Goal: Task Accomplishment & Management: Use online tool/utility

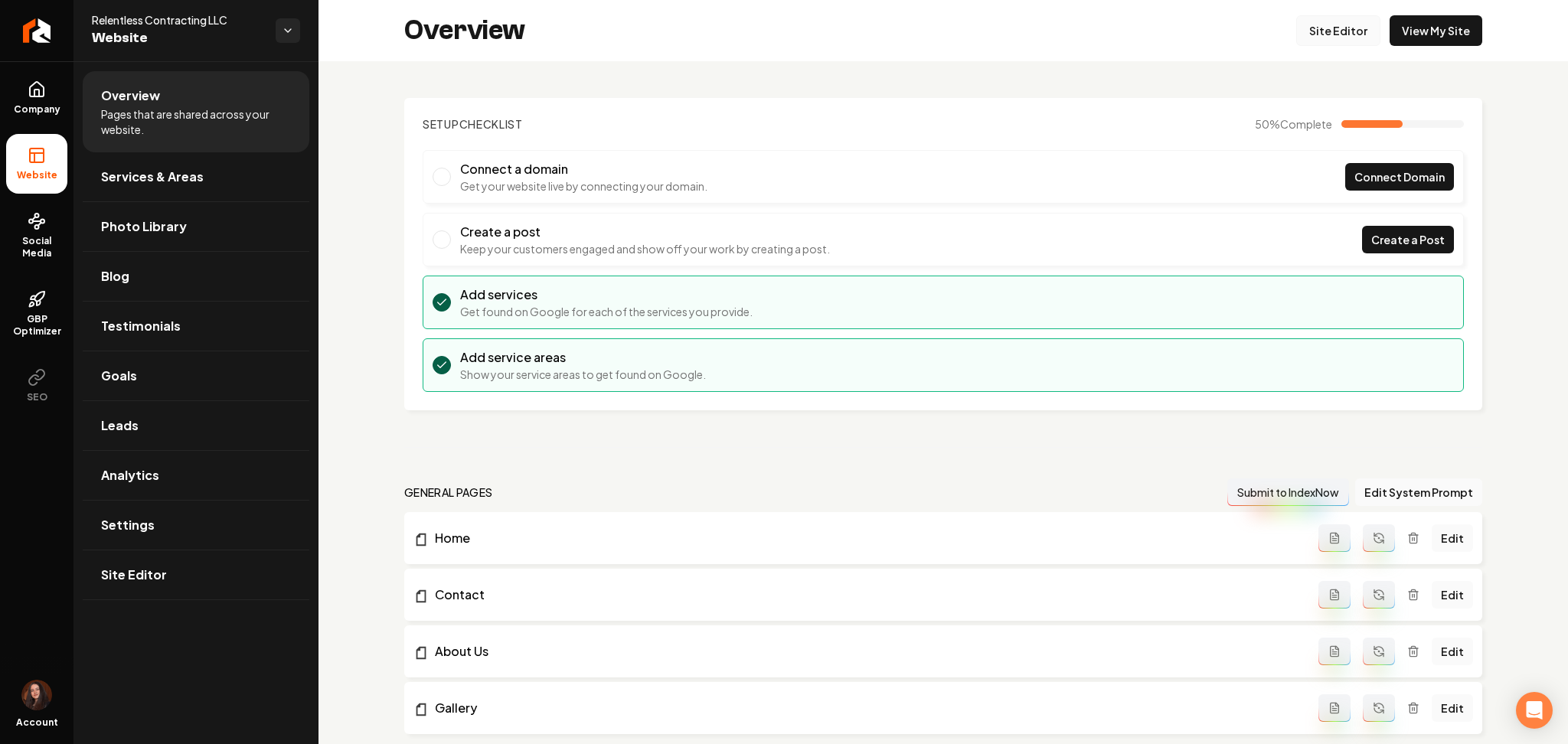
click at [1337, 27] on link "Site Editor" at bounding box center [1338, 30] width 85 height 30
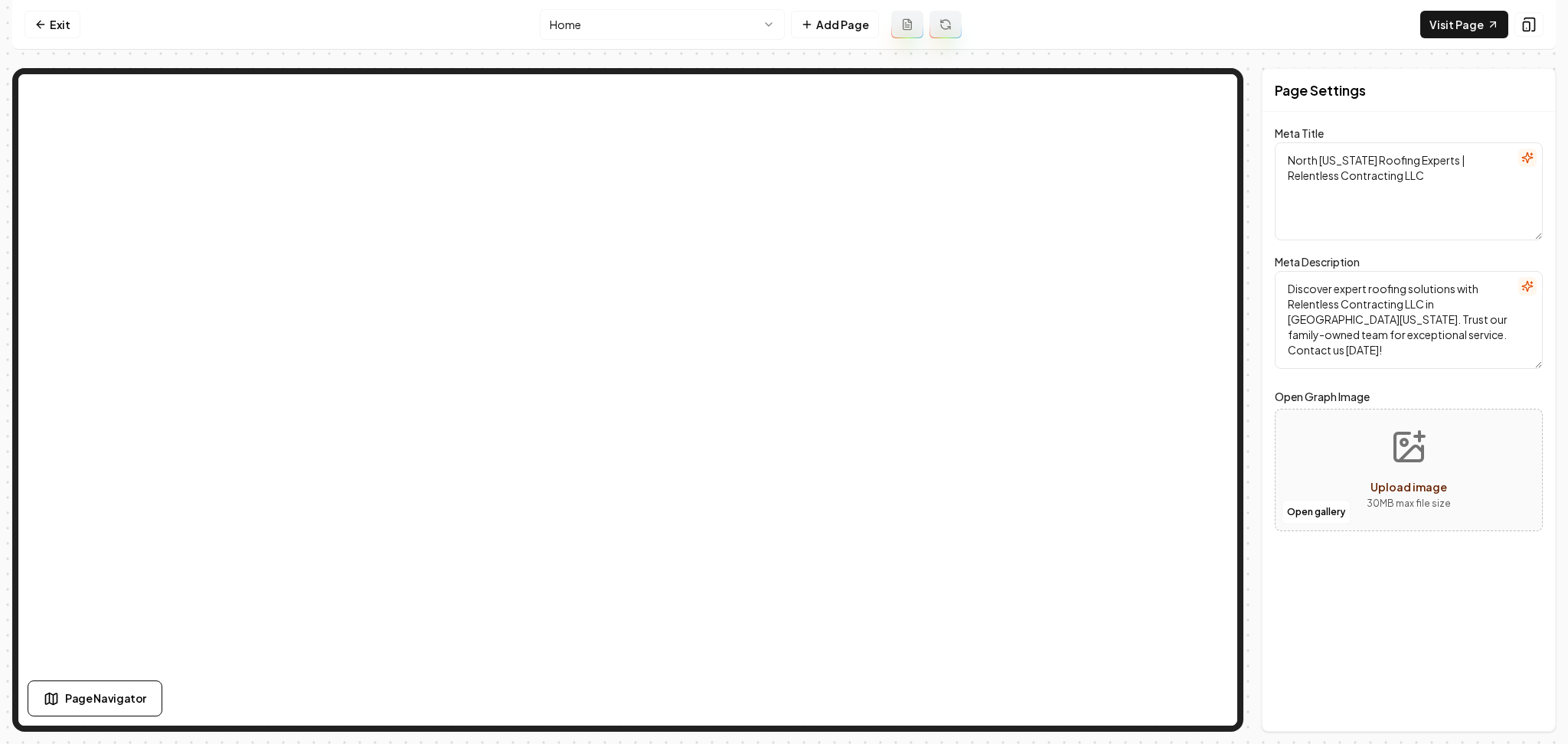
click at [644, 36] on html "Computer Required This feature is only available on a computer. Please switch t…" at bounding box center [784, 372] width 1568 height 744
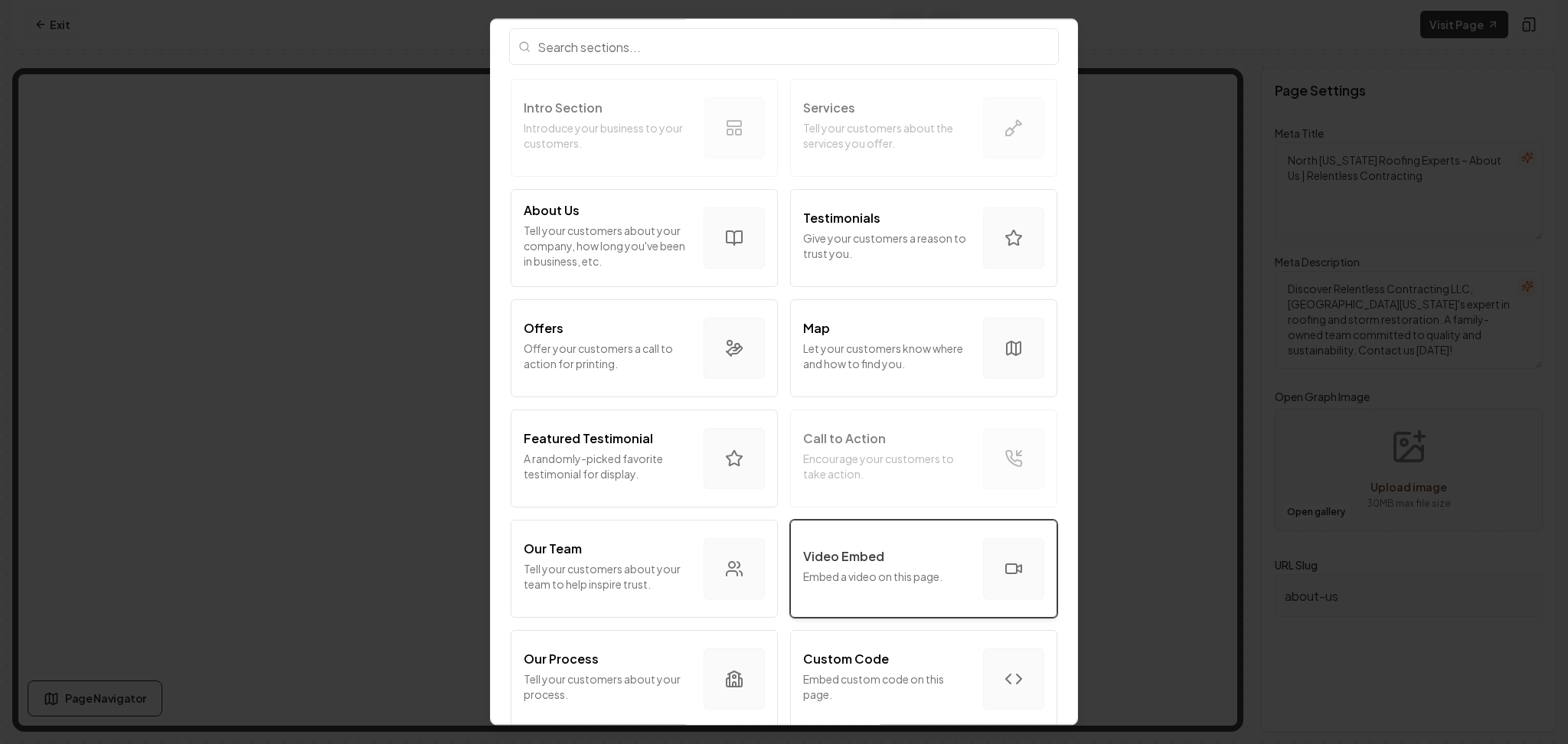
scroll to position [203, 0]
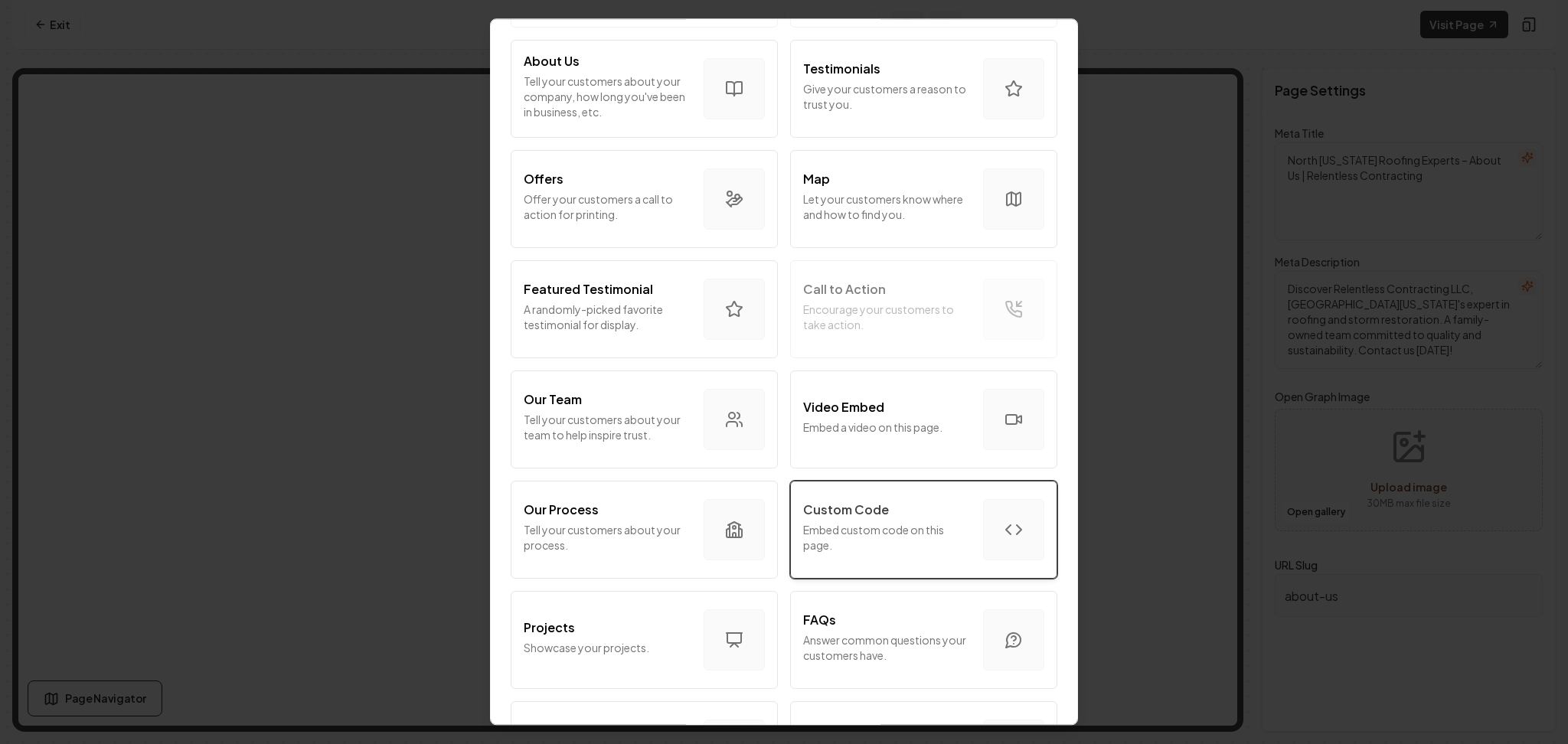
click at [848, 538] on p "Embed custom code on this page." at bounding box center [887, 537] width 168 height 30
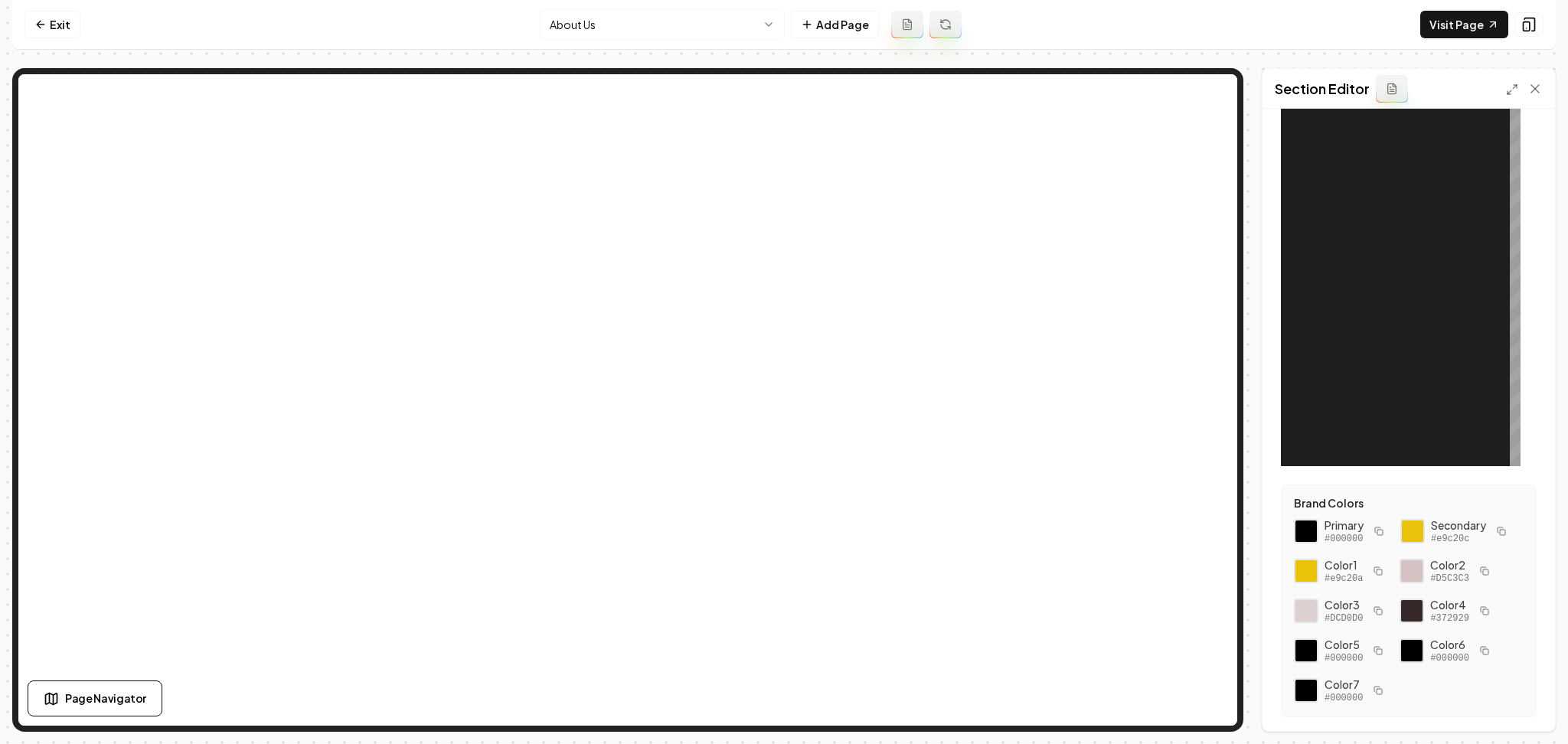
scroll to position [102, 0]
drag, startPoint x: 1299, startPoint y: 517, endPoint x: 1388, endPoint y: 555, distance: 96.8
click at [1410, 574] on div "Brand Colors Primary #000000 Secondary #e9c20c Color 1 #e9c20a Color 2 #D5C3C3 …" at bounding box center [1408, 599] width 255 height 233
copy div "Primary #000000 Secondary #e9c20c"
click at [1451, 240] on div at bounding box center [1426, 273] width 191 height 382
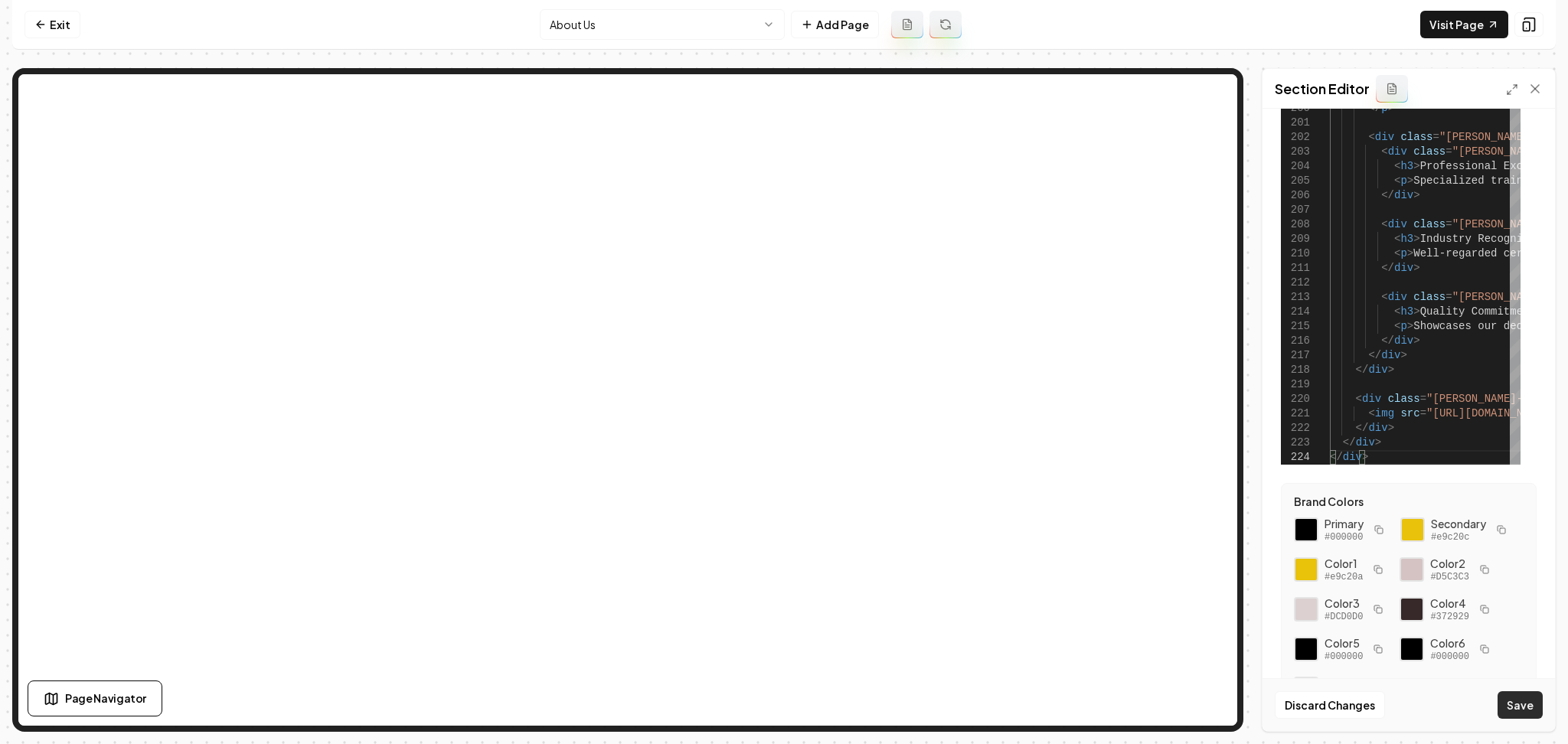
click at [1525, 712] on button "Save" at bounding box center [1521, 705] width 45 height 28
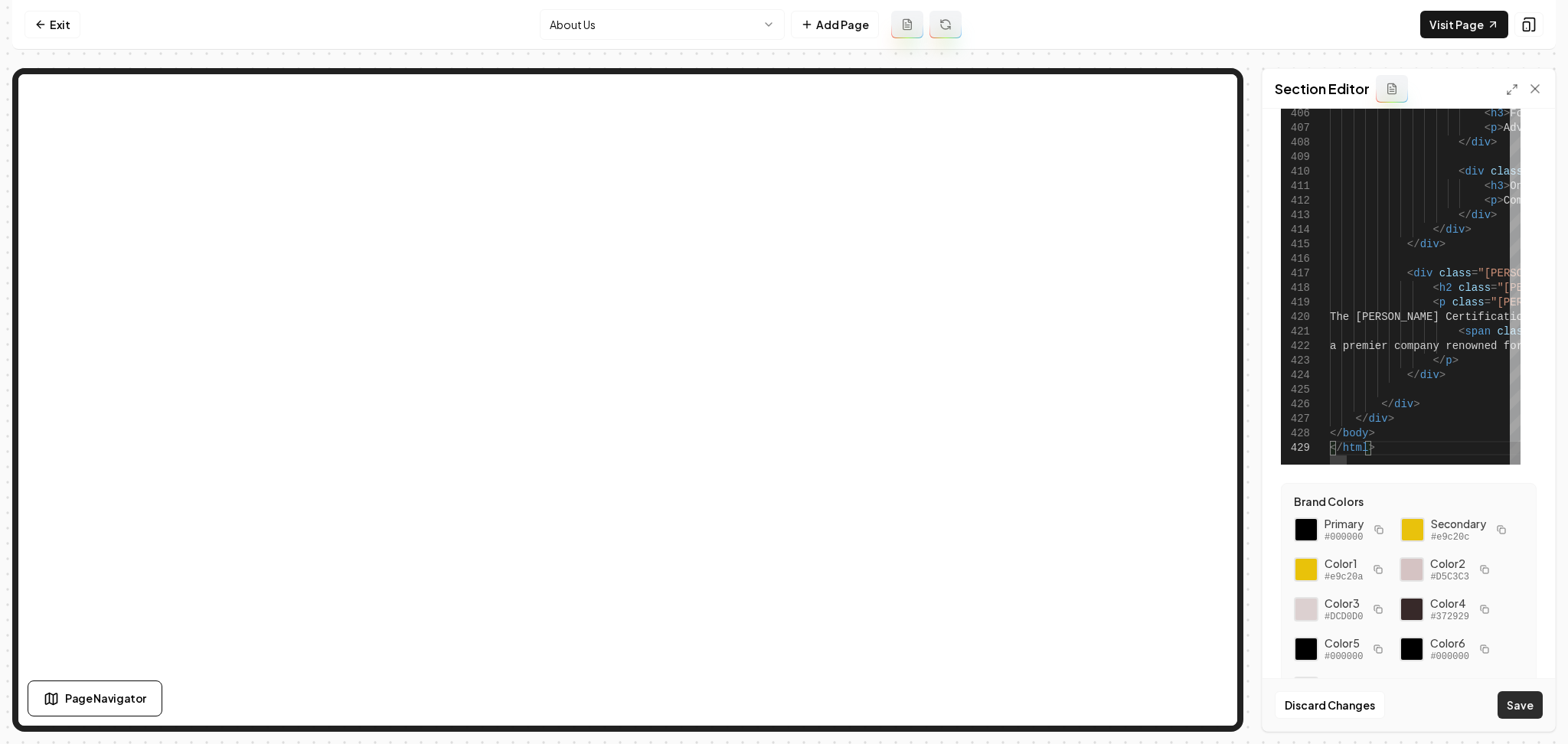
click at [1518, 705] on button "Save" at bounding box center [1521, 705] width 45 height 28
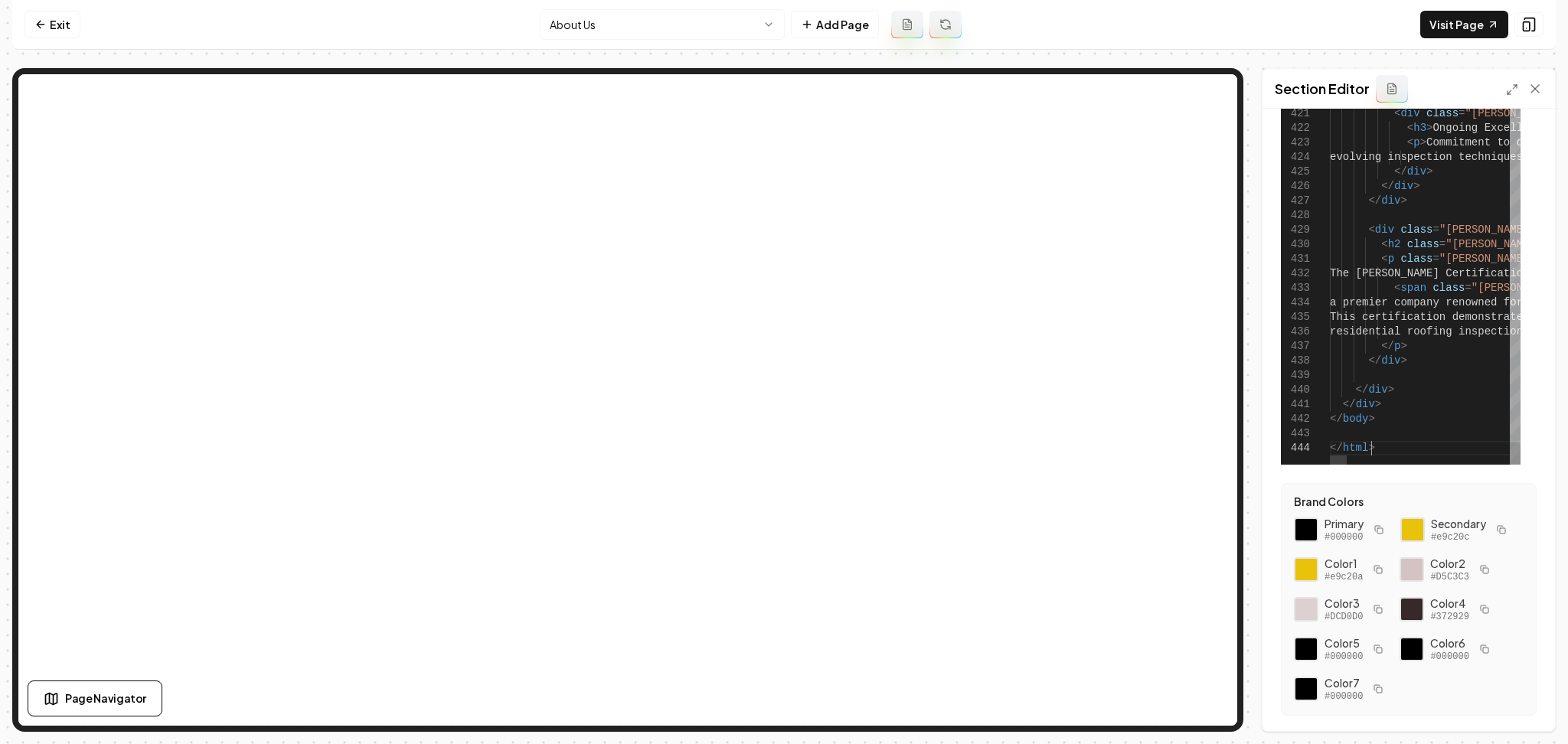
scroll to position [0, 40]
drag, startPoint x: 1401, startPoint y: 451, endPoint x: 1308, endPoint y: 448, distance: 93.0
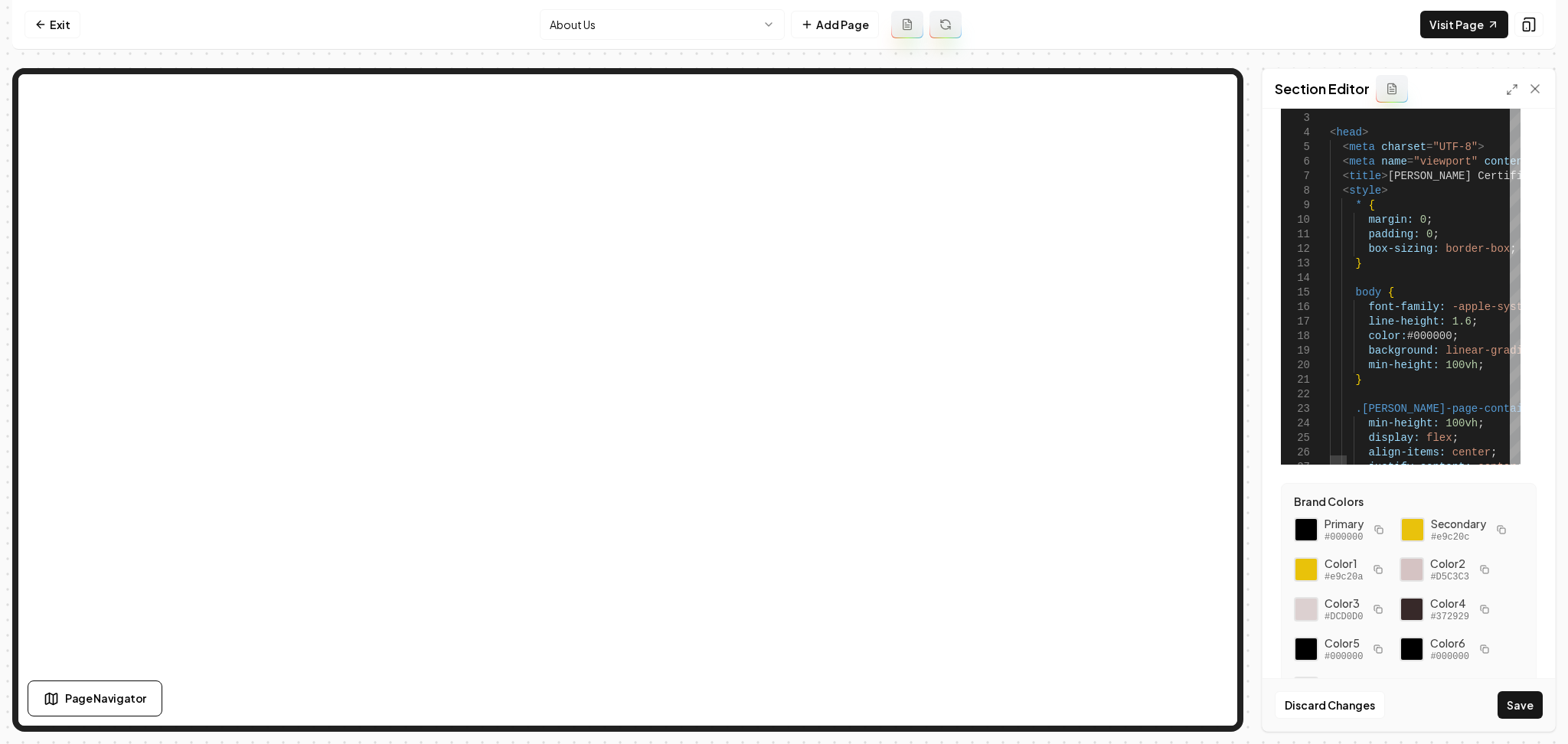
click at [1521, 82] on div at bounding box center [1515, 93] width 11 height 22
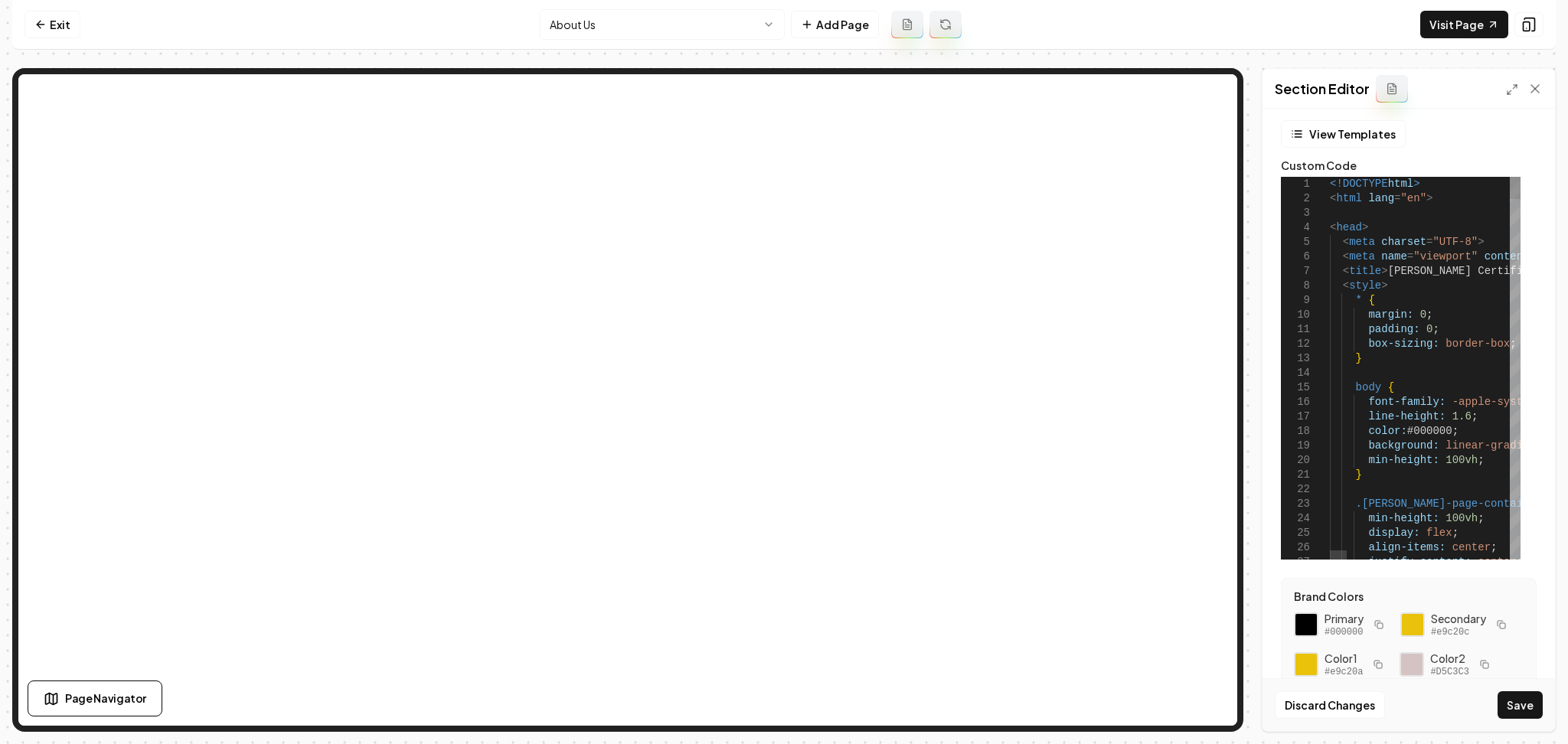
scroll to position [0, 0]
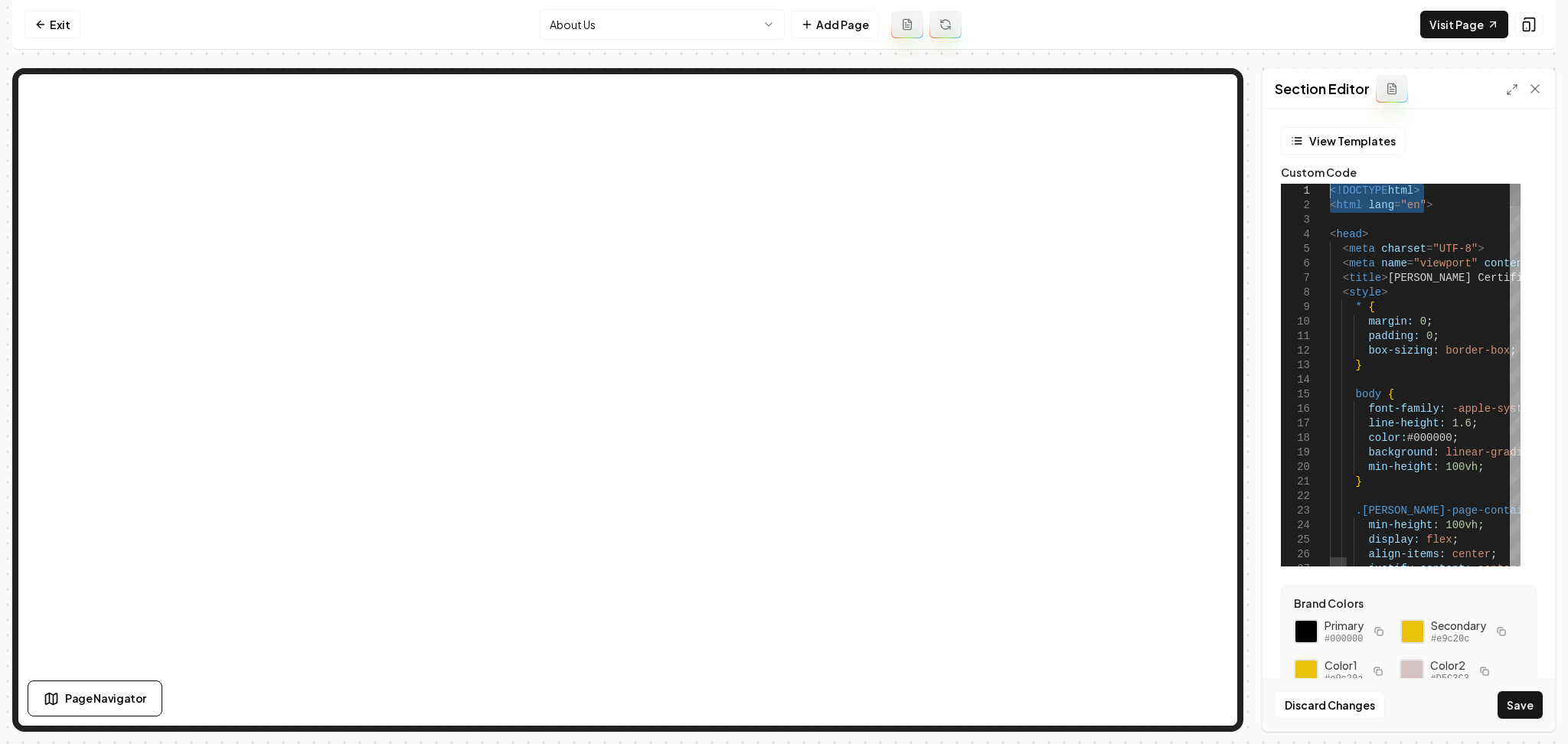
drag, startPoint x: 1448, startPoint y: 203, endPoint x: 1247, endPoint y: 172, distance: 203.4
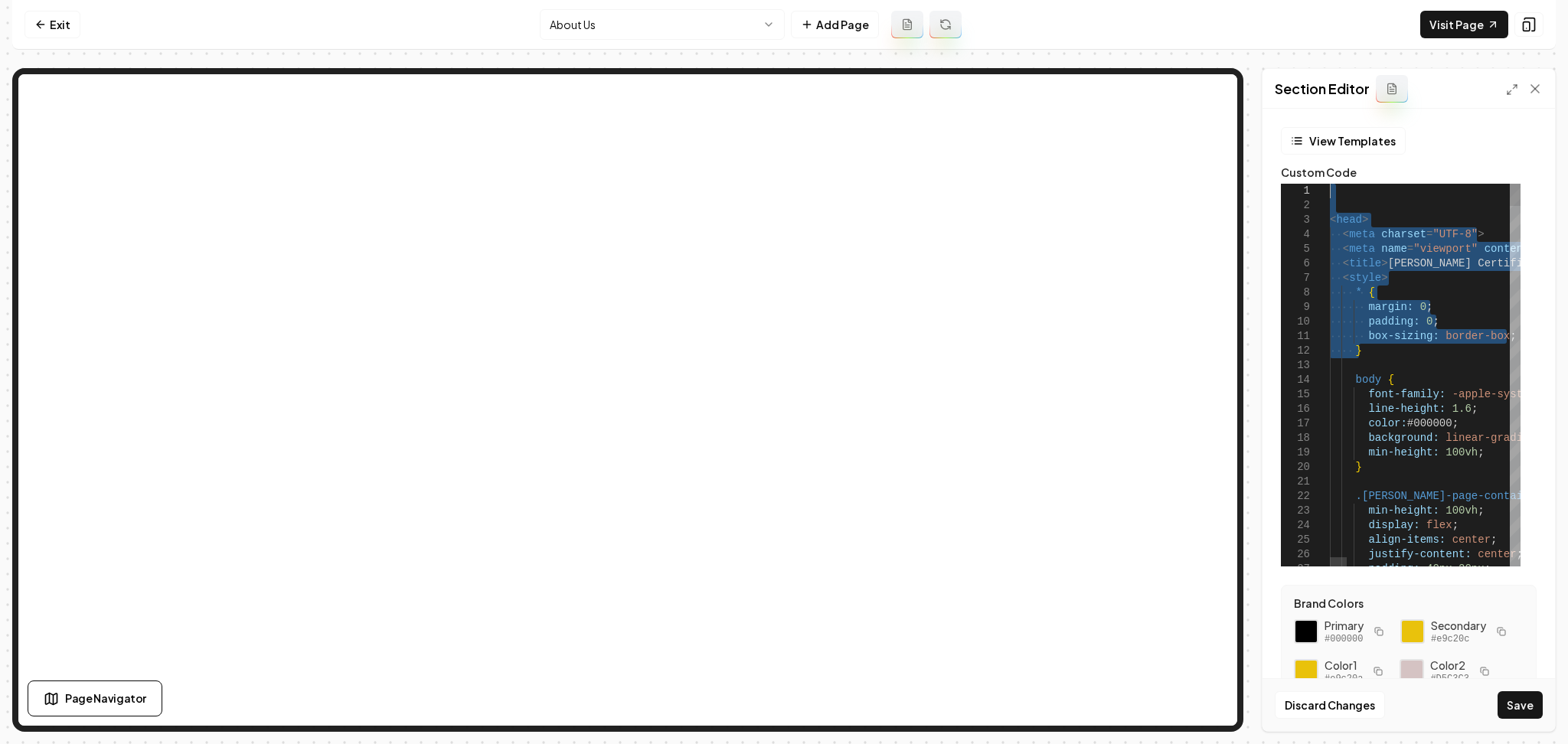
drag, startPoint x: 1379, startPoint y: 352, endPoint x: 1285, endPoint y: 169, distance: 205.7
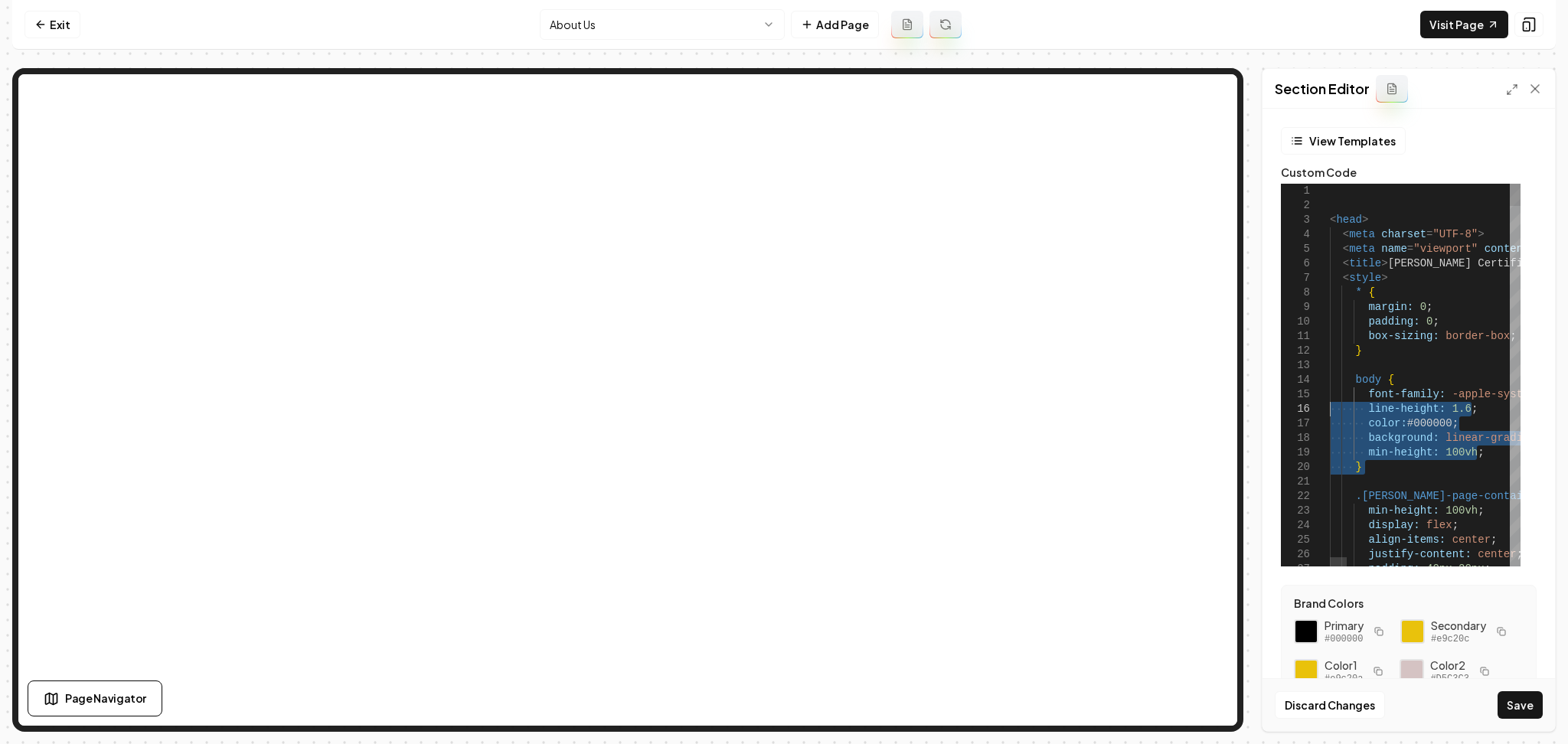
drag, startPoint x: 1371, startPoint y: 476, endPoint x: 1282, endPoint y: 415, distance: 107.9
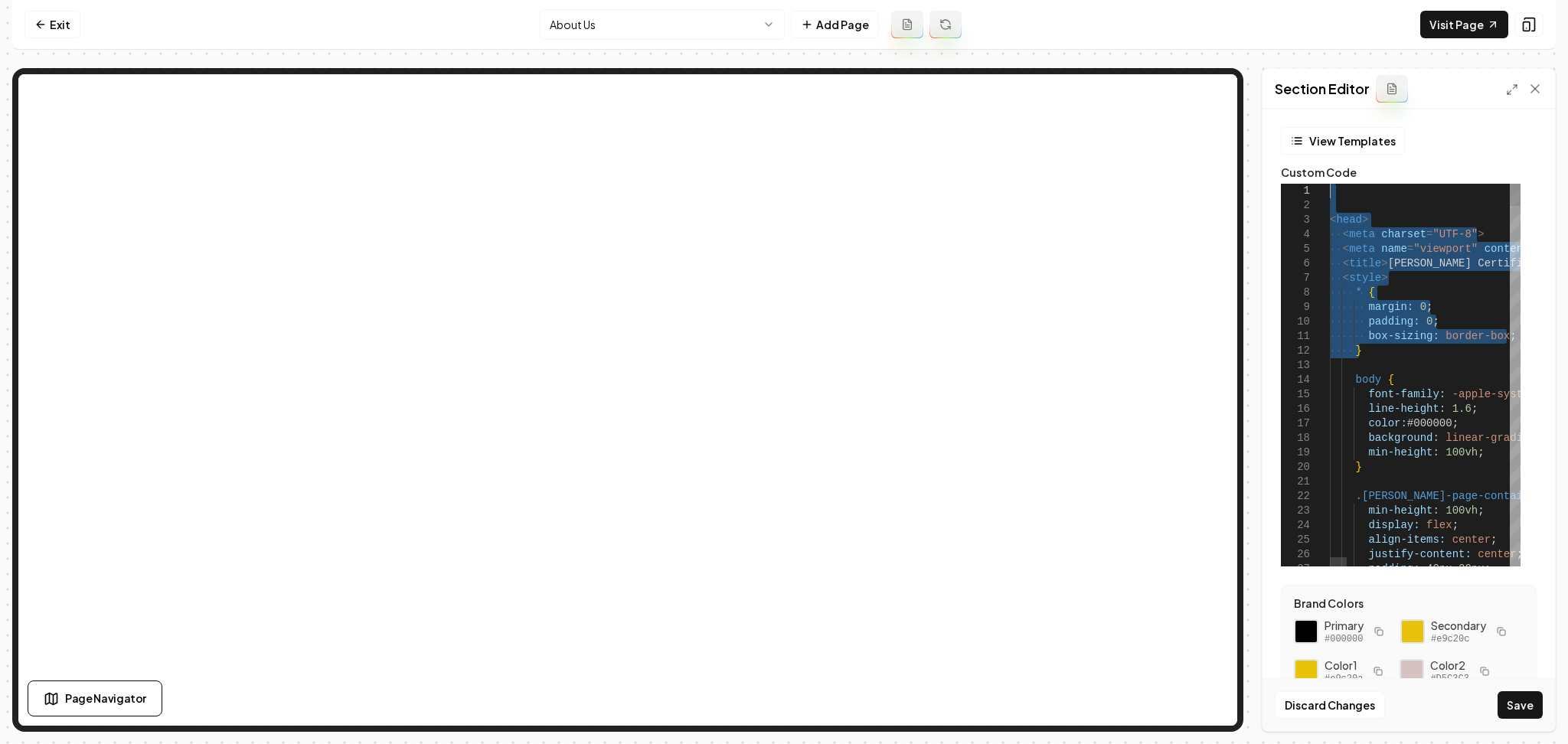
drag, startPoint x: 1375, startPoint y: 352, endPoint x: 1271, endPoint y: 190, distance: 192.5
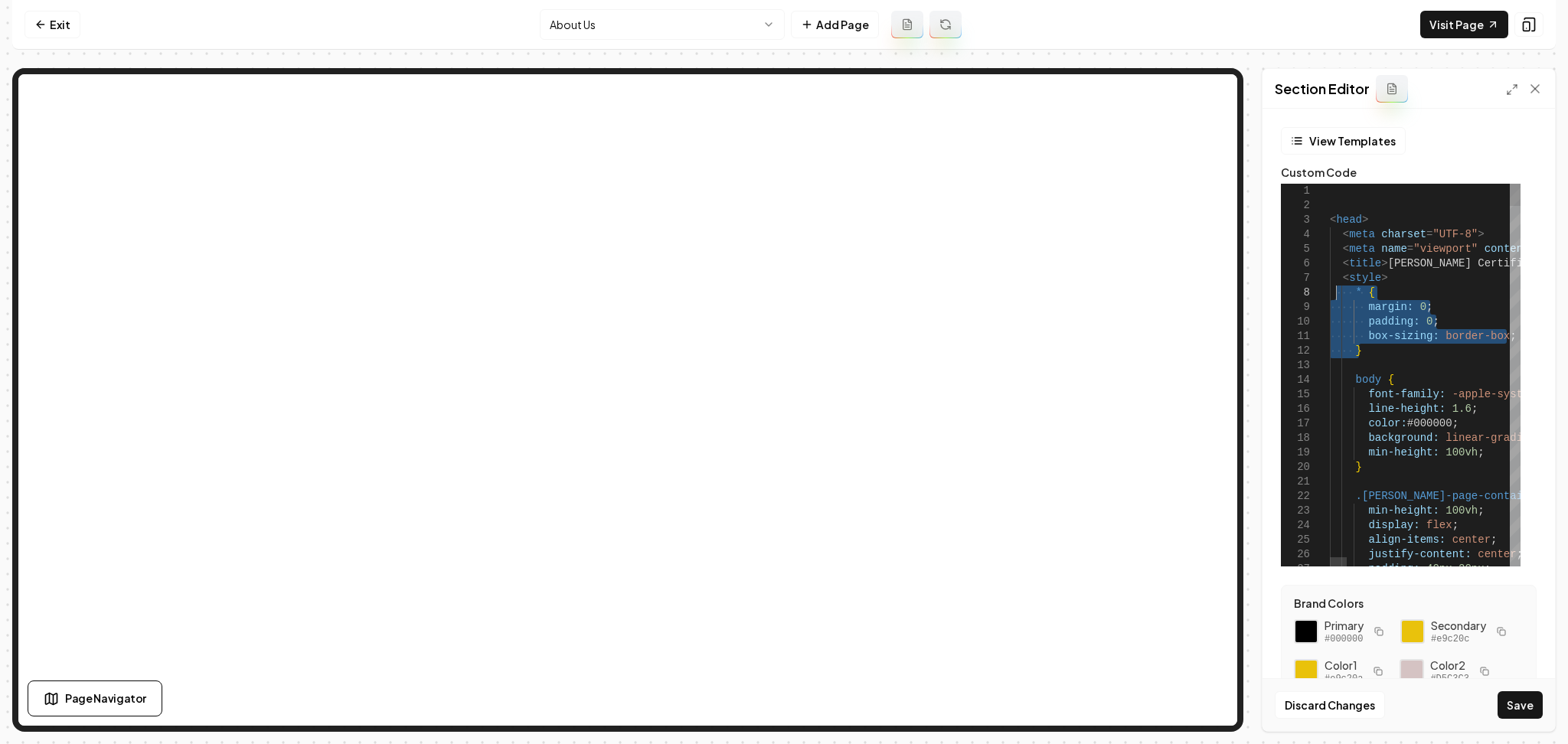
drag, startPoint x: 1372, startPoint y: 354, endPoint x: 1333, endPoint y: 286, distance: 78.4
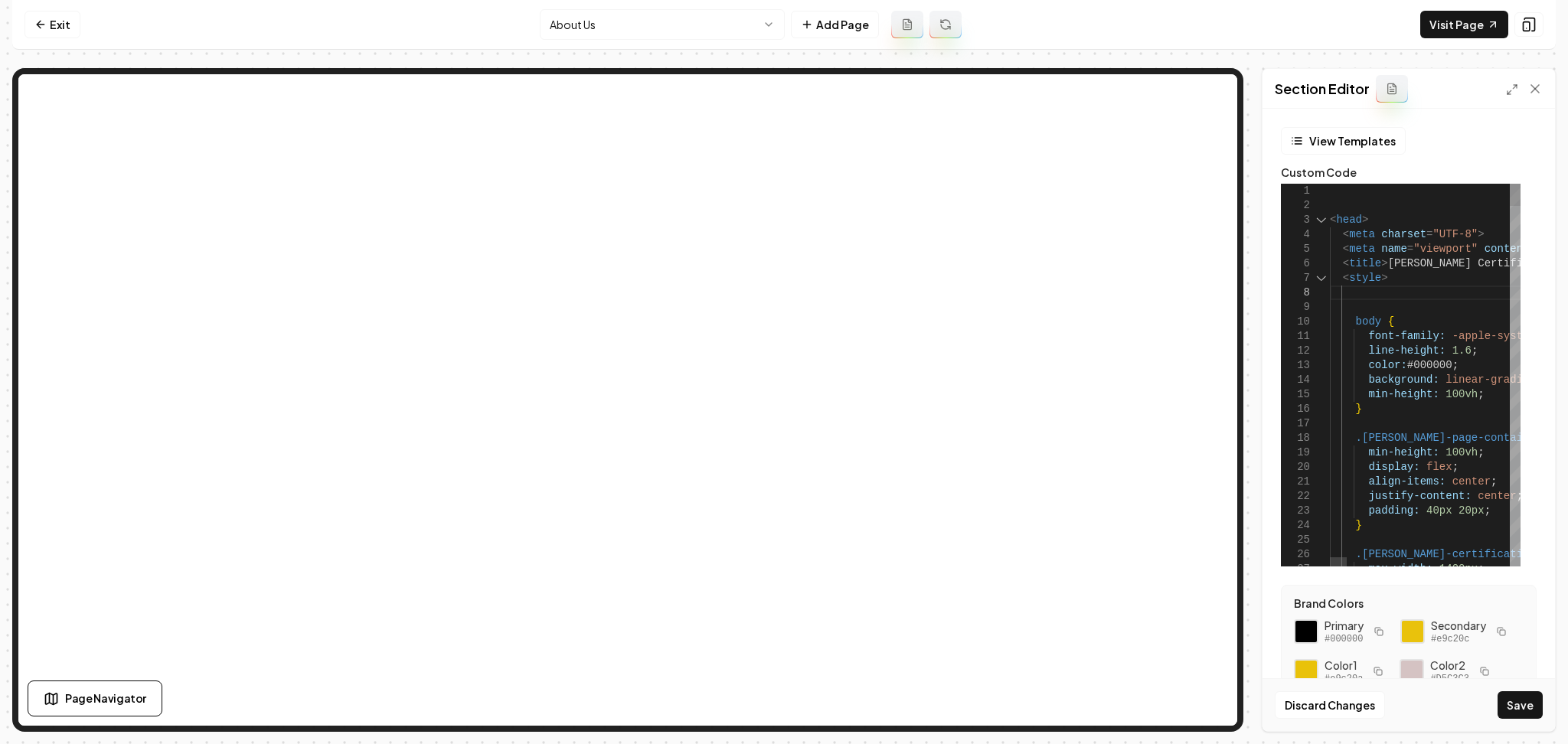
click at [1327, 221] on div at bounding box center [1322, 220] width 20 height 15
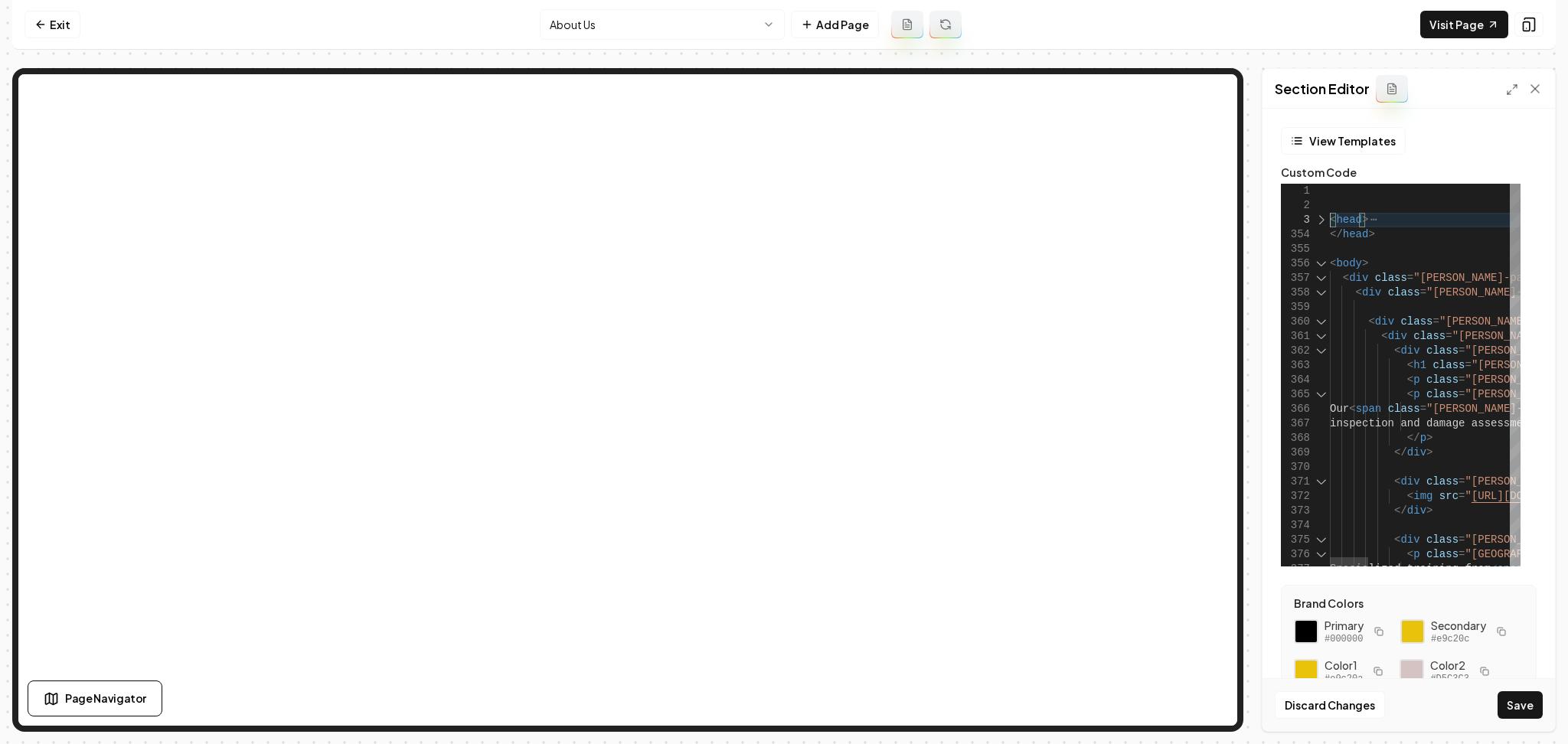
click at [1320, 220] on div at bounding box center [1322, 220] width 20 height 15
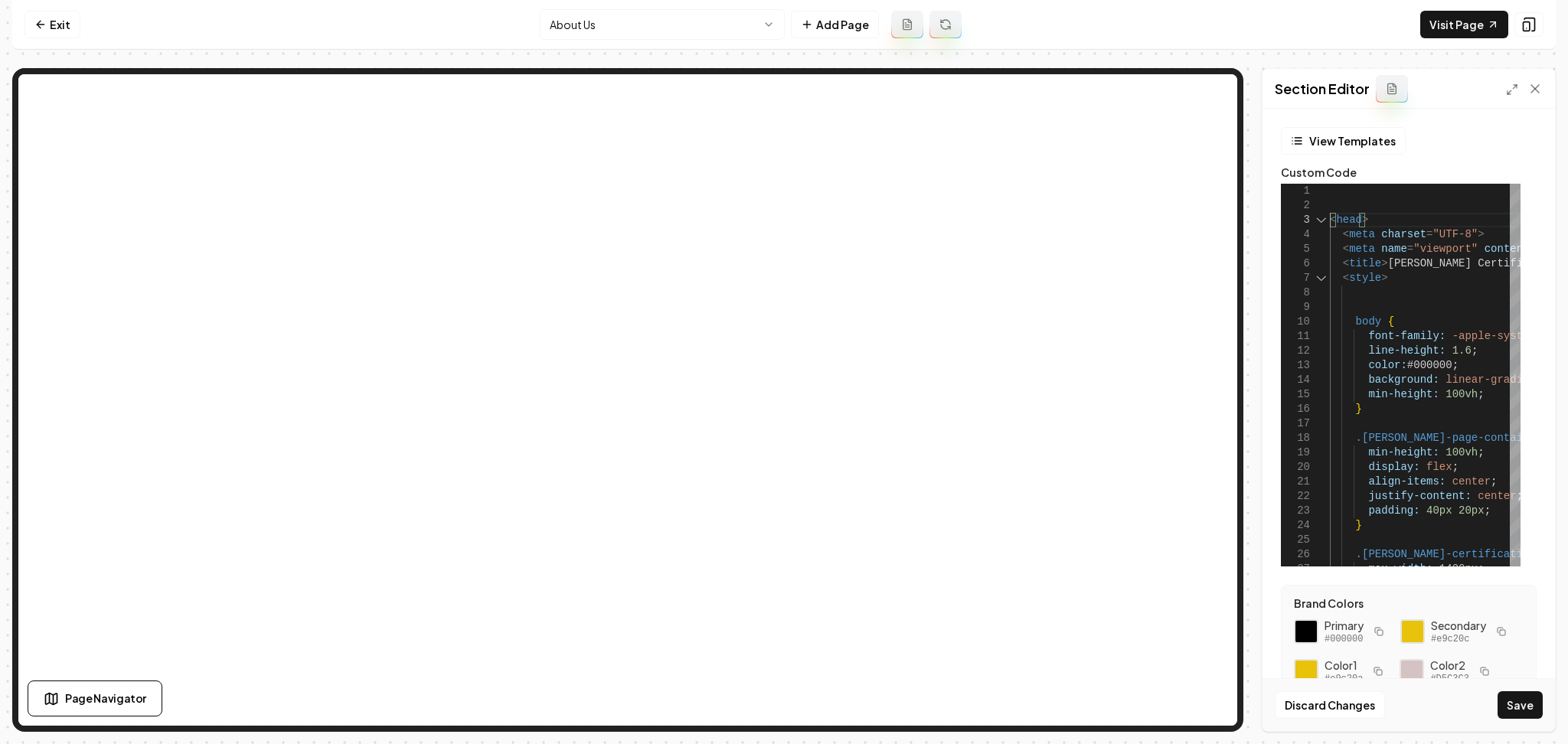
drag, startPoint x: 1330, startPoint y: 221, endPoint x: 1505, endPoint y: 258, distance: 178.9
click at [1547, 272] on div "View Templates Custom Code 1 2 3 4 5 6 7 8 9 10 11 12 13 14 15 16 17 18 19 20 2…" at bounding box center [1409, 420] width 293 height 622
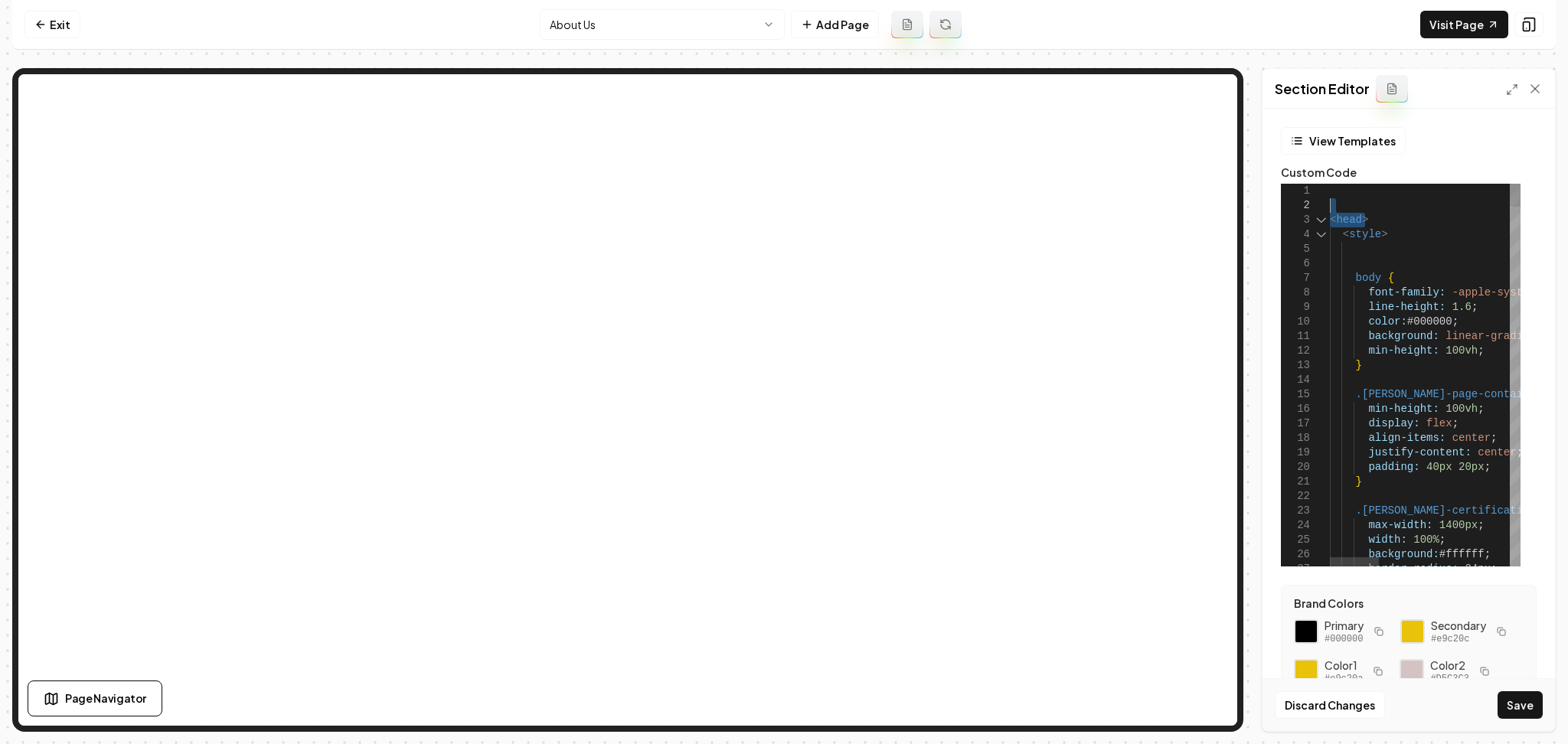
drag, startPoint x: 1364, startPoint y: 220, endPoint x: 1316, endPoint y: 209, distance: 49.2
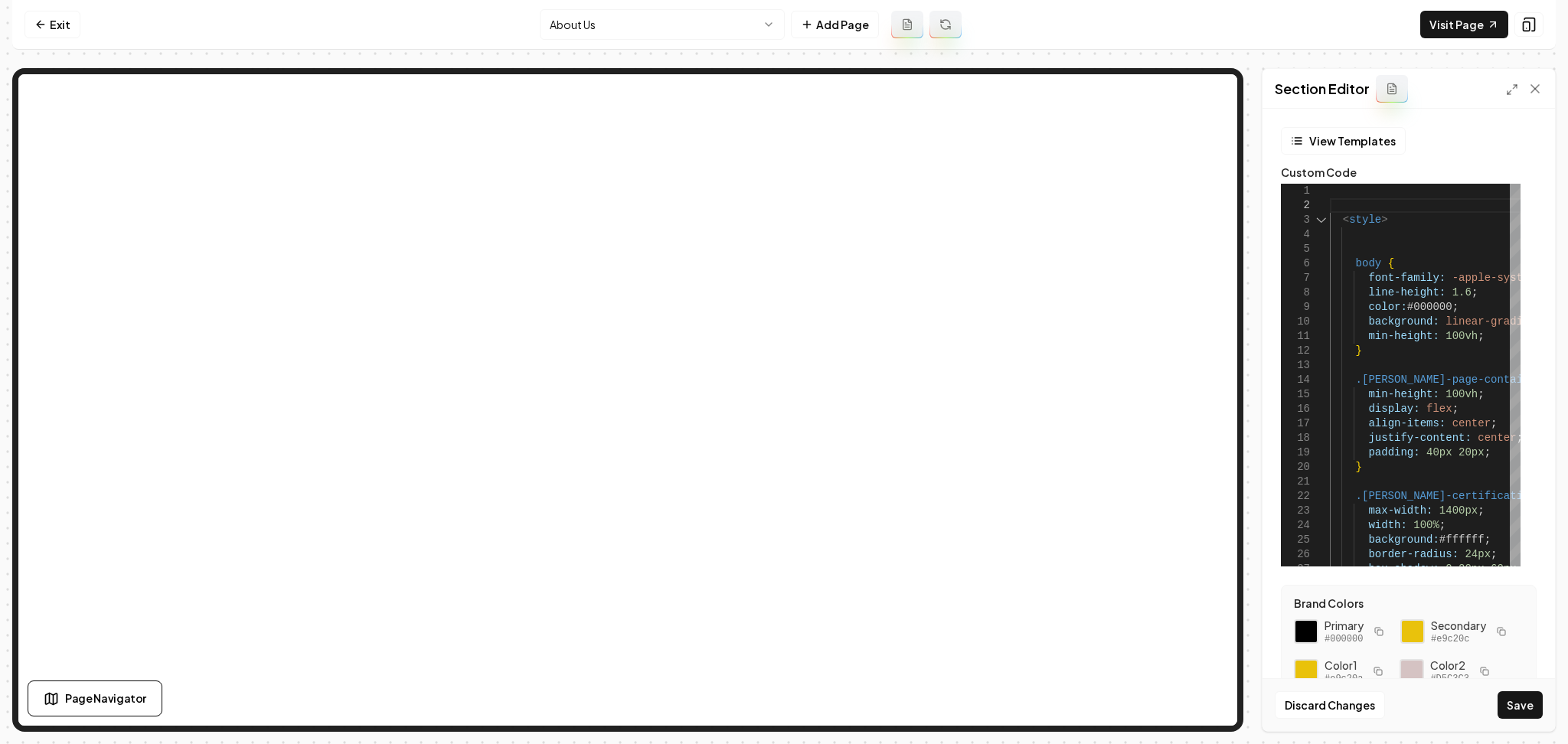
click at [1534, 713] on button "Save" at bounding box center [1521, 705] width 45 height 28
type textarea "**********"
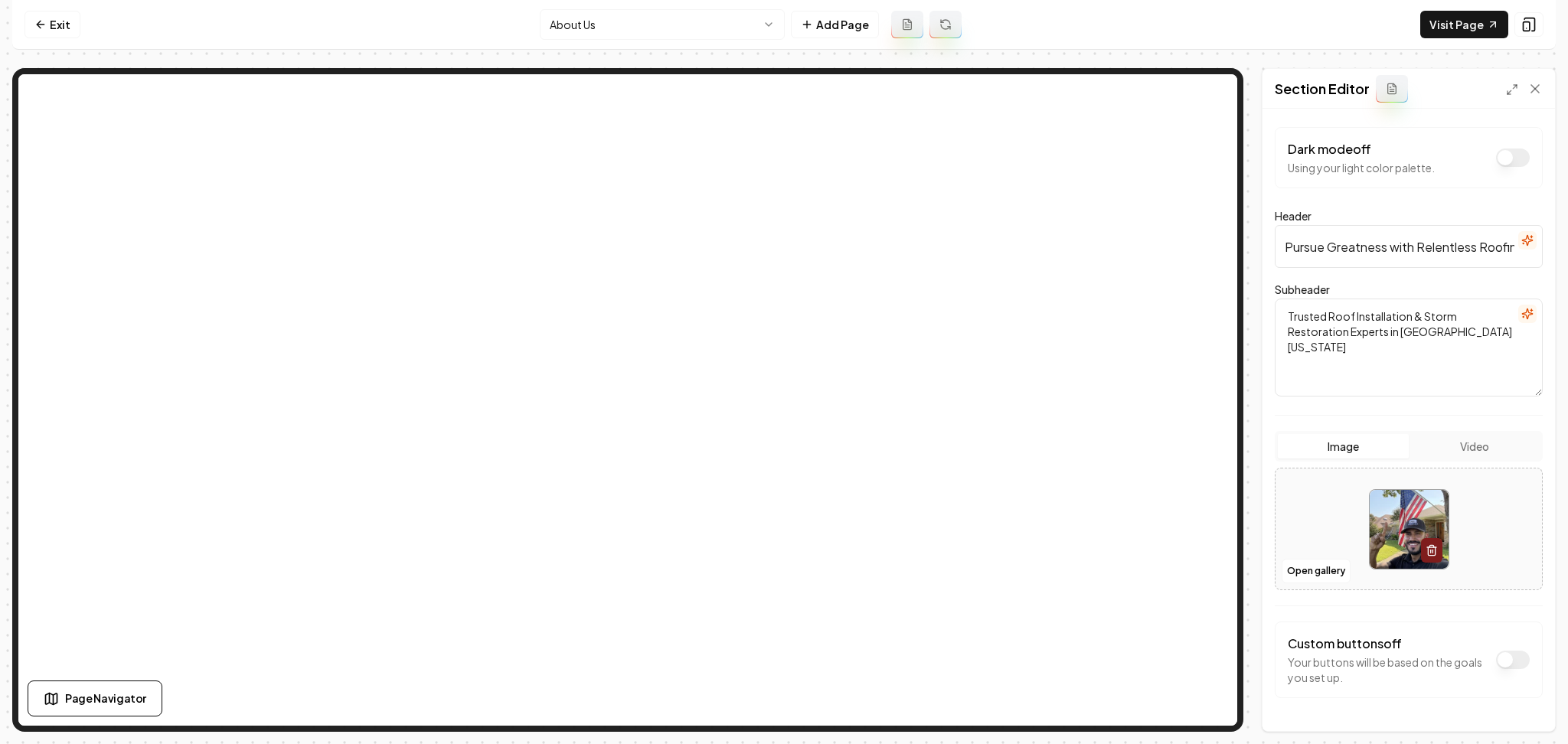
click at [1305, 504] on div at bounding box center [1408, 529] width 266 height 105
type input "**********"
click at [1526, 699] on button "Save" at bounding box center [1521, 705] width 45 height 28
click at [68, 19] on link "Exit" at bounding box center [53, 25] width 56 height 28
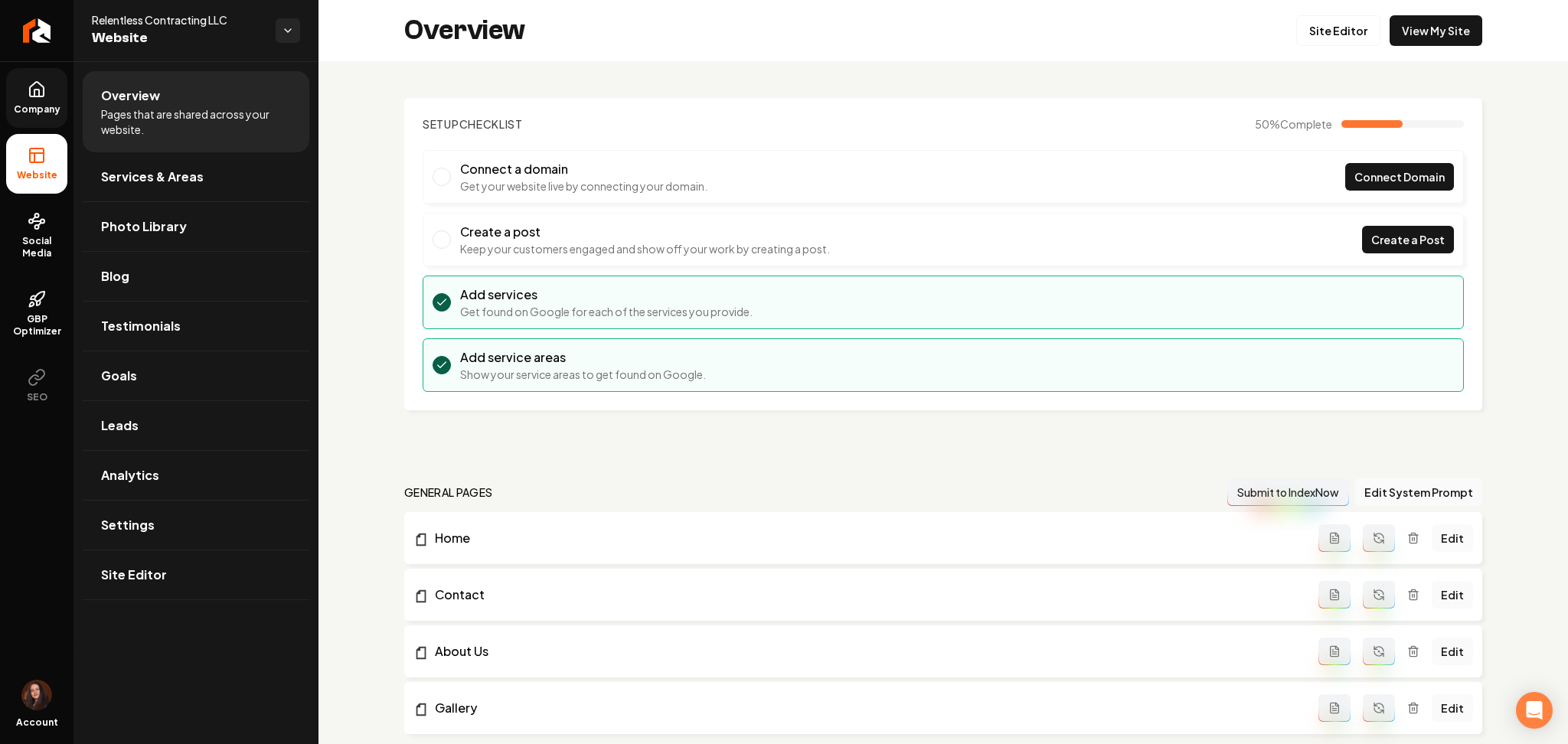
click at [61, 111] on span "Company" at bounding box center [37, 109] width 59 height 12
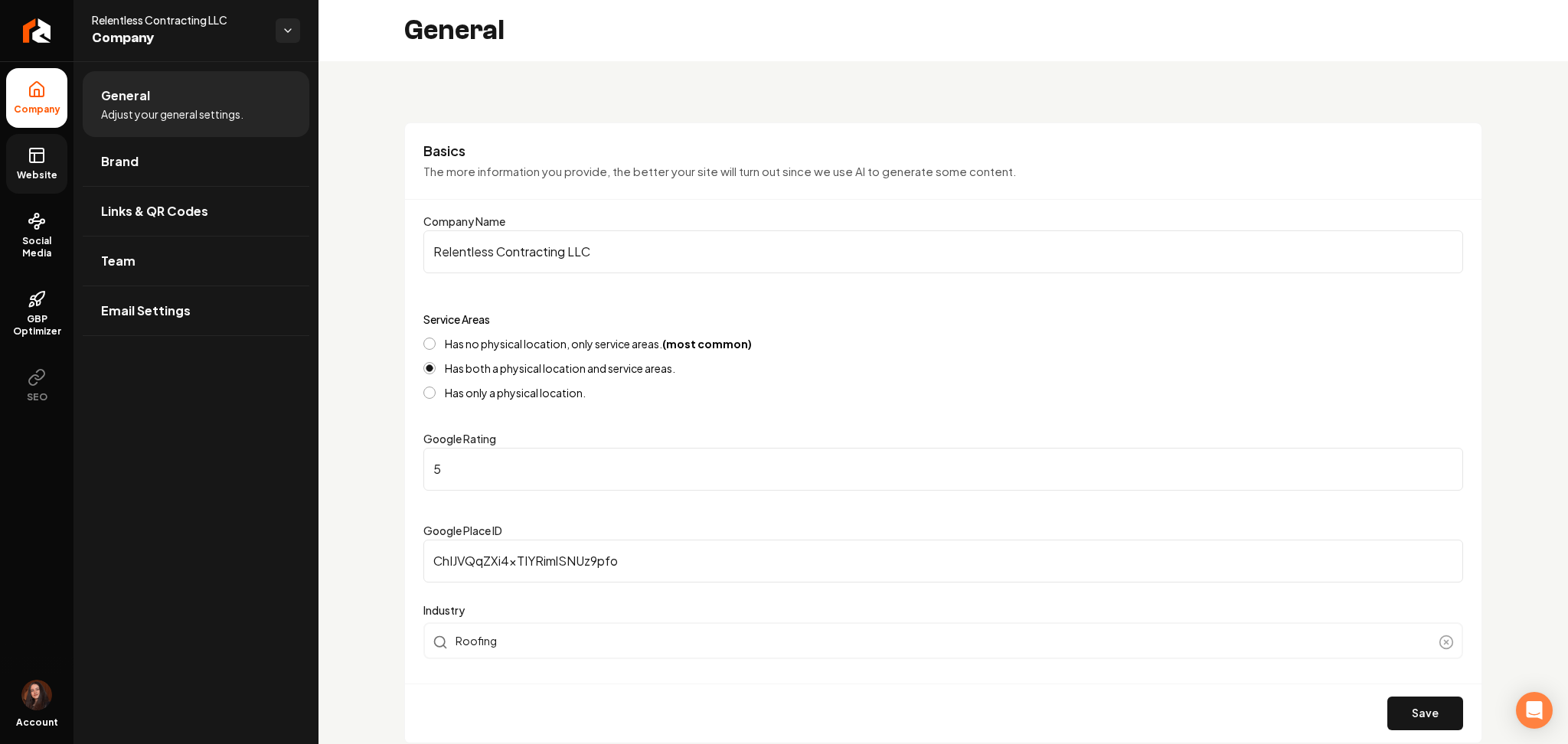
click at [32, 166] on link "Website" at bounding box center [36, 164] width 61 height 60
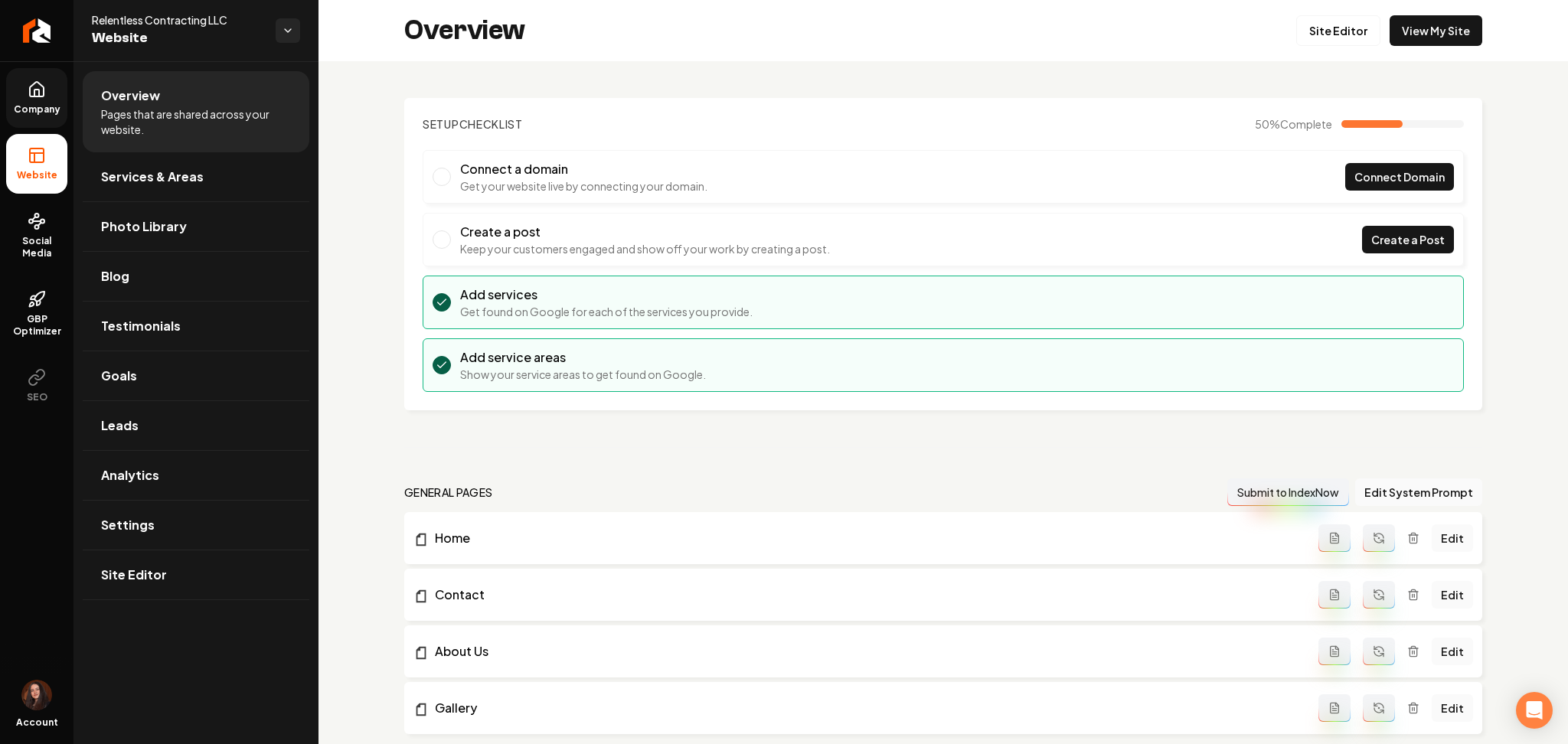
click at [56, 111] on span "Company" at bounding box center [37, 109] width 59 height 12
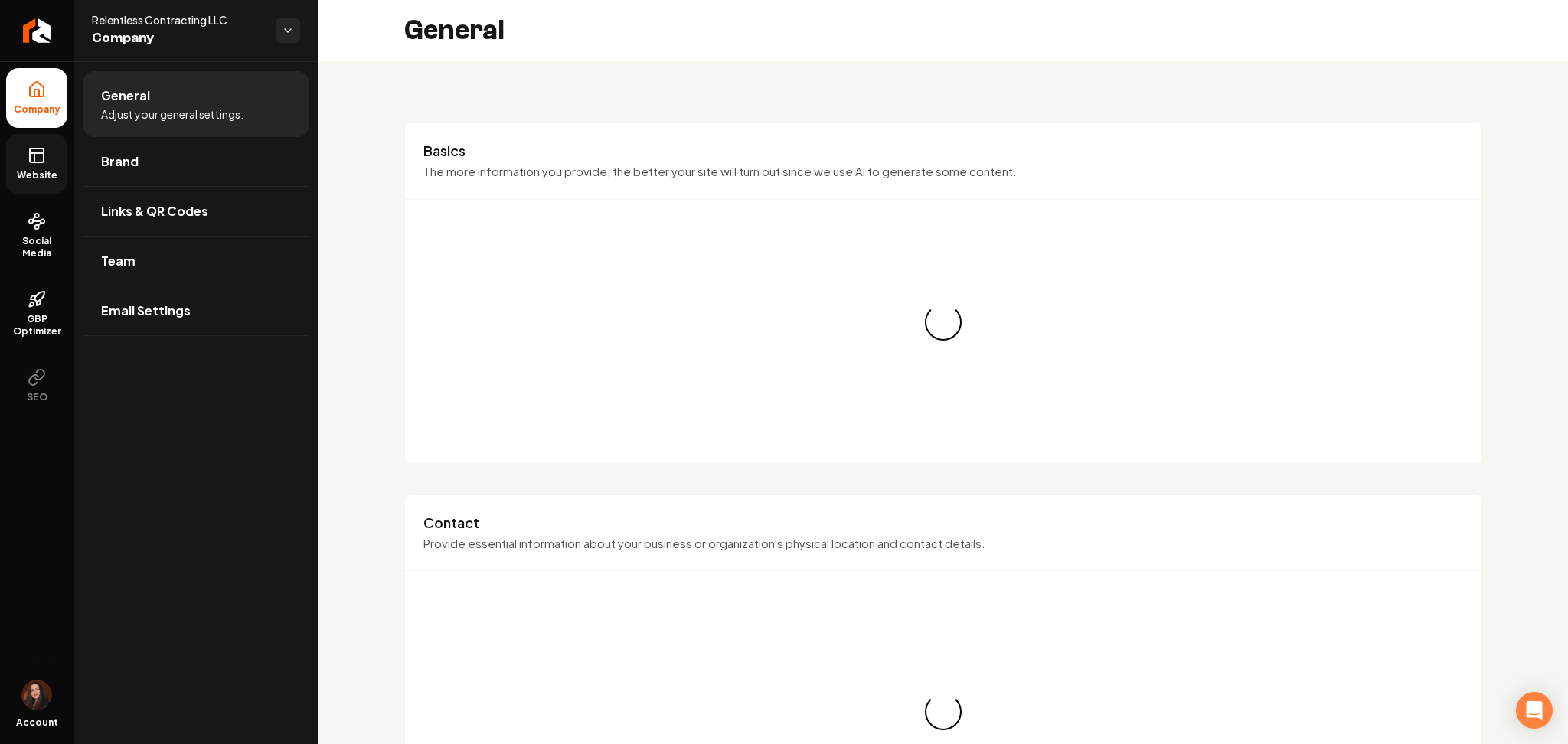
click at [142, 162] on link "Brand" at bounding box center [196, 161] width 227 height 49
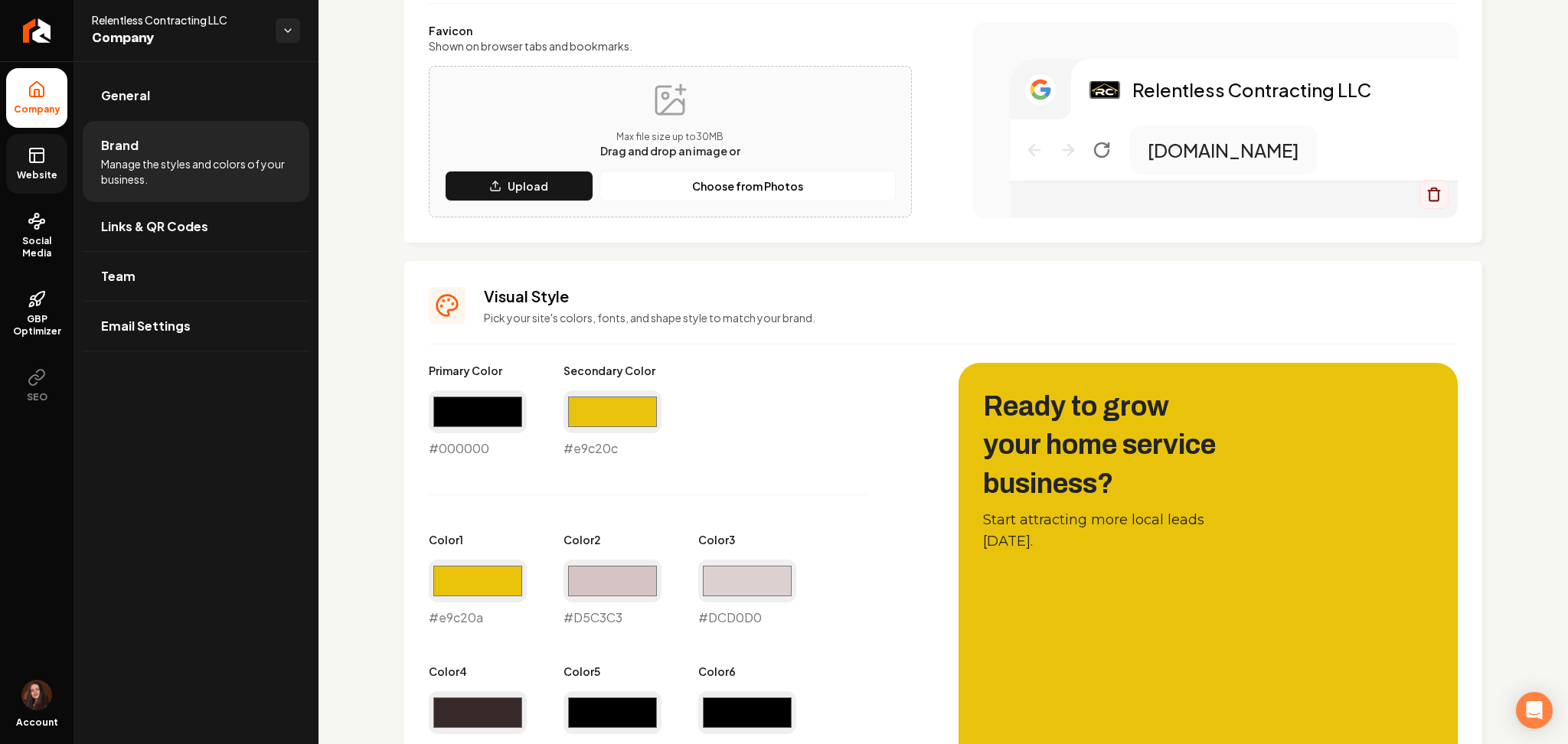
scroll to position [612, 0]
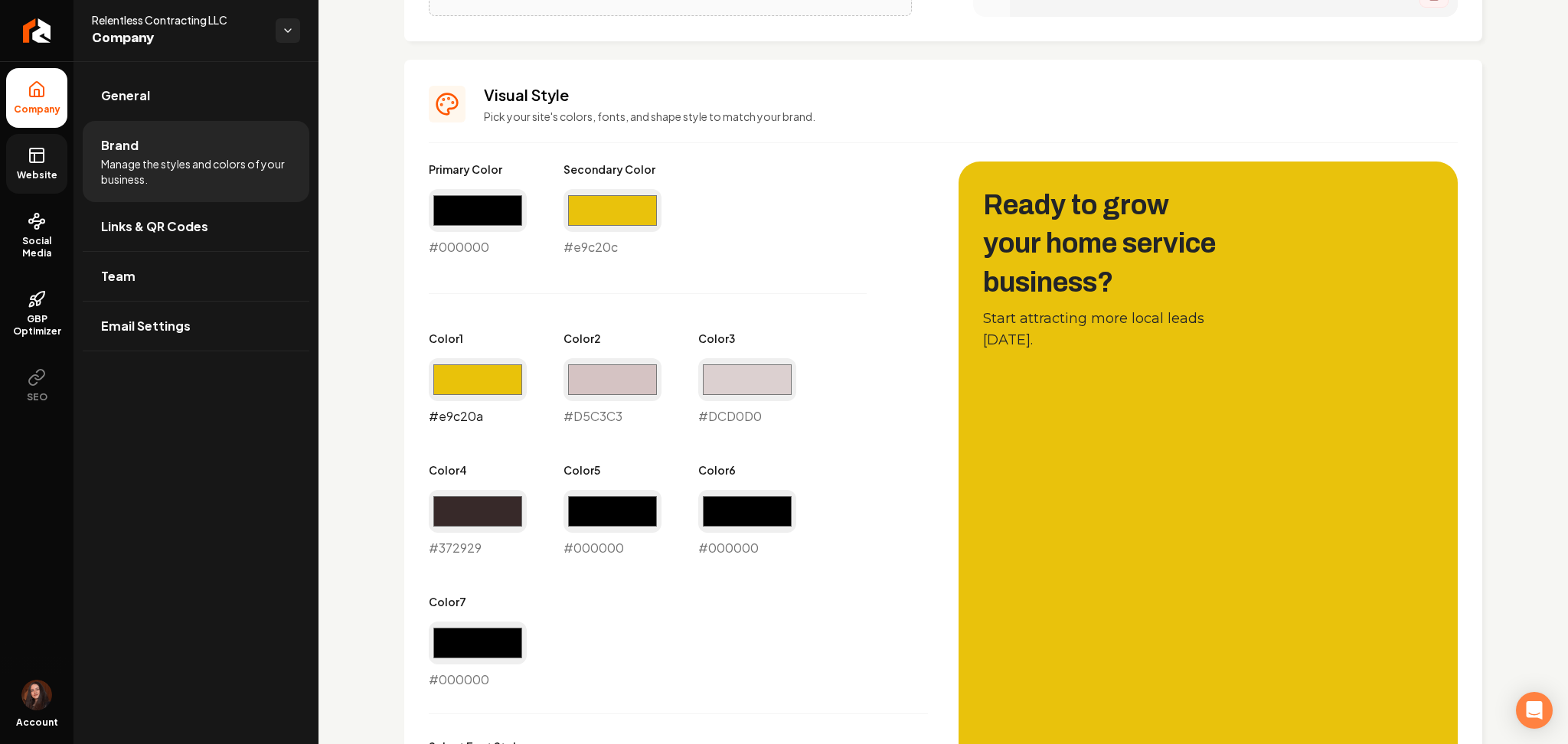
click at [486, 370] on input "#e9c20a" at bounding box center [477, 379] width 98 height 43
click at [486, 371] on input "#e9c20a" at bounding box center [477, 379] width 98 height 43
type input "#000000"
click at [793, 613] on div "Primary Color #000000 #000000 Secondary Color #e9c20c #e9c20c Color 1 #000000 #…" at bounding box center [678, 425] width 499 height 528
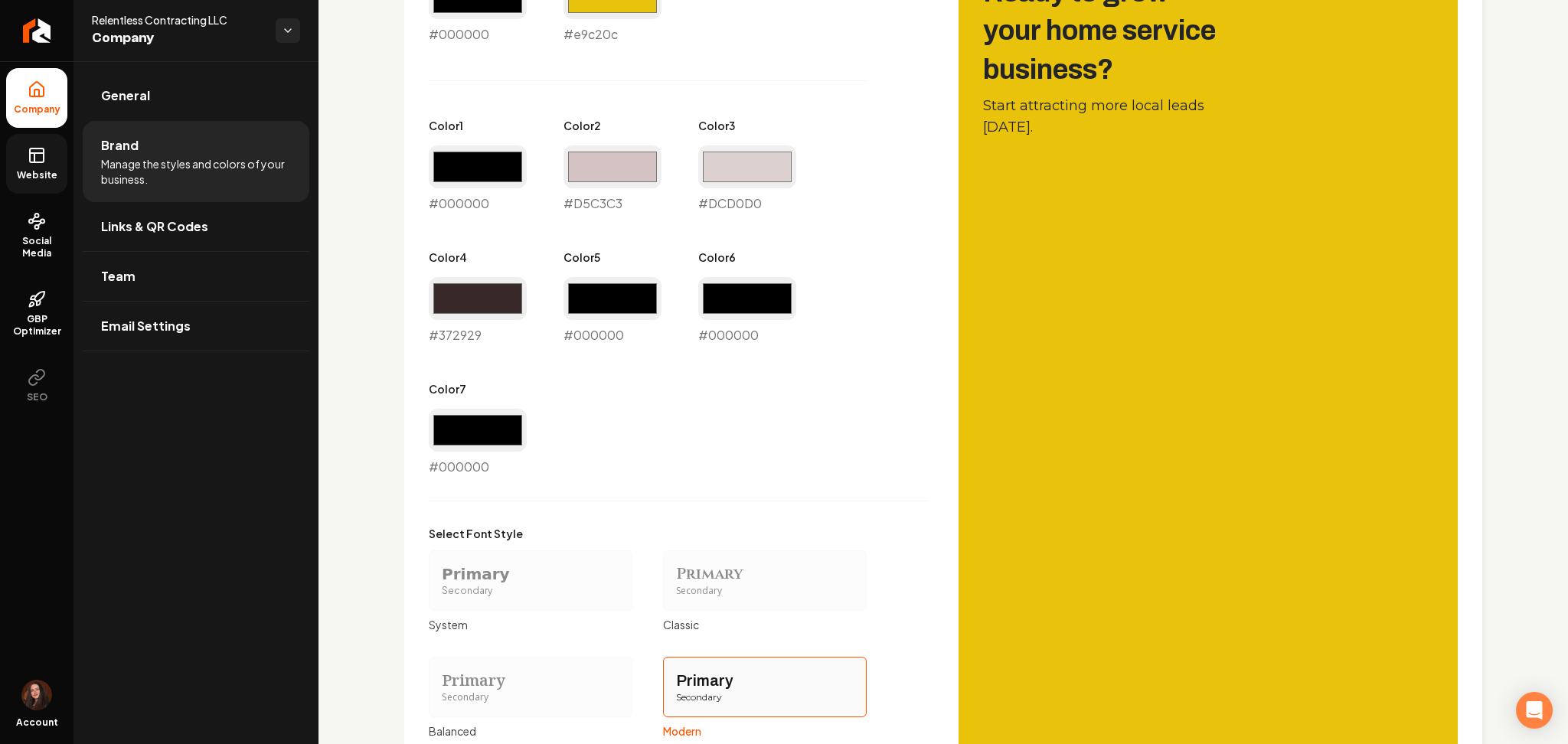
scroll to position [816, 0]
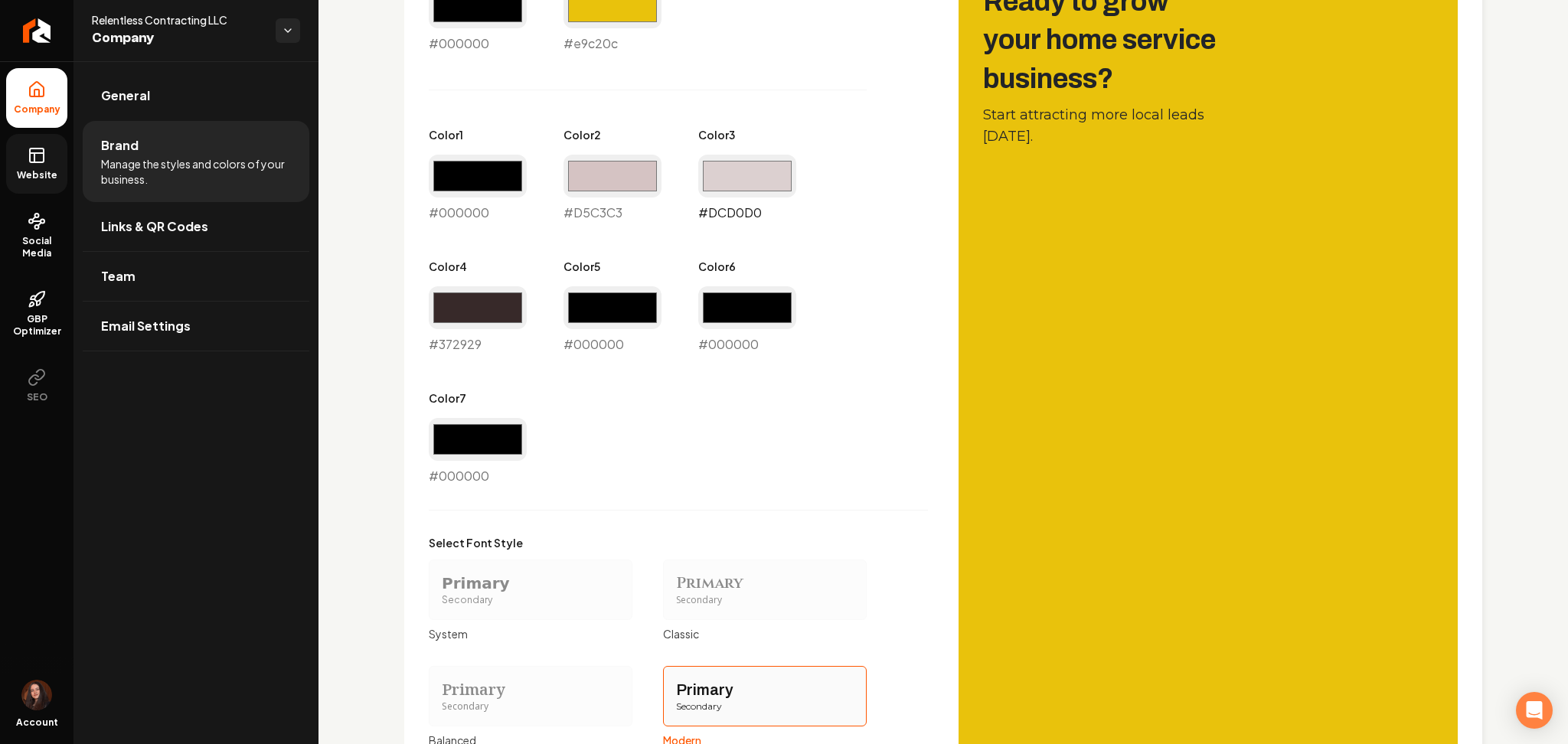
click at [726, 175] on input "#dcd0d0" at bounding box center [748, 175] width 98 height 43
type input "#ddc329"
click at [647, 185] on input "#d5c3c3" at bounding box center [612, 175] width 98 height 43
type input "#ddc329"
click at [510, 312] on input "#372929" at bounding box center [477, 307] width 98 height 43
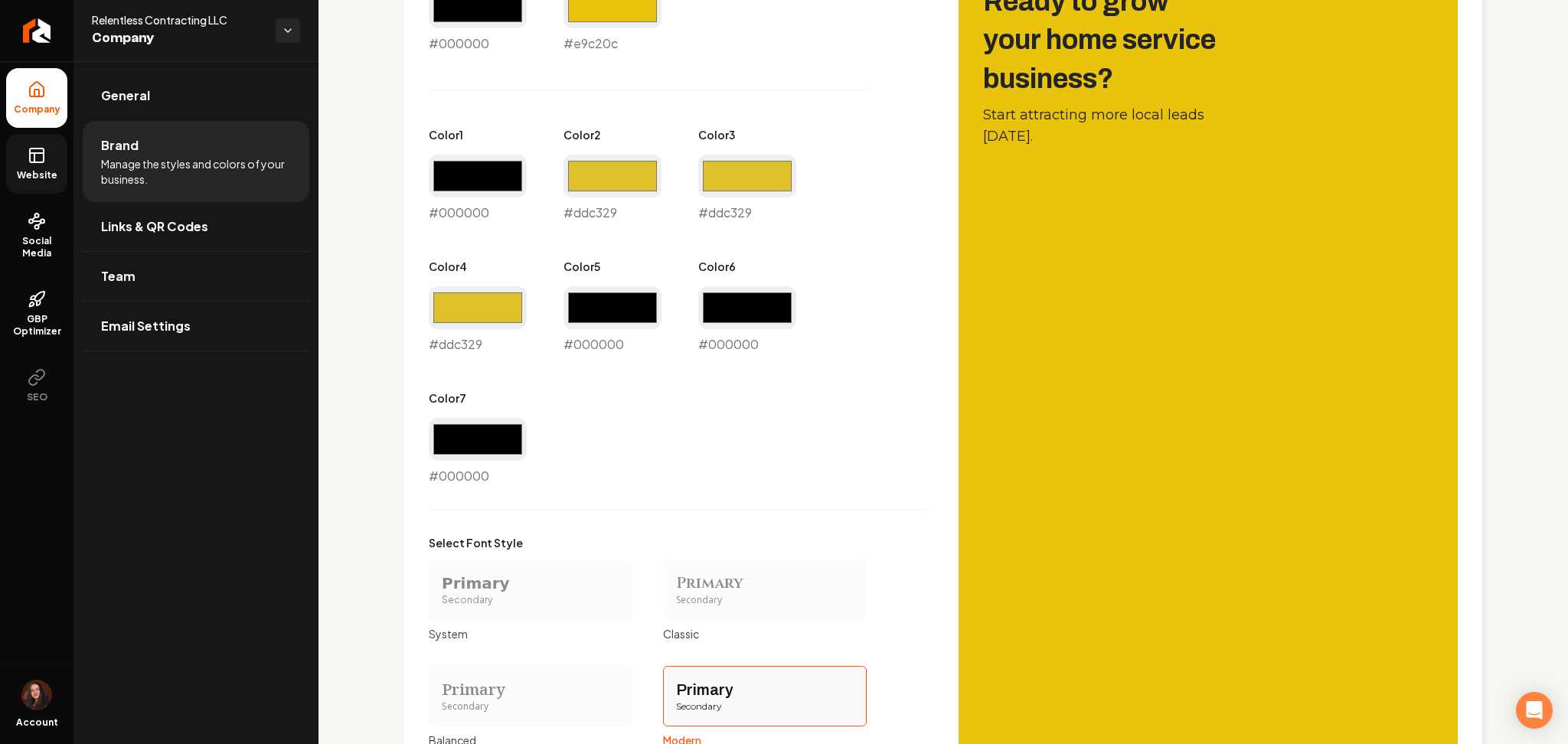
type input "#ddc329"
click at [894, 434] on div "Primary Color #000000 #000000 Secondary Color #e9c20c #e9c20c Color 1 #000000 #…" at bounding box center [678, 222] width 499 height 528
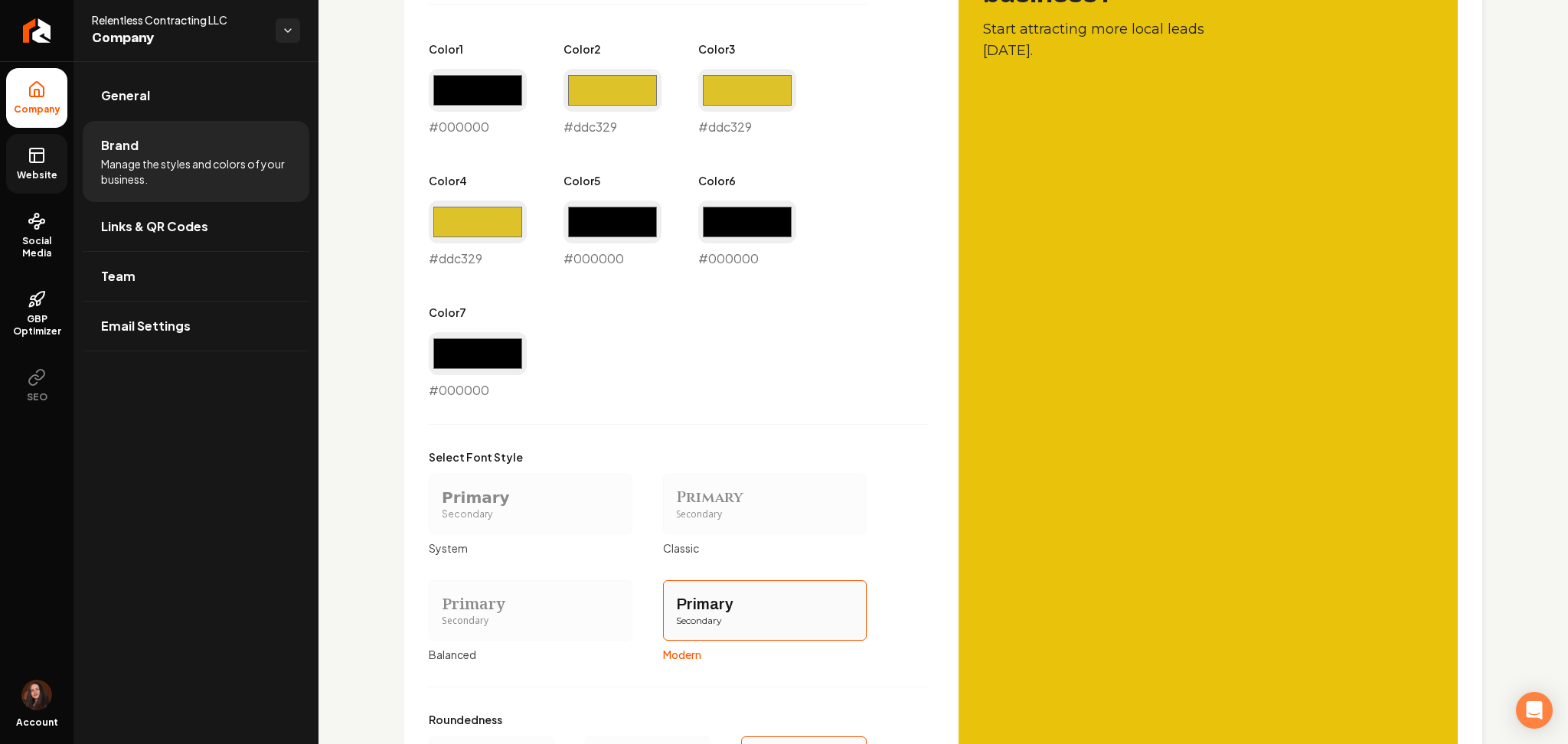
scroll to position [1084, 0]
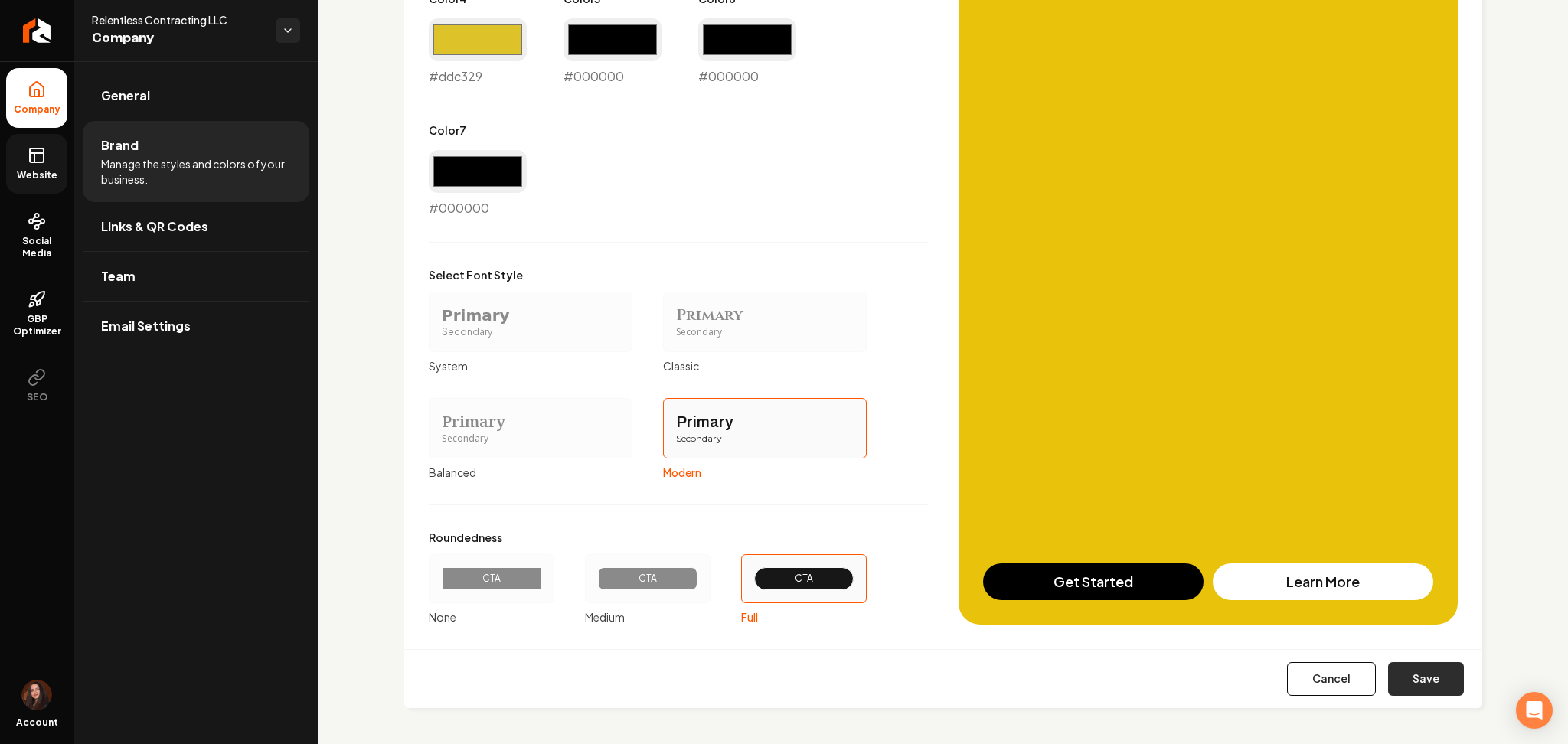
click at [1419, 665] on button "Save" at bounding box center [1427, 678] width 76 height 33
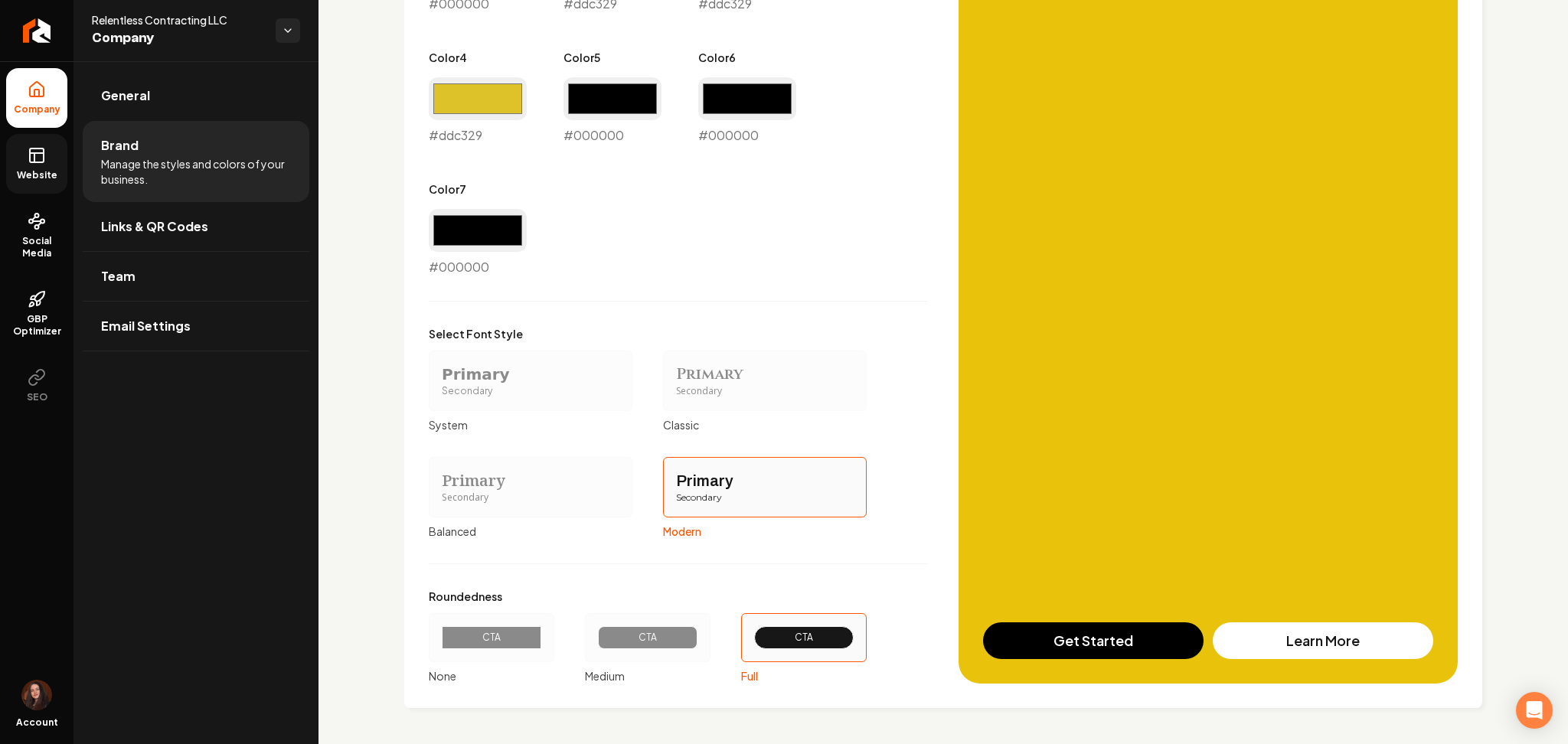
click at [25, 182] on link "Website" at bounding box center [36, 164] width 61 height 60
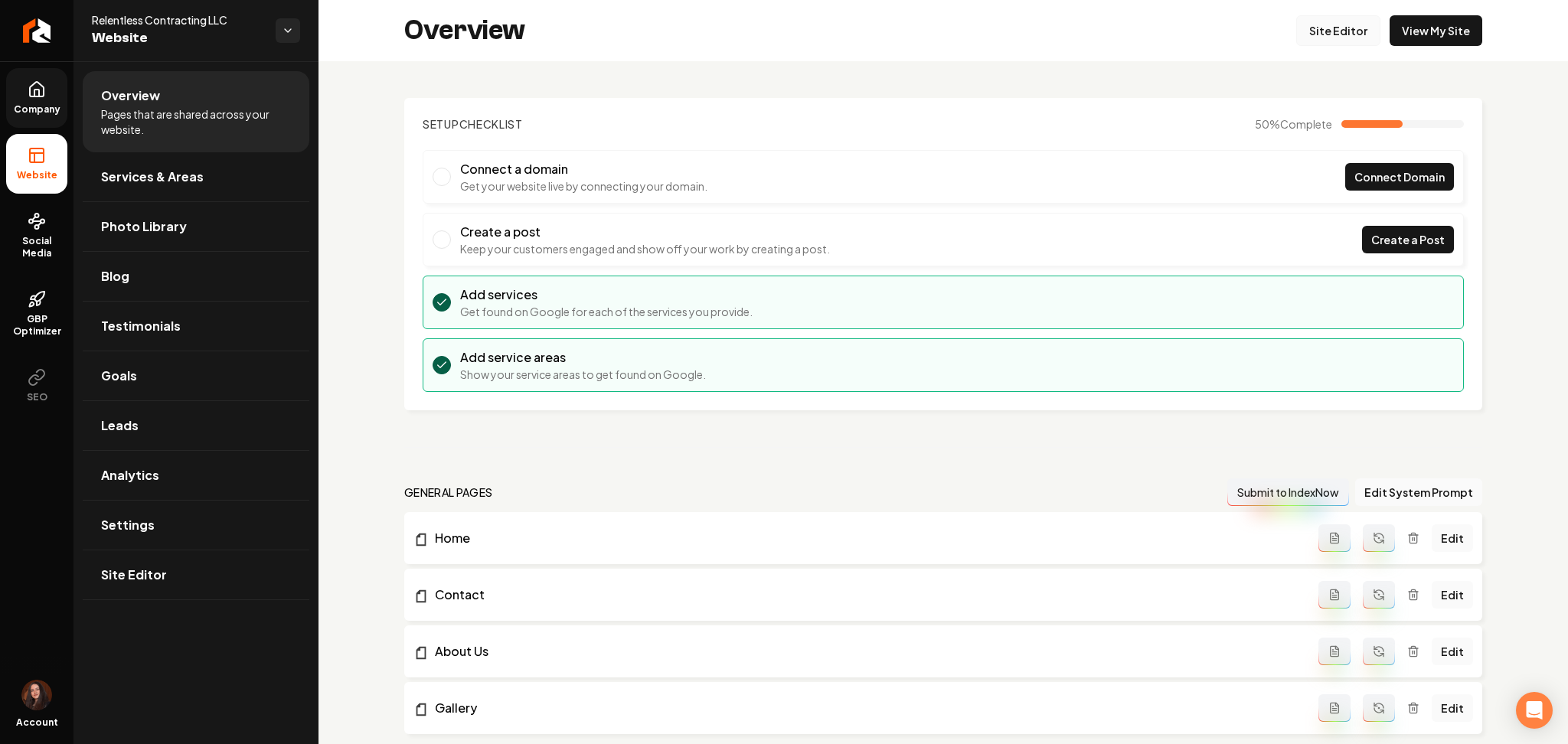
click at [1336, 27] on link "Site Editor" at bounding box center [1338, 30] width 85 height 30
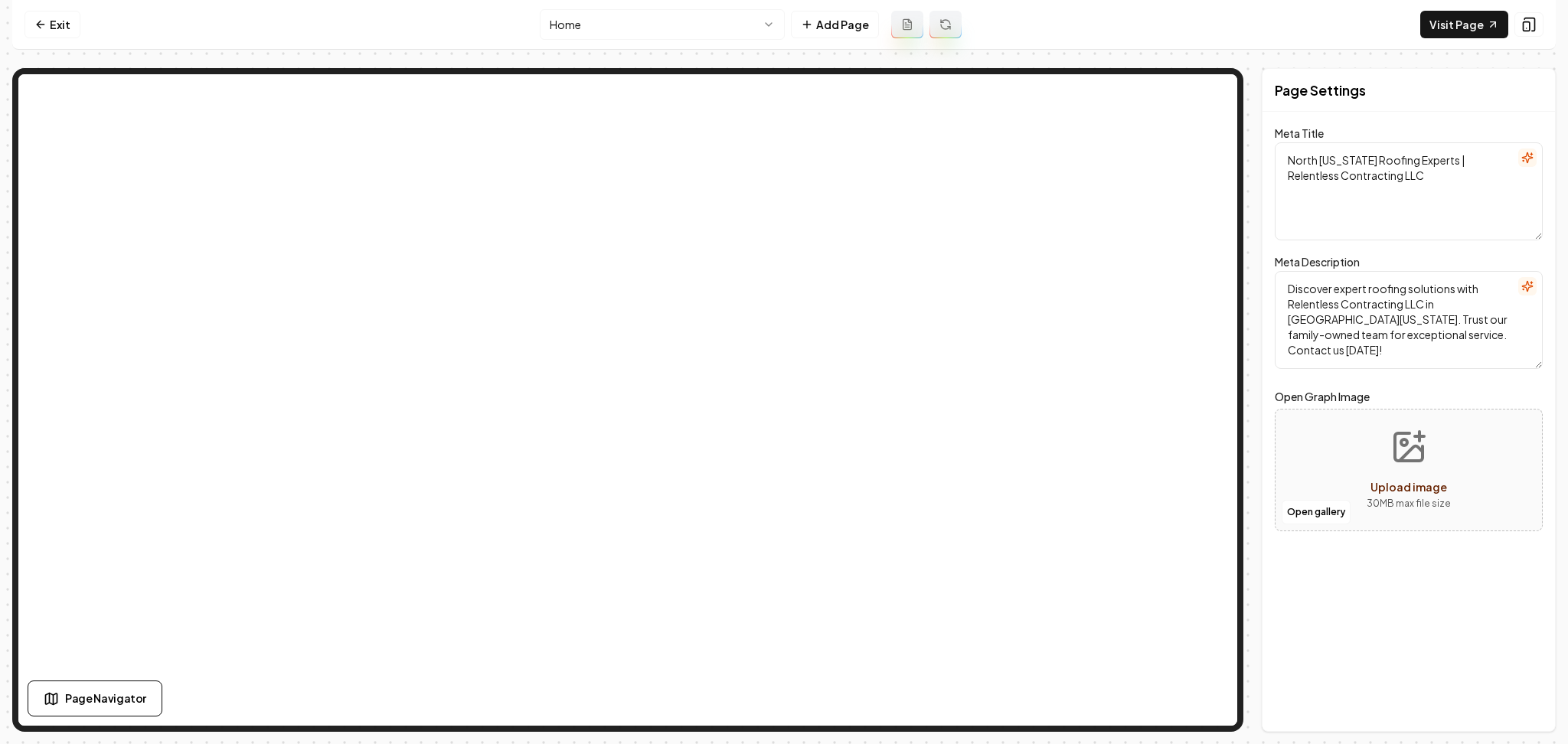
drag, startPoint x: 55, startPoint y: 27, endPoint x: 55, endPoint y: 44, distance: 17.0
click at [54, 27] on link "Exit" at bounding box center [53, 25] width 56 height 28
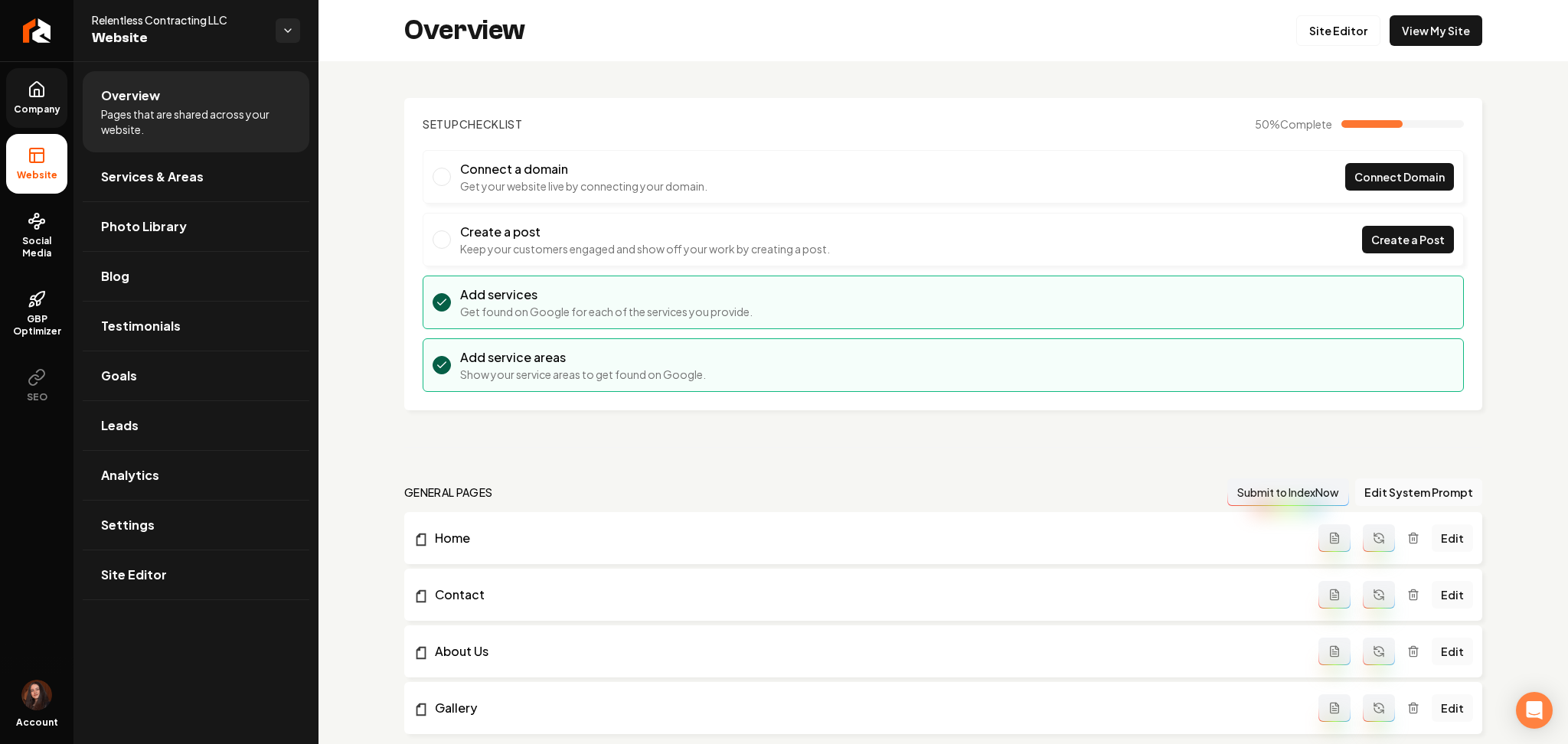
click at [33, 106] on span "Company" at bounding box center [37, 109] width 59 height 12
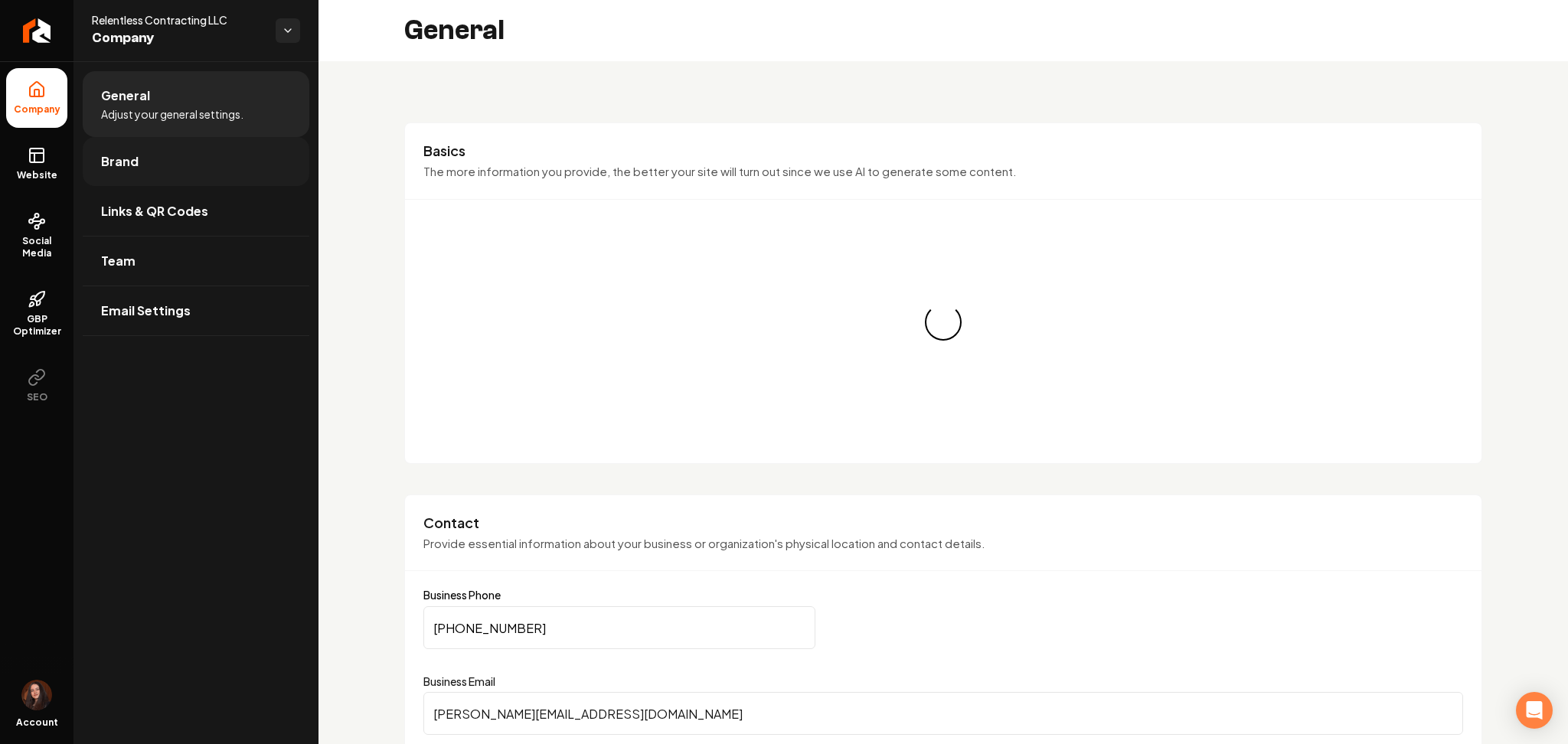
click at [202, 171] on link "Brand" at bounding box center [196, 161] width 227 height 49
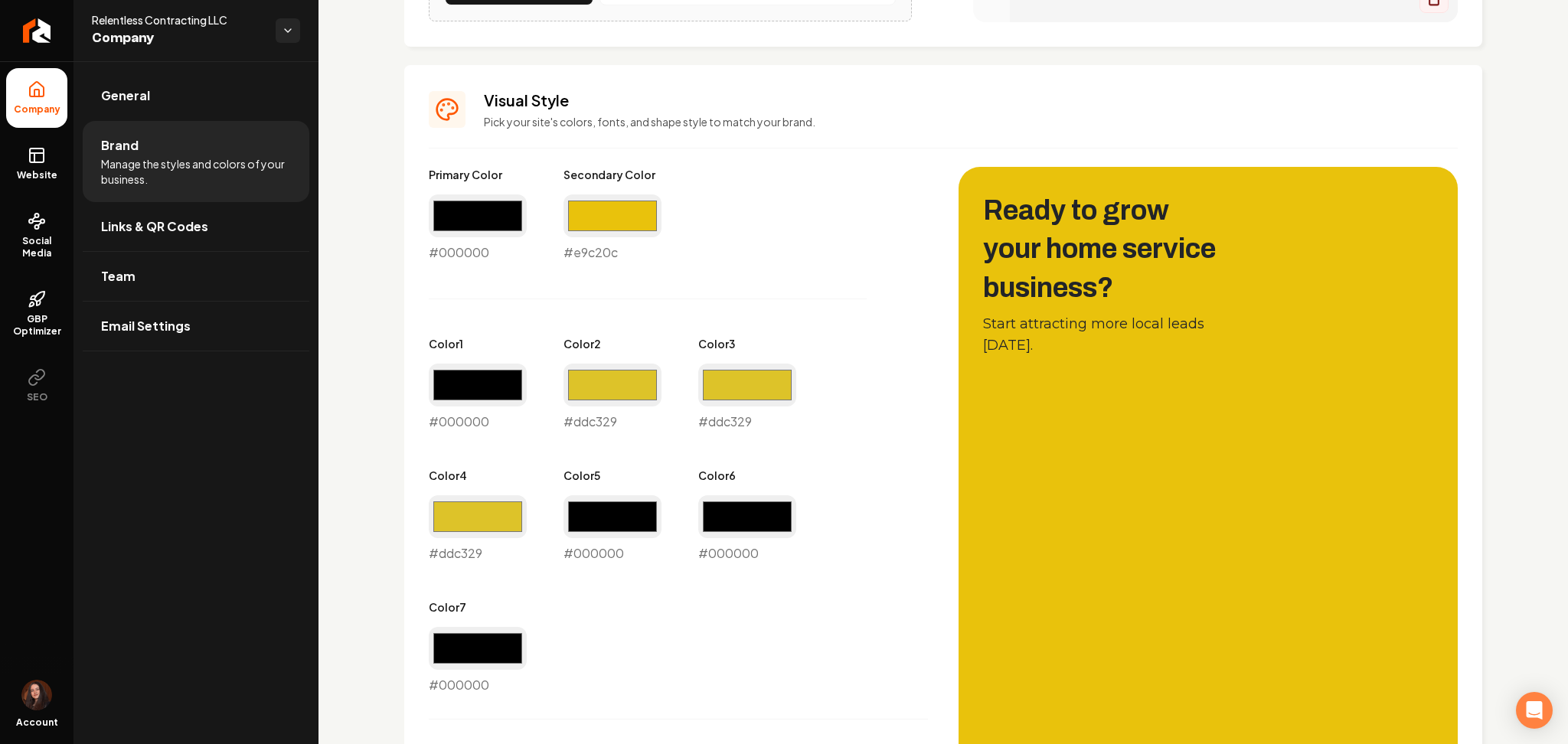
scroll to position [612, 0]
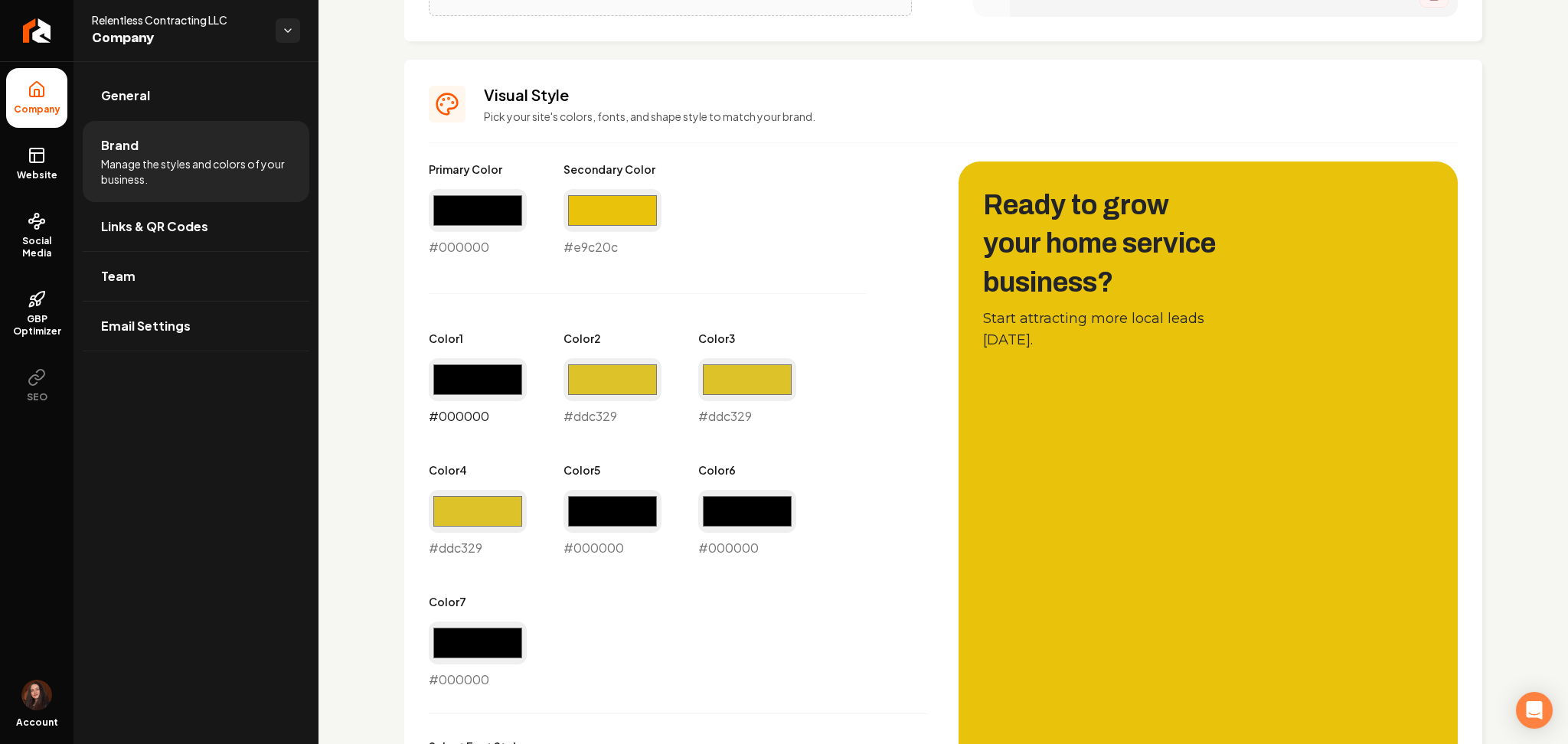
drag, startPoint x: 513, startPoint y: 376, endPoint x: 512, endPoint y: 397, distance: 21.0
click at [513, 377] on input "#000000" at bounding box center [477, 379] width 98 height 43
type input "#ddc329"
click at [724, 297] on div "Primary Color #000000 #000000 Secondary Color #e9c20c #e9c20c Color 1 #ddc329 #…" at bounding box center [678, 425] width 499 height 528
click at [625, 524] on input "#000000" at bounding box center [612, 510] width 98 height 43
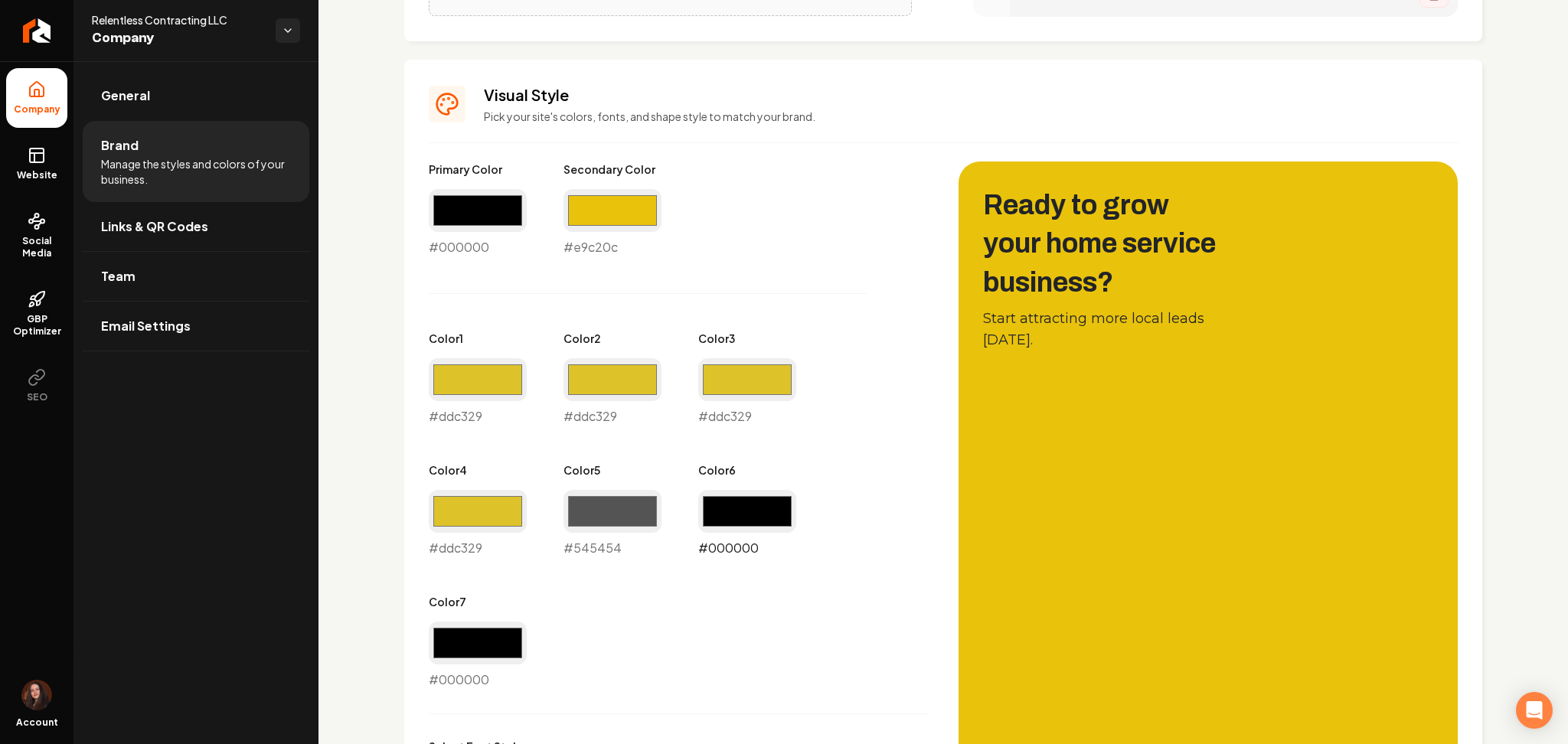
type input "#545454"
drag, startPoint x: 744, startPoint y: 495, endPoint x: 727, endPoint y: 521, distance: 31.1
click at [745, 495] on input "#000000" at bounding box center [748, 510] width 98 height 43
type input "#383838"
click at [623, 509] on input "#545454" at bounding box center [612, 510] width 98 height 43
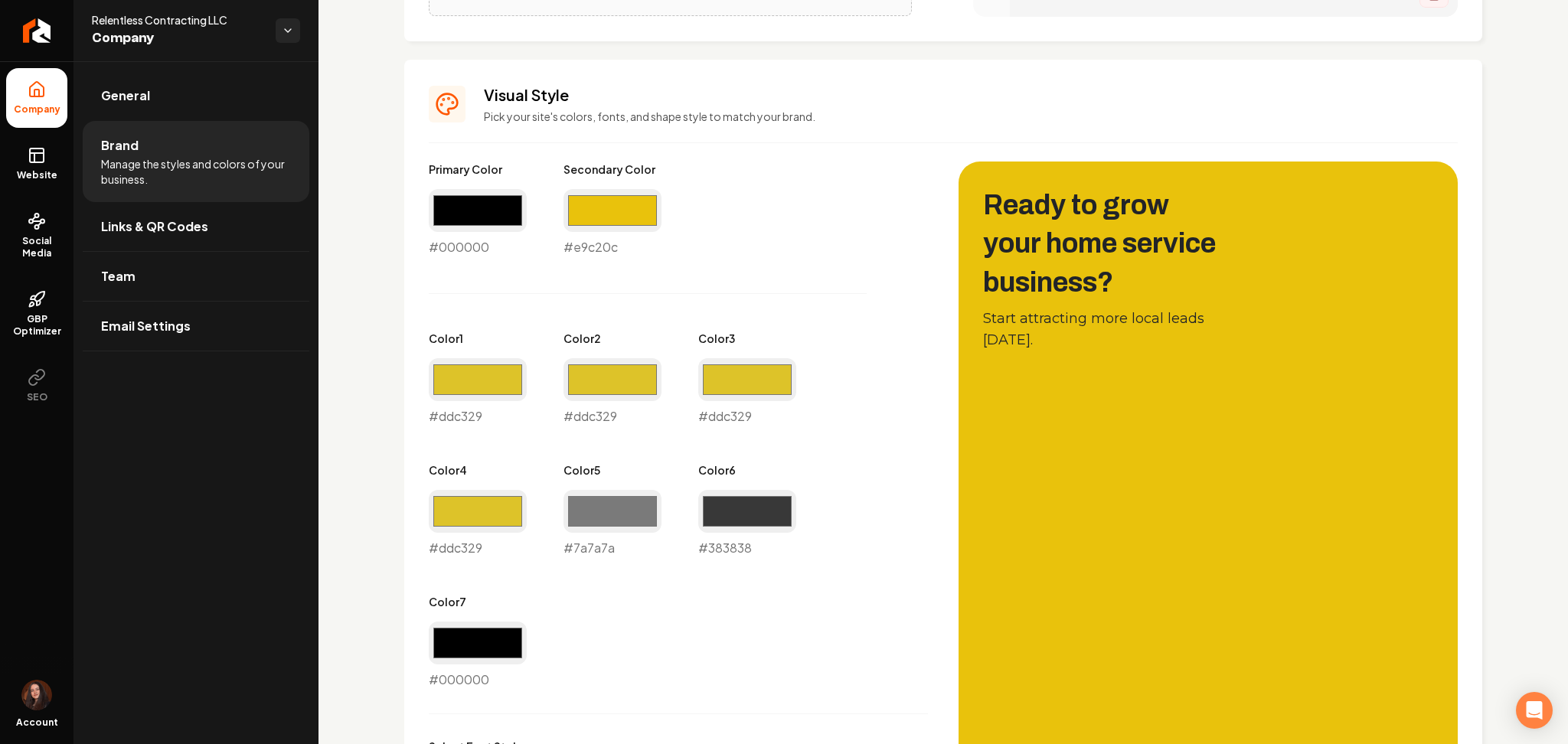
type input "#7a7a7a"
click at [911, 539] on div "Primary Color #000000 #000000 Secondary Color #e9c20c #e9c20c Color 1 #ddc329 #…" at bounding box center [678, 425] width 499 height 528
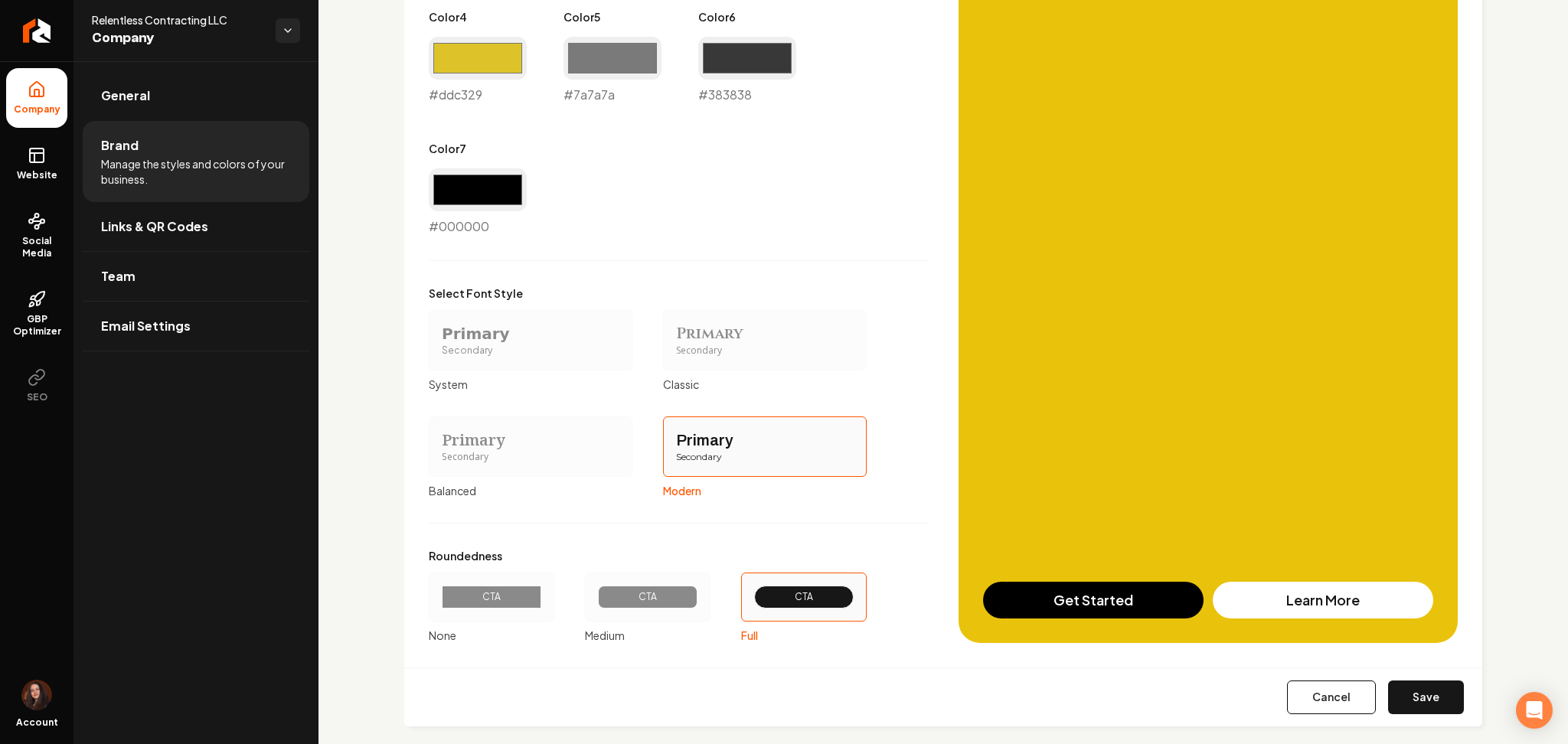
scroll to position [1084, 0]
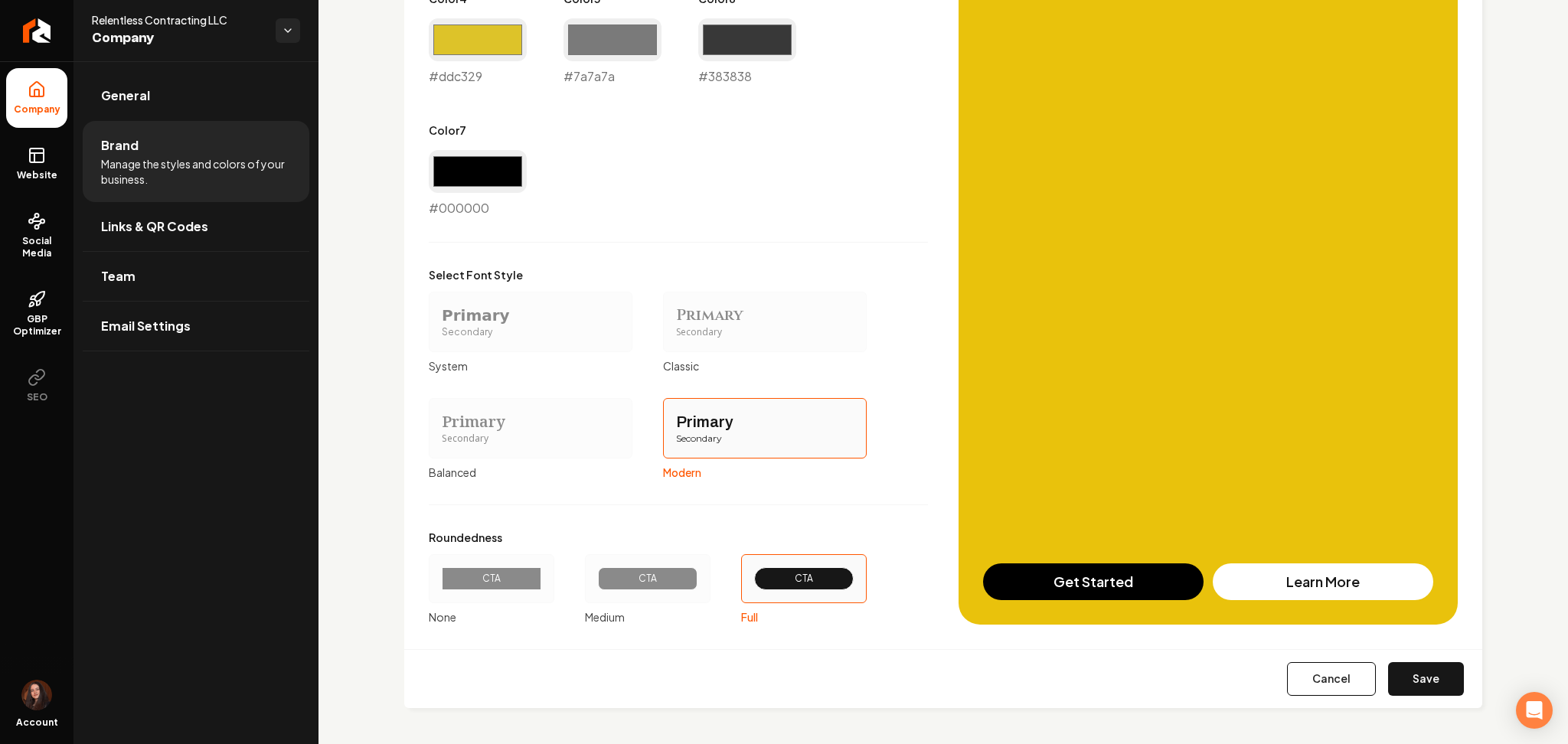
click at [1403, 663] on button "Save" at bounding box center [1427, 678] width 76 height 33
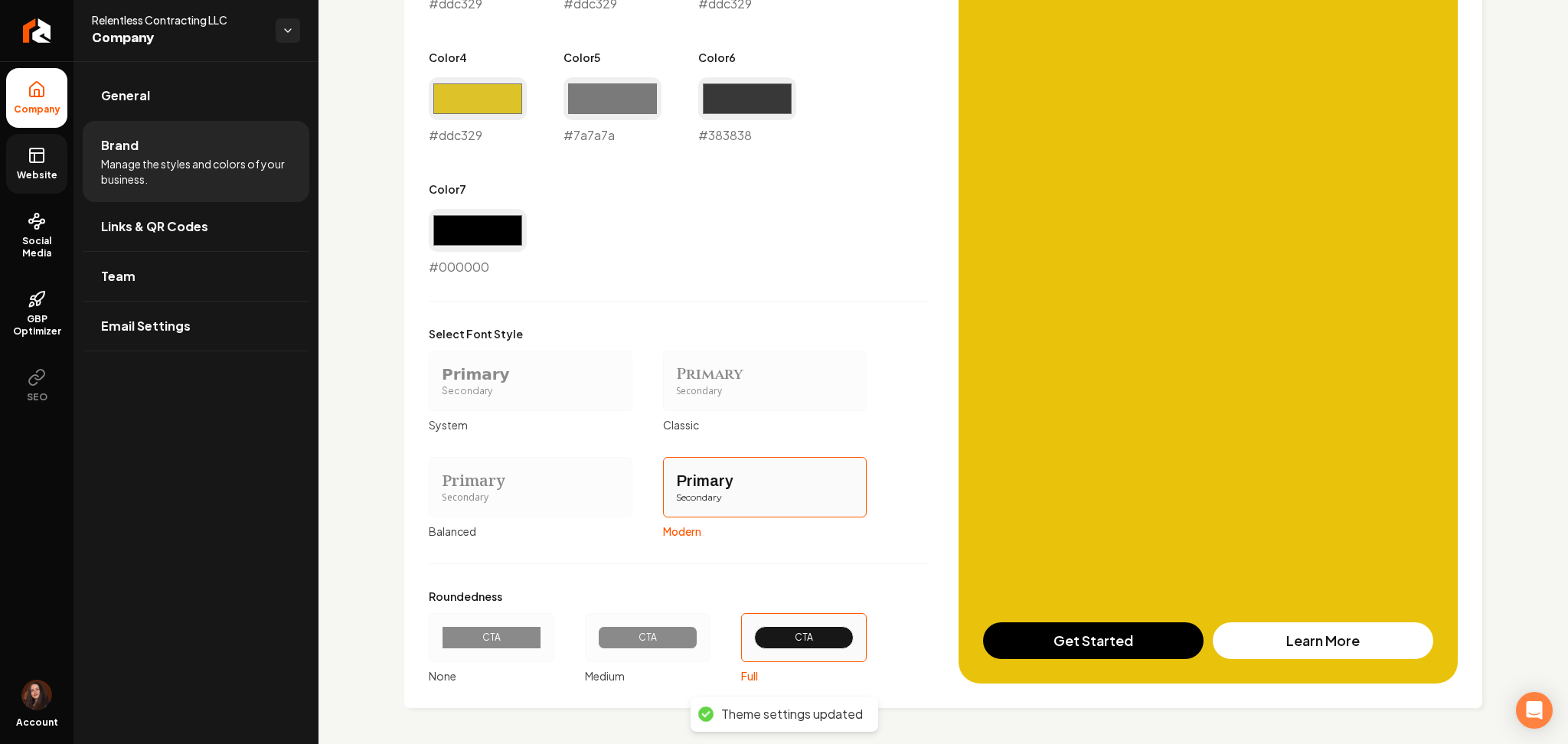
drag, startPoint x: 36, startPoint y: 157, endPoint x: 66, endPoint y: 159, distance: 30.1
click at [36, 157] on icon at bounding box center [37, 155] width 19 height 19
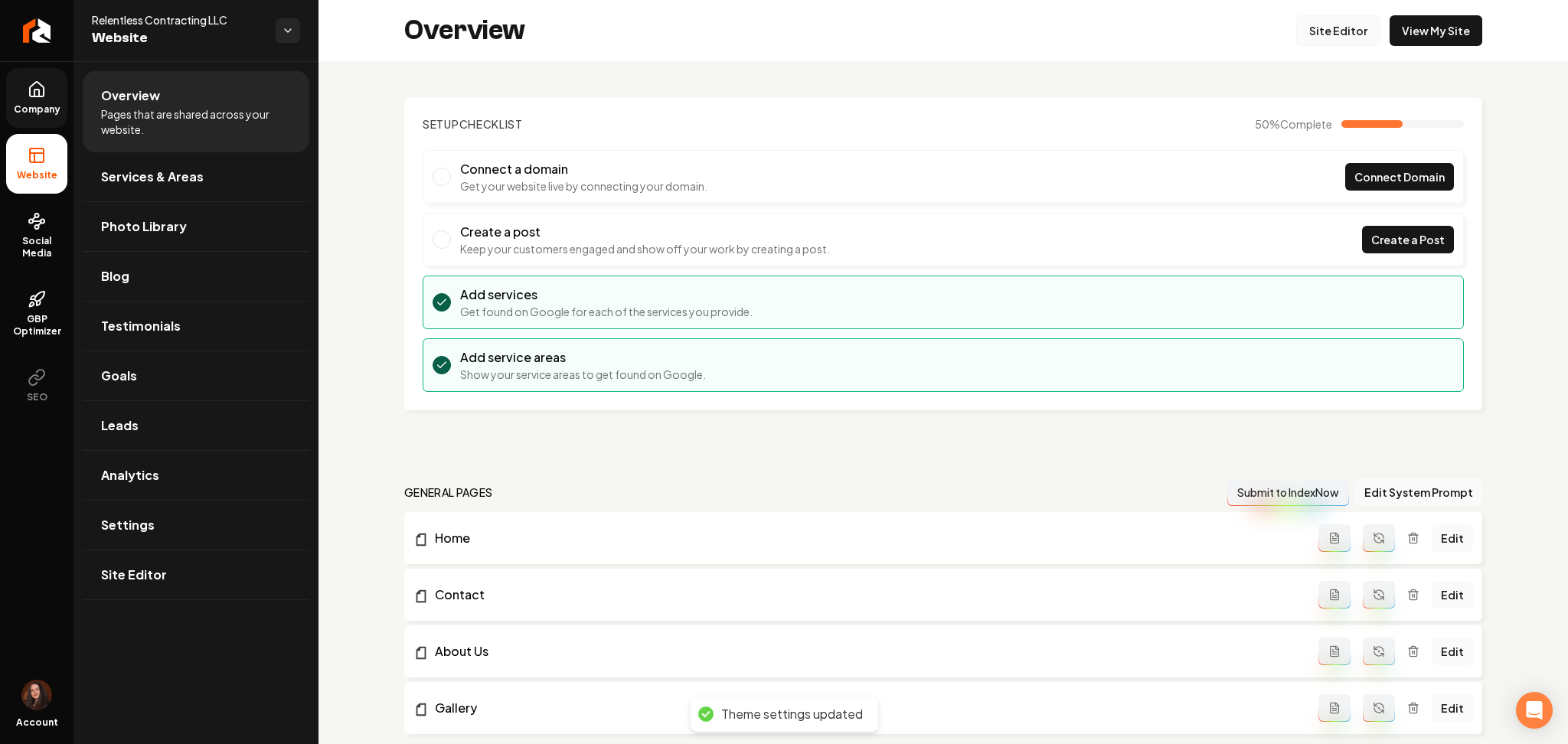
click at [1303, 40] on link "Site Editor" at bounding box center [1338, 30] width 85 height 30
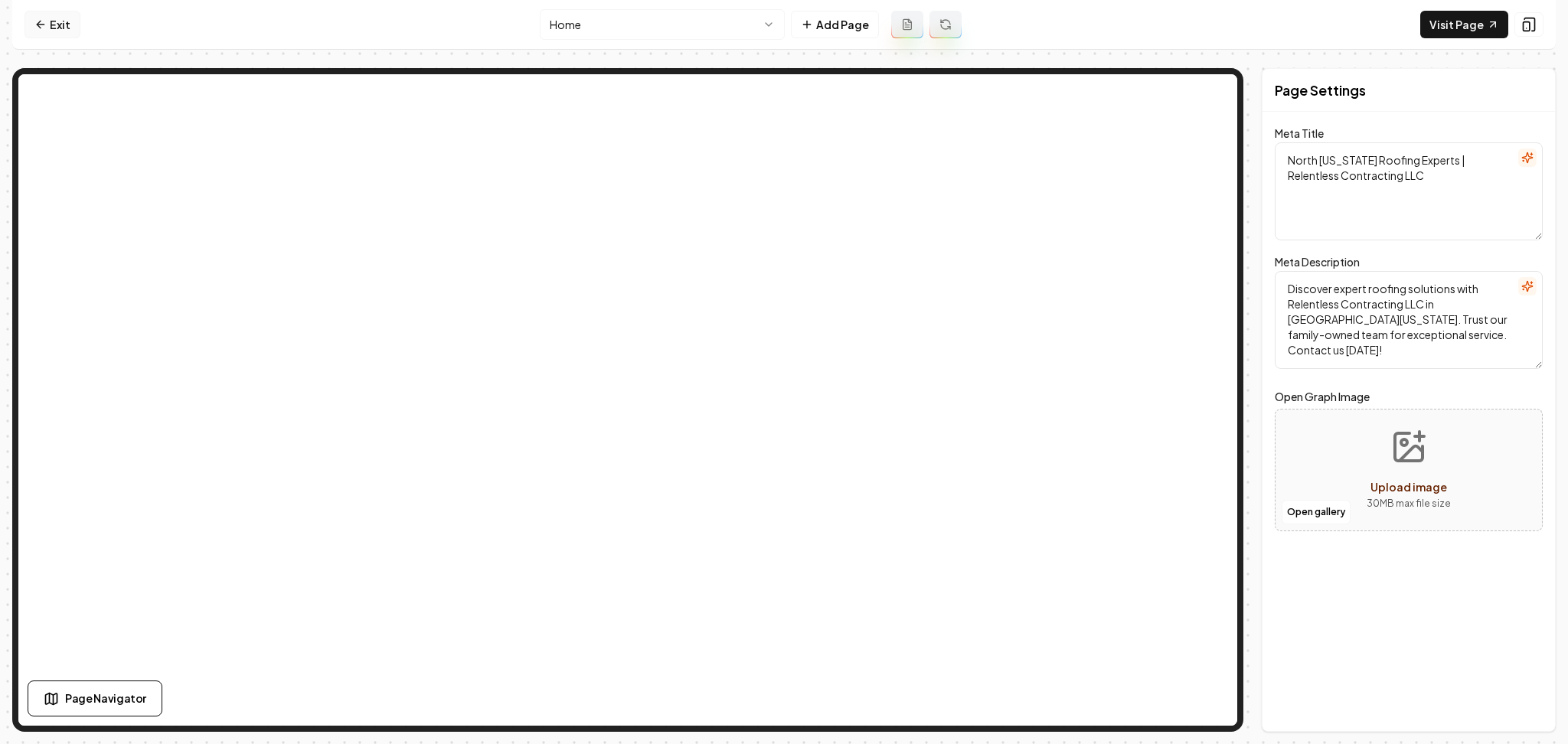
click at [44, 17] on link "Exit" at bounding box center [53, 25] width 56 height 28
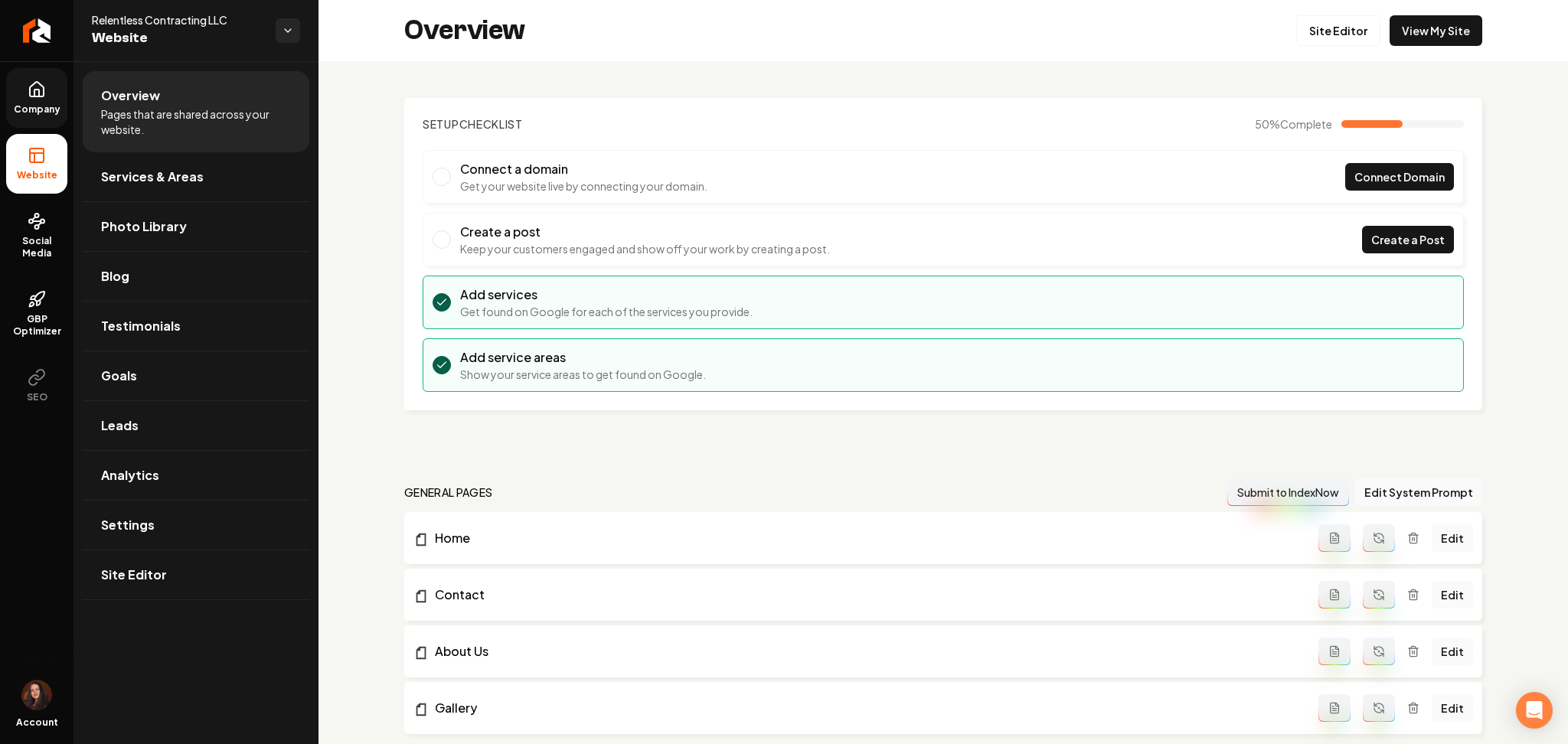
click at [43, 102] on link "Company" at bounding box center [36, 98] width 61 height 60
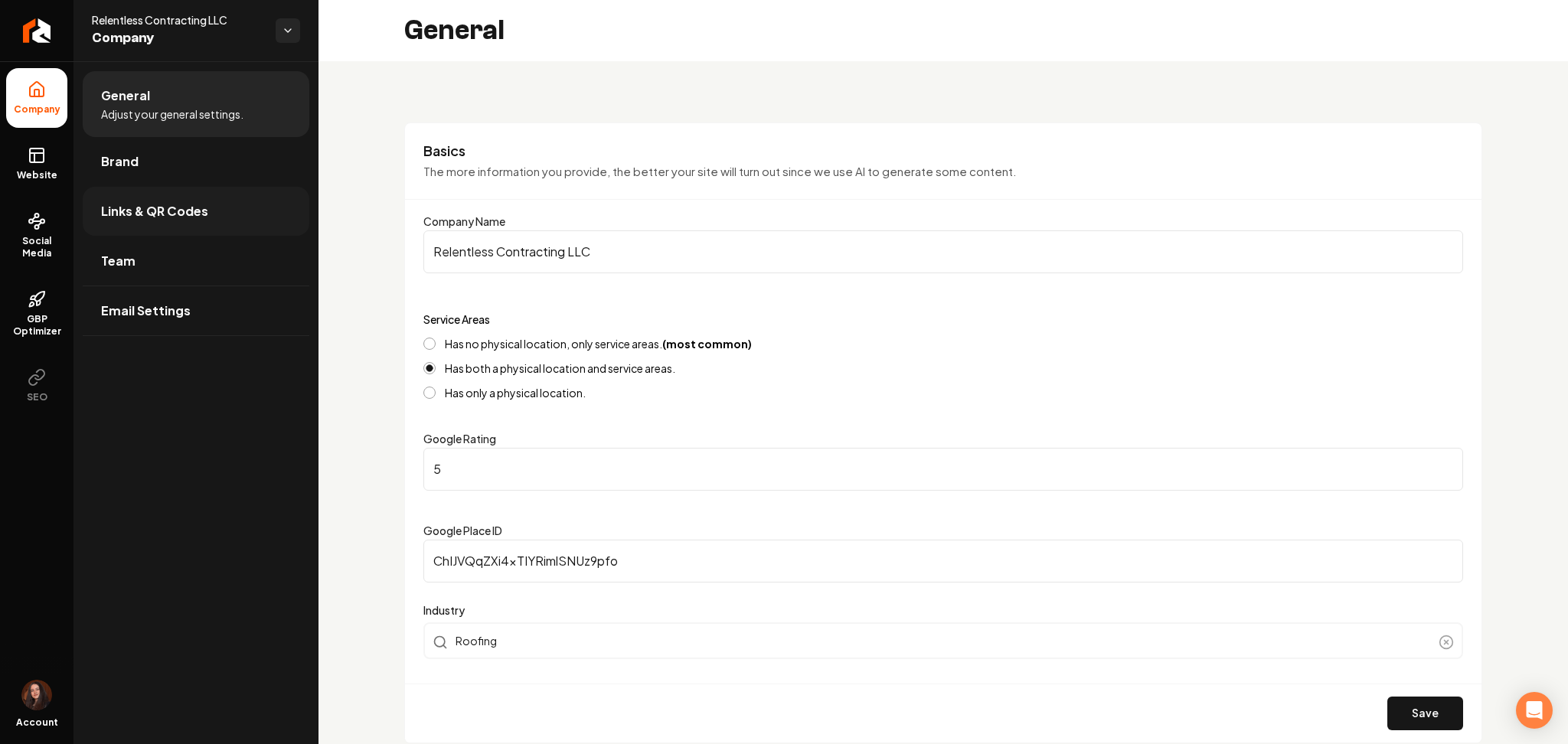
click at [106, 187] on link "Links & QR Codes" at bounding box center [196, 211] width 227 height 49
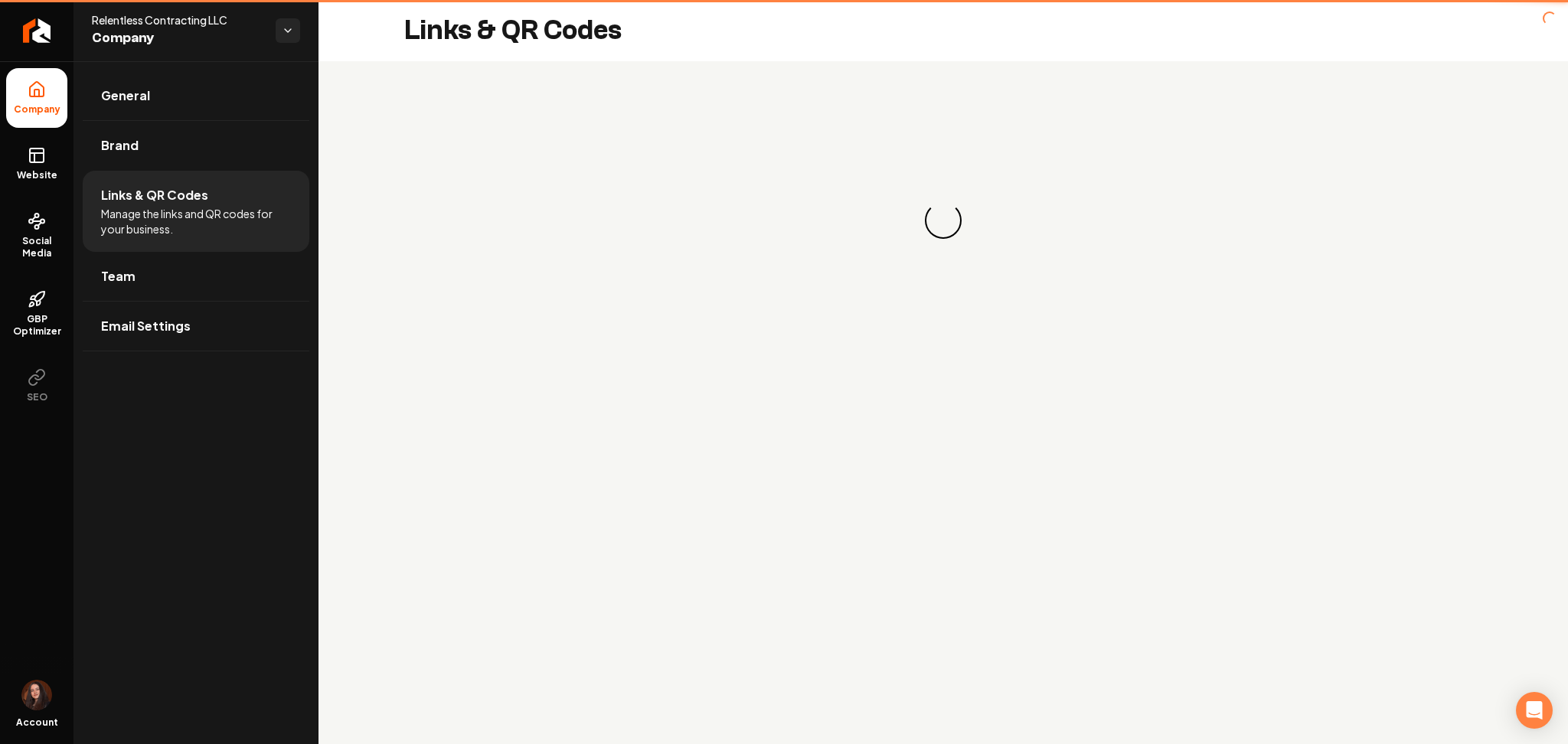
click at [106, 174] on li "Links & QR Codes Manage the links and QR codes for your business." at bounding box center [196, 211] width 227 height 81
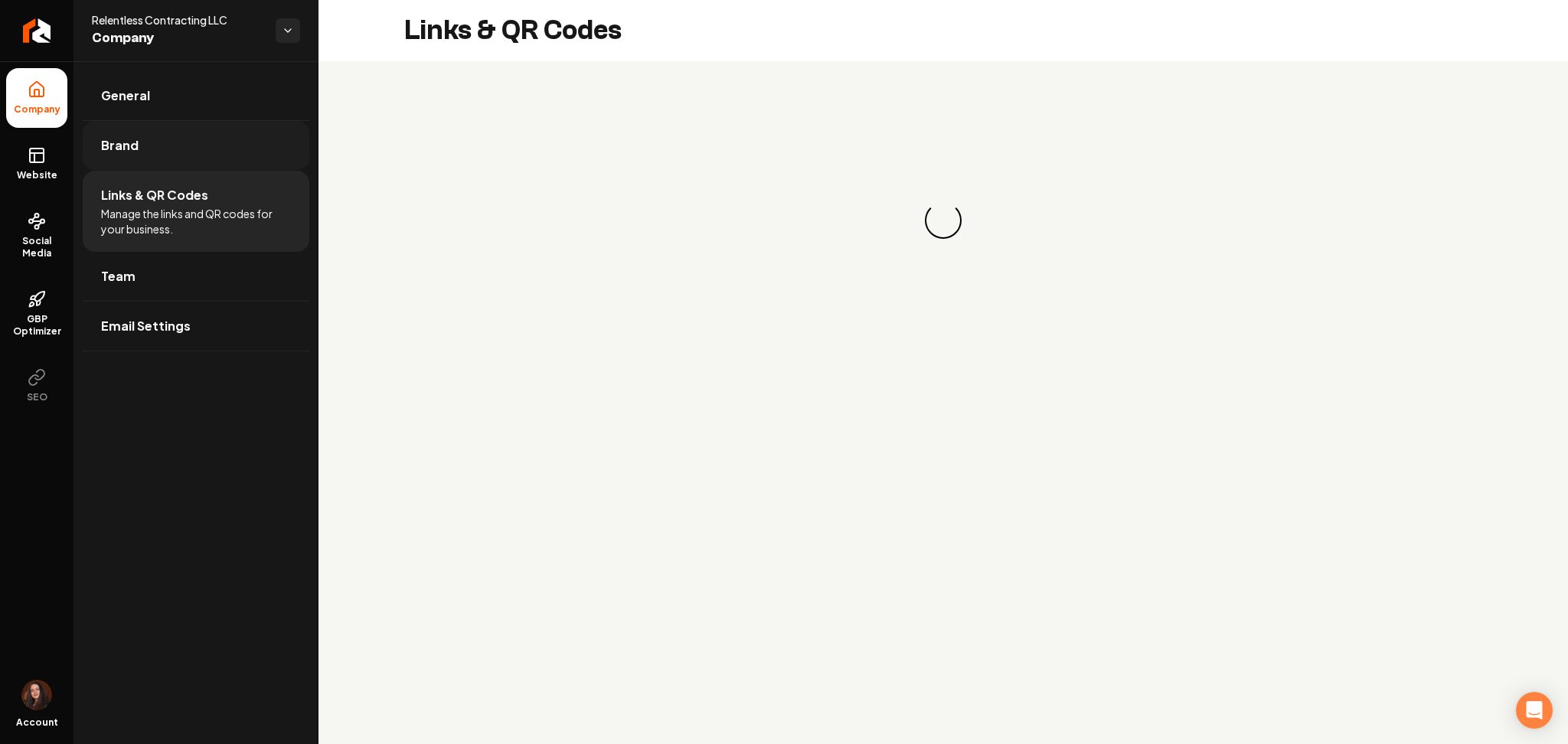
click at [111, 156] on link "Brand" at bounding box center [196, 145] width 227 height 49
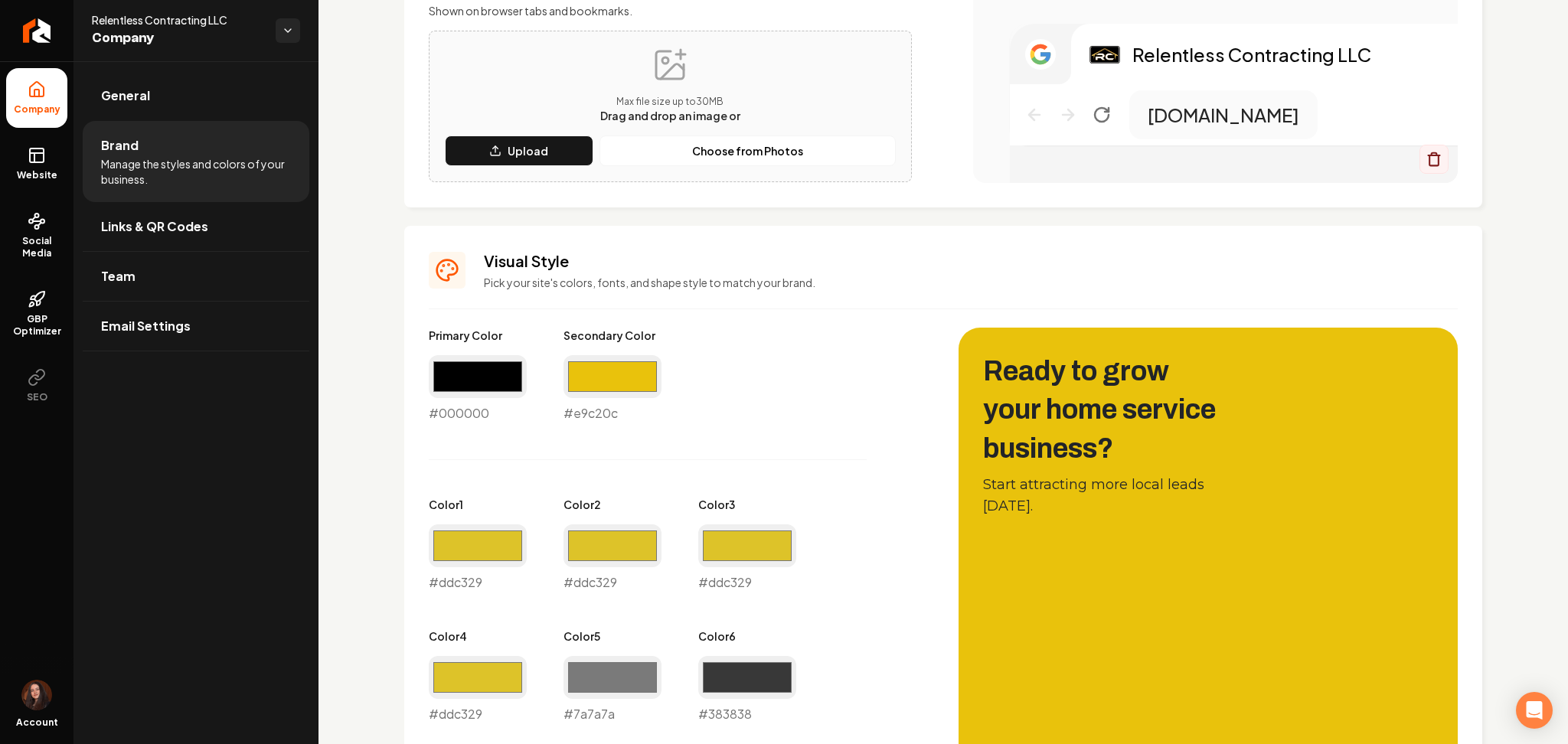
scroll to position [612, 0]
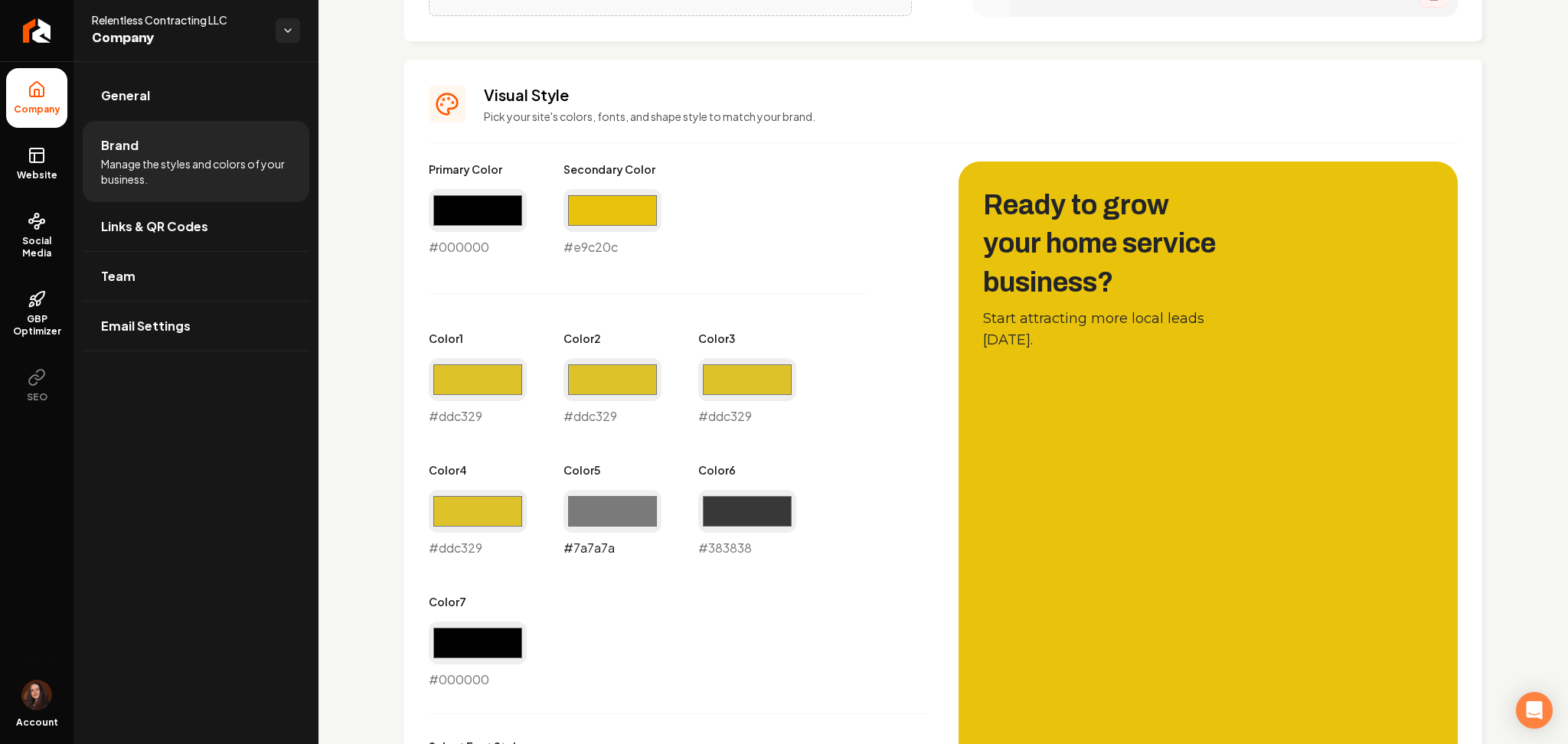
click at [623, 522] on input "#7a7a7a" at bounding box center [612, 510] width 98 height 43
type input "#424242"
click at [765, 516] on input "#383838" at bounding box center [748, 510] width 98 height 43
type input "#262626"
click at [816, 459] on div "Primary Color #000000 #000000 Secondary Color #e9c20c #e9c20c Color 1 #ddc329 #…" at bounding box center [678, 425] width 499 height 528
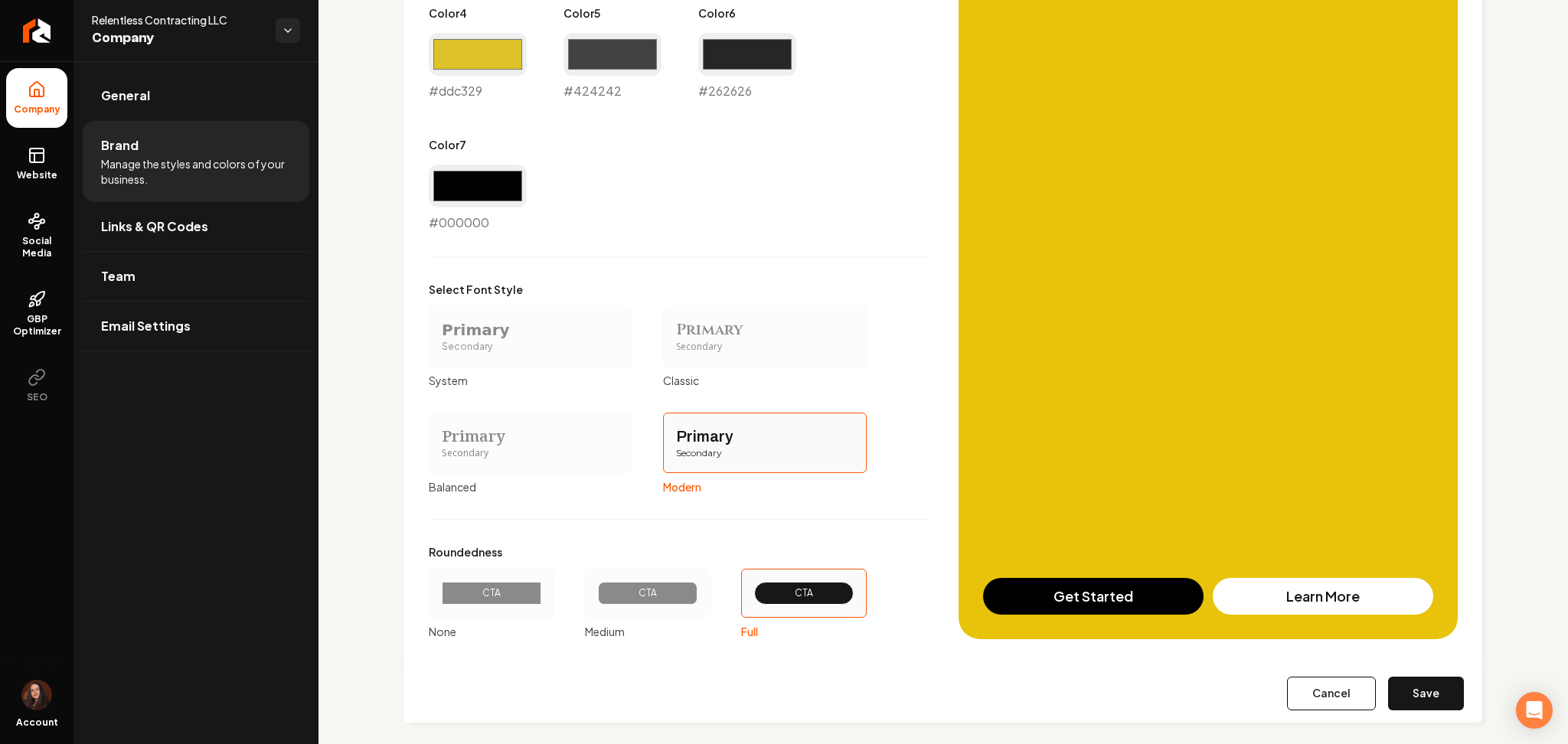
scroll to position [1084, 0]
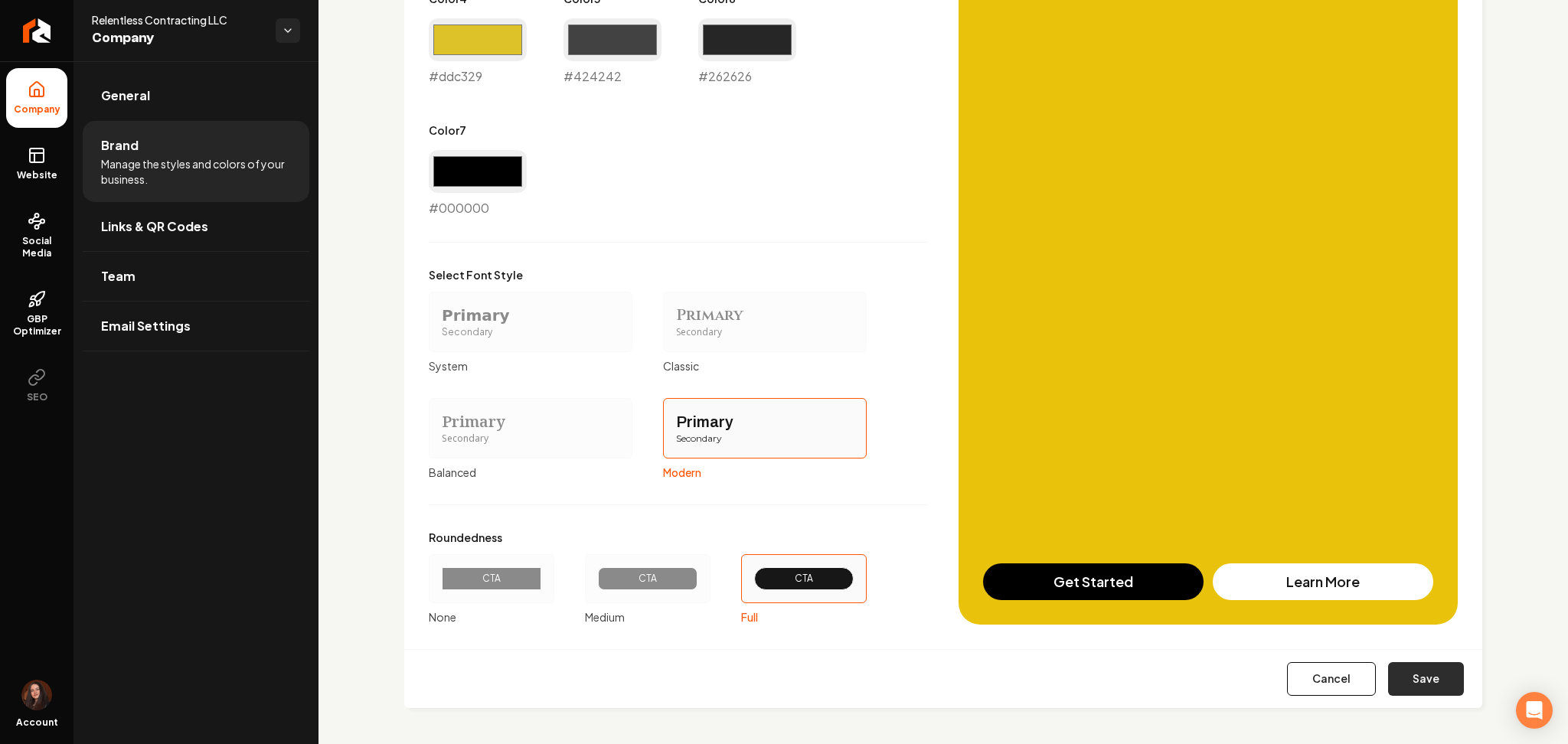
click at [1421, 687] on button "Save" at bounding box center [1427, 678] width 76 height 33
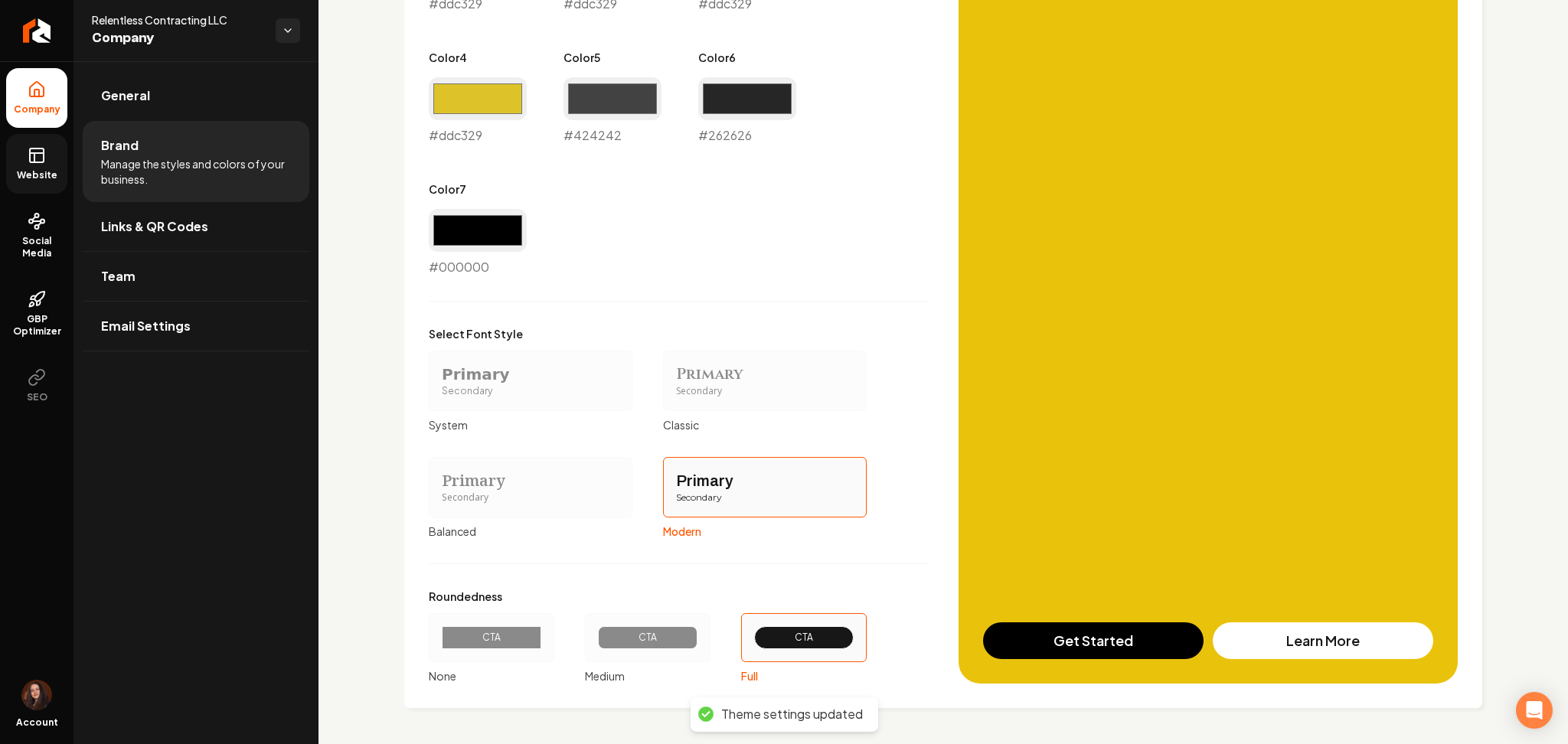
click at [25, 175] on span "Website" at bounding box center [37, 175] width 53 height 12
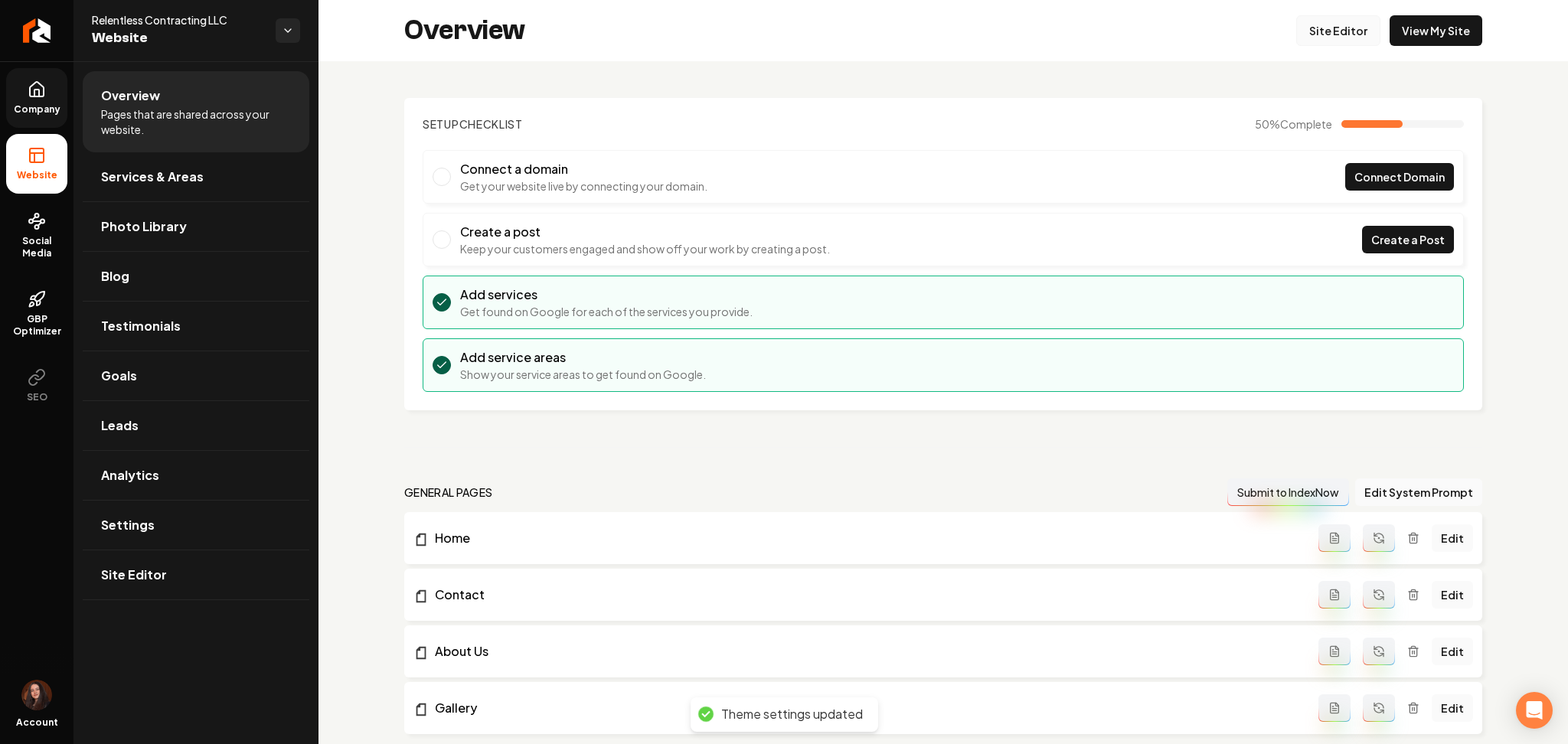
click at [1339, 38] on link "Site Editor" at bounding box center [1338, 30] width 85 height 30
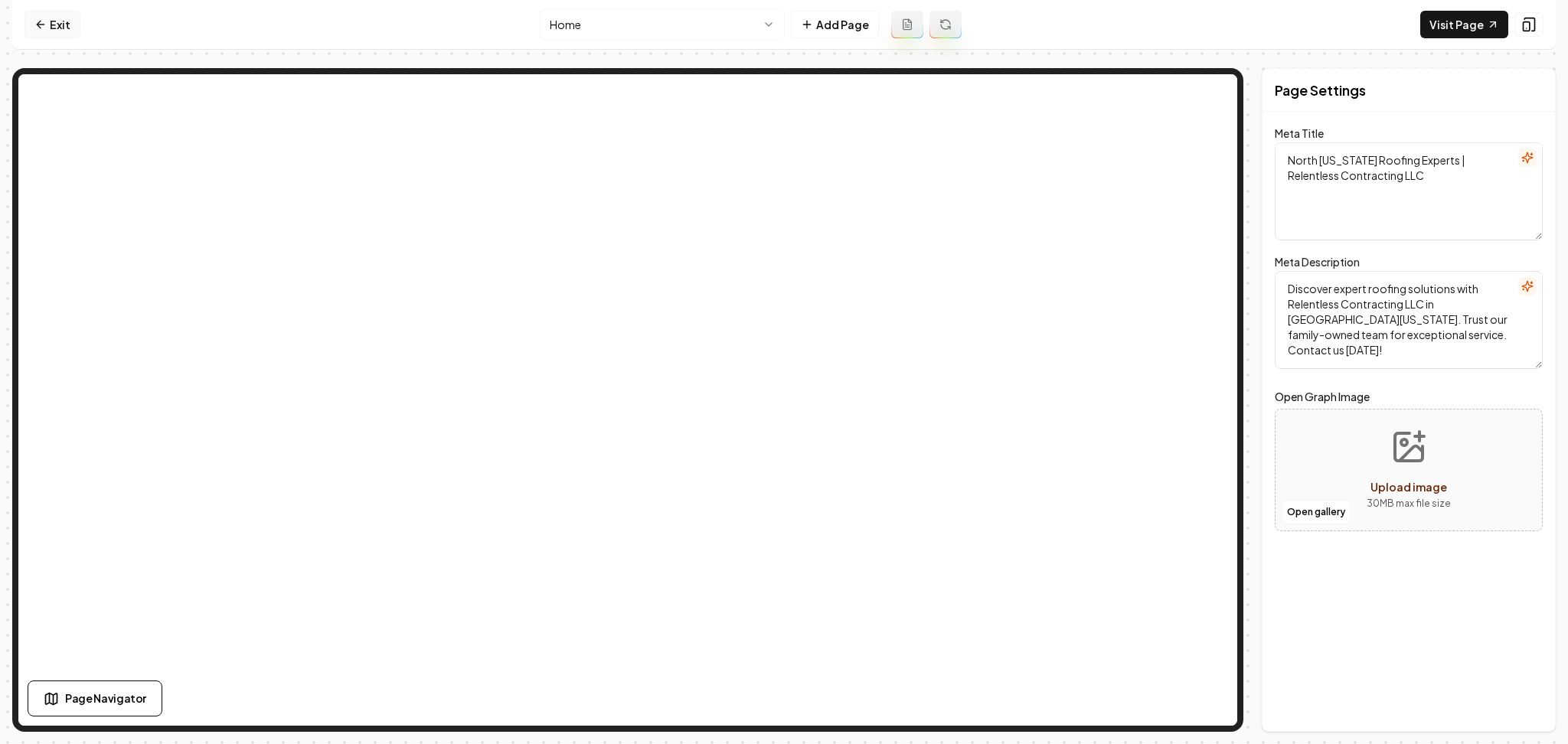
click at [56, 28] on link "Exit" at bounding box center [53, 25] width 56 height 28
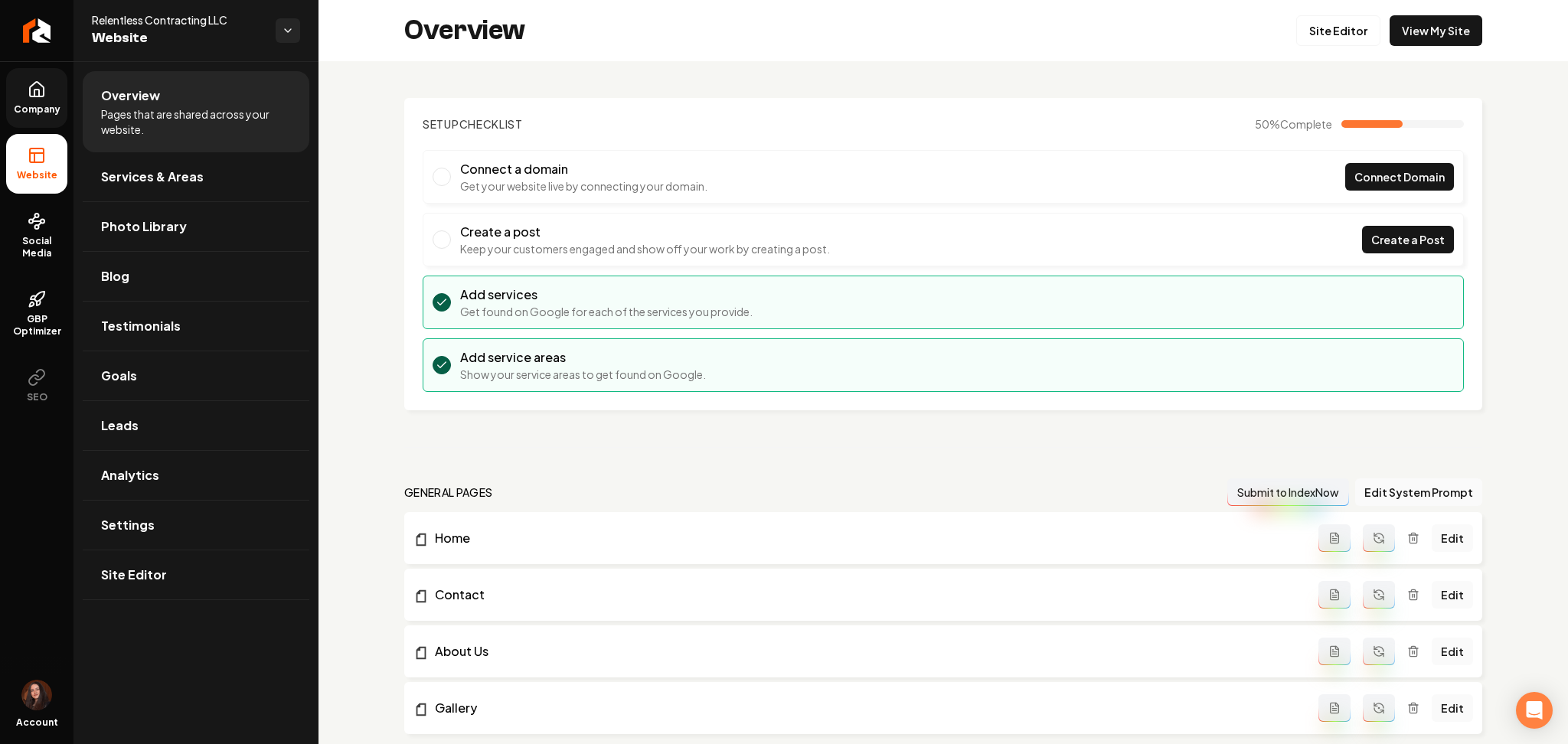
click at [29, 126] on link "Company" at bounding box center [36, 98] width 61 height 60
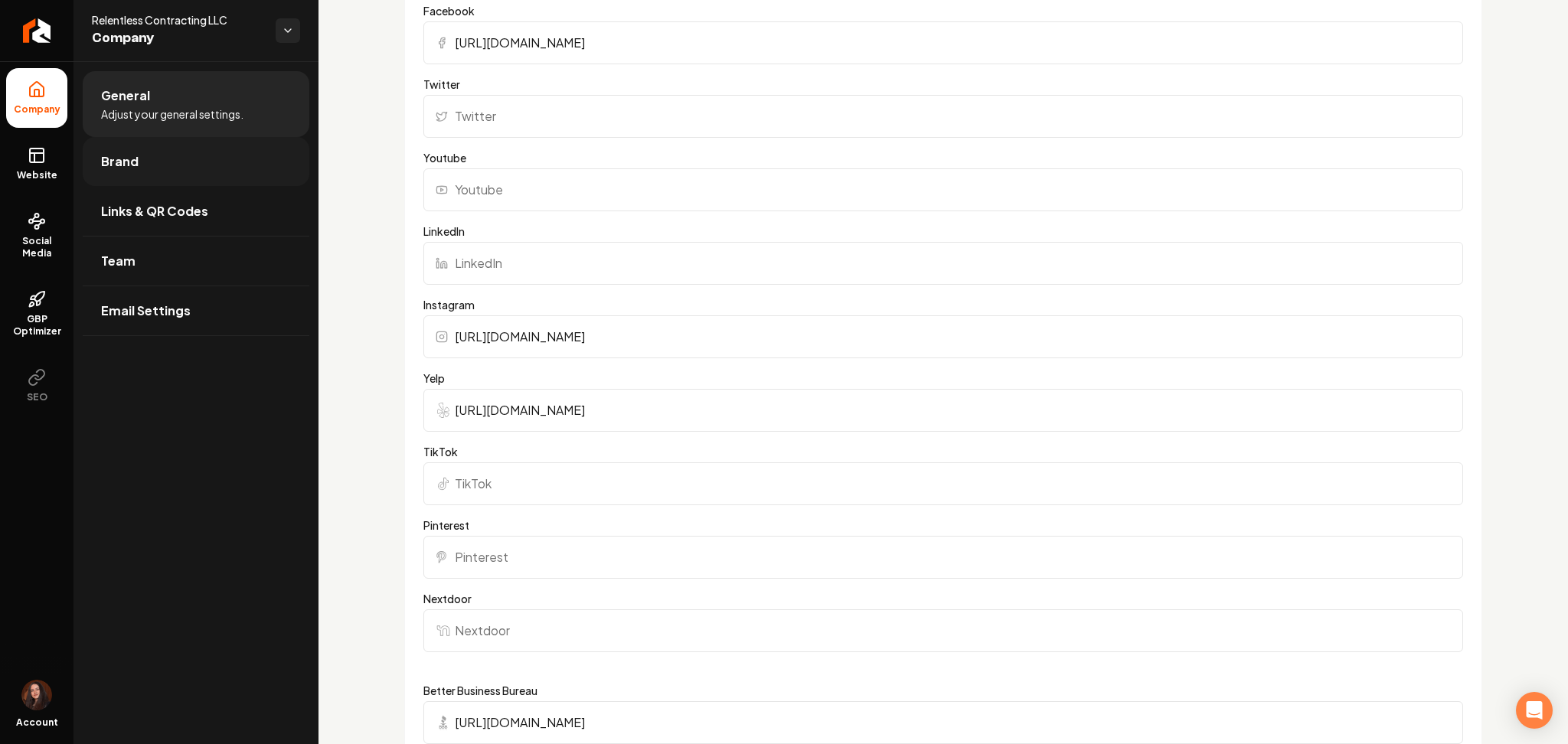
click at [154, 144] on link "Brand" at bounding box center [196, 161] width 227 height 49
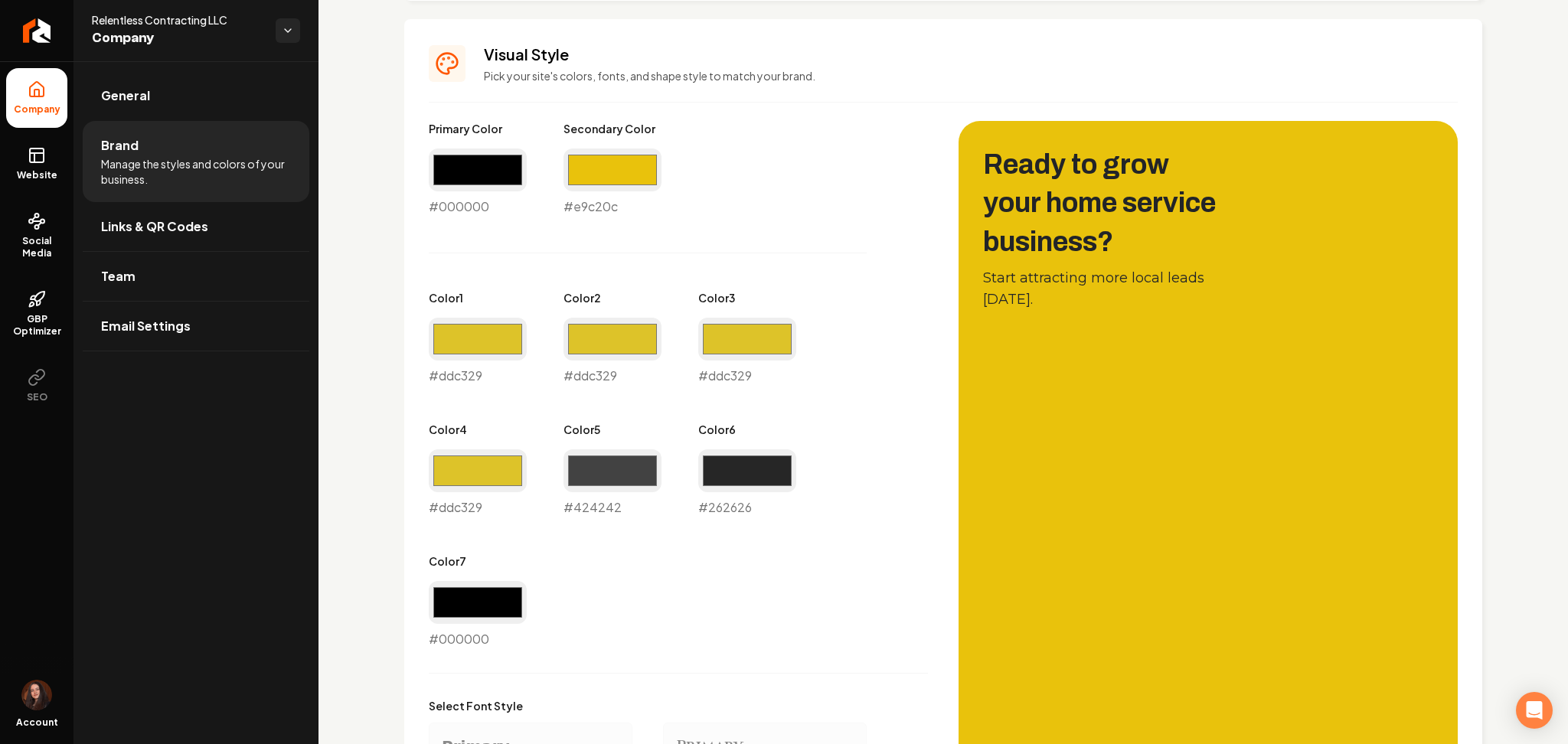
scroll to position [617, 0]
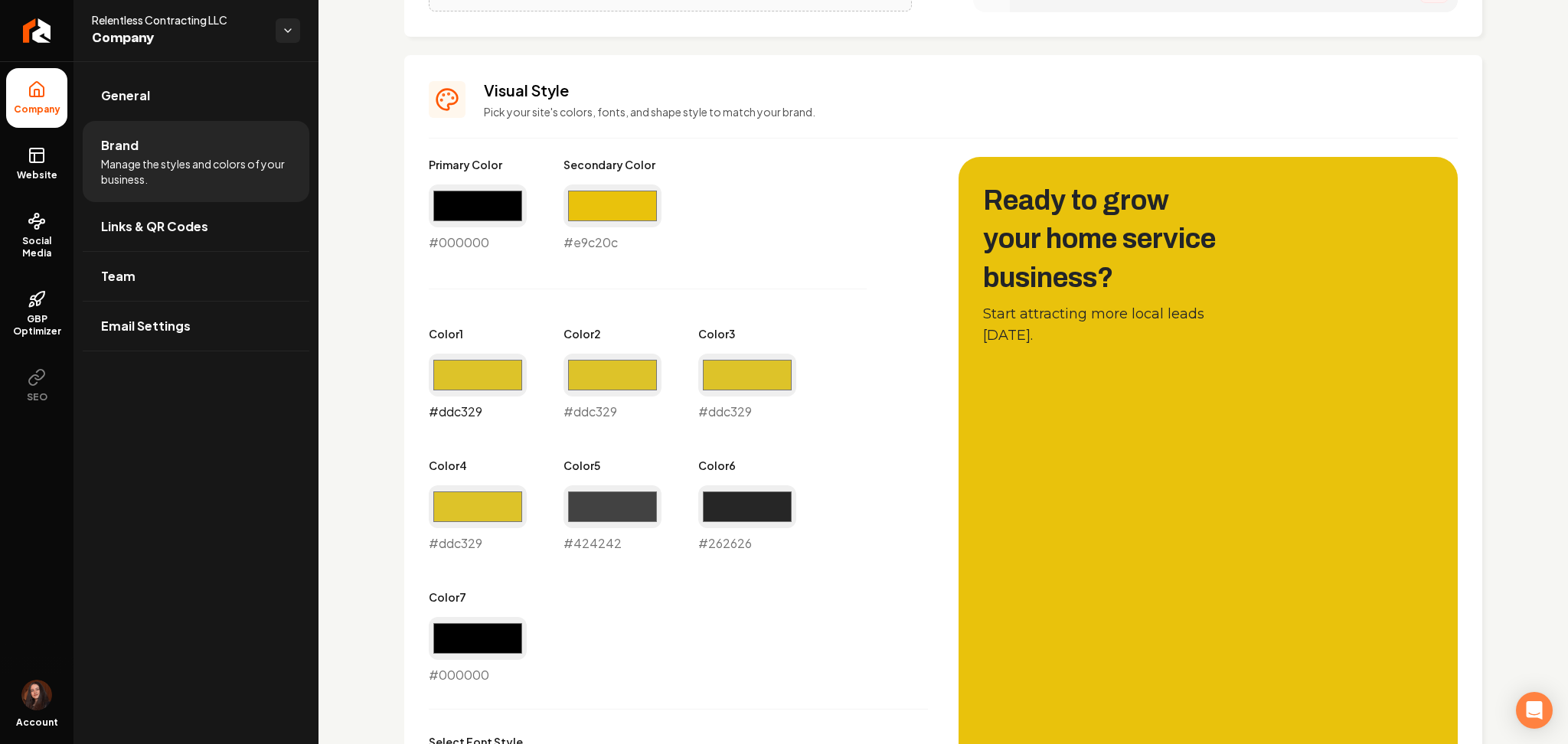
click at [475, 381] on input "#ddc329" at bounding box center [477, 375] width 98 height 43
click at [466, 267] on div "Primary Color #000000 #000000 Secondary Color #e9c20c #e9c20c Color 1 #ddc329 #…" at bounding box center [678, 420] width 499 height 528
click at [494, 516] on input "#ddc329" at bounding box center [477, 506] width 98 height 43
type input "#3b3b3b"
click at [782, 581] on div "Primary Color #000000 #000000 Secondary Color #e9c20c #e9c20c Color 1 #ddc329 #…" at bounding box center [678, 420] width 499 height 528
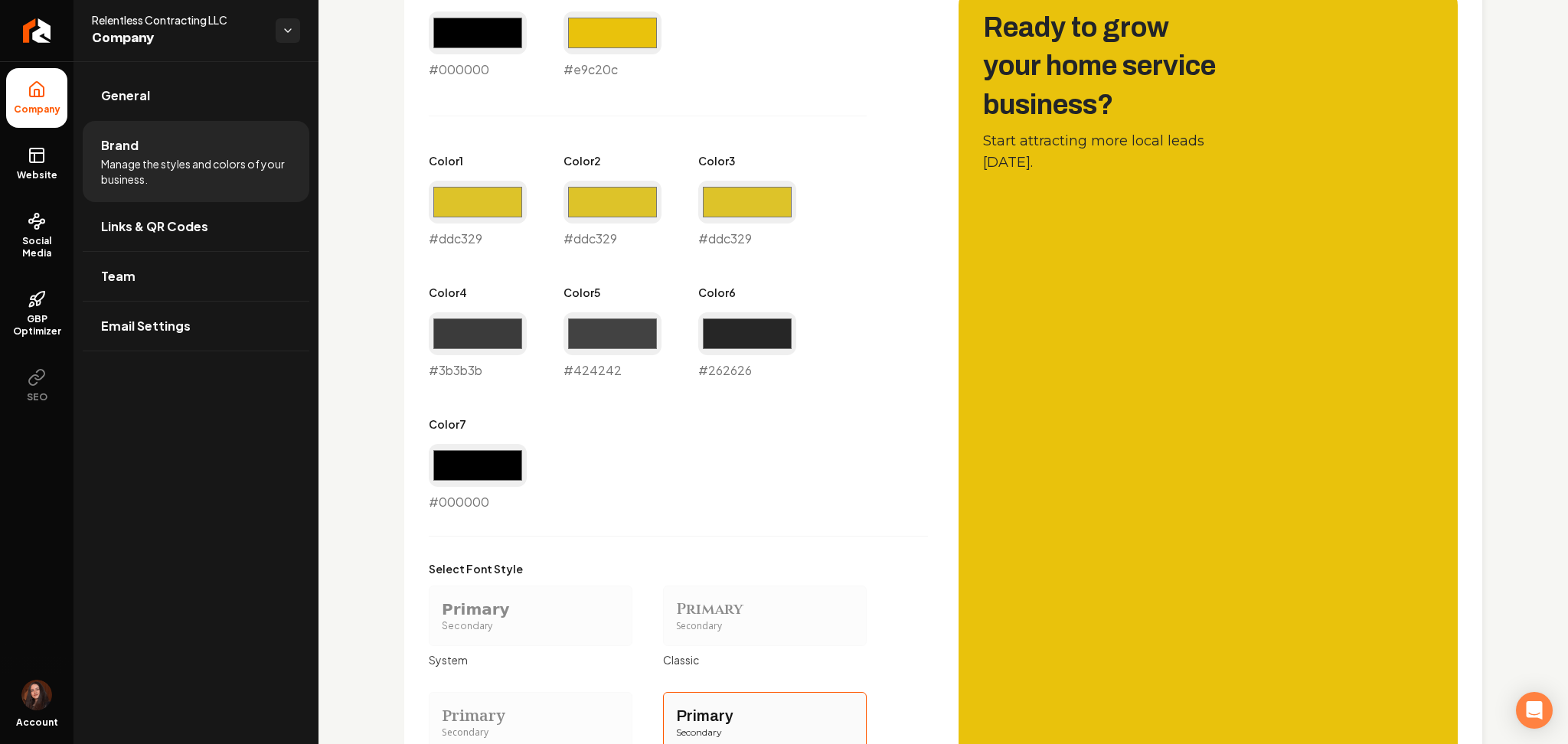
scroll to position [1084, 0]
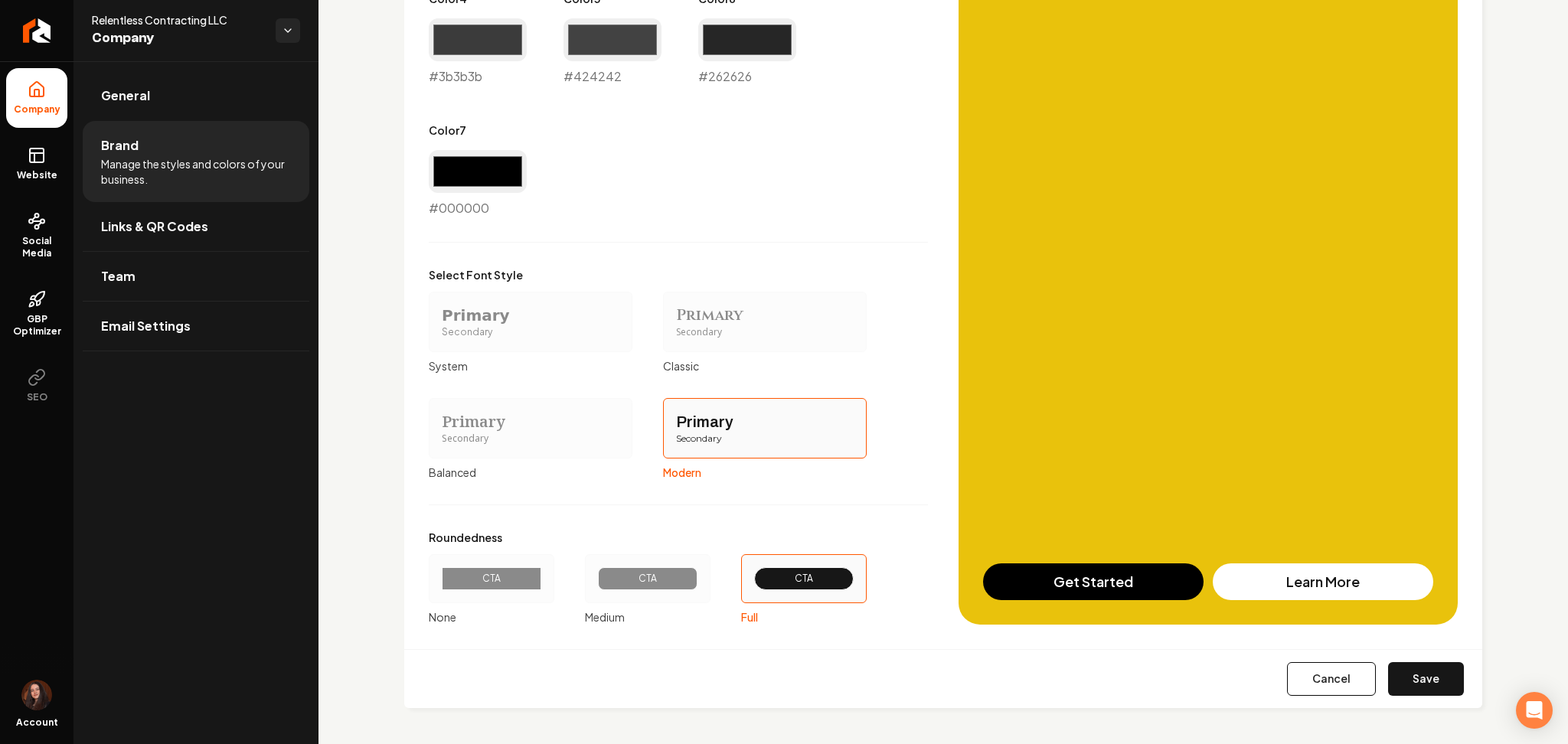
click at [1416, 675] on button "Save" at bounding box center [1427, 678] width 76 height 33
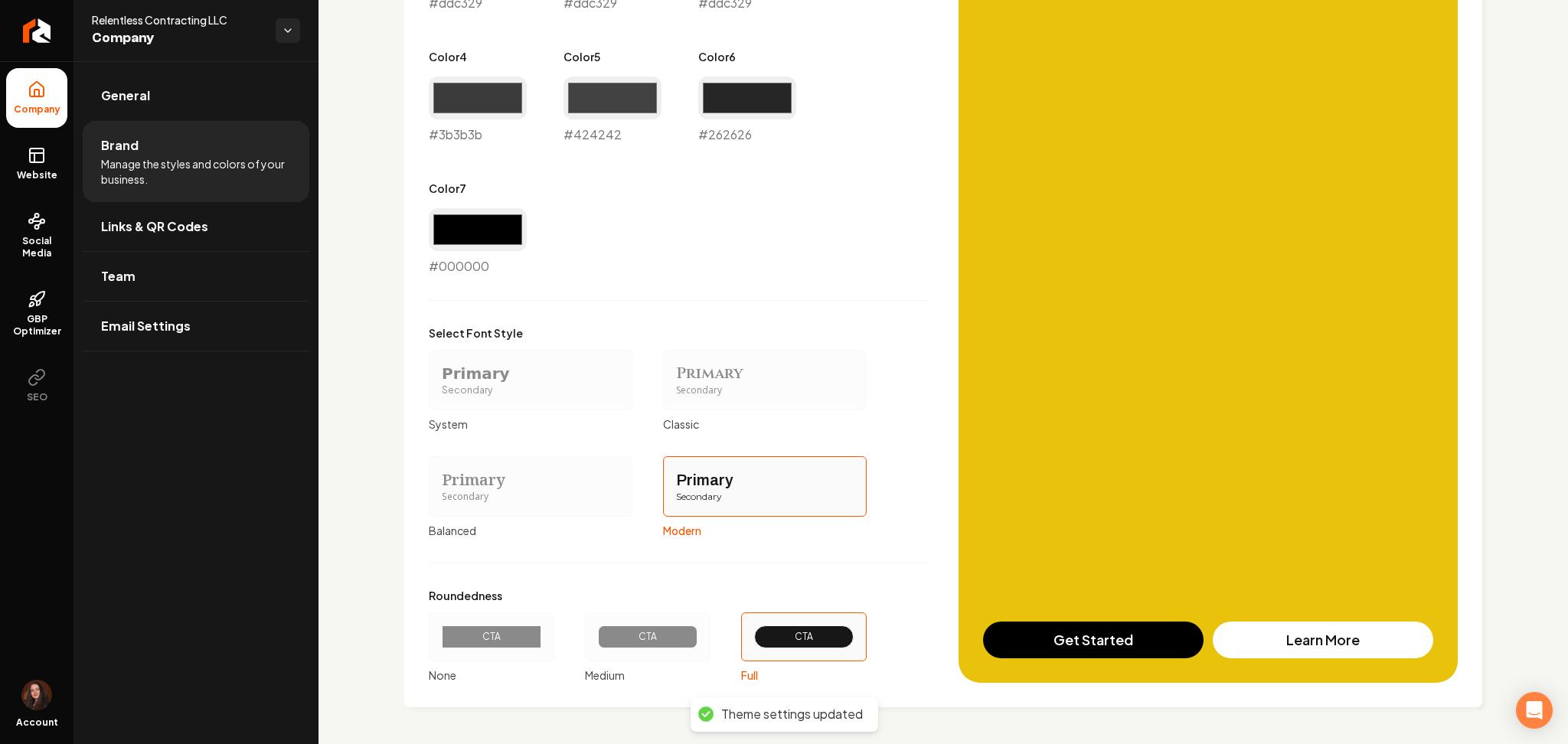
scroll to position [1025, 0]
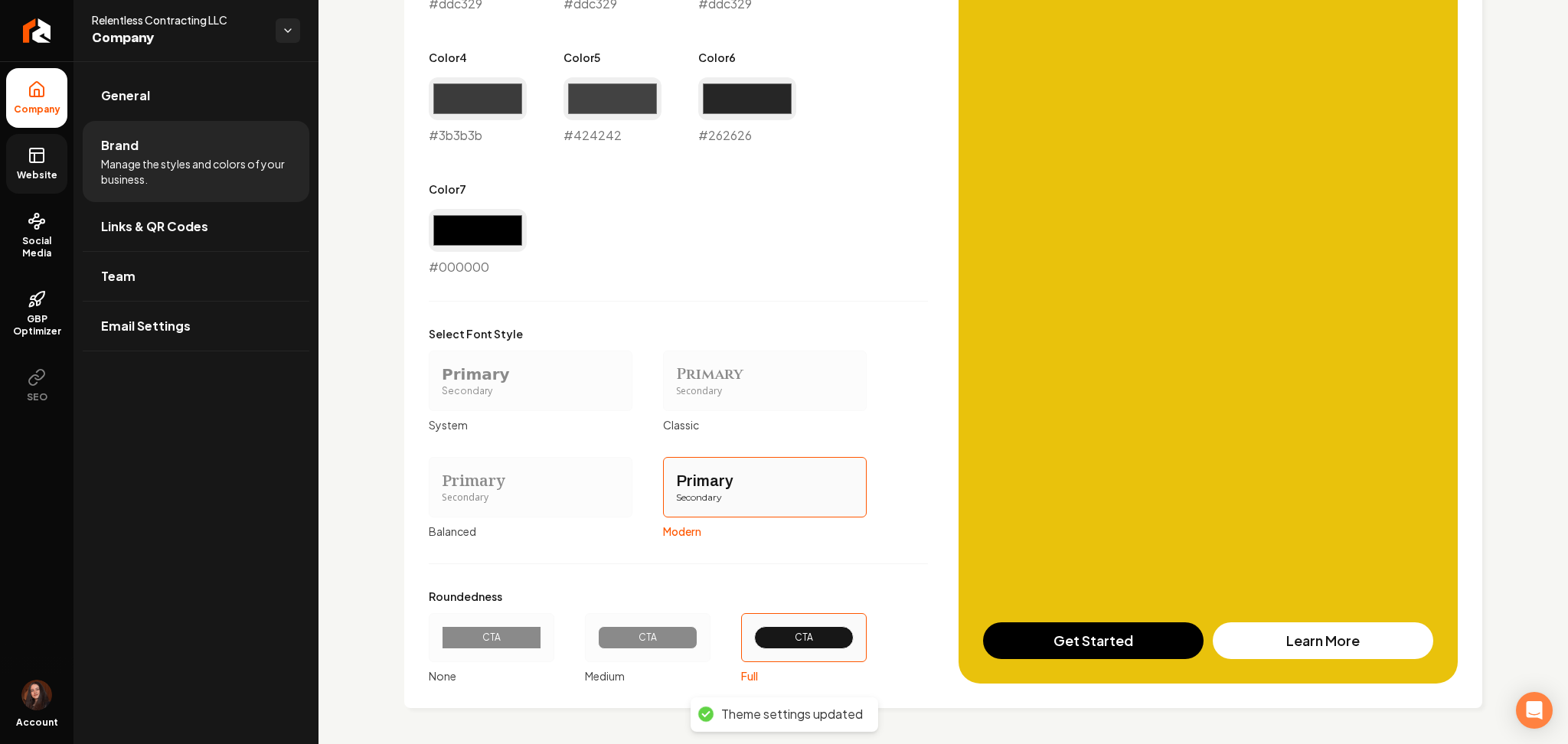
click at [18, 148] on link "Website" at bounding box center [36, 164] width 61 height 60
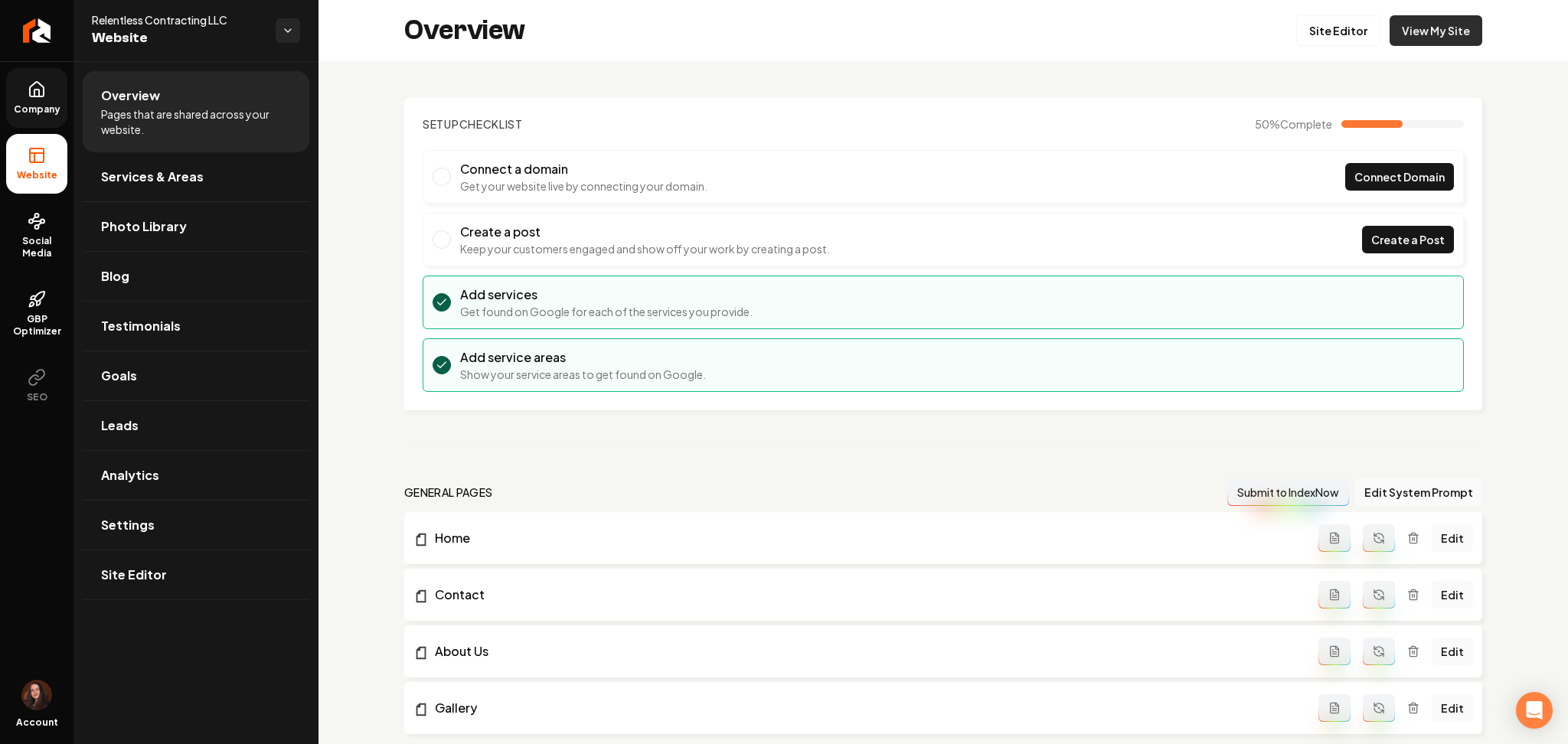
click at [1394, 32] on link "View My Site" at bounding box center [1435, 30] width 92 height 30
click at [29, 97] on icon at bounding box center [37, 90] width 19 height 19
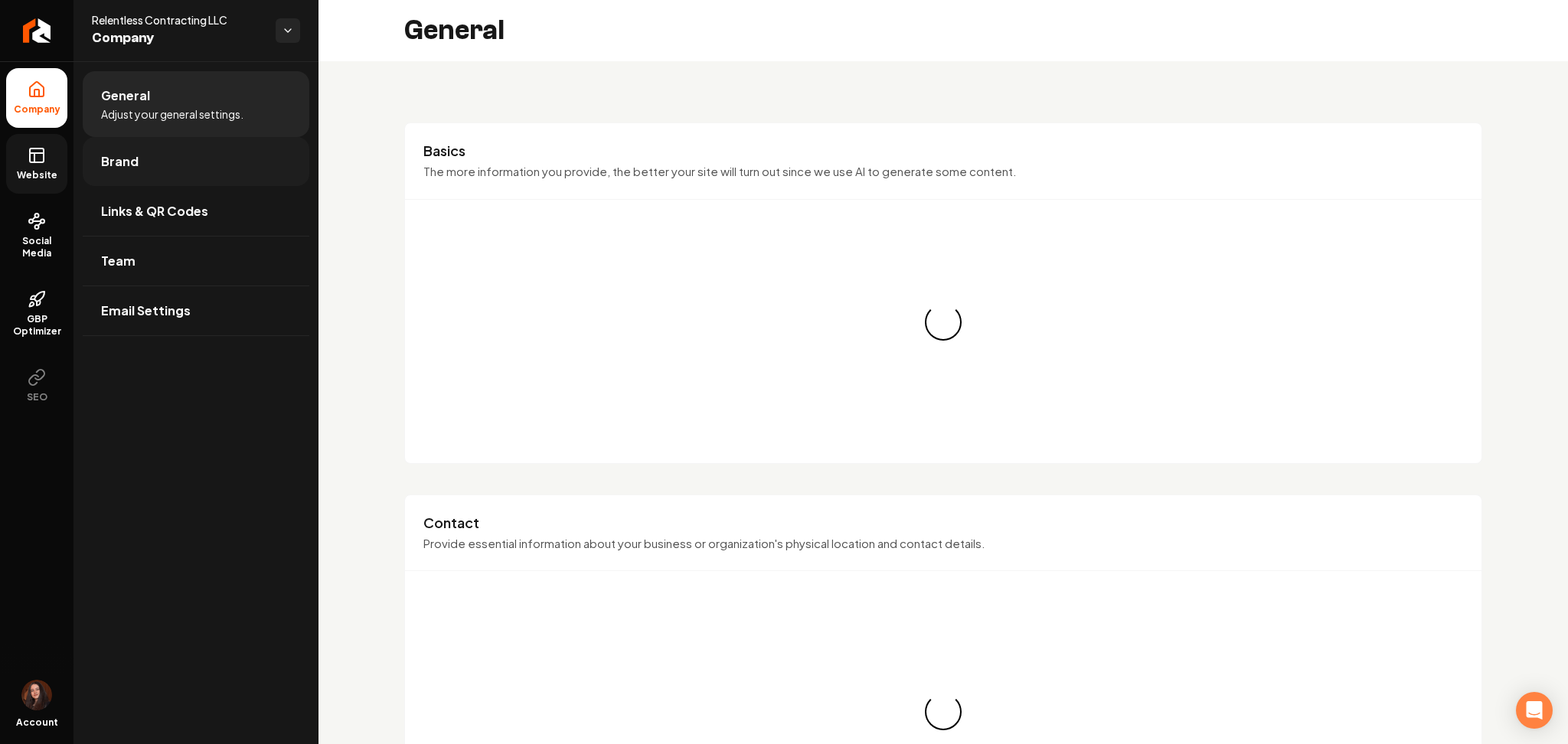
click at [114, 169] on span "Brand" at bounding box center [120, 161] width 37 height 19
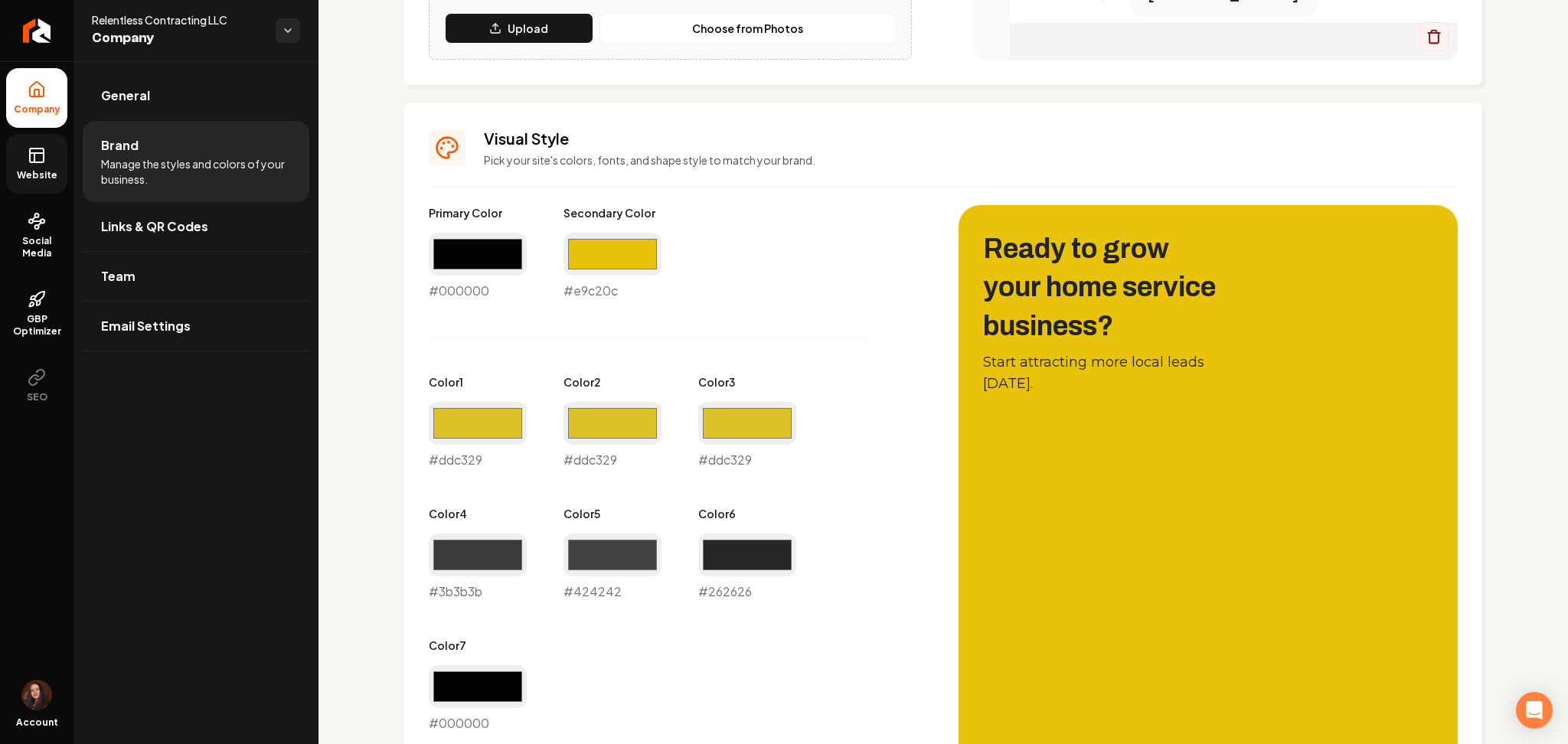
scroll to position [612, 0]
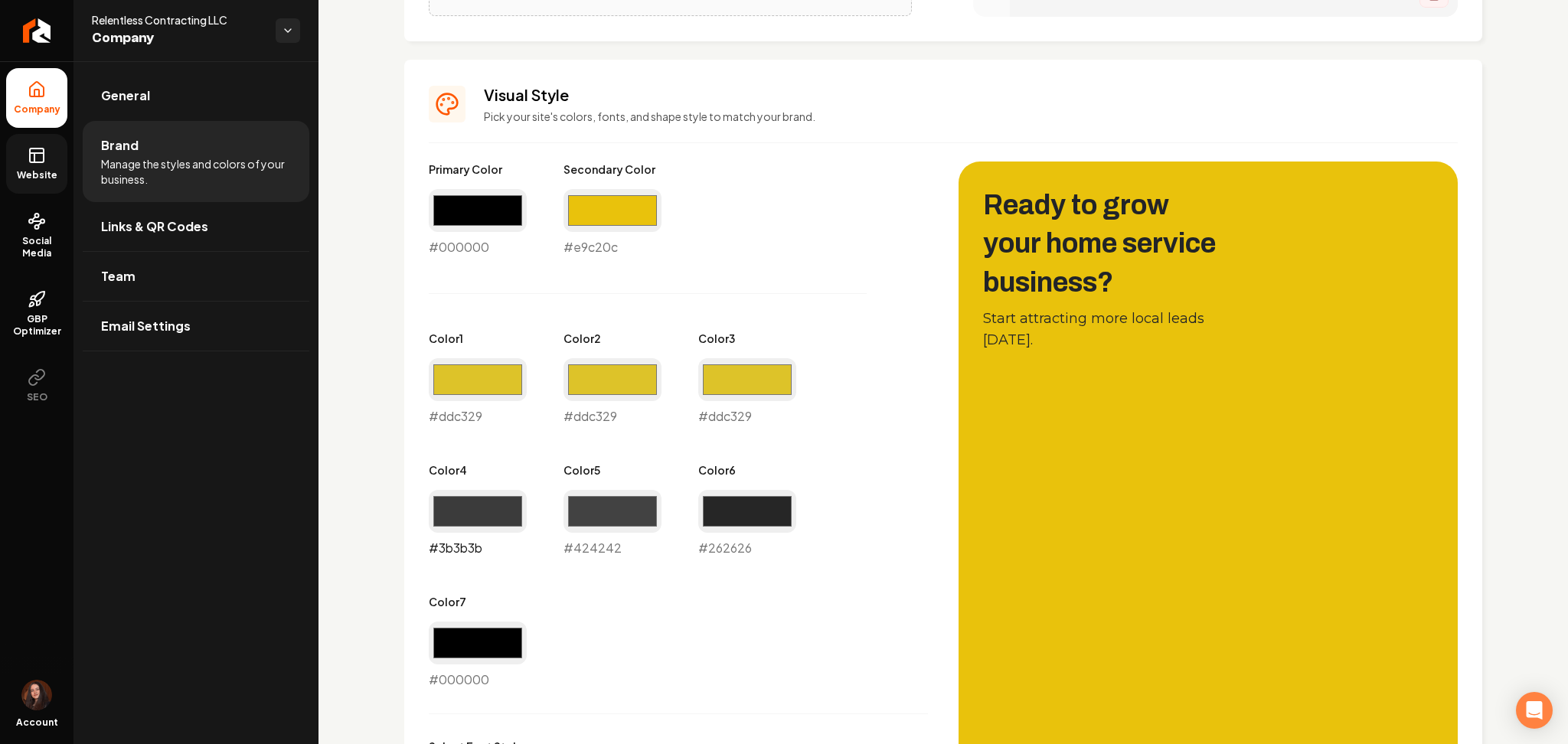
click at [459, 514] on input "#3b3b3b" at bounding box center [477, 510] width 98 height 43
click at [439, 515] on input "#3b3b3b" at bounding box center [477, 510] width 98 height 43
type input "#d5c439"
click at [498, 360] on input "#ddc329" at bounding box center [477, 379] width 98 height 43
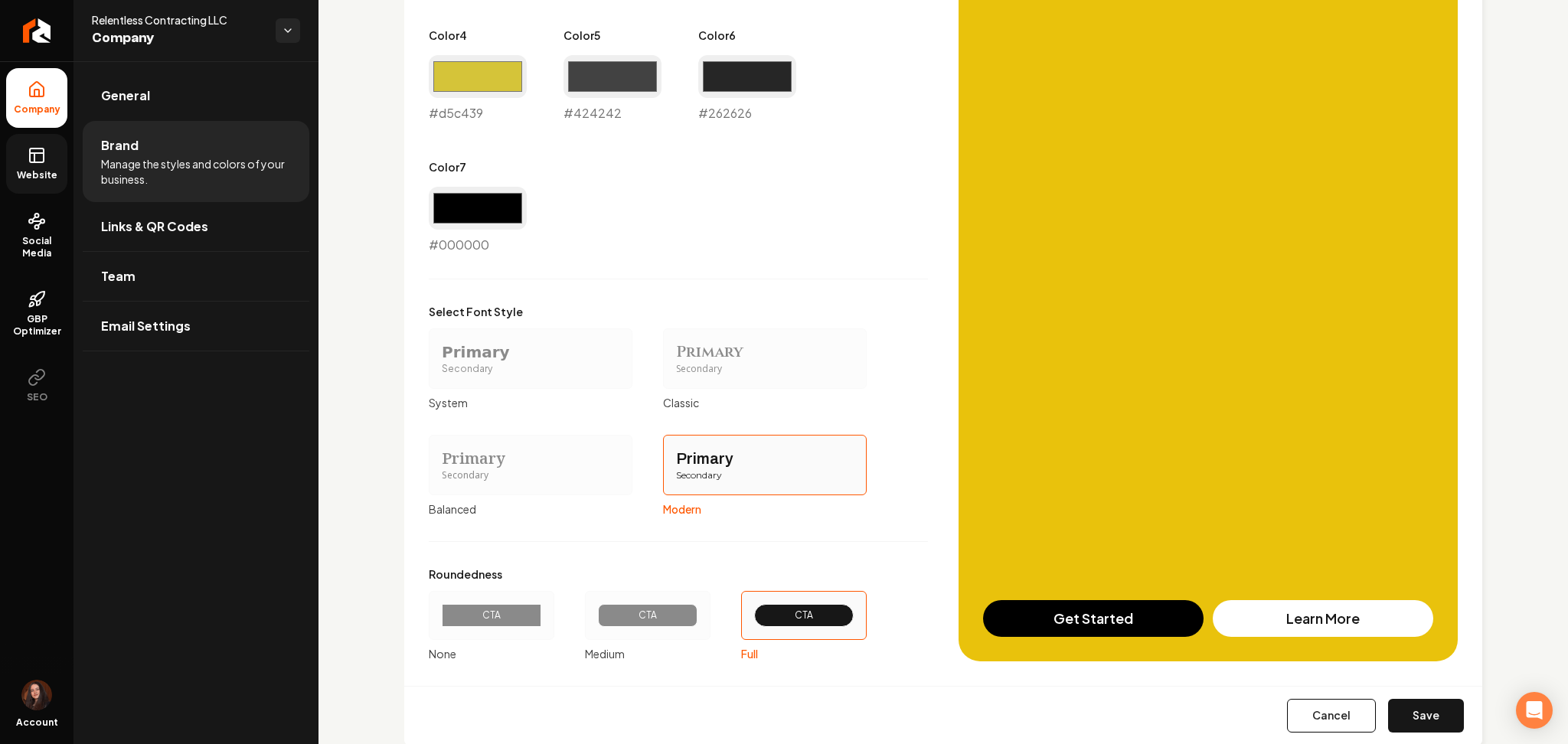
scroll to position [1084, 0]
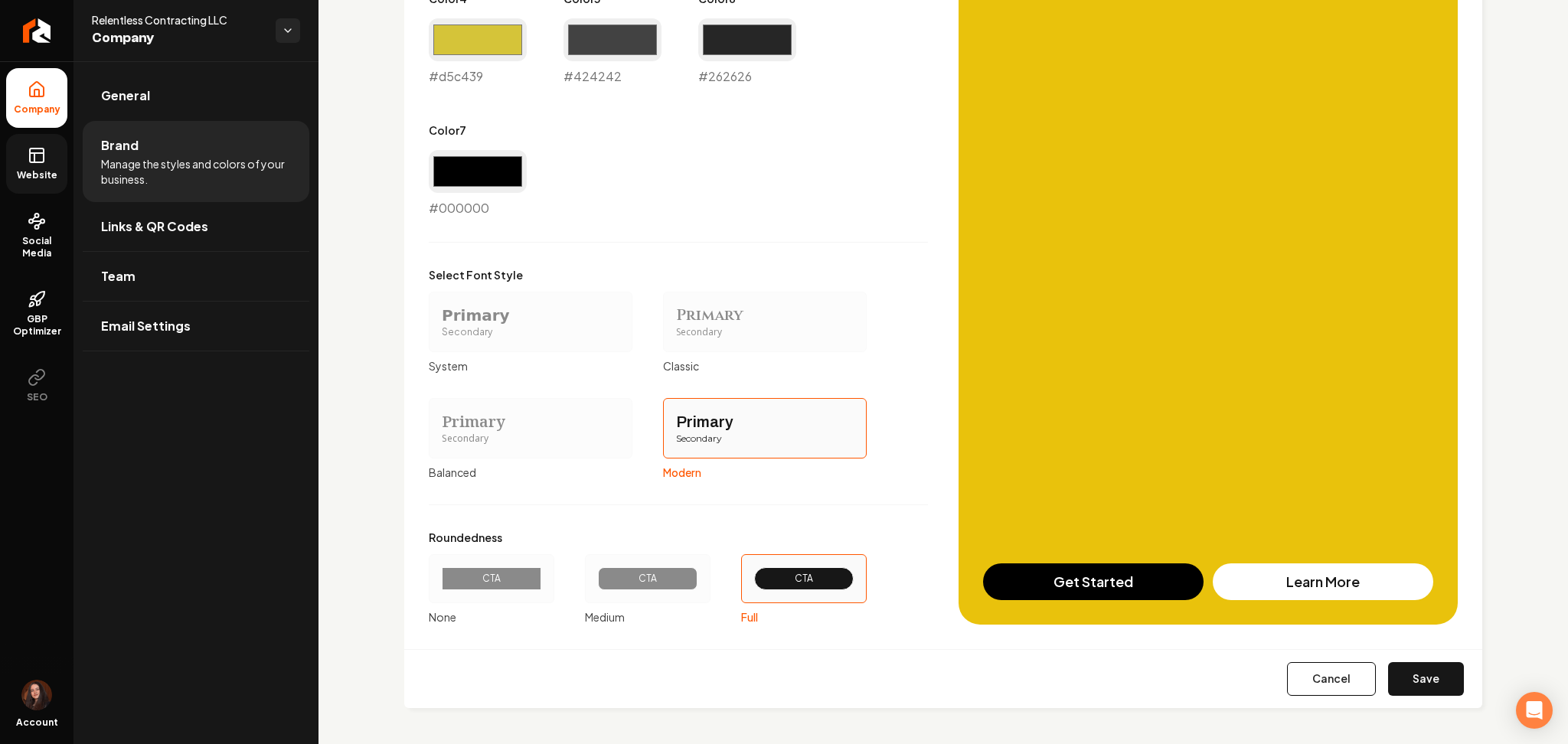
click at [1404, 675] on button "Save" at bounding box center [1427, 678] width 76 height 33
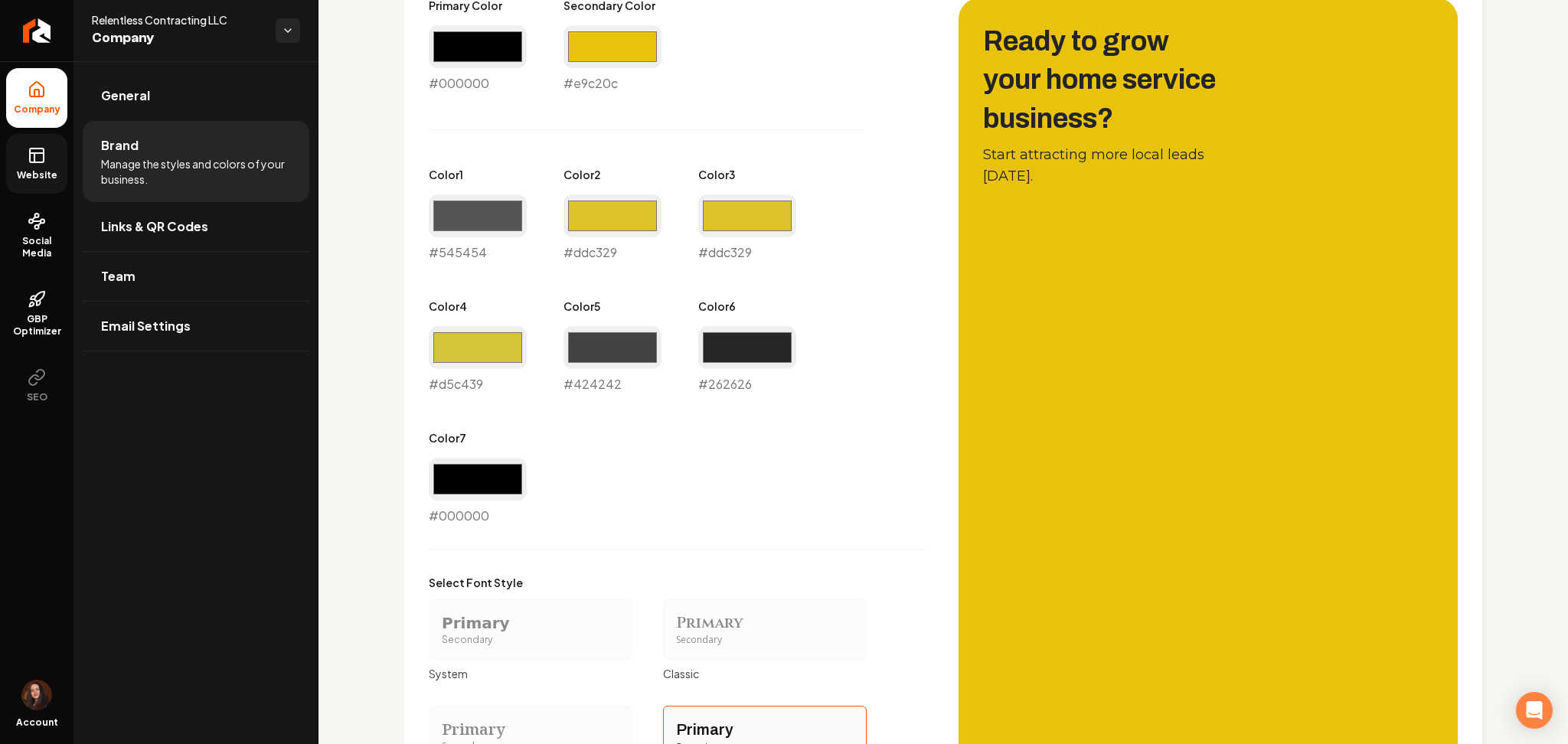
scroll to position [718, 0]
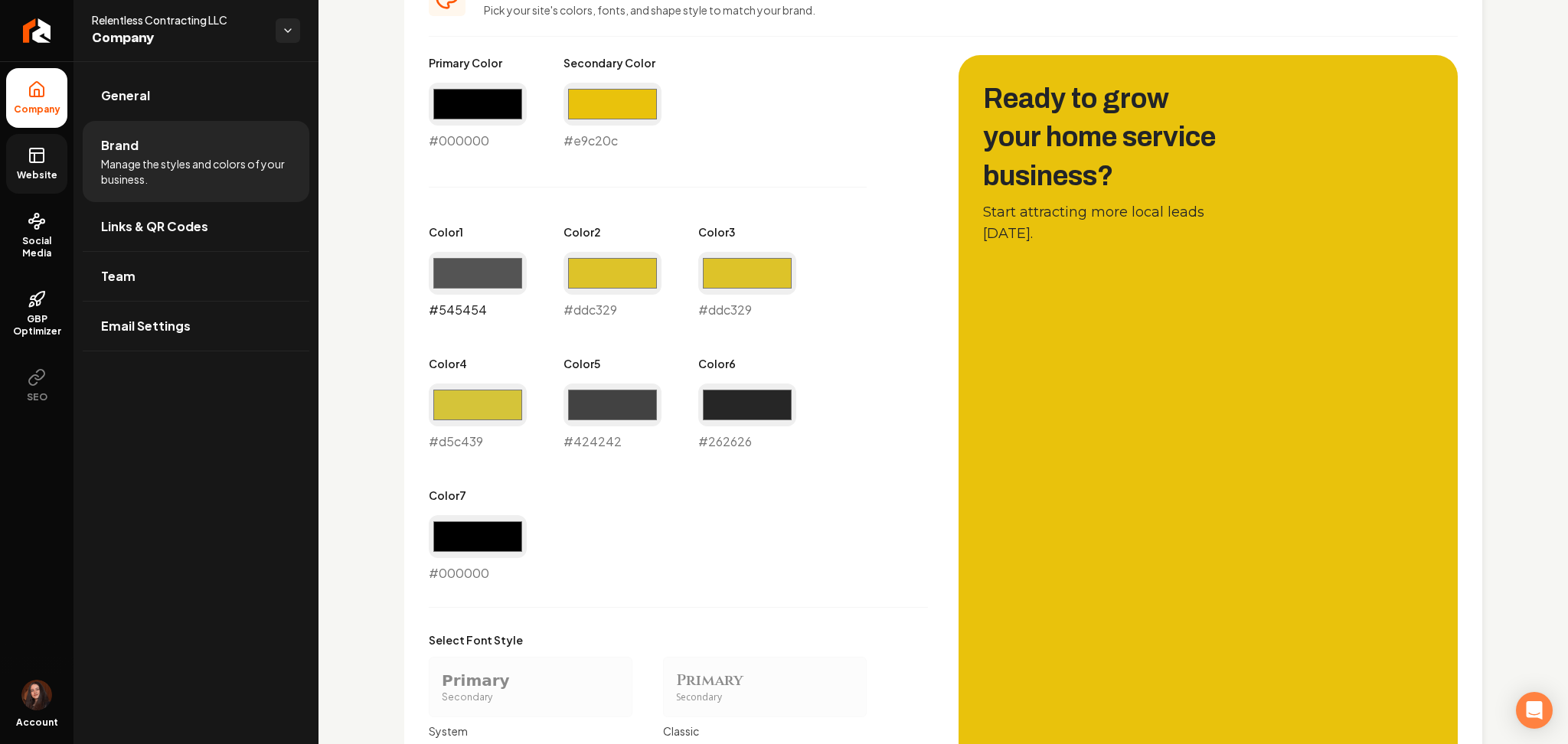
click at [471, 277] on input "#545454" at bounding box center [477, 273] width 98 height 43
type input "#000000"
click at [669, 480] on div "Primary Color #000000 #000000 Secondary Color #e9c20c #e9c20c Color 1 #000000 #…" at bounding box center [678, 319] width 499 height 528
click at [739, 396] on input "#262626" at bounding box center [748, 404] width 98 height 43
type input "#cfc545"
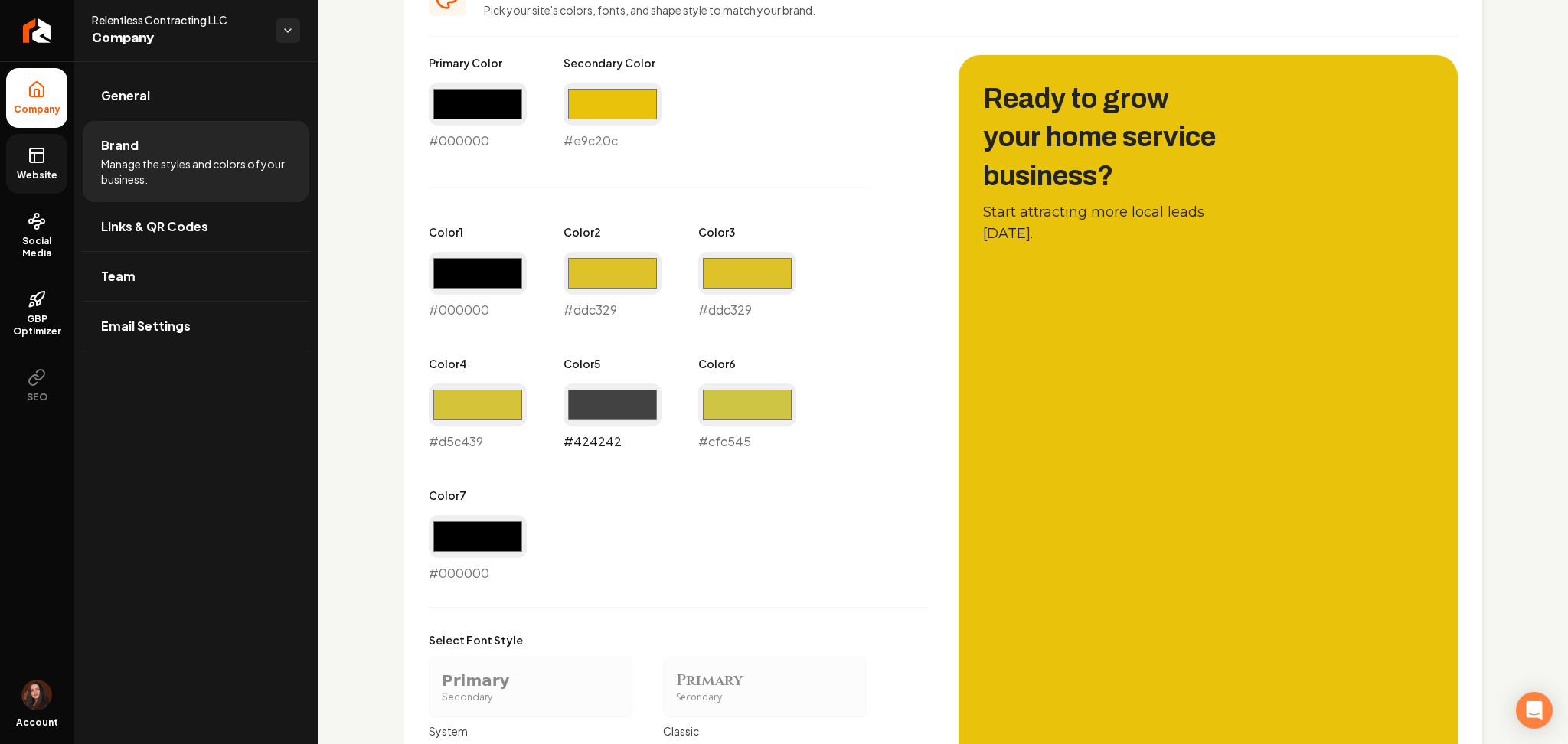
click at [633, 417] on input "#424242" at bounding box center [612, 404] width 98 height 43
type input "#ddc329"
click at [723, 384] on input "#cfc545" at bounding box center [748, 404] width 98 height 43
type input "#ddc329"
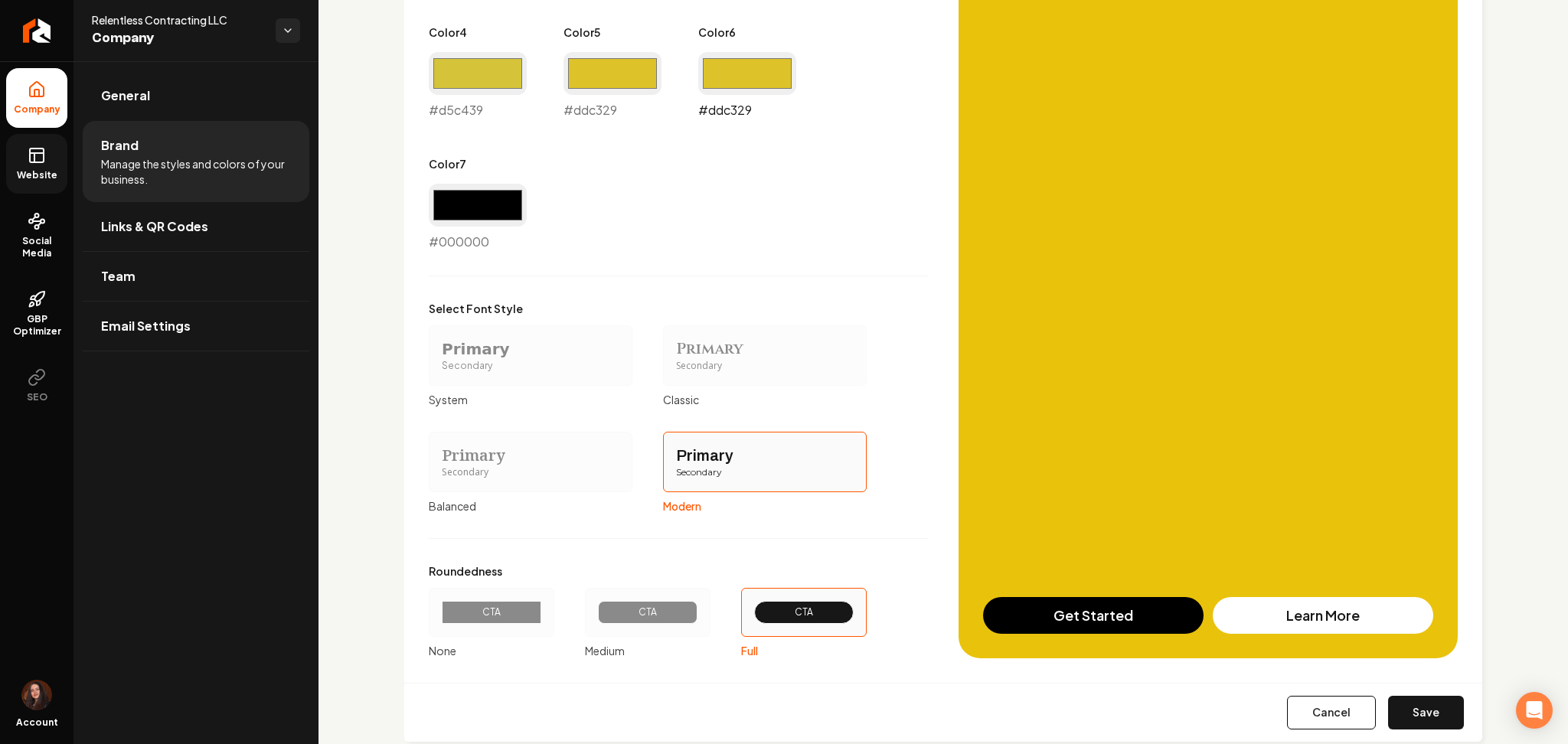
scroll to position [1084, 0]
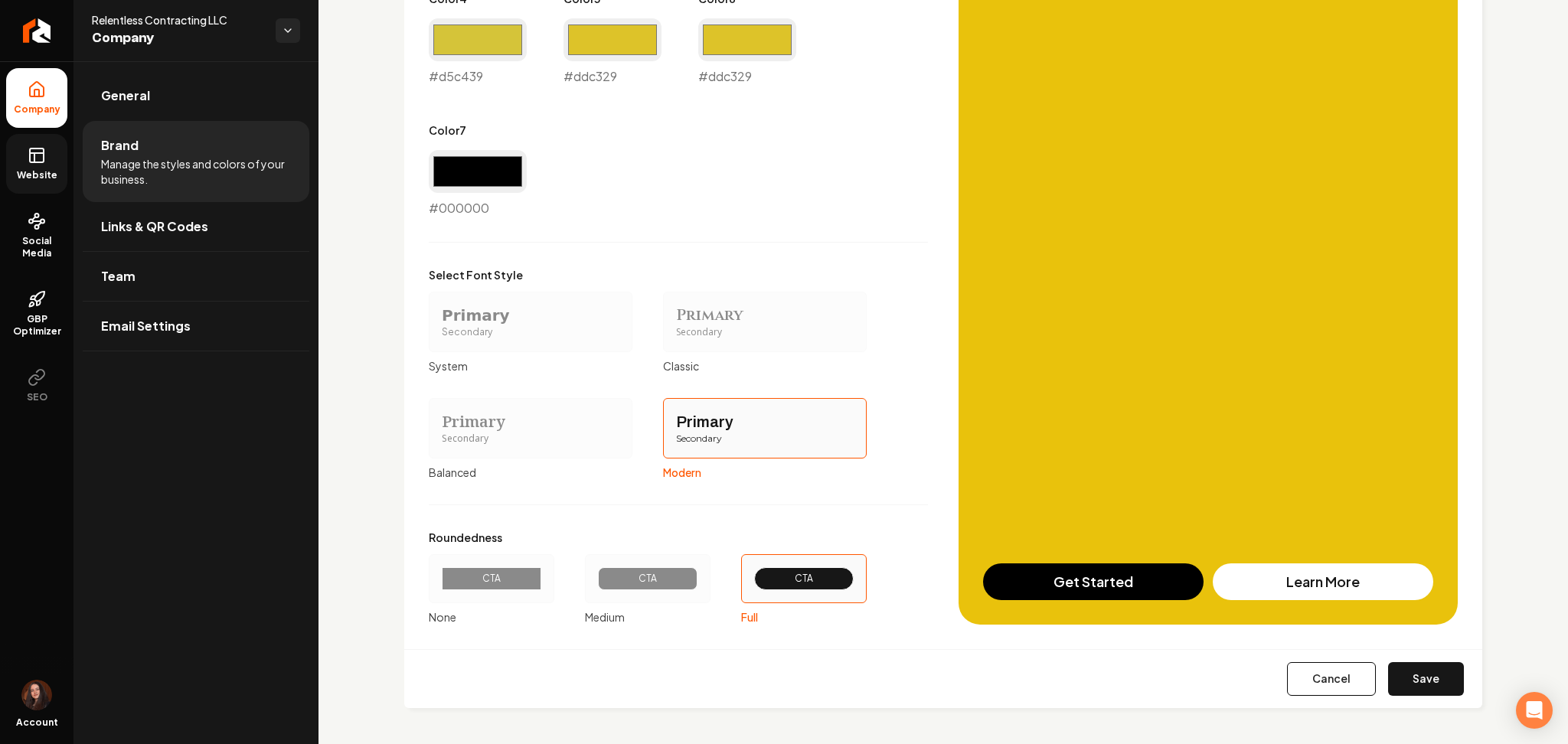
drag, startPoint x: 1436, startPoint y: 675, endPoint x: 1393, endPoint y: 631, distance: 61.5
click at [1436, 676] on button "Save" at bounding box center [1427, 678] width 76 height 33
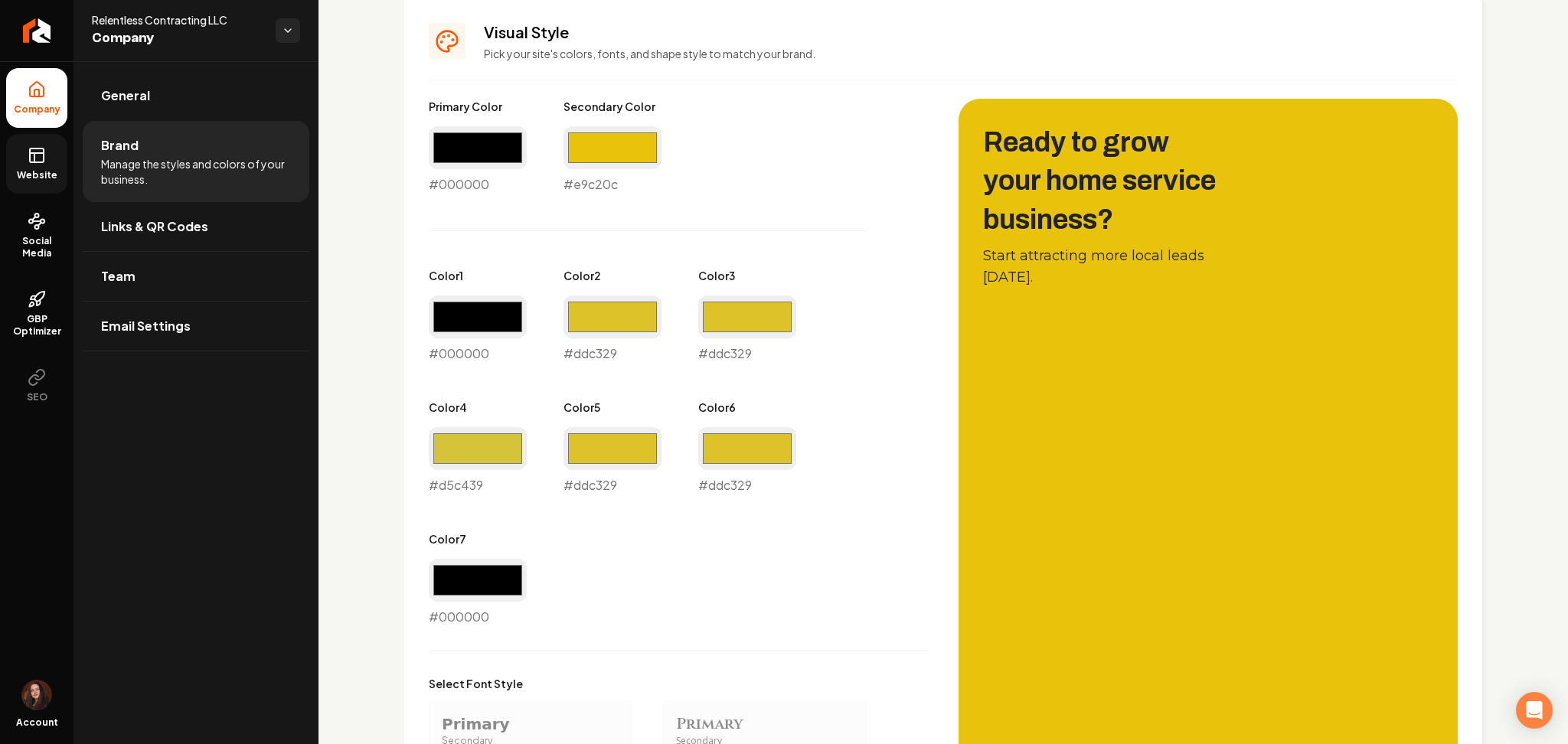
scroll to position [617, 0]
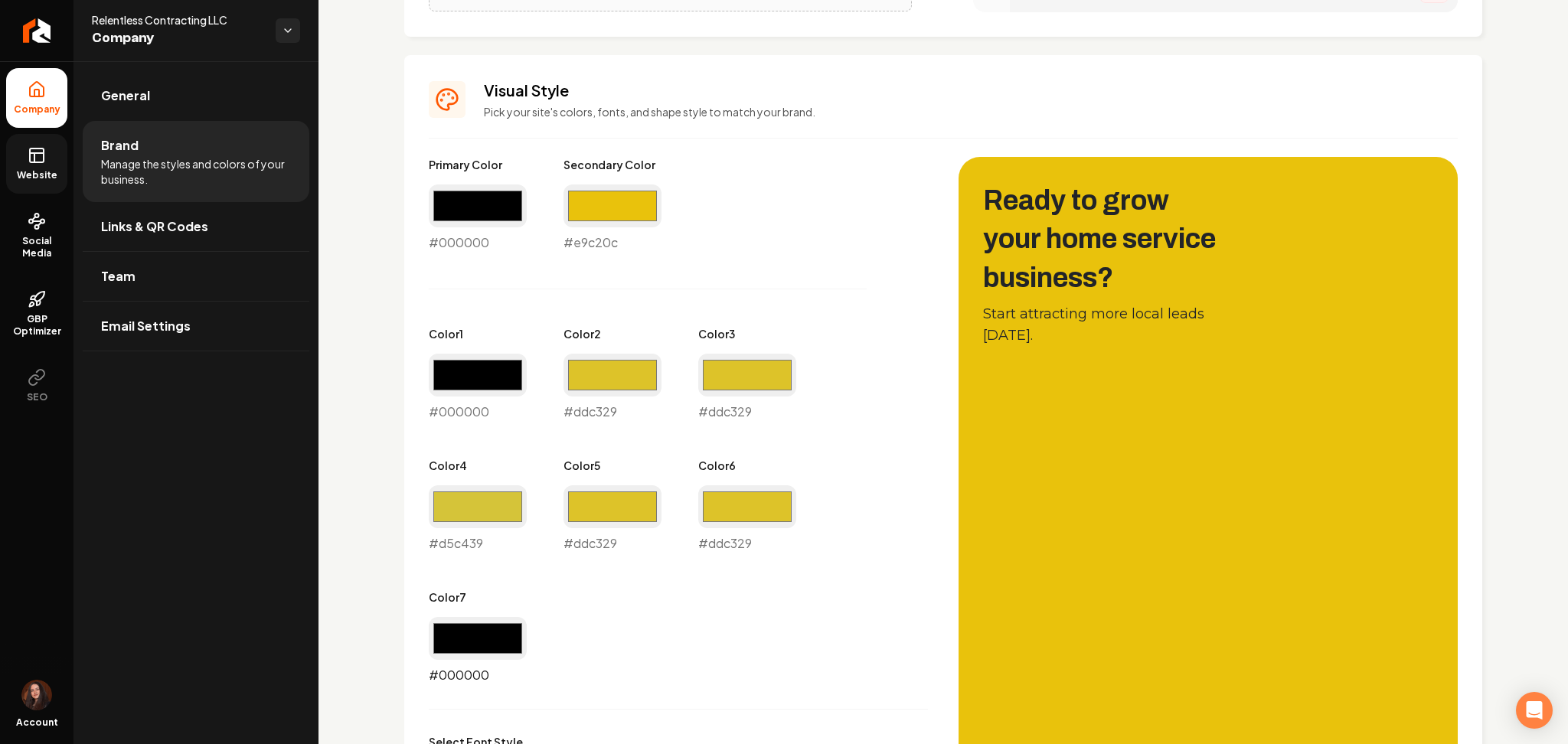
click at [467, 652] on input "#000000" at bounding box center [477, 638] width 98 height 43
type input "#666666"
click at [749, 636] on div "Primary Color #000000 #000000 Secondary Color #e9c20c #e9c20c Color 1 #000000 #…" at bounding box center [678, 420] width 499 height 528
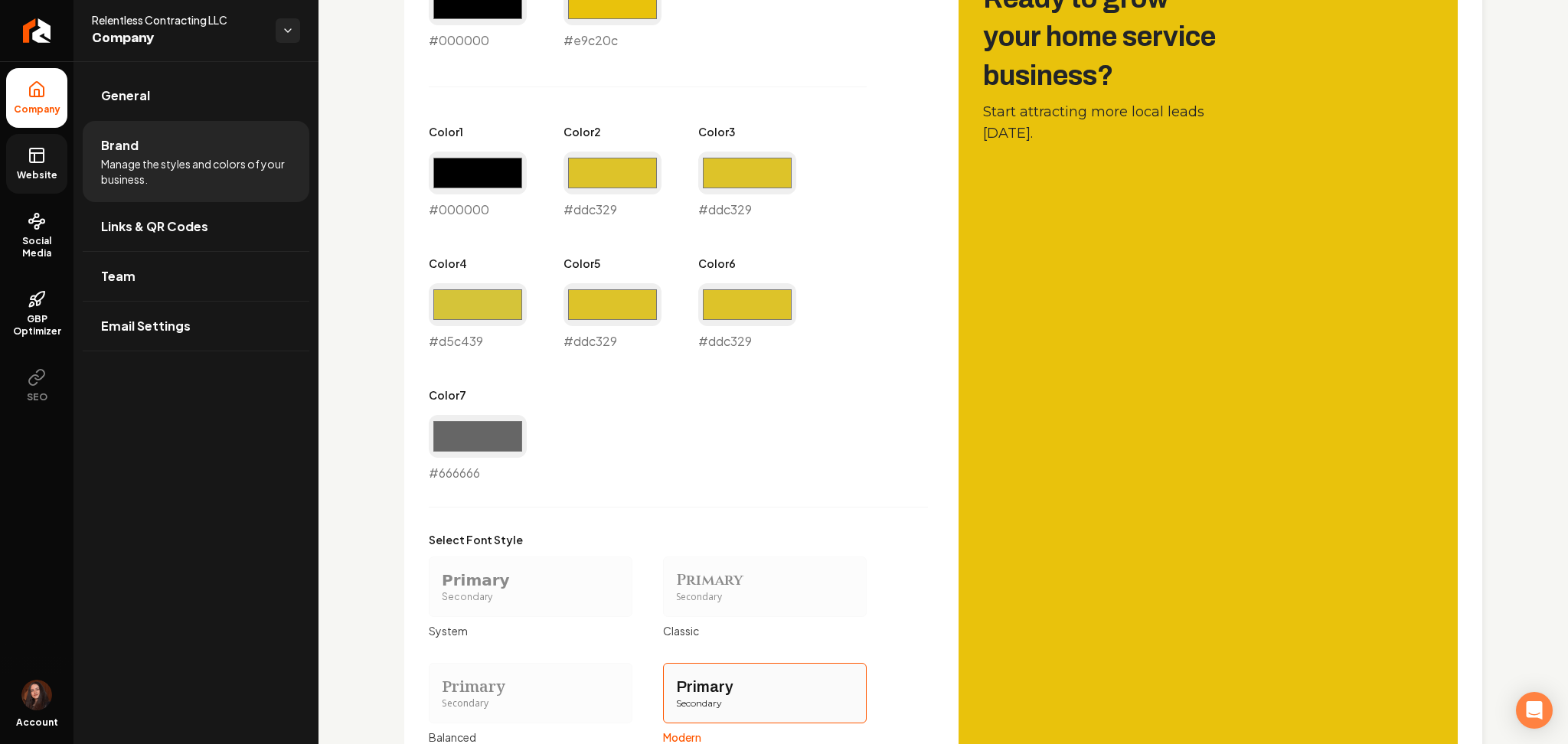
scroll to position [1084, 0]
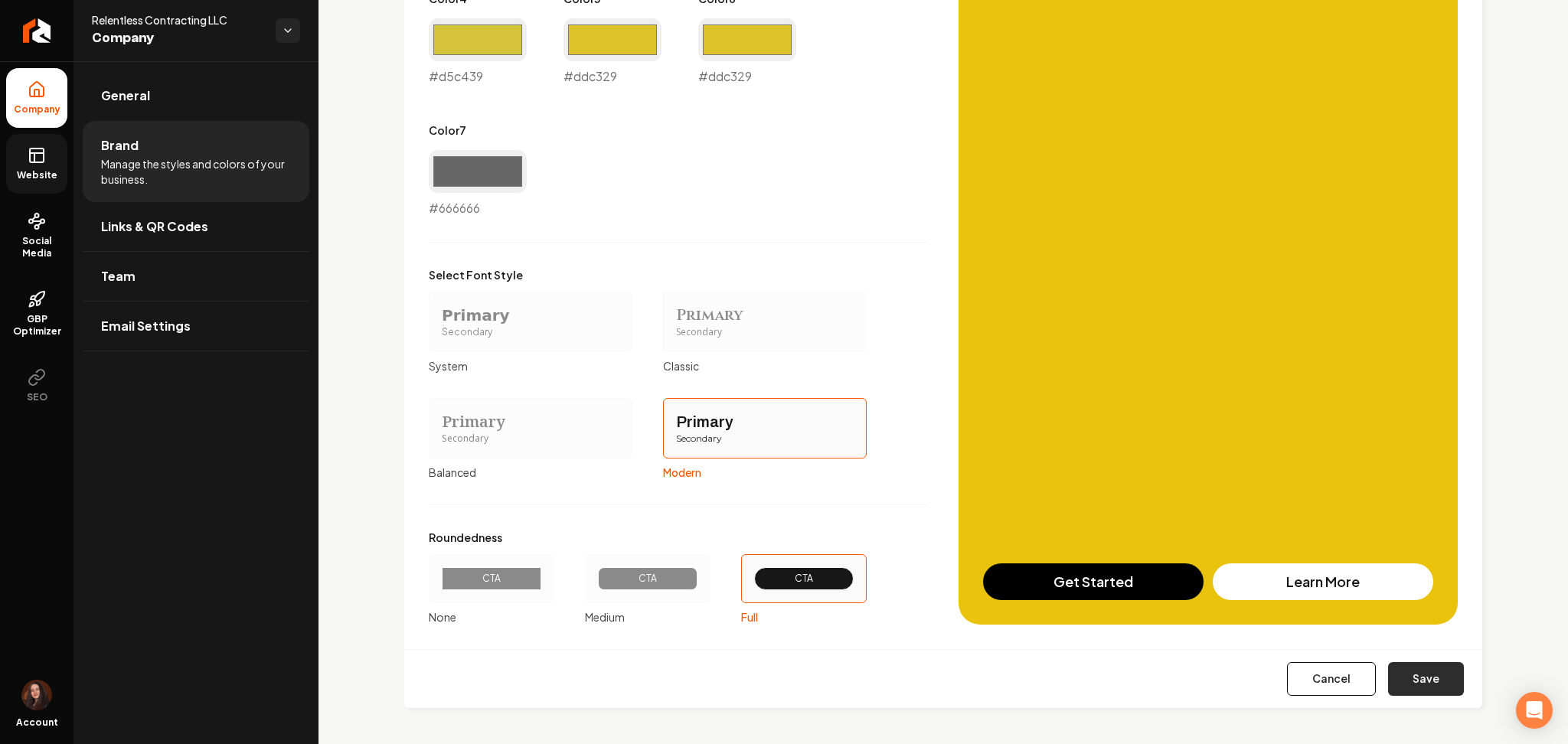
drag, startPoint x: 1428, startPoint y: 685, endPoint x: 1342, endPoint y: 562, distance: 150.1
click at [1429, 685] on button "Save" at bounding box center [1427, 678] width 76 height 33
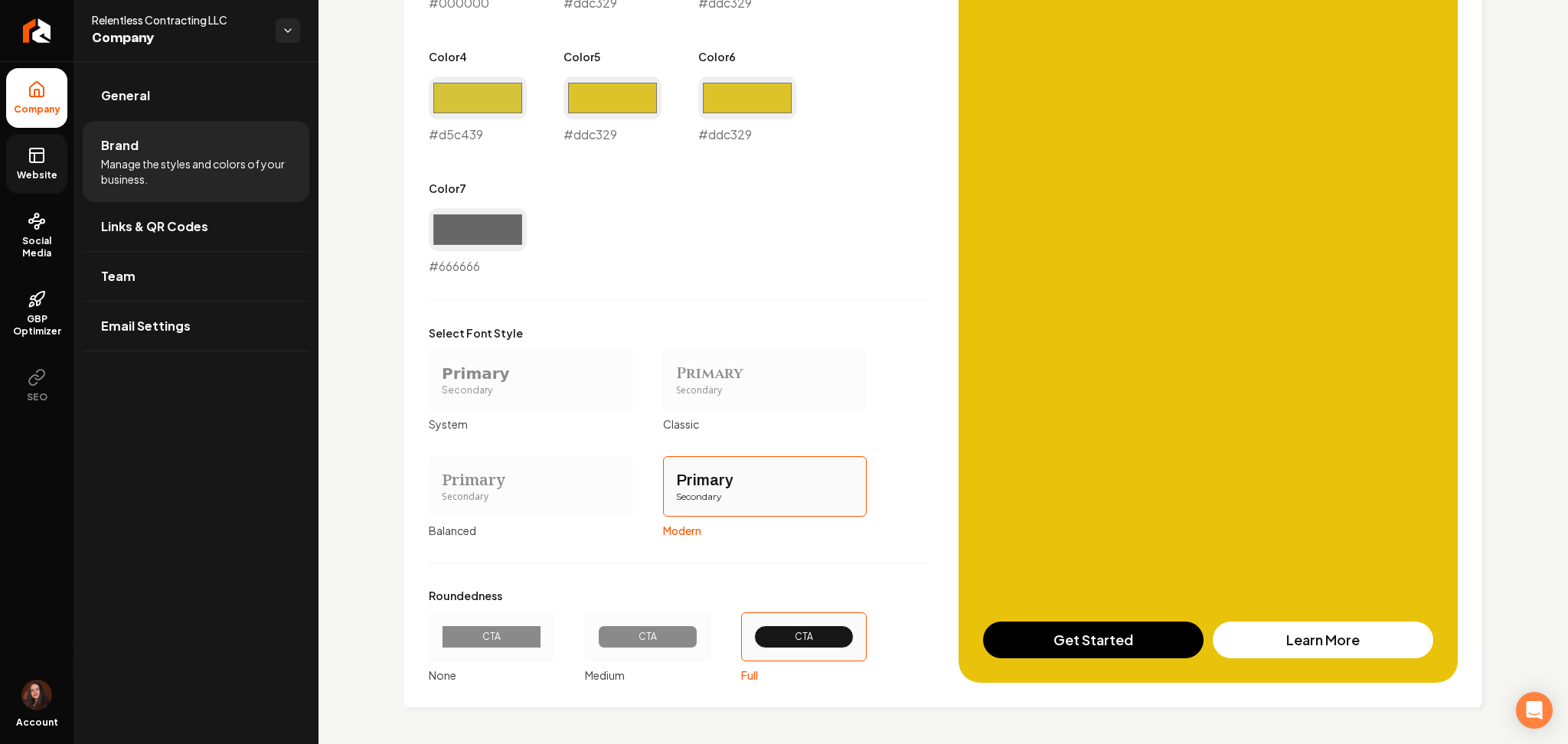
scroll to position [1025, 0]
click at [49, 159] on link "Website" at bounding box center [36, 164] width 61 height 60
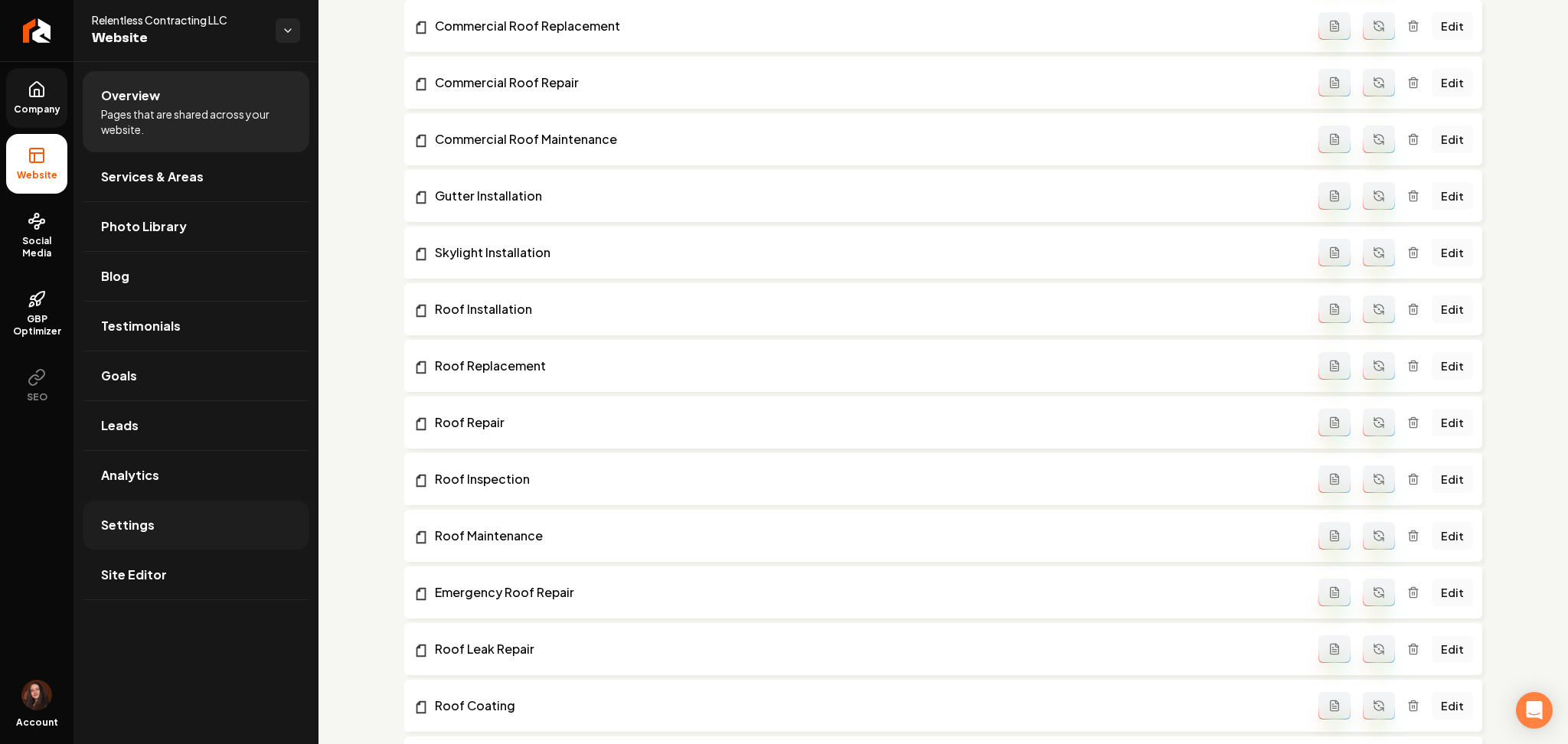
click at [147, 521] on span "Settings" at bounding box center [127, 525] width 54 height 19
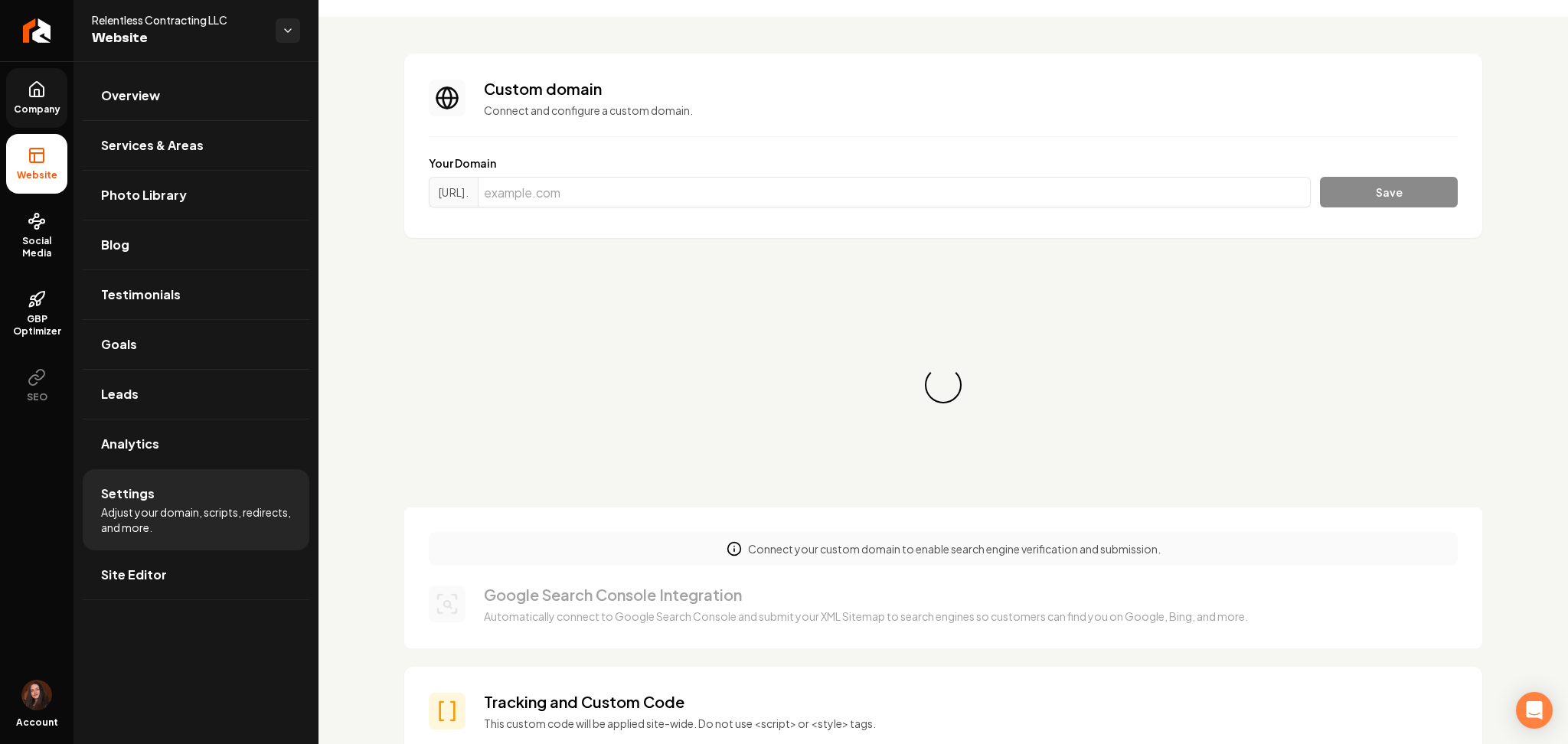
scroll to position [203, 0]
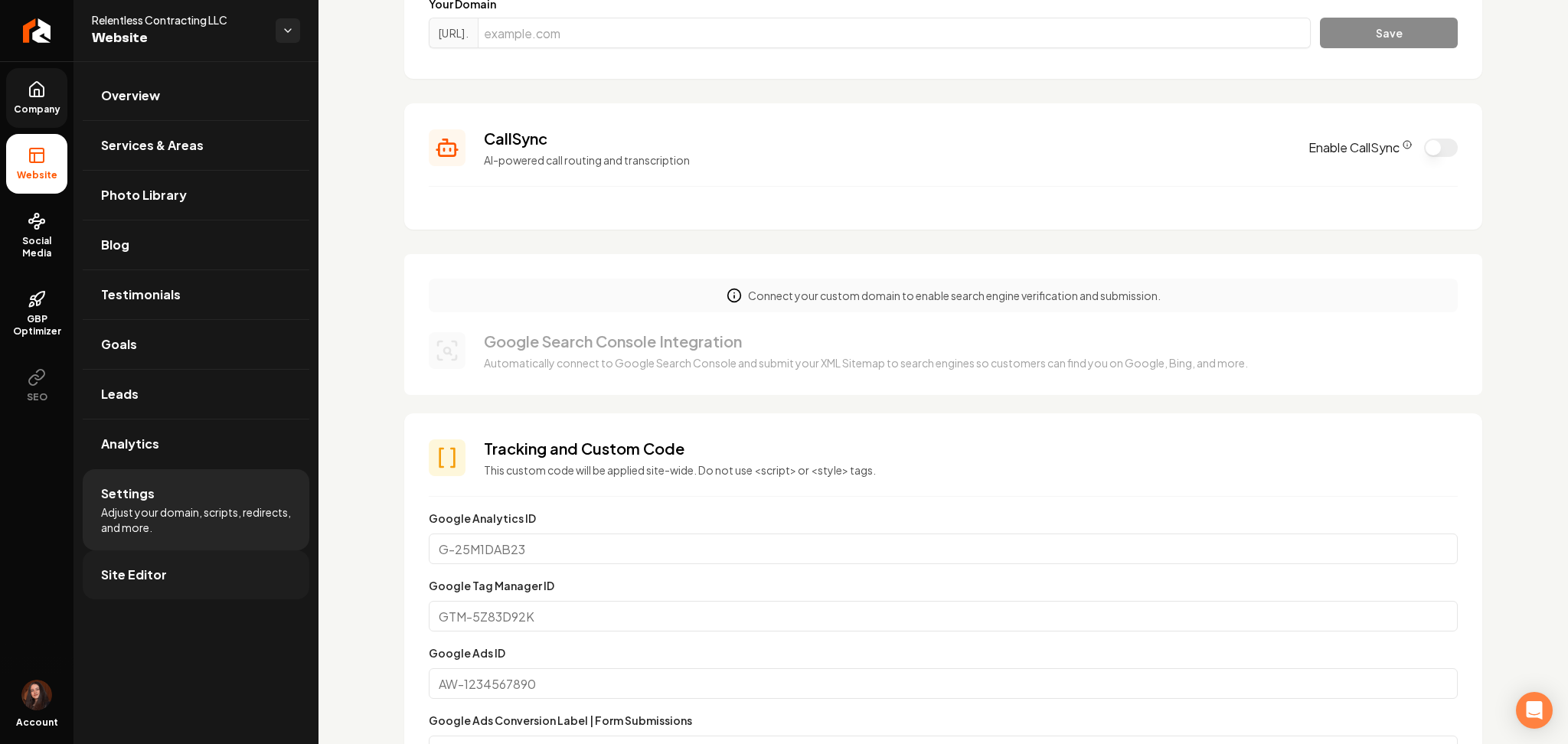
click at [203, 590] on link "Site Editor" at bounding box center [196, 574] width 227 height 49
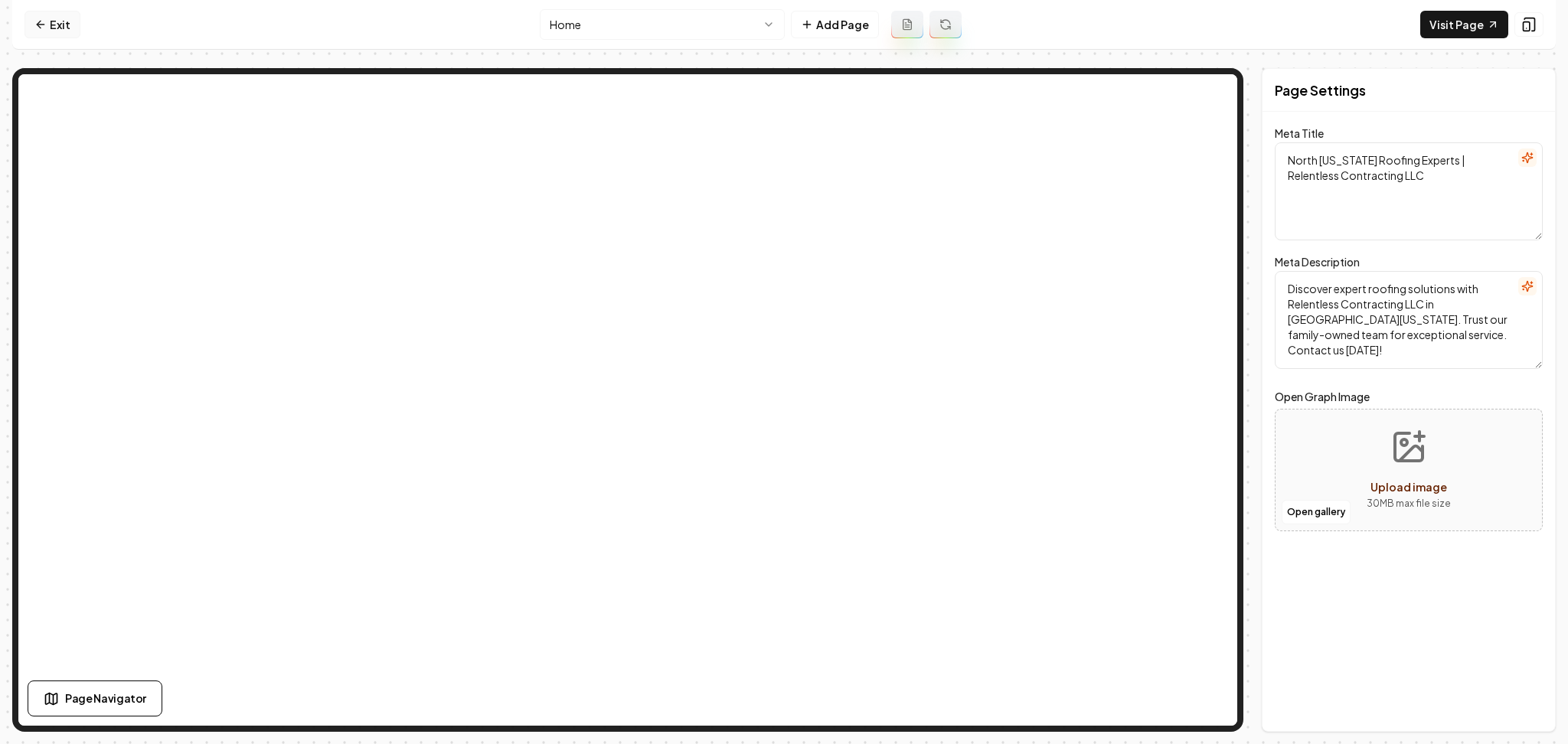
click at [57, 26] on link "Exit" at bounding box center [53, 25] width 56 height 28
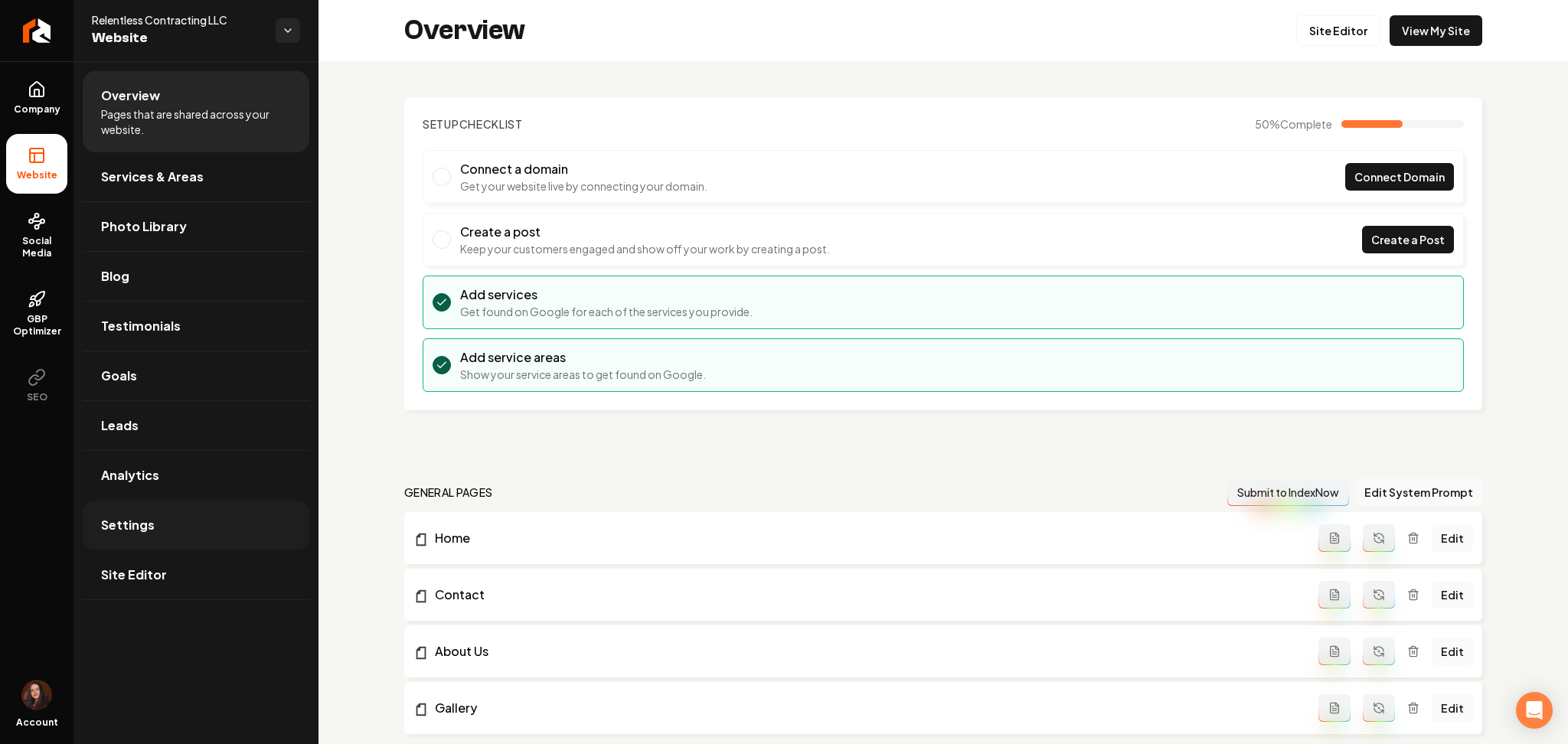
click at [147, 519] on span "Settings" at bounding box center [127, 525] width 54 height 19
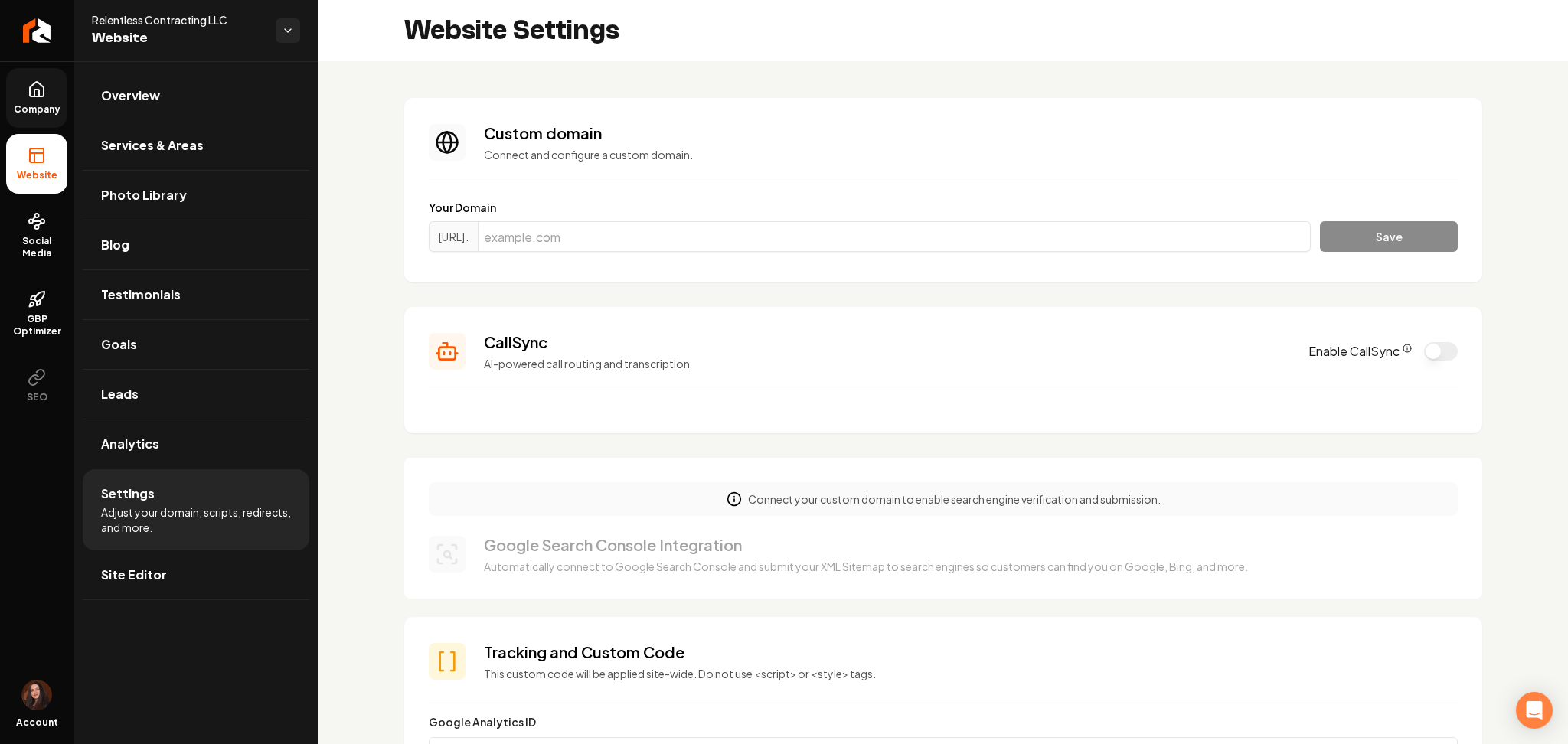
click at [44, 76] on link "Company" at bounding box center [36, 98] width 61 height 60
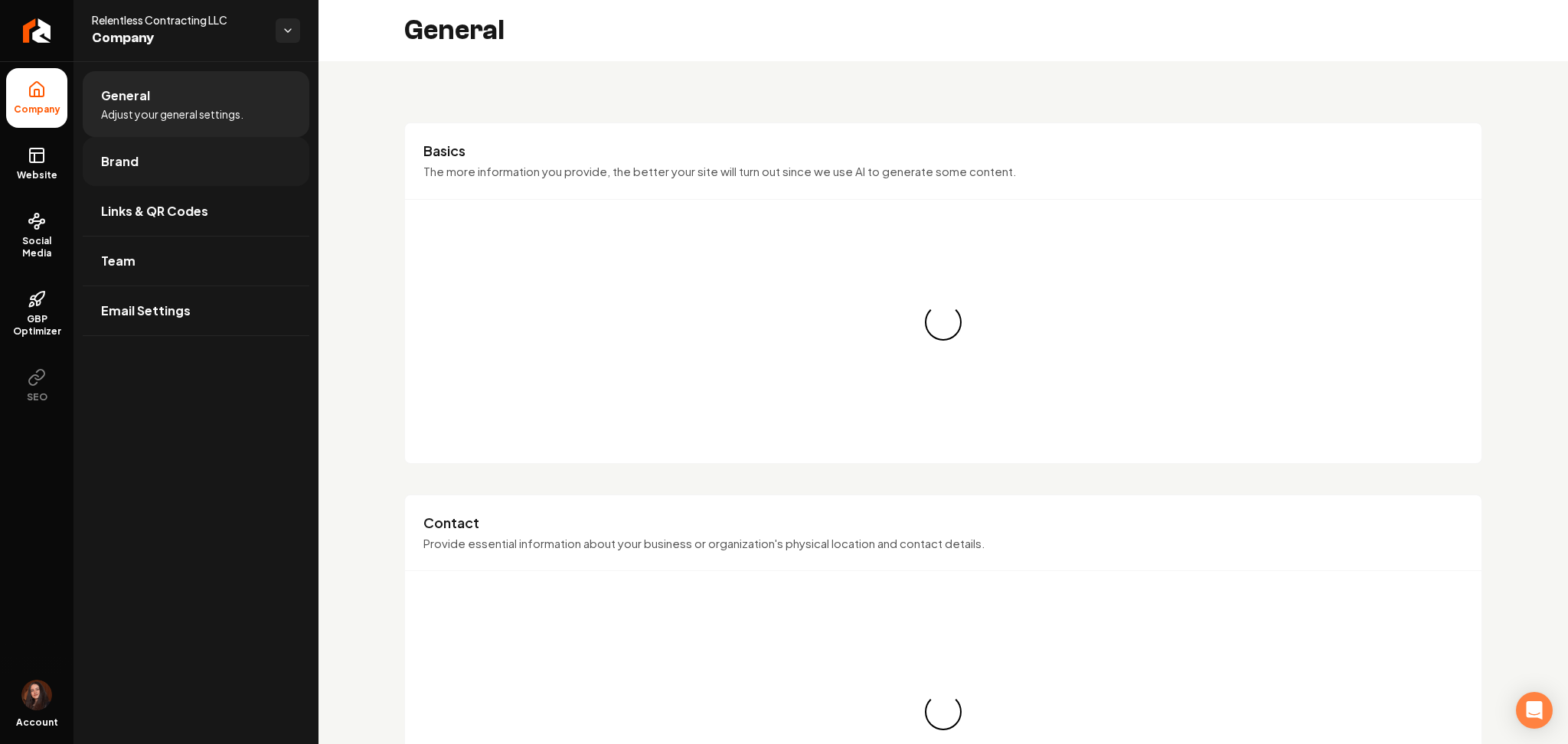
click at [116, 154] on span "Brand" at bounding box center [120, 161] width 37 height 19
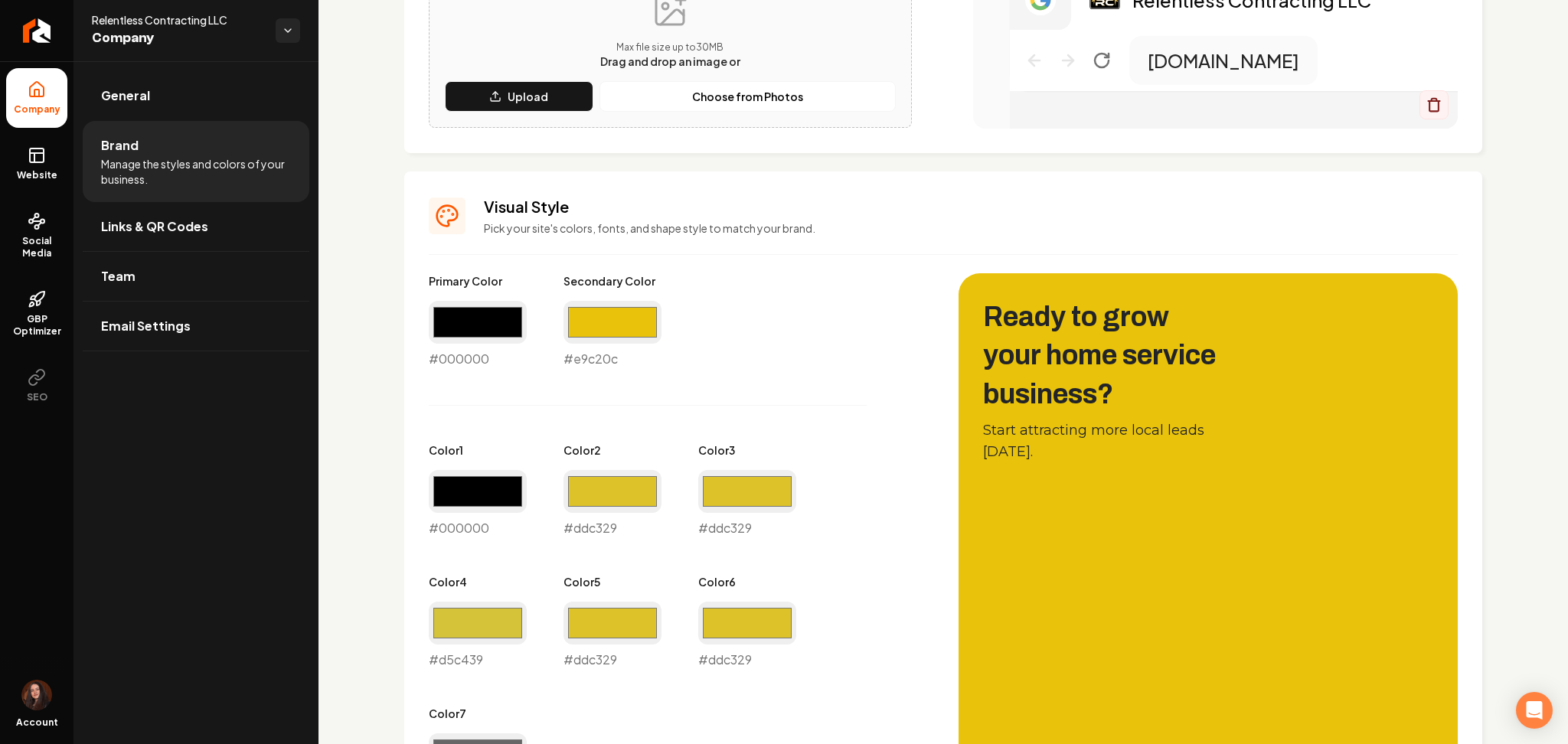
scroll to position [510, 0]
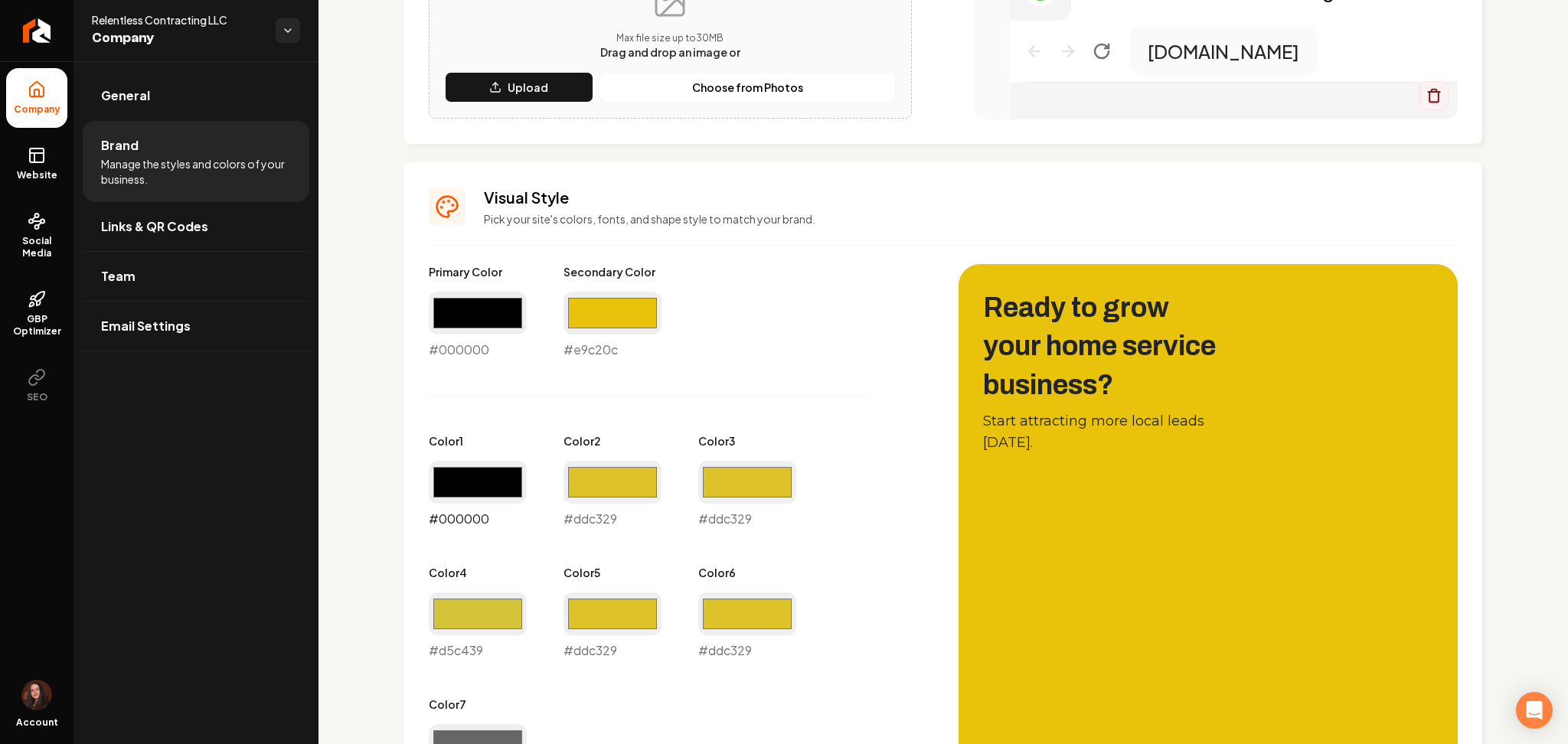
click at [512, 476] on input "#000000" at bounding box center [477, 482] width 98 height 43
click at [380, 545] on div "Logo & Icon Add your business logo and icon to personalize your website appeara…" at bounding box center [943, 406] width 1250 height 1708
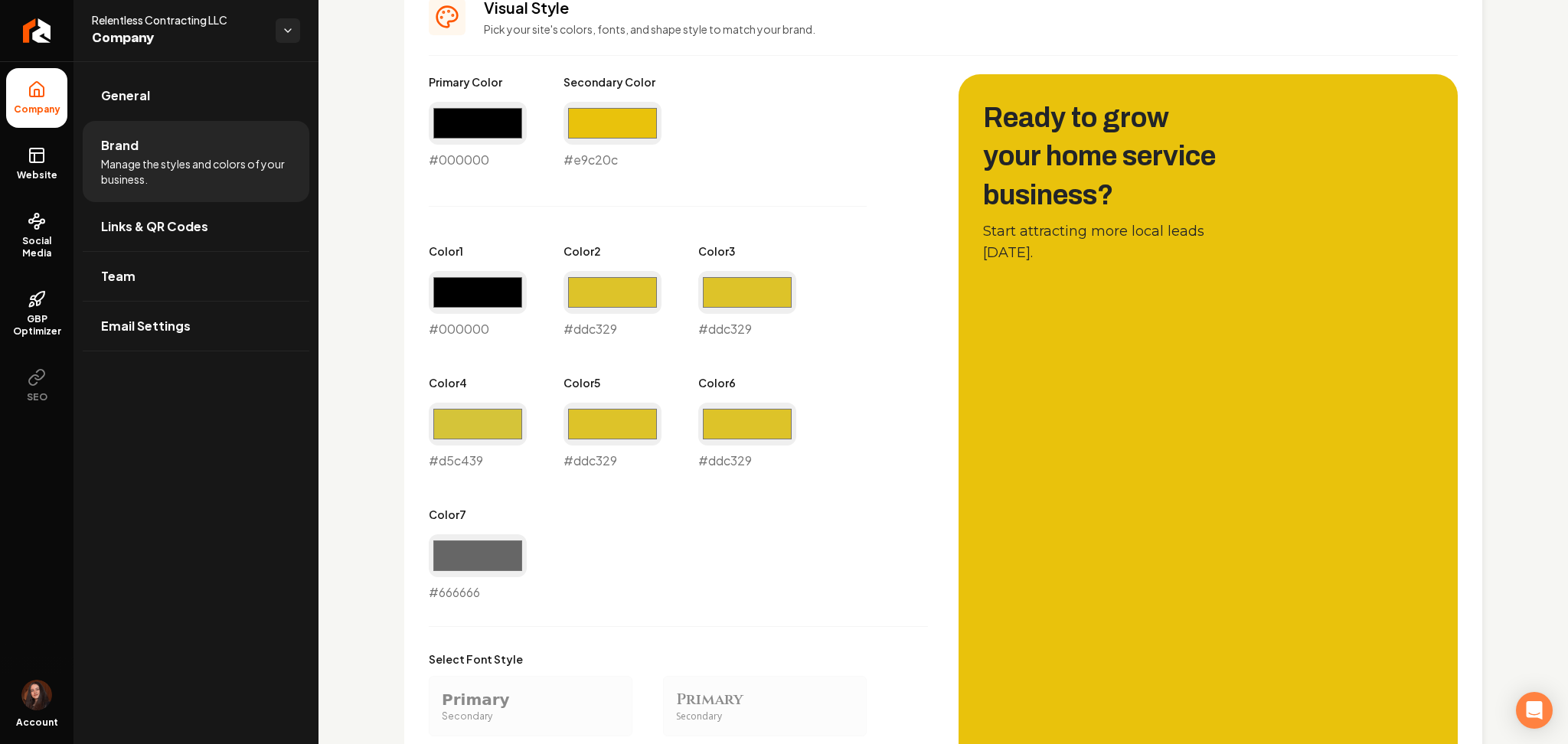
scroll to position [714, 0]
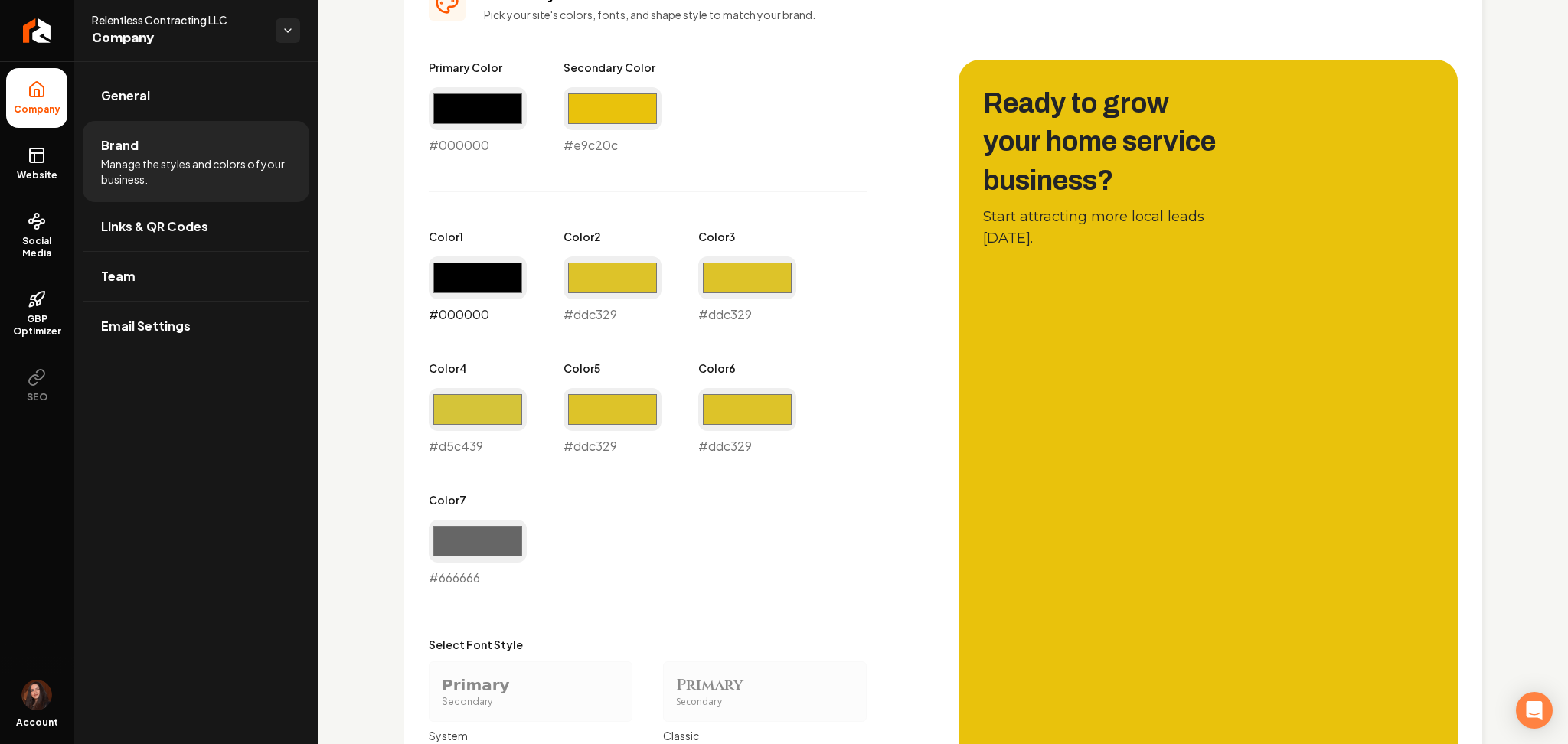
click at [493, 292] on input "#000000" at bounding box center [477, 277] width 98 height 43
type input "#ddc329"
drag, startPoint x: 631, startPoint y: 263, endPoint x: 629, endPoint y: 277, distance: 14.1
click at [630, 264] on input "#ddc329" at bounding box center [612, 277] width 98 height 43
click at [486, 292] on input "#ddc329" at bounding box center [477, 277] width 98 height 43
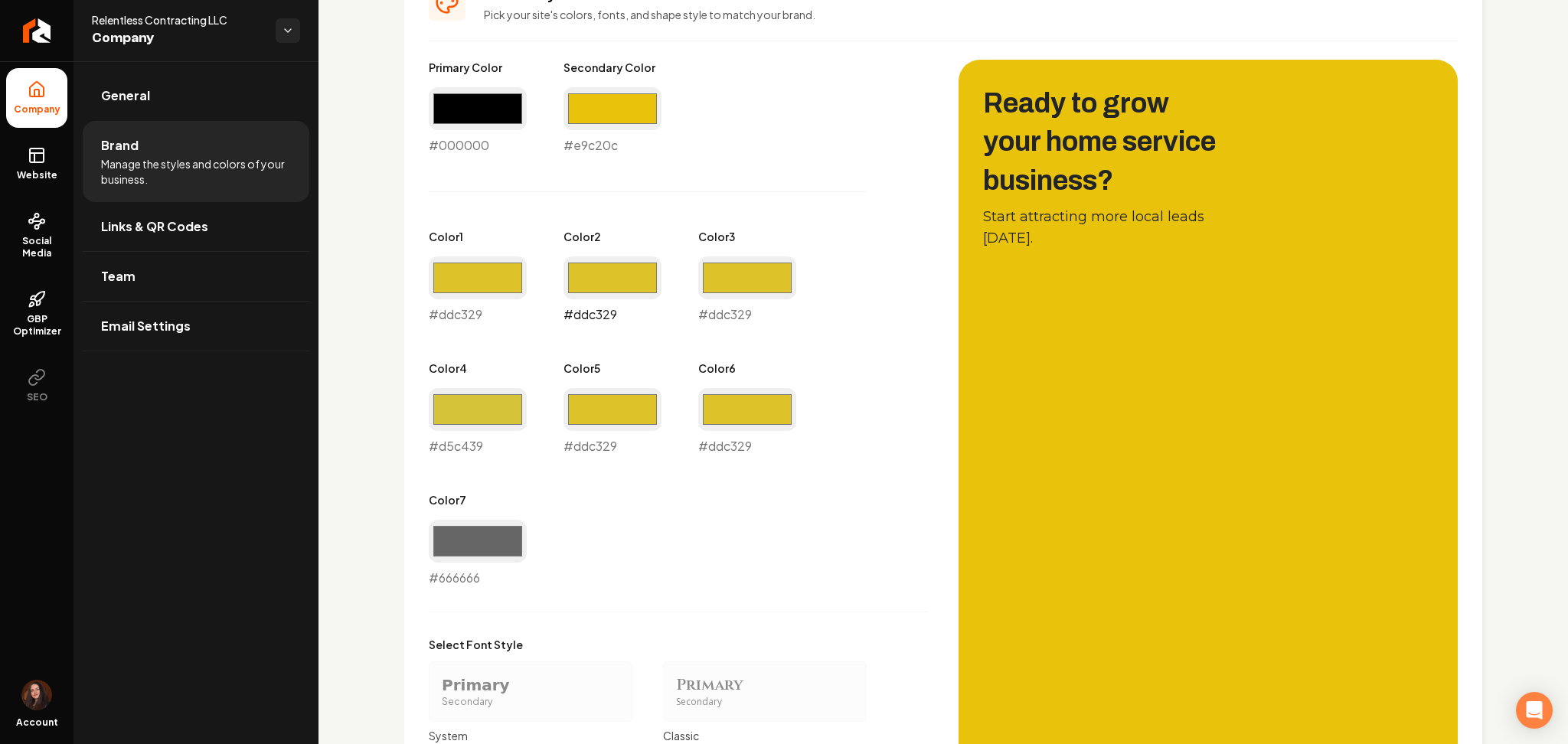
click at [596, 284] on input "#ddc329" at bounding box center [612, 277] width 98 height 43
click at [724, 256] on input "#ddc329" at bounding box center [748, 277] width 98 height 43
click at [492, 388] on input "#d5c439" at bounding box center [477, 409] width 98 height 43
drag, startPoint x: 743, startPoint y: 483, endPoint x: 751, endPoint y: 490, distance: 10.6
click at [743, 483] on div "Primary Color #000000 #000000 Secondary Color #e9c20c #e9c20c Color 1 #ddc329 #…" at bounding box center [678, 324] width 499 height 528
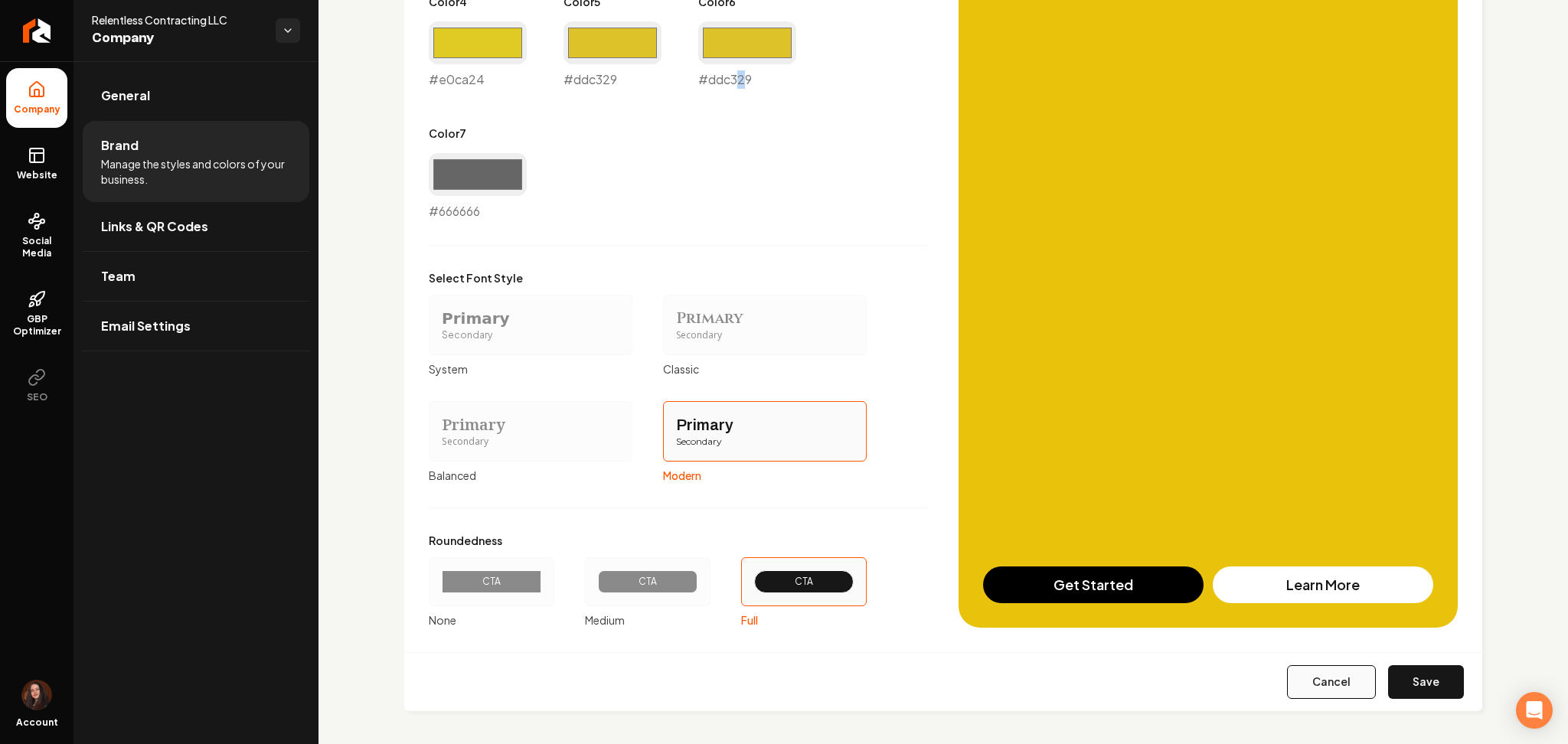
scroll to position [1084, 0]
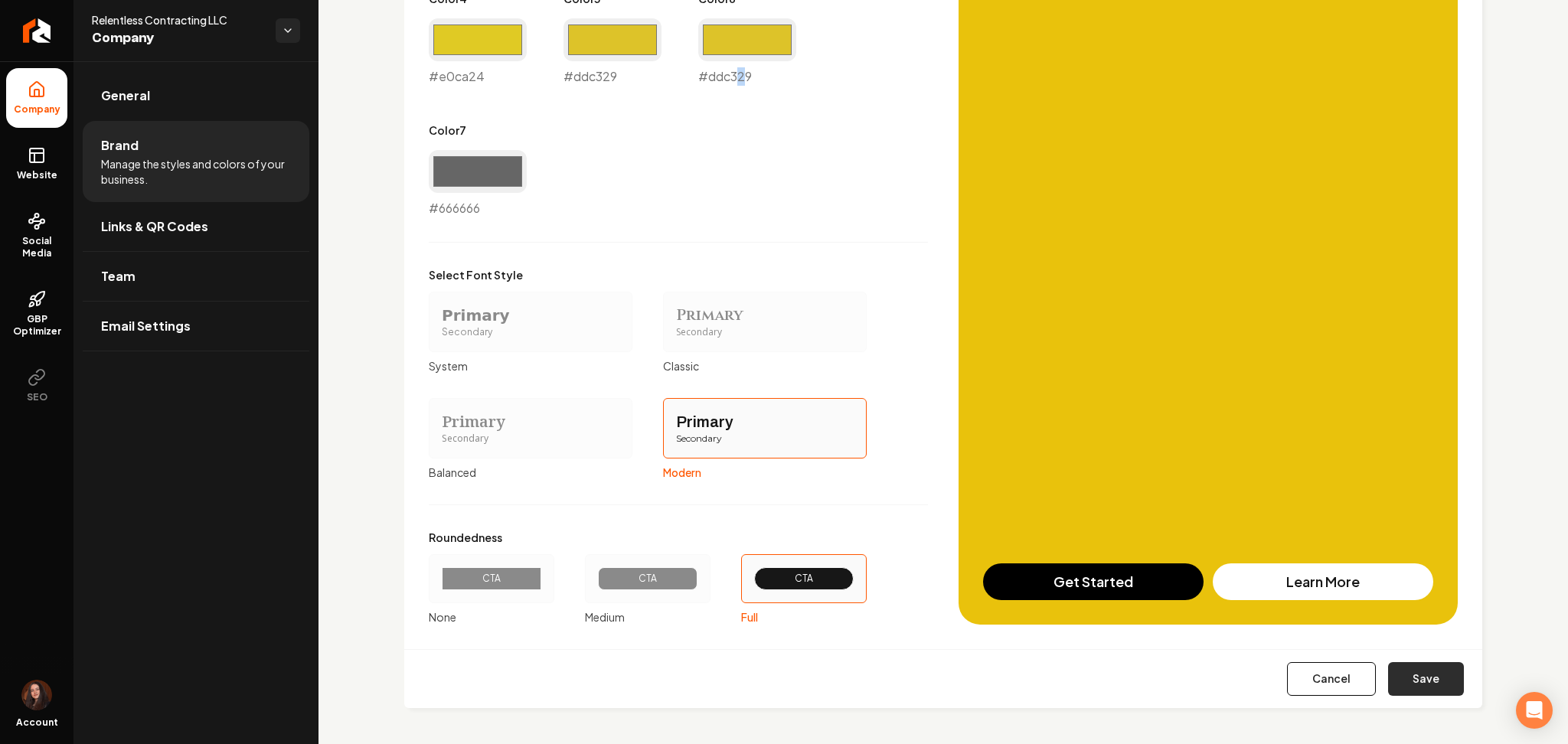
click at [1389, 680] on button "Save" at bounding box center [1427, 678] width 76 height 33
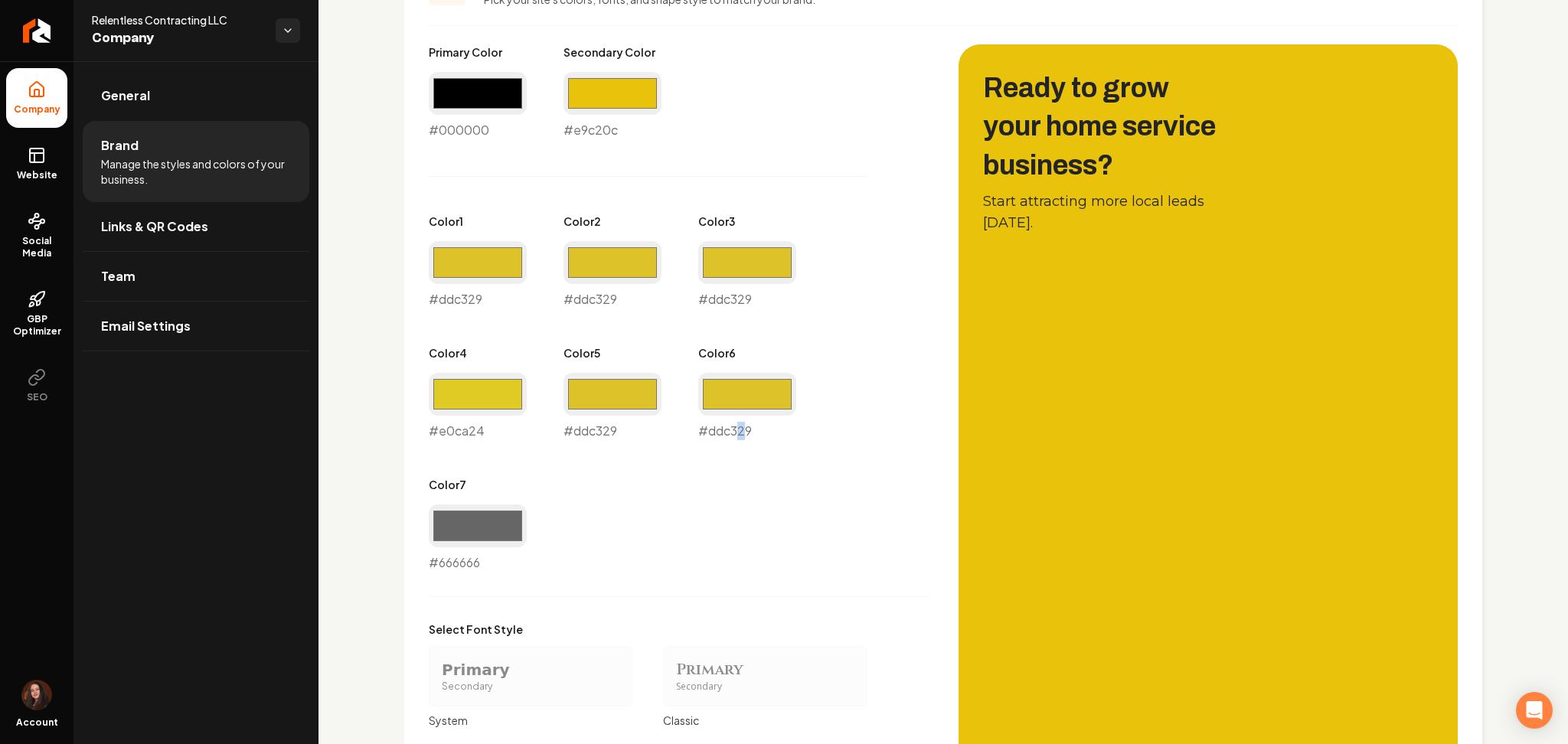
scroll to position [718, 0]
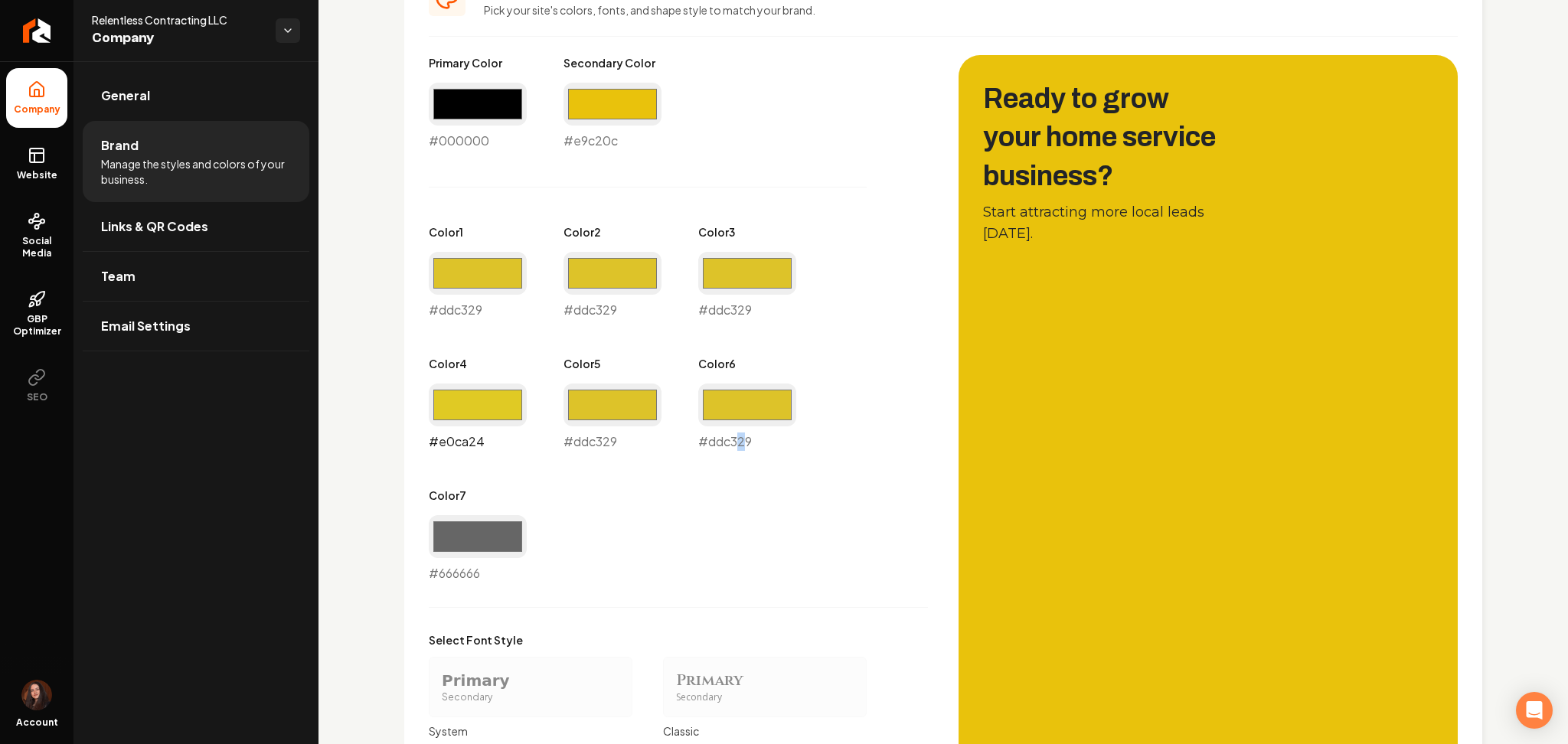
click at [486, 398] on input "#e0ca24" at bounding box center [477, 404] width 98 height 43
click at [450, 410] on input "#e0ca24" at bounding box center [477, 404] width 98 height 43
type input "#000000"
click at [637, 393] on input "#ddc329" at bounding box center [612, 404] width 98 height 43
type input "#000000"
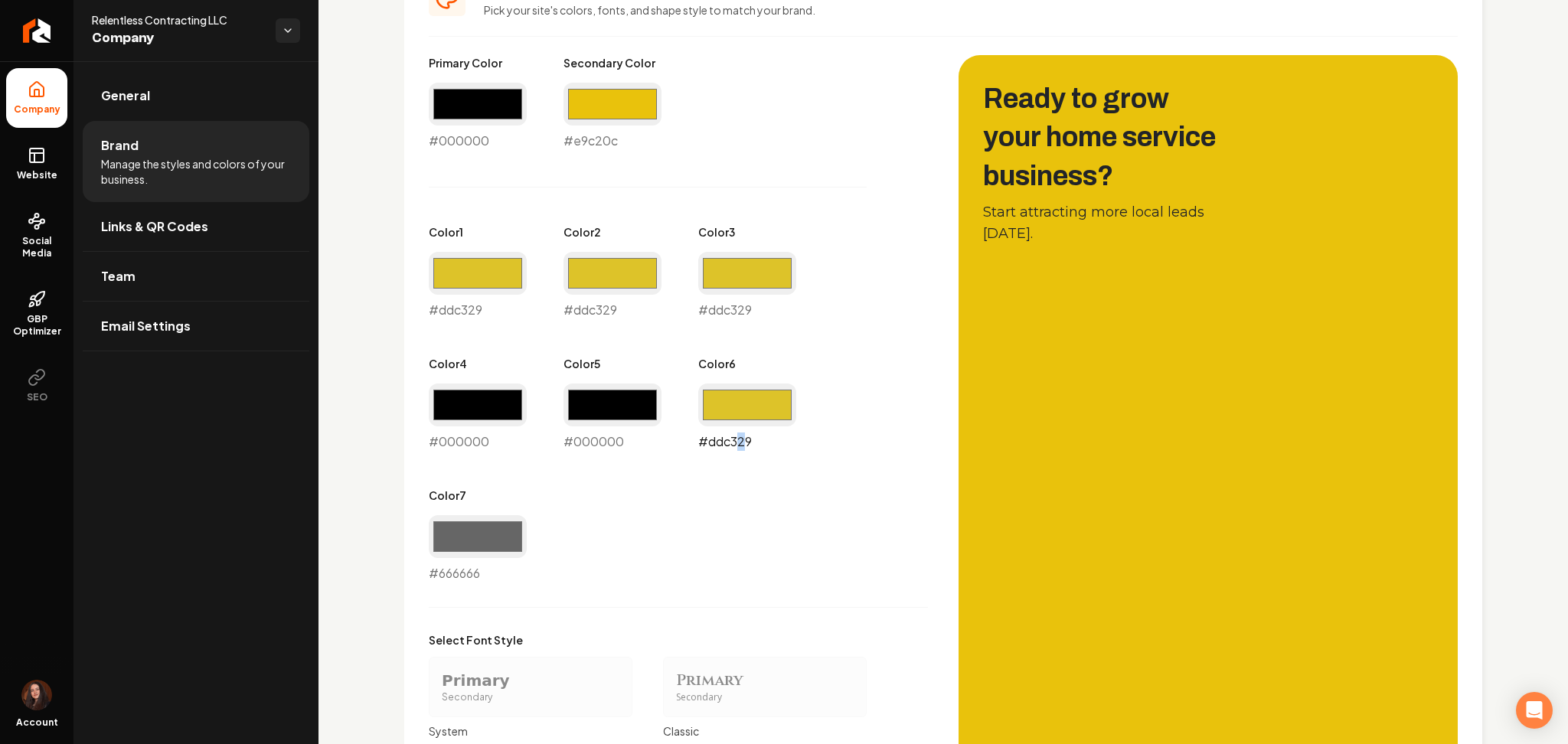
click at [764, 404] on input "#ddc329" at bounding box center [748, 404] width 98 height 43
type input "#000000"
click at [619, 524] on div "Primary Color #000000 #000000 Secondary Color #e9c20c #e9c20c Color 1 #ddc329 #…" at bounding box center [678, 319] width 499 height 528
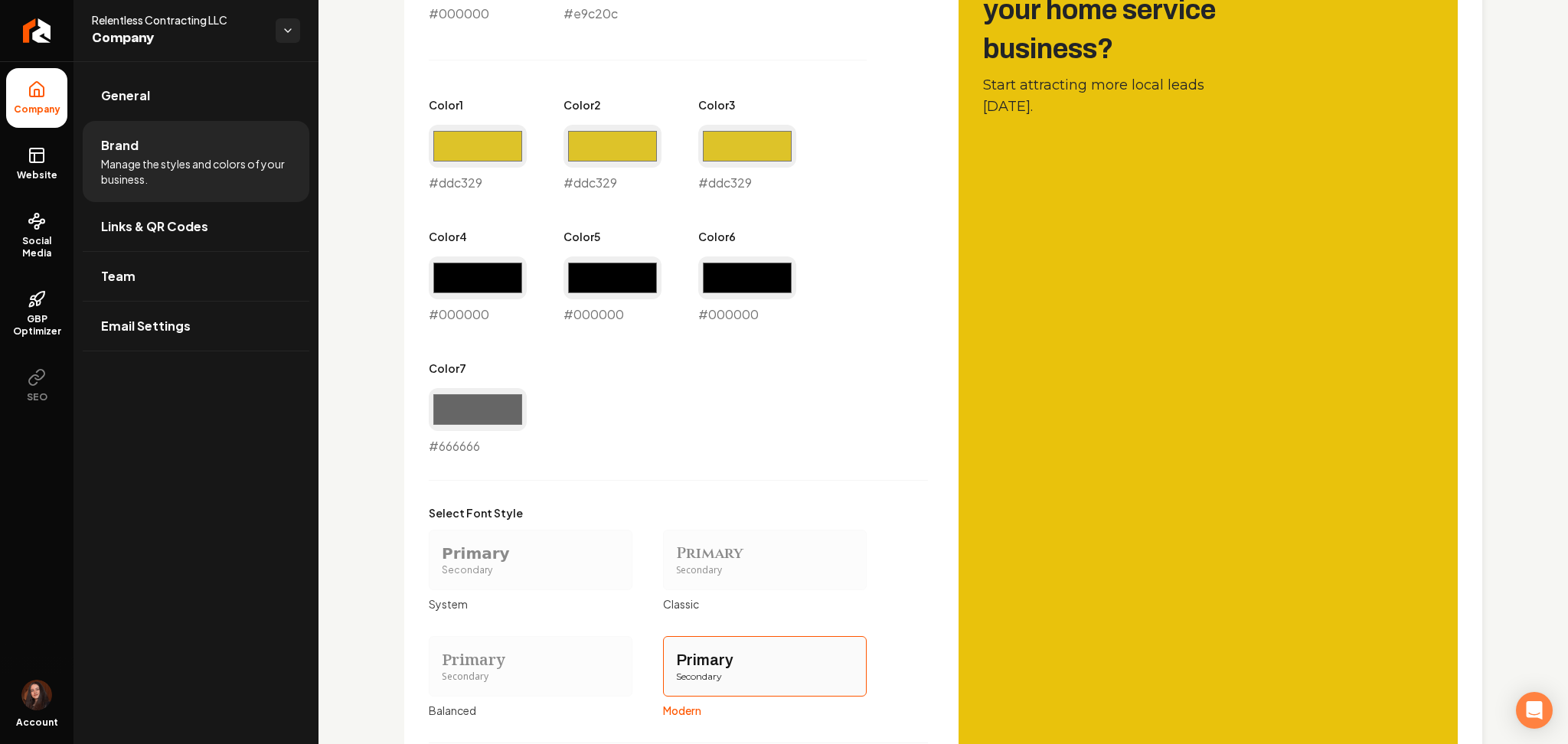
scroll to position [1084, 0]
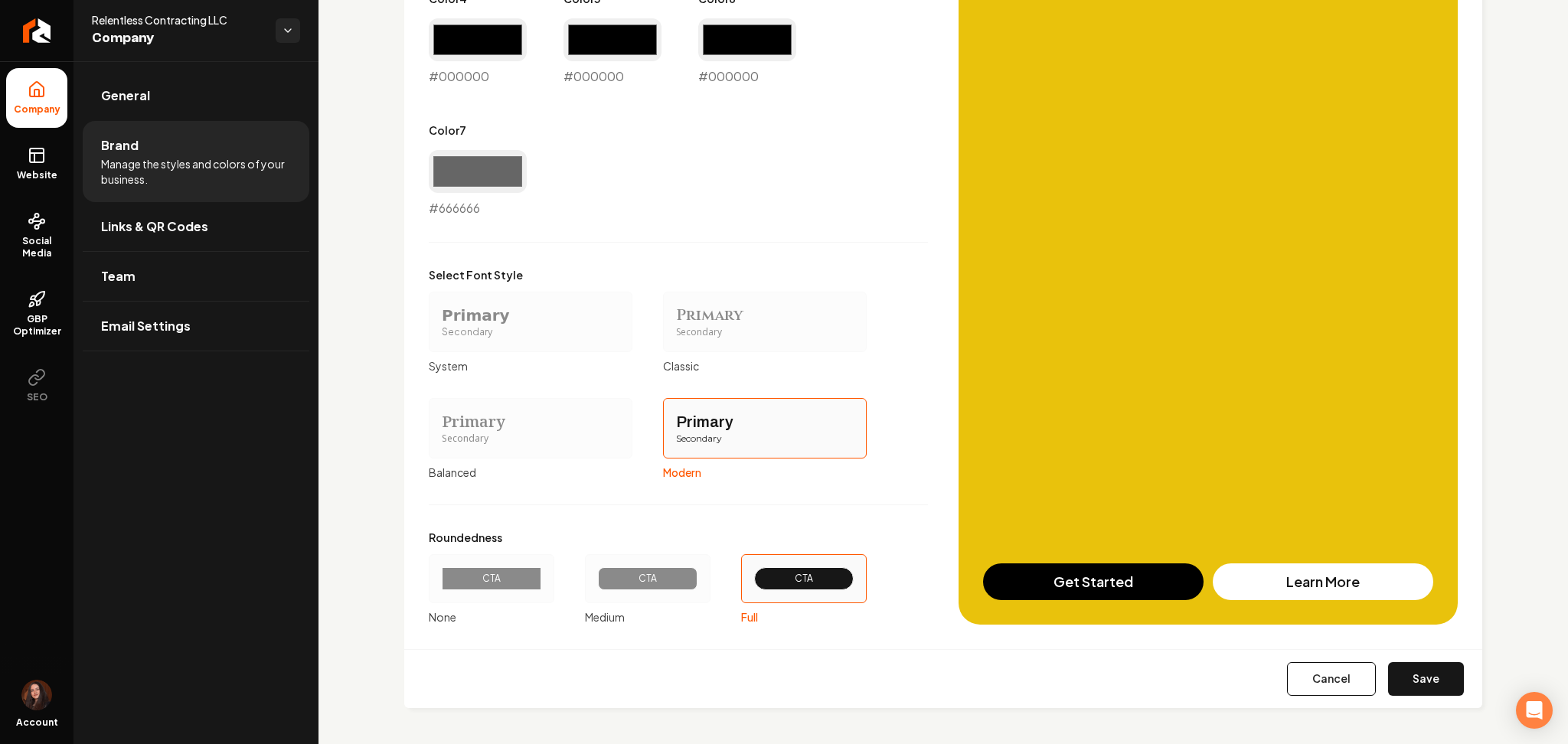
click at [1389, 665] on button "Save" at bounding box center [1427, 678] width 76 height 33
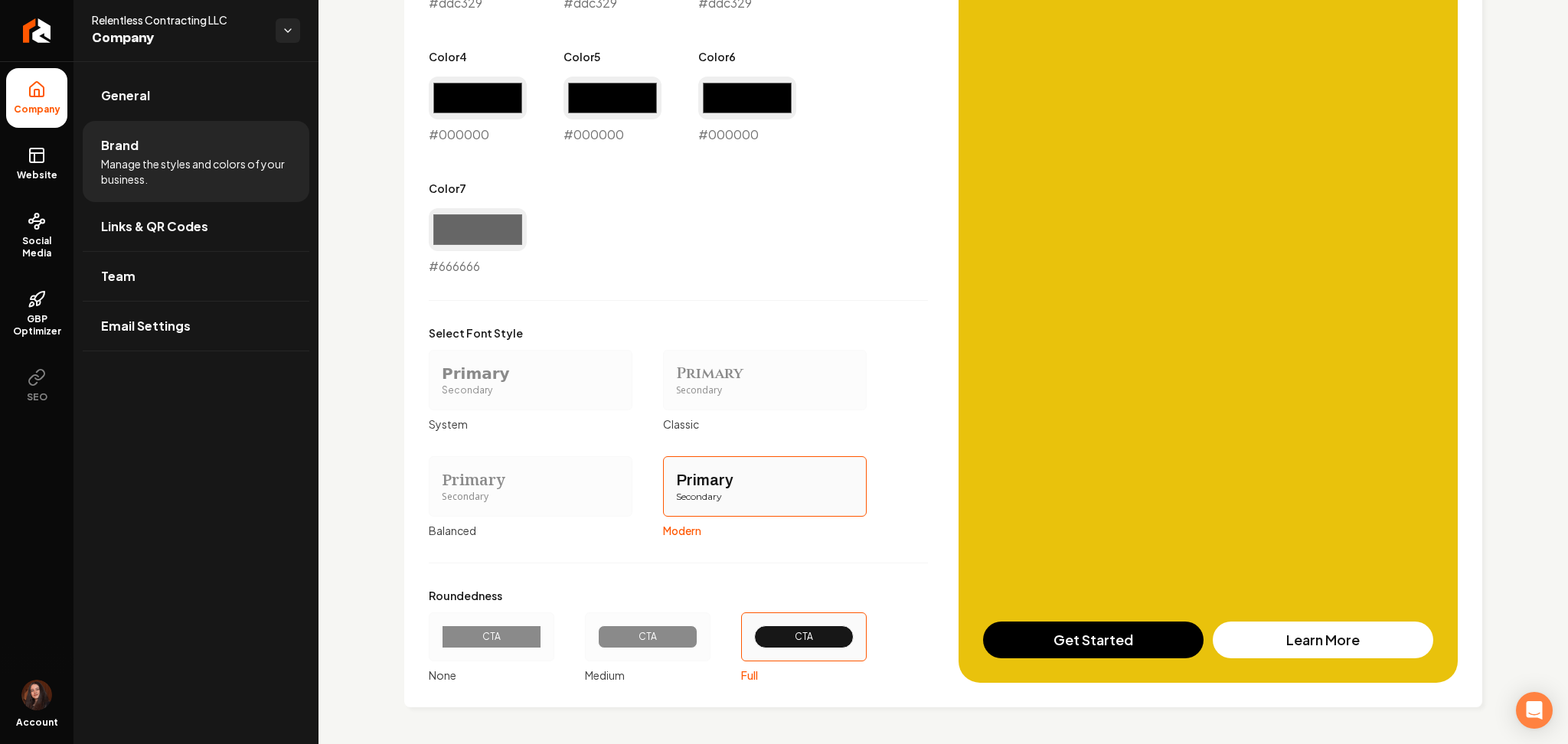
scroll to position [1025, 0]
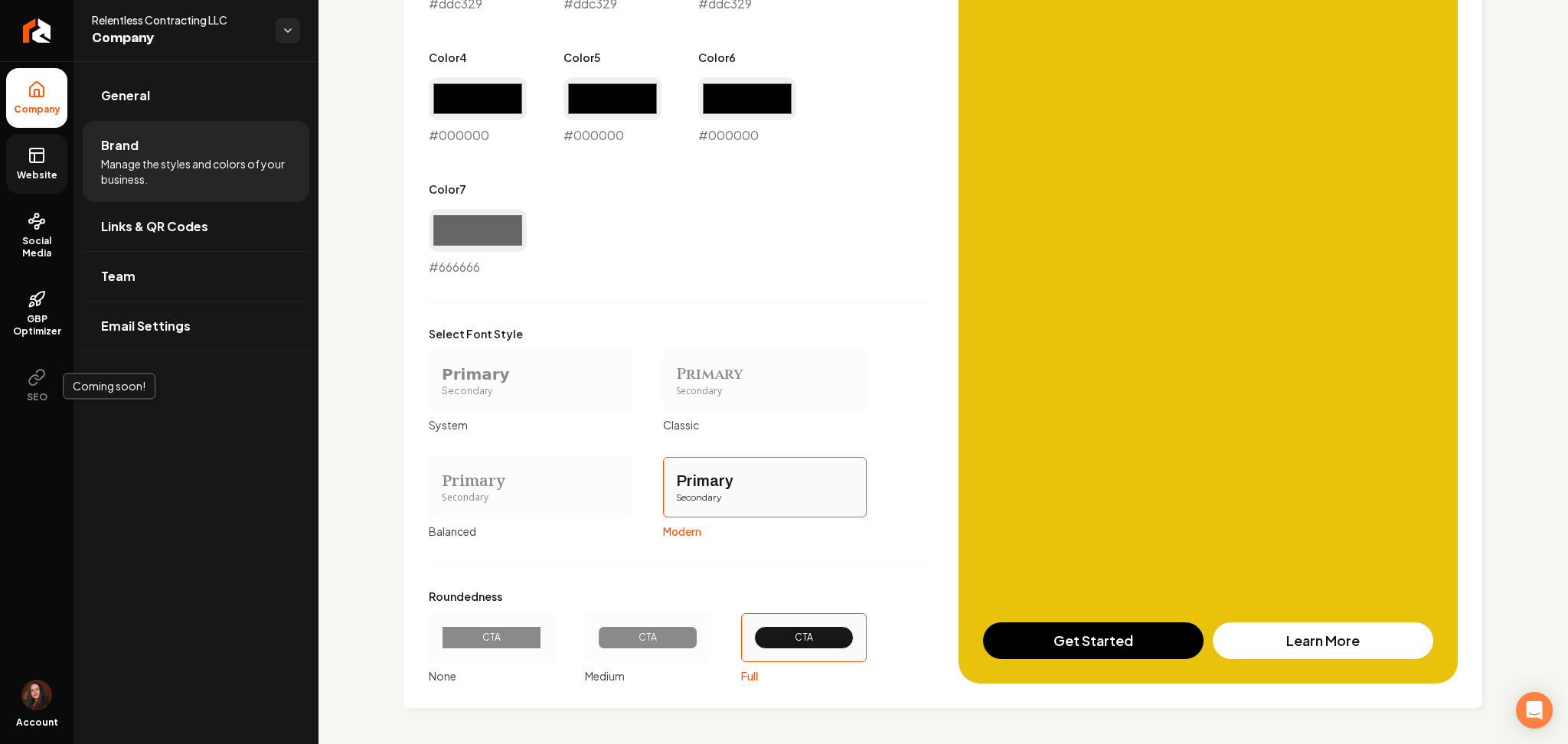
click at [41, 159] on icon at bounding box center [37, 155] width 19 height 19
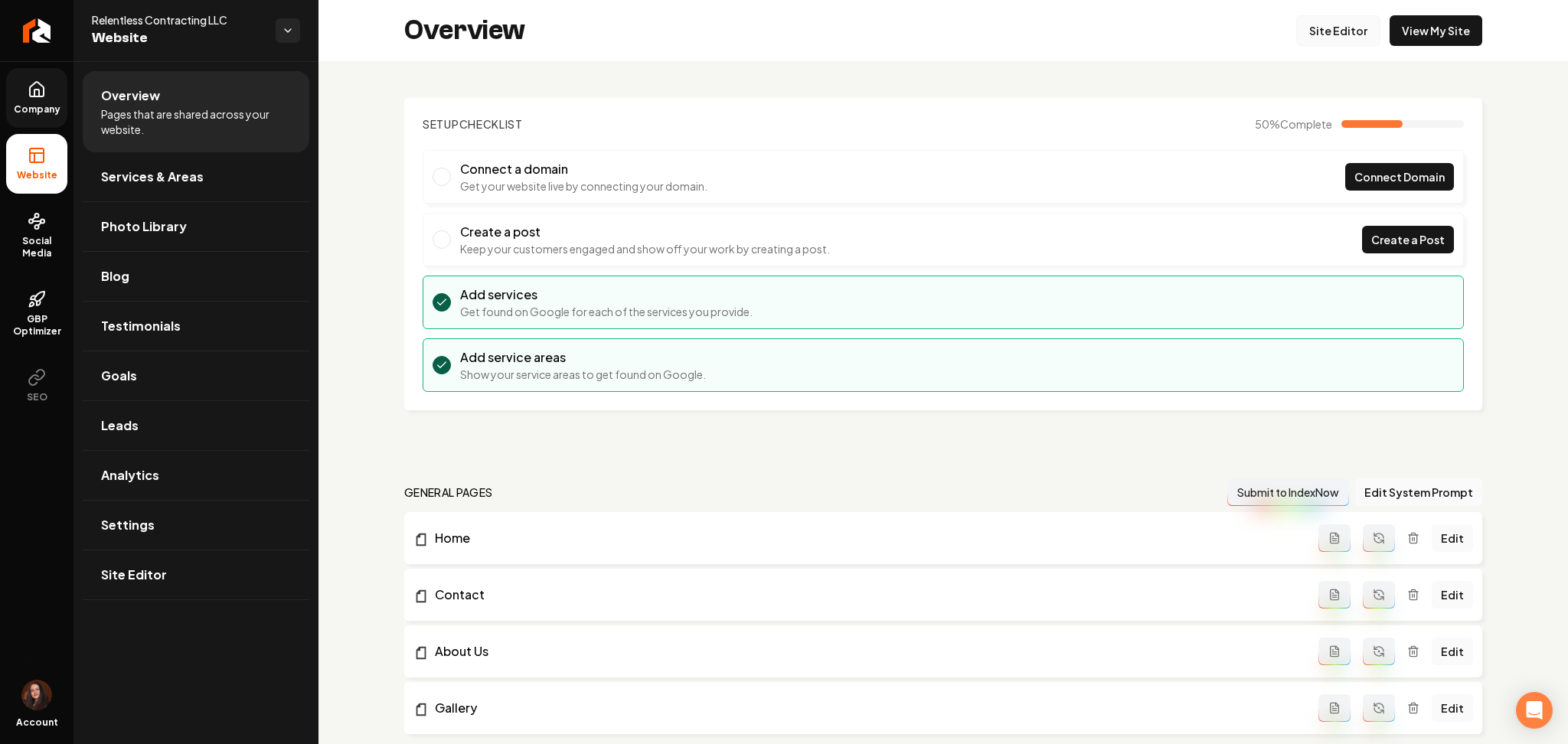
click at [1351, 24] on link "Site Editor" at bounding box center [1338, 30] width 85 height 30
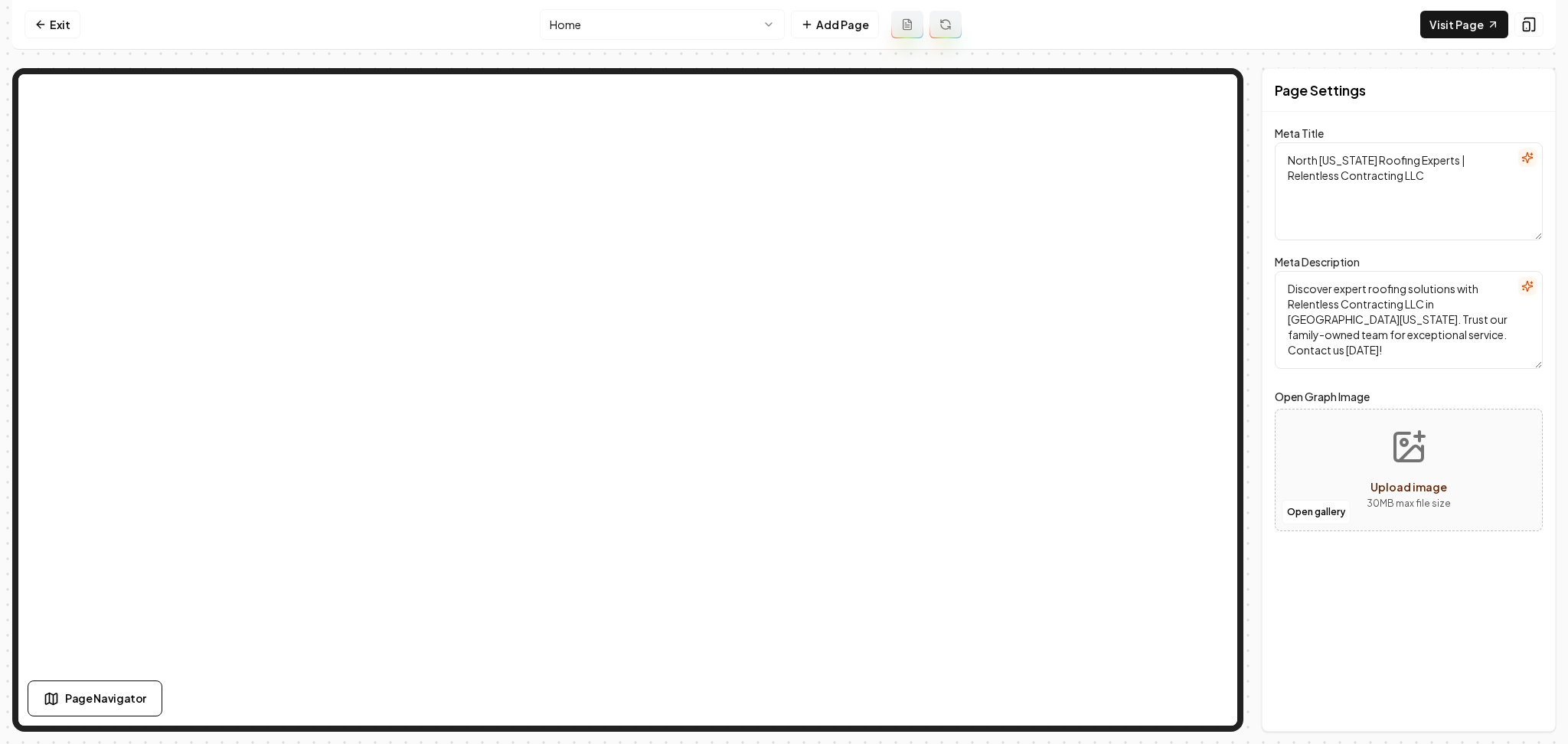
click at [607, 22] on html "Computer Required This feature is only available on a computer. Please switch t…" at bounding box center [784, 372] width 1568 height 744
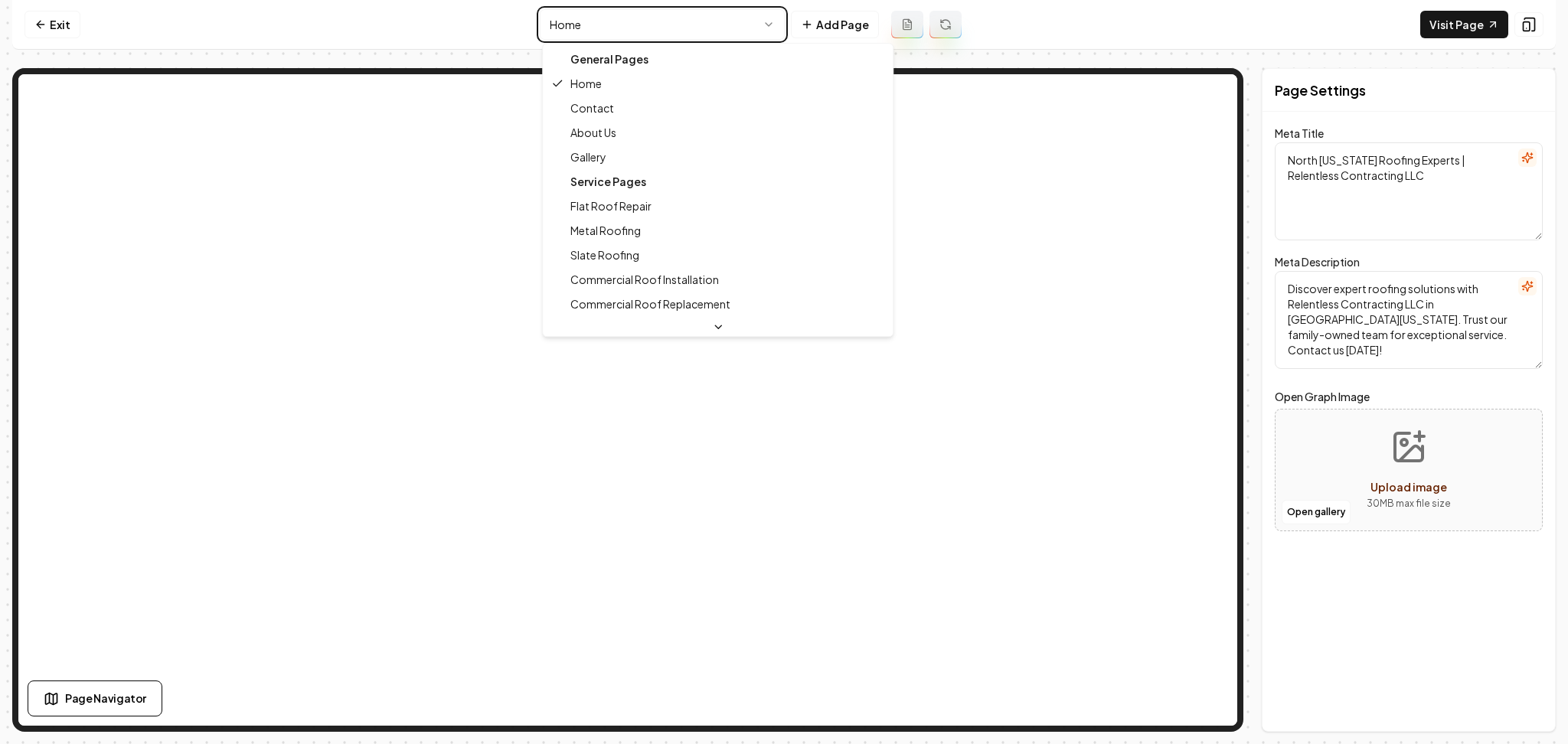
type textarea "North Texas Roofing Experts – About Us | Relentless Contracting"
type textarea "Discover Relentless Contracting LLC, North Texas's expert in roofing and storm …"
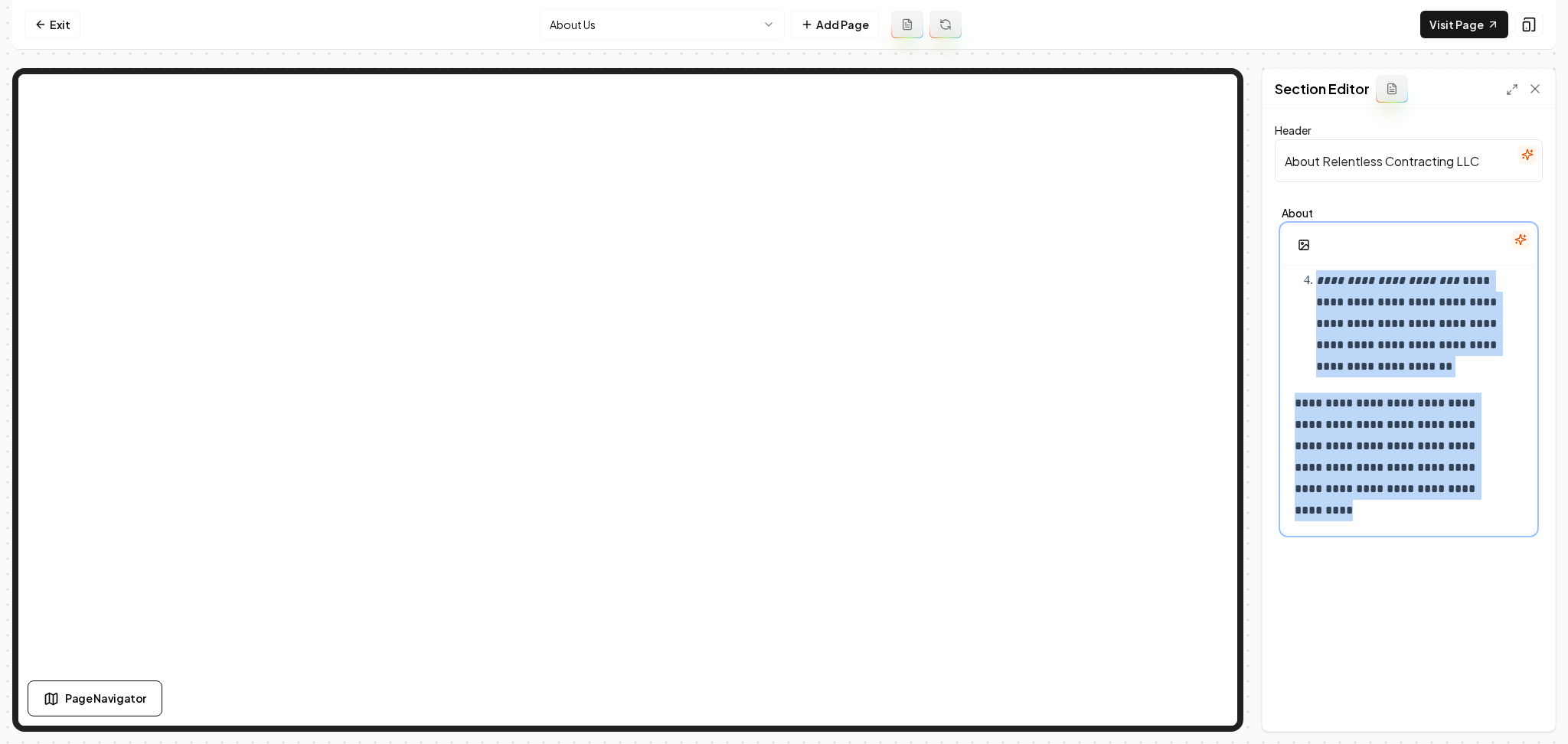
drag, startPoint x: 1328, startPoint y: 330, endPoint x: 1566, endPoint y: 791, distance: 518.8
click at [1566, 743] on html "**********" at bounding box center [784, 372] width 1568 height 744
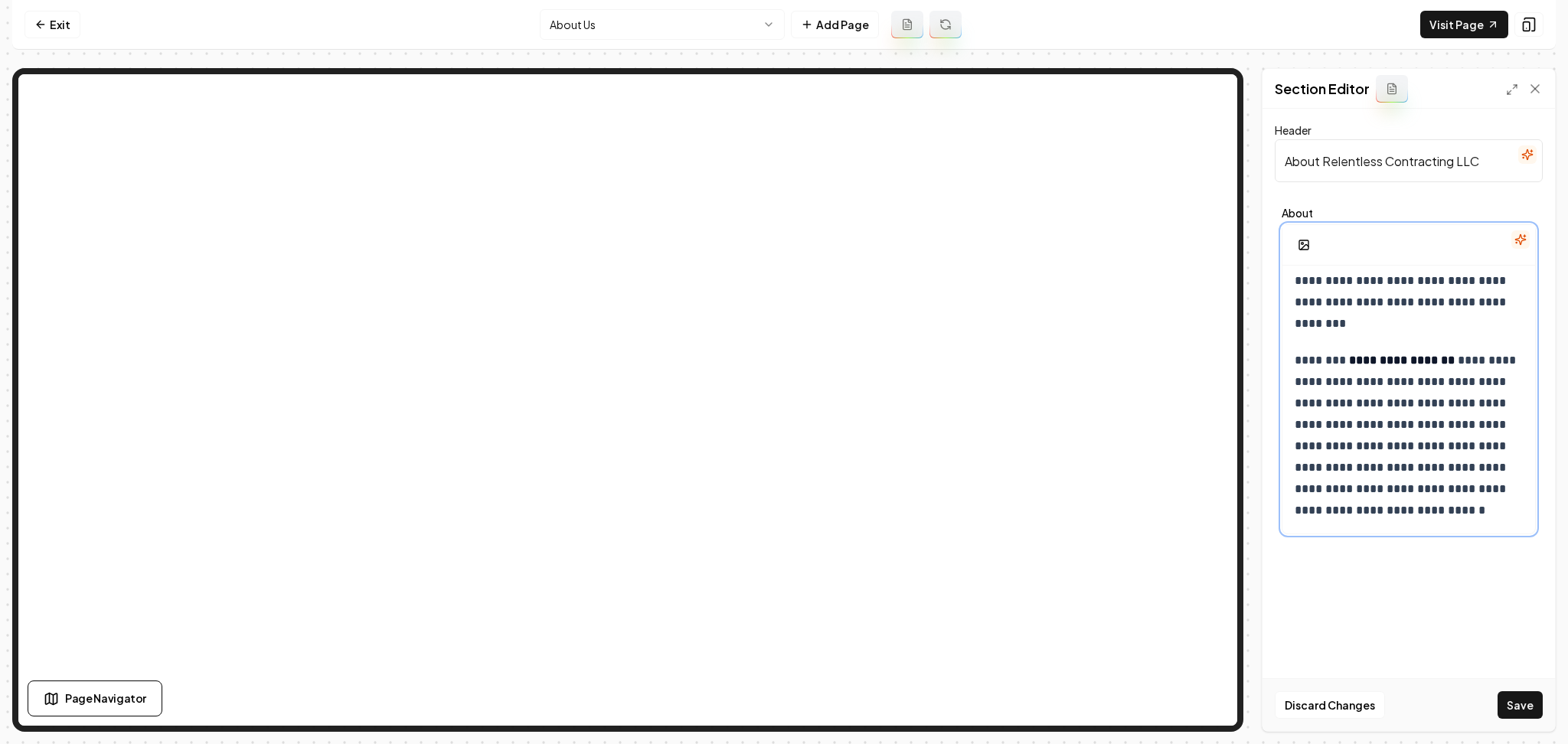
scroll to position [445, 0]
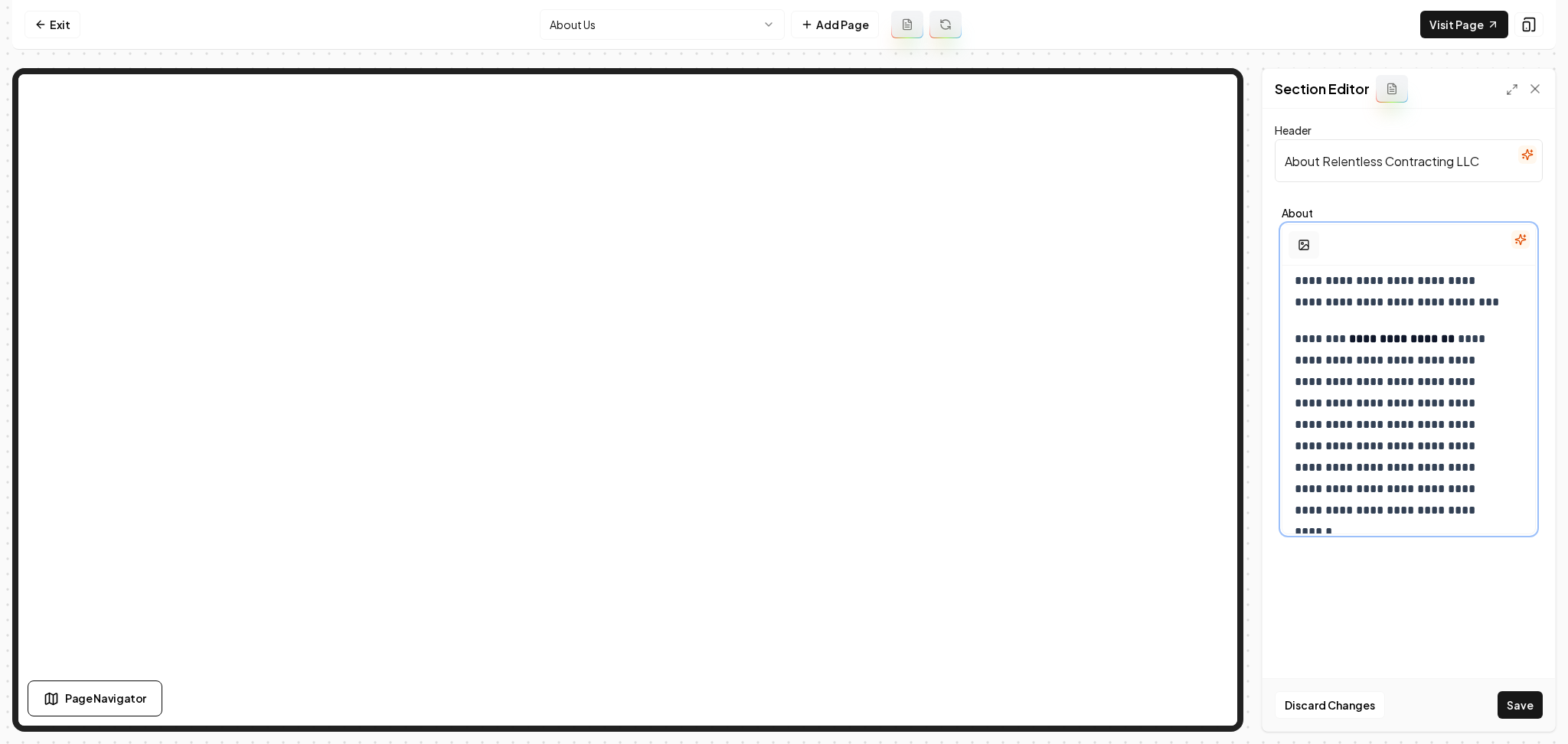
click at [1301, 250] on icon "button" at bounding box center [1305, 247] width 8 height 5
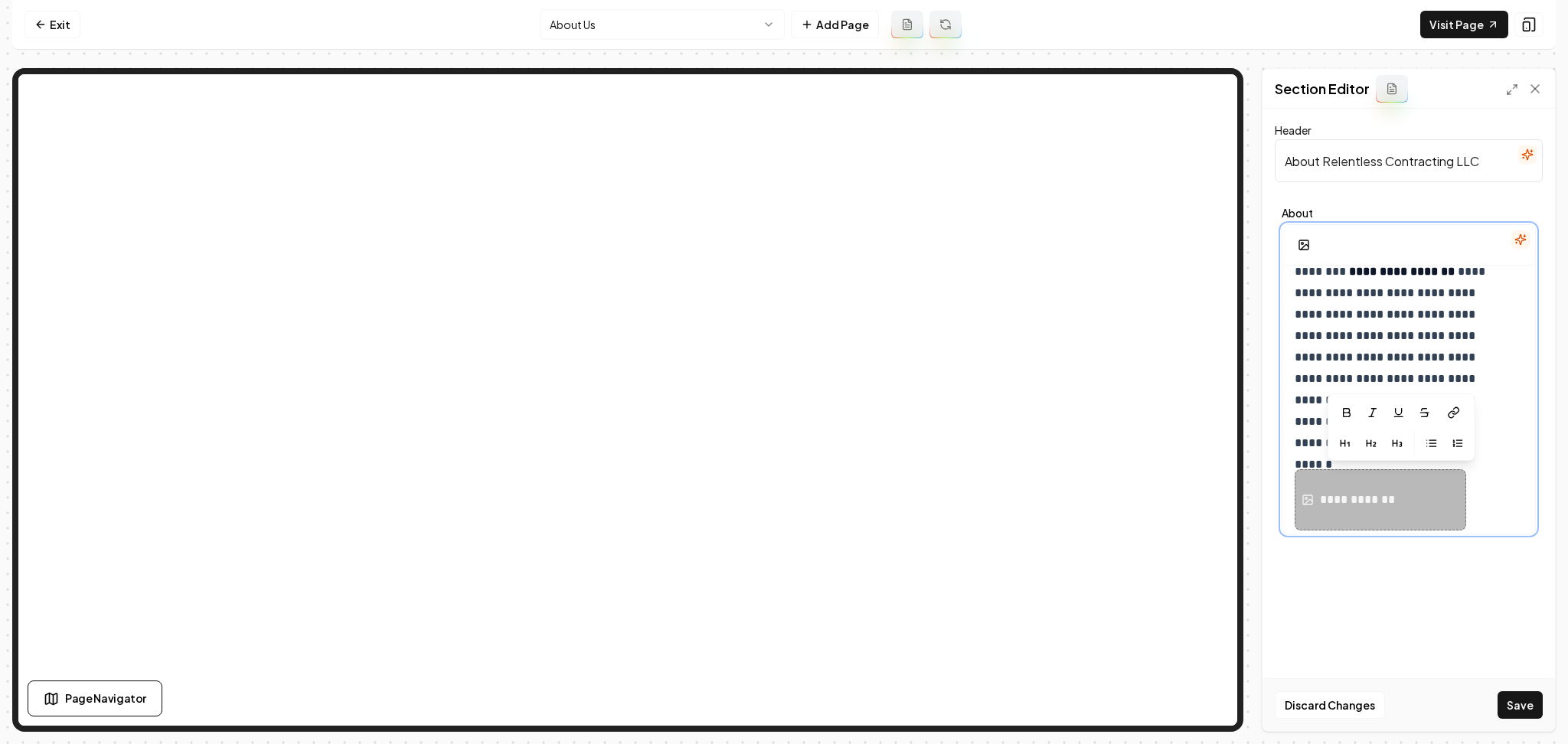
click at [1371, 500] on div "**********" at bounding box center [1360, 500] width 80 height 19
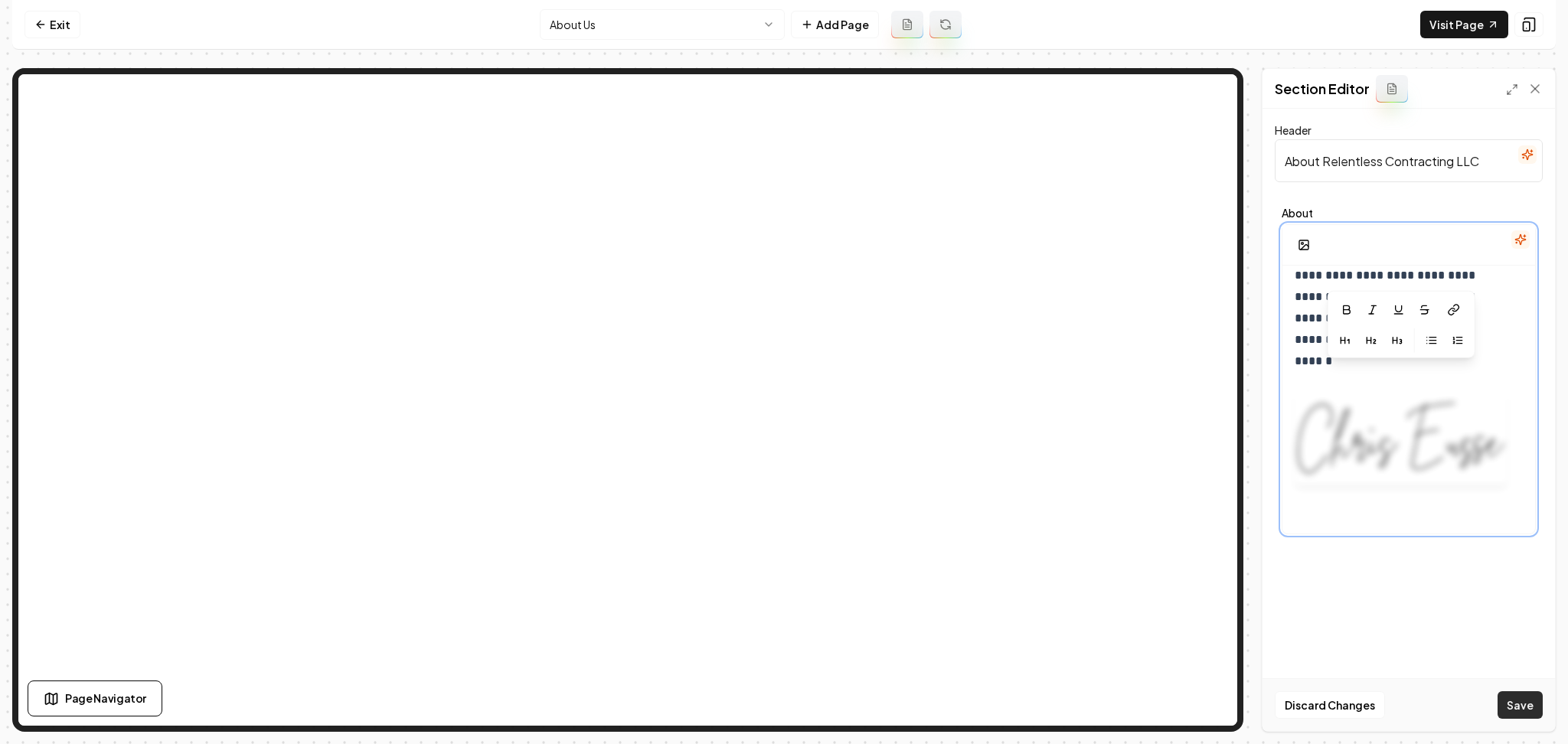
scroll to position [635, 0]
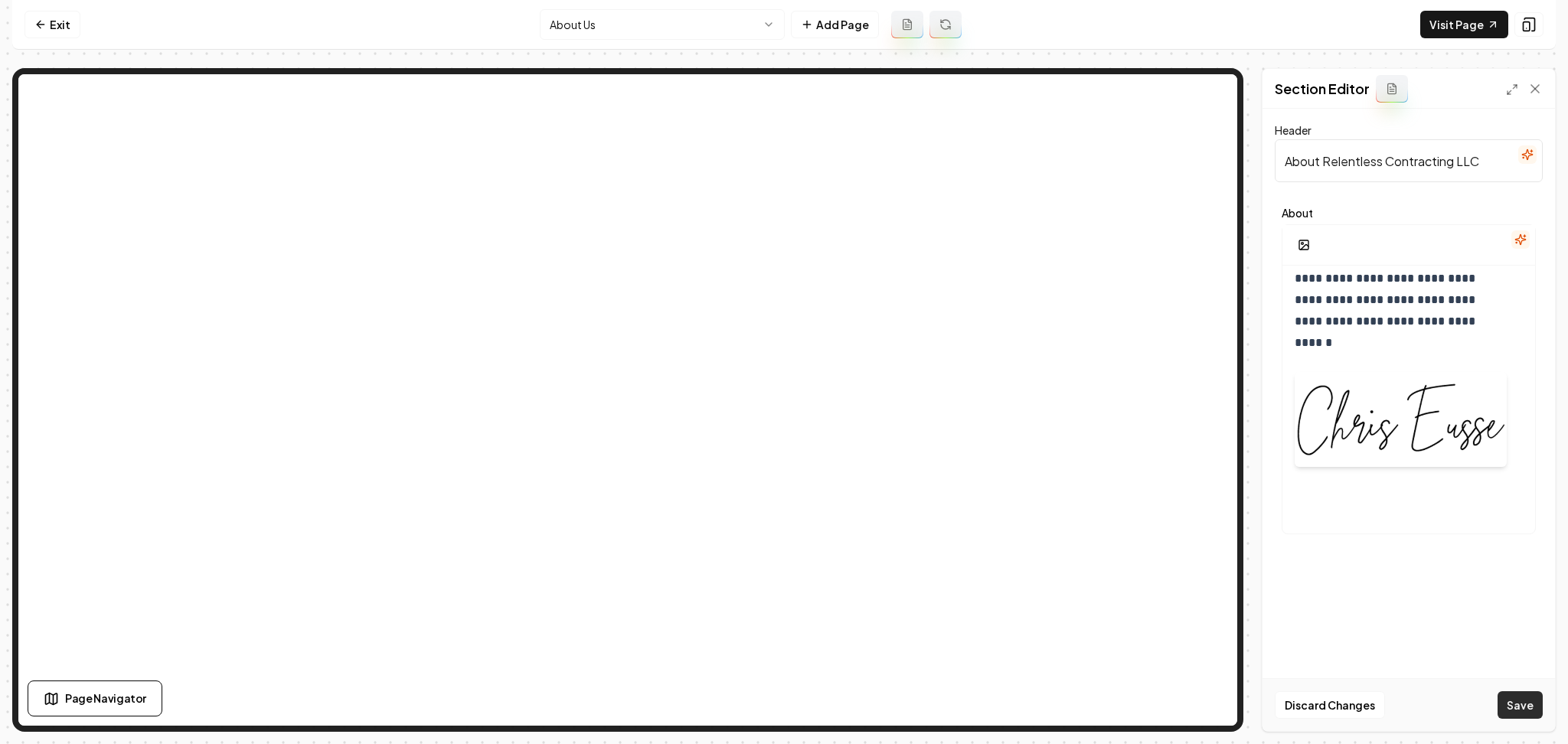
click at [1515, 709] on button "Save" at bounding box center [1521, 705] width 45 height 28
click at [591, 22] on html "**********" at bounding box center [784, 372] width 1568 height 744
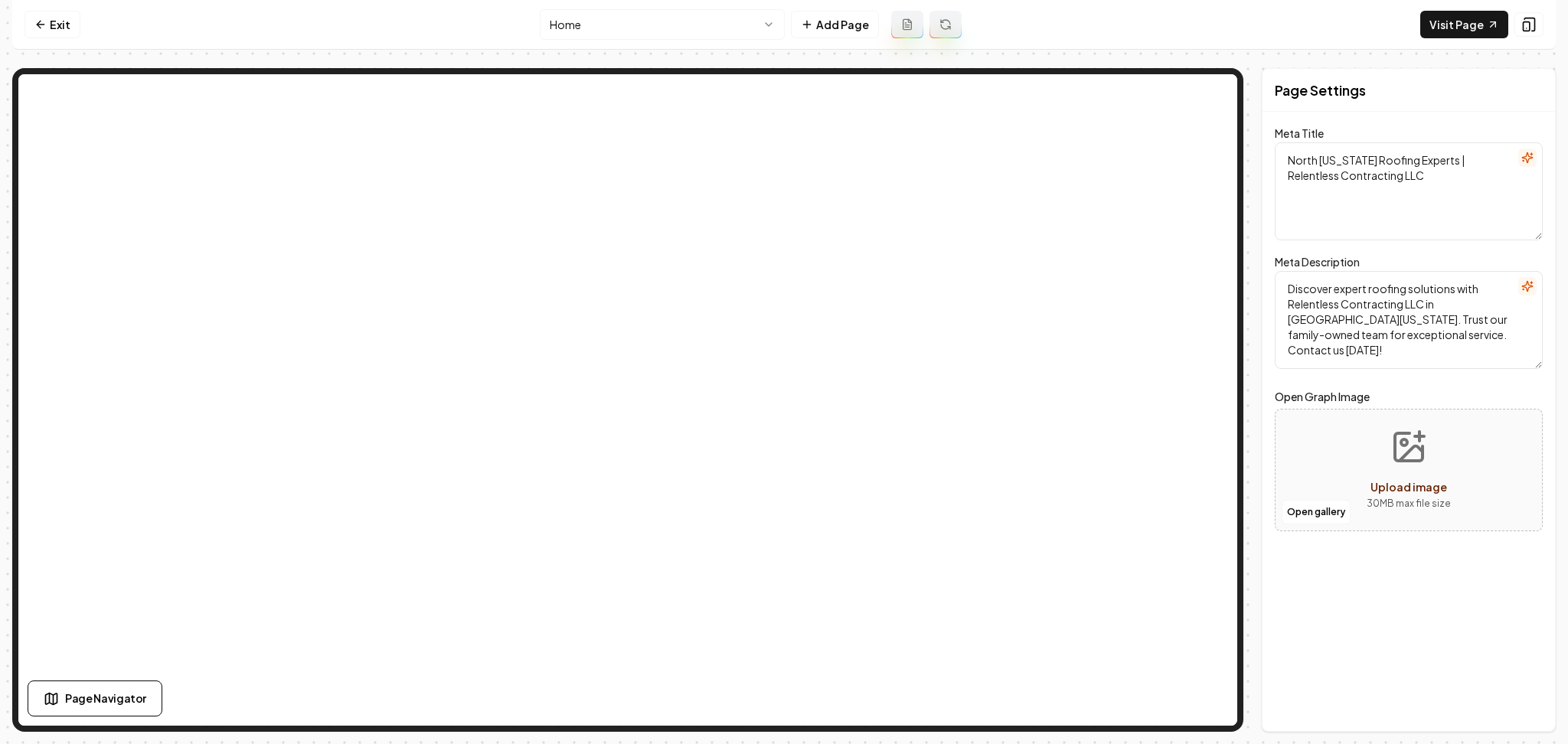
click at [587, 16] on html "Computer Required This feature is only available on a computer. Please switch t…" at bounding box center [784, 372] width 1568 height 744
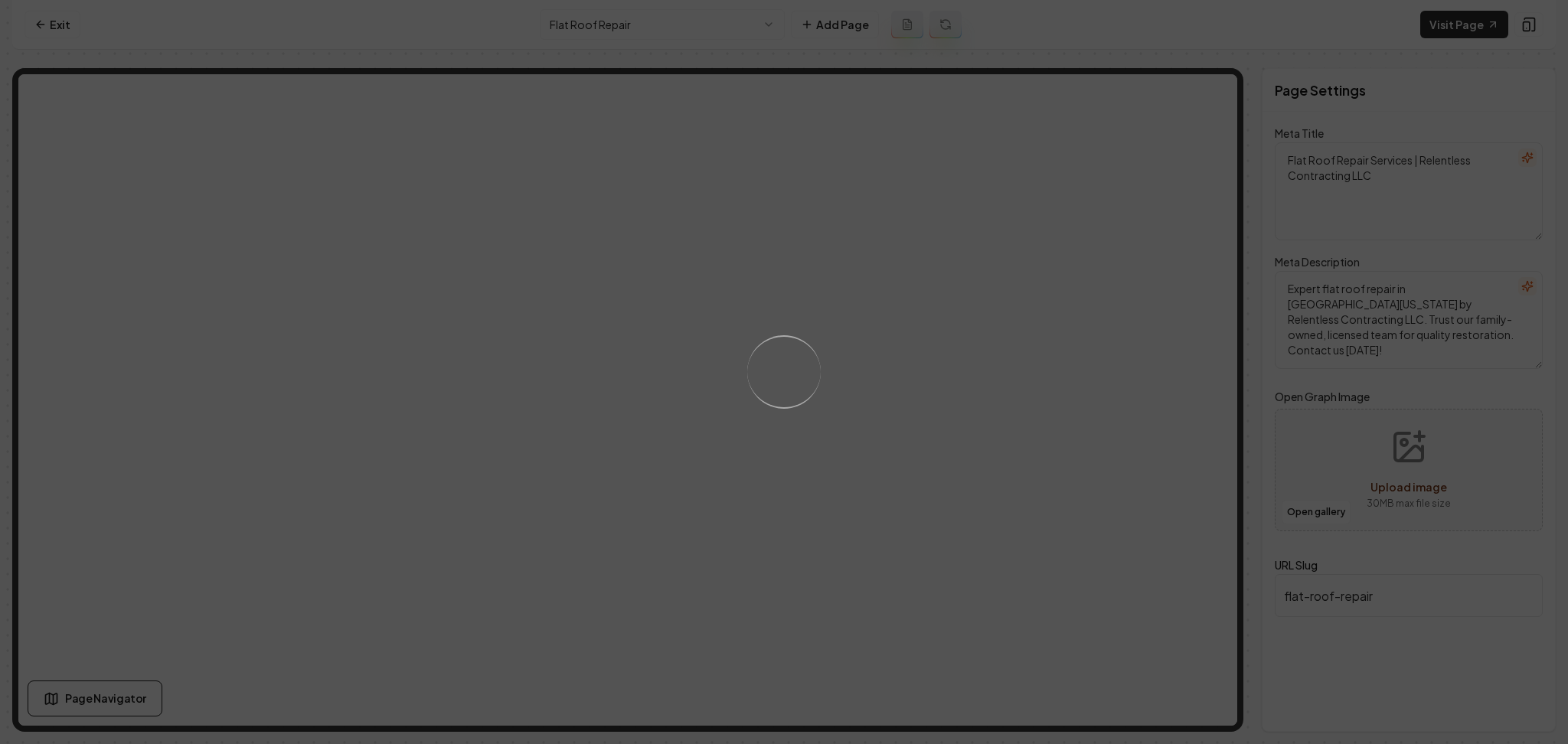
click at [973, 432] on div "Loading..." at bounding box center [784, 372] width 1568 height 744
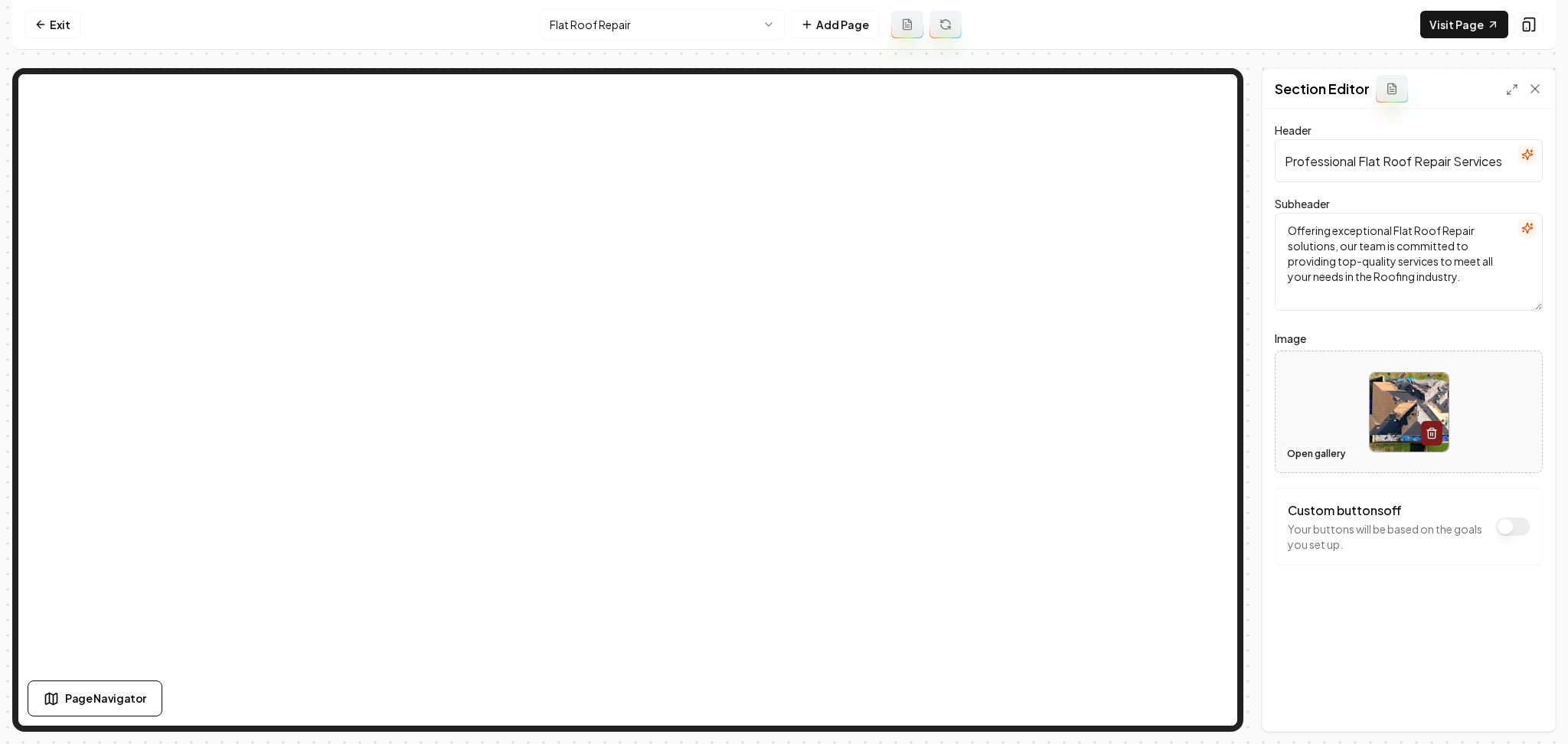
click at [1296, 448] on button "Open gallery" at bounding box center [1316, 454] width 69 height 25
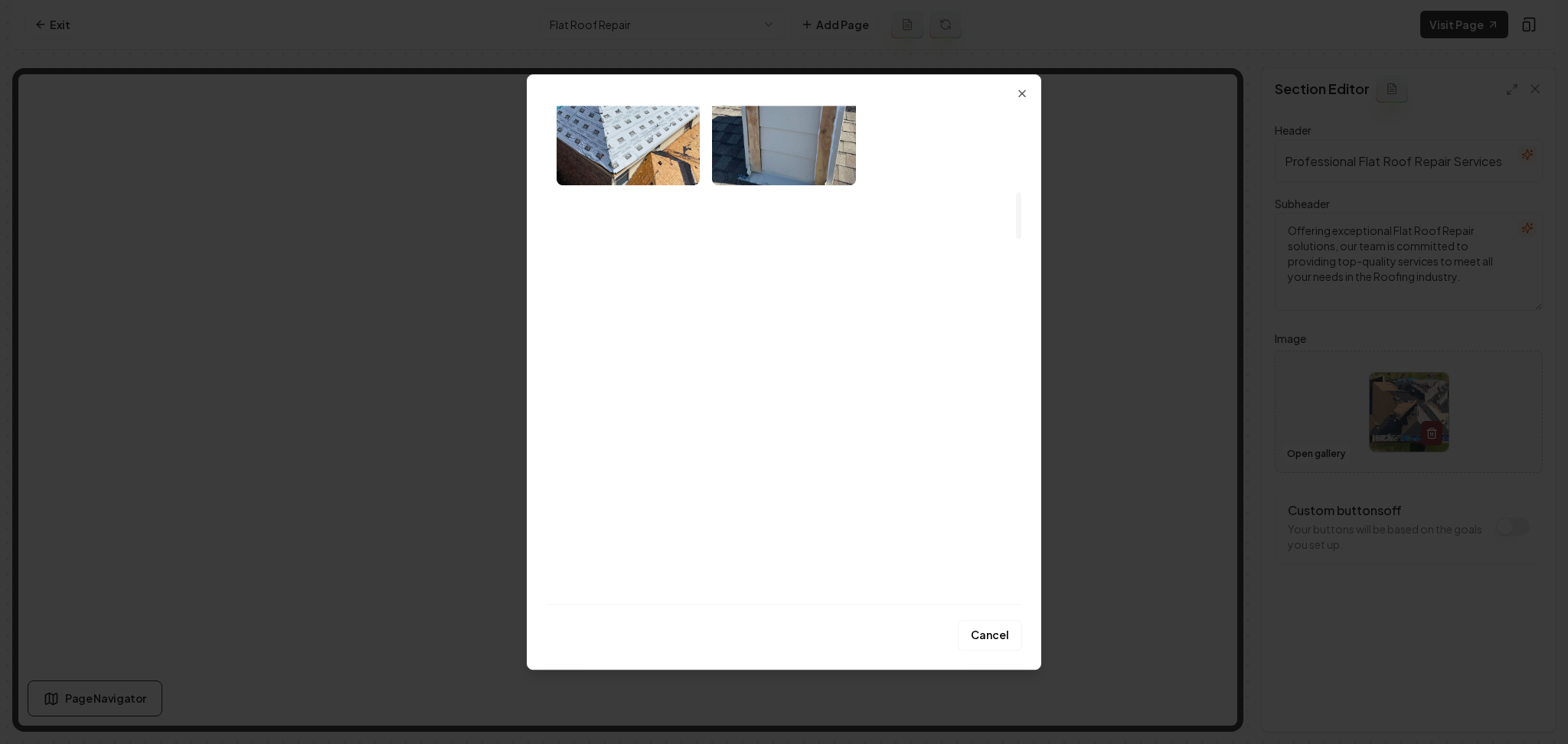
scroll to position [1327, 0]
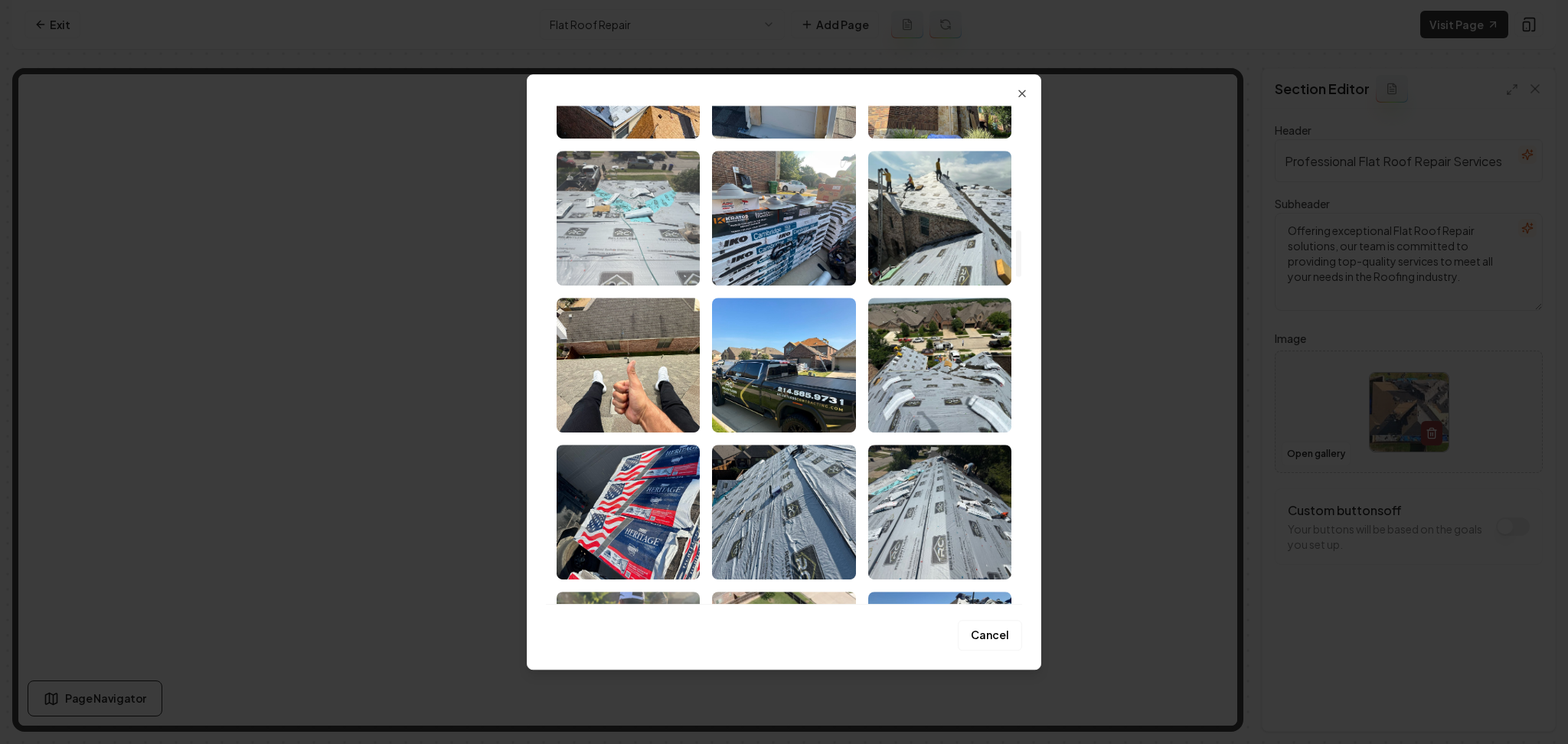
click at [637, 261] on img "Select image image_68acd1b35c7cd75eb8b6cb03.jpeg" at bounding box center [628, 218] width 143 height 135
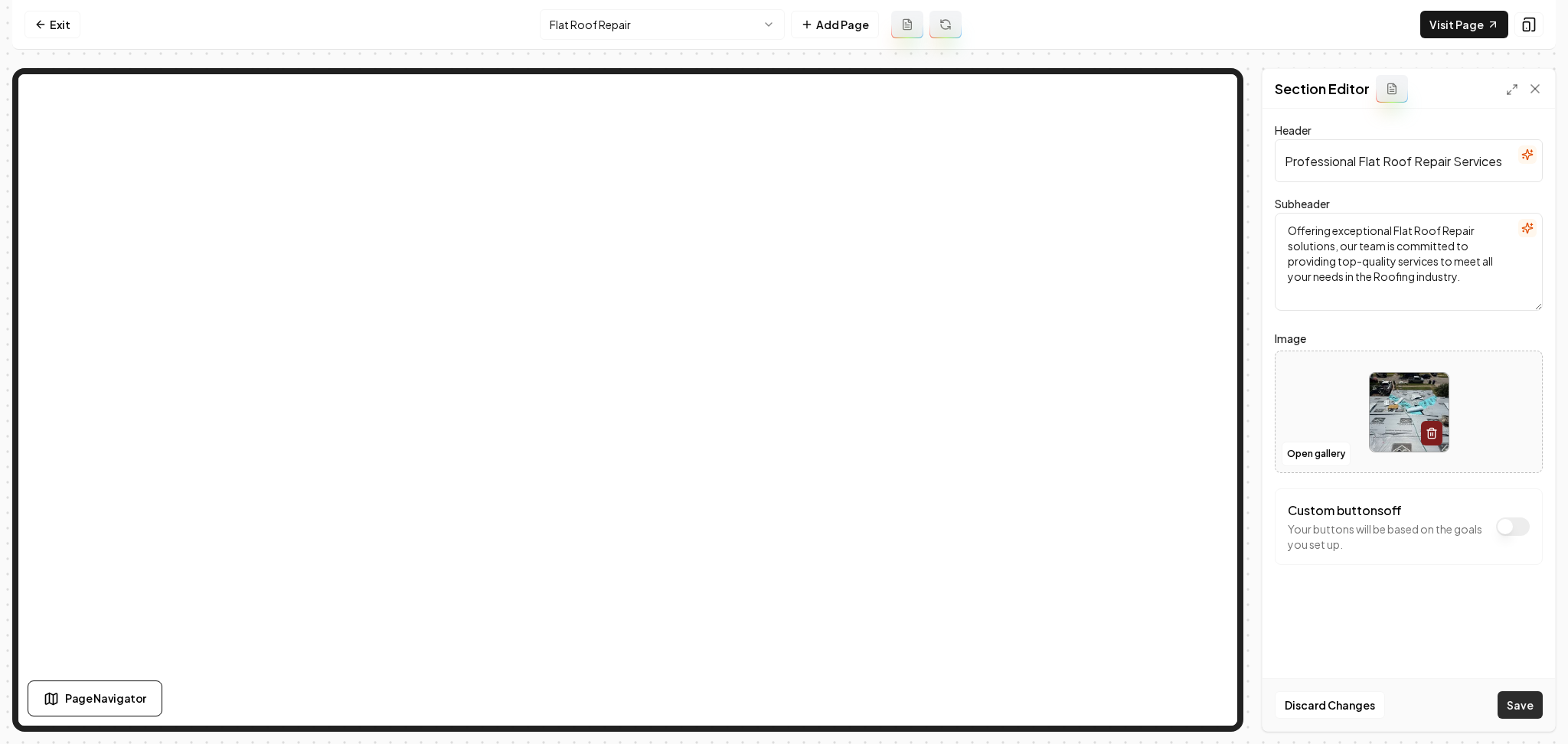
click at [1514, 705] on button "Save" at bounding box center [1521, 705] width 45 height 28
click at [679, 22] on html "Computer Required This feature is only available on a computer. Please switch t…" at bounding box center [784, 372] width 1568 height 744
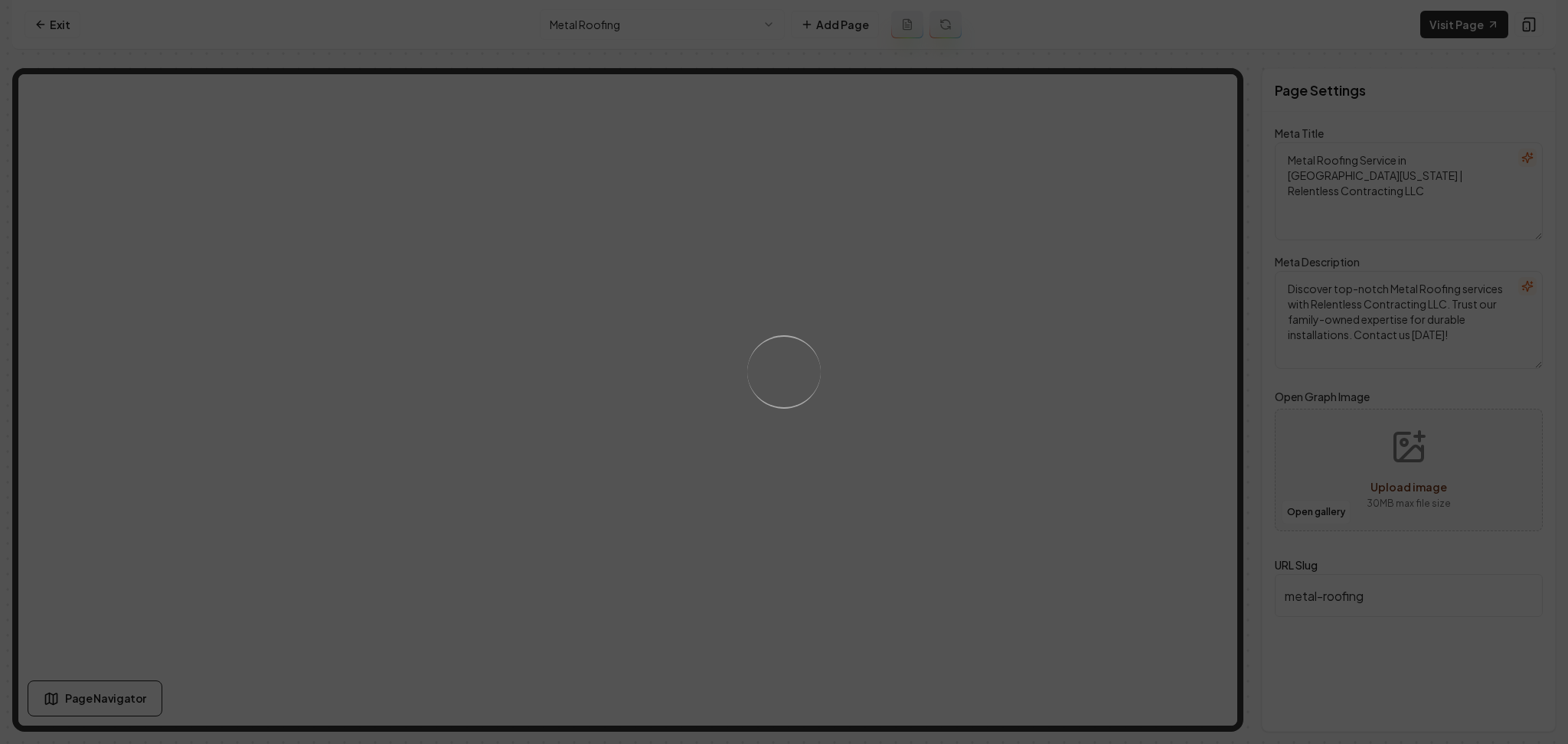
click at [1091, 382] on div "Loading..." at bounding box center [784, 372] width 1568 height 744
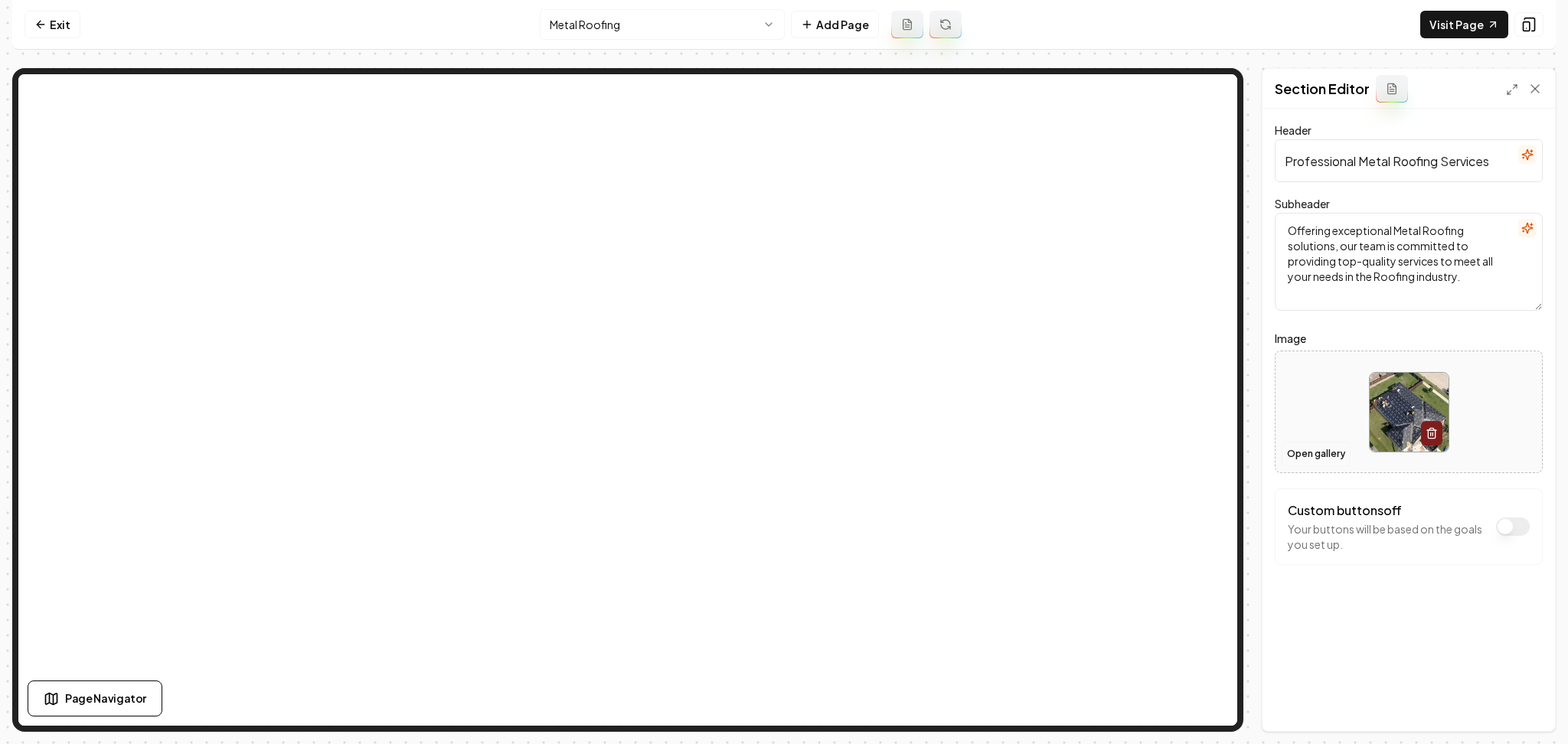
click at [1301, 457] on button "Open gallery" at bounding box center [1316, 454] width 69 height 25
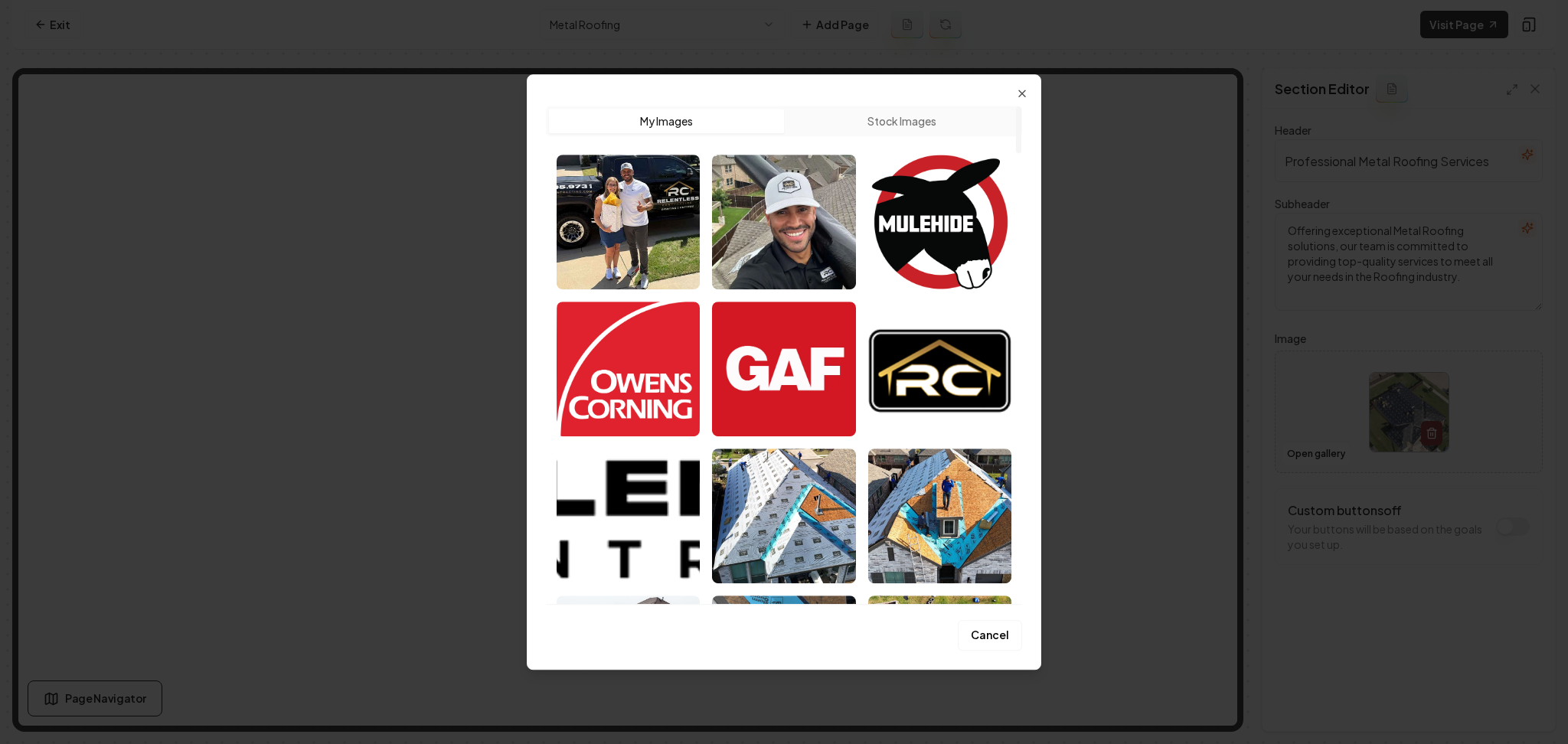
click at [827, 114] on button "Stock Images" at bounding box center [901, 121] width 235 height 25
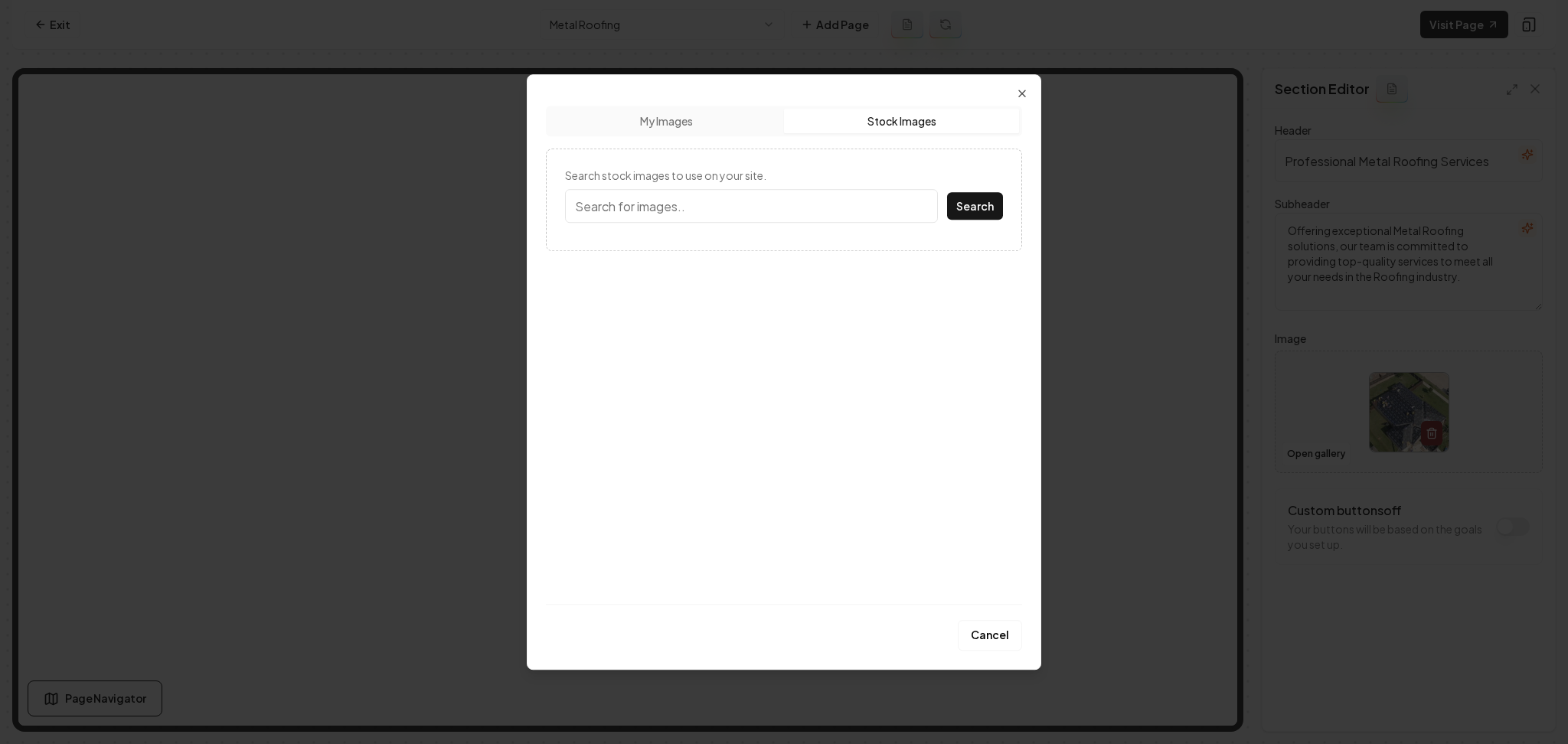
click at [713, 202] on input "Search stock images to use on your site." at bounding box center [751, 206] width 373 height 33
type input "metal roof"
click at [947, 192] on button "Search" at bounding box center [975, 206] width 56 height 28
click at [622, 255] on img at bounding box center [635, 230] width 140 height 135
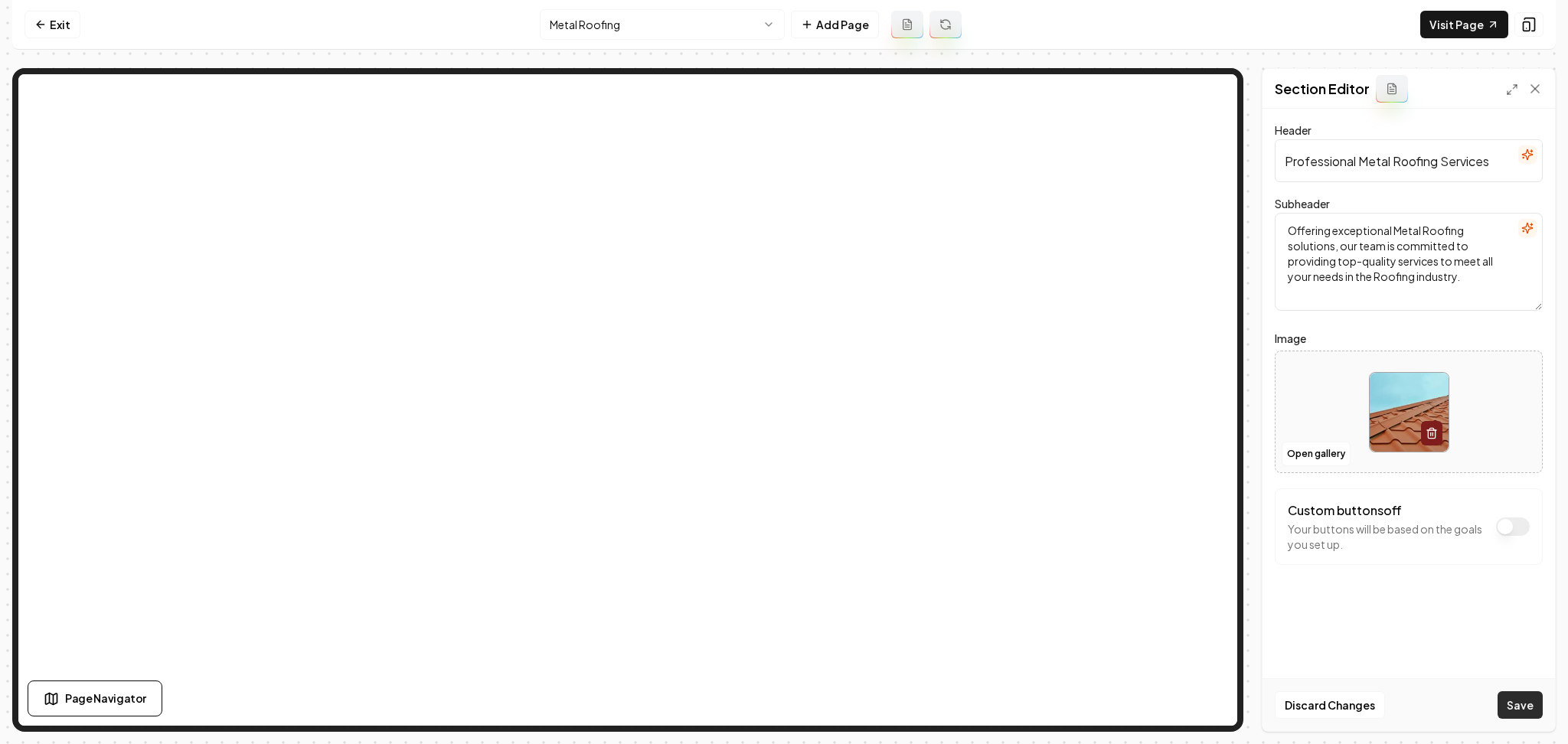
click at [1507, 696] on button "Save" at bounding box center [1521, 705] width 45 height 28
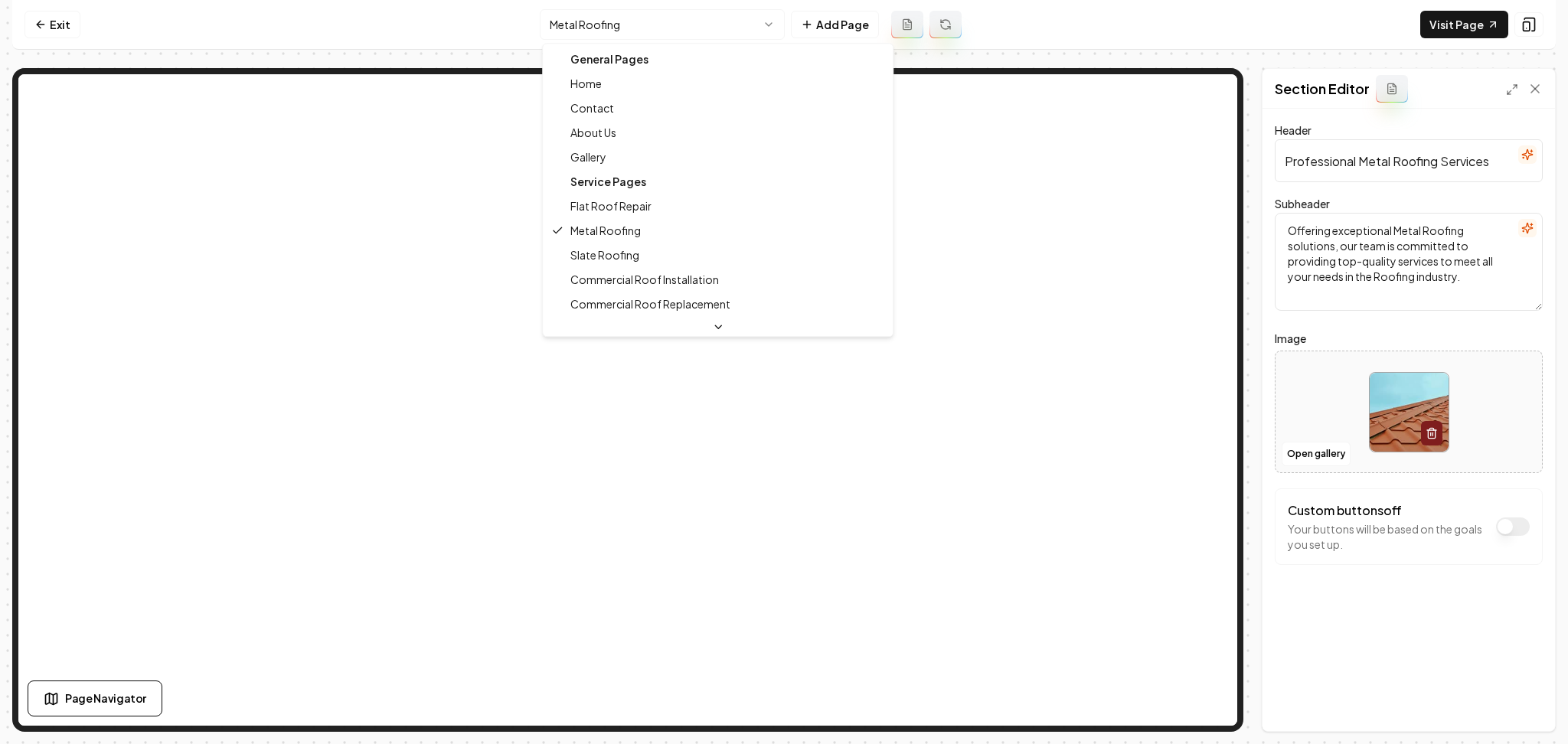
click at [738, 22] on html "Computer Required This feature is only available on a computer. Please switch t…" at bounding box center [784, 372] width 1568 height 744
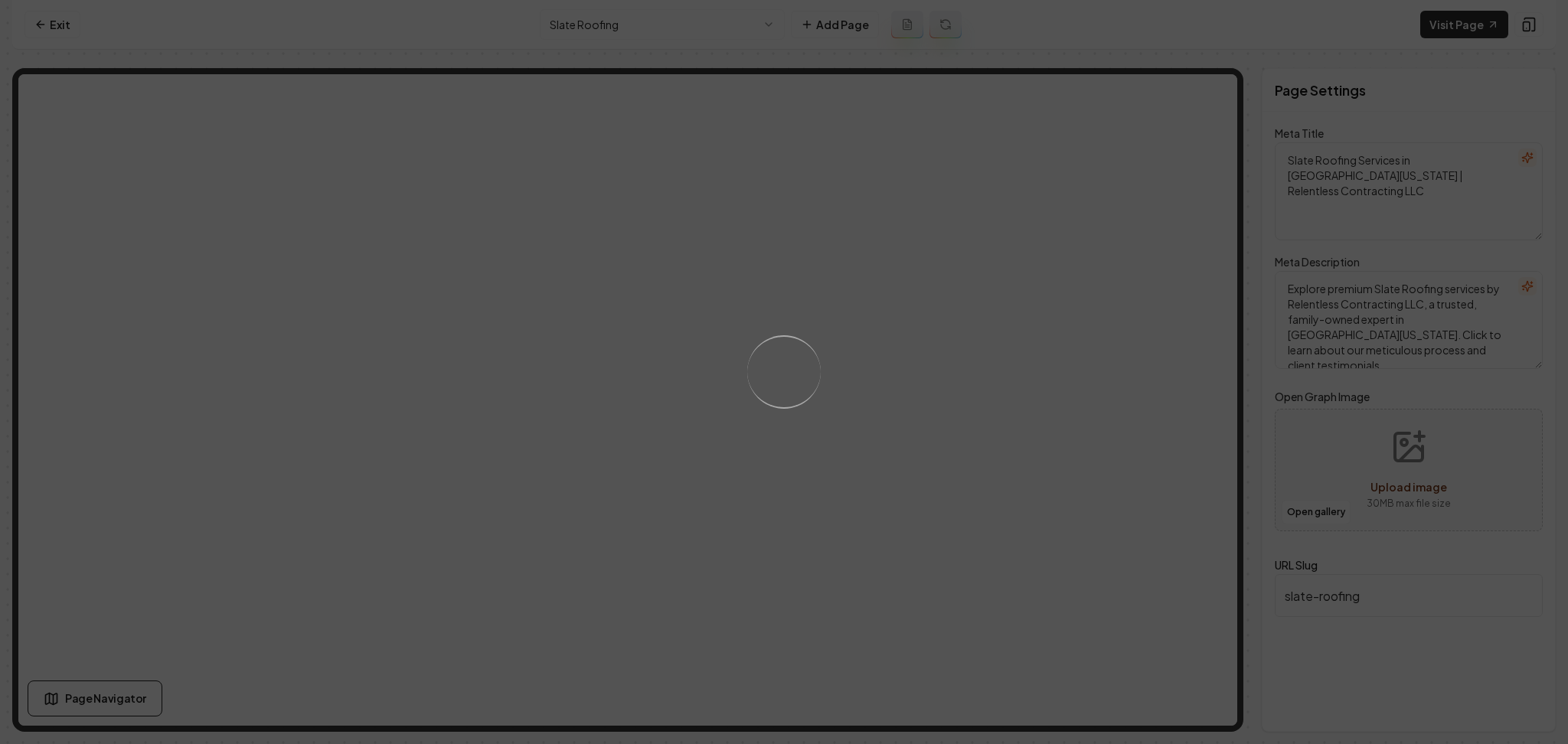
click at [987, 468] on div "Loading..." at bounding box center [784, 372] width 1568 height 744
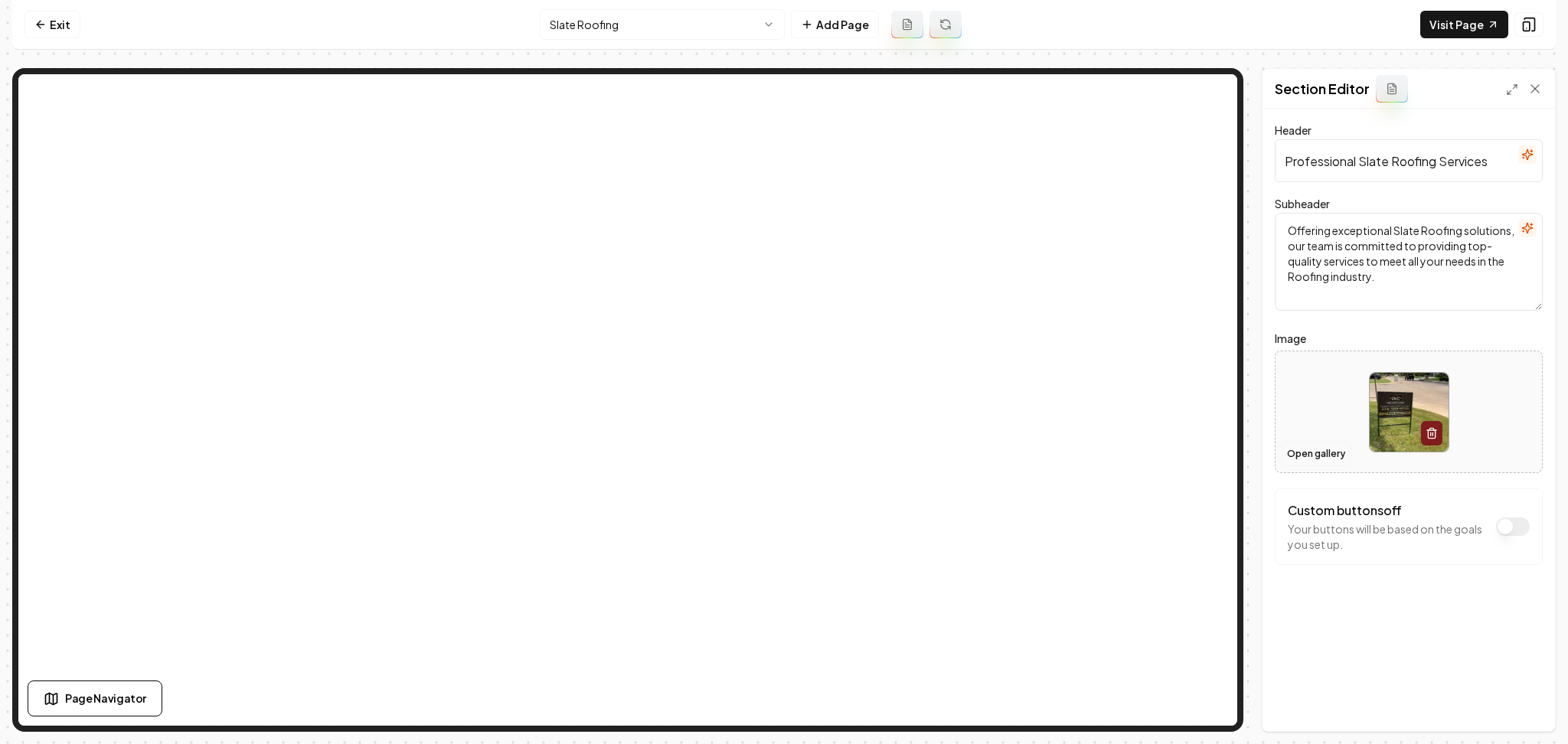
click at [1286, 455] on button "Open gallery" at bounding box center [1316, 454] width 69 height 25
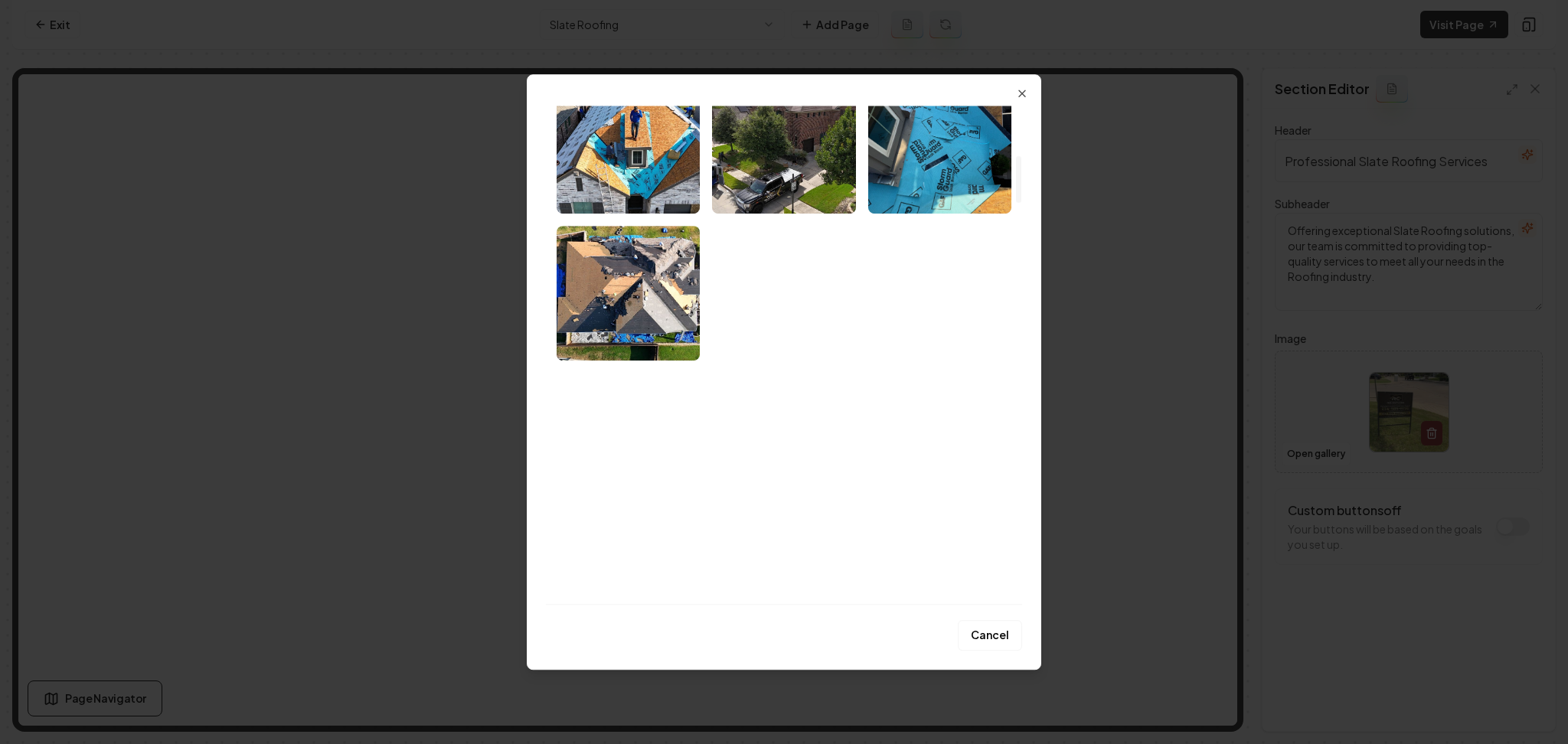
scroll to position [515, 0]
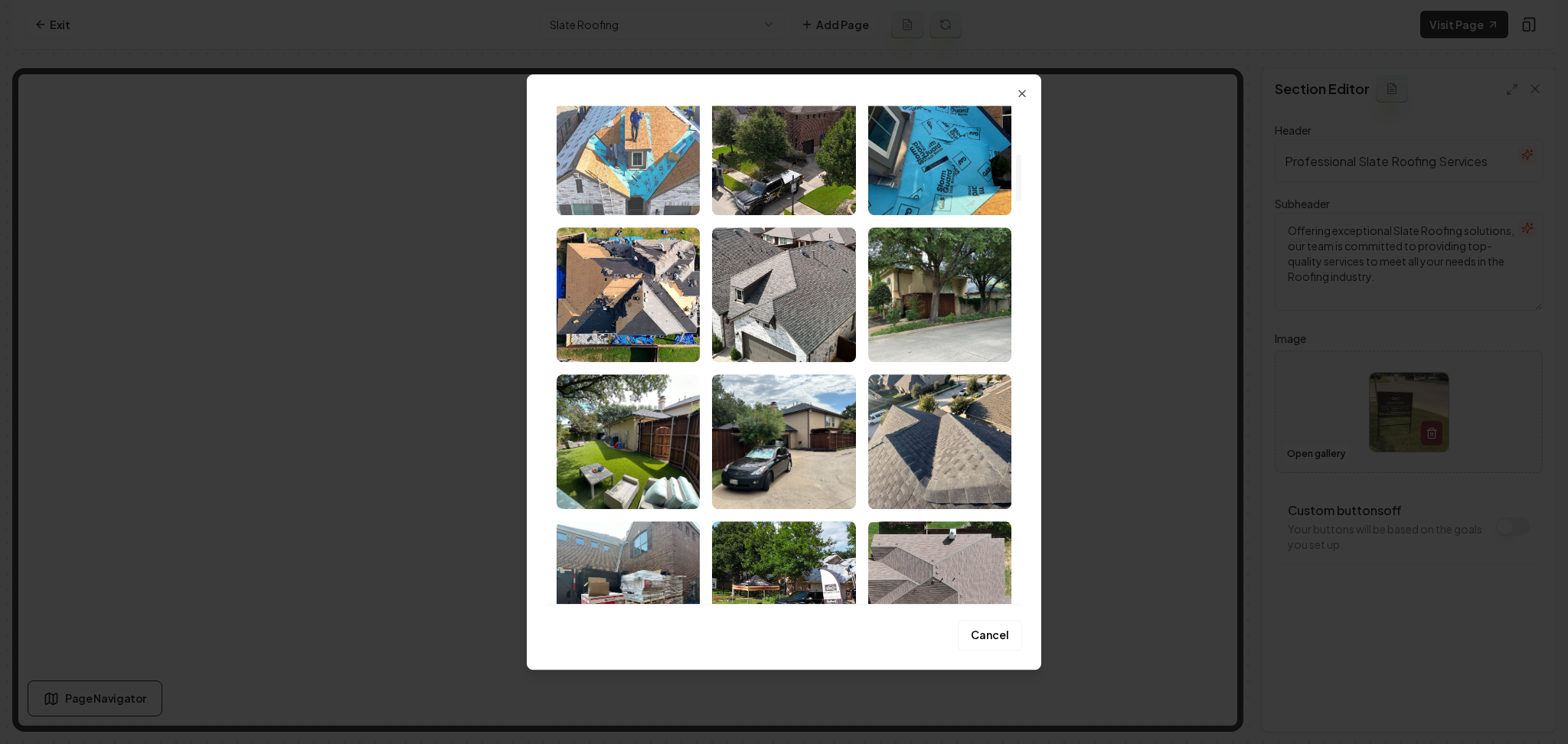
click at [644, 137] on img "Select image image_68acd1b65c7cd75eb8b6e3d8.jpeg" at bounding box center [628, 148] width 143 height 135
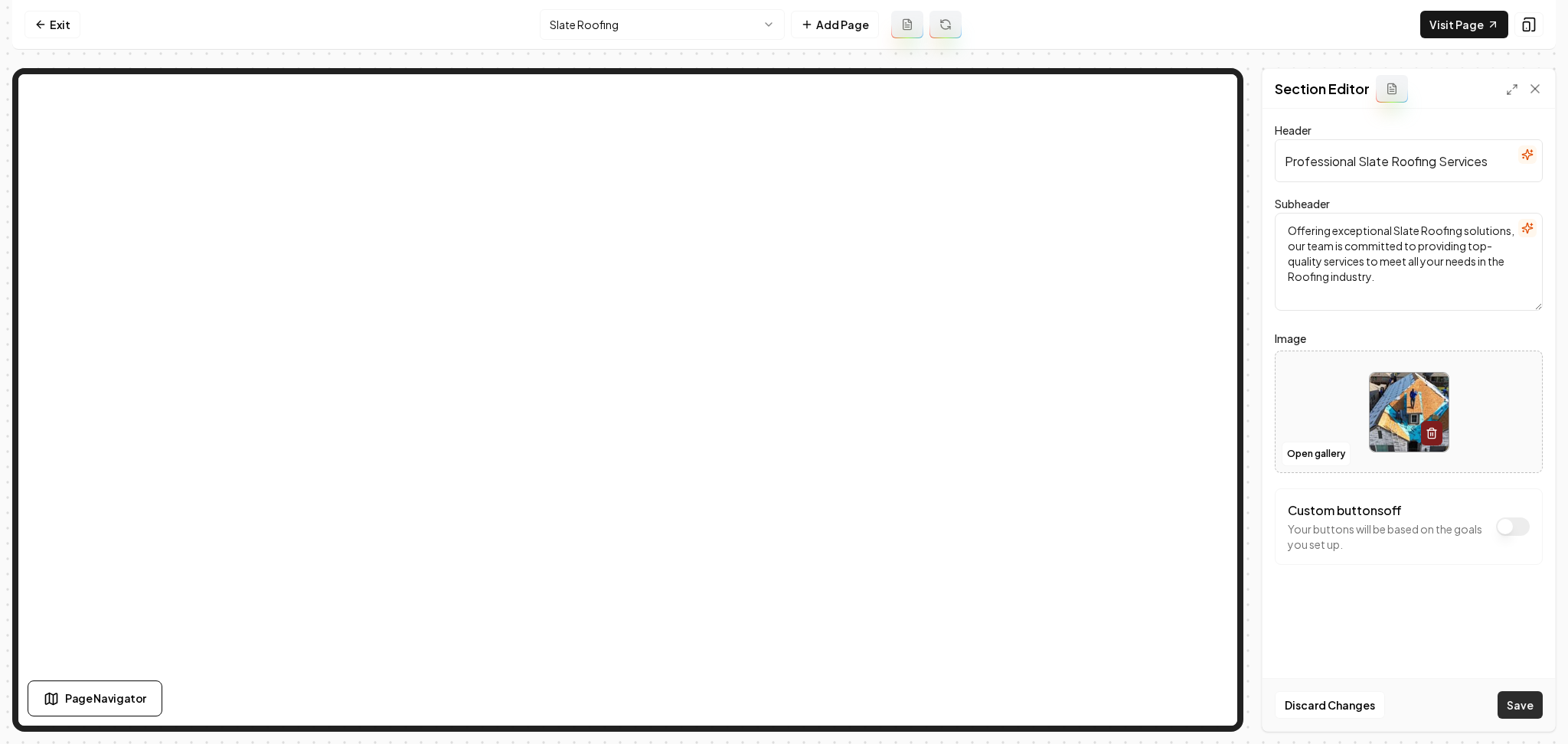
click at [1519, 704] on button "Save" at bounding box center [1521, 705] width 45 height 28
click at [1295, 459] on button "Open gallery" at bounding box center [1316, 454] width 69 height 25
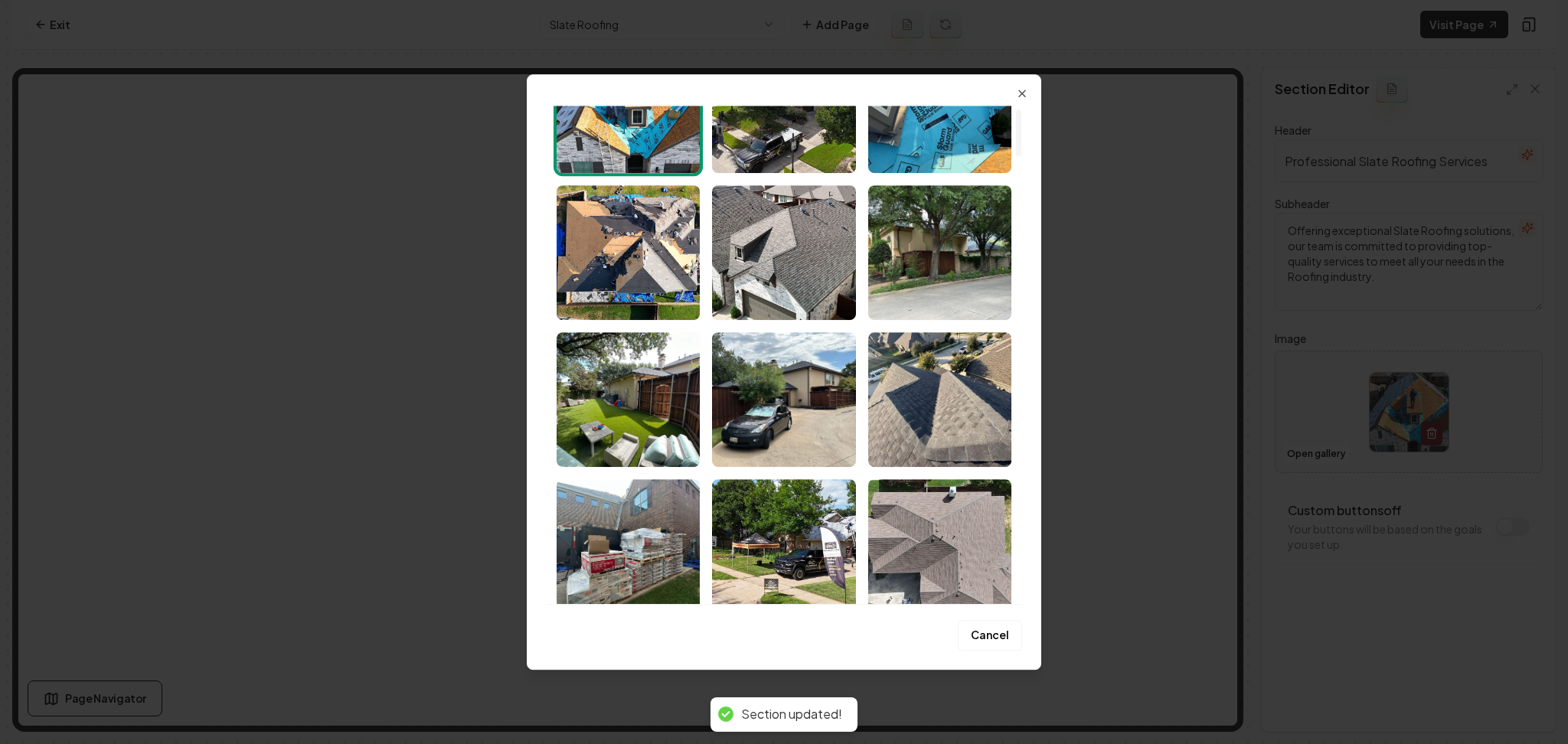
scroll to position [714, 0]
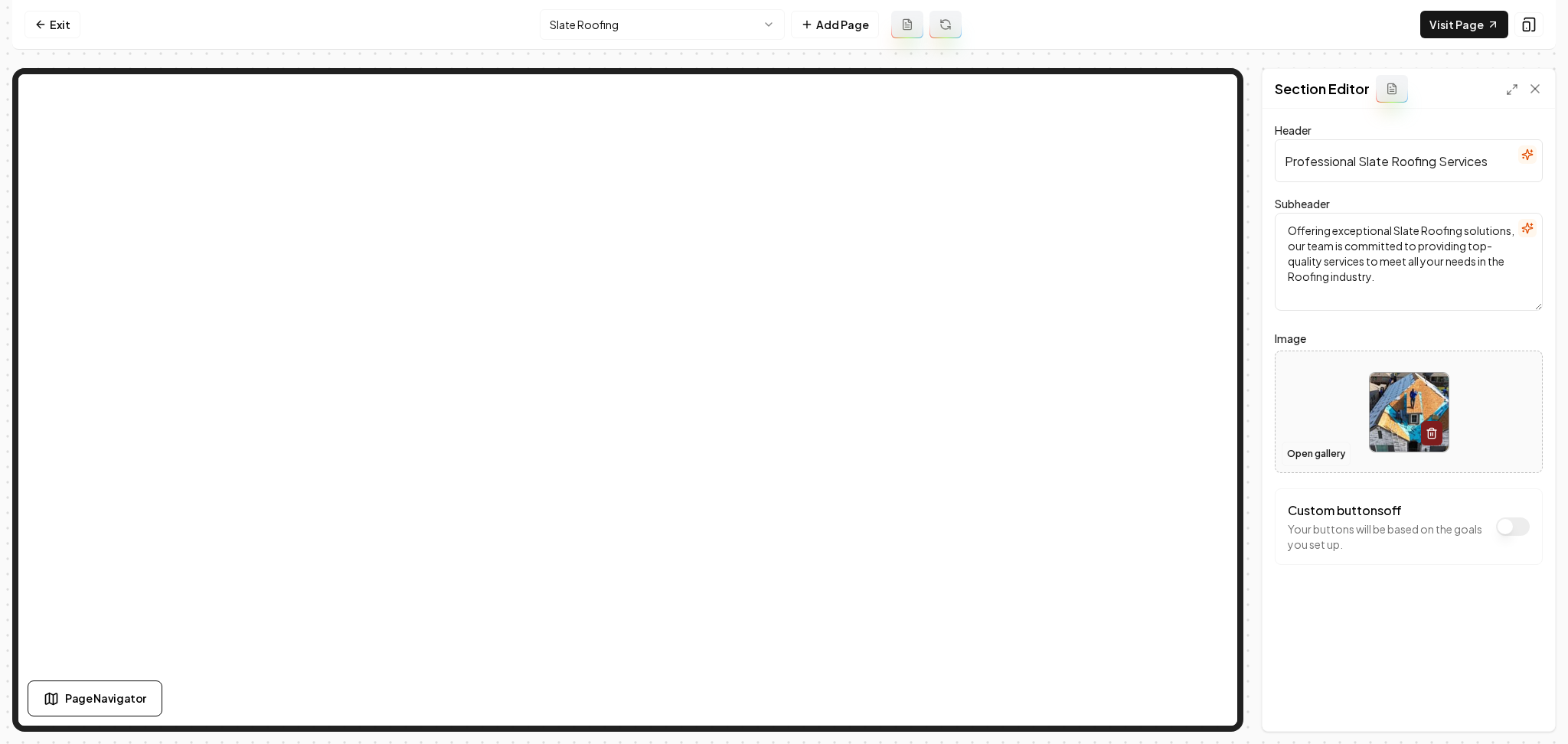
click at [1323, 452] on button "Open gallery" at bounding box center [1316, 454] width 69 height 25
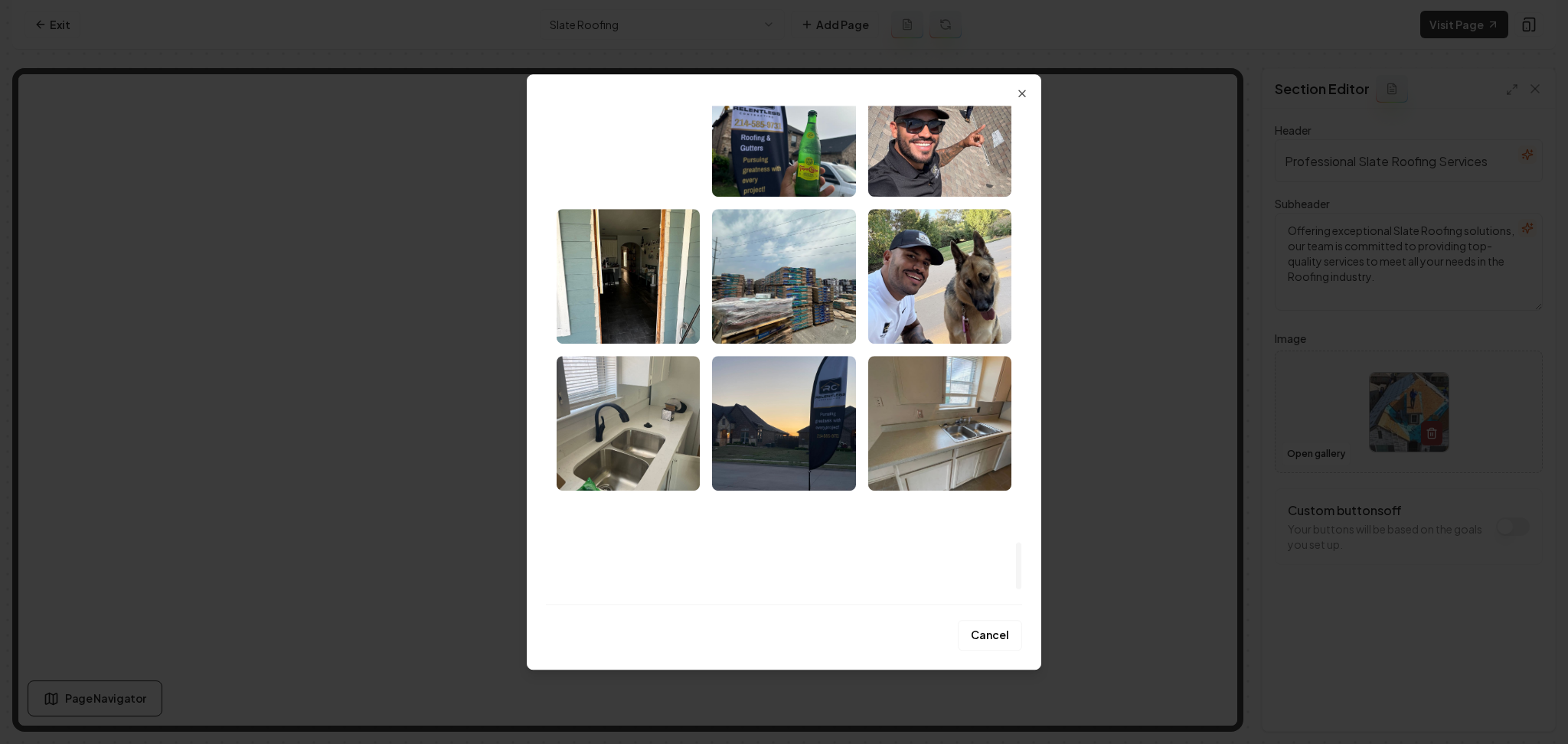
scroll to position [4834, 0]
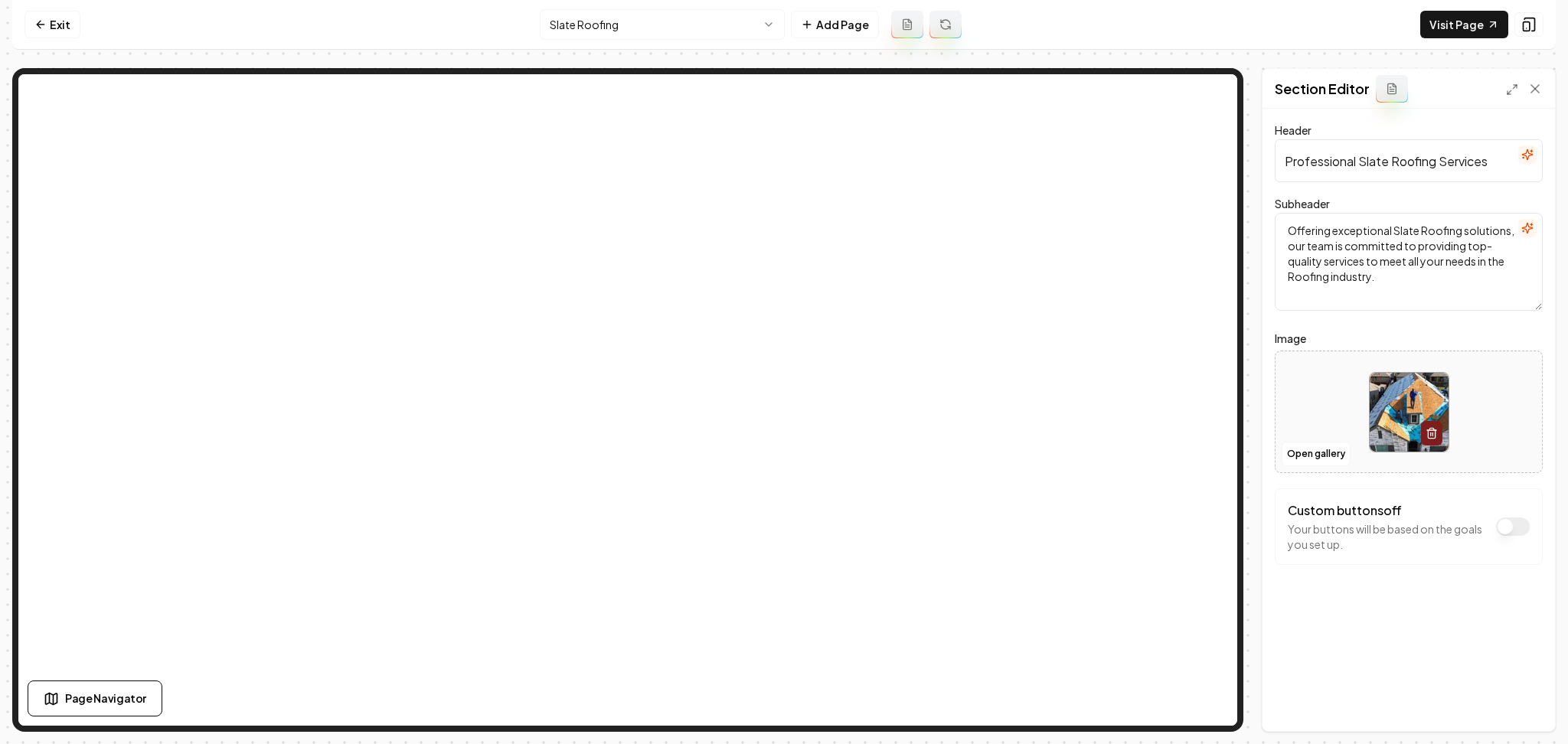
click at [674, 19] on html "Computer Required This feature is only available on a computer. Please switch t…" at bounding box center [784, 372] width 1568 height 744
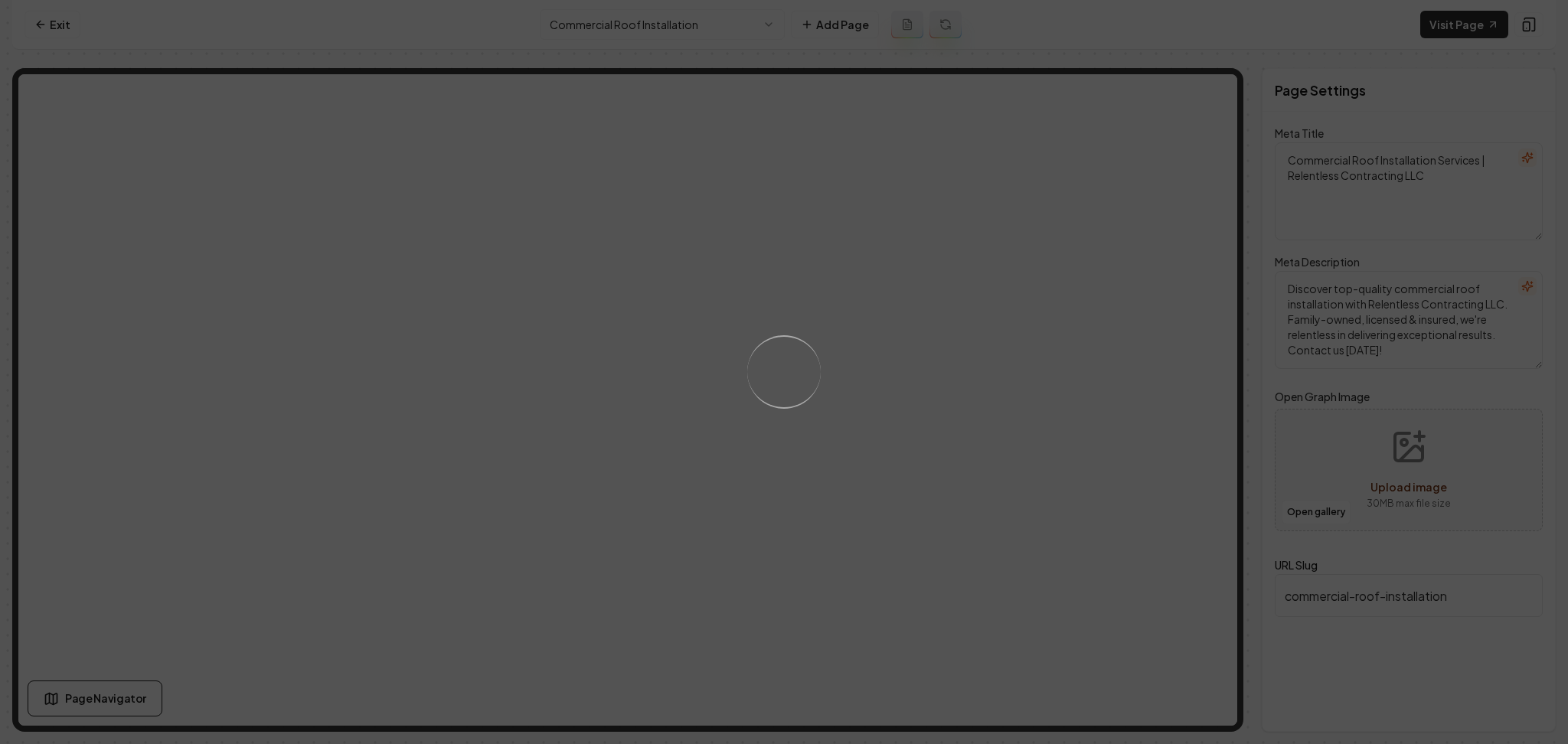
click at [1049, 479] on div "Loading..." at bounding box center [784, 372] width 1568 height 744
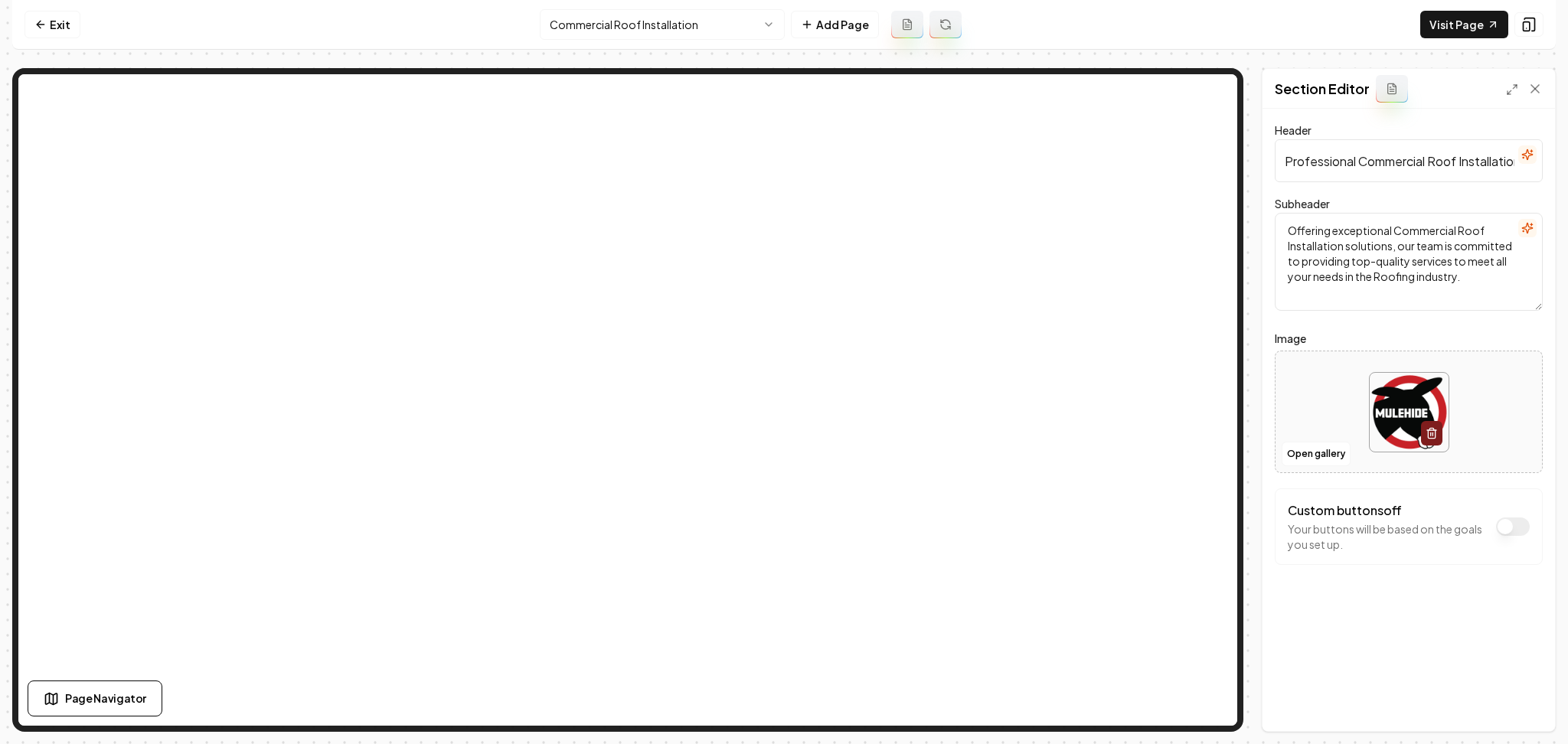
click at [1279, 459] on div at bounding box center [1408, 412] width 266 height 105
click at [1306, 446] on button "Open gallery" at bounding box center [1316, 454] width 69 height 25
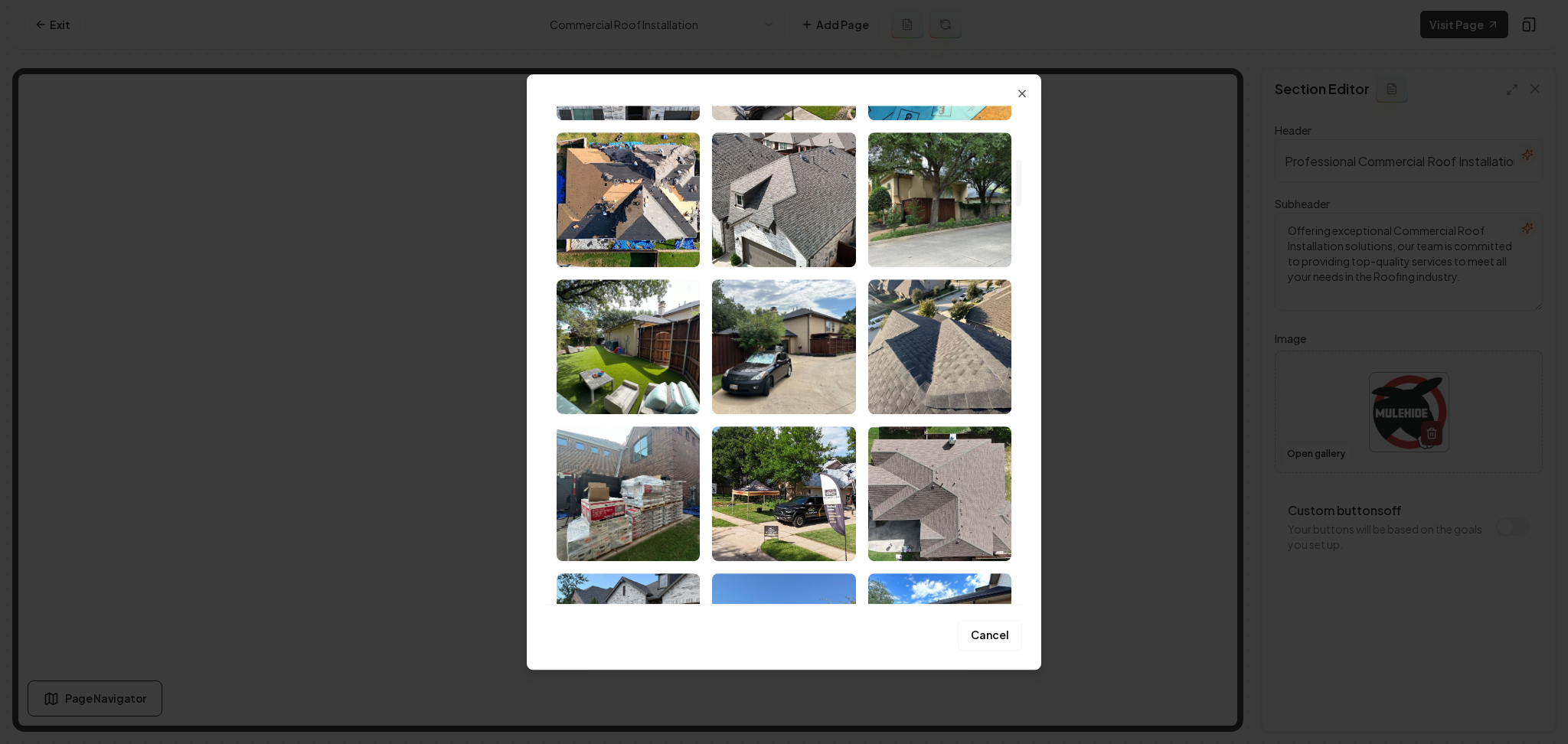
scroll to position [612, 0]
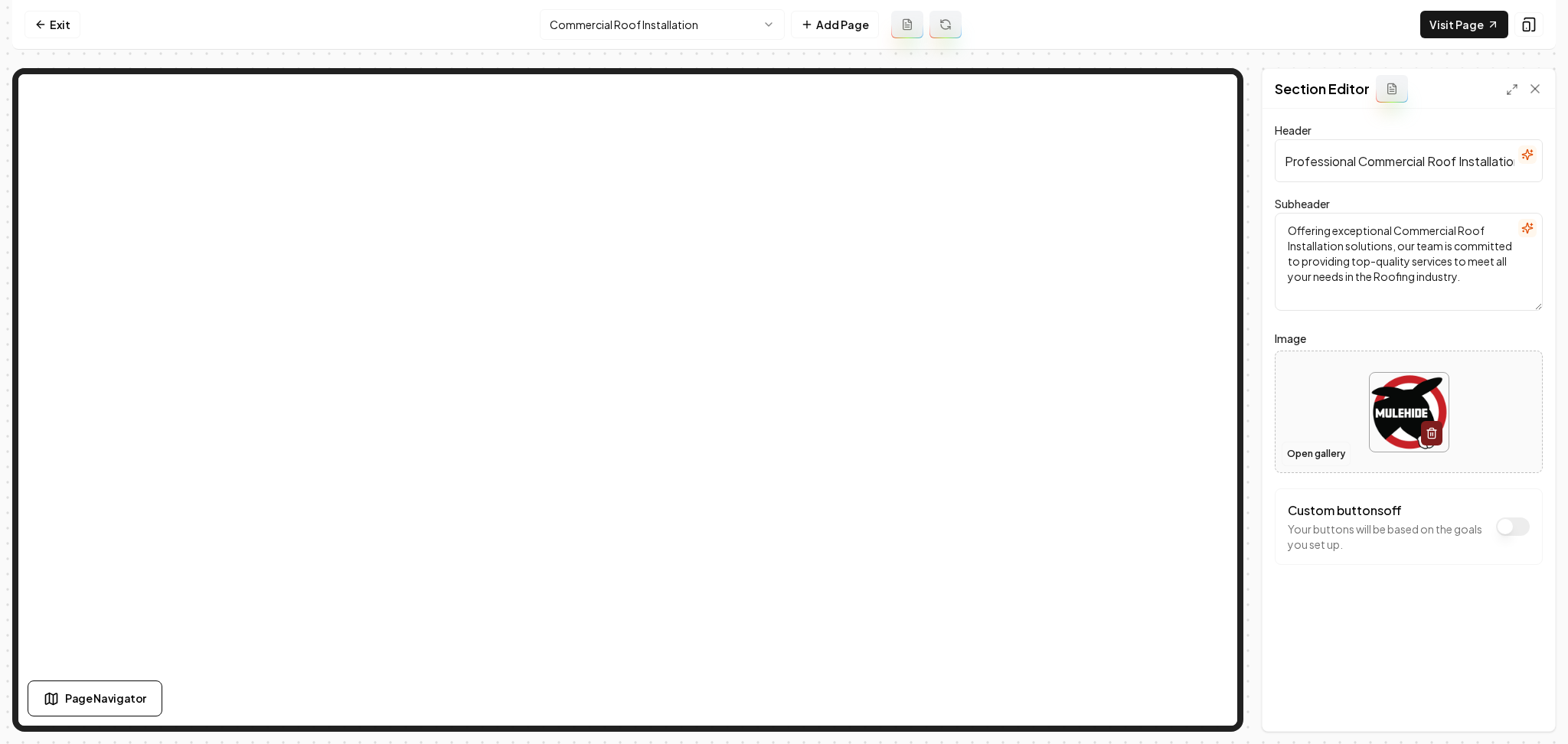
click at [1311, 452] on button "Open gallery" at bounding box center [1316, 454] width 69 height 25
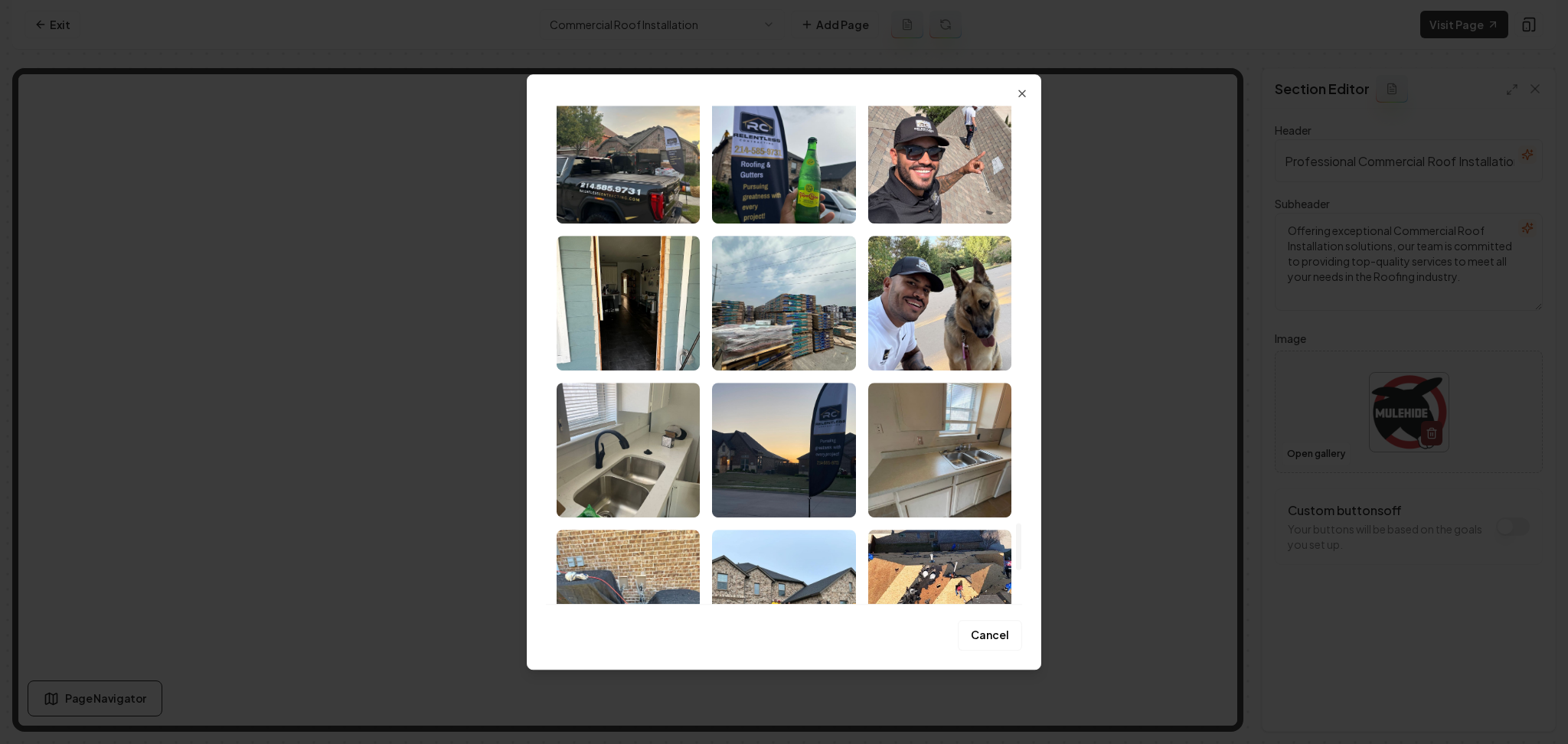
scroll to position [4490, 0]
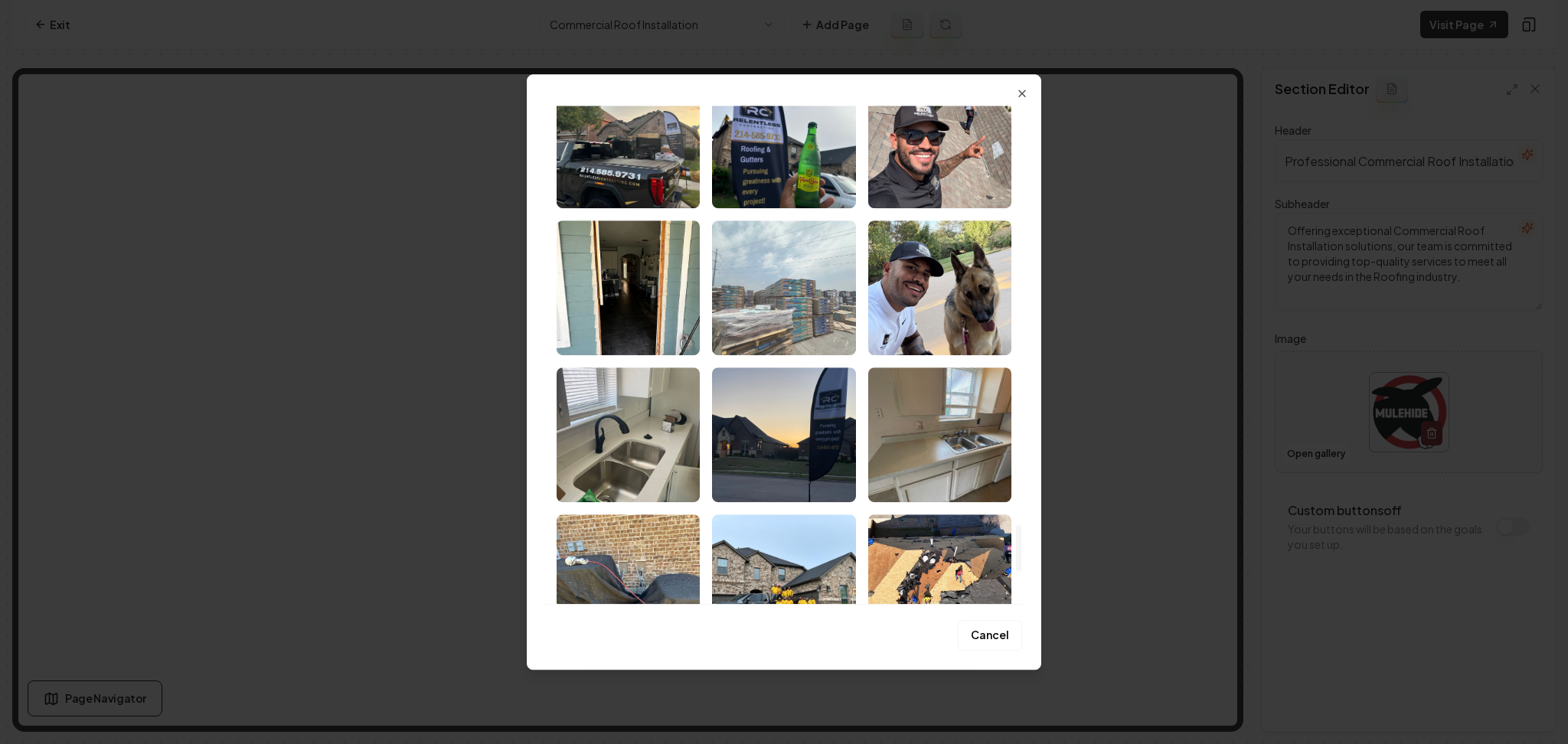
click at [816, 318] on img "Select image image_68acd1ab5c7cd75eb8b6919c.jpeg" at bounding box center [783, 288] width 143 height 135
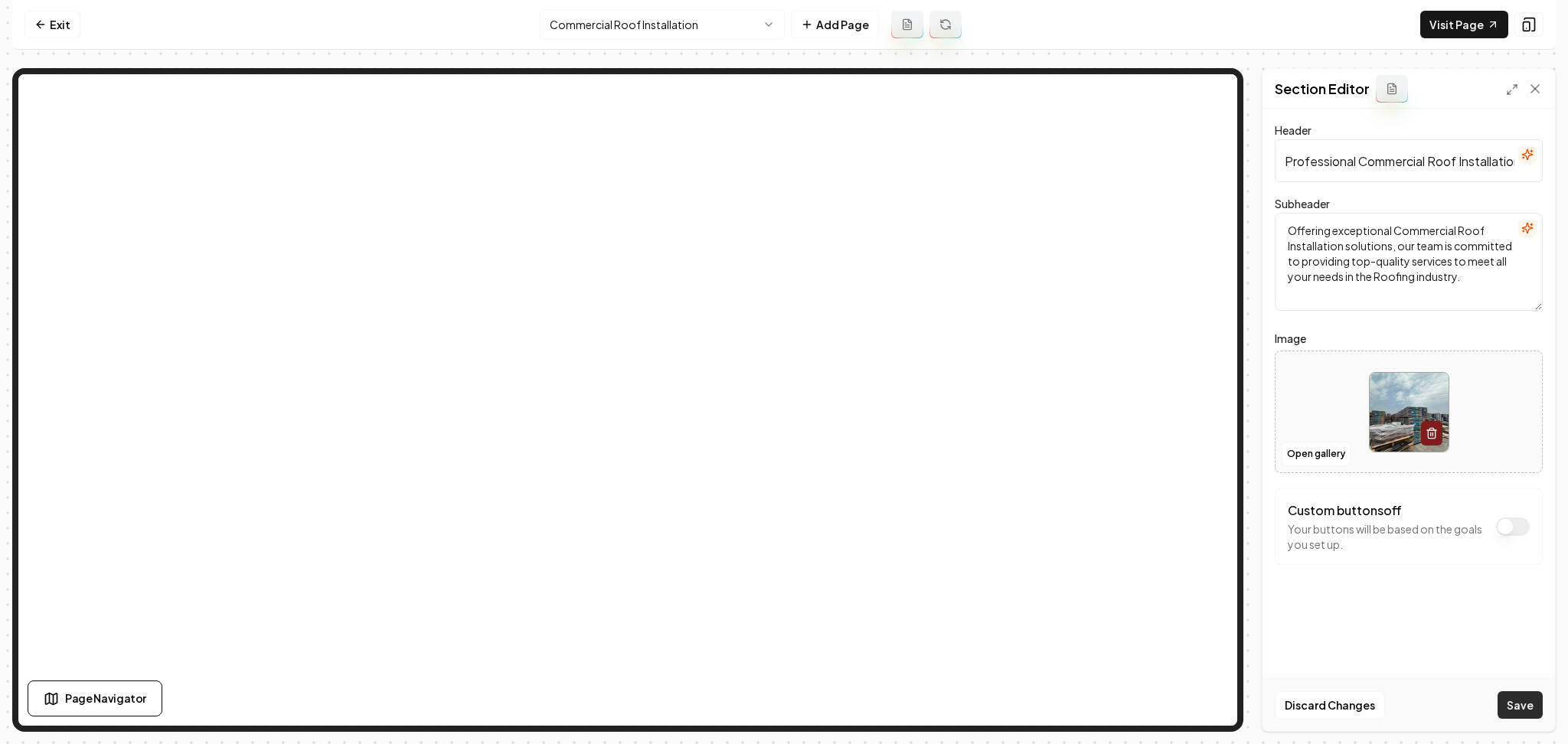
click at [1502, 705] on button "Save" at bounding box center [1521, 705] width 45 height 28
click at [708, 27] on html "Computer Required This feature is only available on a computer. Please switch t…" at bounding box center [784, 372] width 1568 height 744
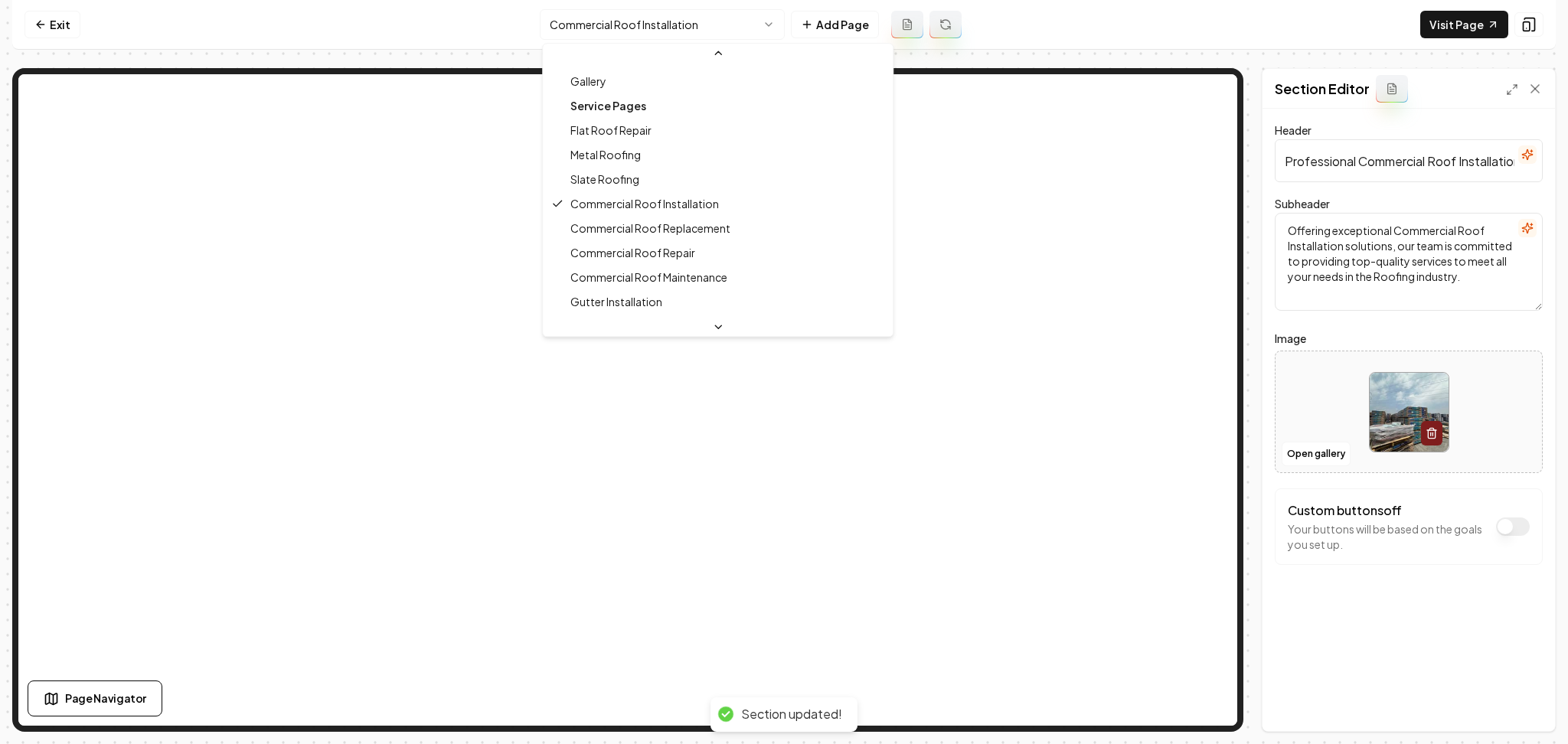
scroll to position [102, 0]
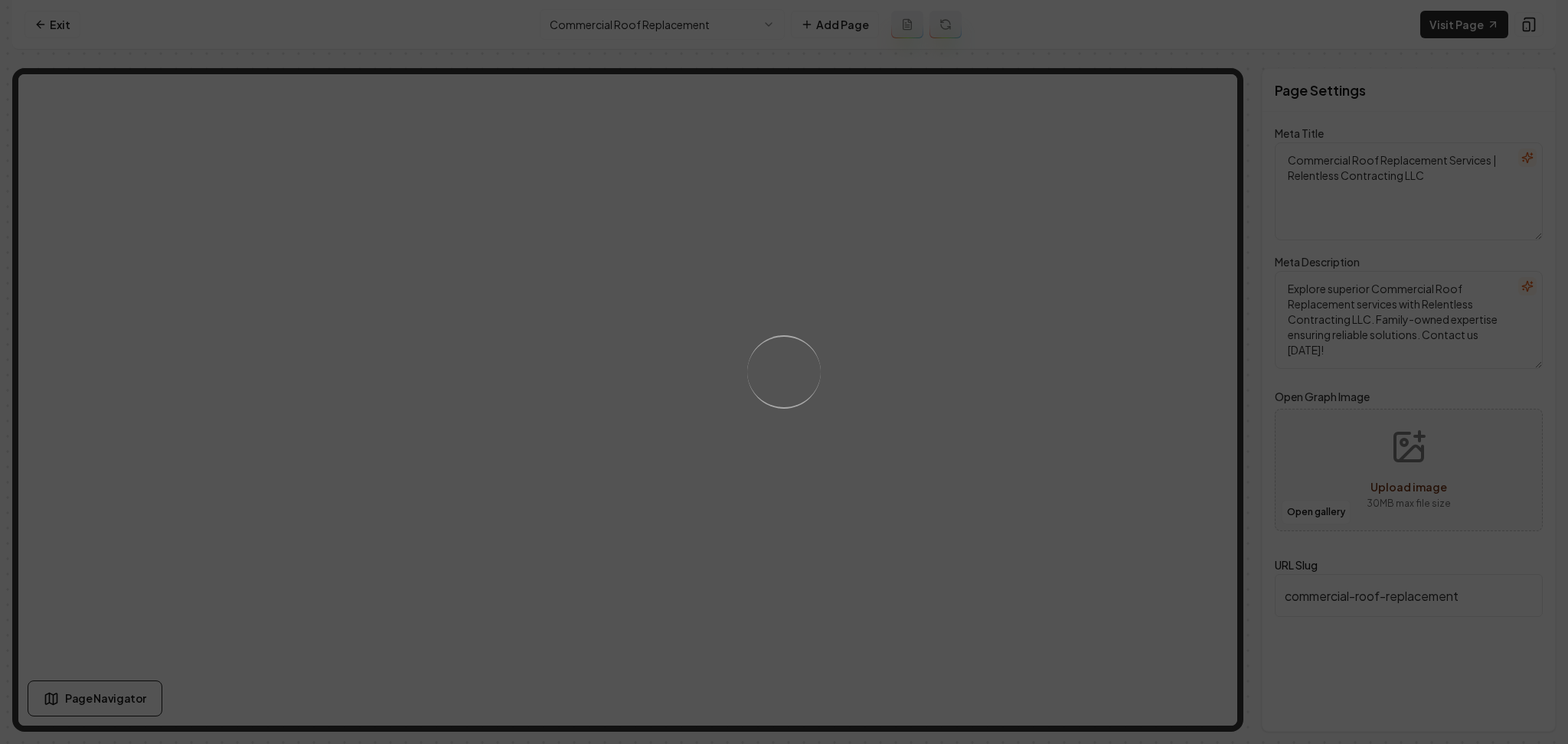
click at [912, 369] on div "Loading..." at bounding box center [784, 372] width 1568 height 744
click at [1056, 378] on div "Loading..." at bounding box center [784, 372] width 1568 height 744
click at [1059, 428] on div "Loading..." at bounding box center [784, 372] width 1568 height 744
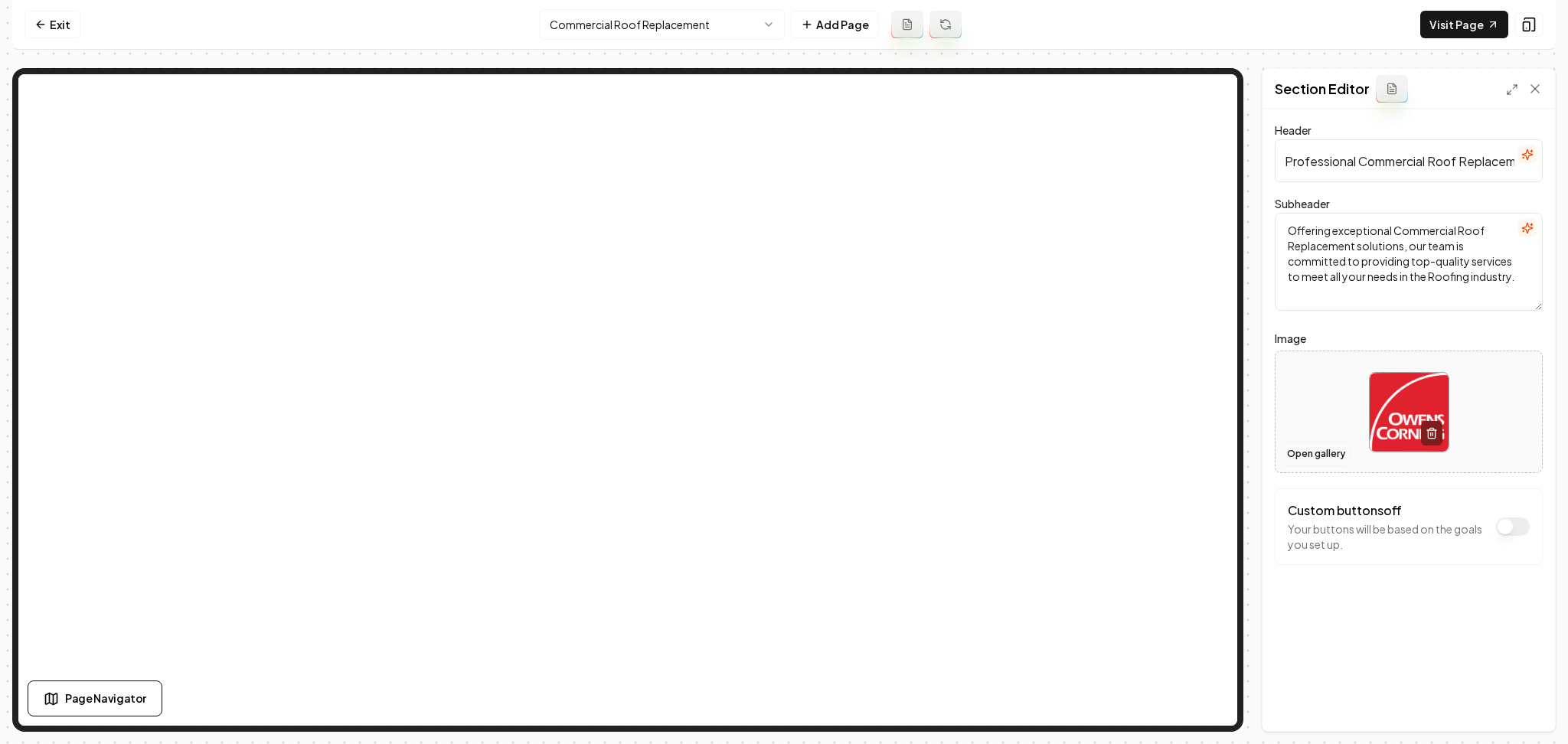
click at [1305, 443] on button "Open gallery" at bounding box center [1316, 454] width 69 height 25
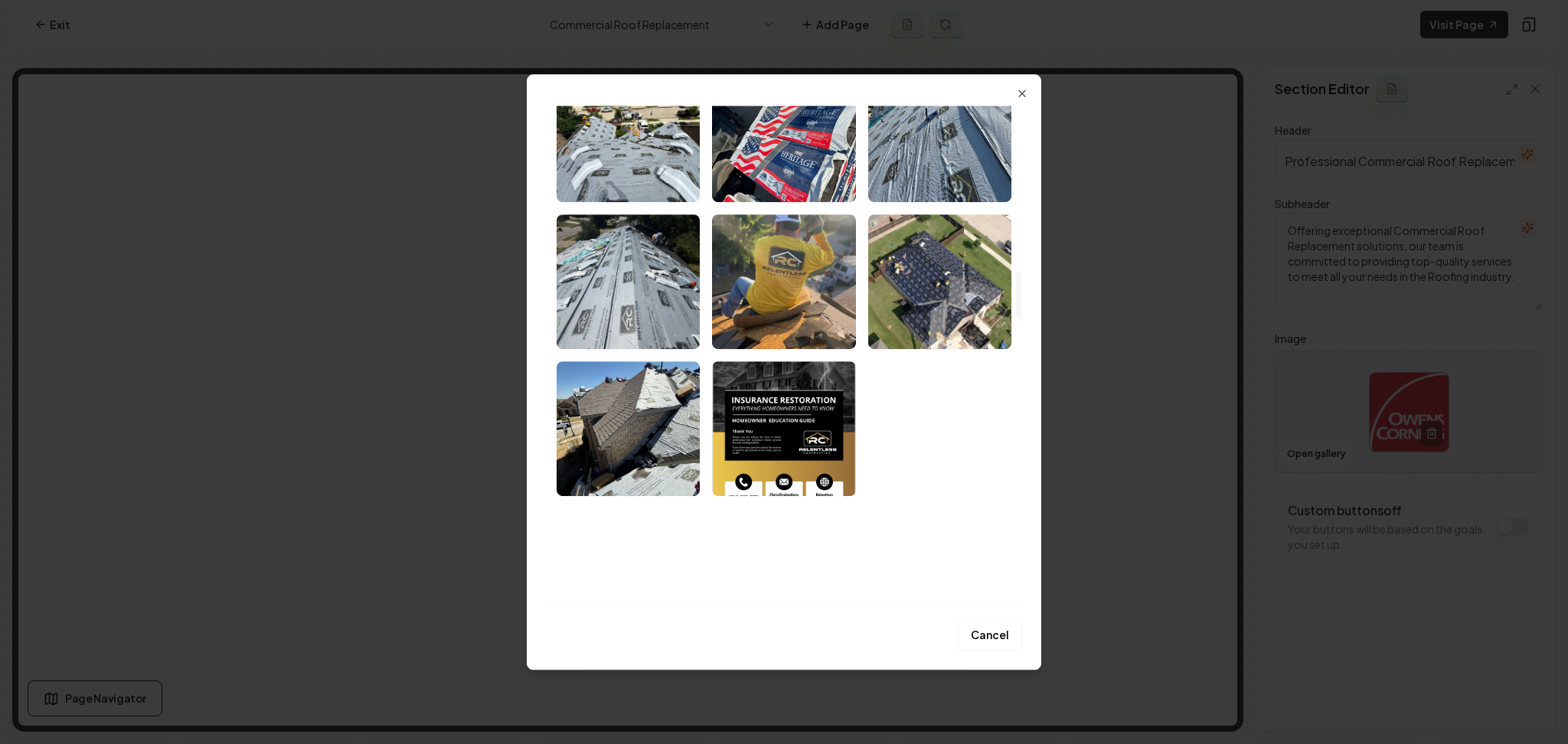
scroll to position [1671, 0]
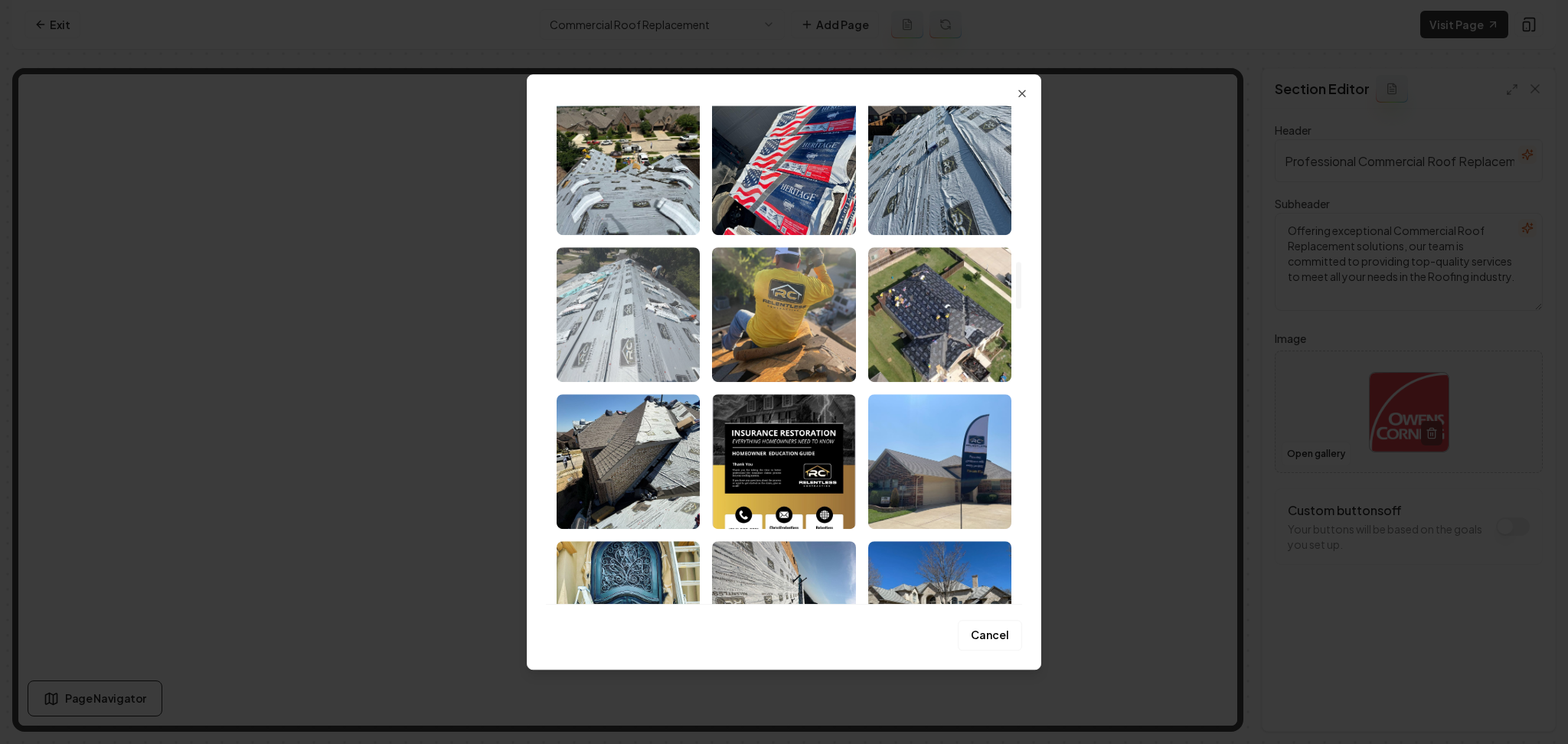
click at [647, 355] on img "Select image image_68acd1b15c7cd75eb8b6bbe1.jpeg" at bounding box center [628, 315] width 143 height 135
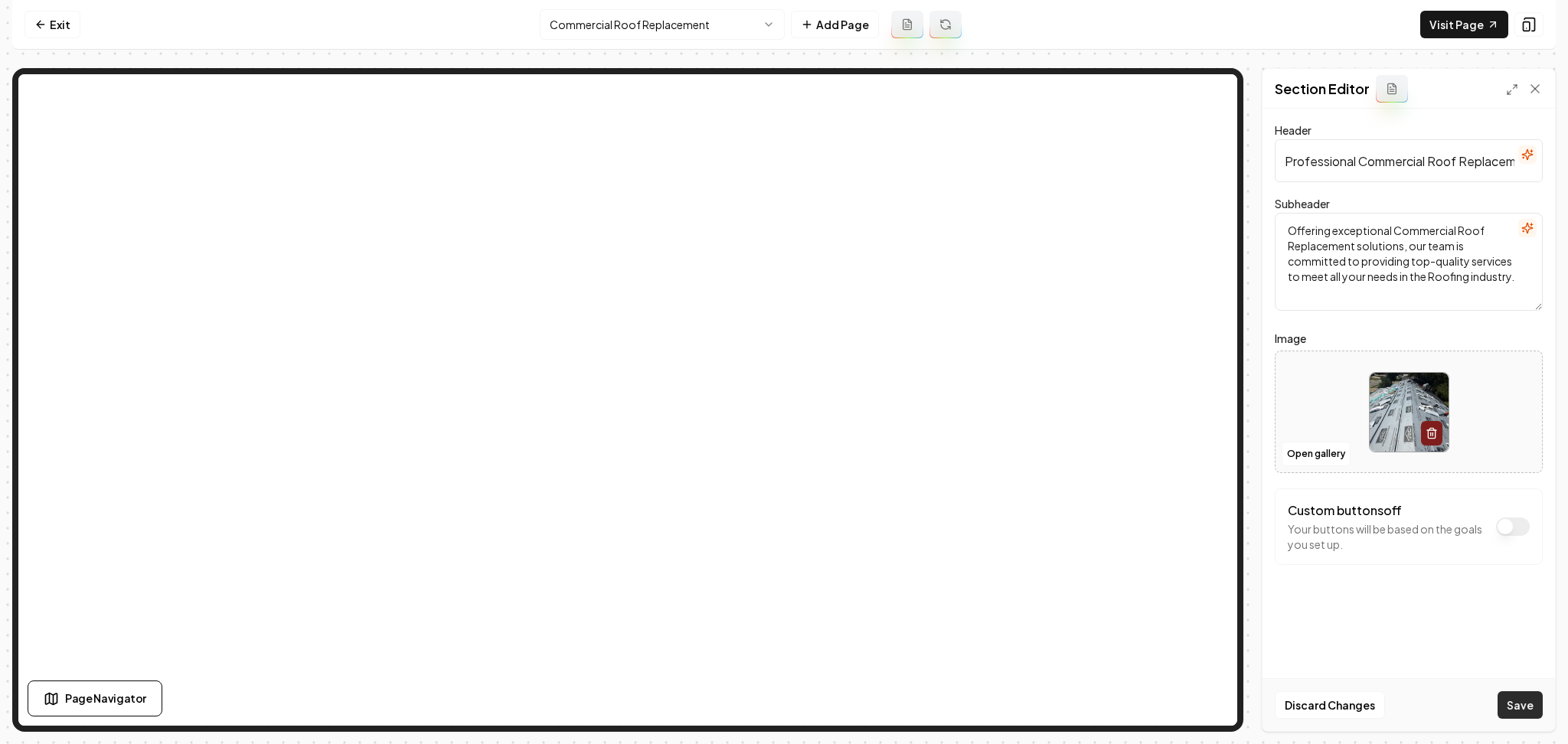
click at [1500, 700] on button "Save" at bounding box center [1521, 705] width 45 height 28
click at [685, 22] on html "Computer Required This feature is only available on a computer. Please switch t…" at bounding box center [784, 372] width 1568 height 744
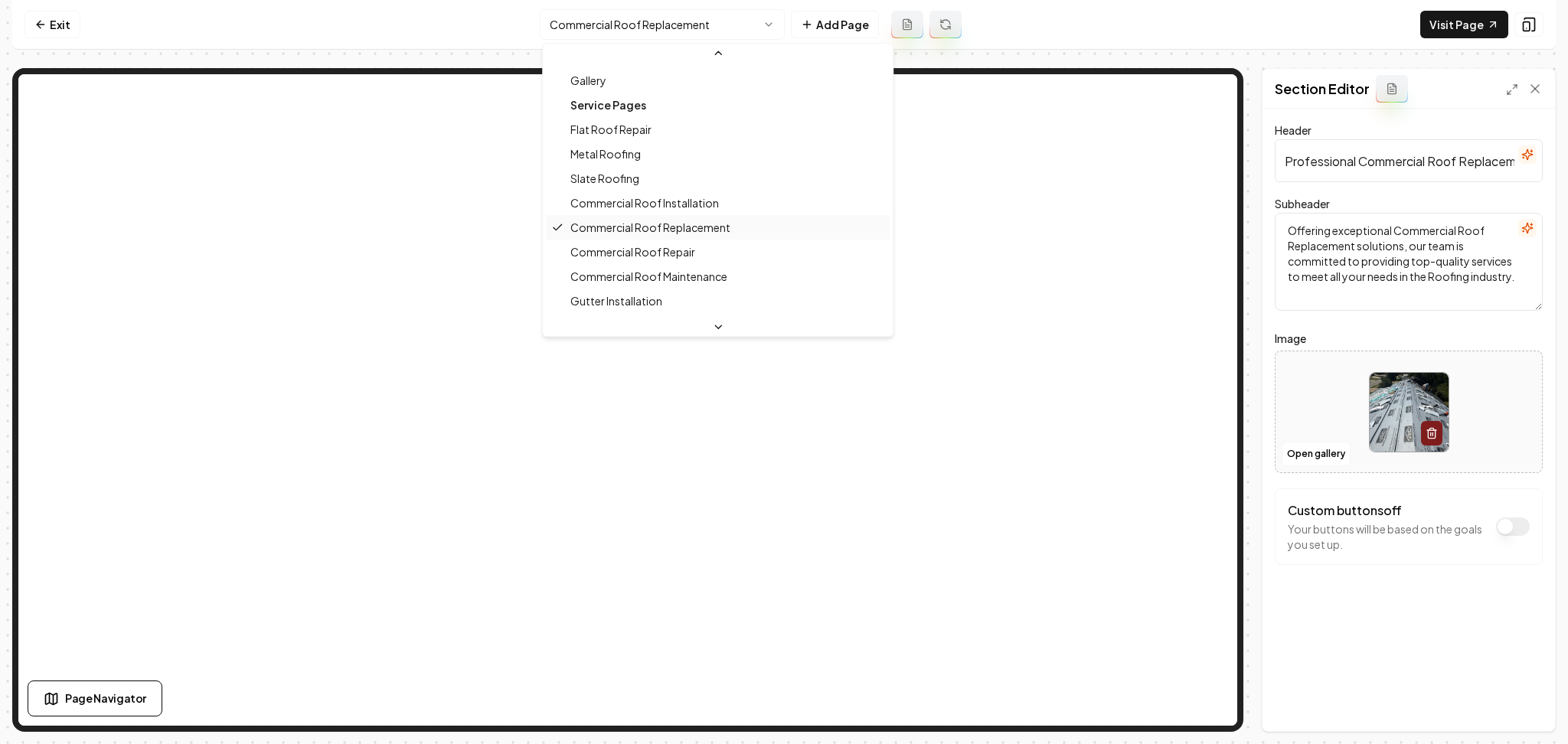
scroll to position [102, 0]
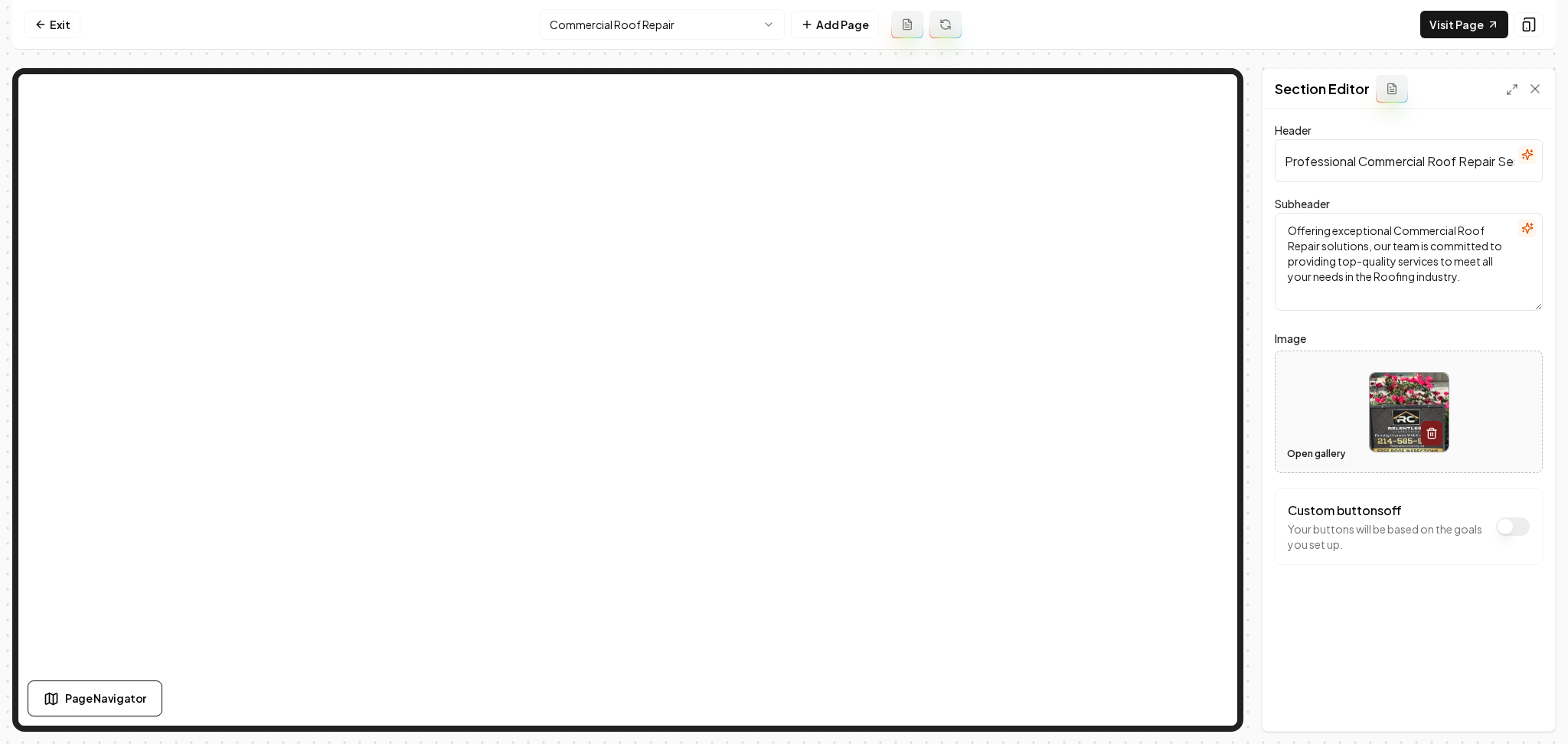
click at [1327, 452] on button "Open gallery" at bounding box center [1316, 454] width 69 height 25
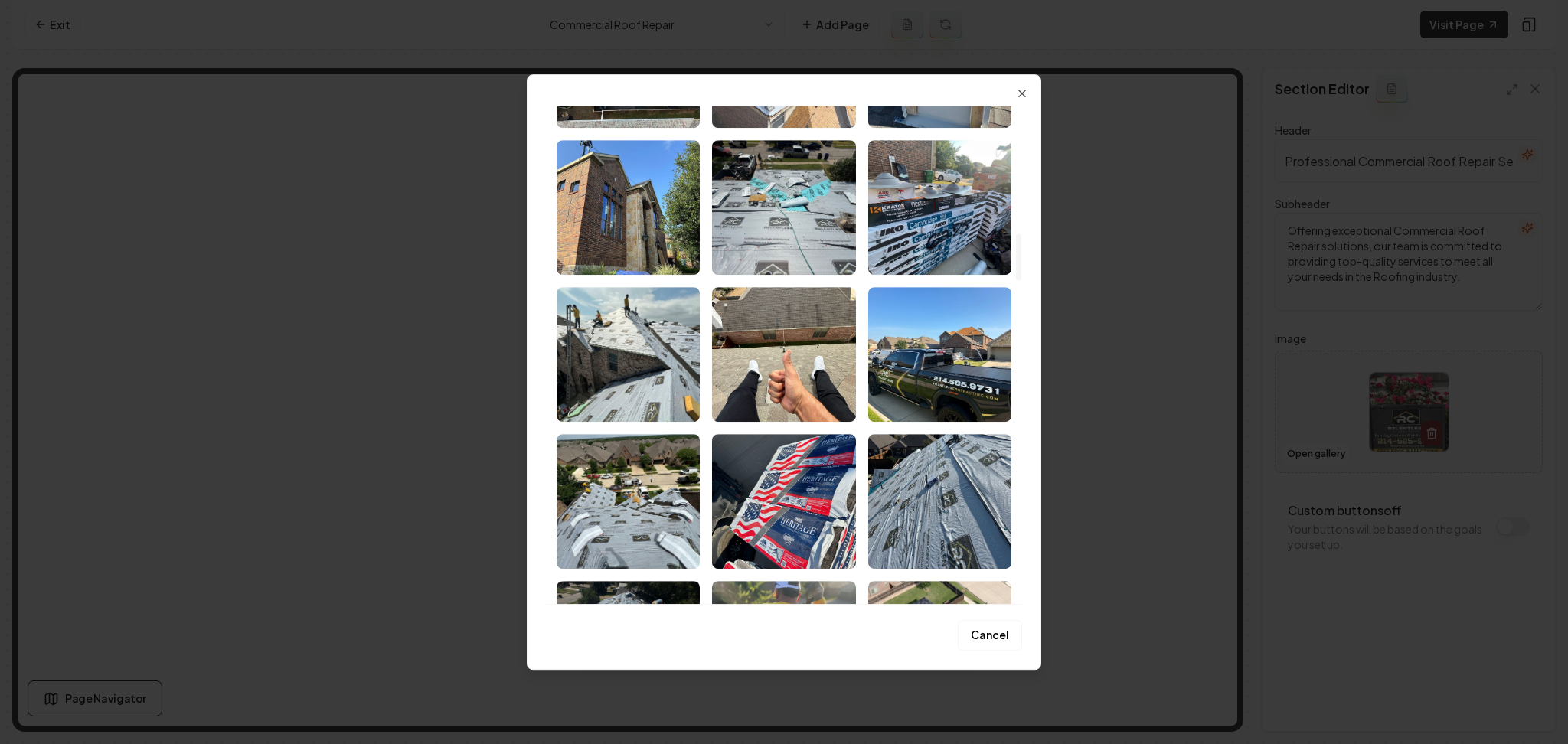
scroll to position [1428, 0]
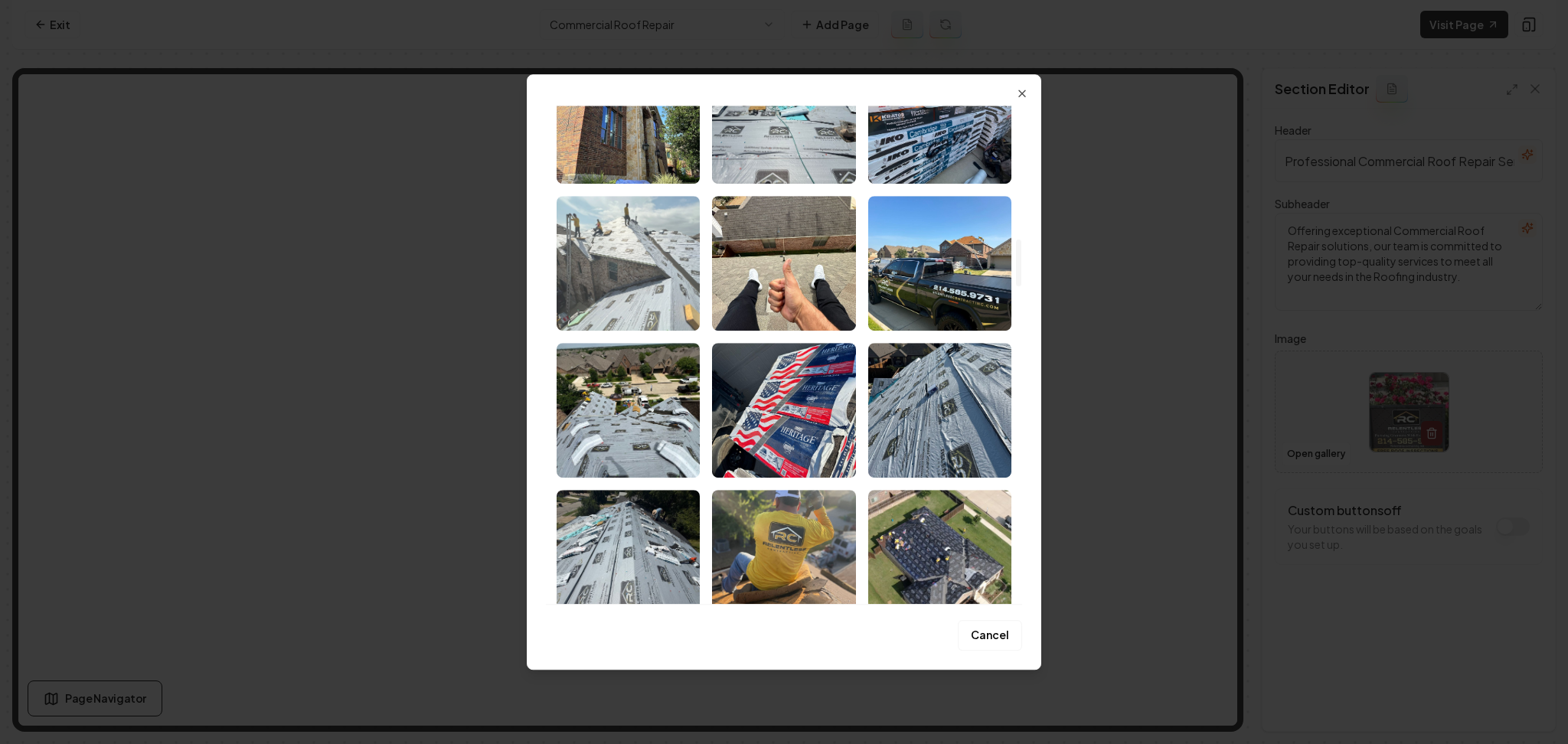
click at [658, 230] on img "Select image image_68acd1b25c7cd75eb8b6c4e7.jpeg" at bounding box center [628, 264] width 143 height 135
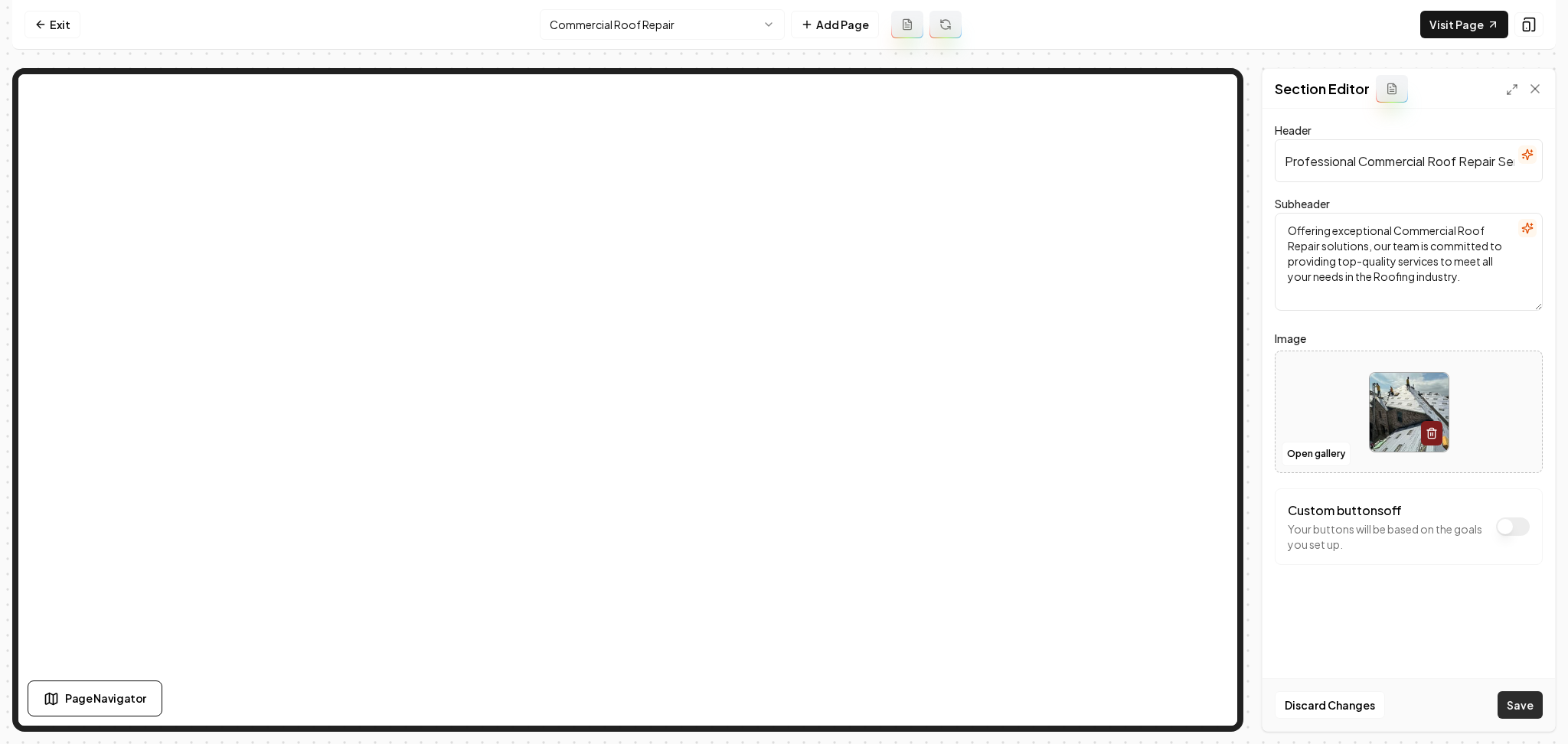
click at [1507, 710] on button "Save" at bounding box center [1521, 705] width 45 height 28
click at [585, 12] on html "Computer Required This feature is only available on a computer. Please switch t…" at bounding box center [784, 372] width 1568 height 744
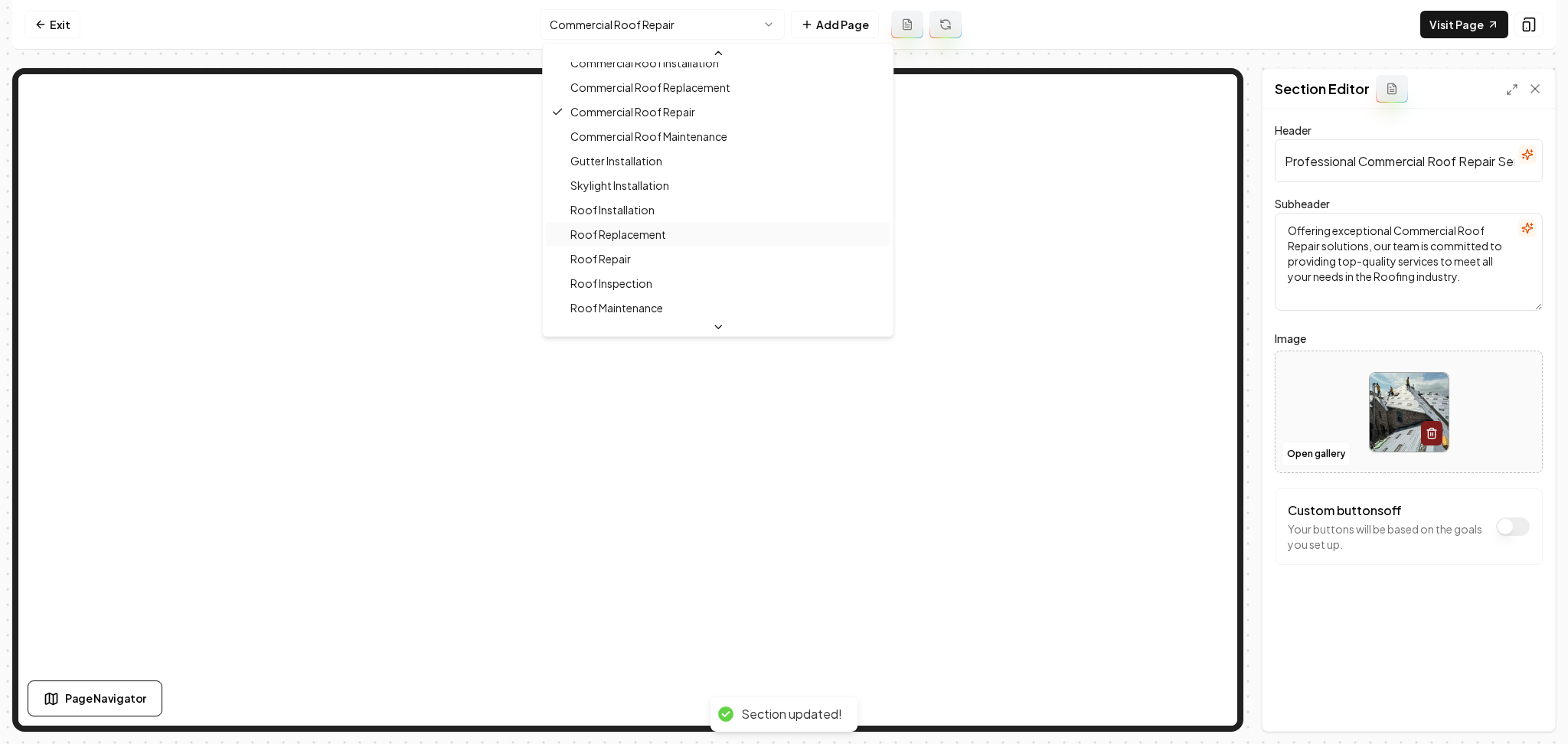
scroll to position [246, 0]
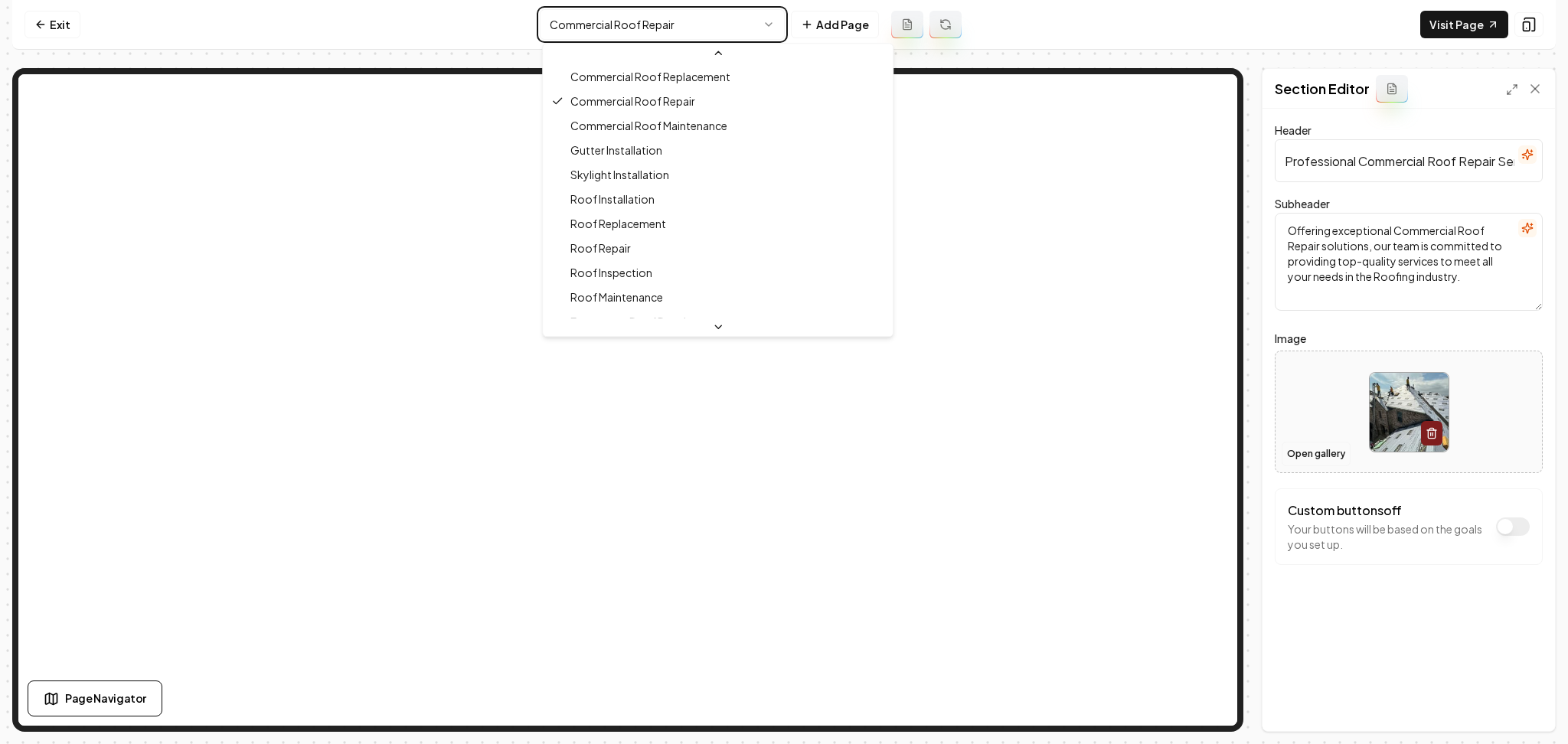
click at [1314, 465] on html "Computer Required This feature is only available on a computer. Please switch t…" at bounding box center [784, 372] width 1568 height 744
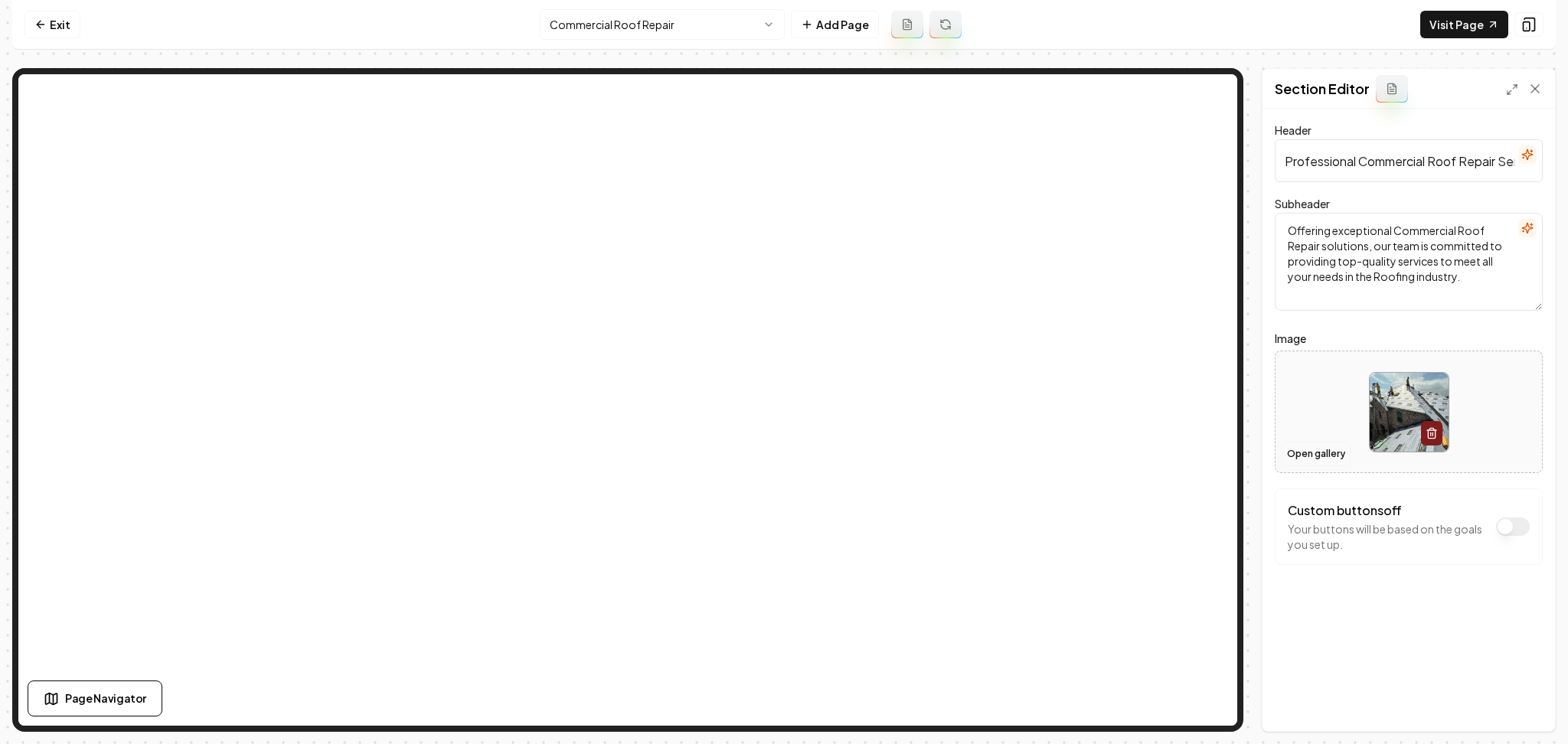
click at [1315, 460] on button "Open gallery" at bounding box center [1316, 454] width 69 height 25
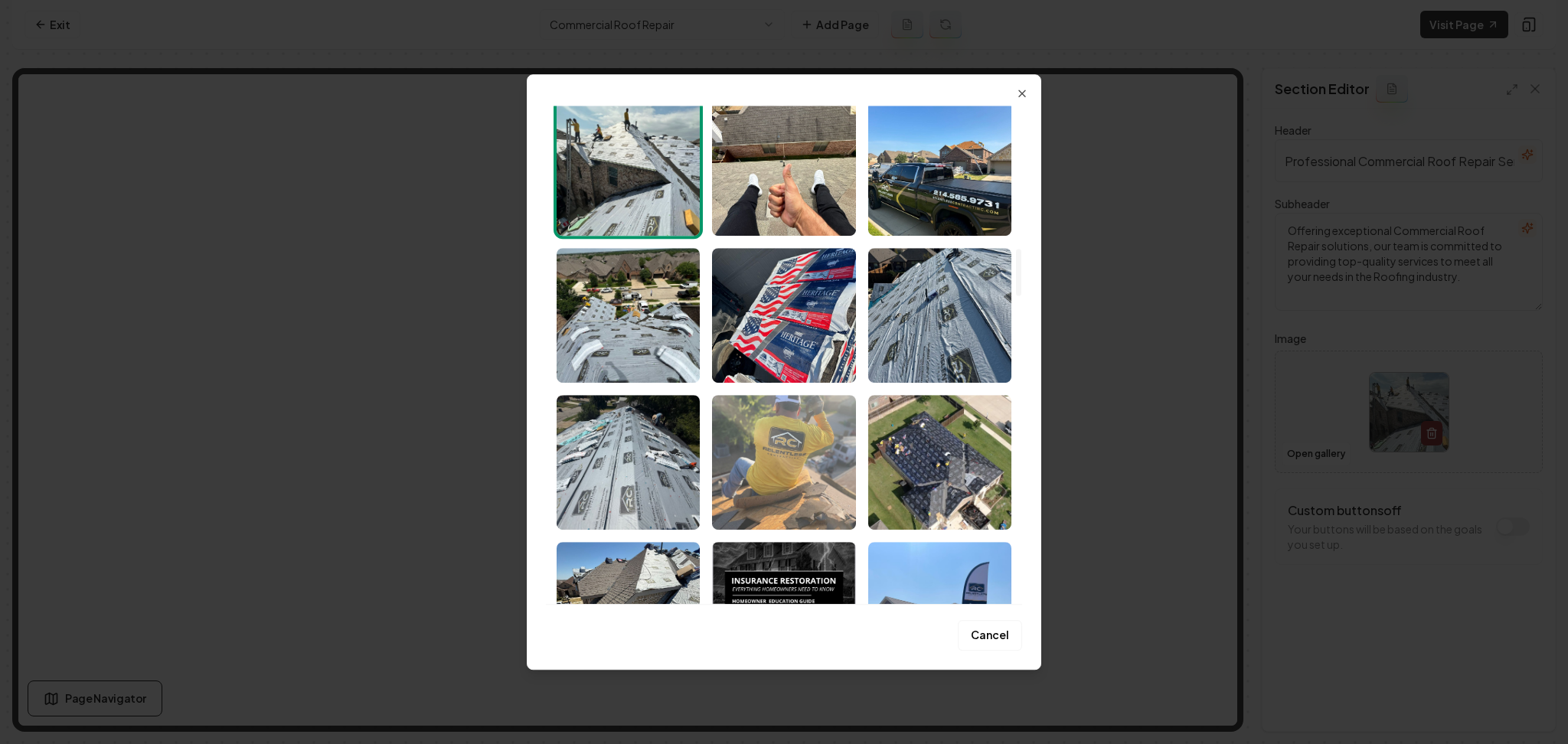
scroll to position [1531, 0]
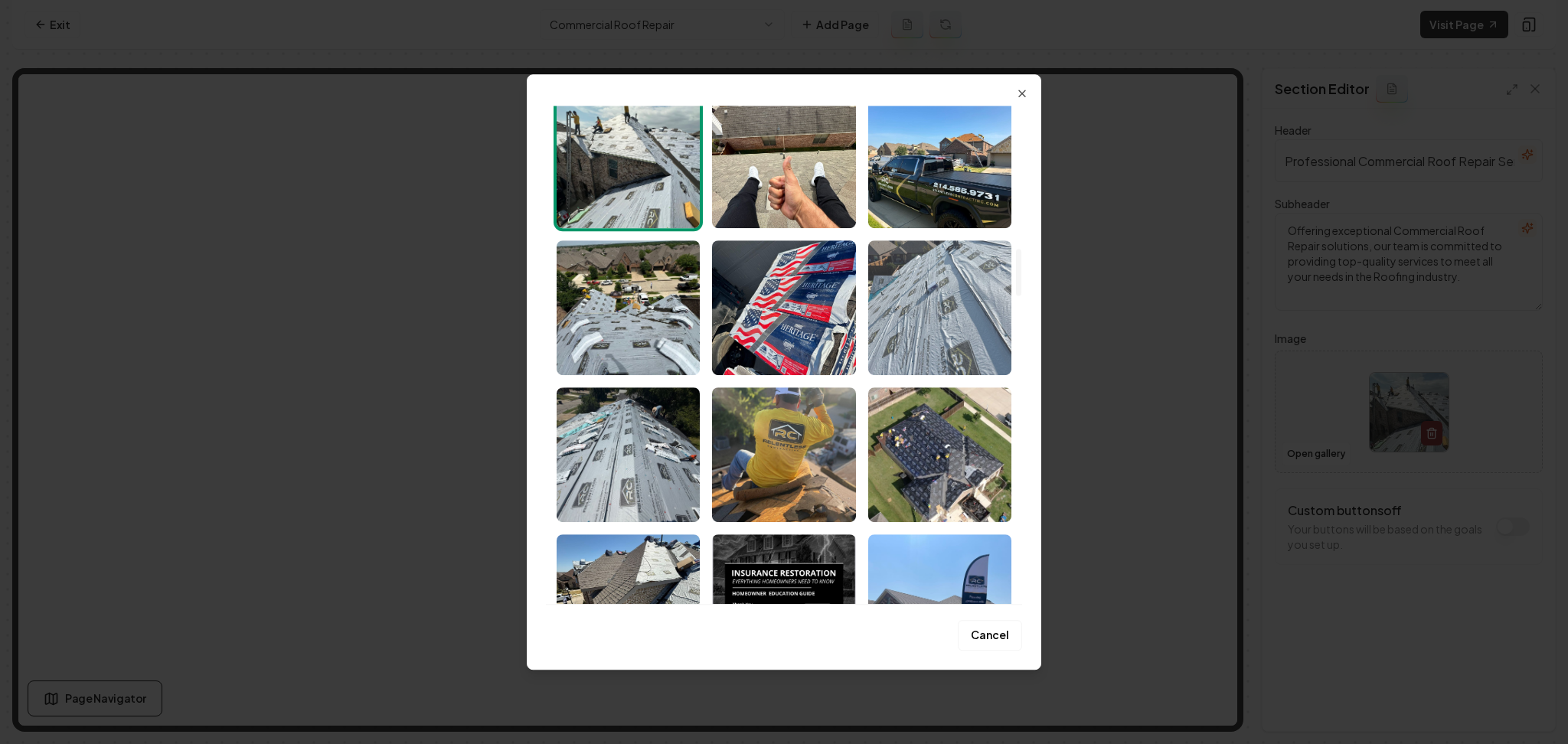
click at [923, 320] on img "Select image image_68acd1b15c7cd75eb8b6bf1e.jpeg" at bounding box center [940, 308] width 143 height 135
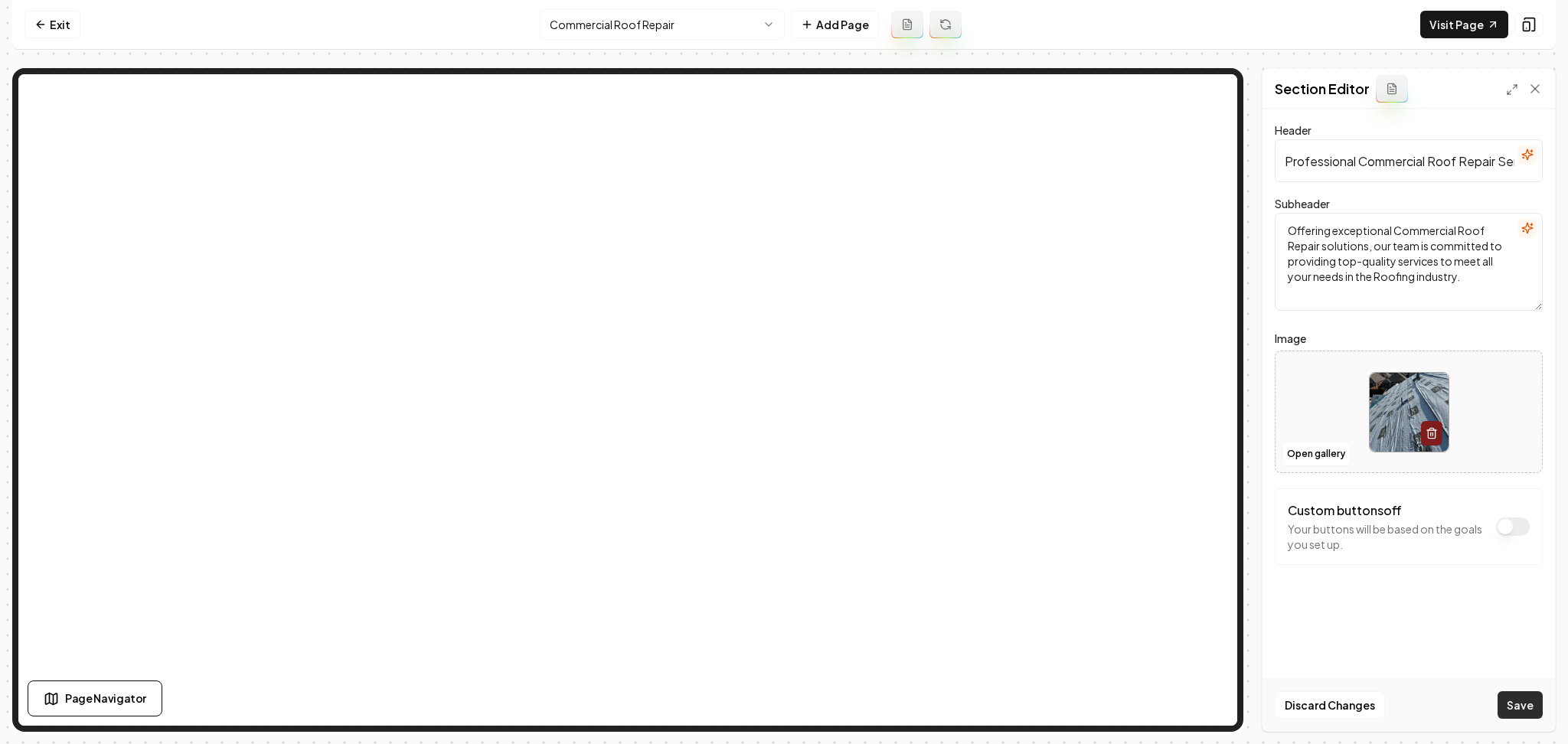
click at [1514, 708] on button "Save" at bounding box center [1521, 705] width 45 height 28
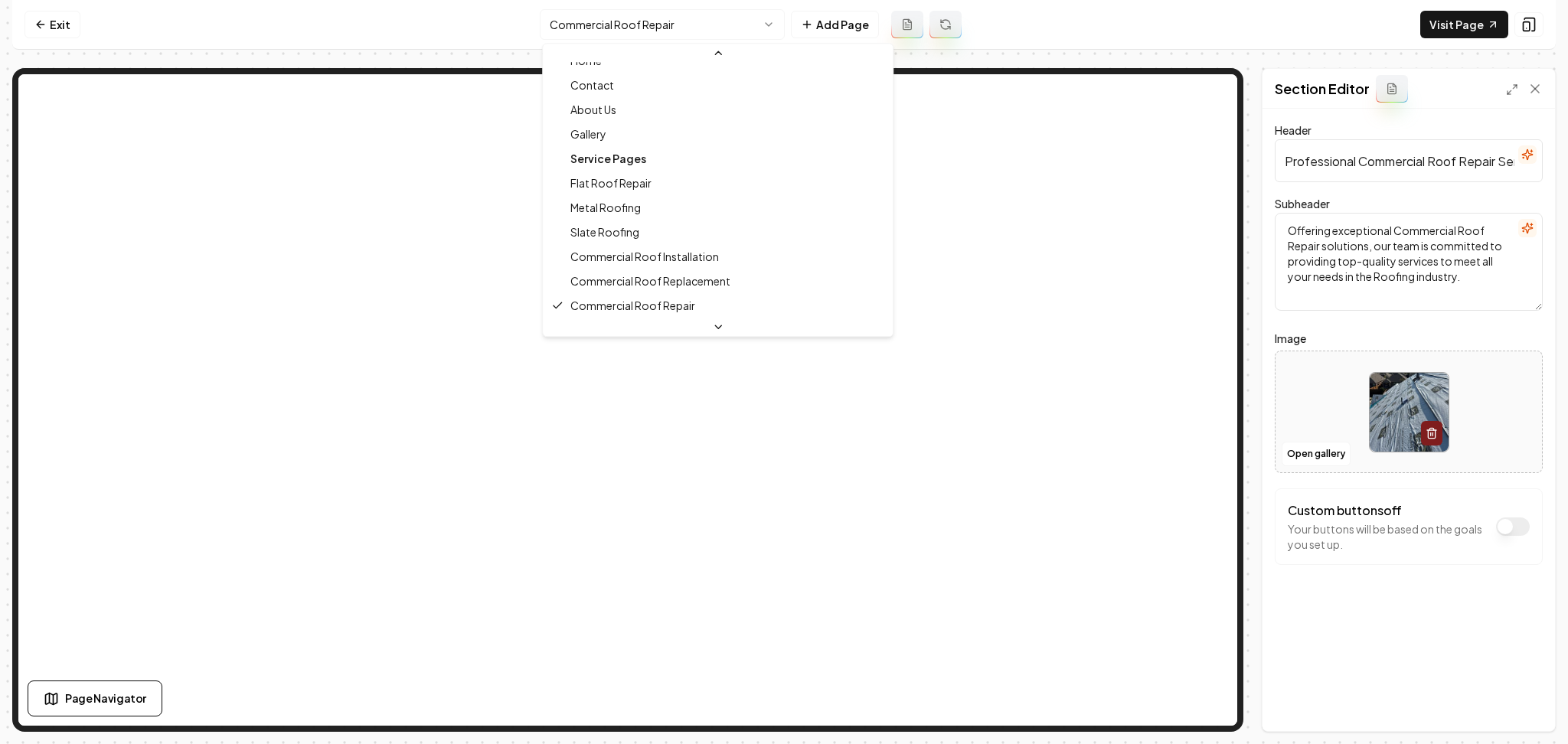
click at [633, 26] on html "Computer Required This feature is only available on a computer. Please switch t…" at bounding box center [784, 372] width 1568 height 744
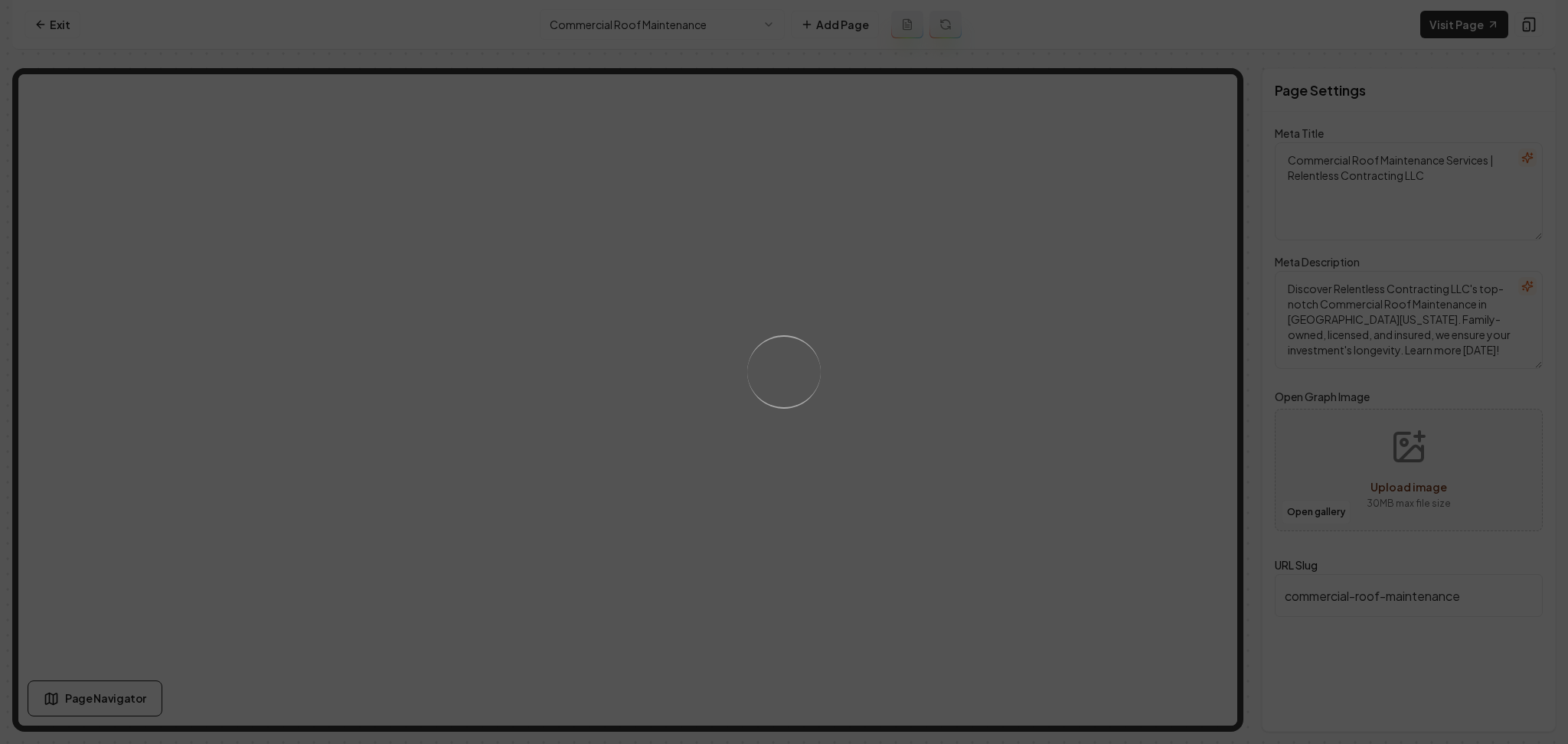
click at [1008, 531] on div "Loading..." at bounding box center [784, 372] width 1568 height 744
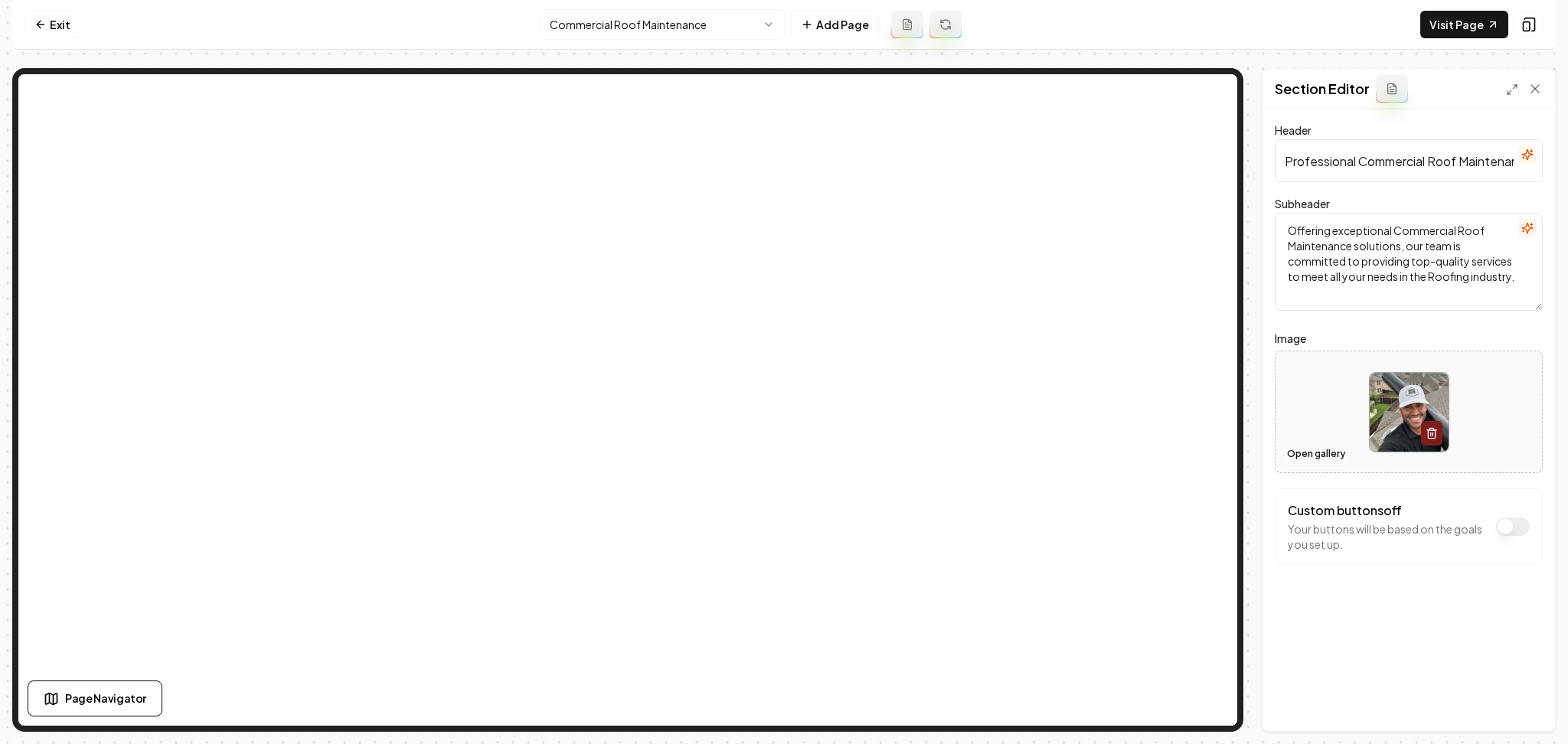
click at [1305, 451] on button "Open gallery" at bounding box center [1316, 454] width 69 height 25
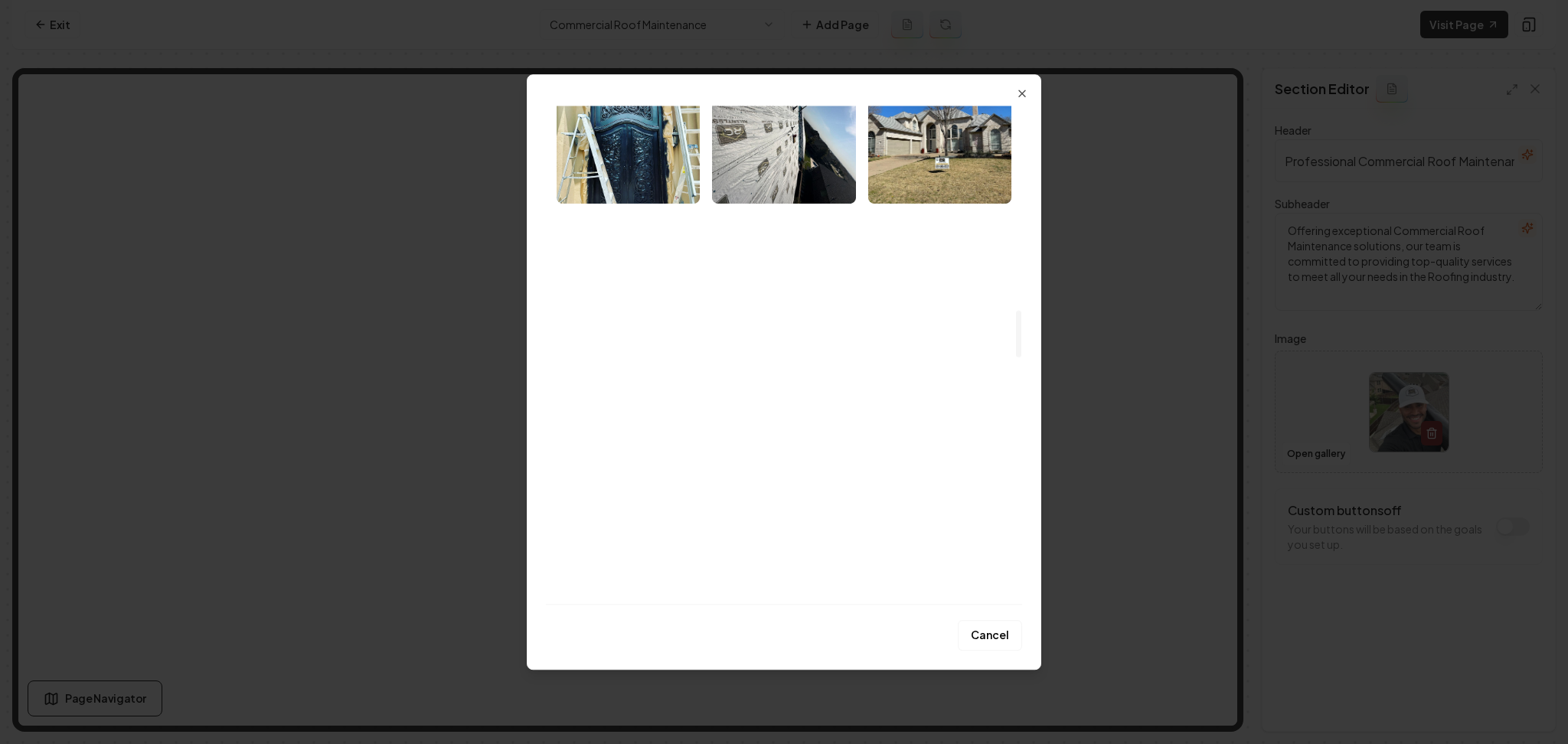
scroll to position [2078, 0]
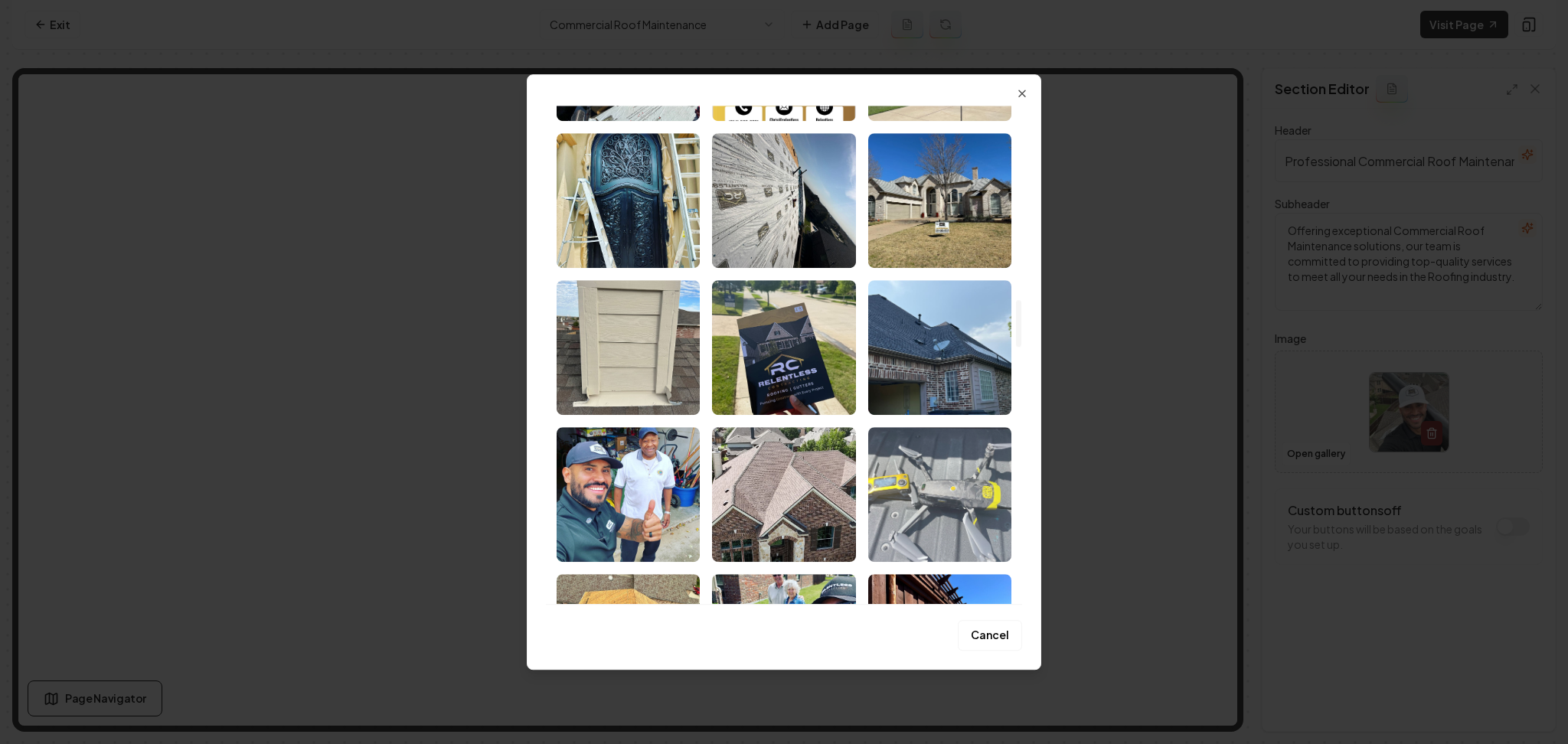
click at [956, 499] on img "Select image image_68acd1b15c7cd75eb8b6bc0a.jpeg" at bounding box center [940, 494] width 143 height 135
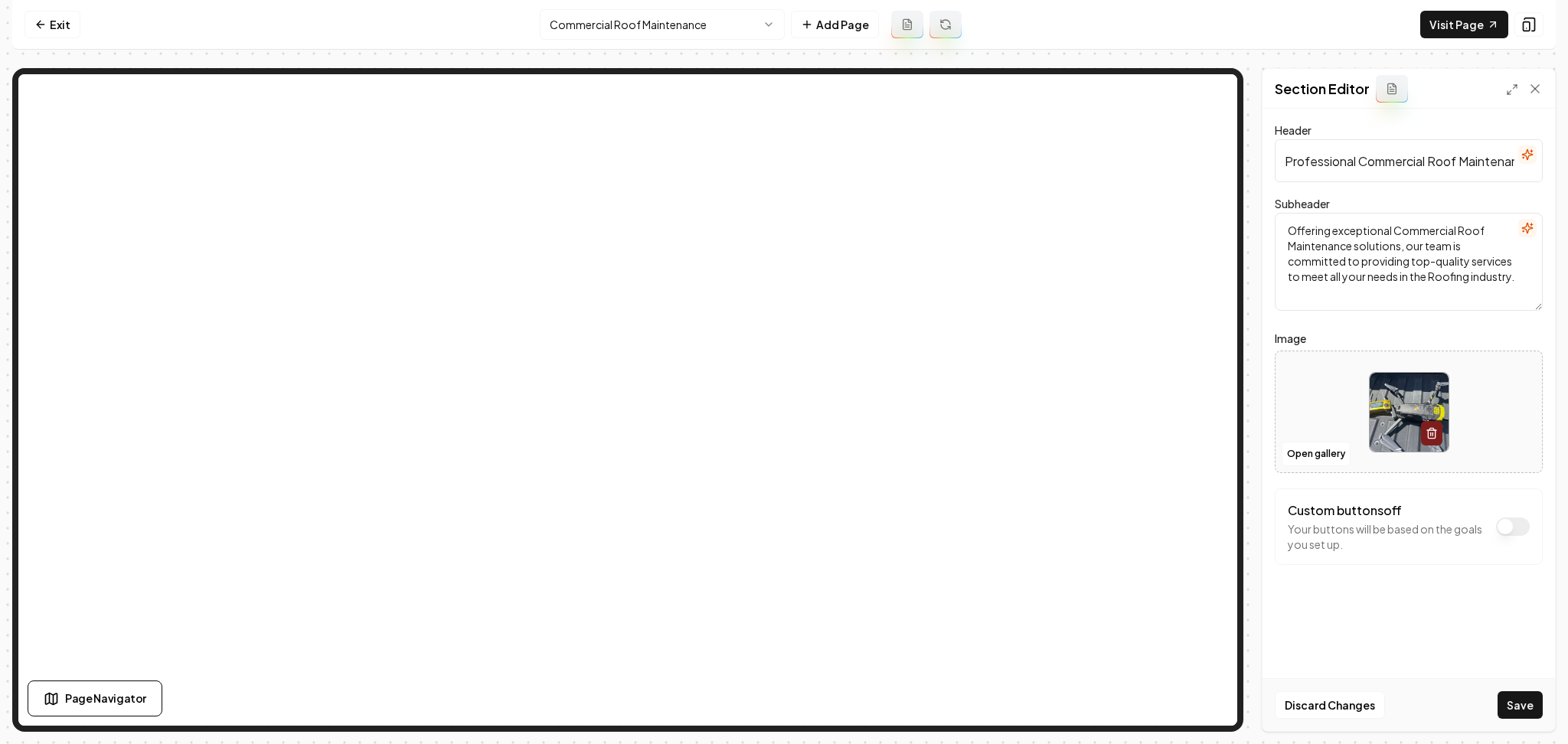
click at [1519, 694] on button "Save" at bounding box center [1521, 705] width 45 height 28
click at [560, 29] on html "Computer Required This feature is only available on a computer. Please switch t…" at bounding box center [784, 372] width 1568 height 744
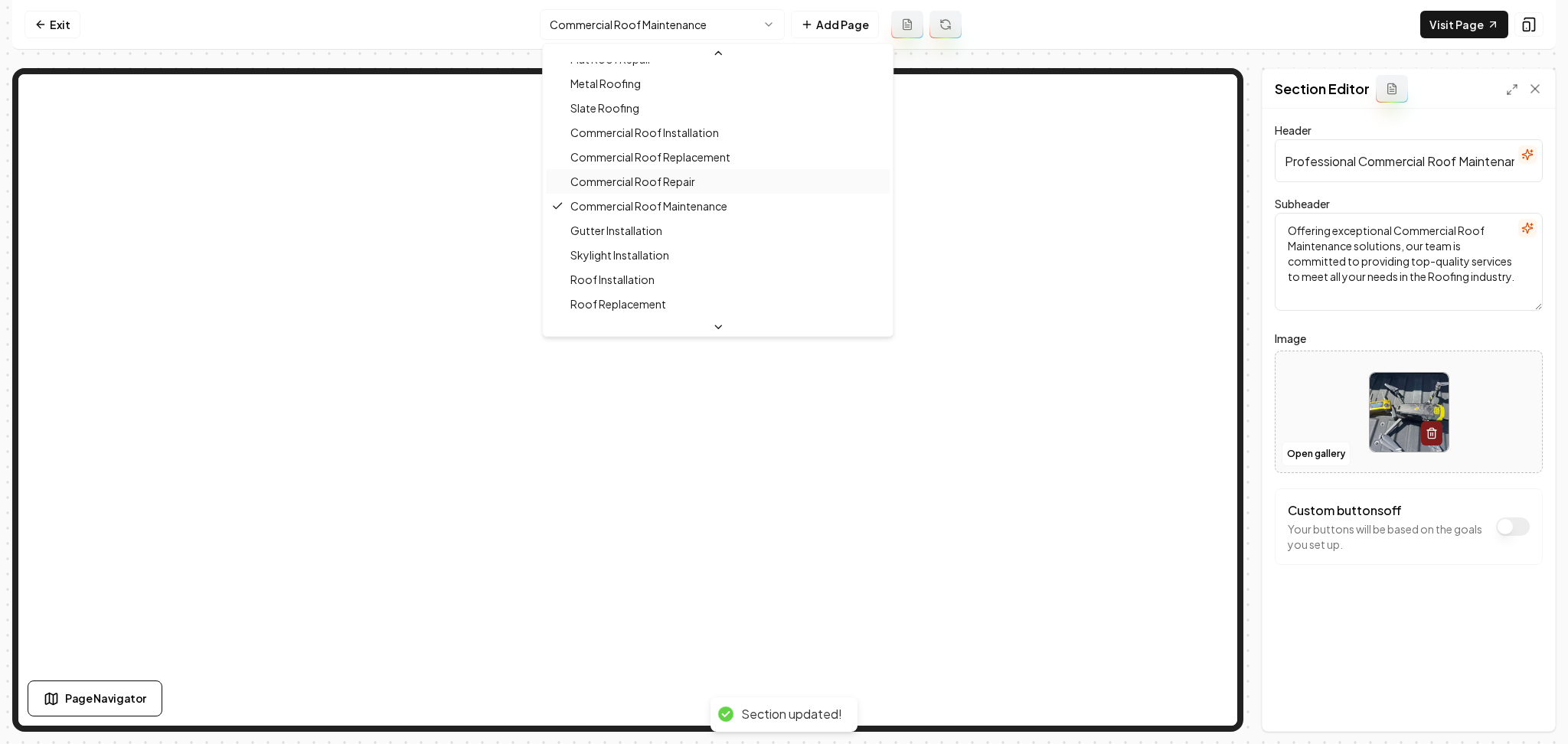
scroll to position [168, 0]
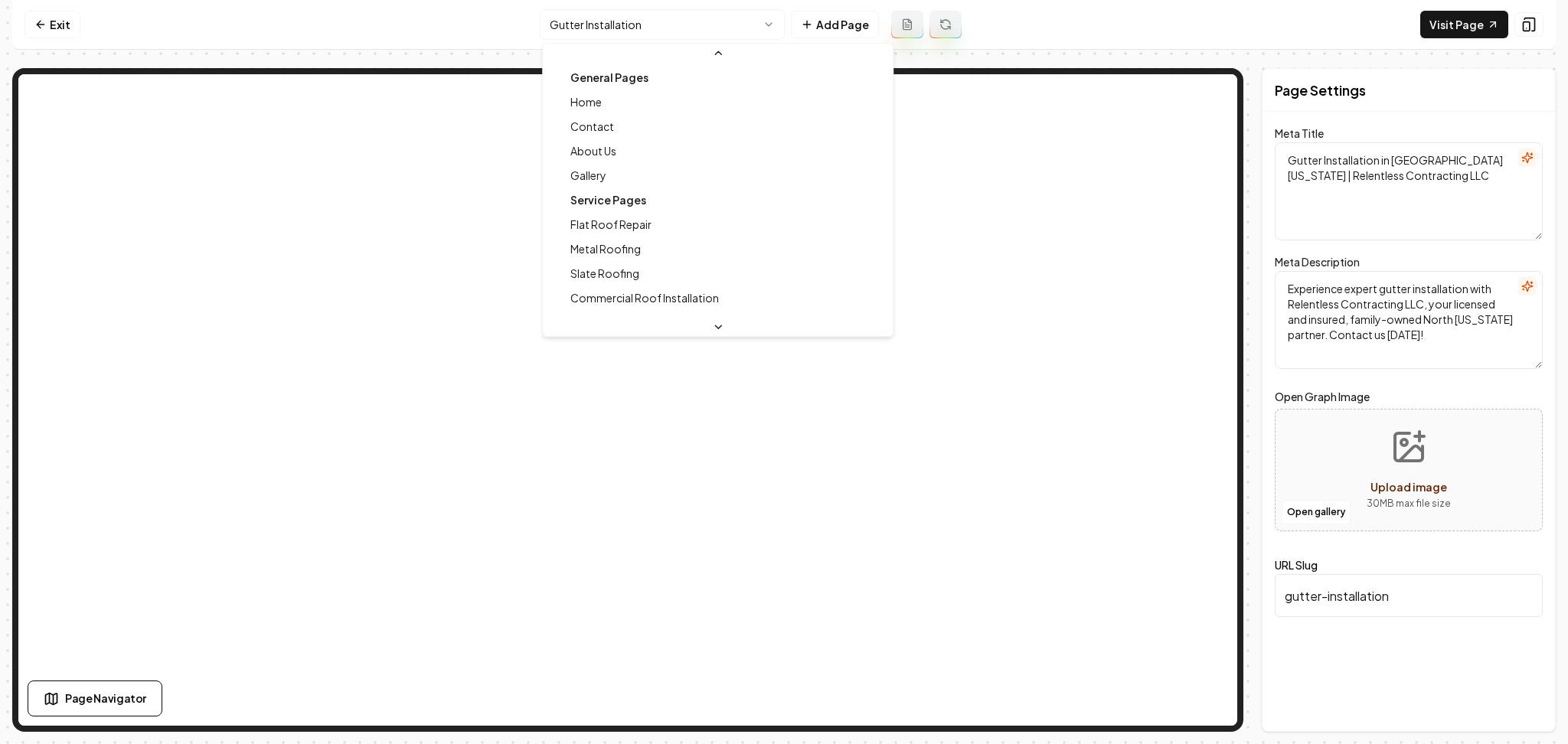
click at [742, 17] on html "Computer Required This feature is only available on a computer. Please switch t…" at bounding box center [784, 372] width 1568 height 744
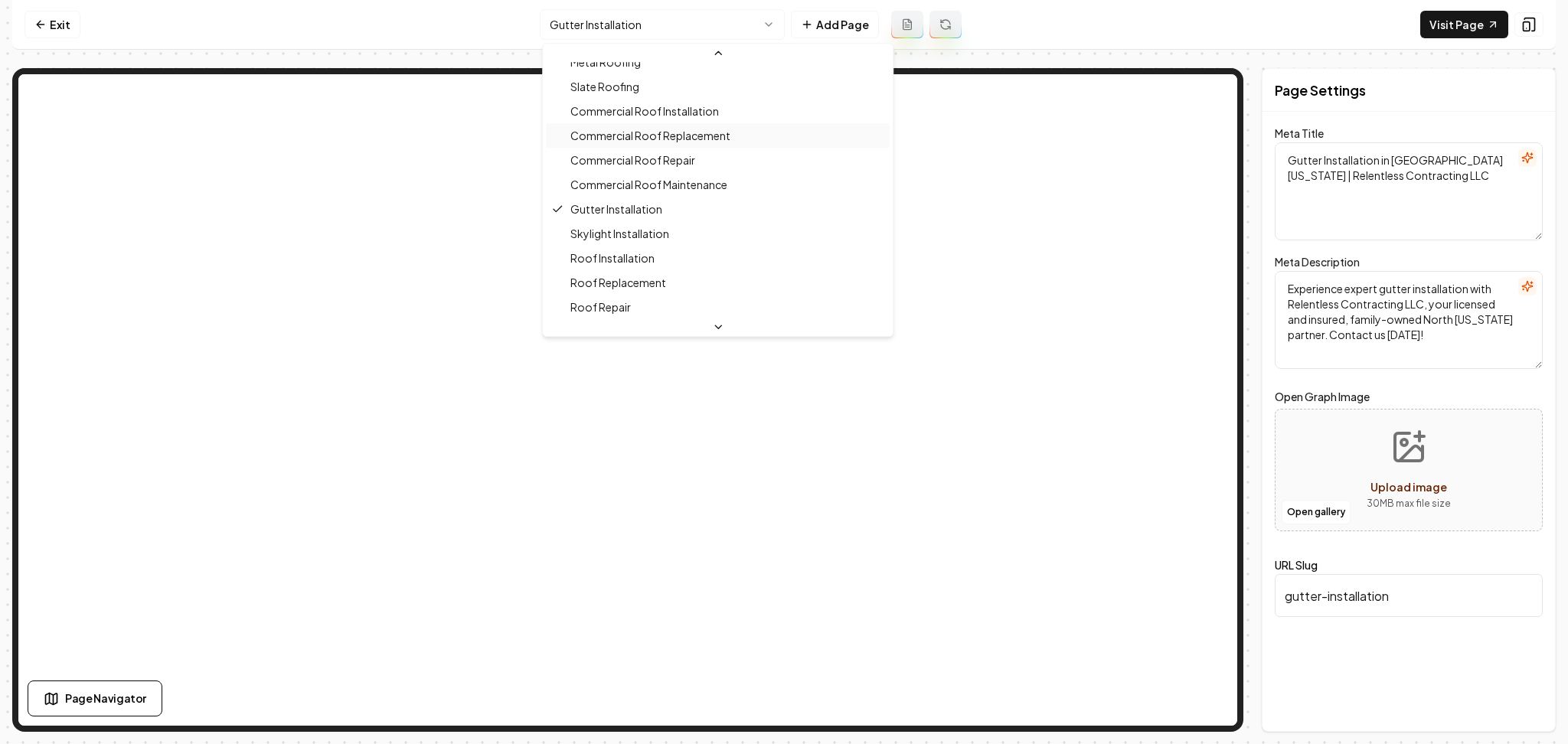
scroll to position [192, 0]
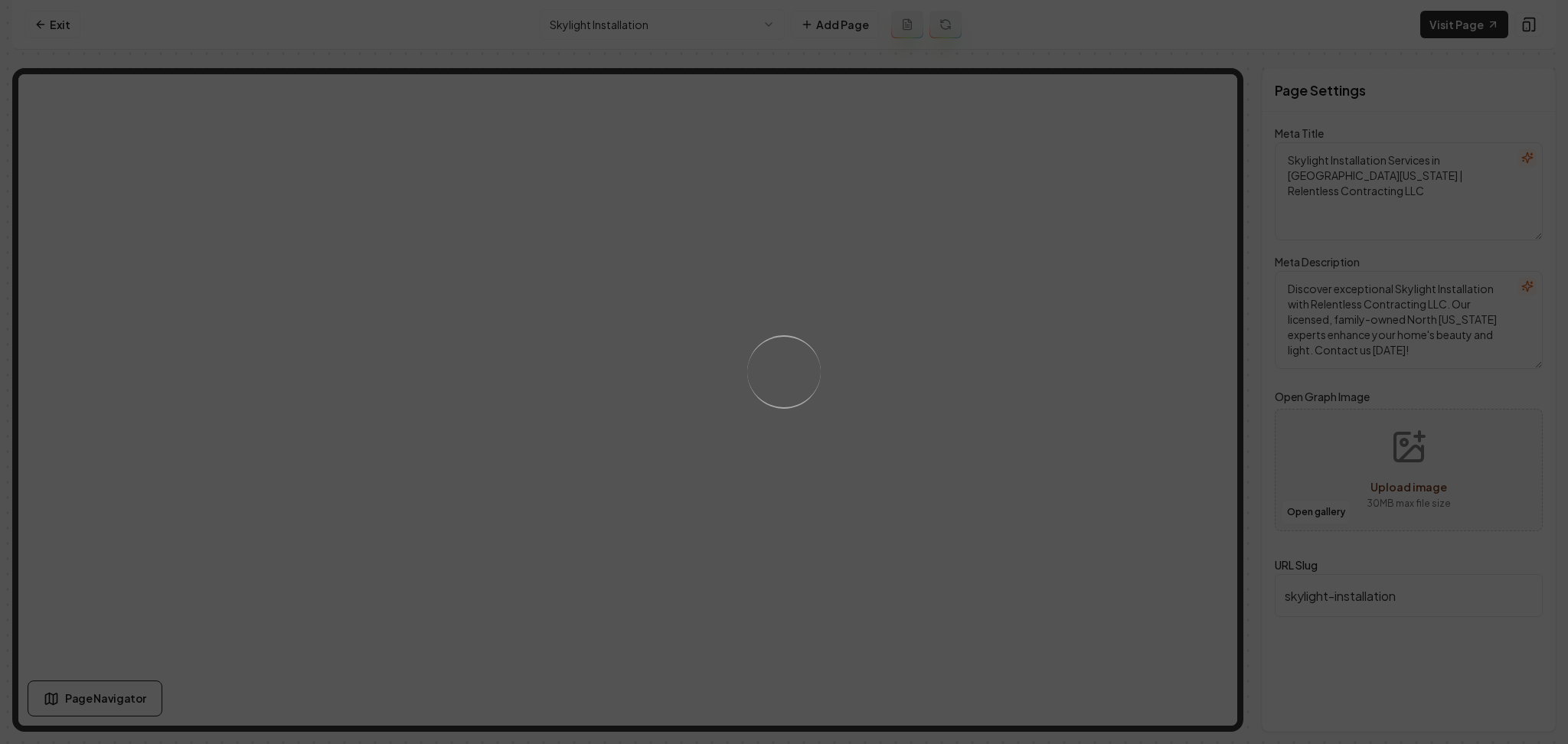
click at [886, 448] on div "Loading..." at bounding box center [784, 372] width 1568 height 744
click at [900, 442] on div "Loading..." at bounding box center [784, 372] width 1568 height 744
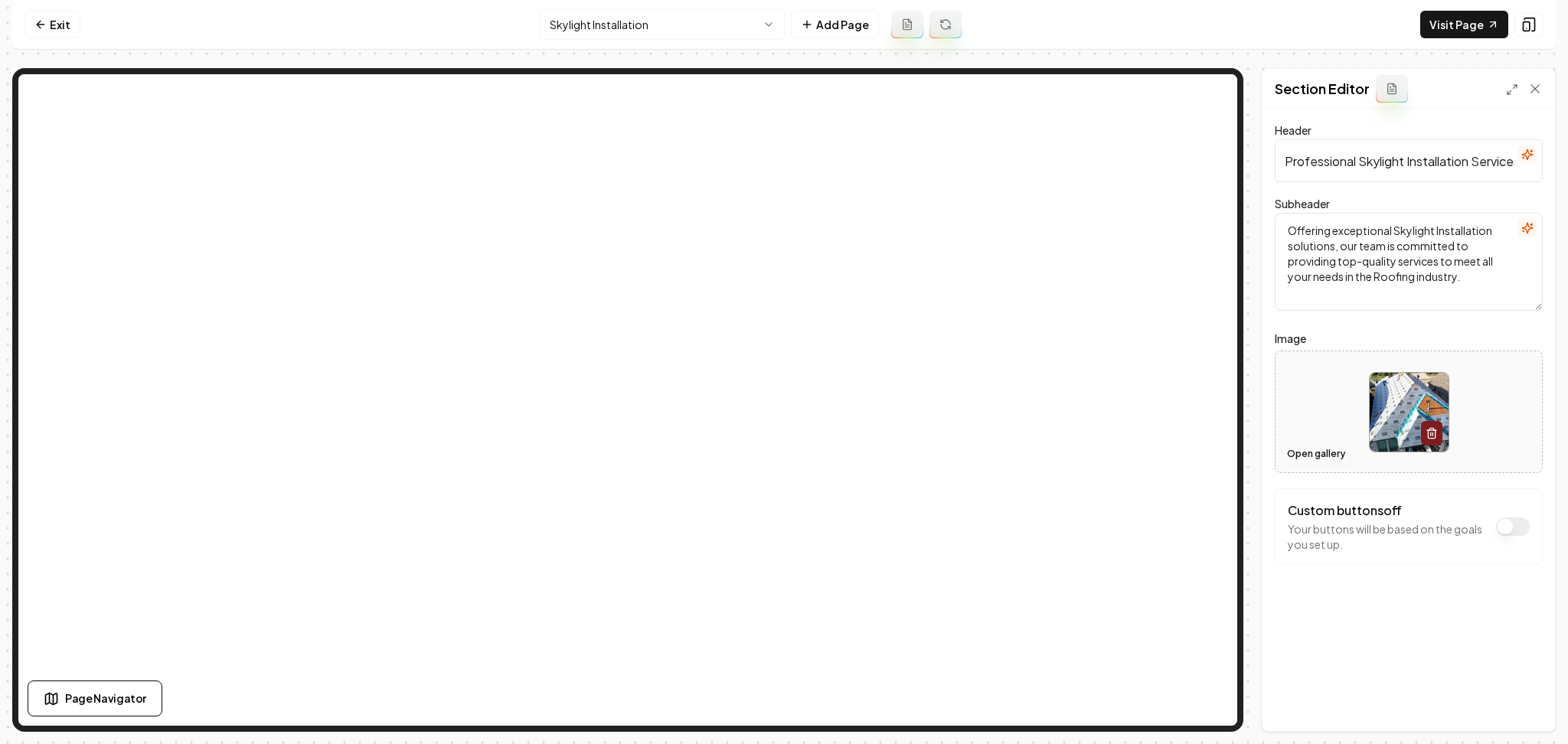
click at [1331, 459] on button "Open gallery" at bounding box center [1316, 454] width 69 height 25
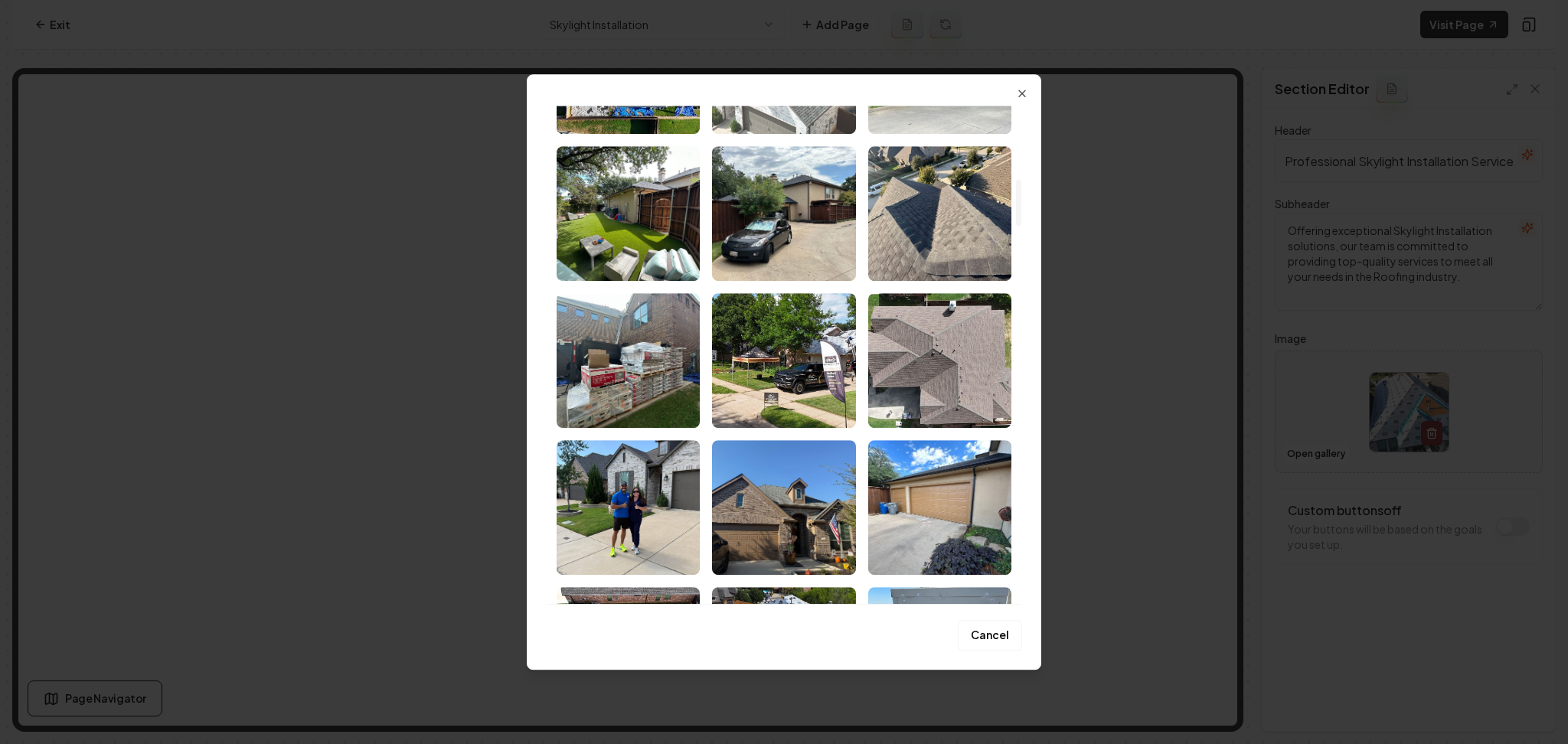
scroll to position [919, 0]
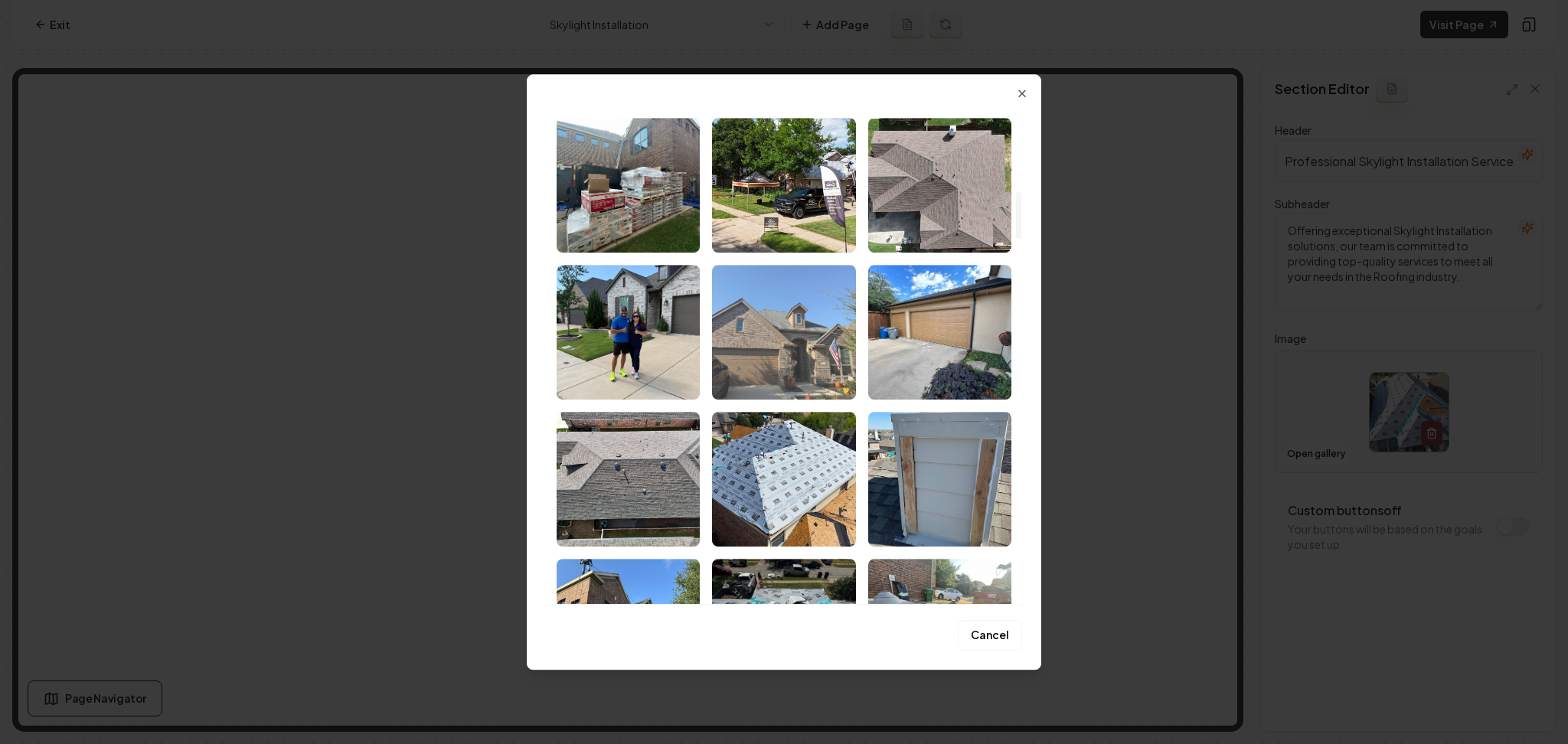
click at [785, 369] on img "Select image image_68acd1b45c7cd75eb8b6d8e5.jpeg" at bounding box center [783, 332] width 143 height 135
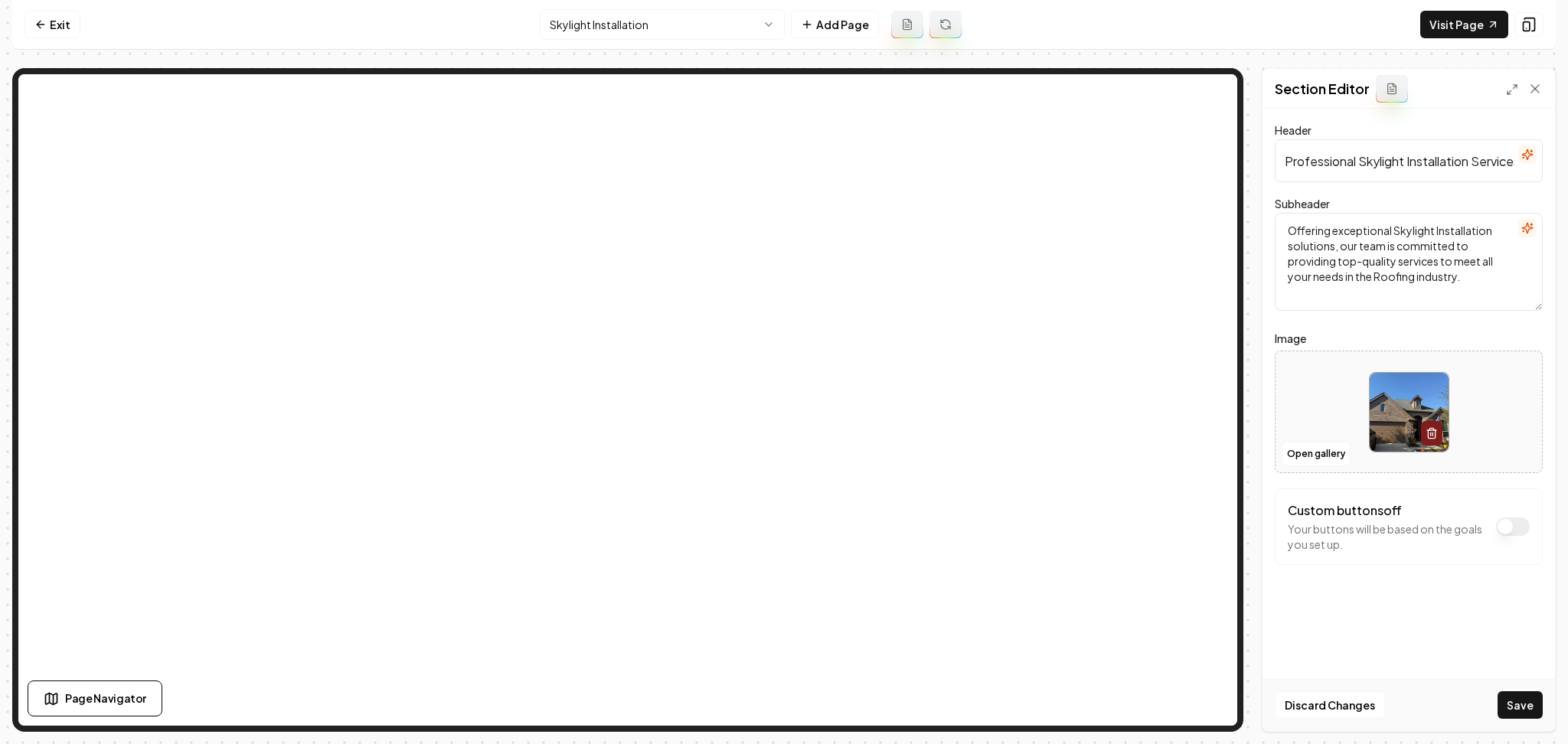
click at [1541, 711] on button "Save" at bounding box center [1521, 705] width 45 height 28
click at [655, 29] on html "Computer Required This feature is only available on a computer. Please switch t…" at bounding box center [784, 372] width 1568 height 744
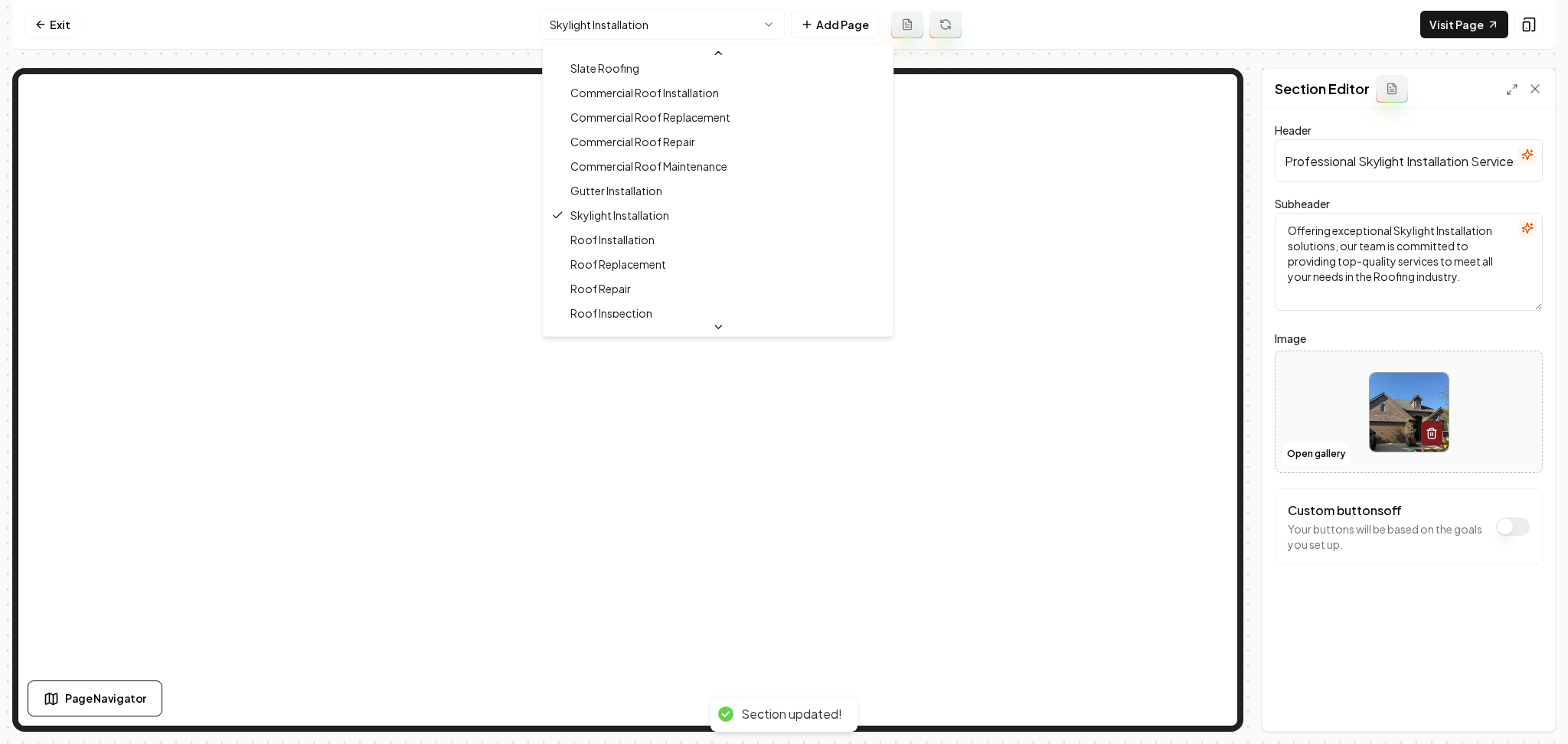
scroll to position [216, 0]
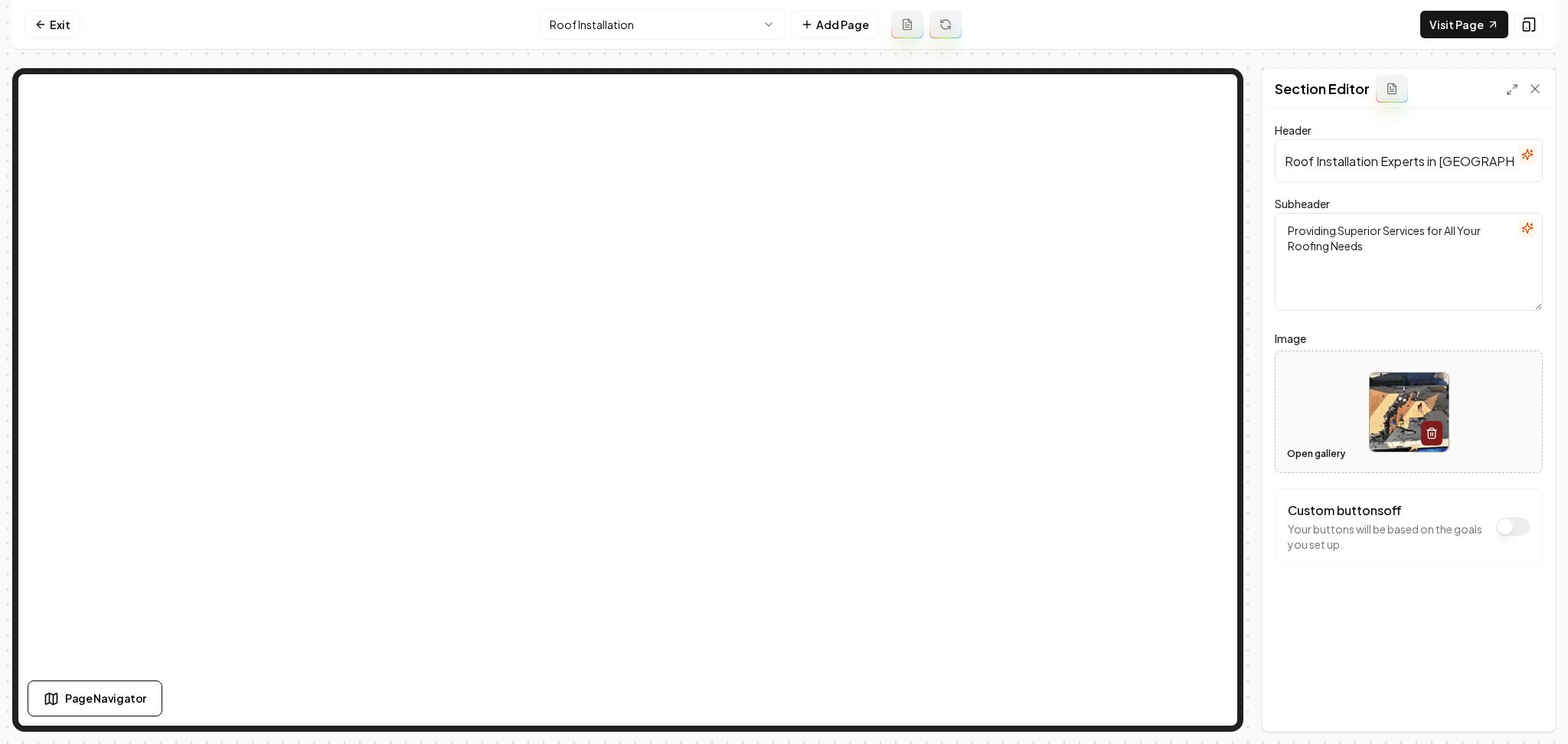
click at [1330, 452] on button "Open gallery" at bounding box center [1316, 454] width 69 height 25
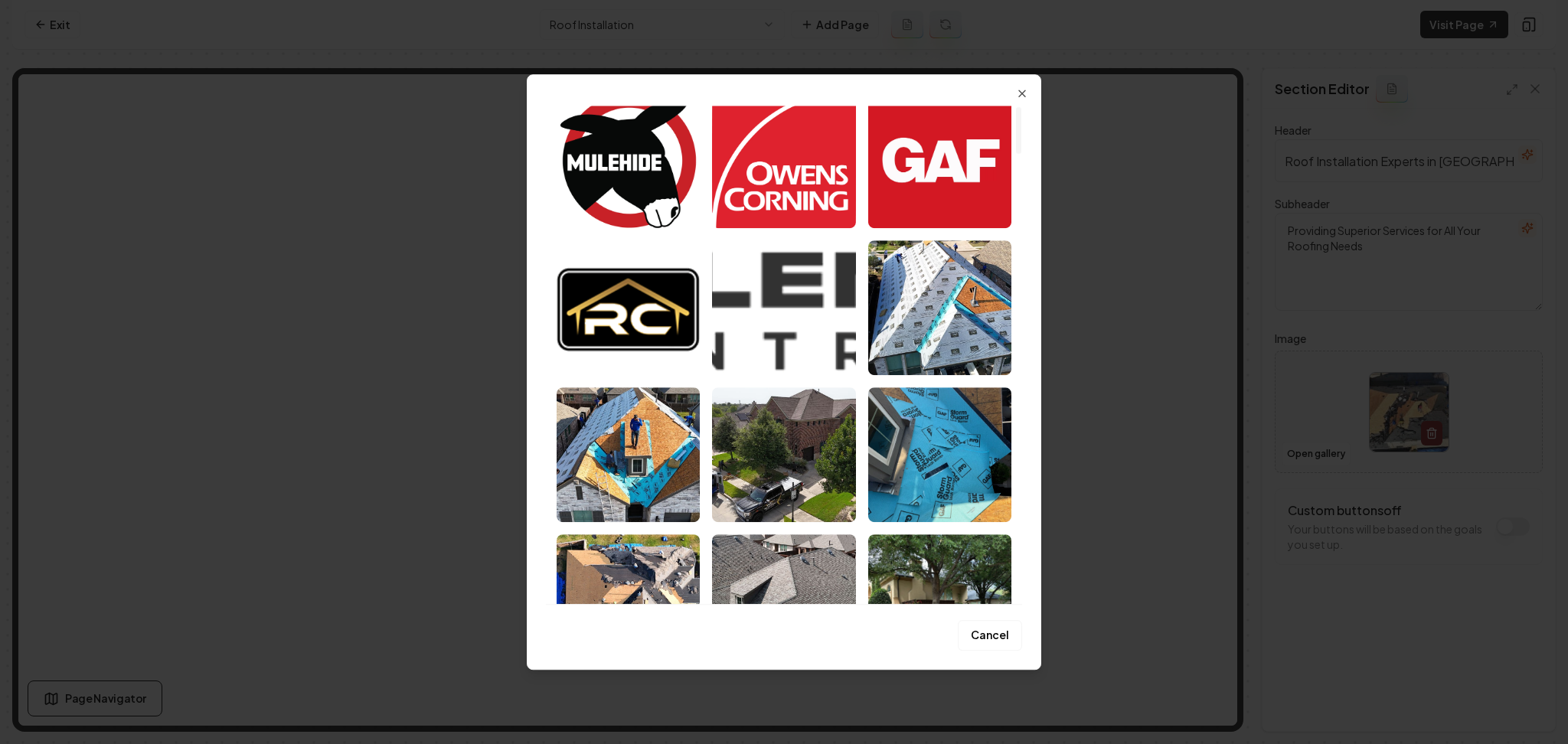
scroll to position [306, 0]
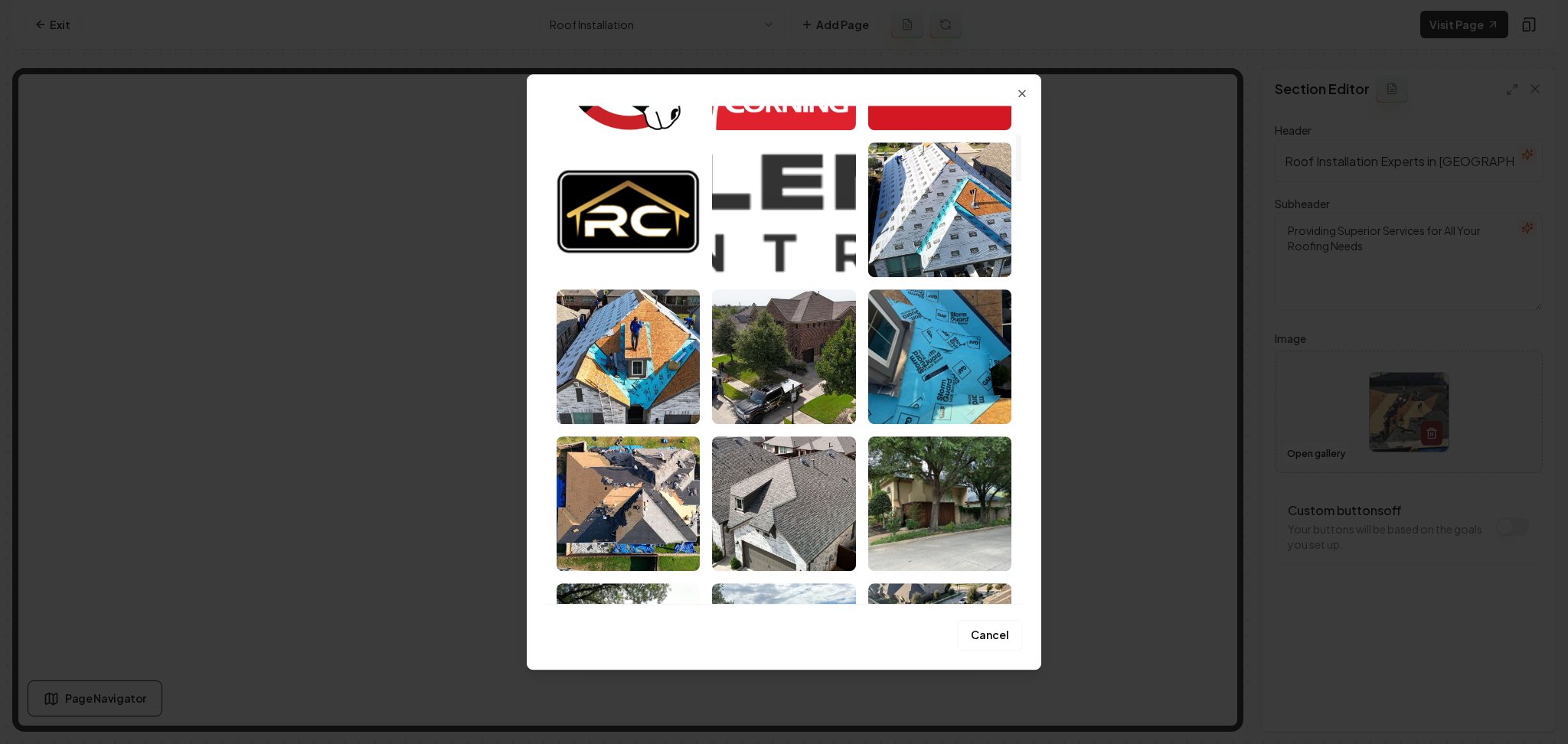
click at [785, 491] on img "Select image image_68acd1b55c7cd75eb8b6df8c.jpeg" at bounding box center [783, 503] width 143 height 135
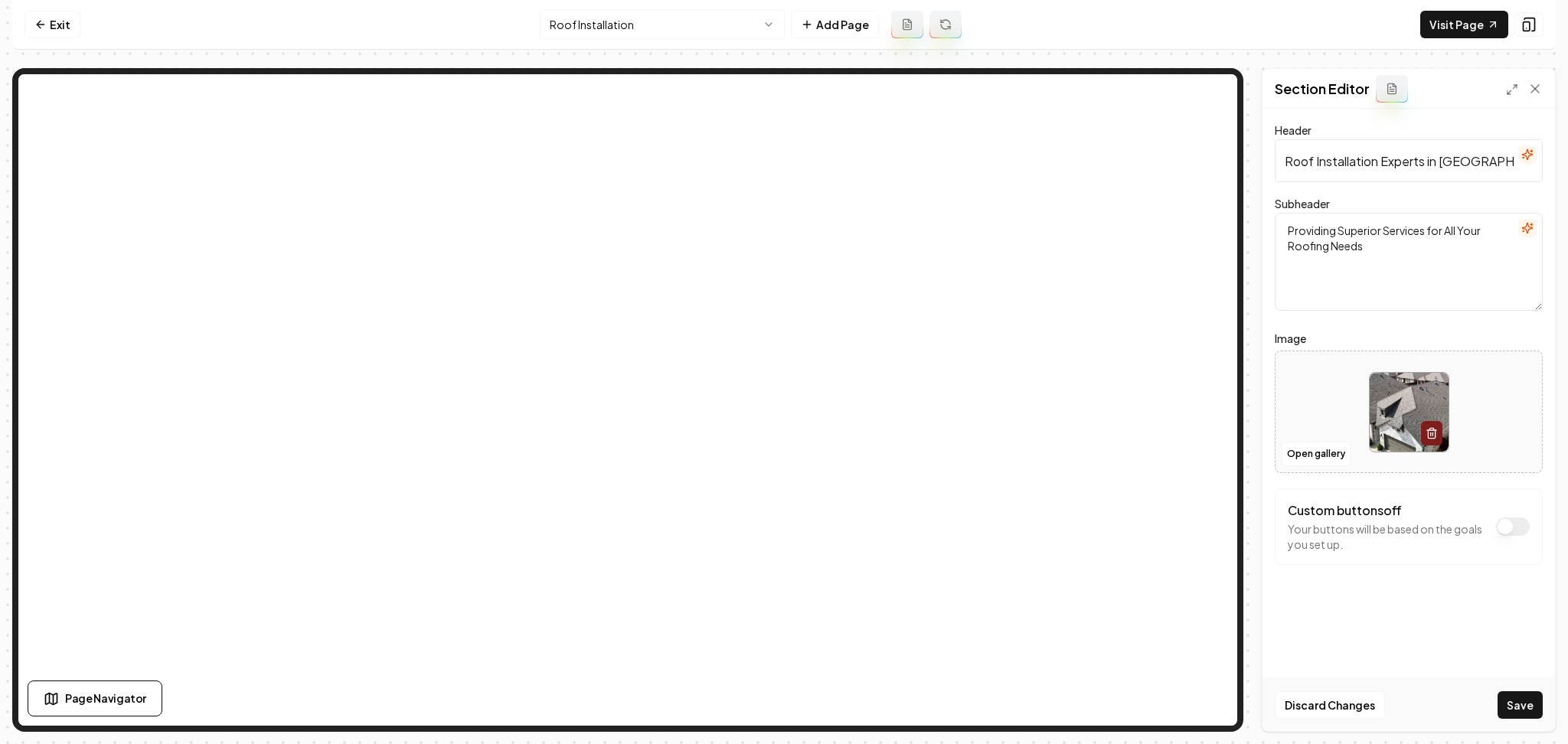
click at [1514, 708] on button "Save" at bounding box center [1521, 705] width 45 height 28
click at [629, 30] on html "Computer Required This feature is only available on a computer. Please switch t…" at bounding box center [784, 372] width 1568 height 744
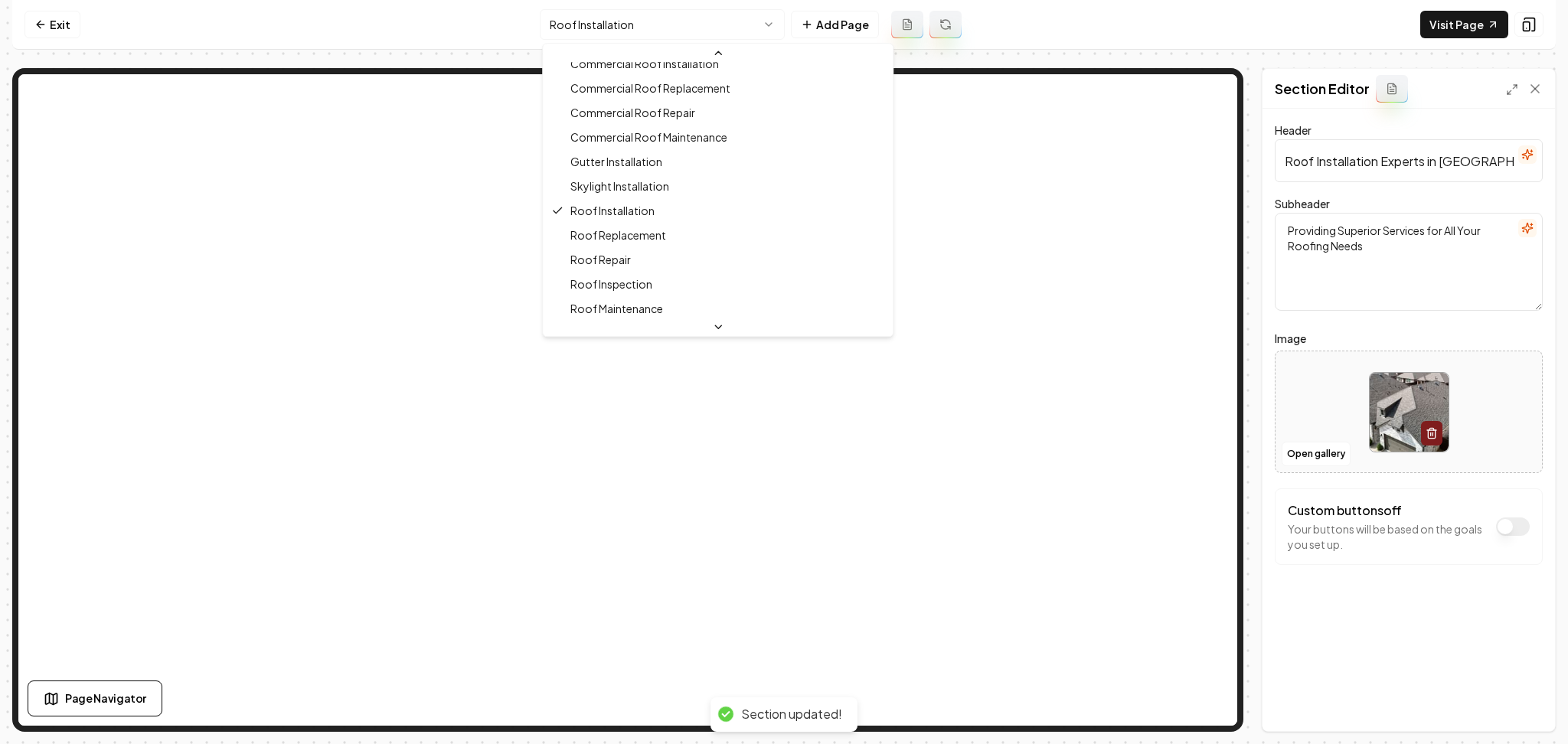
scroll to position [241, 0]
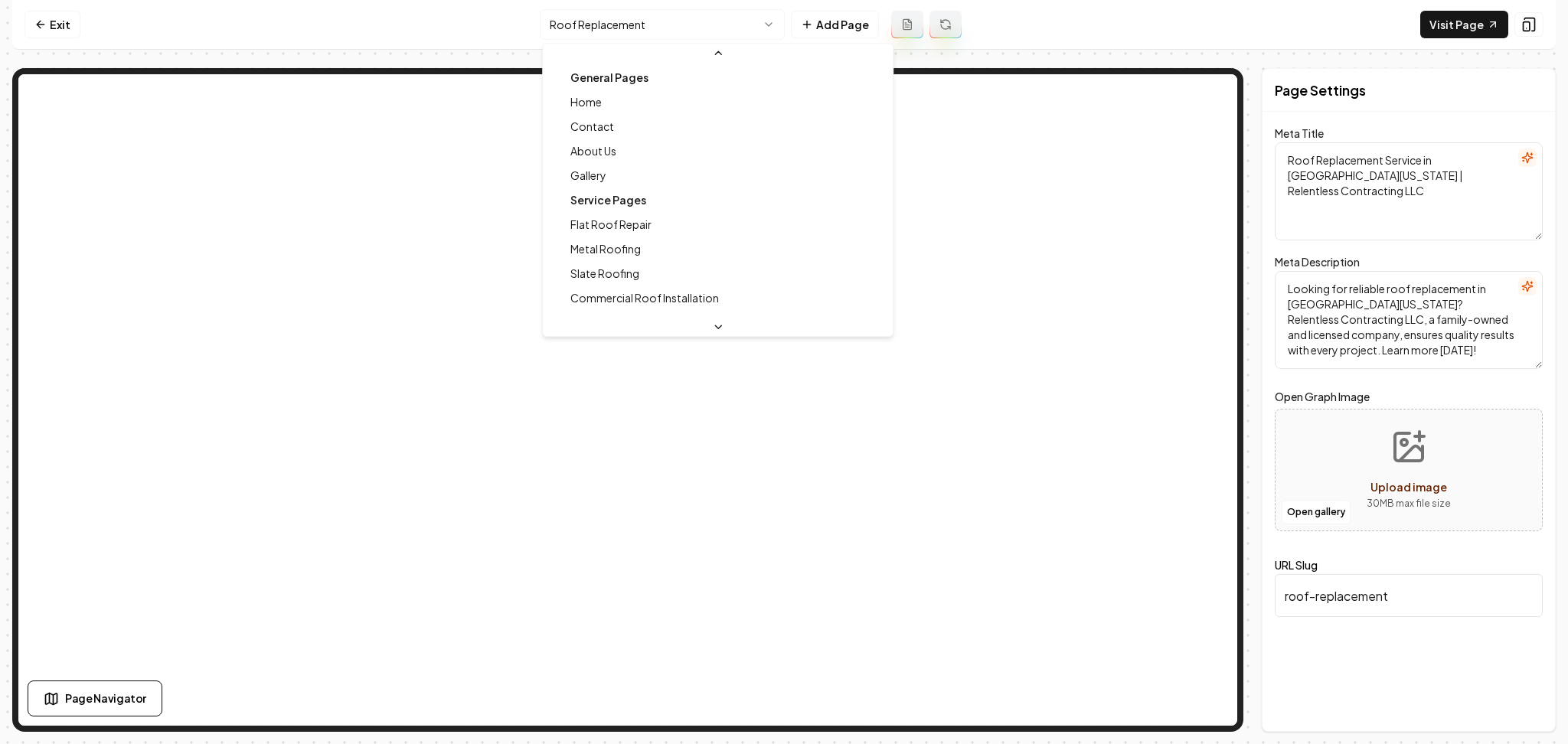
click at [615, 16] on html "Computer Required This feature is only available on a computer. Please switch t…" at bounding box center [784, 372] width 1568 height 744
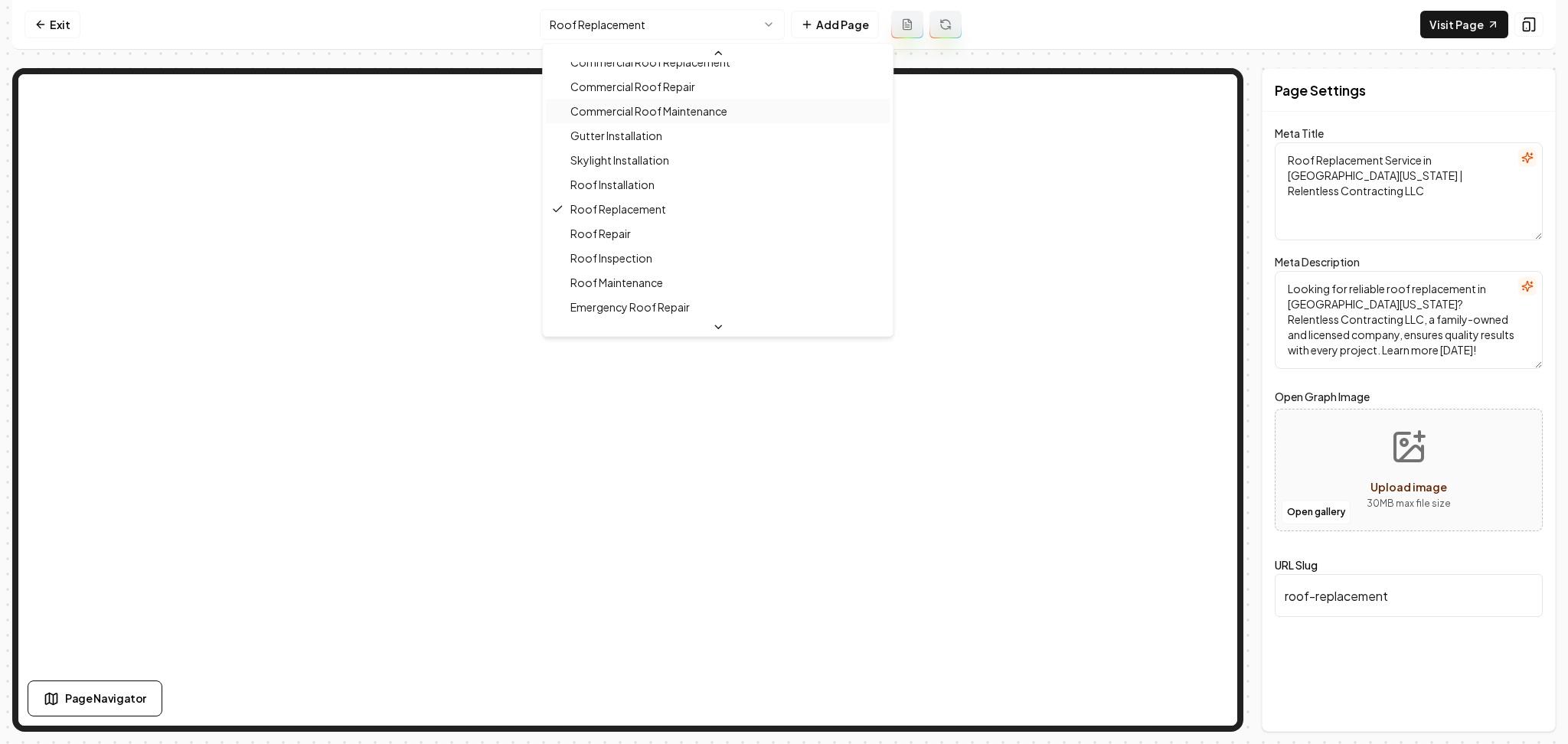
scroll to position [265, 0]
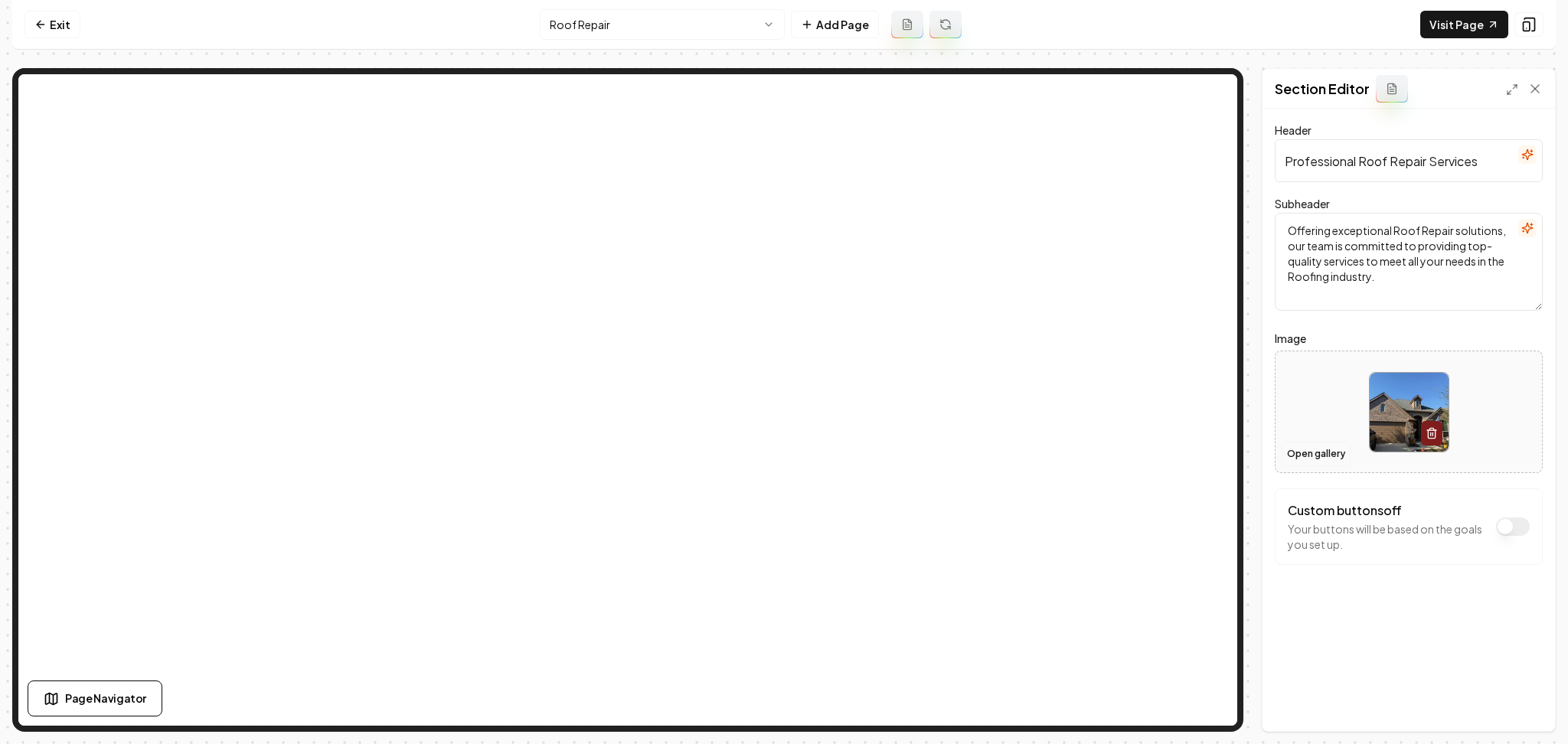
click at [1293, 450] on button "Open gallery" at bounding box center [1316, 454] width 69 height 25
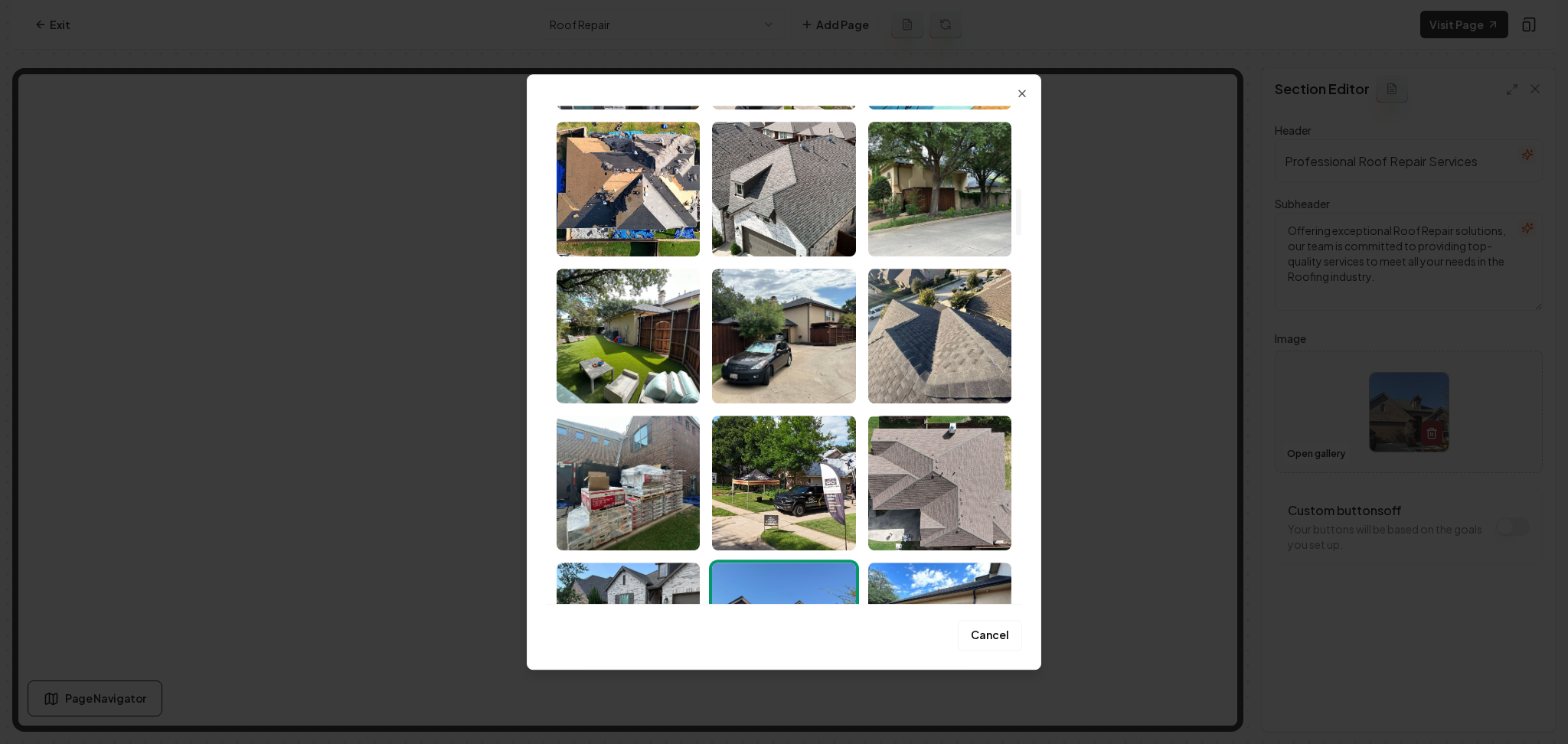
scroll to position [612, 0]
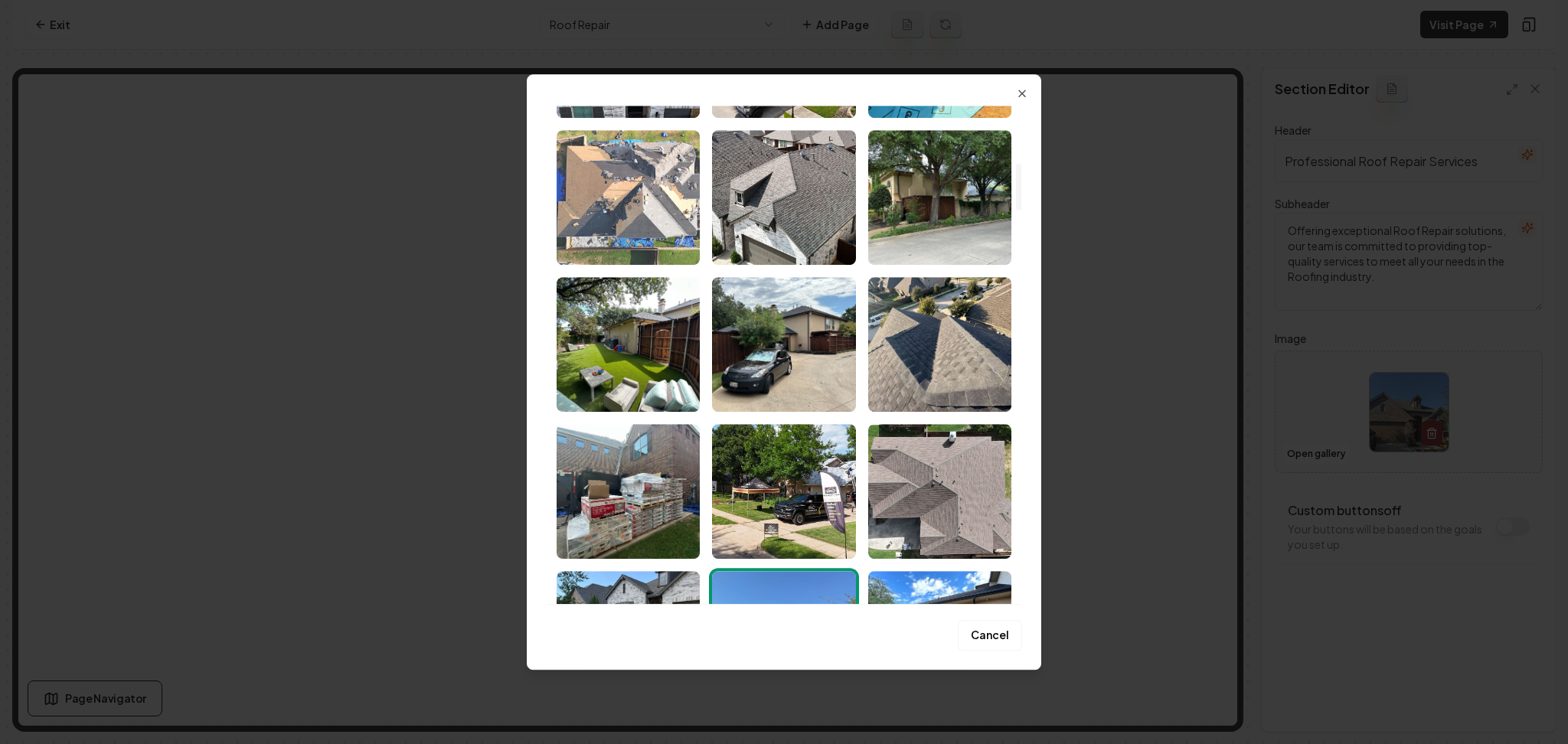
click at [608, 199] on img "Select image image_68acd1b55c7cd75eb8b6e0f4.jpeg" at bounding box center [628, 198] width 143 height 135
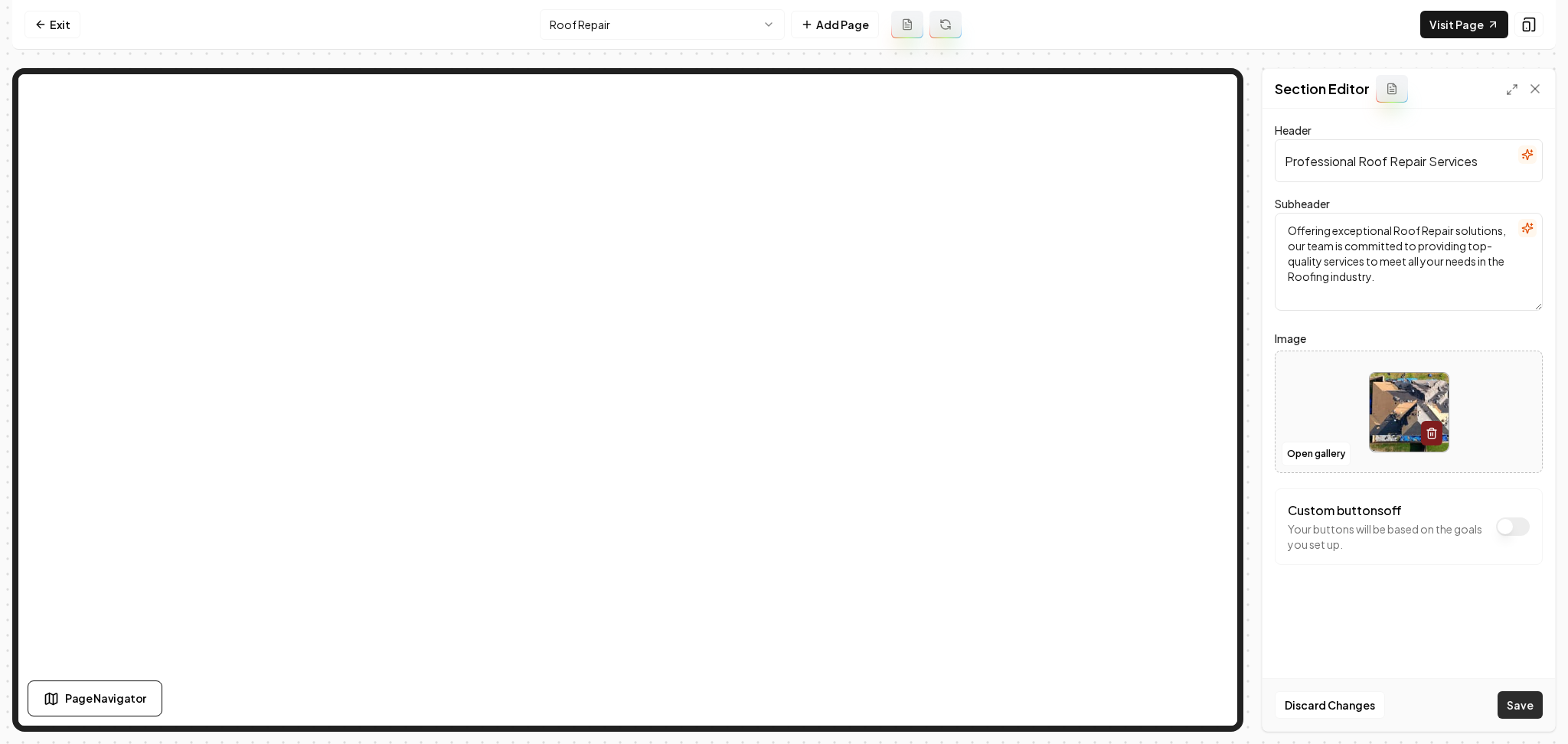
click at [1514, 708] on button "Save" at bounding box center [1521, 705] width 45 height 28
click at [579, 29] on html "Computer Required This feature is only available on a computer. Please switch t…" at bounding box center [784, 372] width 1568 height 744
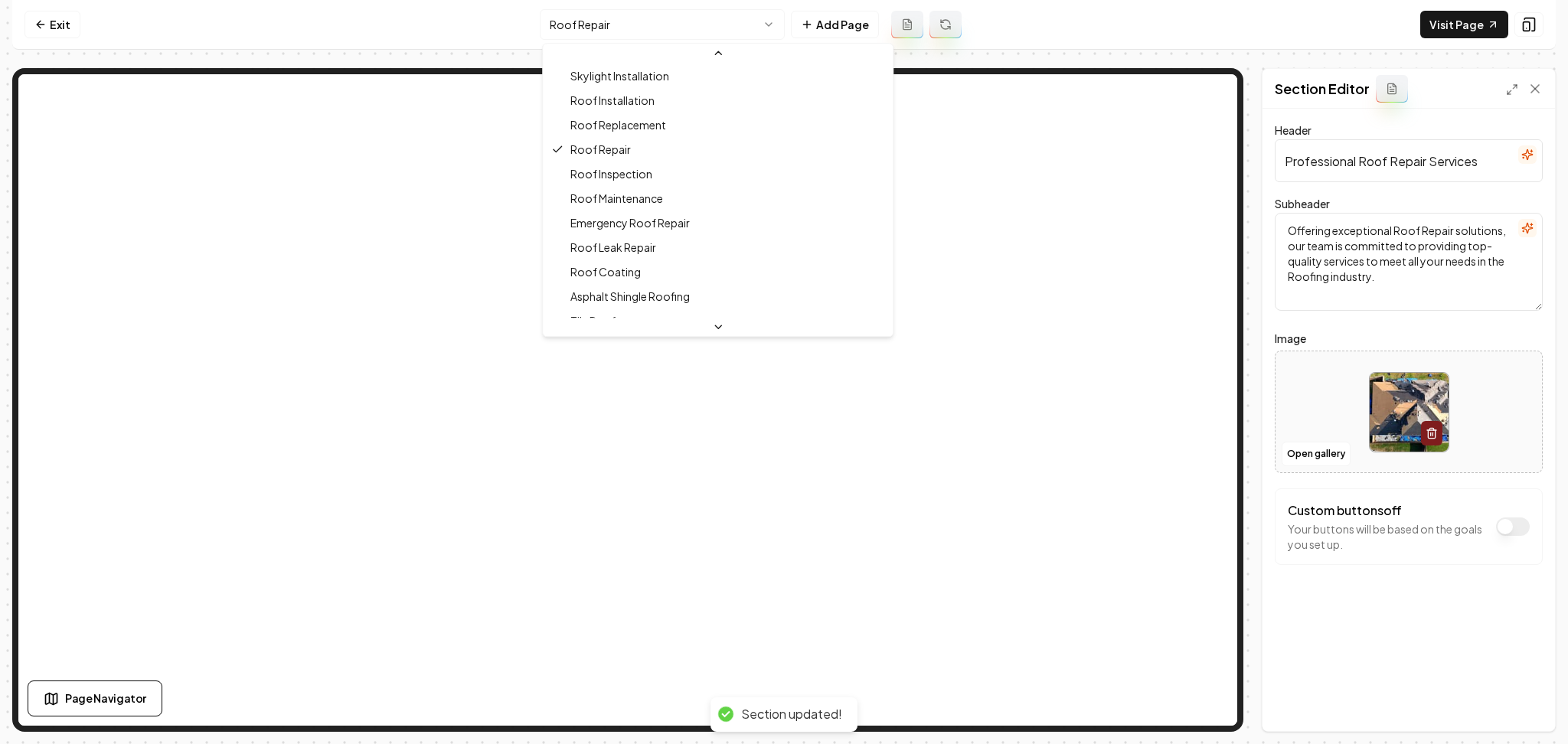
scroll to position [393, 0]
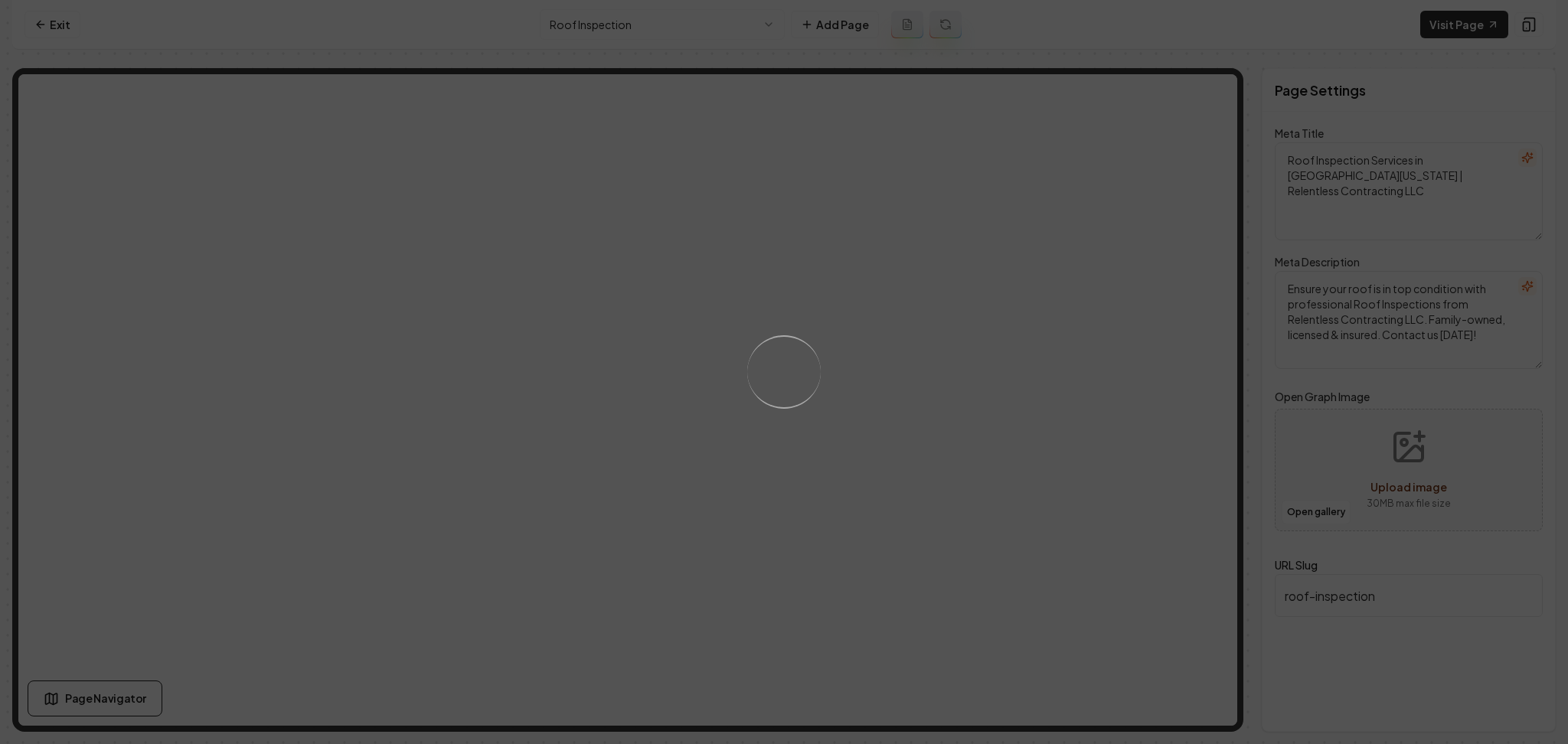
click at [1037, 450] on div "Loading..." at bounding box center [784, 372] width 1568 height 744
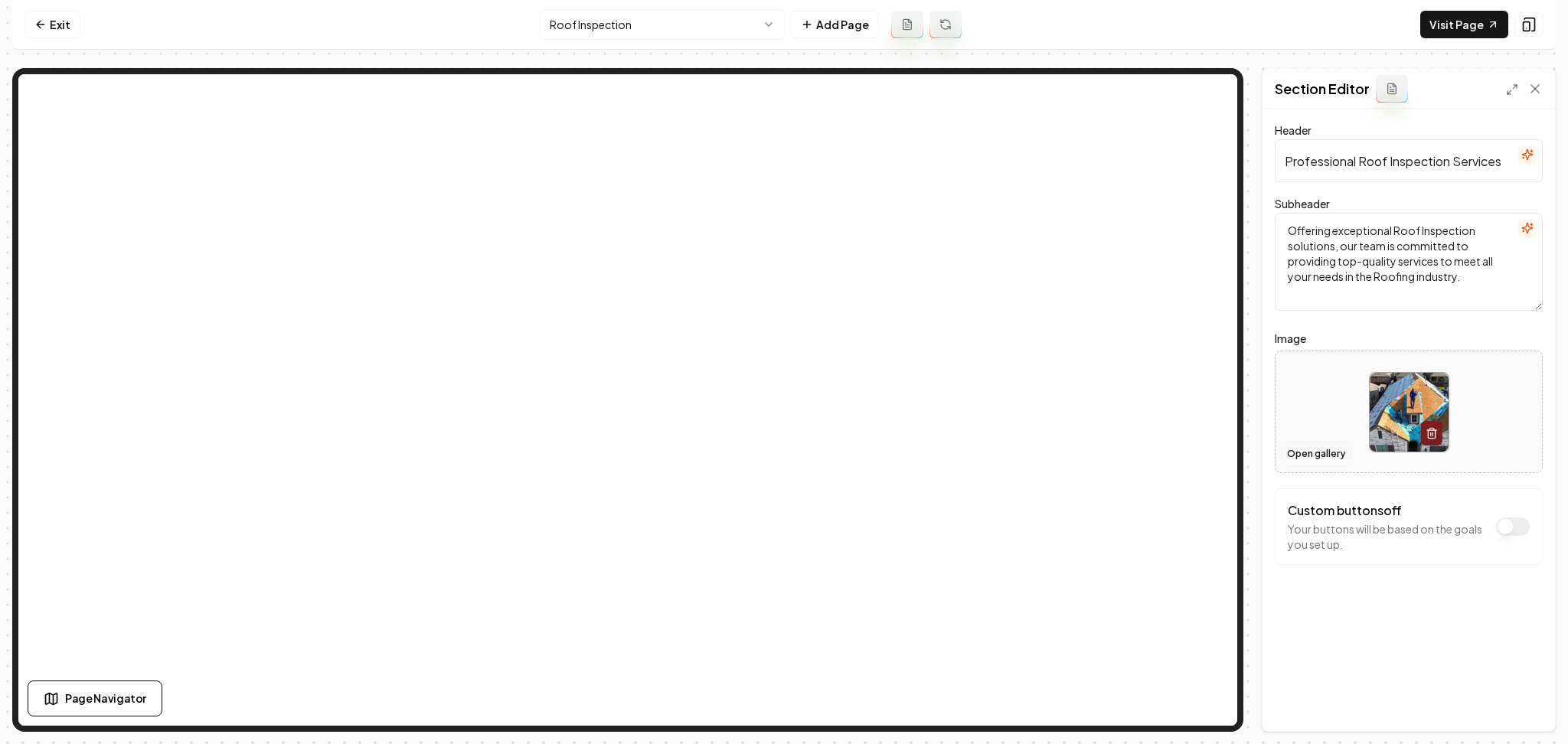
click at [1289, 447] on button "Open gallery" at bounding box center [1316, 454] width 69 height 25
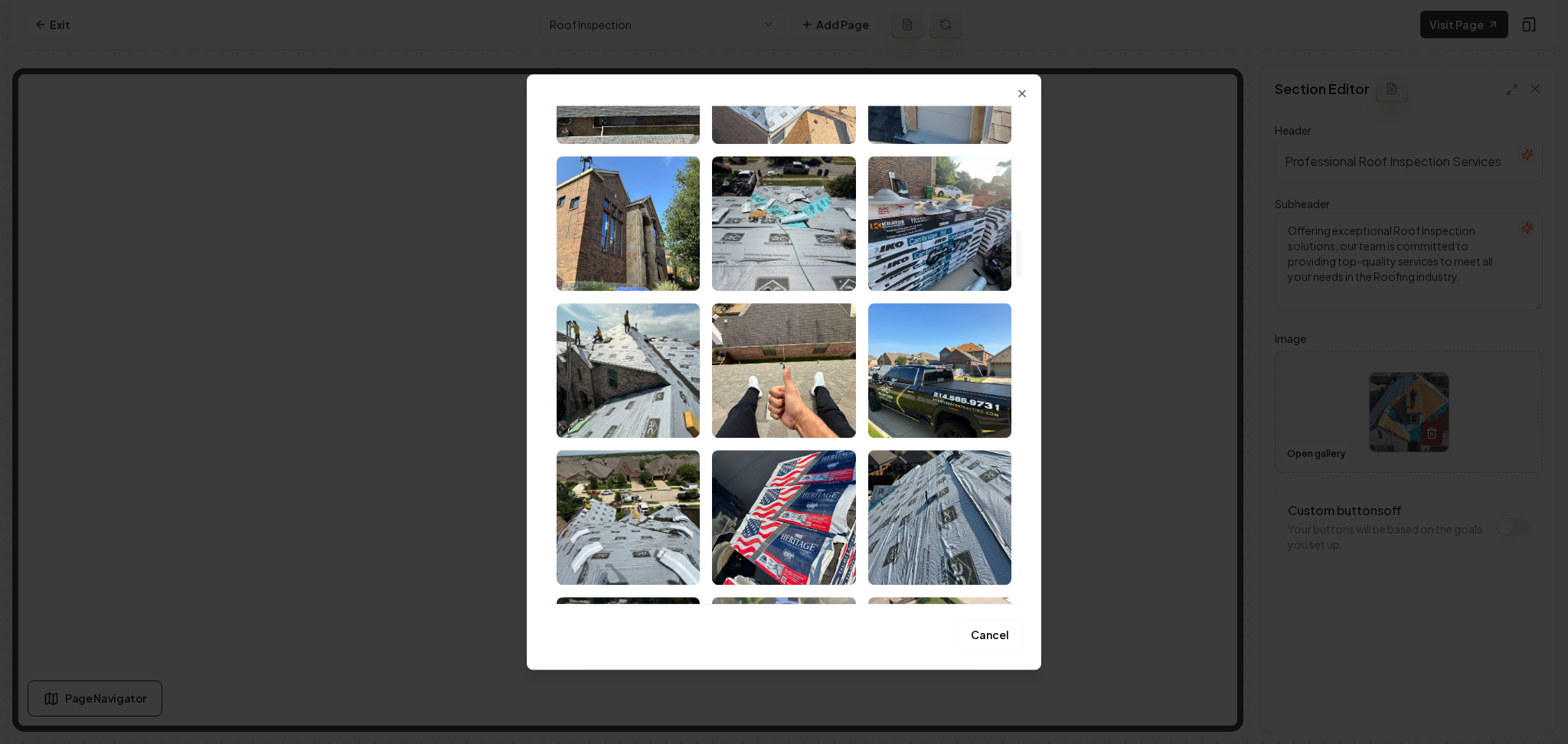
scroll to position [1327, 0]
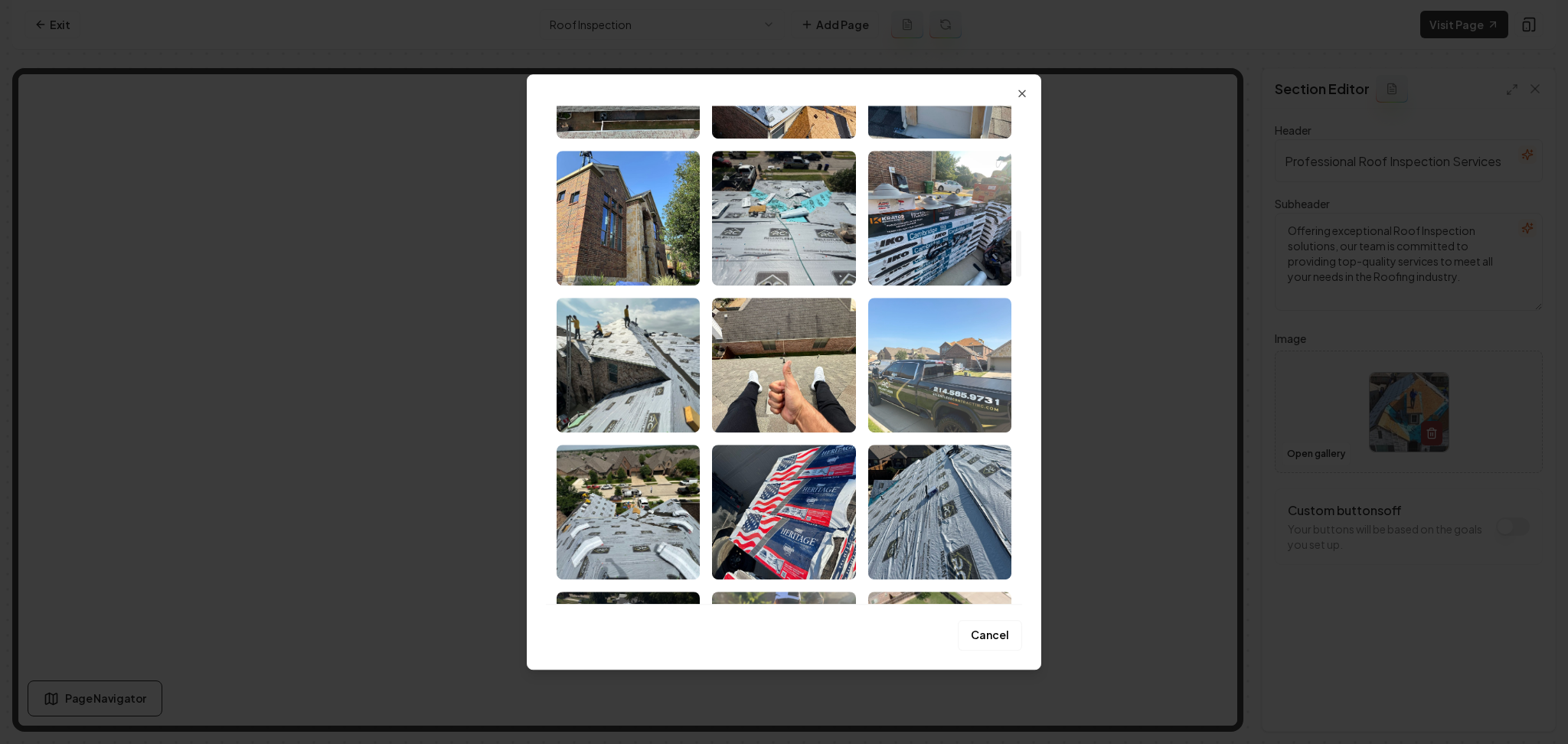
click at [909, 402] on img "Select image image_68acd1b25c7cd75eb8b6c42f.jpeg" at bounding box center [940, 365] width 143 height 135
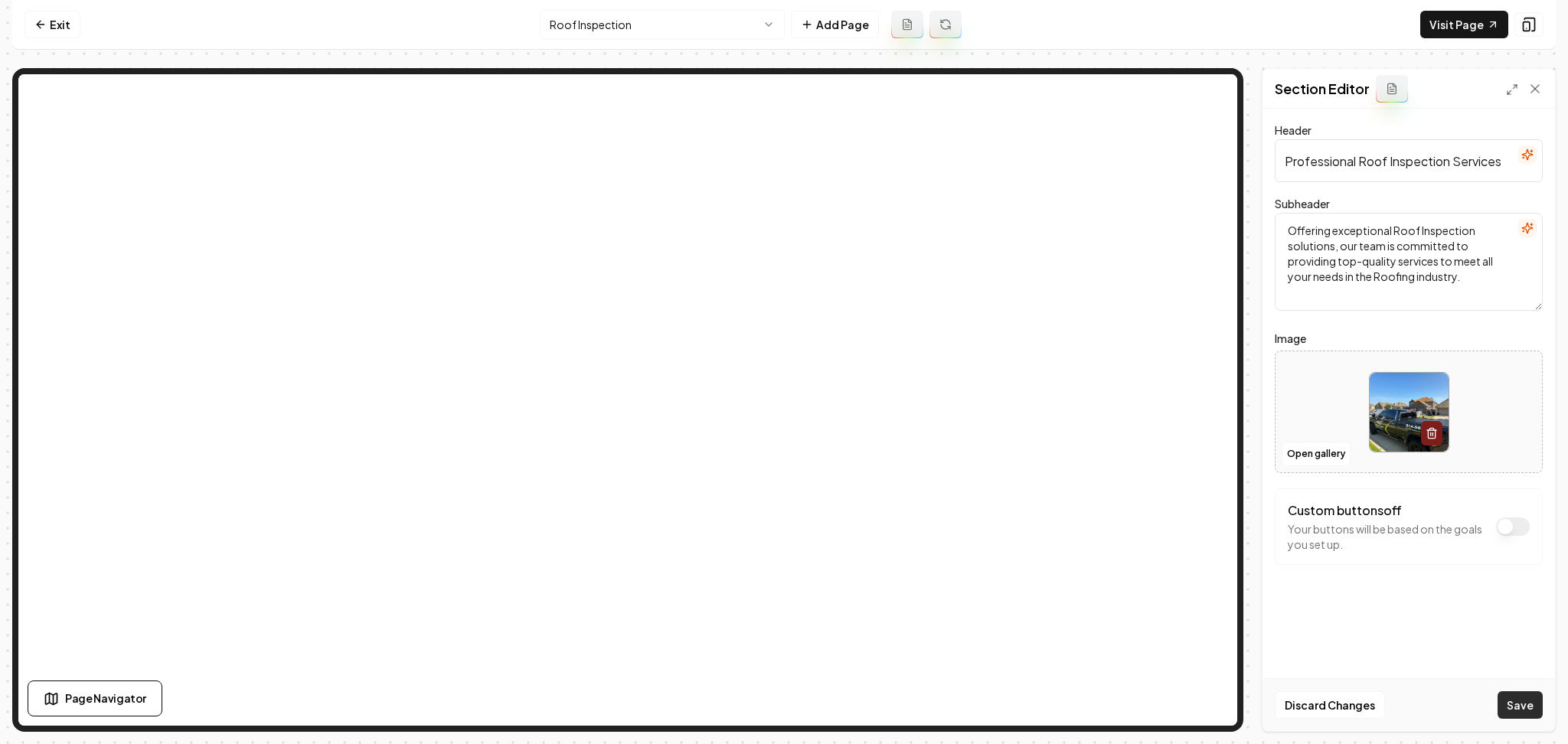
click at [1502, 708] on button "Save" at bounding box center [1521, 705] width 45 height 28
click at [642, 23] on html "Computer Required This feature is only available on a computer. Please switch t…" at bounding box center [784, 372] width 1568 height 744
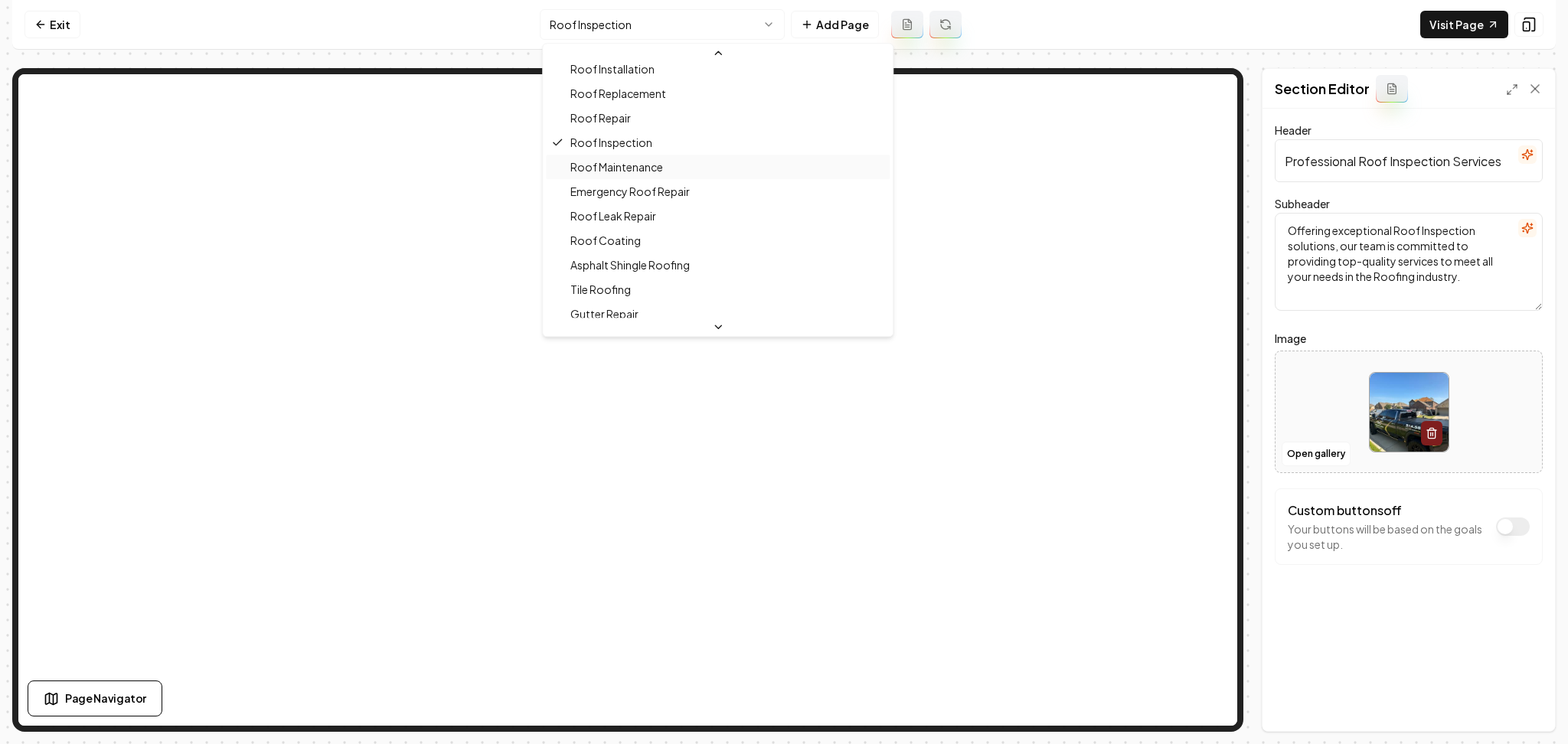
scroll to position [417, 0]
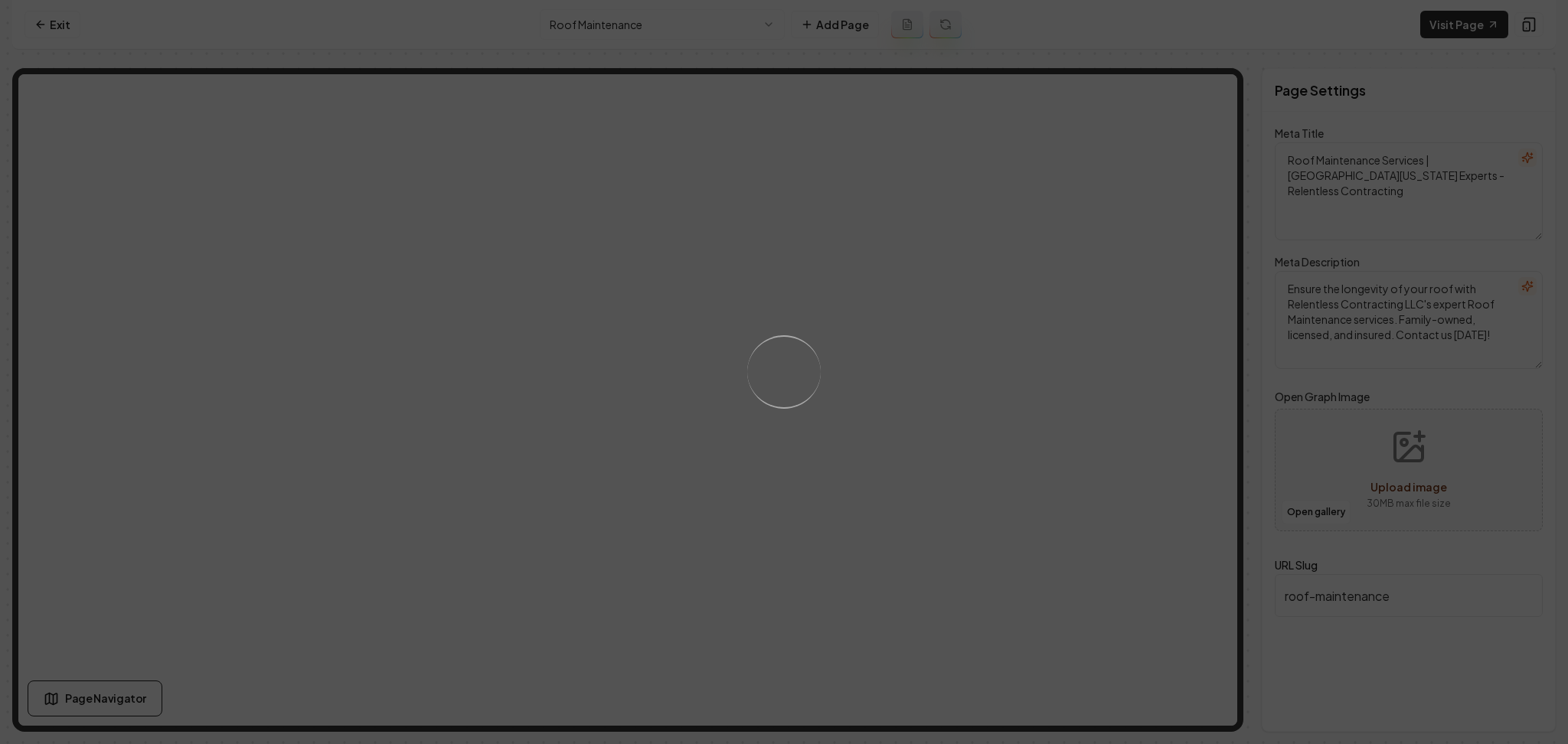
click at [886, 420] on div "Loading..." at bounding box center [784, 372] width 1568 height 744
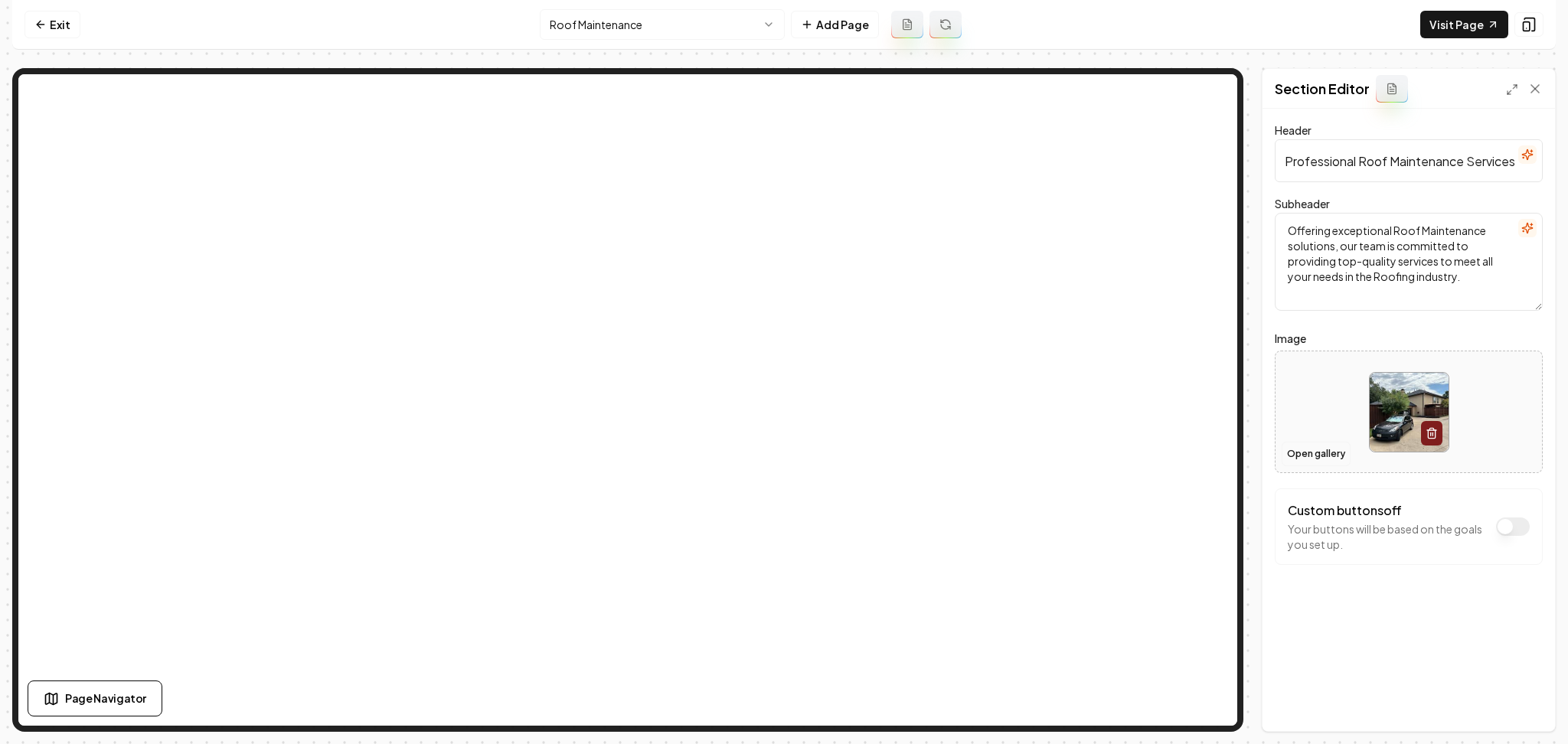
click at [1332, 448] on button "Open gallery" at bounding box center [1316, 454] width 69 height 25
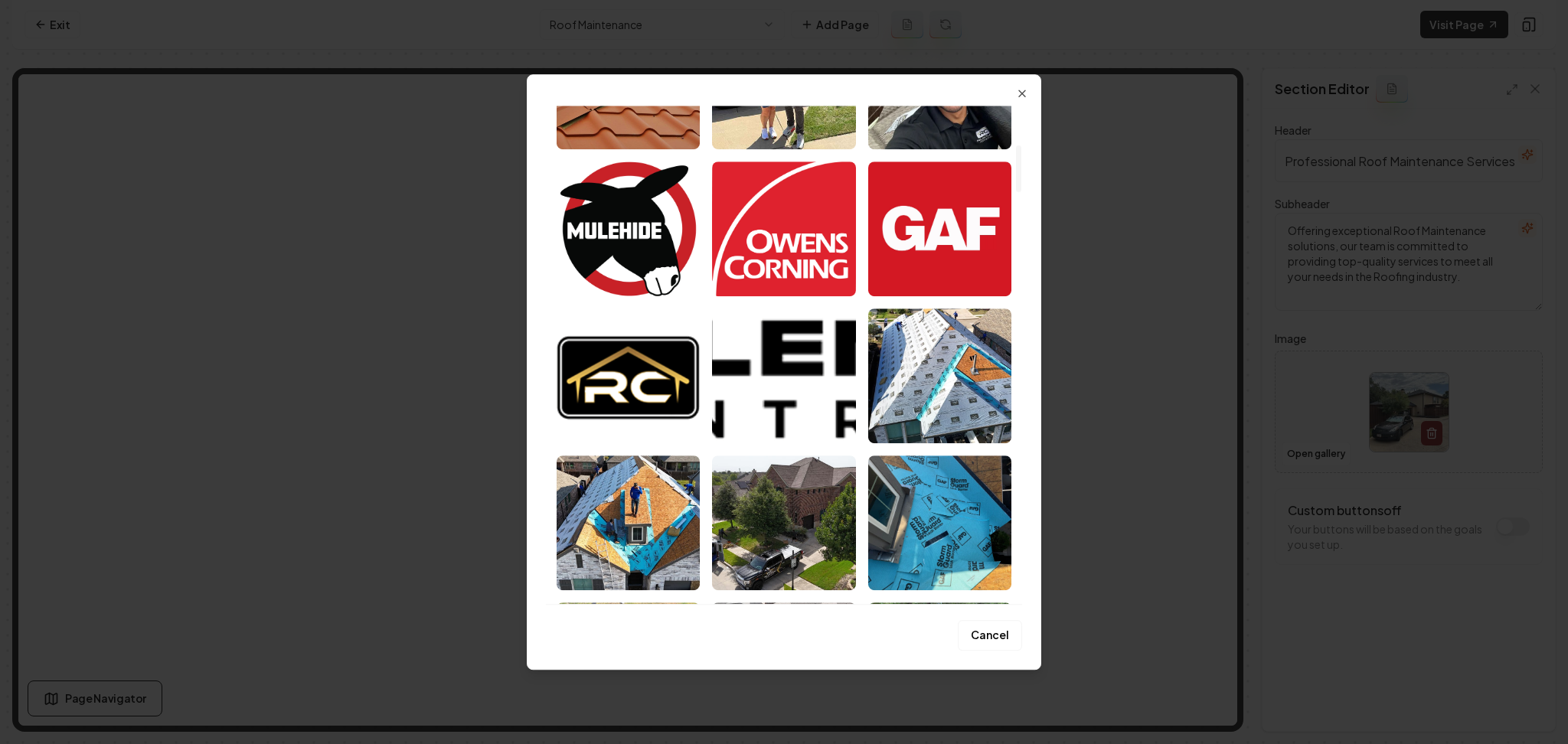
scroll to position [510, 0]
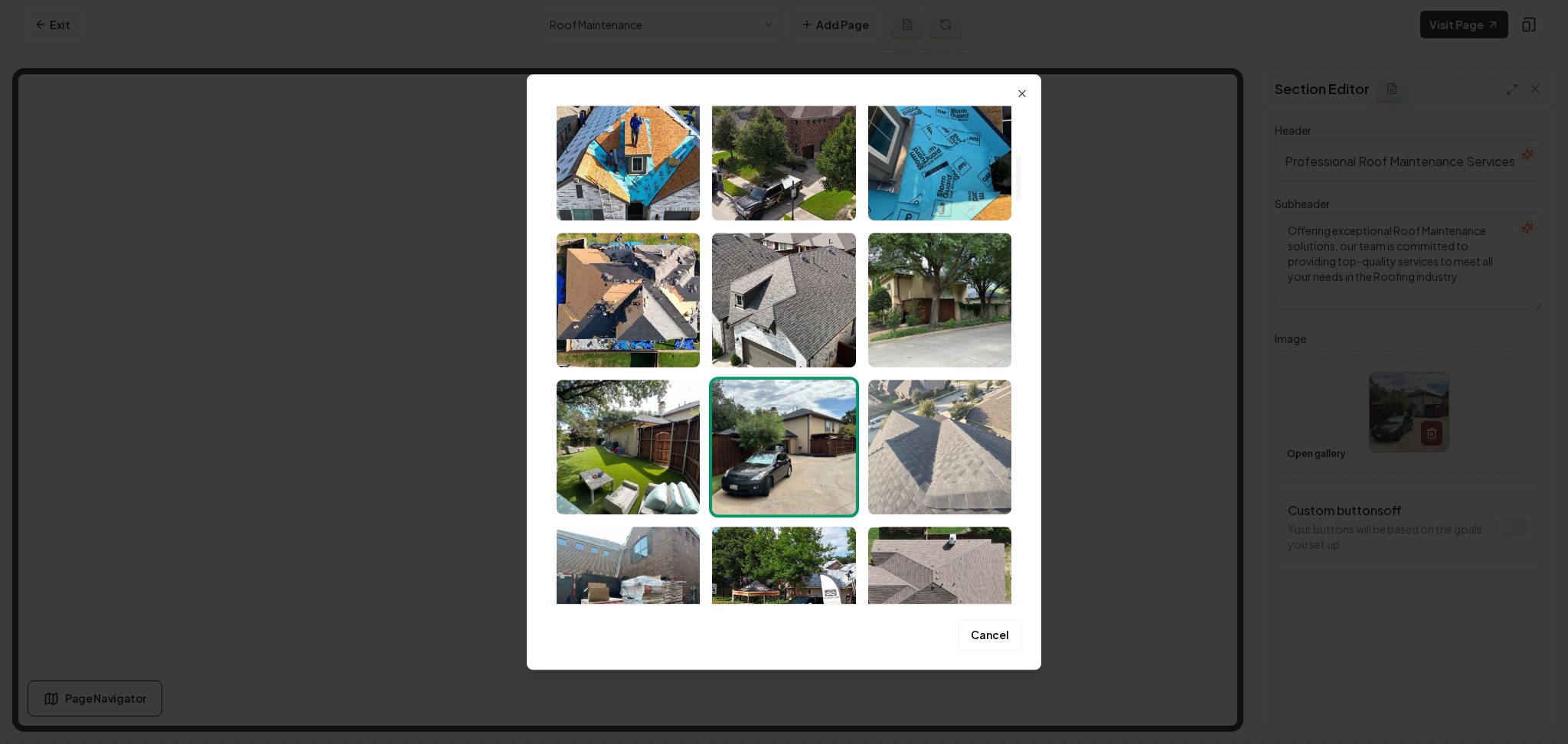
click at [891, 456] on img "Select image image_68acd1b35c7cd75eb8b6d37d.jpeg" at bounding box center [940, 447] width 143 height 135
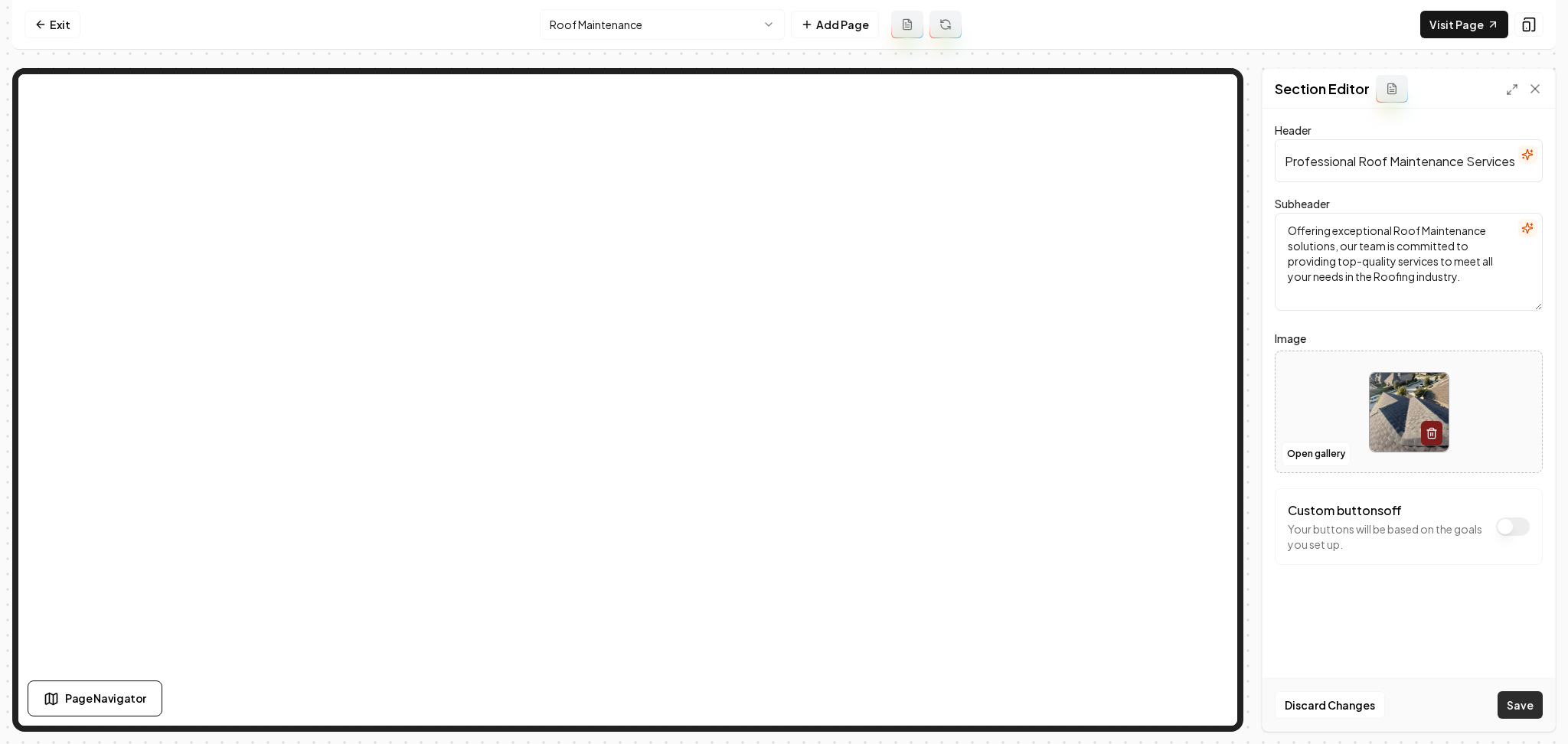
click at [1527, 696] on button "Save" at bounding box center [1521, 705] width 45 height 28
click at [777, 29] on html "Computer Required This feature is only available on a computer. Please switch t…" at bounding box center [784, 372] width 1568 height 744
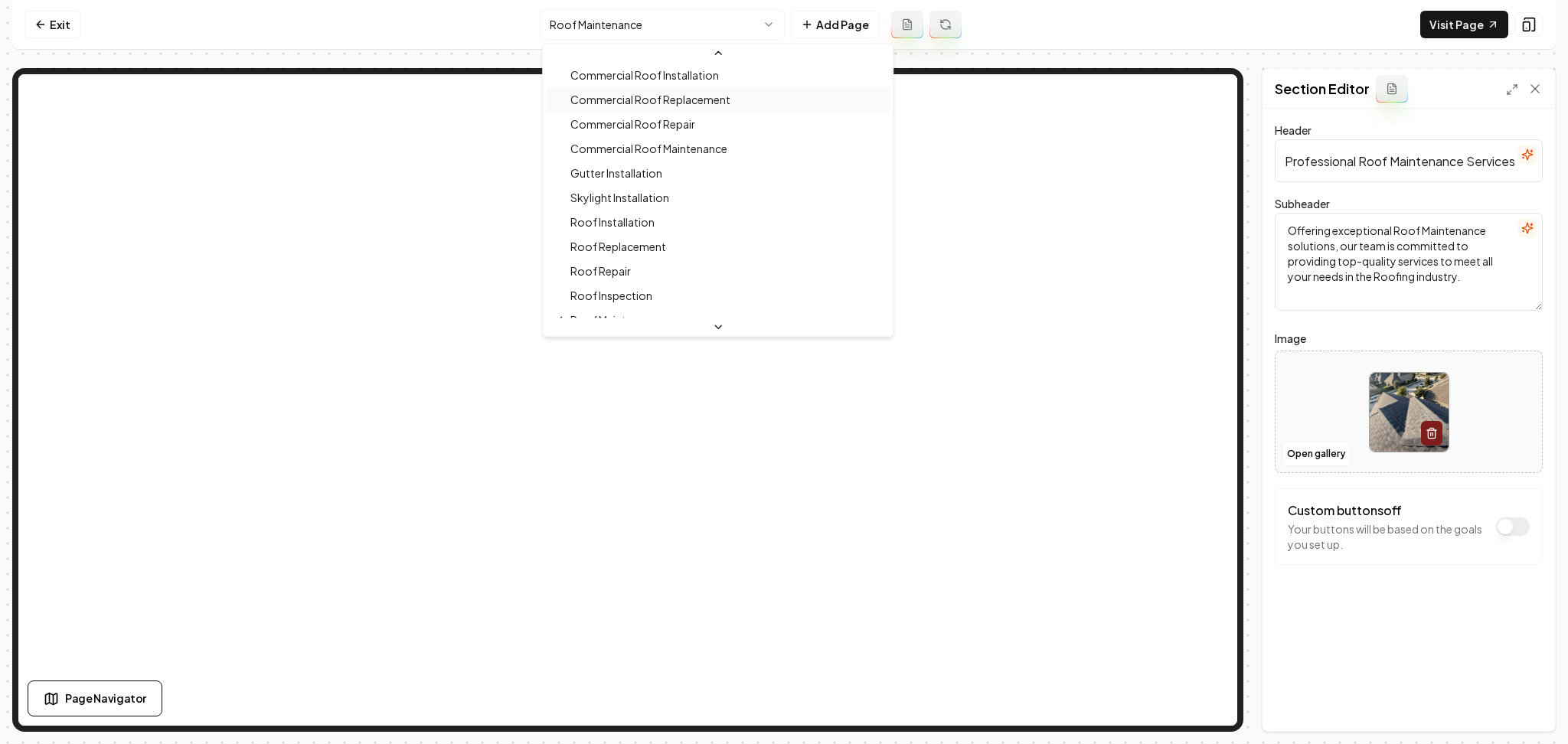
scroll to position [314, 0]
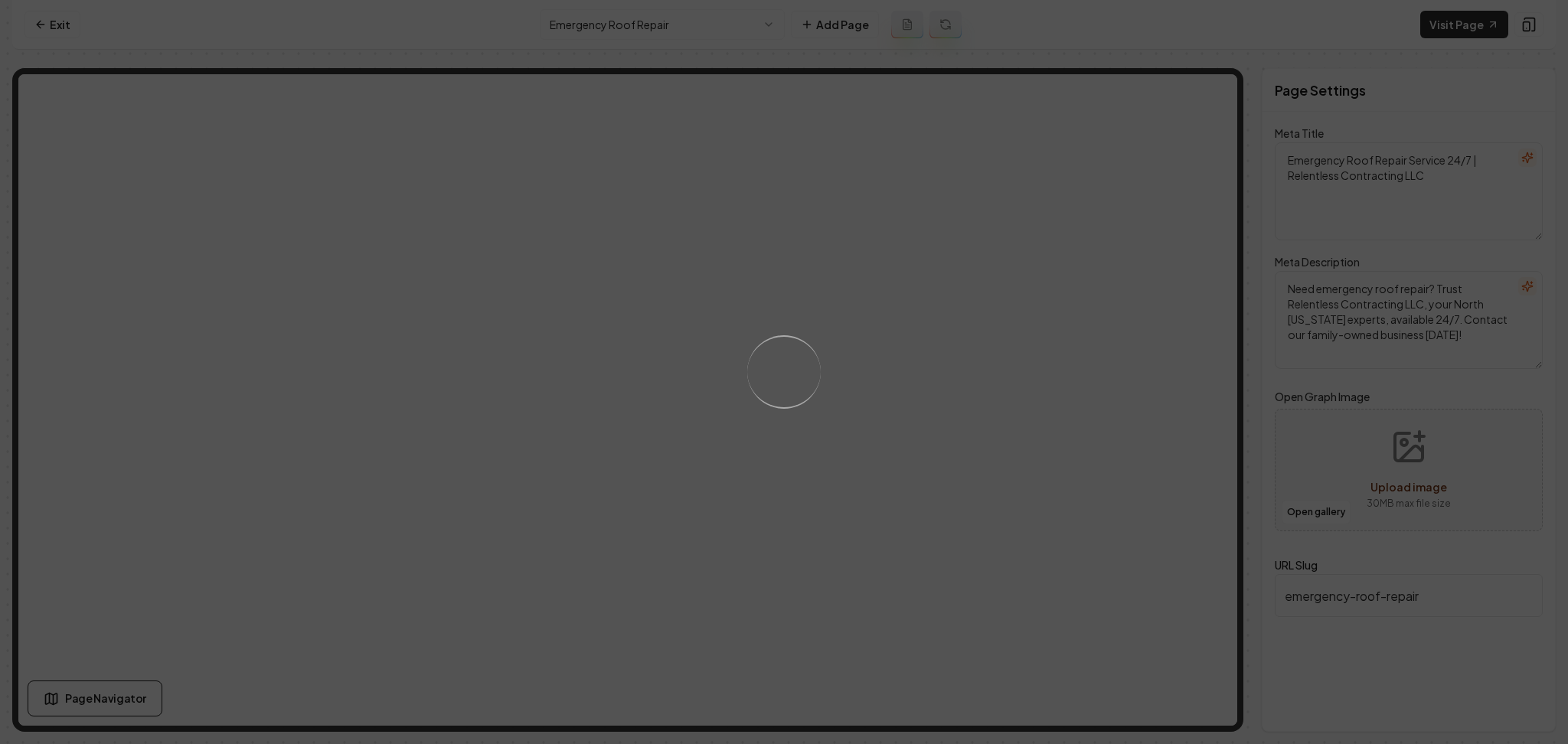
click at [567, 22] on div "Loading..." at bounding box center [784, 372] width 1568 height 744
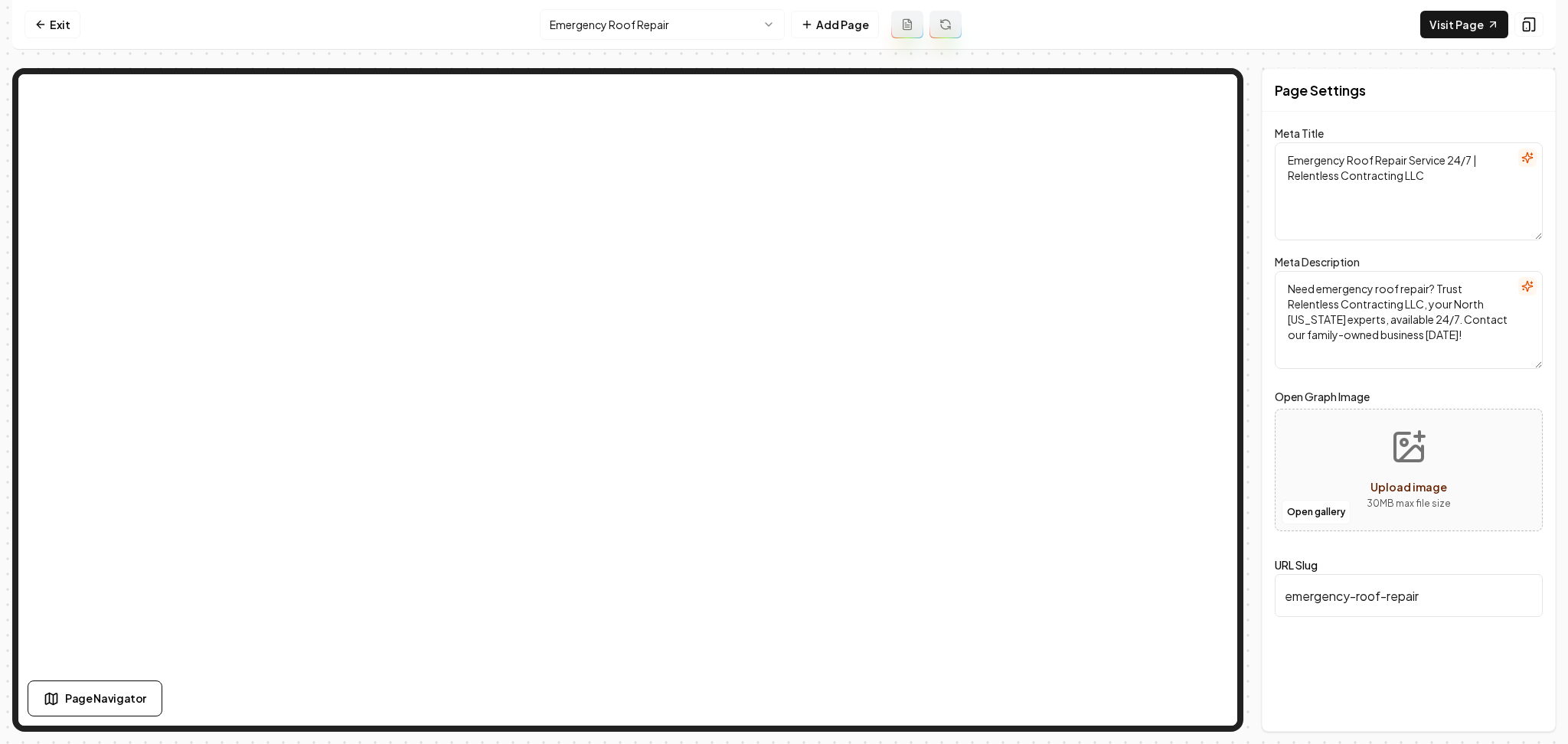
click at [567, 24] on html "Computer Required This feature is only available on a computer. Please switch t…" at bounding box center [784, 372] width 1568 height 744
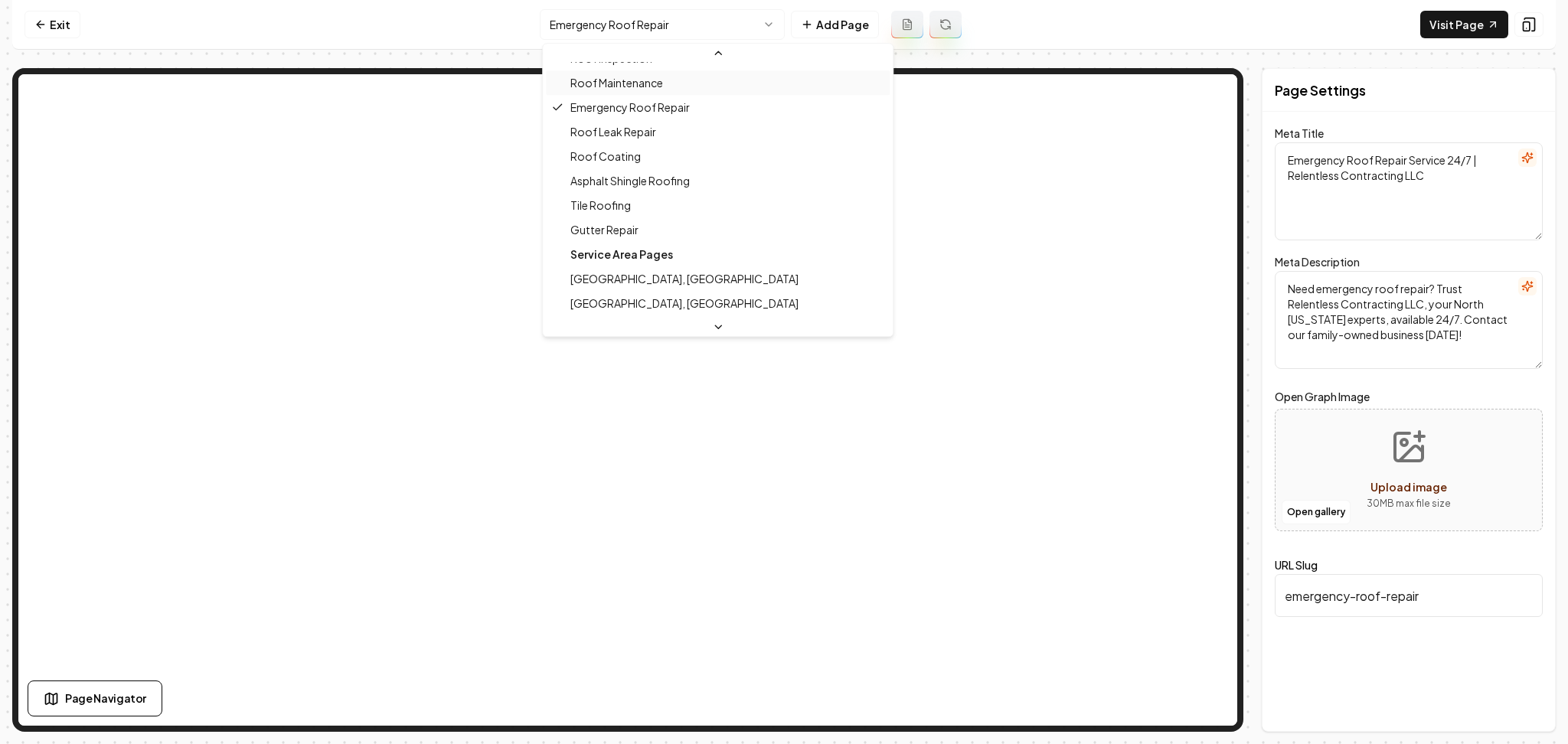
scroll to position [466, 0]
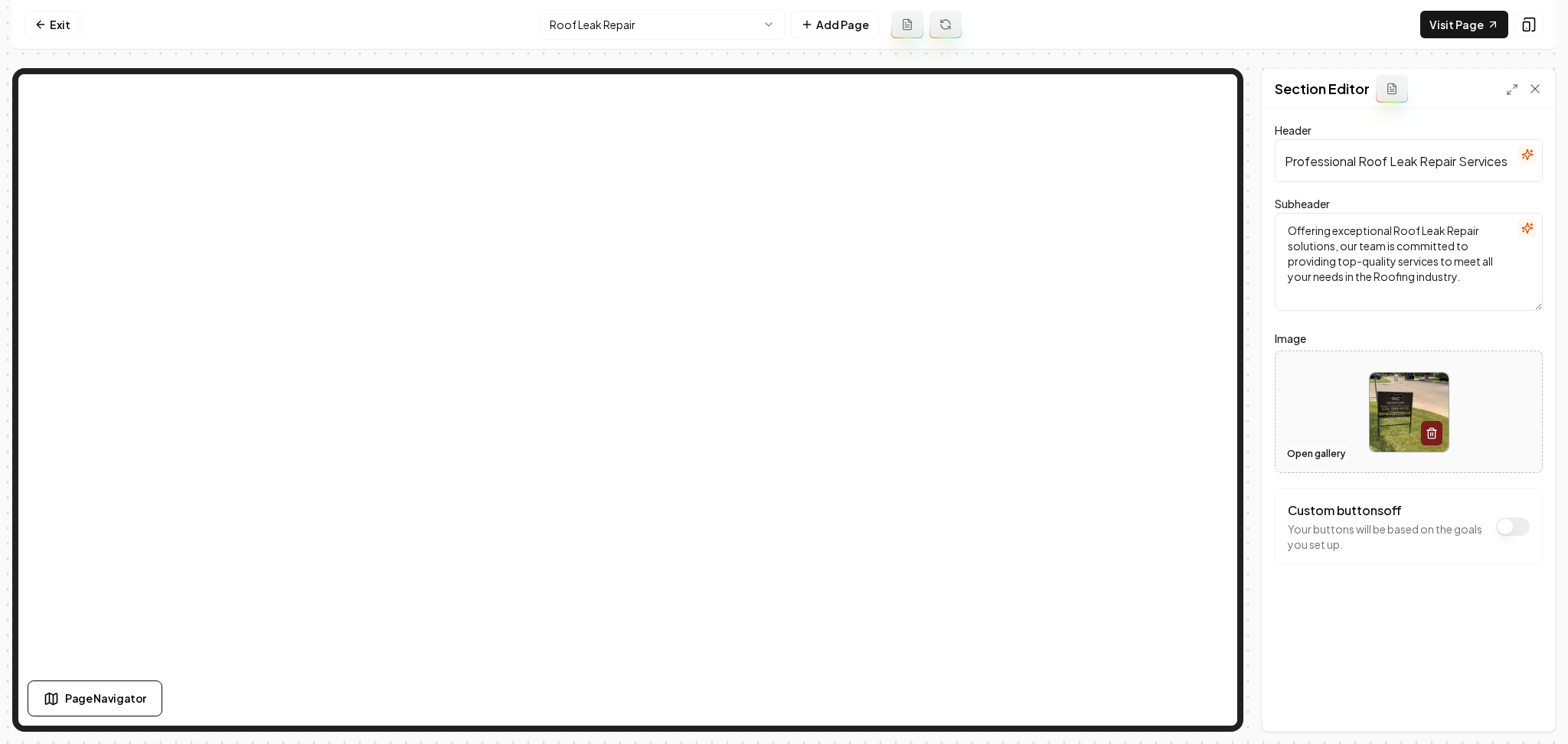
click at [1328, 452] on button "Open gallery" at bounding box center [1316, 454] width 69 height 25
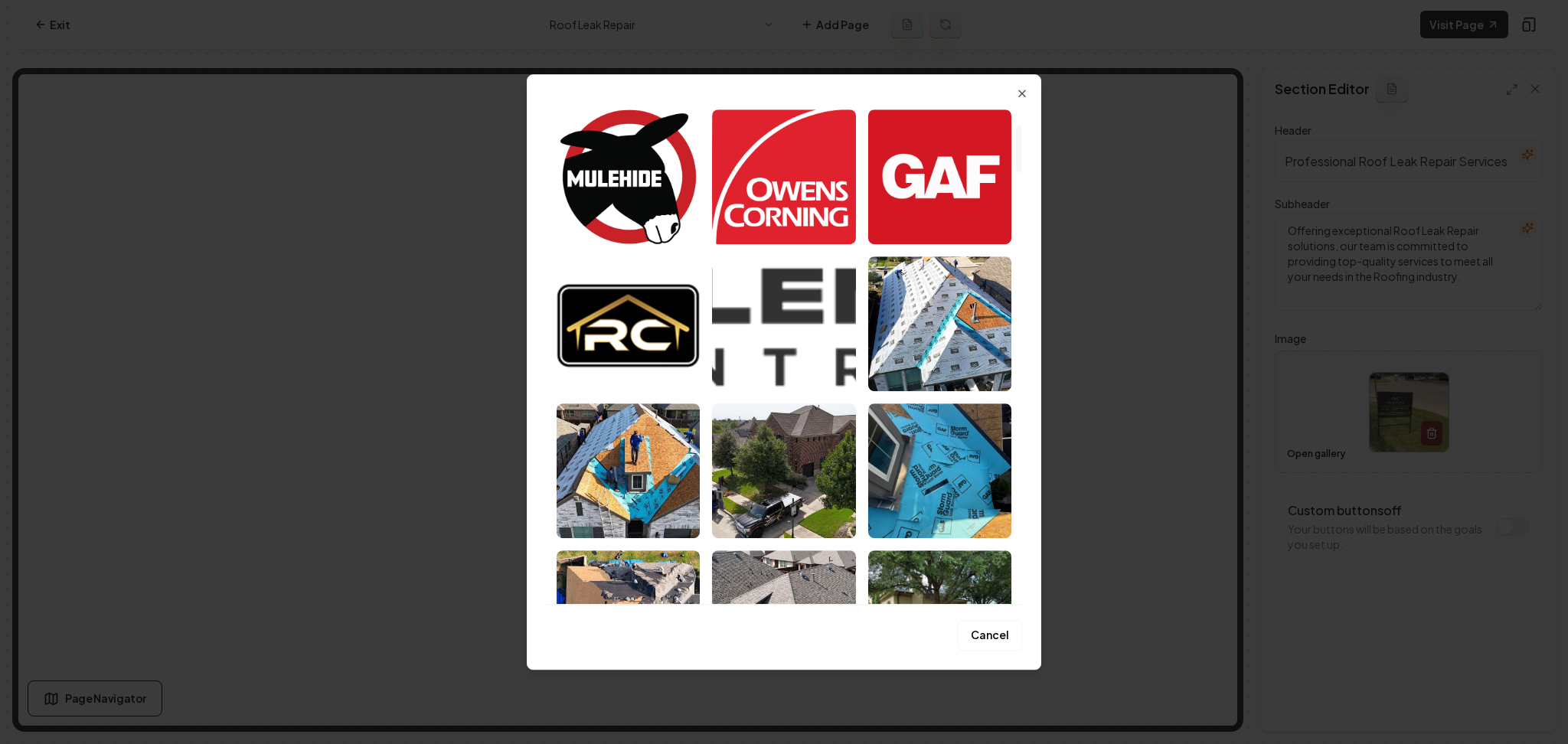
scroll to position [203, 0]
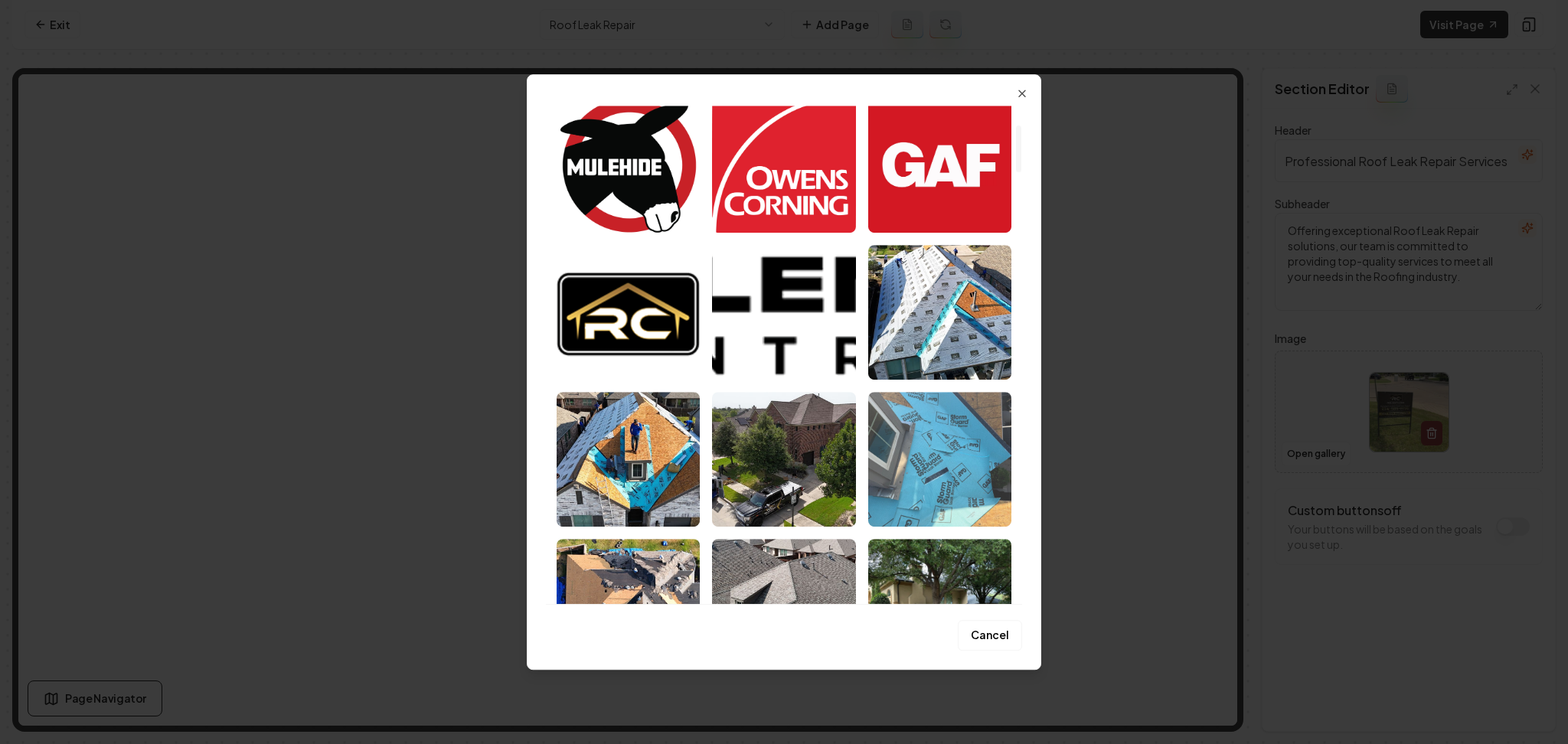
click at [927, 443] on img "Select image image_68acd1b55c7cd75eb8b6e1c7.jpeg" at bounding box center [940, 459] width 143 height 135
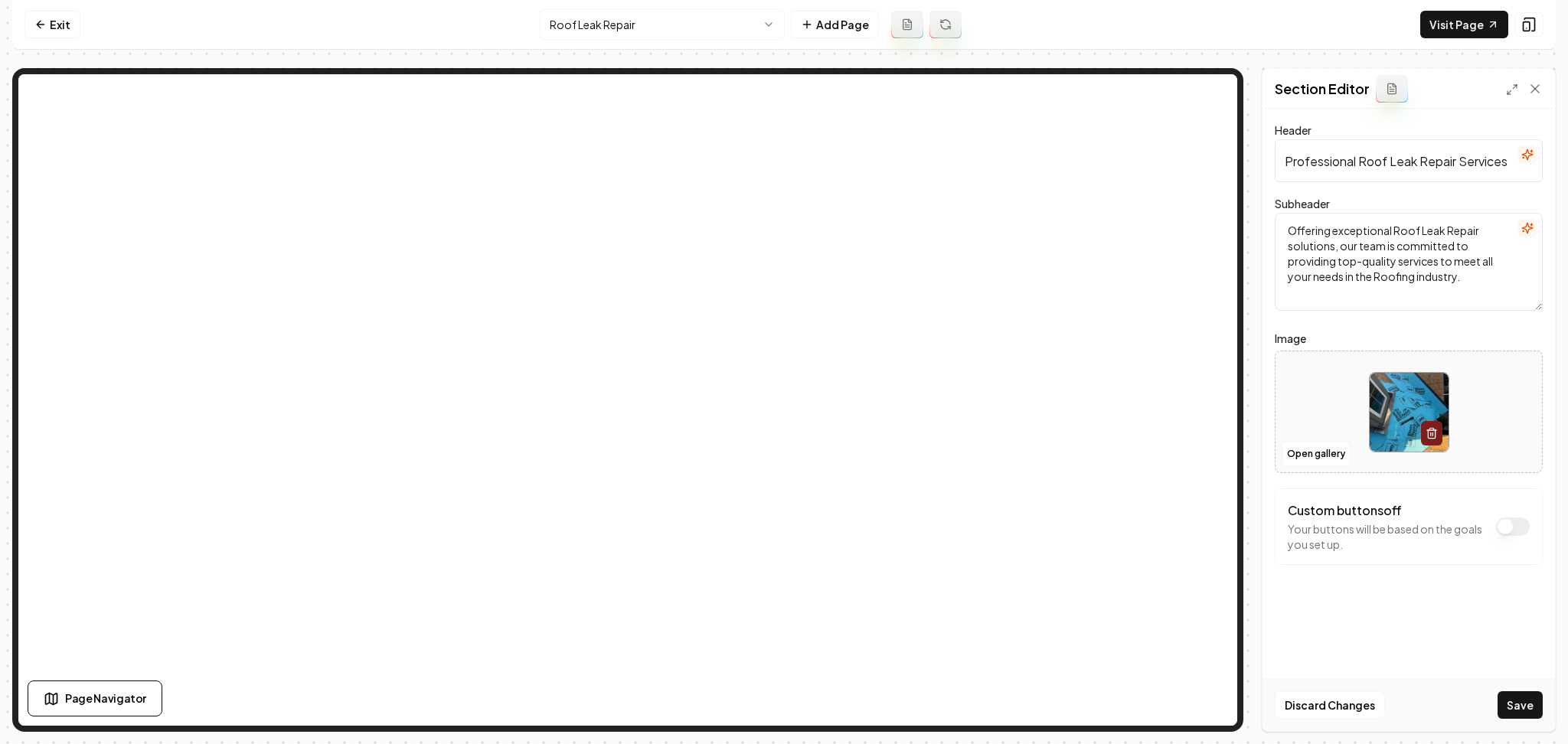
click at [1514, 705] on button "Save" at bounding box center [1521, 705] width 45 height 28
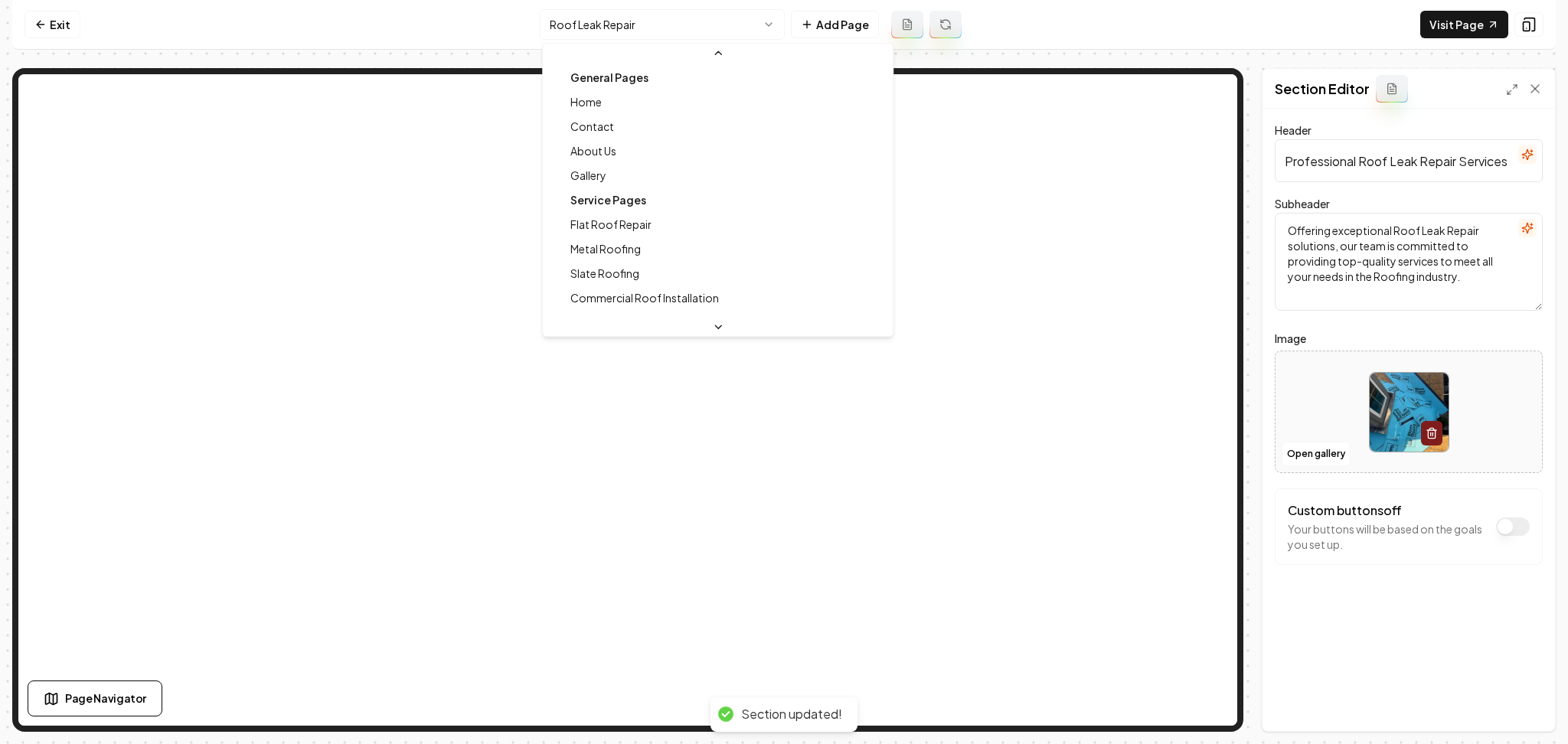
click at [702, 32] on html "Computer Required This feature is only available on a computer. Please switch t…" at bounding box center [784, 372] width 1568 height 744
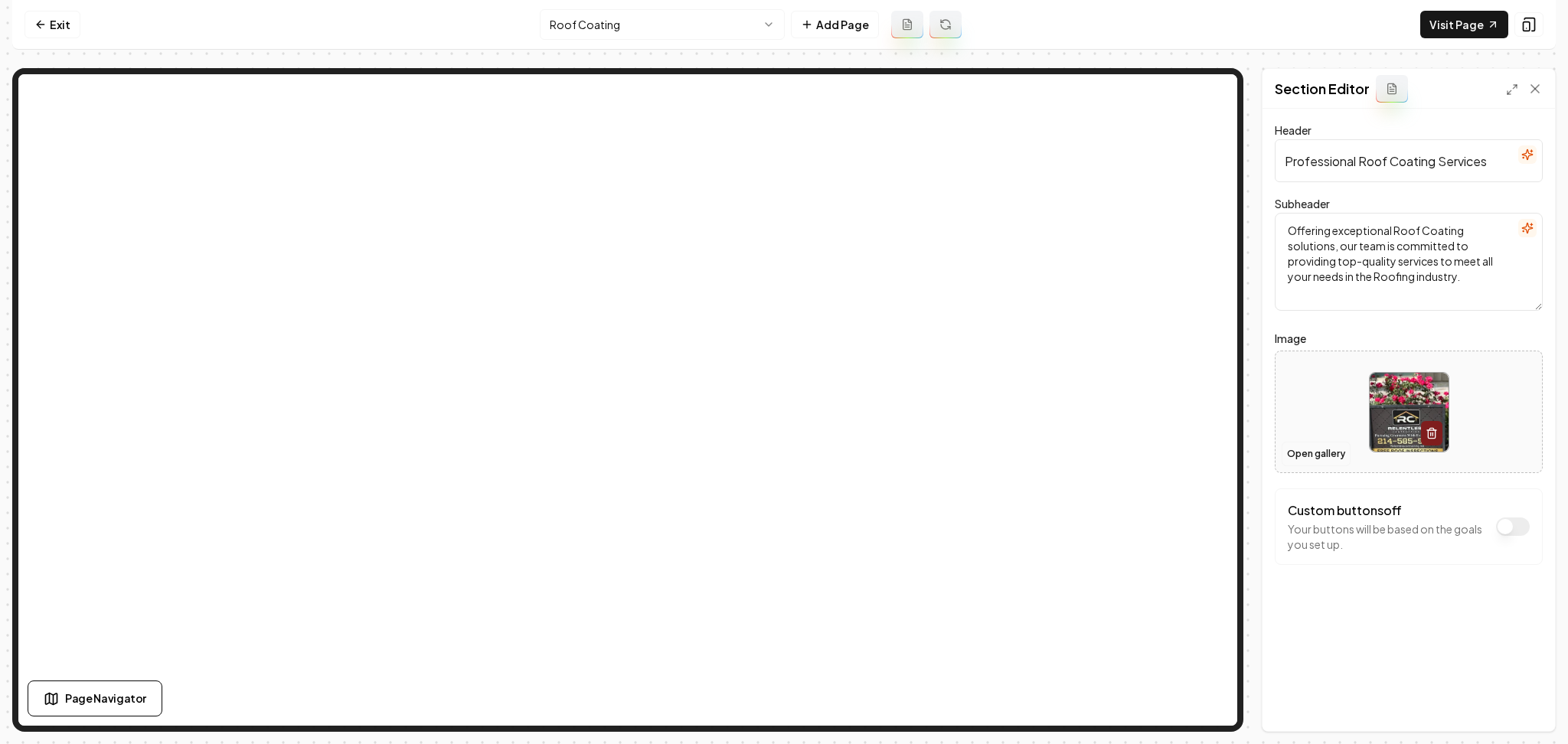
click at [1286, 452] on button "Open gallery" at bounding box center [1316, 454] width 69 height 25
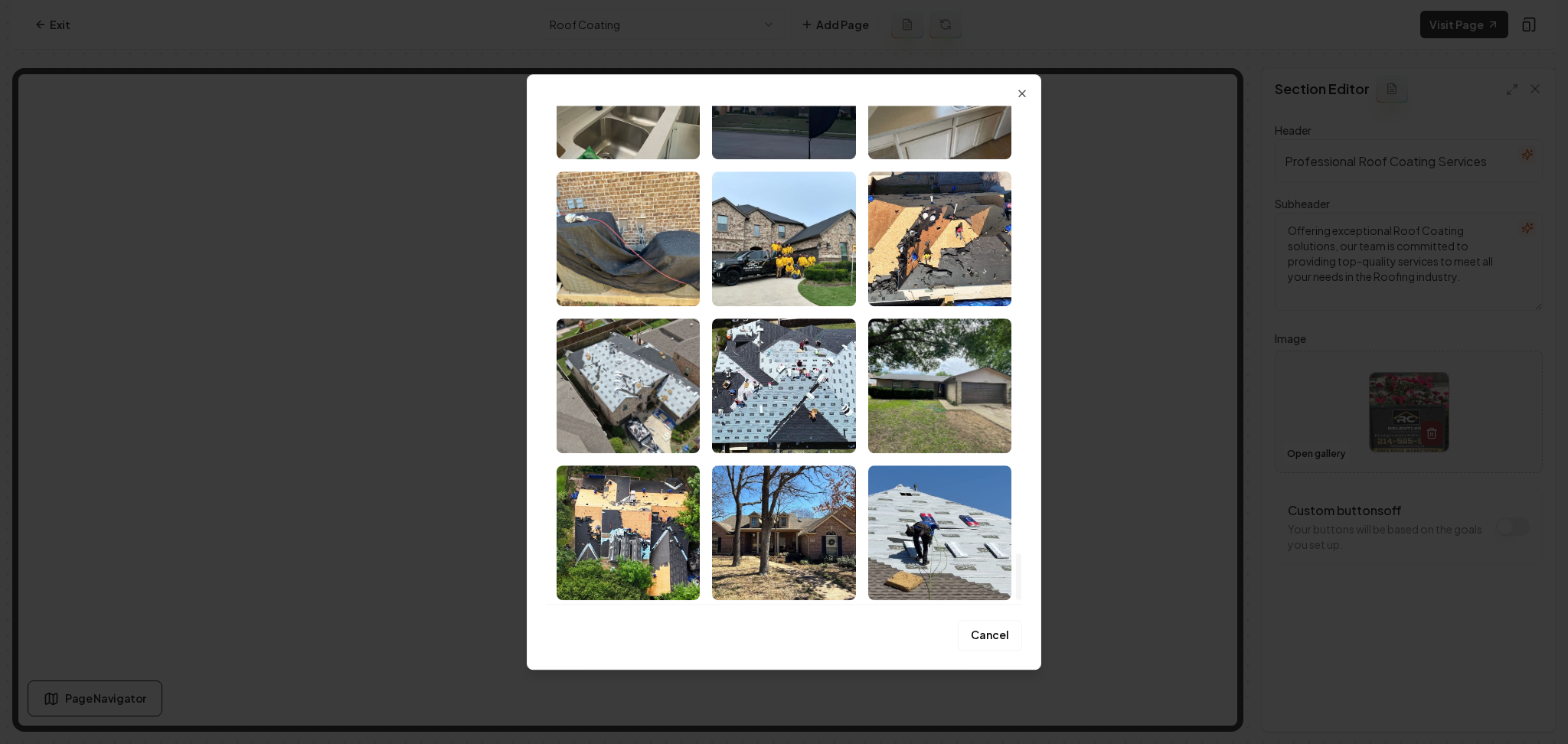
scroll to position [4834, 0]
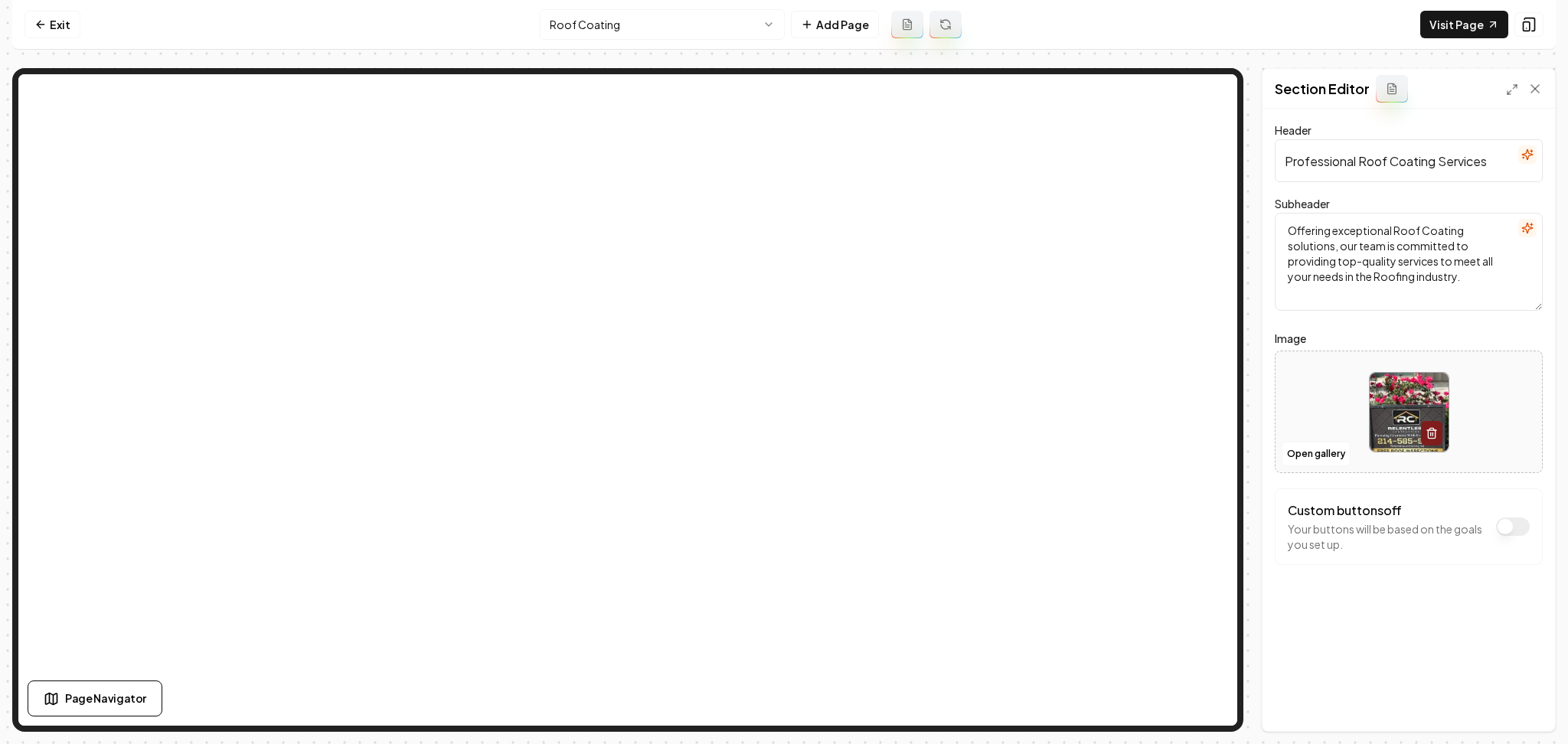
click at [577, 25] on html "Computer Required This feature is only available on a computer. Please switch t…" at bounding box center [784, 372] width 1568 height 744
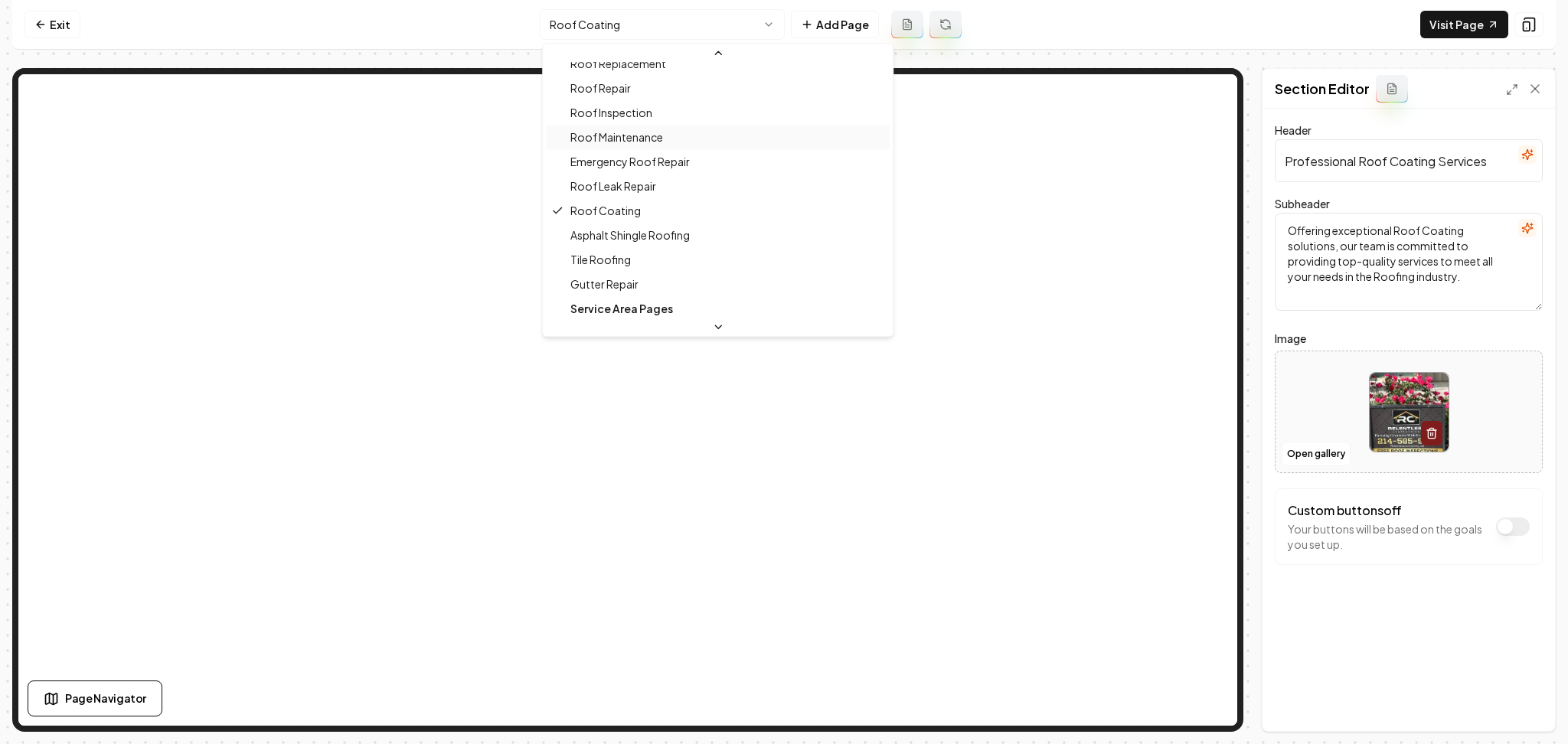
scroll to position [413, 0]
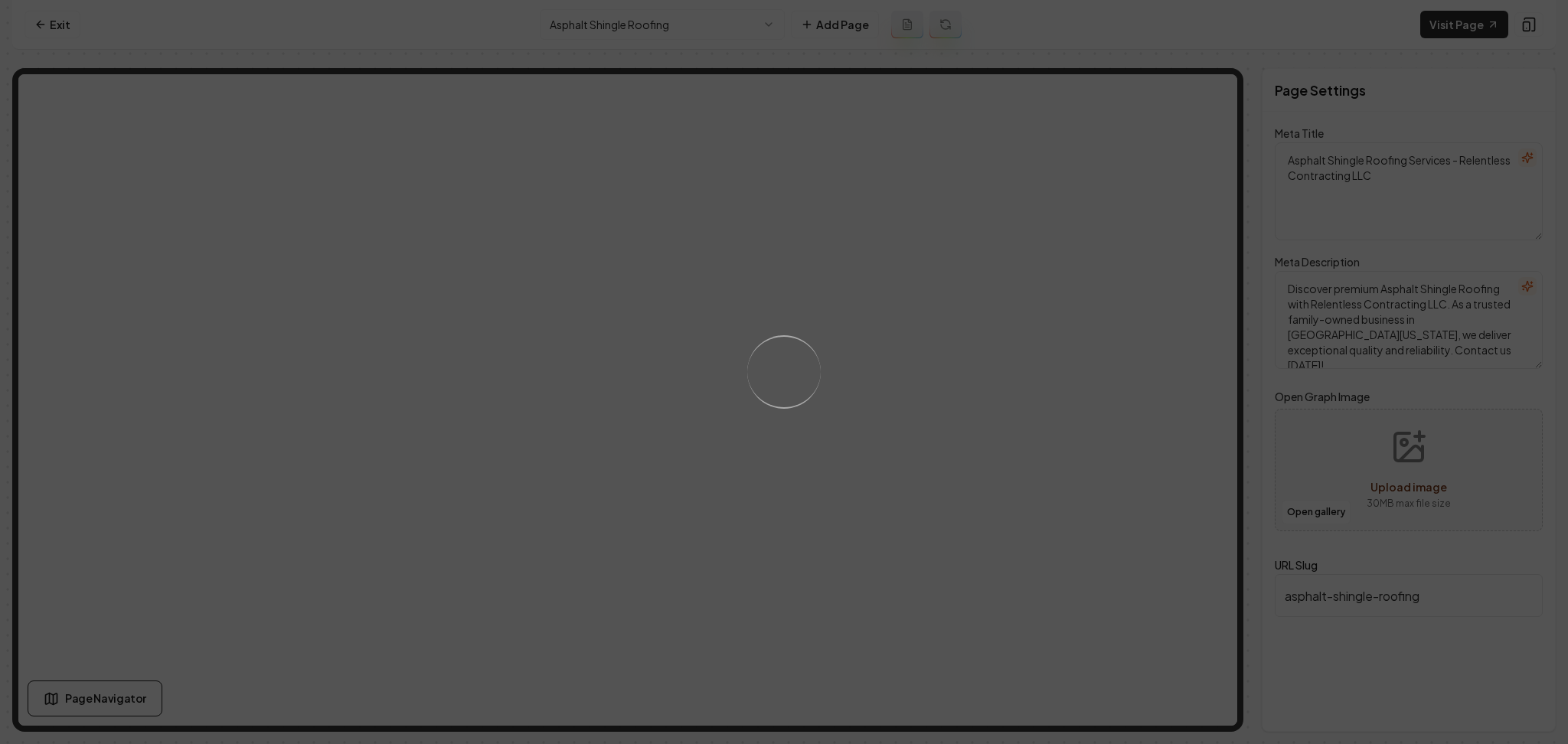
click at [927, 361] on div "Loading..." at bounding box center [784, 372] width 1568 height 744
click at [927, 372] on div "Loading..." at bounding box center [784, 372] width 1568 height 744
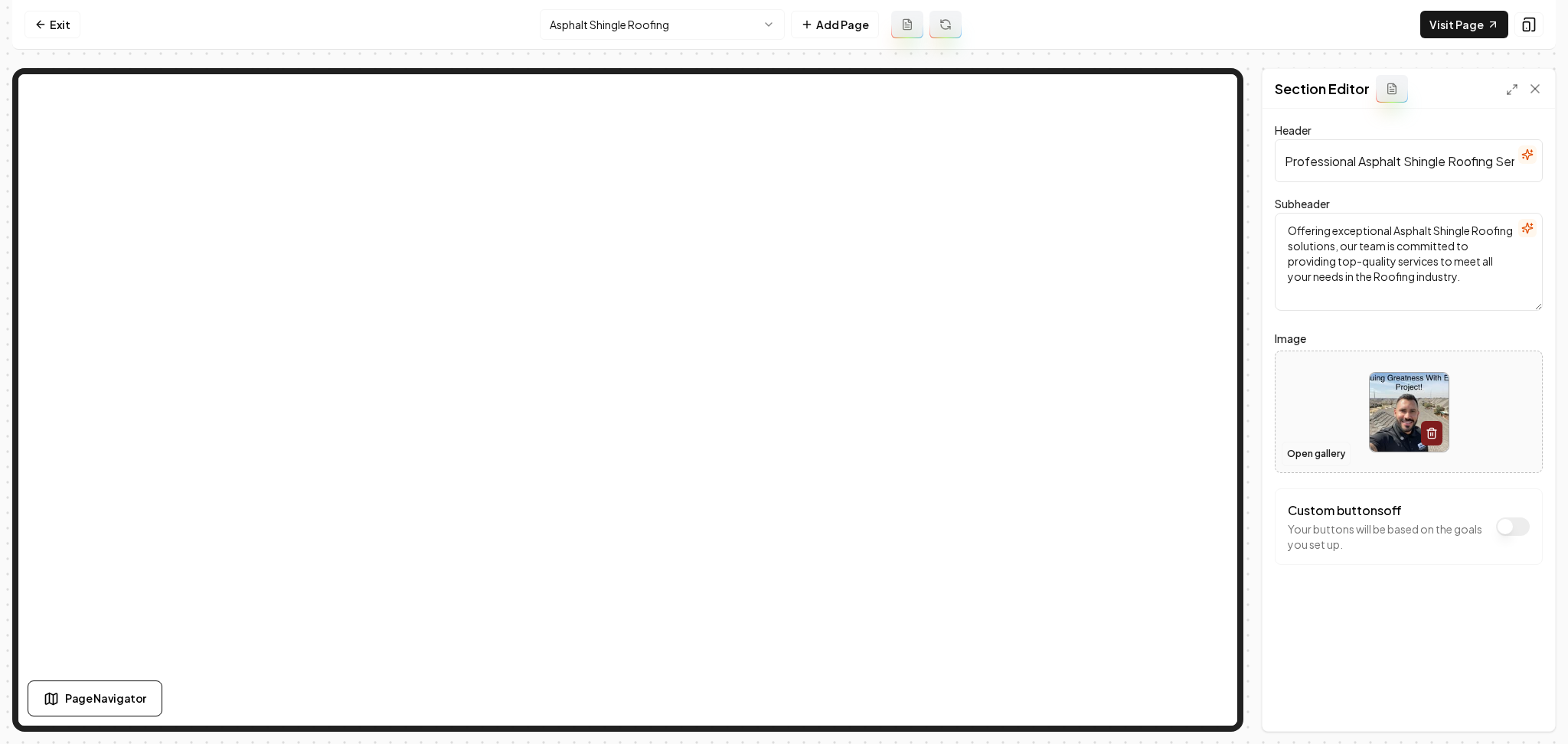
click at [1296, 464] on button "Open gallery" at bounding box center [1316, 454] width 69 height 25
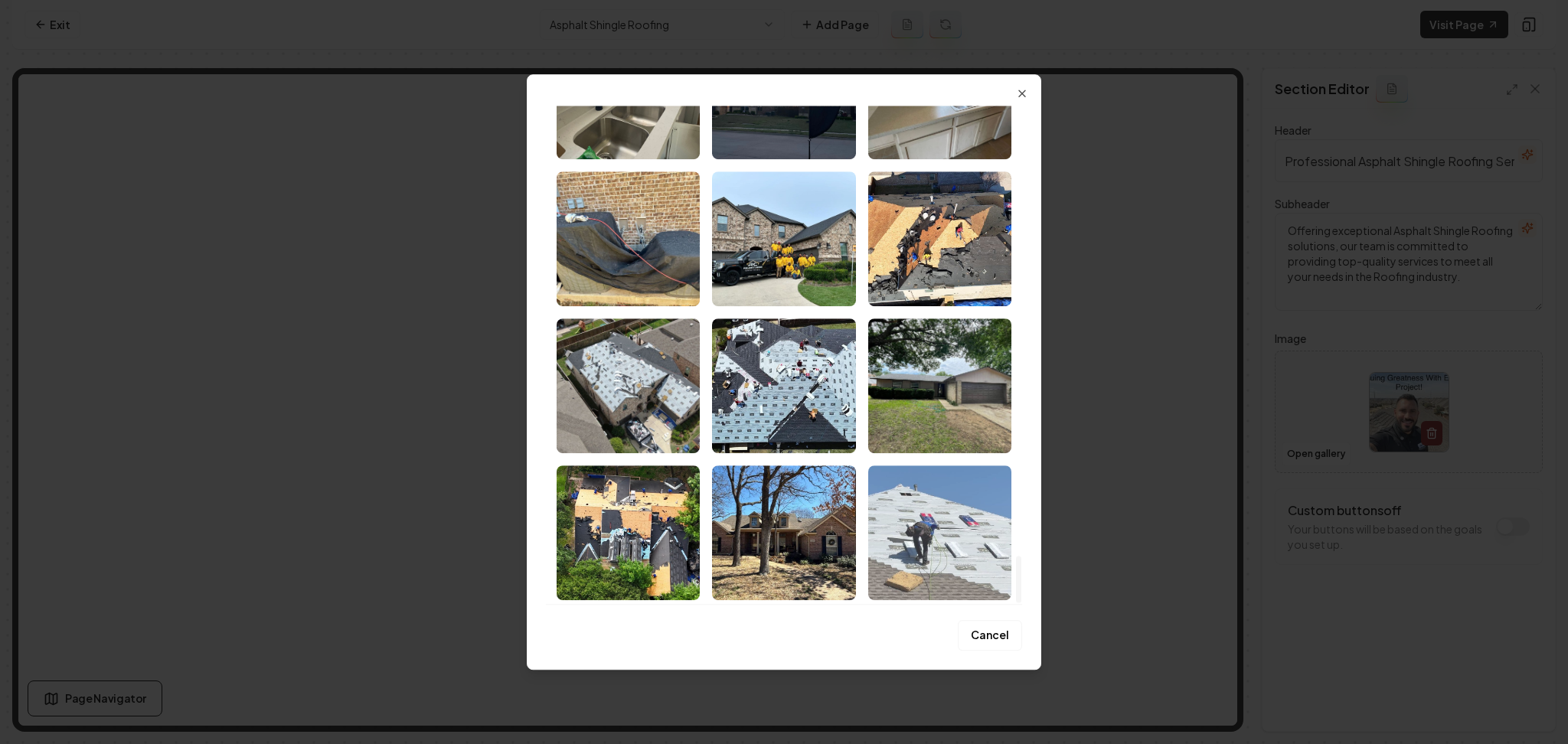
scroll to position [4834, 0]
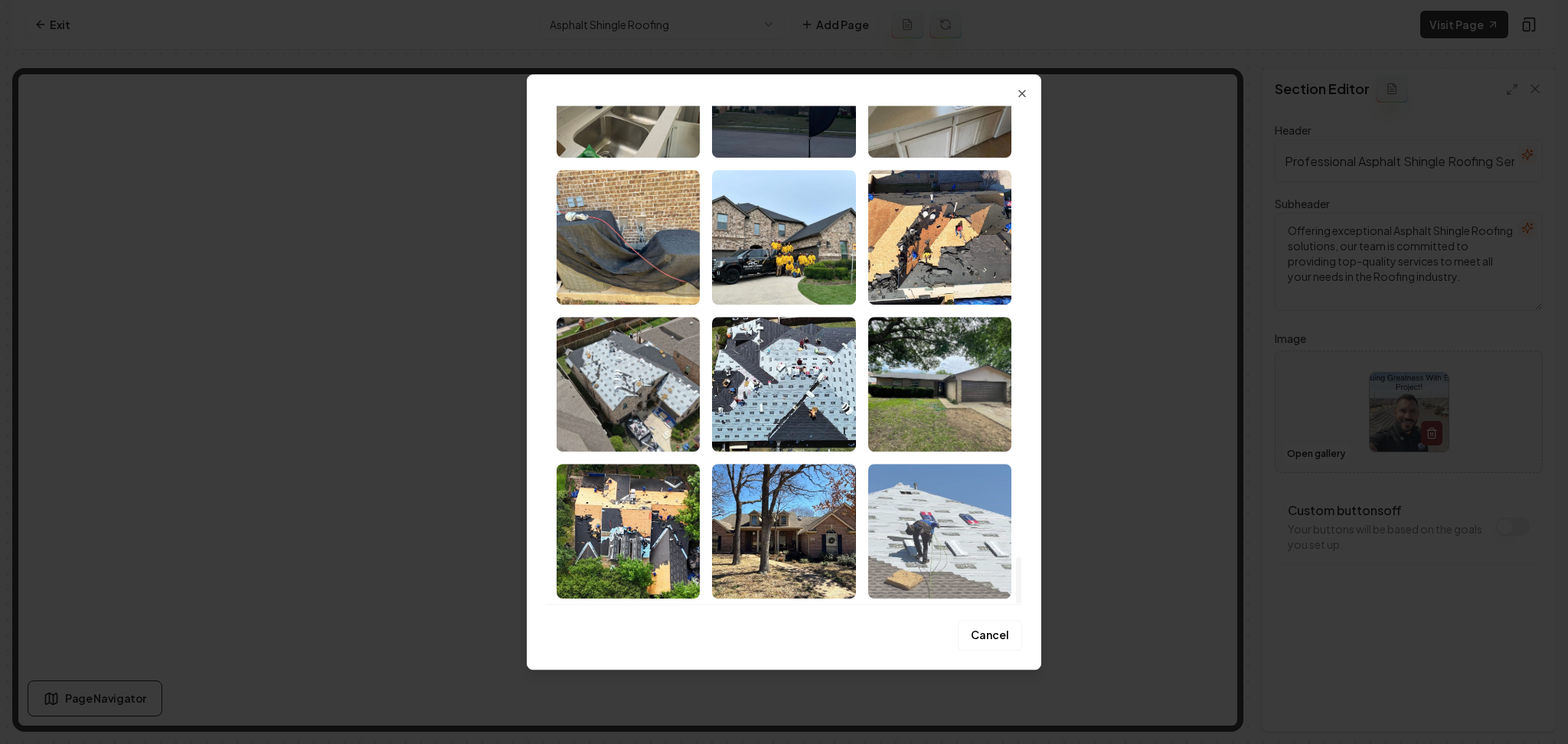
click at [911, 508] on img "Select image image_68acd1aa5c7cd75eb8b68105.jpeg" at bounding box center [940, 531] width 143 height 135
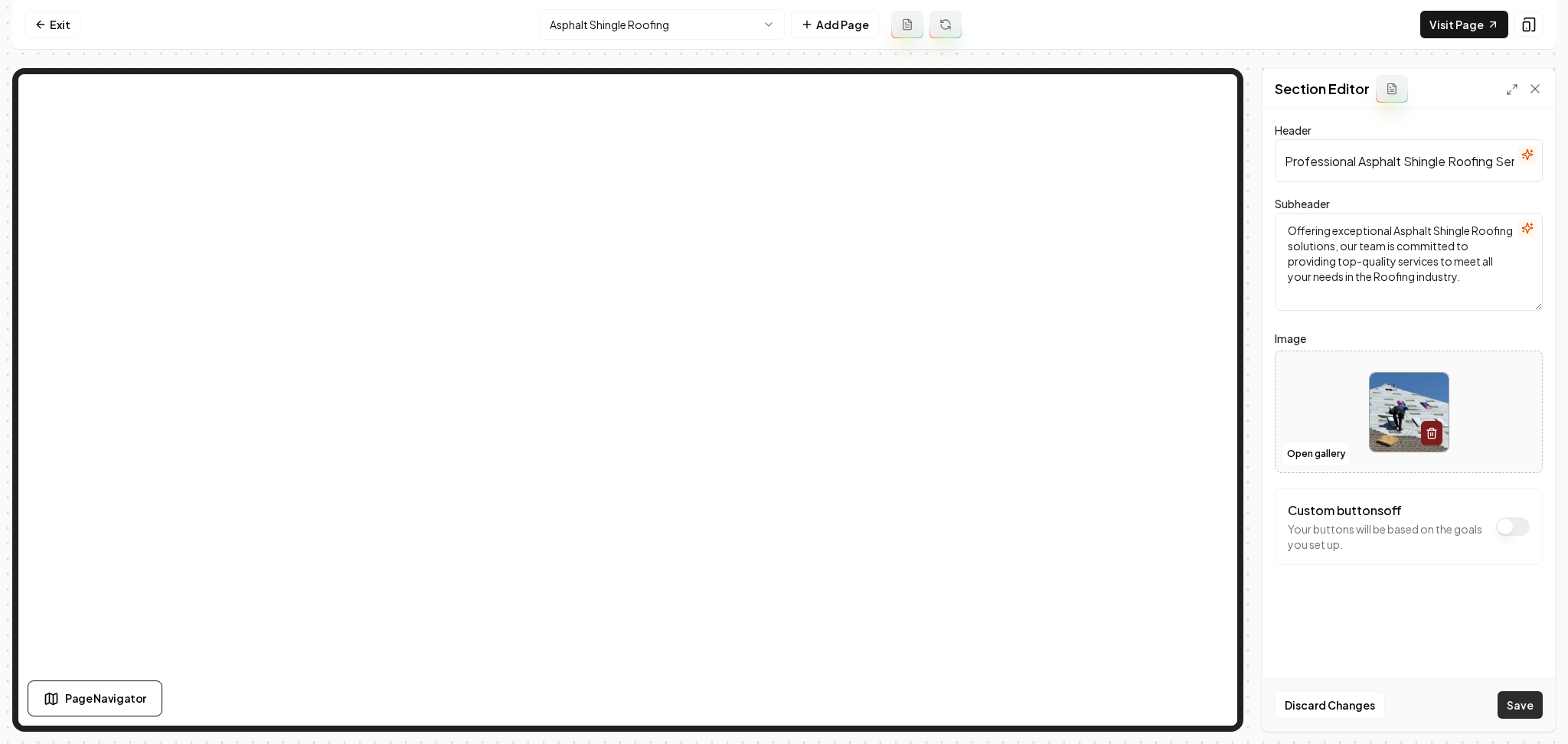
click at [1511, 706] on button "Save" at bounding box center [1521, 705] width 45 height 28
click at [640, 25] on html "Computer Required This feature is only available on a computer. Please switch t…" at bounding box center [784, 372] width 1568 height 744
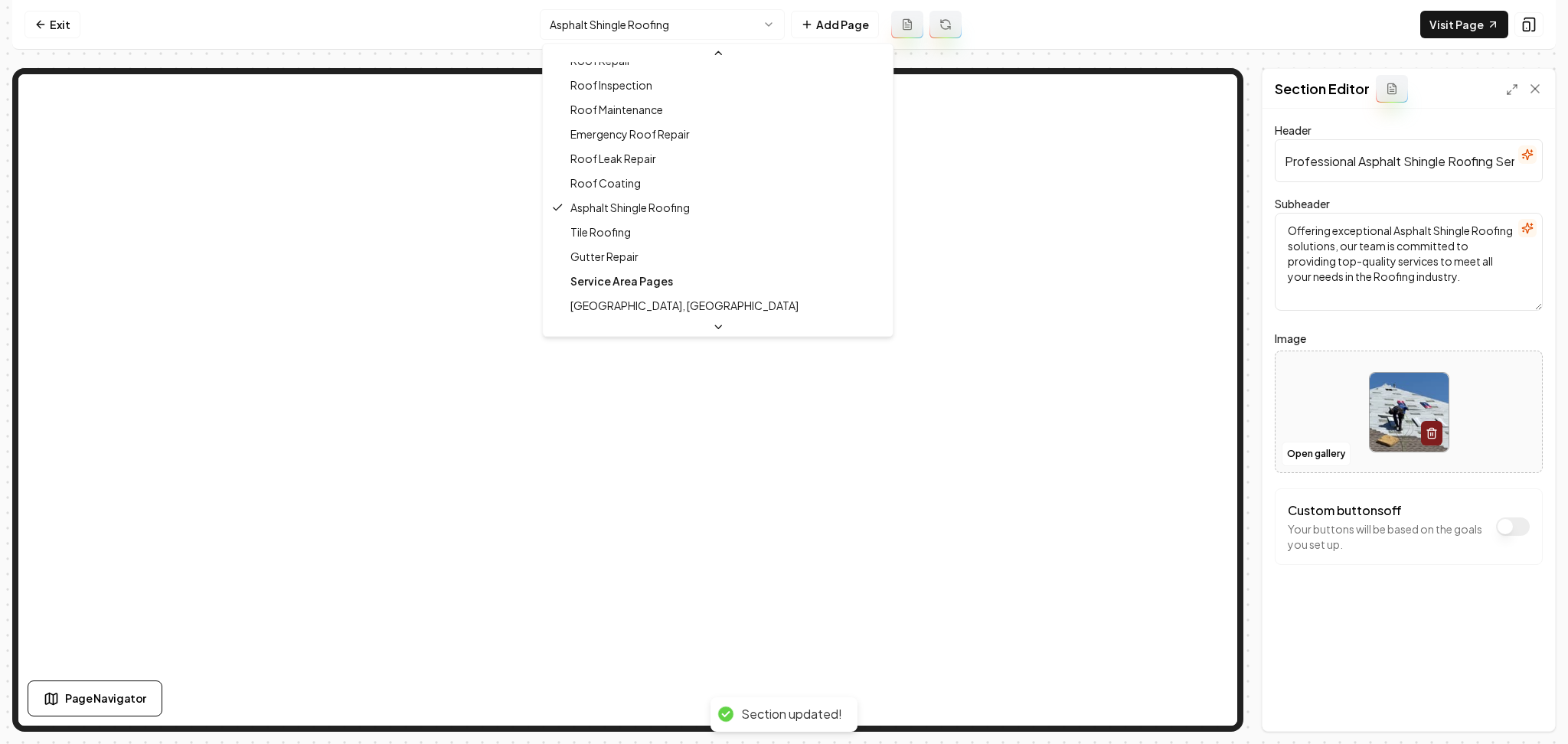
scroll to position [437, 0]
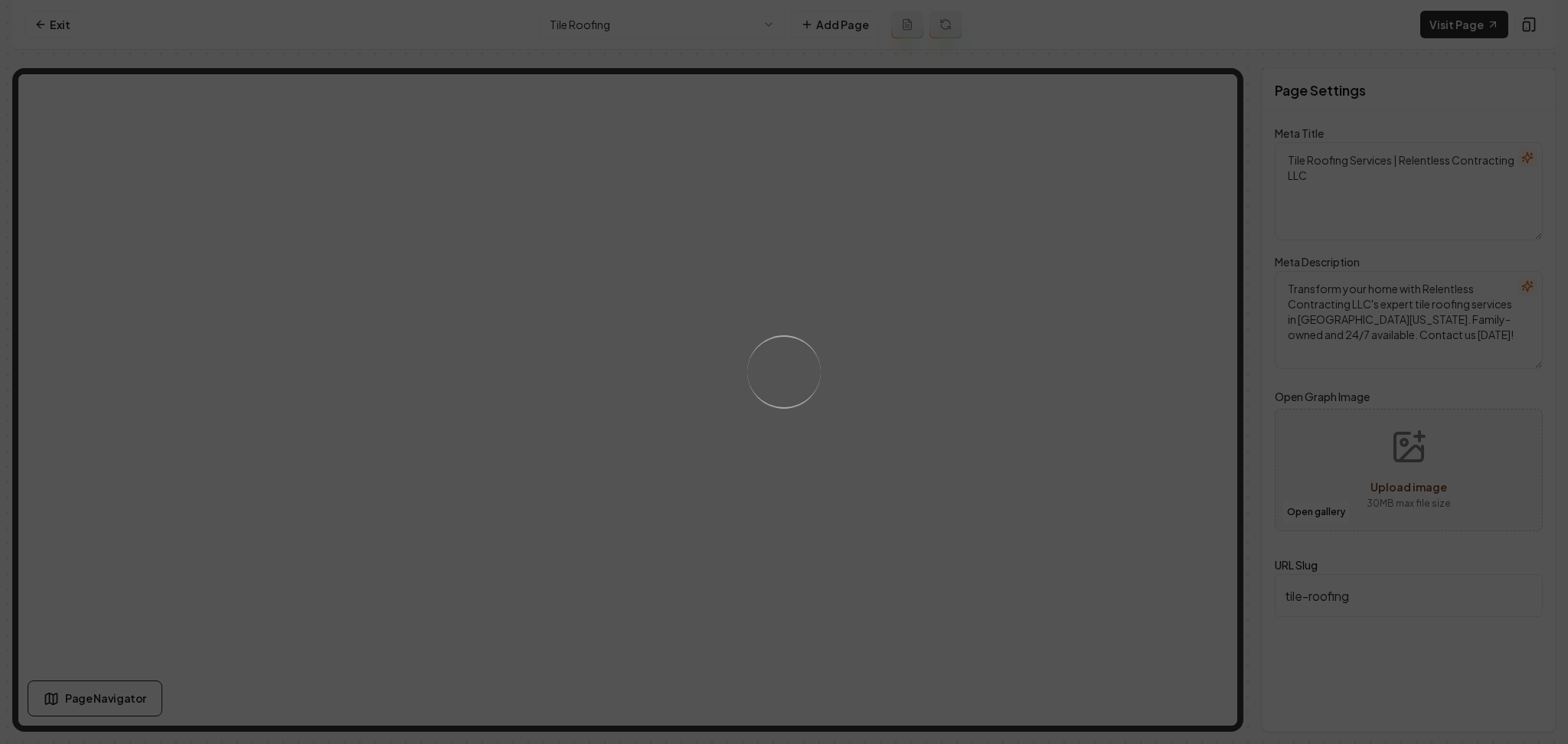
click at [987, 536] on div "Loading..." at bounding box center [784, 372] width 1568 height 744
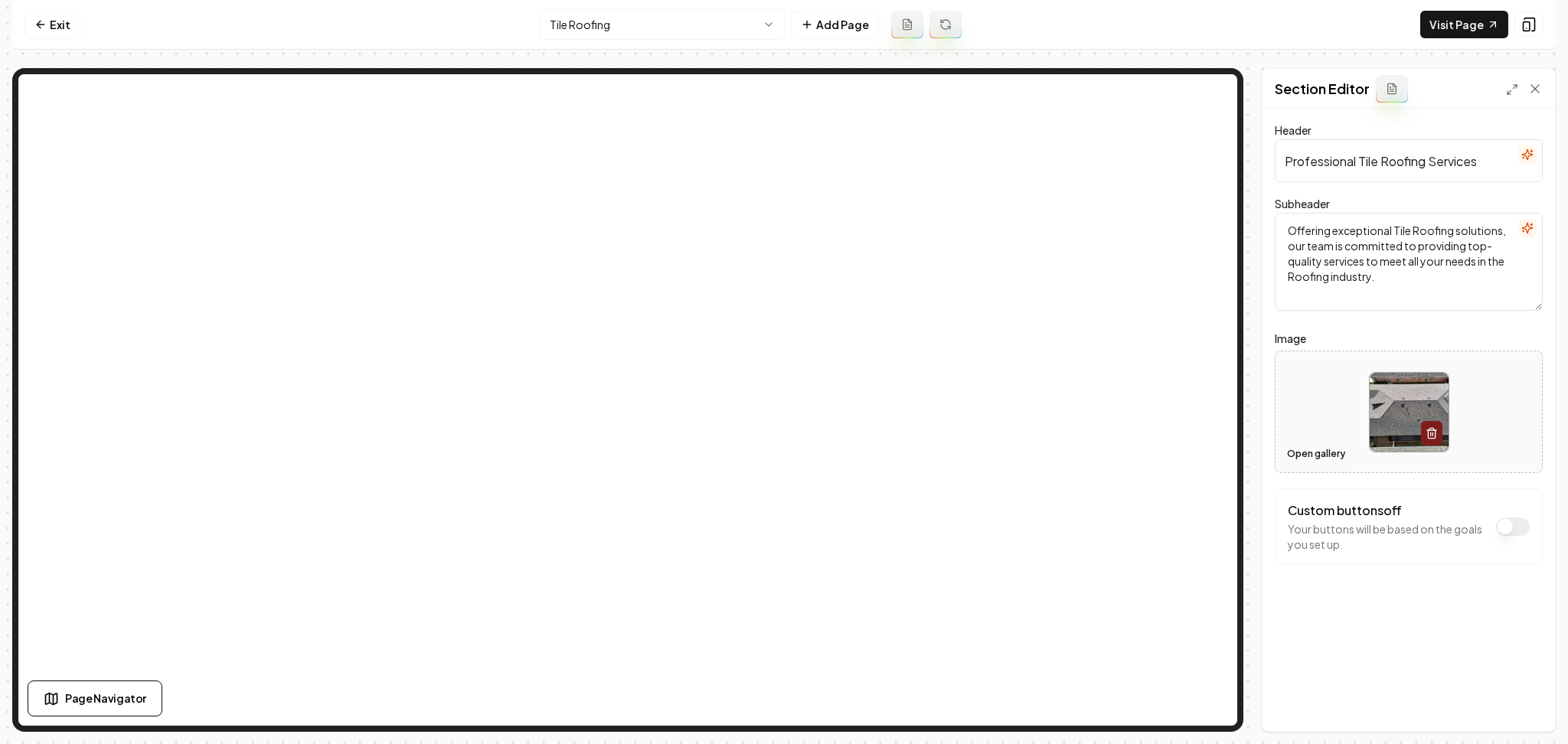
click at [1331, 446] on button "Open gallery" at bounding box center [1316, 454] width 69 height 25
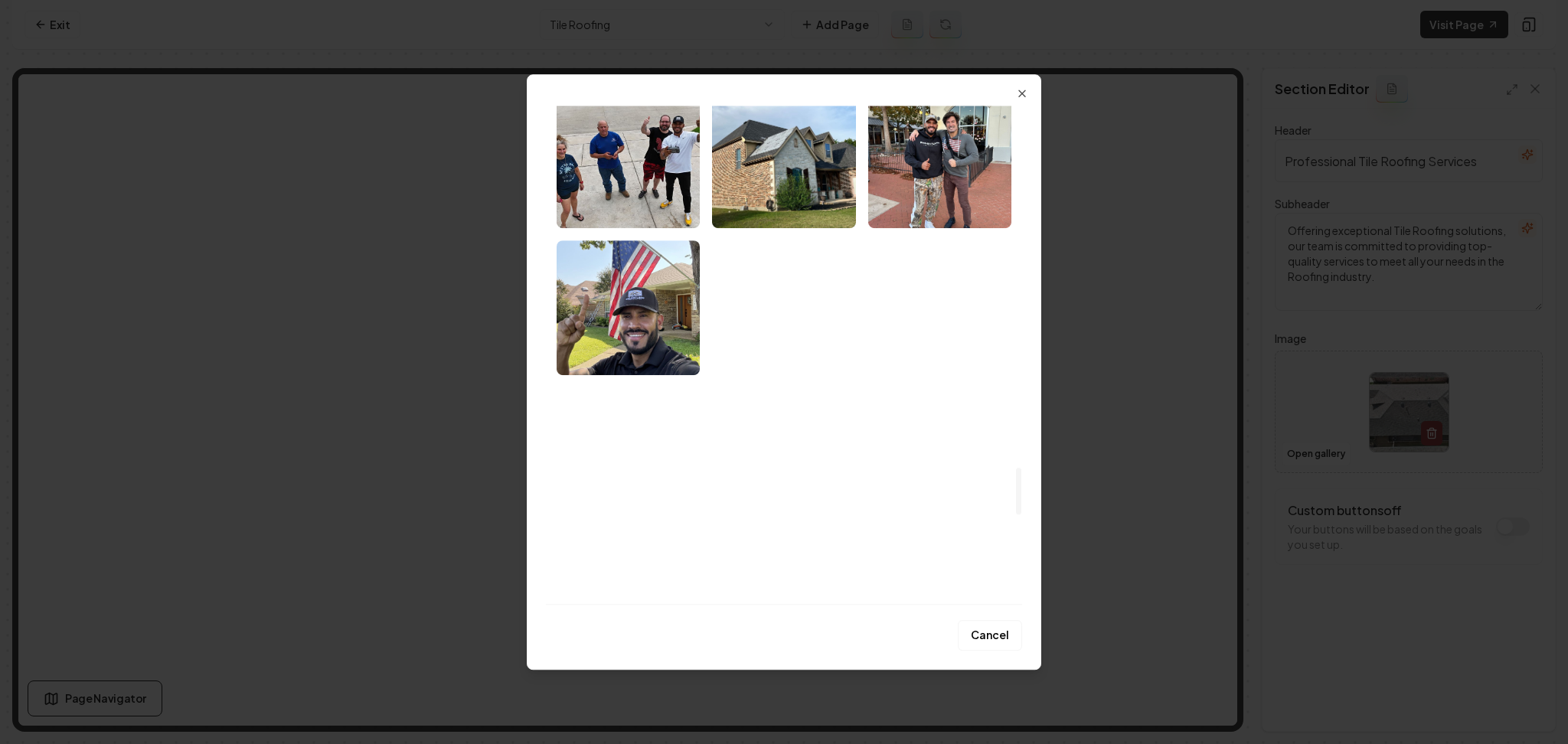
scroll to position [3877, 0]
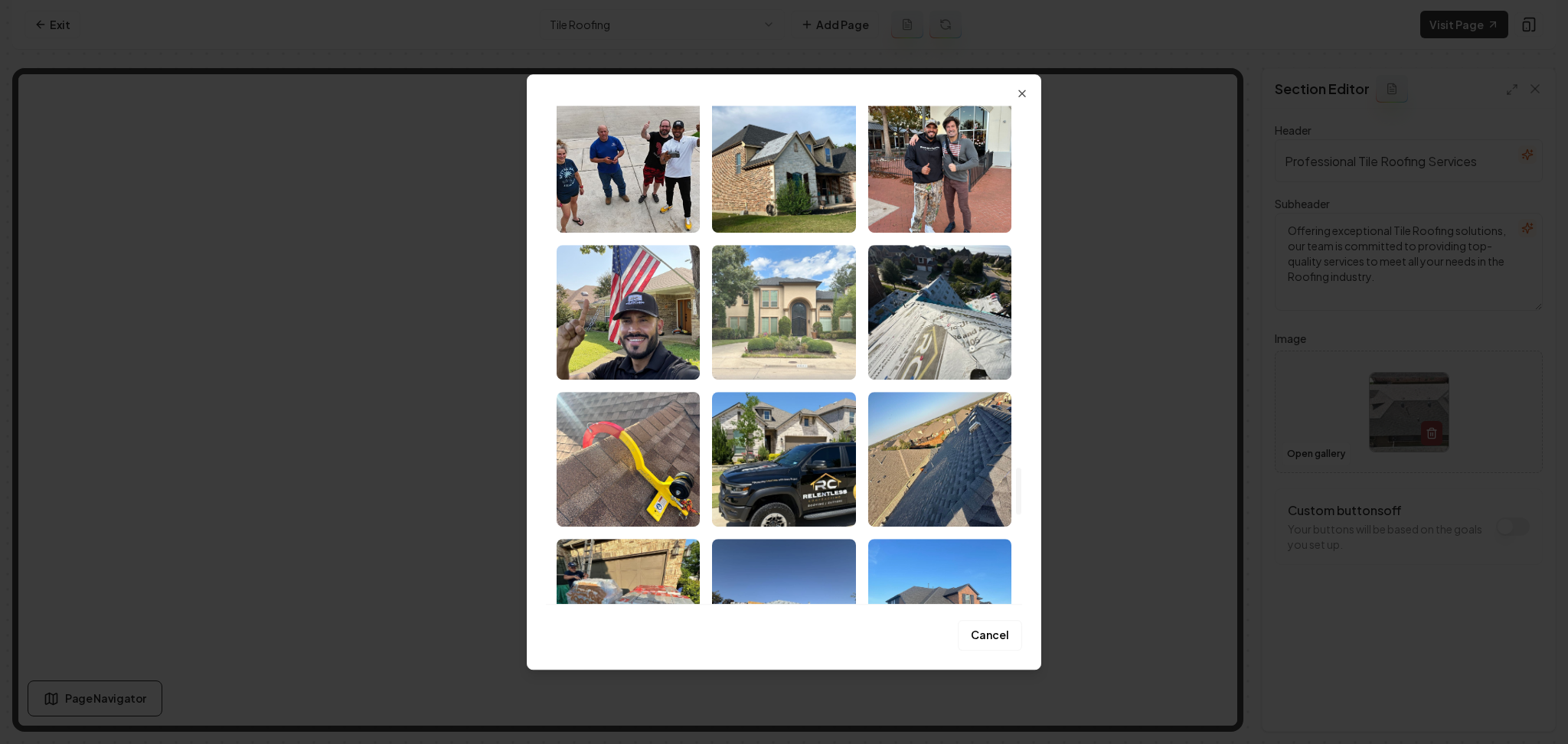
click at [807, 362] on img "Select image image_68acd1ac5c7cd75eb8b698c0.jpeg" at bounding box center [783, 313] width 143 height 135
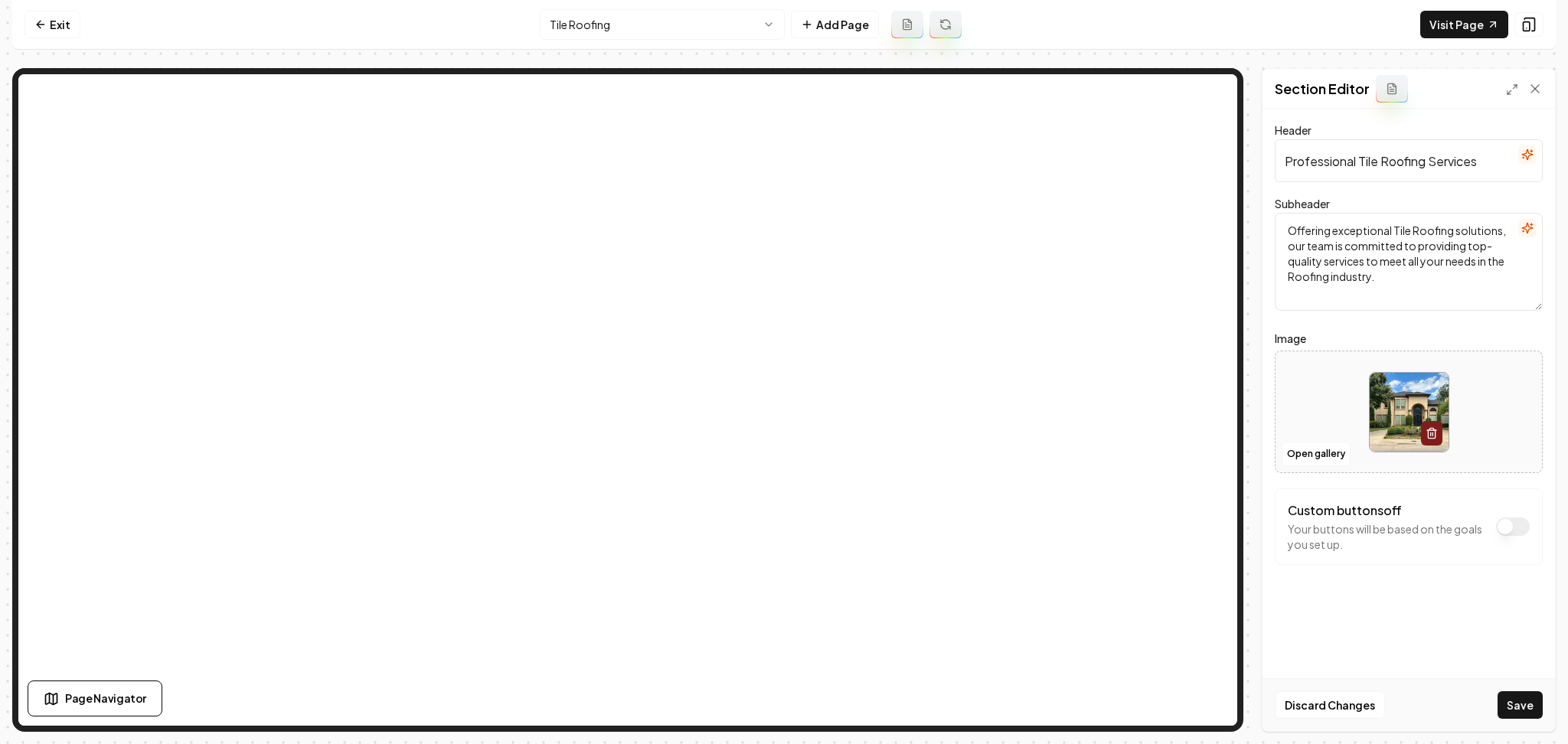
click at [1526, 696] on button "Save" at bounding box center [1521, 705] width 45 height 28
click at [1331, 455] on button "Open gallery" at bounding box center [1316, 454] width 69 height 25
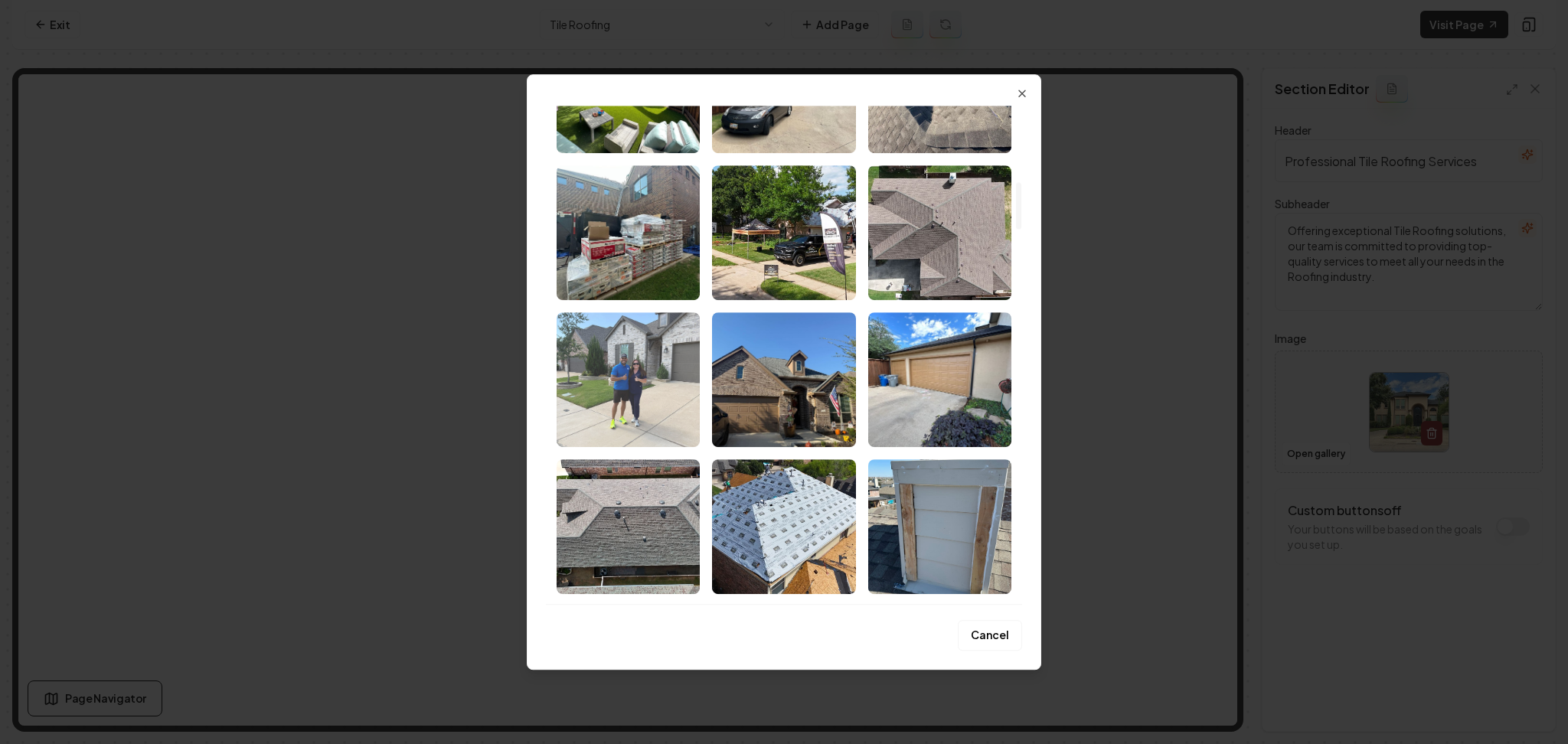
scroll to position [1020, 0]
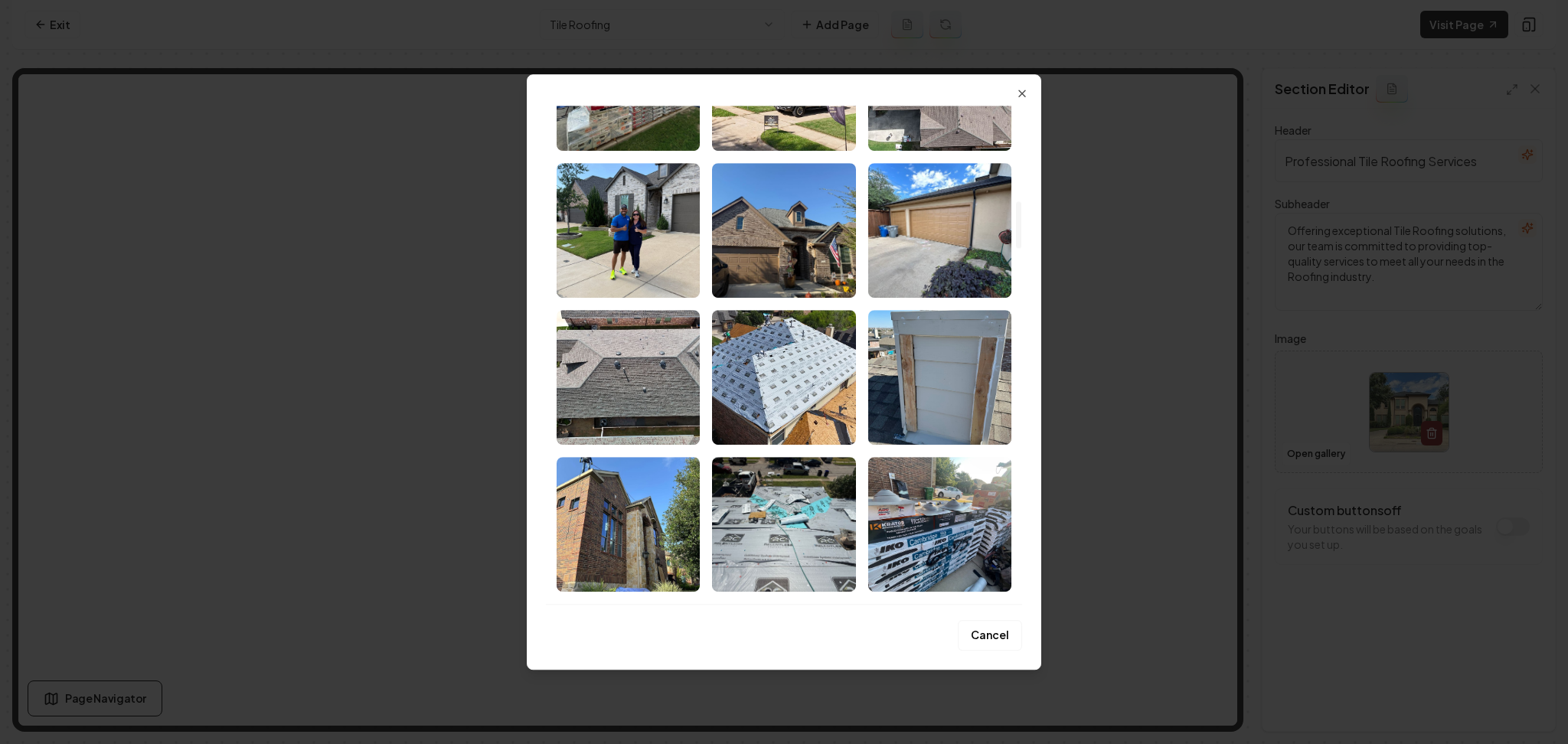
click at [919, 247] on img "Select image image_68acd1b35c7cd75eb8b6cca7.jpeg" at bounding box center [940, 230] width 143 height 135
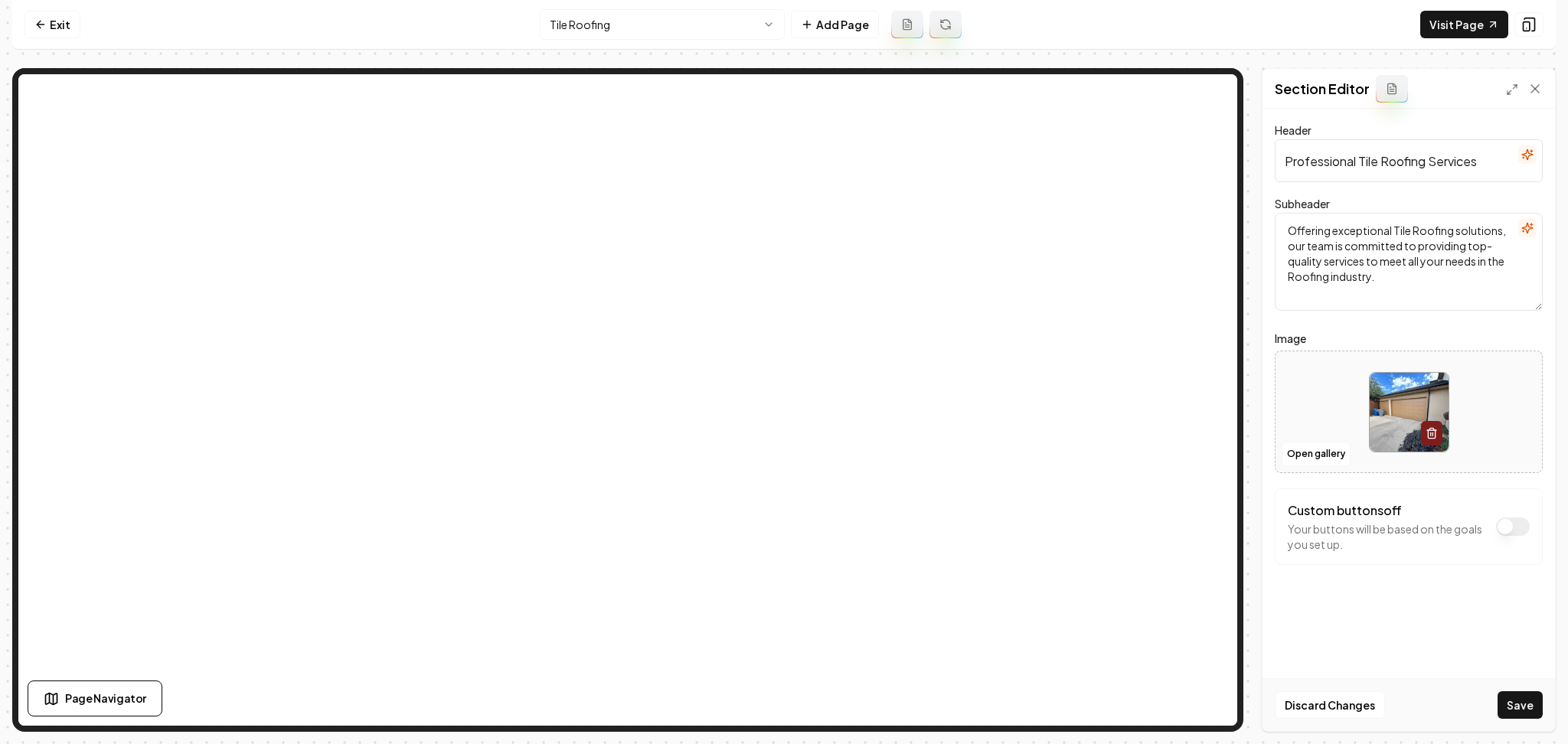
click at [1497, 701] on div "Discard Changes Save" at bounding box center [1409, 704] width 293 height 53
click at [1507, 703] on button "Save" at bounding box center [1521, 705] width 45 height 28
click at [1330, 451] on button "Open gallery" at bounding box center [1316, 454] width 69 height 25
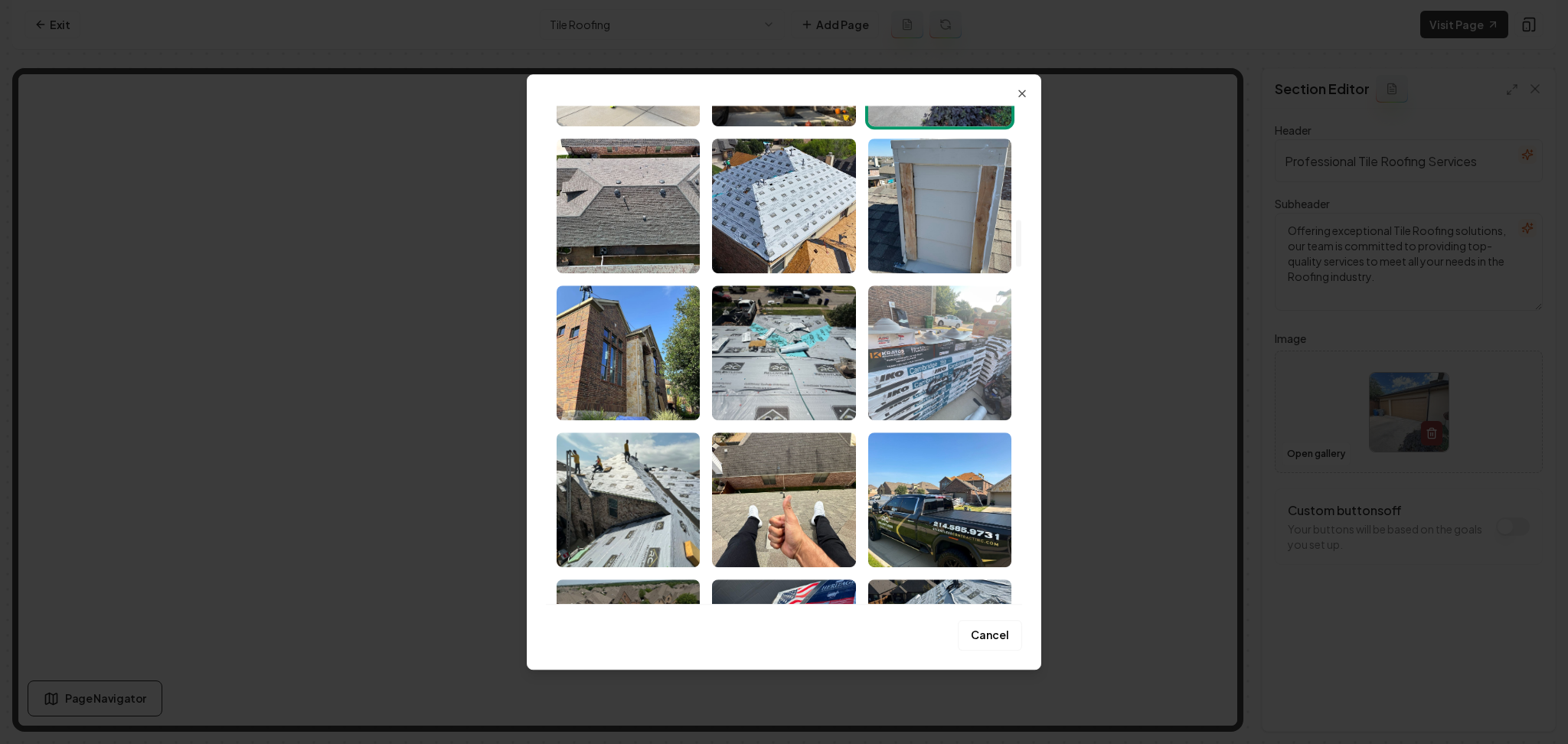
scroll to position [1224, 0]
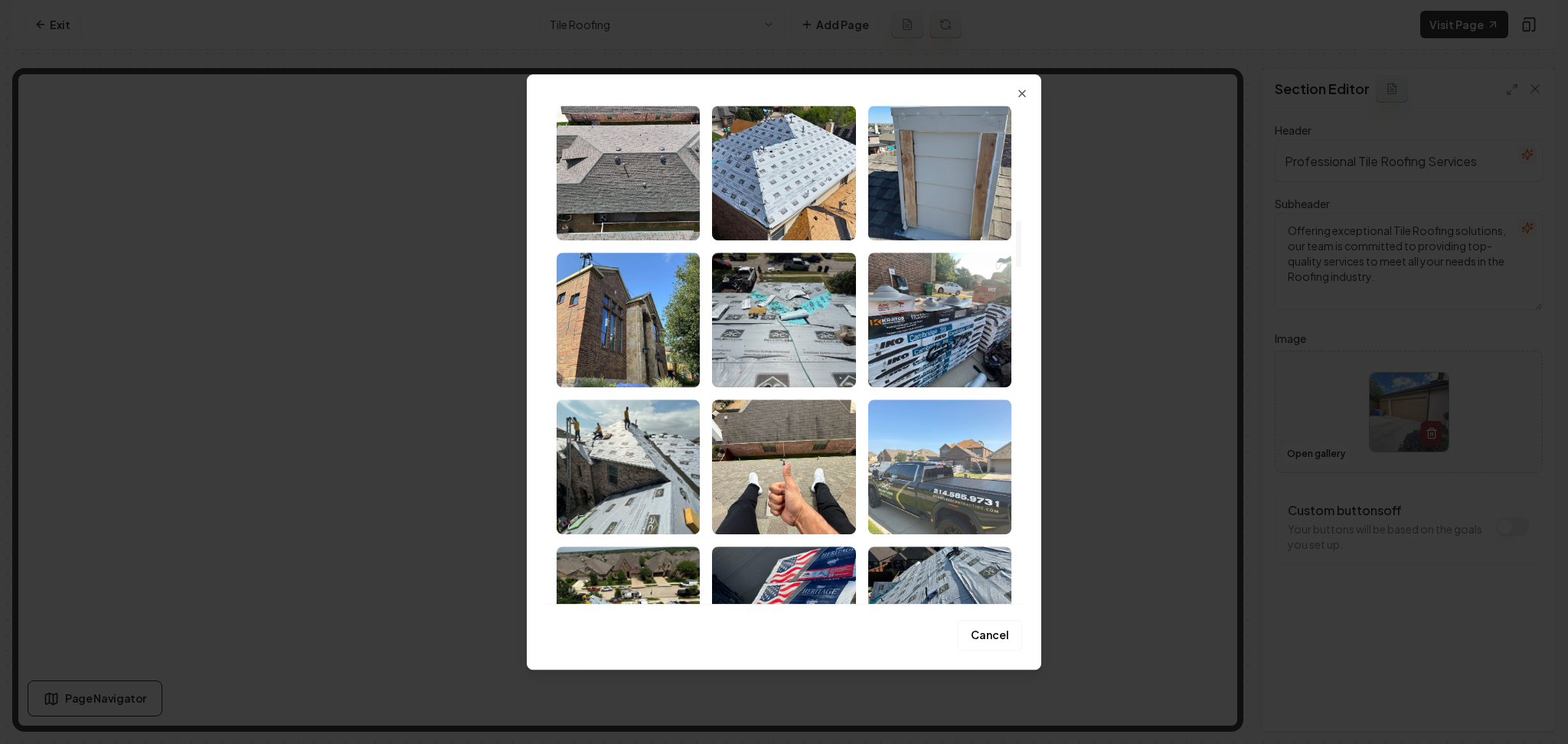
click at [919, 453] on img "Select image image_68acd1b25c7cd75eb8b6c42f.jpeg" at bounding box center [940, 467] width 143 height 135
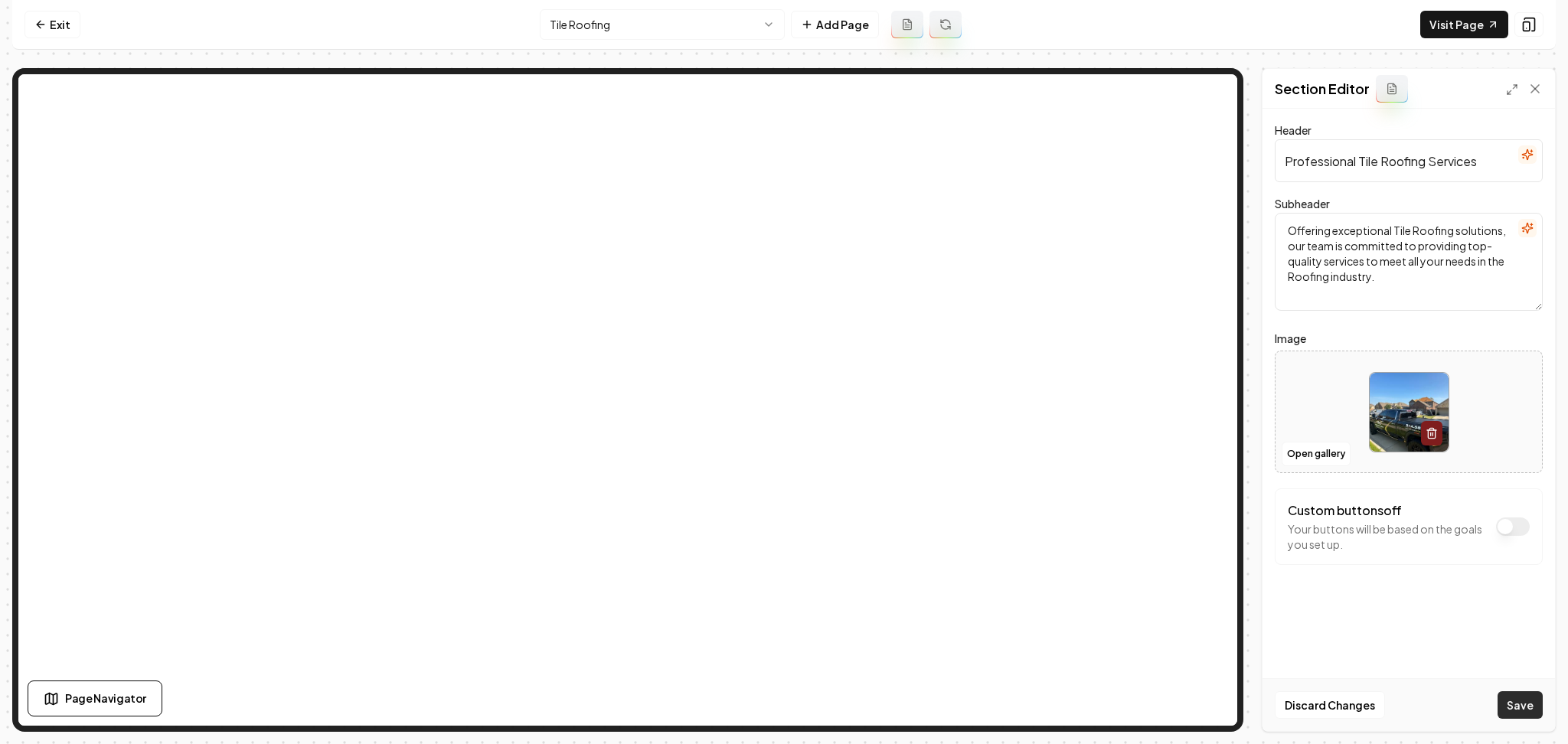
click at [1515, 704] on button "Save" at bounding box center [1521, 705] width 45 height 28
click at [1296, 456] on button "Open gallery" at bounding box center [1316, 454] width 69 height 25
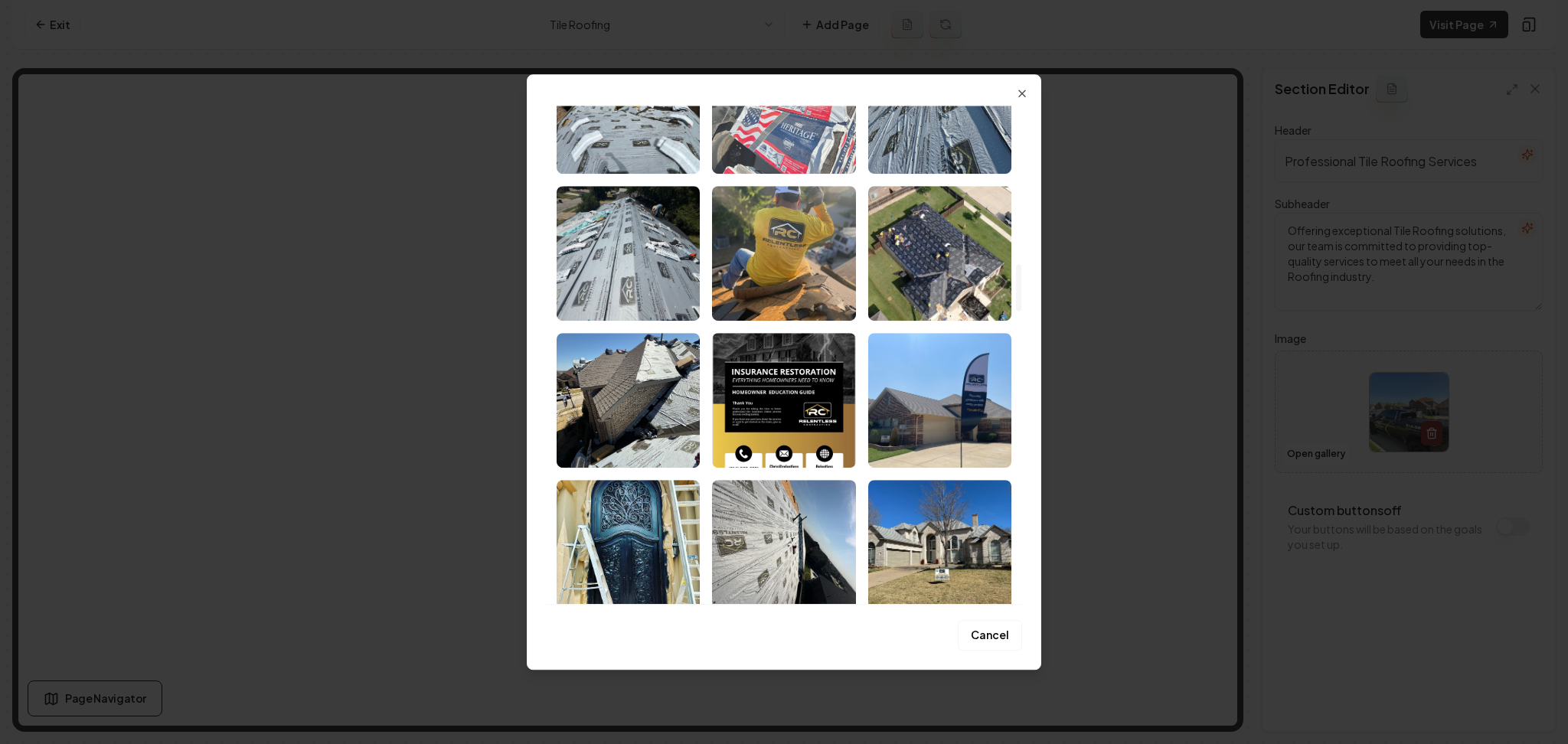
scroll to position [1734, 0]
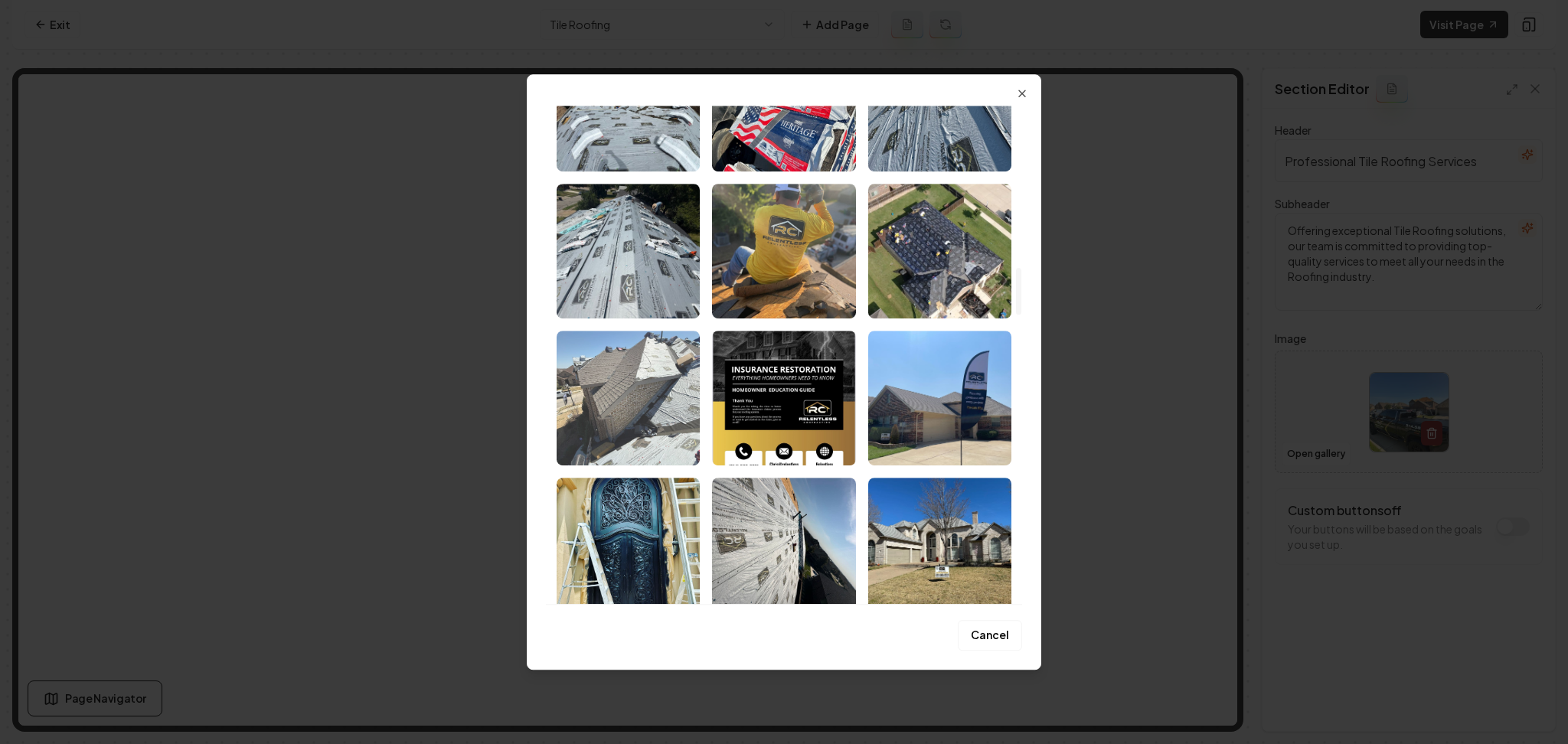
click at [674, 411] on img "Select image image_68acd1b15c7cd75eb8b6bbf3.jpeg" at bounding box center [628, 398] width 143 height 135
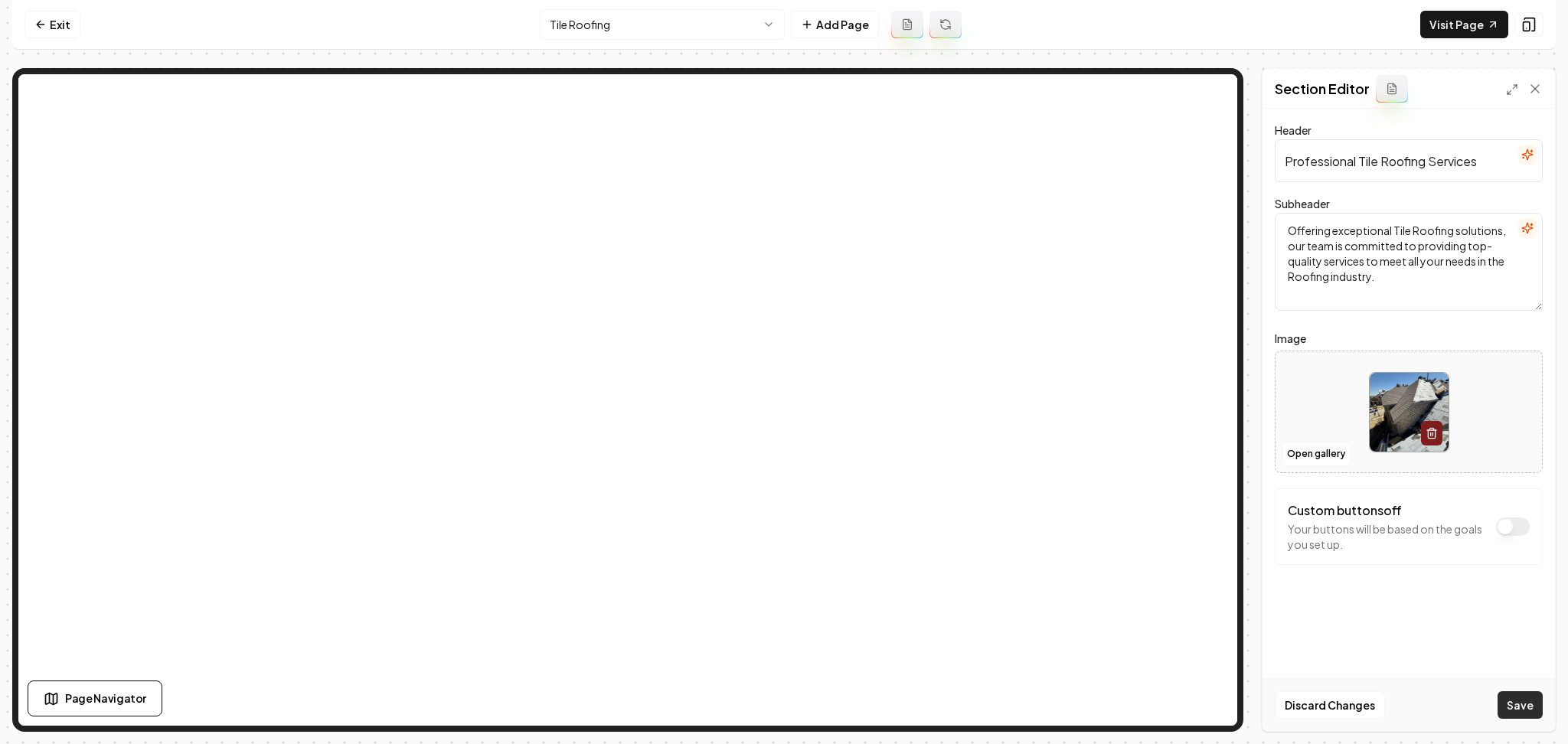
click at [1528, 714] on button "Save" at bounding box center [1521, 705] width 45 height 28
click at [1302, 454] on button "Open gallery" at bounding box center [1316, 454] width 69 height 25
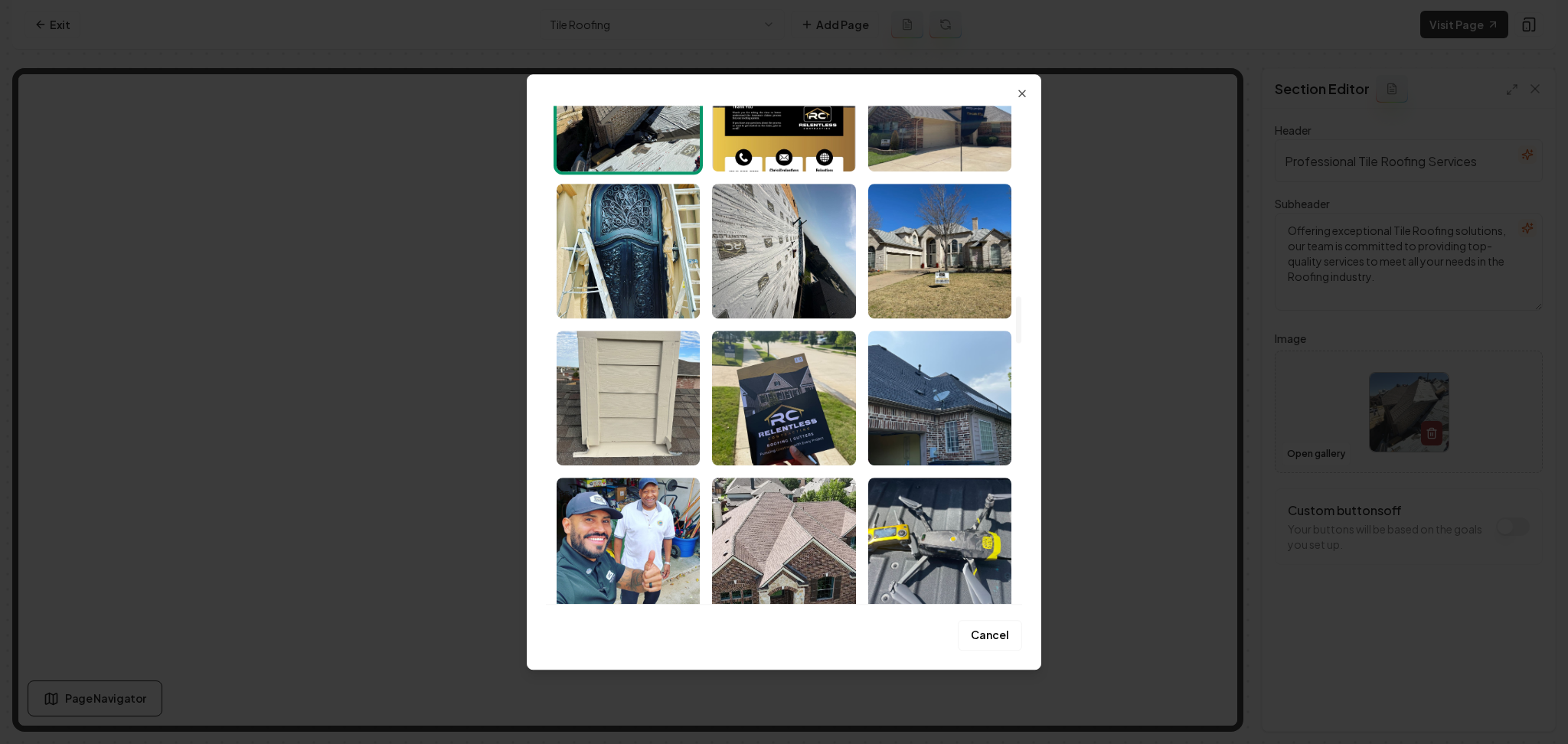
scroll to position [2040, 0]
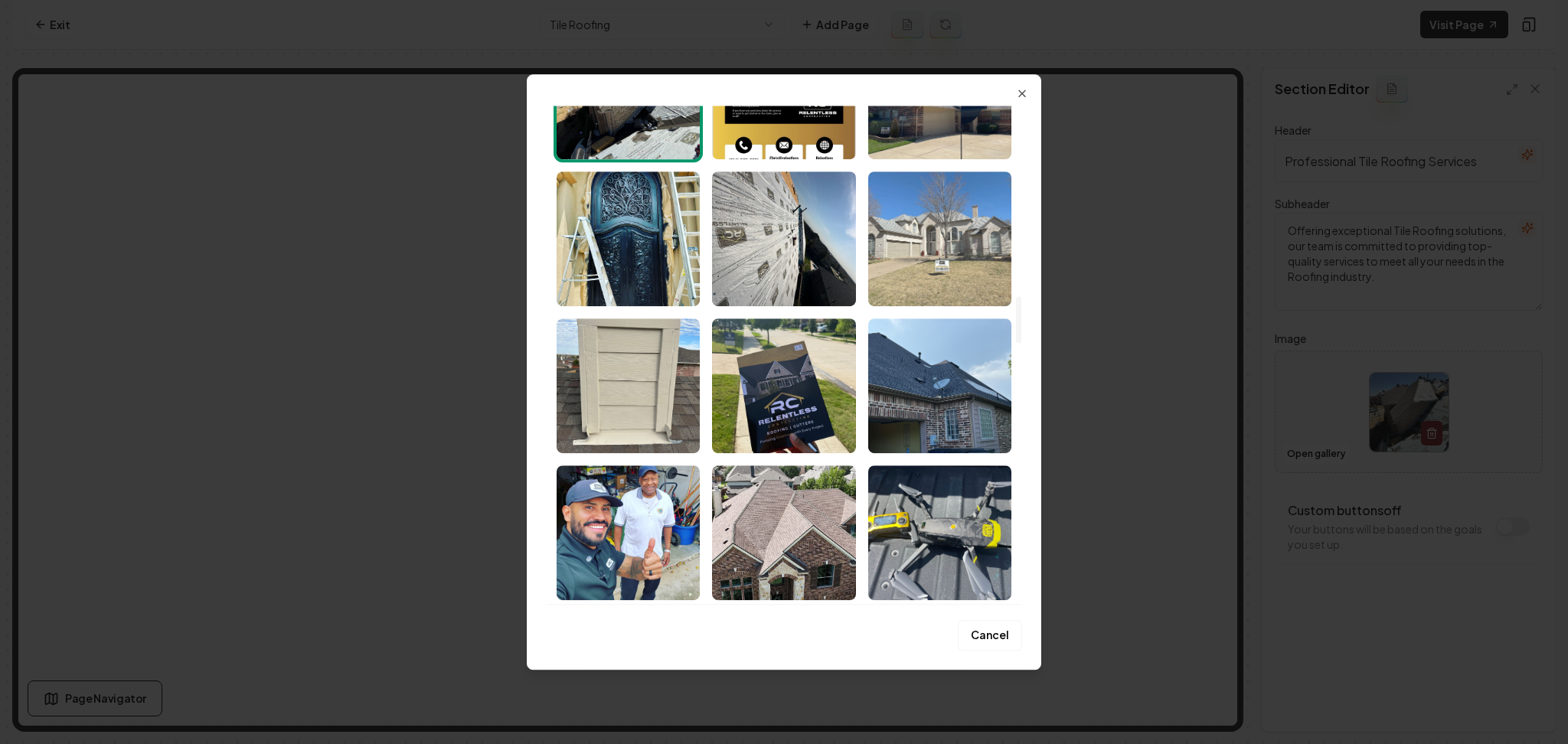
click at [949, 256] on img "Select image image_68acd1b15c7cd75eb8b6bd70.jpeg" at bounding box center [940, 239] width 143 height 135
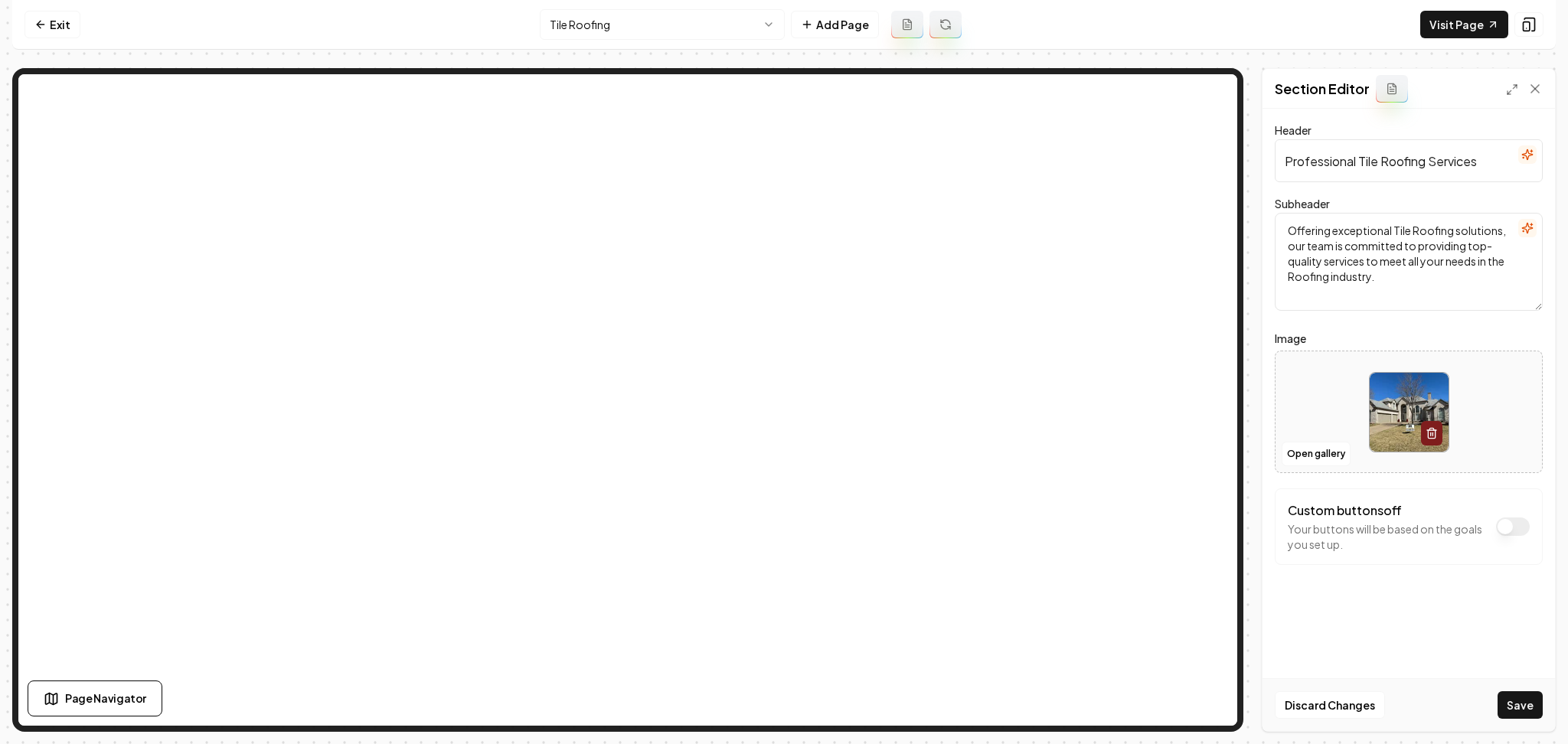
click at [1502, 702] on button "Save" at bounding box center [1521, 705] width 45 height 28
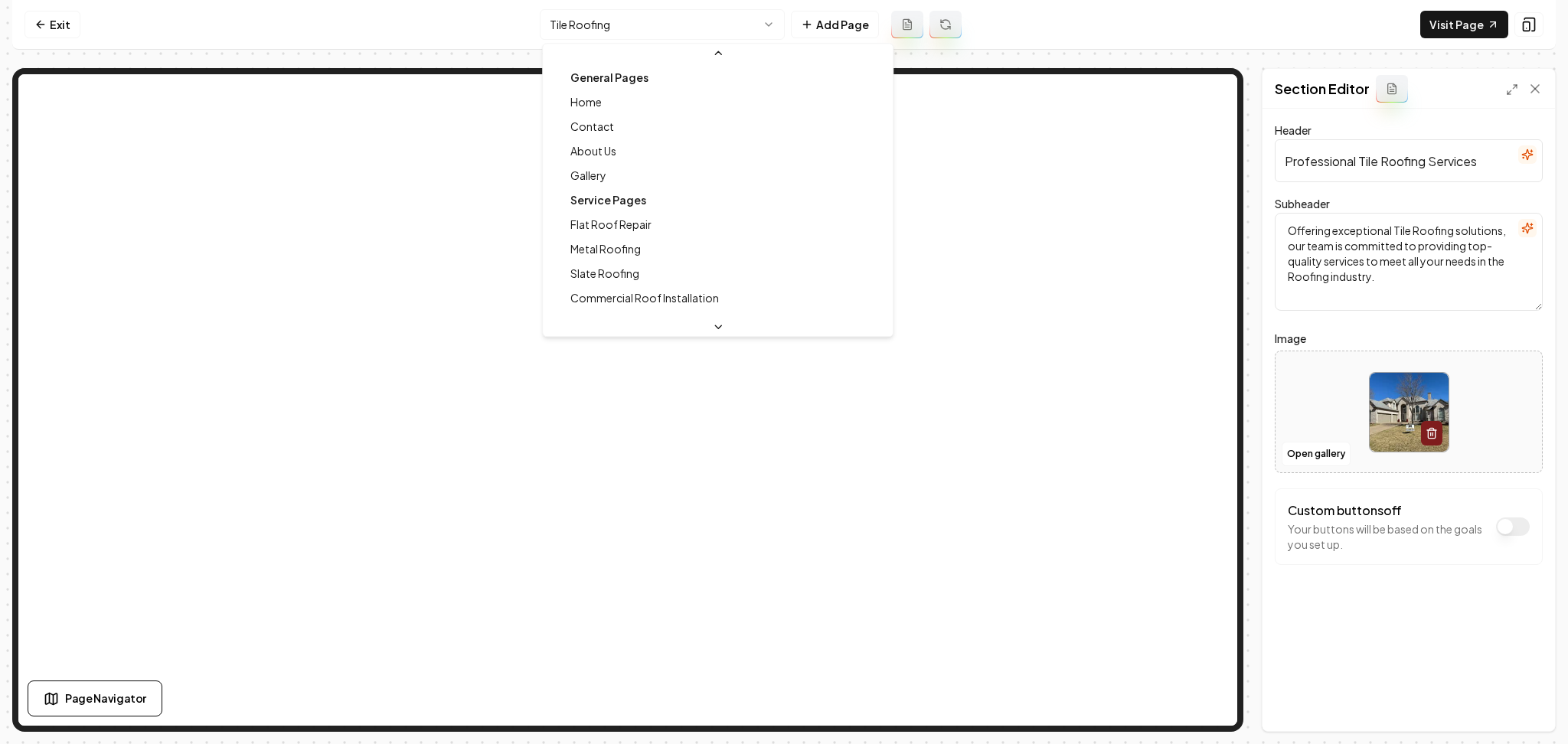
click at [682, 33] on html "Computer Required This feature is only available on a computer. Please switch t…" at bounding box center [784, 372] width 1568 height 744
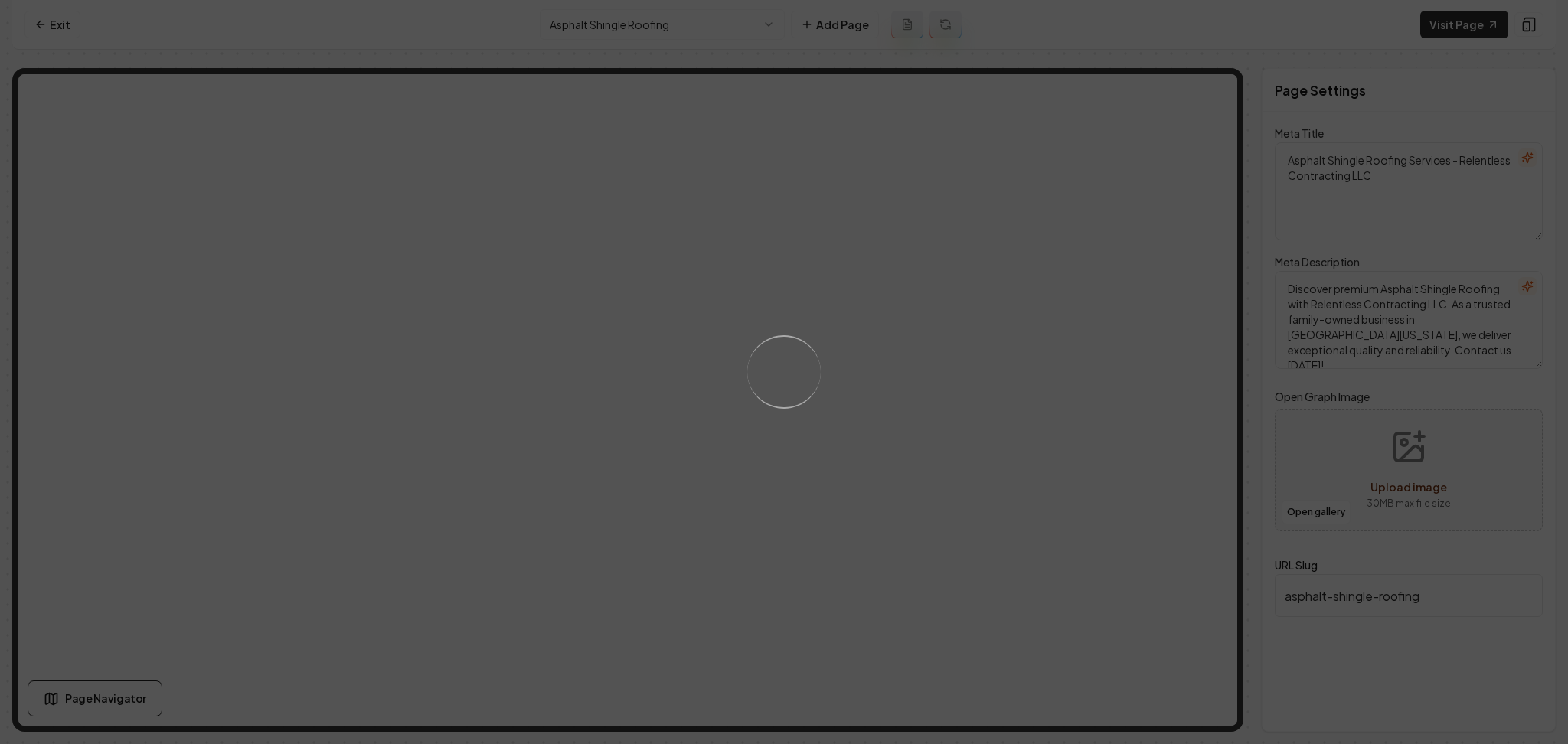
click at [1025, 479] on div "Loading..." at bounding box center [784, 372] width 1568 height 744
click at [596, 14] on div "Loading..." at bounding box center [784, 372] width 1568 height 744
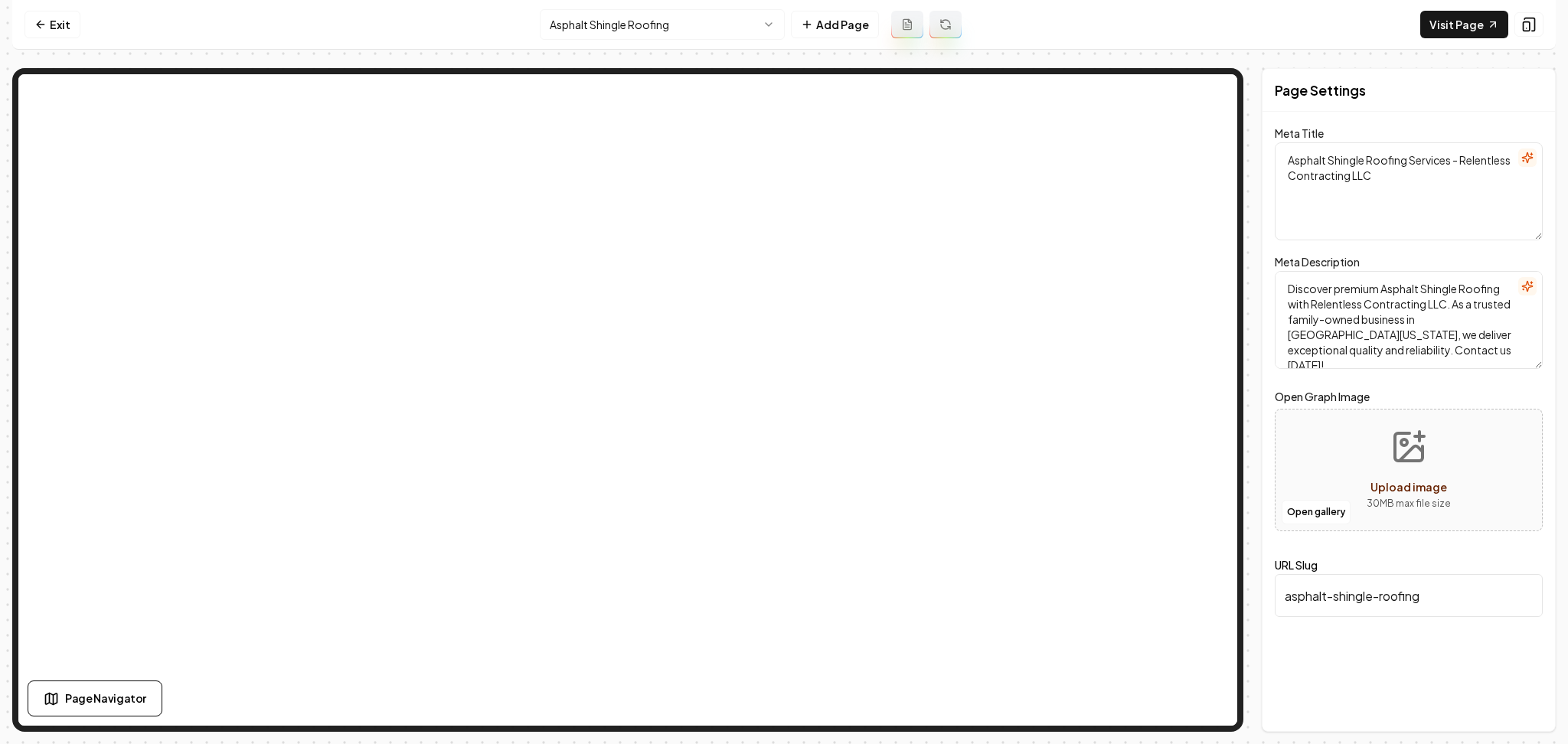
click at [594, 29] on html "Computer Required This feature is only available on a computer. Please switch t…" at bounding box center [784, 372] width 1568 height 744
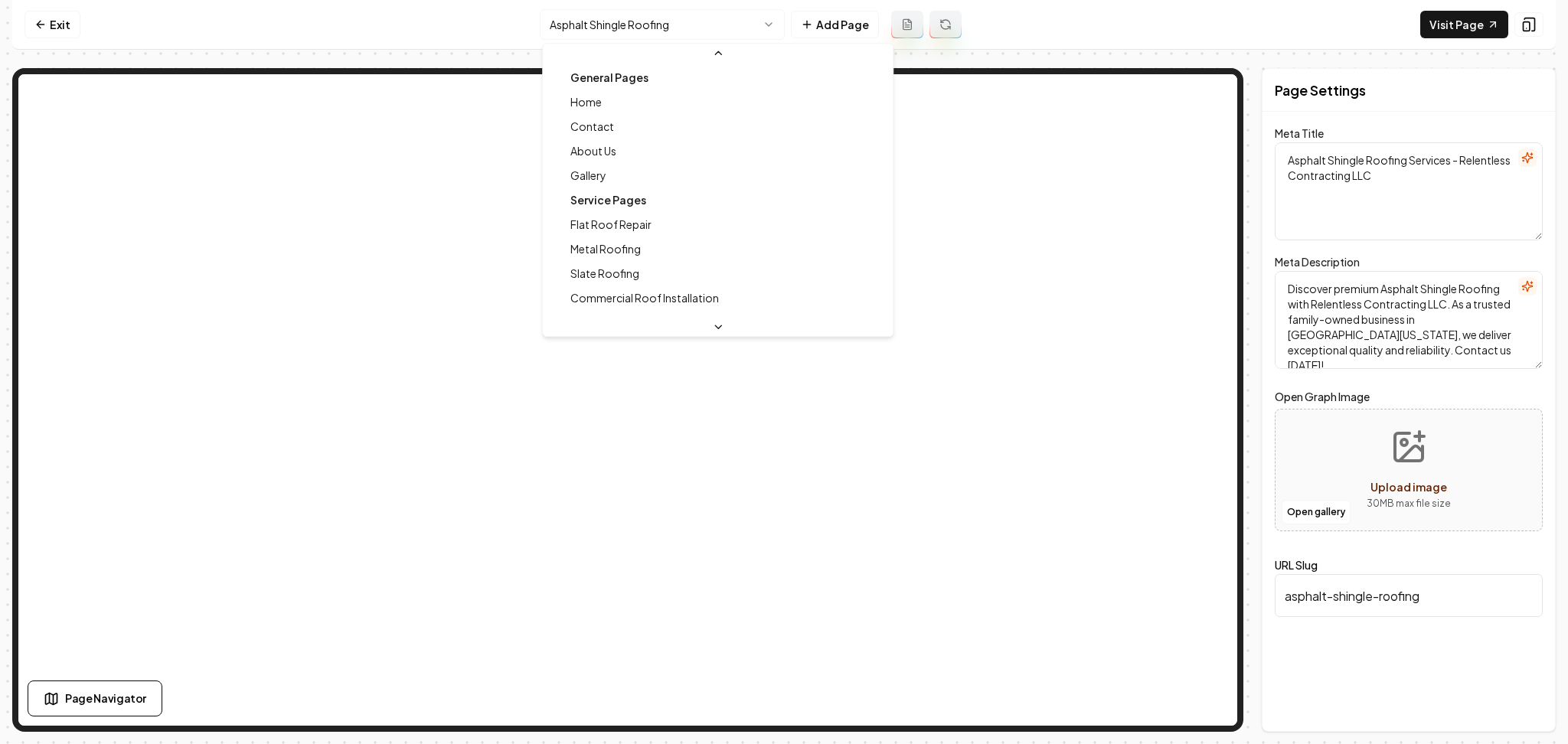
scroll to position [335, 0]
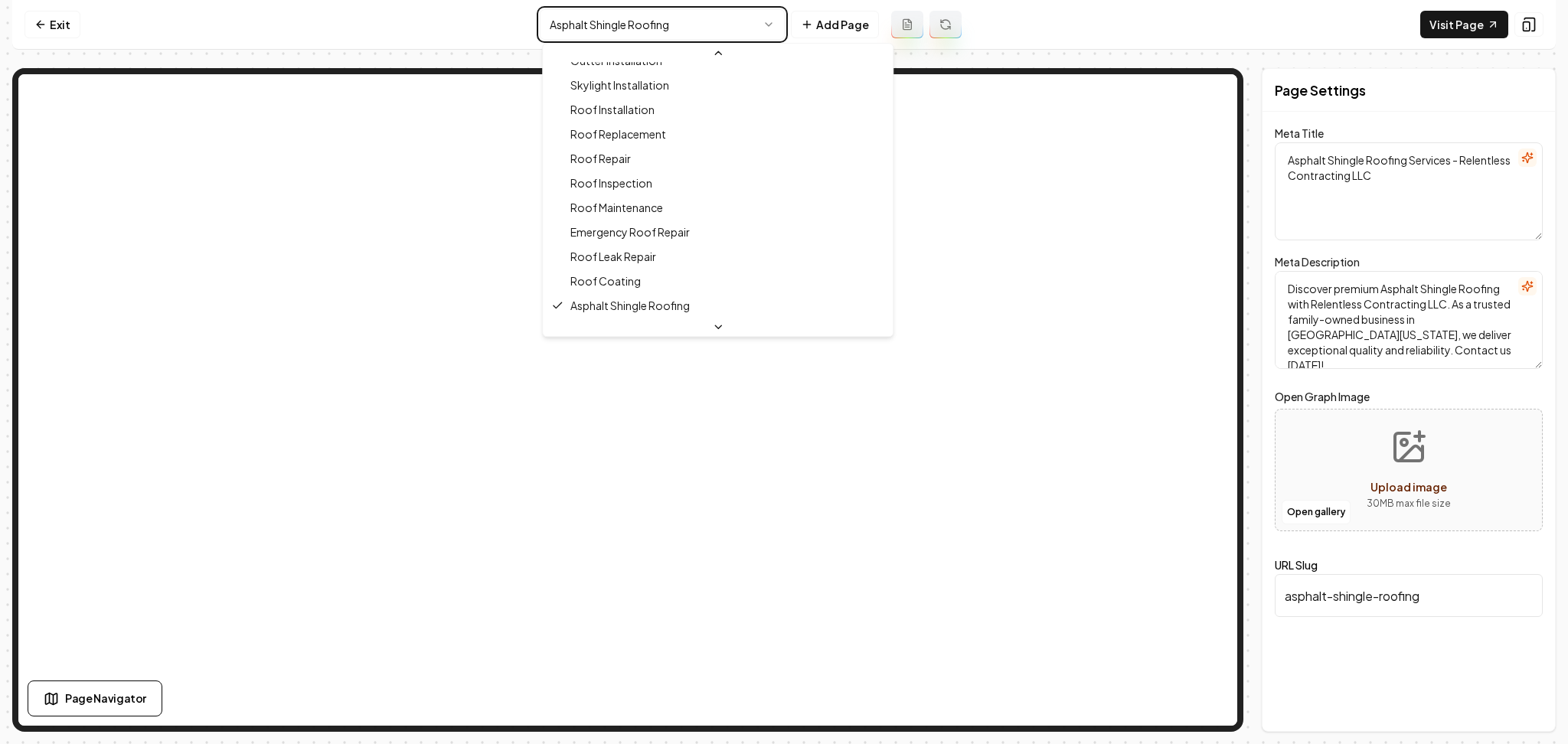
type textarea "Roof Coating Services in North Texas | Relentless Contracting LLC"
type textarea "Discover expert roof coating services by Relentless Contracting LLC. Enhance yo…"
type input "roof-coating"
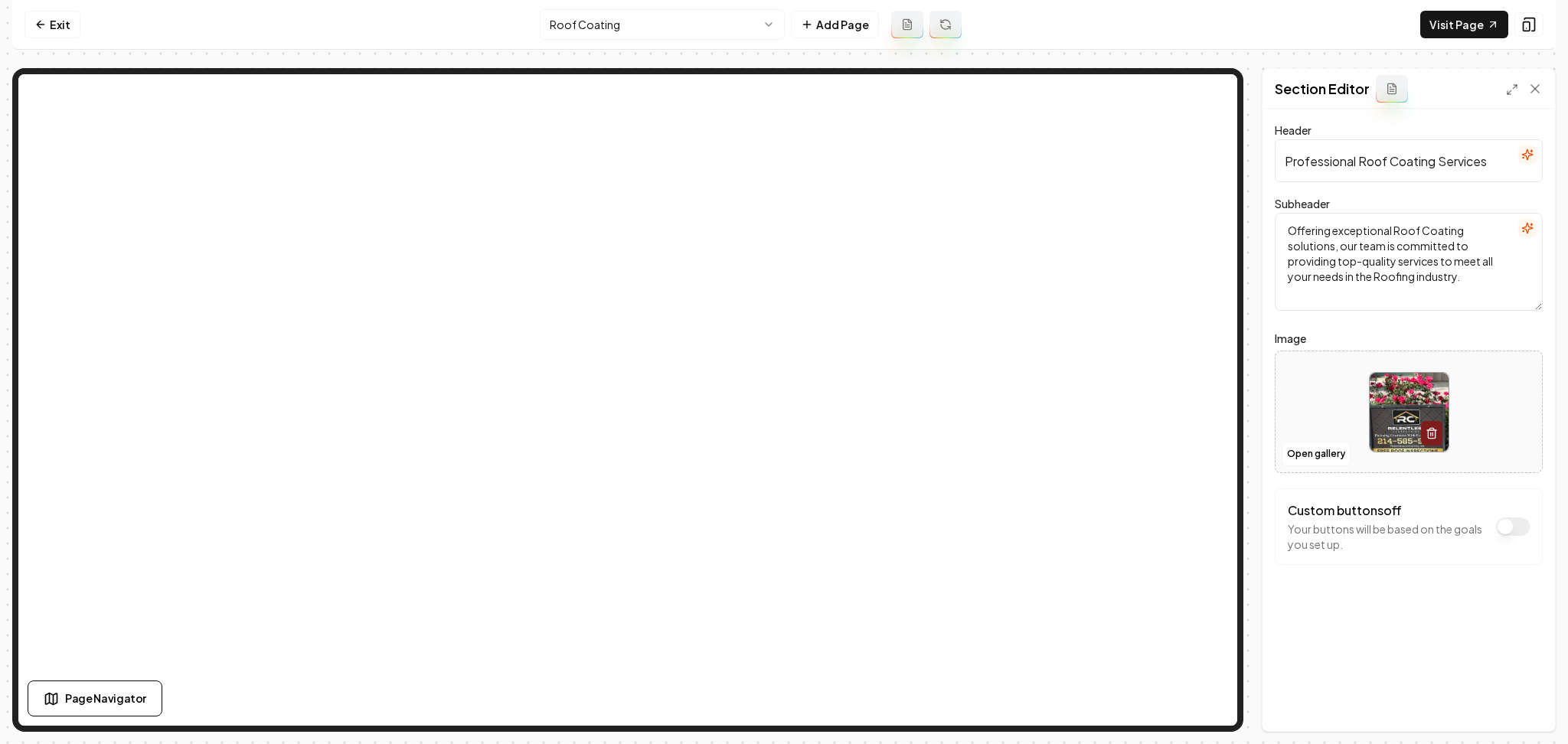
click at [1344, 396] on div at bounding box center [1408, 412] width 266 height 105
type input "**********"
click at [1524, 711] on button "Save" at bounding box center [1521, 705] width 45 height 28
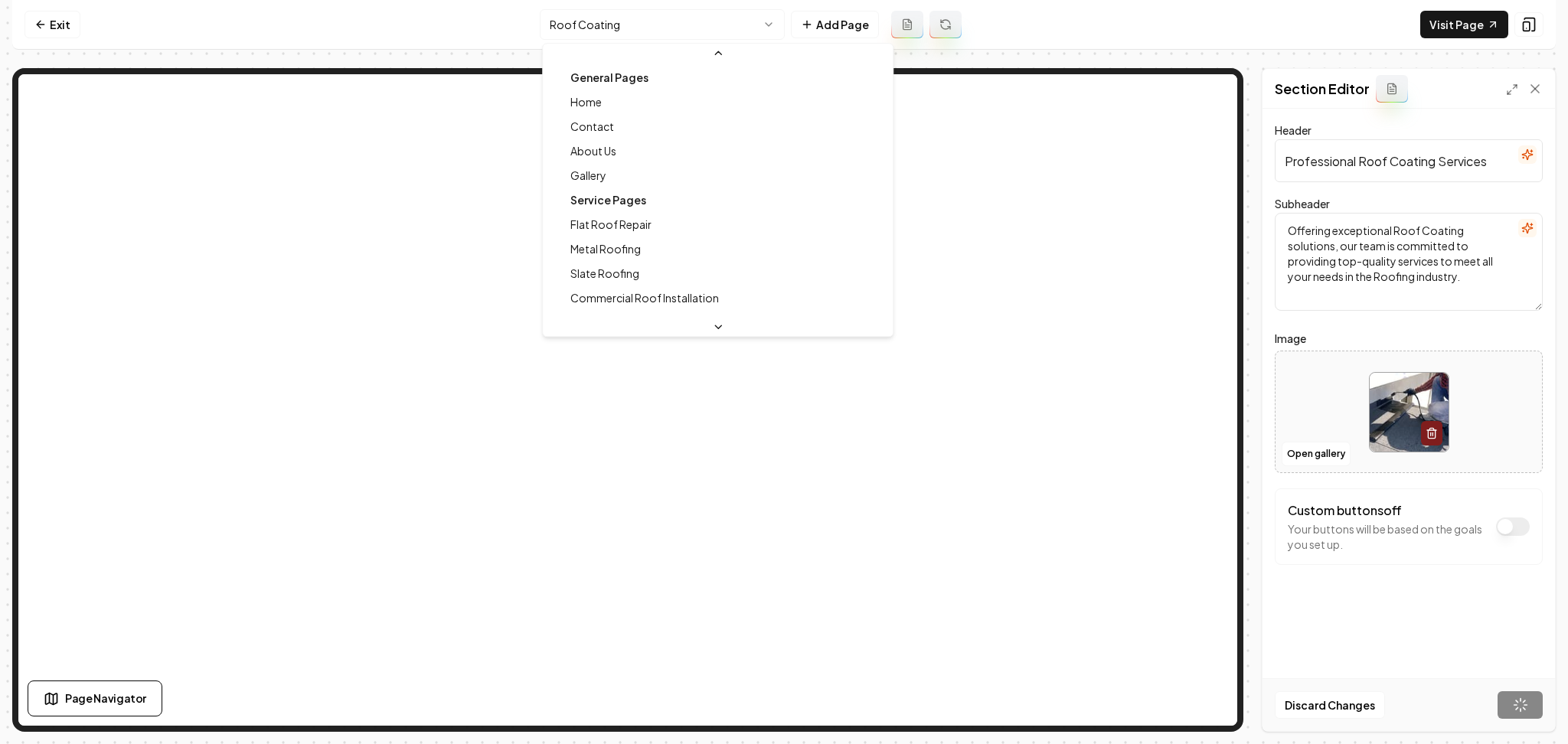
click at [572, 28] on html "Computer Required This feature is only available on a computer. Please switch t…" at bounding box center [784, 372] width 1568 height 744
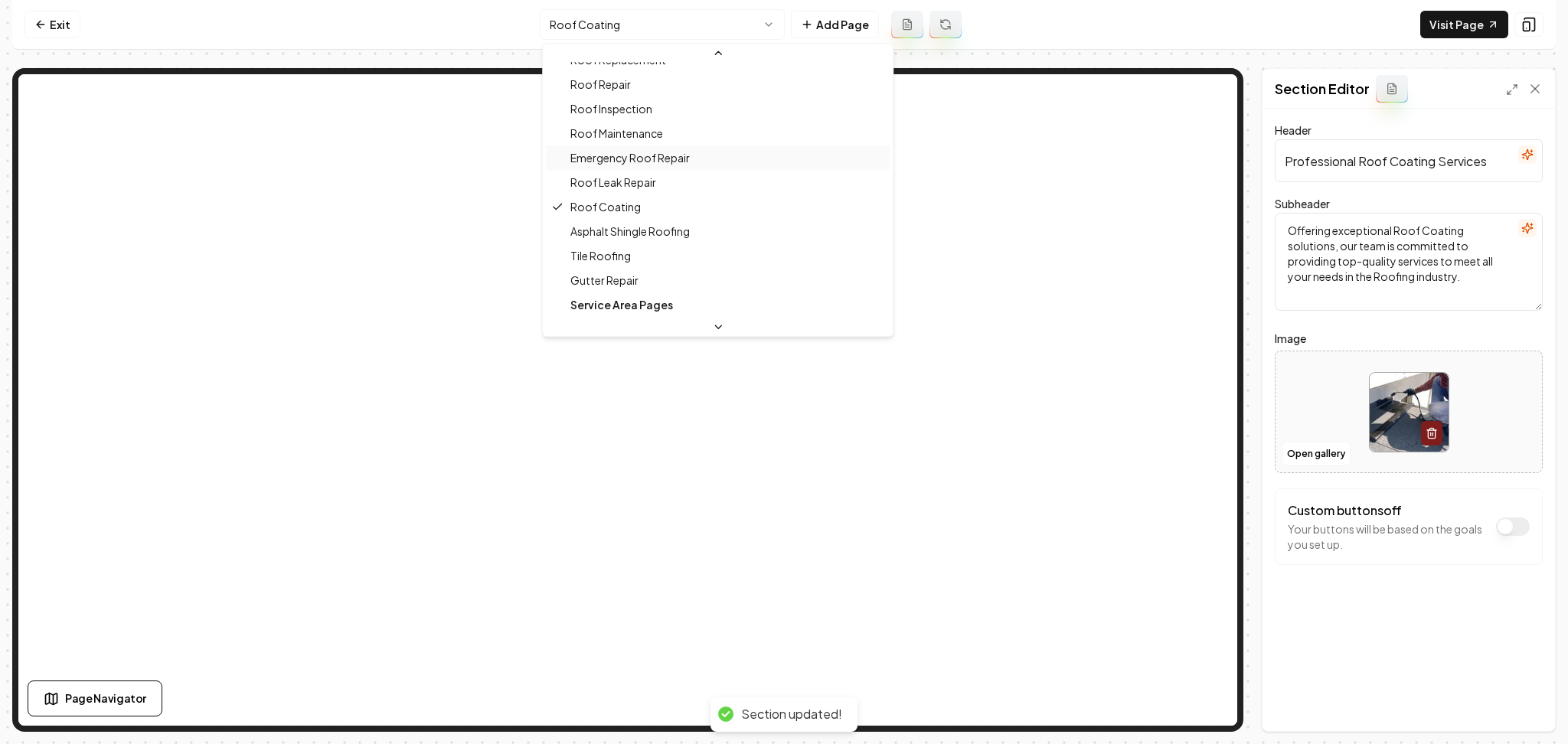
scroll to position [413, 0]
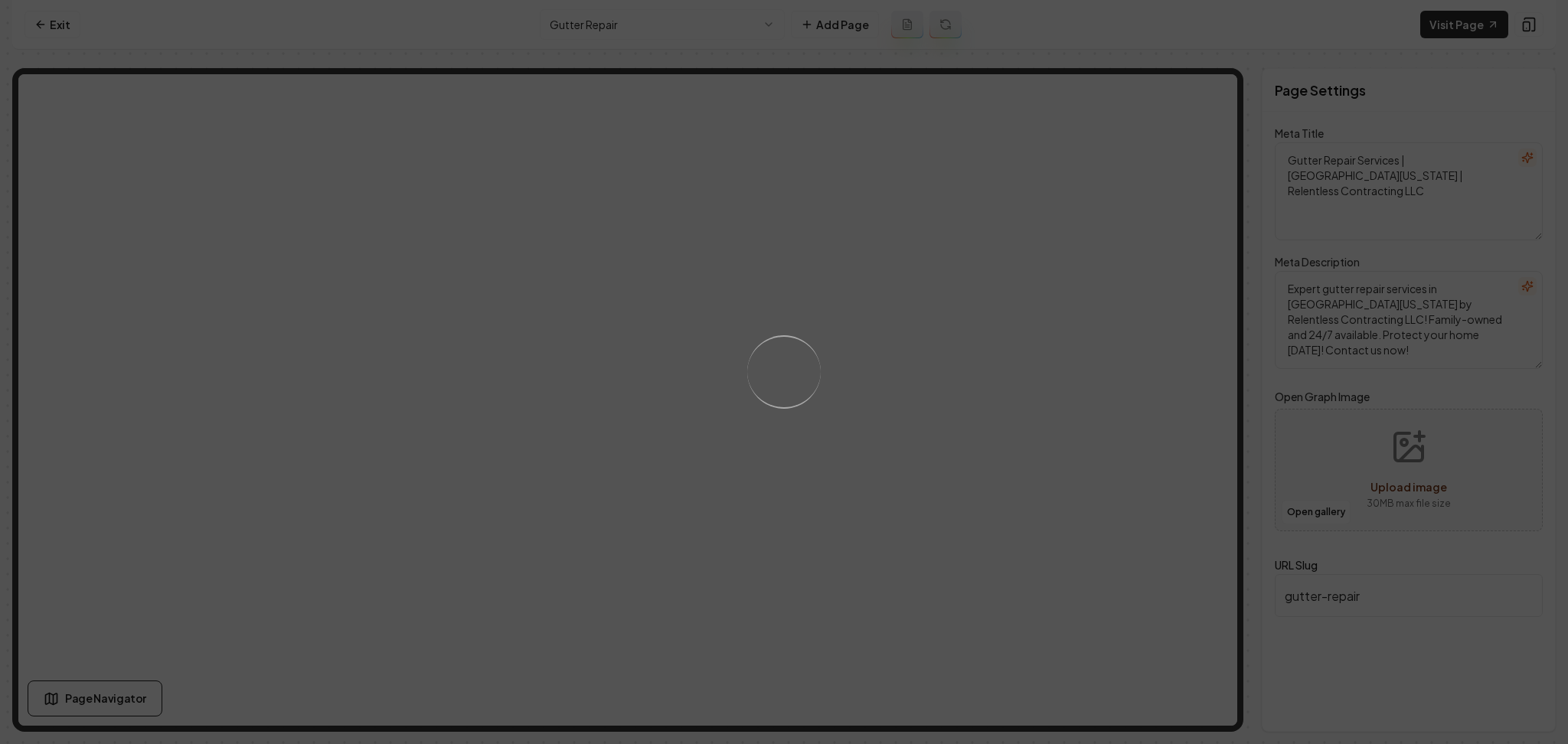
click at [1087, 441] on div "Loading..." at bounding box center [784, 372] width 1568 height 744
click at [913, 341] on div "Loading..." at bounding box center [784, 372] width 1568 height 744
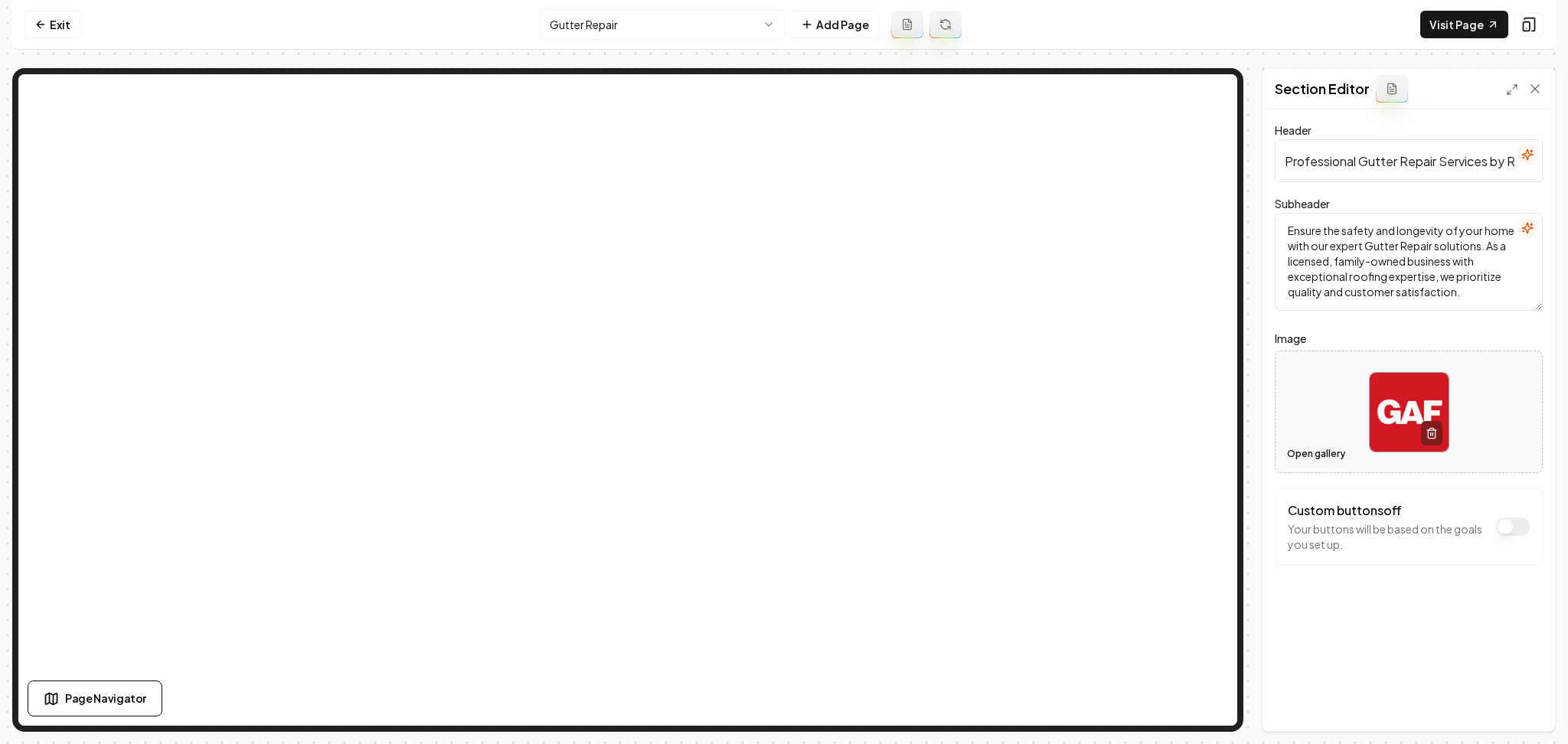
click at [1330, 450] on button "Open gallery" at bounding box center [1316, 454] width 69 height 25
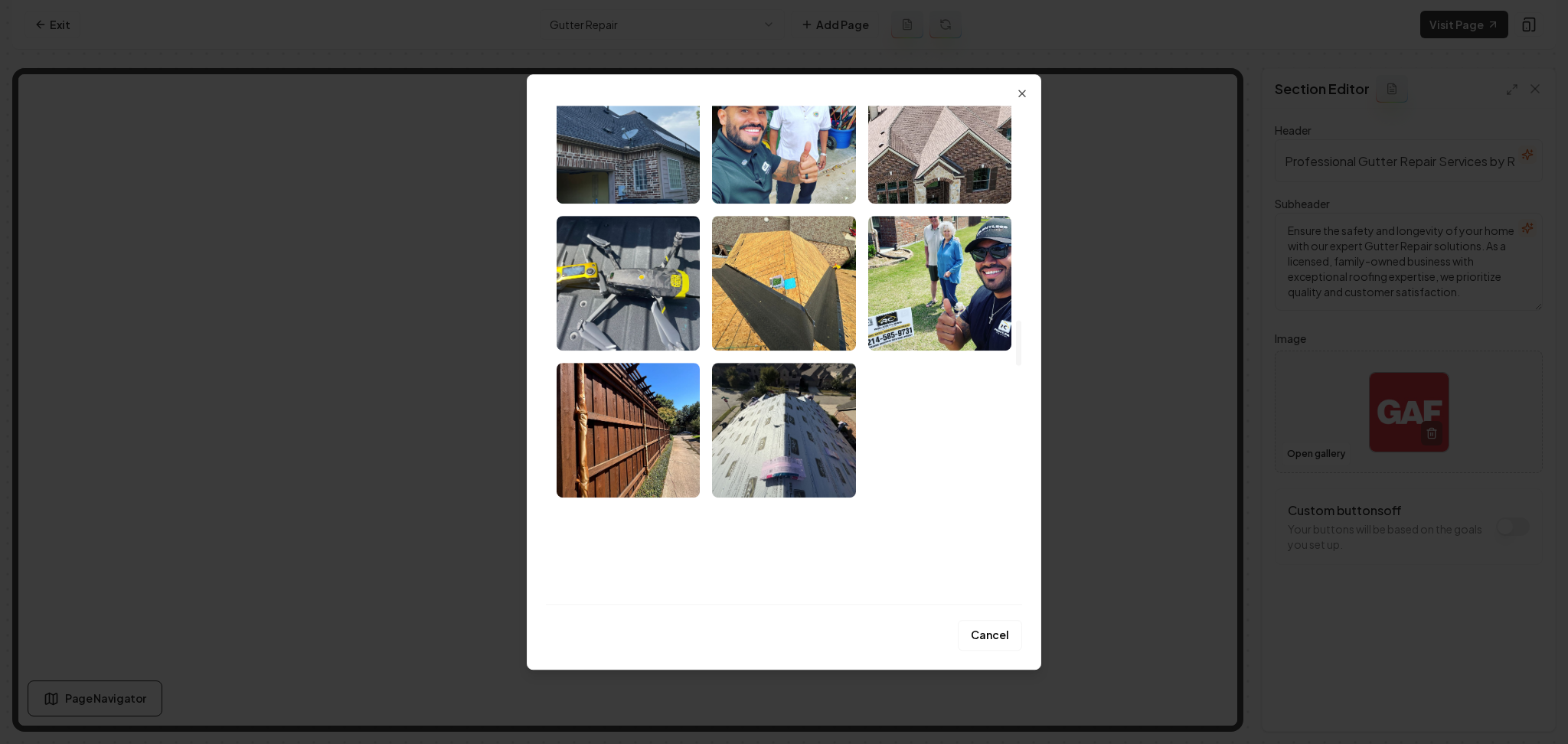
scroll to position [2449, 0]
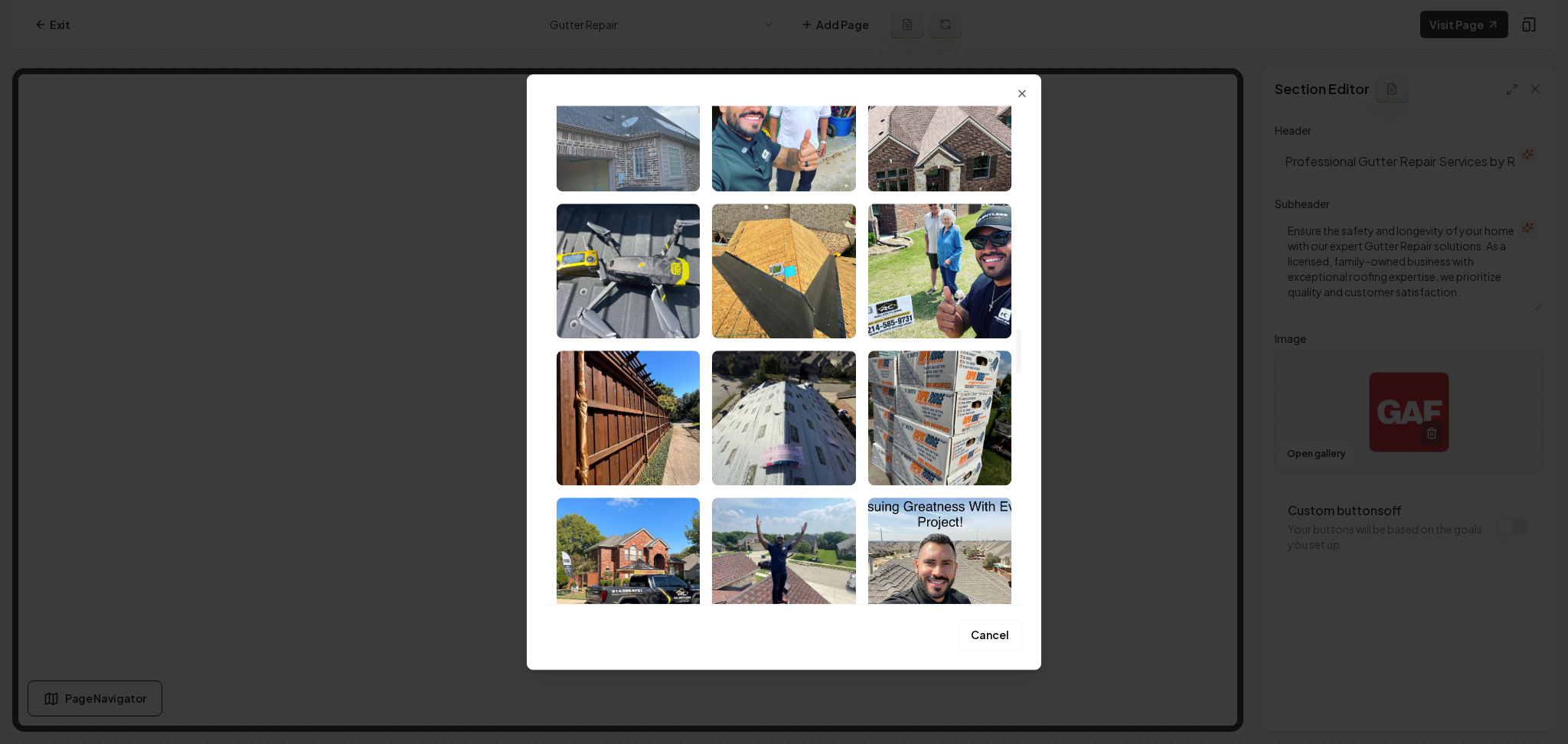
click at [648, 145] on img "Select image image_68acd1b15c7cd75eb8b6bcd0.jpeg" at bounding box center [628, 124] width 143 height 135
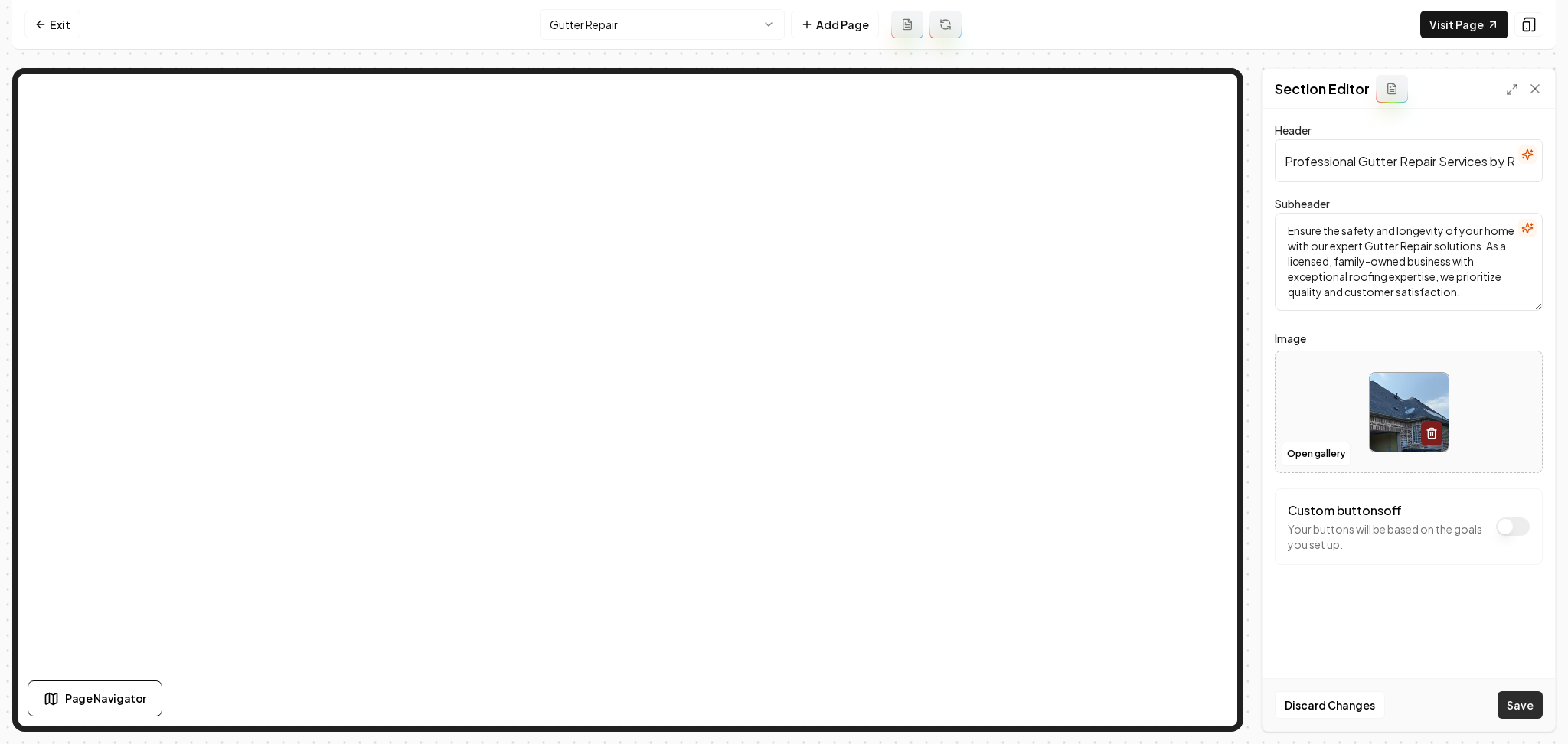
click at [1539, 711] on button "Save" at bounding box center [1521, 705] width 45 height 28
click at [1321, 454] on button "Open gallery" at bounding box center [1316, 454] width 69 height 25
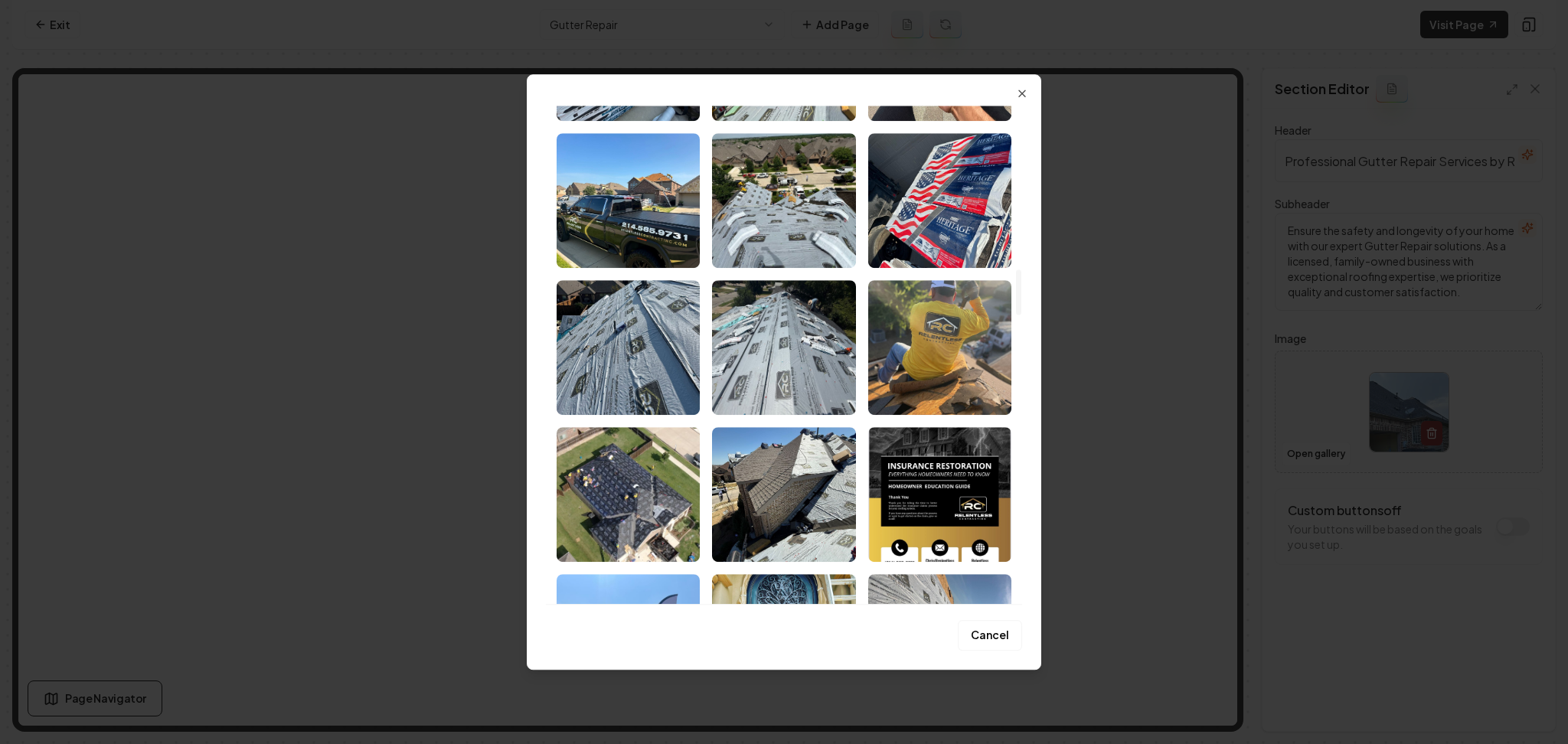
scroll to position [1414, 0]
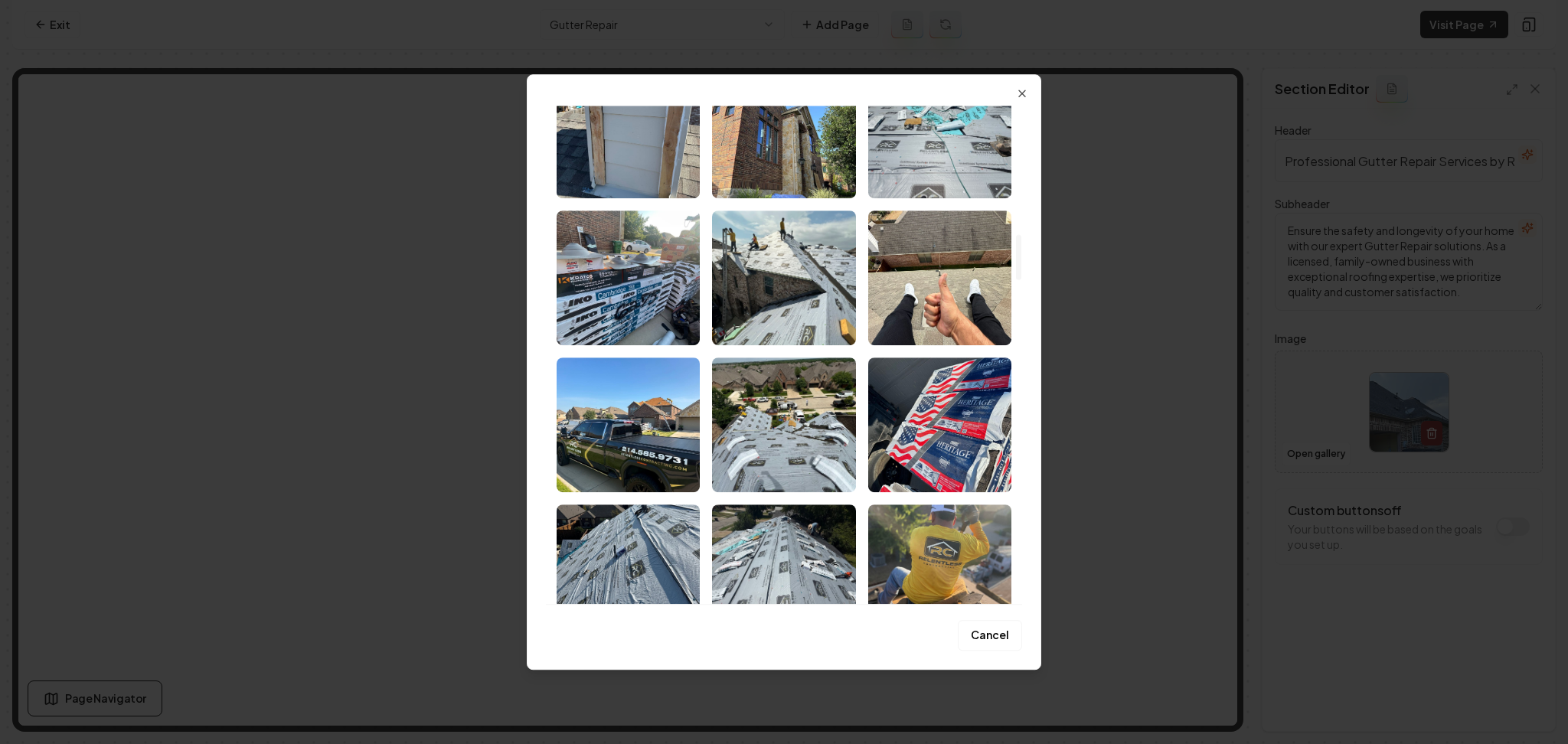
drag, startPoint x: 1020, startPoint y: 549, endPoint x: 1019, endPoint y: 257, distance: 292.0
click at [1019, 257] on div at bounding box center [1018, 355] width 8 height 498
click at [973, 295] on img "Select image image_68acd1b25c7cd75eb8b6c4f2.jpeg" at bounding box center [940, 278] width 143 height 135
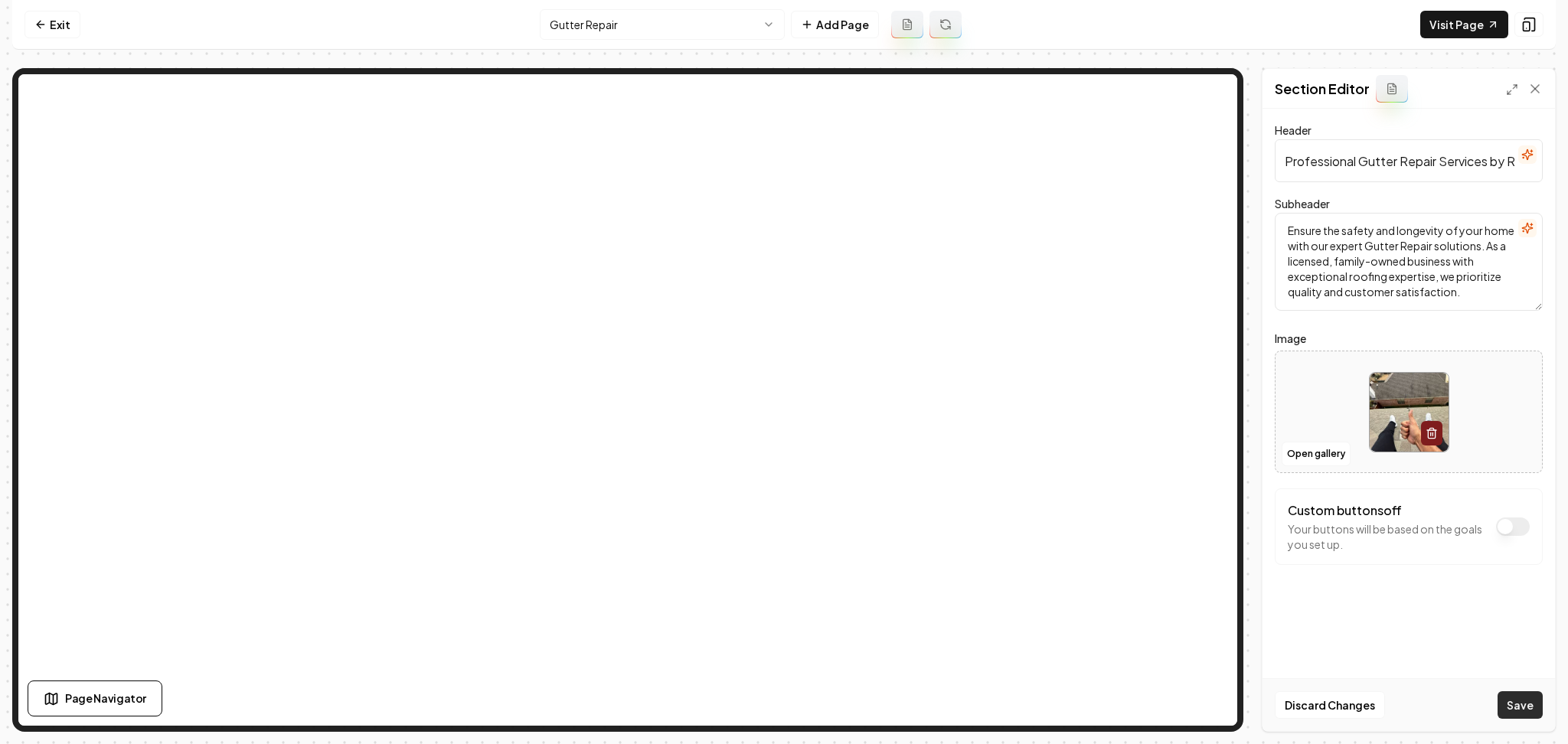
click at [1525, 708] on button "Save" at bounding box center [1521, 705] width 45 height 28
click at [604, 20] on html "Computer Required This feature is only available on a computer. Please switch t…" at bounding box center [784, 372] width 1568 height 744
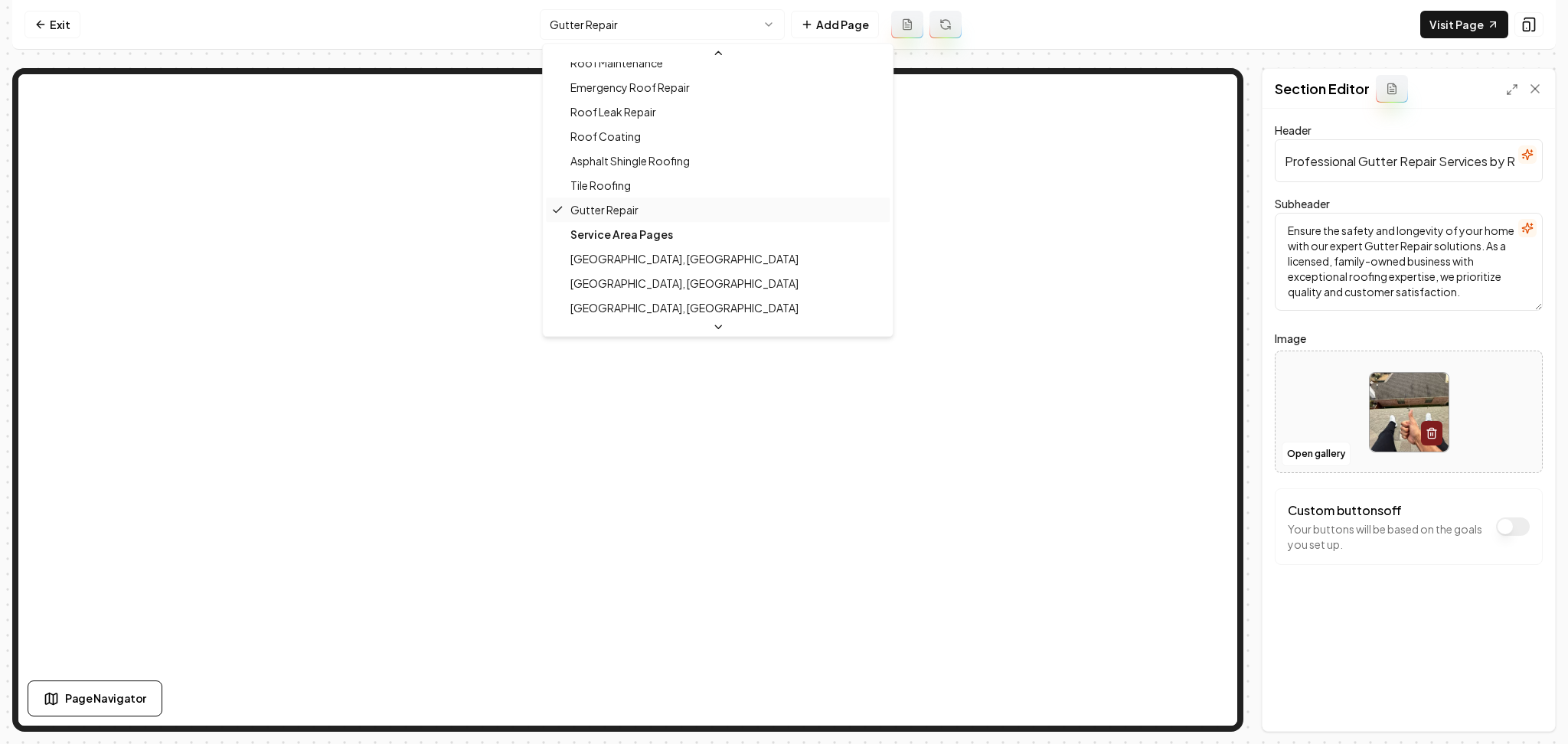
scroll to position [486, 0]
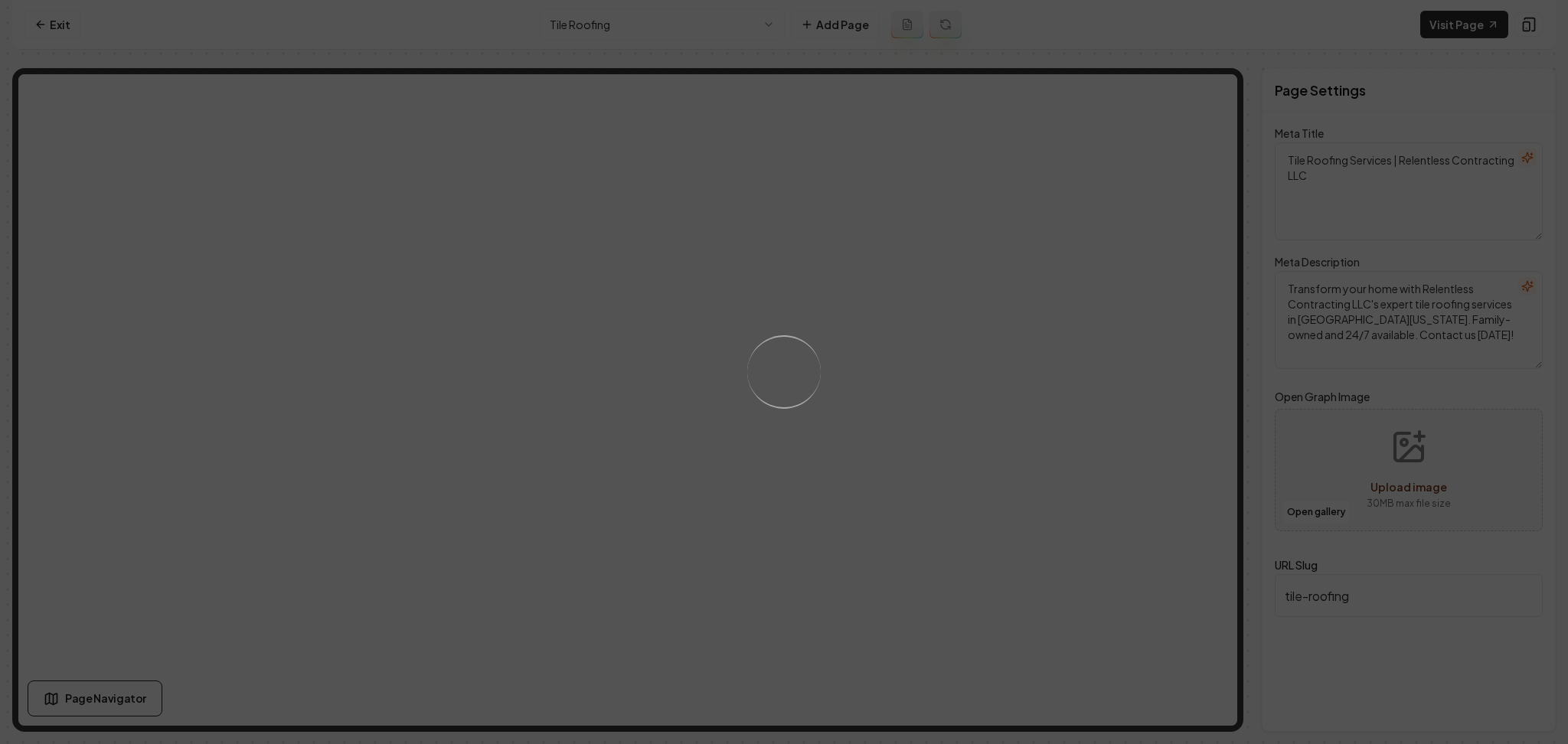
click at [646, 30] on html "Computer Required This feature is only available on a computer. Please switch t…" at bounding box center [784, 372] width 1568 height 744
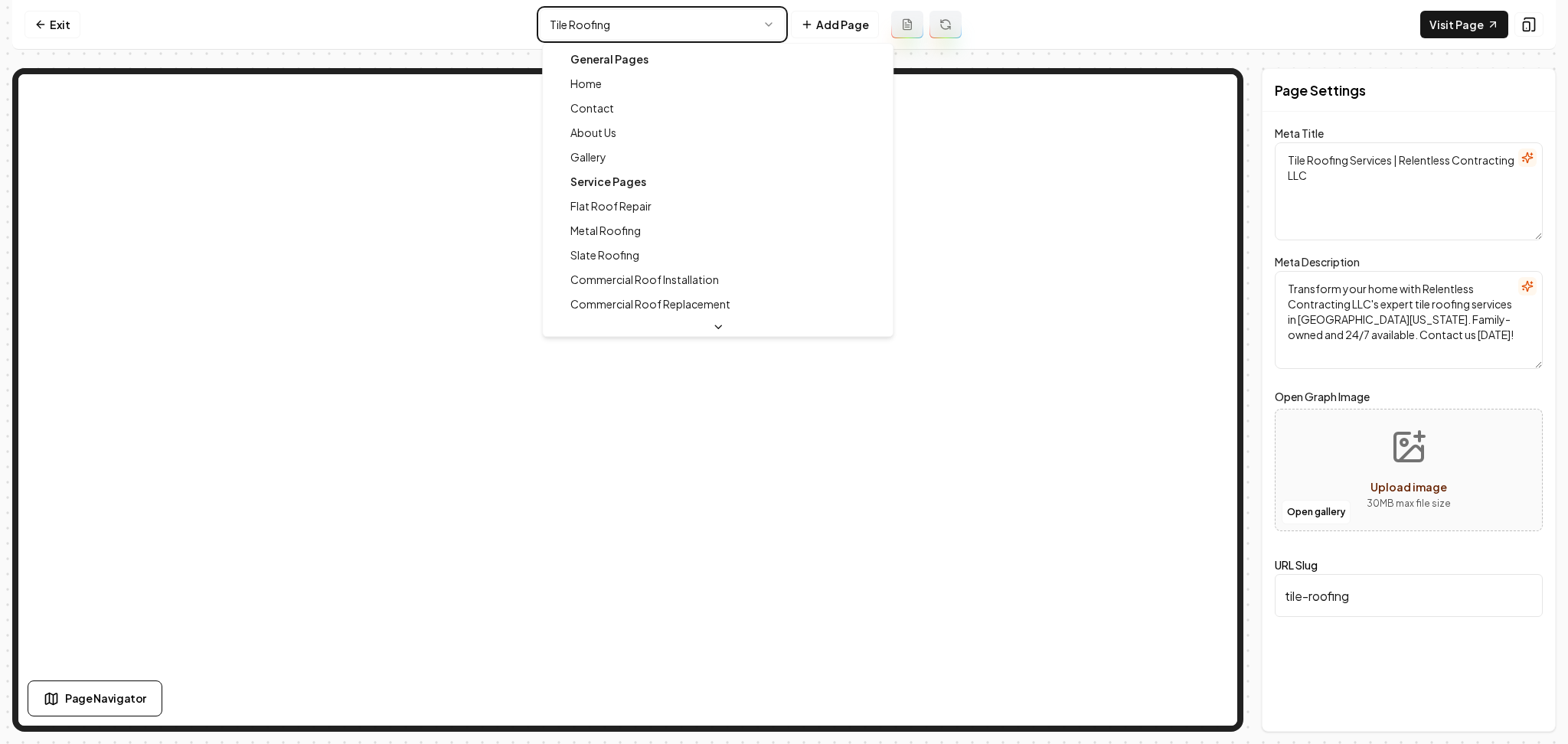
type textarea "North Texas Roofing Experts | Relentless Contracting LLC"
type textarea "Discover expert roofing solutions with Relentless Contracting LLC in North Texa…"
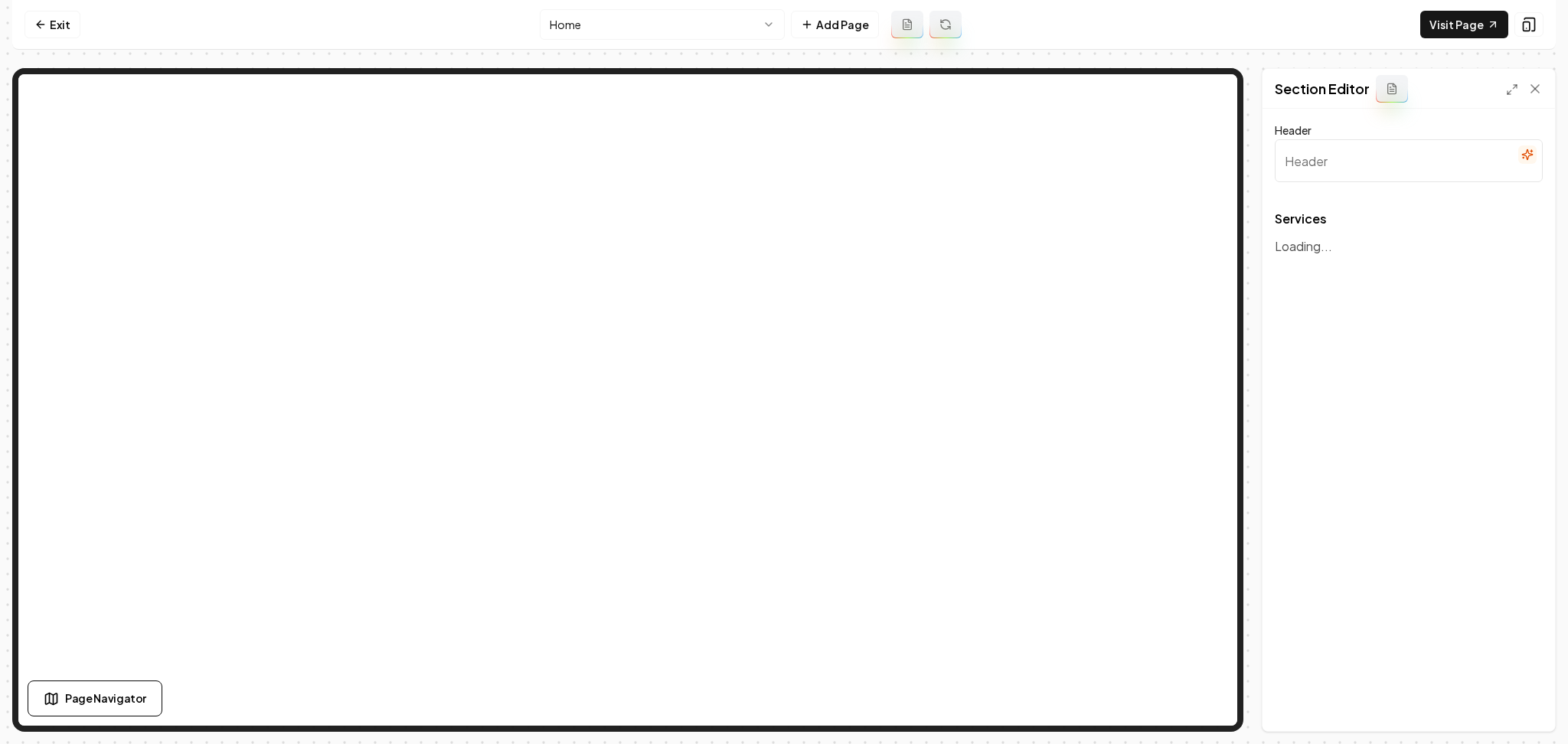
type input "Expert Roofing & Home Restoration Services"
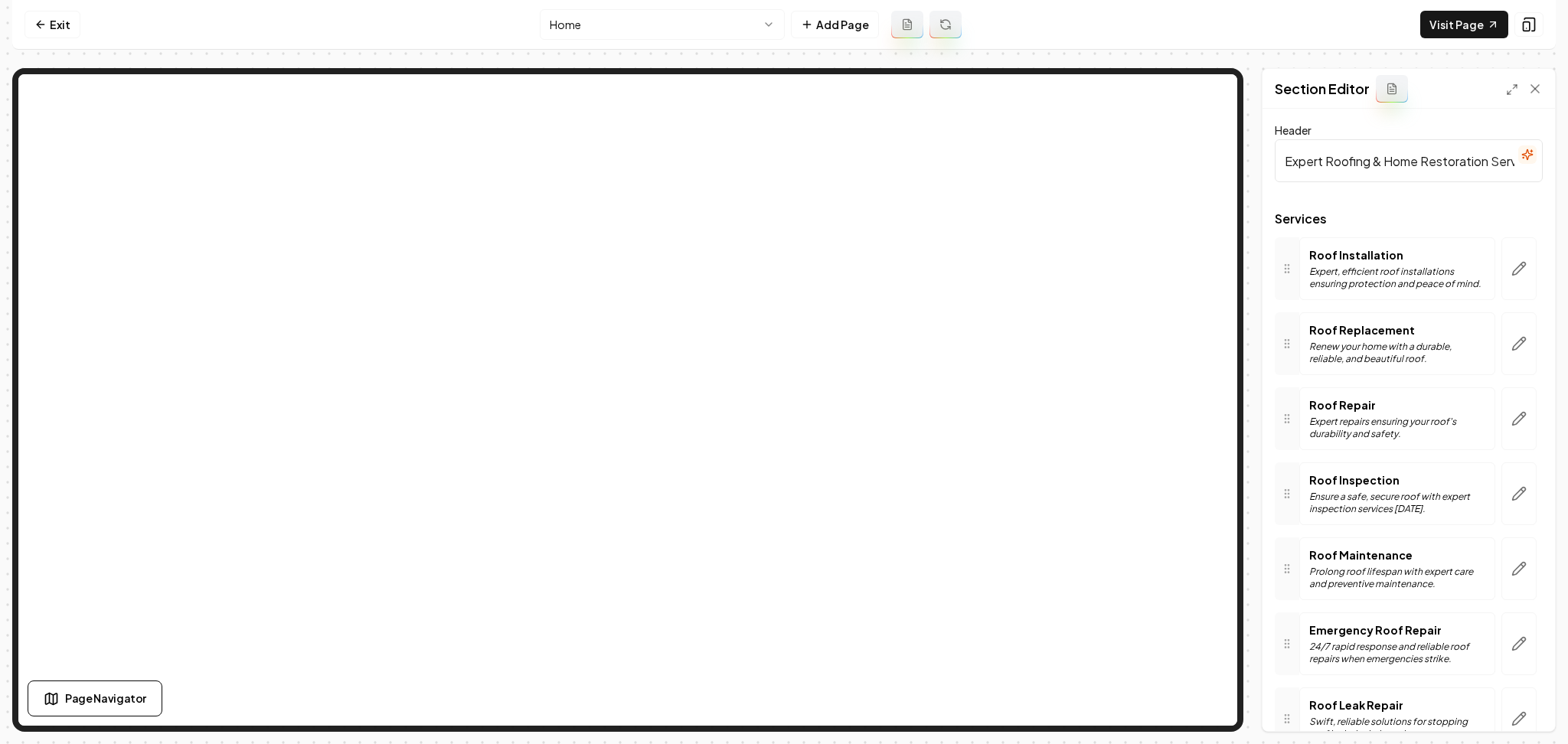
drag, startPoint x: 1508, startPoint y: 268, endPoint x: 1484, endPoint y: 318, distance: 55.5
click at [1511, 267] on icon "button" at bounding box center [1519, 268] width 16 height 16
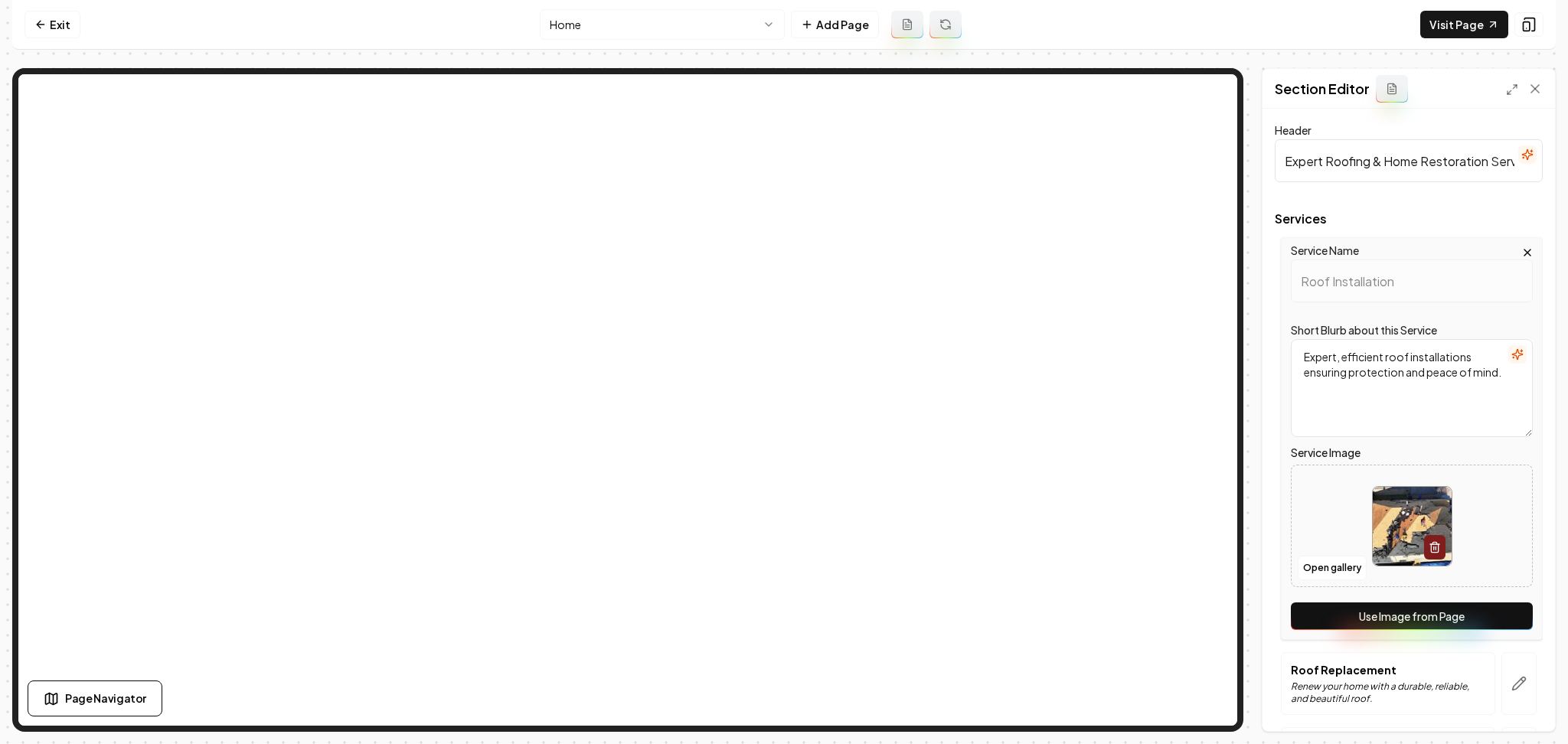
scroll to position [306, 0]
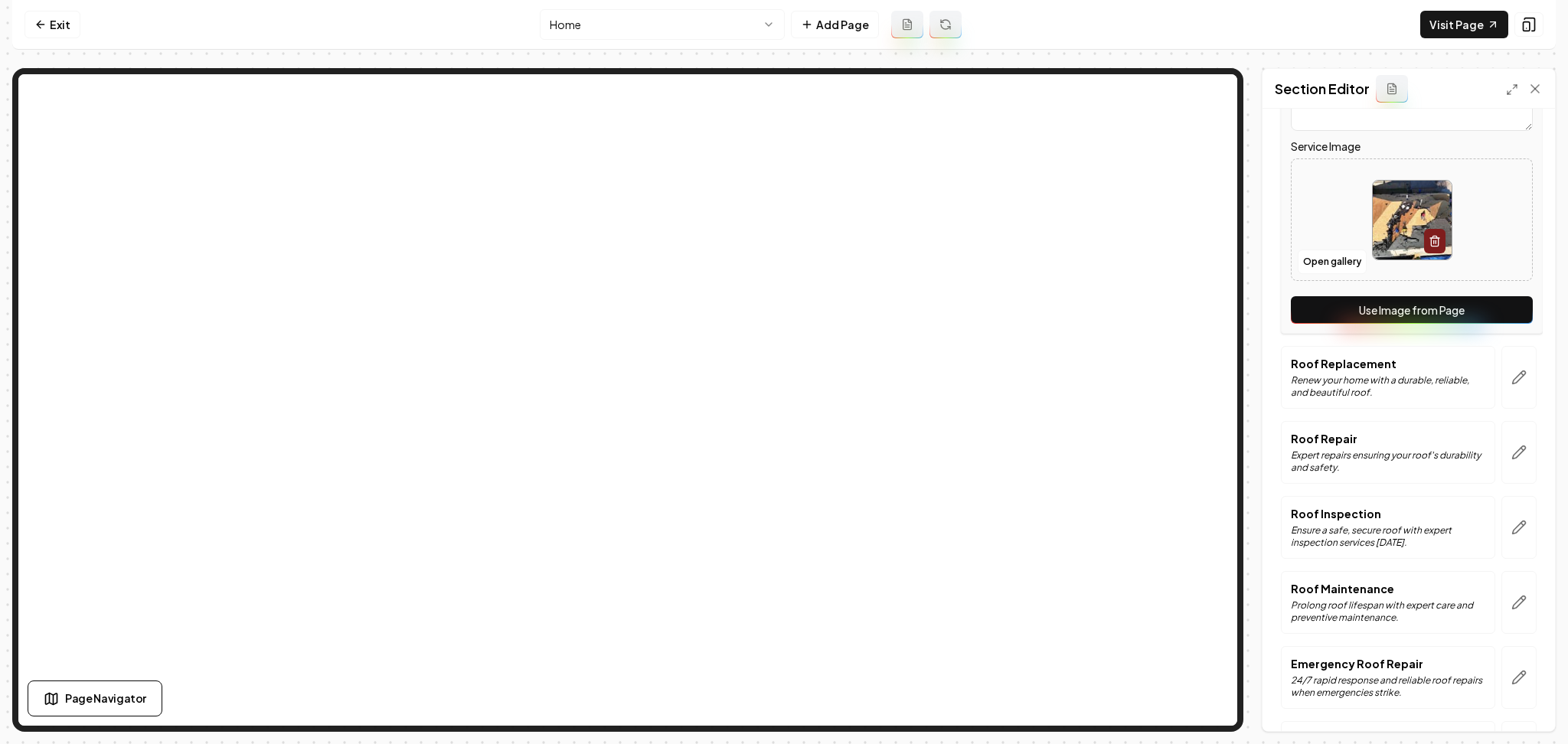
click at [1421, 321] on button "Use Image from Page" at bounding box center [1412, 310] width 242 height 28
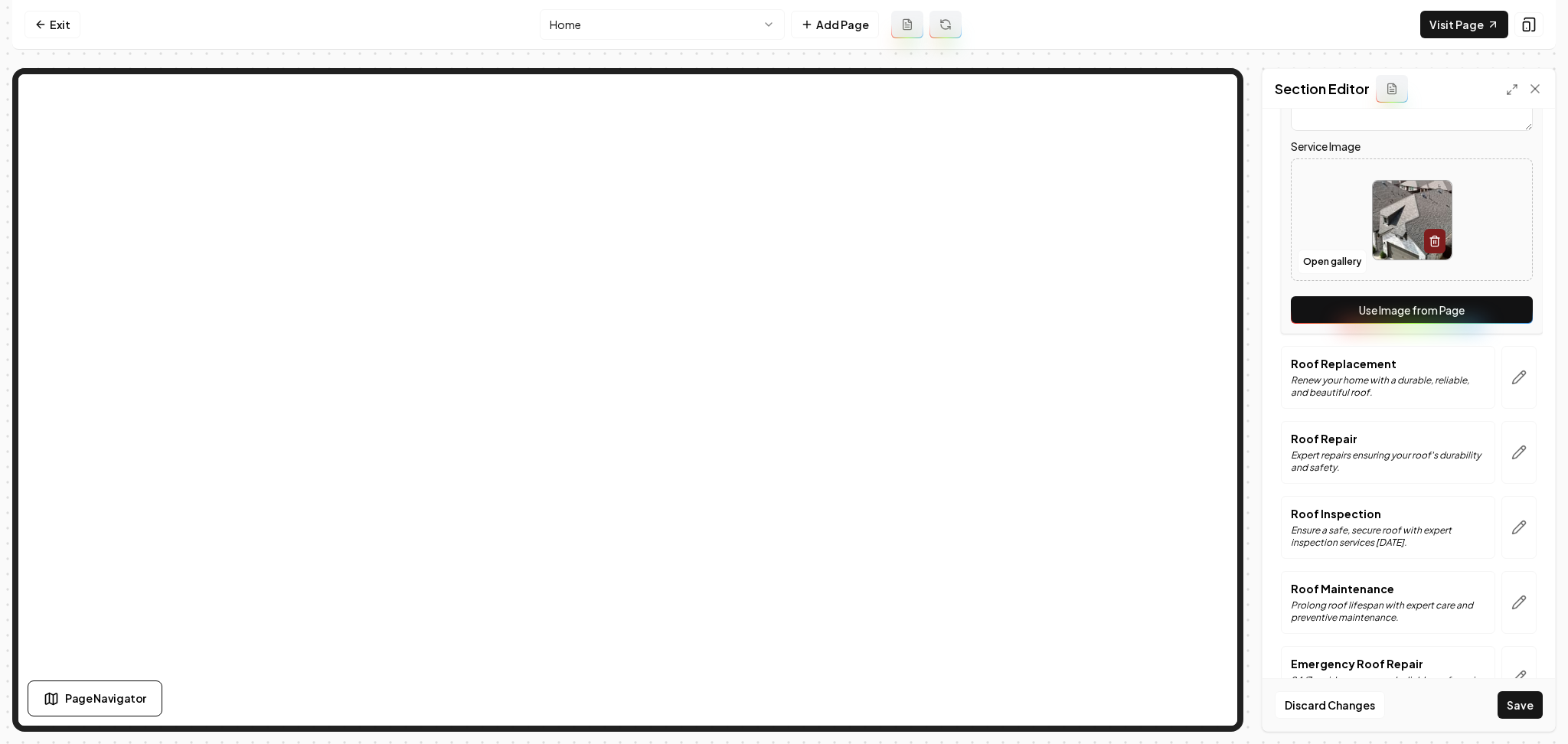
click at [1496, 372] on div at bounding box center [1519, 377] width 47 height 63
click at [1511, 376] on icon "button" at bounding box center [1519, 377] width 16 height 16
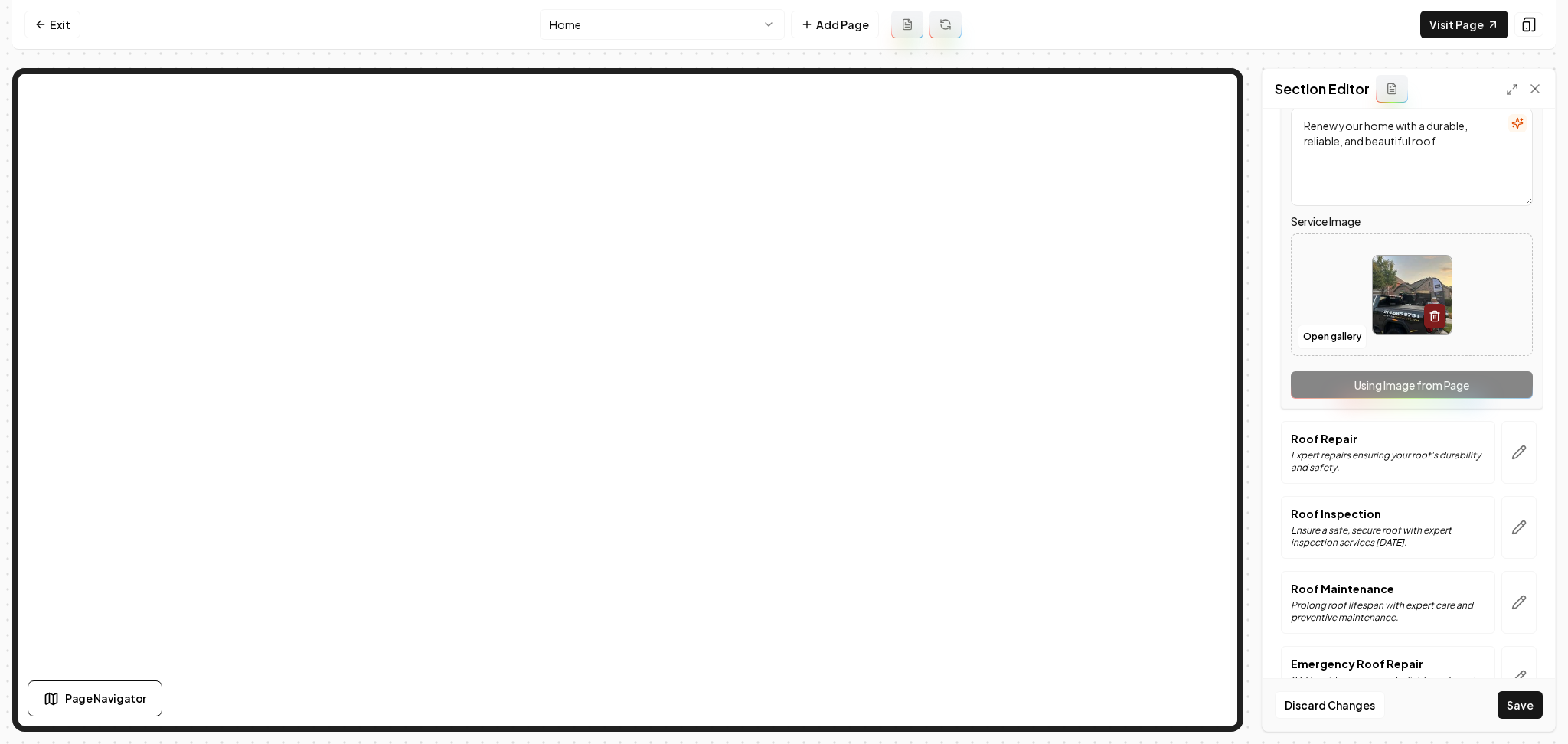
click at [1480, 385] on div "Service Name Roof Replacement Short Blurb about this Service Renew your home wi…" at bounding box center [1411, 207] width 262 height 403
click at [1513, 458] on icon "button" at bounding box center [1519, 452] width 13 height 13
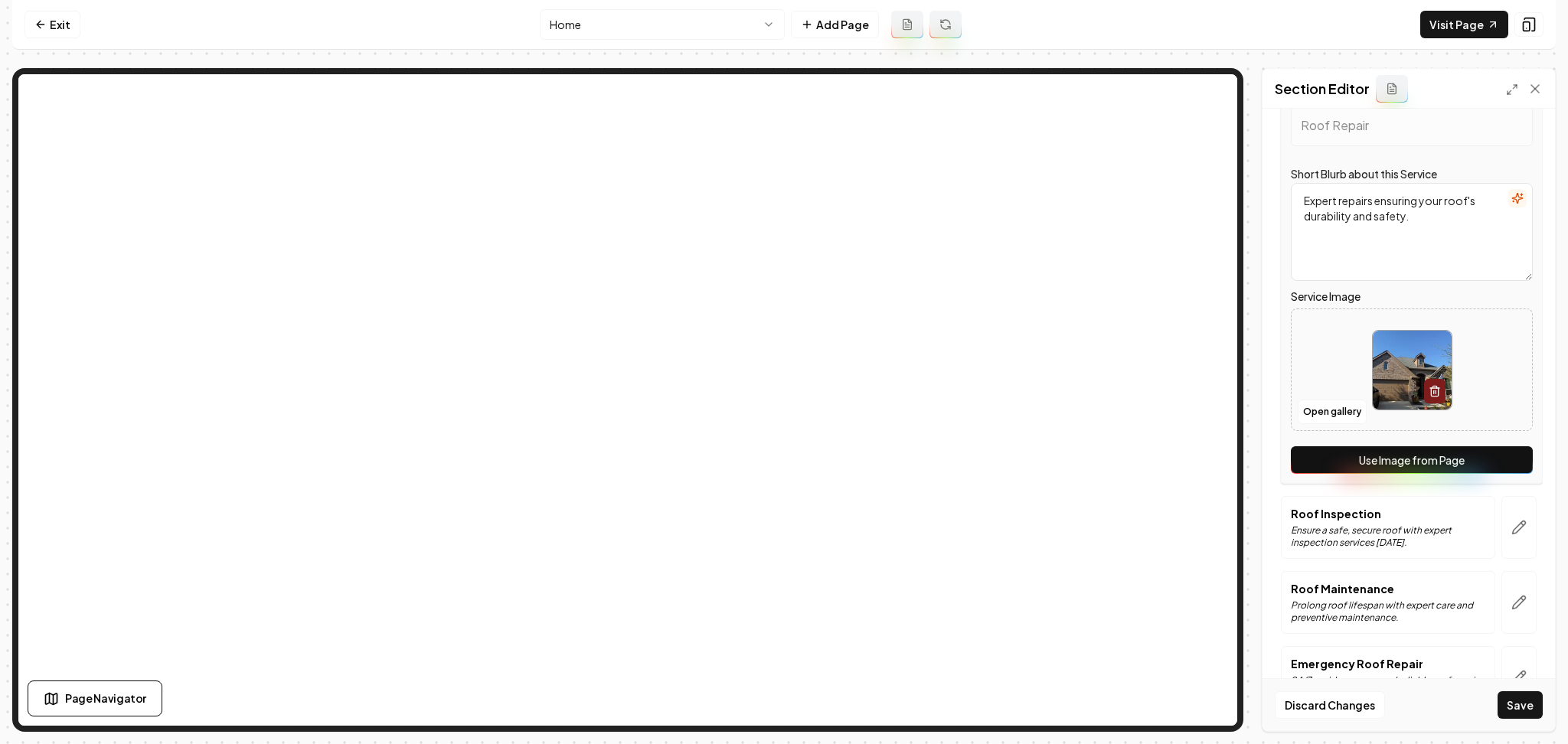
click at [1493, 458] on button "Use Image from Page" at bounding box center [1412, 460] width 242 height 28
click at [1516, 529] on button "button" at bounding box center [1519, 527] width 35 height 63
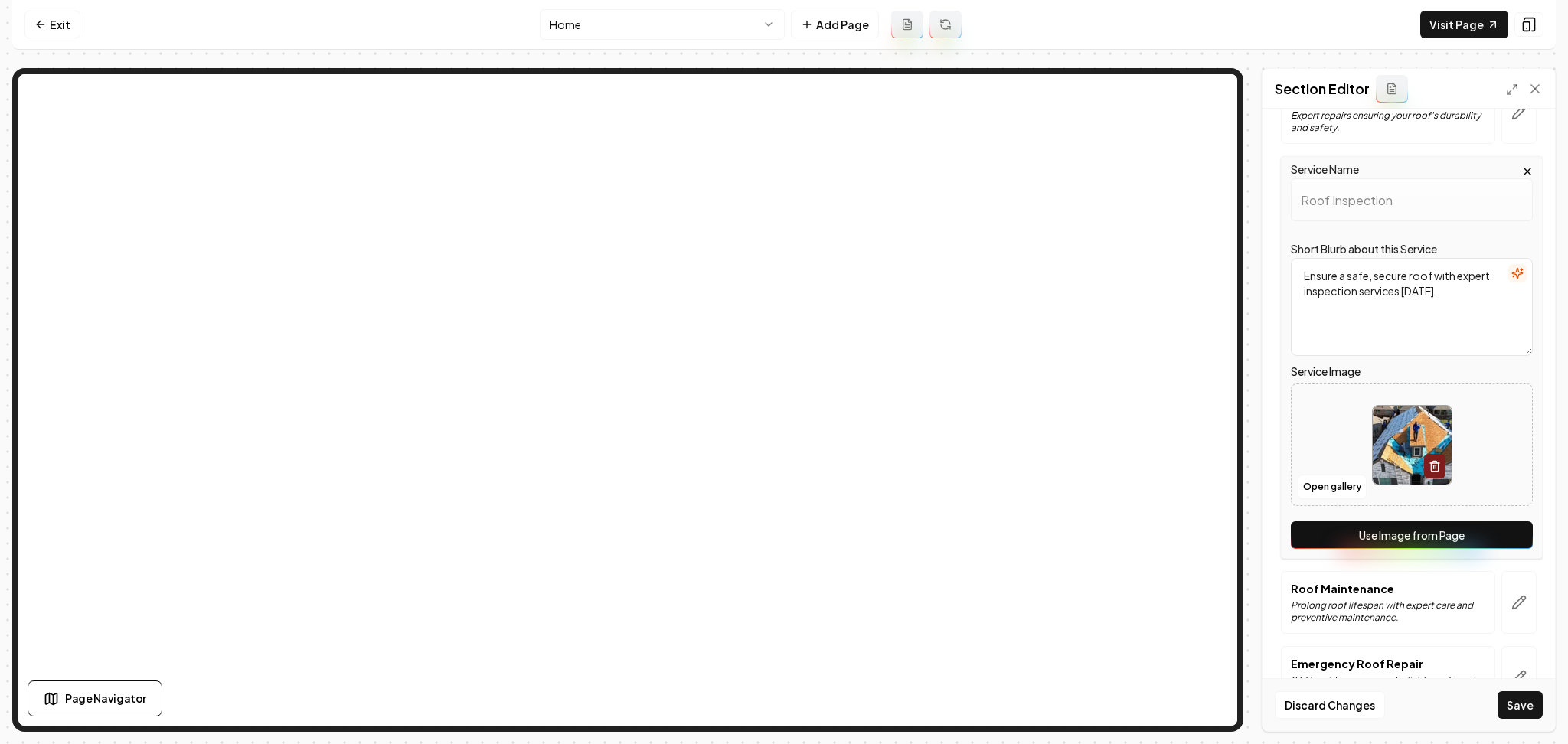
drag, startPoint x: 1516, startPoint y: 529, endPoint x: 1500, endPoint y: 566, distance: 40.3
click at [1500, 537] on button "Use Image from Page" at bounding box center [1412, 535] width 242 height 28
click at [1511, 610] on icon "button" at bounding box center [1519, 603] width 16 height 16
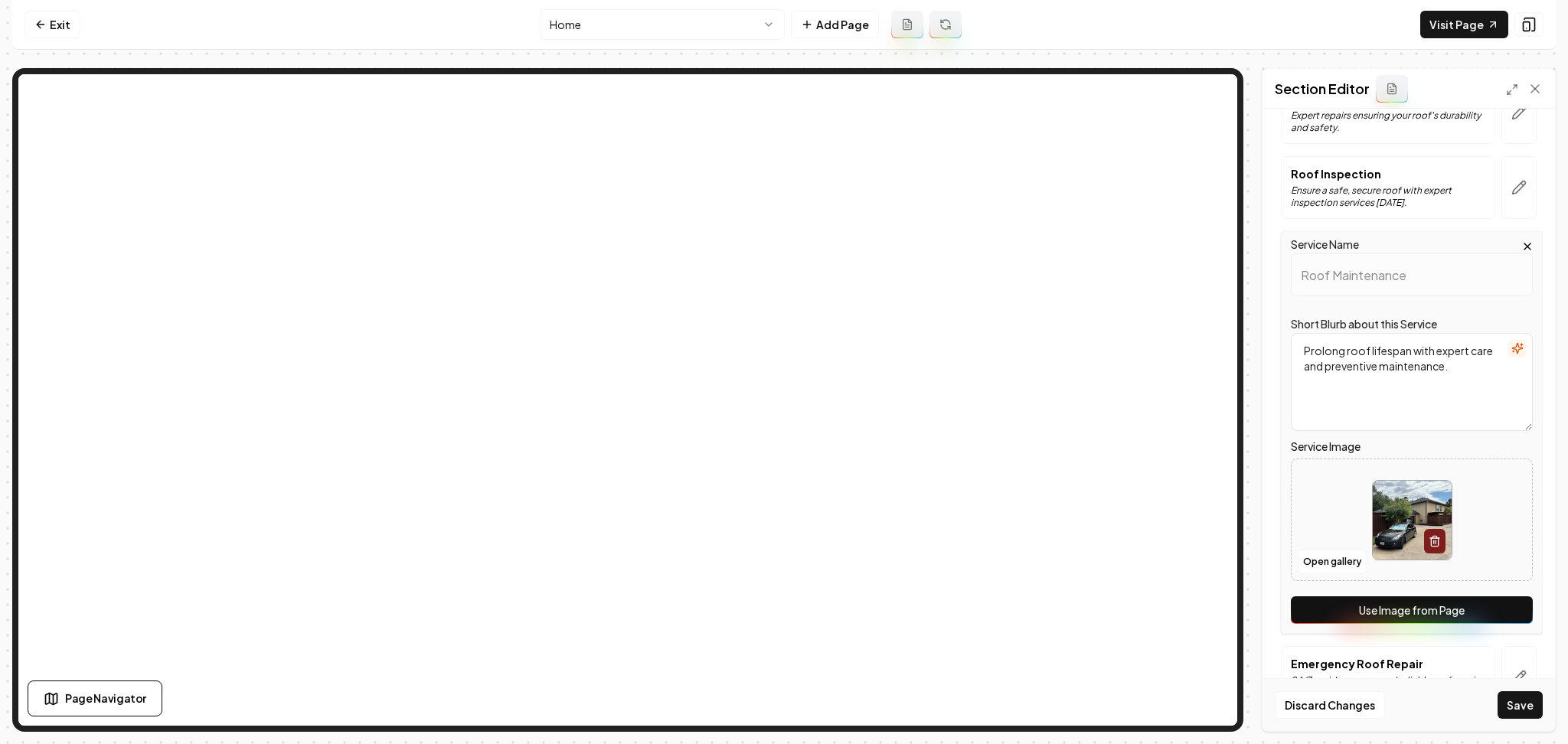
click at [1502, 620] on button "Use Image from Page" at bounding box center [1412, 610] width 242 height 28
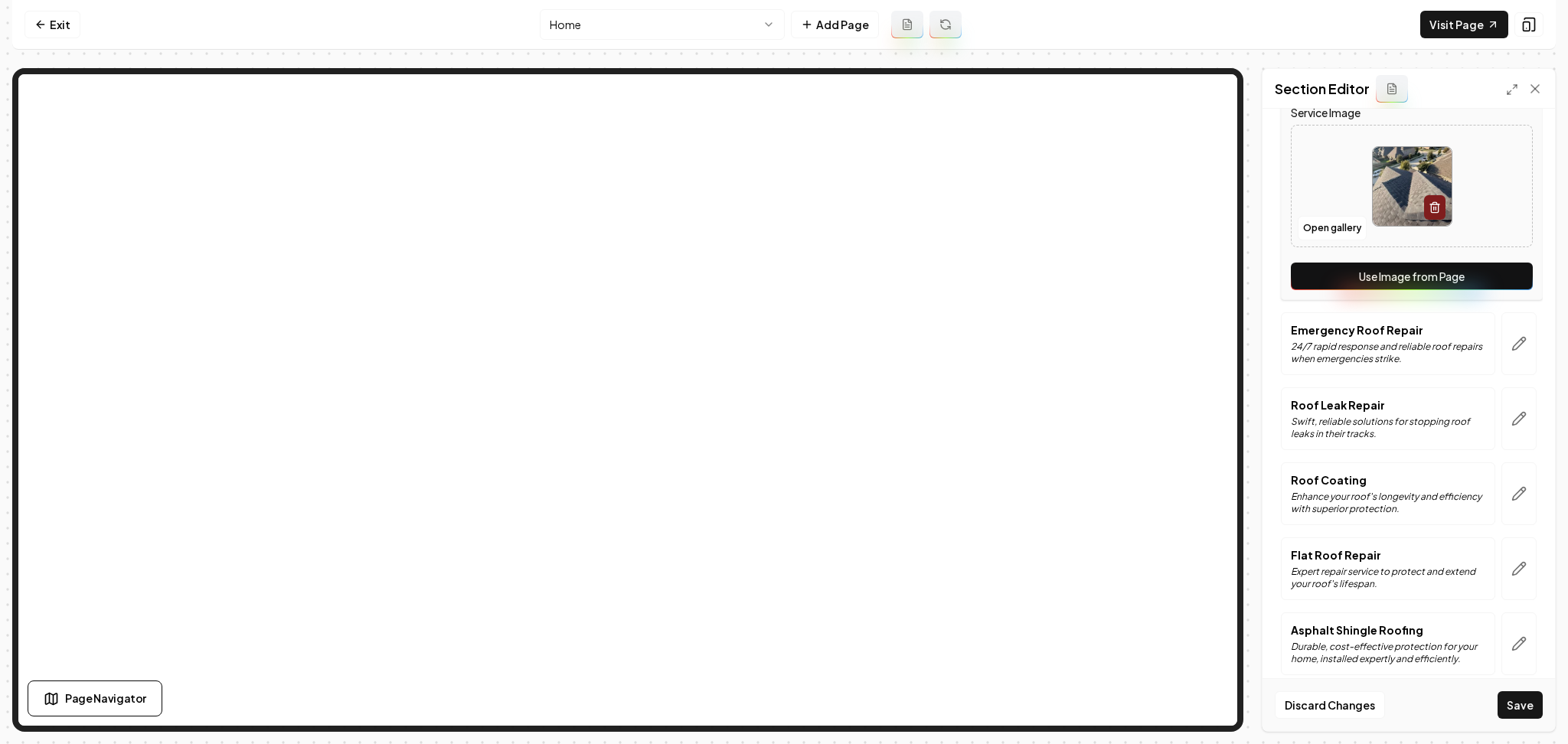
scroll to position [714, 0]
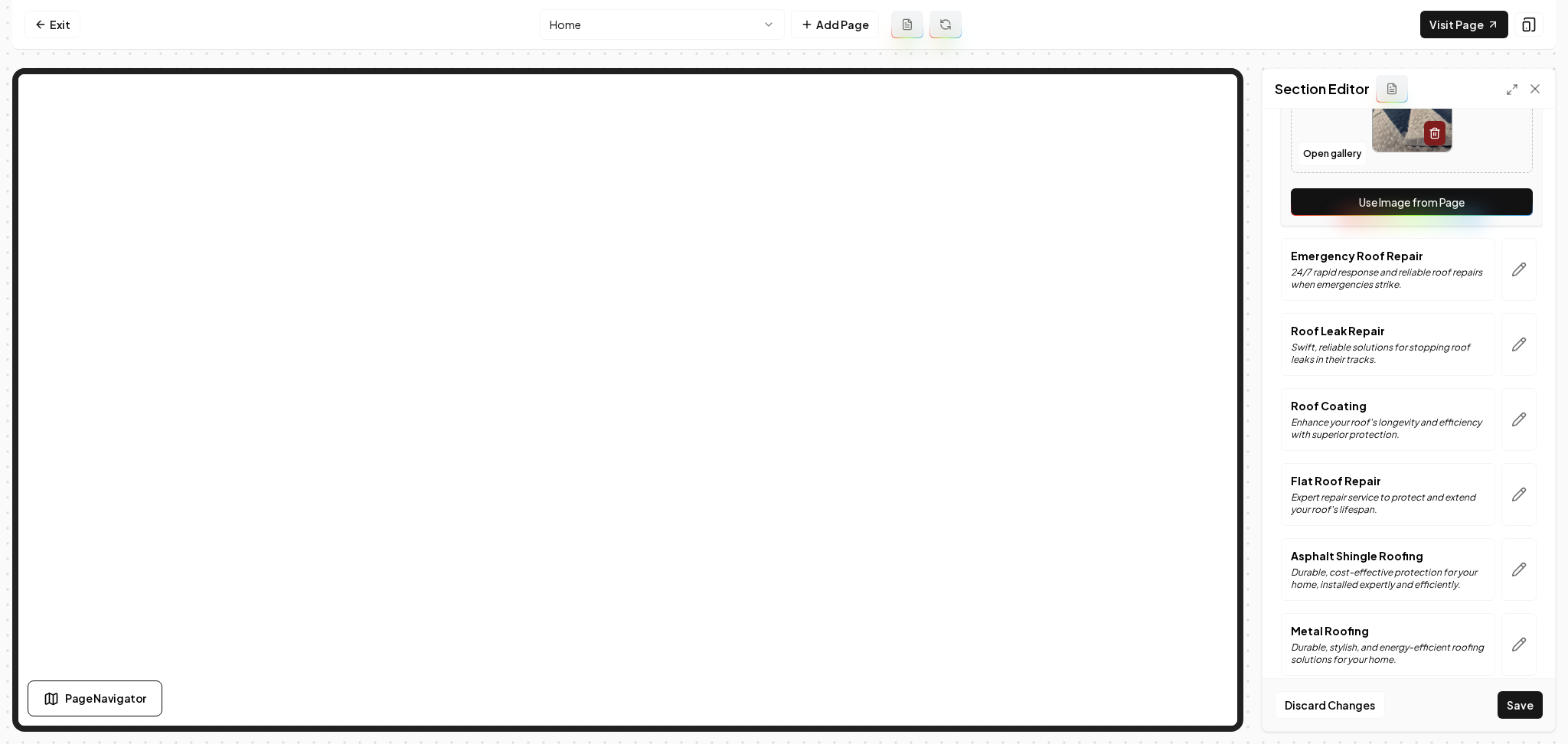
click at [1511, 272] on icon "button" at bounding box center [1519, 269] width 16 height 16
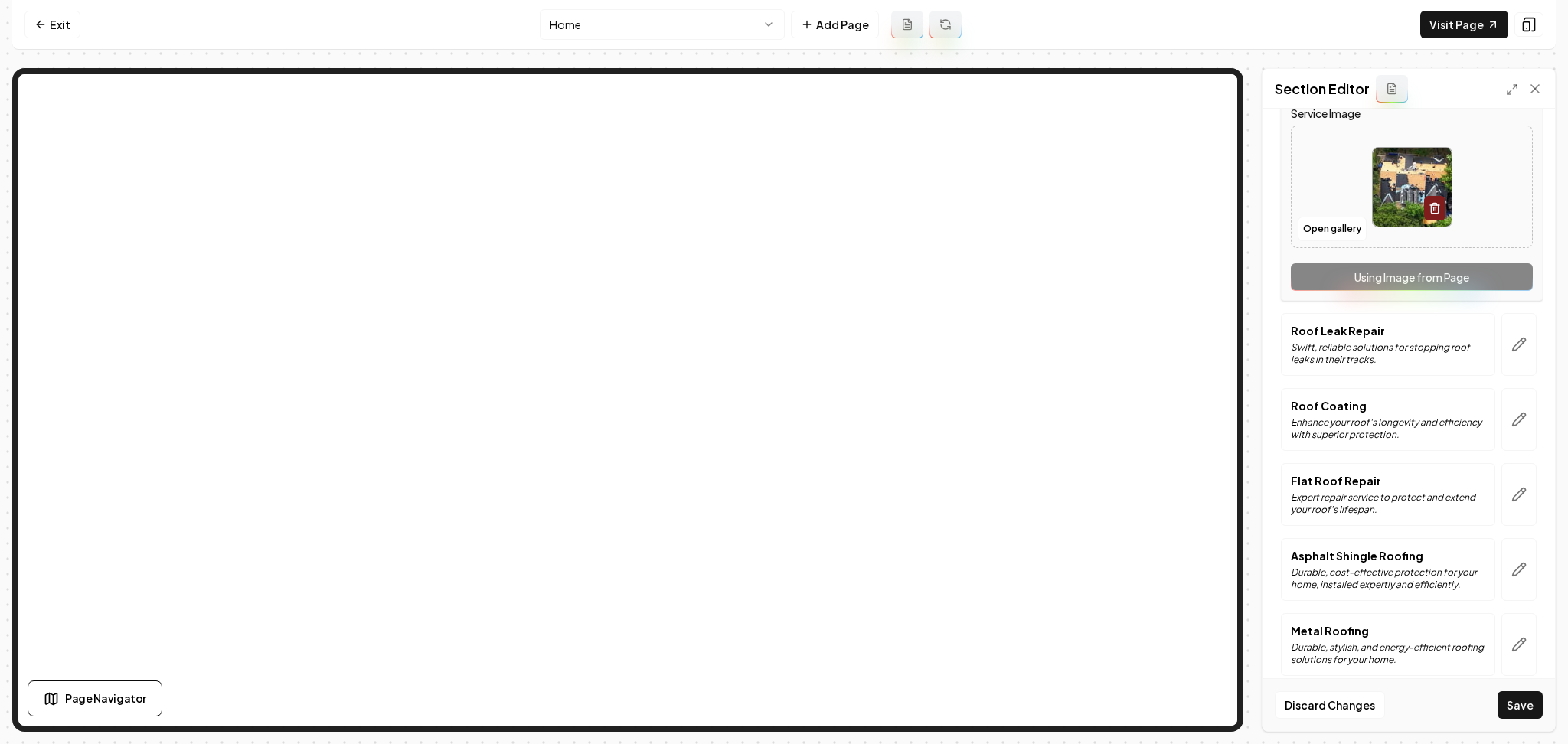
click at [1489, 279] on div "Service Name Emergency Roof Repair Short Blurb about this Service 24/7 rapid re…" at bounding box center [1411, 99] width 262 height 403
click at [1509, 355] on button "button" at bounding box center [1519, 344] width 35 height 63
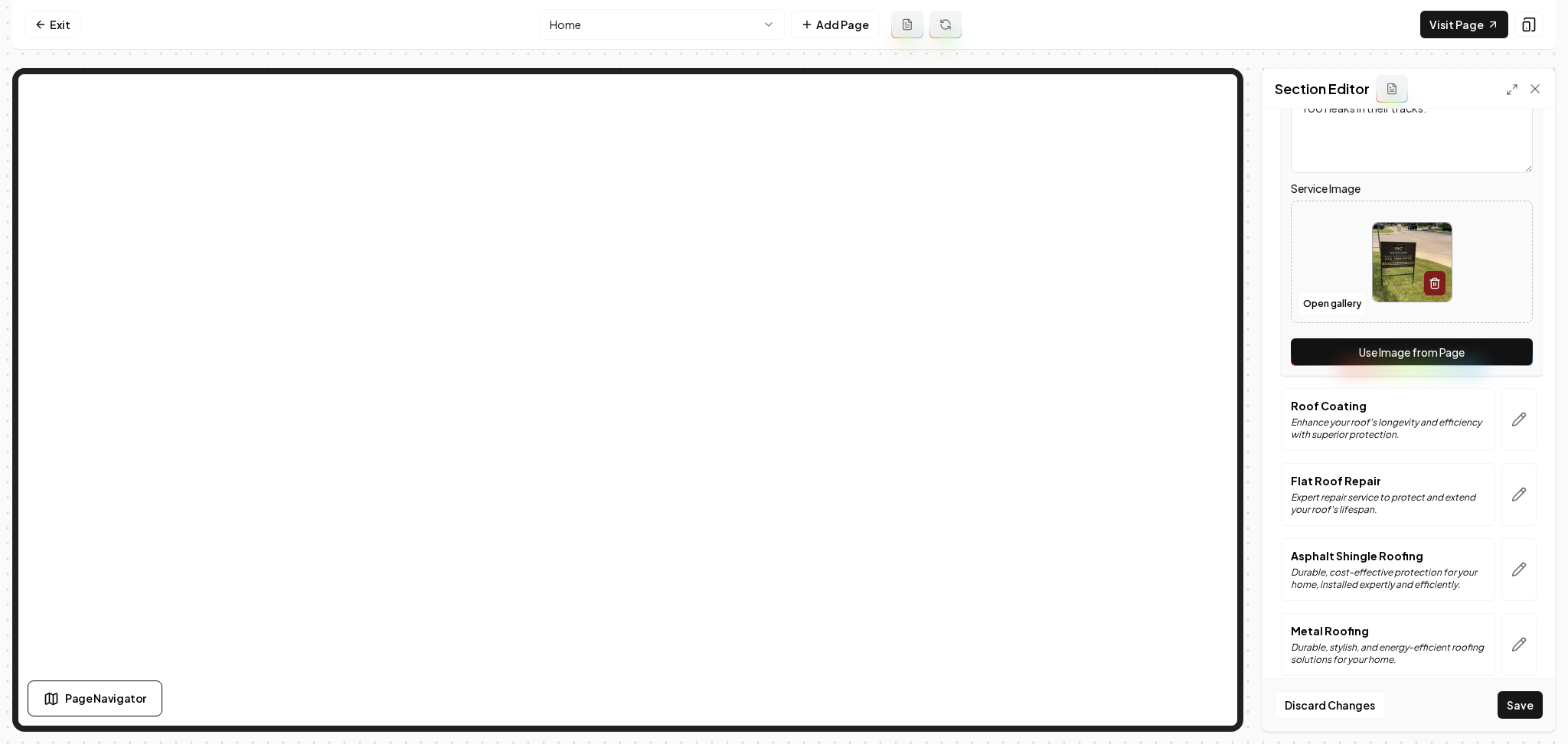
click at [1503, 358] on button "Use Image from Page" at bounding box center [1412, 352] width 242 height 28
click at [1511, 414] on icon "button" at bounding box center [1519, 420] width 16 height 16
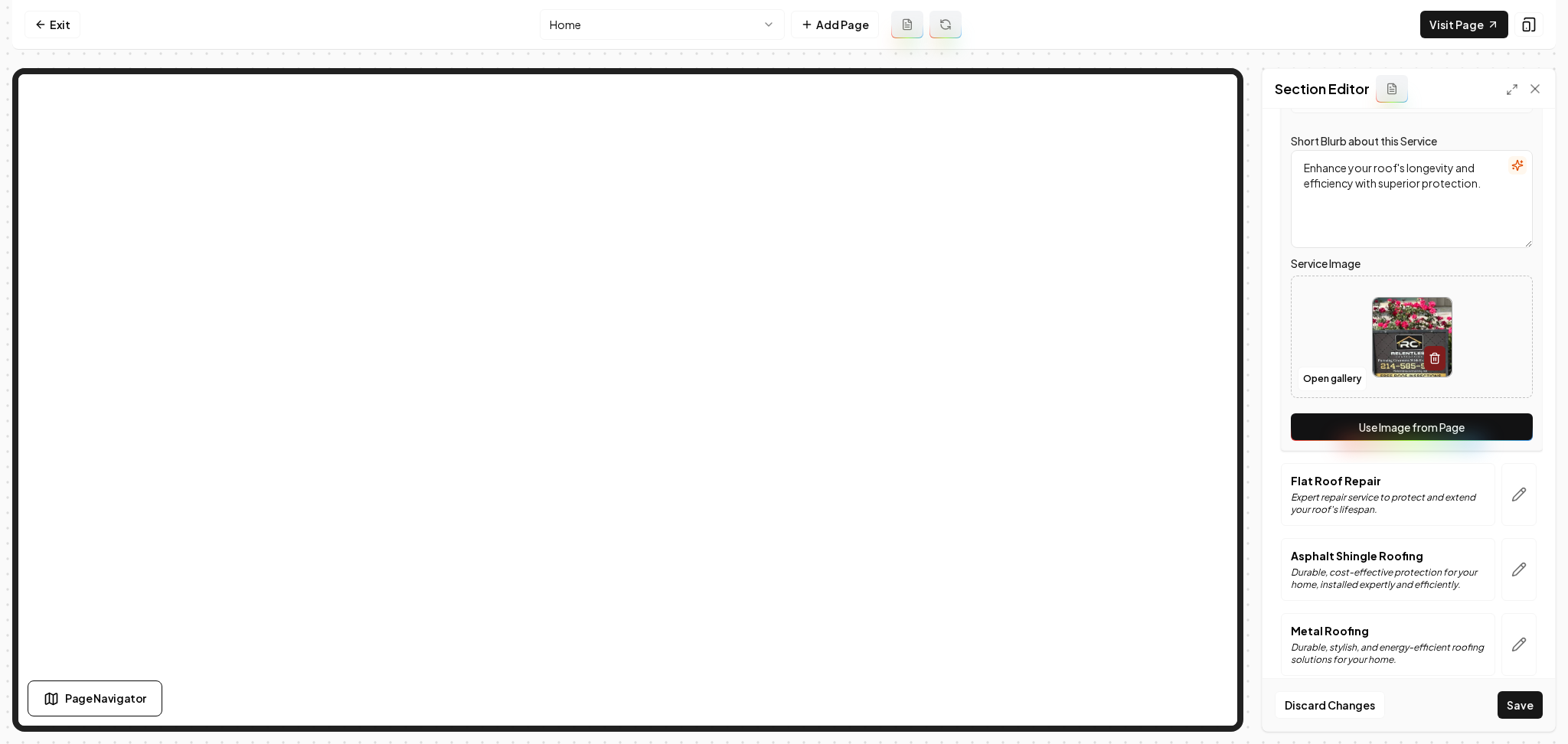
click at [1500, 420] on button "Use Image from Page" at bounding box center [1412, 427] width 242 height 28
click at [1502, 503] on button "button" at bounding box center [1519, 494] width 35 height 63
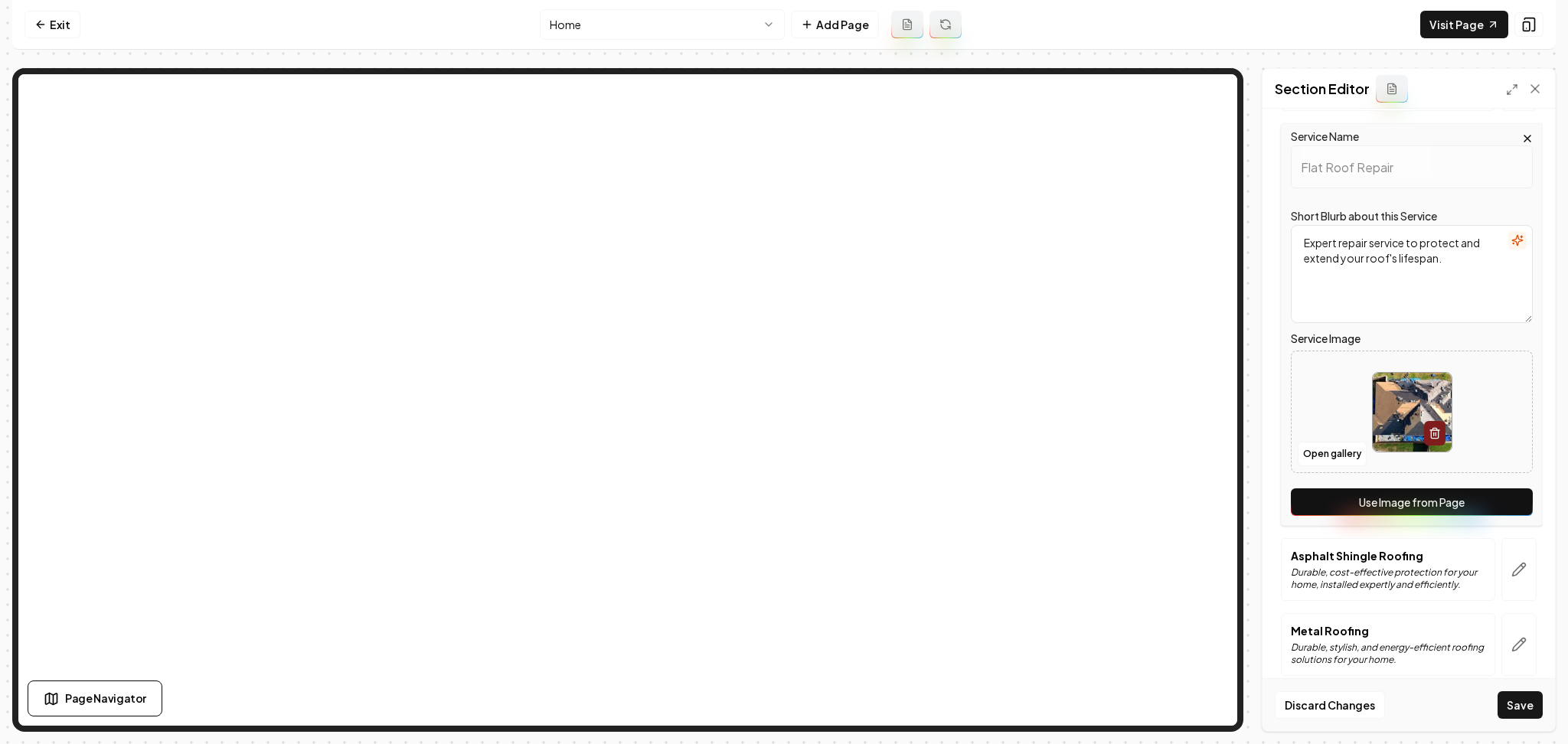
click at [1501, 518] on div "Service Name Flat Roof Repair Short Blurb about this Service Expert repair serv…" at bounding box center [1411, 324] width 262 height 403
click at [1500, 510] on button "Use Image from Page" at bounding box center [1412, 502] width 242 height 28
click at [1516, 560] on button "button" at bounding box center [1519, 569] width 35 height 63
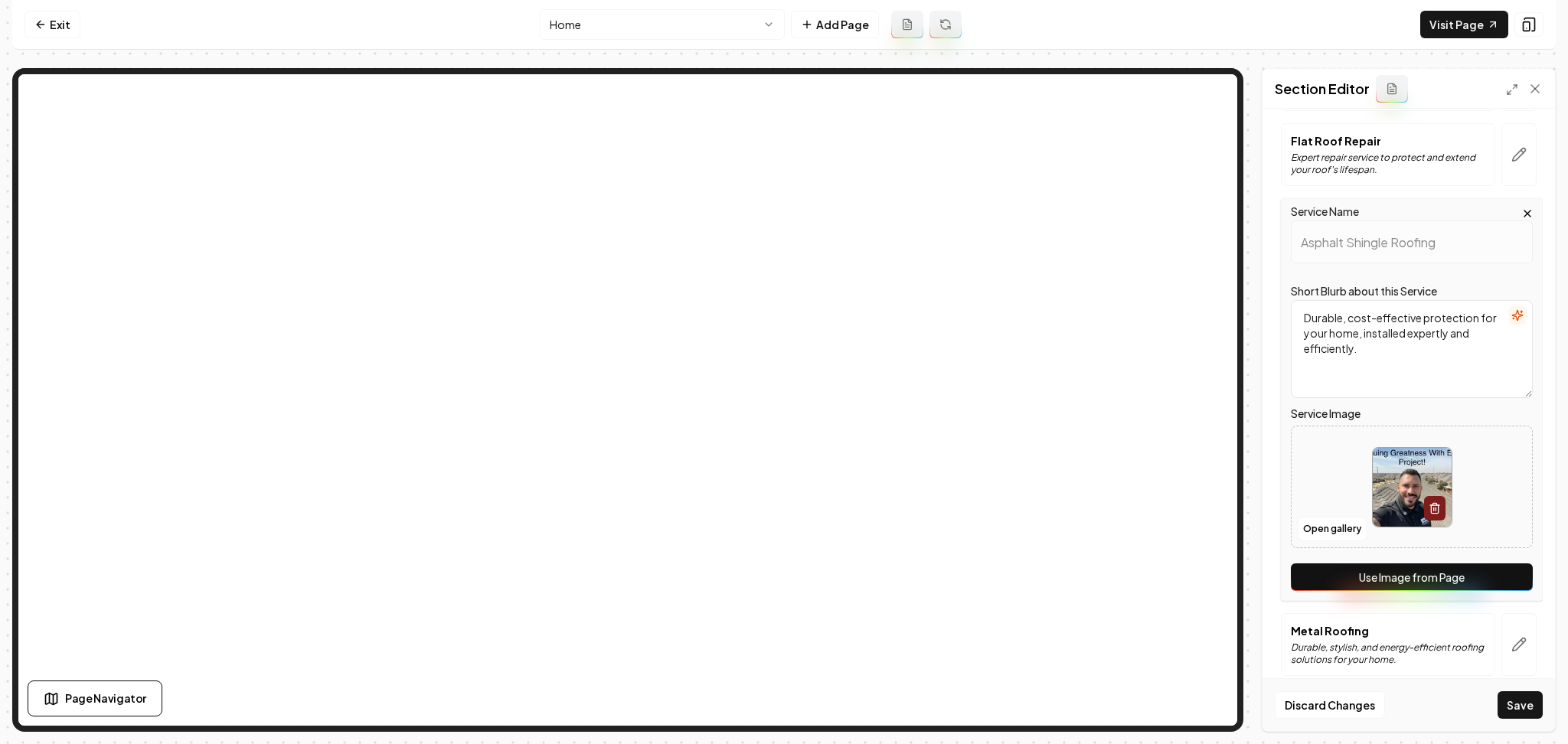
click at [1496, 580] on button "Use Image from Page" at bounding box center [1412, 577] width 242 height 28
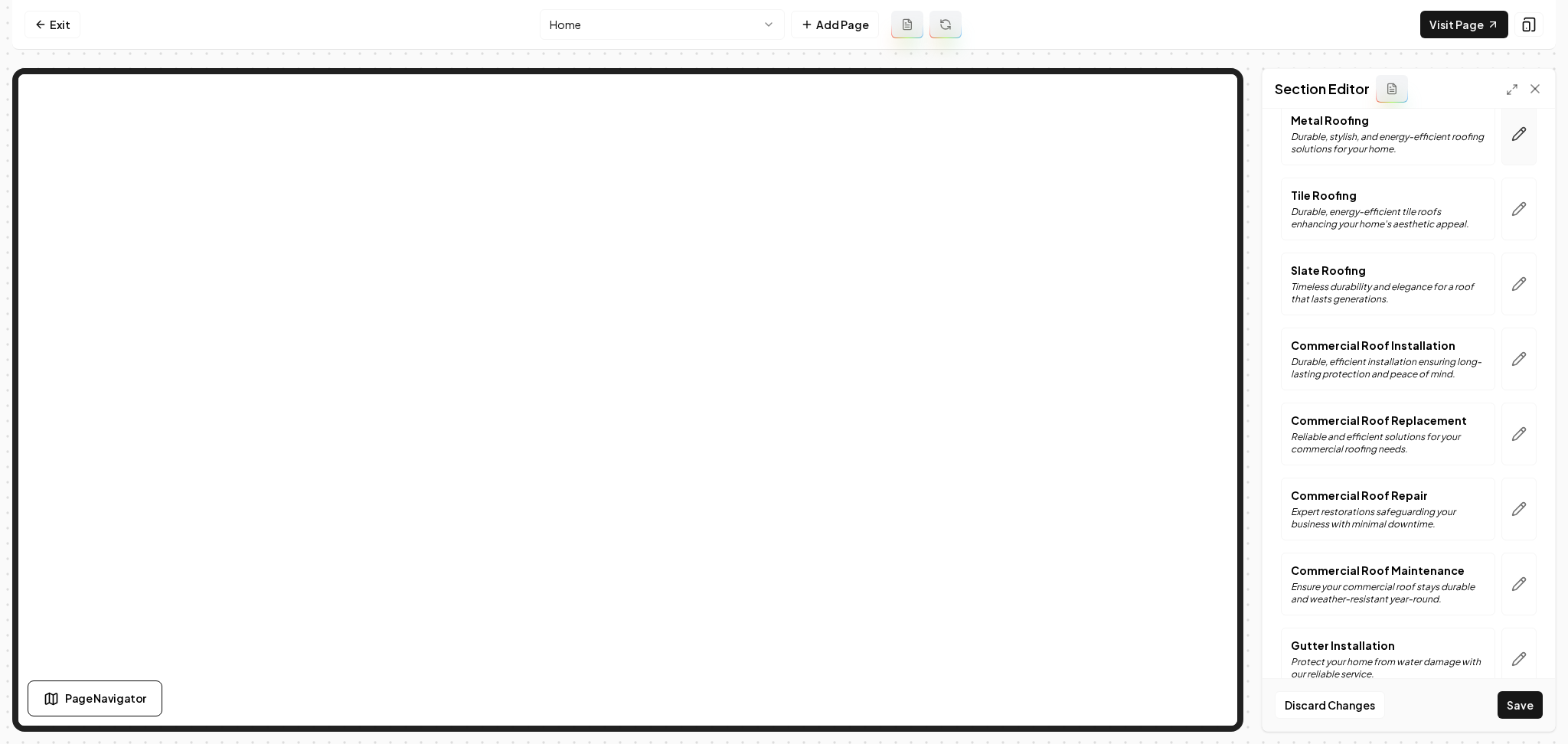
click at [1511, 142] on icon "button" at bounding box center [1519, 134] width 16 height 16
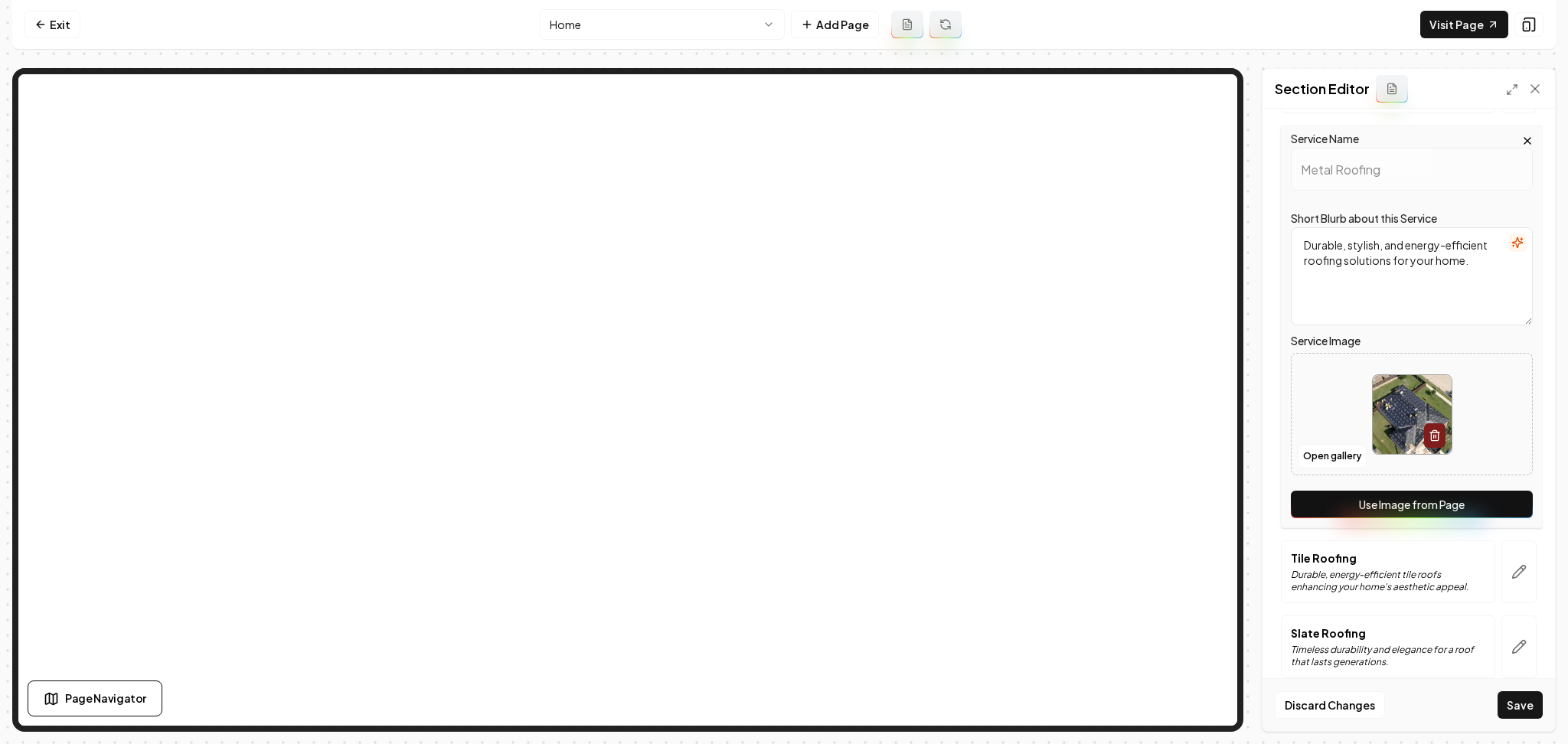
drag, startPoint x: 1463, startPoint y: 502, endPoint x: 1484, endPoint y: 522, distance: 29.0
click at [1464, 503] on button "Use Image from Page" at bounding box center [1412, 504] width 242 height 28
click at [1508, 557] on button "button" at bounding box center [1519, 571] width 35 height 63
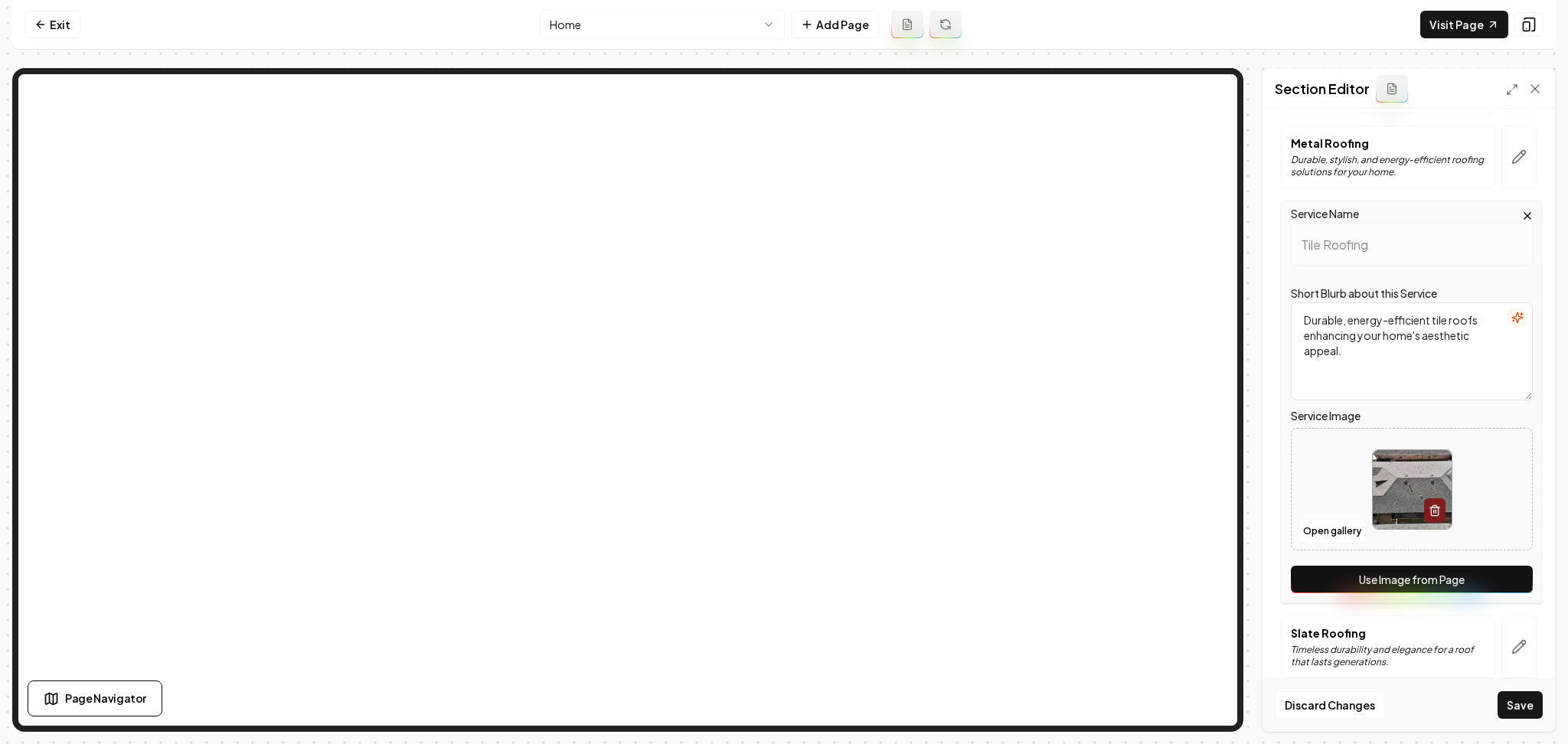
click at [1493, 583] on button "Use Image from Page" at bounding box center [1412, 580] width 242 height 28
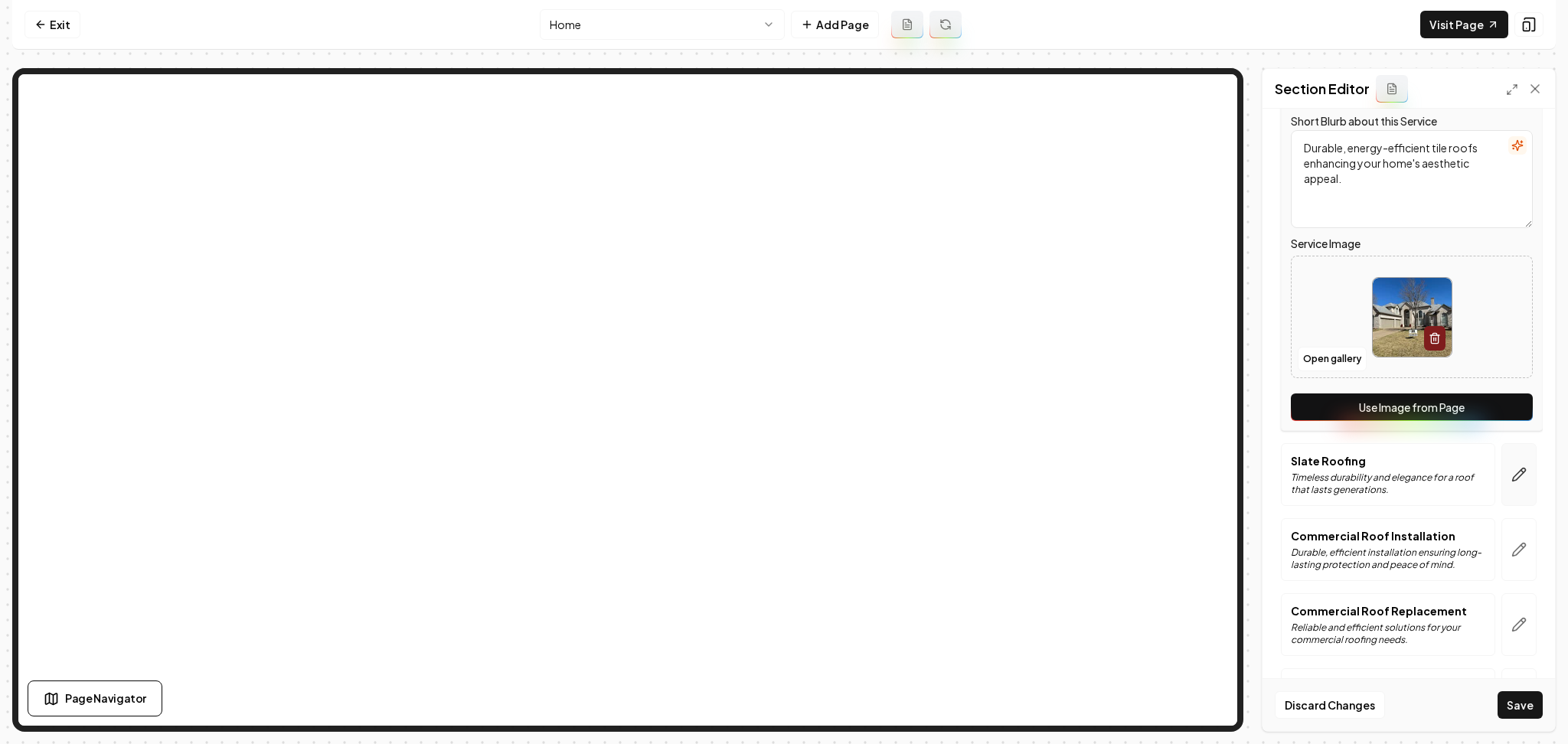
scroll to position [1066, 0]
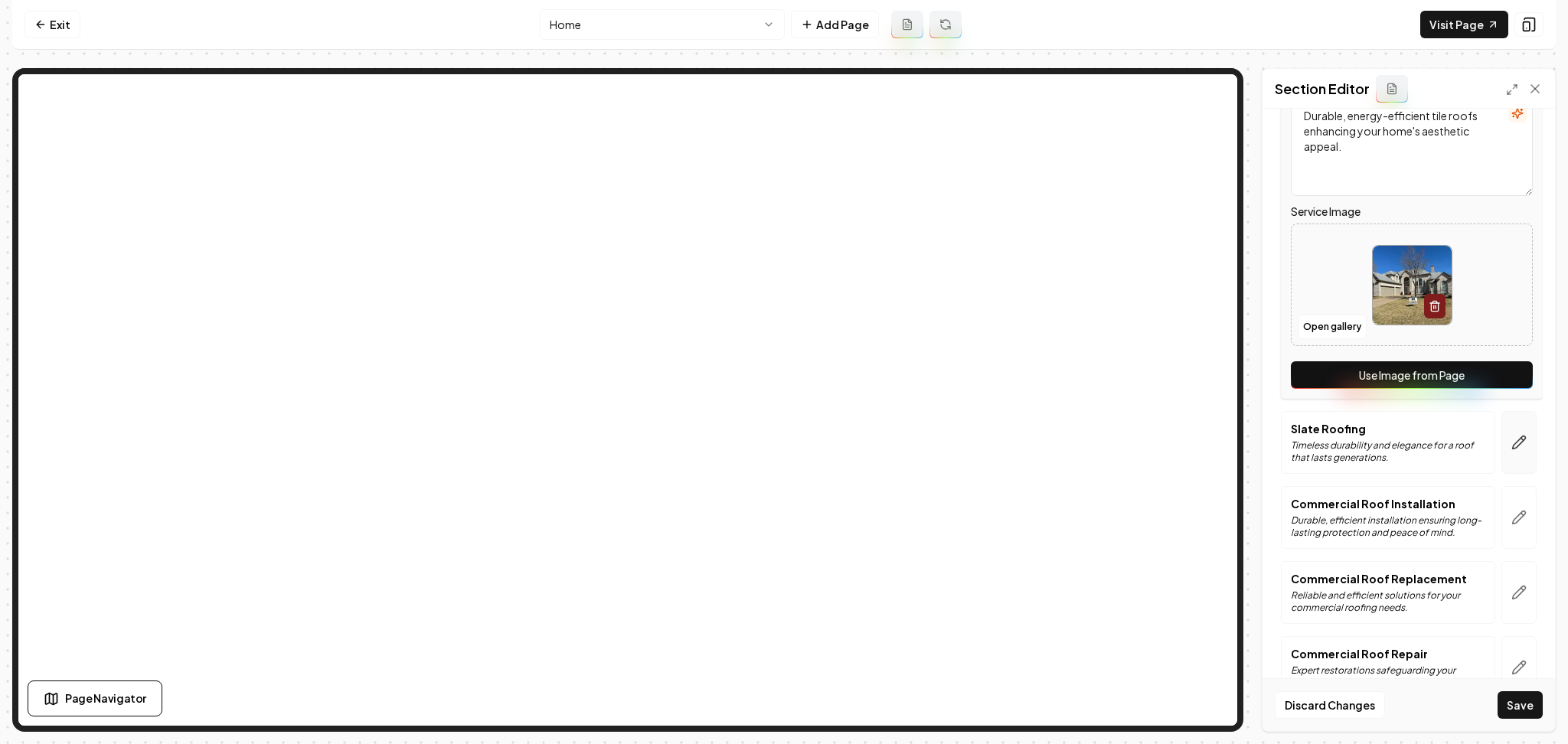
click at [1516, 459] on button "button" at bounding box center [1519, 442] width 35 height 63
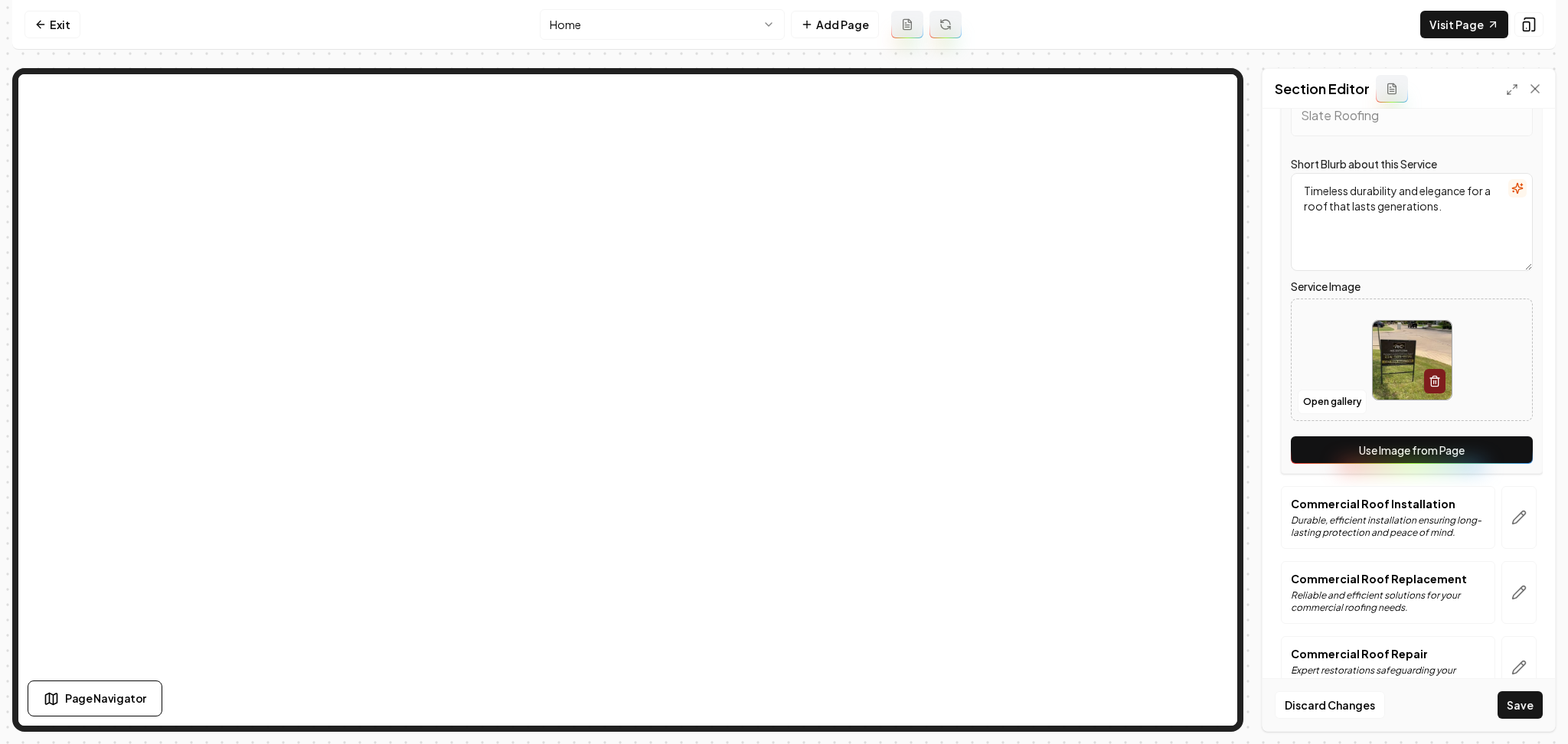
click at [1493, 459] on button "Use Image from Page" at bounding box center [1412, 450] width 242 height 28
click at [1502, 530] on button "button" at bounding box center [1519, 517] width 35 height 63
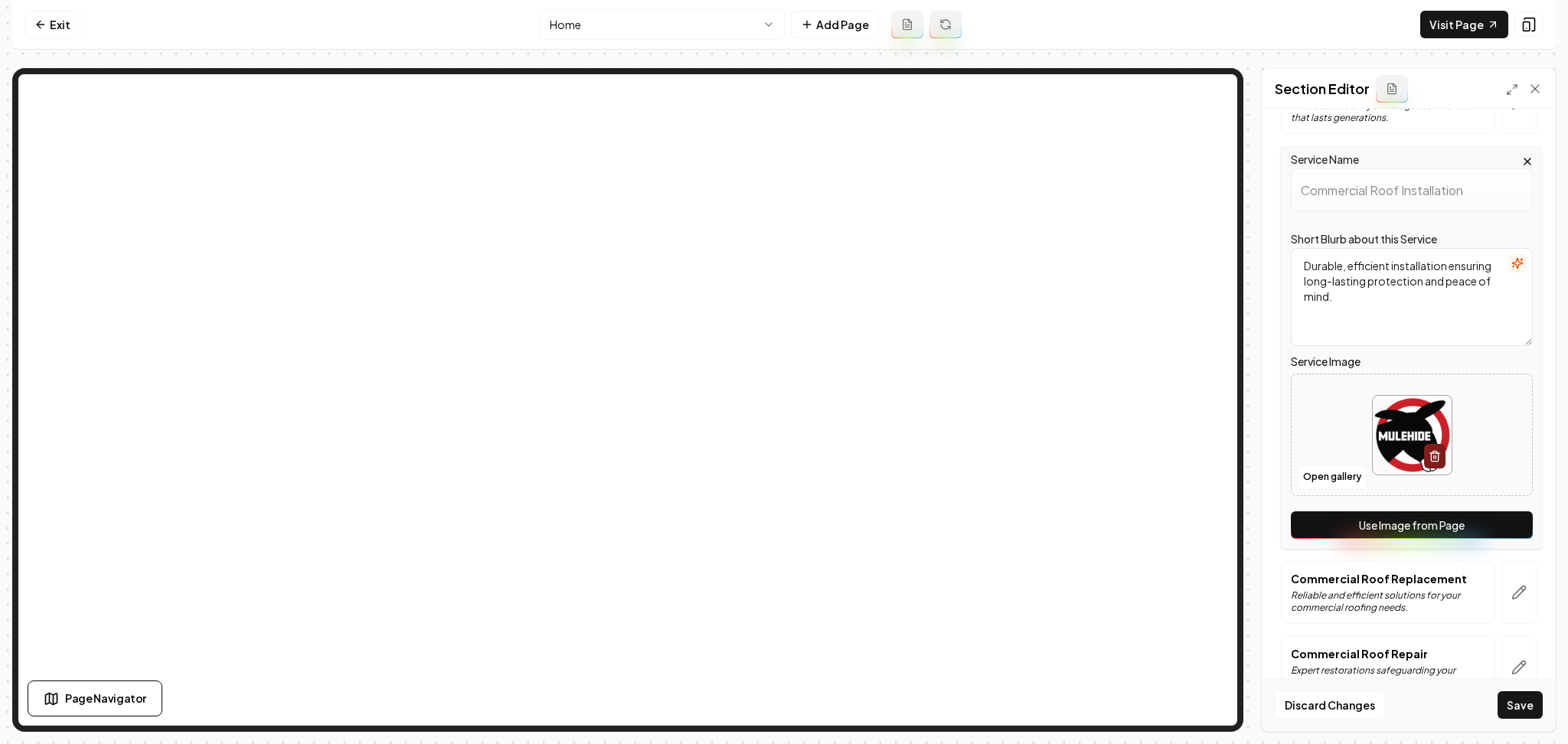
click at [1489, 535] on button "Use Image from Page" at bounding box center [1412, 525] width 242 height 28
click at [1511, 600] on icon "button" at bounding box center [1519, 593] width 16 height 16
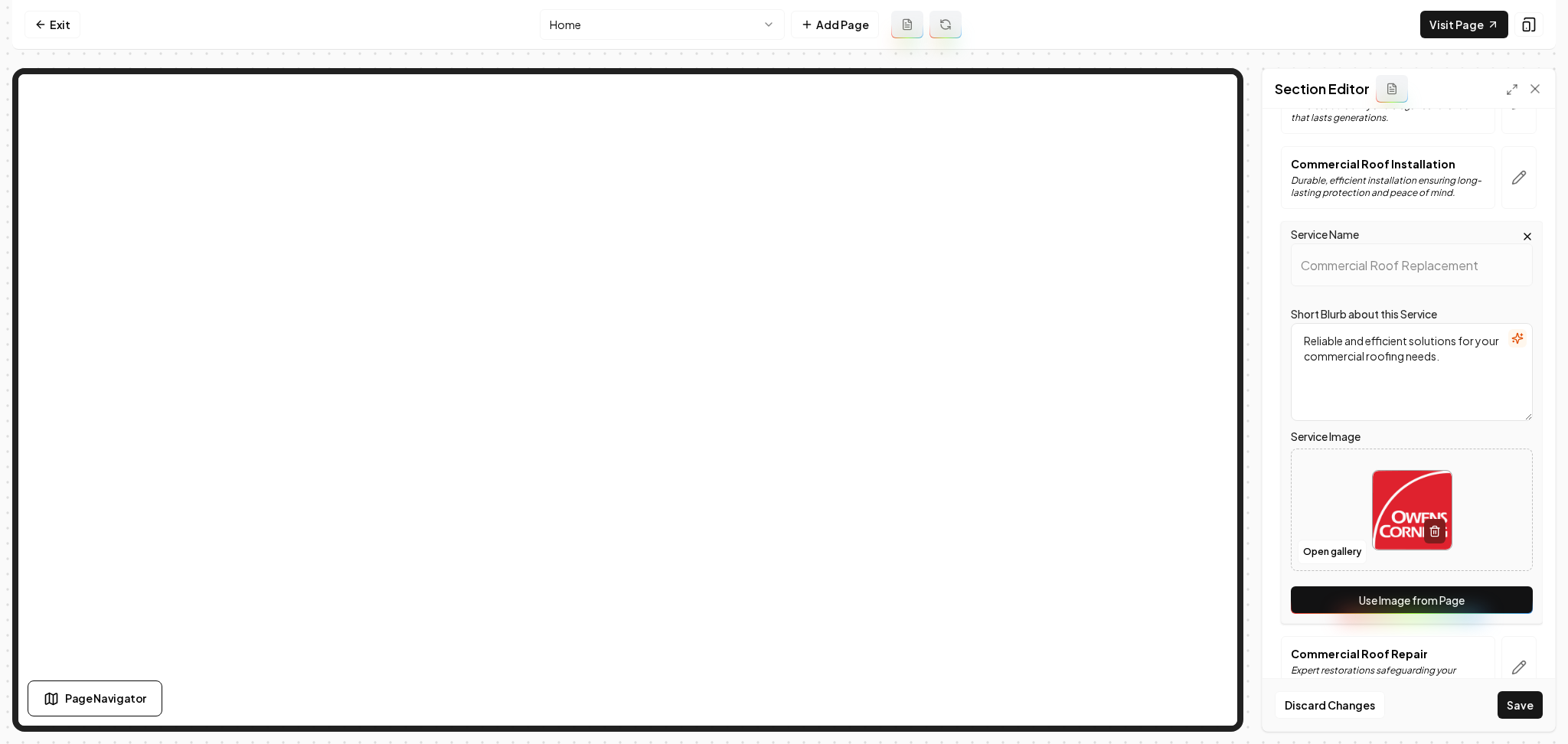
click at [1493, 605] on button "Use Image from Page" at bounding box center [1412, 600] width 242 height 28
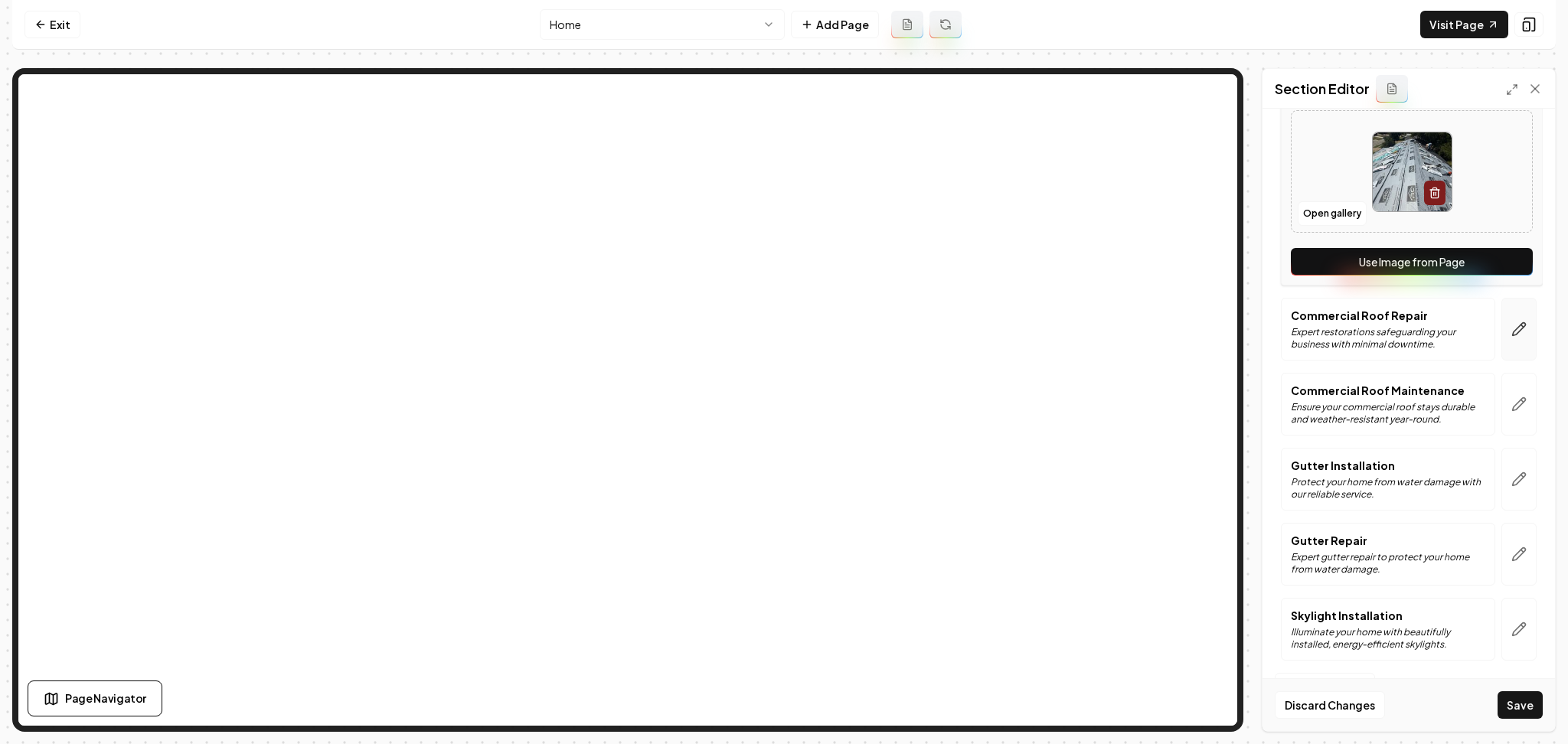
click at [1511, 330] on icon "button" at bounding box center [1519, 329] width 16 height 16
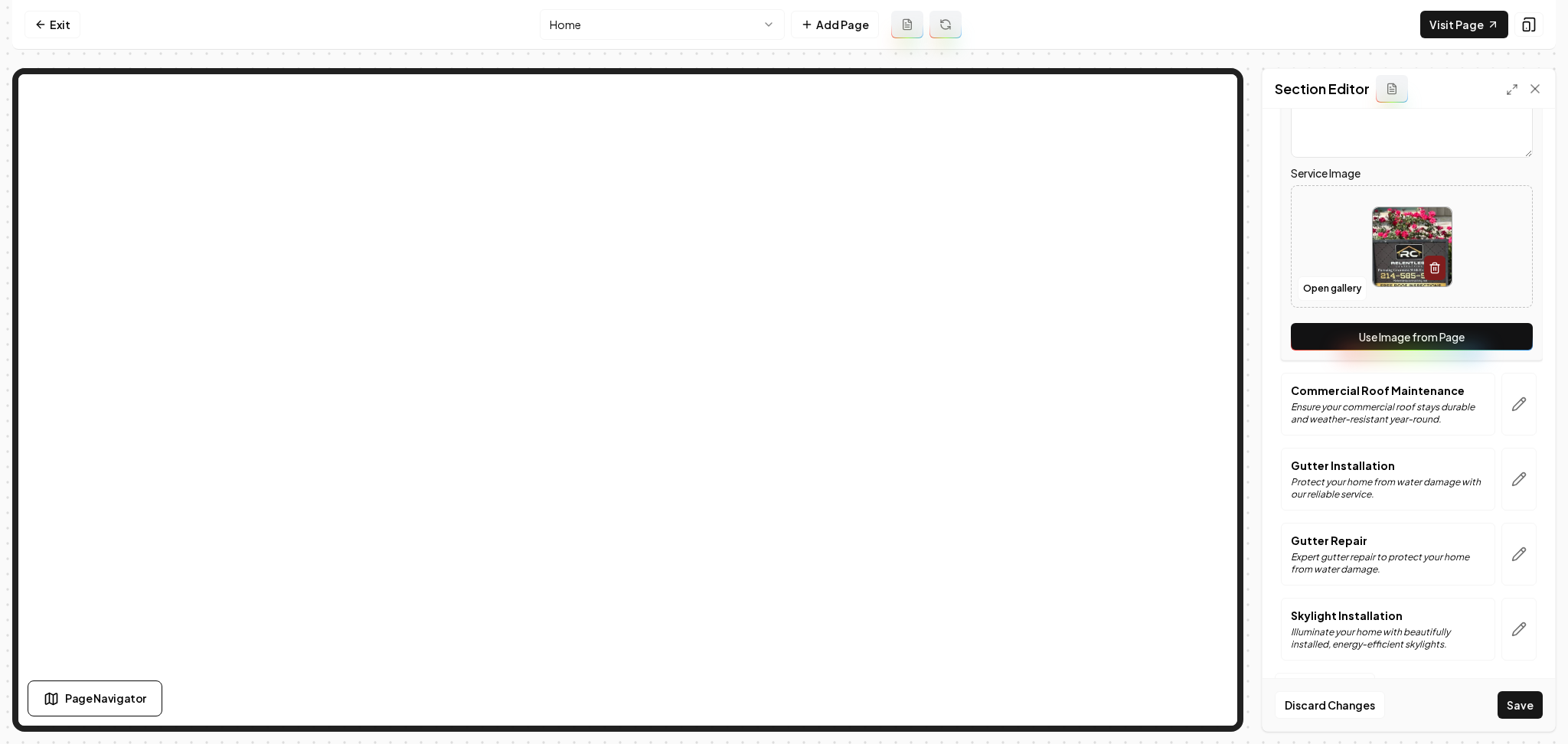
click at [1499, 341] on button "Use Image from Page" at bounding box center [1412, 337] width 242 height 28
click at [1511, 402] on icon "button" at bounding box center [1519, 404] width 16 height 16
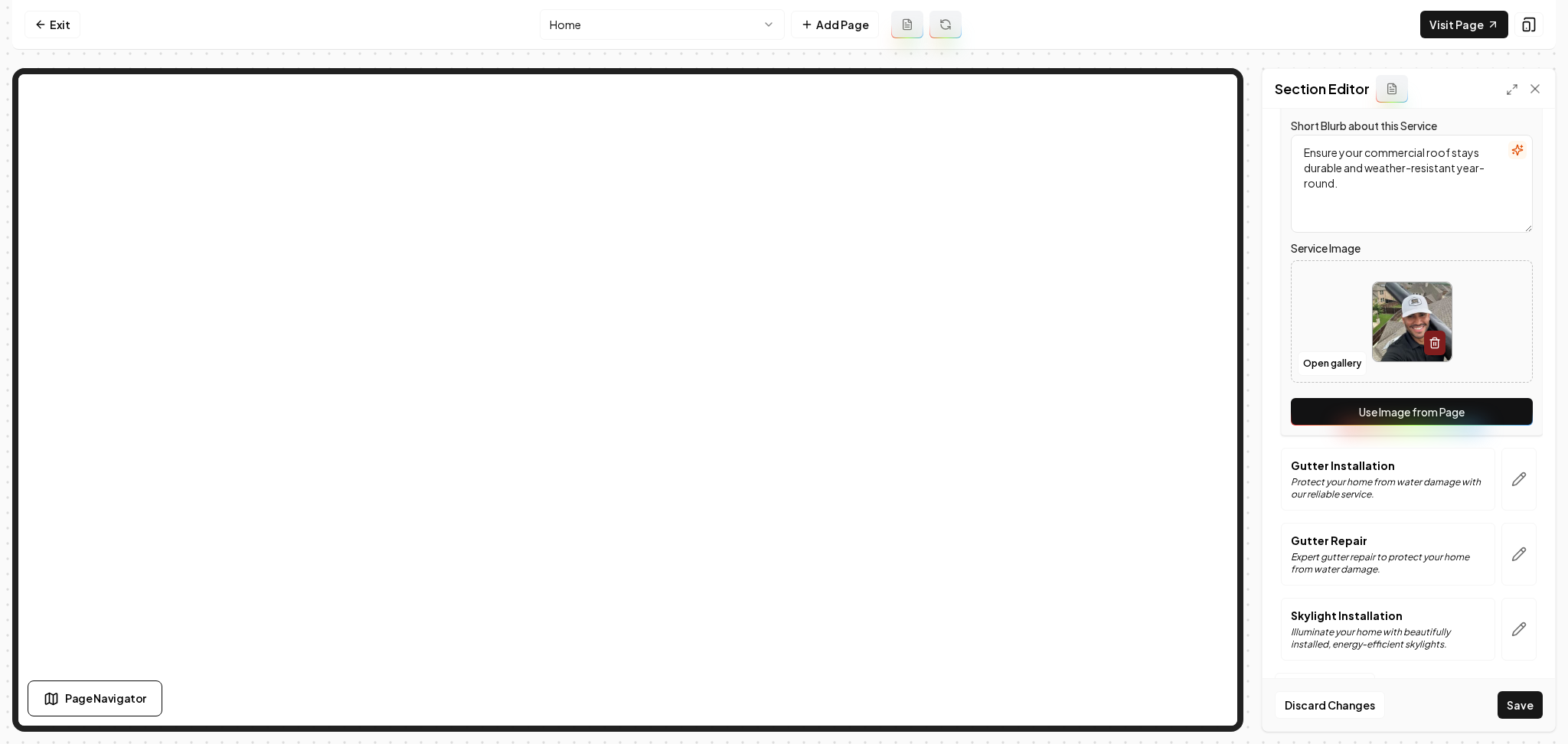
click at [1502, 410] on button "Use Image from Page" at bounding box center [1412, 412] width 242 height 28
click at [1511, 482] on icon "button" at bounding box center [1519, 479] width 16 height 16
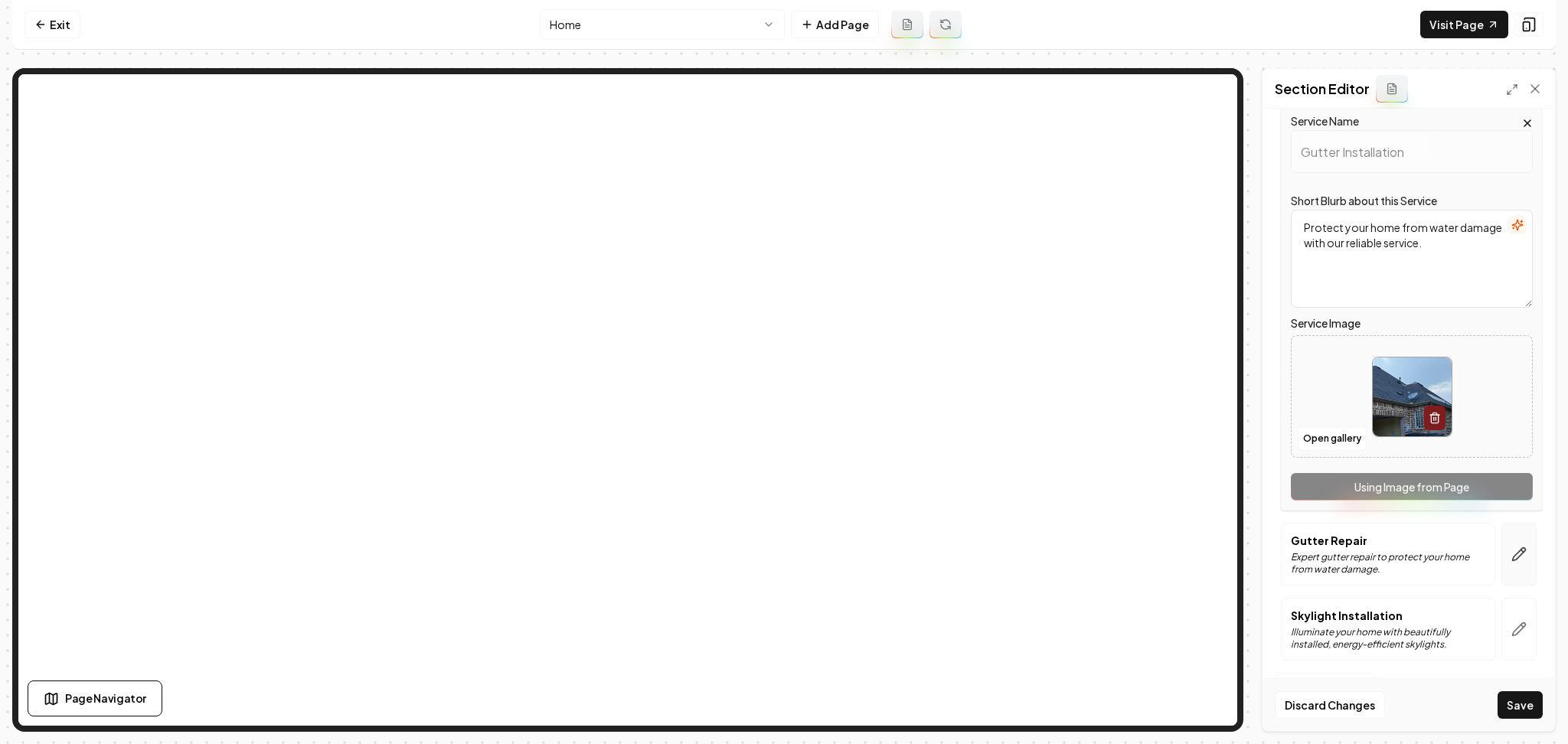
click at [1511, 549] on icon "button" at bounding box center [1519, 554] width 16 height 16
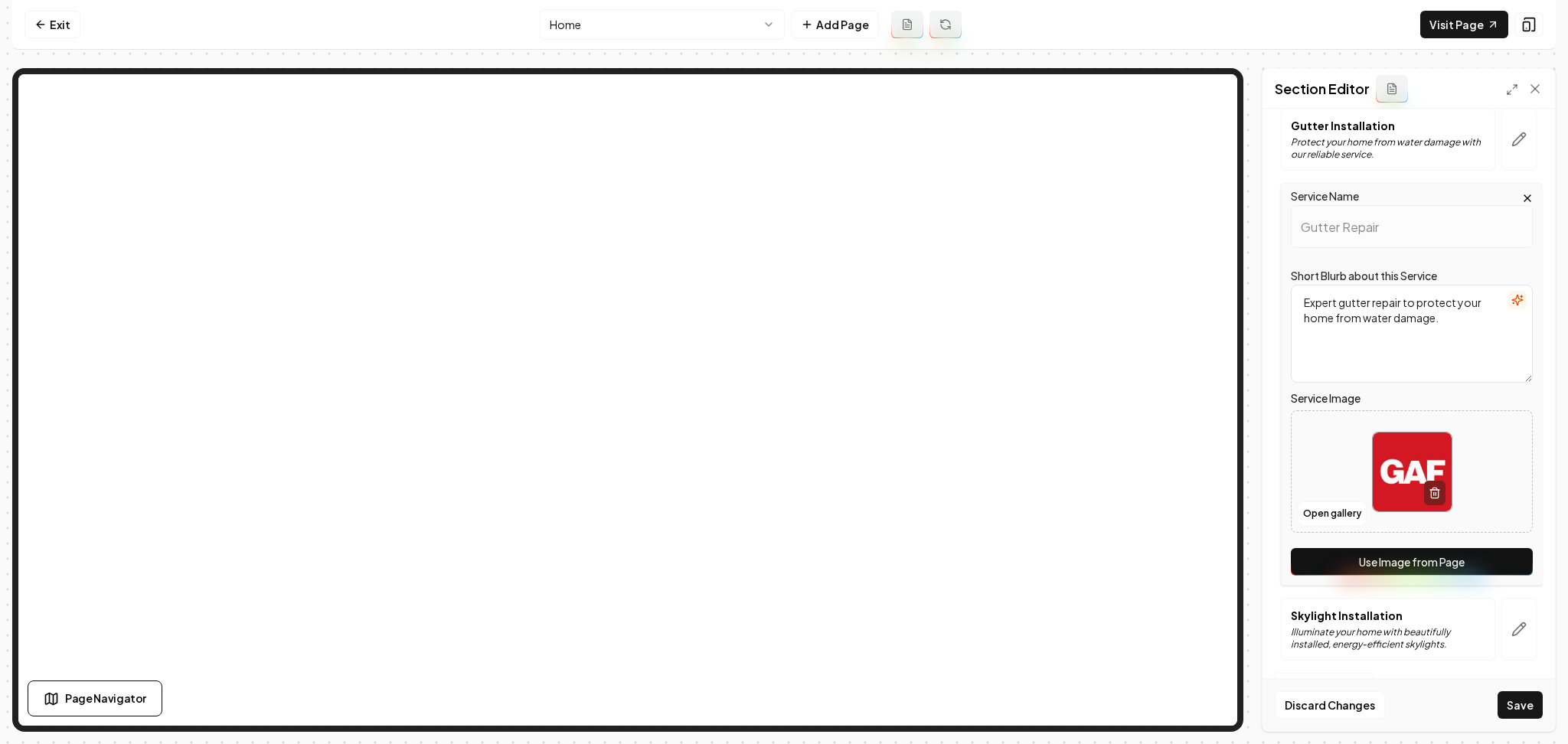
click at [1489, 569] on button "Use Image from Page" at bounding box center [1412, 562] width 242 height 28
click at [1504, 646] on button "button" at bounding box center [1519, 628] width 35 height 63
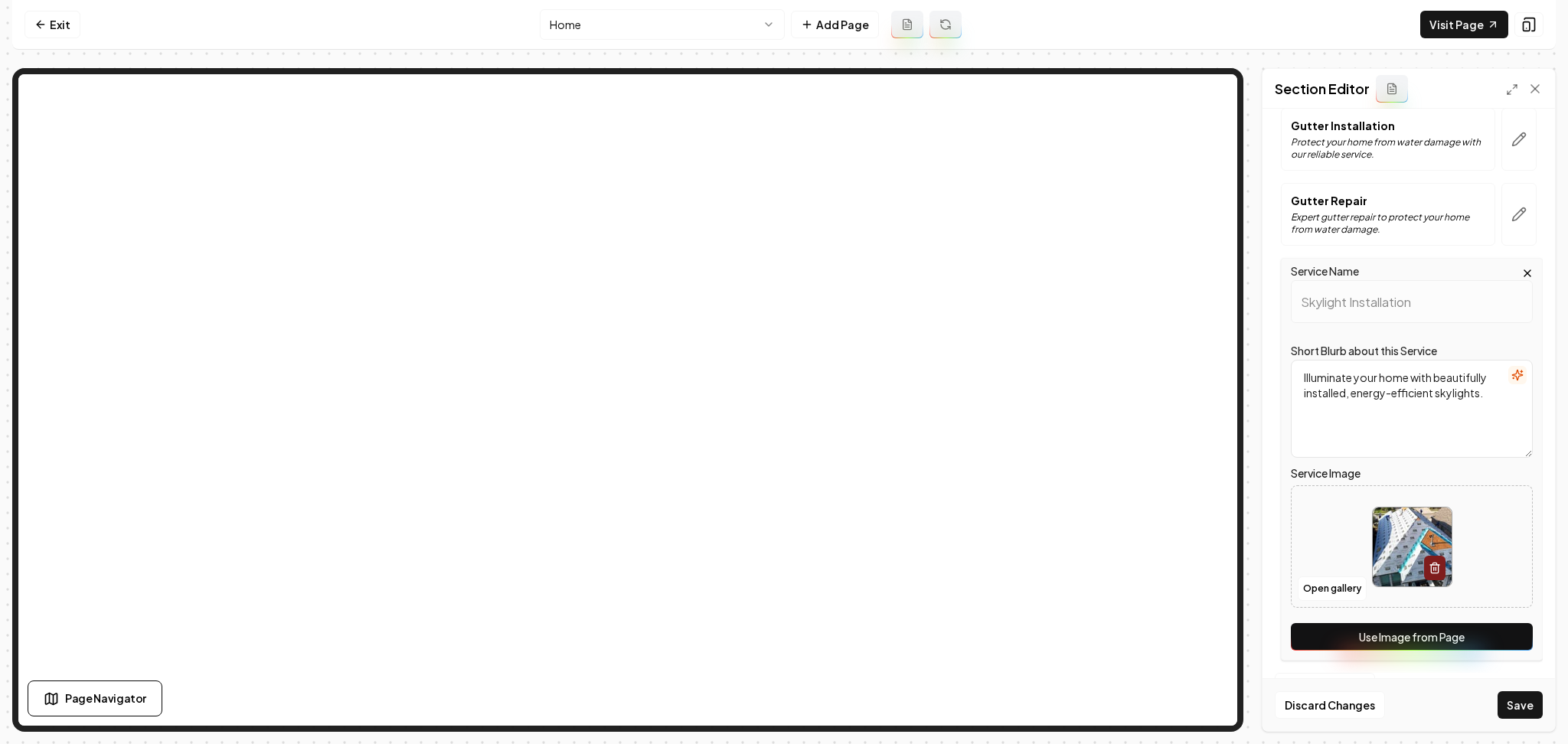
drag, startPoint x: 1504, startPoint y: 646, endPoint x: 1493, endPoint y: 639, distance: 13.0
click at [1496, 642] on button "Use Image from Page" at bounding box center [1412, 637] width 242 height 28
click at [1526, 697] on button "Save" at bounding box center [1521, 705] width 45 height 28
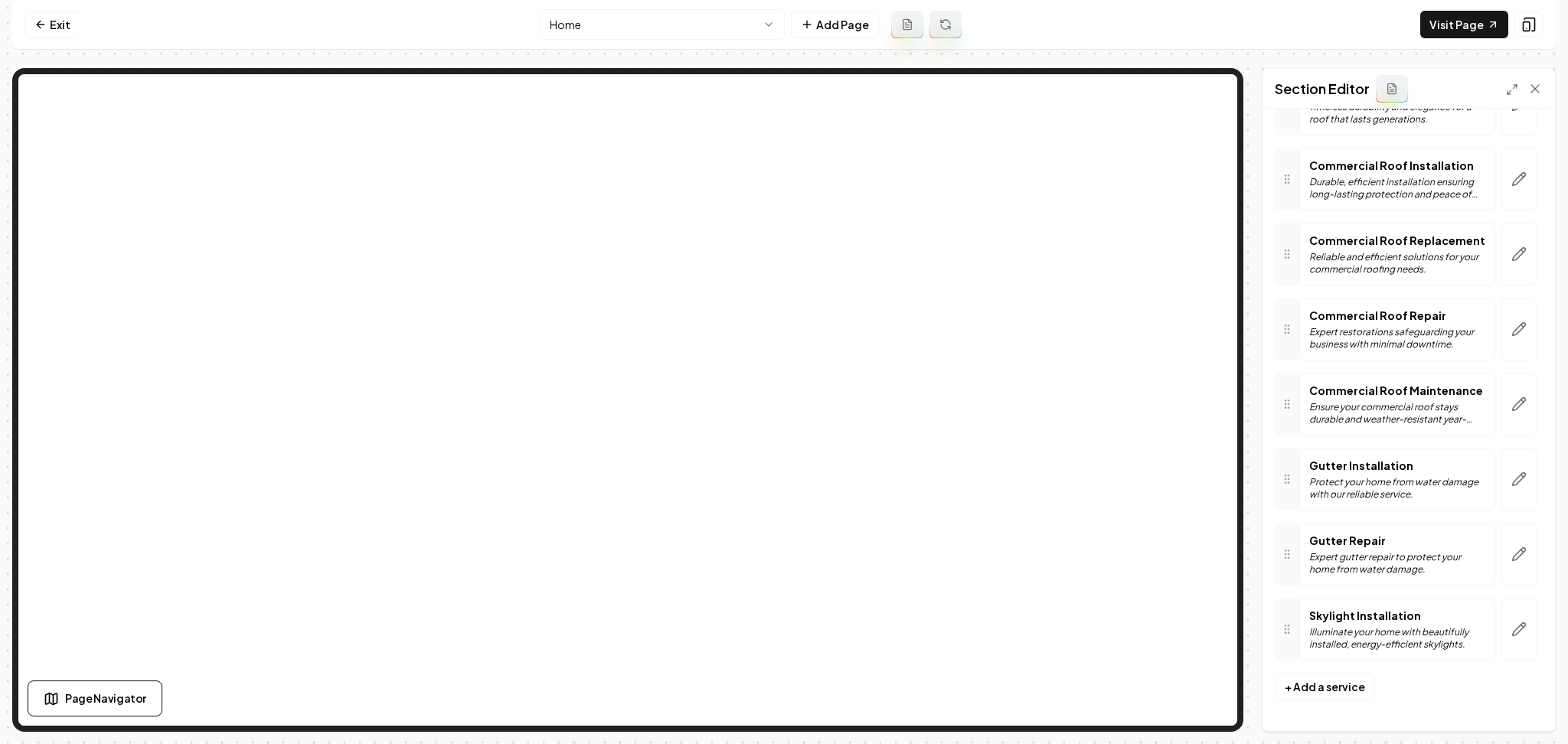
scroll to position [1082, 0]
click at [72, 24] on link "Exit" at bounding box center [53, 25] width 56 height 28
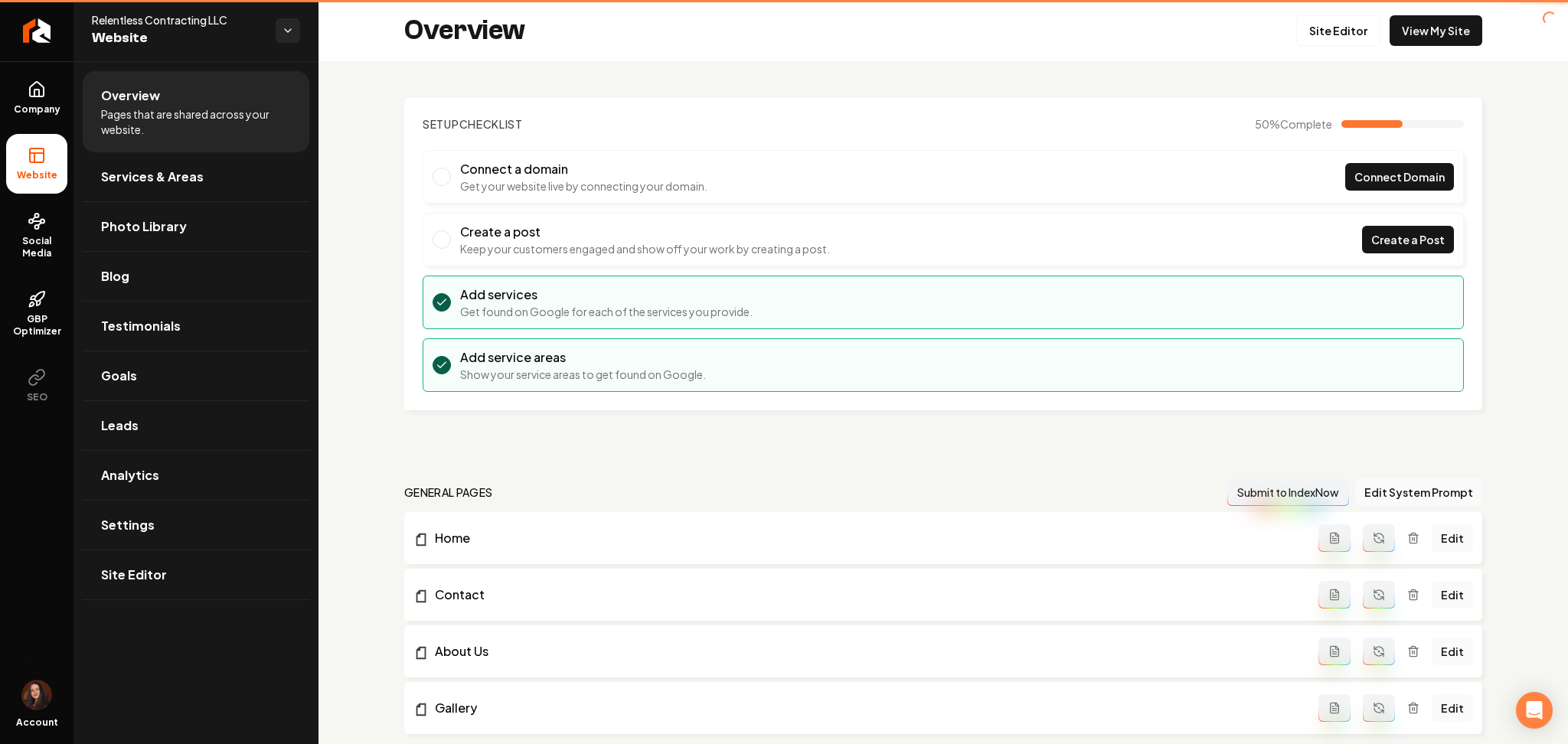
click at [70, 25] on link "Return to dashboard" at bounding box center [36, 30] width 74 height 61
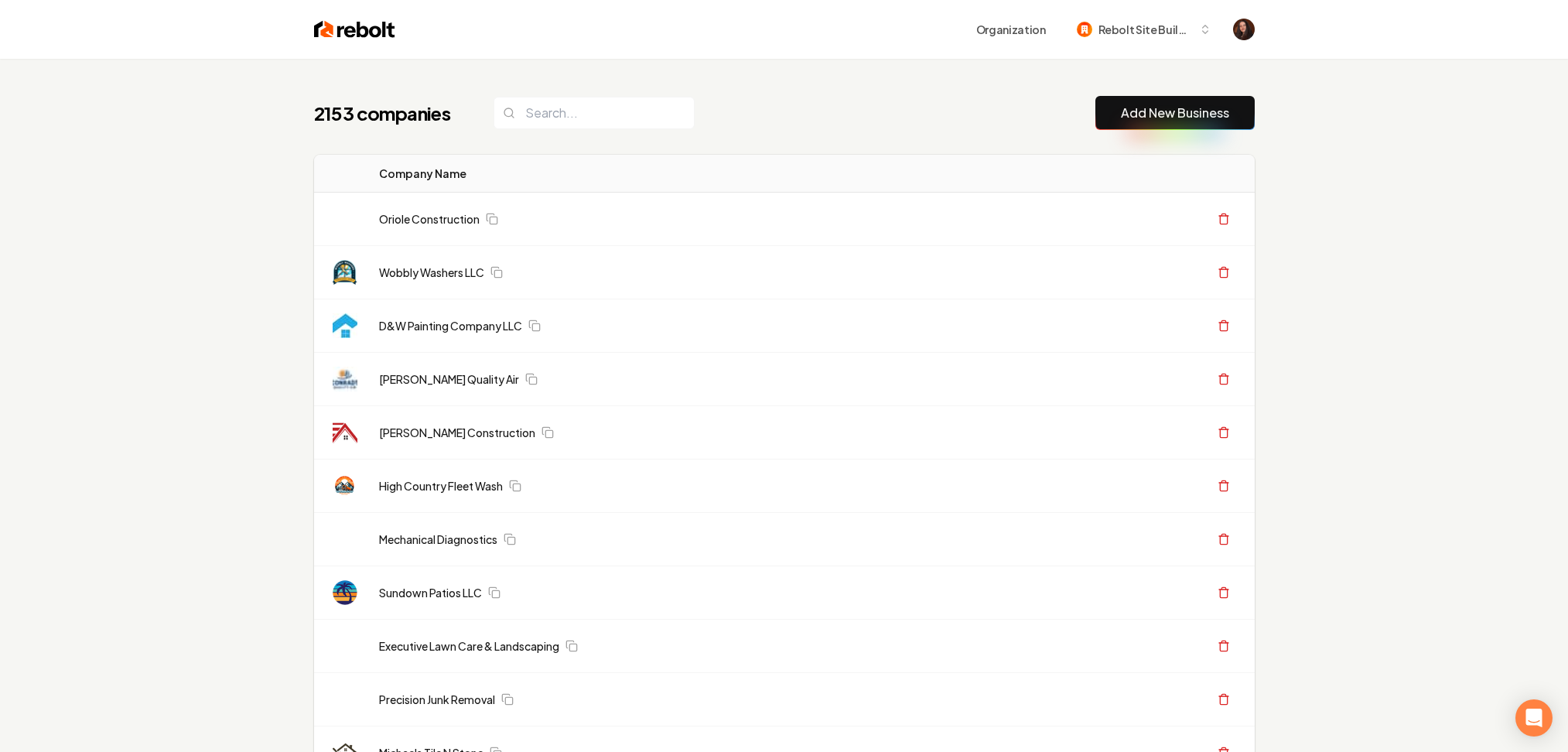
click at [1167, 104] on link "Add New Business" at bounding box center [1174, 113] width 108 height 19
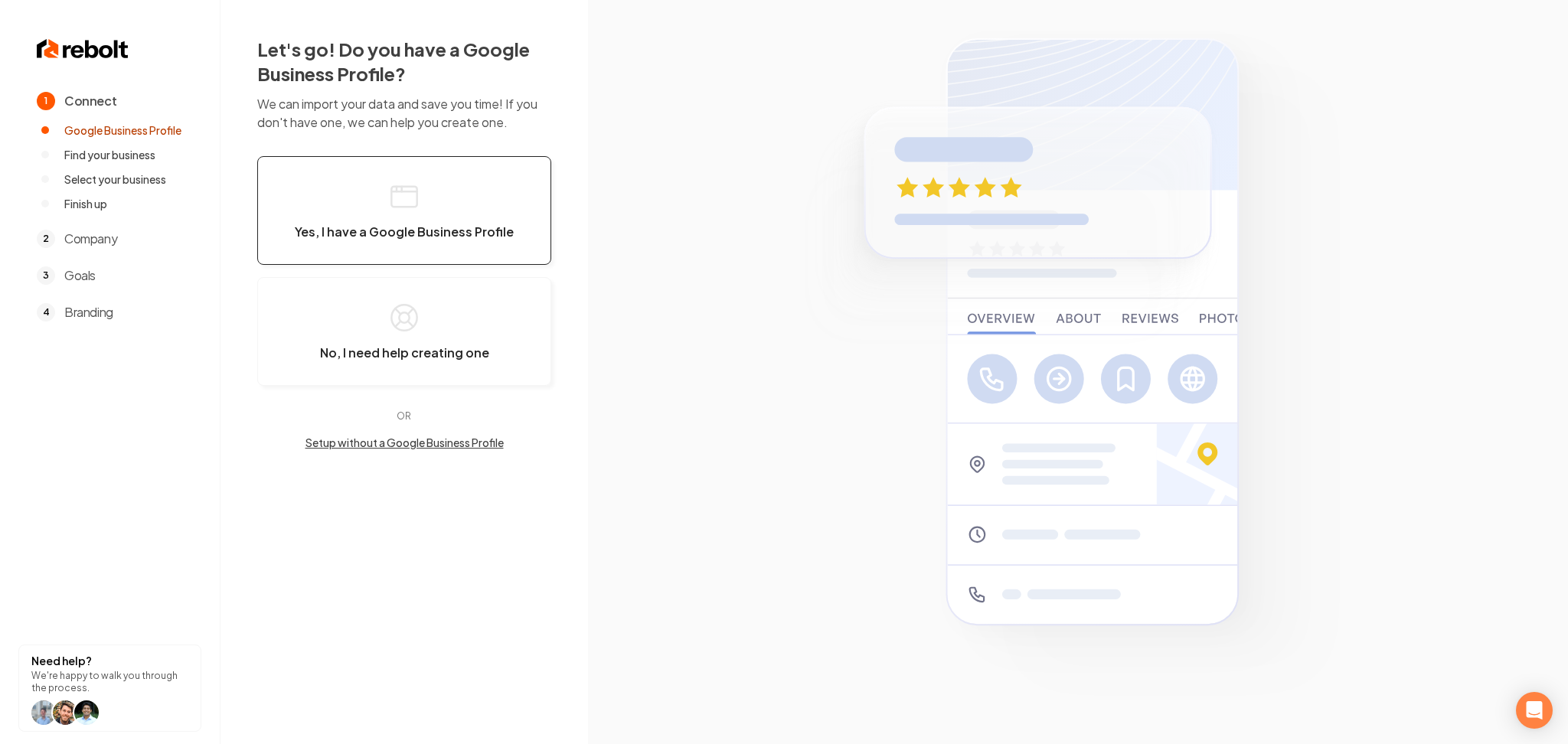
click at [461, 210] on button "Yes, I have a Google Business Profile" at bounding box center [404, 210] width 294 height 109
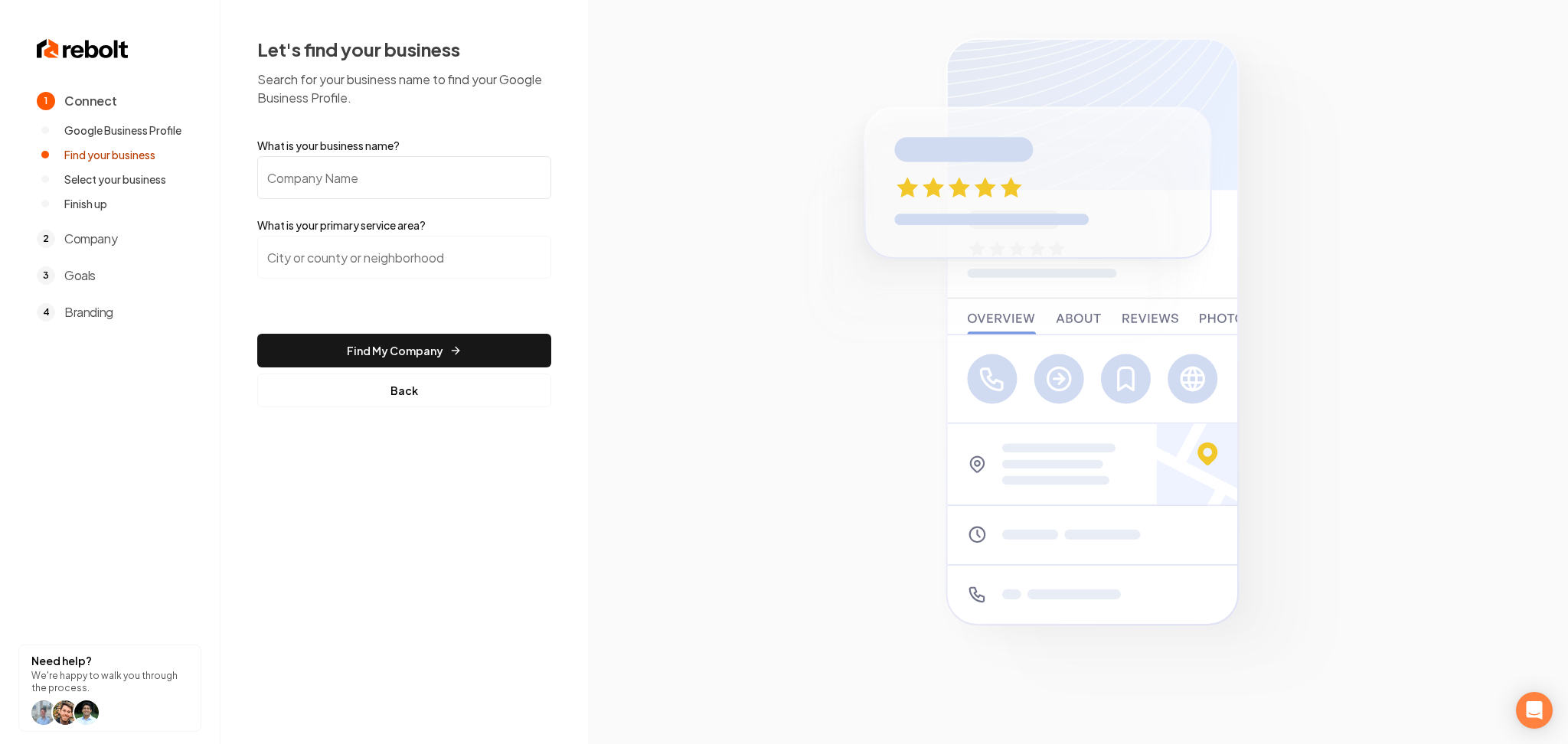
click at [415, 164] on input "What is your business name?" at bounding box center [404, 177] width 294 height 43
paste input "Industry: Cleaning State: [US_STATE]"
drag, startPoint x: 484, startPoint y: 162, endPoint x: 153, endPoint y: 169, distance: 331.1
click at [153, 169] on div "1 Connect Google Business Profile Find your business Select your business Finis…" at bounding box center [784, 372] width 1568 height 744
paste input "CMK Cleaning"
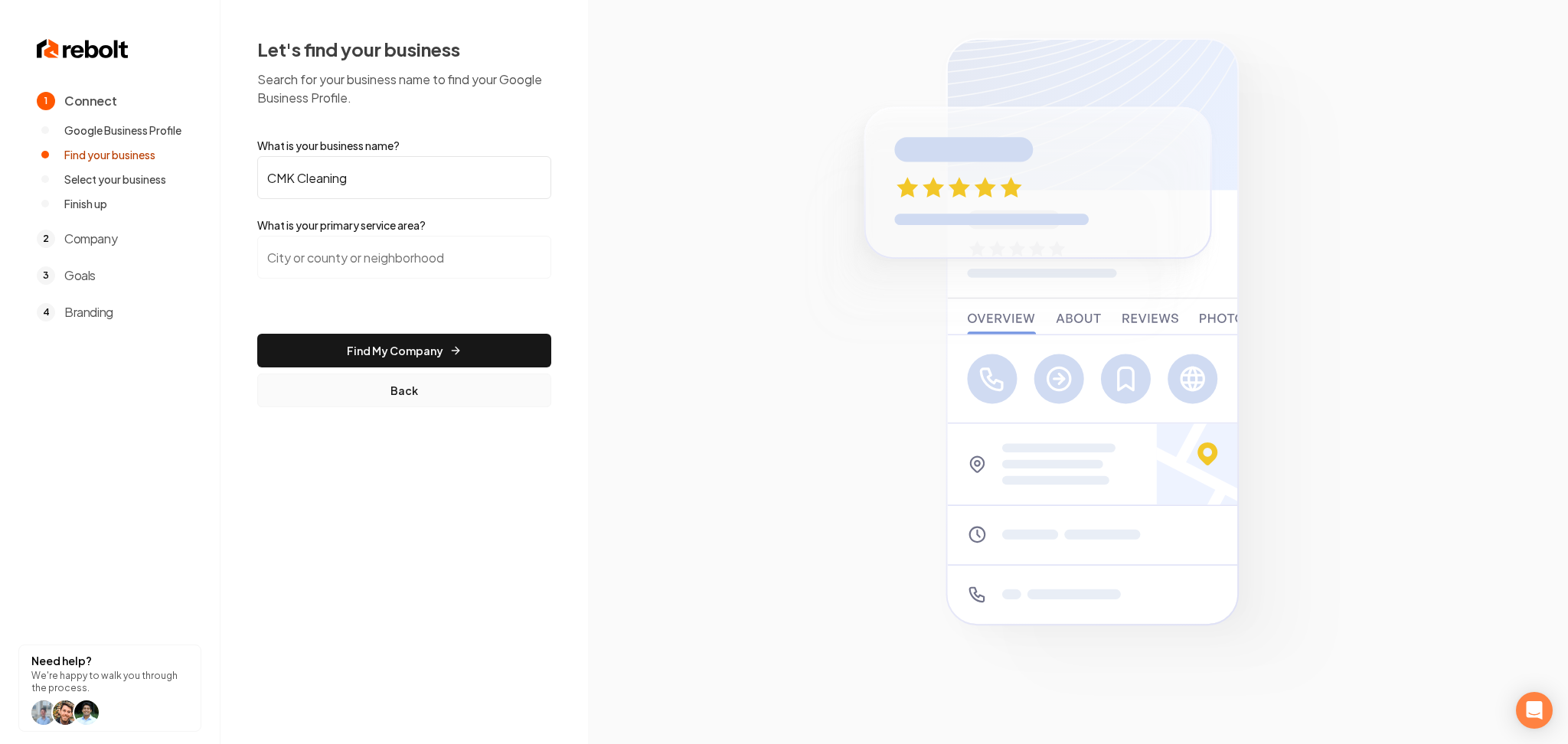
type input "CMK Cleaning"
click at [449, 380] on button "Back" at bounding box center [404, 389] width 294 height 33
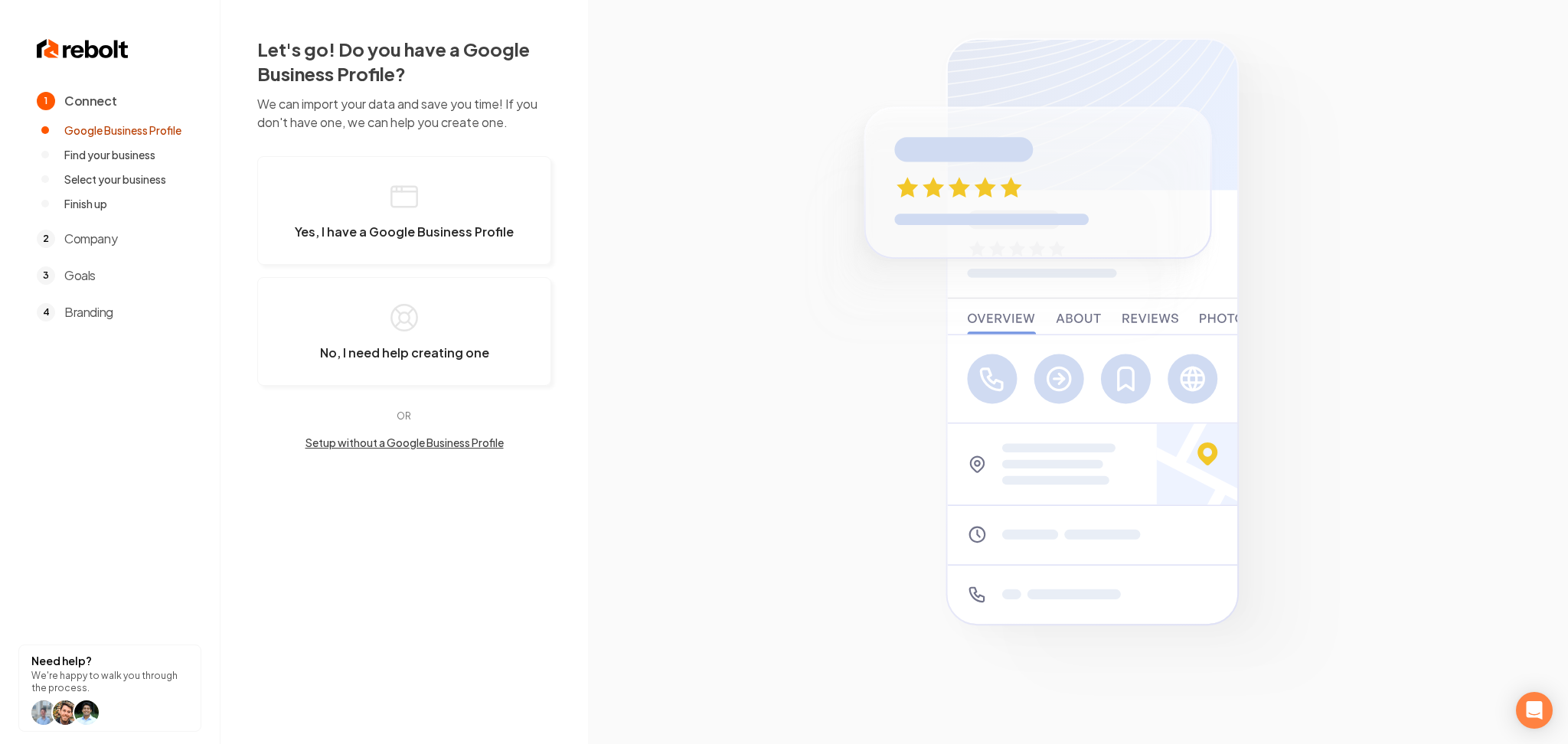
click at [448, 441] on button "Setup without a Google Business Profile" at bounding box center [404, 442] width 294 height 16
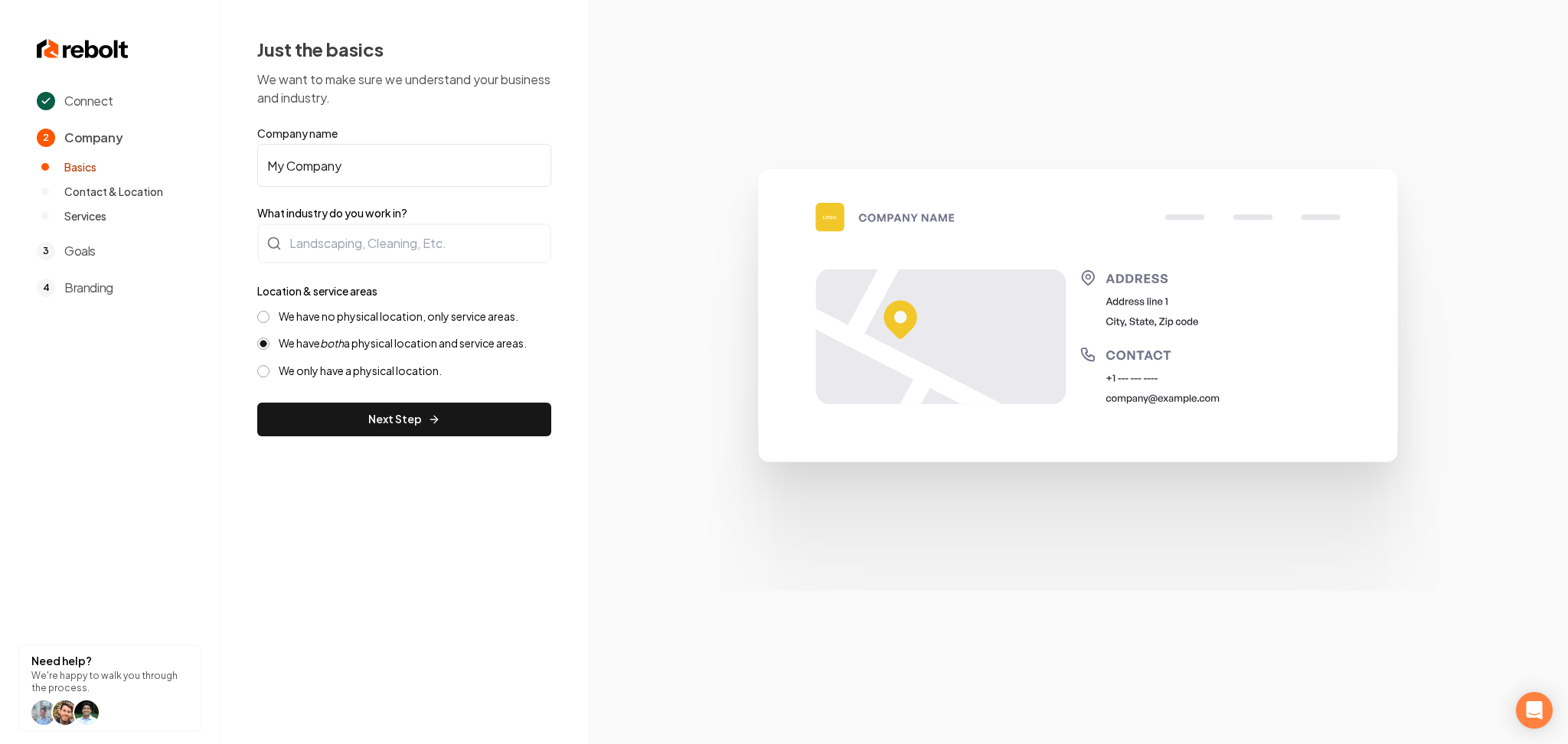
drag, startPoint x: 250, startPoint y: 161, endPoint x: 226, endPoint y: 167, distance: 24.7
click at [227, 165] on div "Just the basics We want to make sure we understand your business and industry. …" at bounding box center [404, 237] width 368 height 473
paste input "CMK Cleaning"
type input "CMK Cleaning"
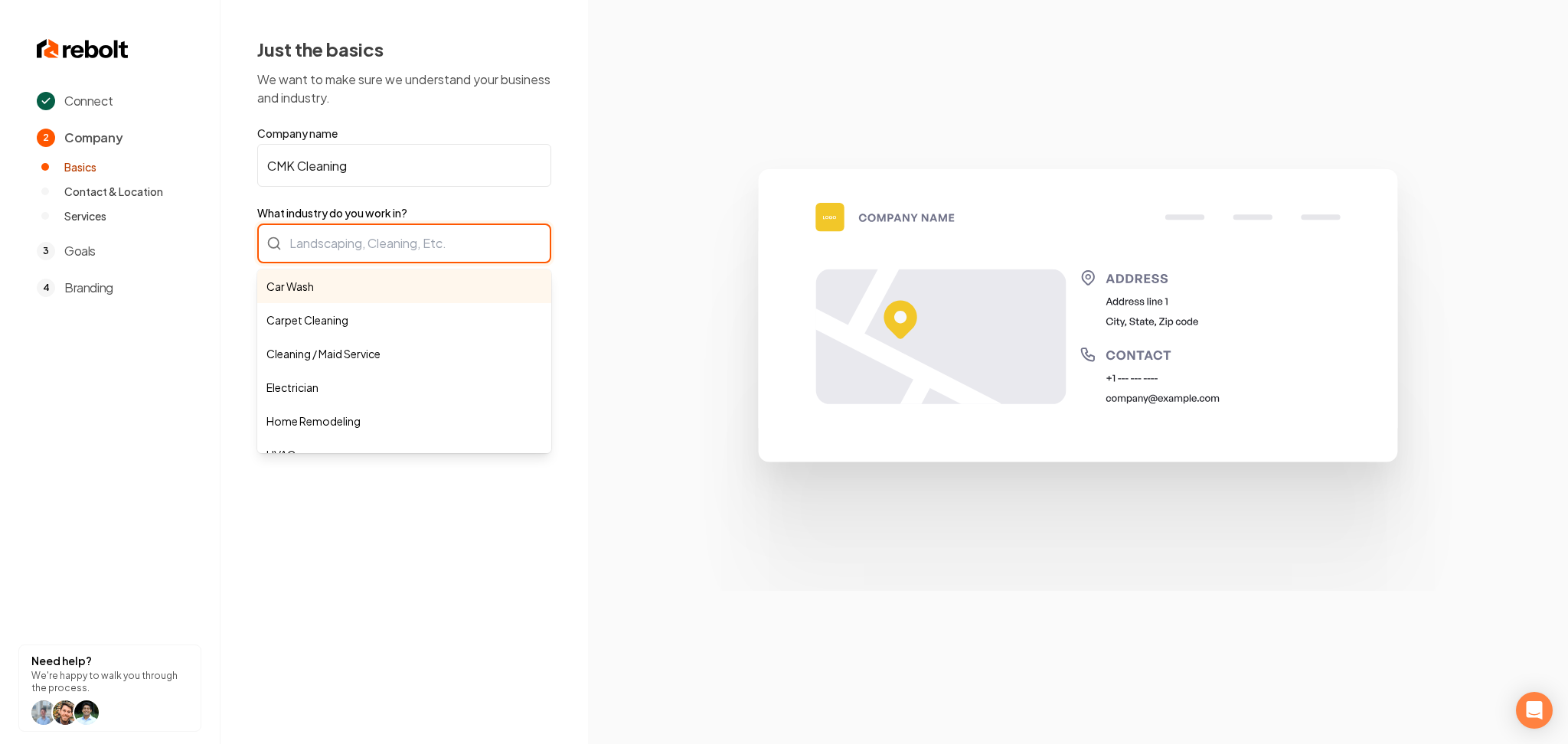
click at [309, 230] on div "Car Wash Carpet Cleaning Cleaning / Maid Service Electrician Home Remodeling HV…" at bounding box center [404, 243] width 294 height 40
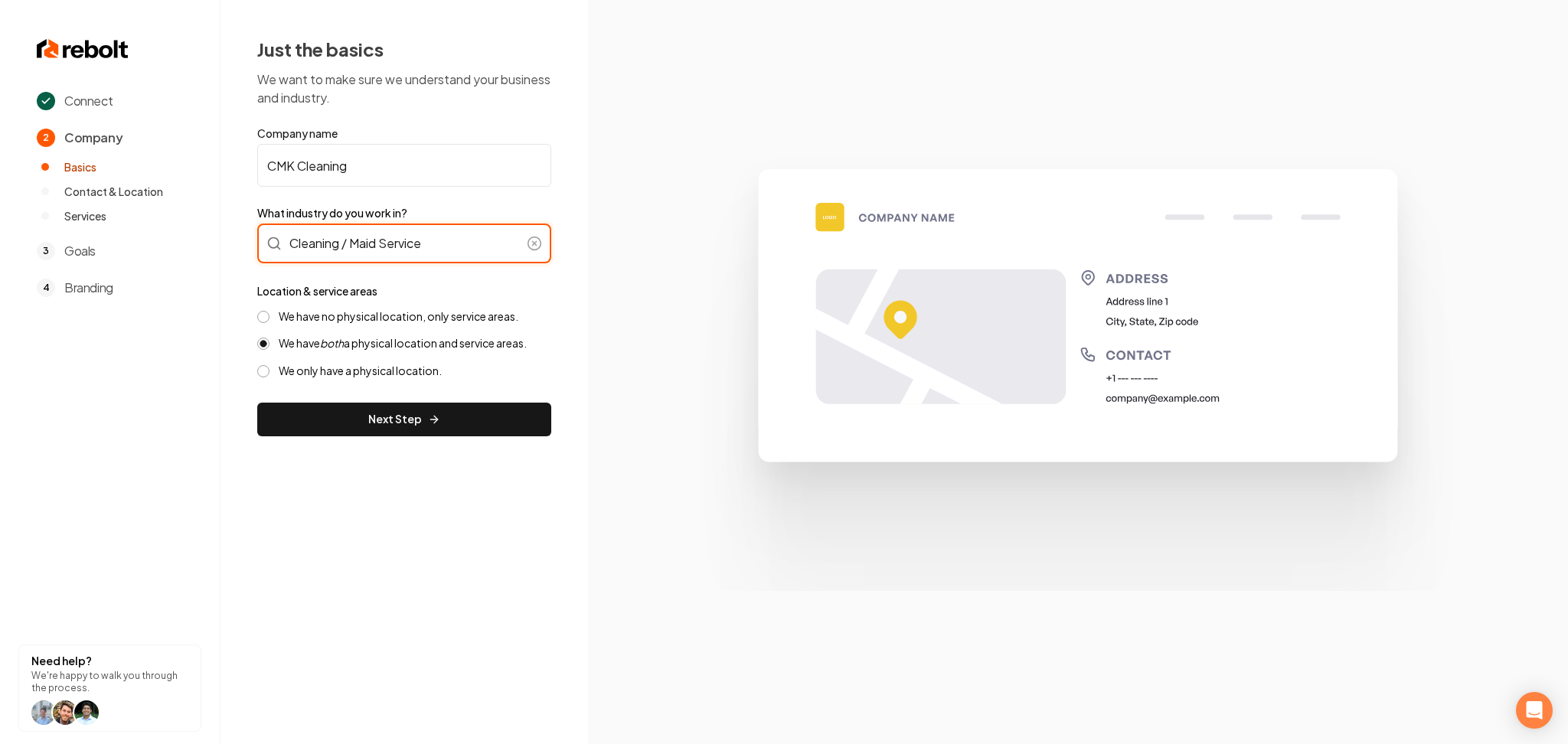
type input "Cleaning / Maid Service"
click at [375, 313] on label "We have no physical location, only service areas." at bounding box center [398, 317] width 240 height 15
click at [269, 313] on button "We have no physical location, only service areas." at bounding box center [263, 317] width 12 height 12
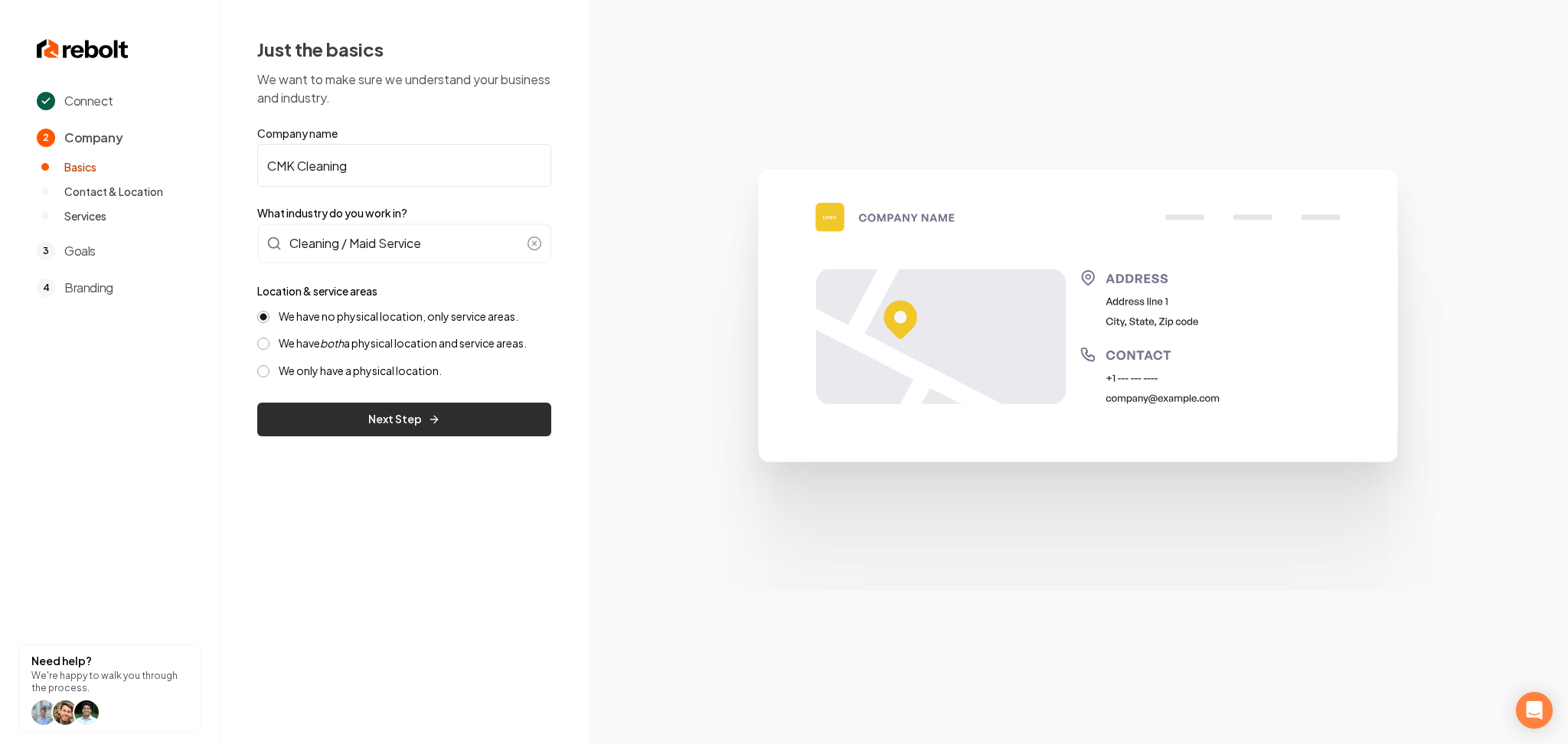
click at [366, 414] on button "Next Step" at bounding box center [404, 419] width 294 height 33
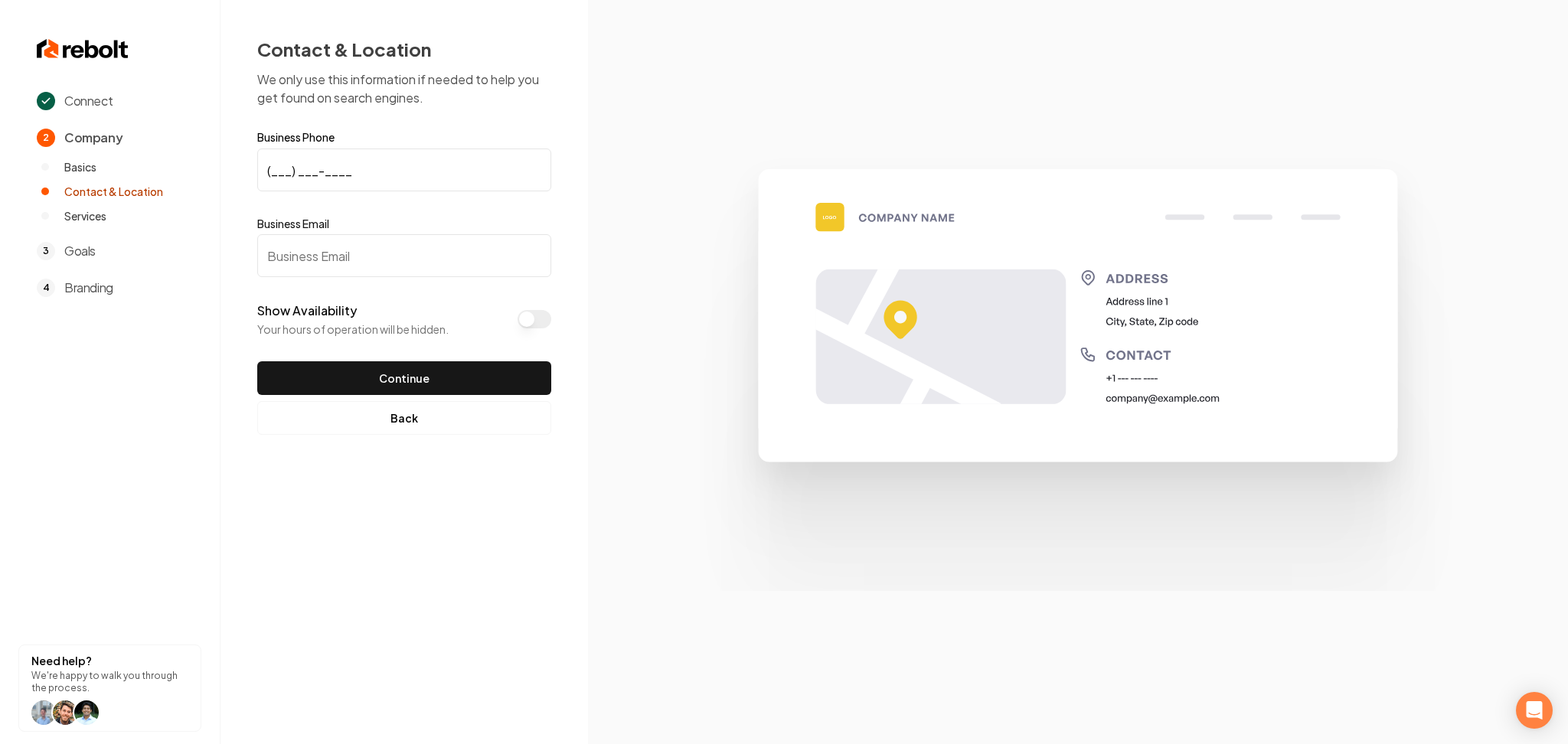
click at [349, 164] on input "(___) ___-____" at bounding box center [404, 169] width 294 height 43
paste input "631) 813-6468"
type input "[PHONE_NUMBER]"
click at [392, 261] on input "Business Email" at bounding box center [404, 255] width 294 height 43
paste input "[EMAIL_ADDRESS][DOMAIN_NAME]"
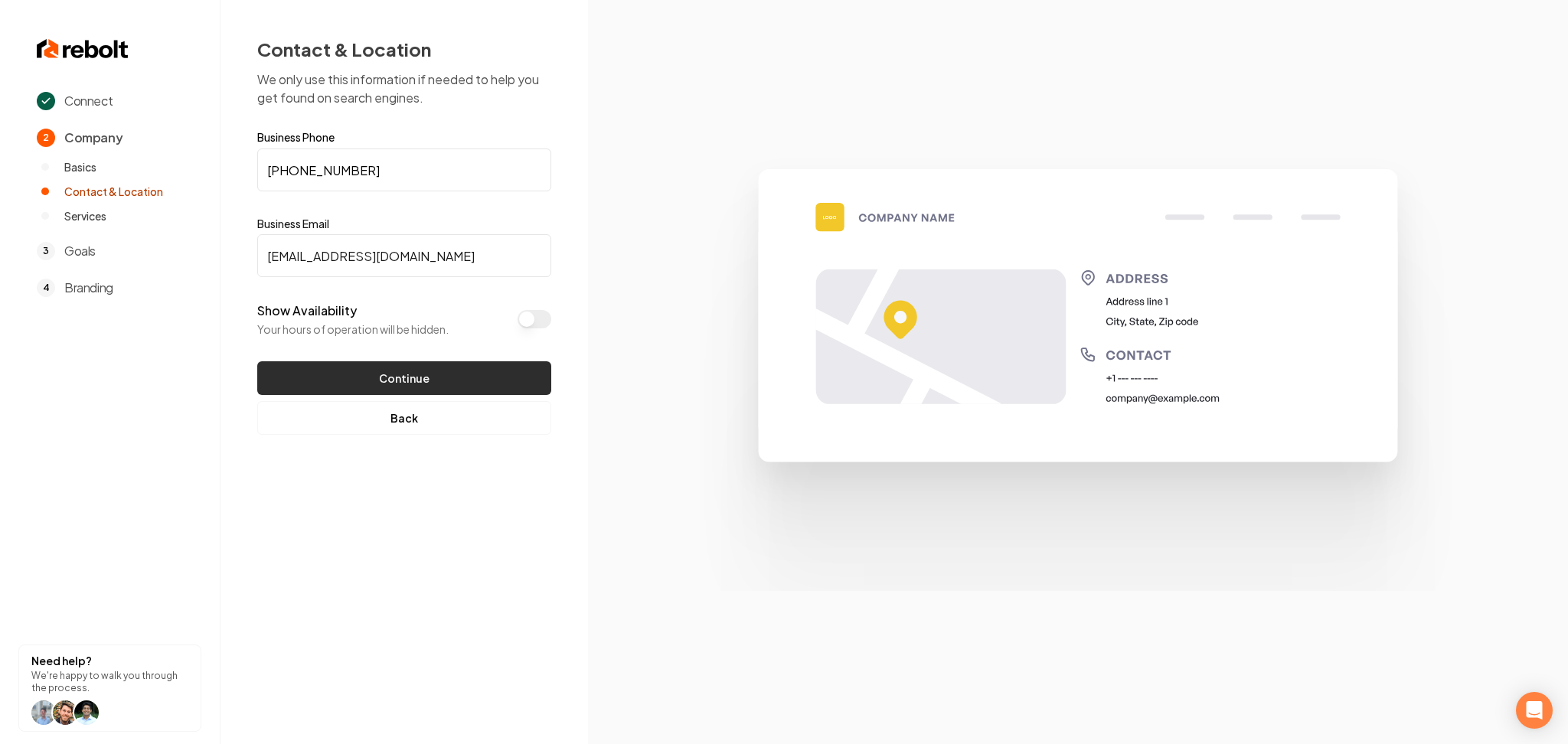
type input "[EMAIL_ADDRESS][DOMAIN_NAME]"
click at [463, 389] on button "Continue" at bounding box center [404, 378] width 294 height 33
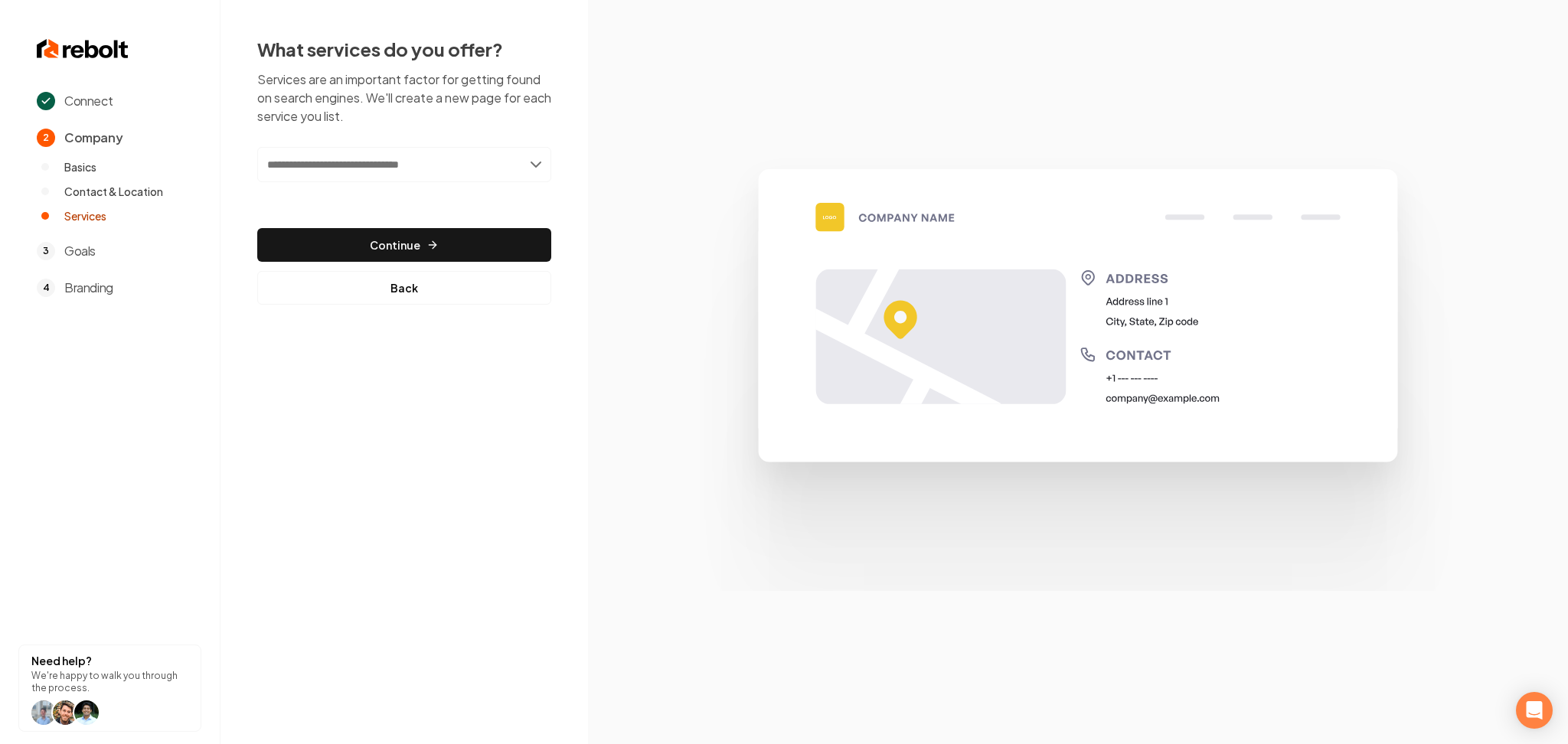
click at [370, 159] on input "text" at bounding box center [404, 164] width 294 height 35
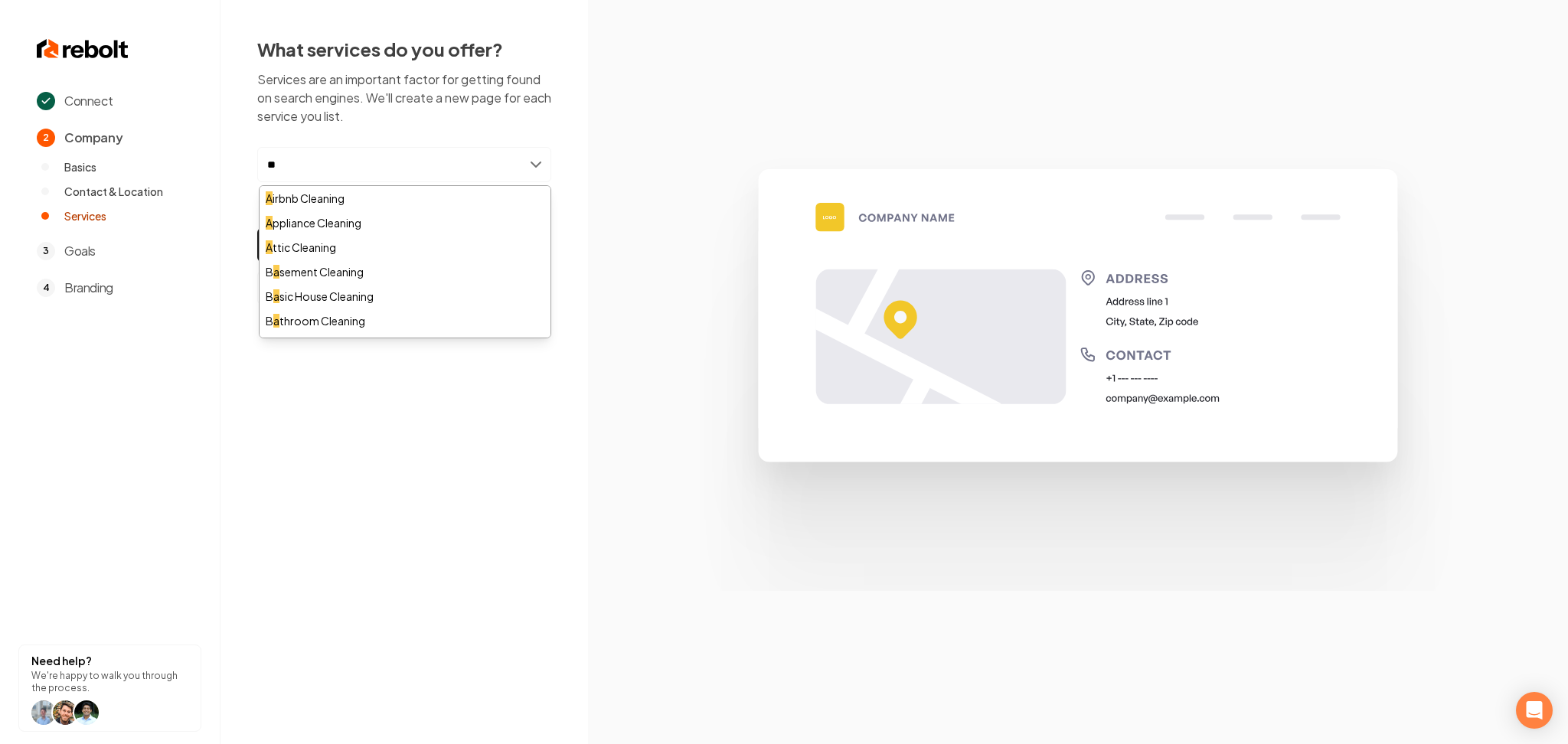
type input "***"
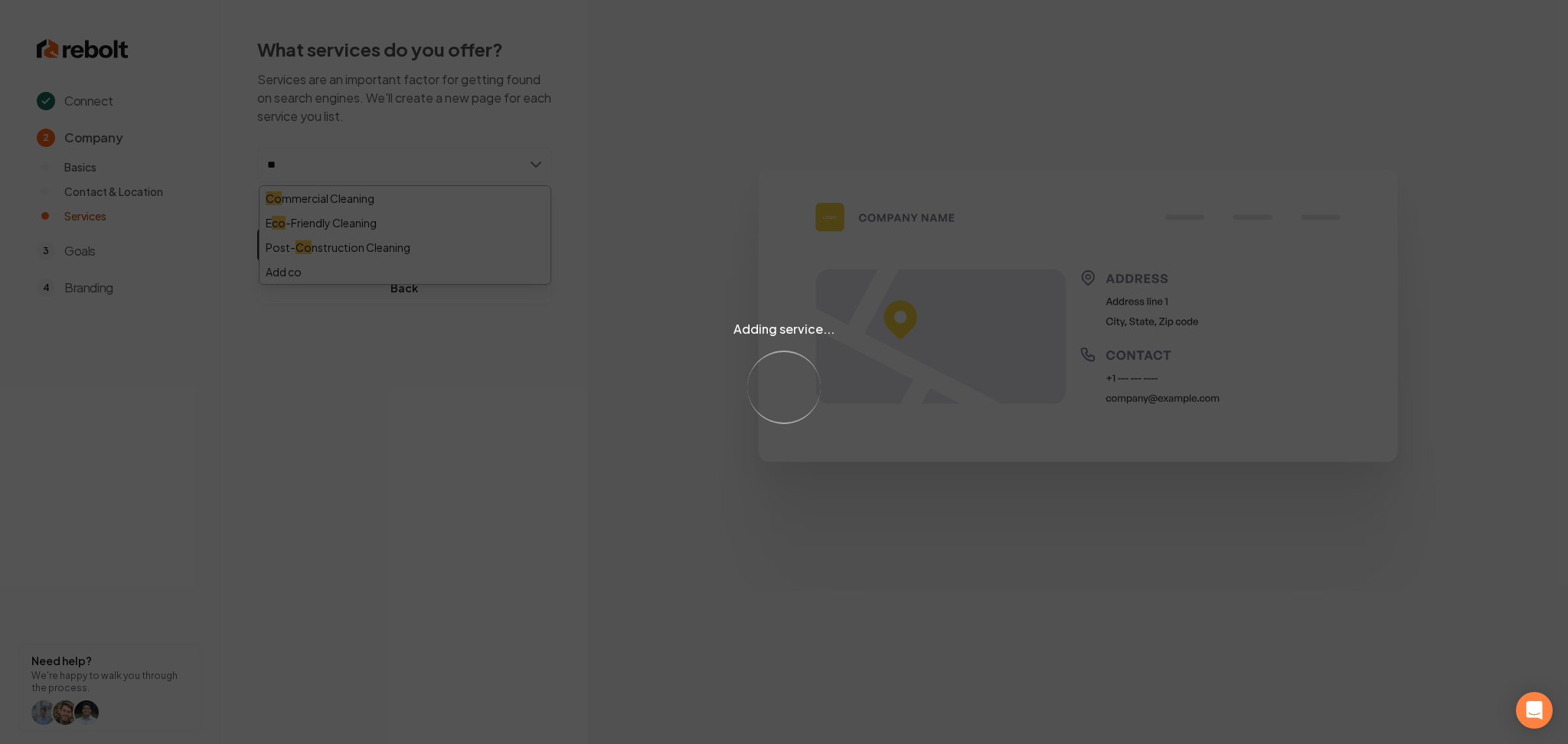
type input "*"
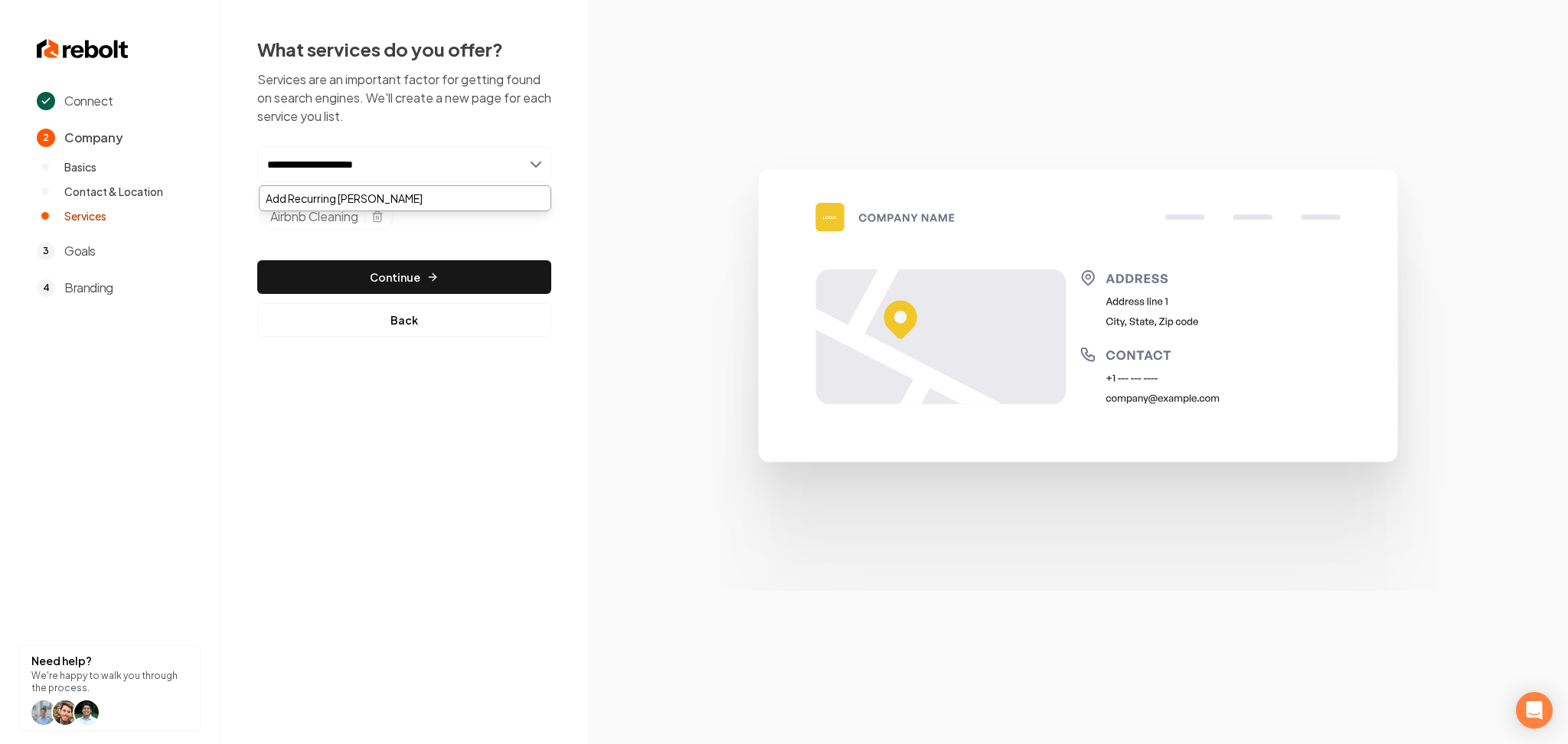
type input "**********"
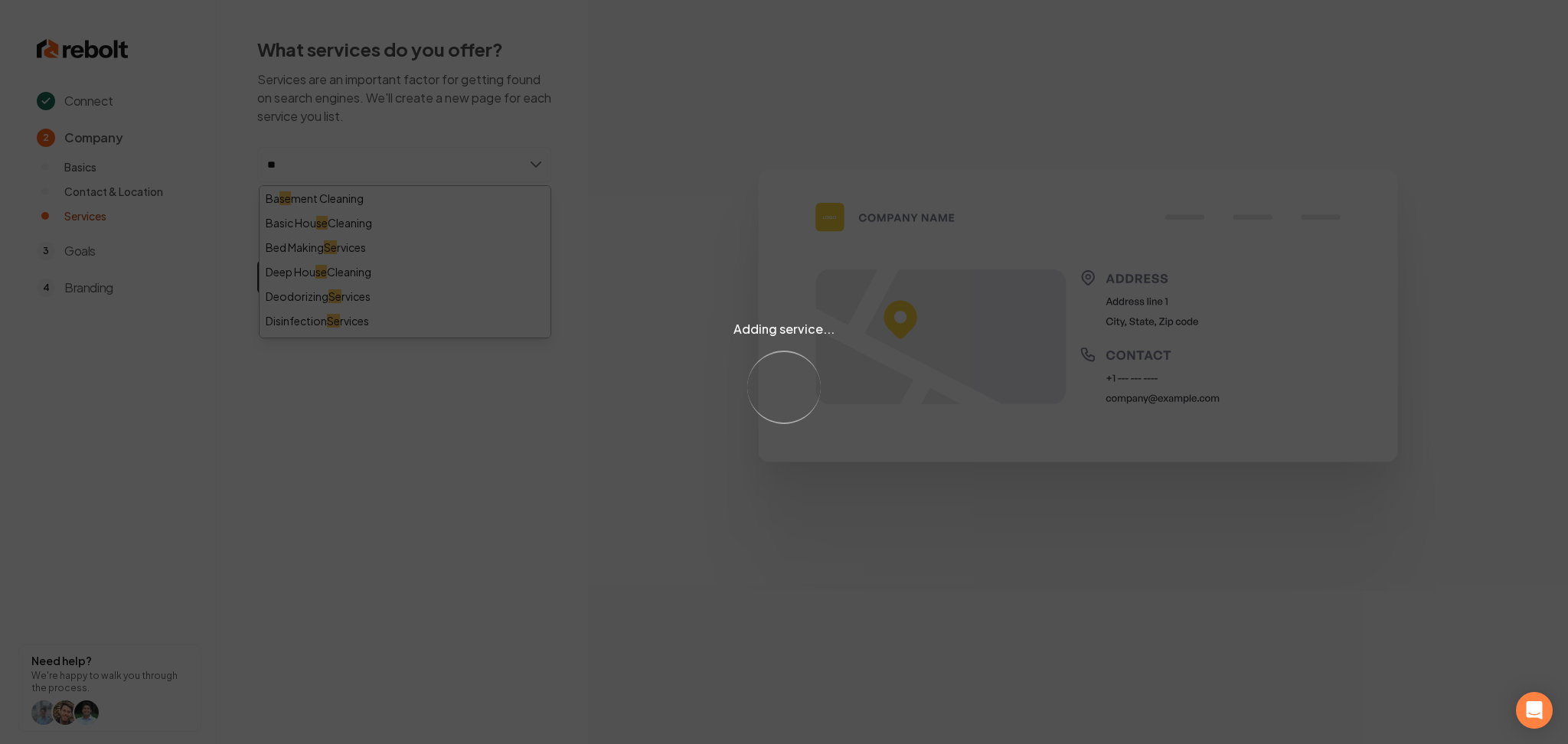
type input "*"
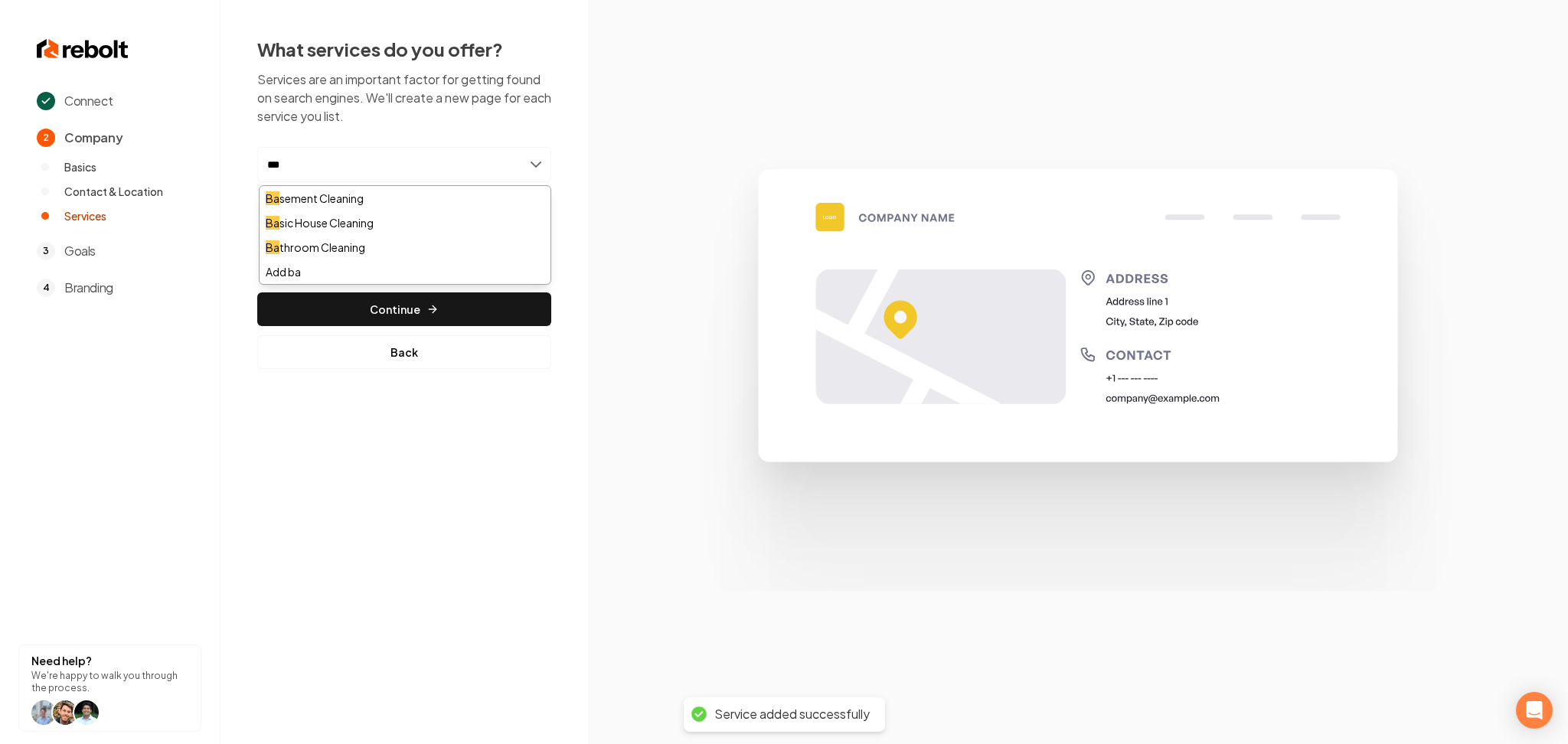
type input "****"
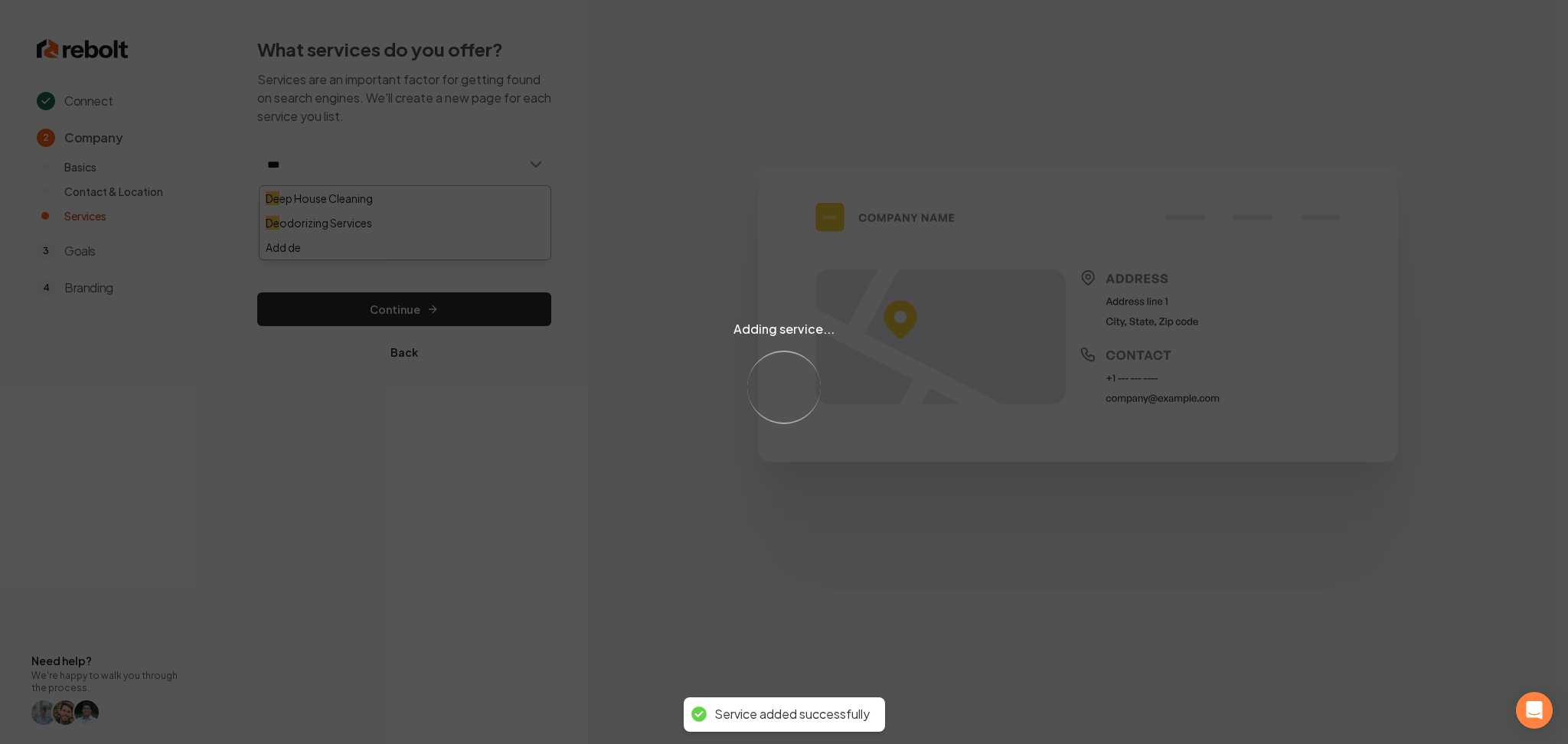
type input "****"
type input "***"
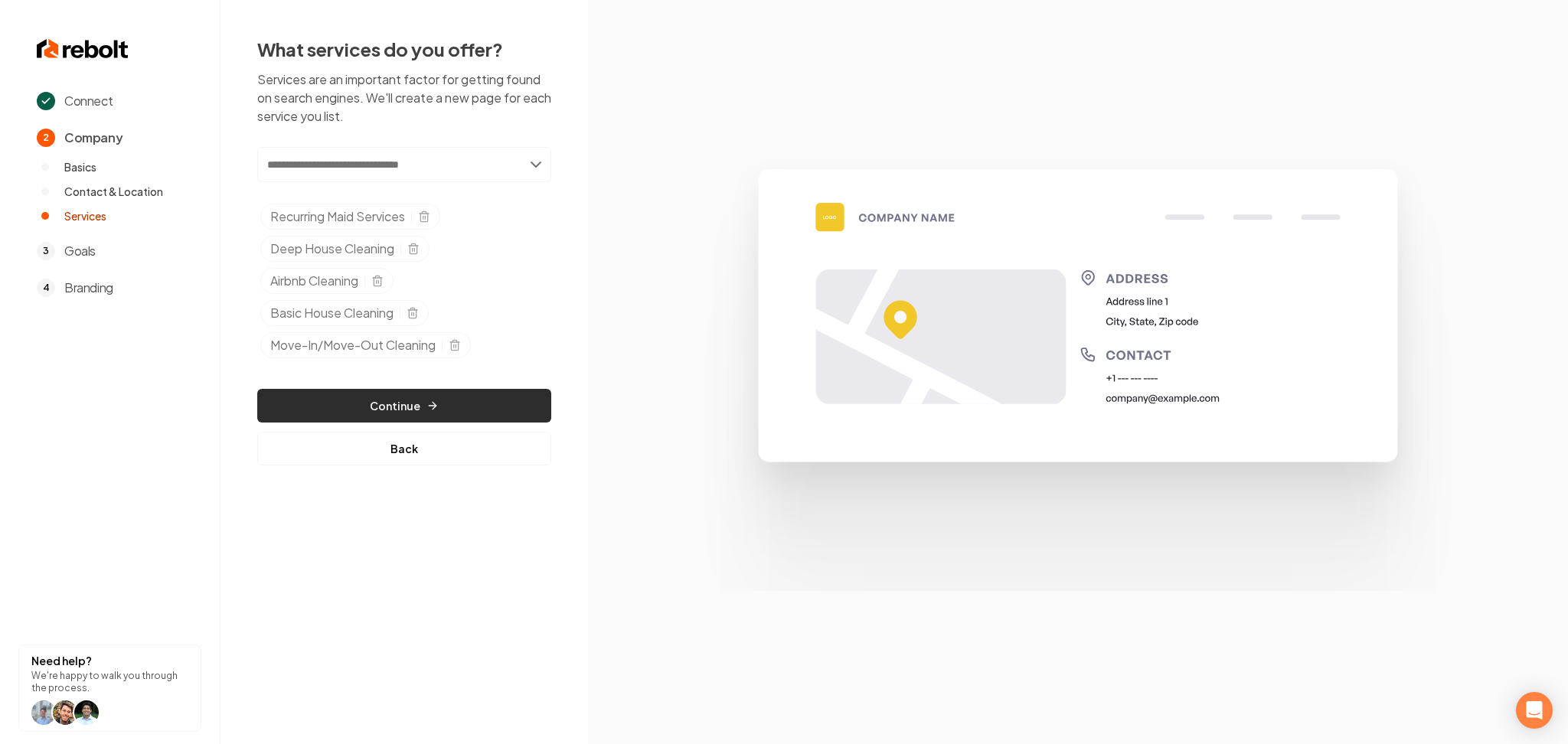
click at [426, 403] on icon "button" at bounding box center [432, 406] width 12 height 12
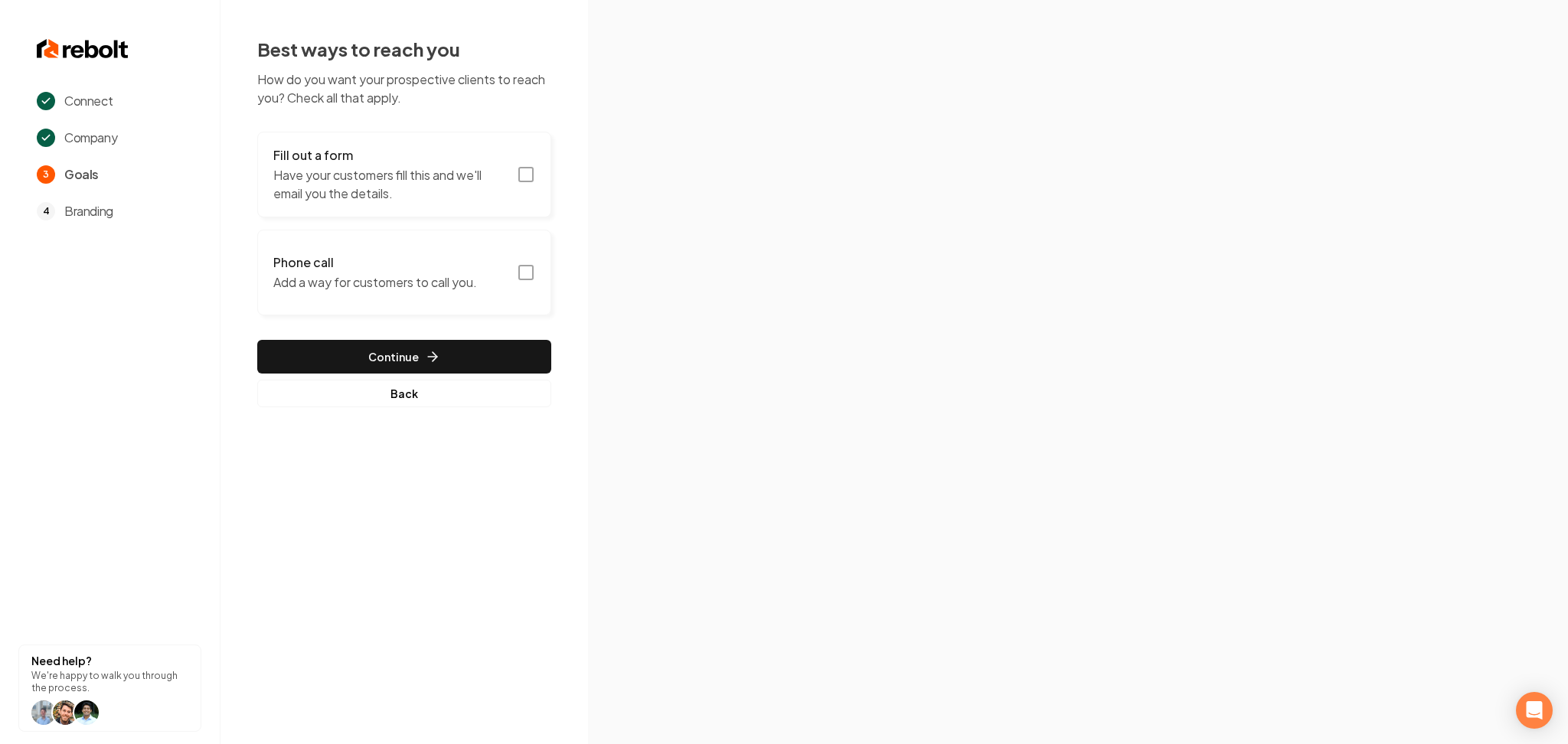
click at [505, 142] on button "Fill out a form Have your customers fill this and we'll email you the details." at bounding box center [404, 175] width 294 height 85
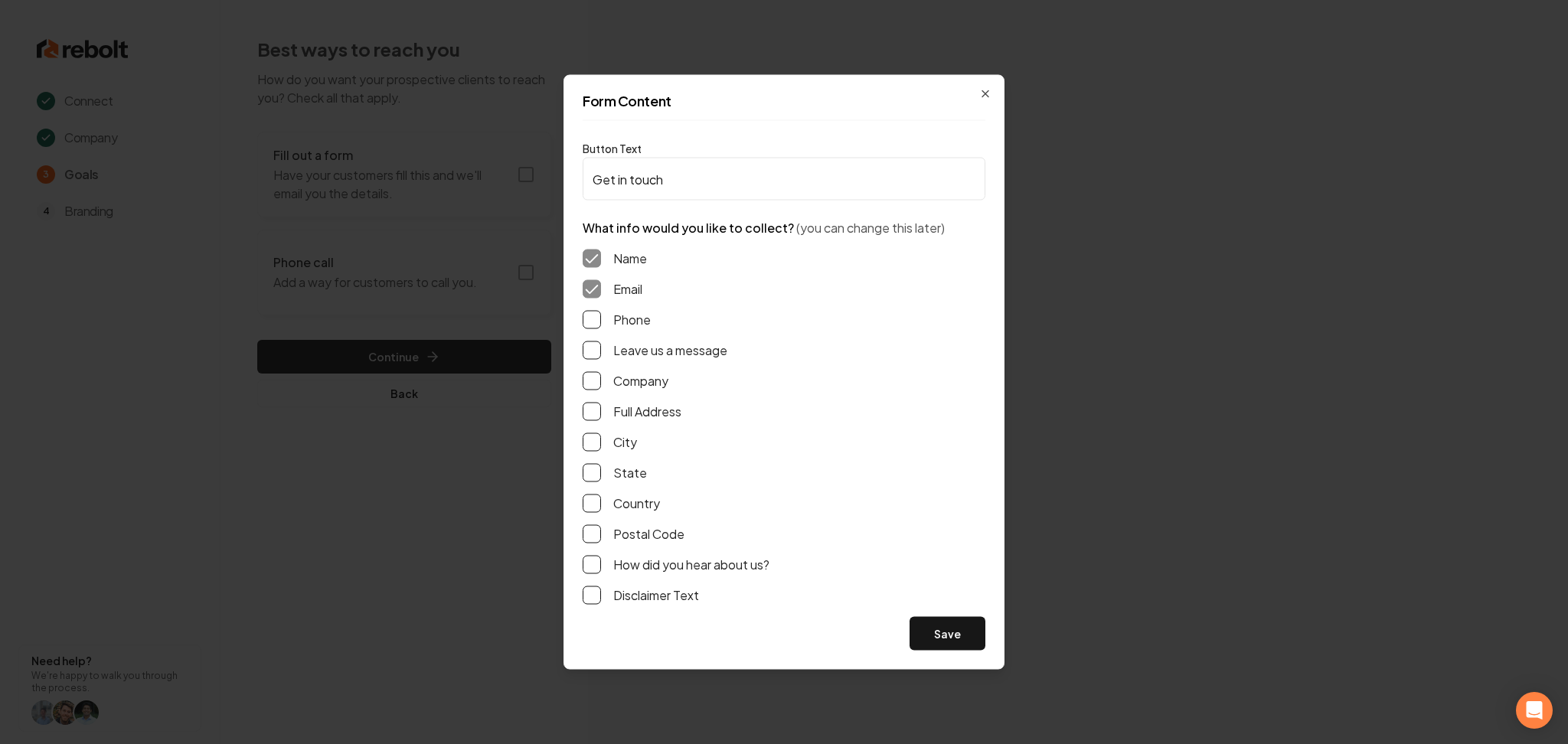
click at [584, 326] on button "Phone" at bounding box center [592, 320] width 19 height 19
click at [591, 347] on button "Leave us a message" at bounding box center [592, 351] width 19 height 19
click at [941, 640] on button "Save" at bounding box center [948, 633] width 76 height 33
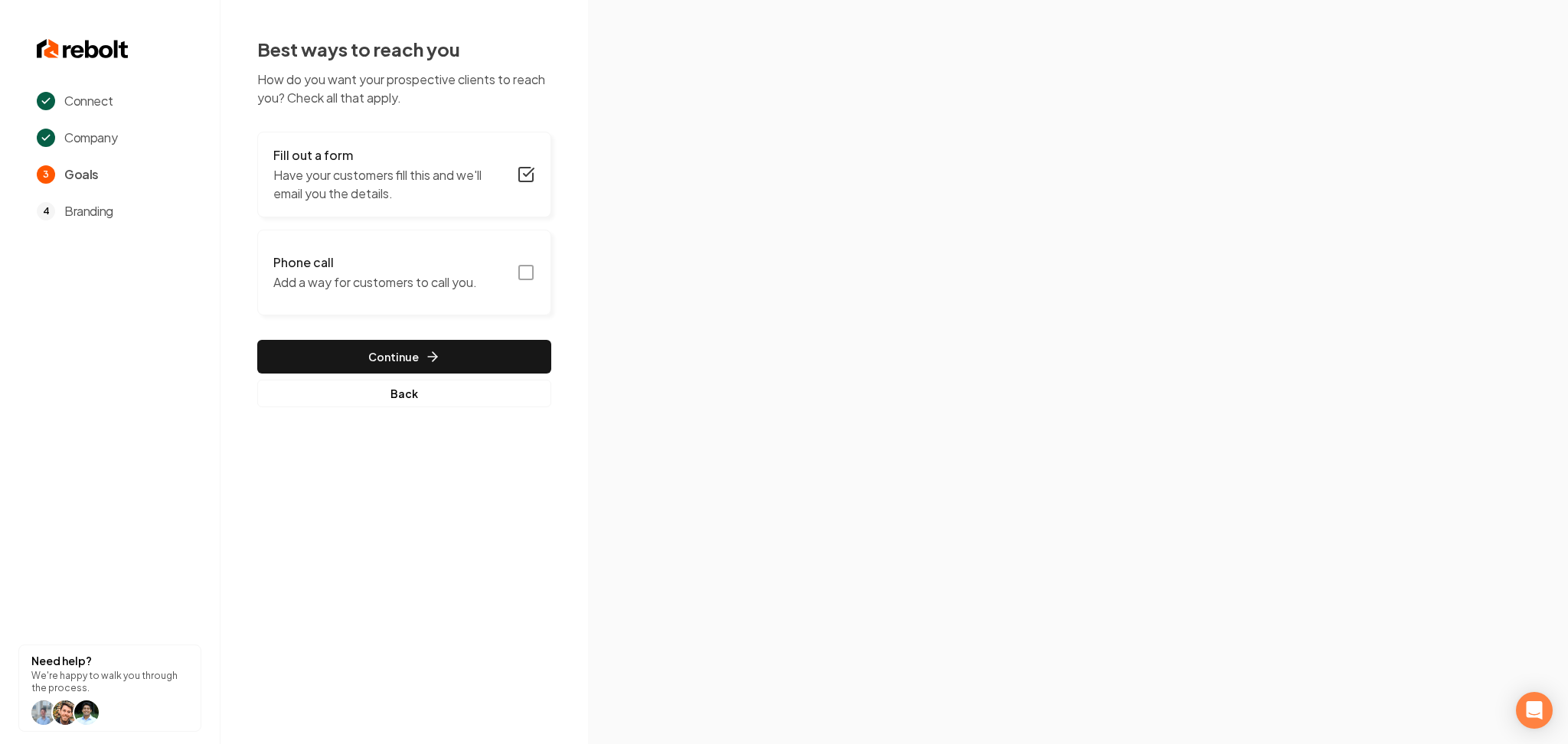
click at [369, 271] on h3 "Phone call" at bounding box center [375, 263] width 203 height 19
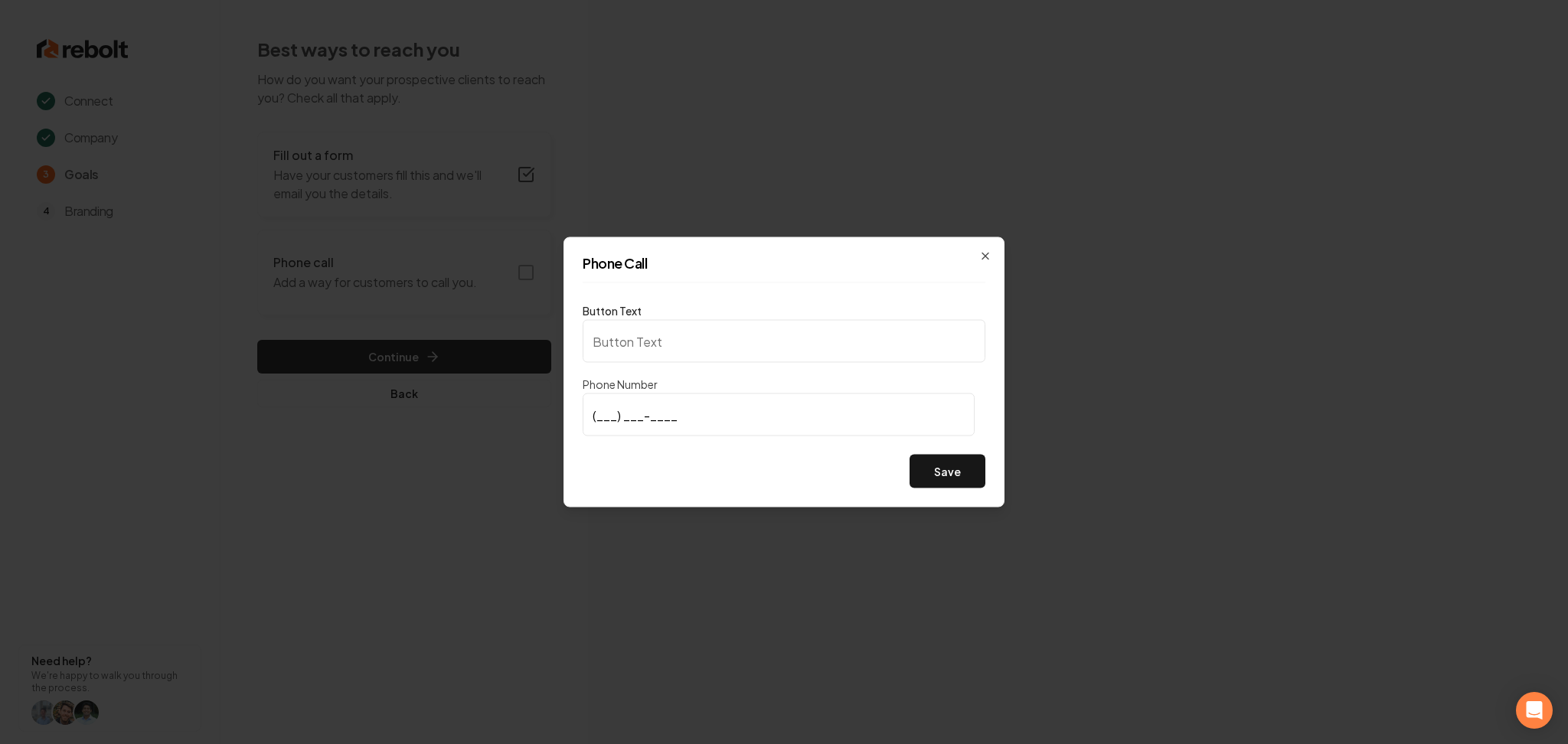
type input "Call us"
type input "[PHONE_NUMBER]"
click at [922, 462] on button "Save" at bounding box center [948, 471] width 76 height 33
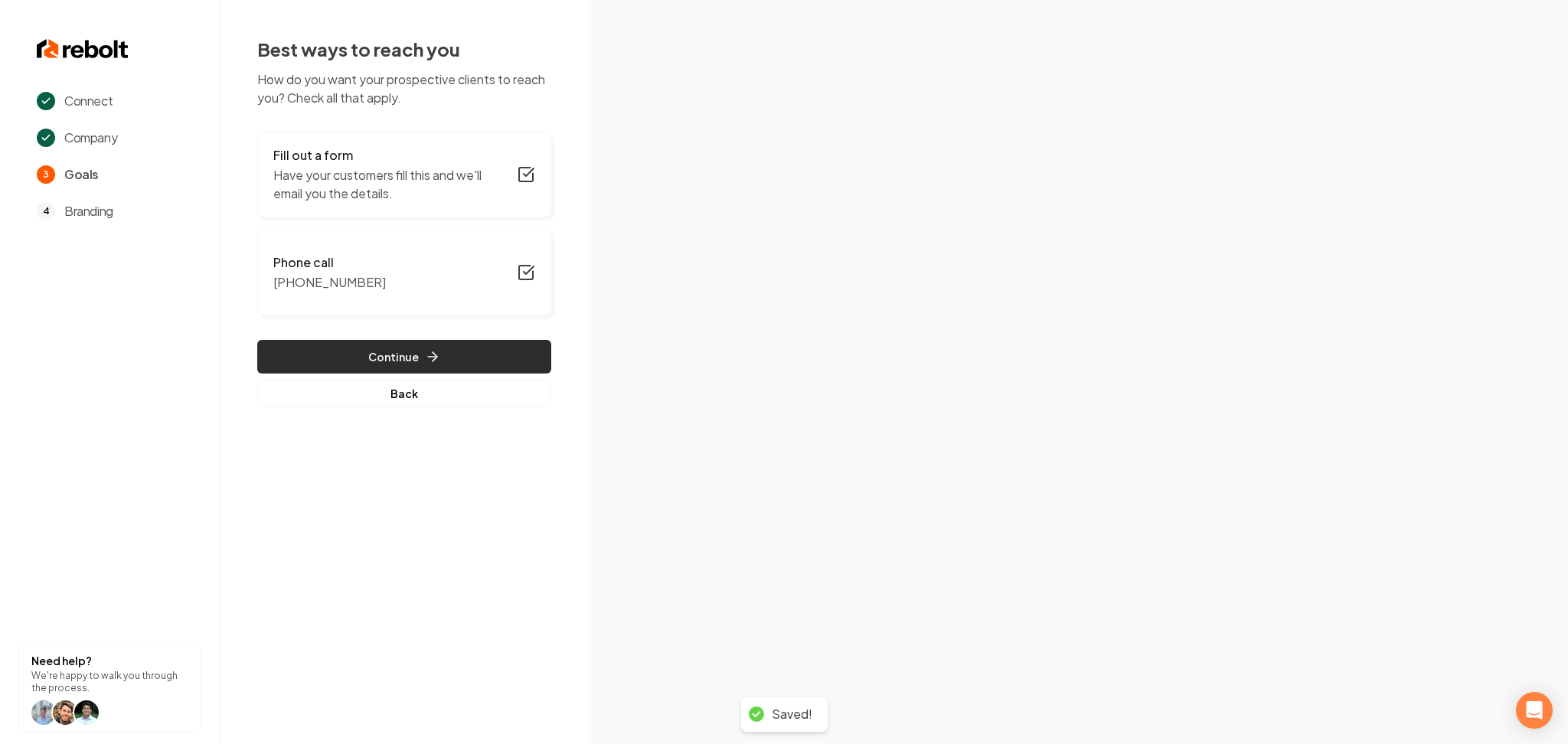
click at [380, 344] on button "Continue" at bounding box center [404, 356] width 294 height 33
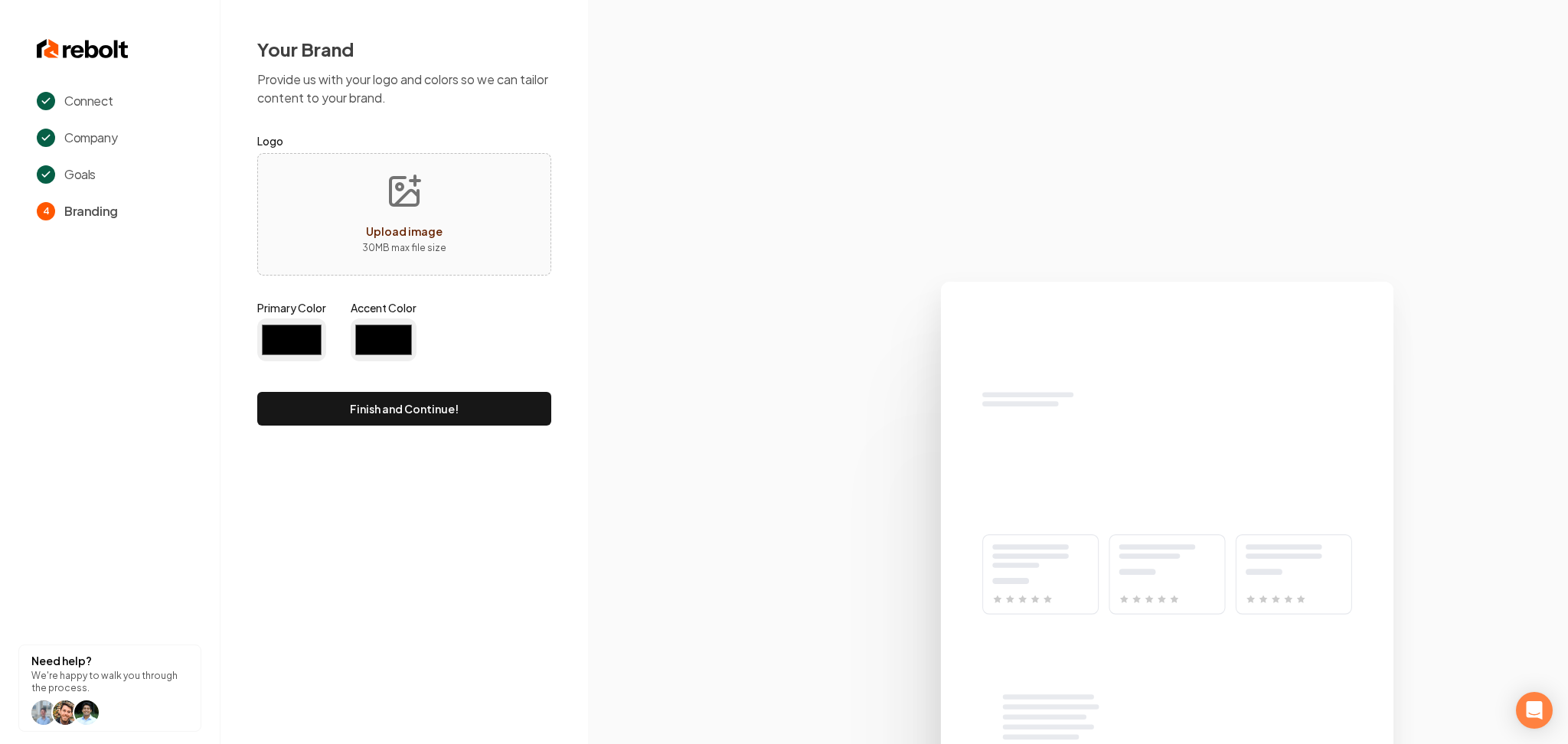
type input "#194d33"
type input "#70be00"
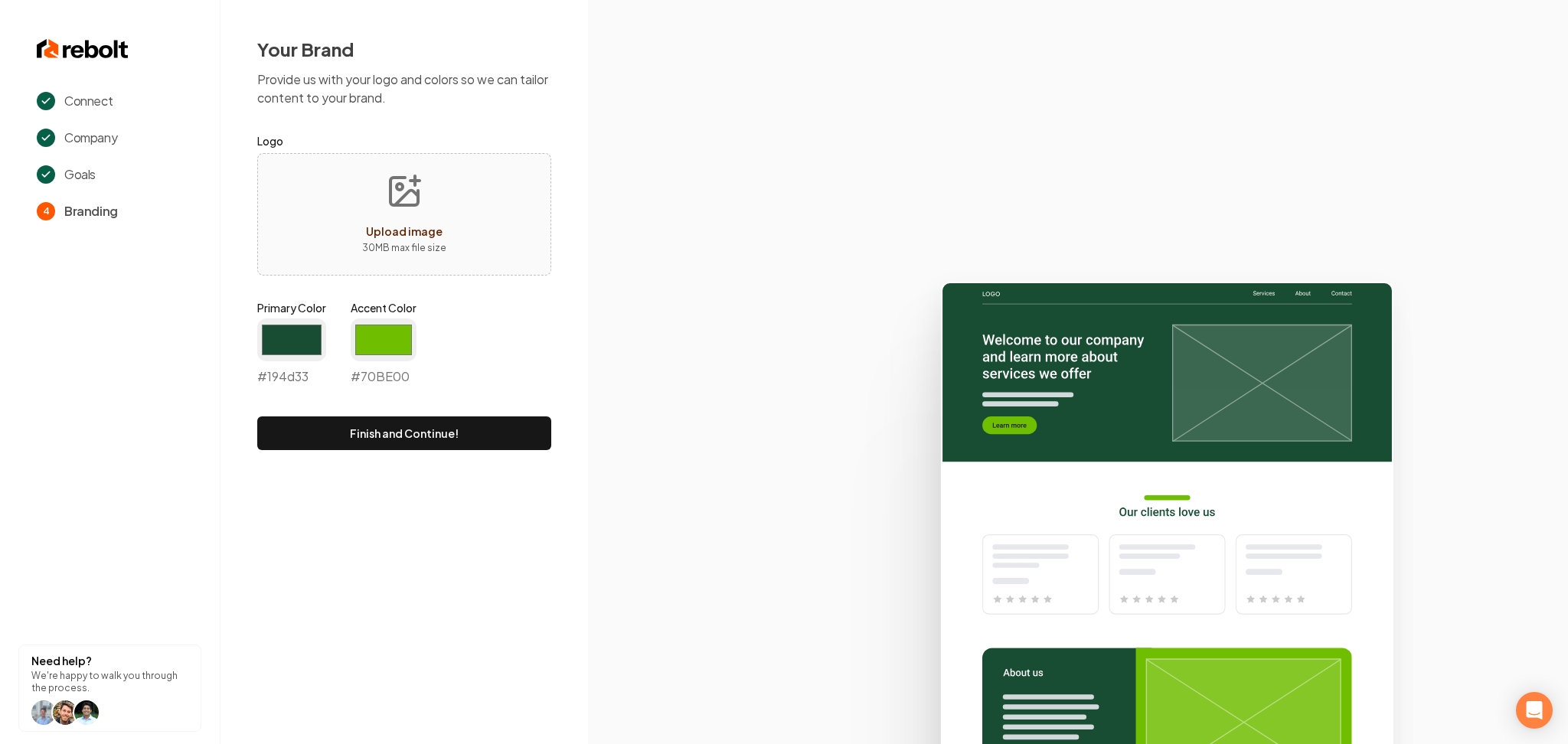
click at [451, 183] on button "Upload image 30 MB max file size" at bounding box center [404, 214] width 109 height 107
type input "**********"
click at [285, 356] on input "#194d33" at bounding box center [291, 339] width 69 height 43
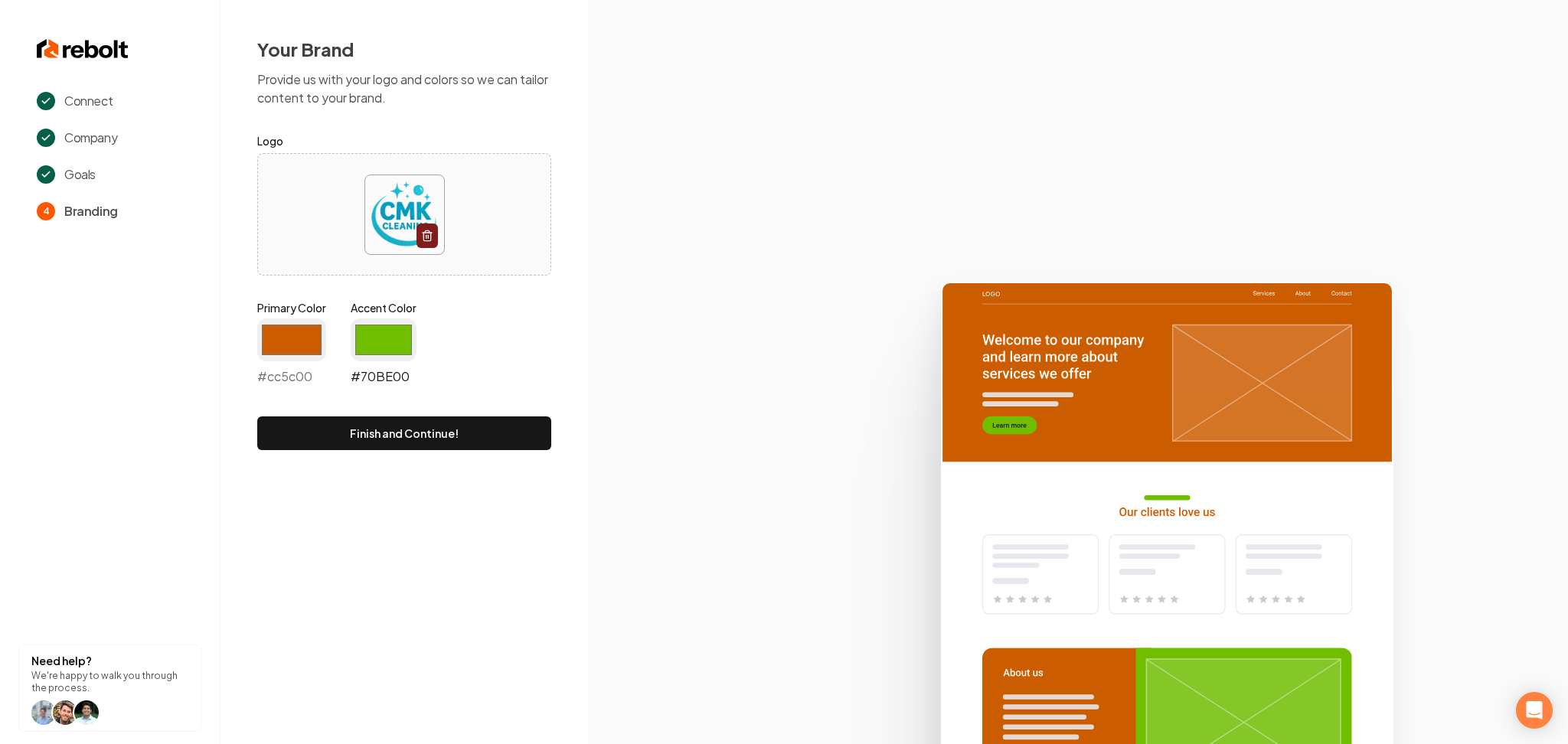
type input "#cc5c00"
click at [392, 344] on input "#70be00" at bounding box center [383, 339] width 66 height 43
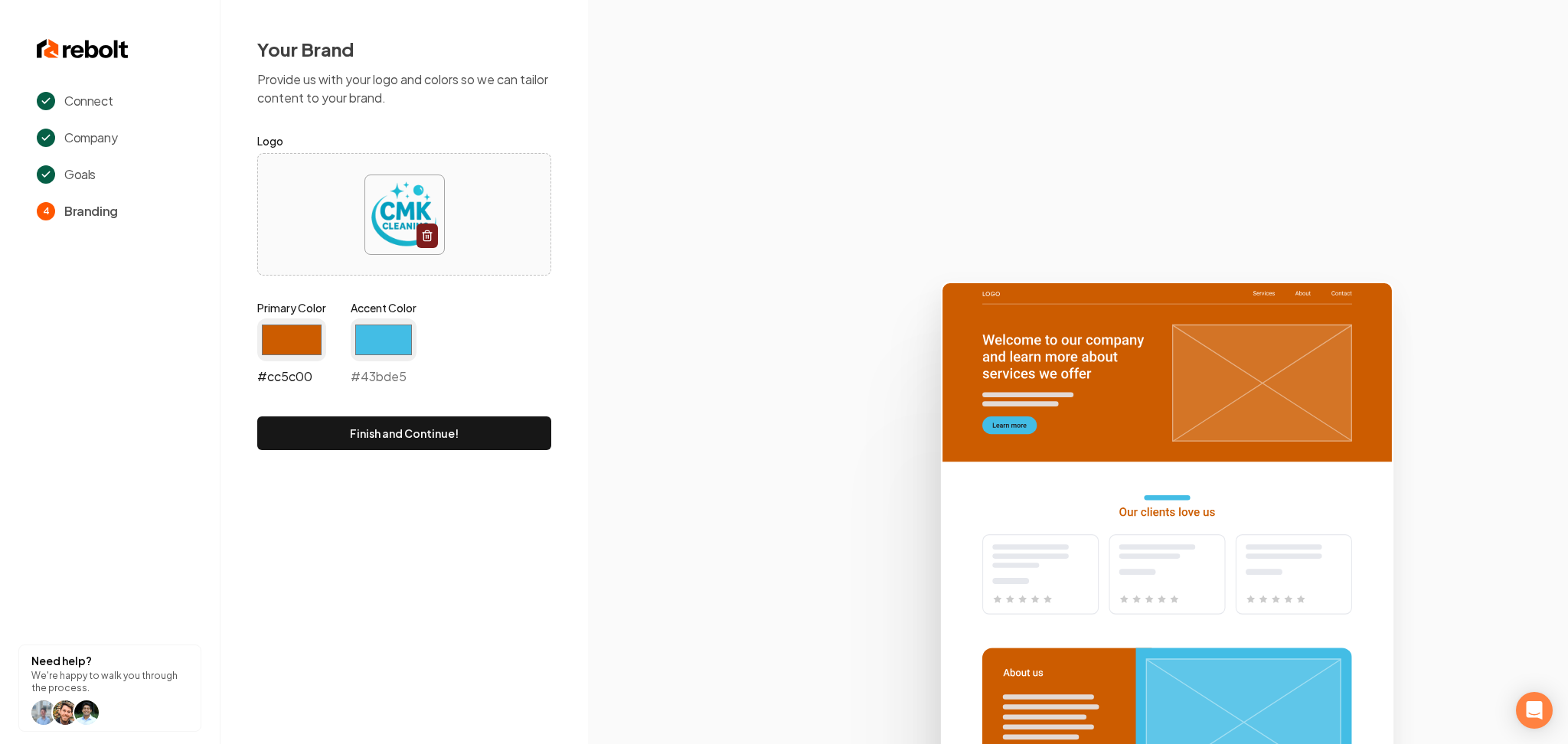
type input "#43bde5"
drag, startPoint x: 280, startPoint y: 337, endPoint x: 290, endPoint y: 356, distance: 21.5
click at [282, 337] on input "#cc5c00" at bounding box center [291, 339] width 69 height 43
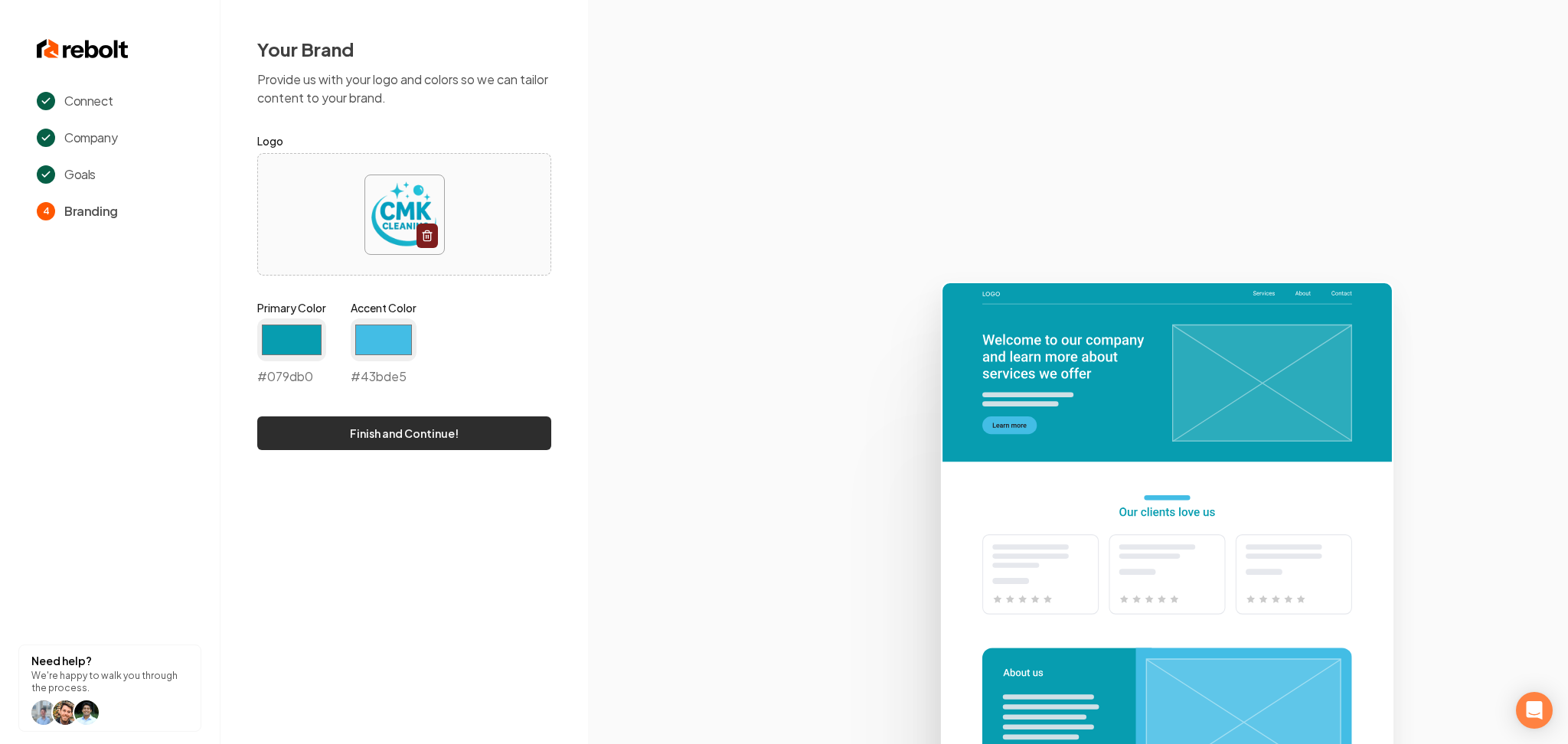
type input "#079db0"
click at [483, 434] on button "Finish and Continue!" at bounding box center [404, 433] width 294 height 33
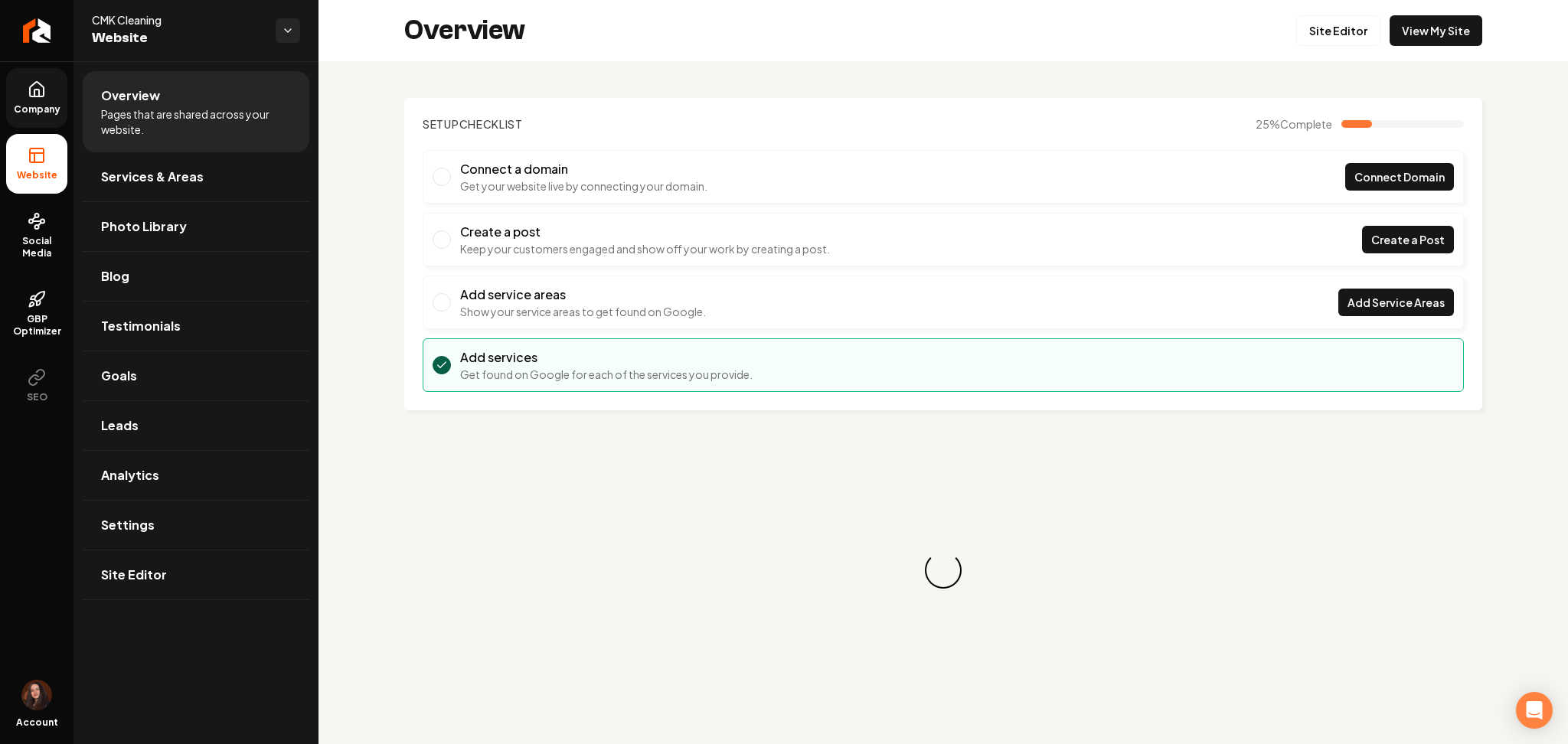
click at [47, 97] on link "Company" at bounding box center [36, 98] width 61 height 60
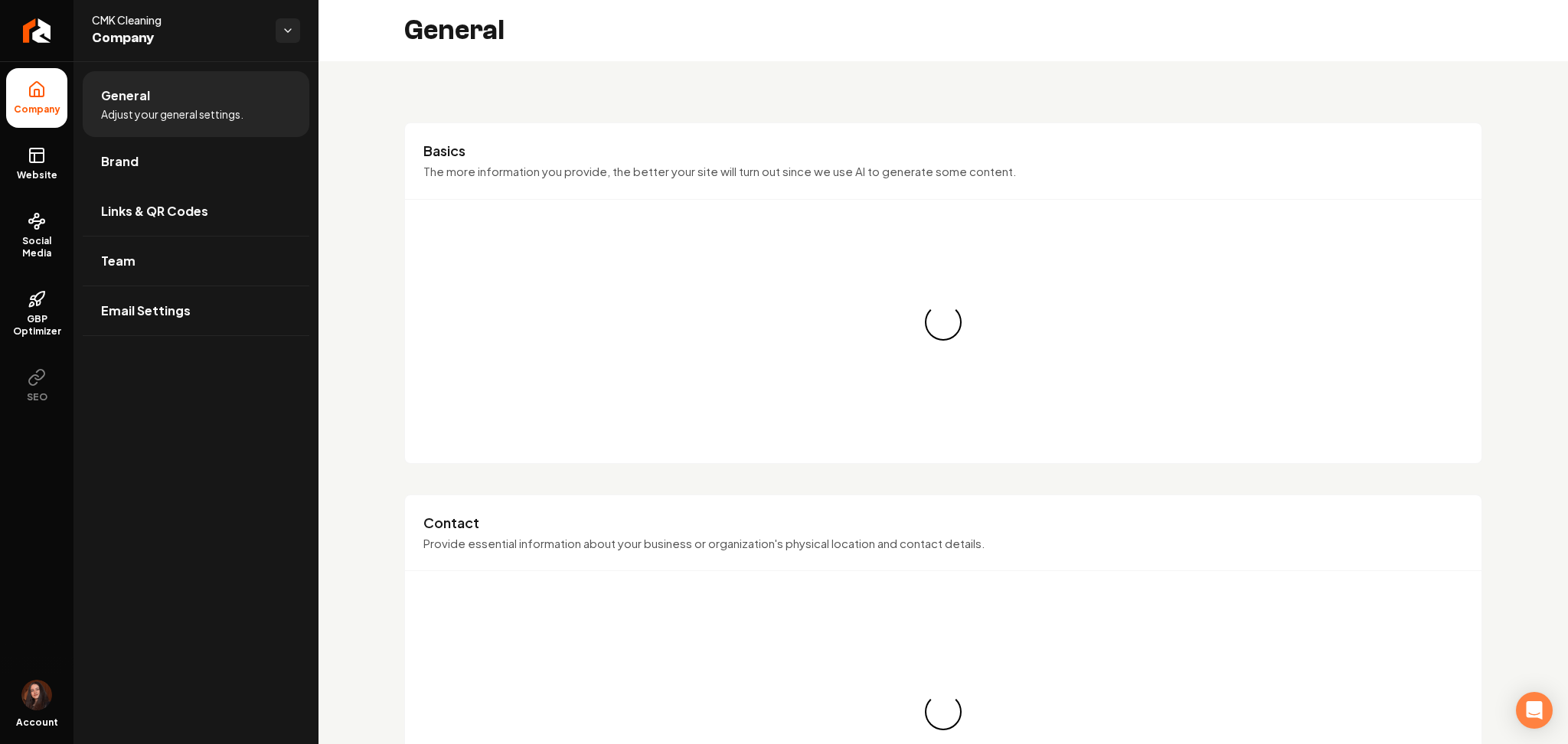
click at [95, 144] on link "Brand" at bounding box center [196, 161] width 227 height 49
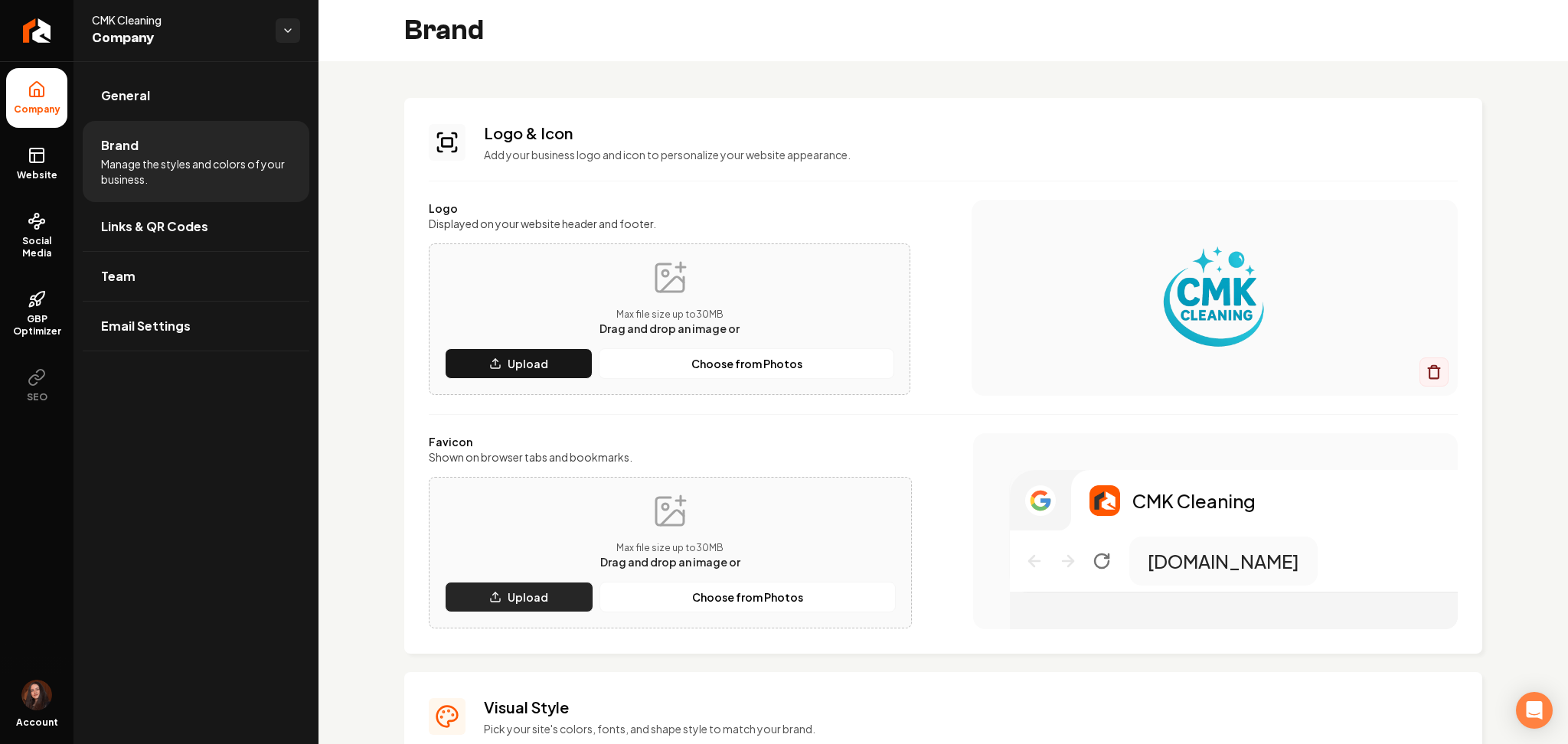
click at [485, 589] on button "Upload" at bounding box center [519, 597] width 148 height 30
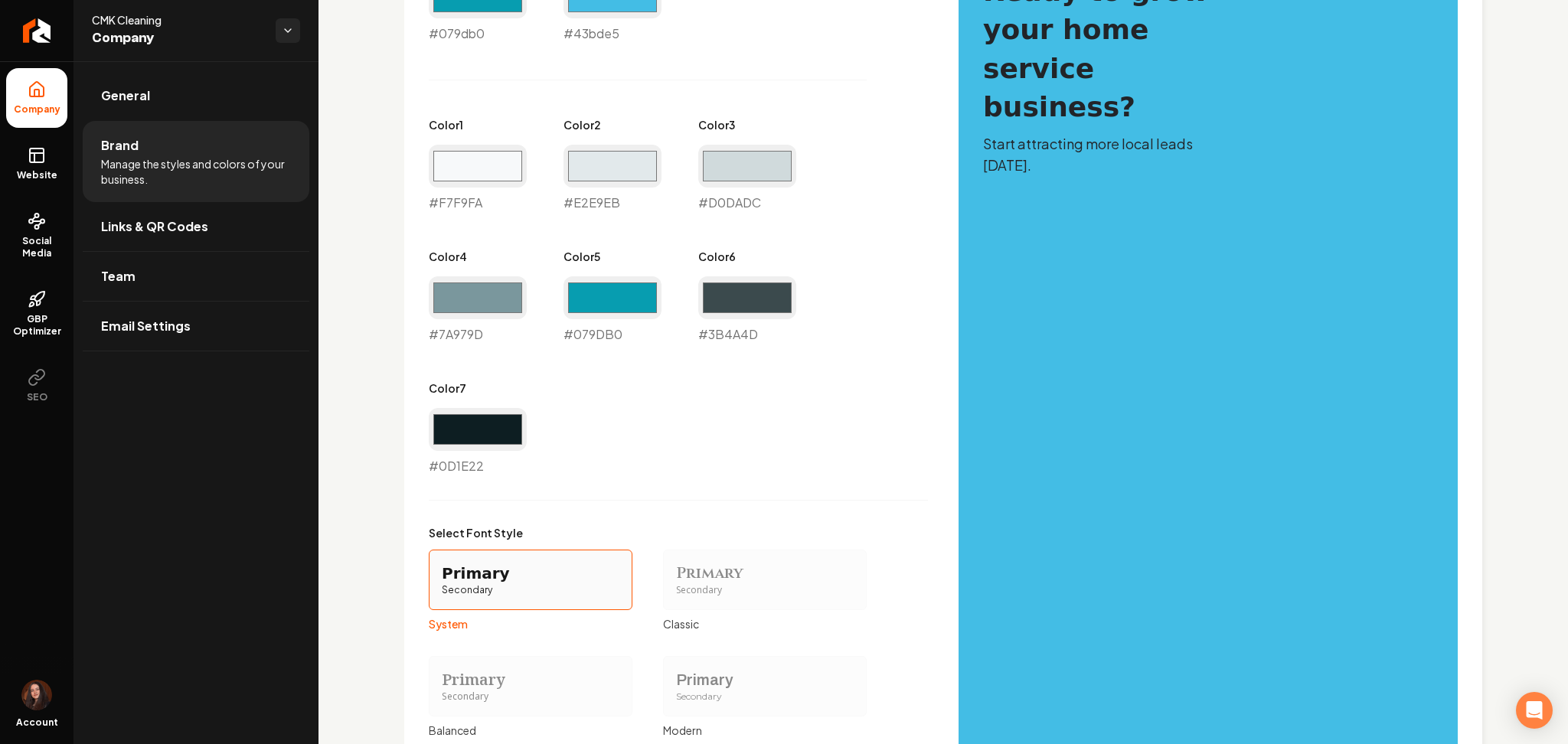
scroll to position [919, 0]
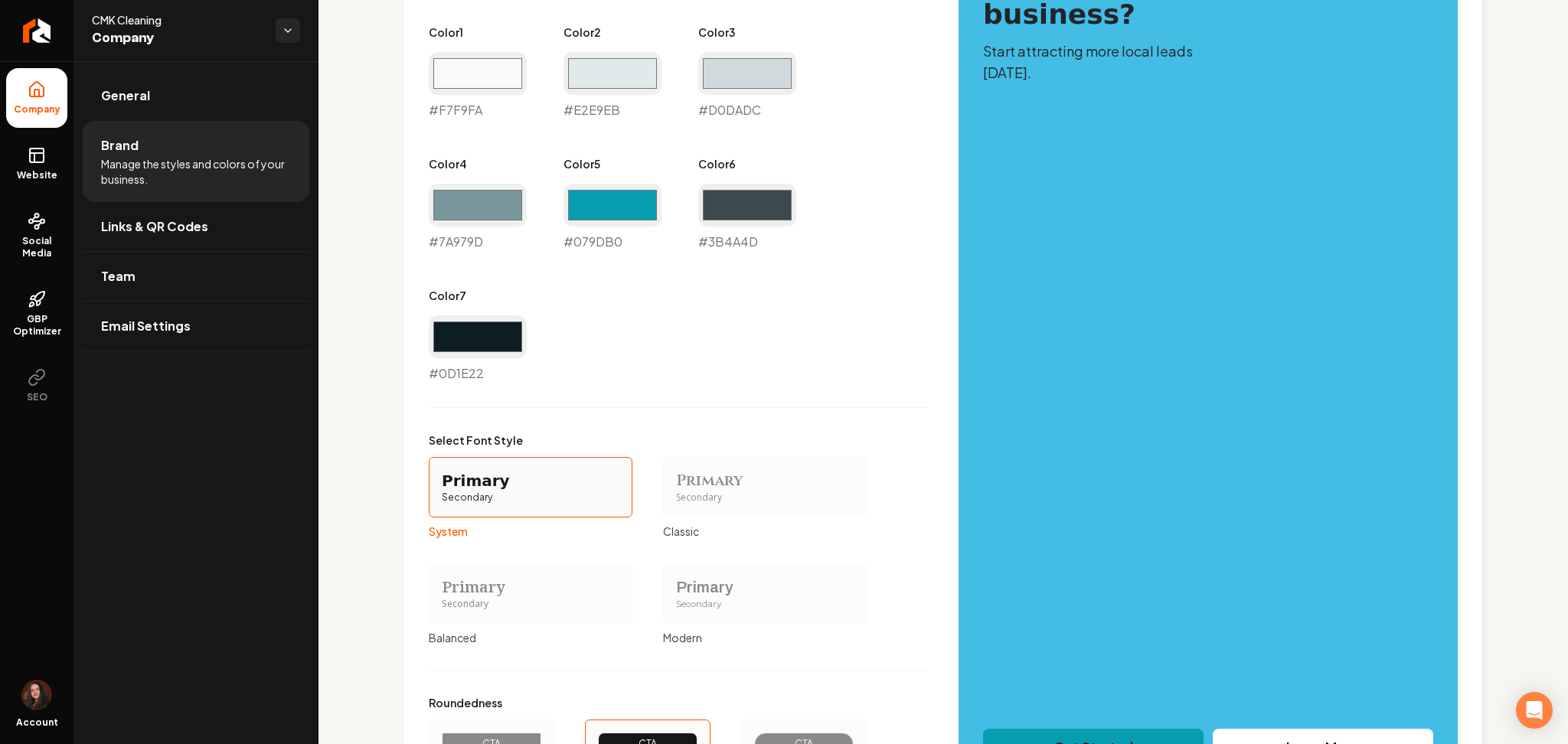
click at [723, 591] on div "Primary" at bounding box center [765, 587] width 178 height 22
click at [675, 591] on button "Primary Secondary Modern" at bounding box center [668, 593] width 12 height 12
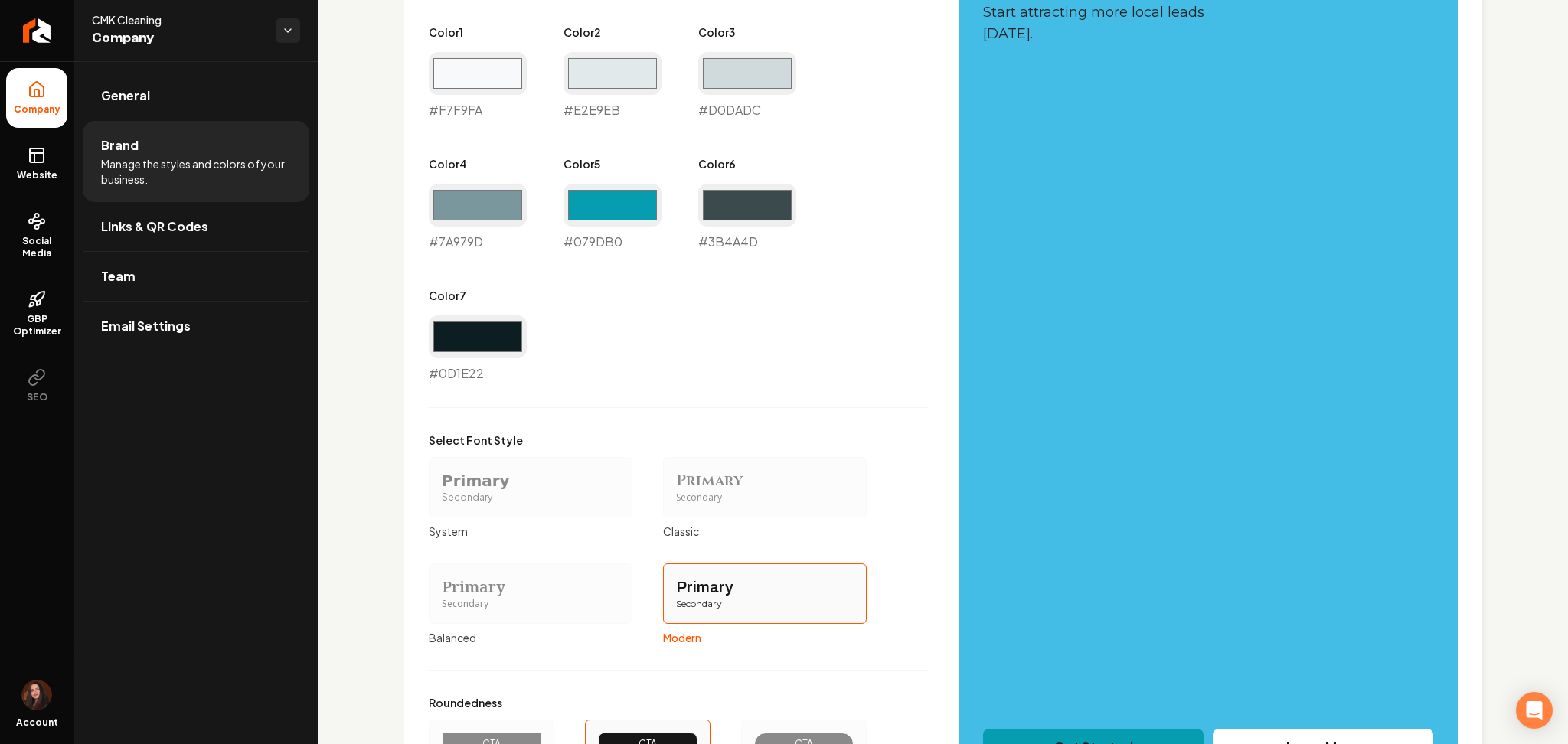
click at [767, 722] on div "CTA" at bounding box center [804, 743] width 126 height 49
click at [753, 738] on button "CTA Full" at bounding box center [747, 744] width 12 height 12
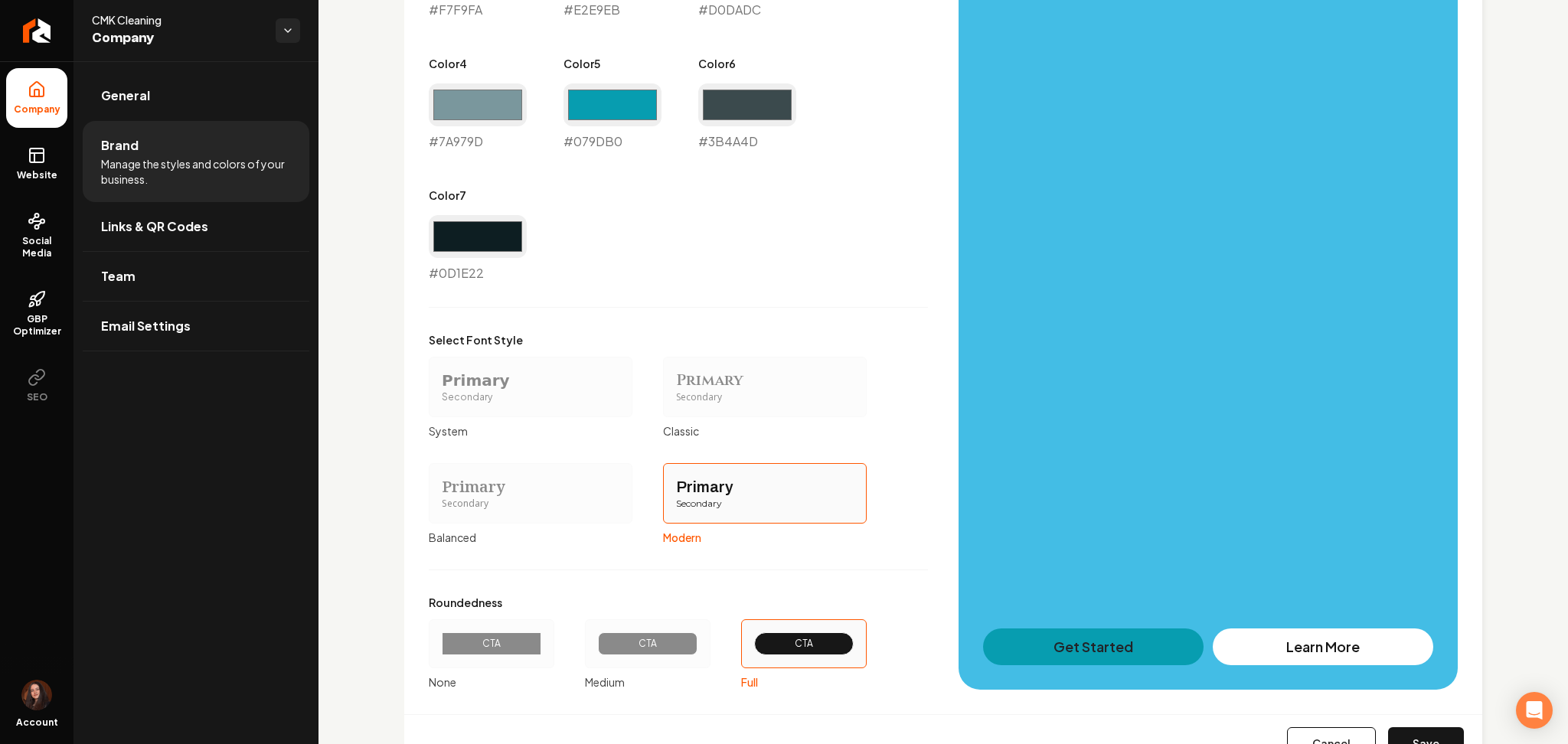
scroll to position [1084, 0]
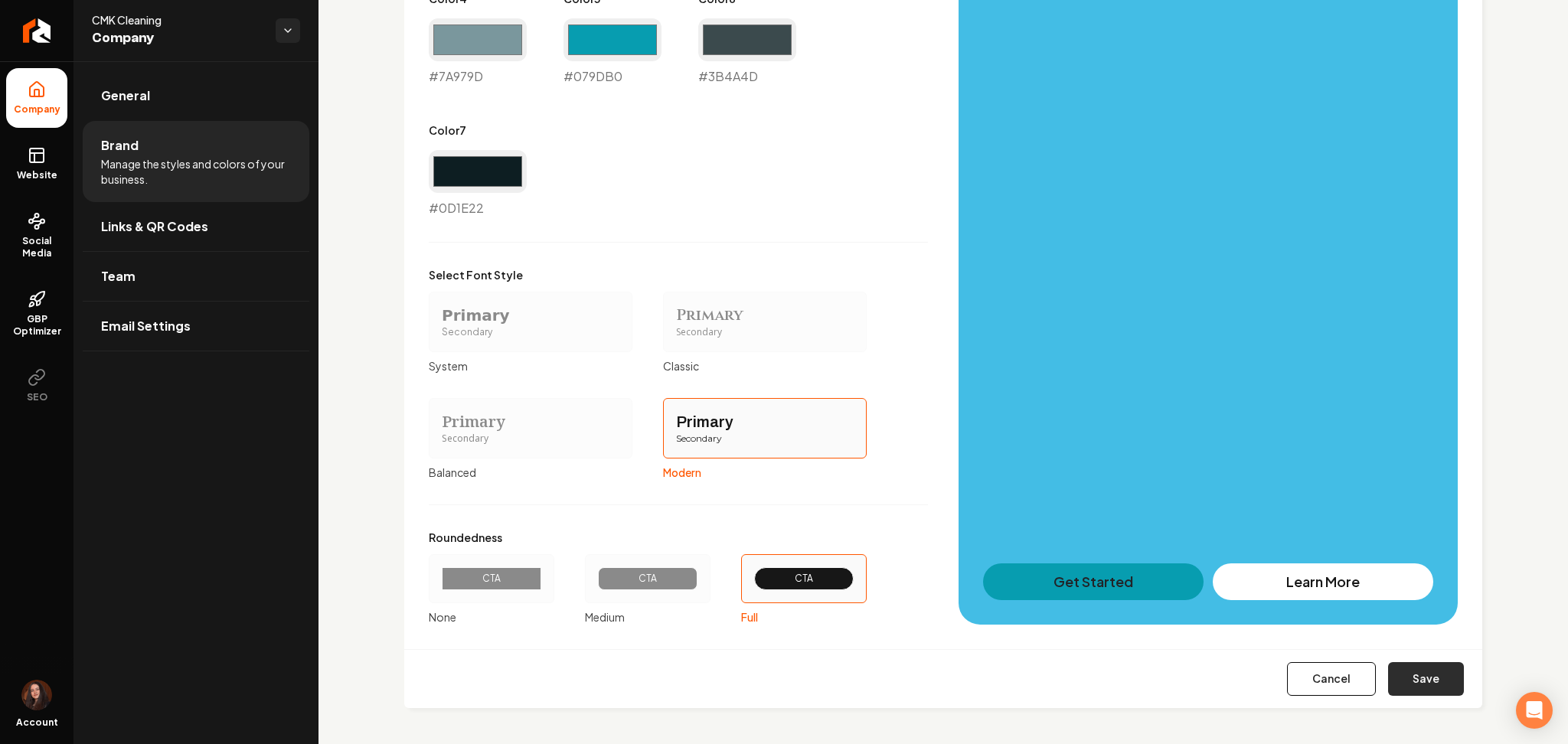
click at [1416, 676] on button "Save" at bounding box center [1427, 678] width 76 height 33
type input "#f7f9fa"
type input "#e2e9eb"
type input "#d0dadc"
type input "#7a979d"
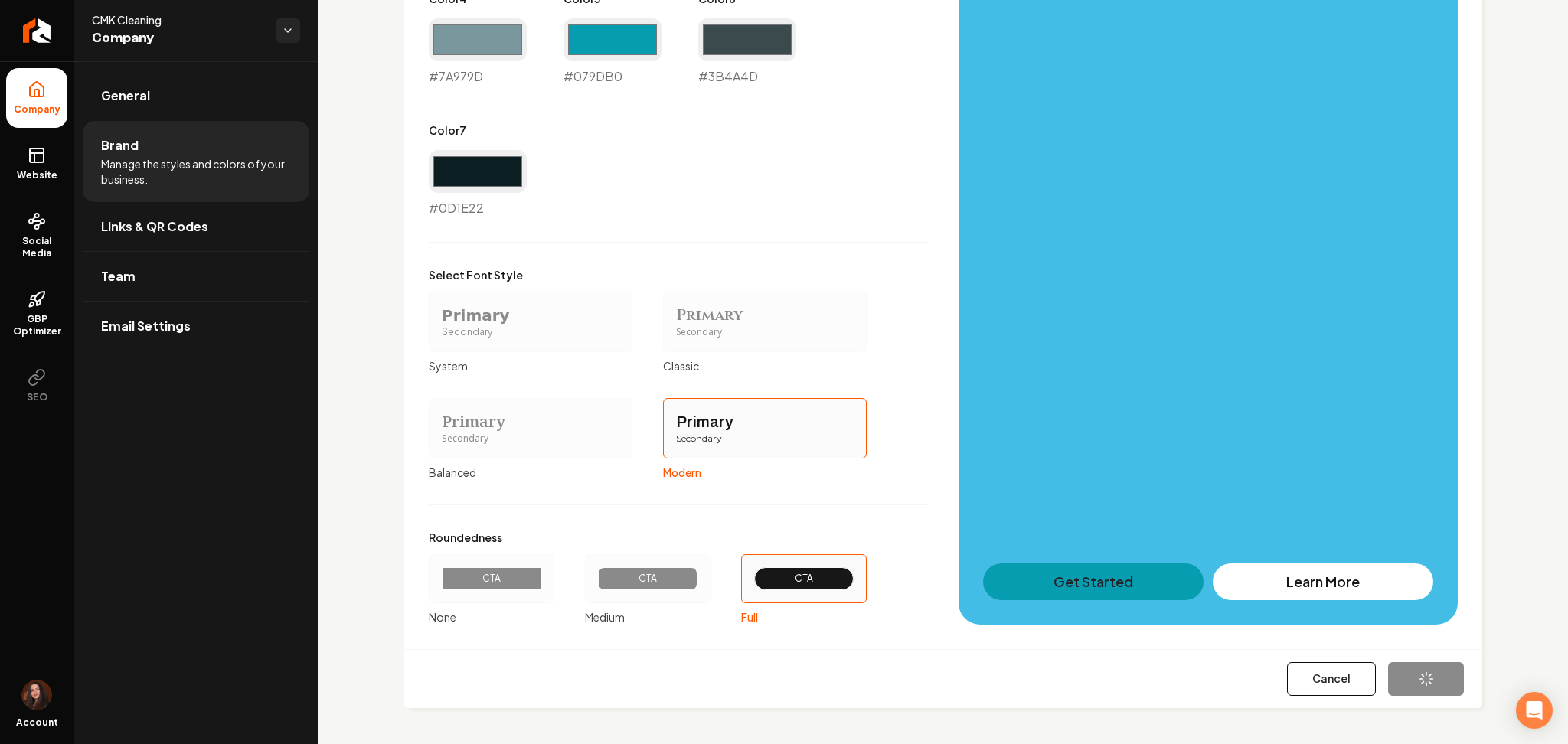
type input "#079db0"
type input "#3b4a4d"
type input "#0d1e22"
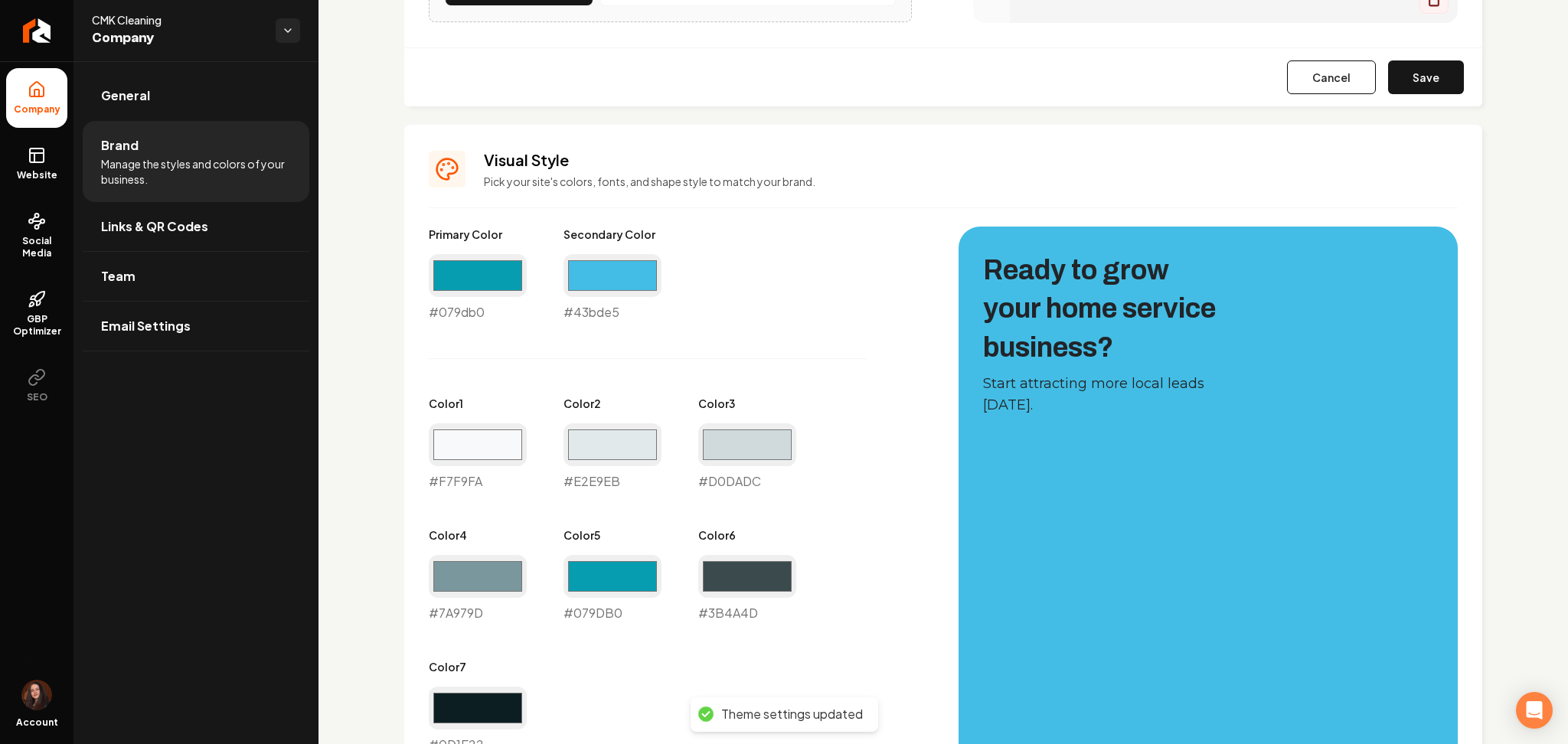
scroll to position [369, 0]
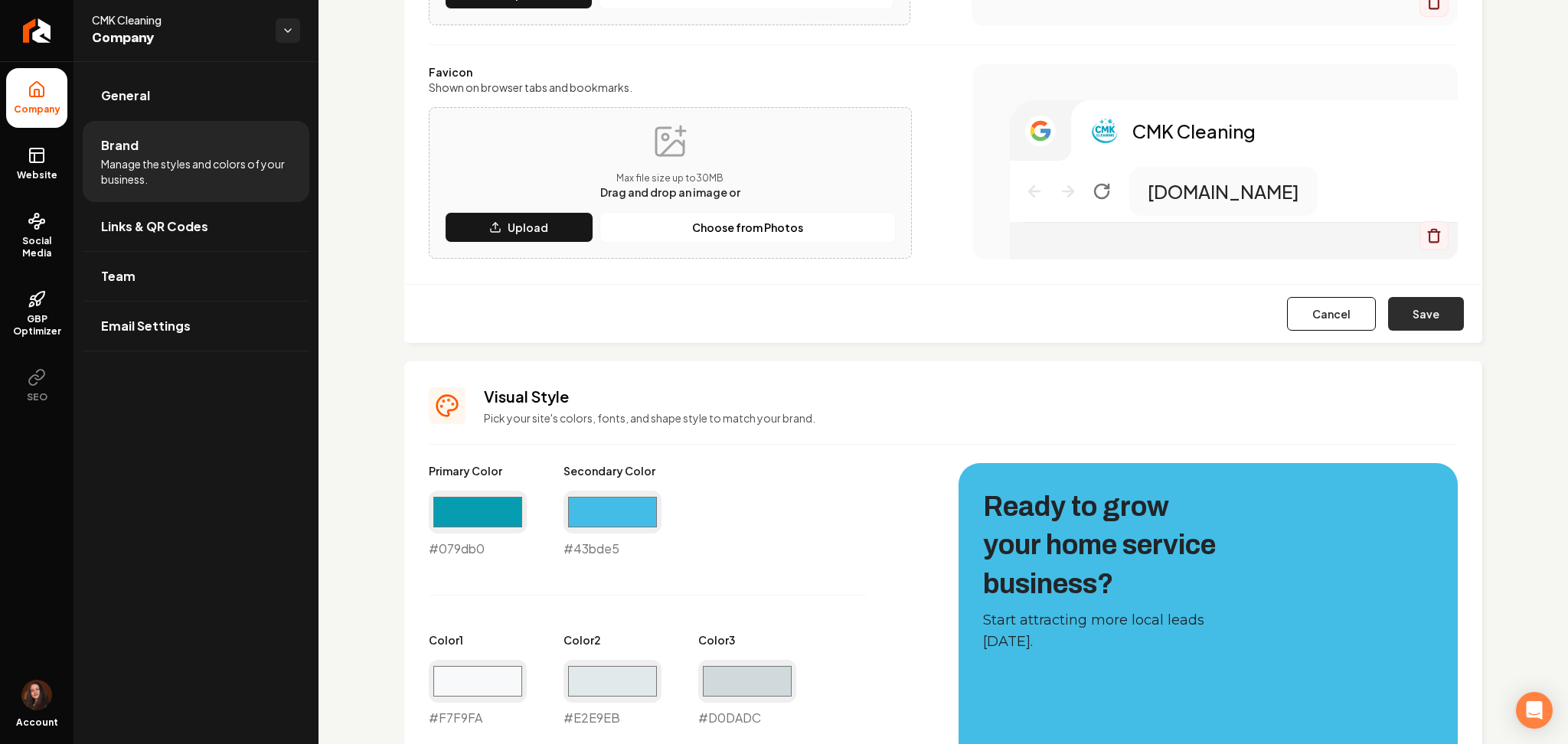
click at [1398, 322] on button "Save" at bounding box center [1427, 313] width 76 height 33
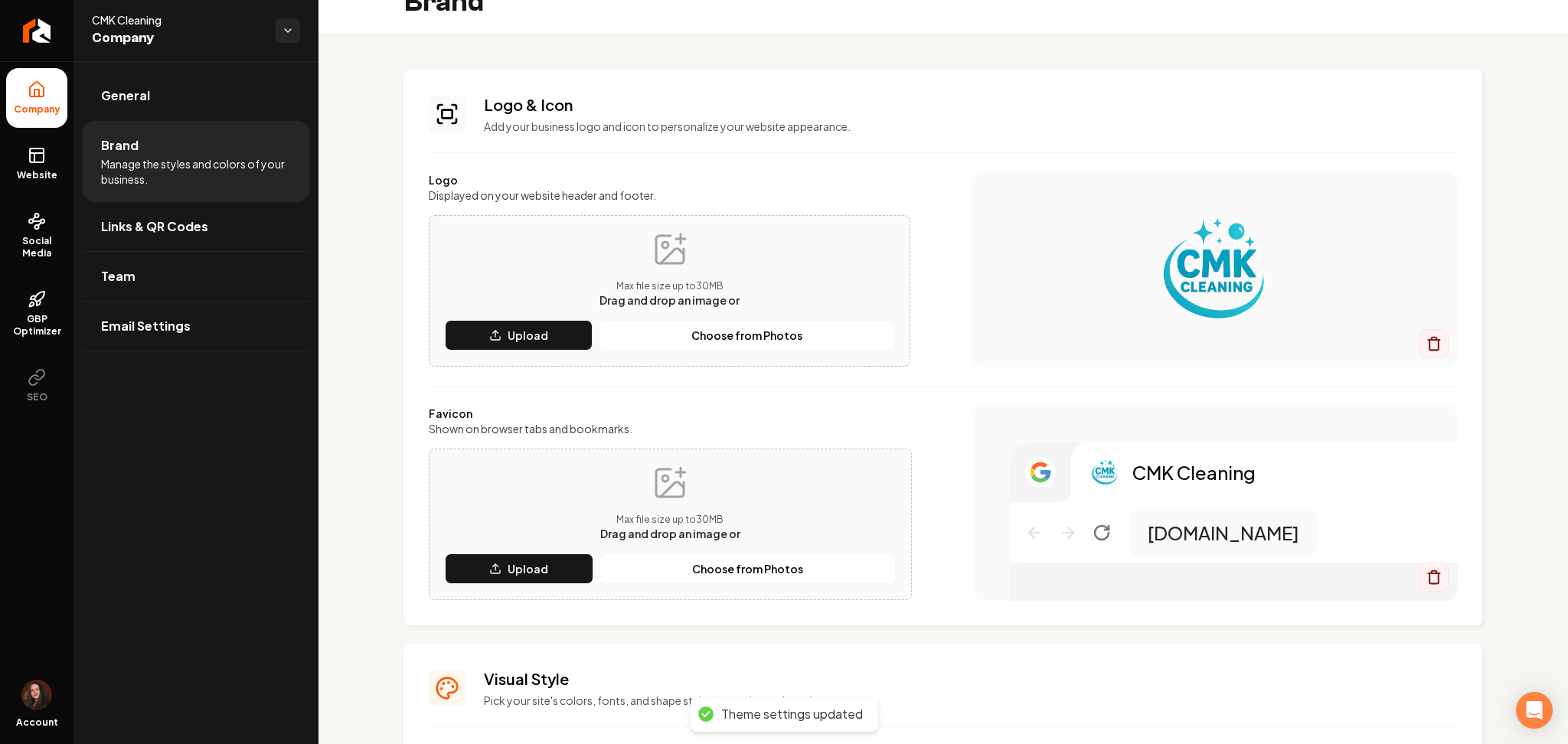
scroll to position [0, 0]
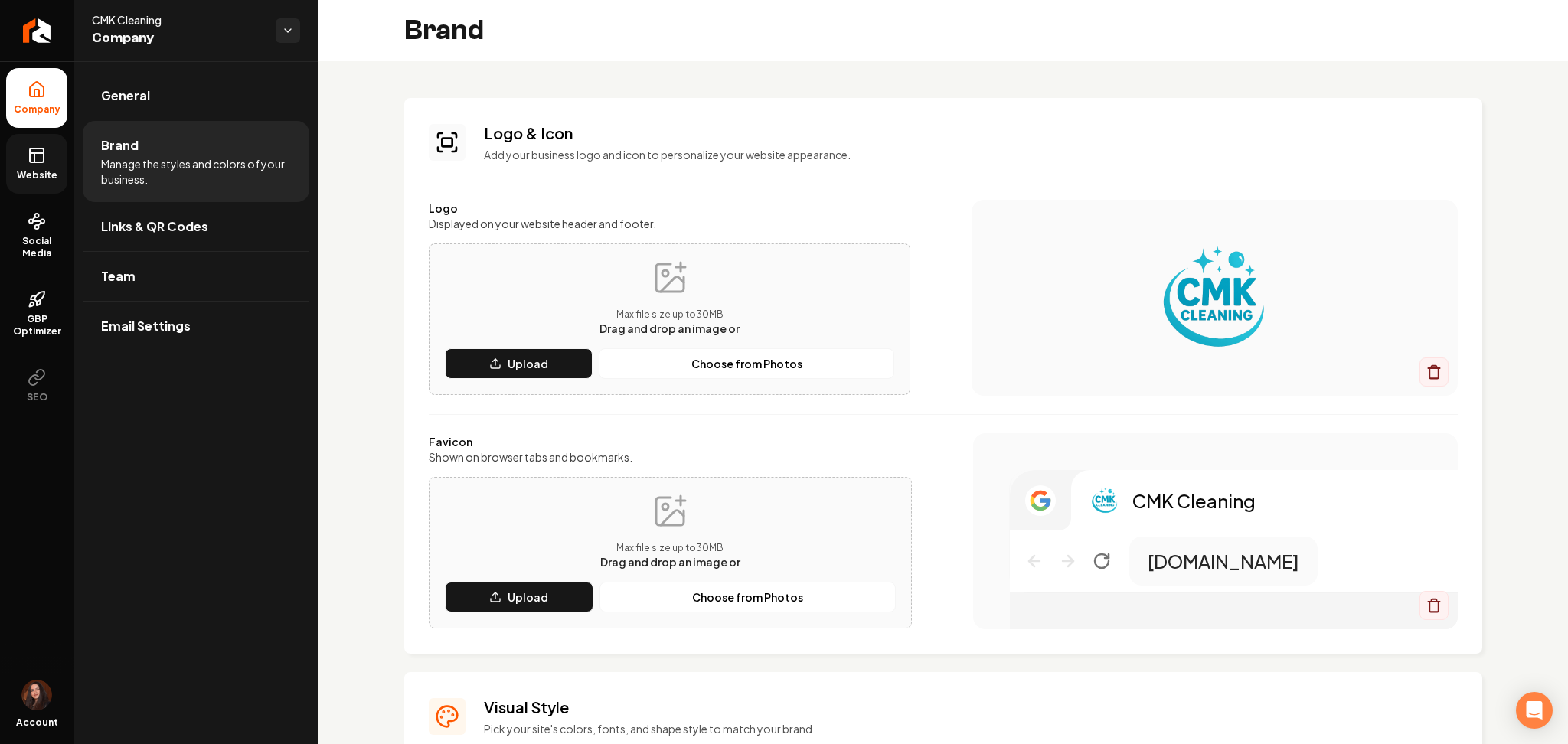
click at [23, 149] on link "Website" at bounding box center [36, 164] width 61 height 60
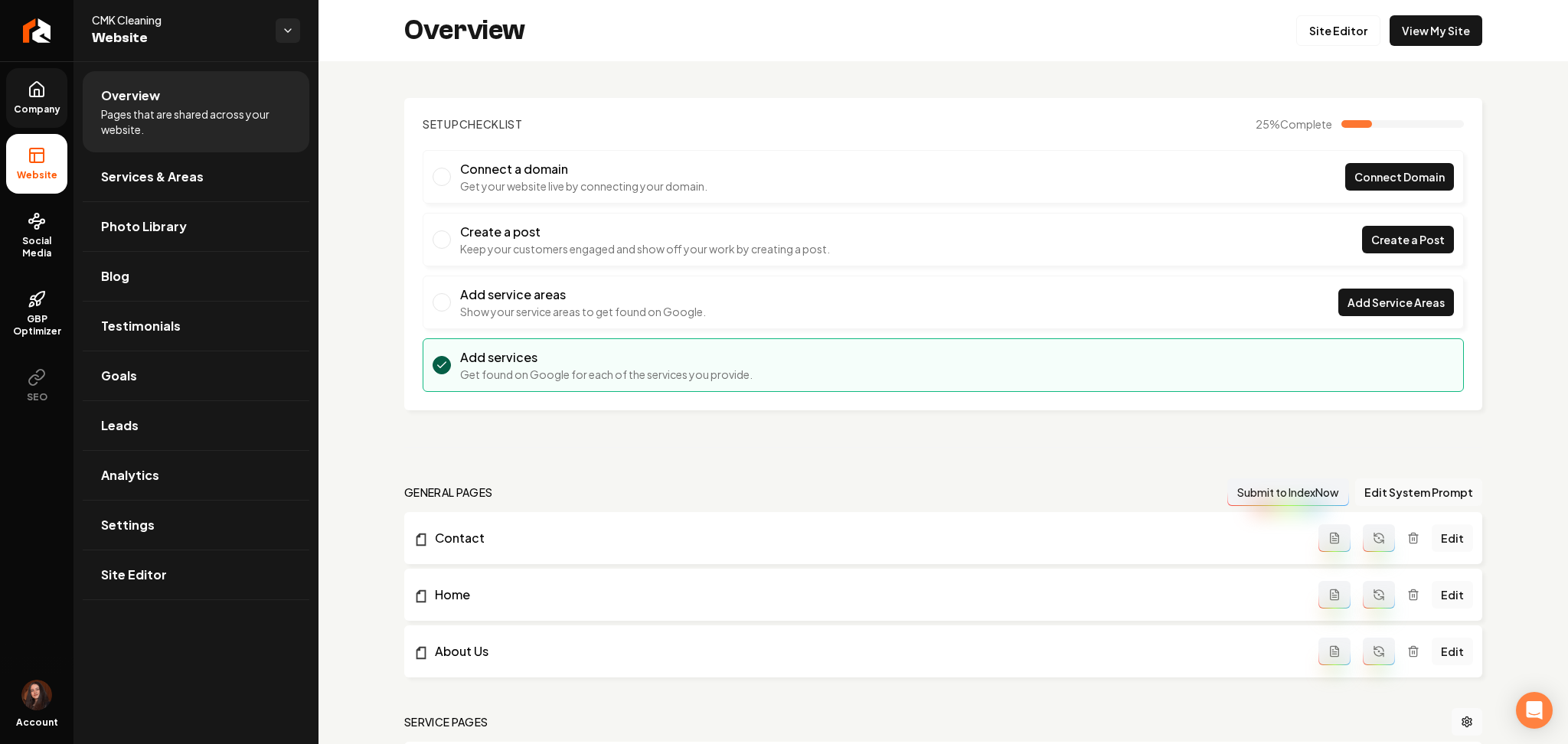
click at [1400, 489] on button "Edit System Prompt" at bounding box center [1419, 493] width 127 height 28
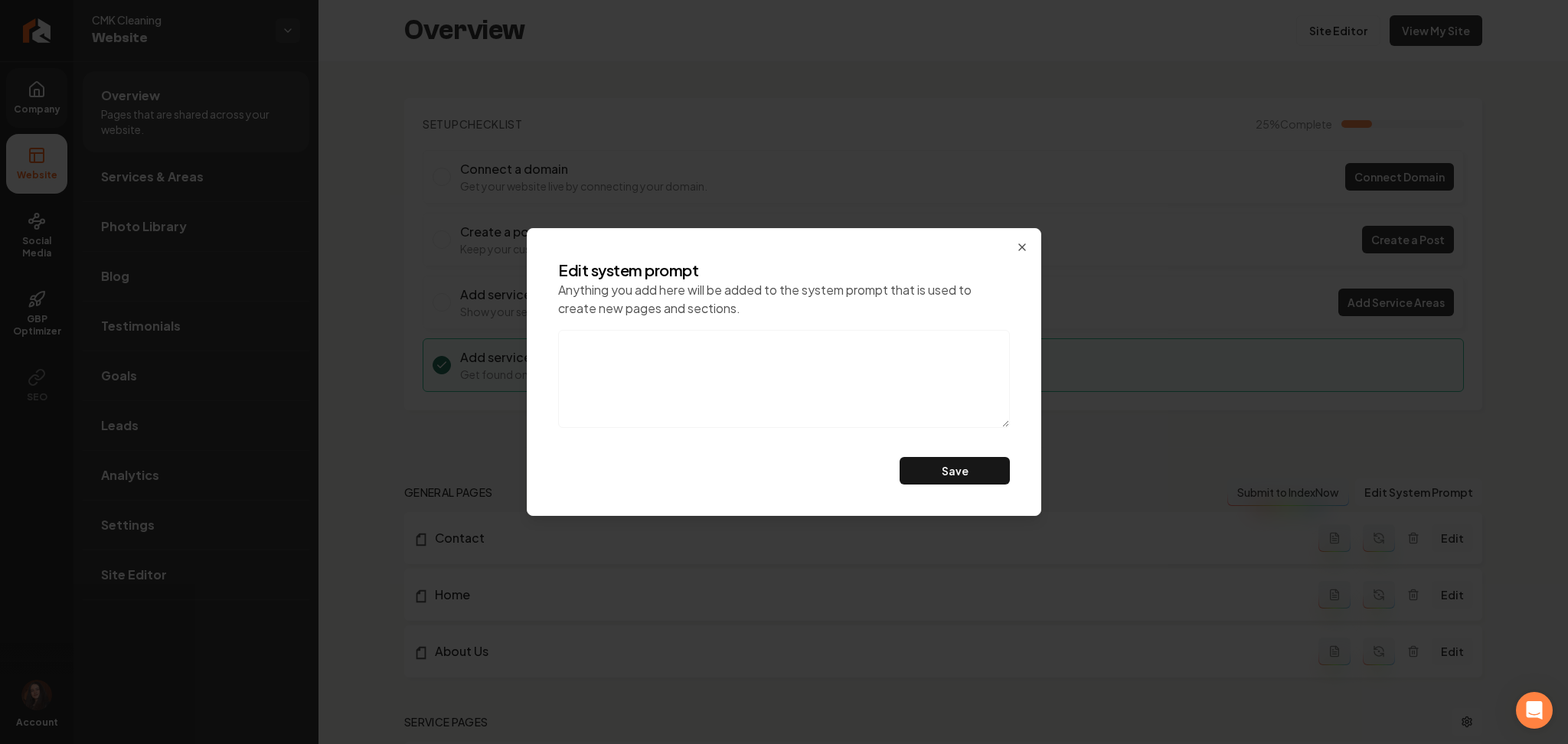
click at [883, 411] on textarea at bounding box center [784, 379] width 452 height 98
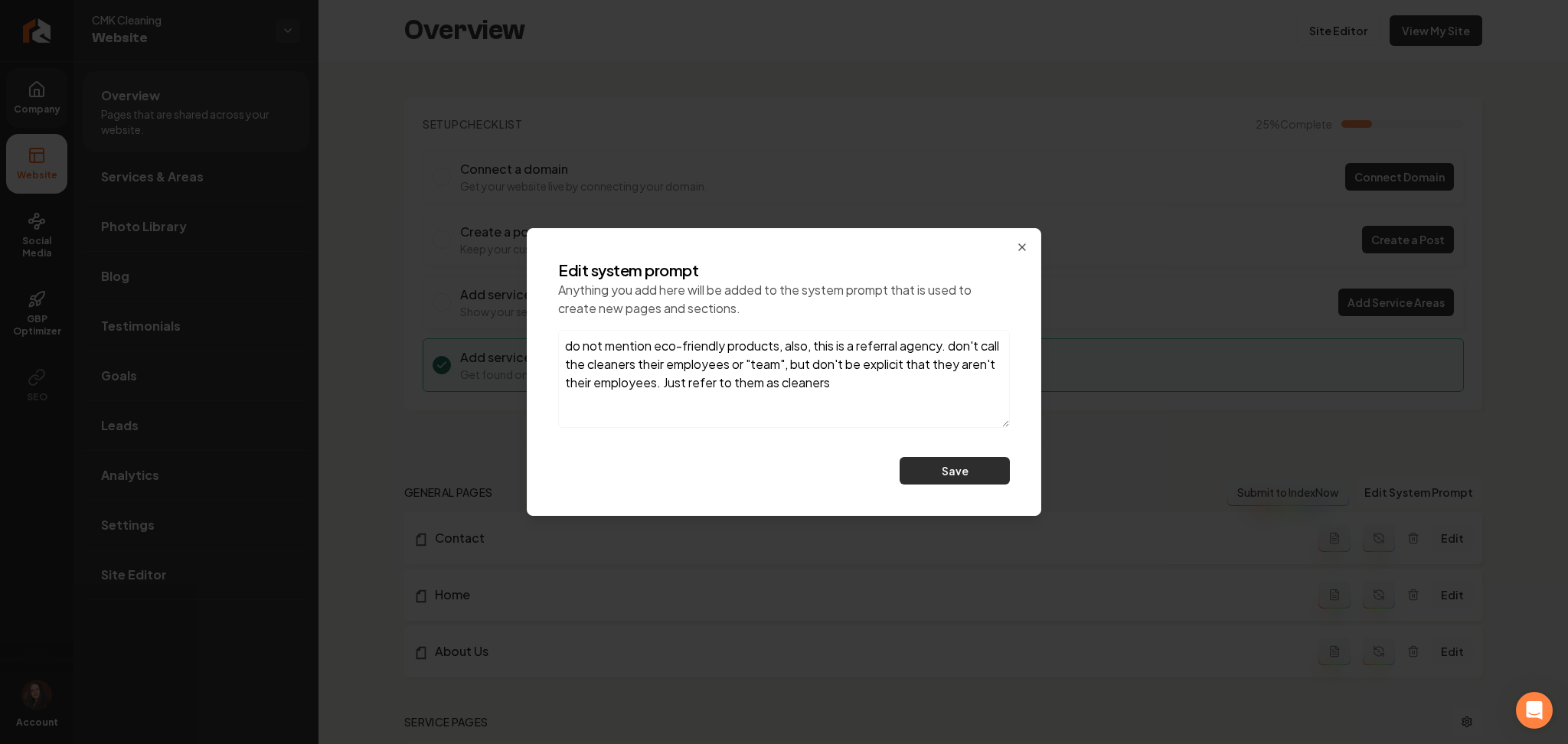
type textarea "do not mention eco-friendly products, also, this is a referral agency. don't ca…"
click at [931, 466] on button "Save" at bounding box center [955, 471] width 110 height 28
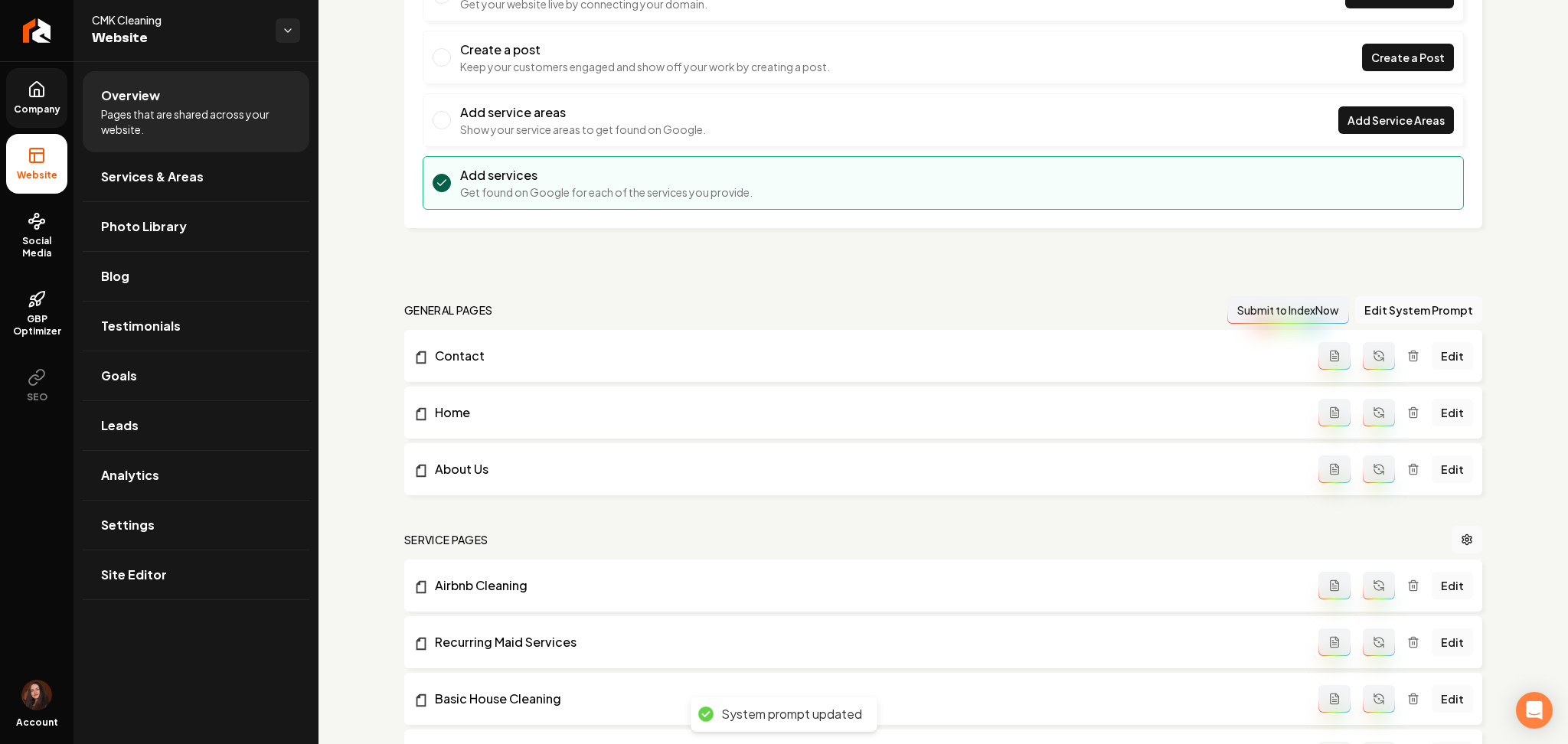
scroll to position [306, 0]
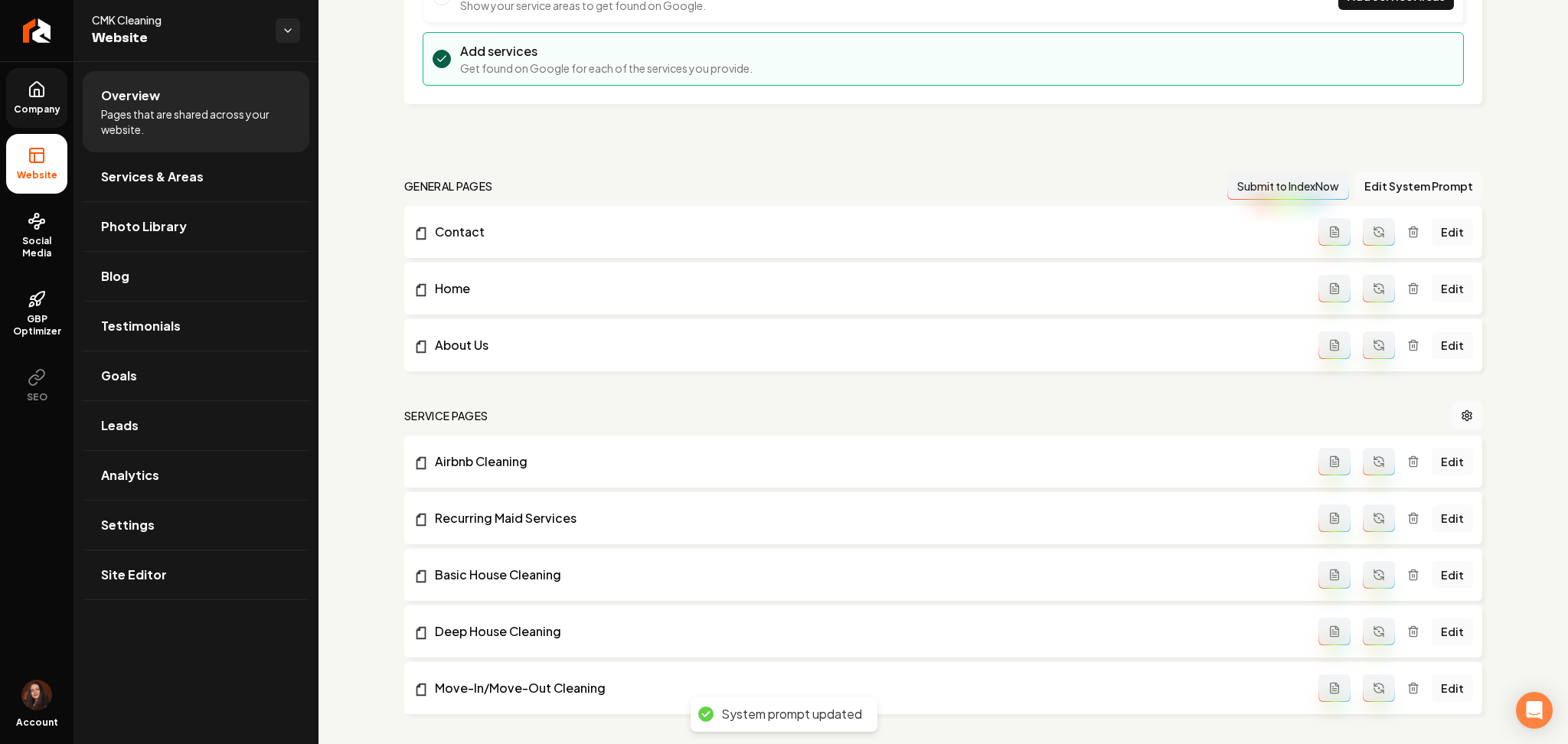
click at [1372, 238] on button "Main content area" at bounding box center [1379, 232] width 32 height 28
drag, startPoint x: 1365, startPoint y: 299, endPoint x: 1368, endPoint y: 328, distance: 29.2
click at [1364, 301] on button "Main content area" at bounding box center [1379, 289] width 32 height 28
drag, startPoint x: 1367, startPoint y: 348, endPoint x: 1372, endPoint y: 371, distance: 23.5
click at [1373, 349] on icon "Main content area" at bounding box center [1379, 345] width 12 height 12
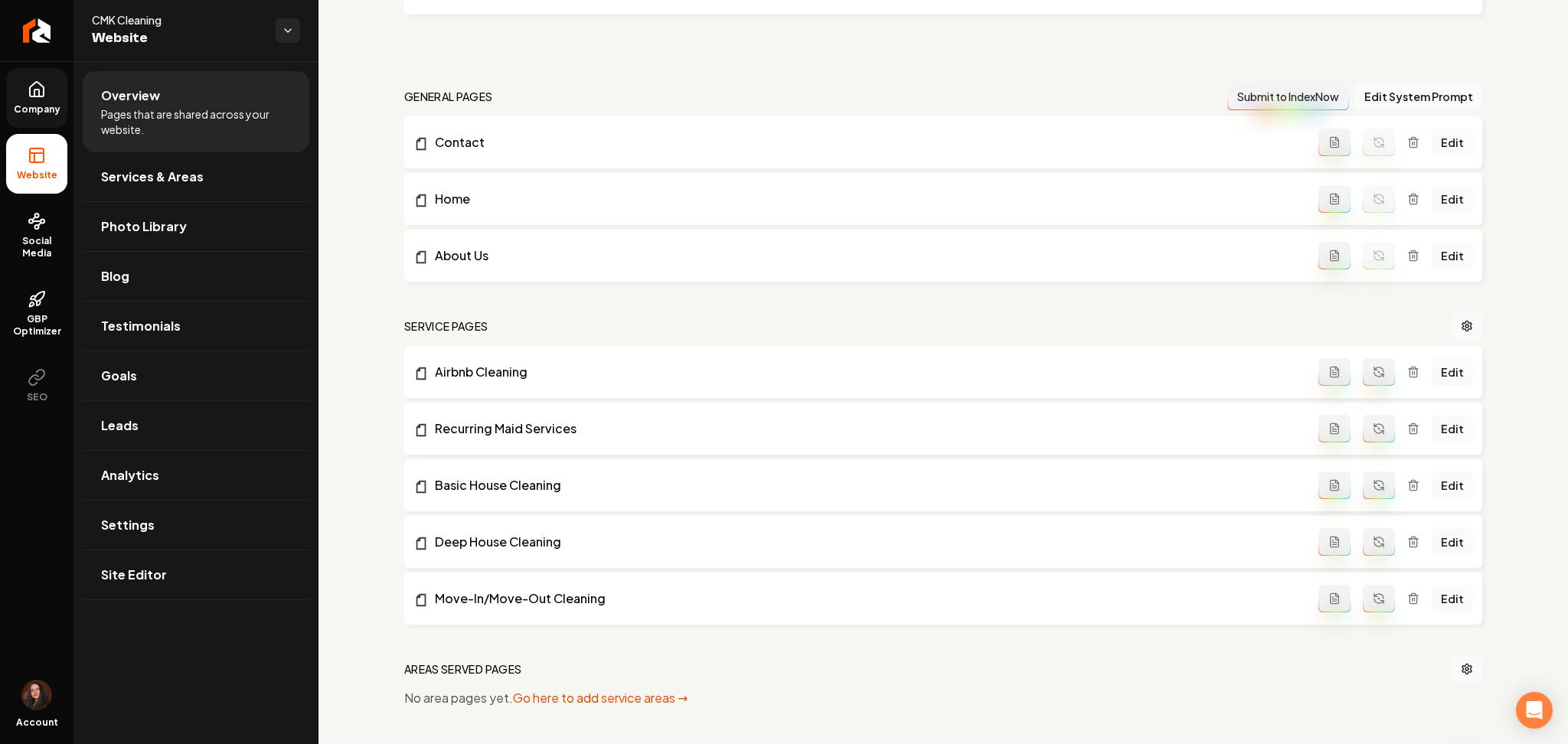
scroll to position [560, 0]
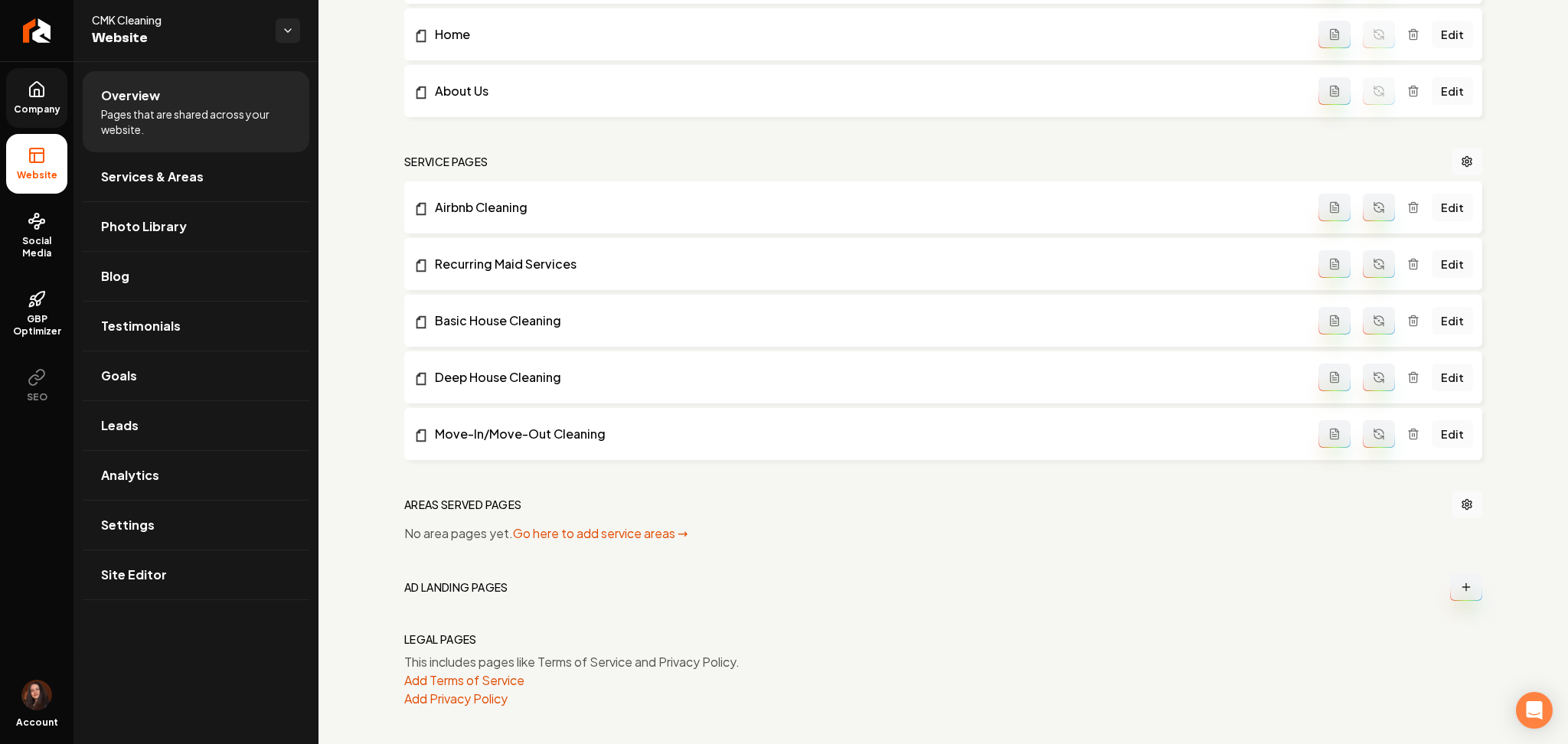
click at [1373, 212] on icon "Main content area" at bounding box center [1379, 207] width 12 height 12
click at [1375, 267] on icon "Main content area" at bounding box center [1379, 266] width 9 height 5
click at [1368, 327] on button "Main content area" at bounding box center [1379, 321] width 32 height 28
click at [1373, 376] on icon "Main content area" at bounding box center [1379, 377] width 12 height 12
click at [1365, 443] on button "Main content area" at bounding box center [1379, 434] width 32 height 28
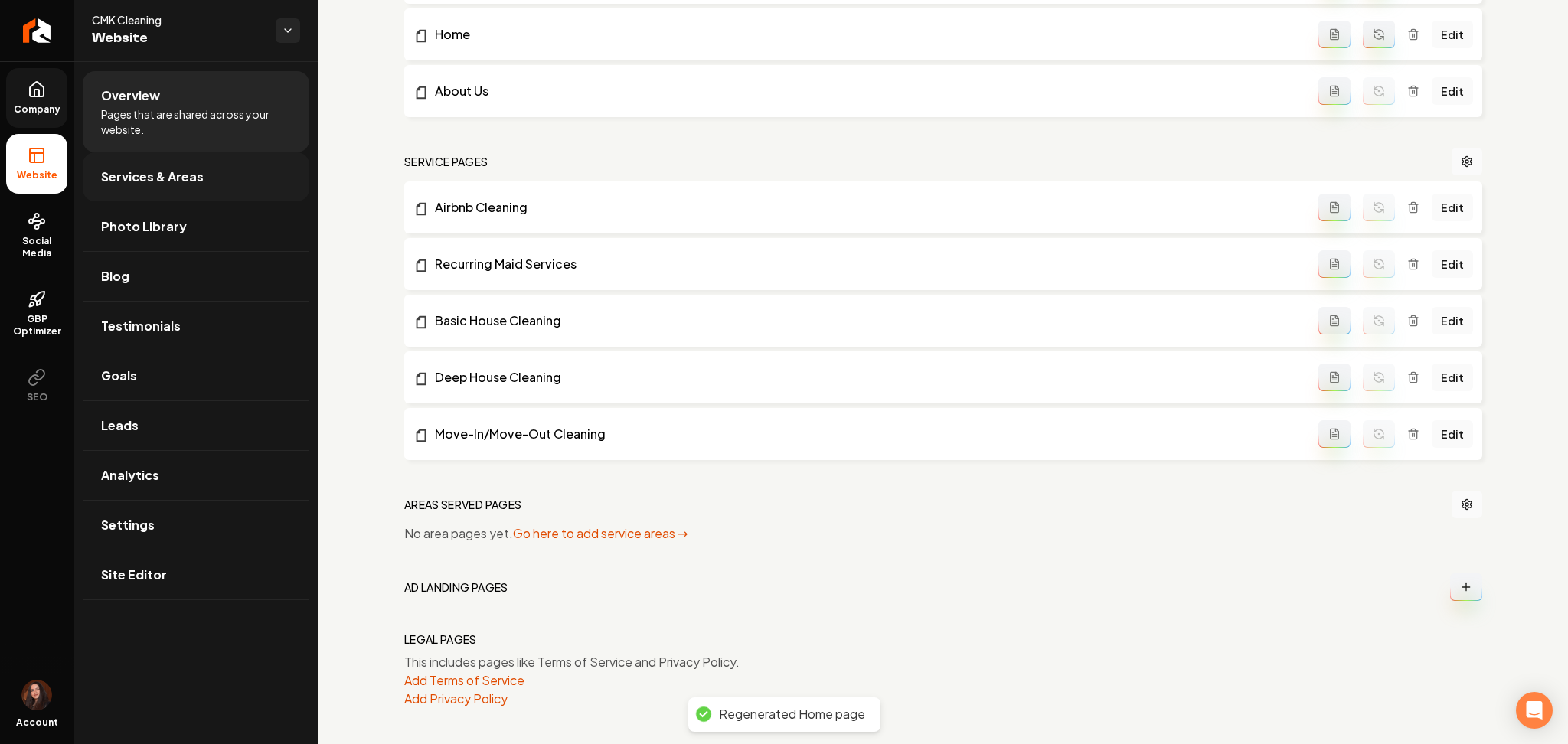
click at [155, 179] on span "Services & Areas" at bounding box center [152, 177] width 102 height 19
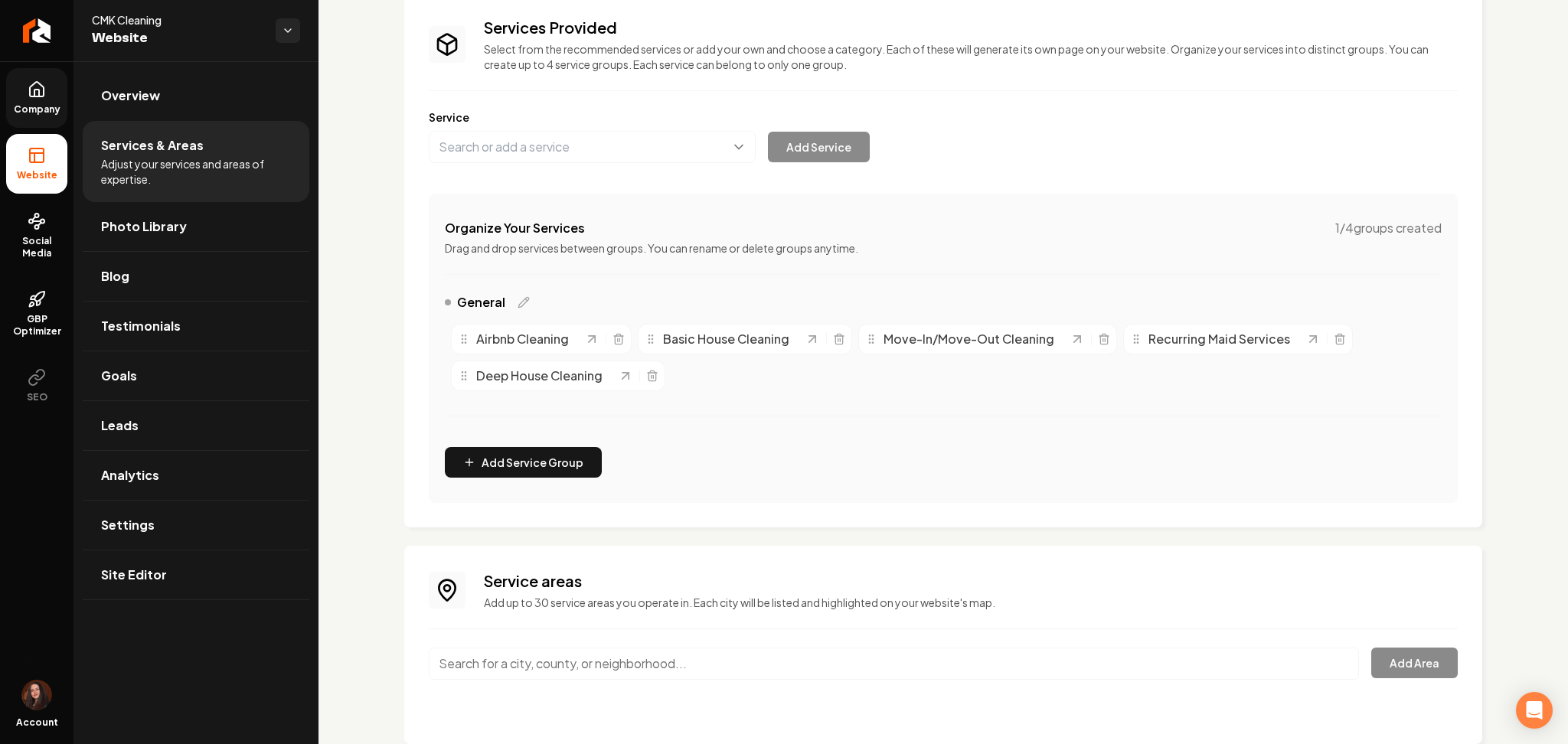
scroll to position [142, 0]
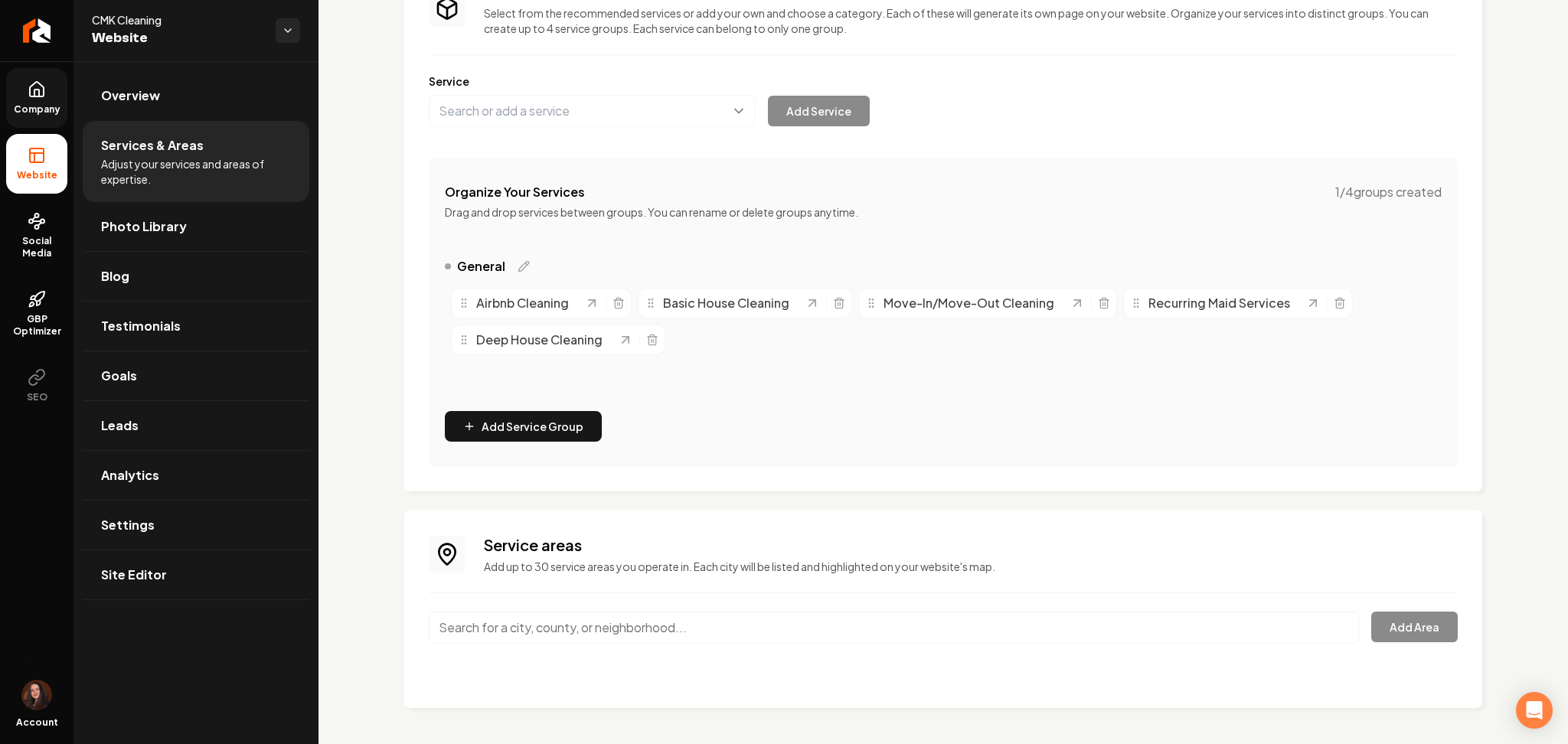
drag, startPoint x: 640, startPoint y: 620, endPoint x: 803, endPoint y: 666, distance: 169.4
click at [640, 623] on input "Main content area" at bounding box center [893, 627] width 931 height 32
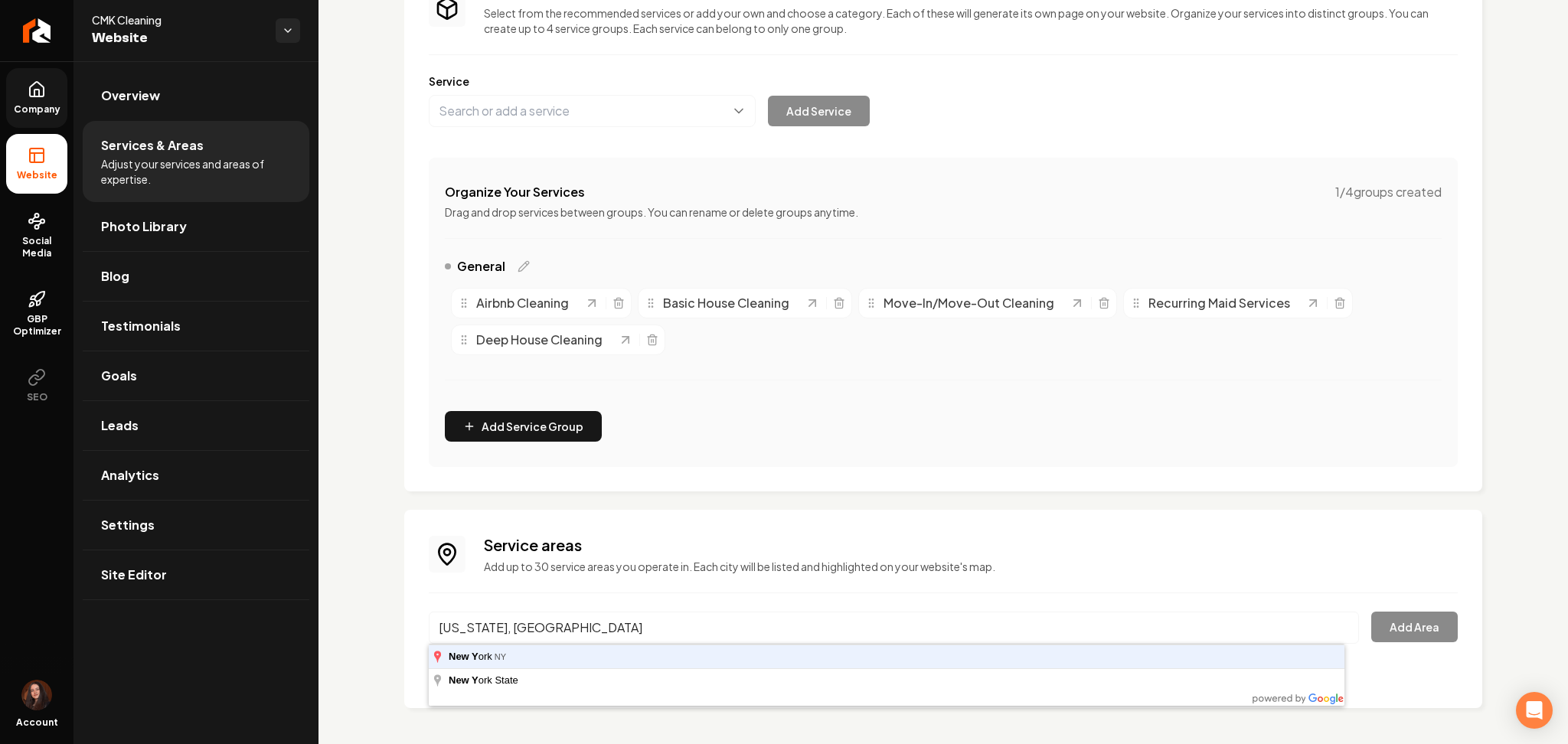
type input "[US_STATE], [GEOGRAPHIC_DATA]"
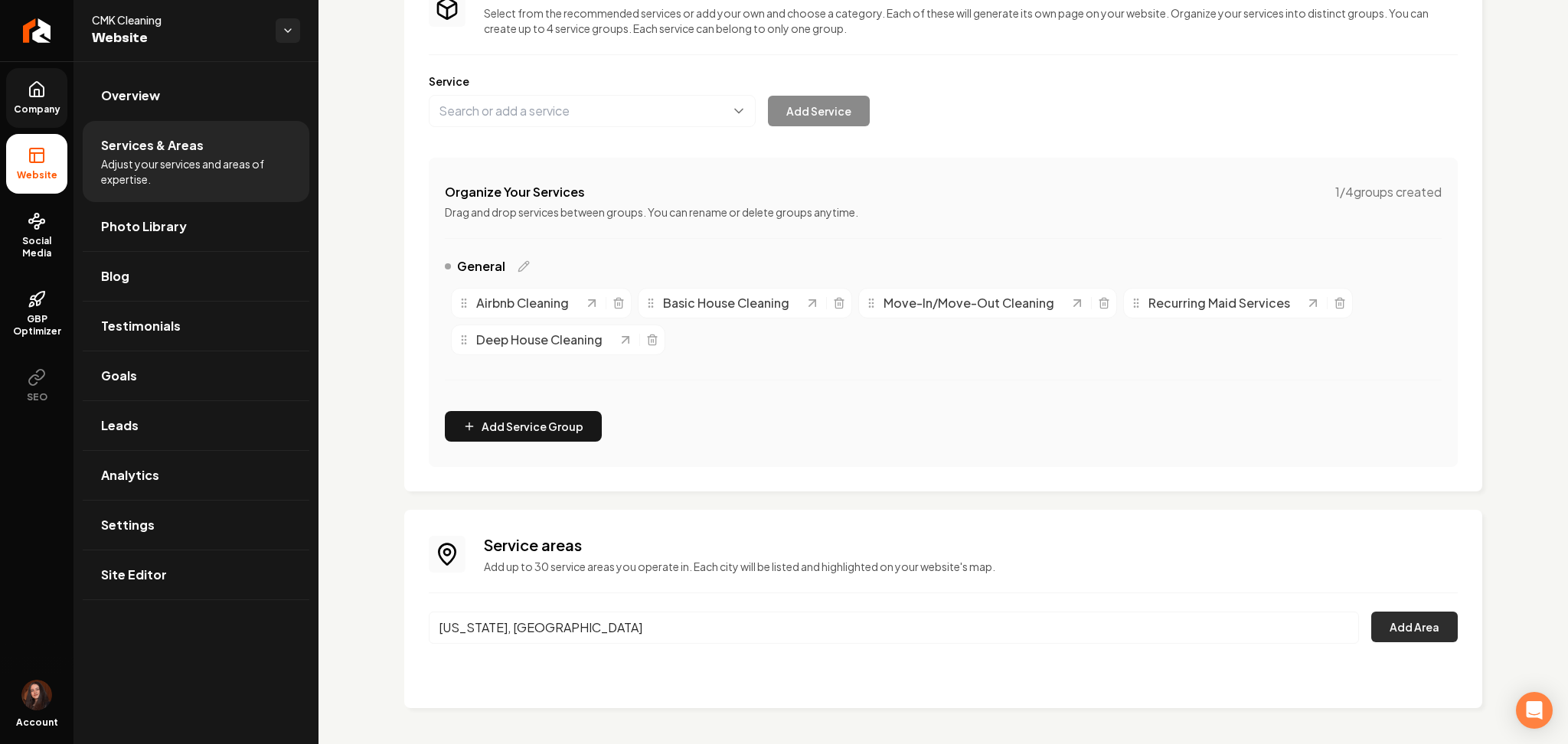
click at [1400, 634] on button "Add Area" at bounding box center [1414, 626] width 86 height 30
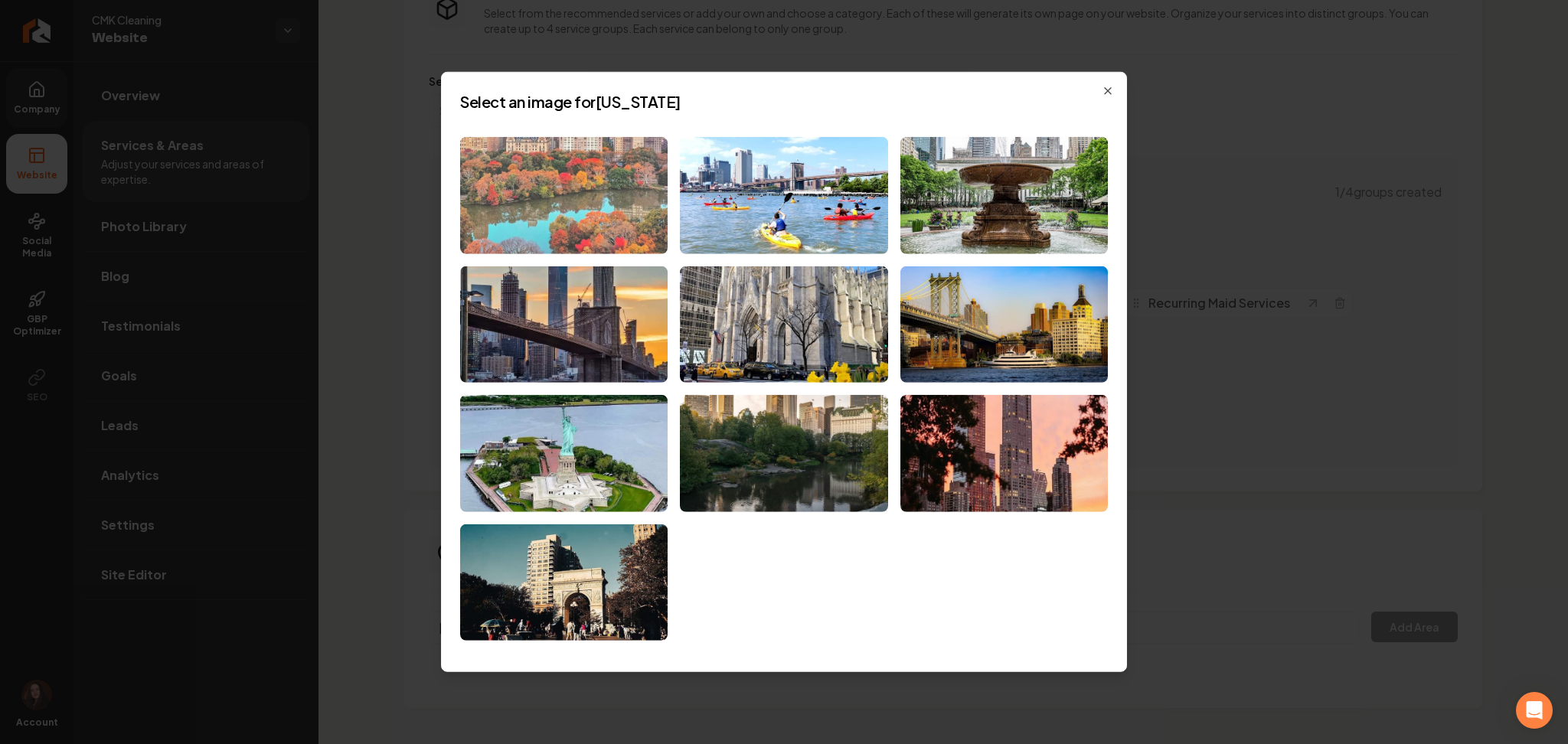
click at [597, 193] on img at bounding box center [564, 196] width 207 height 117
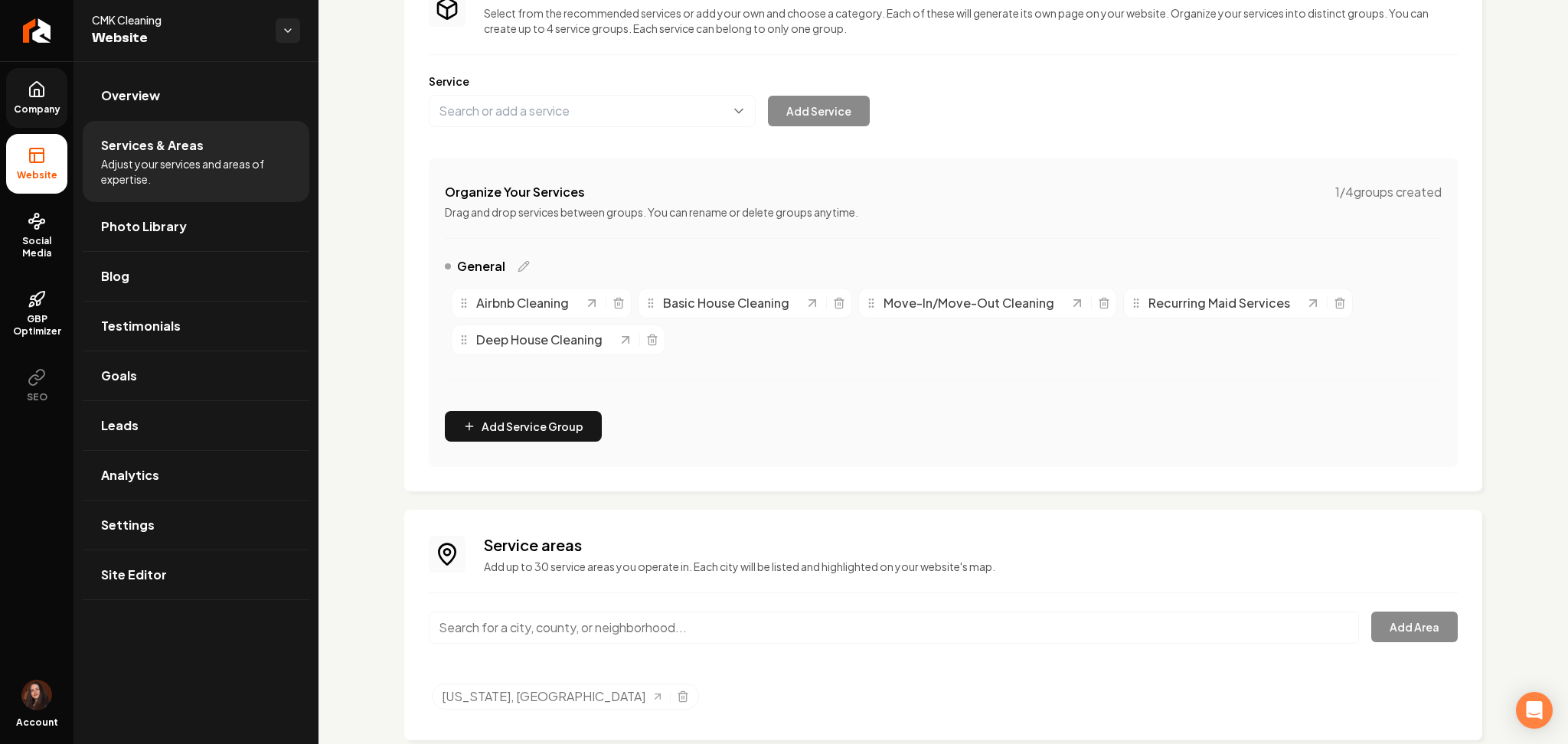
click at [588, 624] on input "Main content area" at bounding box center [893, 627] width 931 height 32
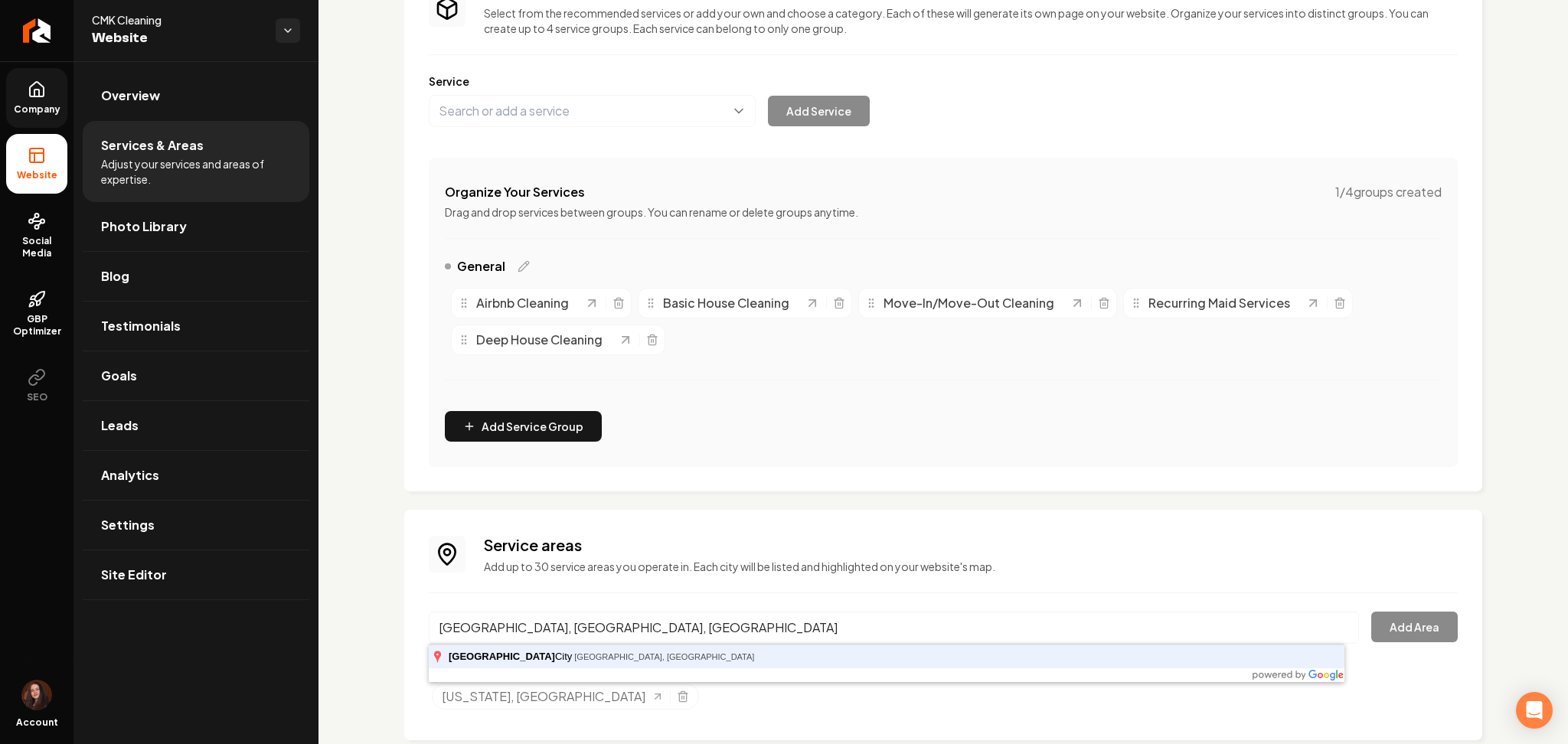
type input "[GEOGRAPHIC_DATA], [GEOGRAPHIC_DATA], [GEOGRAPHIC_DATA]"
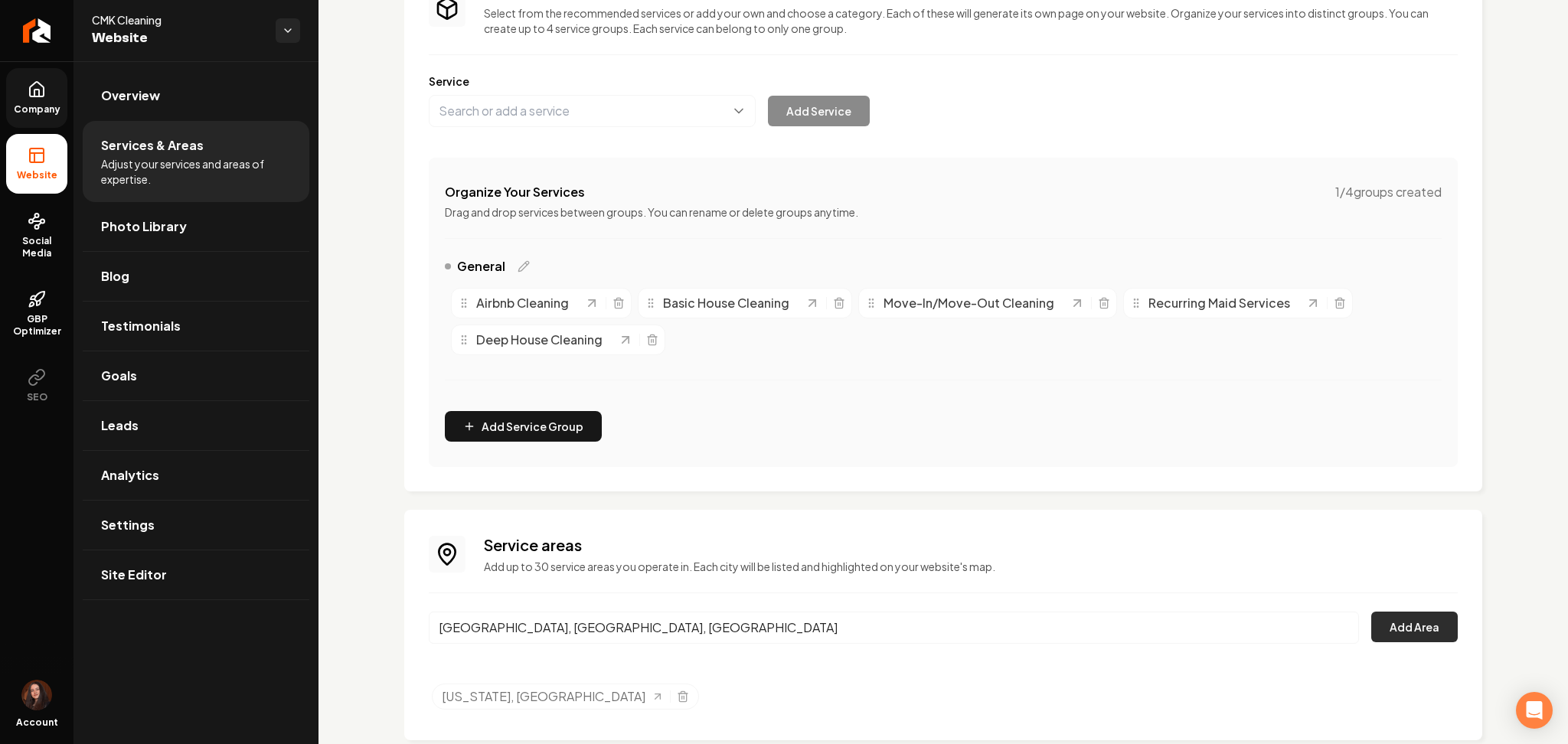
click at [1434, 636] on button "Add Area" at bounding box center [1414, 626] width 86 height 30
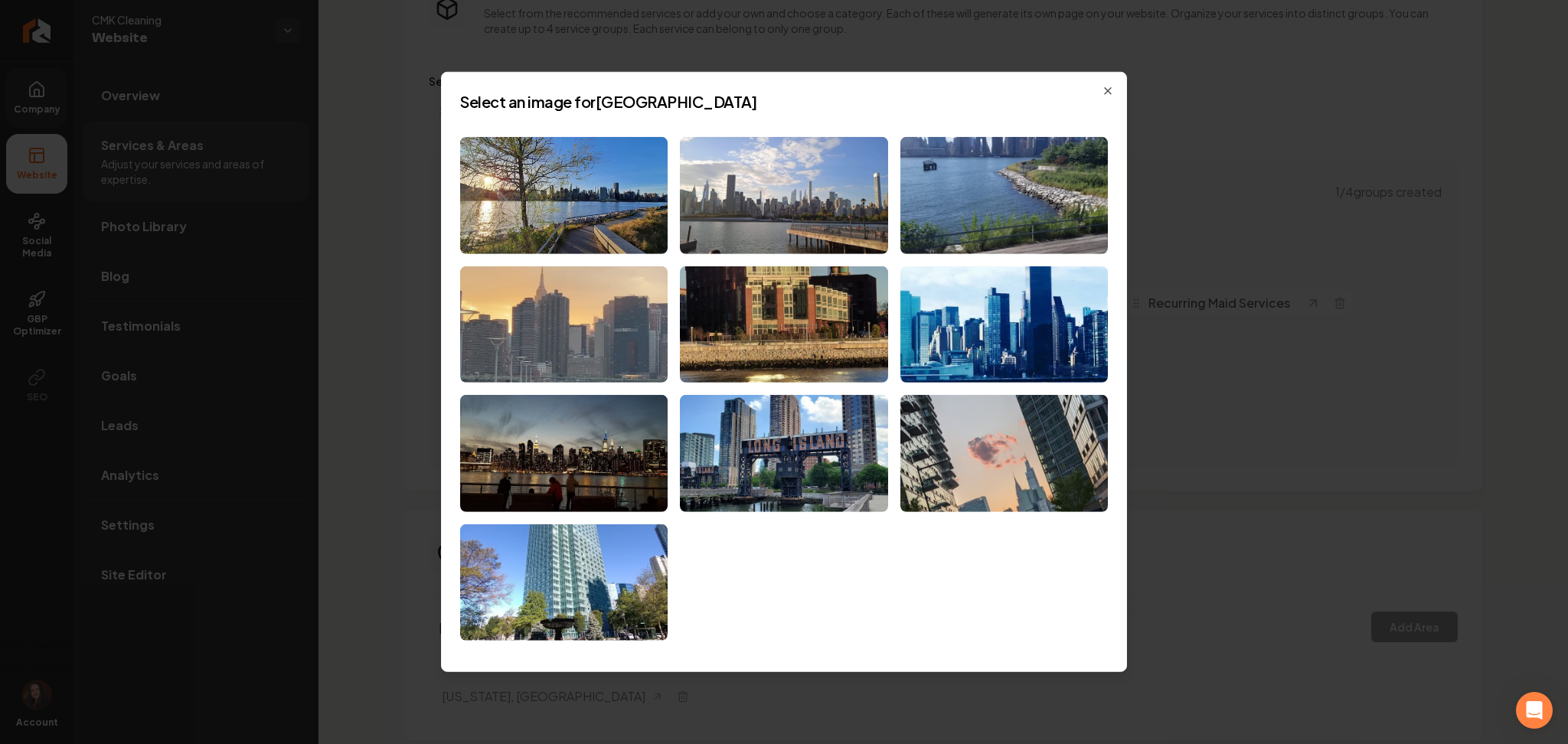
click at [562, 296] on img at bounding box center [564, 324] width 207 height 117
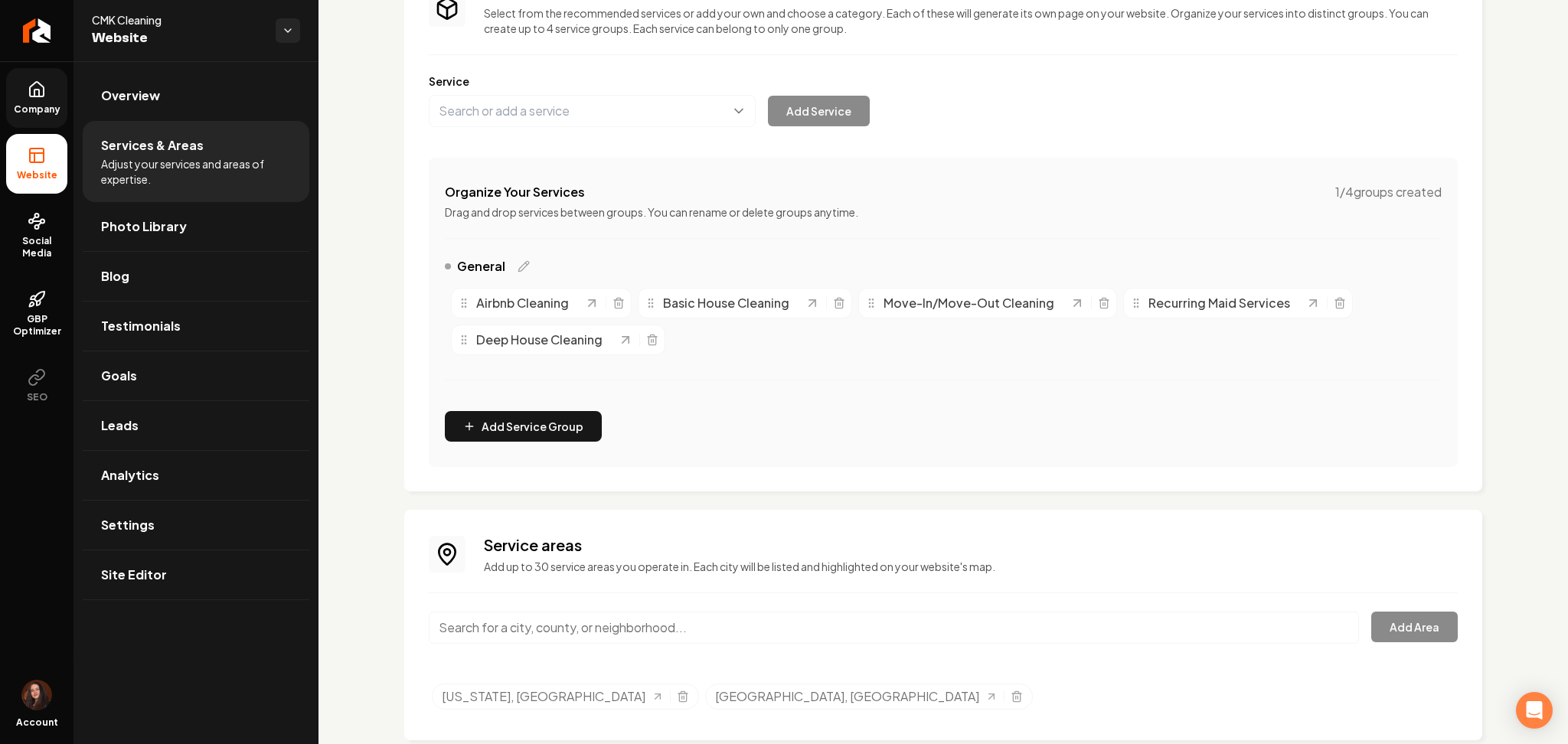
click at [505, 638] on input "Main content area" at bounding box center [893, 627] width 931 height 32
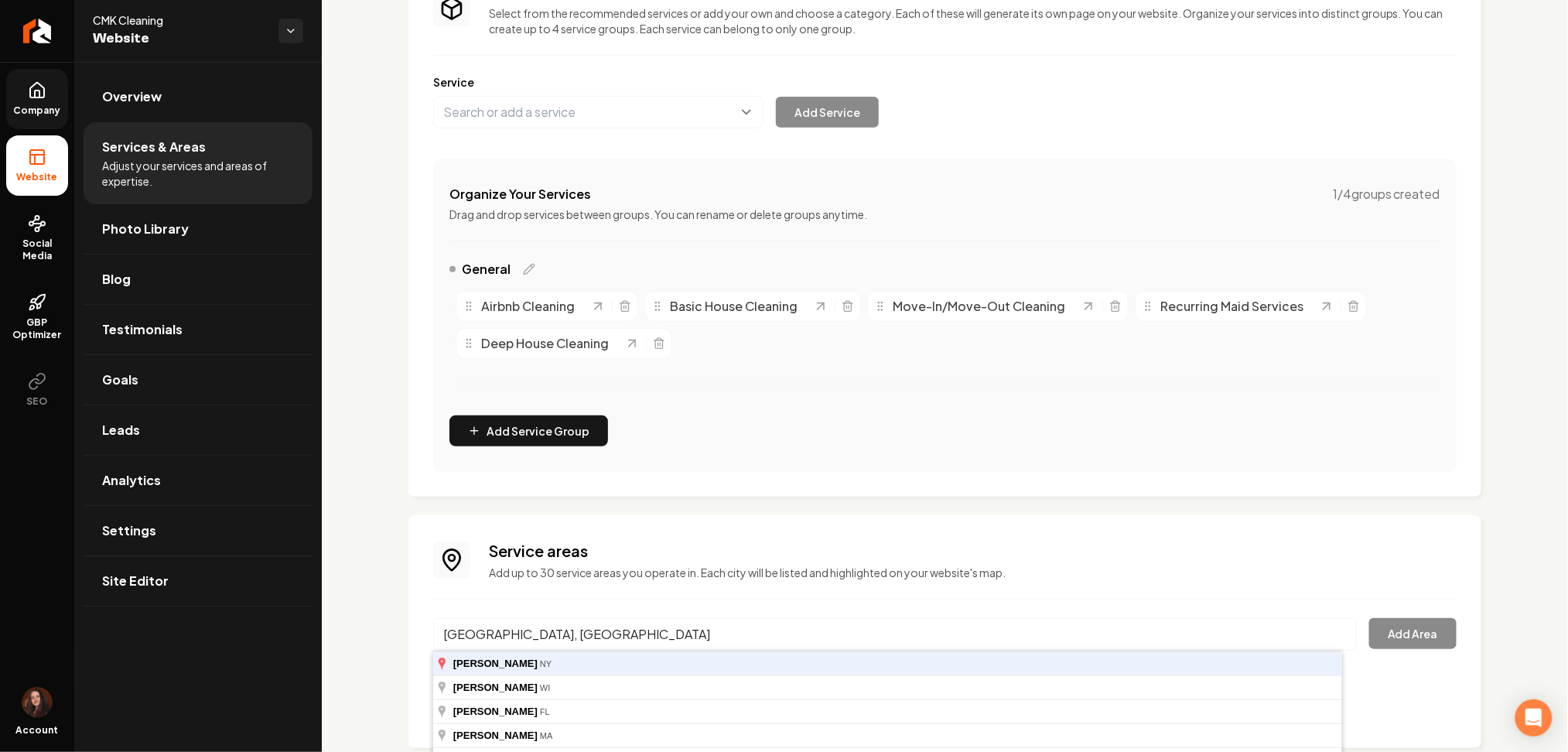
type input "[GEOGRAPHIC_DATA], [GEOGRAPHIC_DATA]"
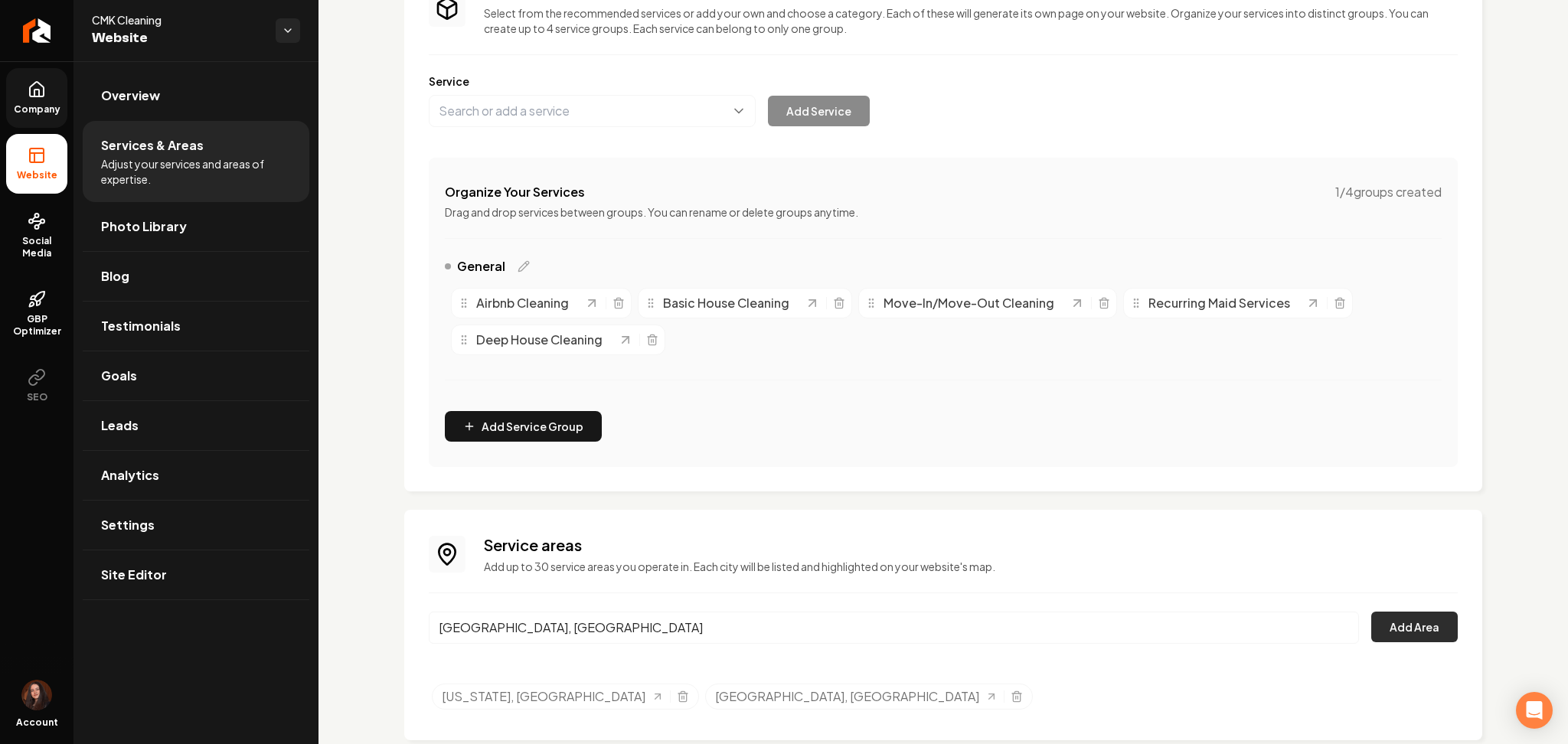
click at [1409, 617] on button "Add Area" at bounding box center [1414, 626] width 86 height 30
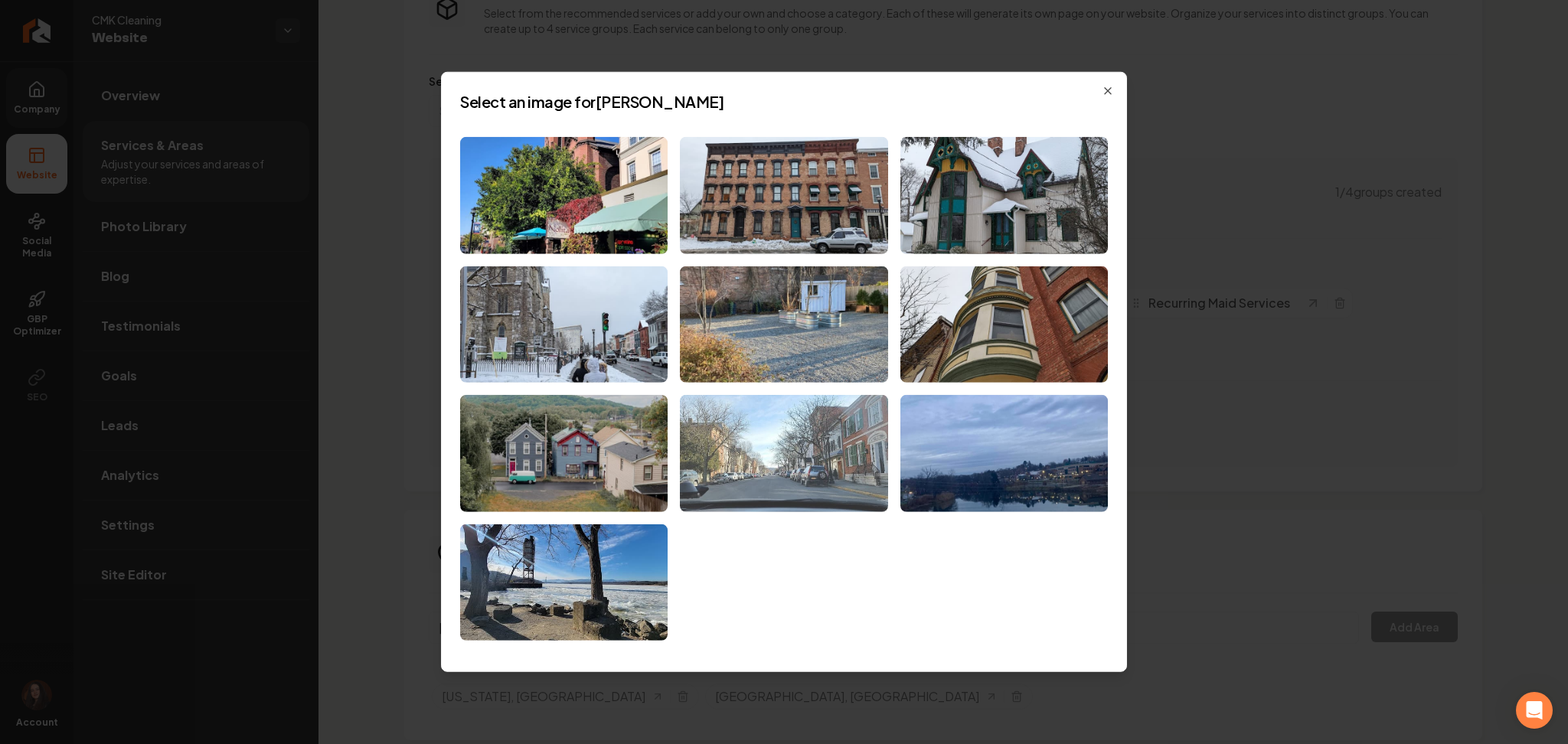
click at [831, 453] on img at bounding box center [783, 453] width 207 height 117
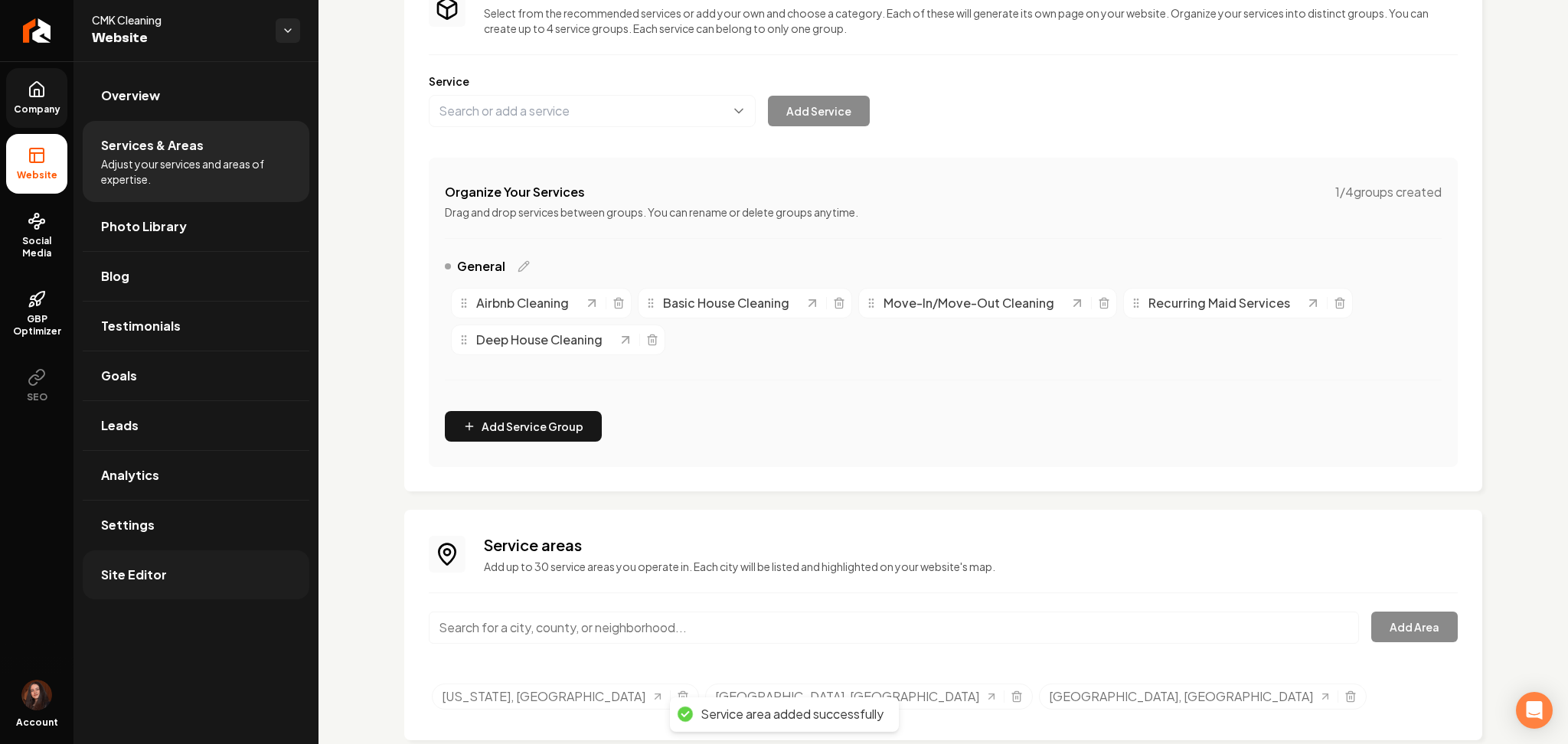
click at [168, 567] on link "Site Editor" at bounding box center [196, 574] width 227 height 49
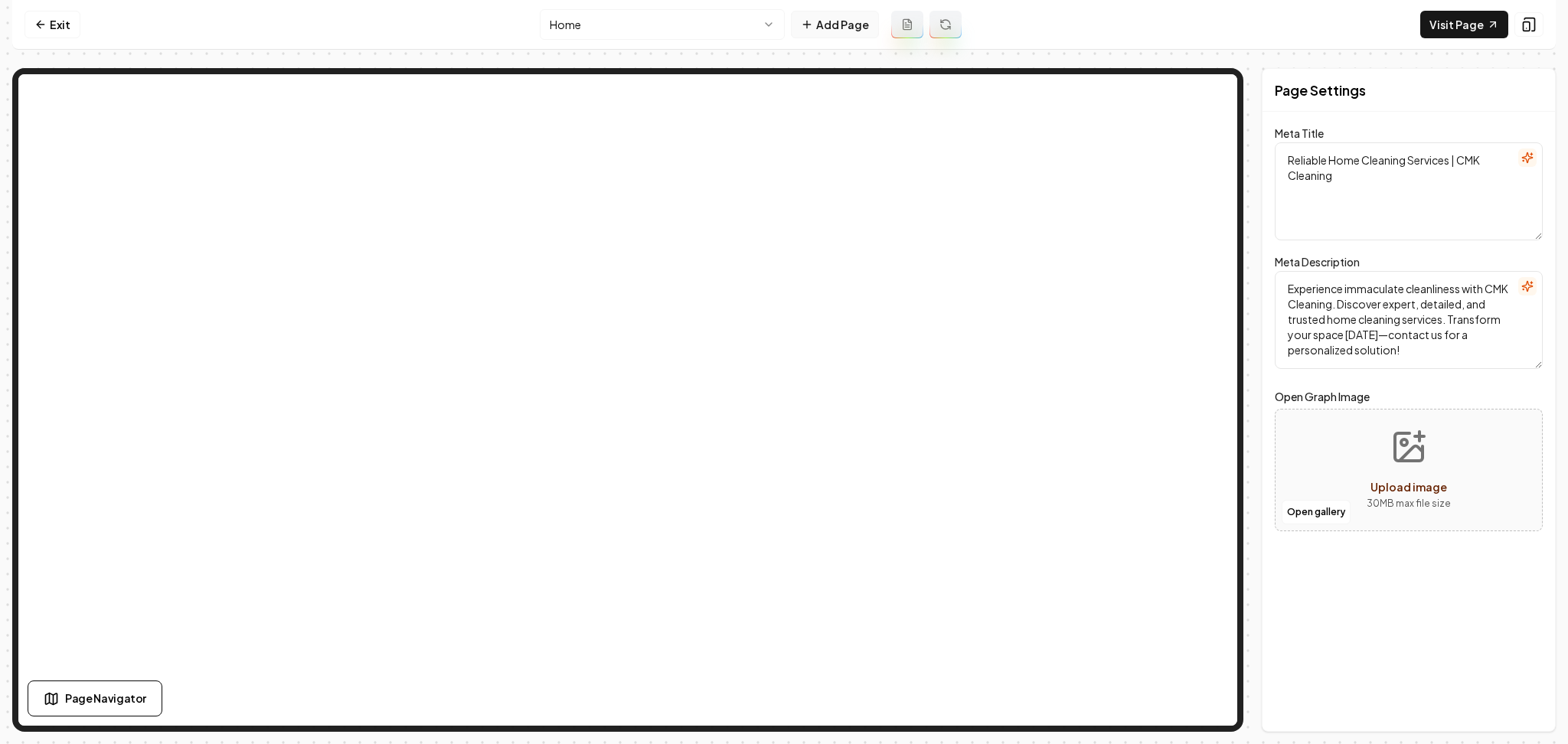
click at [837, 22] on button "Add Page" at bounding box center [834, 25] width 88 height 28
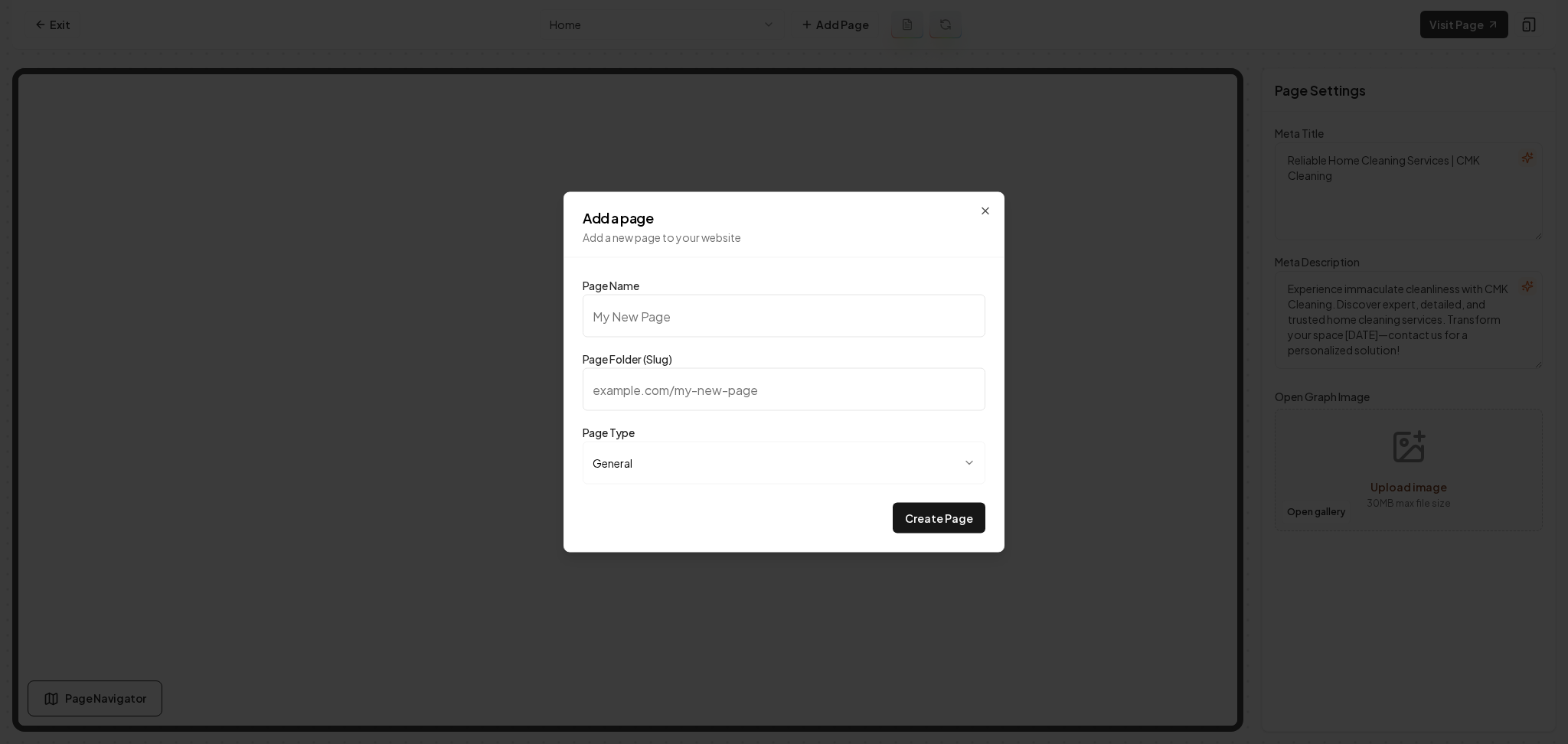
type input "C"
type input "c"
type input "Ch"
type input "ch"
type input "Che"
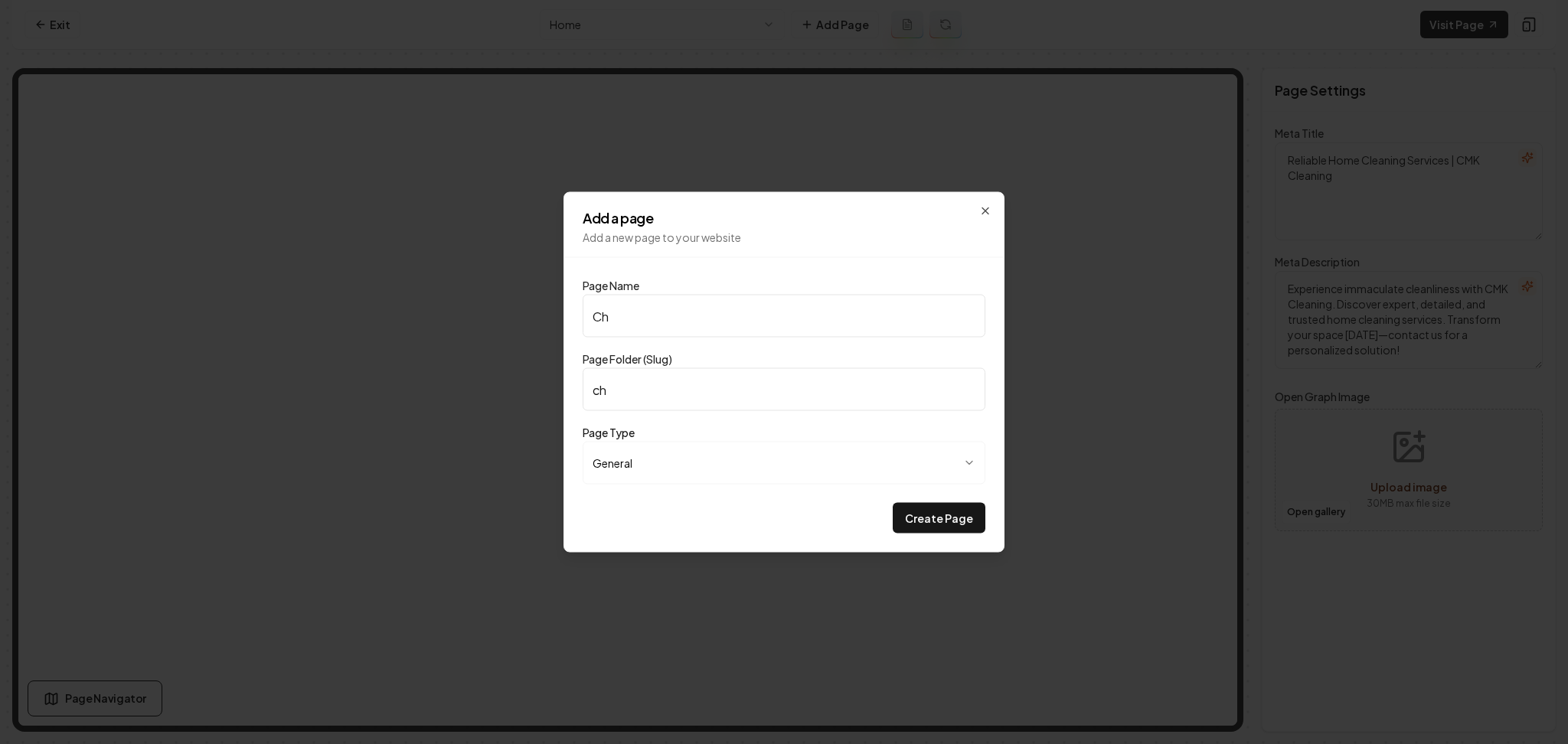
type input "che"
type input "Chec"
type input "chec"
type input "Check"
type input "check"
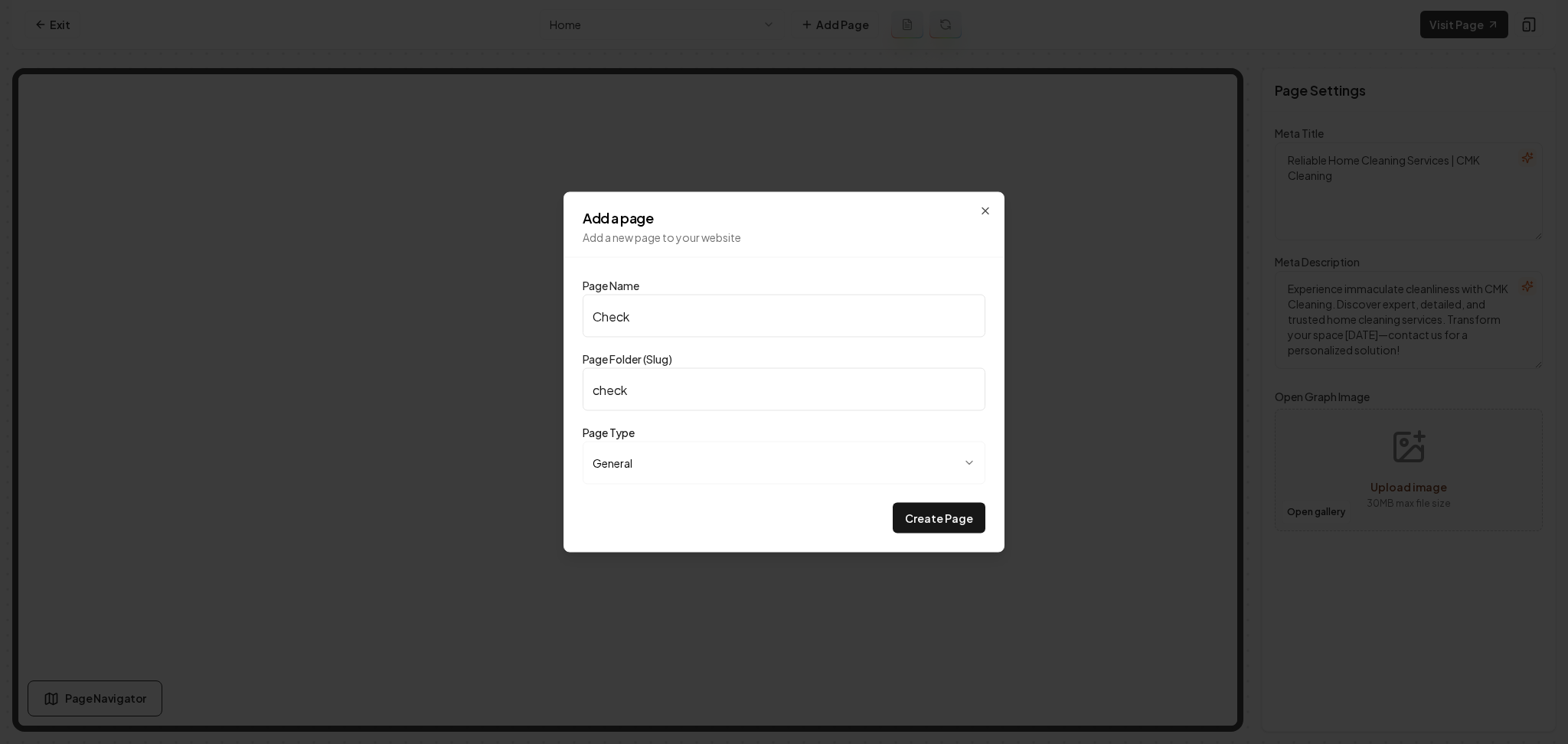
type input "Checkl"
type input "checkl"
type input "Checkli"
type input "checkli"
type input "Checklis"
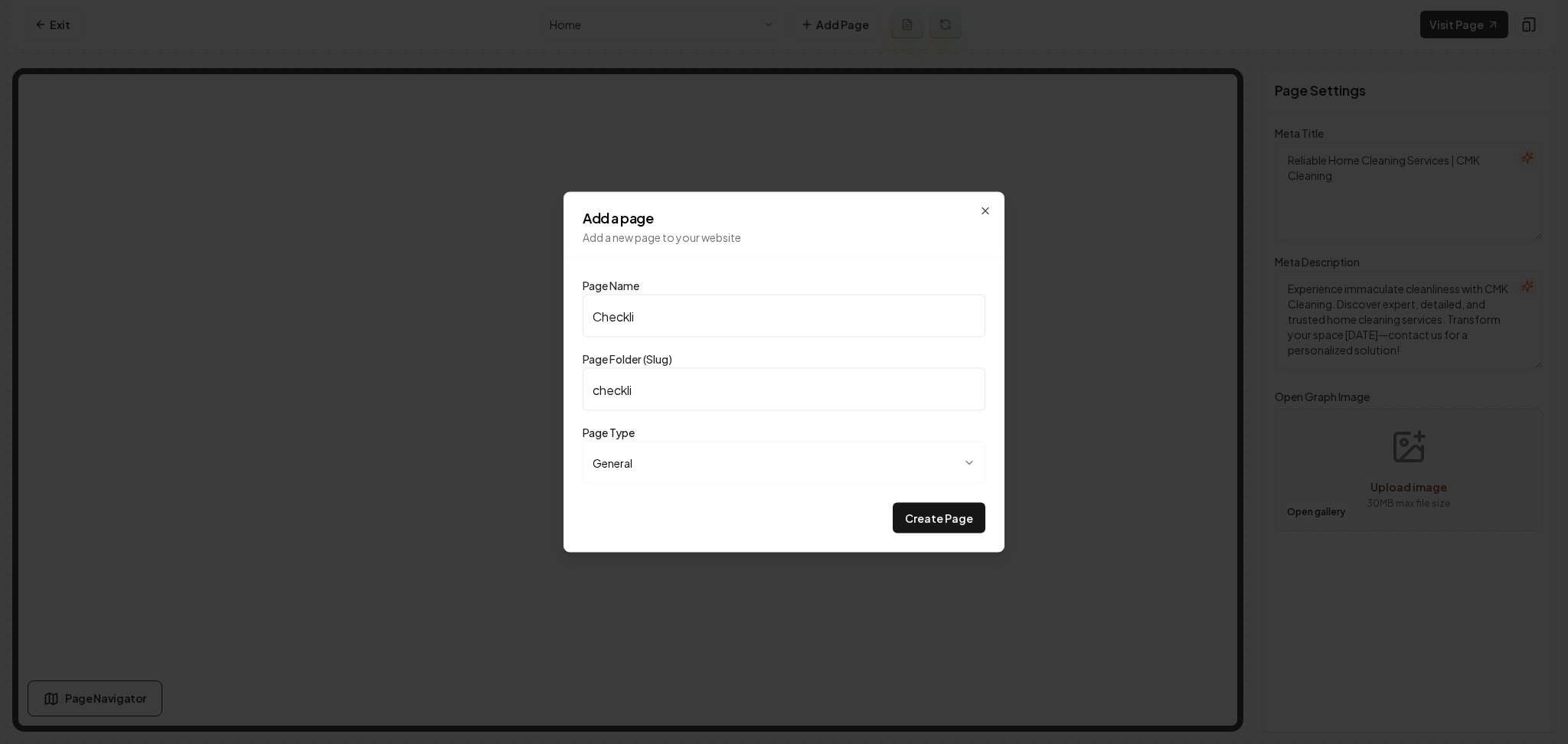
type input "checklis"
type input "Checklist"
type input "checklist"
type input "Checklist"
click at [893, 503] on button "Create Page" at bounding box center [938, 517] width 92 height 30
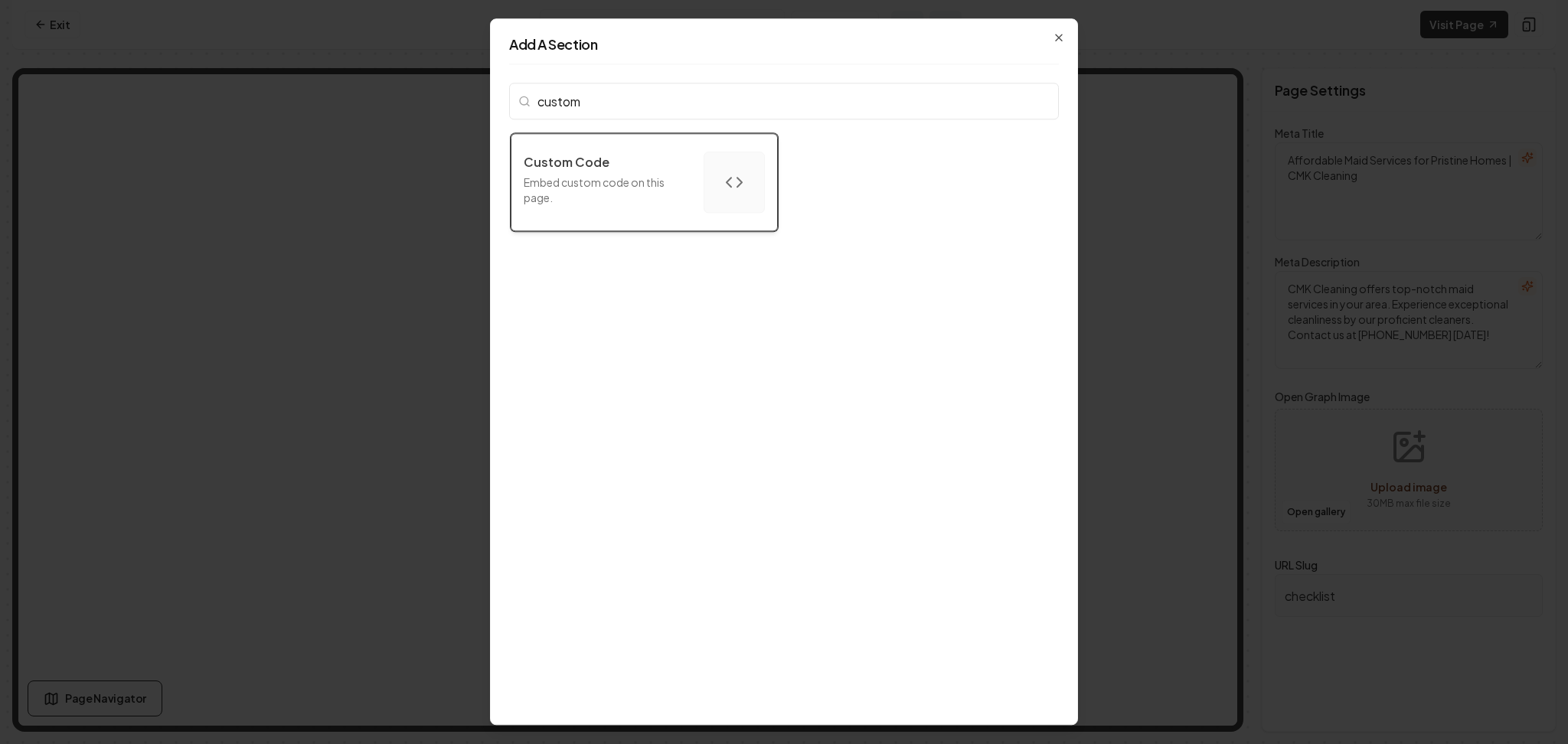
type input "custom"
click at [598, 183] on p "Embed custom code on this page." at bounding box center [608, 189] width 168 height 30
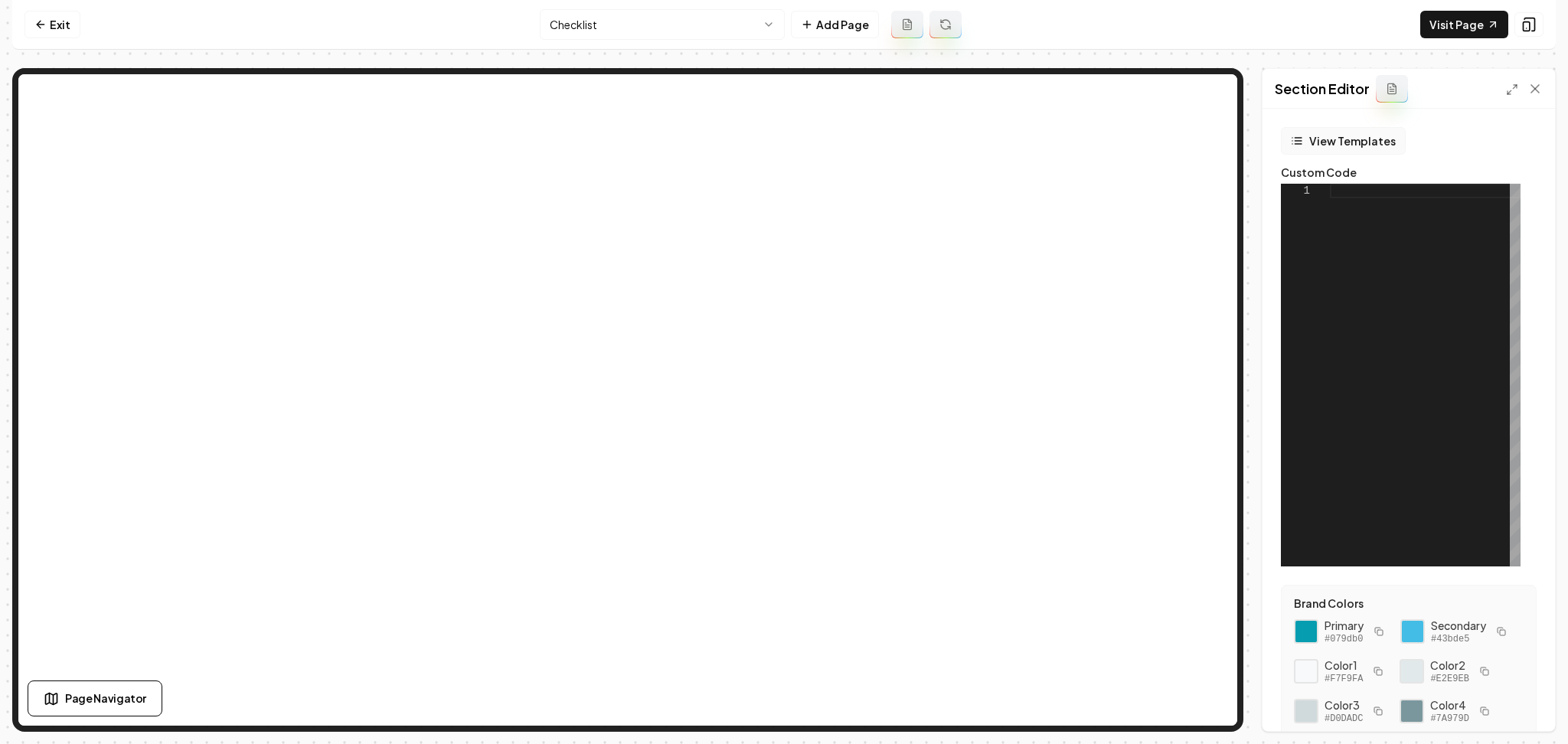
click at [1310, 130] on button "View Templates" at bounding box center [1343, 141] width 125 height 28
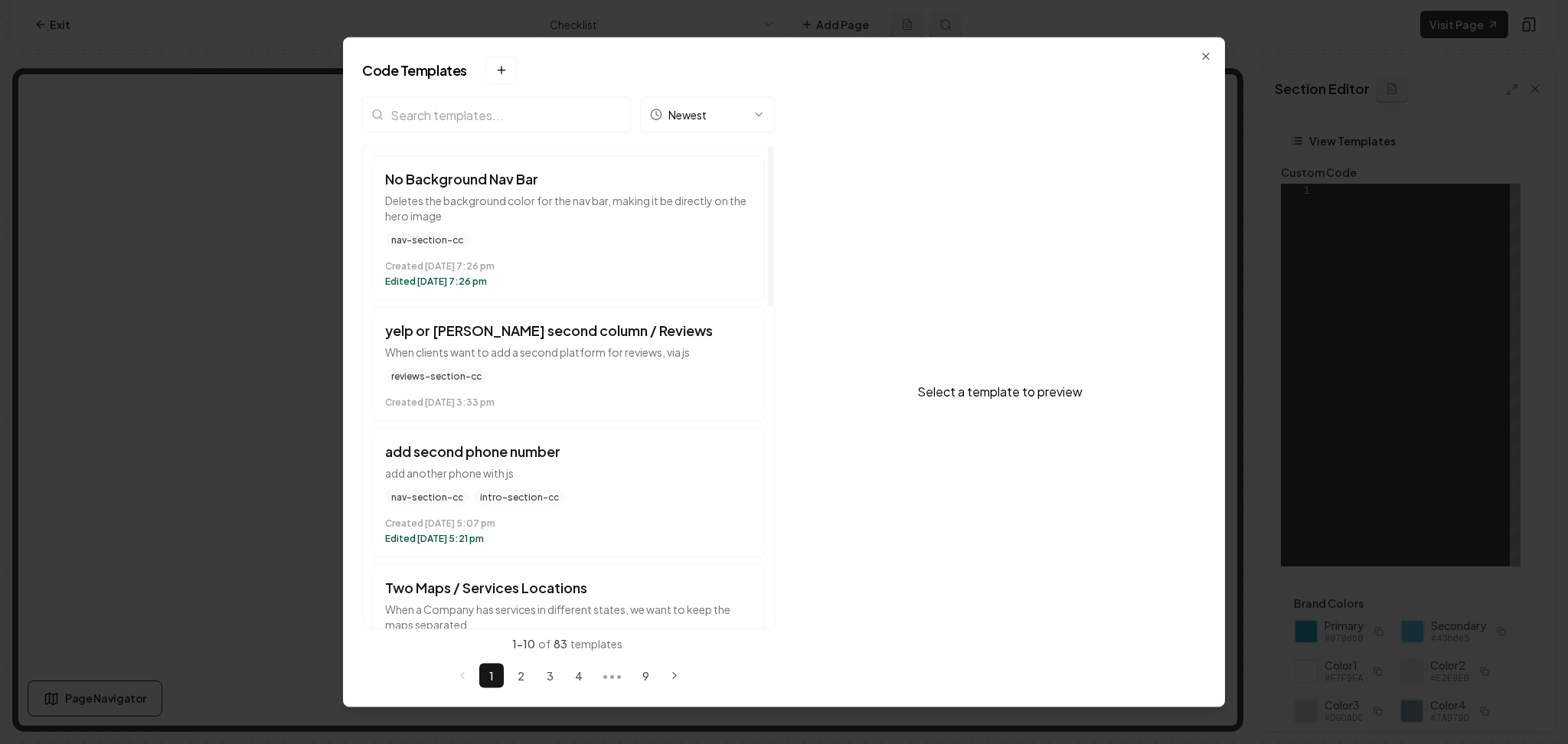
click at [509, 96] on input "search" at bounding box center [497, 114] width 269 height 36
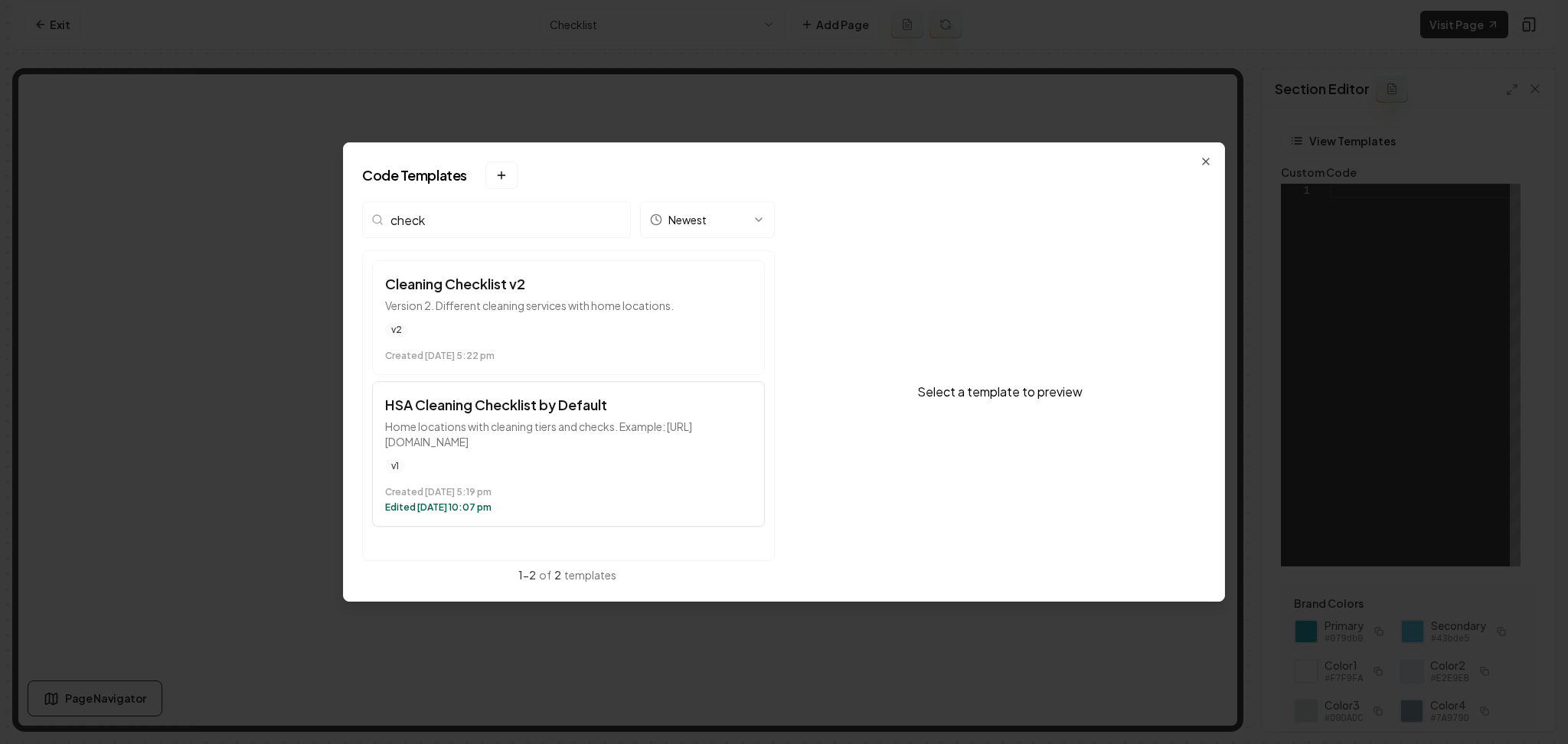
type input "check"
click at [485, 433] on p "Home locations with cleaning tiers and checks. Example: [URL][DOMAIN_NAME]" at bounding box center [568, 434] width 367 height 30
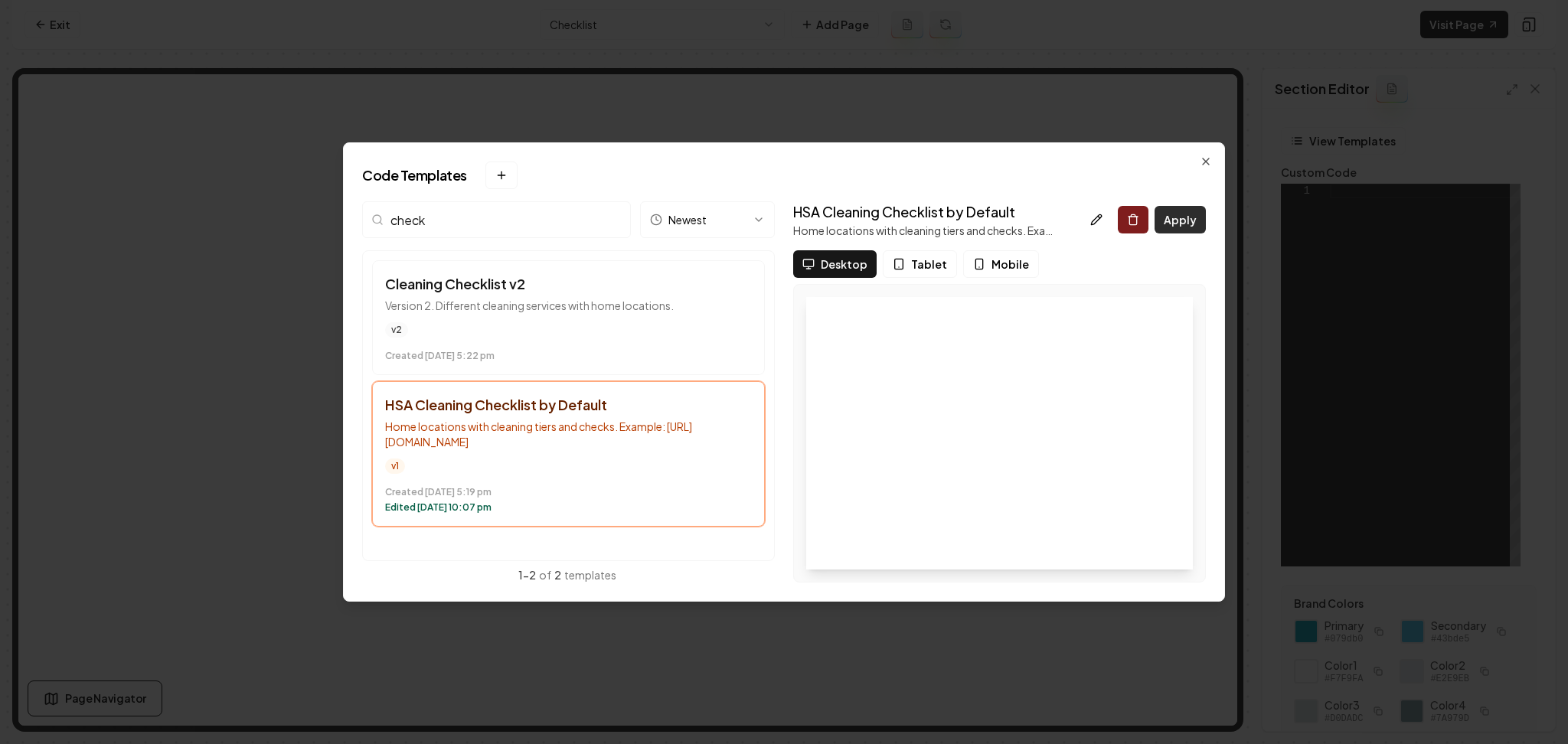
click at [1182, 216] on button "Apply" at bounding box center [1181, 220] width 51 height 28
type textarea "**********"
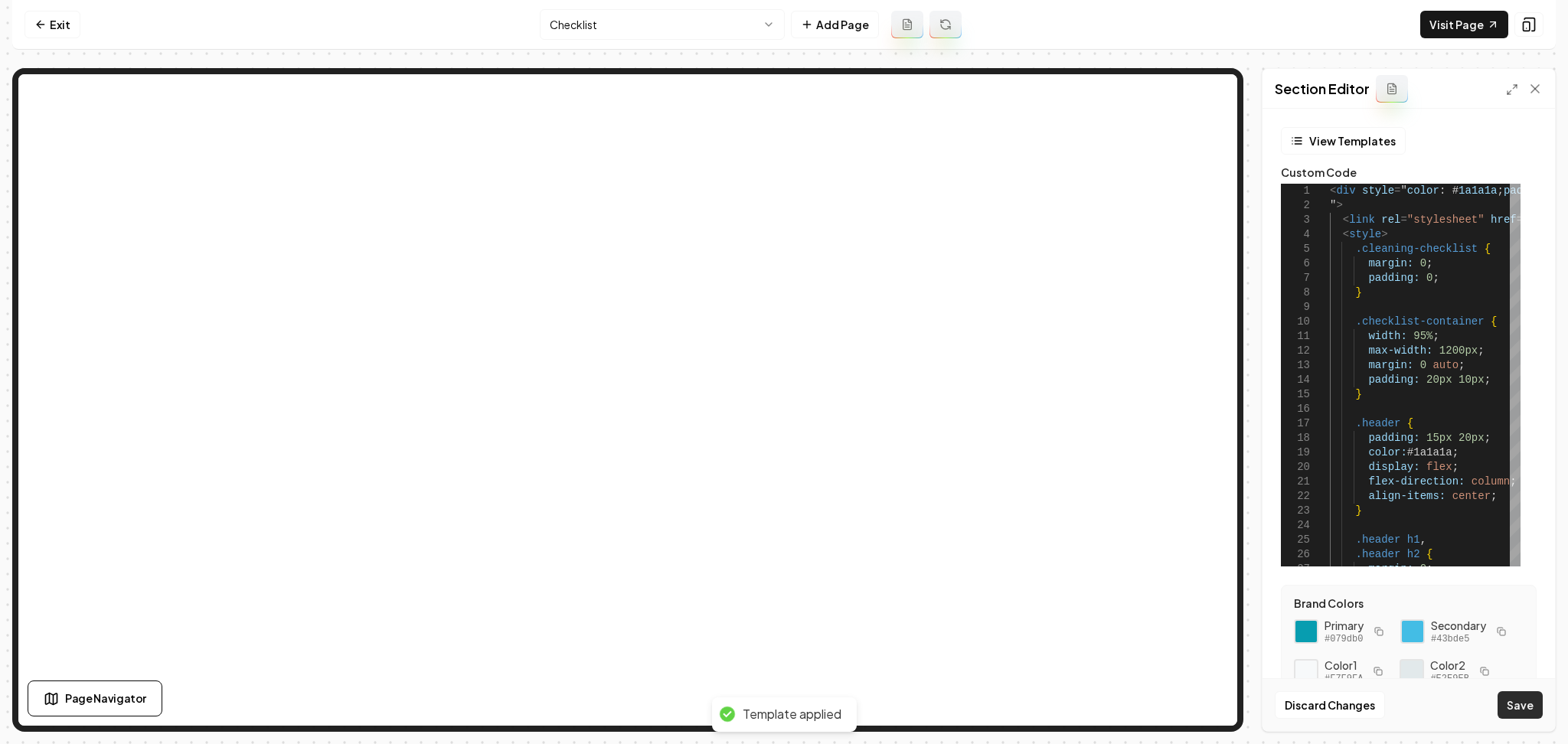
click at [1514, 693] on button "Save" at bounding box center [1521, 705] width 45 height 28
click at [603, 16] on html "Computer Required This feature is only available on a computer. Please switch t…" at bounding box center [784, 372] width 1568 height 744
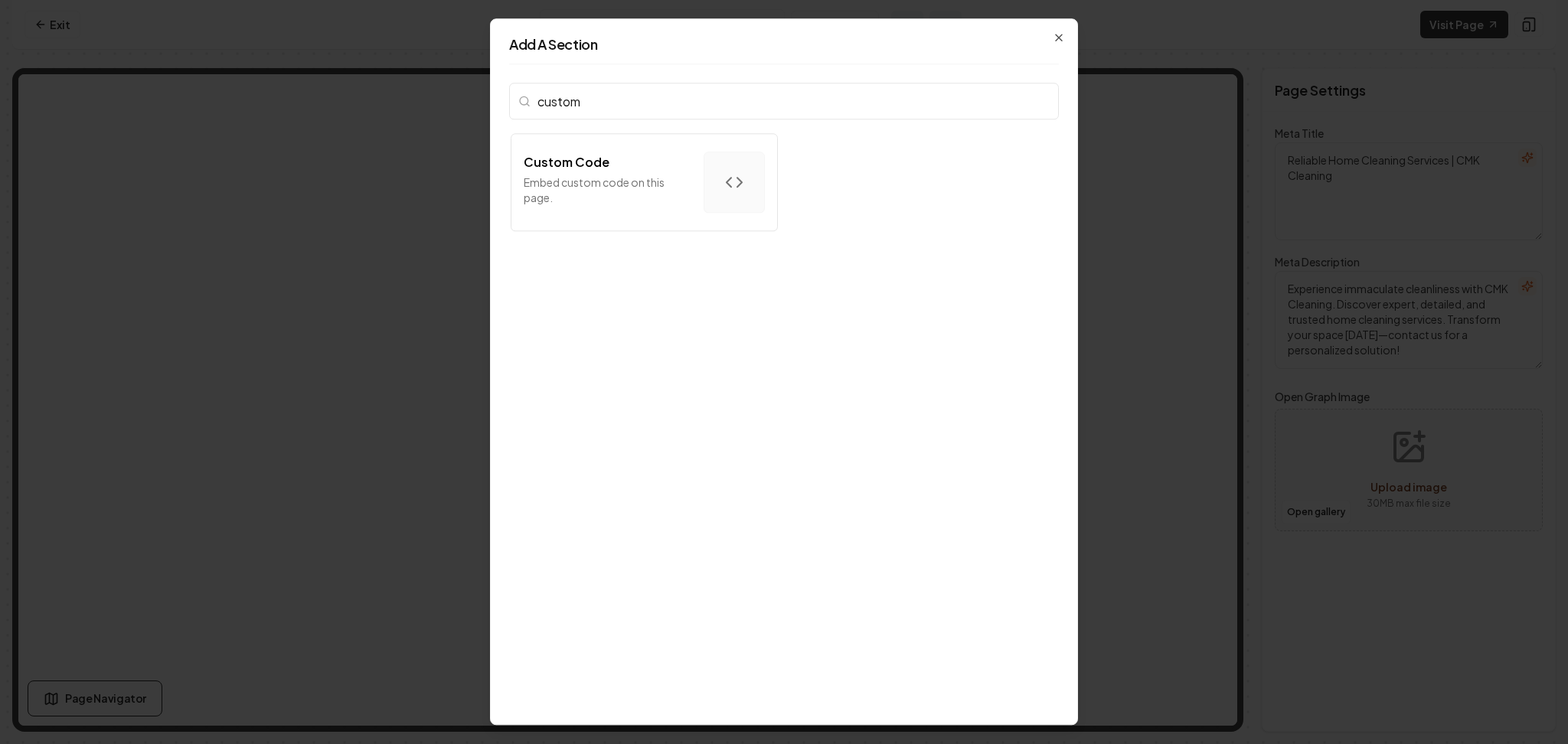
type input "custom"
click at [656, 182] on p "Embed custom code on this page." at bounding box center [608, 189] width 168 height 30
type input "custom"
click at [572, 158] on p "Custom Code" at bounding box center [567, 162] width 85 height 19
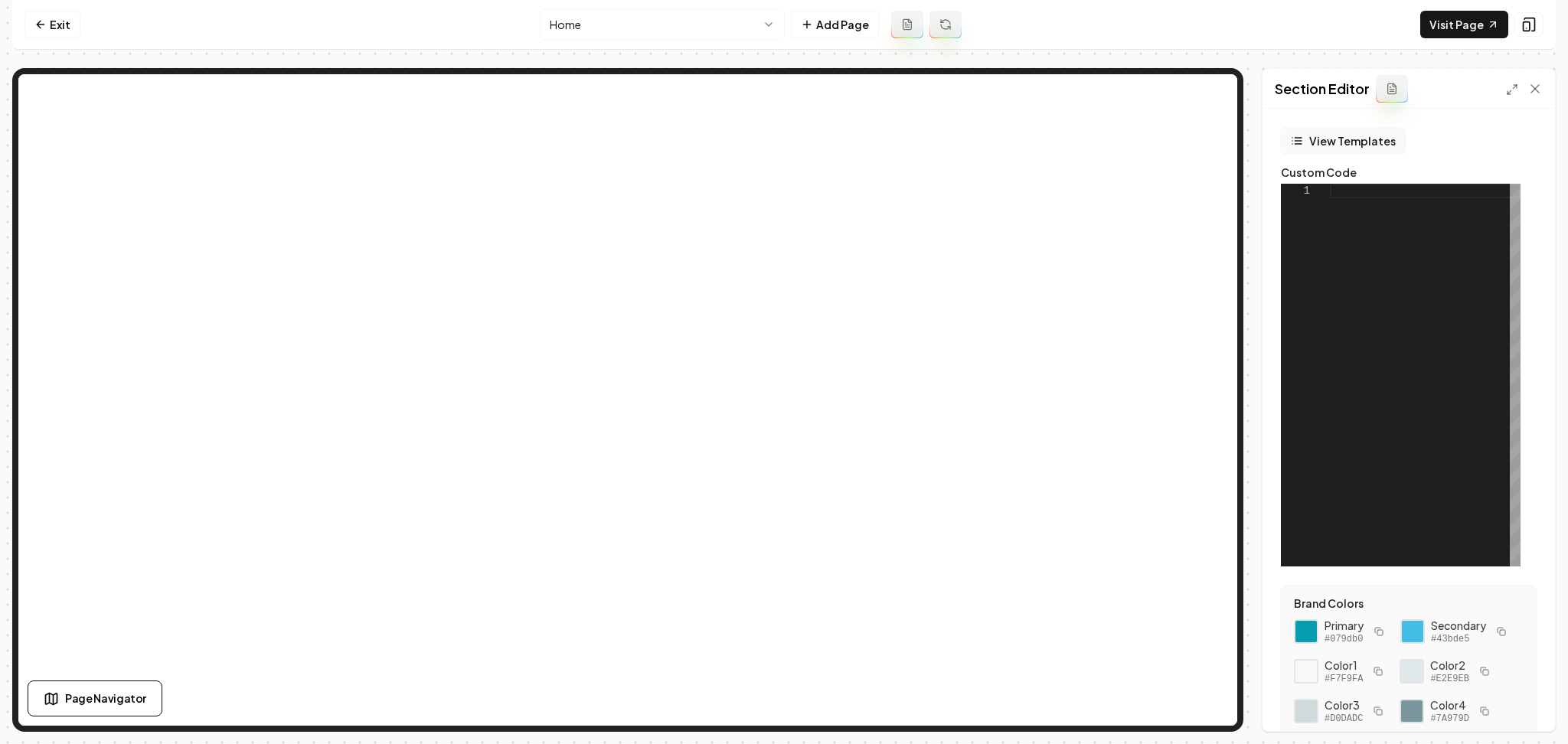
click at [1327, 133] on button "View Templates" at bounding box center [1343, 141] width 125 height 28
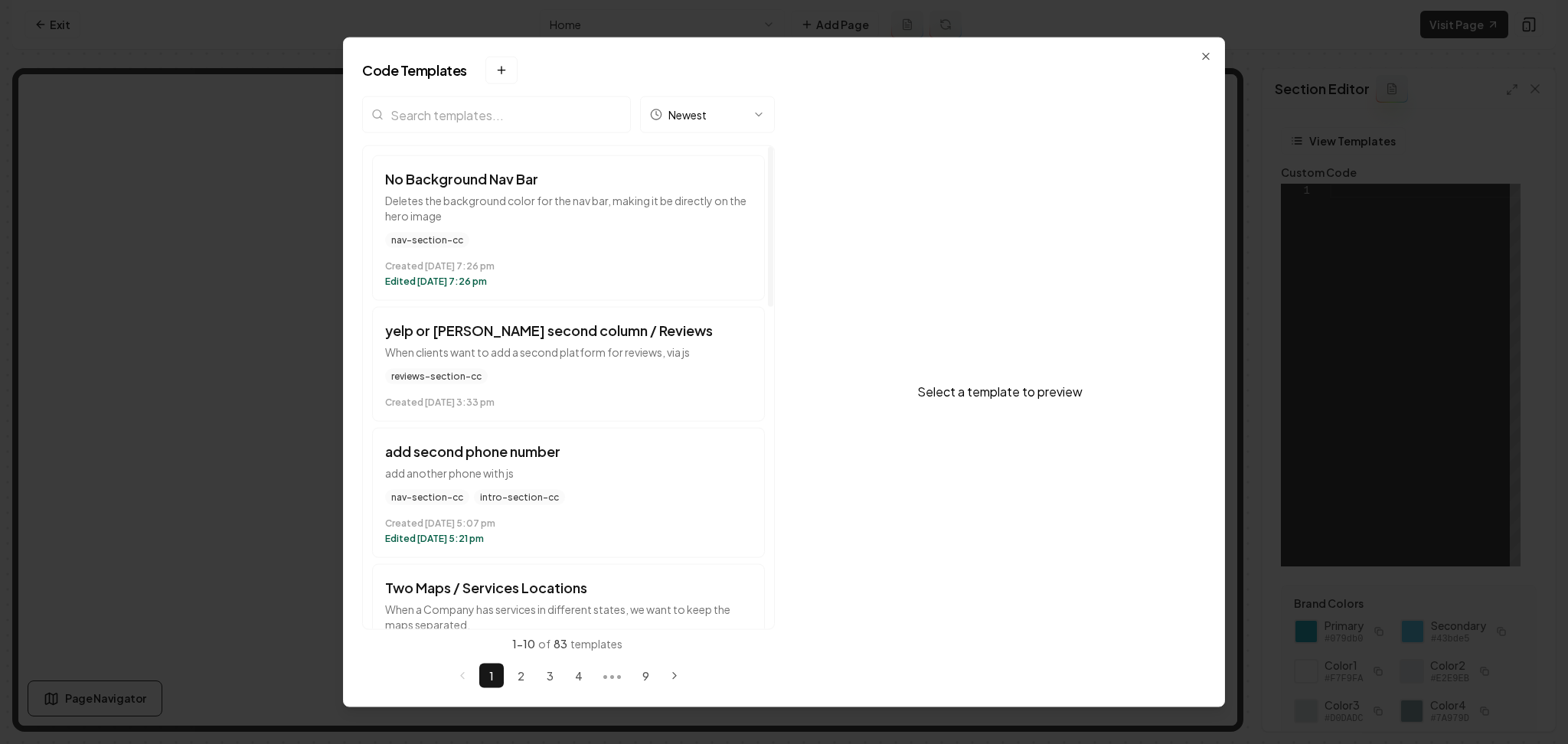
click at [573, 121] on input "search" at bounding box center [497, 114] width 269 height 36
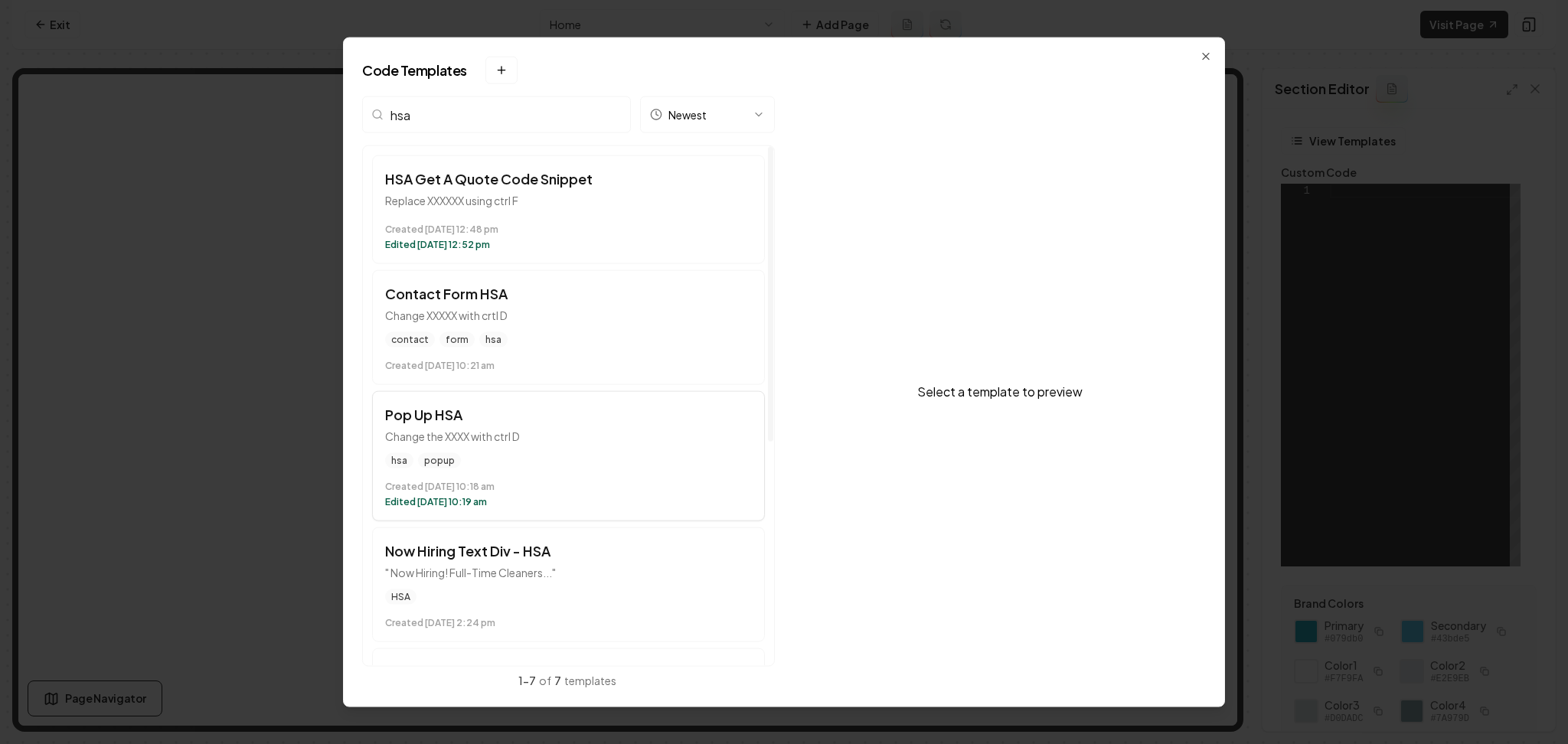
type input "hsa"
click at [530, 455] on div "hsa popup" at bounding box center [568, 461] width 367 height 16
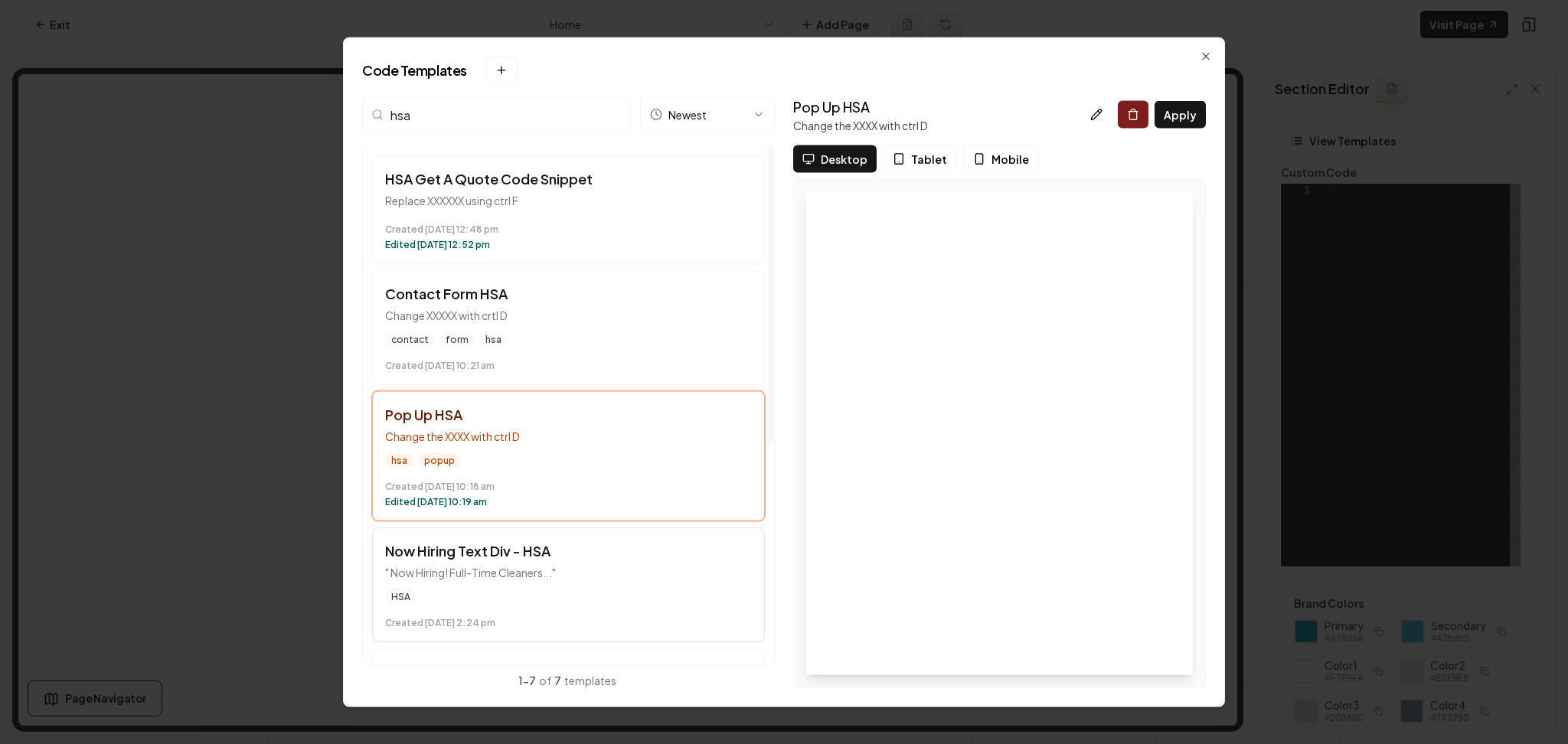
click at [544, 583] on button "Now Hiring Text Div - HSA " Now Hiring! Full-Time Cleaners..." HSA Created [DAT…" at bounding box center [568, 585] width 393 height 115
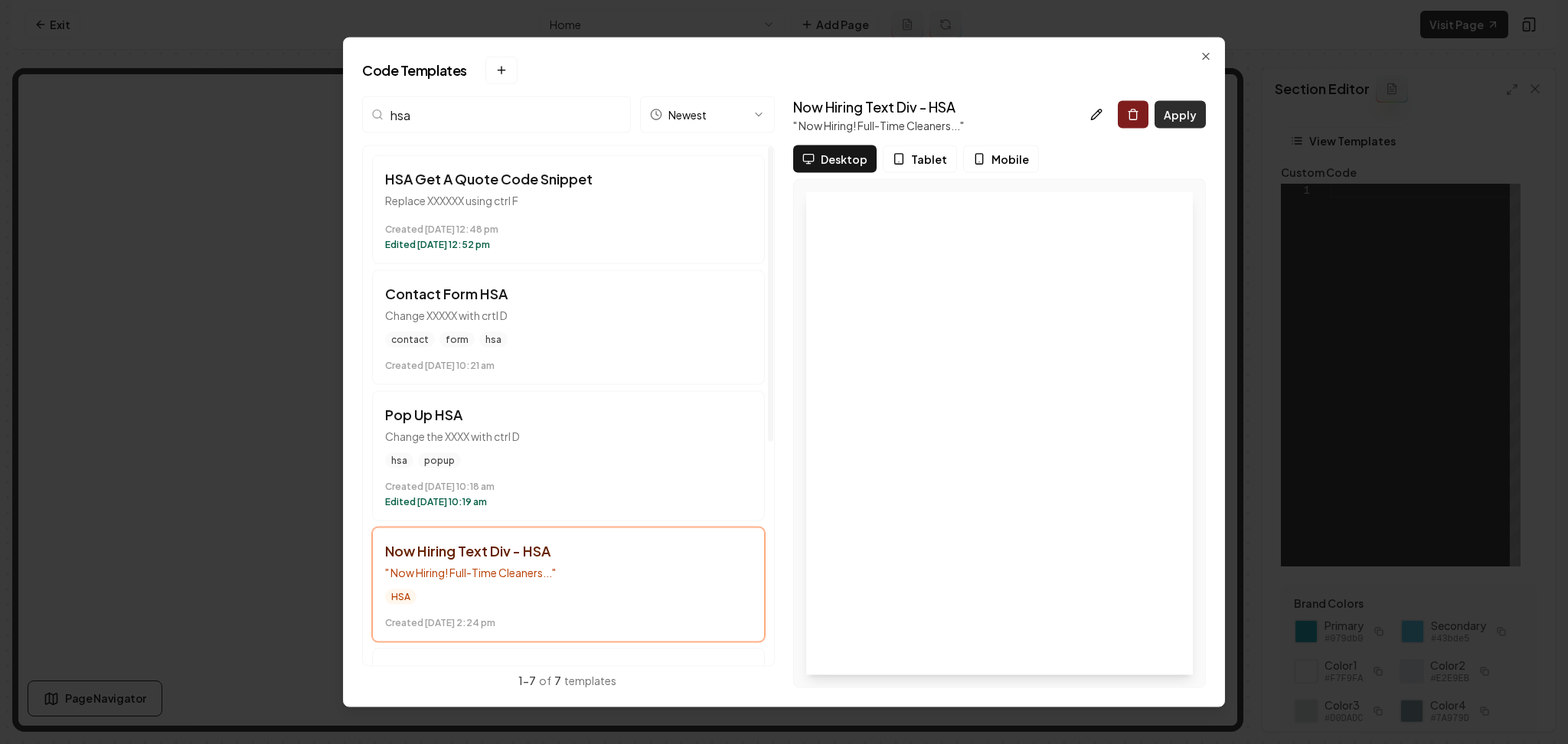
click at [1185, 107] on button "Apply" at bounding box center [1181, 115] width 51 height 28
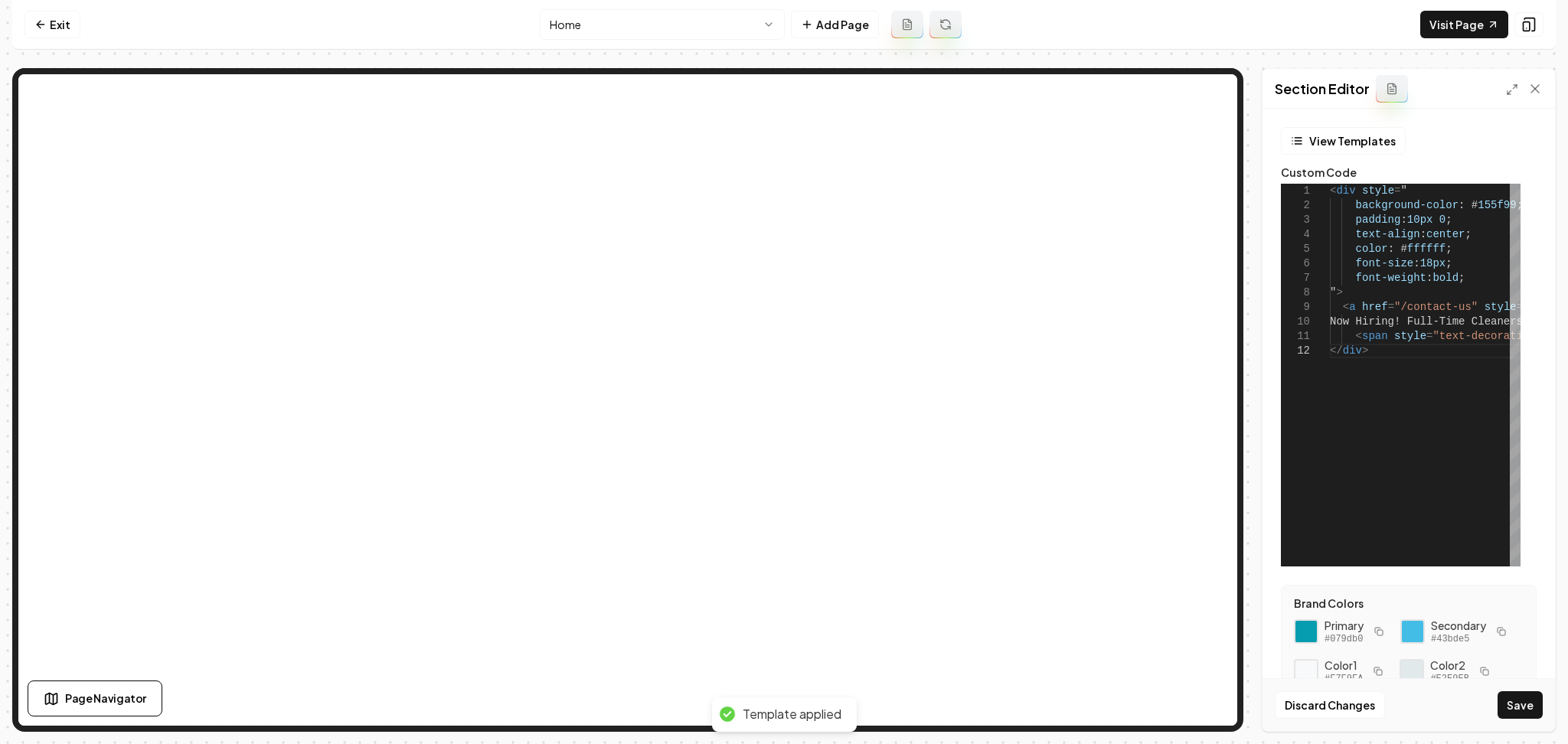
click at [1382, 635] on icon "button" at bounding box center [1379, 632] width 9 height 9
drag, startPoint x: 1498, startPoint y: 205, endPoint x: 1459, endPoint y: 210, distance: 39.3
click at [1459, 209] on div "< div style = " background-color : # 155f99 ; padding : 10px 0 ; text-align : c…" at bounding box center [1553, 375] width 446 height 382
type textarea "**********"
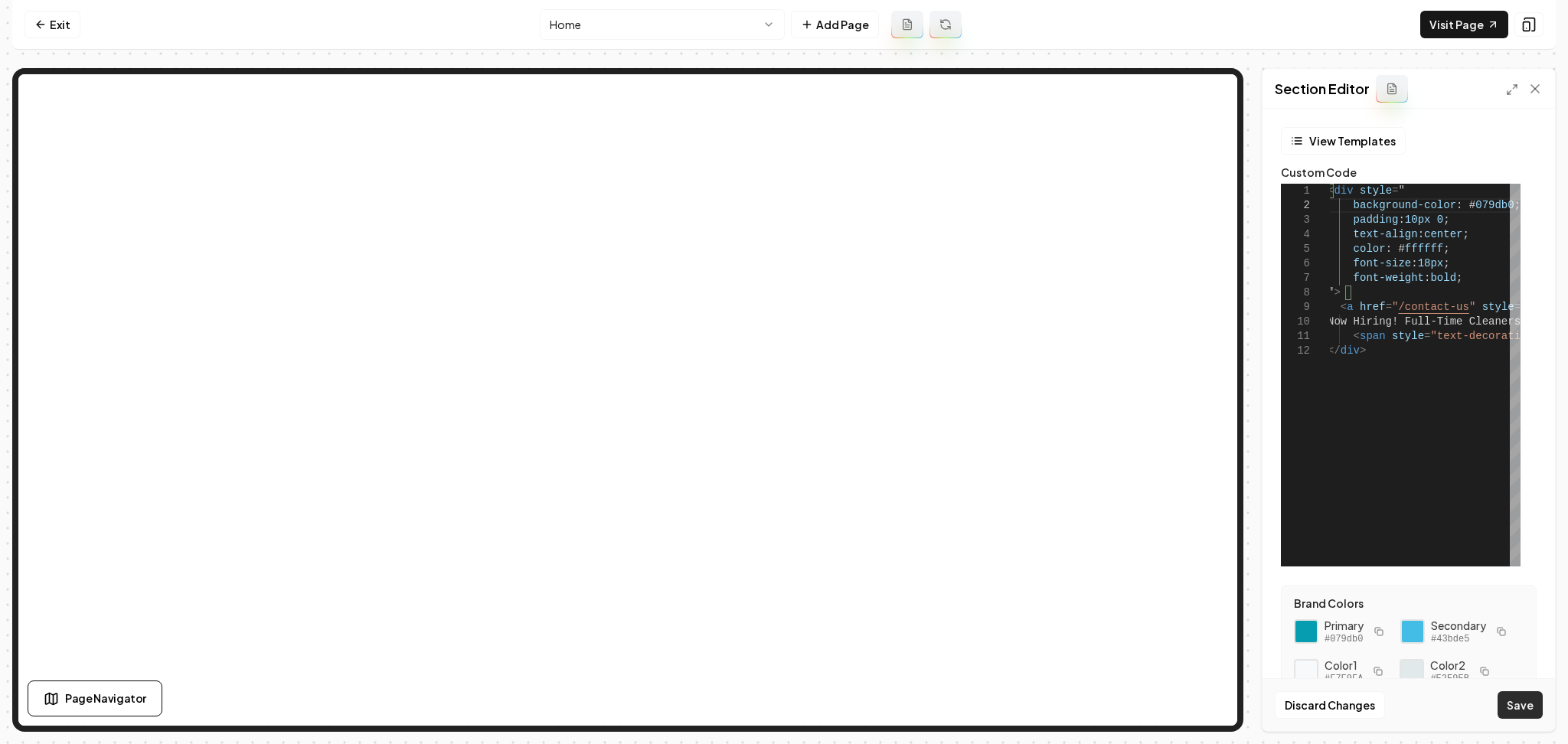
click at [1526, 696] on button "Save" at bounding box center [1521, 705] width 45 height 28
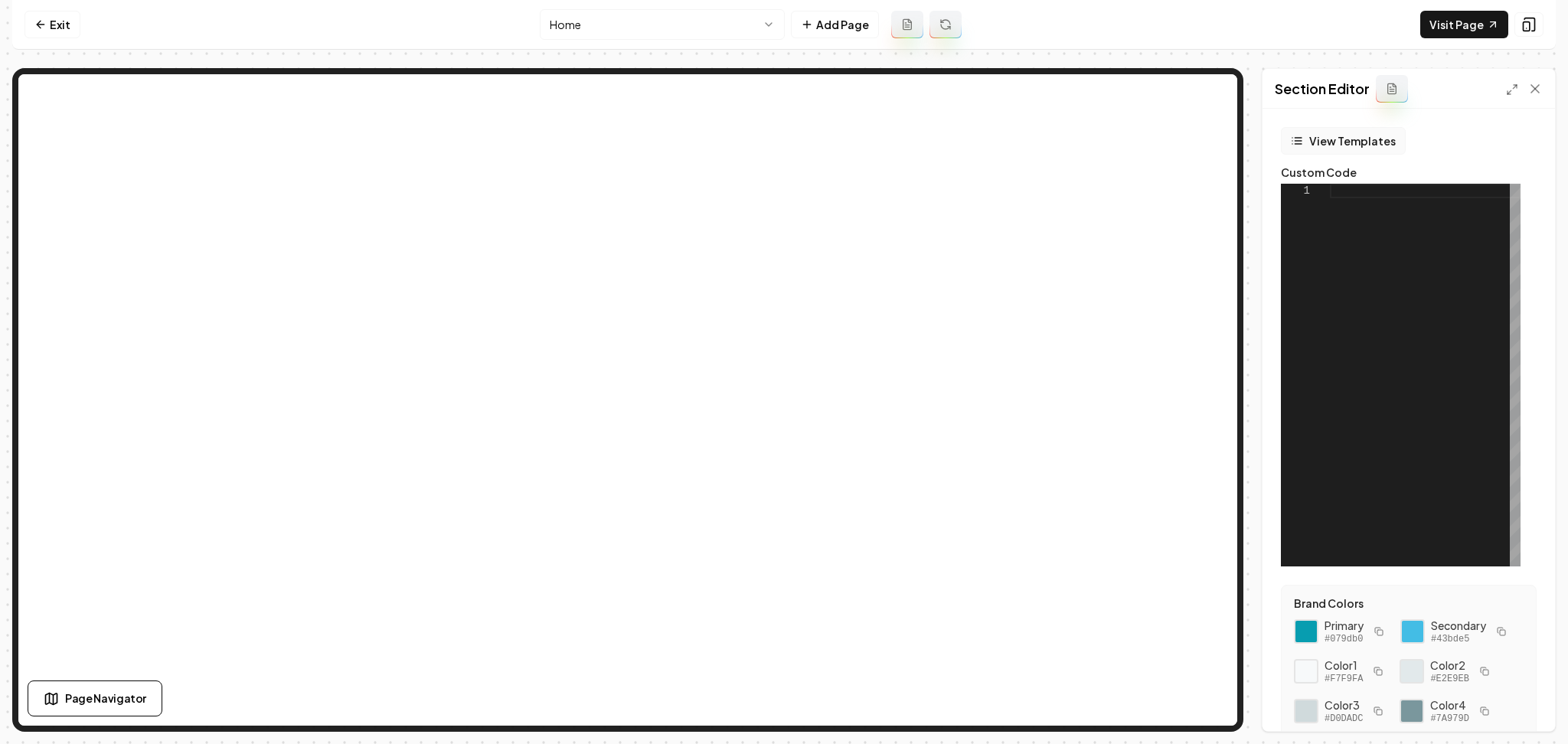
click at [1352, 140] on button "View Templates" at bounding box center [1343, 141] width 125 height 28
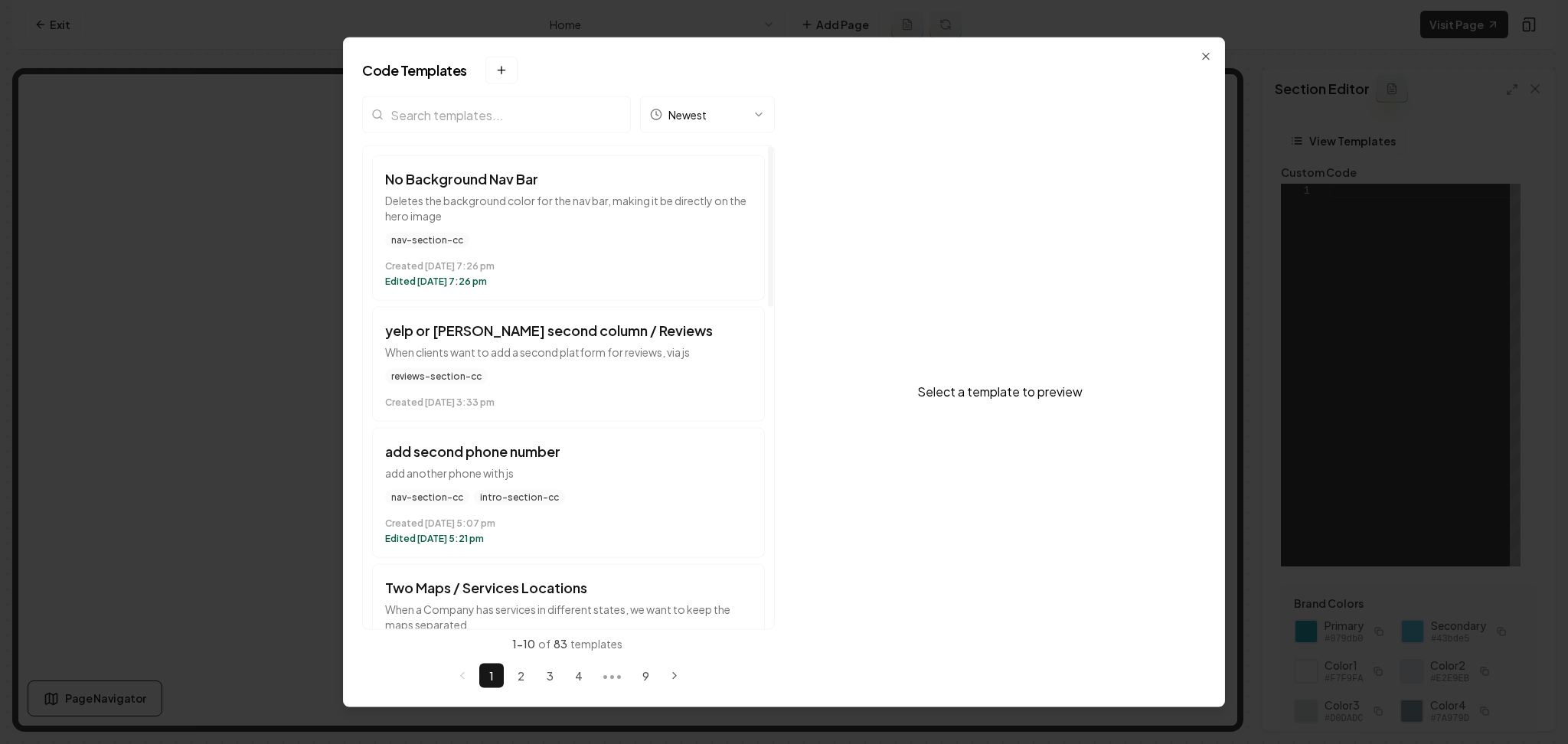
click at [537, 119] on input "search" at bounding box center [497, 114] width 269 height 36
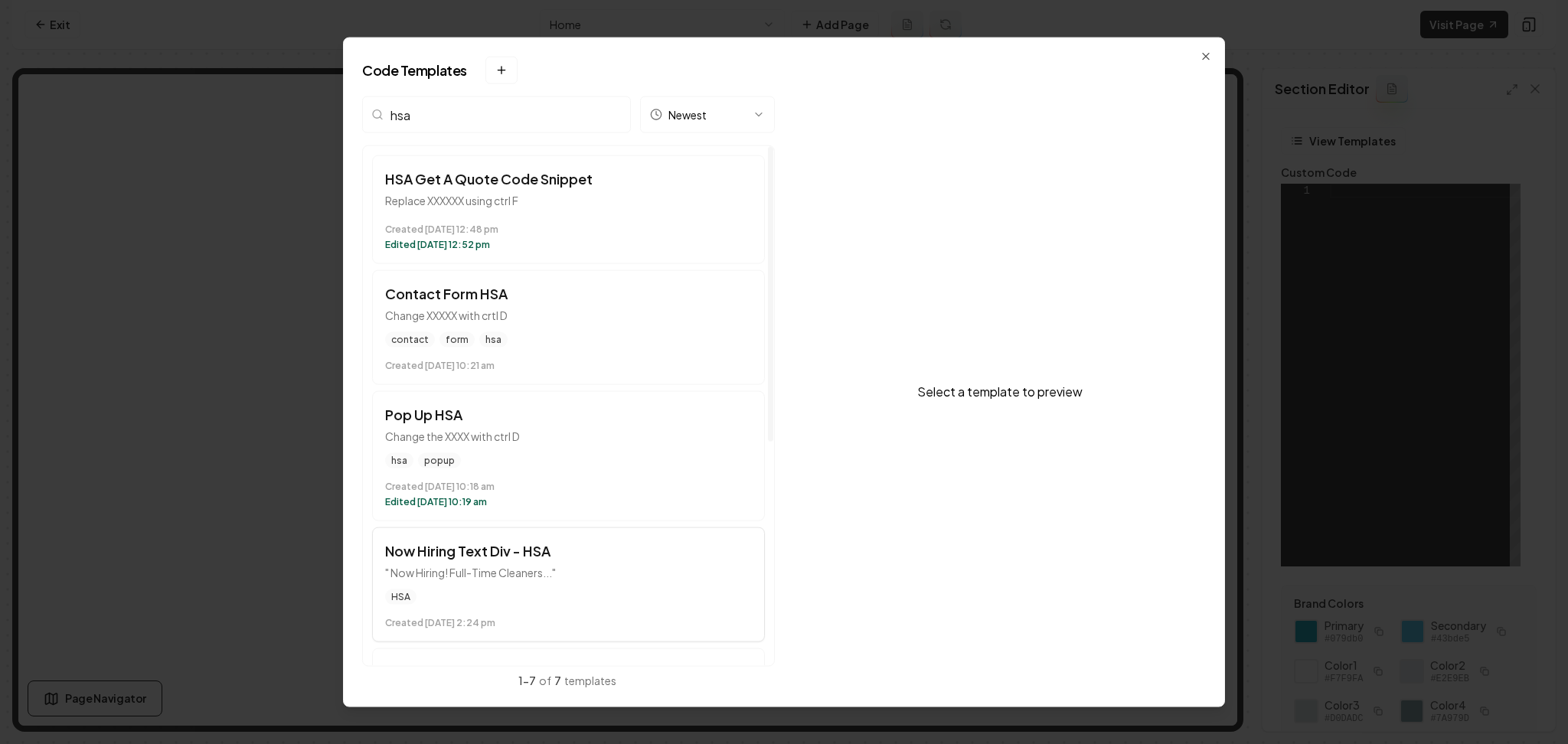
type input "hsa"
click at [497, 576] on p "" Now Hiring! Full-Time Cleaners..."" at bounding box center [568, 573] width 367 height 16
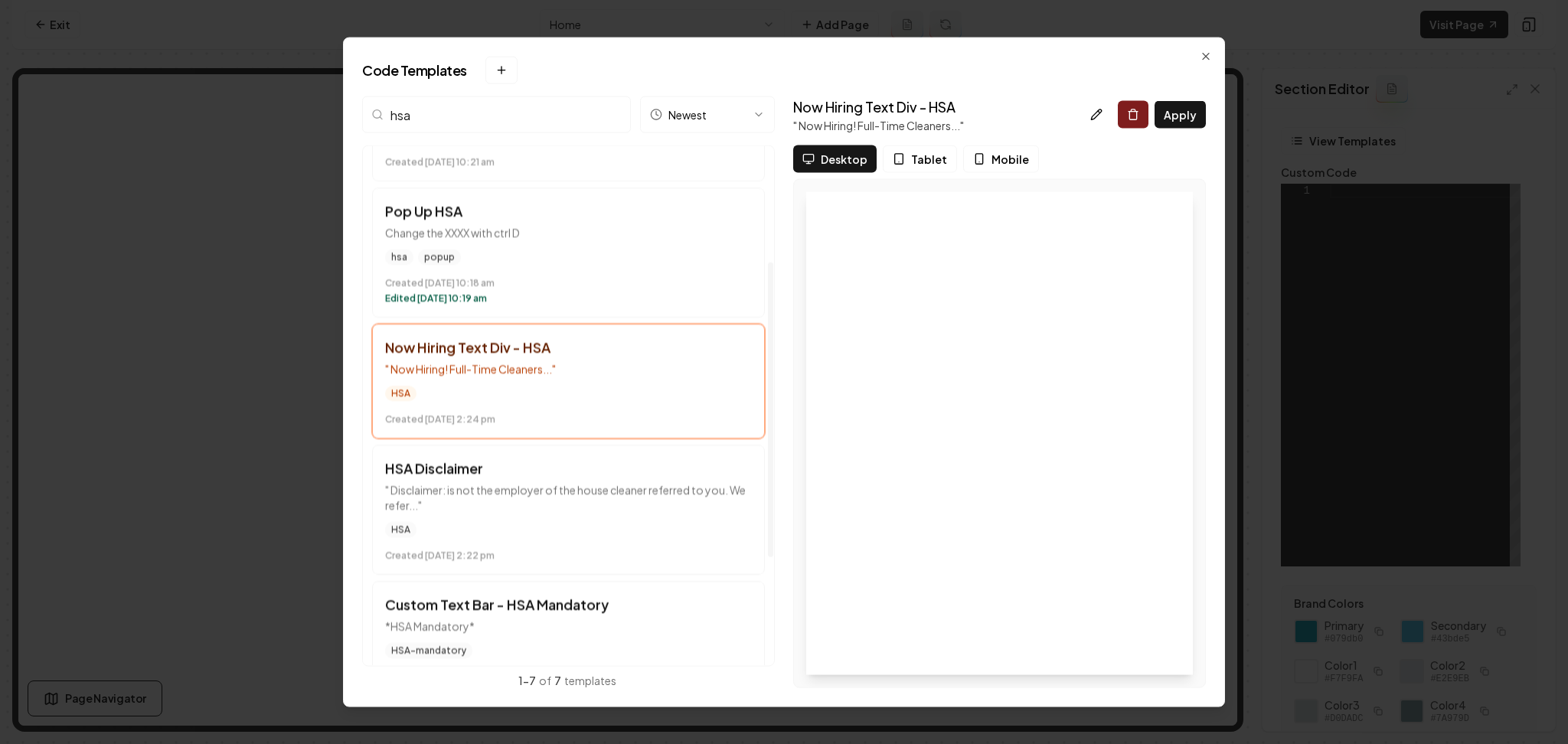
scroll to position [204, 0]
click at [488, 537] on div "HSA Created [DATE] 2:22 pm" at bounding box center [568, 541] width 367 height 40
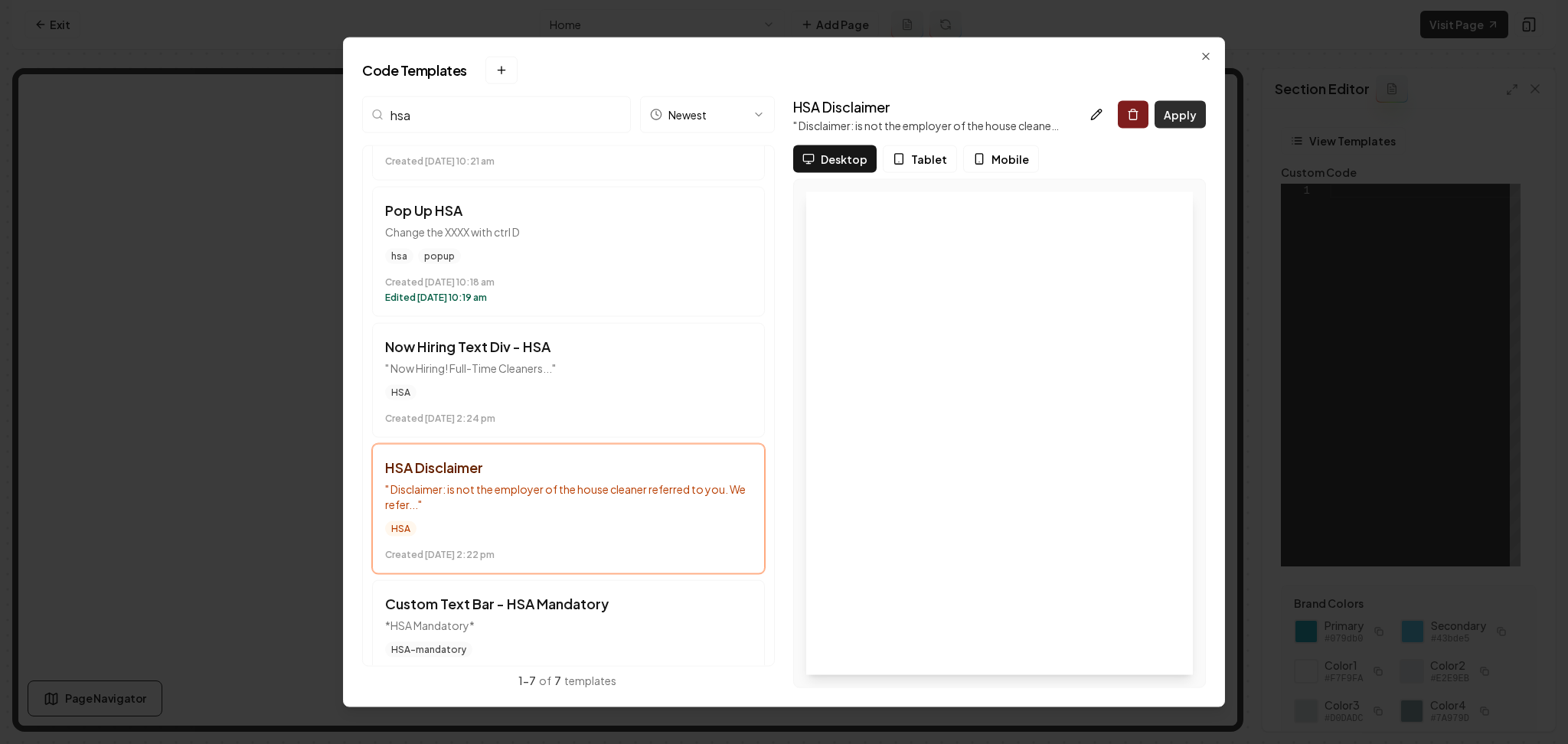
click at [1185, 119] on button "Apply" at bounding box center [1181, 115] width 51 height 28
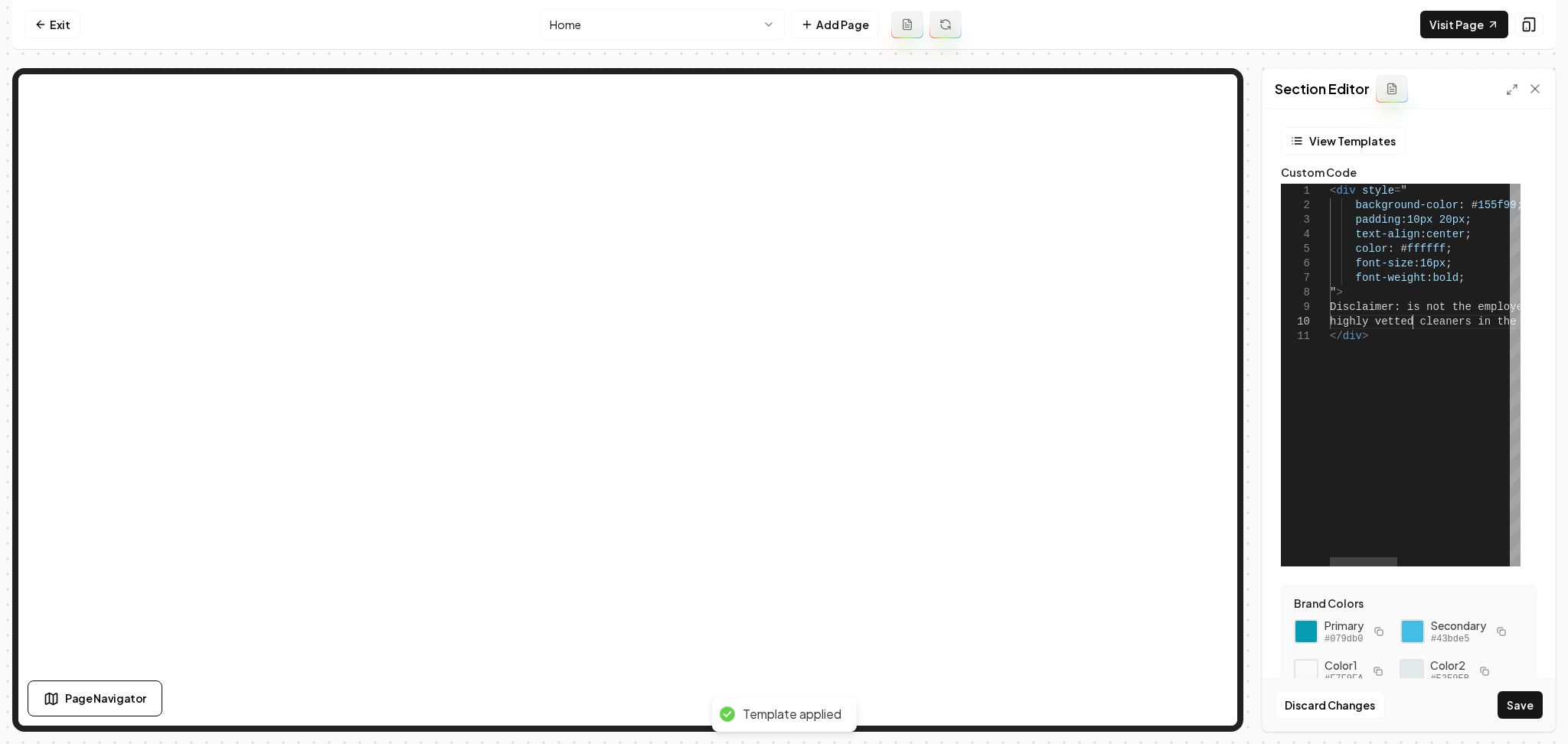
scroll to position [0, 33]
click at [1410, 315] on div "< div style = " background-color : # 155f99 ; padding : 10px 20px ; text-align …" at bounding box center [1583, 375] width 505 height 382
click at [1410, 307] on div "< div style = " background-color : # 155f99 ; padding : 10px 20px ; text-align …" at bounding box center [1583, 375] width 505 height 382
drag, startPoint x: 1458, startPoint y: 203, endPoint x: 1502, endPoint y: 209, distance: 44.4
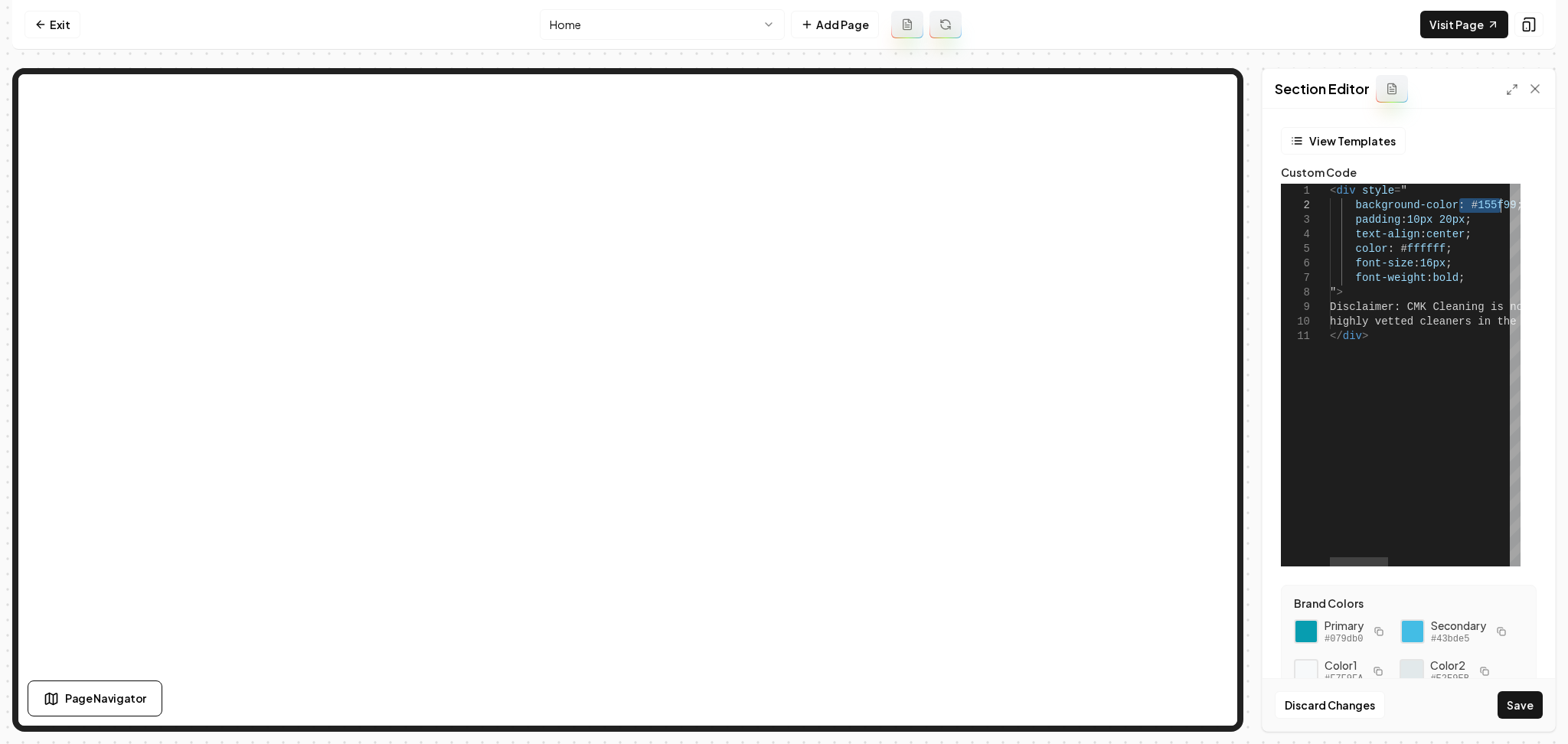
type textarea "**********"
click at [1535, 728] on div "Discard Changes Save" at bounding box center [1409, 704] width 293 height 53
click at [1532, 711] on button "Save" at bounding box center [1521, 705] width 45 height 28
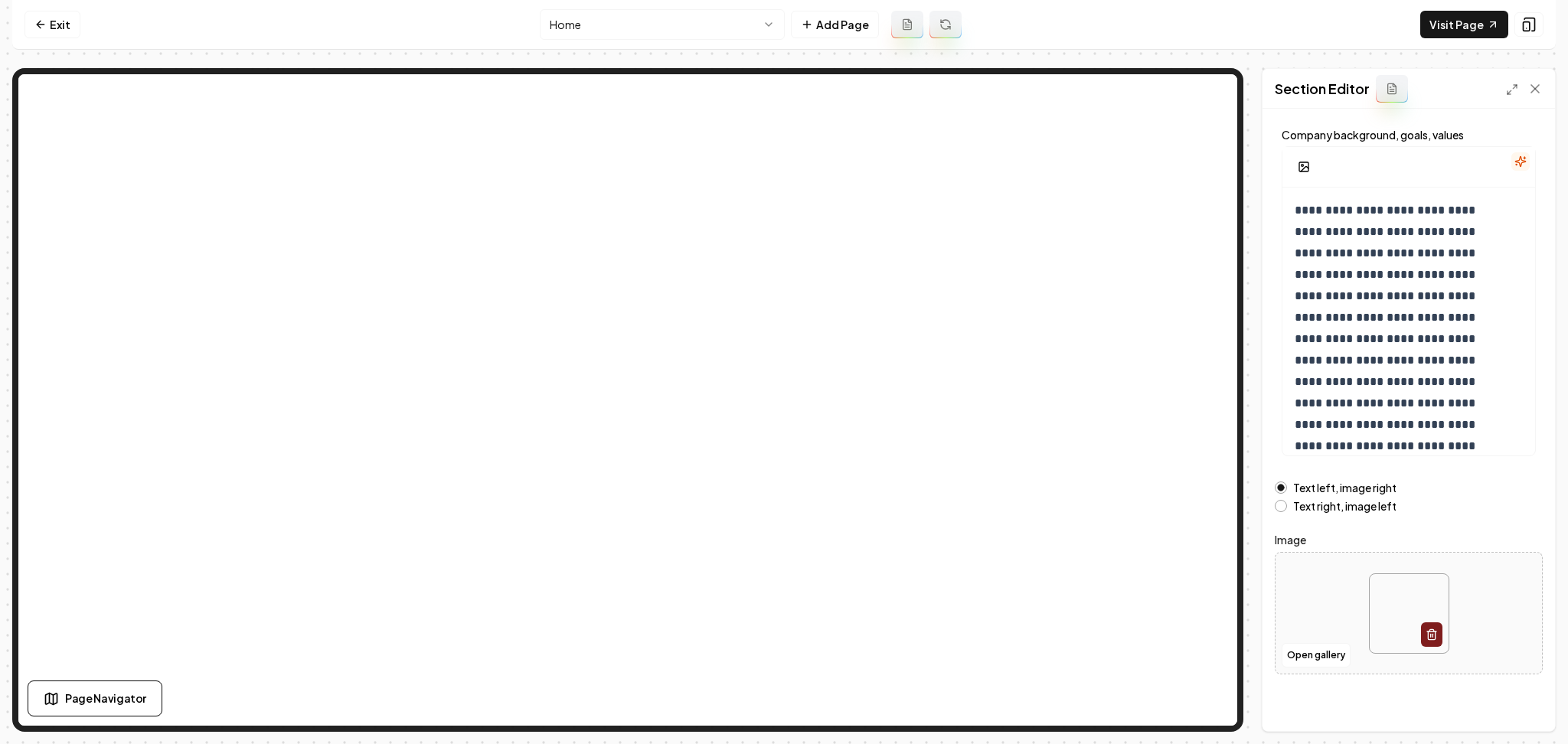
scroll to position [82, 0]
click at [1299, 653] on button "Open gallery" at bounding box center [1316, 652] width 69 height 25
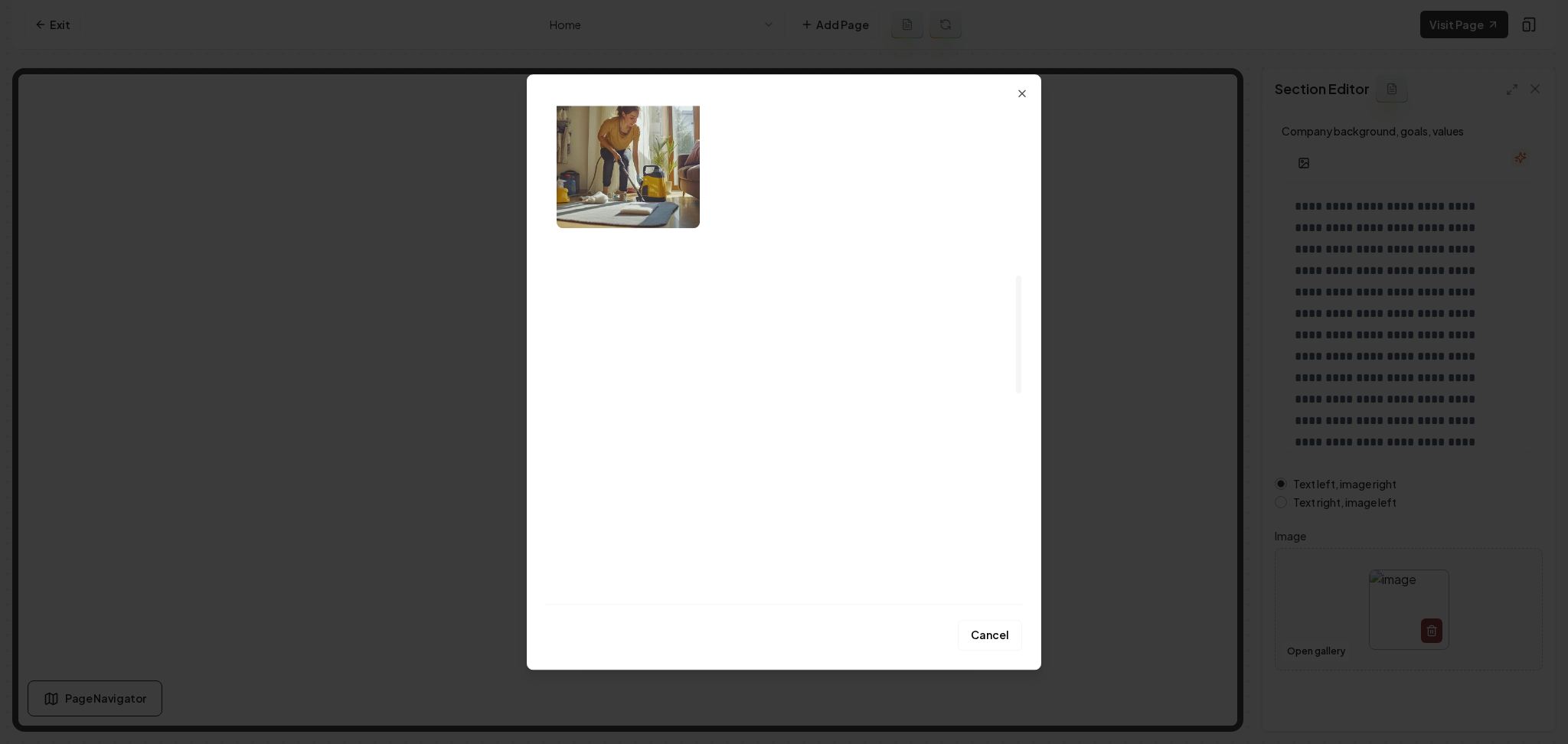
scroll to position [816, 0]
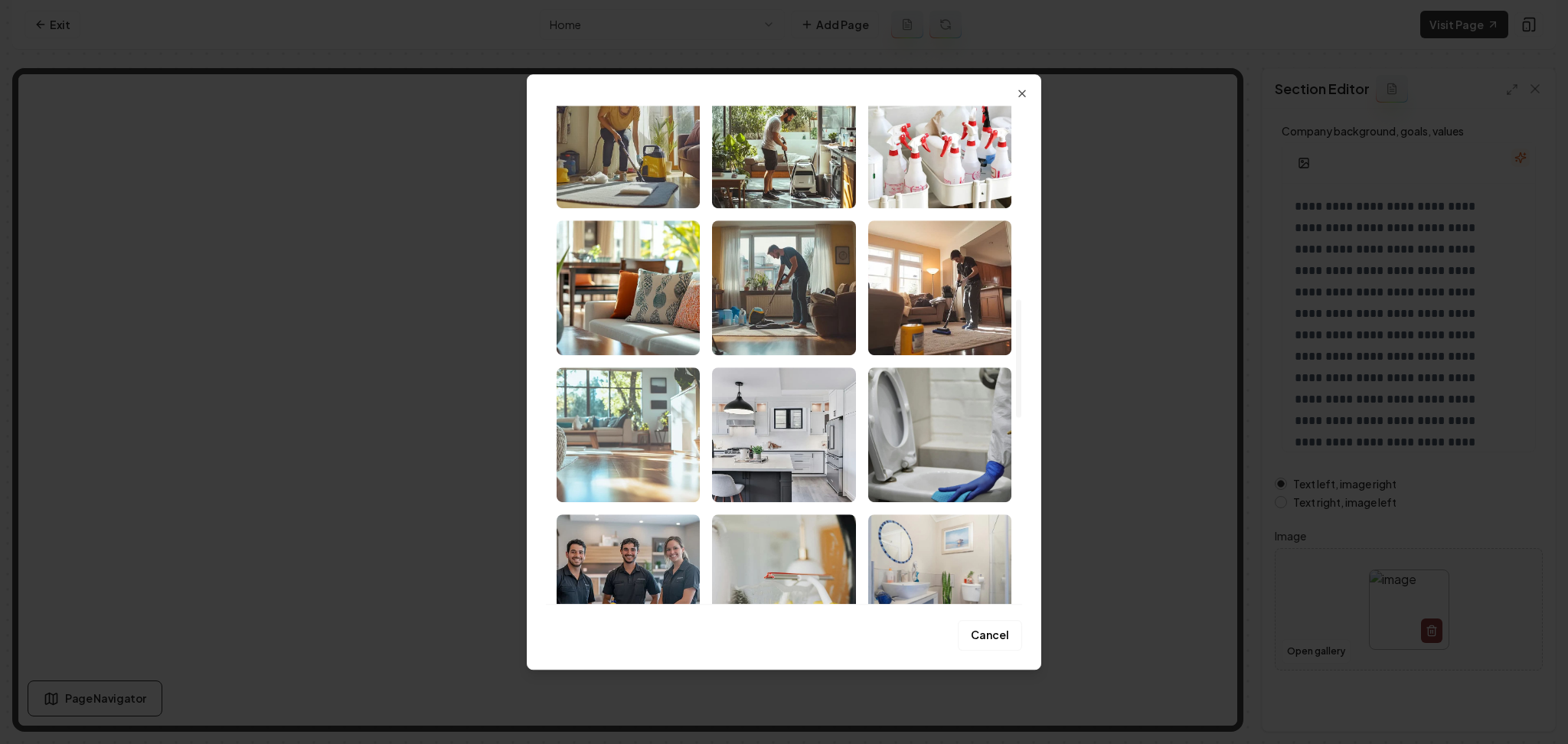
click at [666, 424] on img "Select image image_68af4de25c7cd75eb8edf6d3.png" at bounding box center [628, 435] width 143 height 135
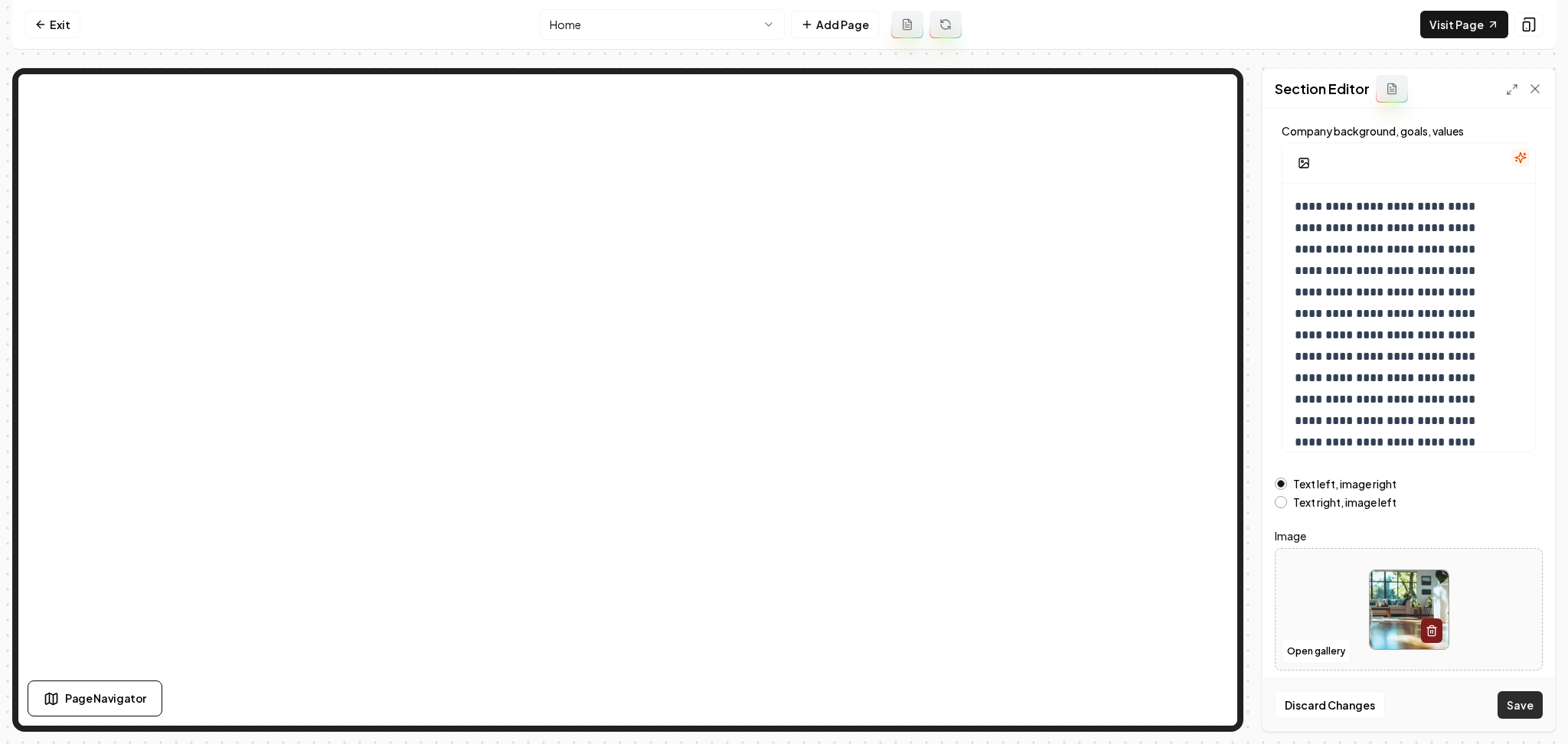
click at [1521, 705] on button "Save" at bounding box center [1521, 705] width 45 height 28
click at [540, 16] on nav "Exit Home Add Page Visit Page" at bounding box center [784, 25] width 1544 height 50
click at [547, 24] on html "**********" at bounding box center [784, 372] width 1568 height 744
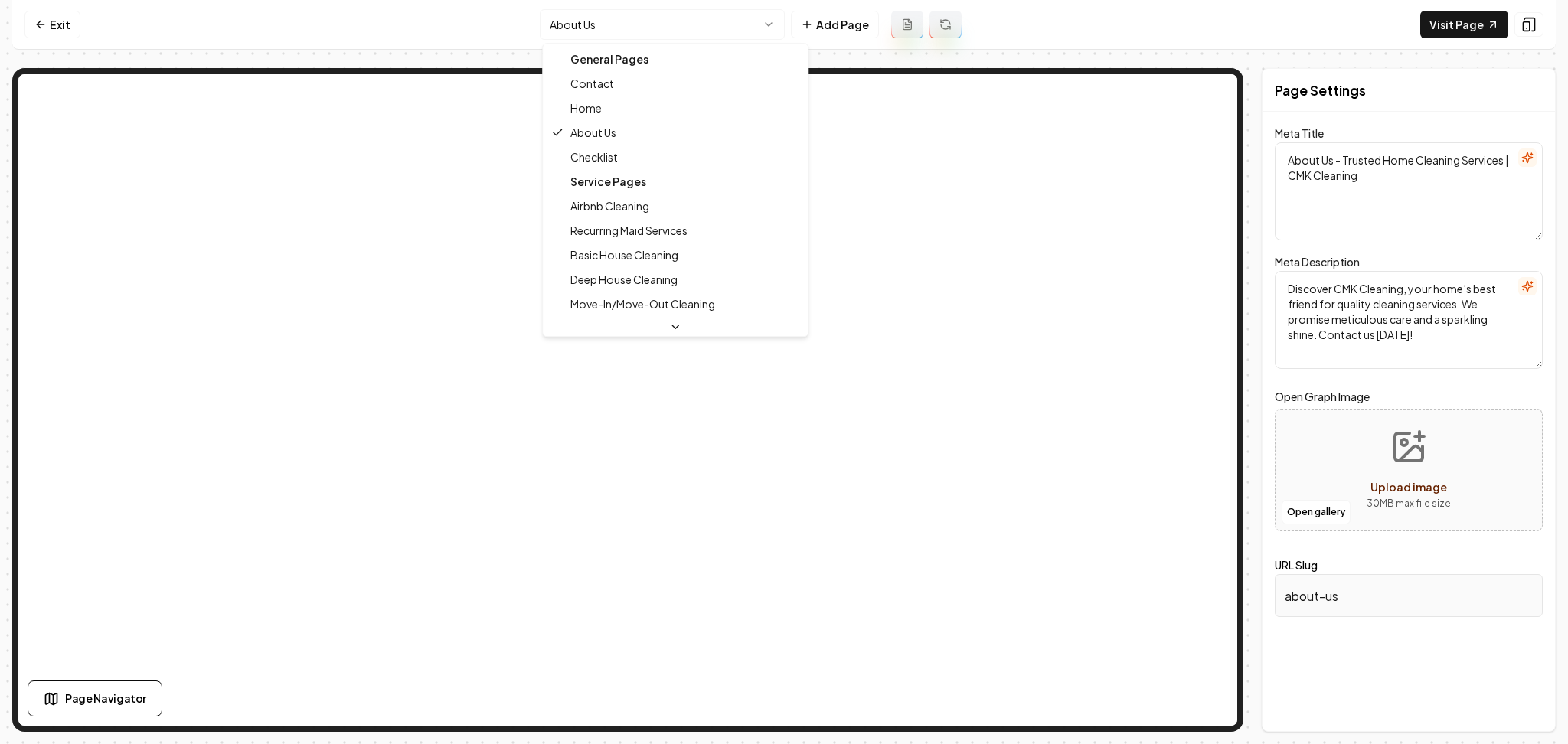
click at [644, 29] on html "Computer Required This feature is only available on a computer. Please switch t…" at bounding box center [784, 372] width 1568 height 744
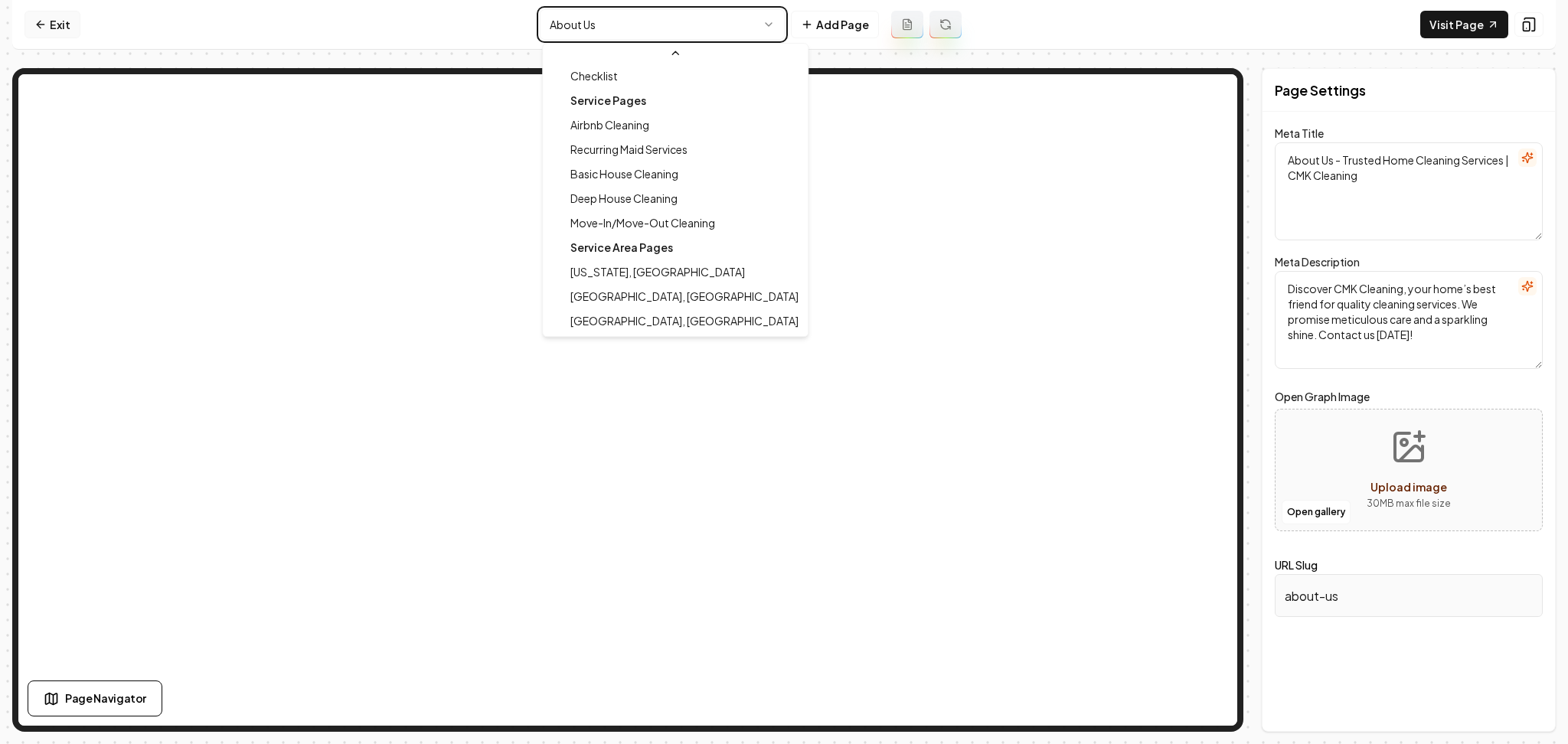
click at [60, 20] on html "Computer Required This feature is only available on a computer. Please switch t…" at bounding box center [784, 372] width 1568 height 744
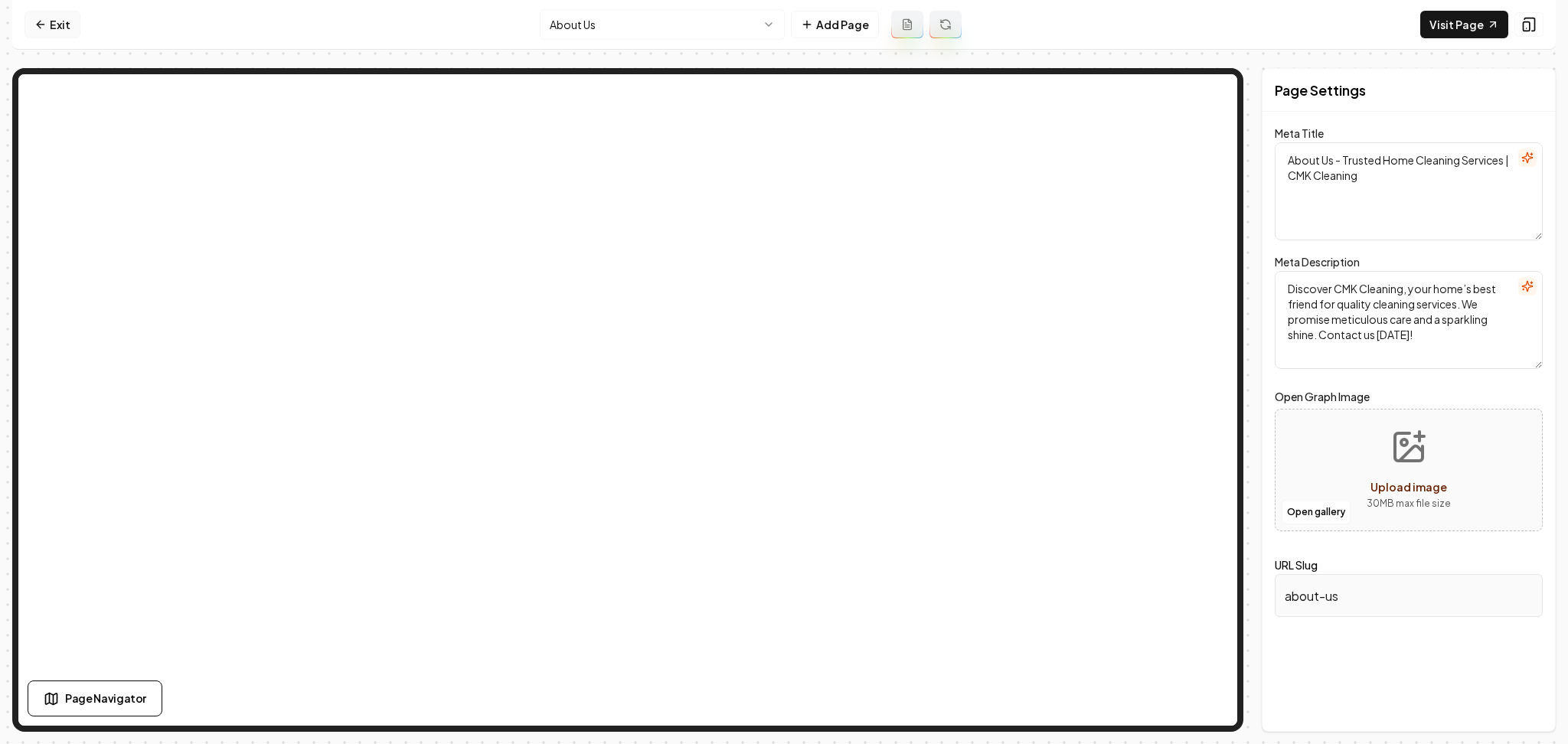
click at [44, 32] on link "Exit" at bounding box center [53, 25] width 56 height 28
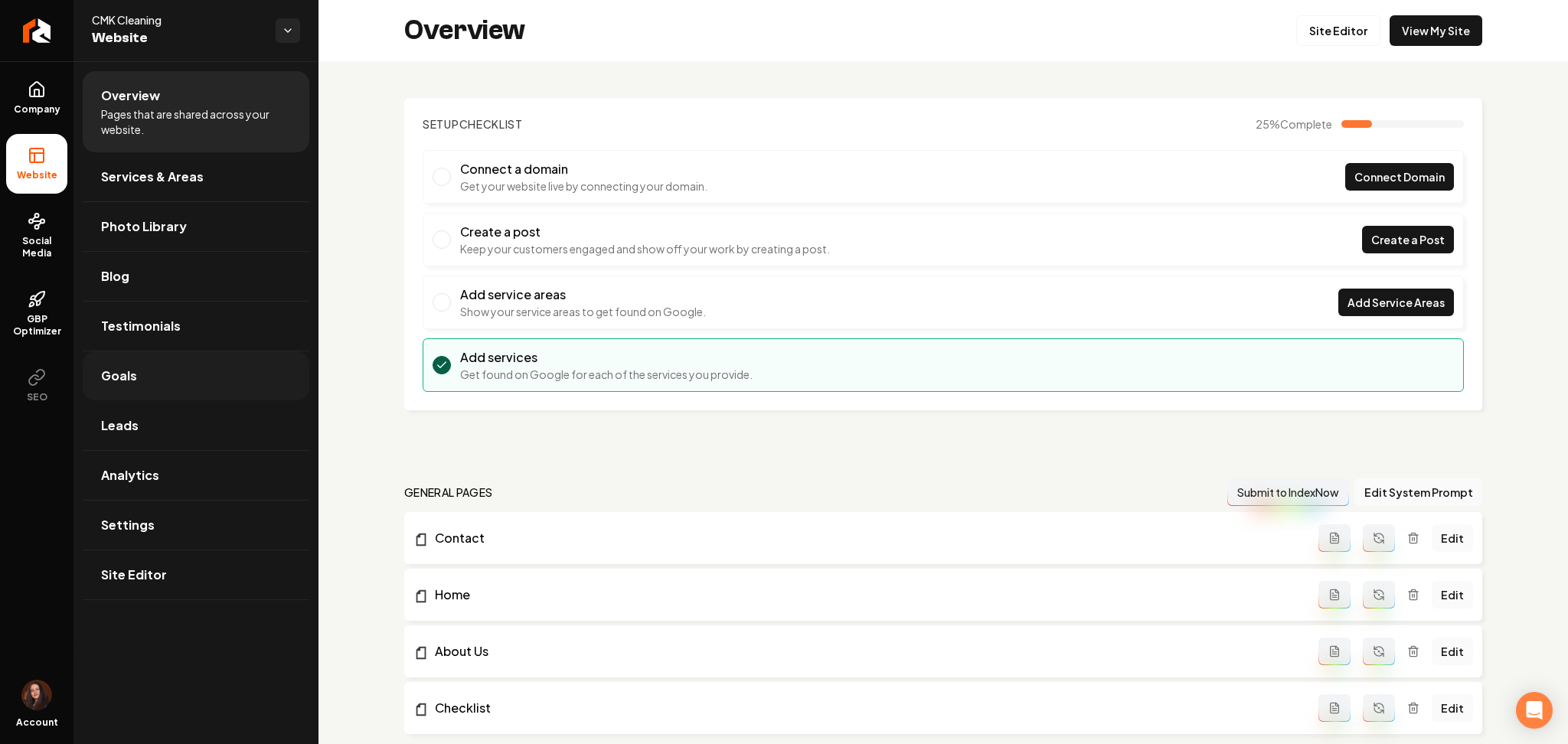
click at [166, 386] on link "Goals" at bounding box center [196, 375] width 227 height 49
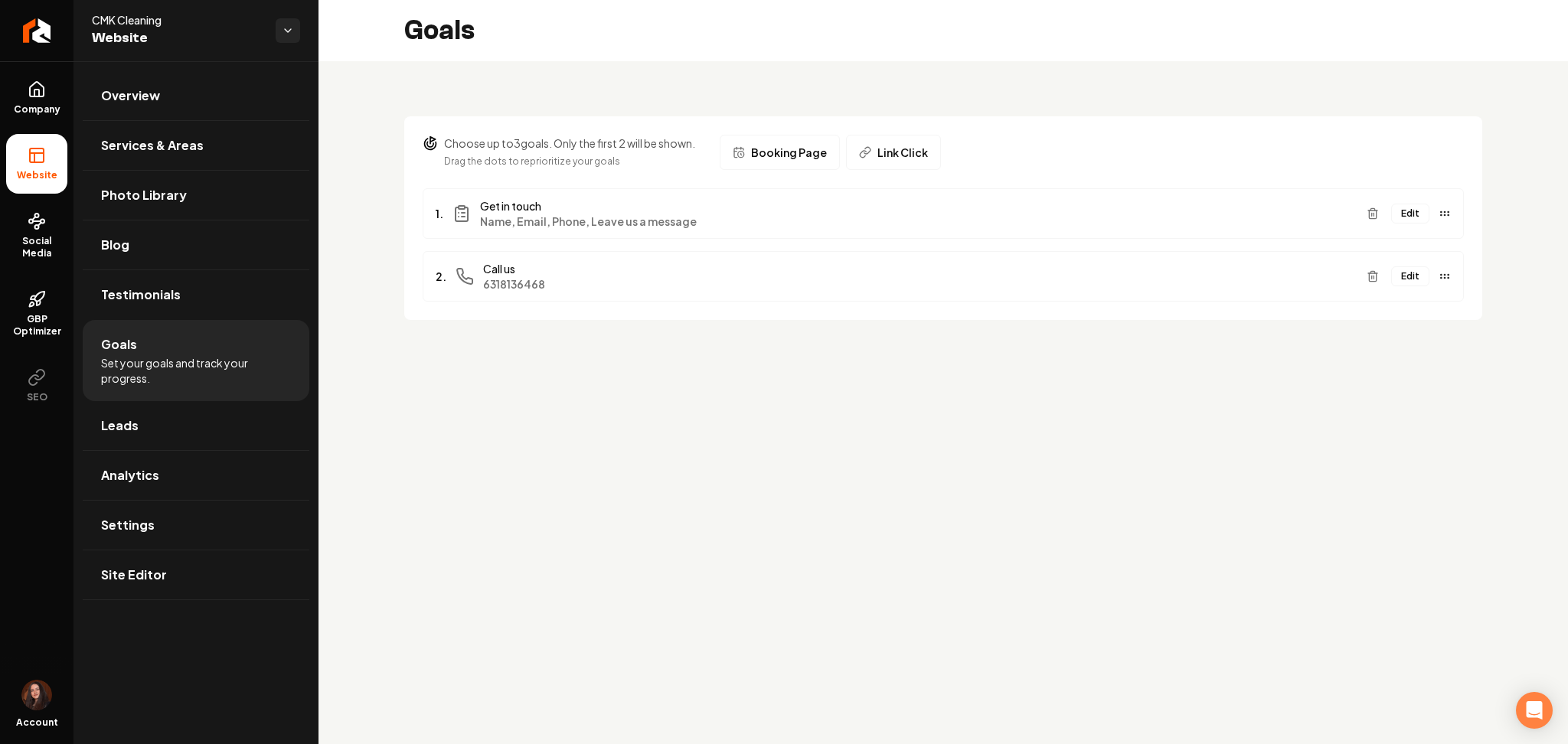
click at [1407, 213] on button "Edit" at bounding box center [1410, 213] width 38 height 20
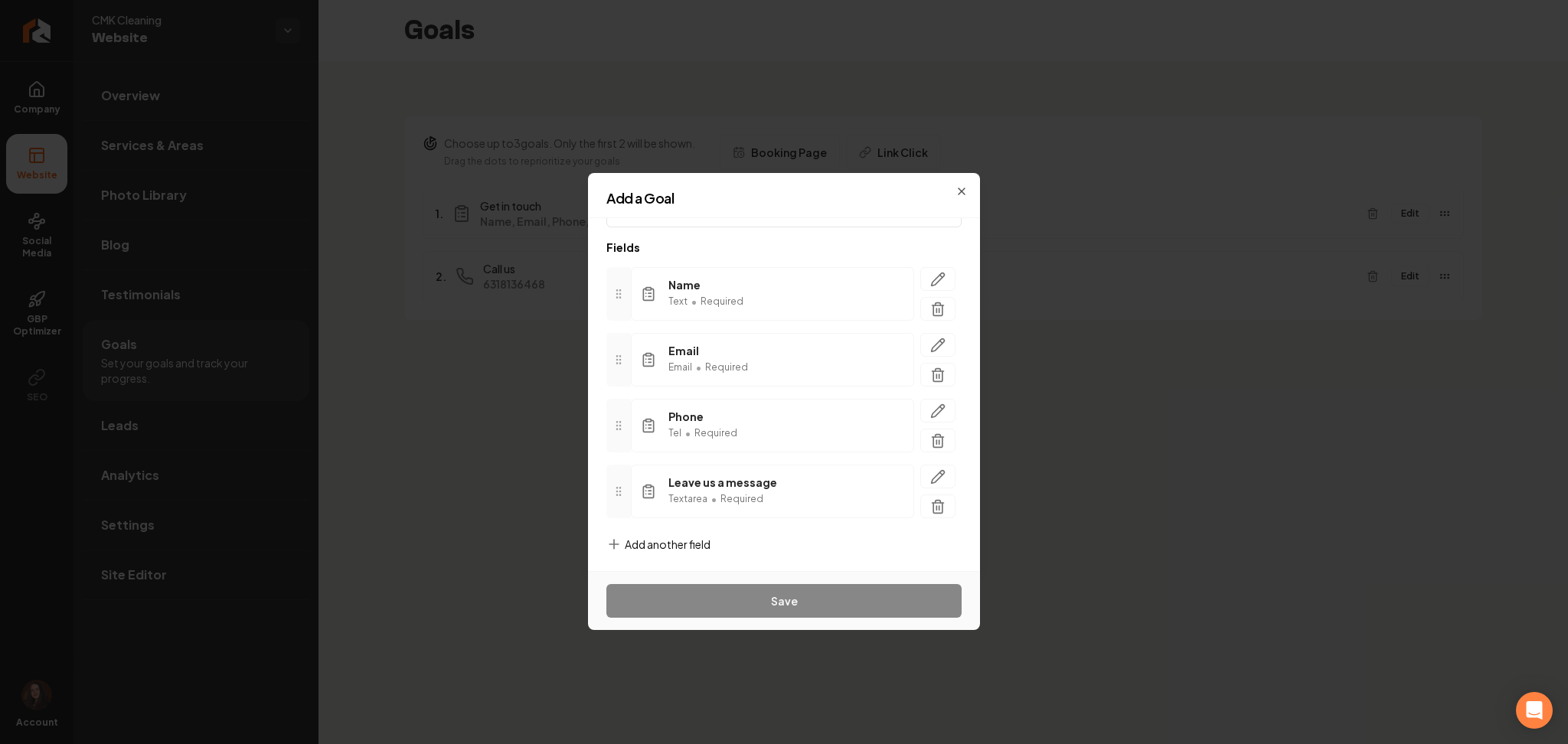
scroll to position [72, 0]
click at [705, 543] on span "Add another field" at bounding box center [668, 540] width 85 height 16
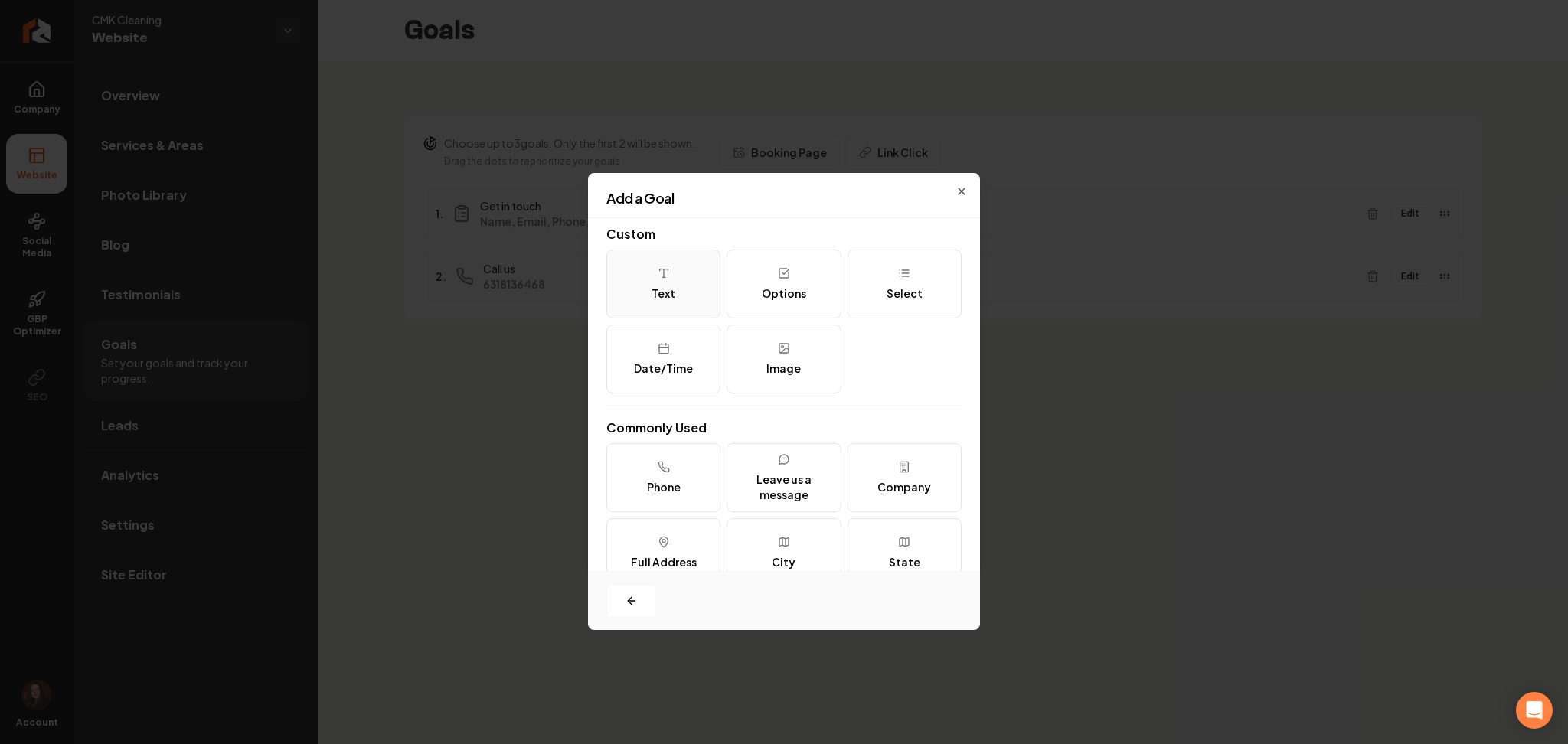
scroll to position [0, 0]
click at [749, 292] on button "Options" at bounding box center [783, 289] width 114 height 69
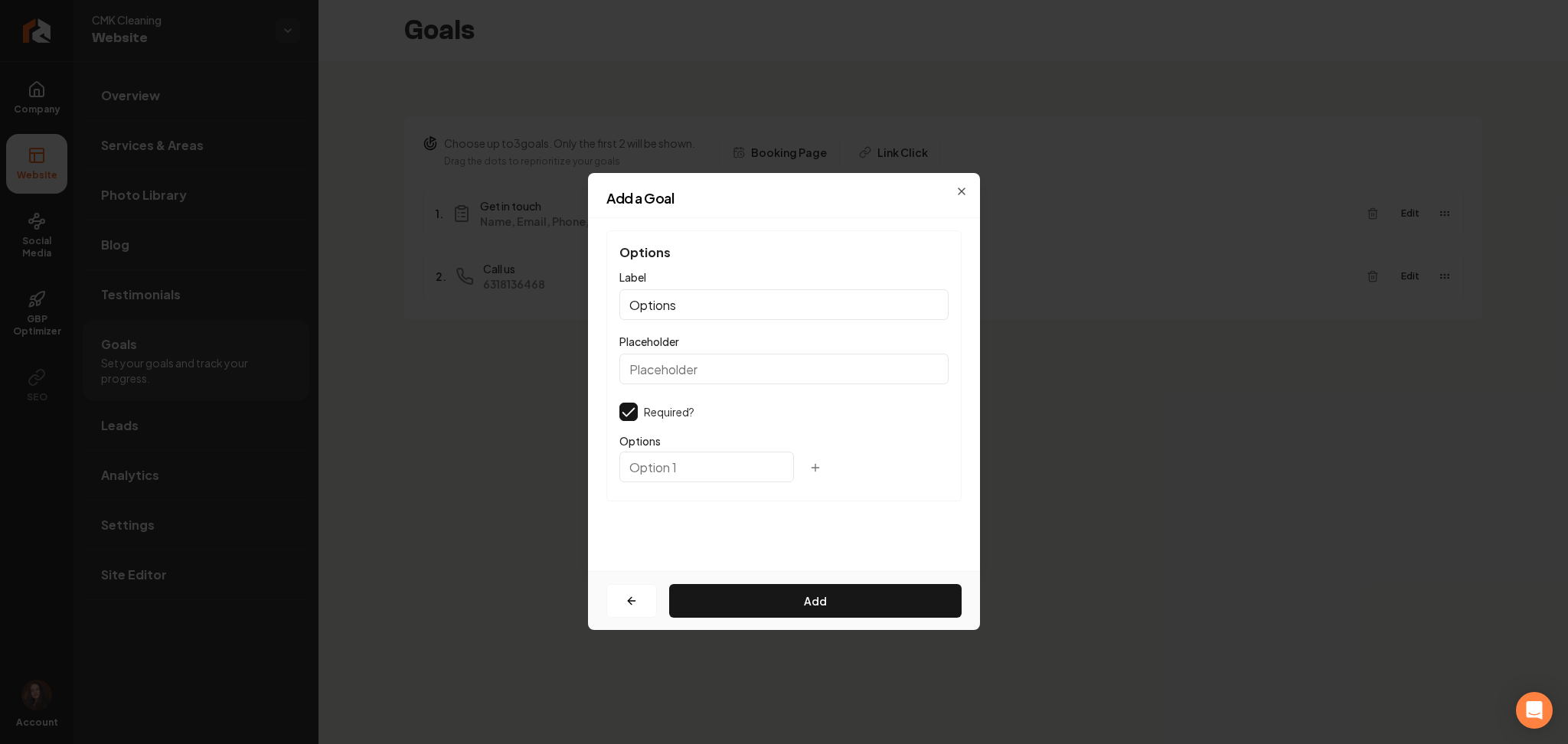
click at [720, 298] on input "Options" at bounding box center [784, 304] width 329 height 30
click at [719, 300] on input "Options" at bounding box center [784, 304] width 329 height 30
click at [719, 302] on input "Options" at bounding box center [784, 304] width 329 height 30
click at [718, 302] on input "Options" at bounding box center [784, 304] width 329 height 30
type input "Disclaimer"
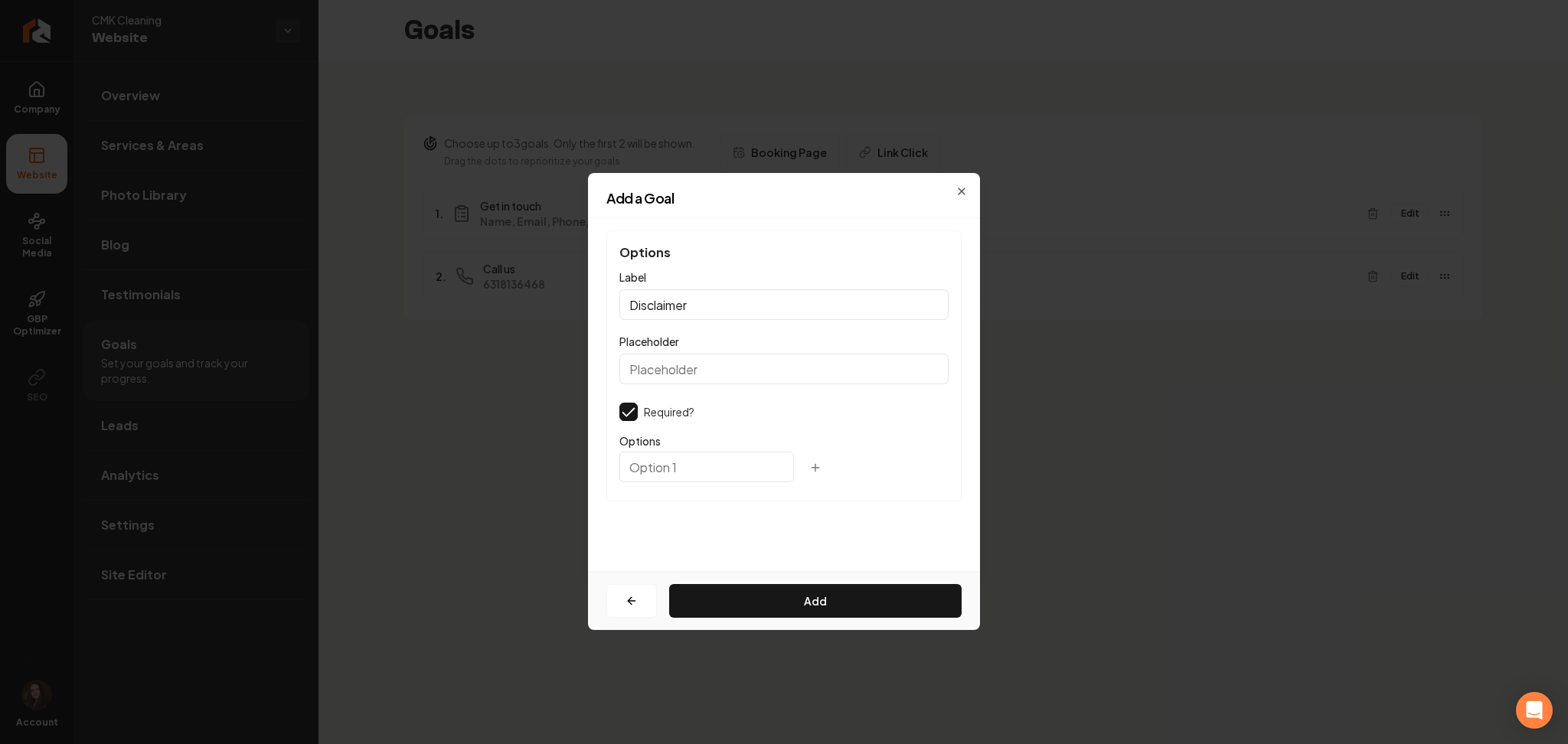
click at [697, 465] on input "text" at bounding box center [706, 466] width 175 height 30
paste input "I Consent to Receive SMS Notifications, Appointment Reminders and Updates, and …"
type input "I Consent to Receive SMS Notifications, Appointment Reminders and Updates, and …"
click at [718, 601] on button "Add" at bounding box center [815, 600] width 293 height 33
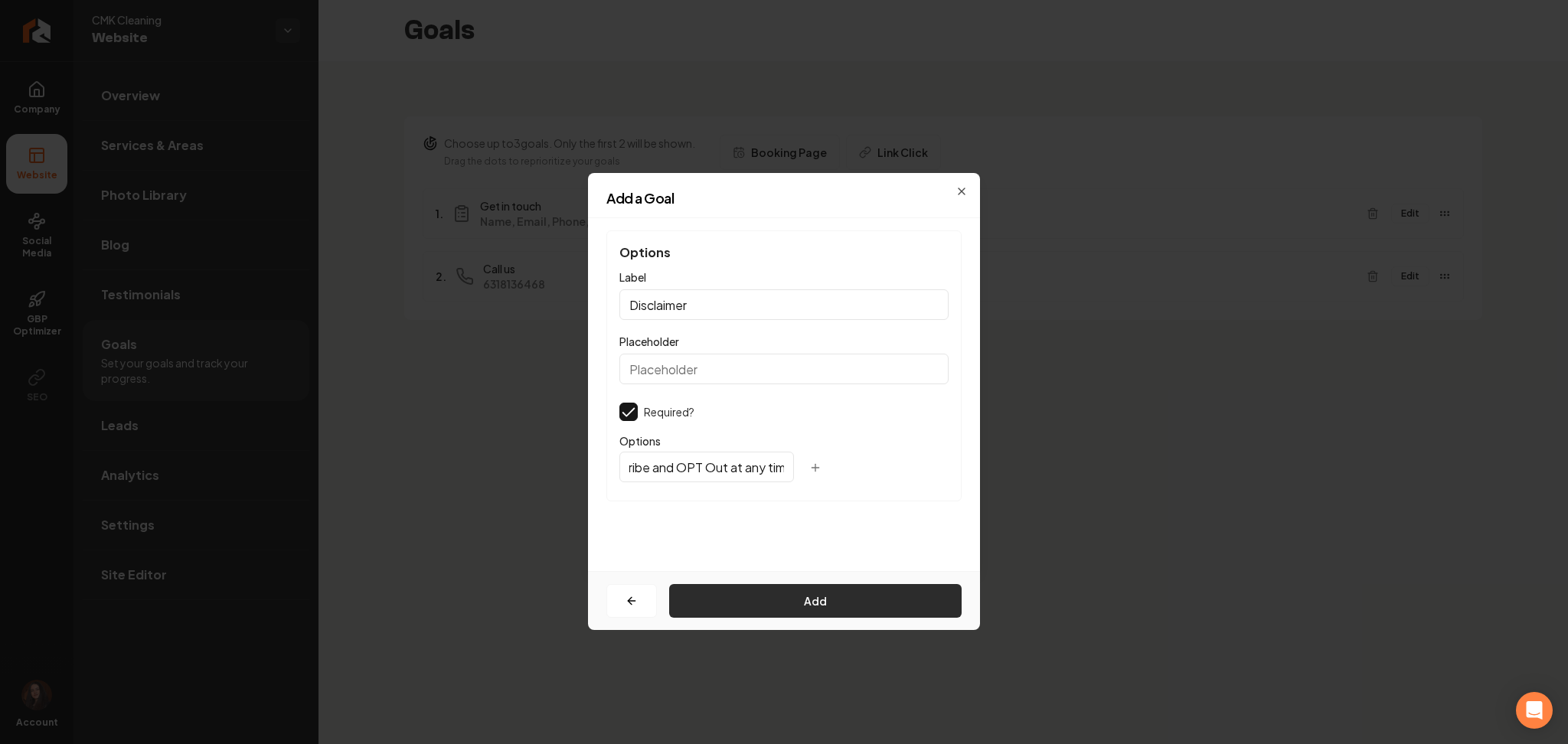
scroll to position [0, 0]
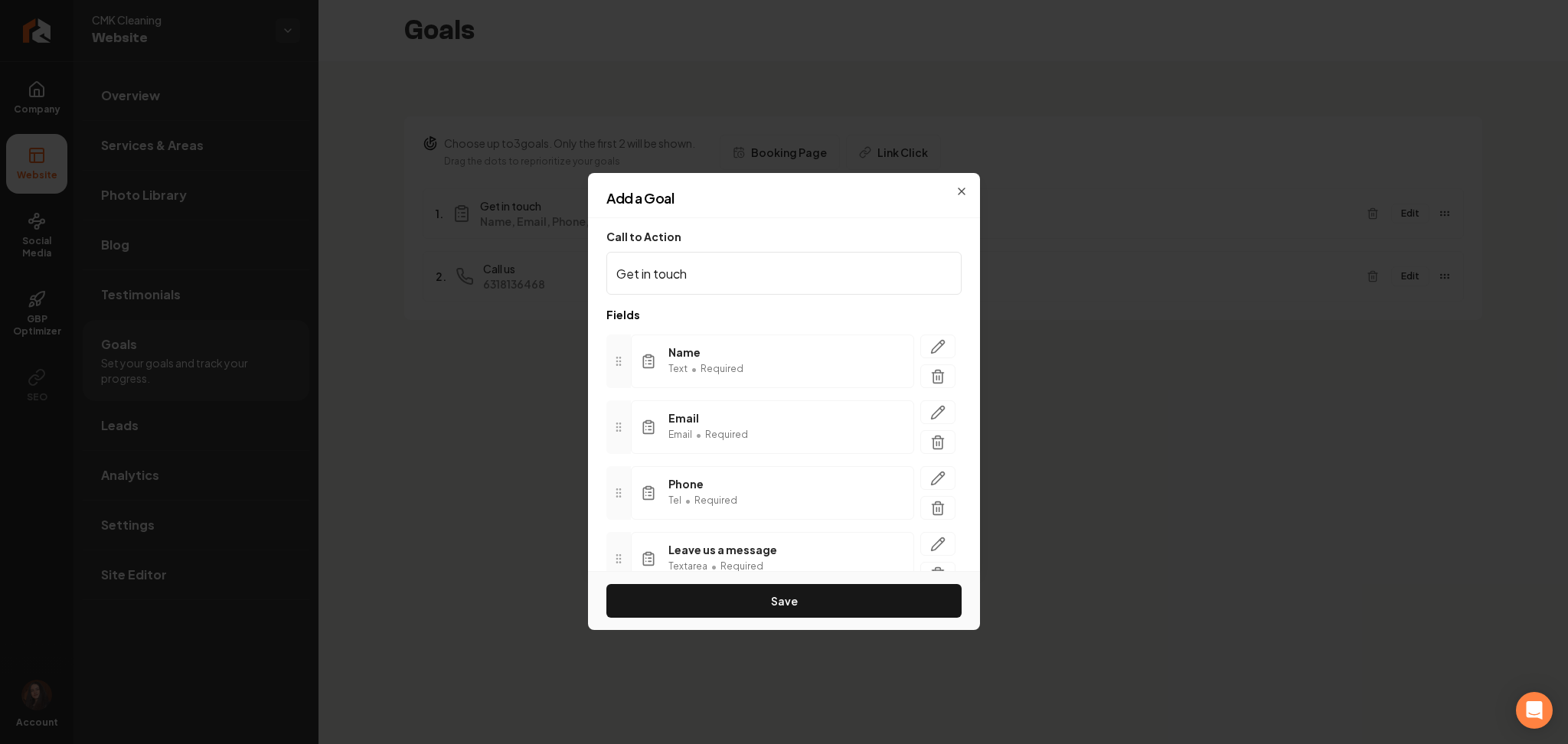
click at [718, 601] on button "Save" at bounding box center [784, 600] width 356 height 33
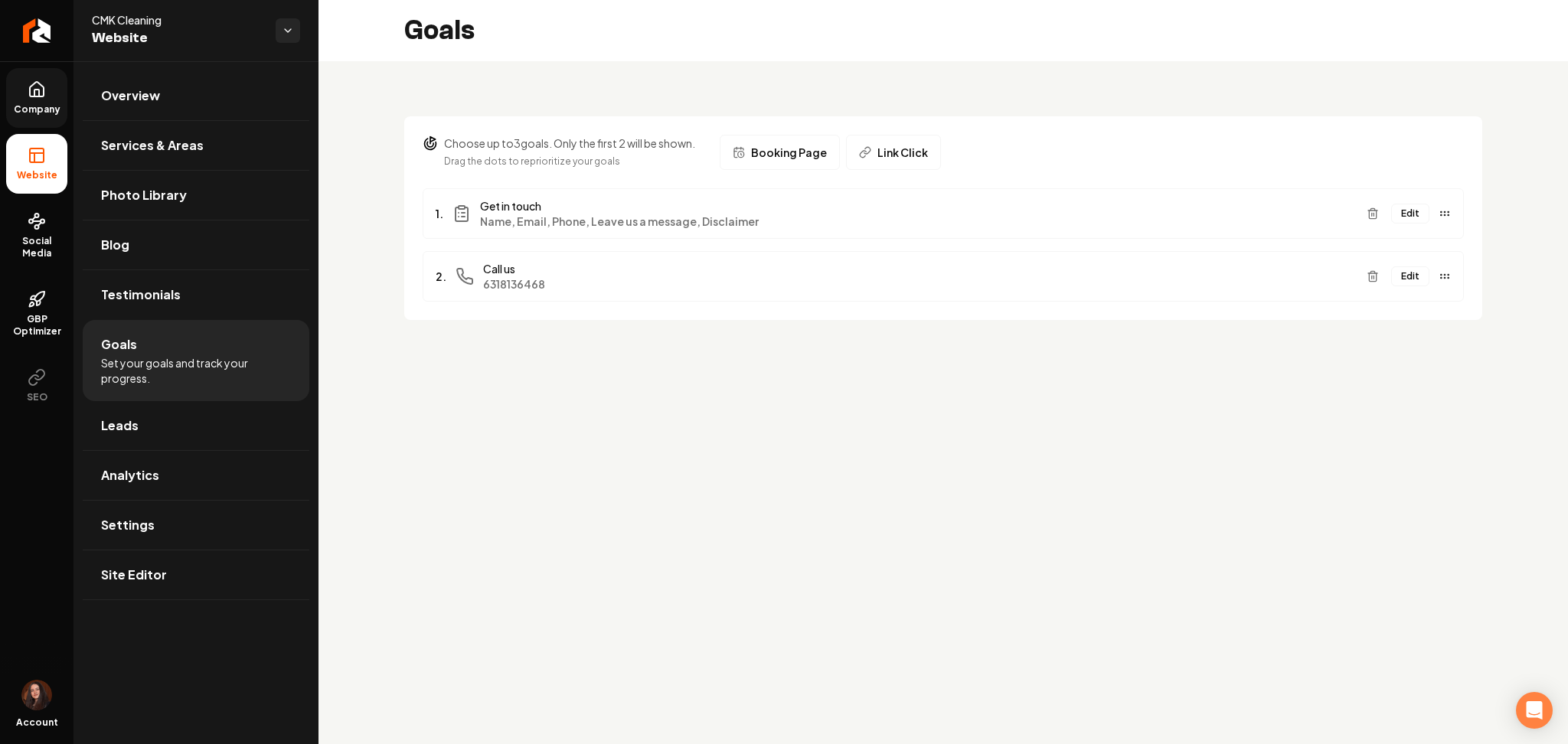
click at [25, 110] on span "Company" at bounding box center [37, 109] width 59 height 12
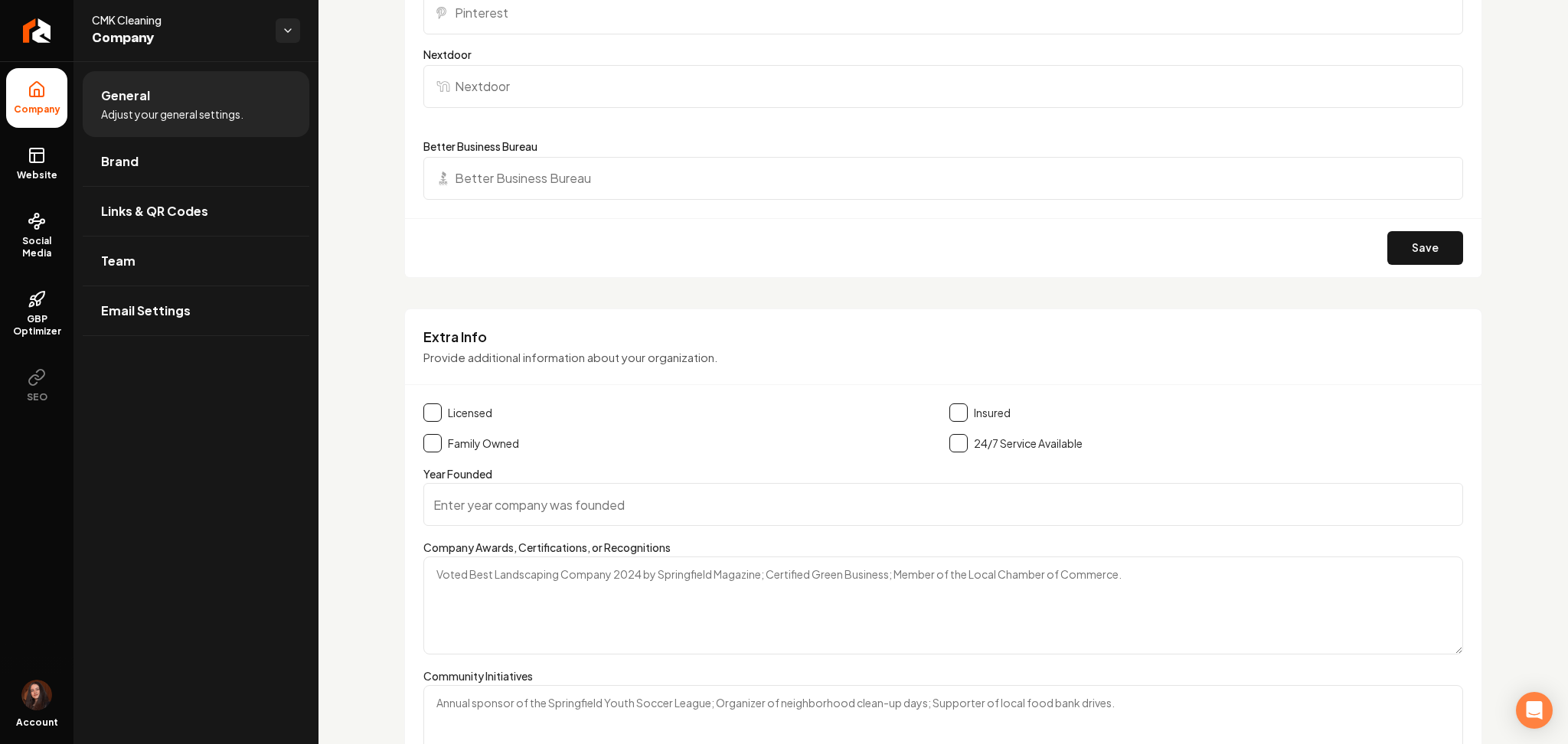
scroll to position [1794, 0]
click at [29, 170] on span "Website" at bounding box center [37, 175] width 53 height 12
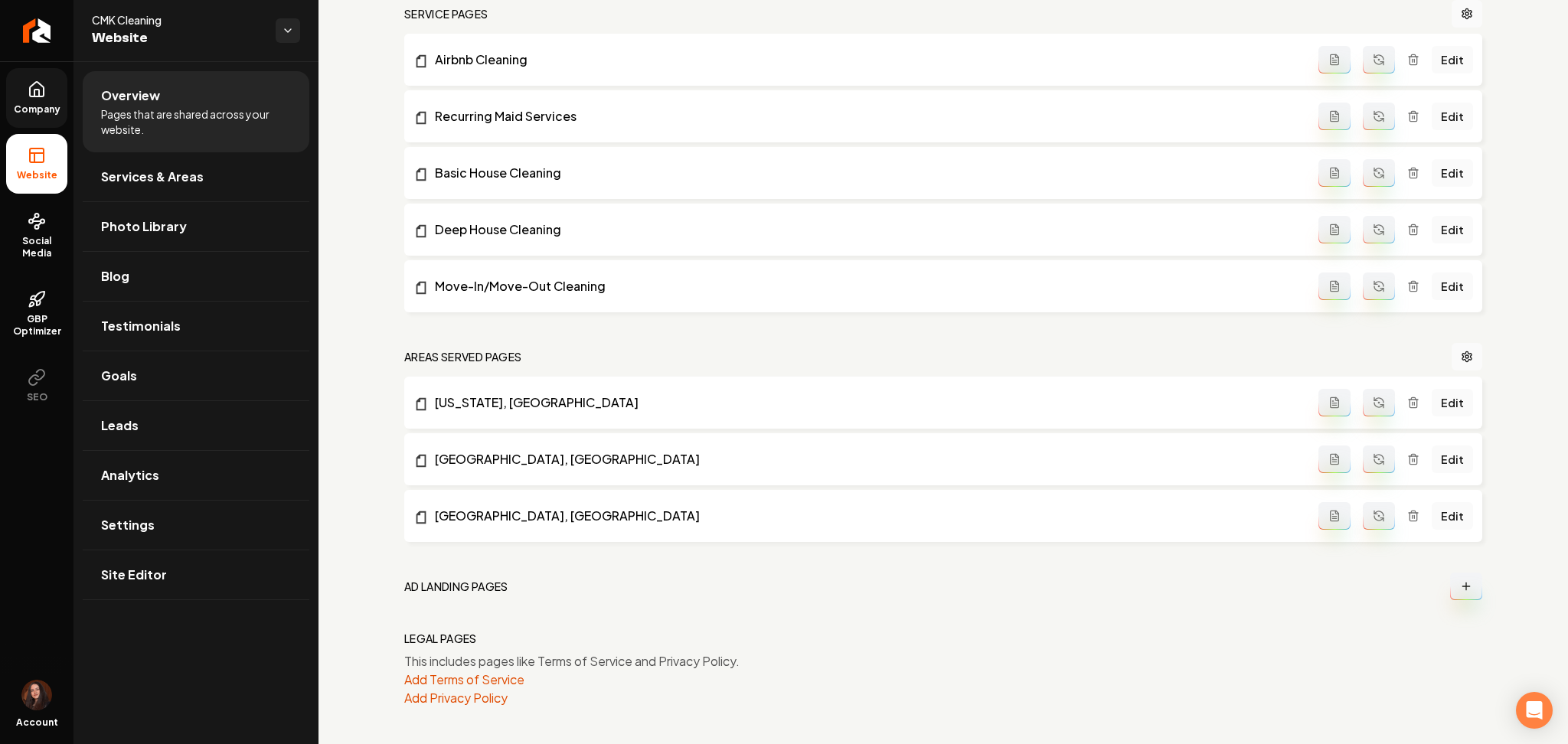
scroll to position [764, 0]
click at [39, 130] on ul "Company Website Social Media GBP Optimizer SEO" at bounding box center [36, 241] width 74 height 361
click at [470, 678] on button "Add Terms of Service" at bounding box center [464, 680] width 120 height 19
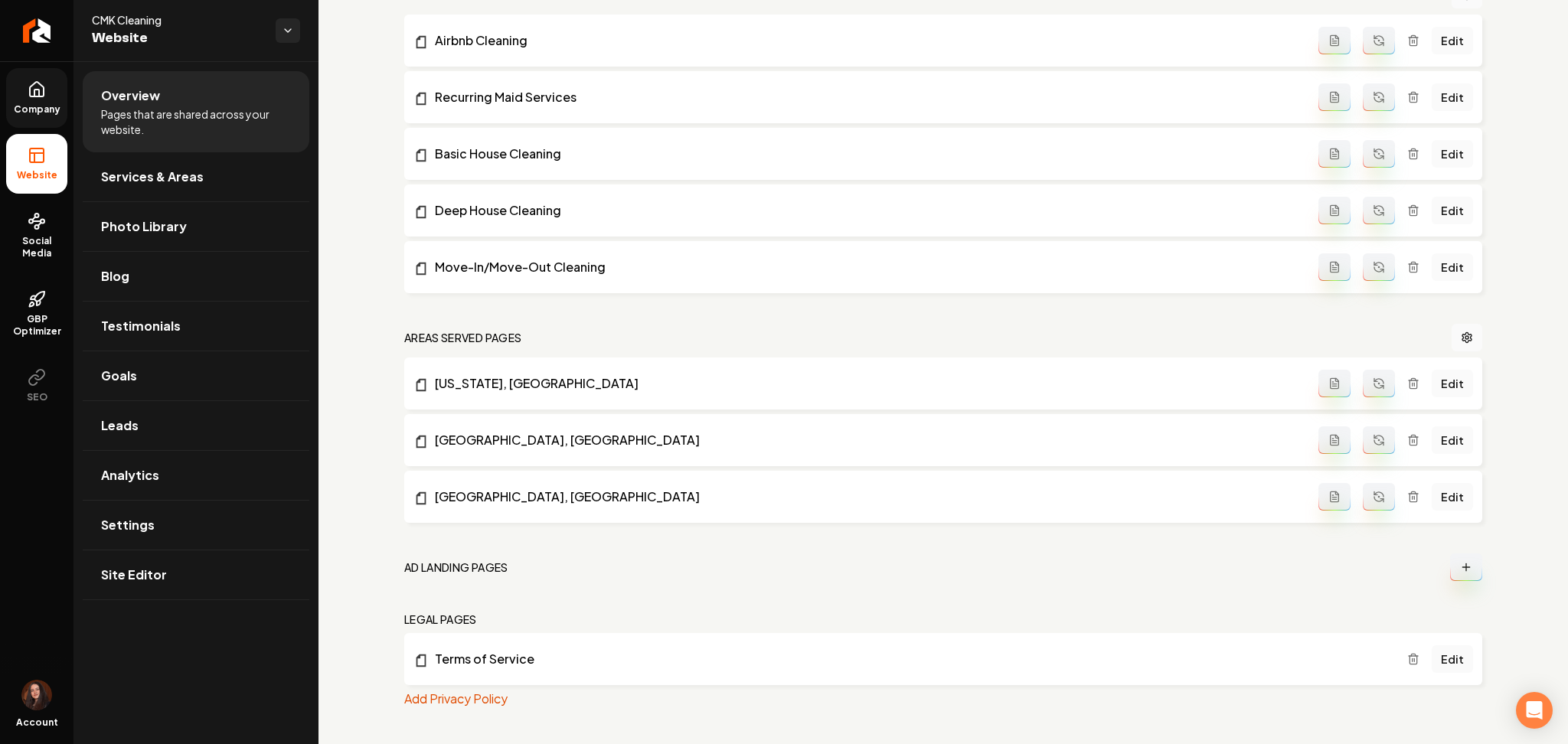
scroll to position [784, 0]
click at [481, 692] on button "Add Privacy Policy" at bounding box center [456, 698] width 103 height 19
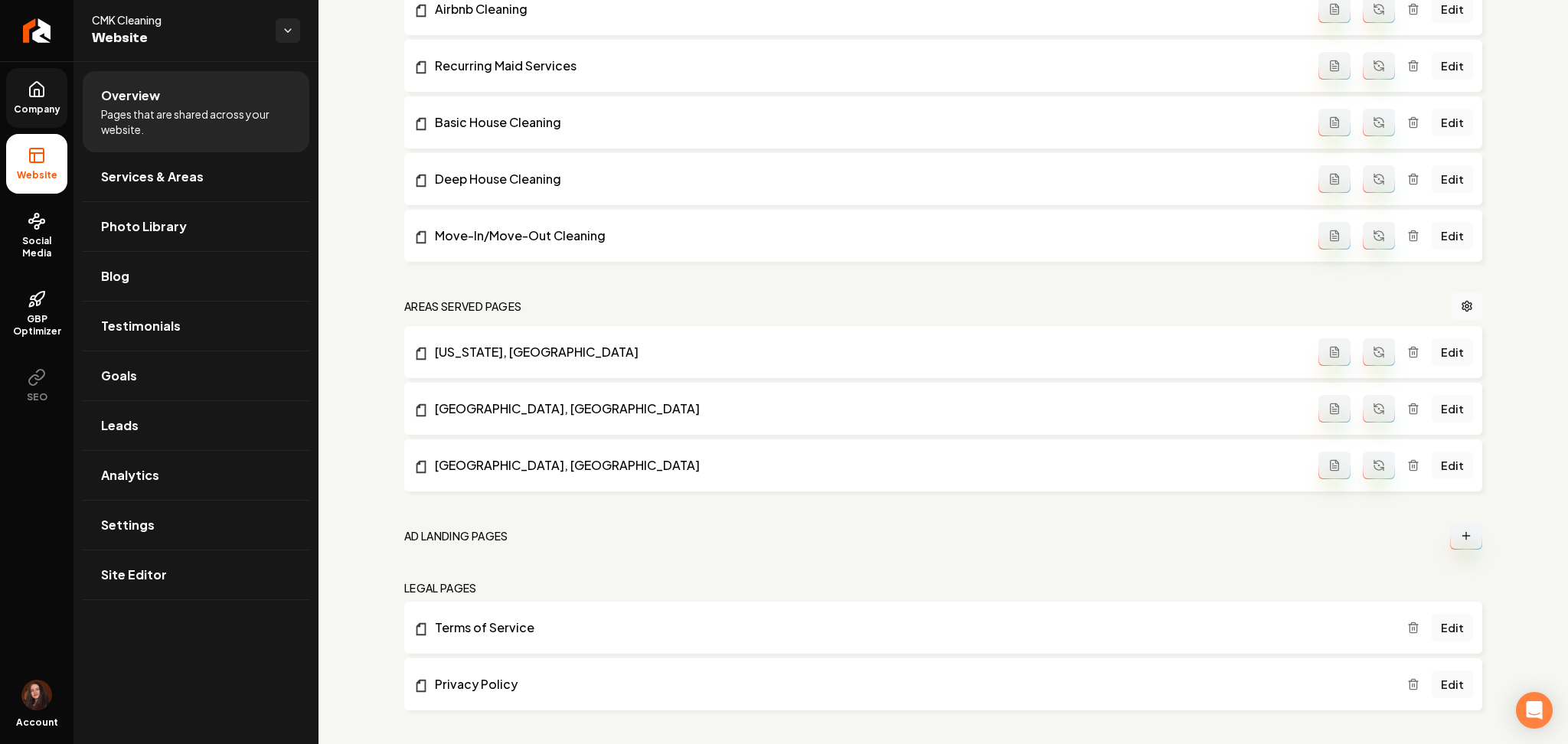
scroll to position [822, 0]
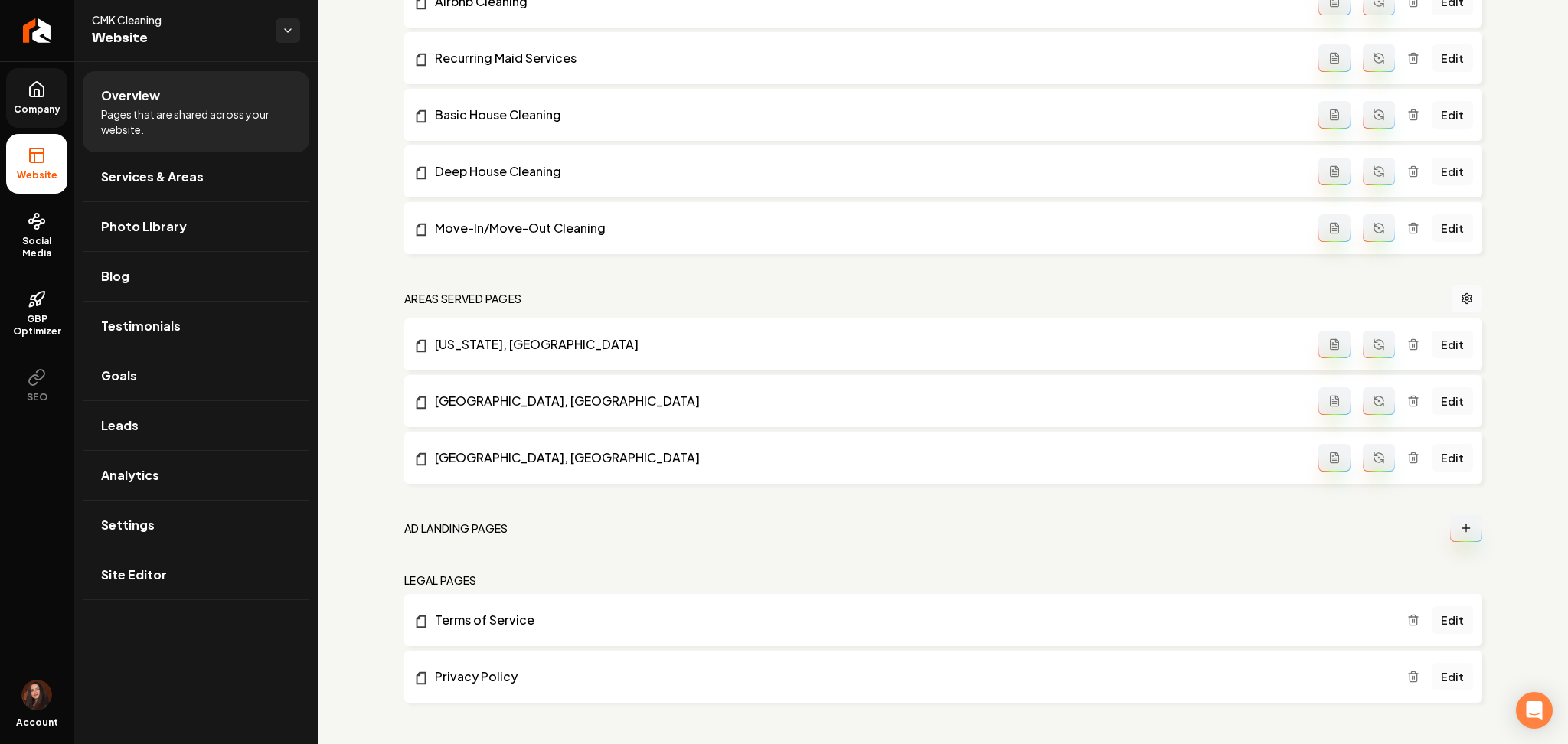
click at [1445, 672] on link "Edit" at bounding box center [1452, 677] width 41 height 28
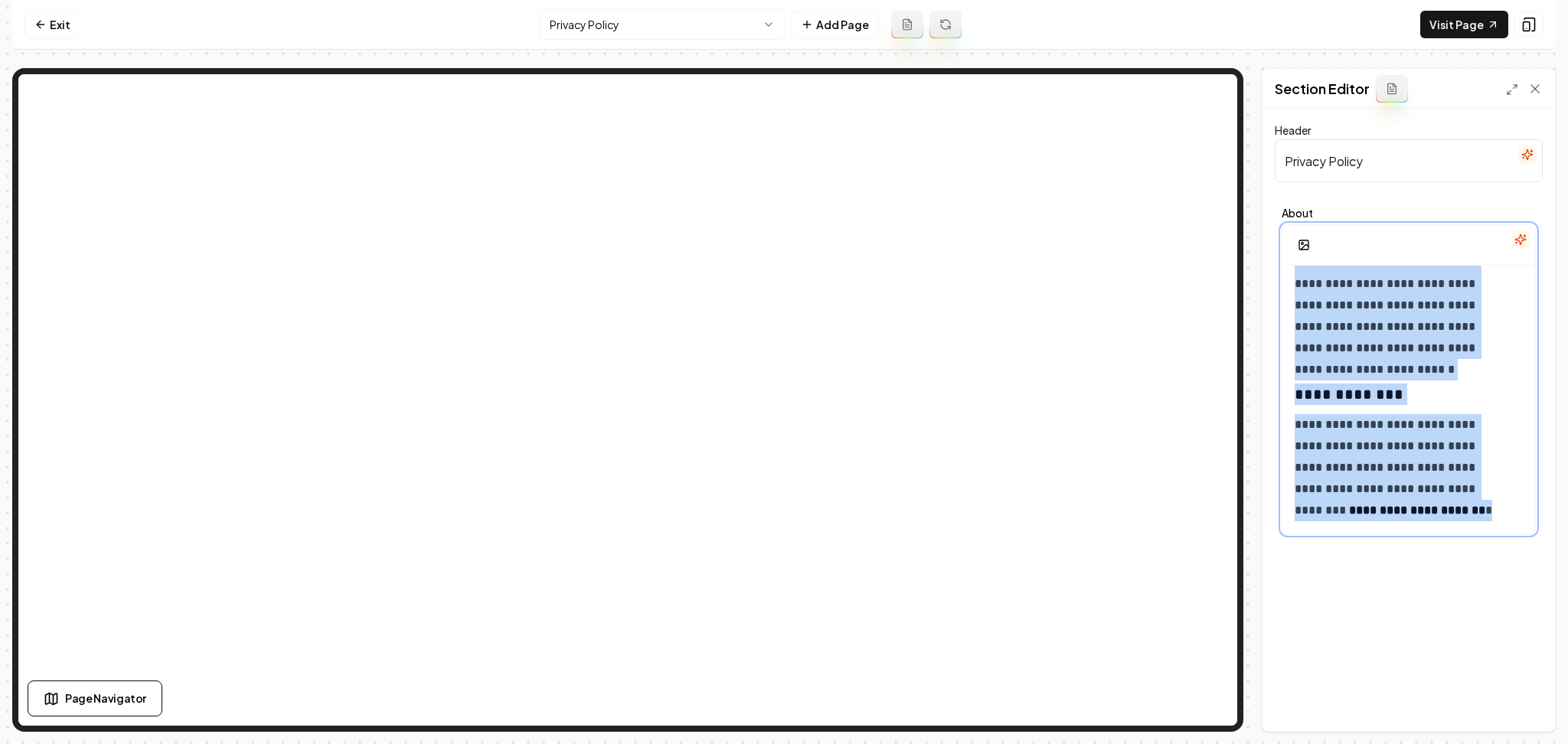
drag, startPoint x: 1474, startPoint y: 465, endPoint x: 1566, endPoint y: 791, distance: 338.7
click at [1552, 743] on html "**********" at bounding box center [784, 372] width 1568 height 744
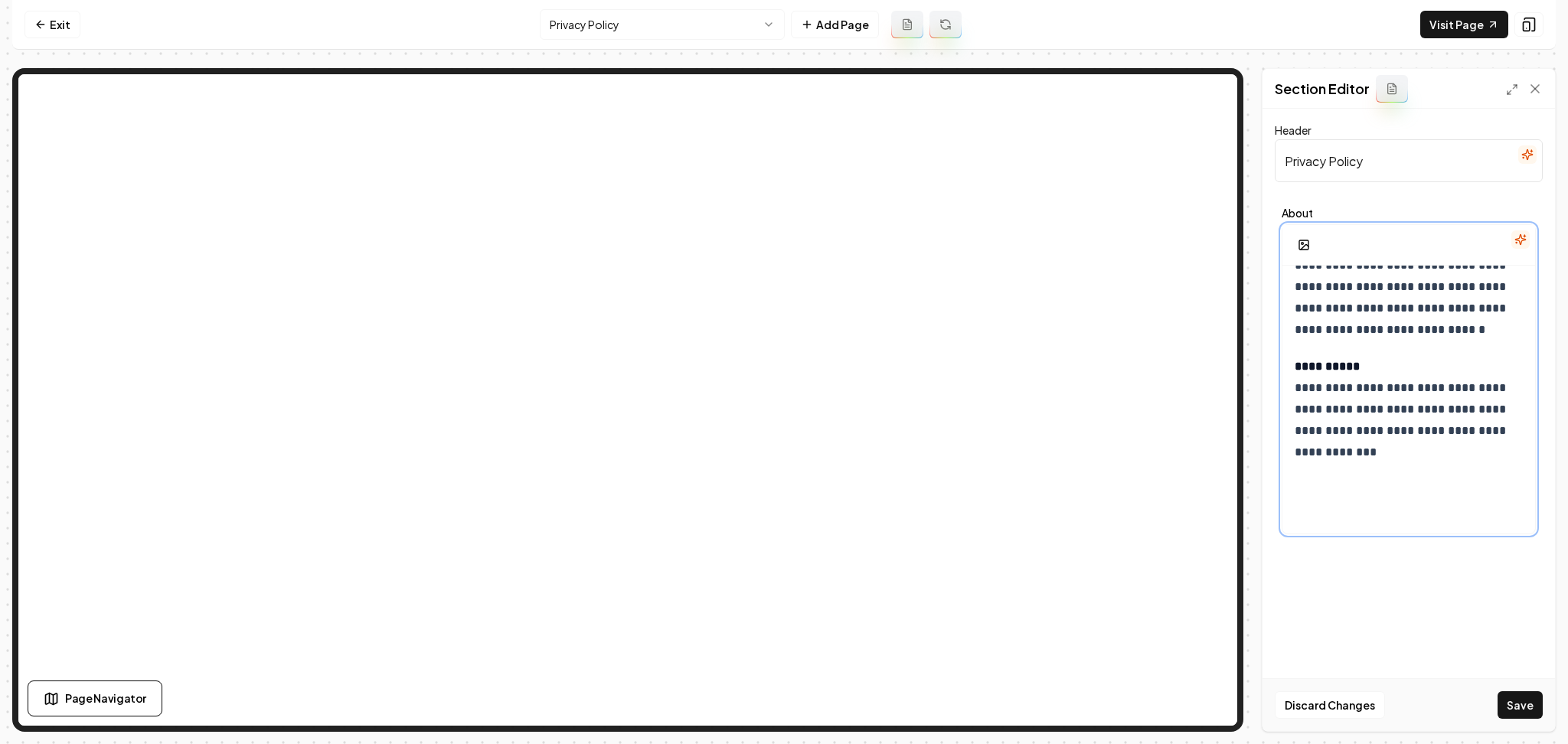
scroll to position [1483, 0]
click at [1525, 708] on button "Save" at bounding box center [1521, 705] width 45 height 28
click at [630, 47] on nav "Exit Privacy Policy Add Page Visit Page" at bounding box center [784, 25] width 1544 height 50
click at [630, 36] on html "**********" at bounding box center [784, 372] width 1568 height 744
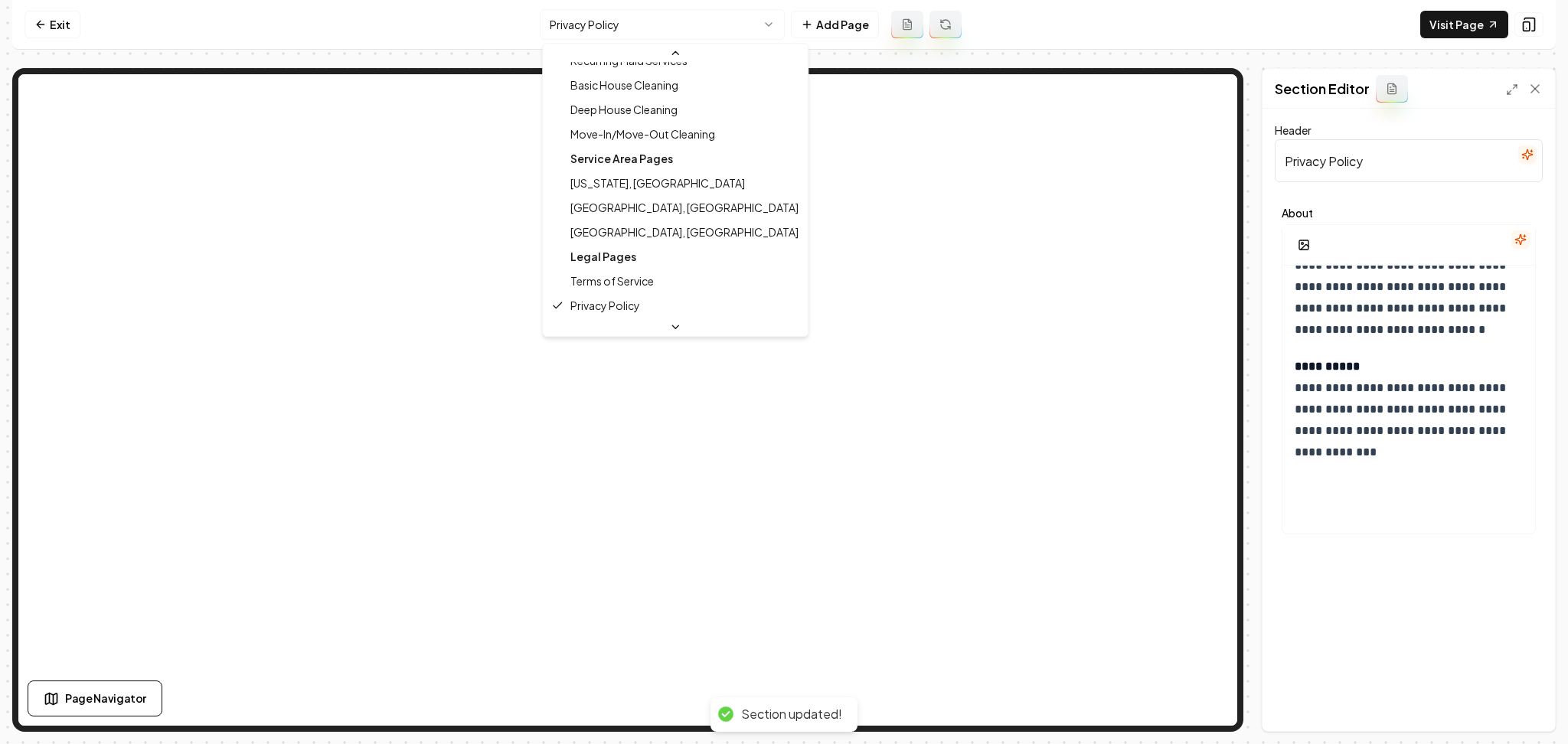
scroll to position [173, 0]
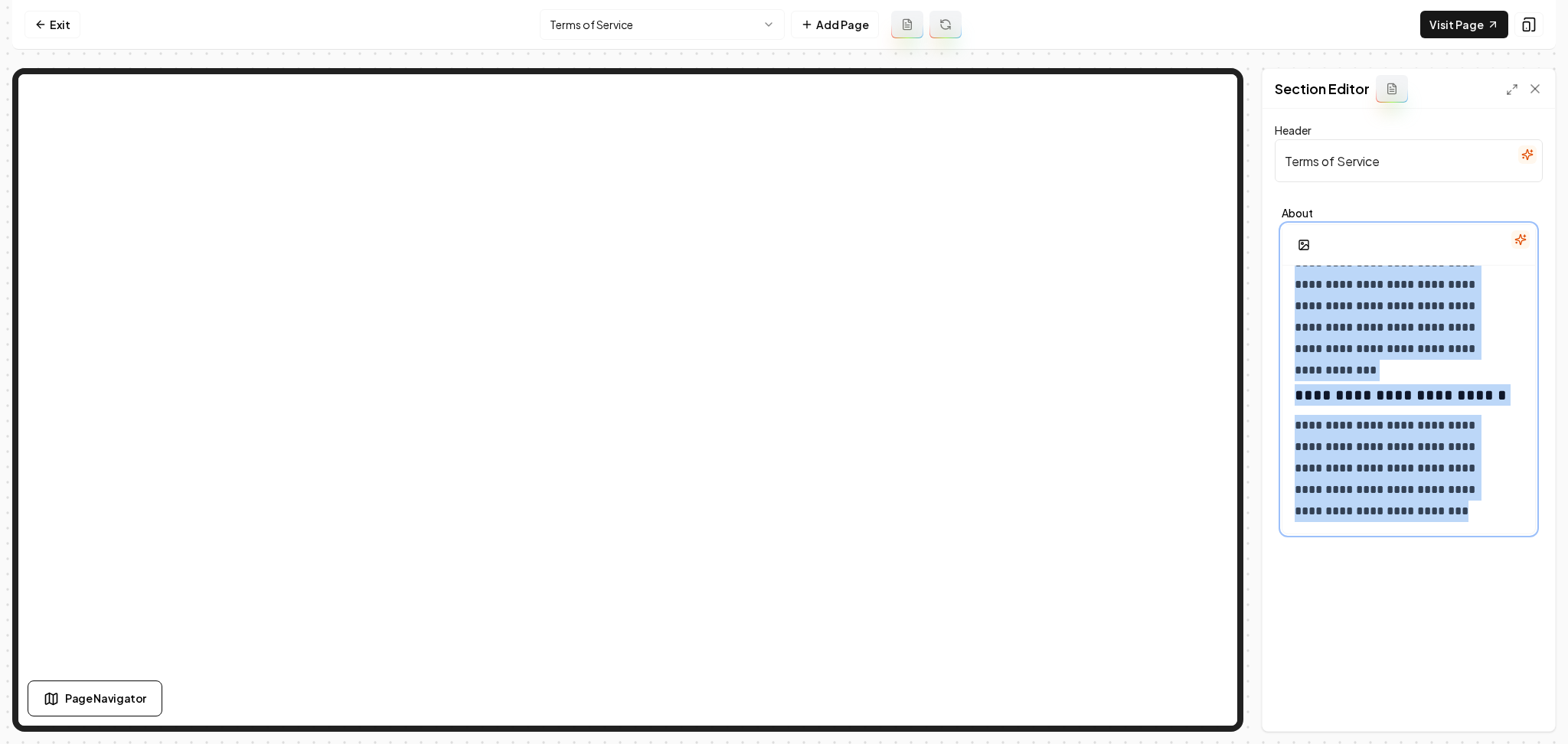
drag, startPoint x: 1294, startPoint y: 292, endPoint x: 1566, endPoint y: 789, distance: 566.6
click at [1552, 743] on html "**********" at bounding box center [784, 372] width 1568 height 744
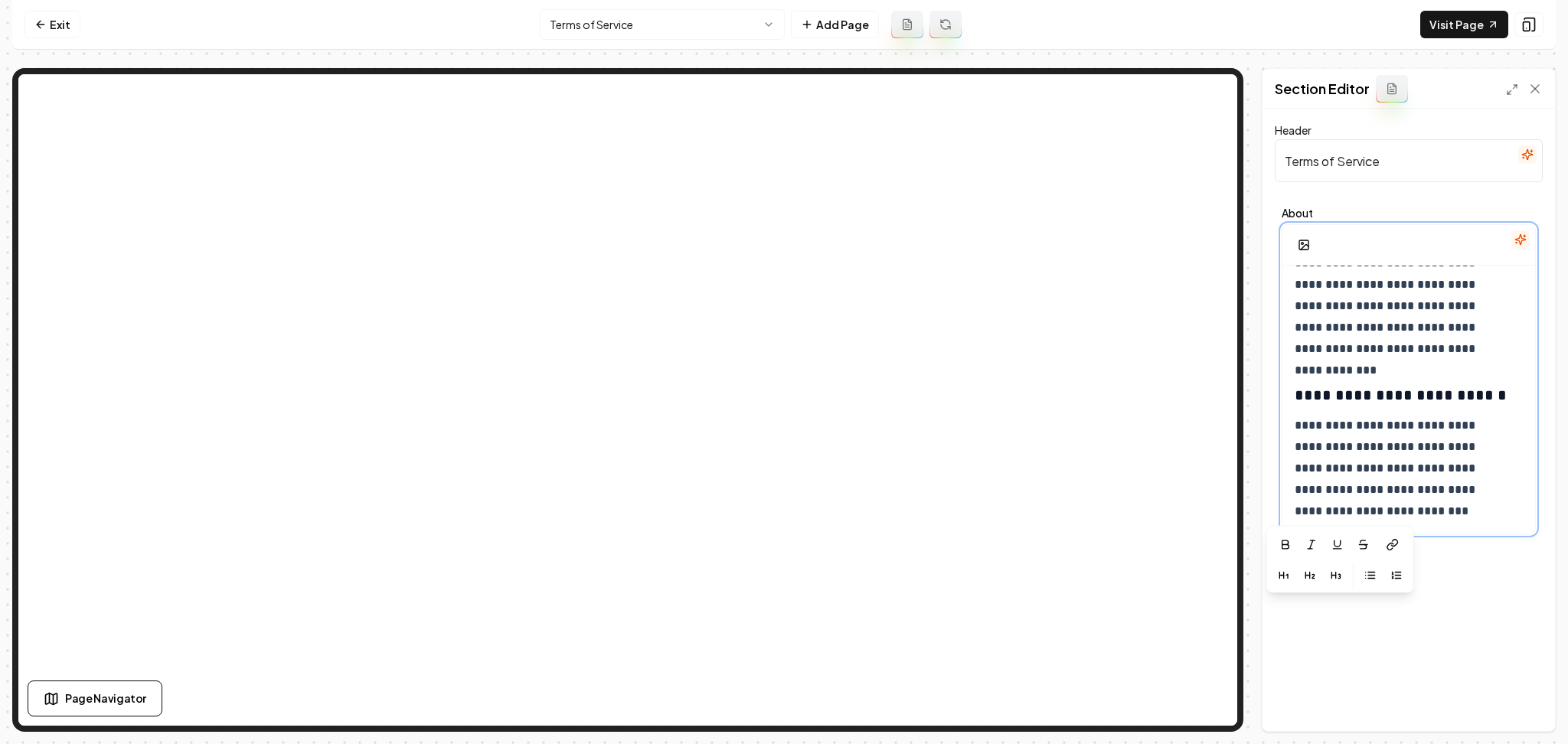
scroll to position [1863, 0]
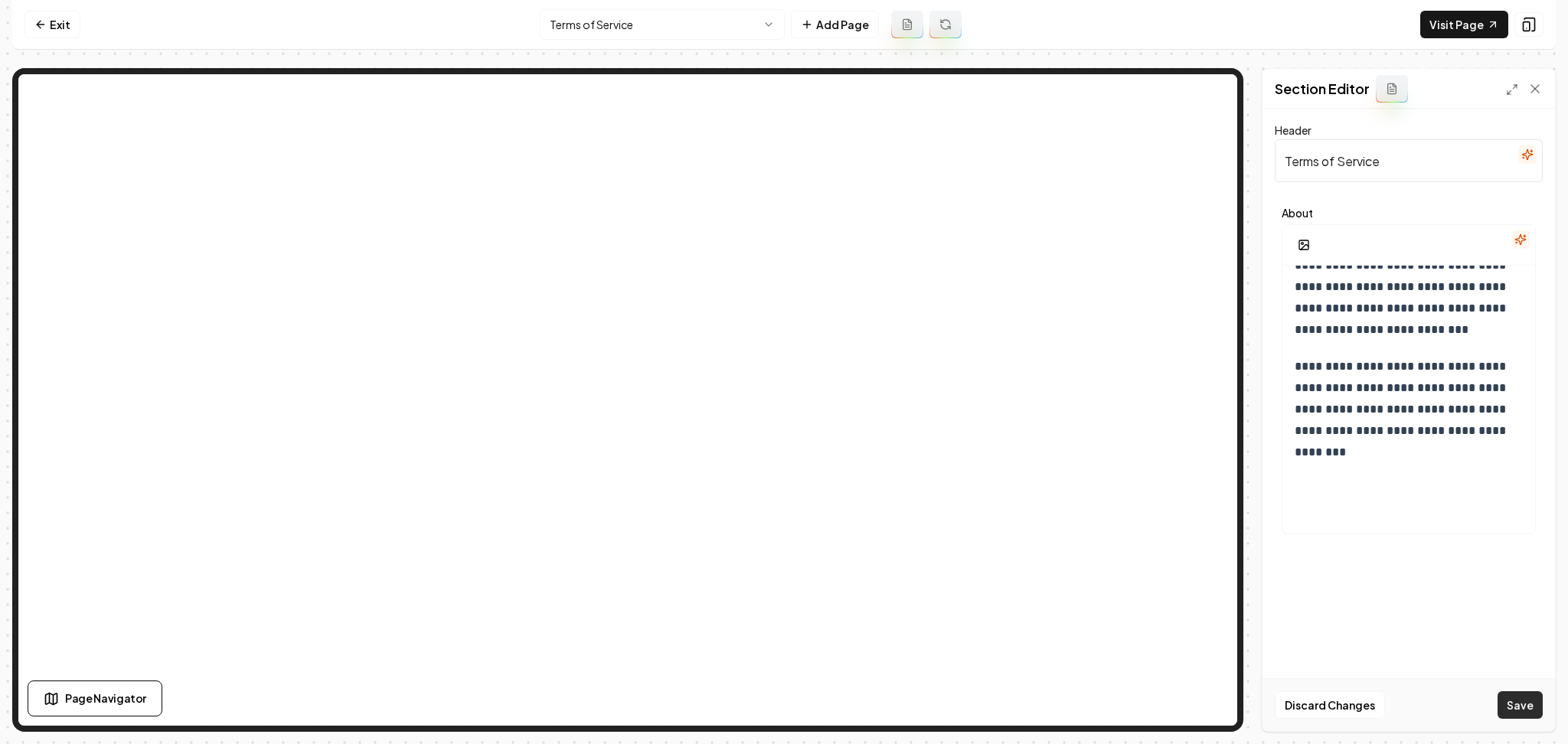
click at [1529, 705] on button "Save" at bounding box center [1521, 705] width 45 height 28
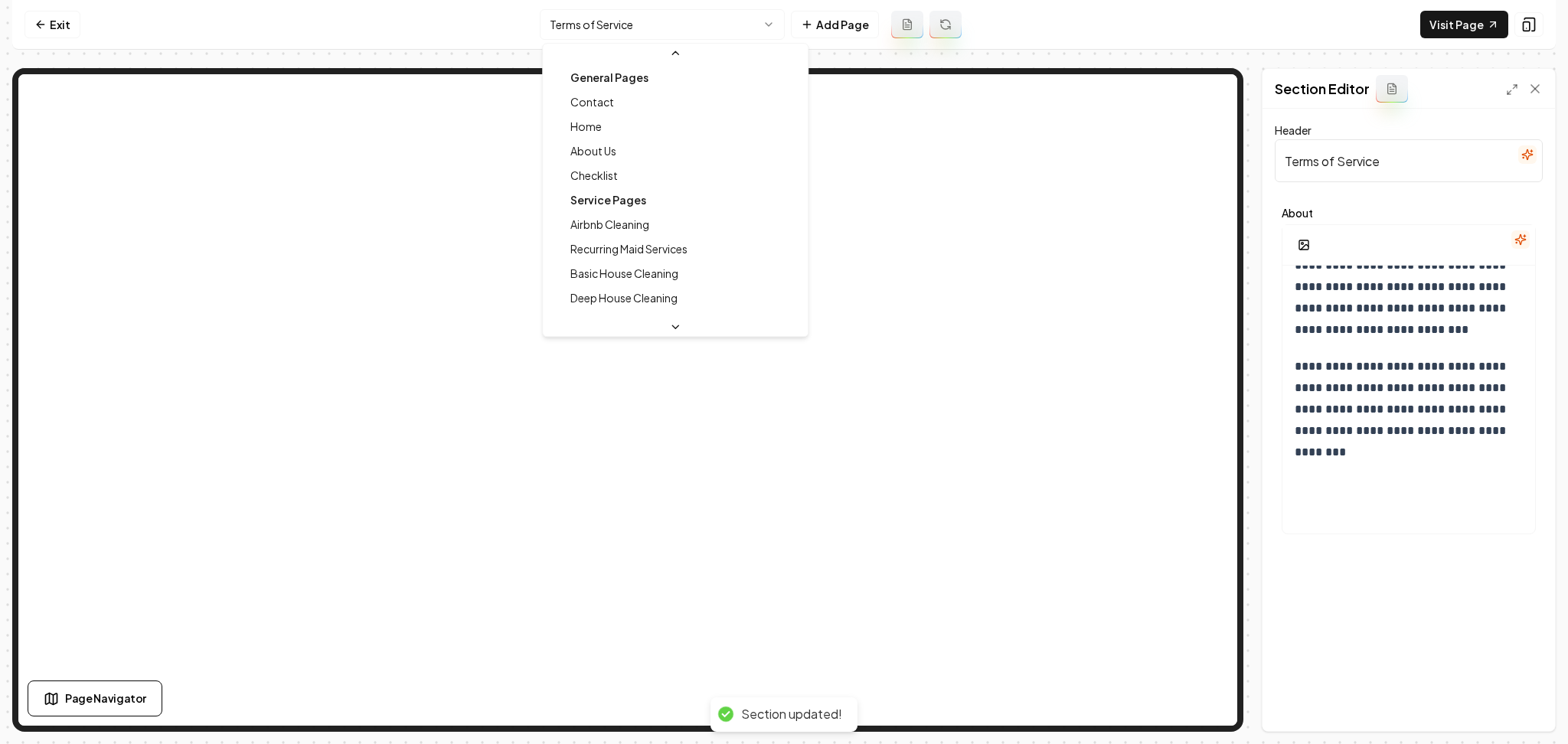
click at [643, 16] on html "**********" at bounding box center [784, 372] width 1568 height 744
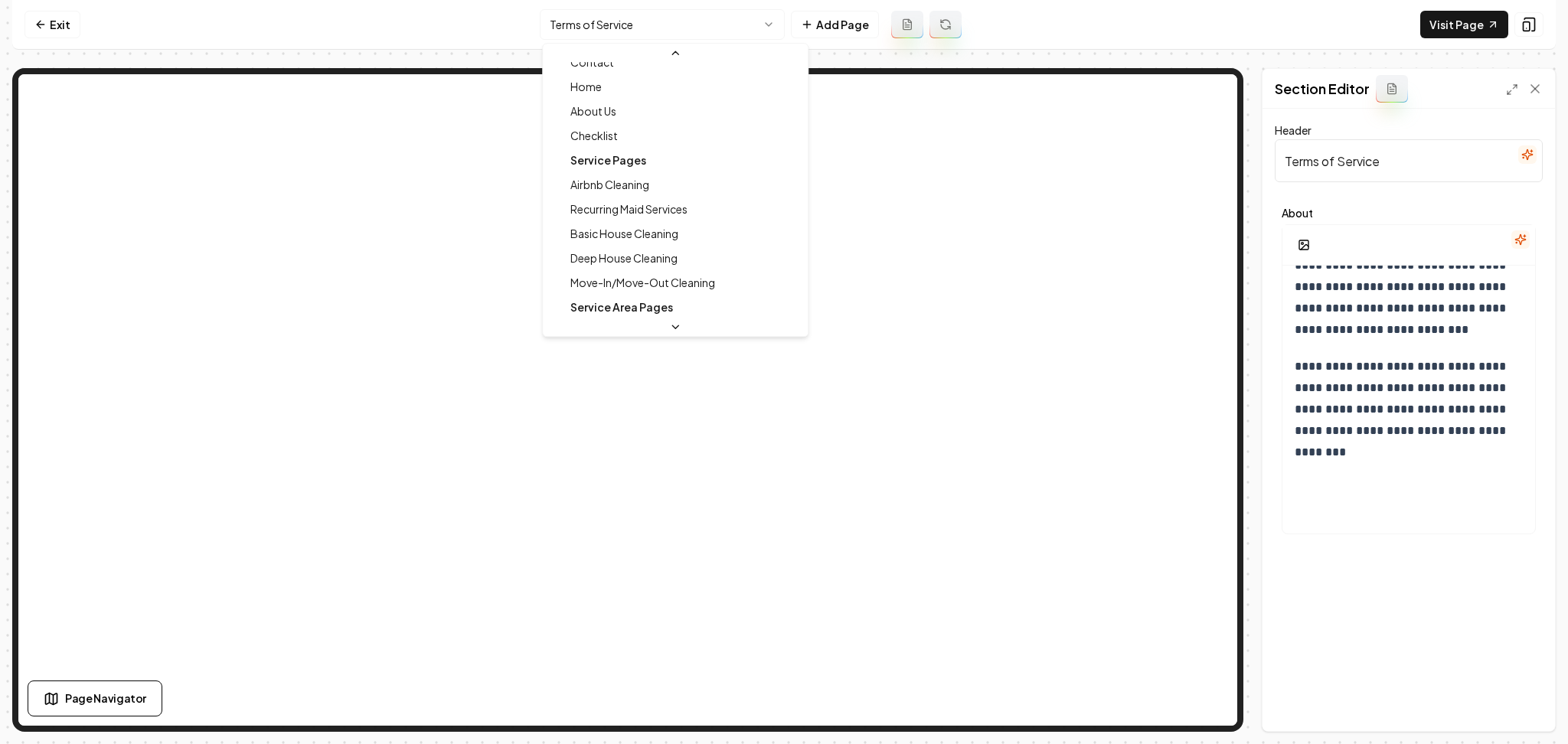
scroll to position [0, 0]
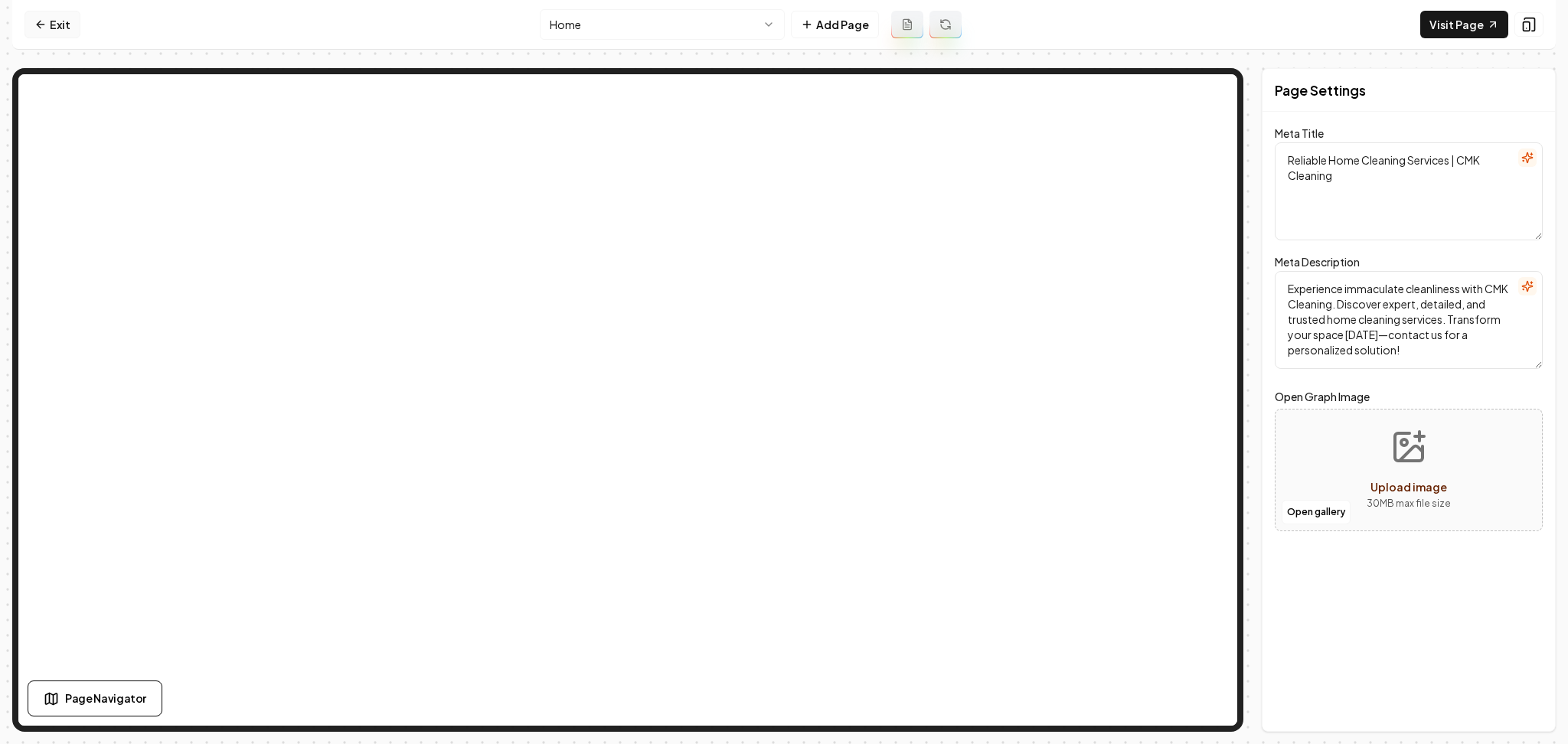
click at [33, 26] on link "Exit" at bounding box center [53, 25] width 56 height 28
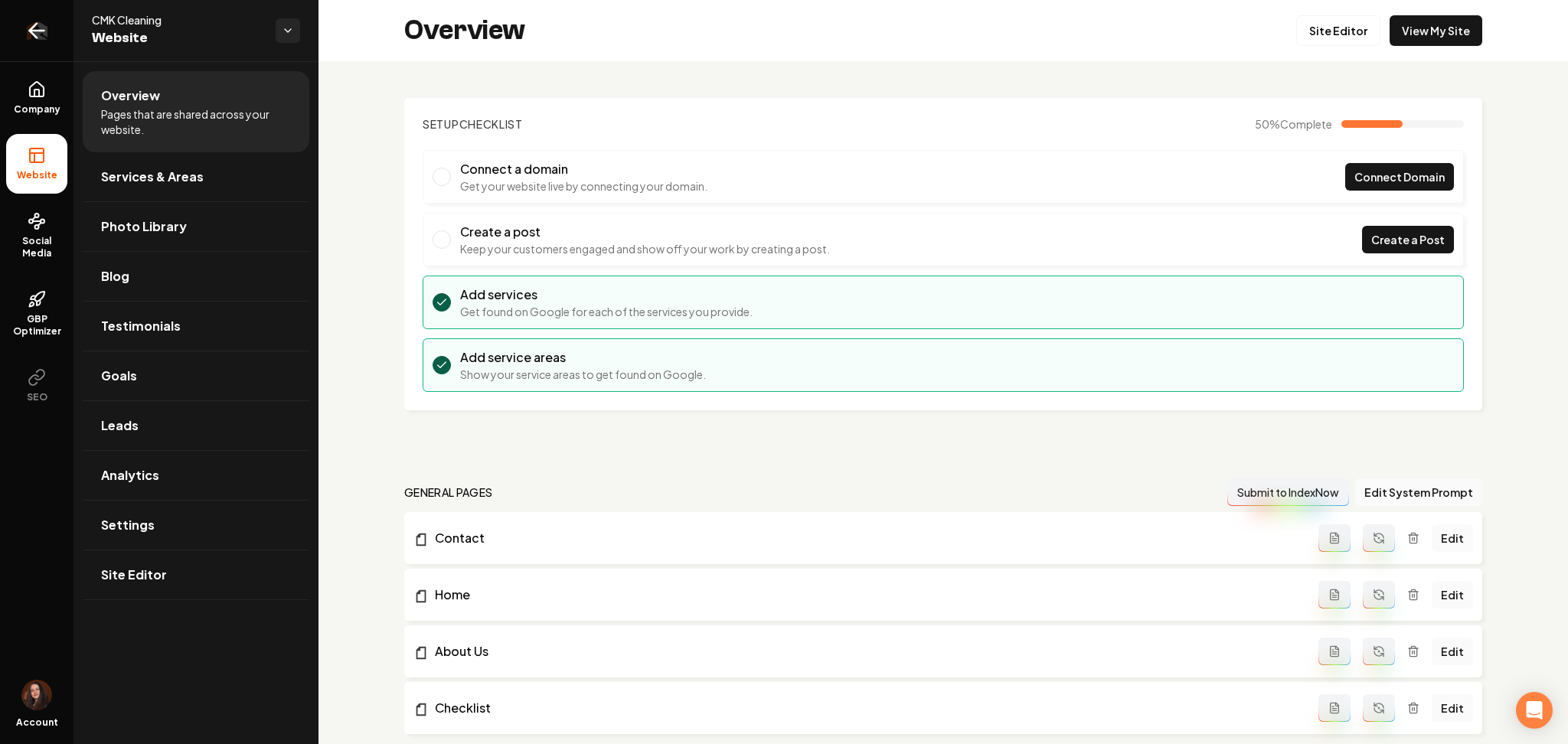
click at [33, 38] on icon "Return to dashboard" at bounding box center [37, 31] width 25 height 25
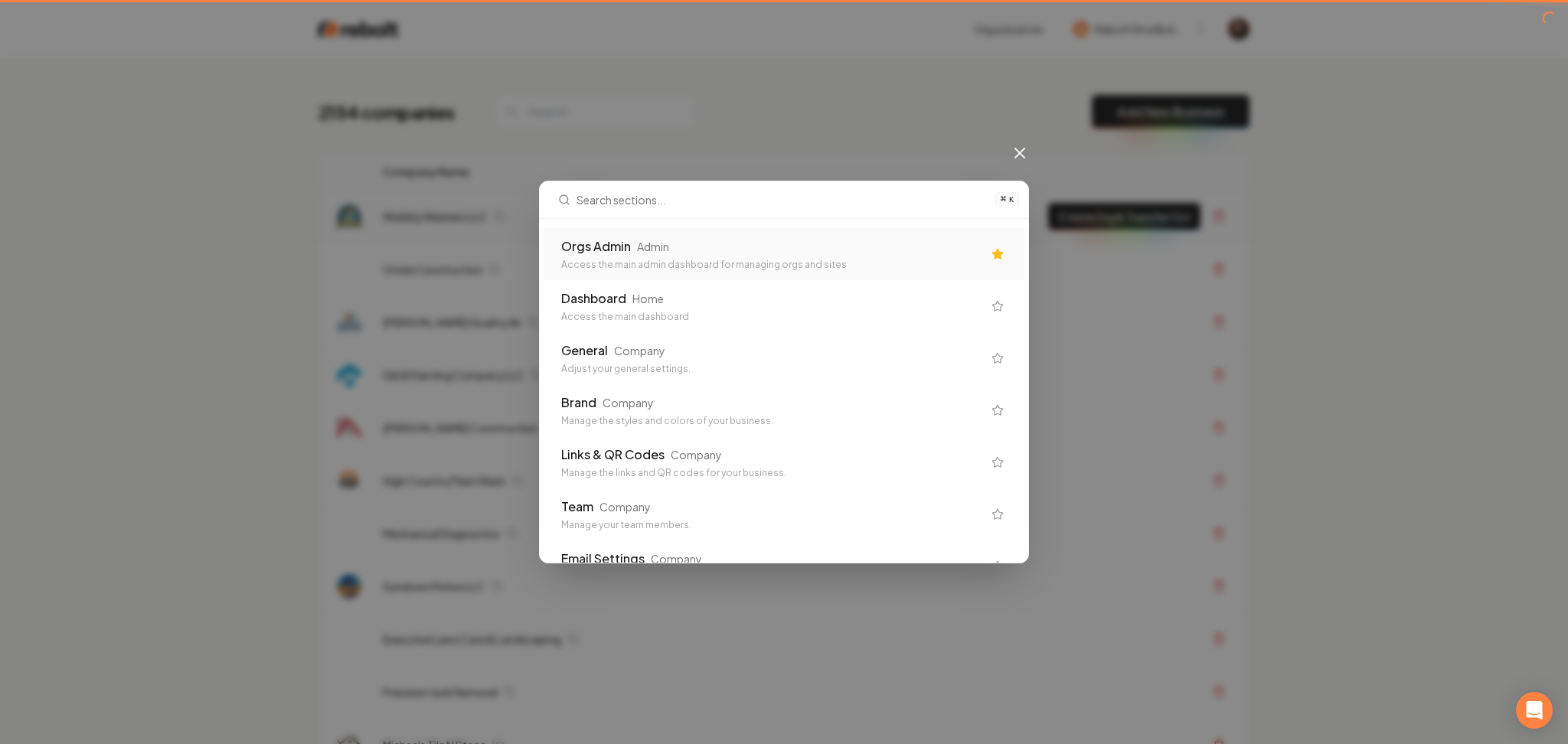
click at [814, 243] on div "Orgs Admin Admin" at bounding box center [772, 247] width 421 height 19
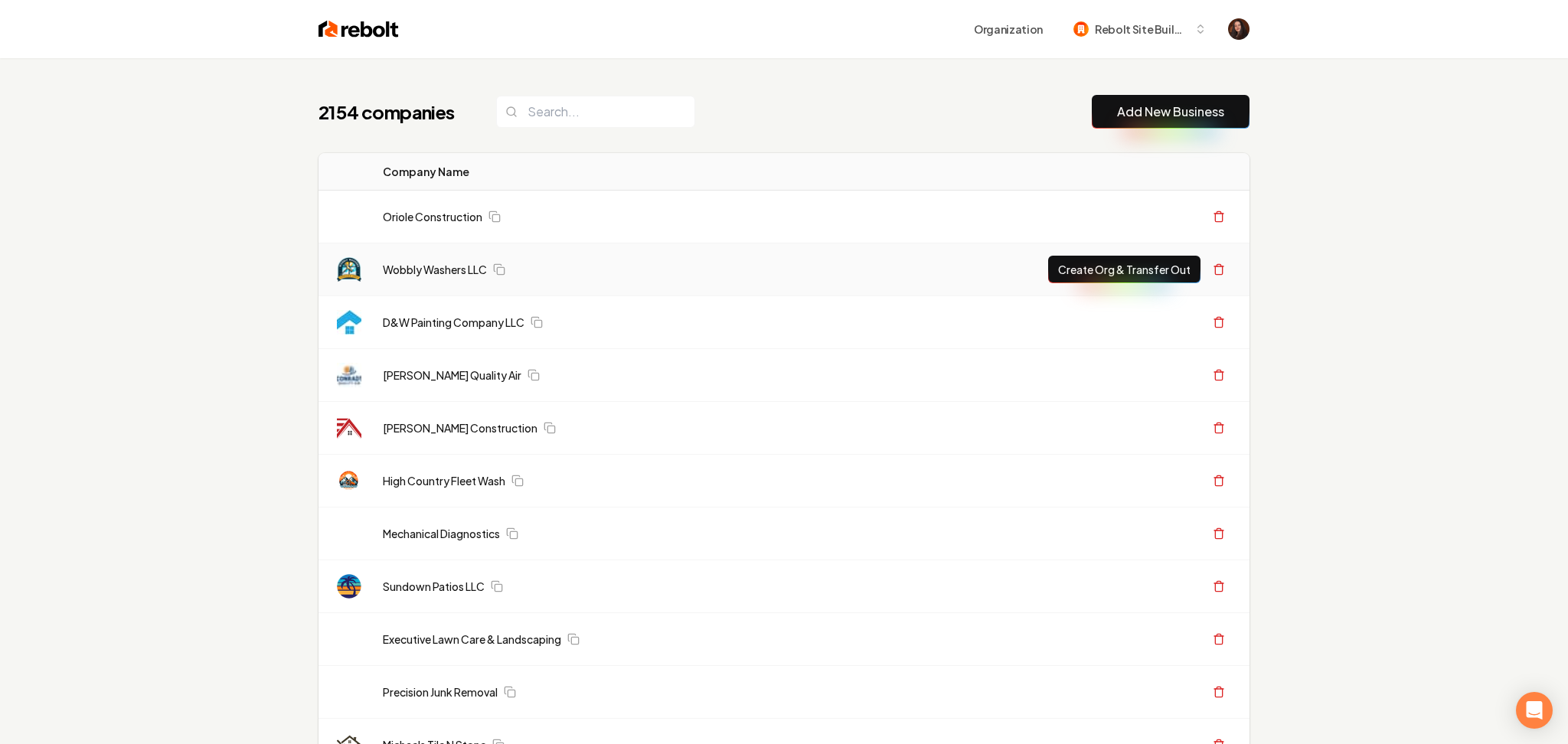
click at [770, 260] on td "Wobbly Washers LLC" at bounding box center [692, 270] width 644 height 53
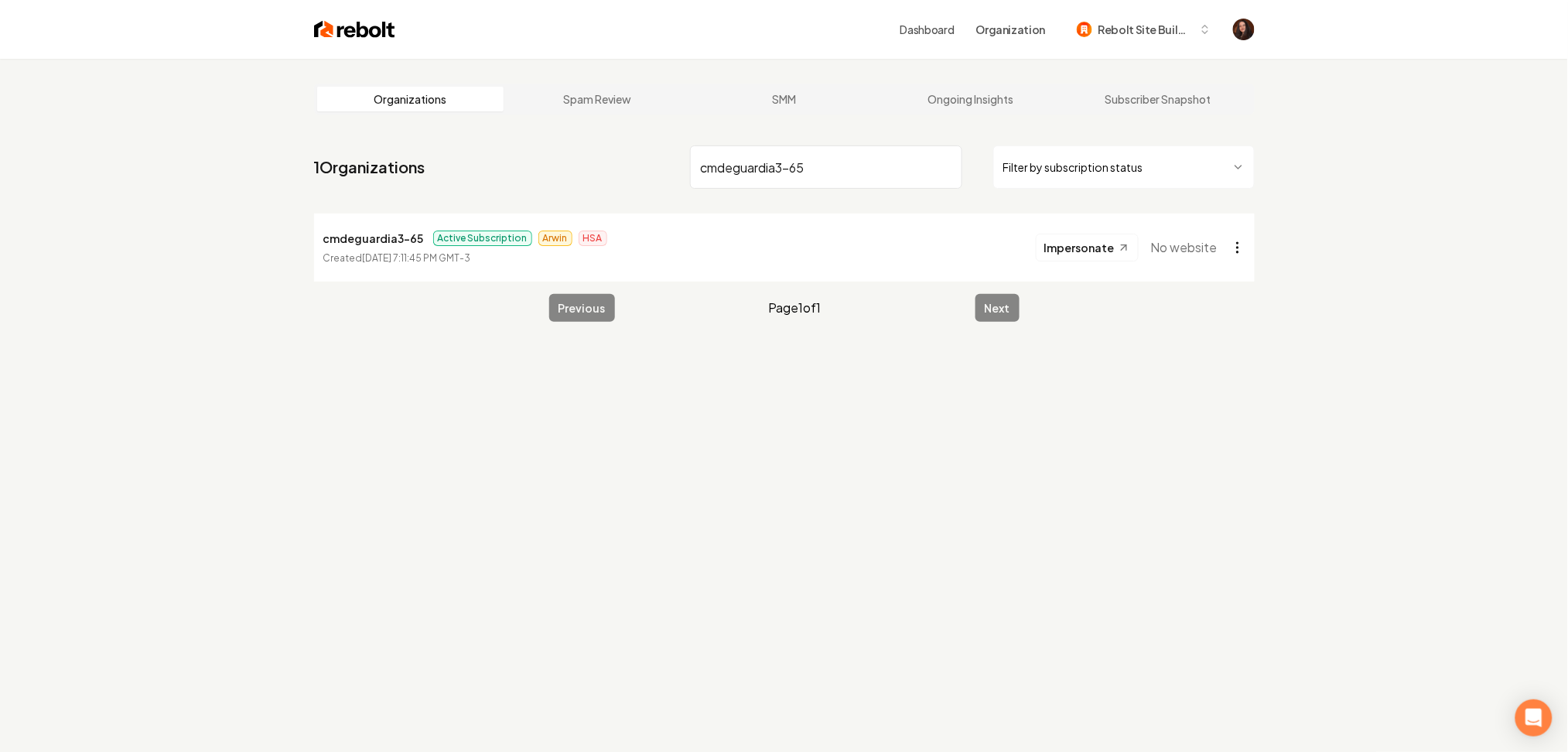
type input "cmdeguardia3-65"
click at [1239, 255] on html "Dashboard Organization Rebolt Site Builder Organizations Spam Review SMM Ongoin…" at bounding box center [792, 376] width 1584 height 752
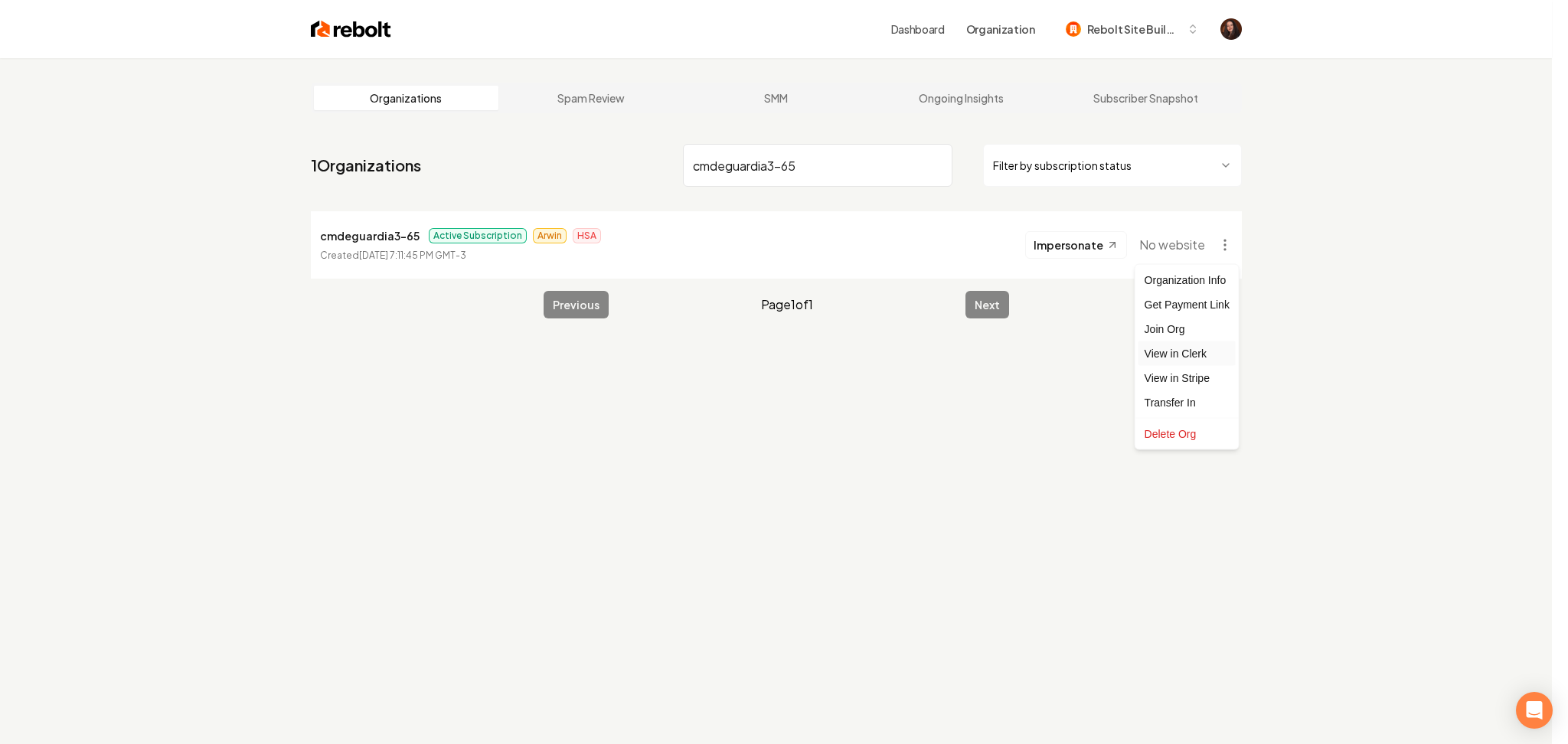
click at [1178, 353] on link "View in Clerk" at bounding box center [1187, 354] width 97 height 25
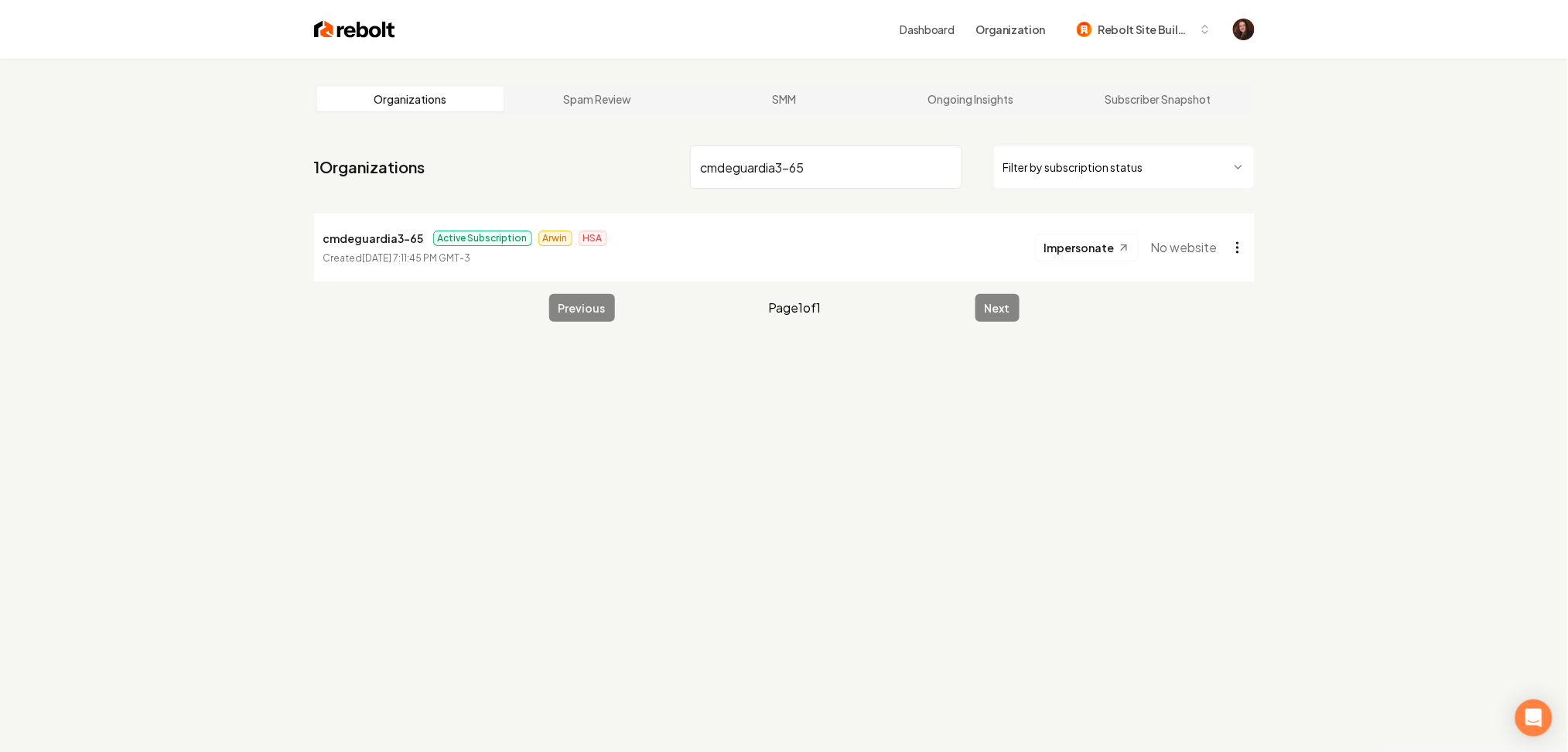
click at [1240, 246] on html "Dashboard Organization Rebolt Site Builder Organizations Spam Review SMM Ongoin…" at bounding box center [784, 376] width 1568 height 752
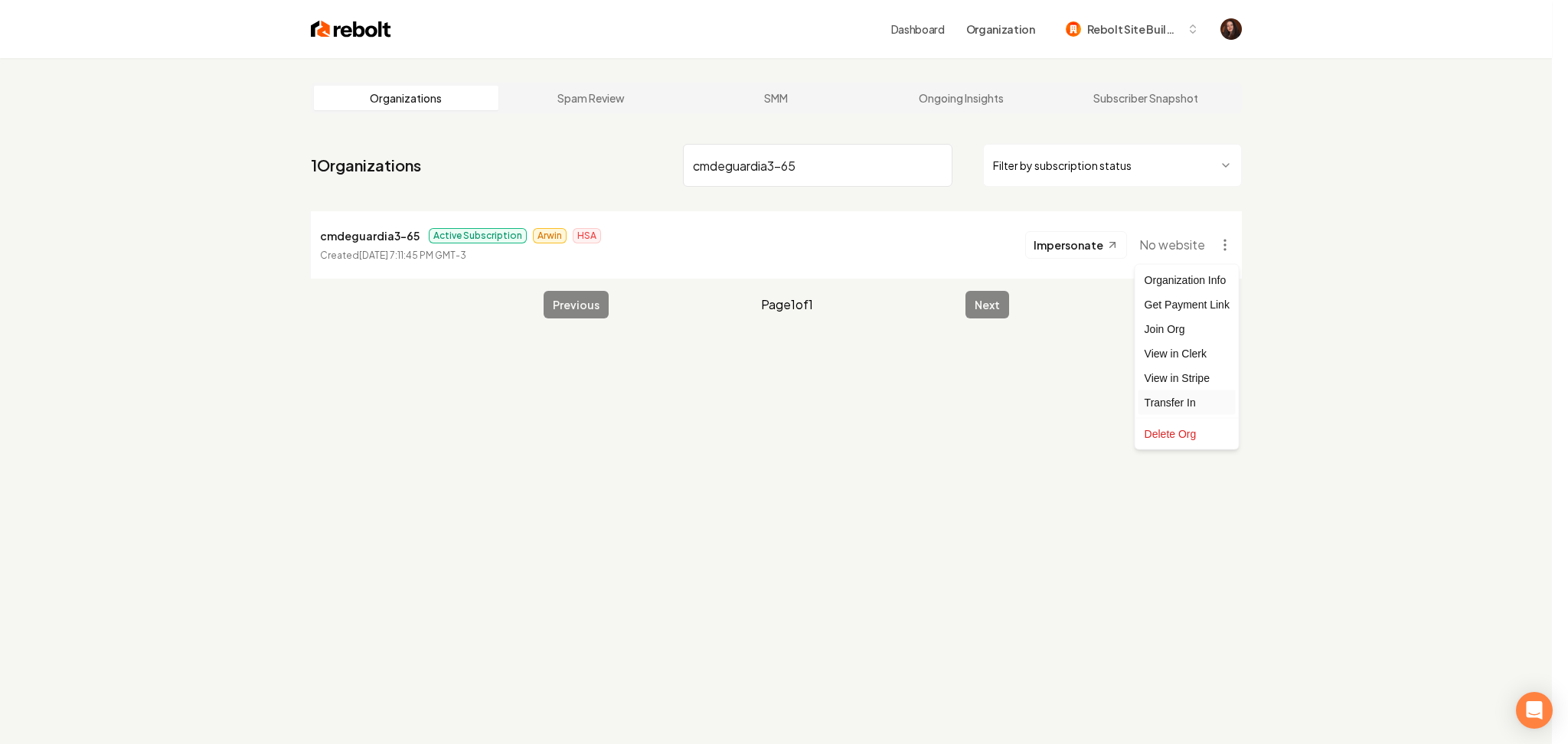
click at [1196, 402] on div "Transfer In" at bounding box center [1187, 403] width 97 height 25
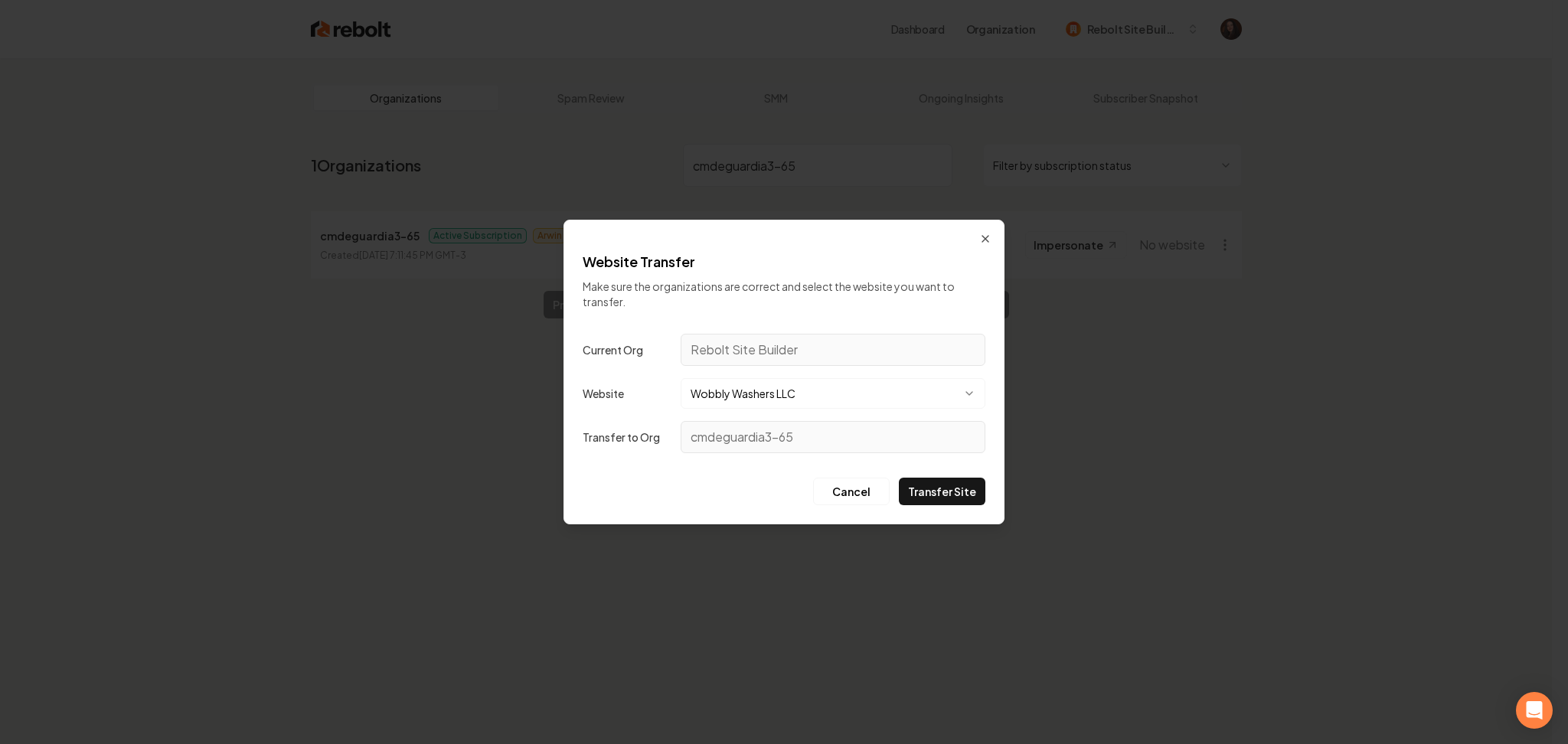
click at [785, 394] on button "Wobbly Washers LLC" at bounding box center [833, 393] width 305 height 30
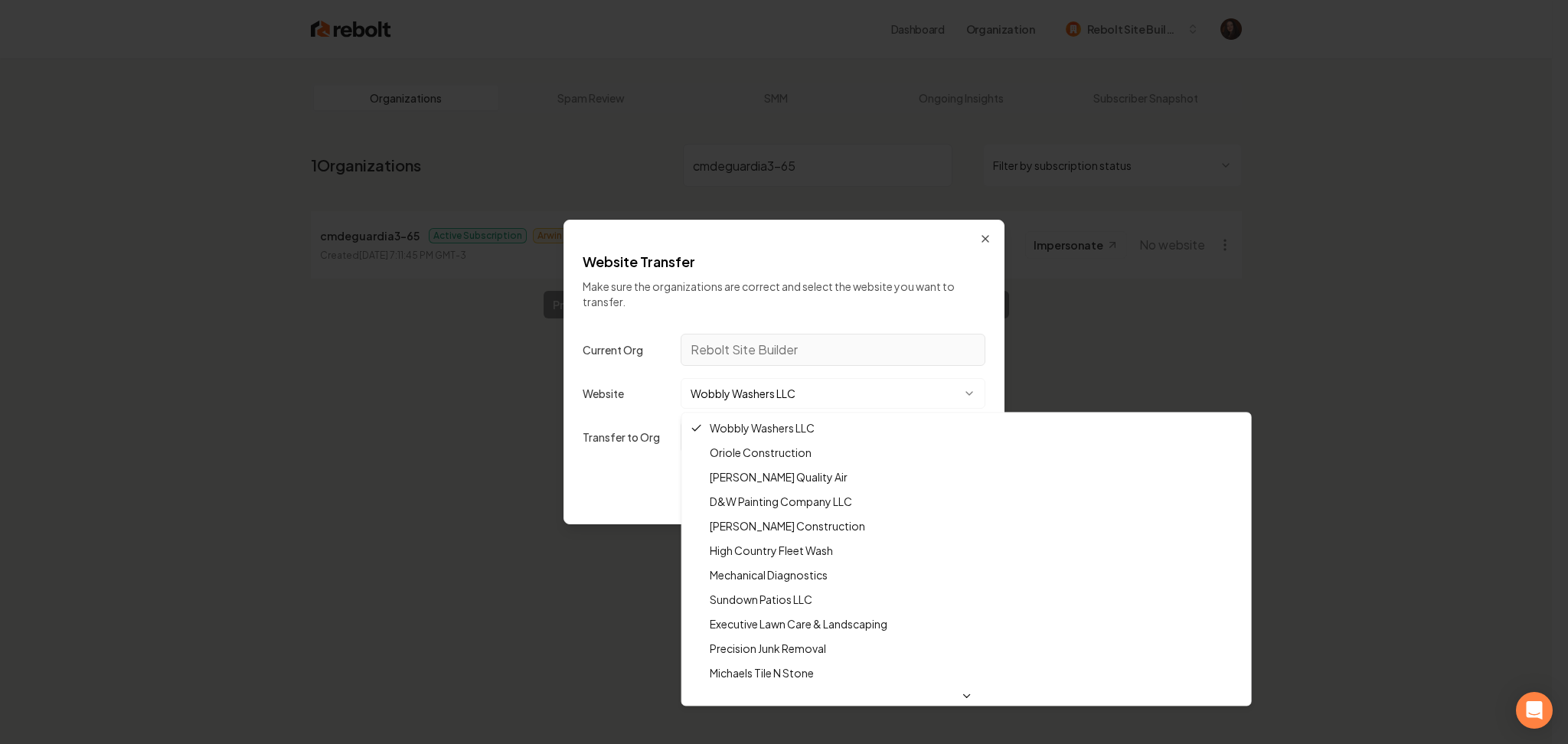
click at [777, 395] on div at bounding box center [784, 372] width 1568 height 744
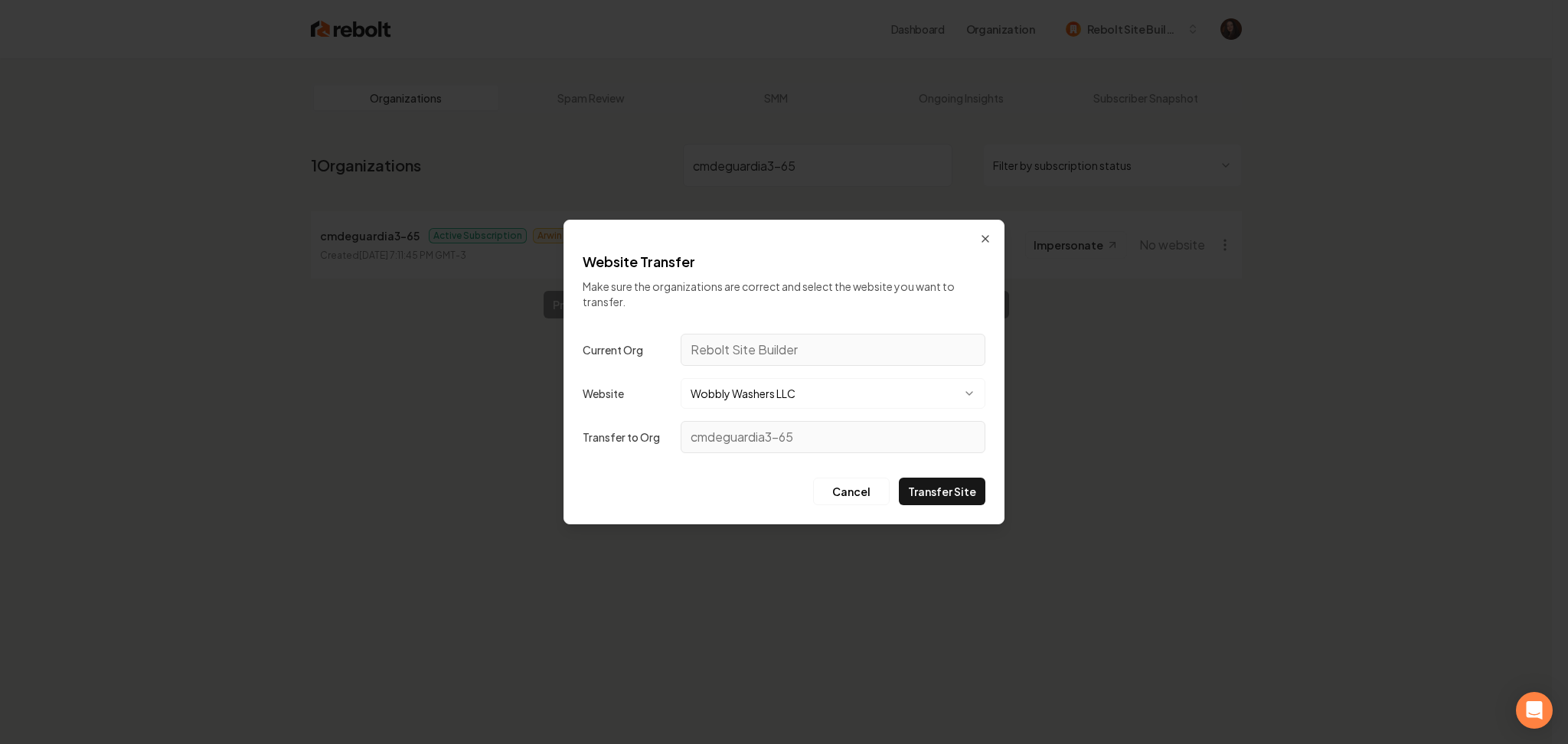
click at [760, 398] on button "Wobbly Washers LLC" at bounding box center [833, 393] width 305 height 30
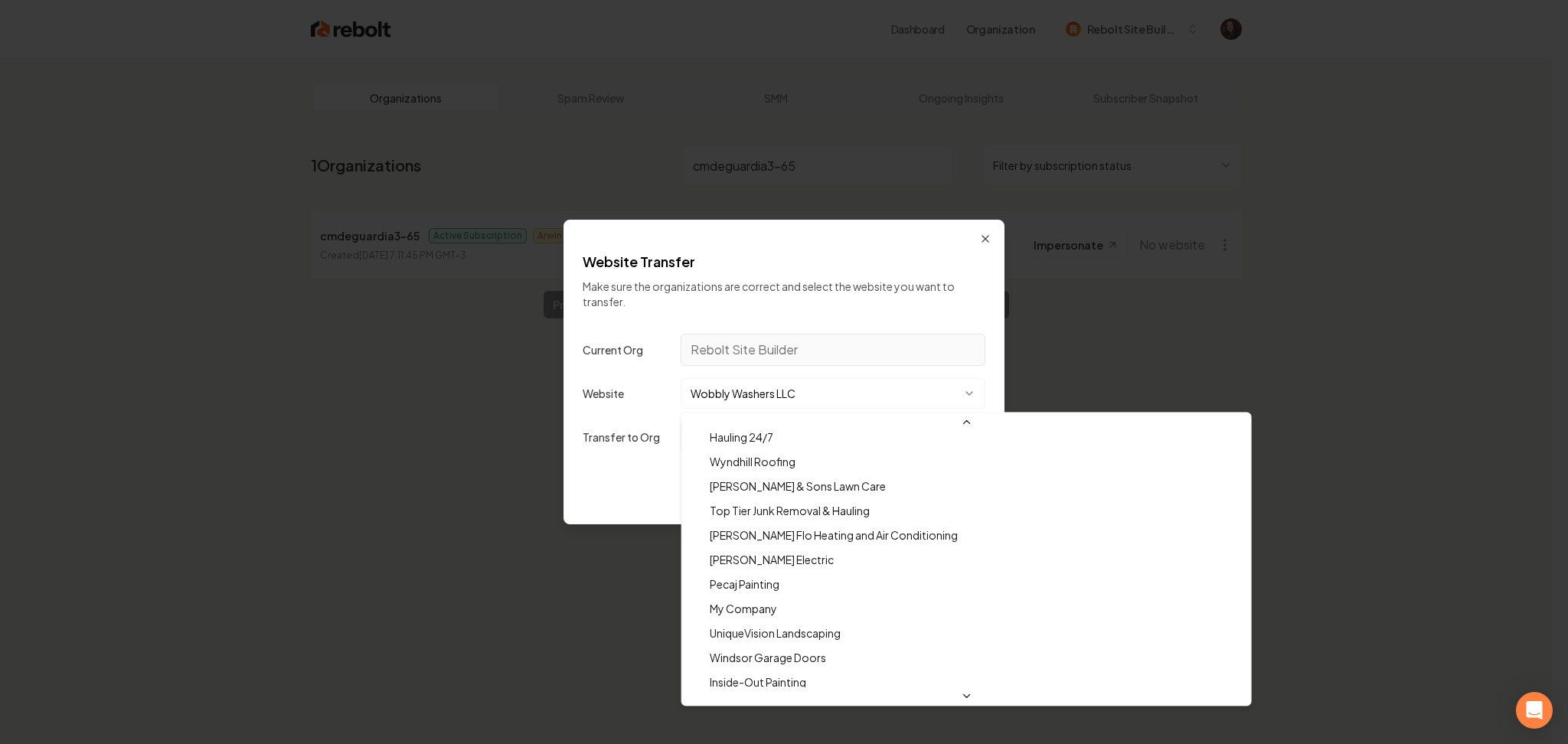
scroll to position [18892, 0]
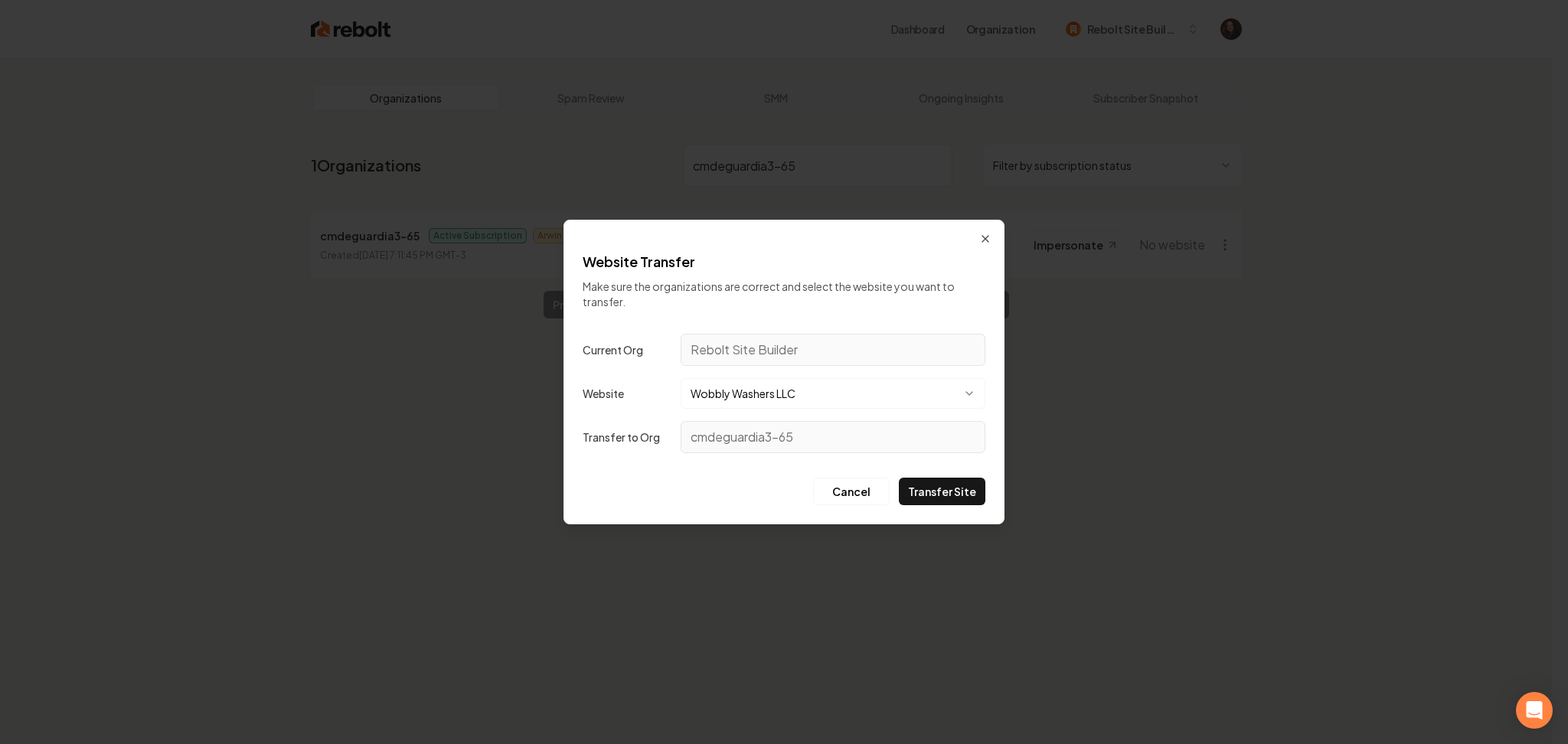
click at [727, 387] on button "Wobbly Washers LLC" at bounding box center [833, 393] width 305 height 30
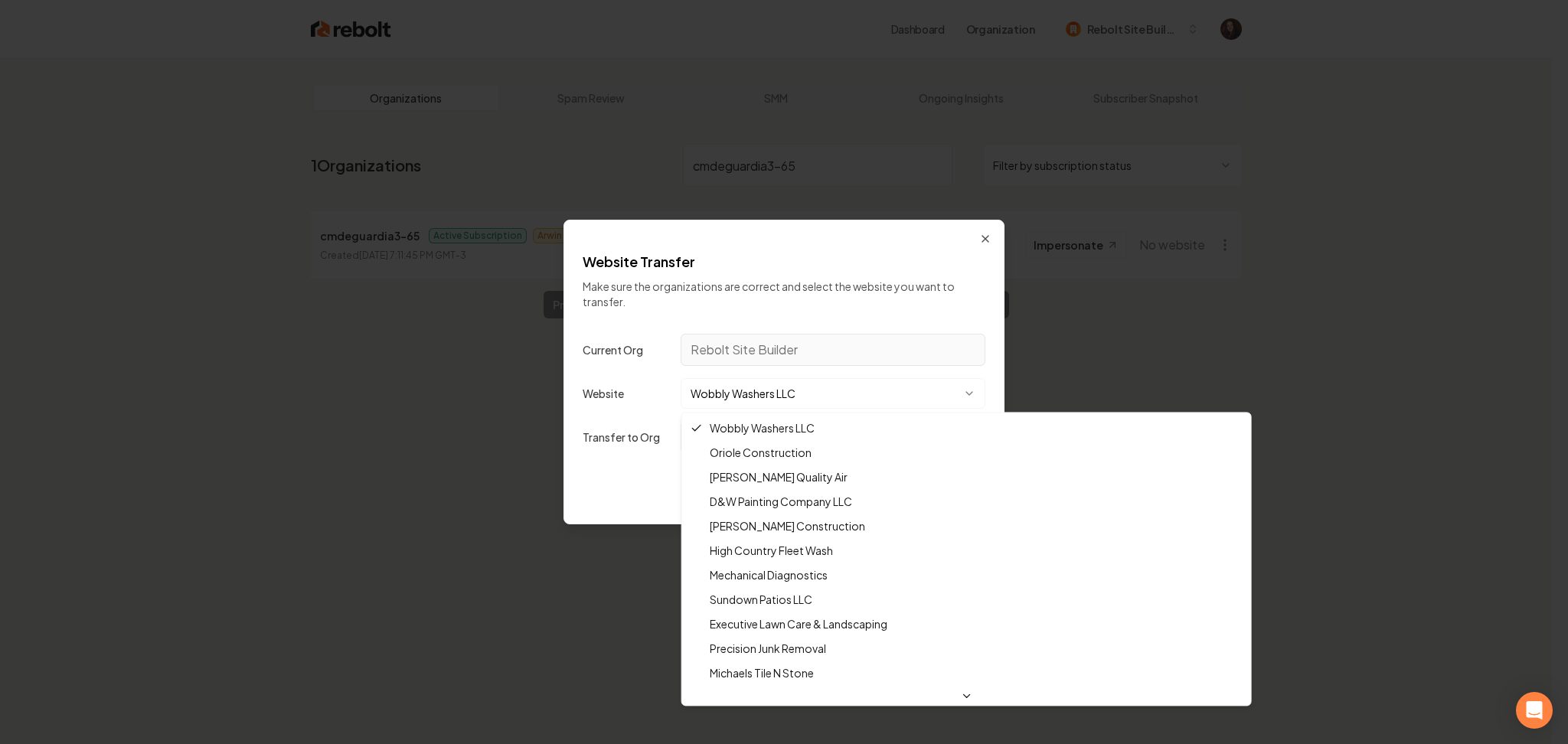
click at [646, 382] on body "Dashboard Organization Rebolt Site Builder Organizations Spam Review SMM Ongoin…" at bounding box center [776, 372] width 1552 height 744
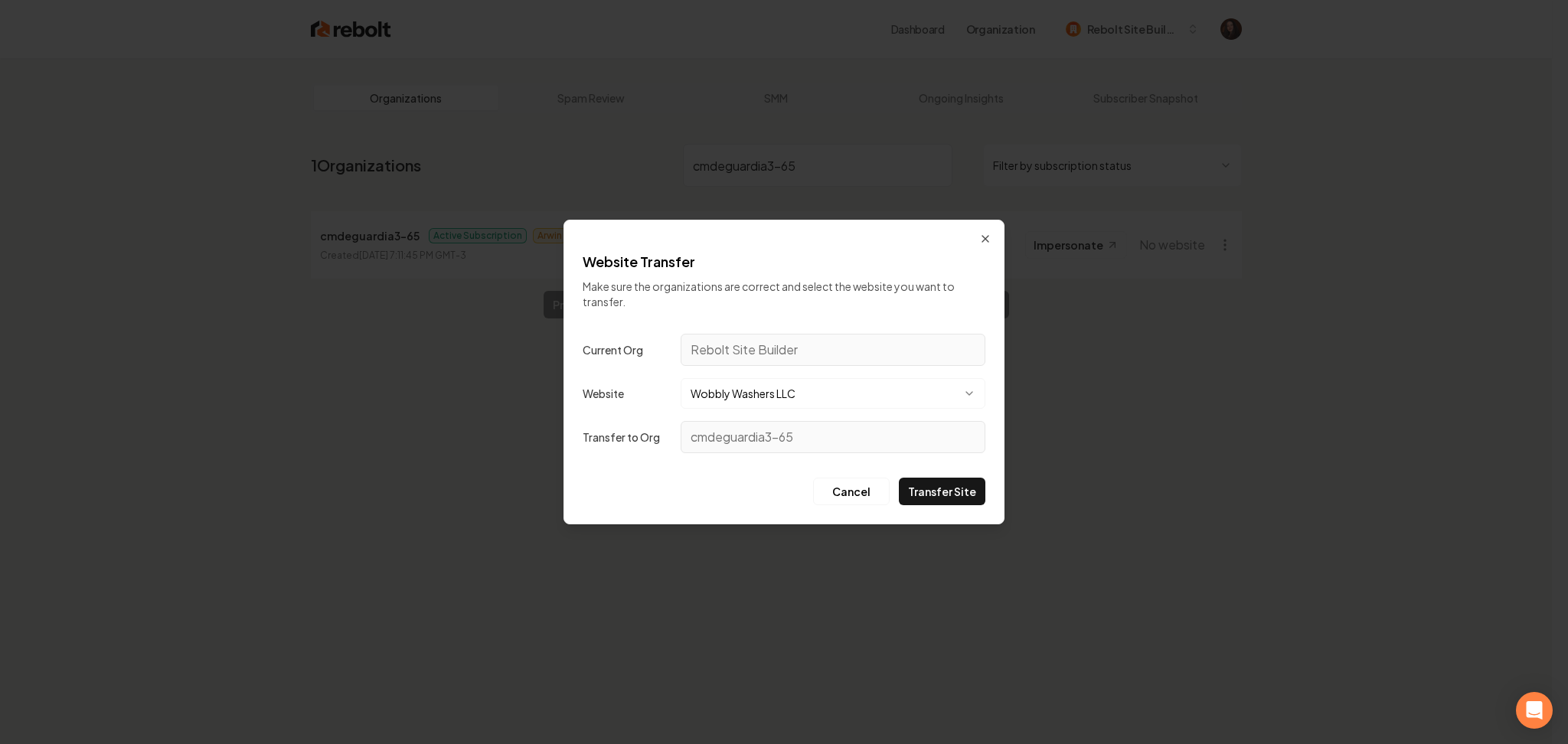
click at [787, 408] on button "Wobbly Washers LLC" at bounding box center [833, 393] width 305 height 30
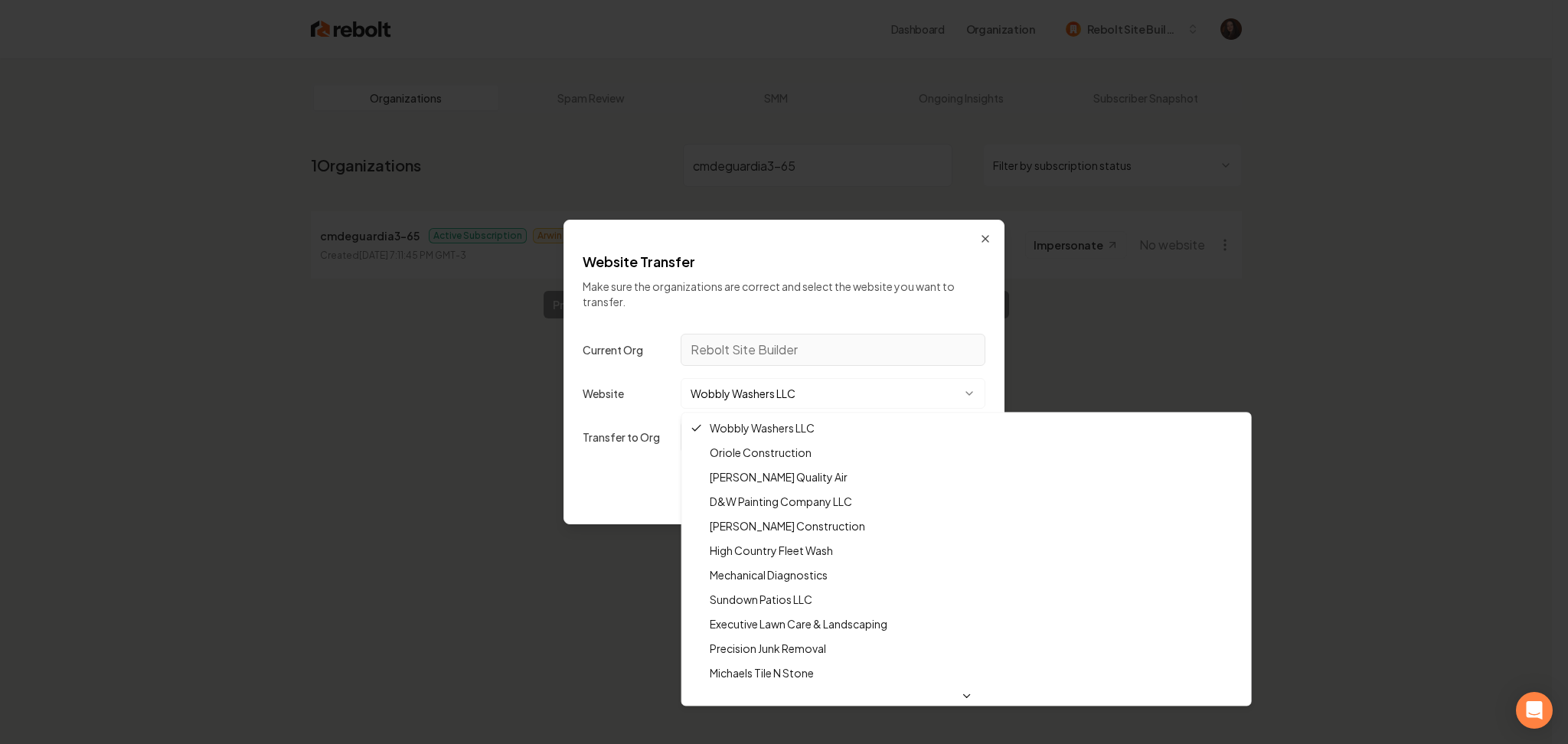
click at [778, 402] on body "Dashboard Organization Rebolt Site Builder Organizations Spam Review SMM Ongoin…" at bounding box center [776, 372] width 1552 height 744
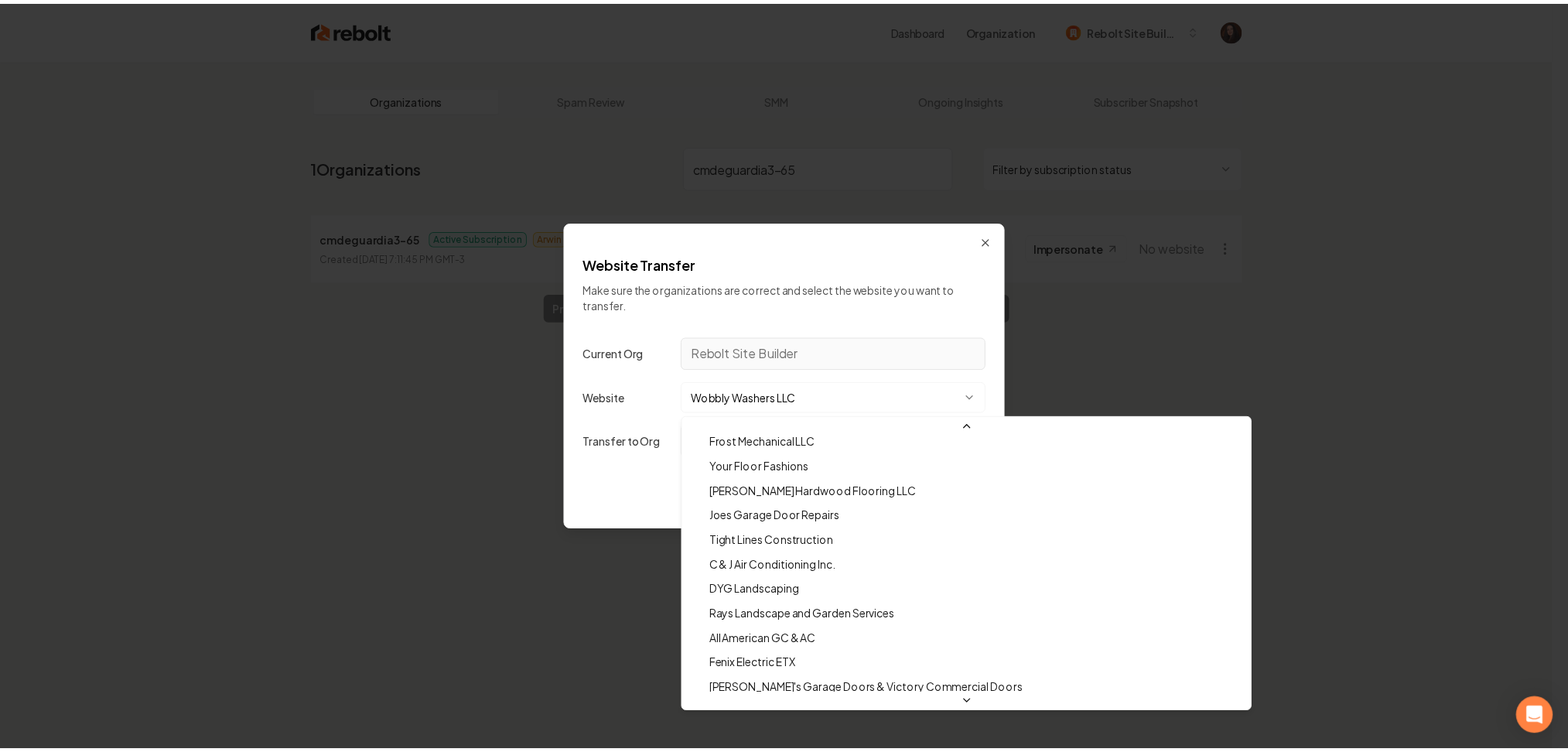
scroll to position [52240, 0]
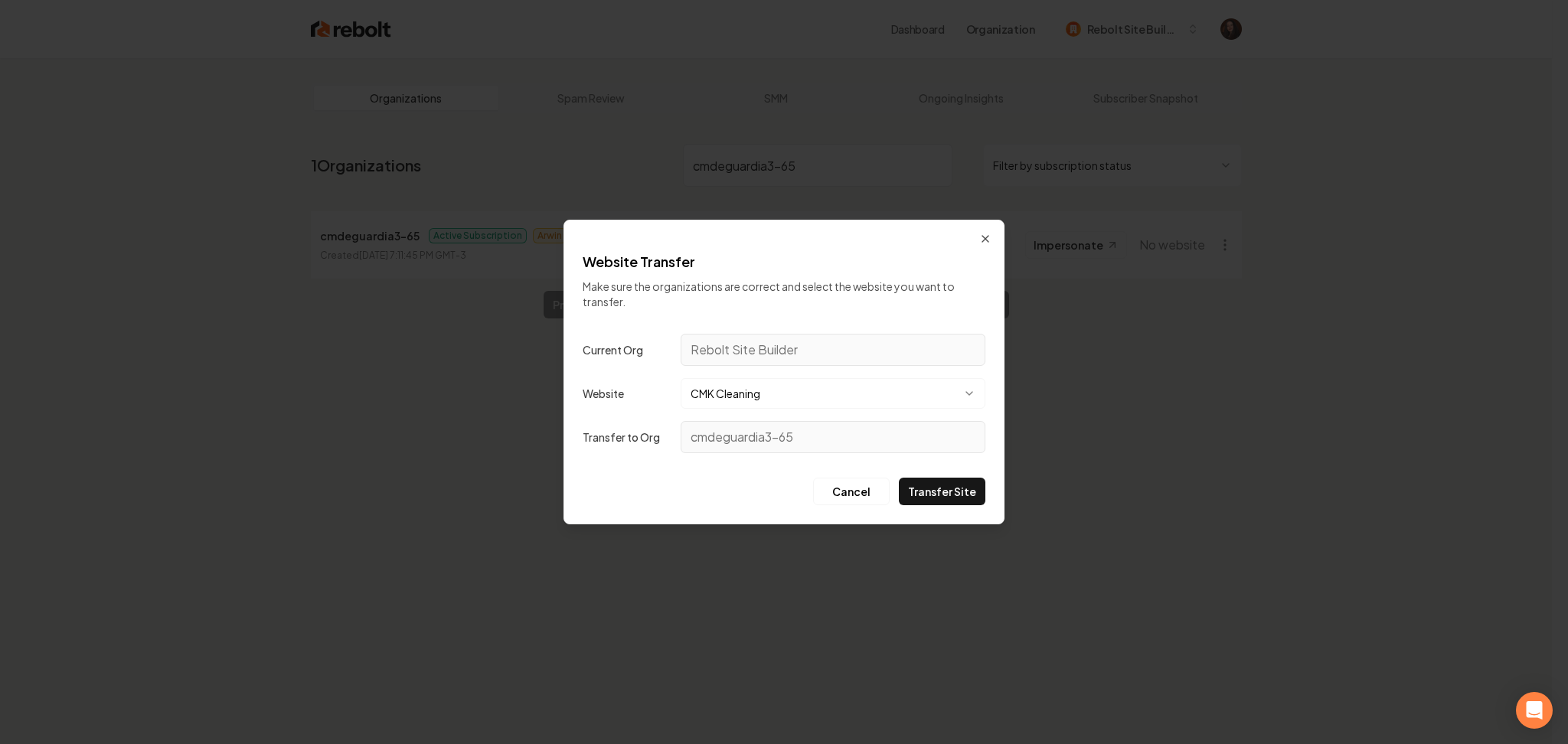
click at [953, 496] on button "Transfer Site" at bounding box center [942, 492] width 86 height 28
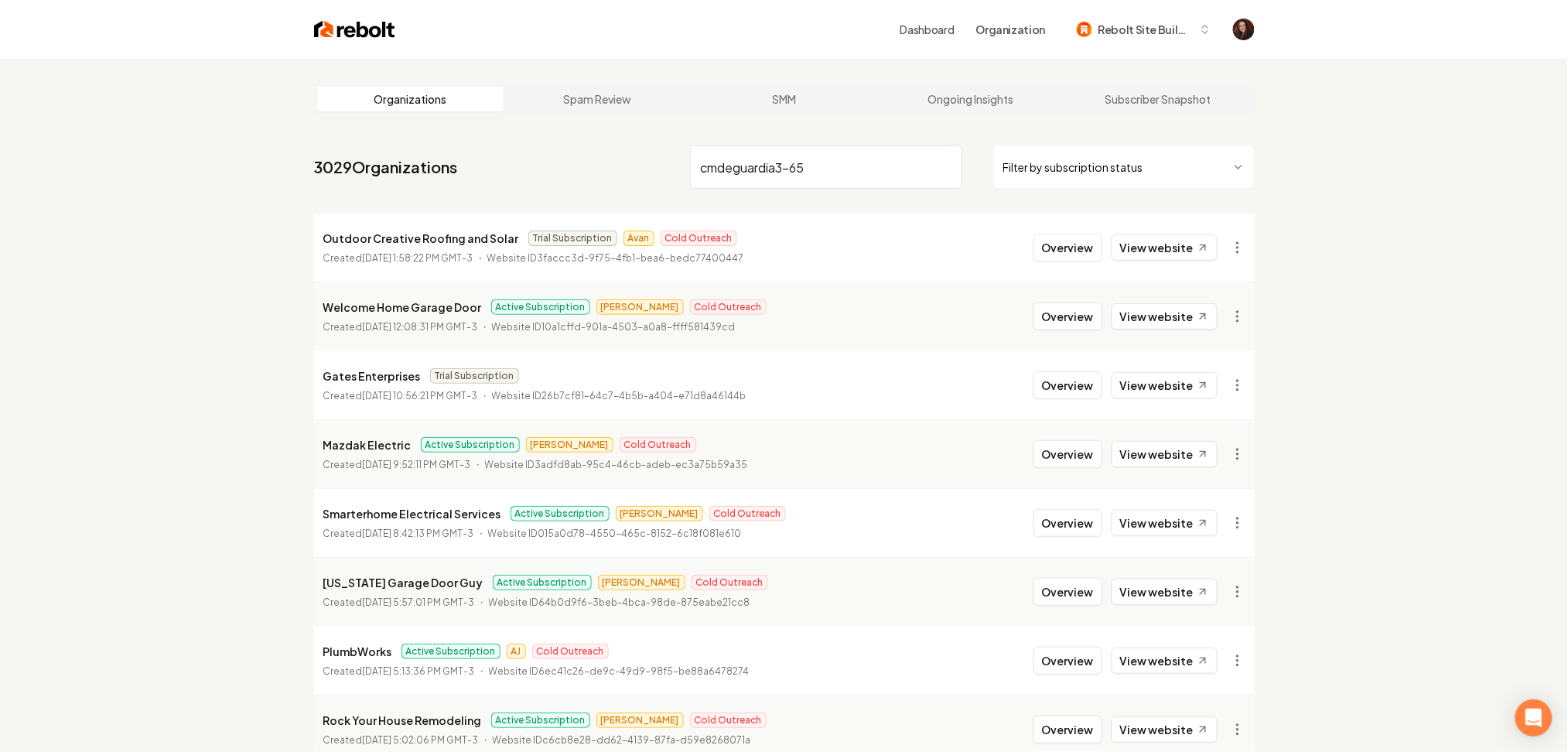
click at [814, 165] on input "cmdeguardia3-65" at bounding box center [826, 166] width 272 height 43
drag, startPoint x: 814, startPoint y: 165, endPoint x: 597, endPoint y: 172, distance: 217.1
click at [597, 172] on nav "3029 Organizations cmdeguardia3-65 Filter by subscription status" at bounding box center [785, 173] width 941 height 68
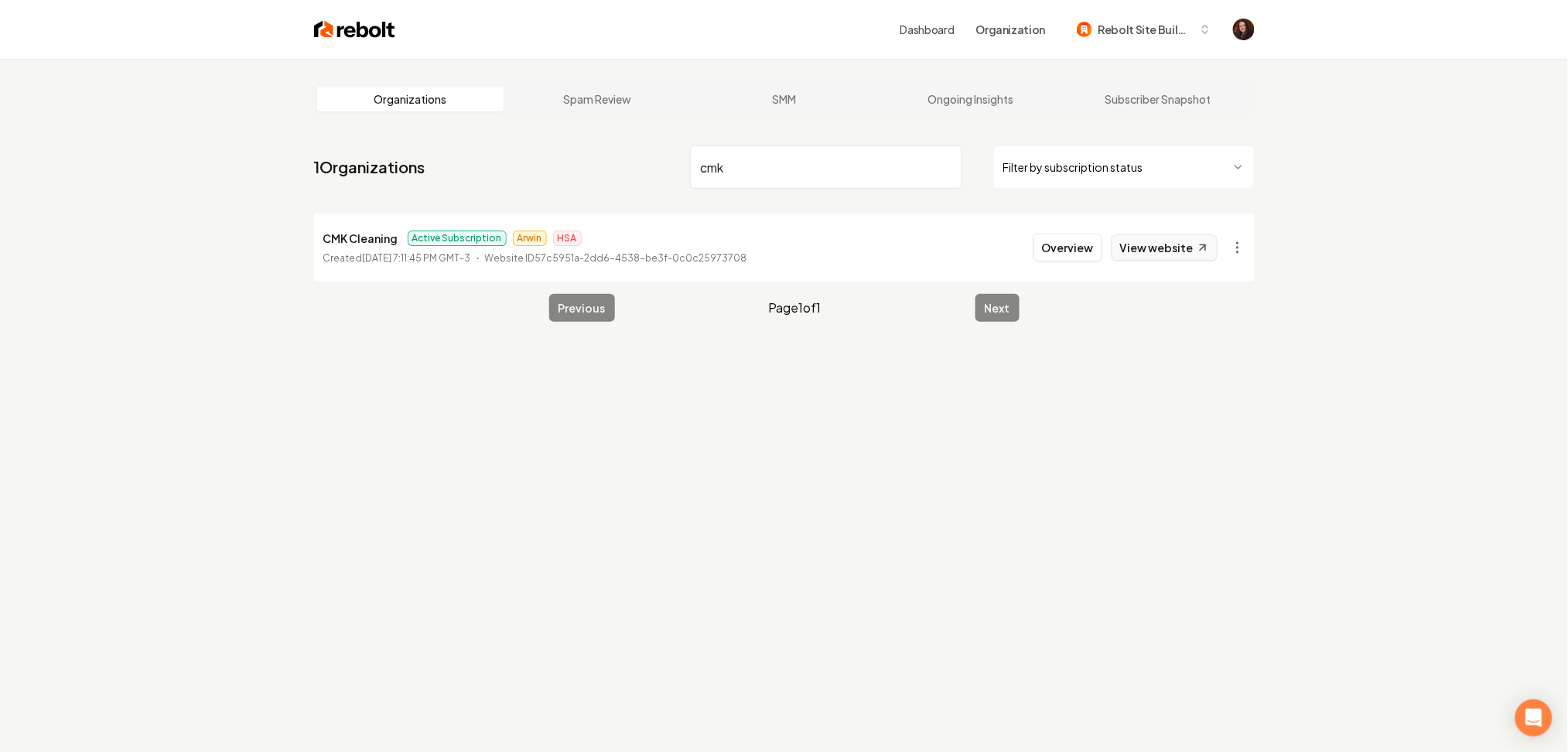
type input "cmk"
click at [1145, 246] on link "View website" at bounding box center [1164, 248] width 106 height 27
click at [343, 31] on img at bounding box center [355, 30] width 82 height 22
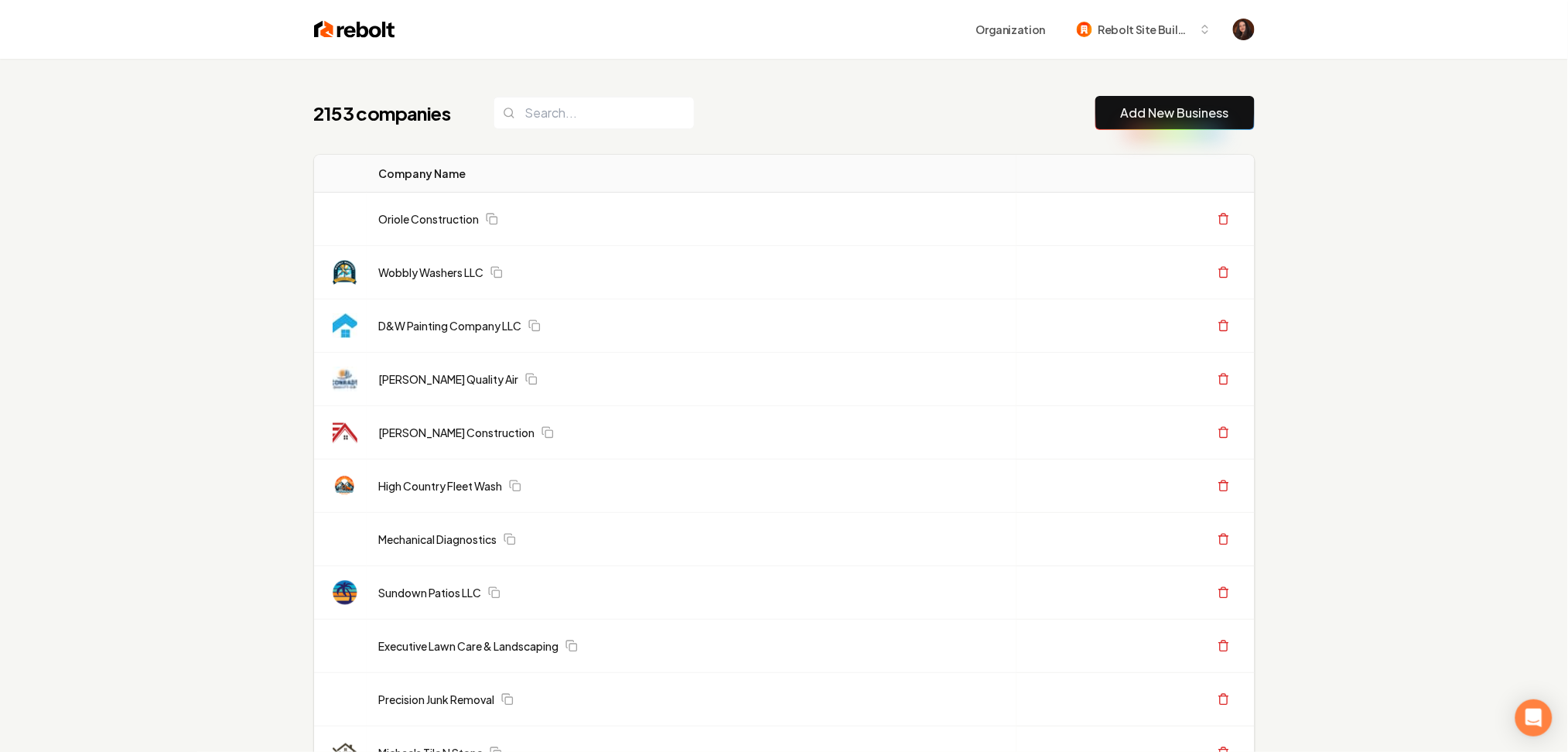
click at [1196, 111] on link "Add New Business" at bounding box center [1174, 113] width 108 height 19
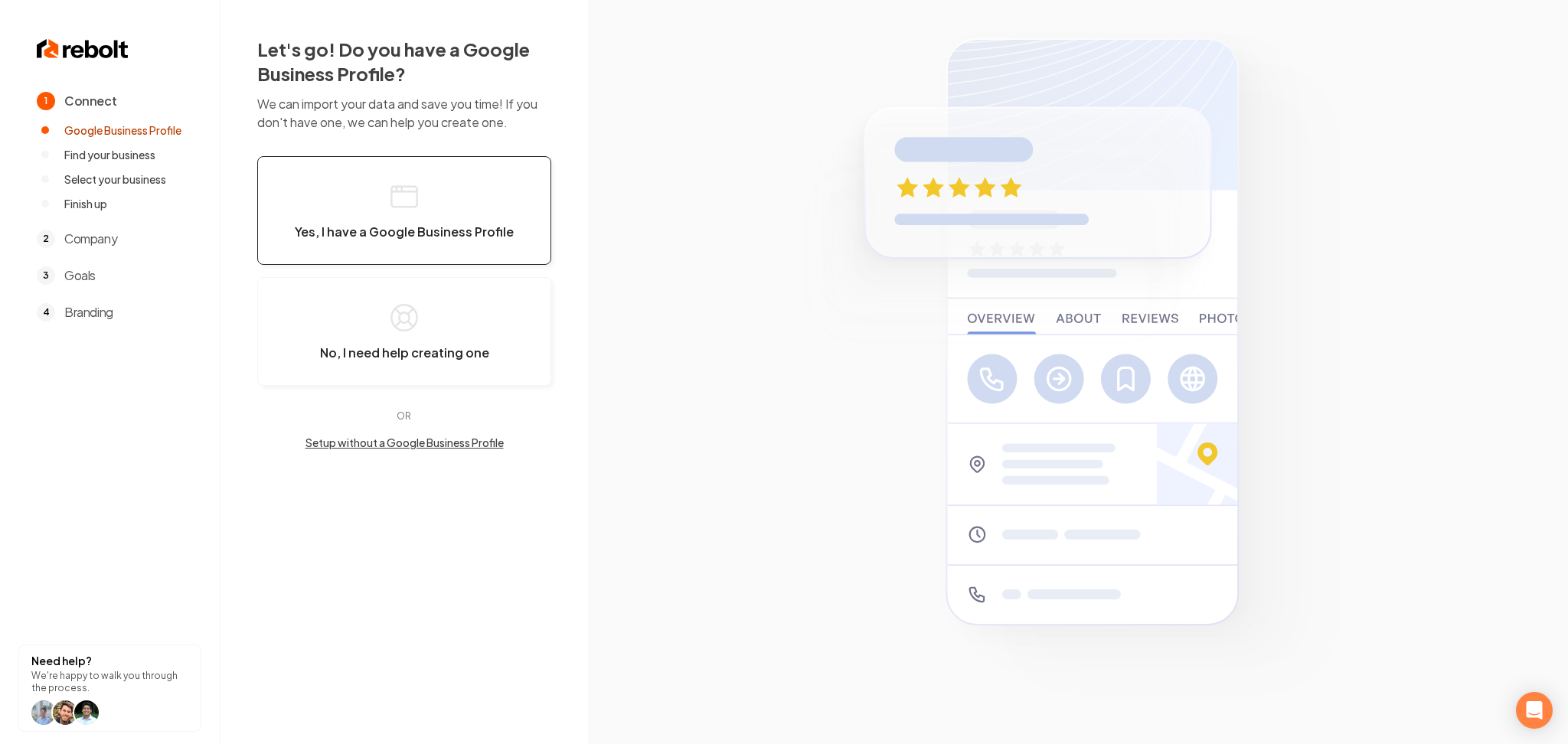
click at [491, 230] on span "Yes, I have a Google Business Profile" at bounding box center [404, 232] width 219 height 16
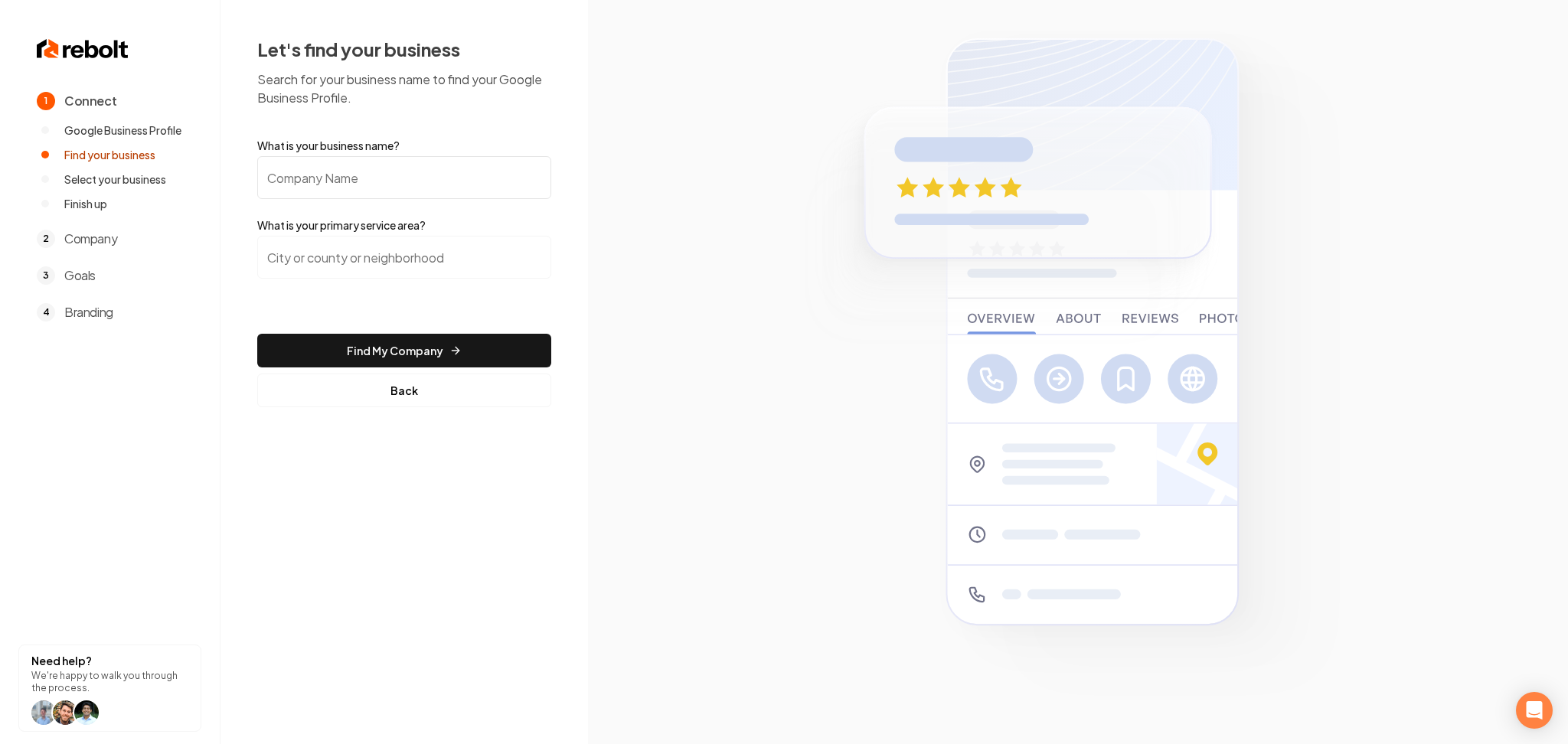
click at [454, 192] on input "What is your business name?" at bounding box center [404, 177] width 294 height 43
paste input "Balcom Heating & Air"
type input "Balcom Heating & Air"
click at [425, 273] on input "search" at bounding box center [404, 257] width 294 height 43
paste input "Sunnyvale, CA"
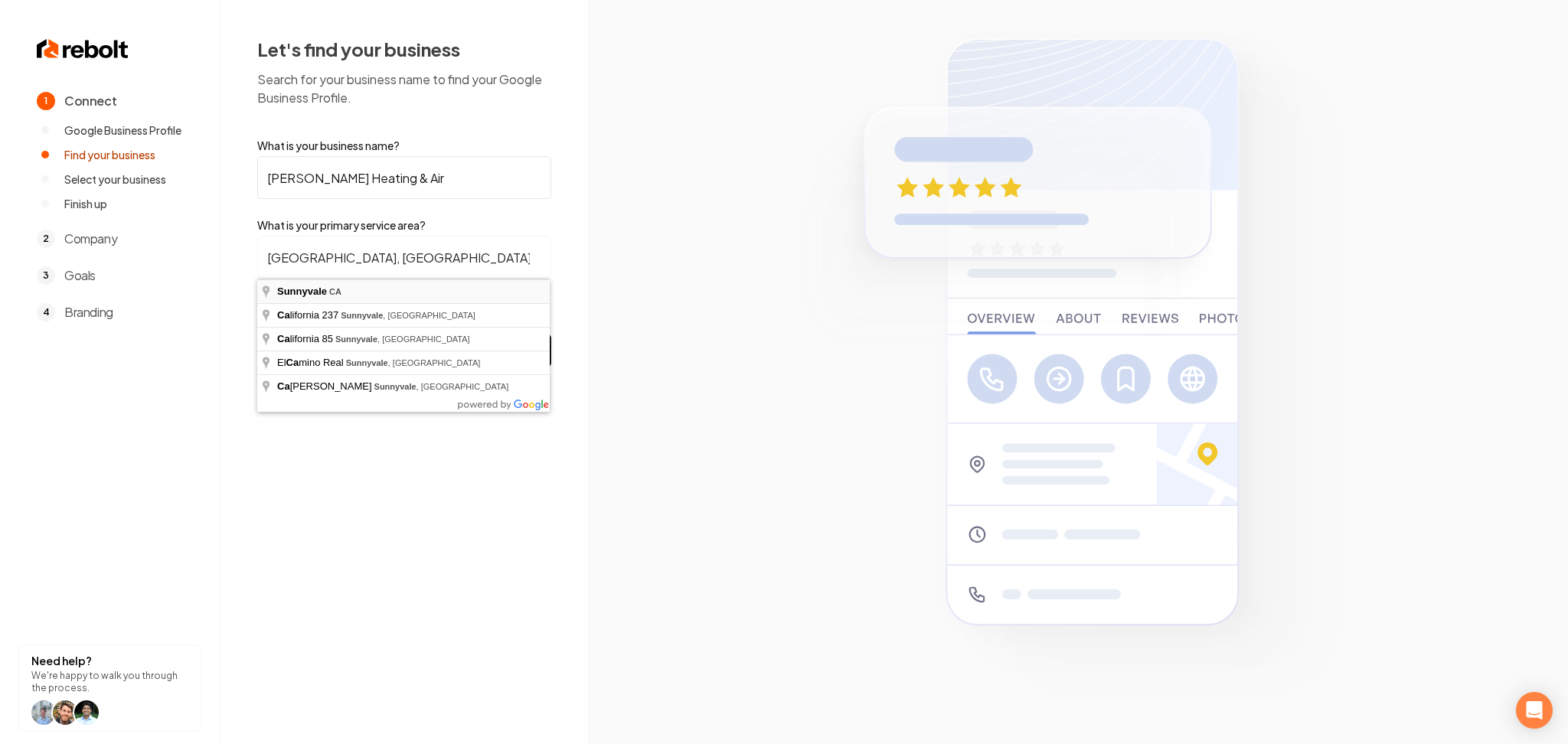
type input "Sunnyvale, CA"
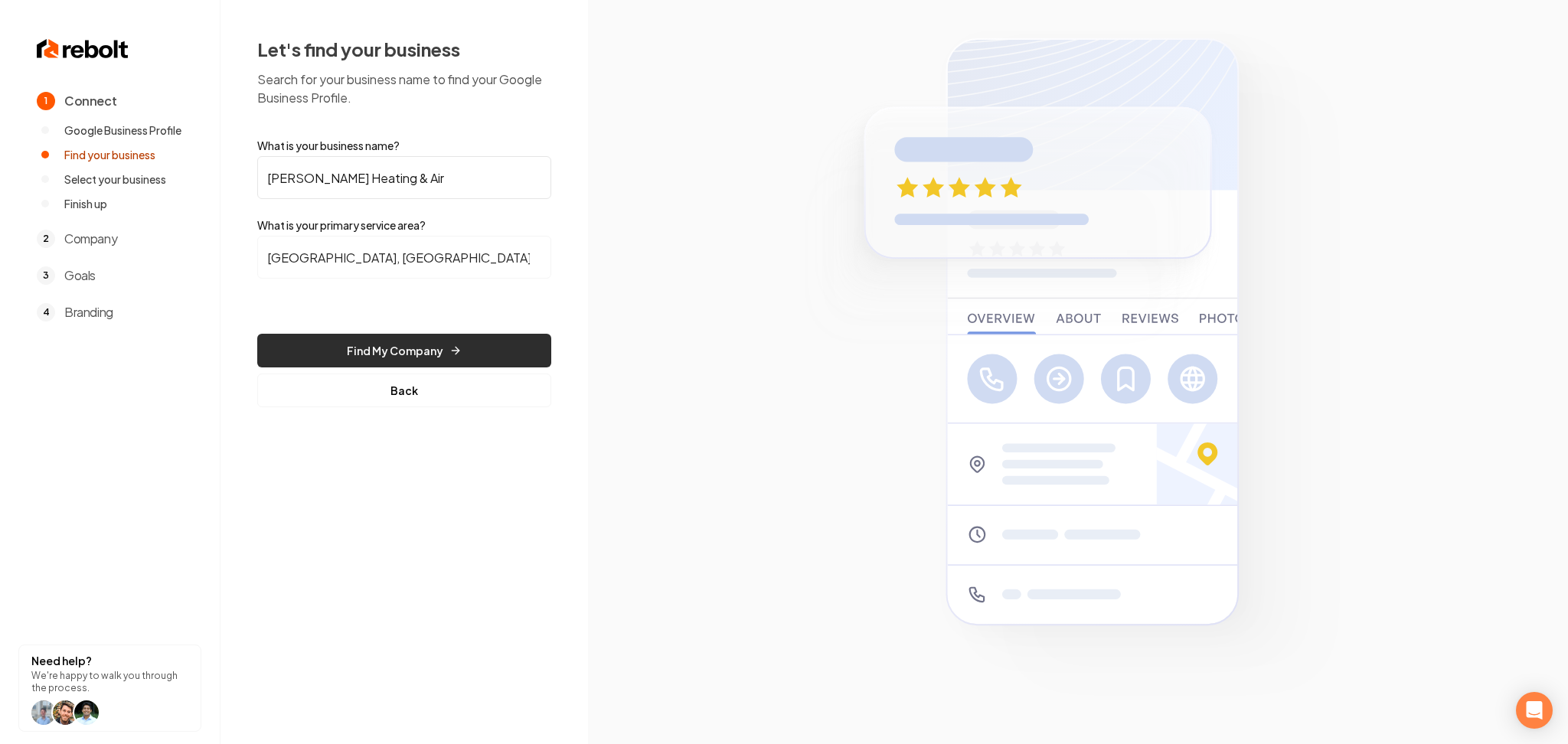
click at [401, 353] on button "Find My Company" at bounding box center [404, 350] width 294 height 33
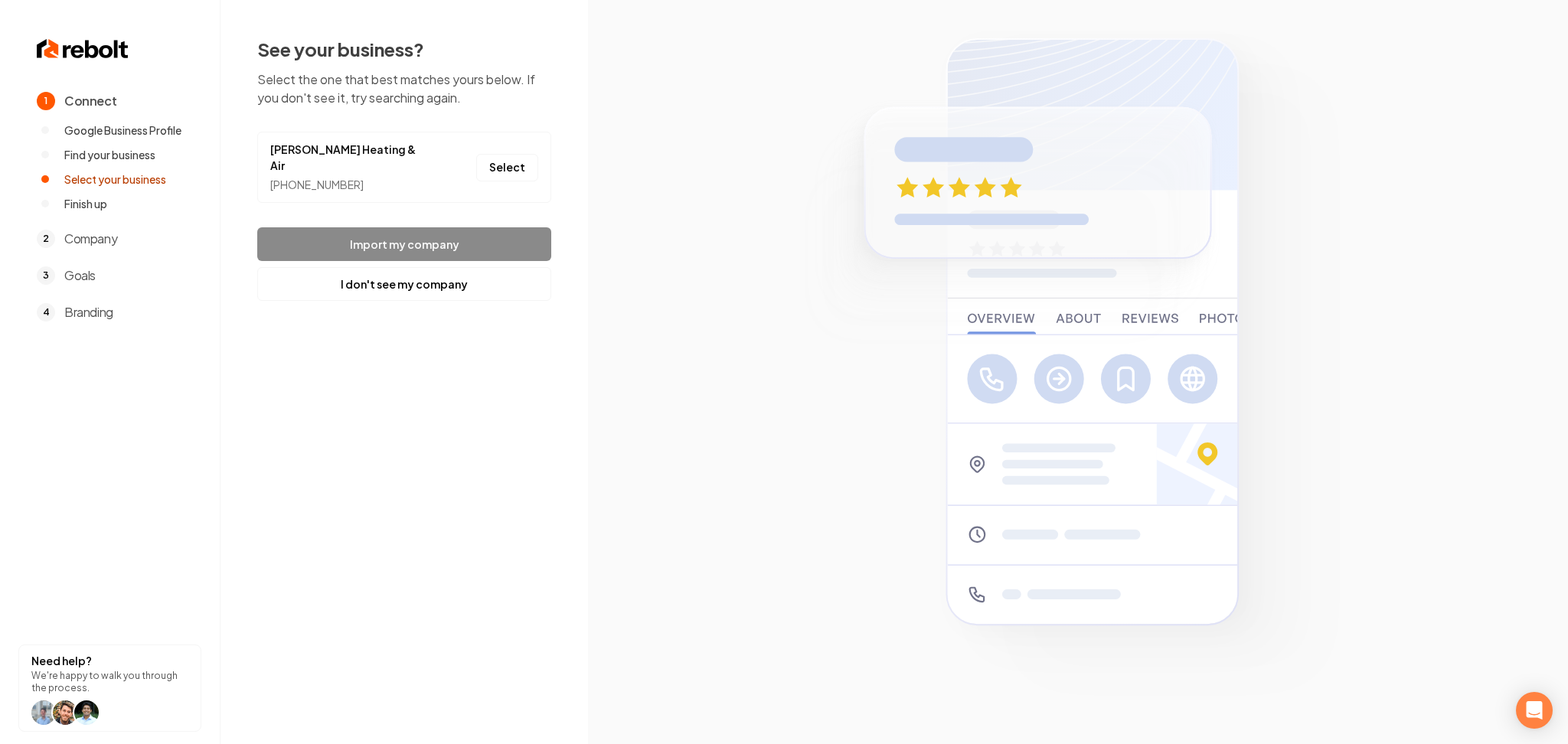
drag, startPoint x: 507, startPoint y: 157, endPoint x: 510, endPoint y: 206, distance: 49.1
click at [506, 157] on button "Select" at bounding box center [508, 168] width 62 height 28
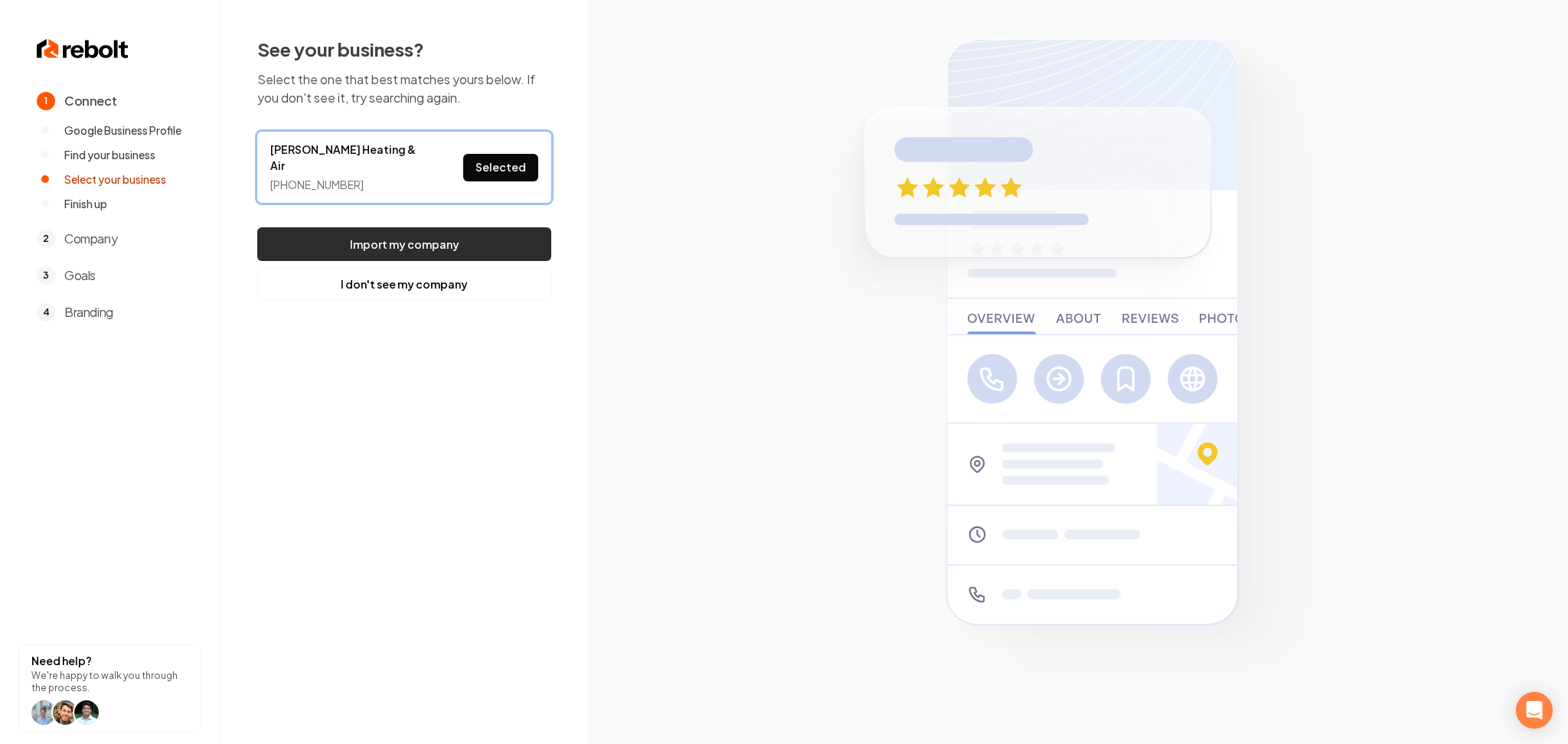
click at [505, 227] on button "Import my company" at bounding box center [404, 244] width 294 height 33
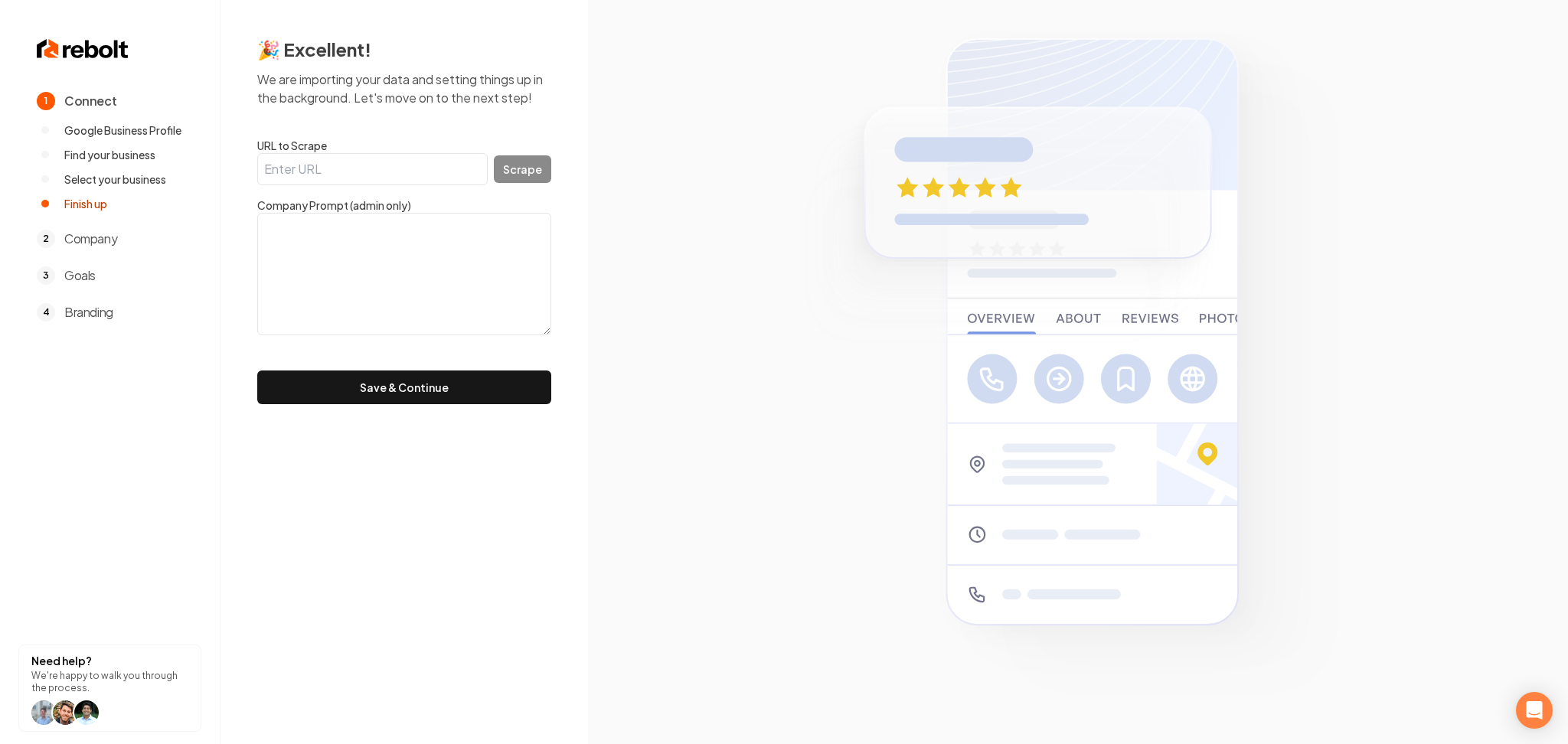
drag, startPoint x: 405, startPoint y: 169, endPoint x: 436, endPoint y: 175, distance: 31.6
click at [404, 170] on input "URL to Scrape" at bounding box center [372, 168] width 231 height 32
paste input "https://www.balcomair.com/"
drag, startPoint x: 436, startPoint y: 175, endPoint x: 479, endPoint y: 182, distance: 43.6
click at [474, 182] on input "https://www.balcomair.com/" at bounding box center [372, 168] width 231 height 32
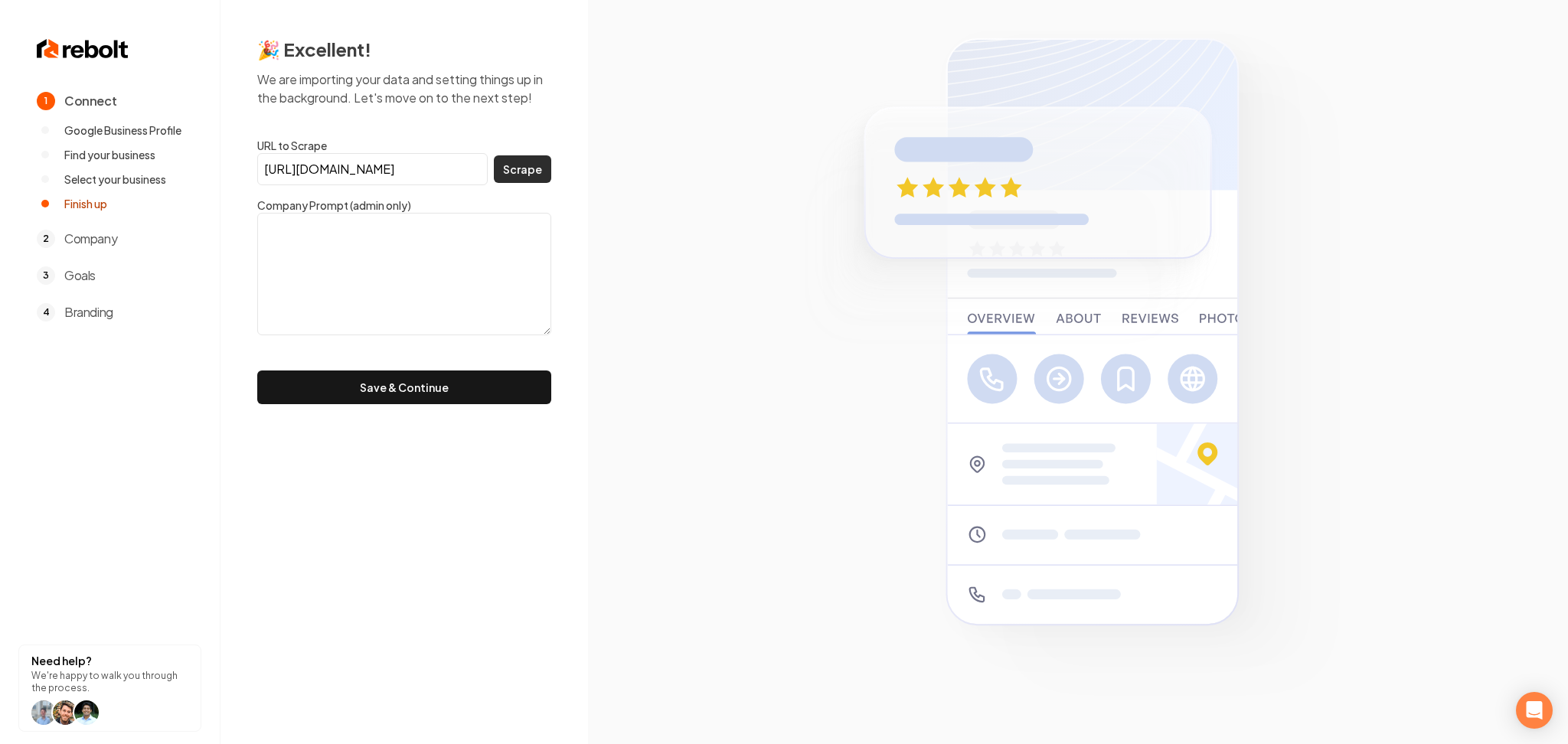
type input "https://www.balcomair.com/"
click at [518, 176] on button "Scrape" at bounding box center [522, 169] width 57 height 28
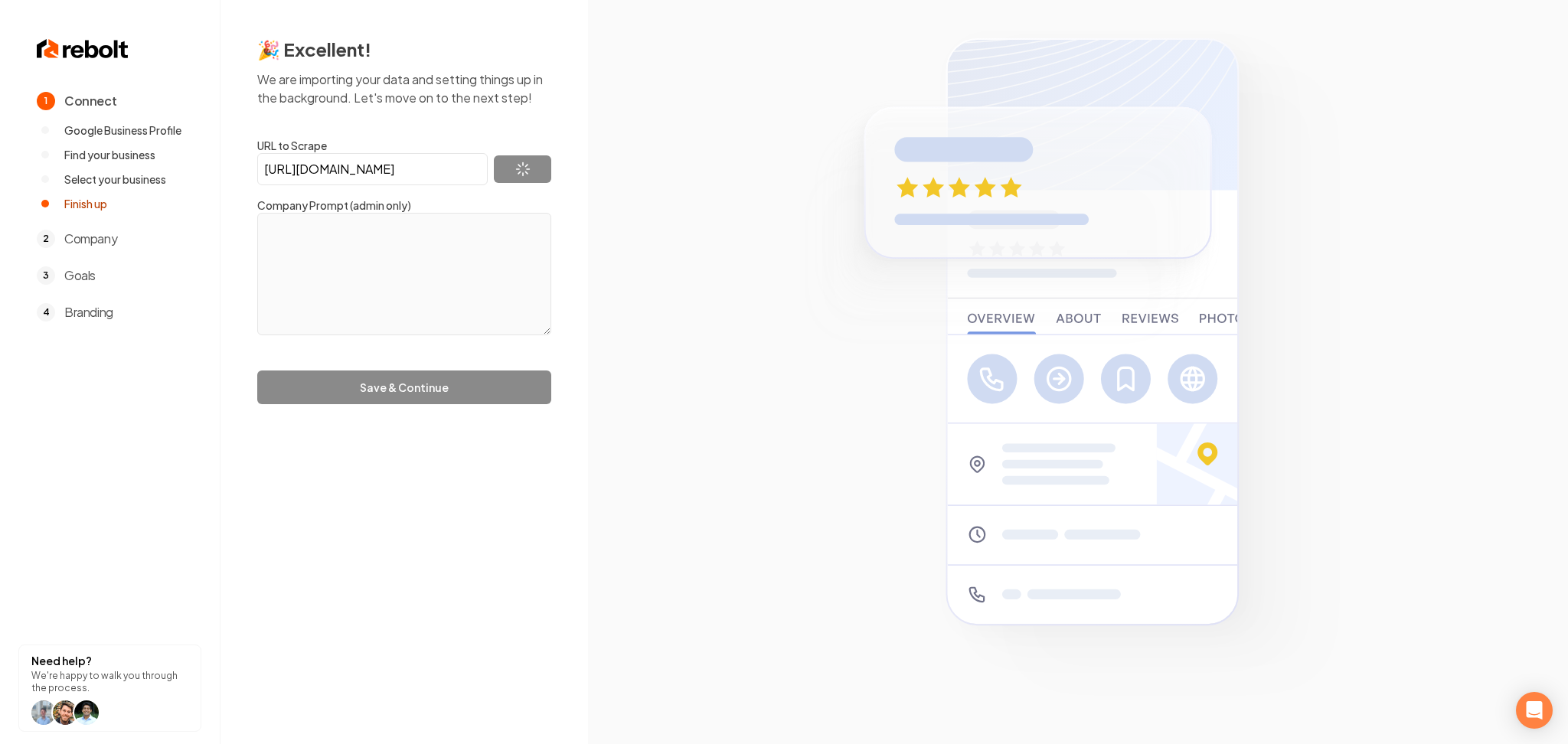
type textarea "Need dependable heating and cooling? We’ve got you covered. Looking to upgrade …"
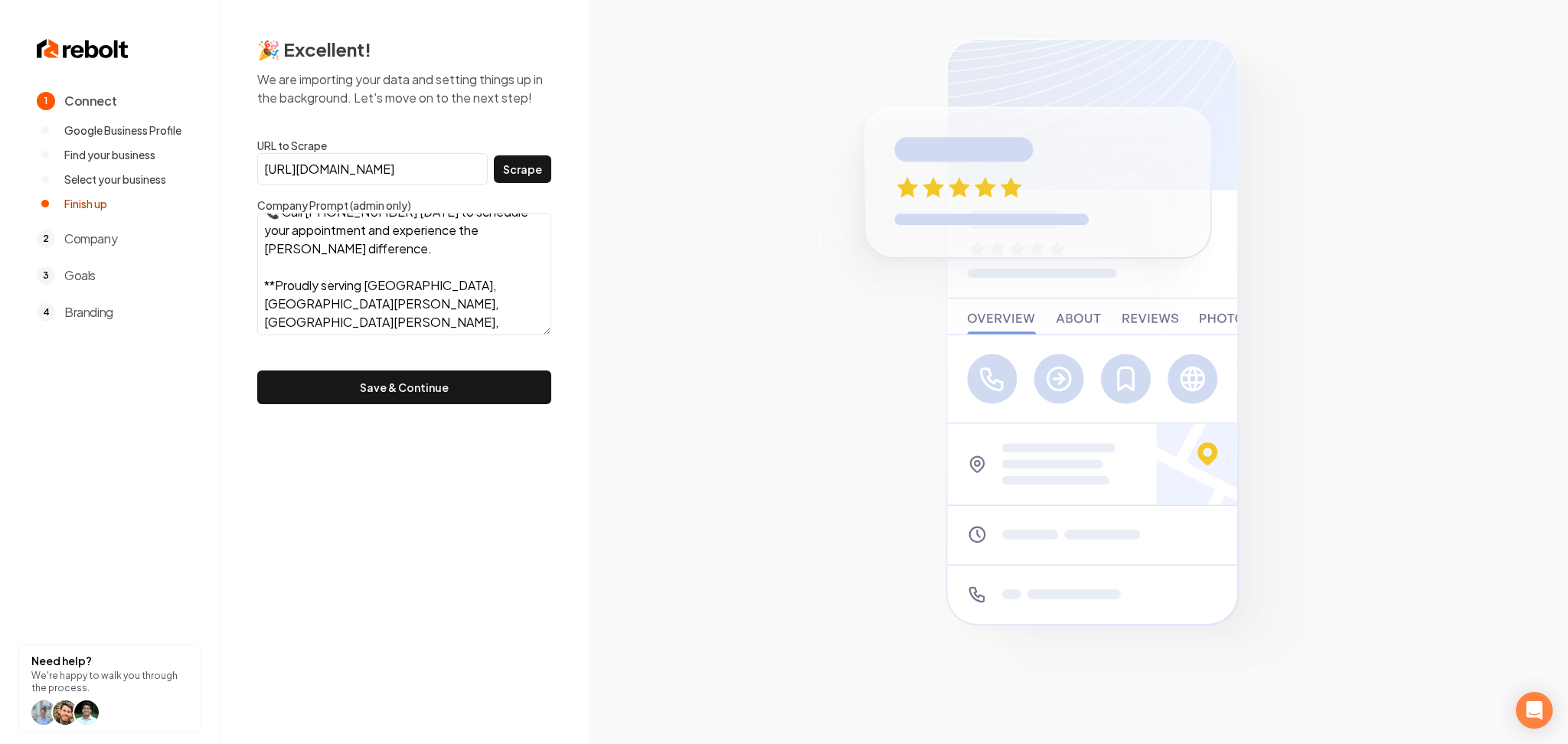
scroll to position [350, 0]
click at [428, 369] on form "URL to Scrape https://www.balcomair.com/ Scrape Company Prompt (admin only) Nee…" at bounding box center [404, 271] width 294 height 266
click at [429, 381] on button "Save & Continue" at bounding box center [404, 386] width 294 height 33
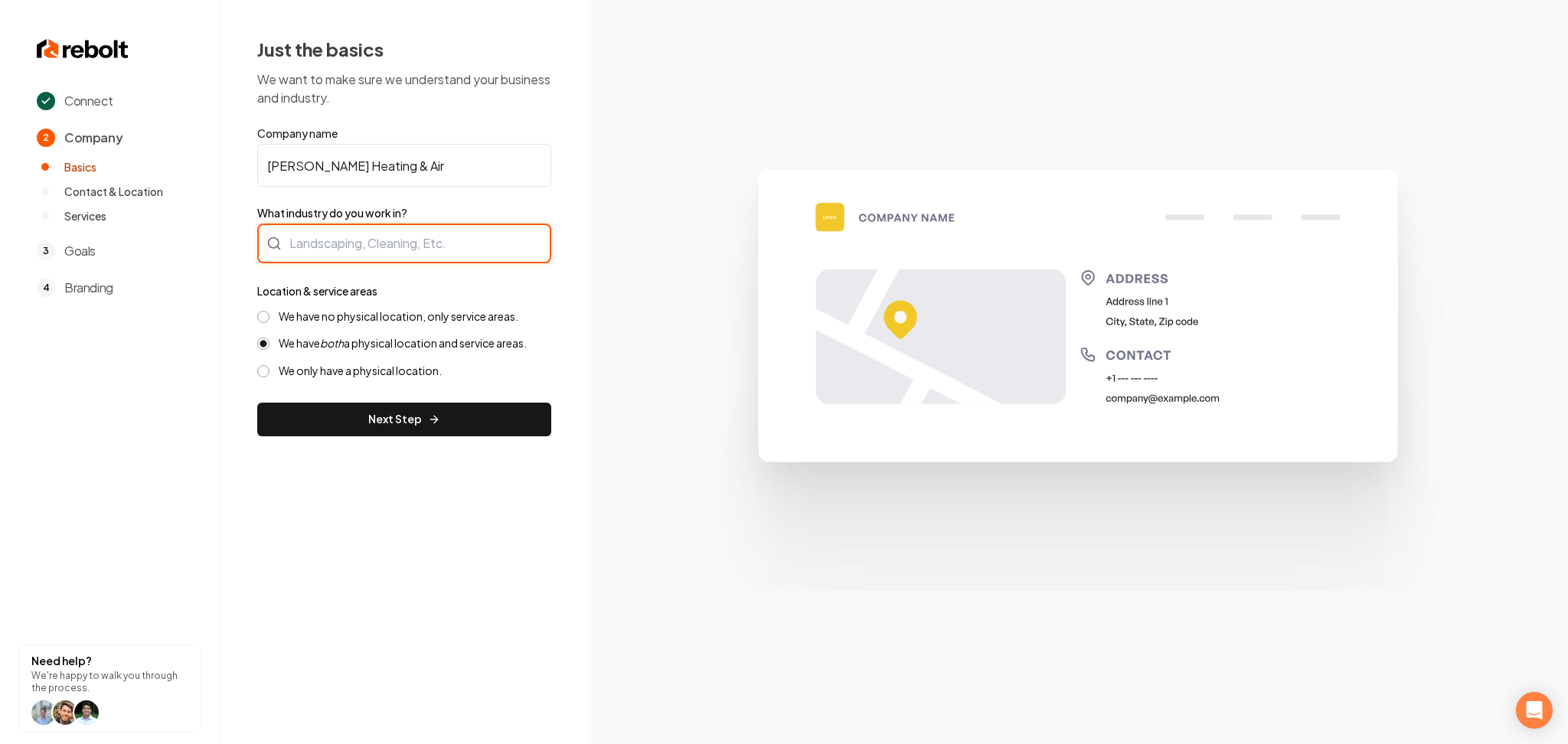
click at [426, 227] on div at bounding box center [404, 243] width 294 height 40
paste input "balcomair@gmail.com"
type input "balcomair@gmail.com"
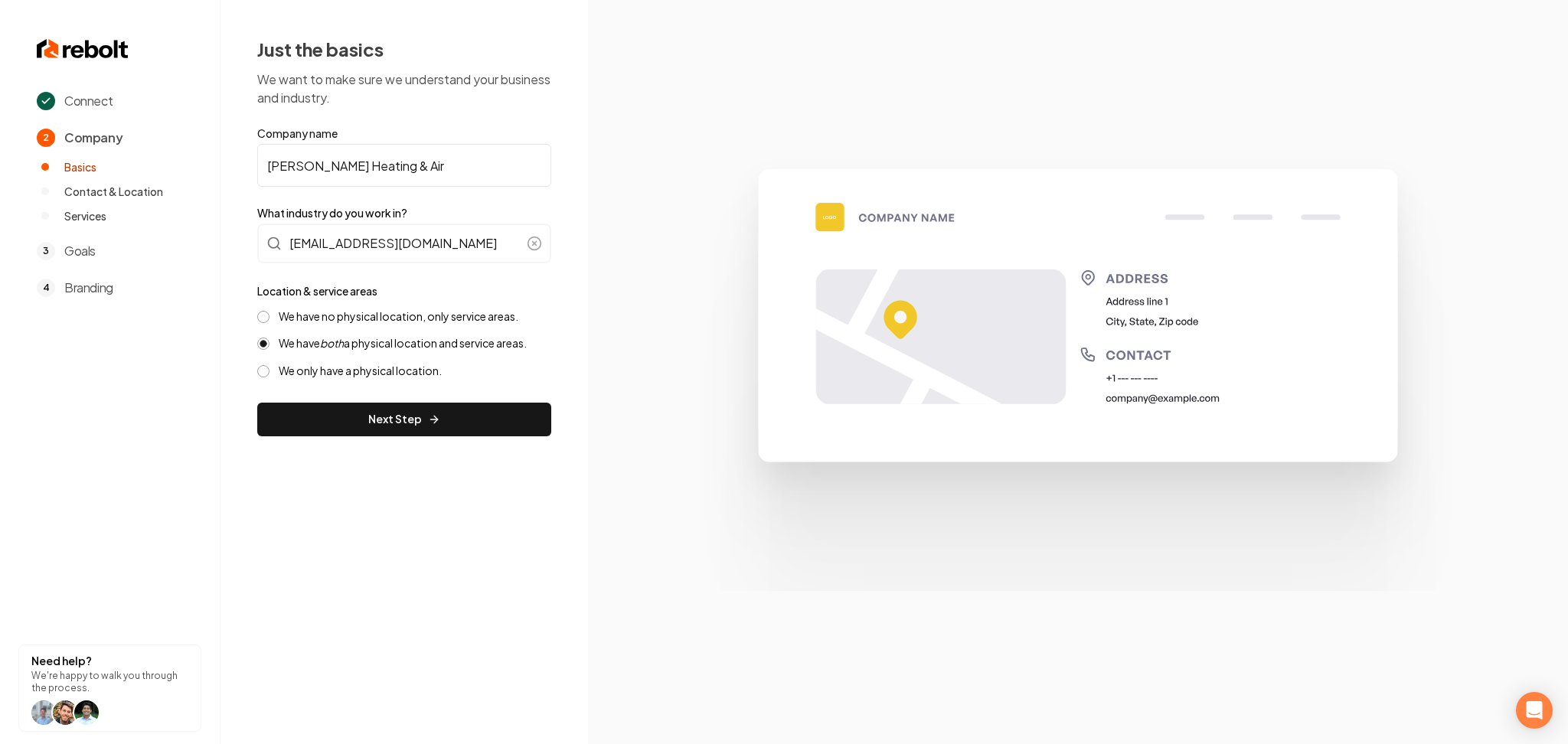
click at [394, 317] on label "We have no physical location, only service areas." at bounding box center [398, 317] width 240 height 15
click at [269, 317] on button "We have no physical location, only service areas." at bounding box center [263, 317] width 12 height 12
click at [394, 348] on label "We have both a physical location and service areas." at bounding box center [403, 343] width 248 height 15
click at [269, 348] on button "We have both a physical location and service areas." at bounding box center [263, 344] width 12 height 12
click at [402, 315] on label "We have no physical location, only service areas." at bounding box center [398, 317] width 240 height 15
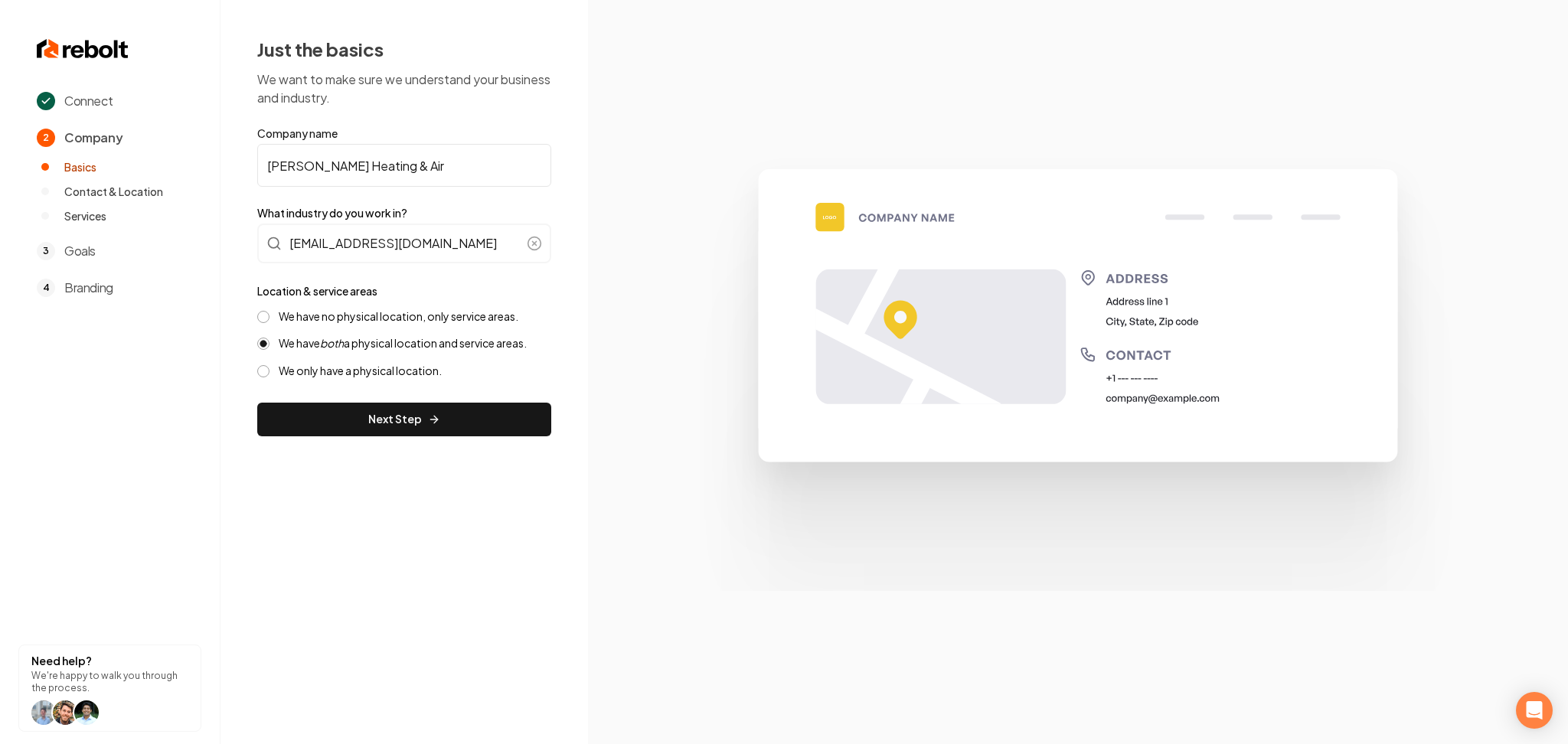
click at [269, 315] on button "We have no physical location, only service areas." at bounding box center [263, 317] width 12 height 12
drag, startPoint x: 374, startPoint y: 427, endPoint x: 369, endPoint y: 420, distance: 8.6
click at [374, 426] on button "Next Step" at bounding box center [404, 419] width 294 height 33
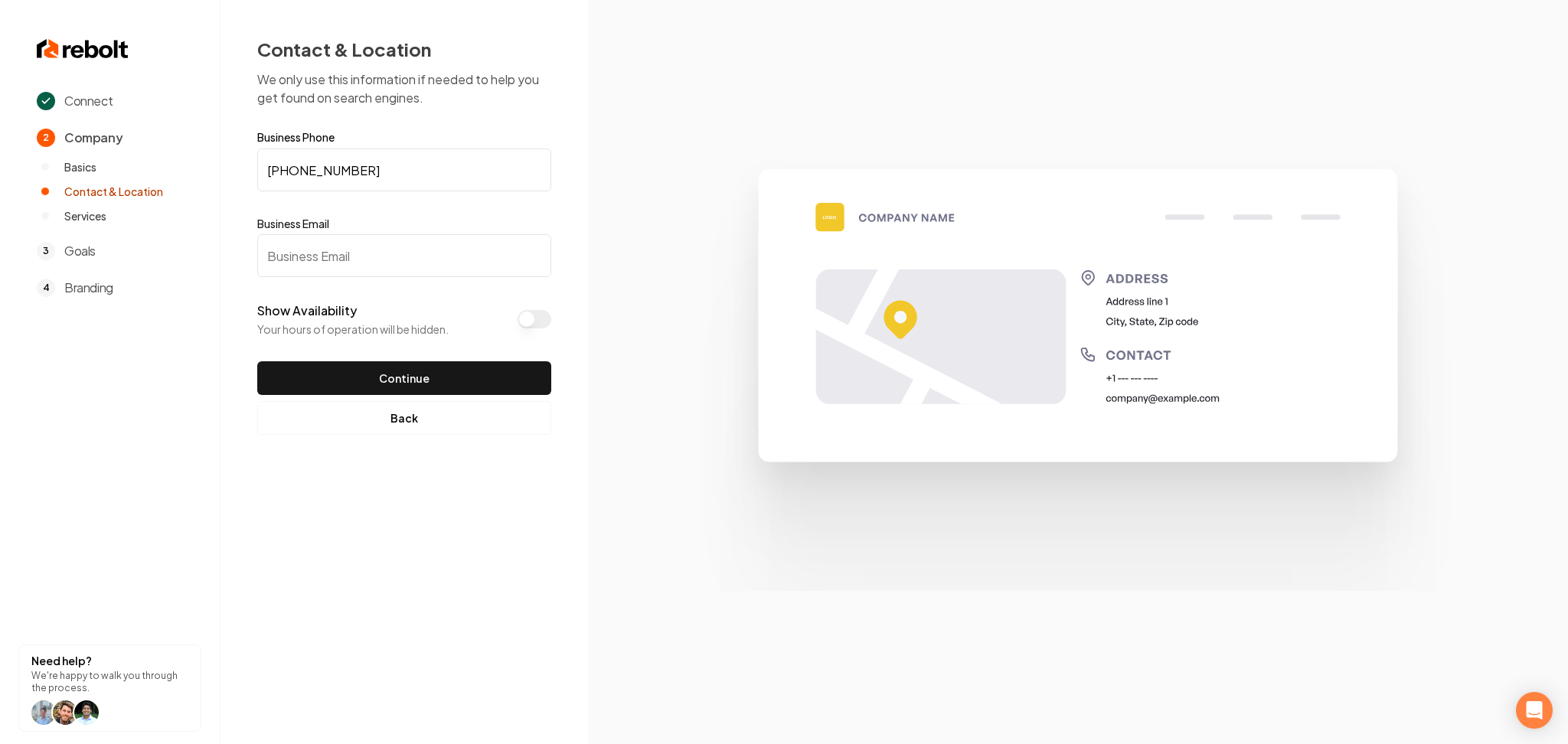
click at [258, 258] on input "Business Email" at bounding box center [404, 255] width 294 height 43
paste input "balcomair@gmail.com"
type input "balcomair@gmail.com"
click at [525, 320] on button "Show Availability" at bounding box center [534, 320] width 33 height 19
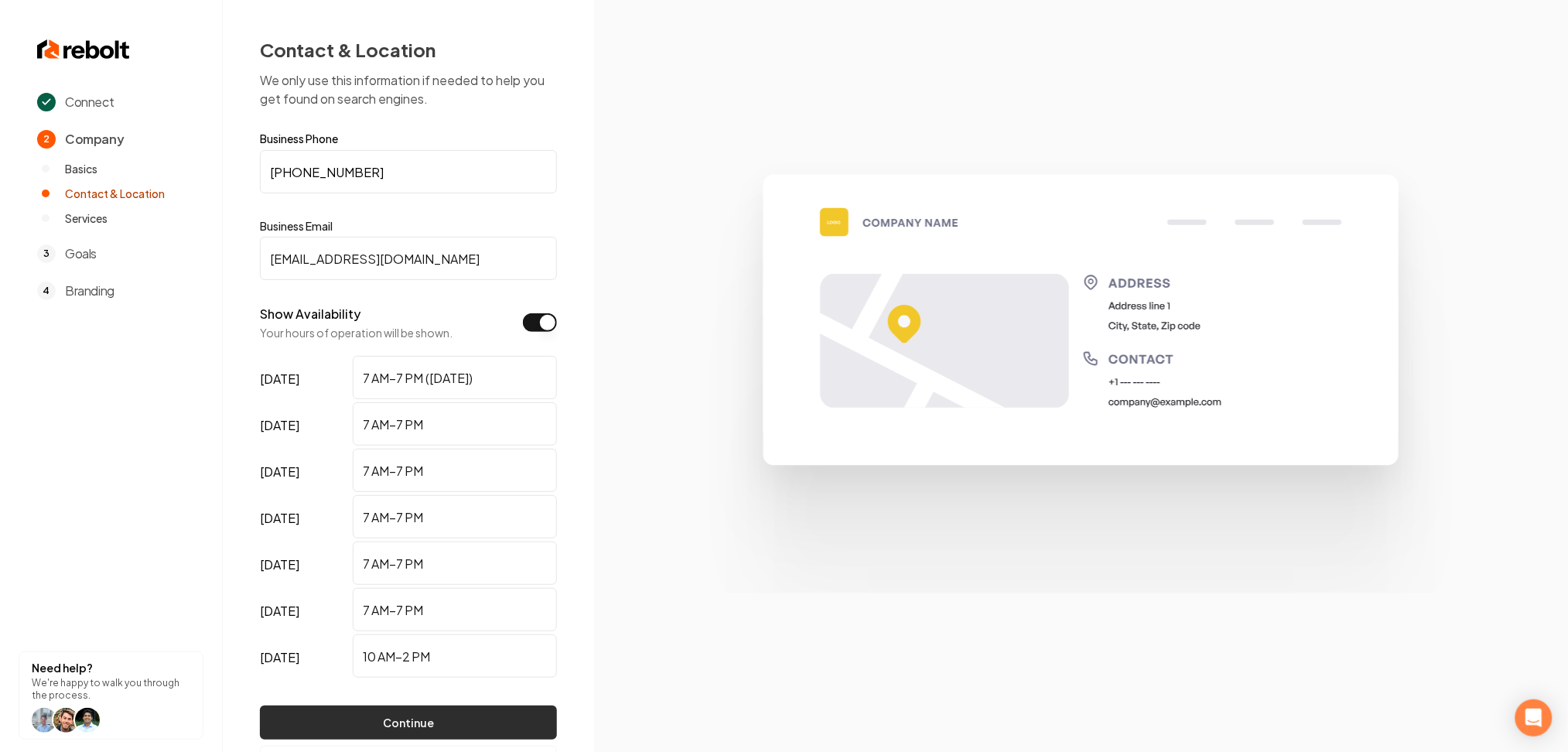
click at [419, 721] on button "Continue" at bounding box center [408, 722] width 297 height 34
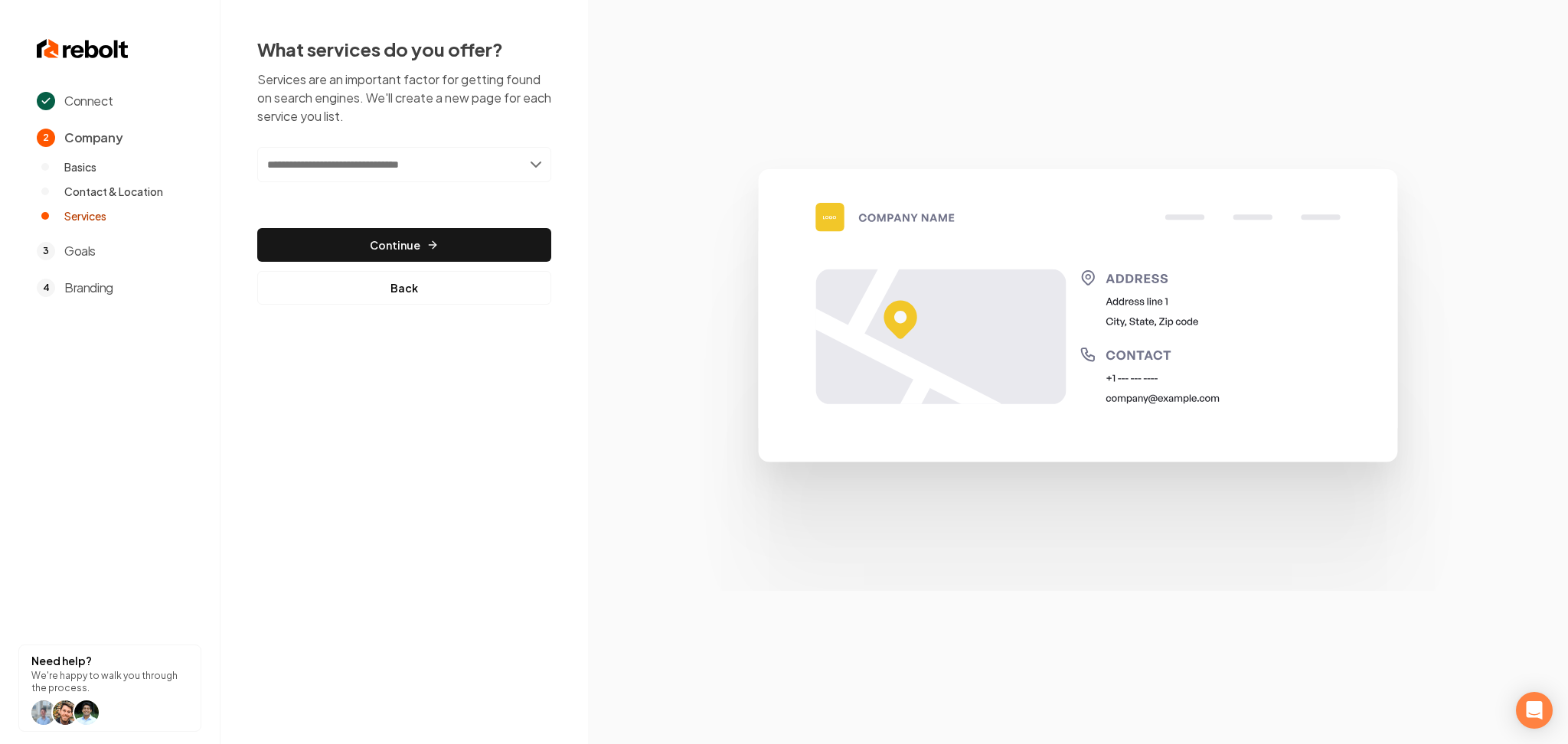
click at [356, 153] on input "text" at bounding box center [404, 164] width 294 height 35
paste input "**********"
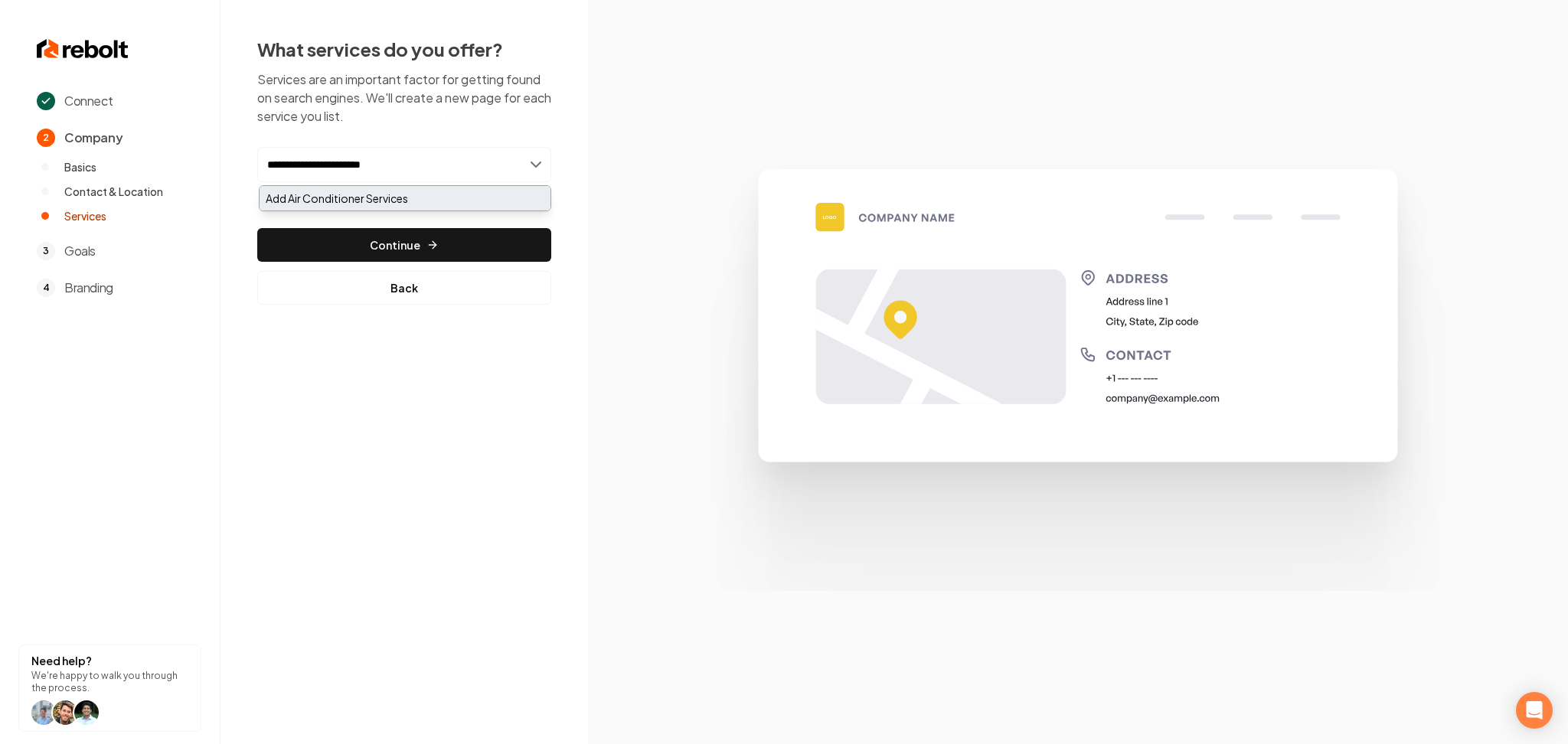
type input "**********"
click at [336, 192] on div "Add Air Conditioner Services" at bounding box center [404, 199] width 291 height 25
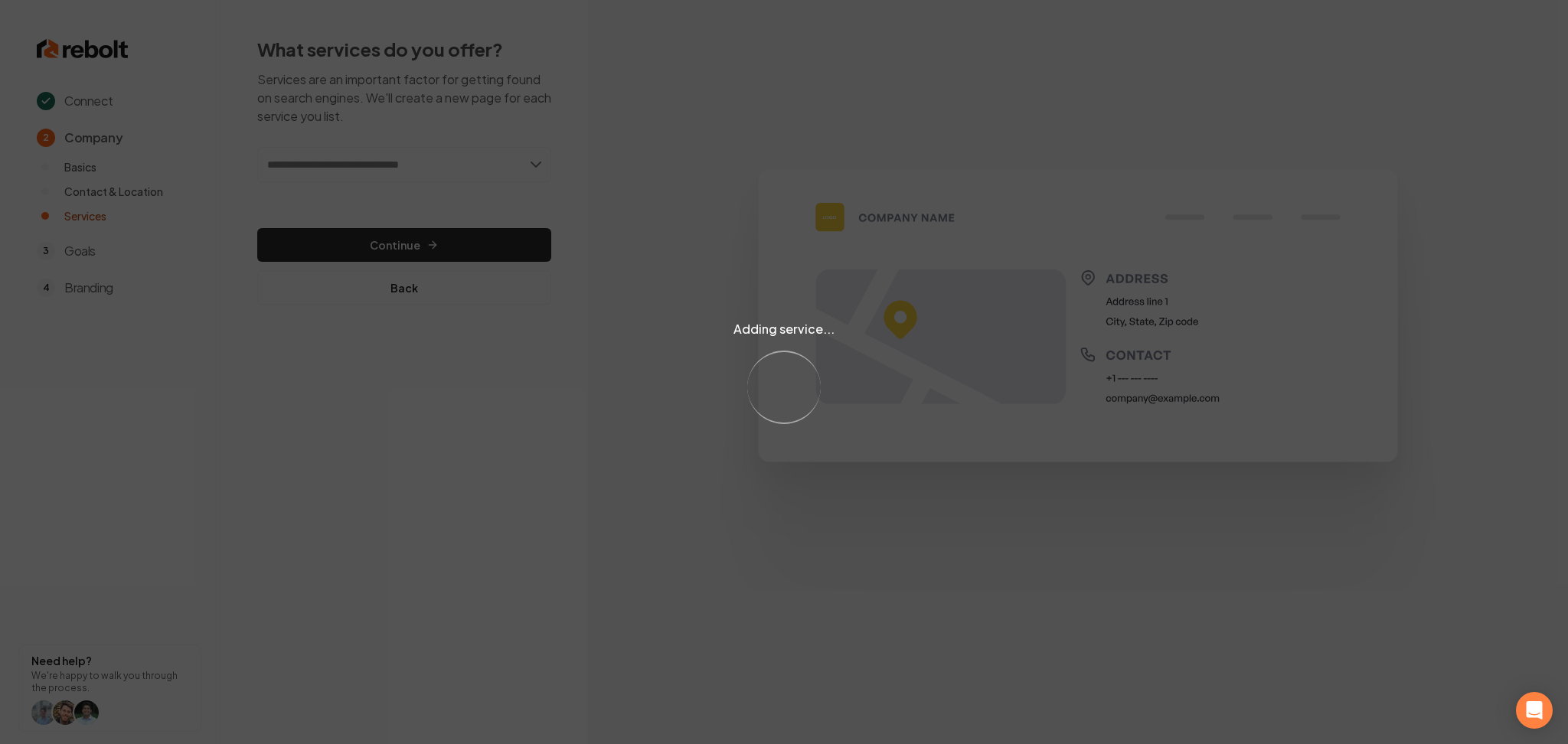
paste input "**********"
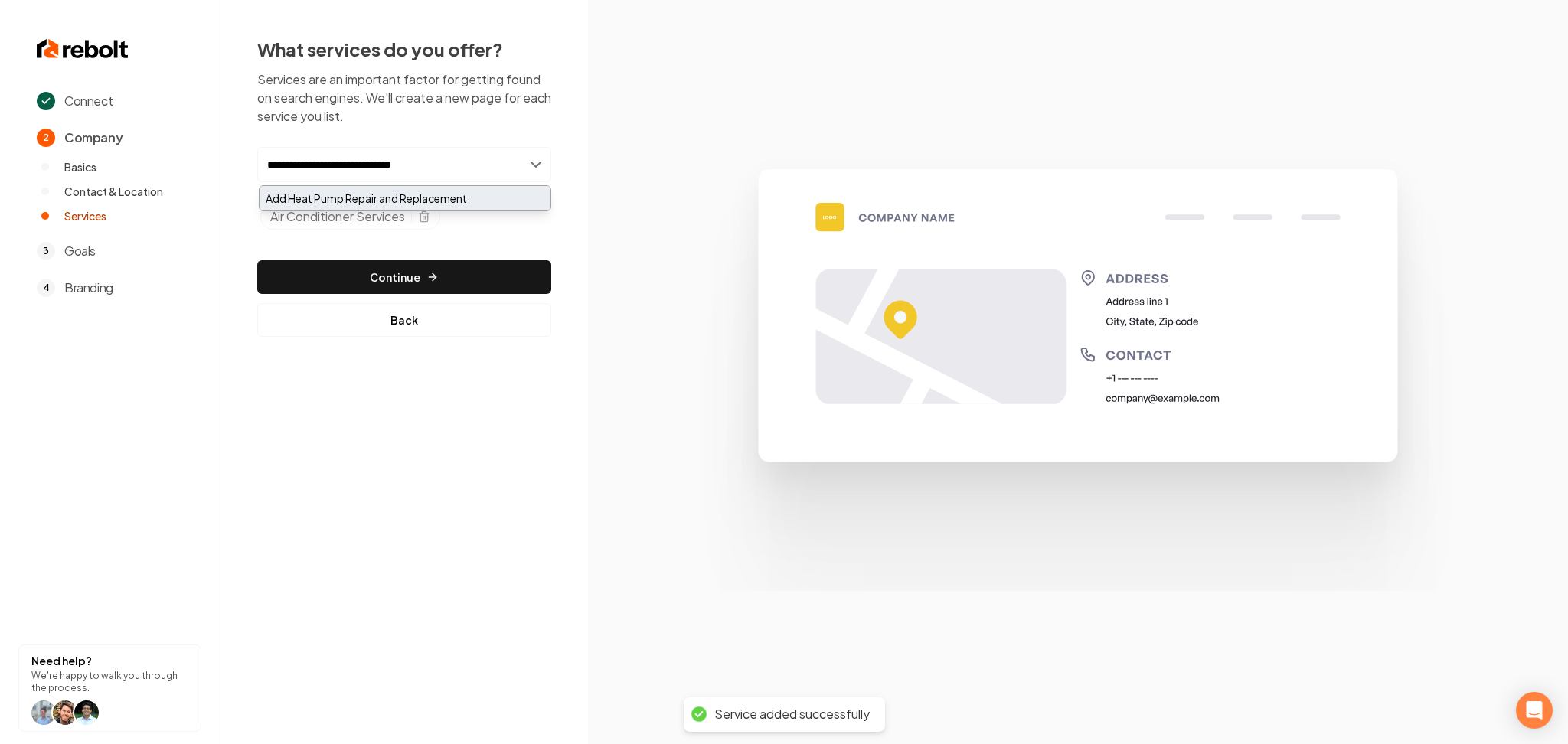
type input "**********"
click at [336, 202] on div "Add Heat Pump Repair and Replacement" at bounding box center [404, 199] width 291 height 25
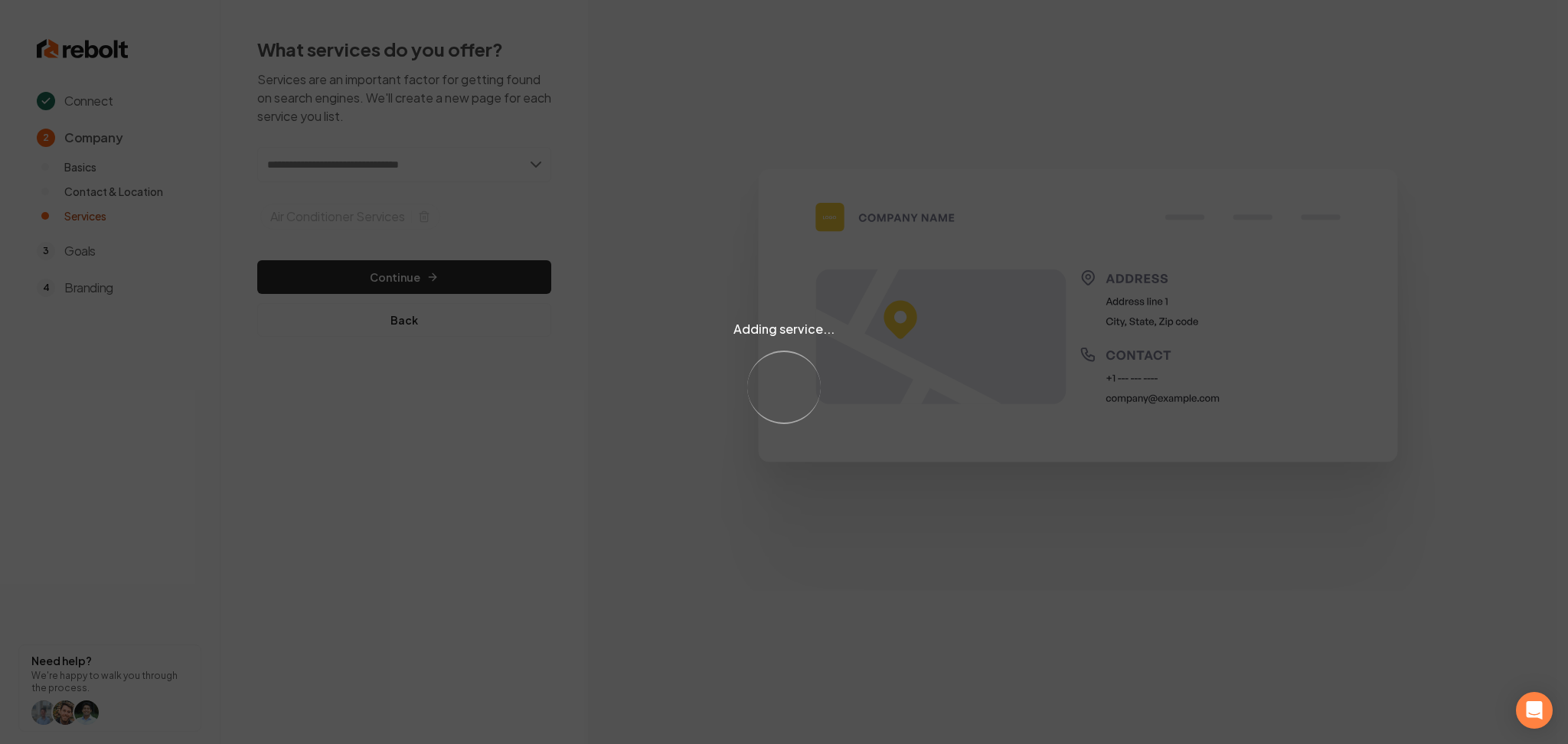
paste input "**********"
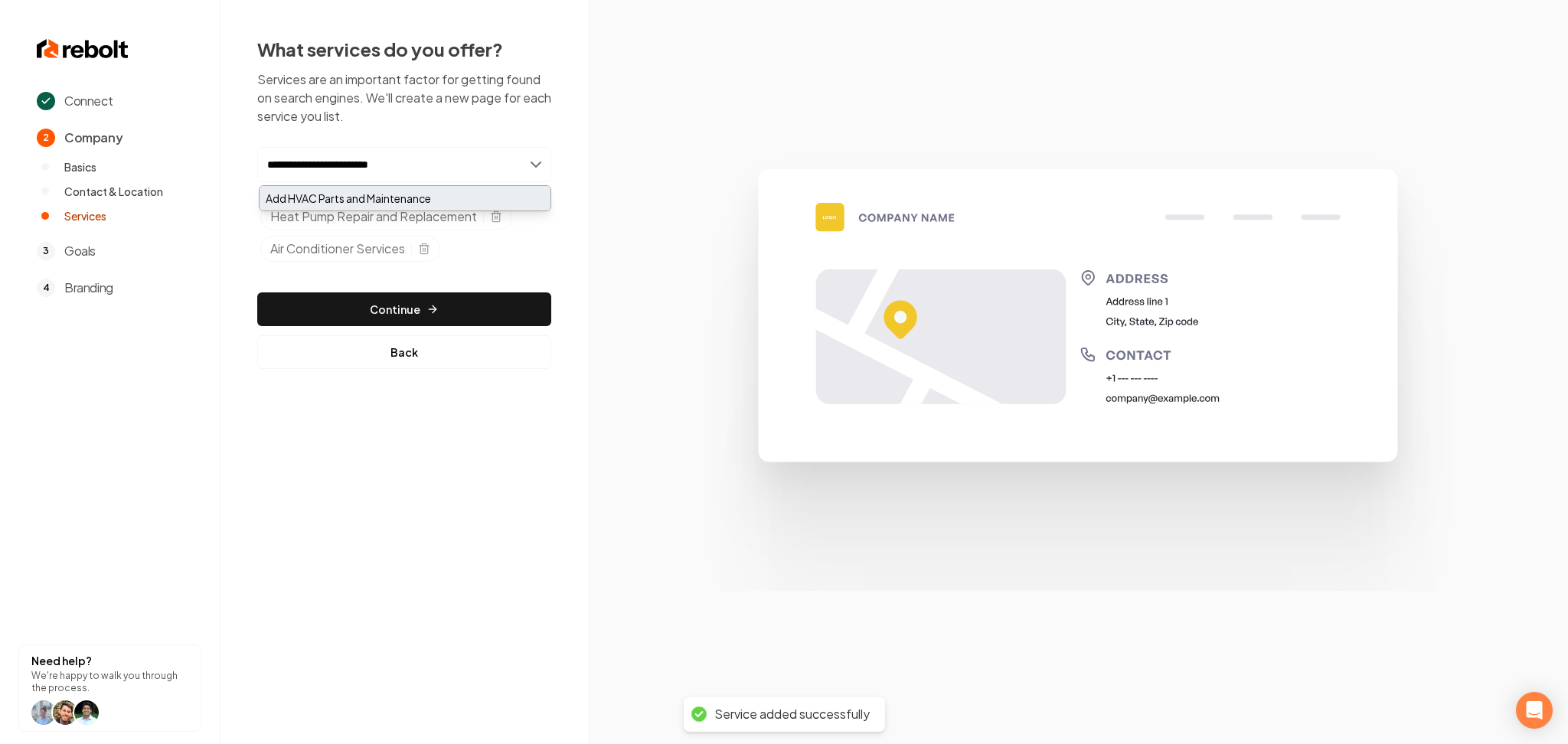
type input "**********"
click at [349, 207] on div "Add HVAC Parts and Maintenance" at bounding box center [404, 199] width 291 height 25
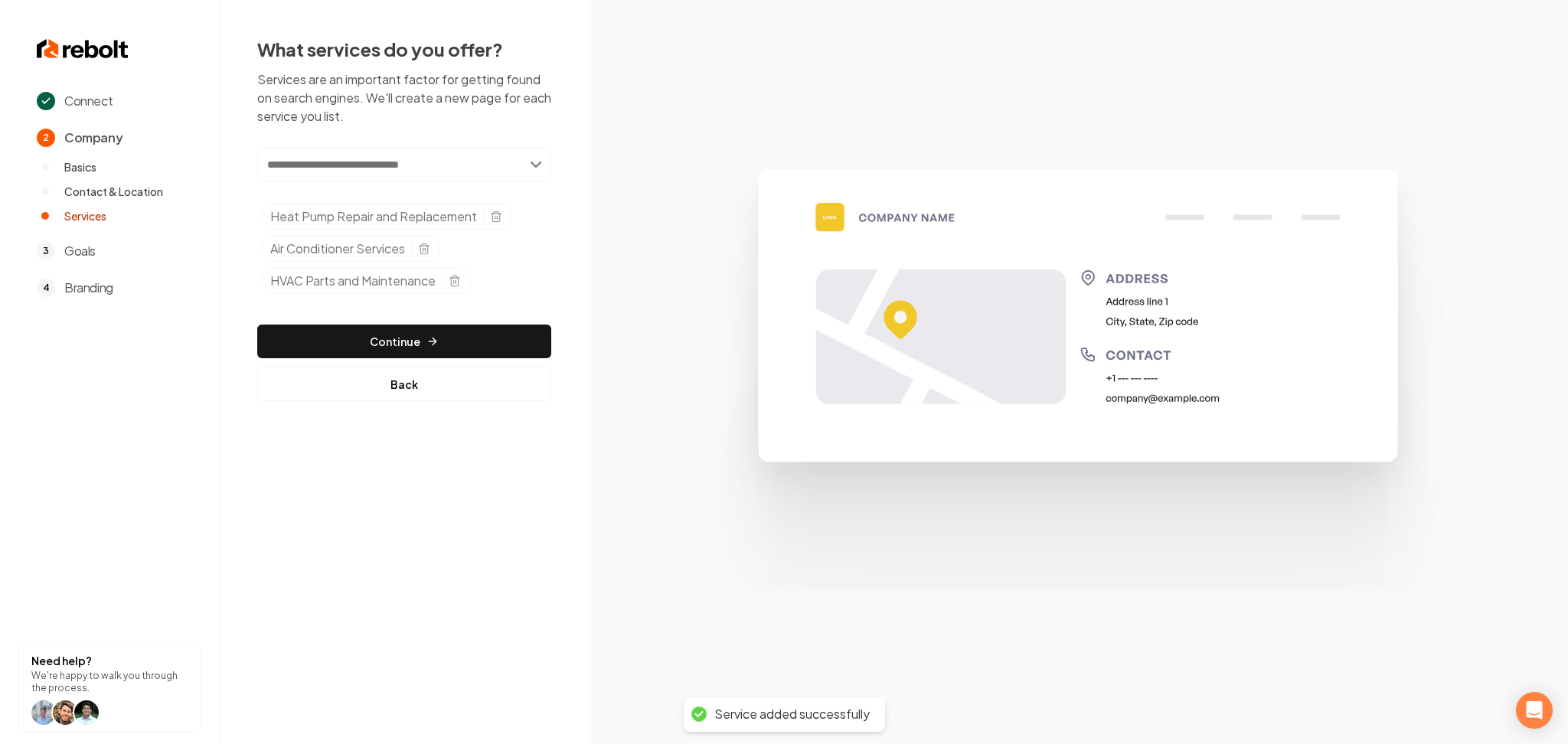
paste input "**********"
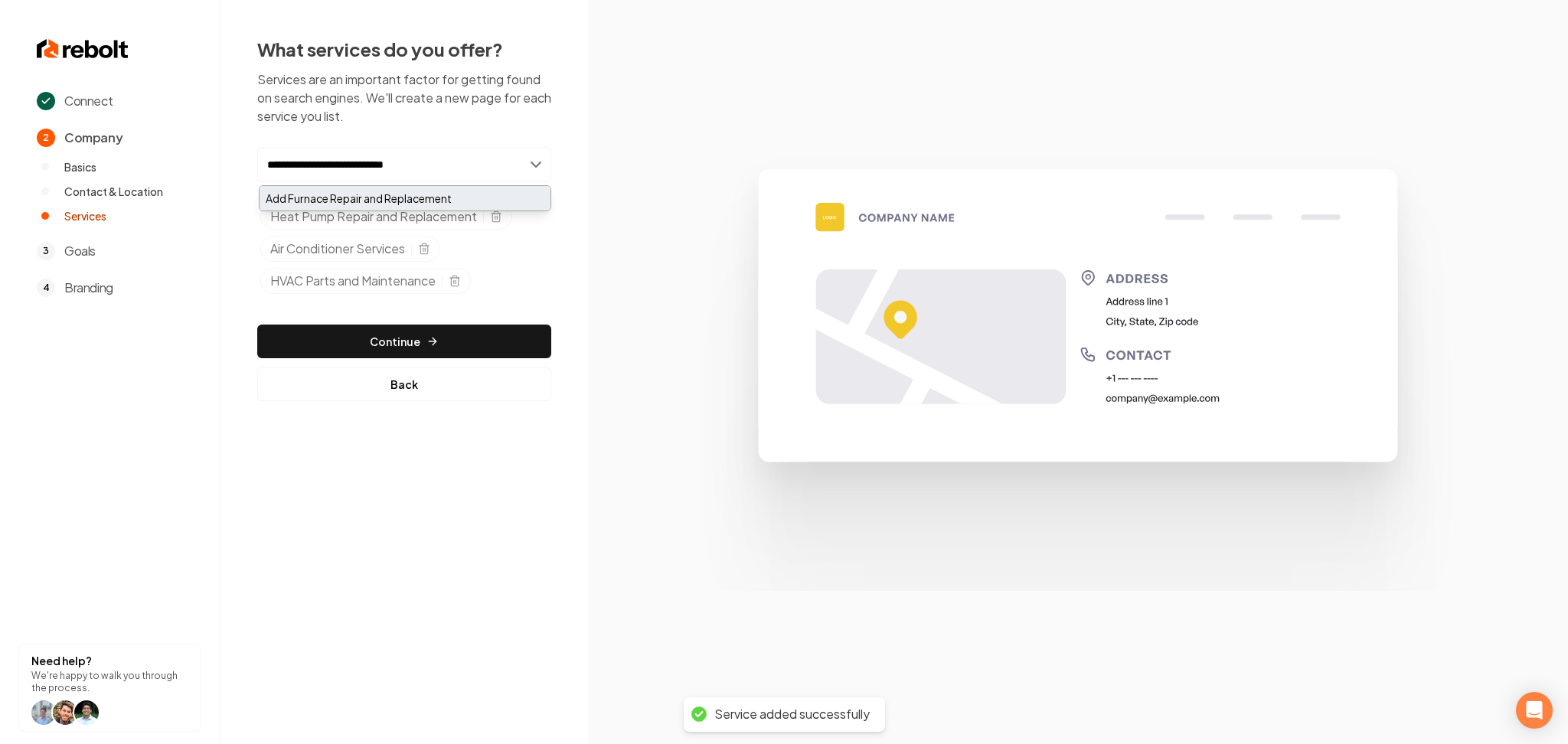
type input "**********"
click at [339, 189] on div "Add Furnace Repair and Replacement" at bounding box center [404, 199] width 291 height 25
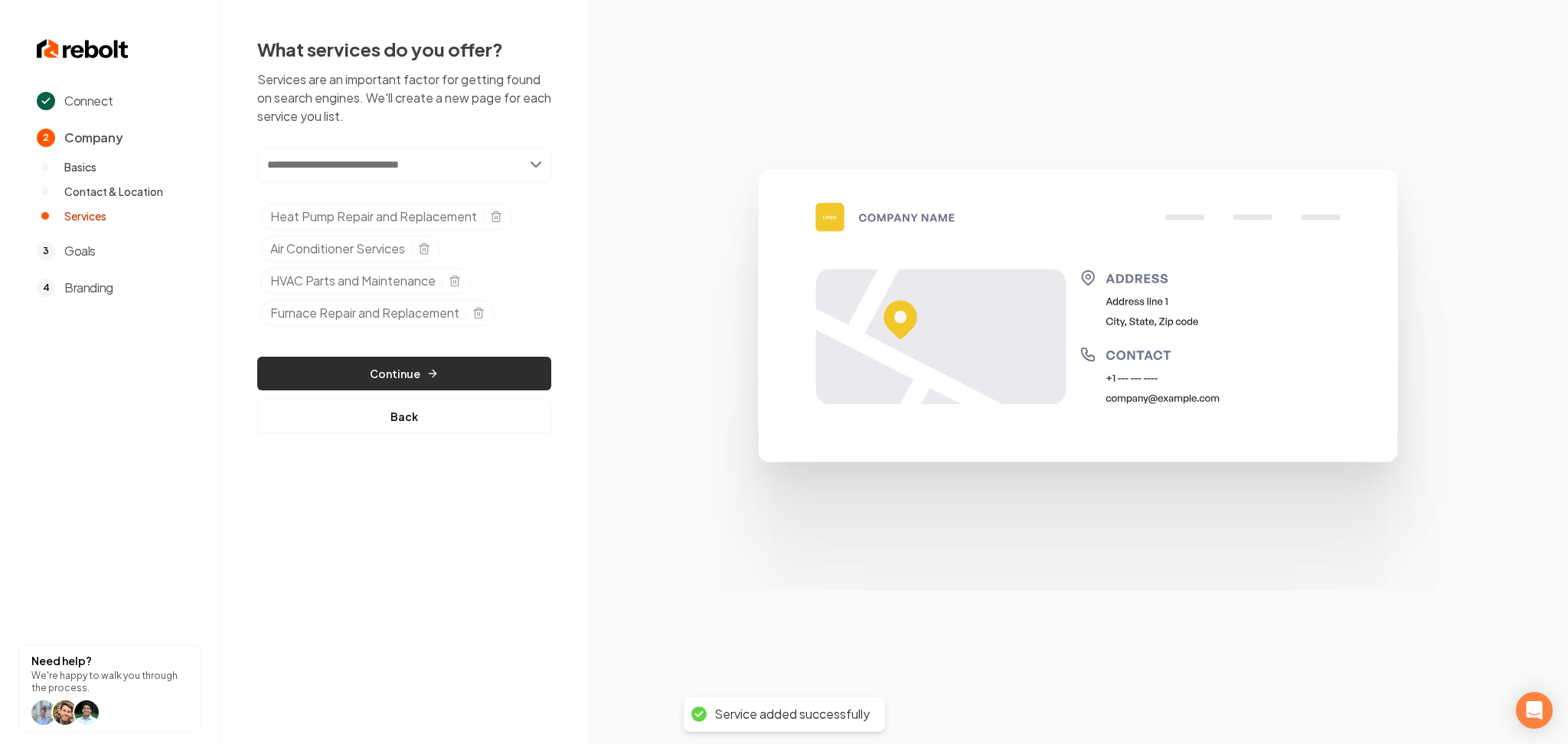
click at [338, 379] on button "Continue" at bounding box center [404, 373] width 294 height 33
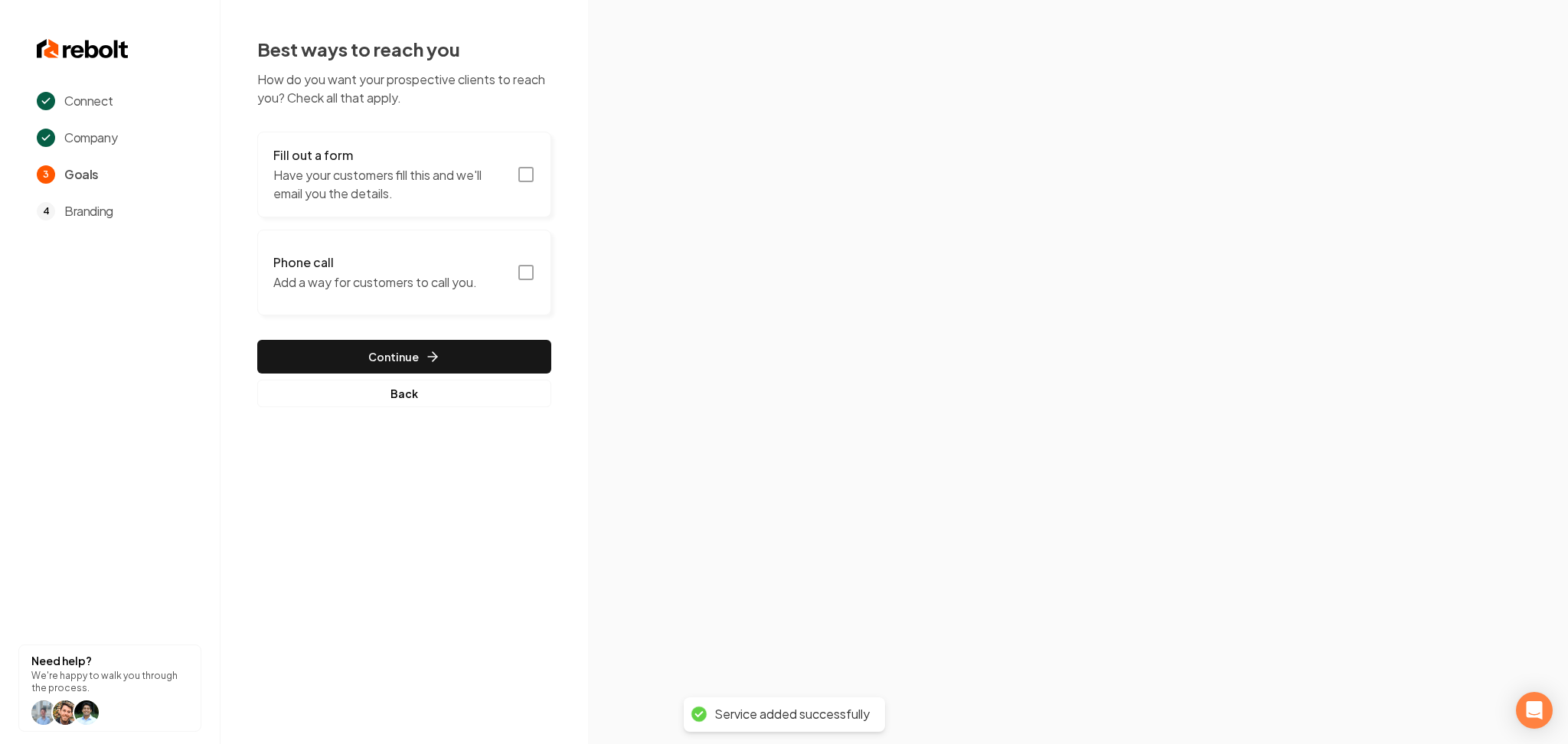
click at [408, 130] on div "Best ways to reach you How do you want your prospective clients to reach you? C…" at bounding box center [404, 221] width 294 height 370
click at [419, 172] on p "Have your customers fill this and we'll email you the details." at bounding box center [390, 184] width 234 height 36
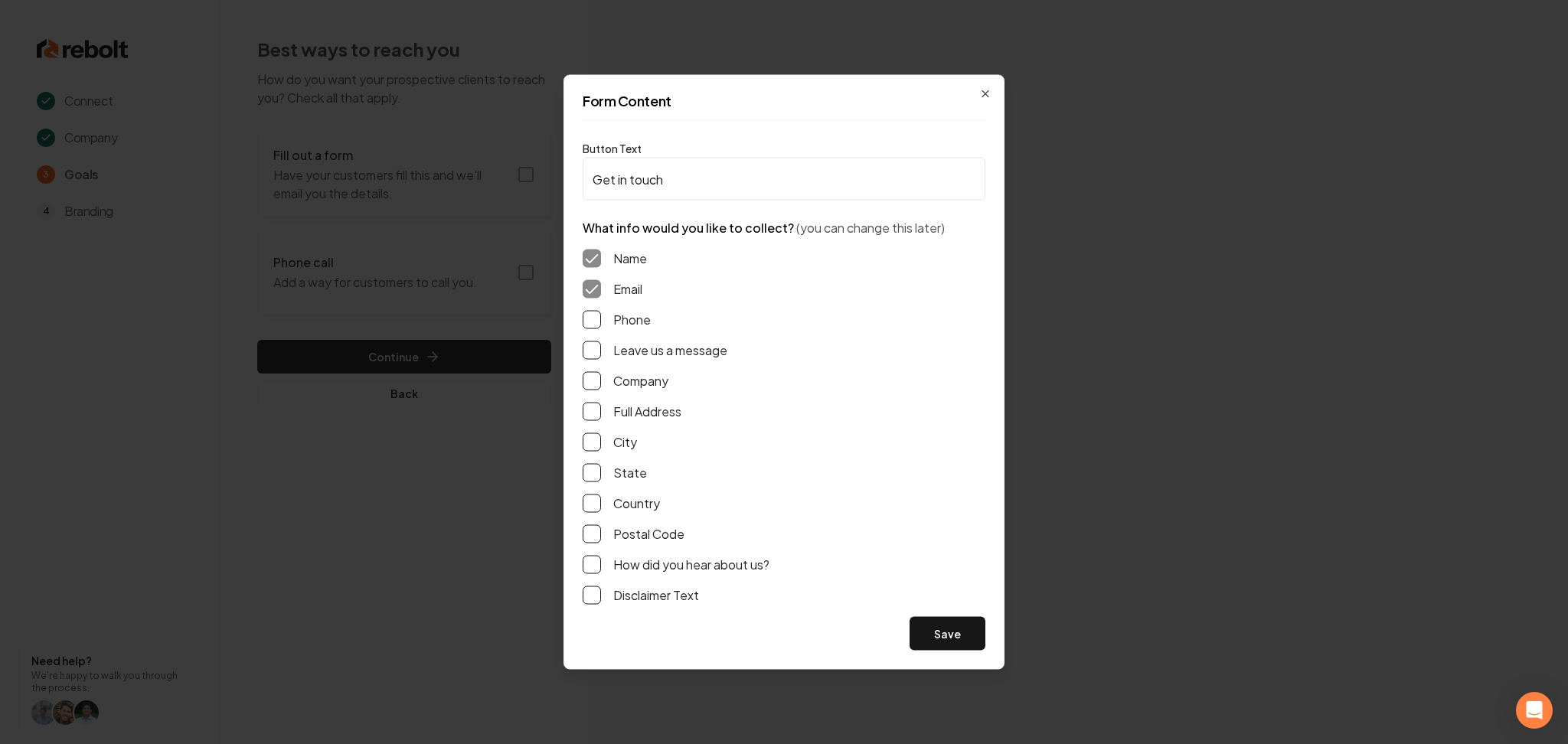
click at [605, 324] on div "Phone" at bounding box center [784, 320] width 403 height 19
click at [595, 332] on div "Name Email Phone Leave us a message Company Full Address City State Country Pos…" at bounding box center [784, 427] width 403 height 379
click at [594, 322] on button "Phone" at bounding box center [592, 320] width 19 height 19
click at [594, 349] on button "Leave us a message" at bounding box center [592, 351] width 19 height 19
click at [953, 635] on button "Save" at bounding box center [948, 633] width 76 height 33
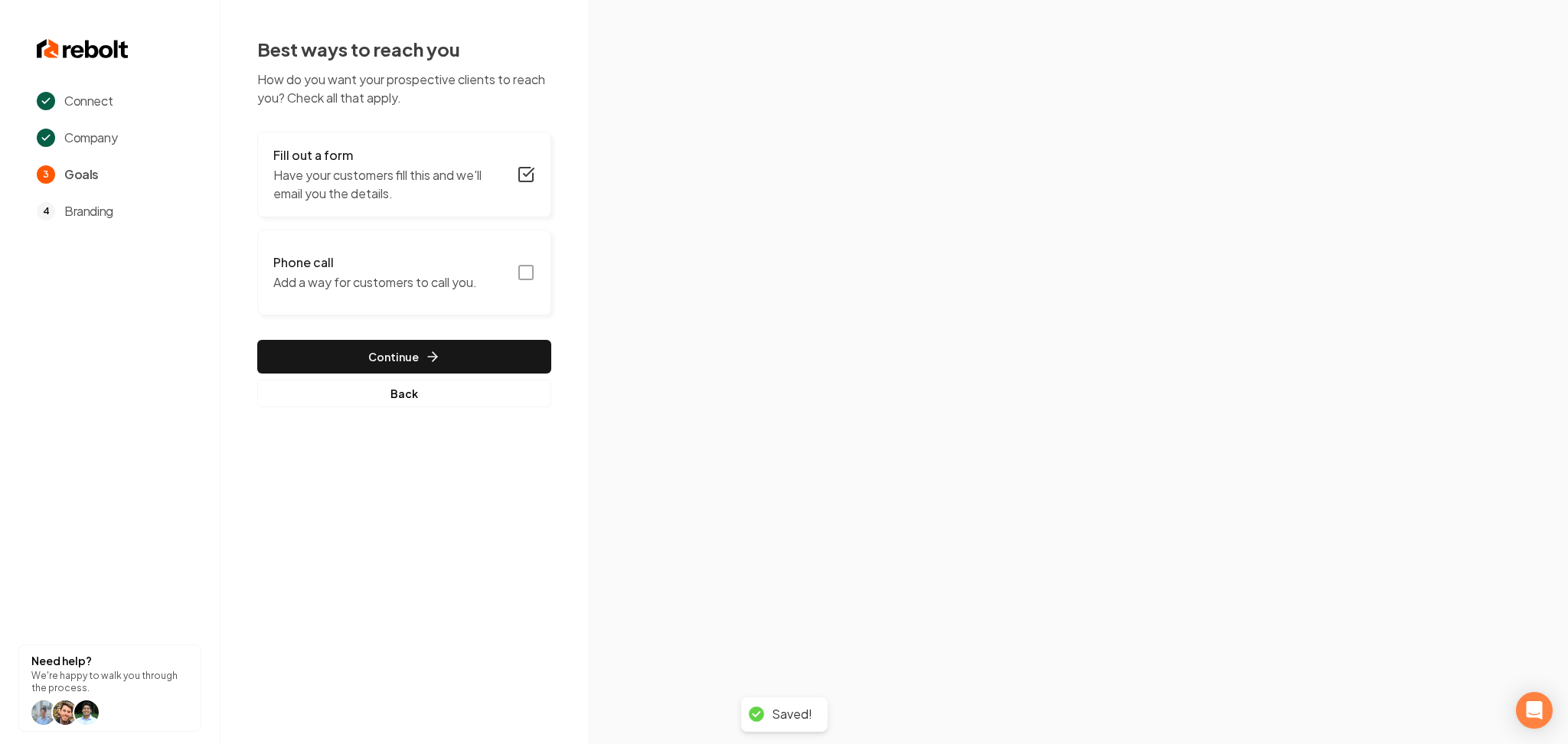
click at [511, 313] on button "Phone call Add a way for customers to call you." at bounding box center [404, 272] width 294 height 85
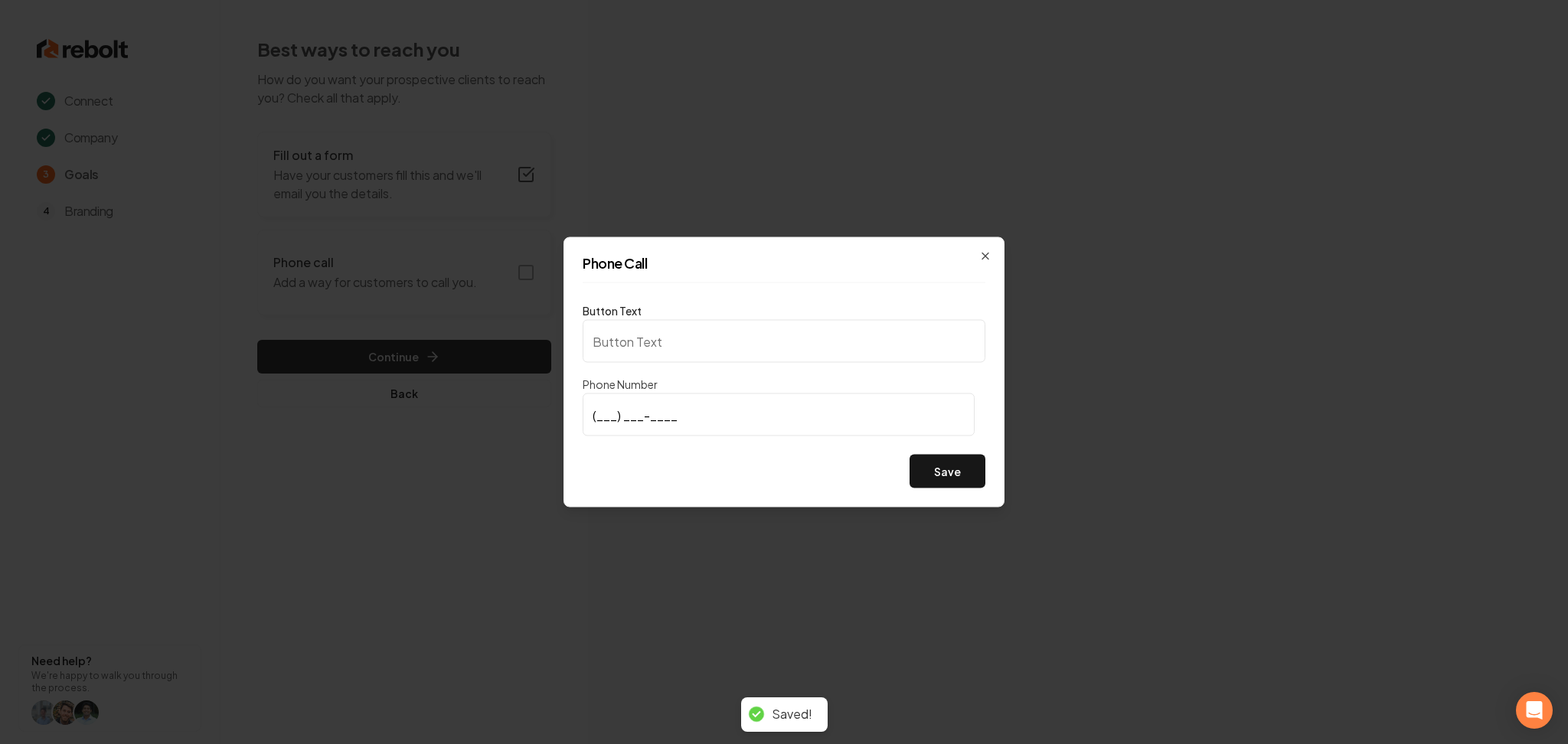
type input "Call us"
type input "(408) 307-3413"
click at [928, 470] on button "Save" at bounding box center [948, 471] width 76 height 33
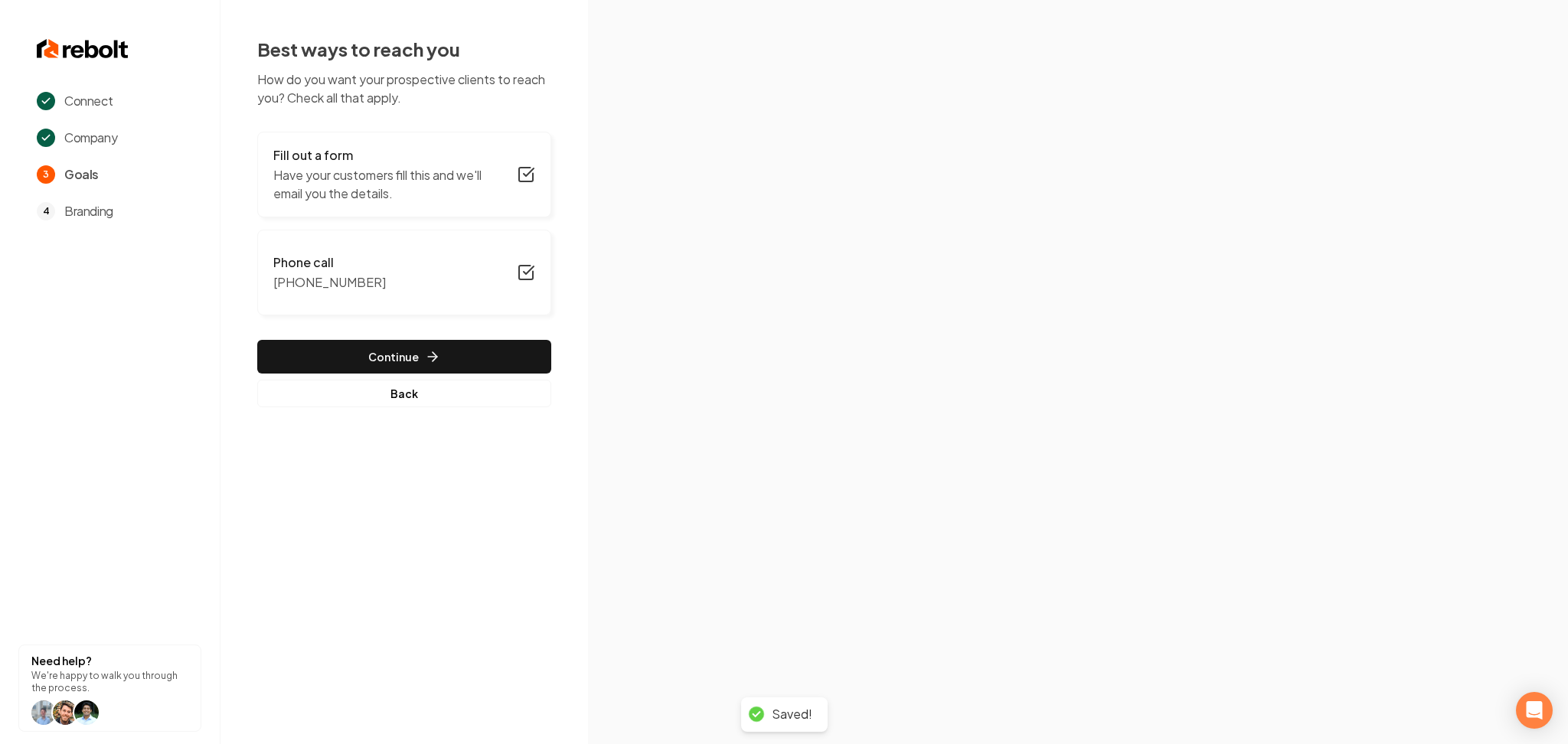
click at [380, 261] on button "Phone call (408) 307-3413" at bounding box center [404, 272] width 294 height 85
click at [473, 355] on button "Continue" at bounding box center [404, 356] width 294 height 33
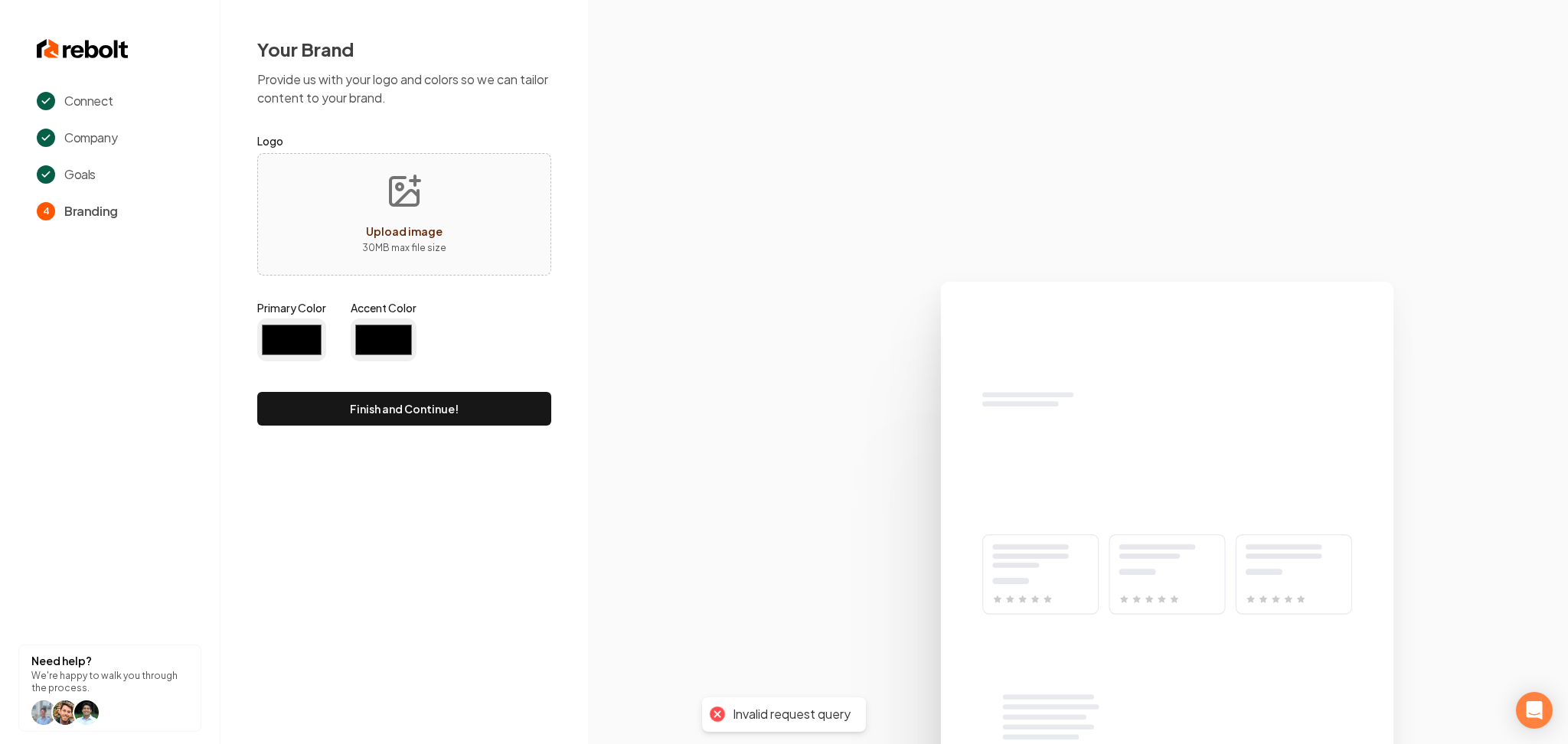
type input "#194d33"
type input "#70be00"
click at [425, 225] on span "Upload image" at bounding box center [404, 231] width 77 height 14
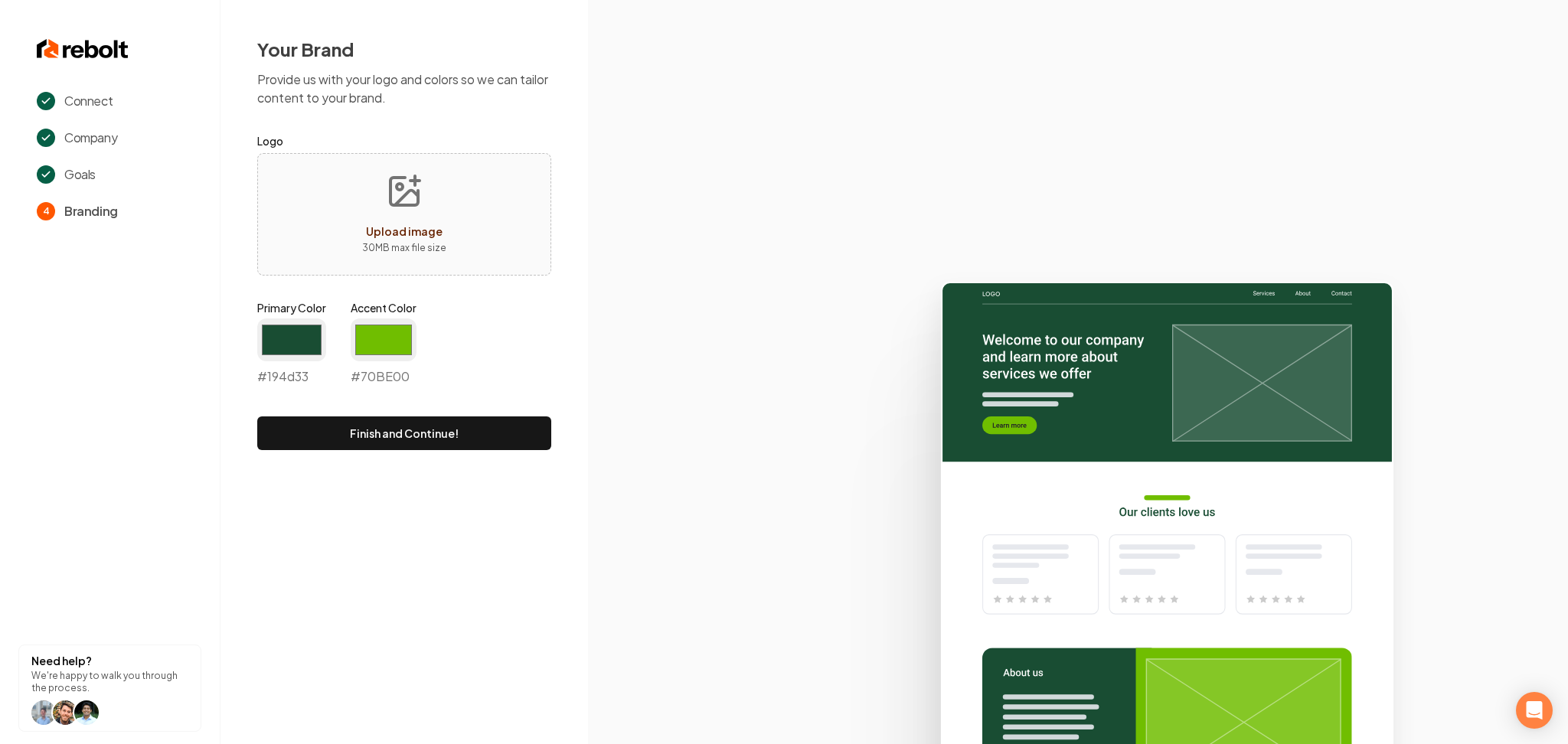
type input "**********"
drag, startPoint x: 310, startPoint y: 325, endPoint x: 310, endPoint y: 333, distance: 8.0
click at [310, 326] on input "#194d33" at bounding box center [291, 339] width 69 height 43
click at [292, 330] on input "#194d33" at bounding box center [291, 339] width 69 height 43
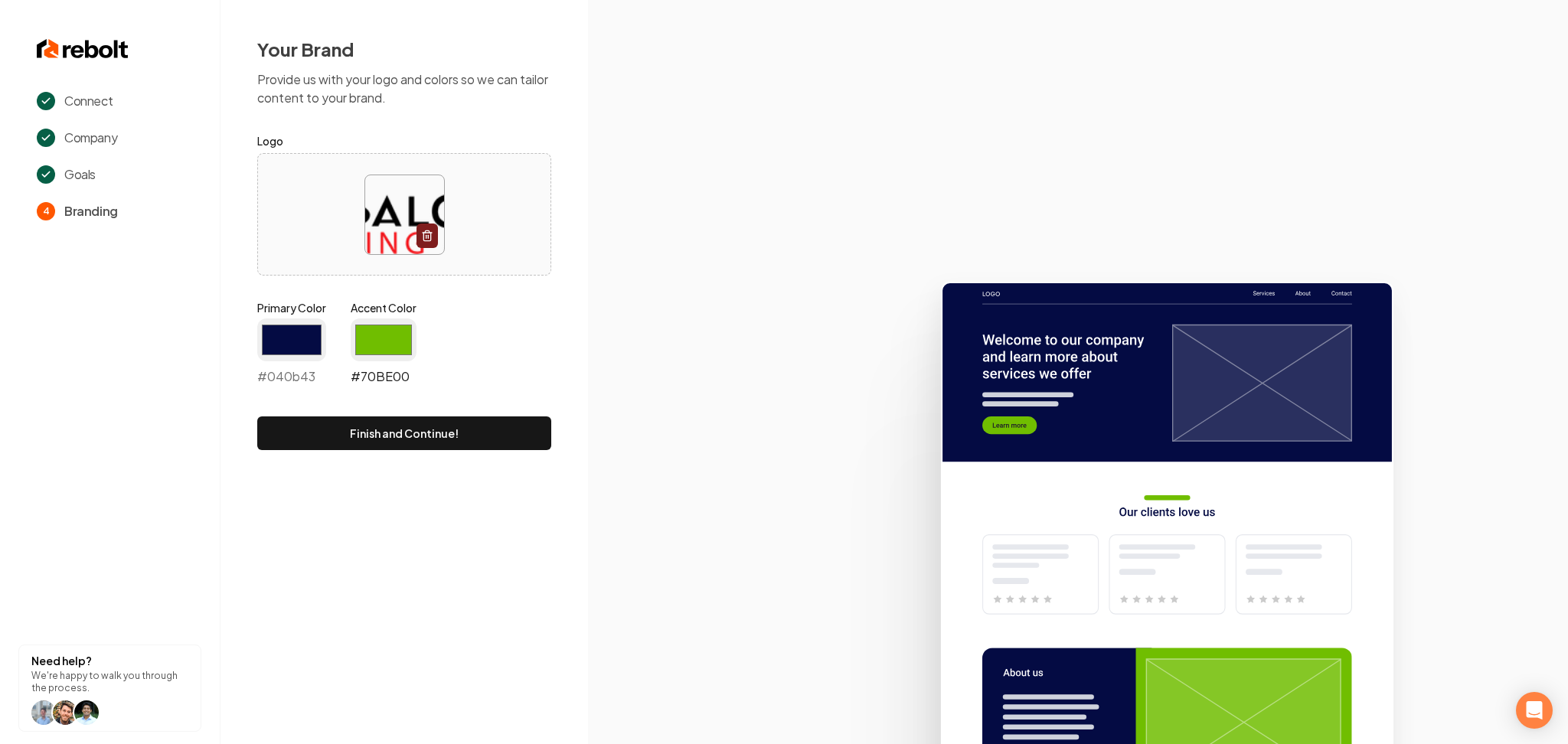
type input "#040b43"
click at [407, 328] on input "#70be00" at bounding box center [383, 339] width 66 height 43
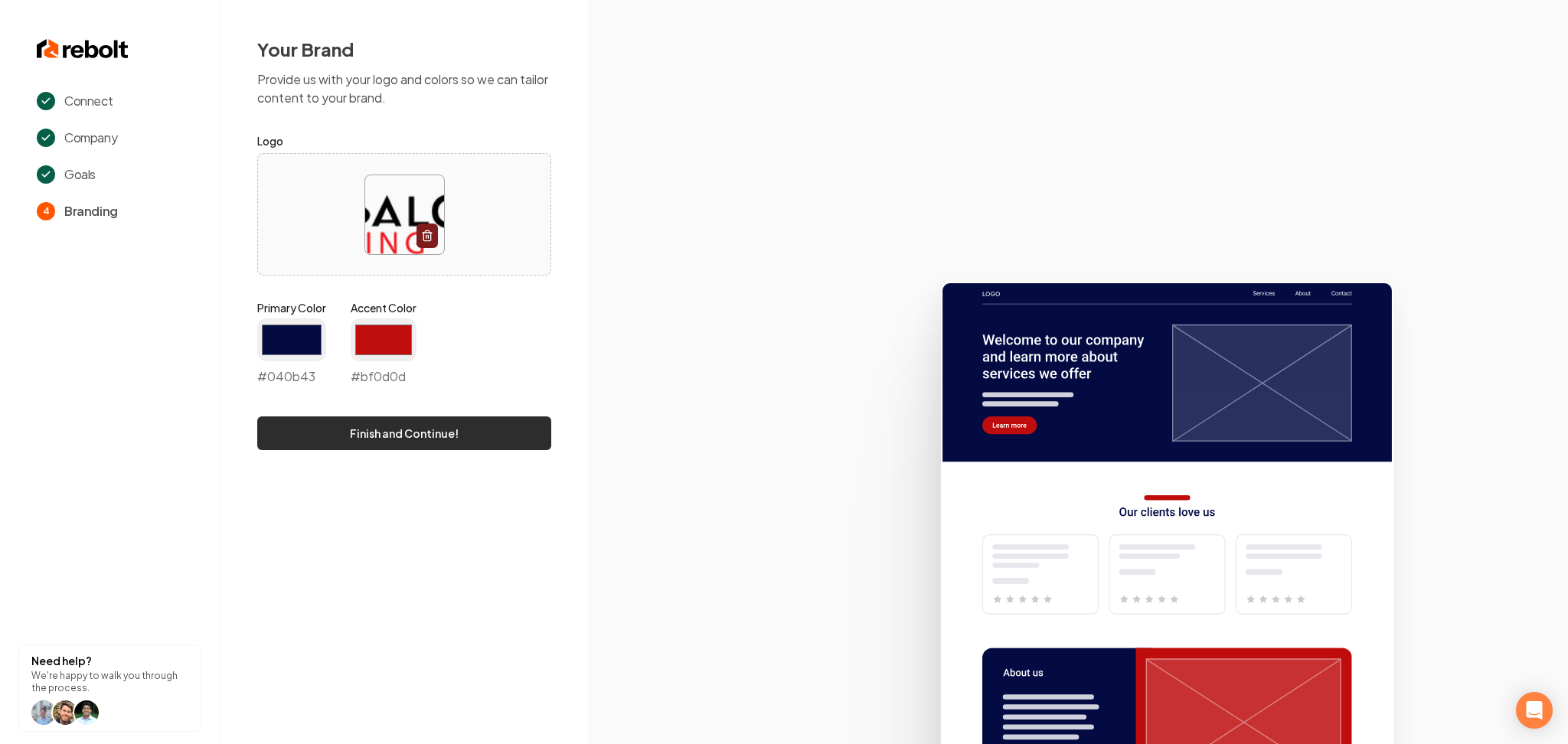
type input "#bf0d0d"
click at [300, 421] on button "Finish and Continue!" at bounding box center [404, 433] width 294 height 33
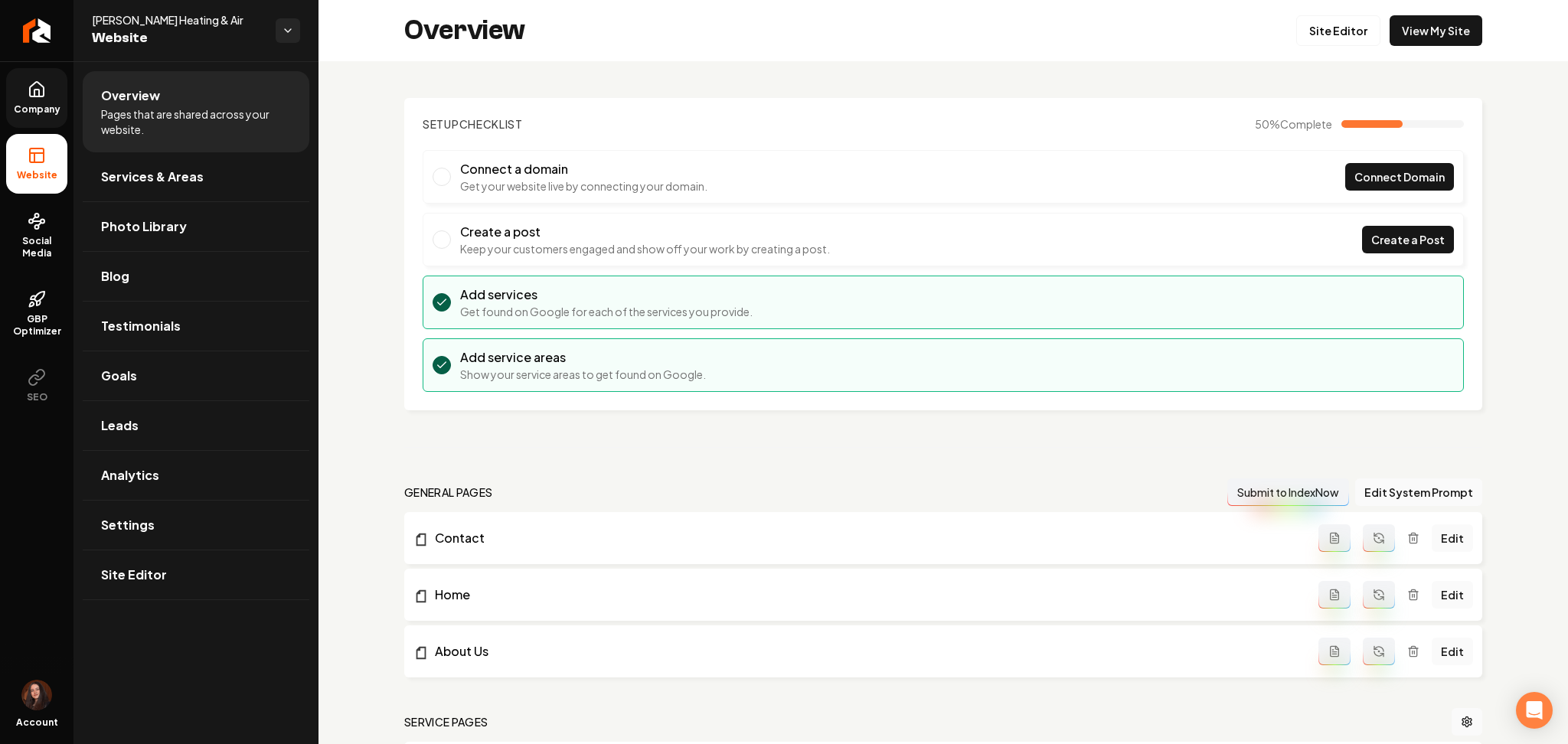
click at [43, 89] on icon at bounding box center [36, 89] width 14 height 15
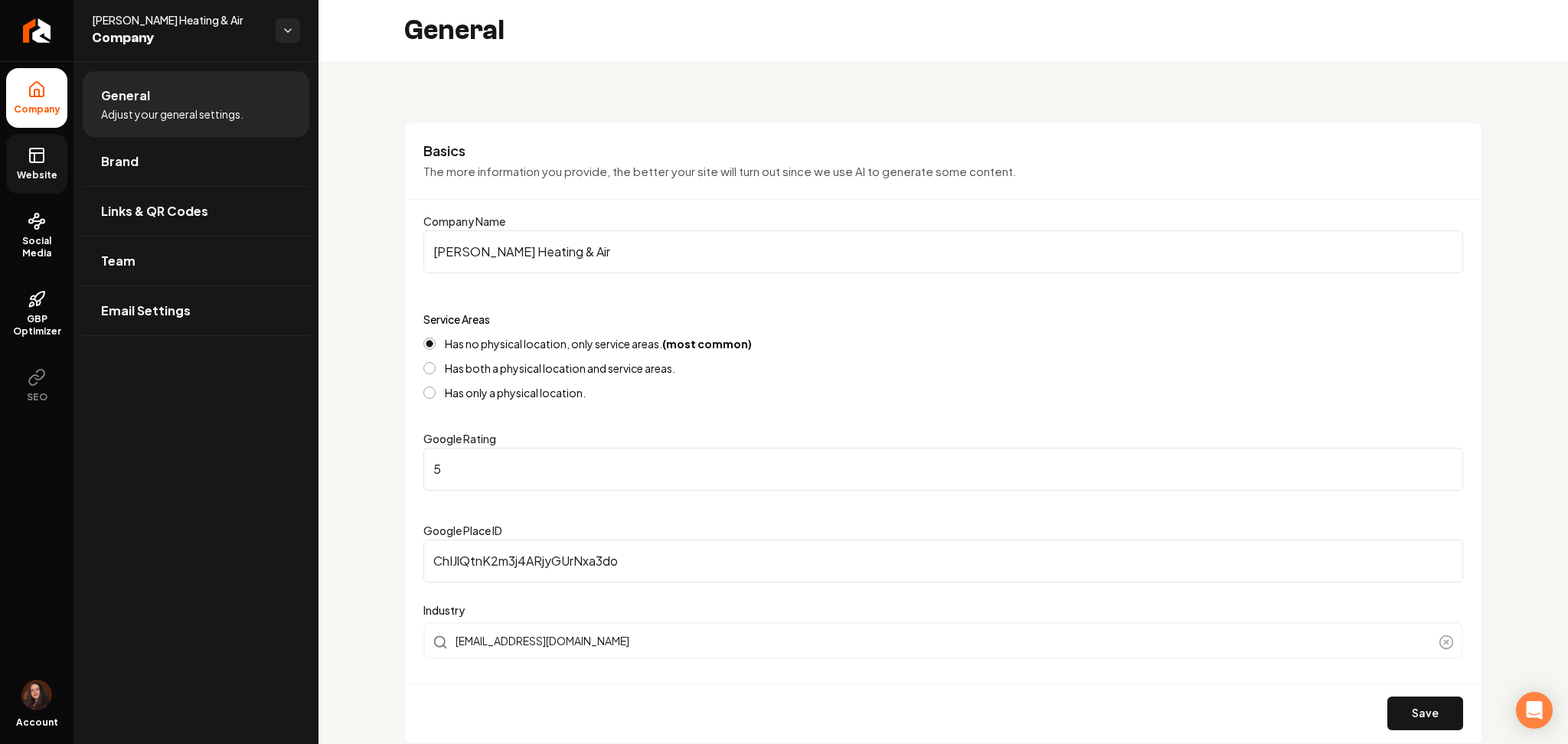
click at [58, 167] on link "Website" at bounding box center [36, 164] width 61 height 60
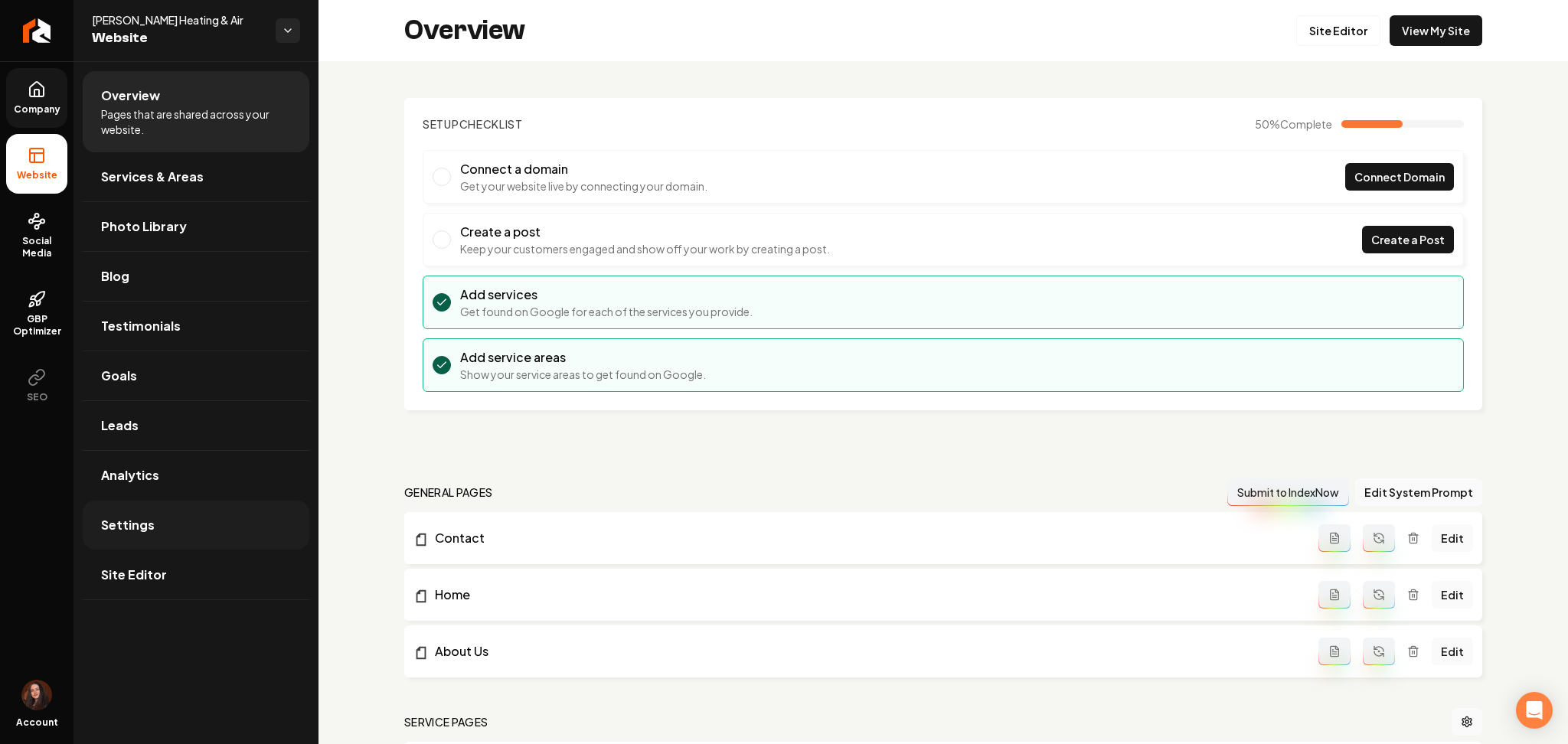
click at [155, 505] on link "Settings" at bounding box center [196, 524] width 227 height 49
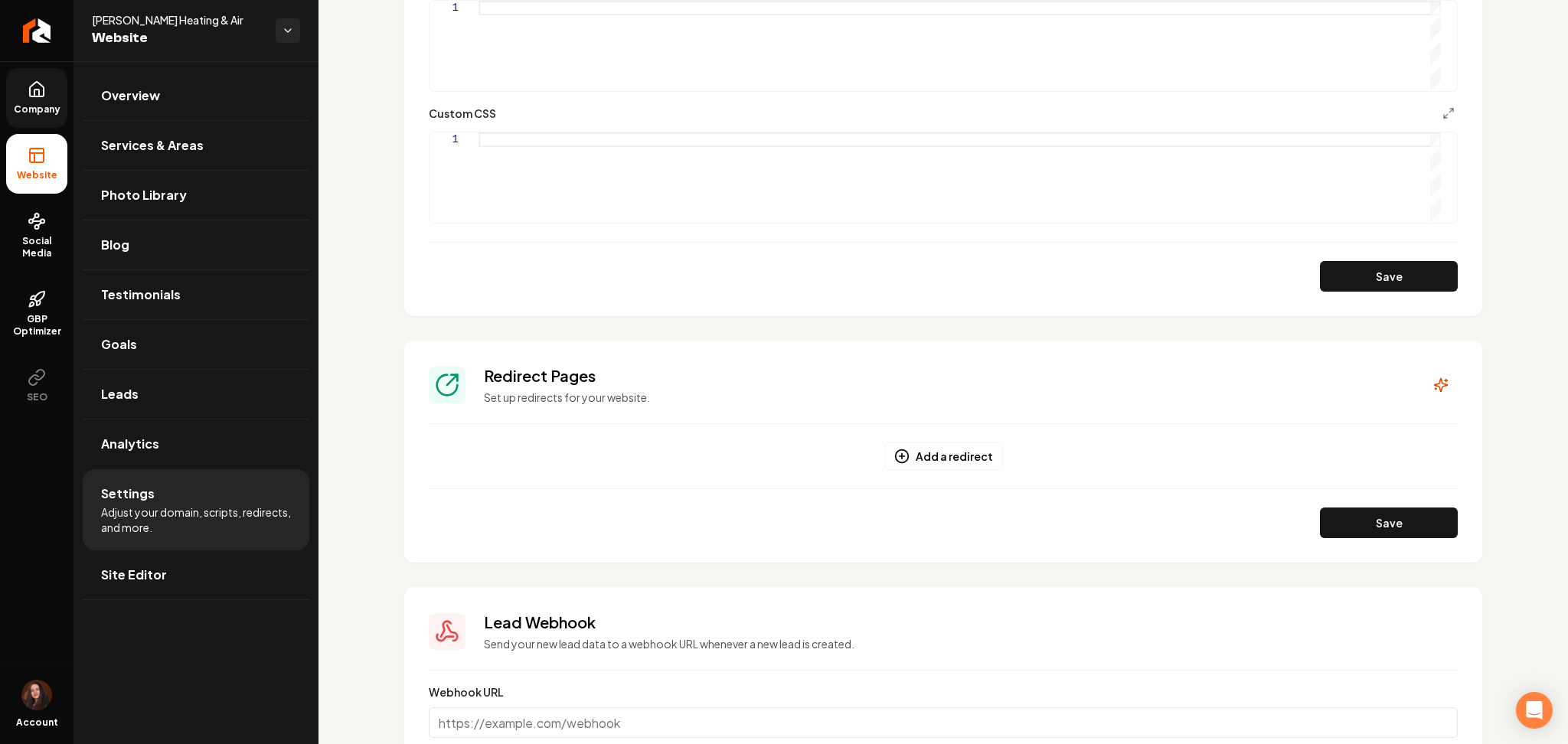
scroll to position [1020, 0]
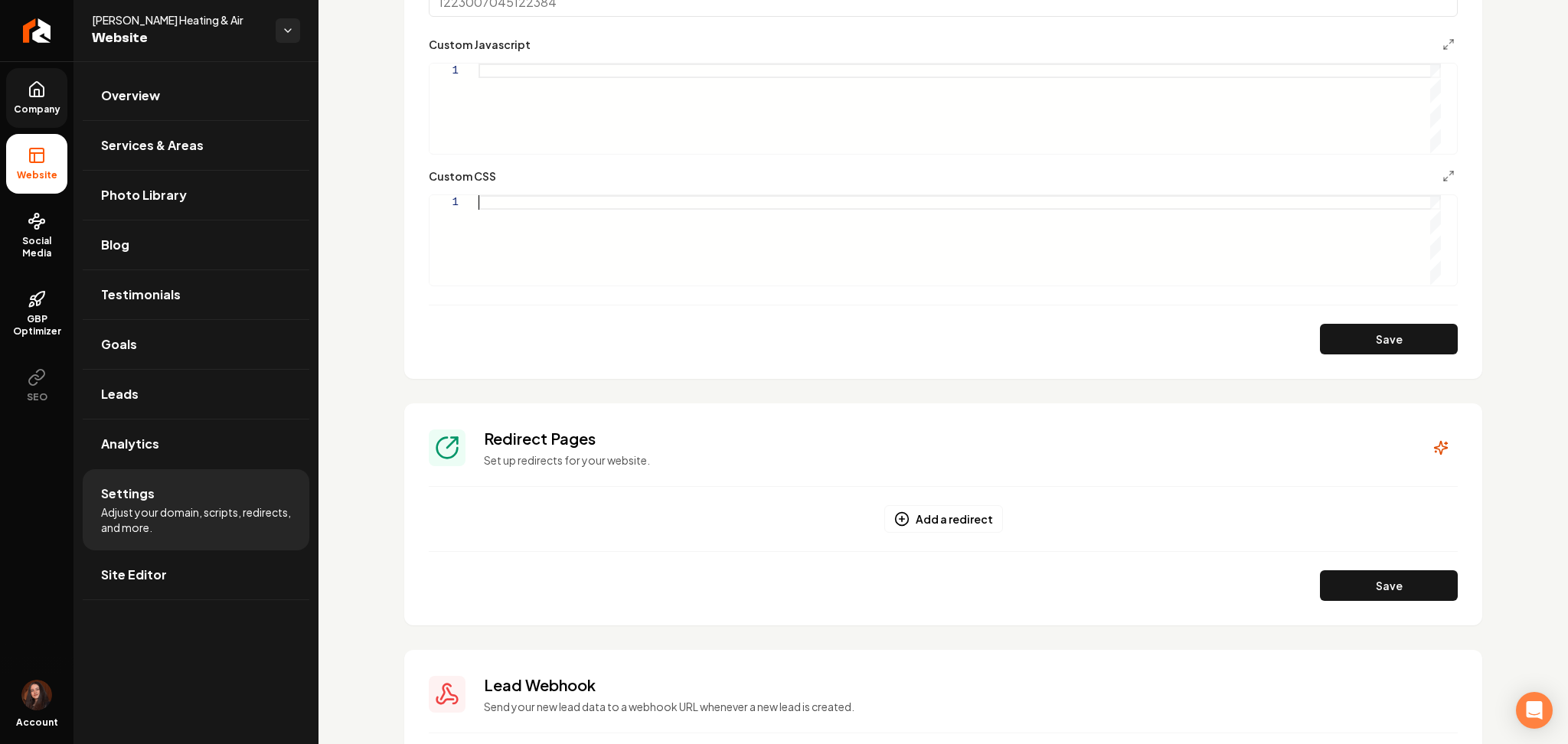
click at [552, 243] on div "Main content area" at bounding box center [960, 240] width 963 height 89
type textarea "*"
click at [567, 175] on div "Custom CSS" at bounding box center [943, 176] width 1029 height 19
click at [569, 111] on div "Main content area" at bounding box center [960, 108] width 963 height 89
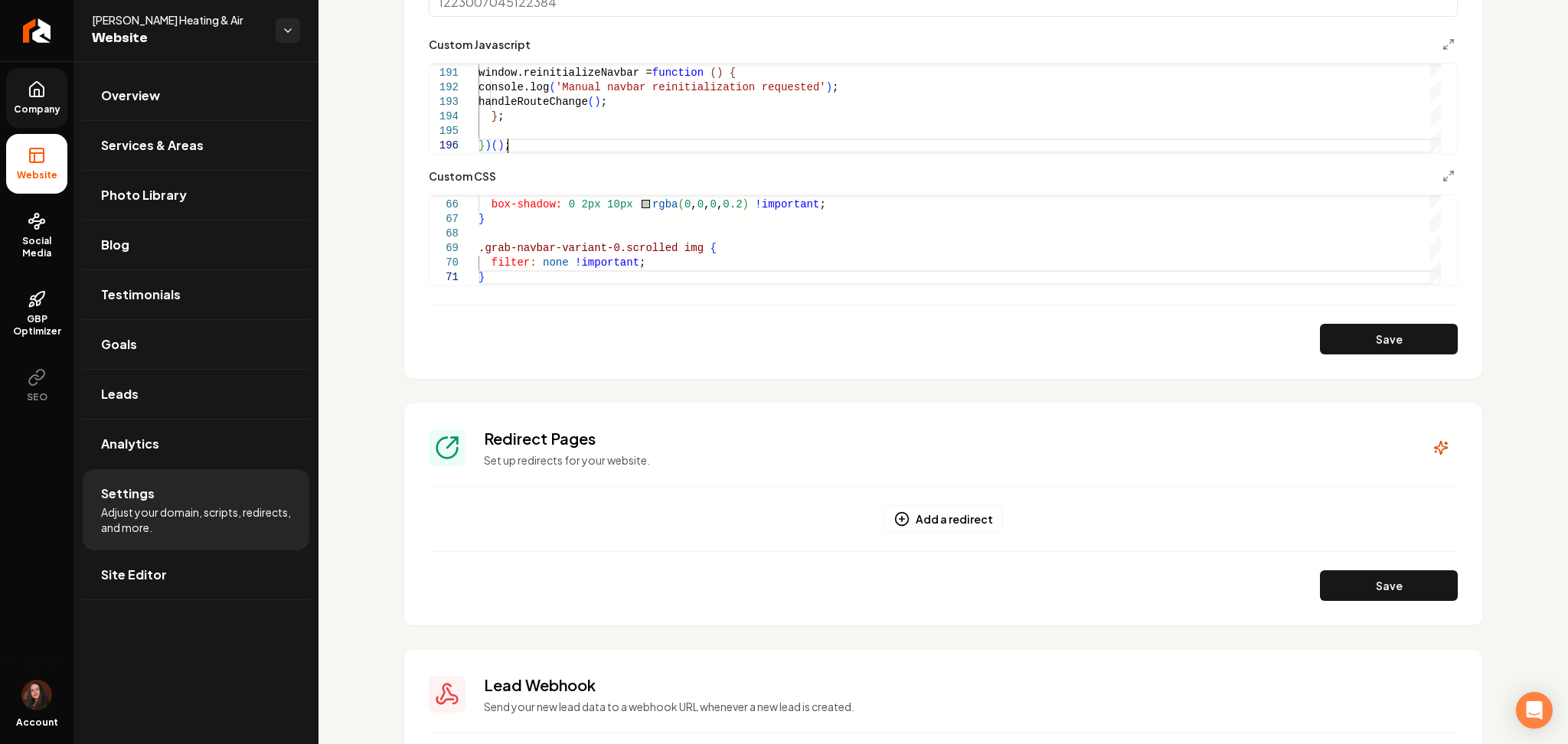
type textarea "**********"
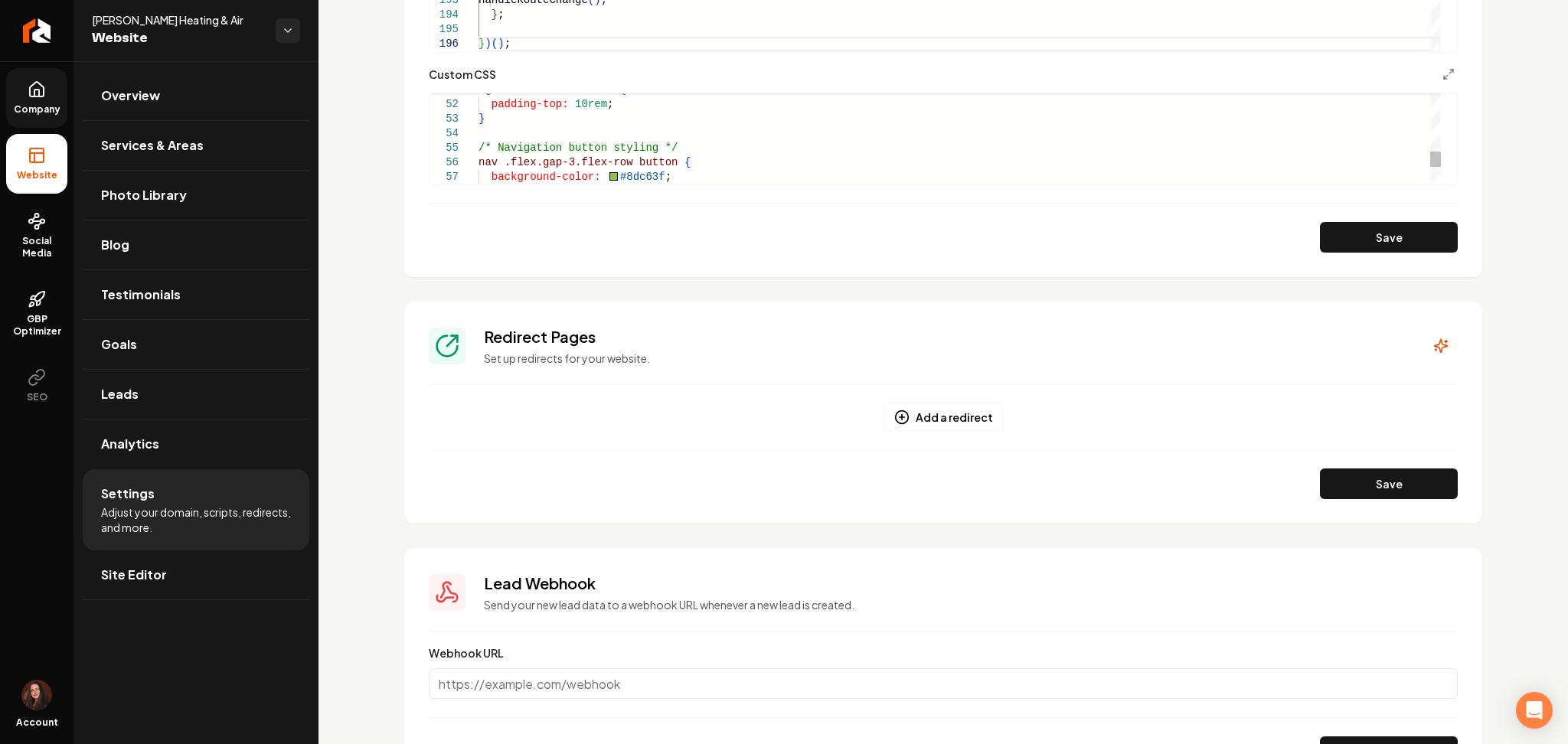
scroll to position [0, 5]
drag, startPoint x: 652, startPoint y: 175, endPoint x: 602, endPoint y: 176, distance: 50.0
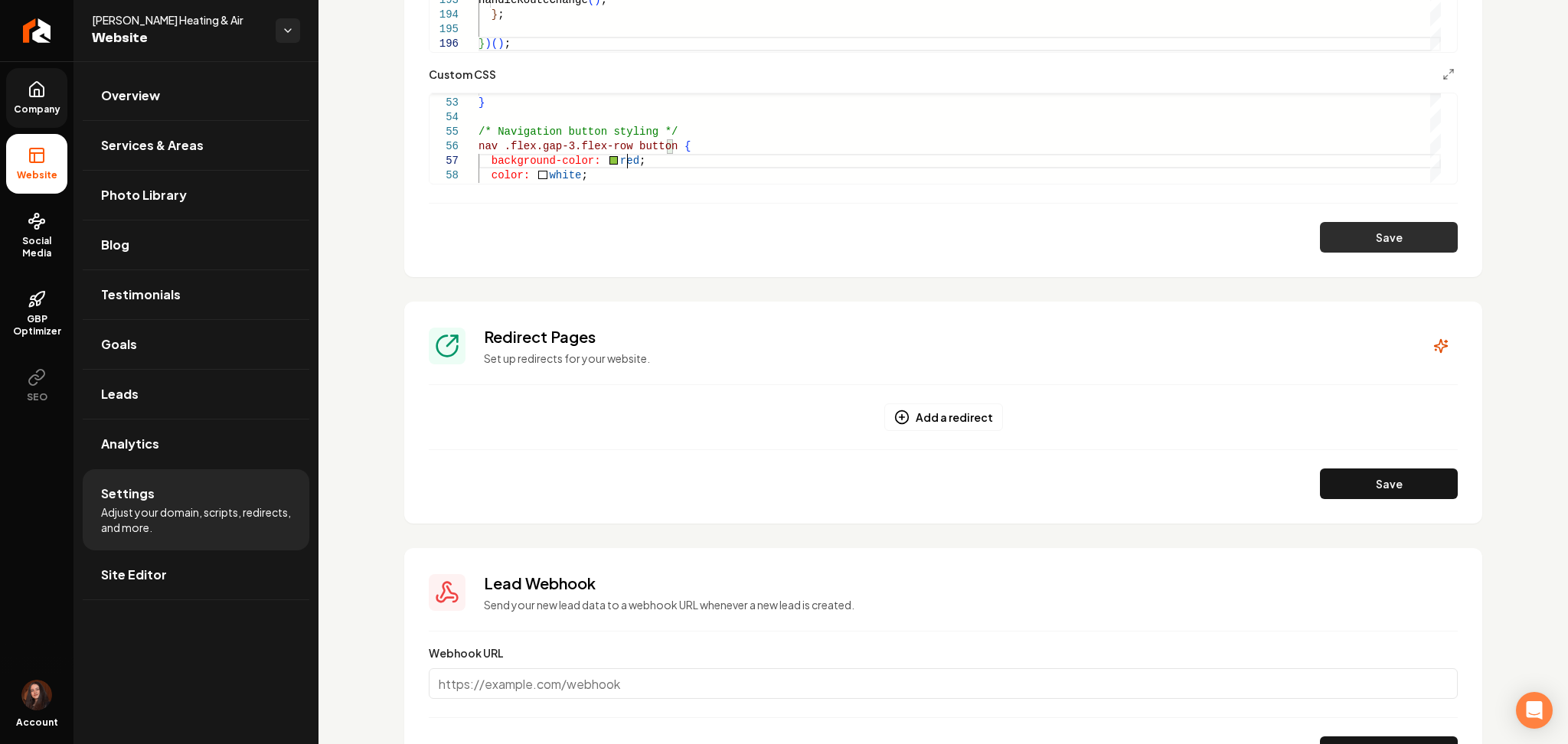
type textarea "**********"
click at [1320, 240] on button "Save" at bounding box center [1389, 237] width 138 height 30
click at [151, 583] on span "Site Editor" at bounding box center [134, 575] width 66 height 19
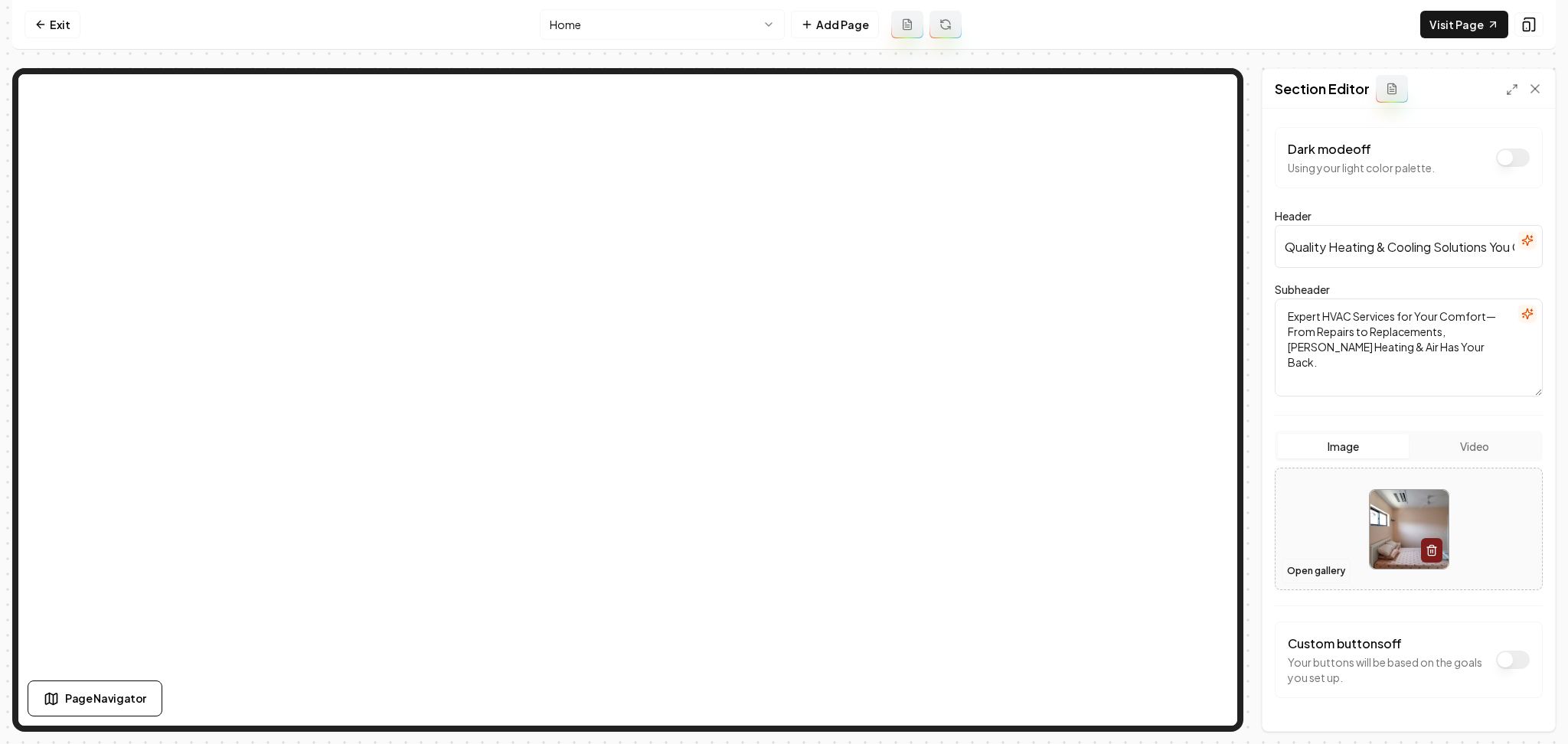
click at [1295, 567] on button "Open gallery" at bounding box center [1316, 571] width 69 height 25
click at [1351, 504] on div at bounding box center [1408, 529] width 266 height 105
type input "**********"
drag, startPoint x: 1266, startPoint y: 354, endPoint x: 1510, endPoint y: 714, distance: 434.9
click at [1510, 713] on button "Save" at bounding box center [1521, 705] width 45 height 28
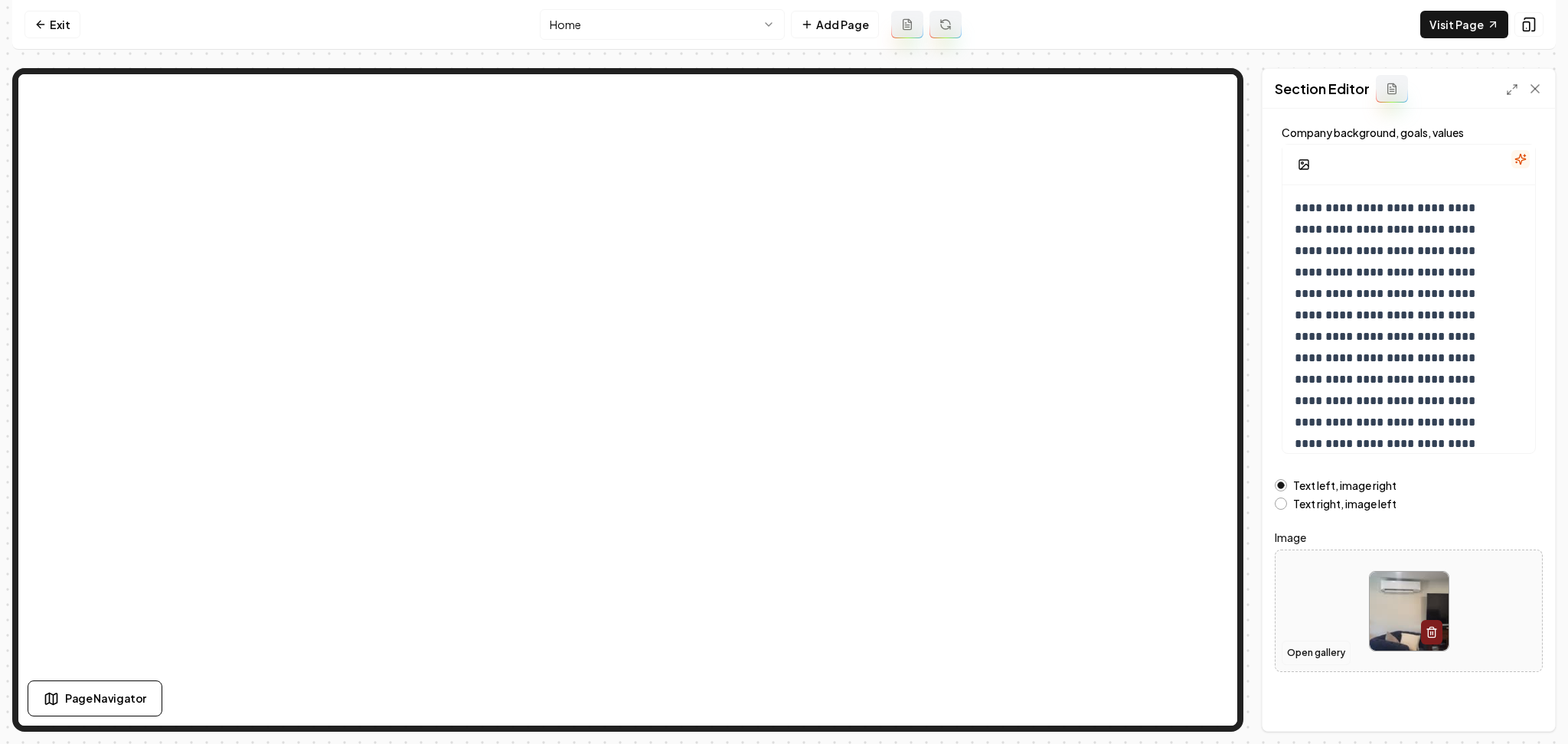
scroll to position [82, 0]
click at [1307, 652] on button "Open gallery" at bounding box center [1316, 652] width 69 height 25
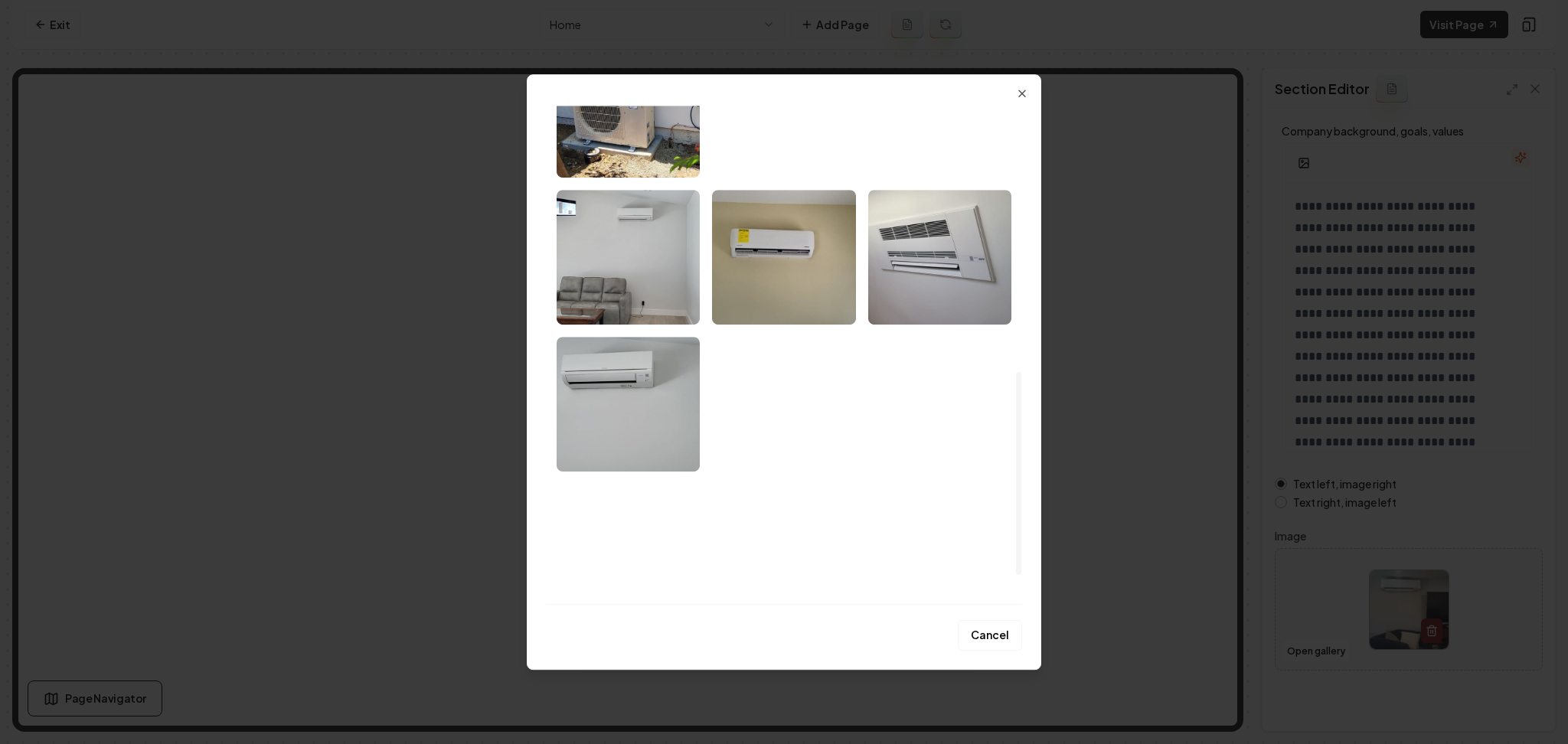
scroll to position [719, 0]
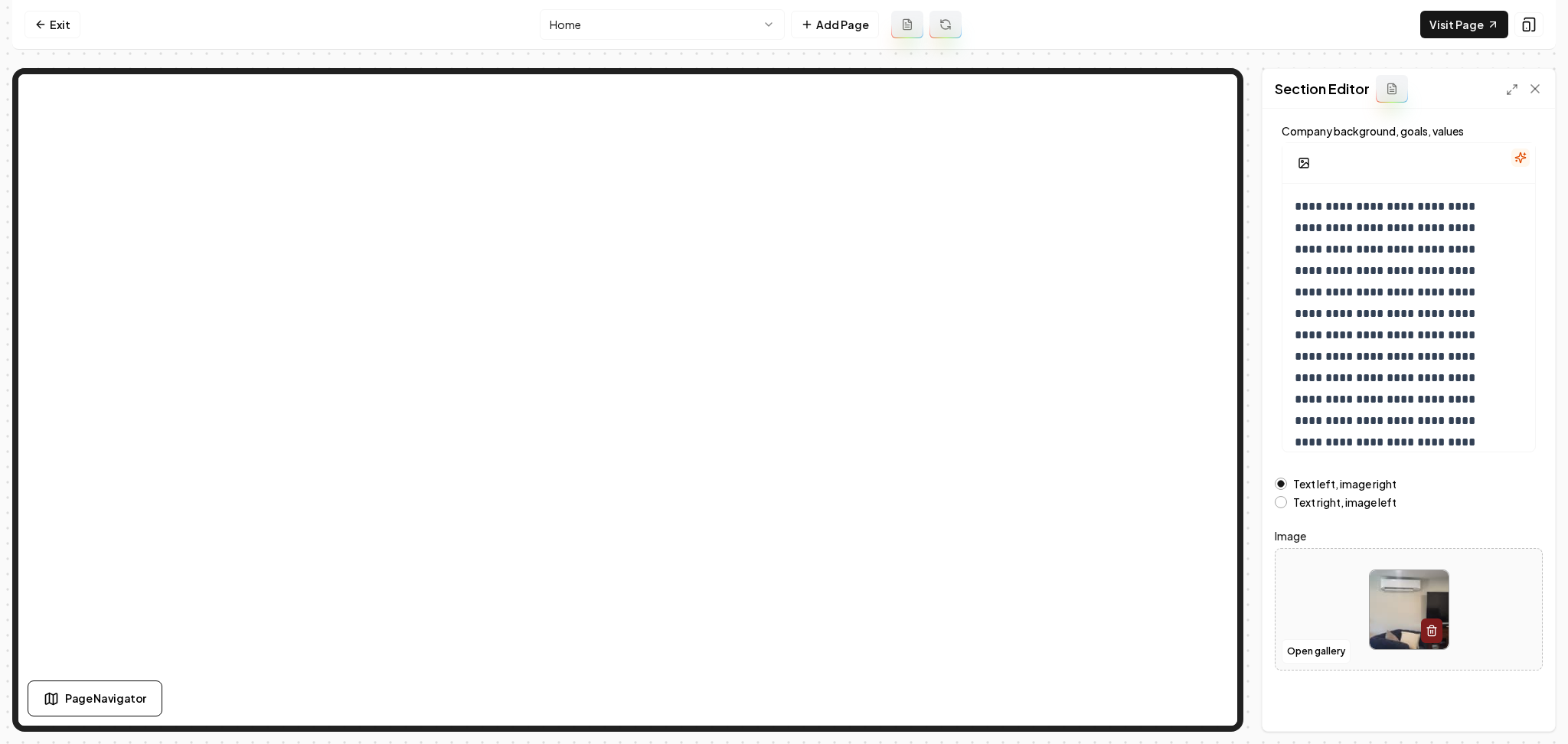
click at [1307, 598] on div at bounding box center [1408, 609] width 266 height 105
type input "**********"
click at [1441, 713] on div "**********" at bounding box center [1409, 420] width 293 height 622
click at [1532, 715] on button "Save" at bounding box center [1521, 705] width 45 height 28
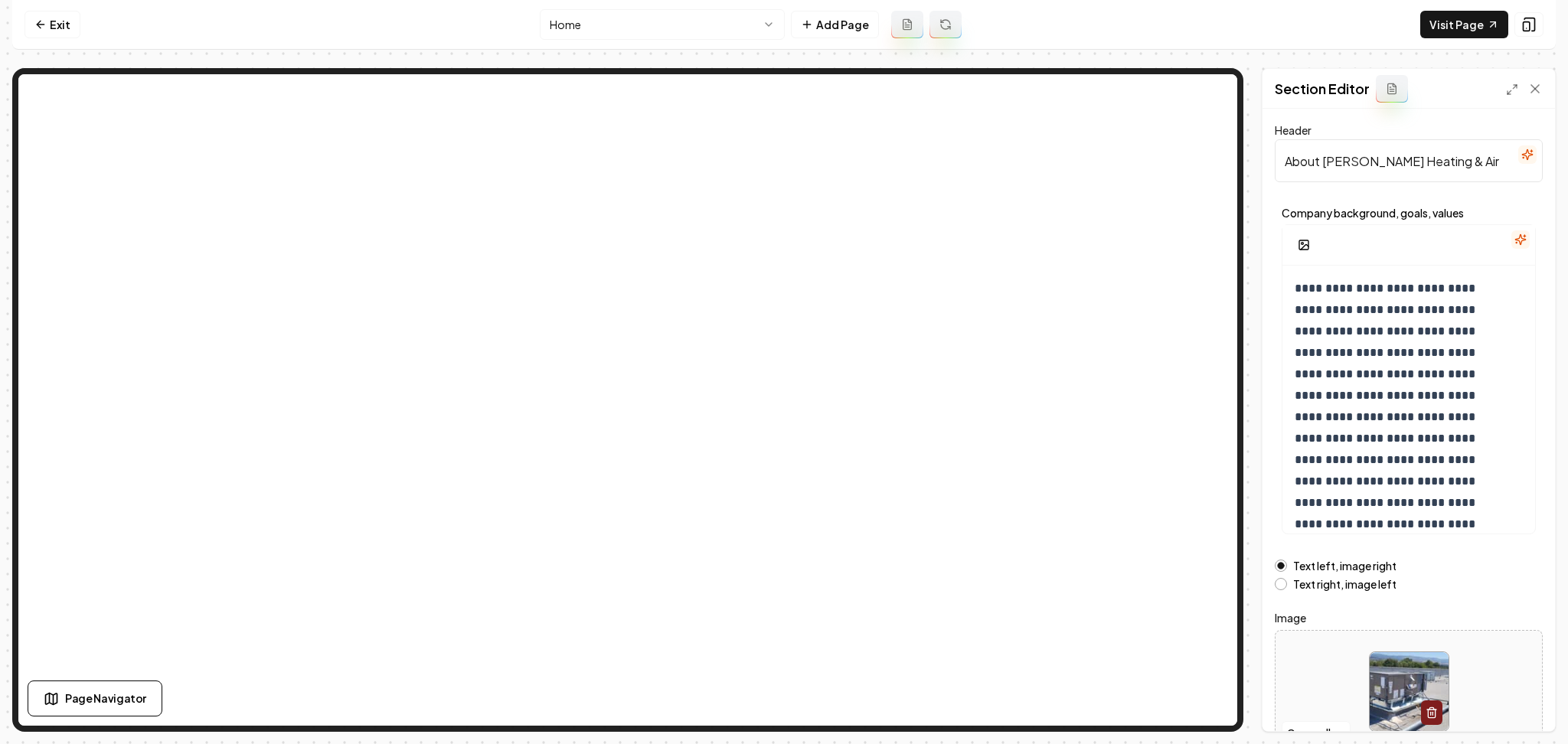
click at [672, 31] on html "**********" at bounding box center [784, 372] width 1568 height 744
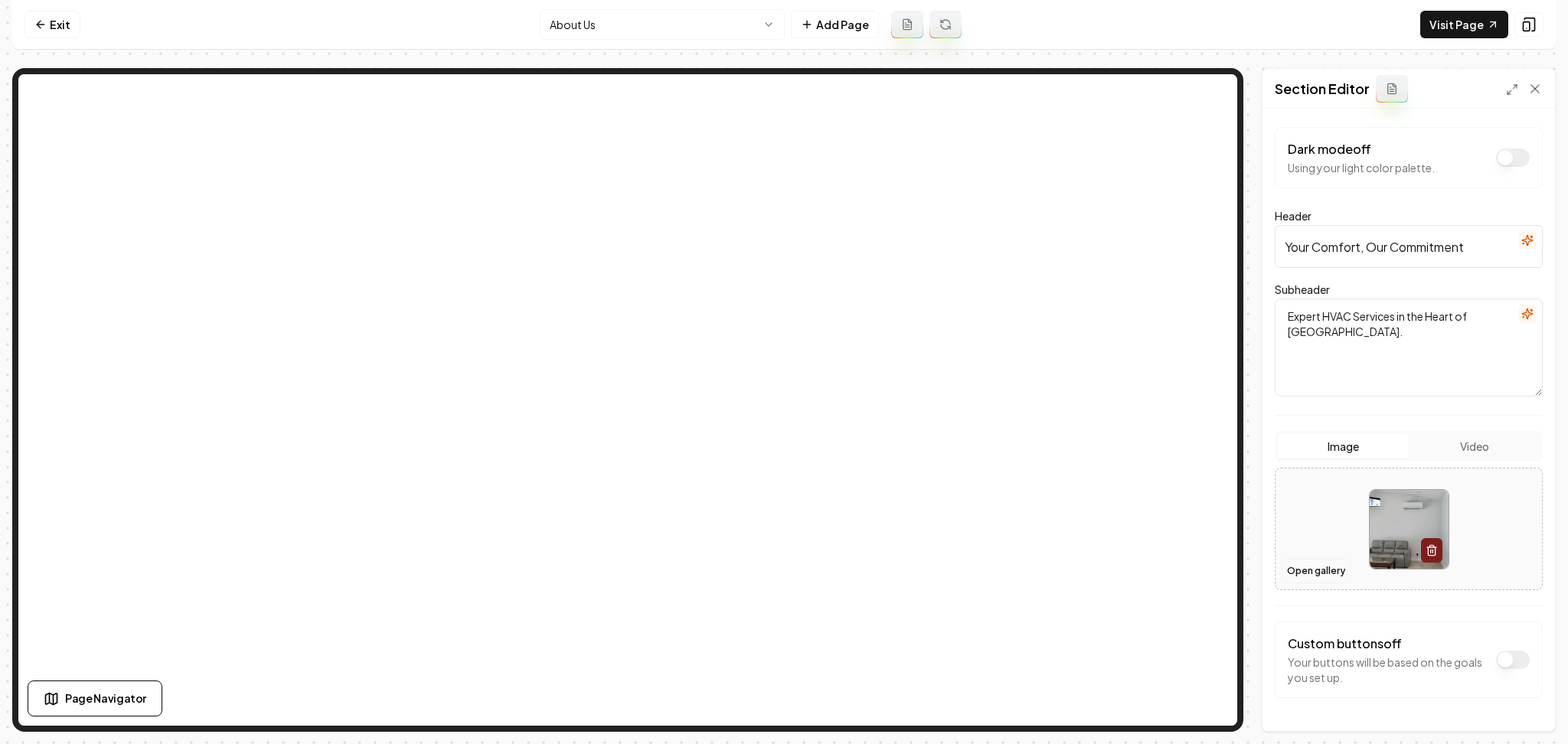
click at [1303, 576] on button "Open gallery" at bounding box center [1316, 571] width 69 height 25
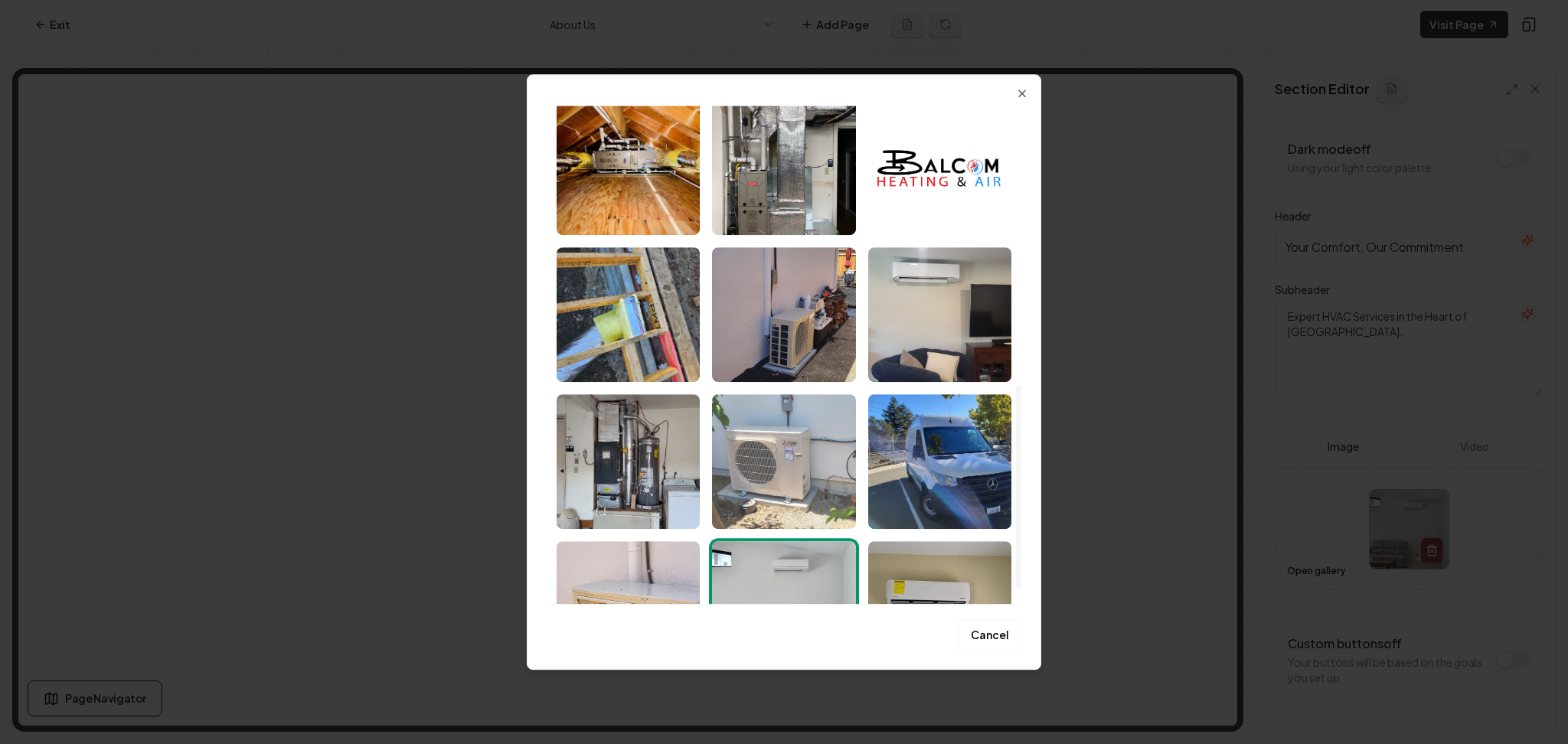
scroll to position [312, 0]
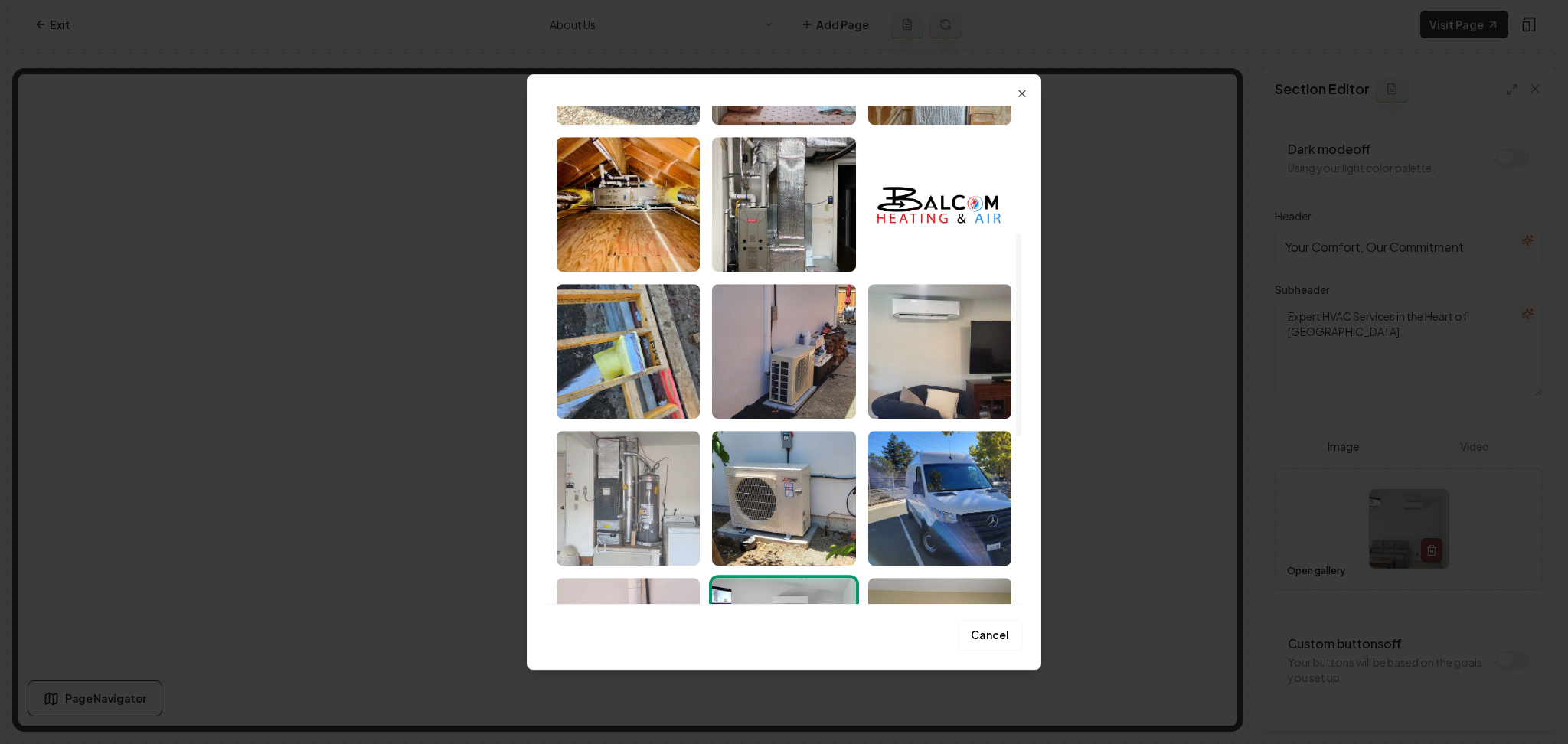
click at [625, 469] on img "Select image image_68af516f5c7cd75eb80b2c14.jpeg" at bounding box center [628, 498] width 143 height 135
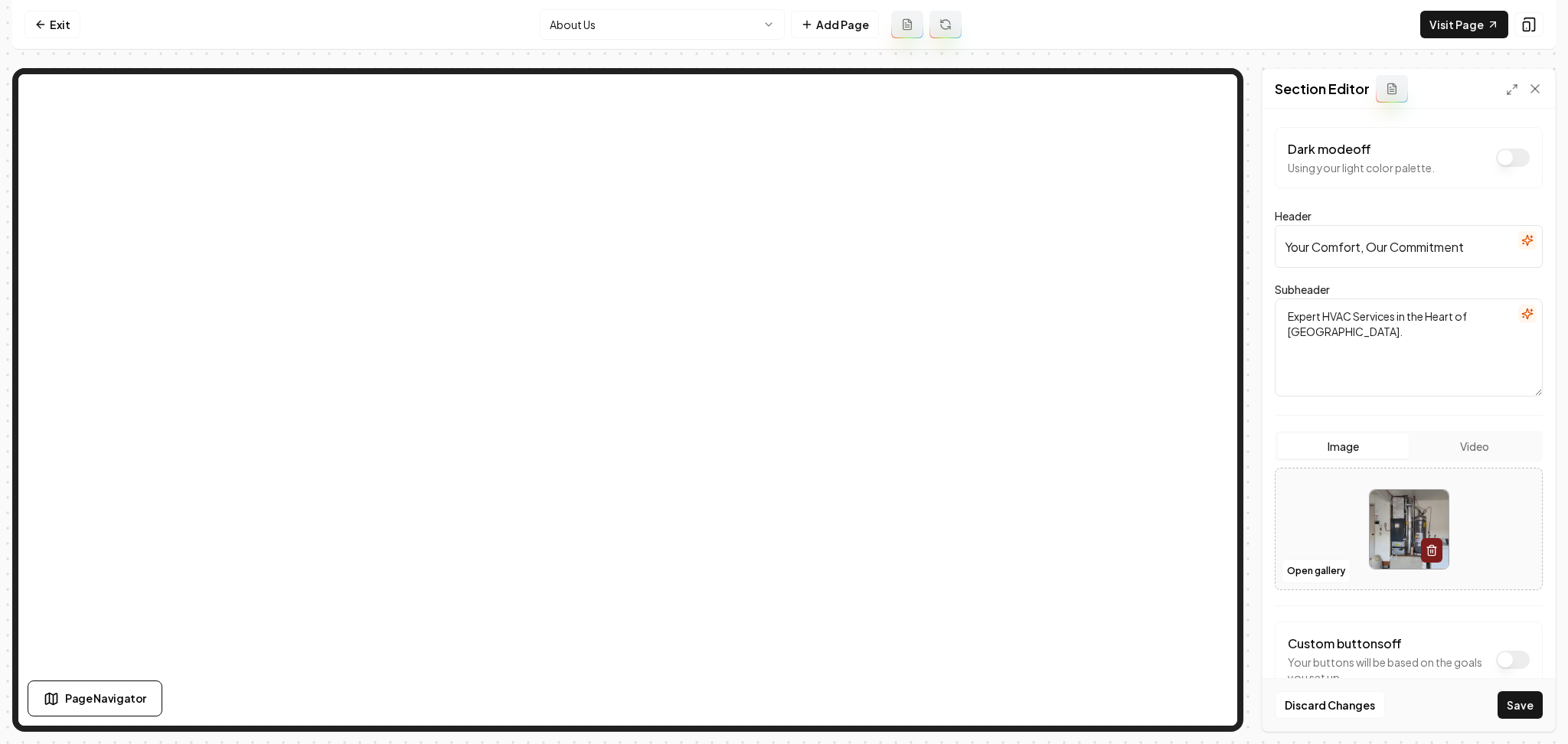
click at [1530, 701] on button "Save" at bounding box center [1521, 705] width 45 height 28
click at [1306, 573] on button "Open gallery" at bounding box center [1316, 571] width 69 height 25
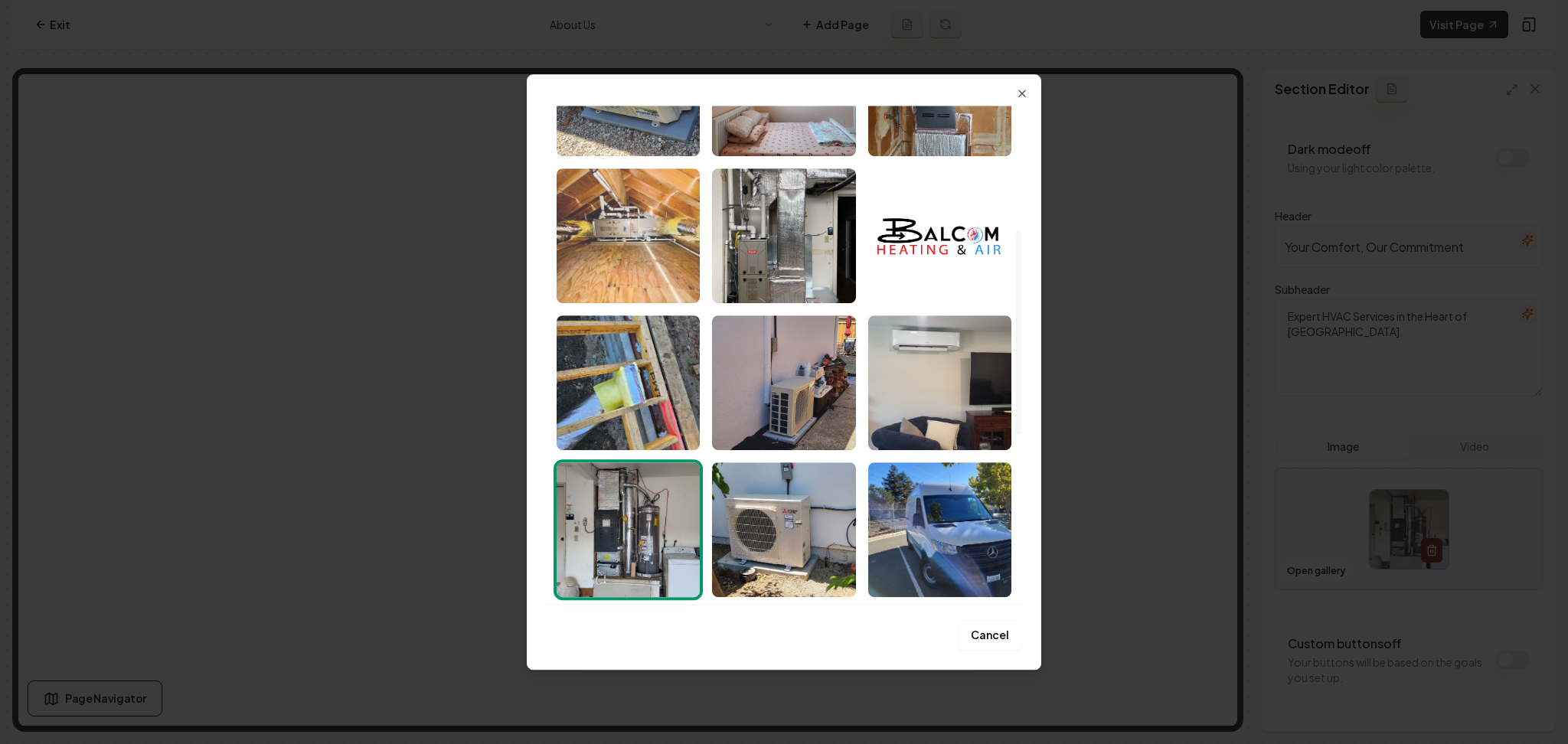
scroll to position [306, 0]
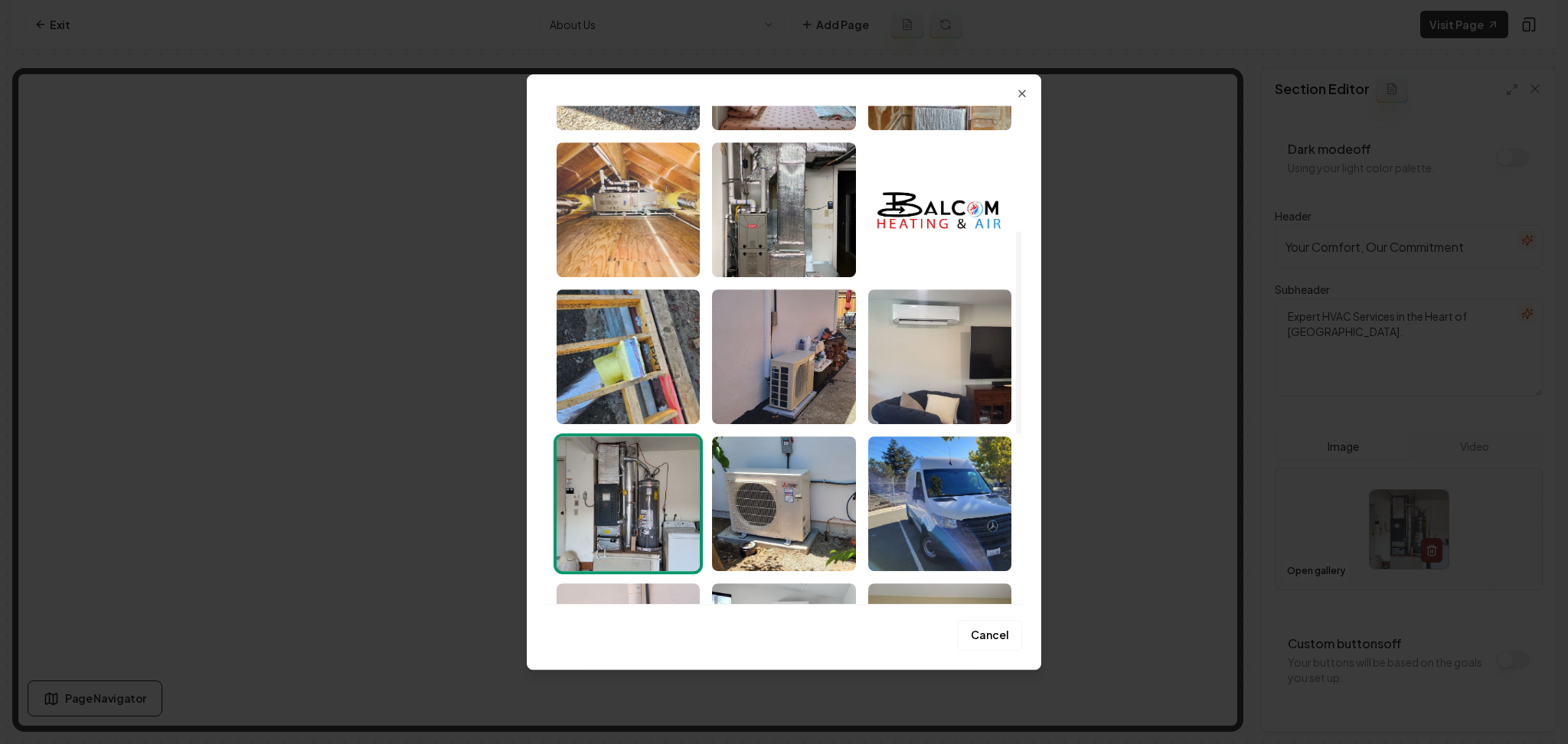
click at [638, 206] on img "Select image image_68af516f5c7cd75eb80b2fcc.jpeg" at bounding box center [628, 209] width 143 height 135
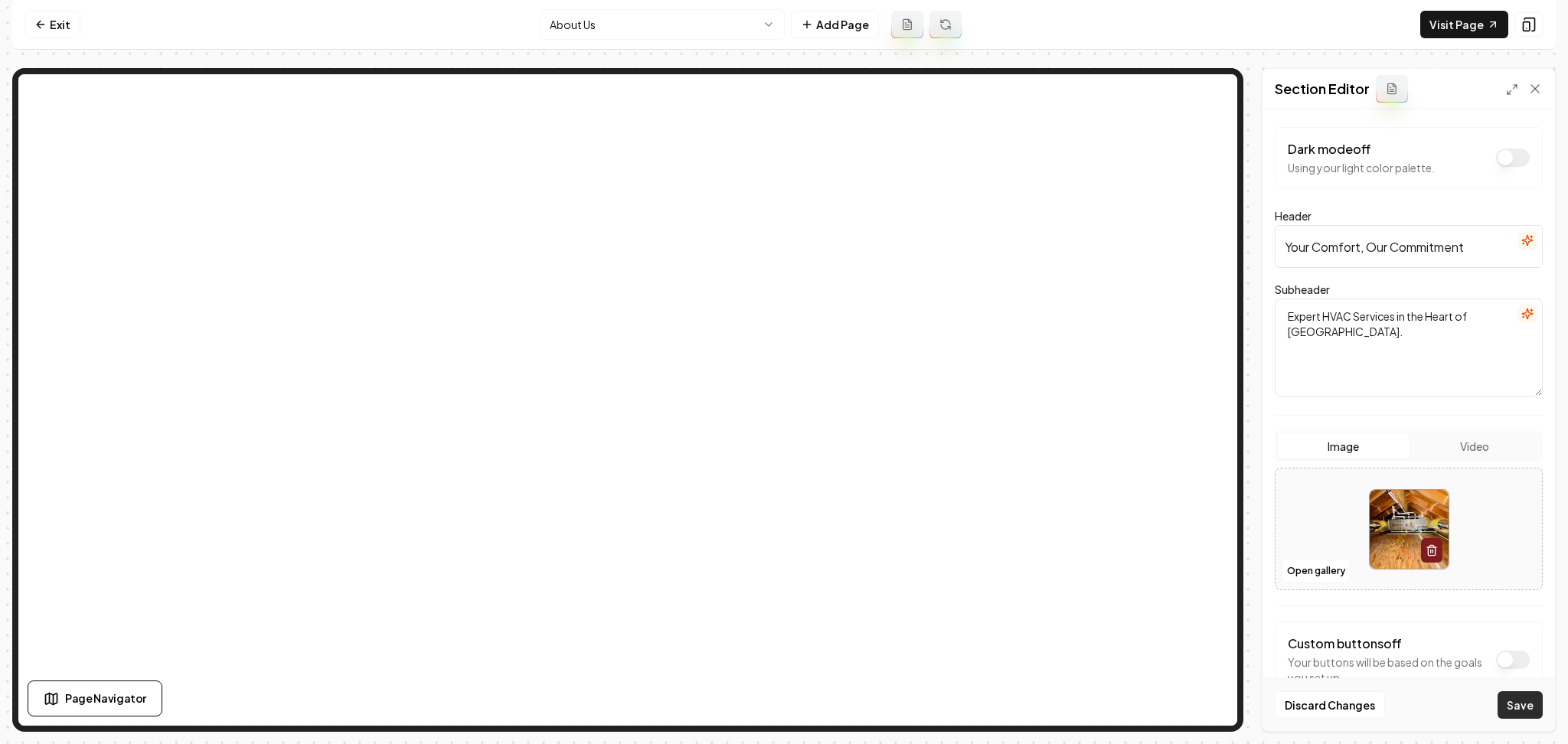
click at [1521, 703] on button "Save" at bounding box center [1521, 705] width 45 height 28
click at [1292, 555] on div at bounding box center [1408, 529] width 266 height 105
click at [1330, 575] on button "Open gallery" at bounding box center [1316, 571] width 69 height 25
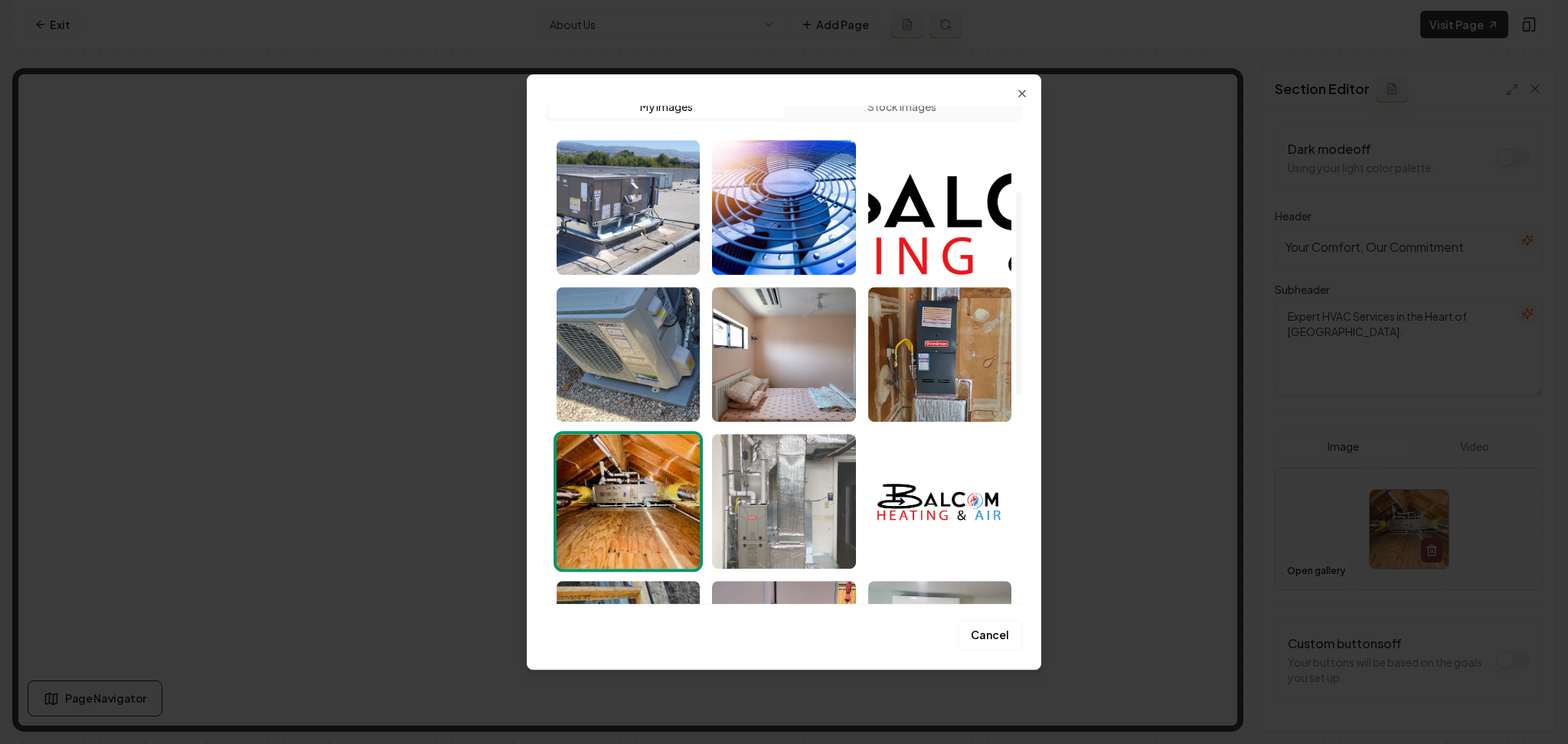
scroll to position [5, 0]
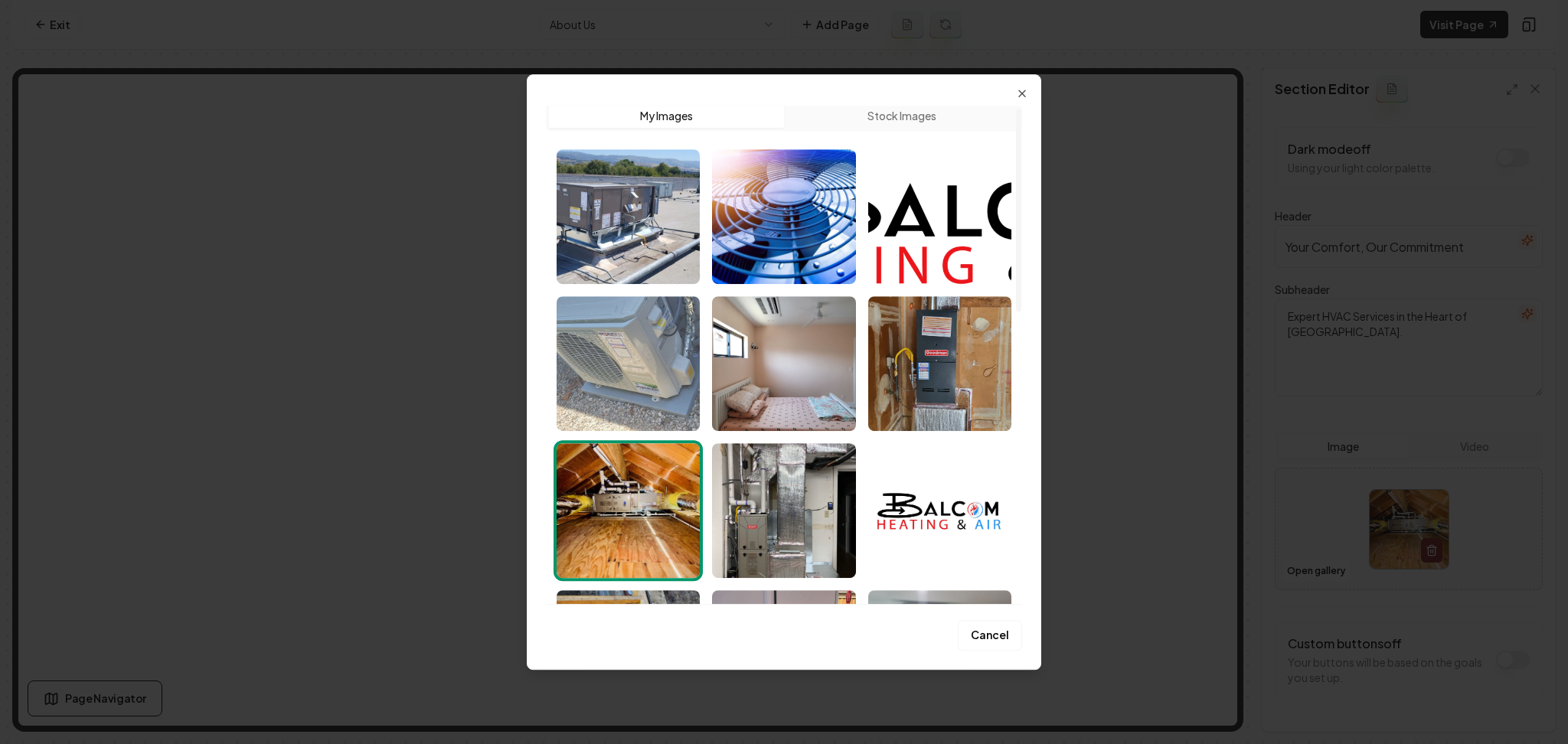
click at [631, 410] on img "Select image image_68af51715c7cd75eb80b4142.jpeg" at bounding box center [628, 364] width 143 height 135
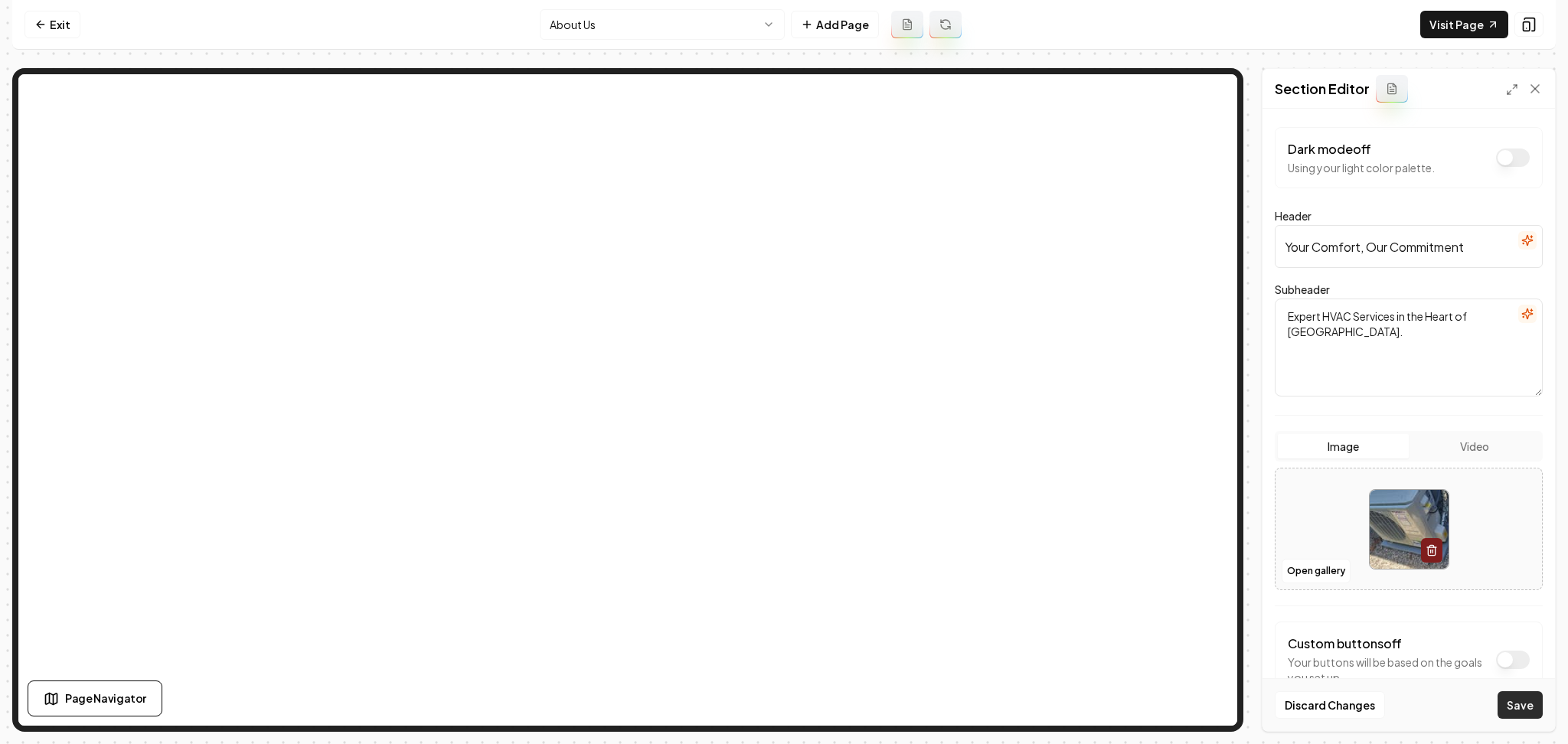
click at [1538, 714] on button "Save" at bounding box center [1521, 705] width 45 height 28
click at [1304, 493] on div at bounding box center [1408, 529] width 266 height 105
type input "**********"
click at [1500, 703] on button "Save" at bounding box center [1521, 705] width 45 height 28
click at [671, 26] on html "Computer Required This feature is only available on a computer. Please switch t…" at bounding box center [784, 372] width 1568 height 744
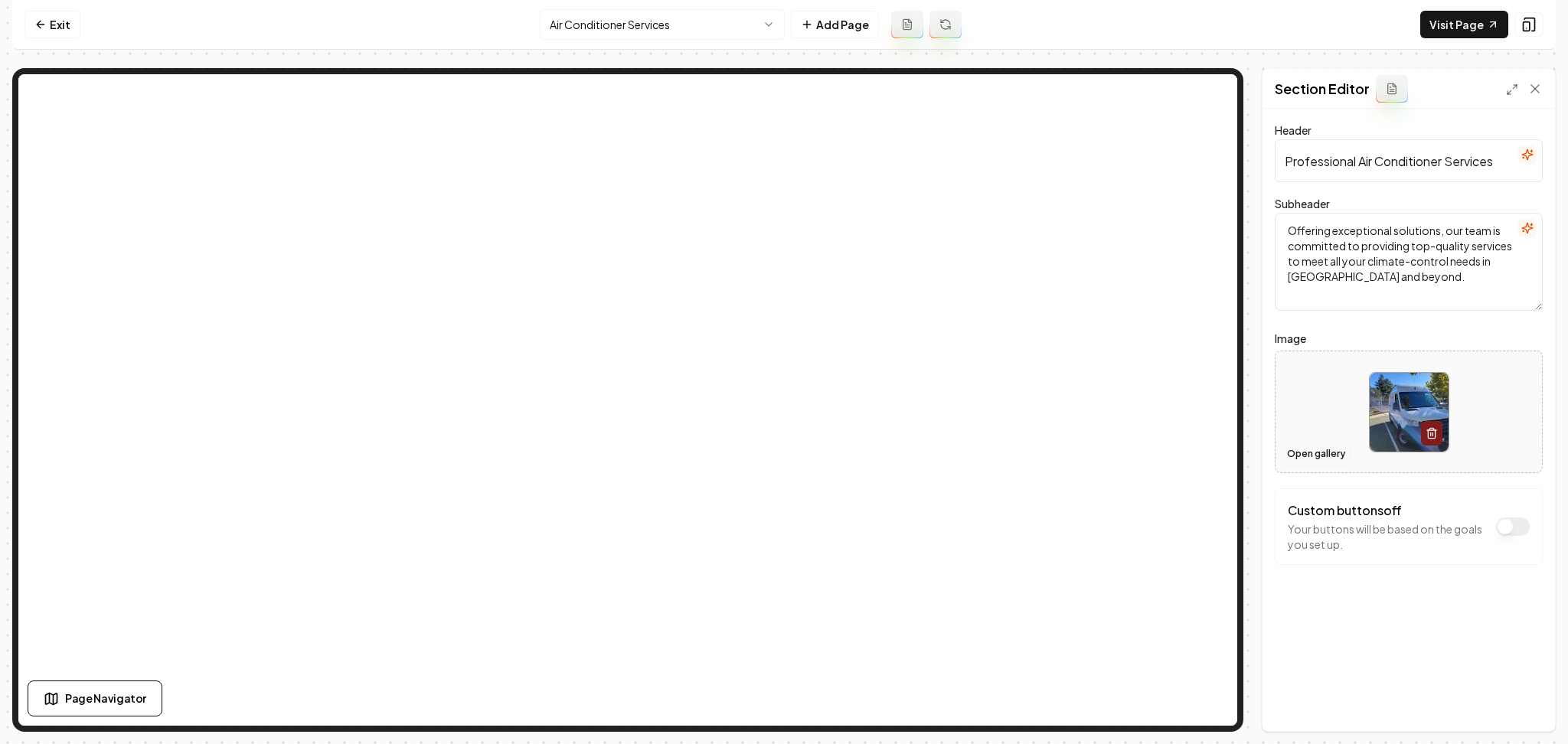
click at [1295, 457] on button "Open gallery" at bounding box center [1316, 454] width 69 height 25
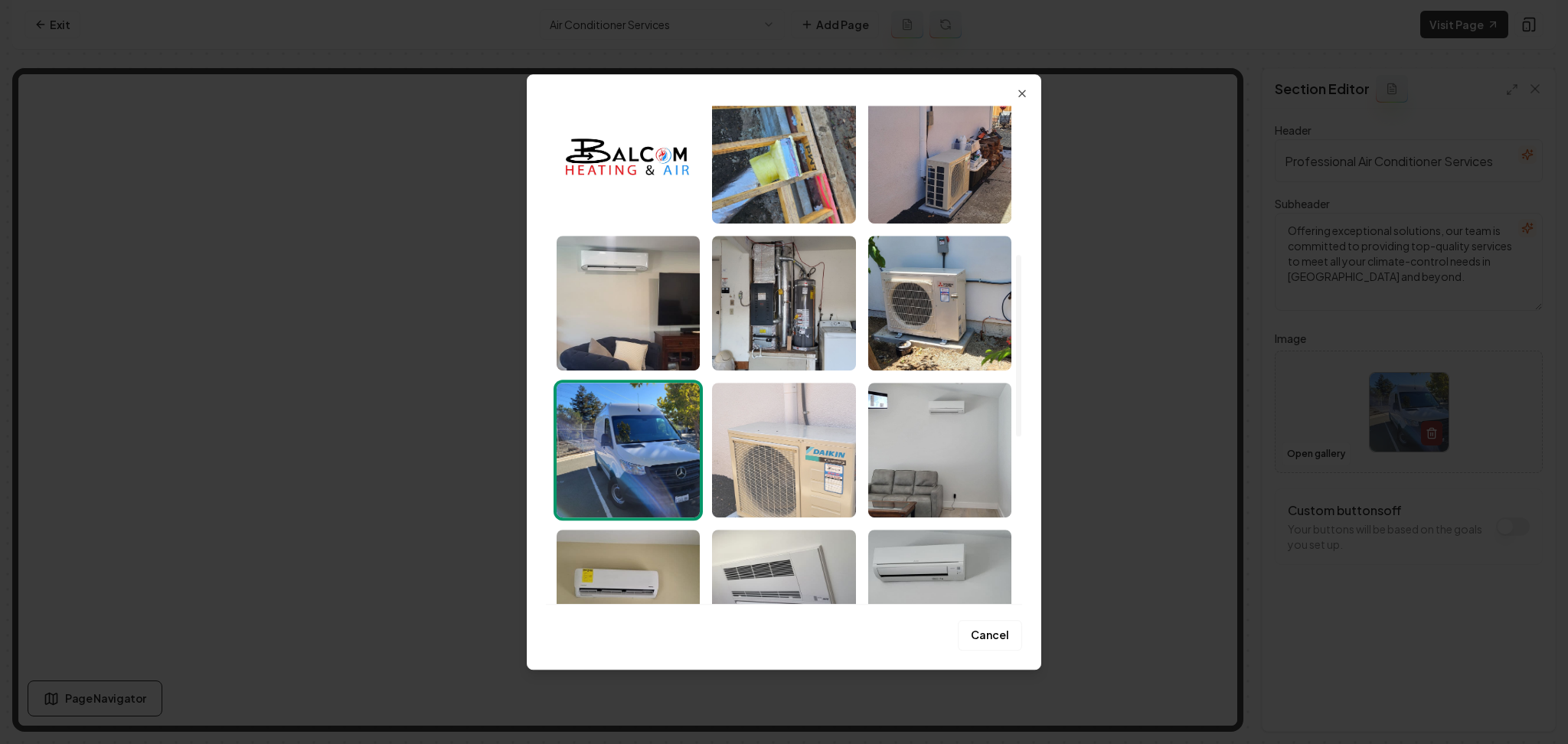
scroll to position [510, 0]
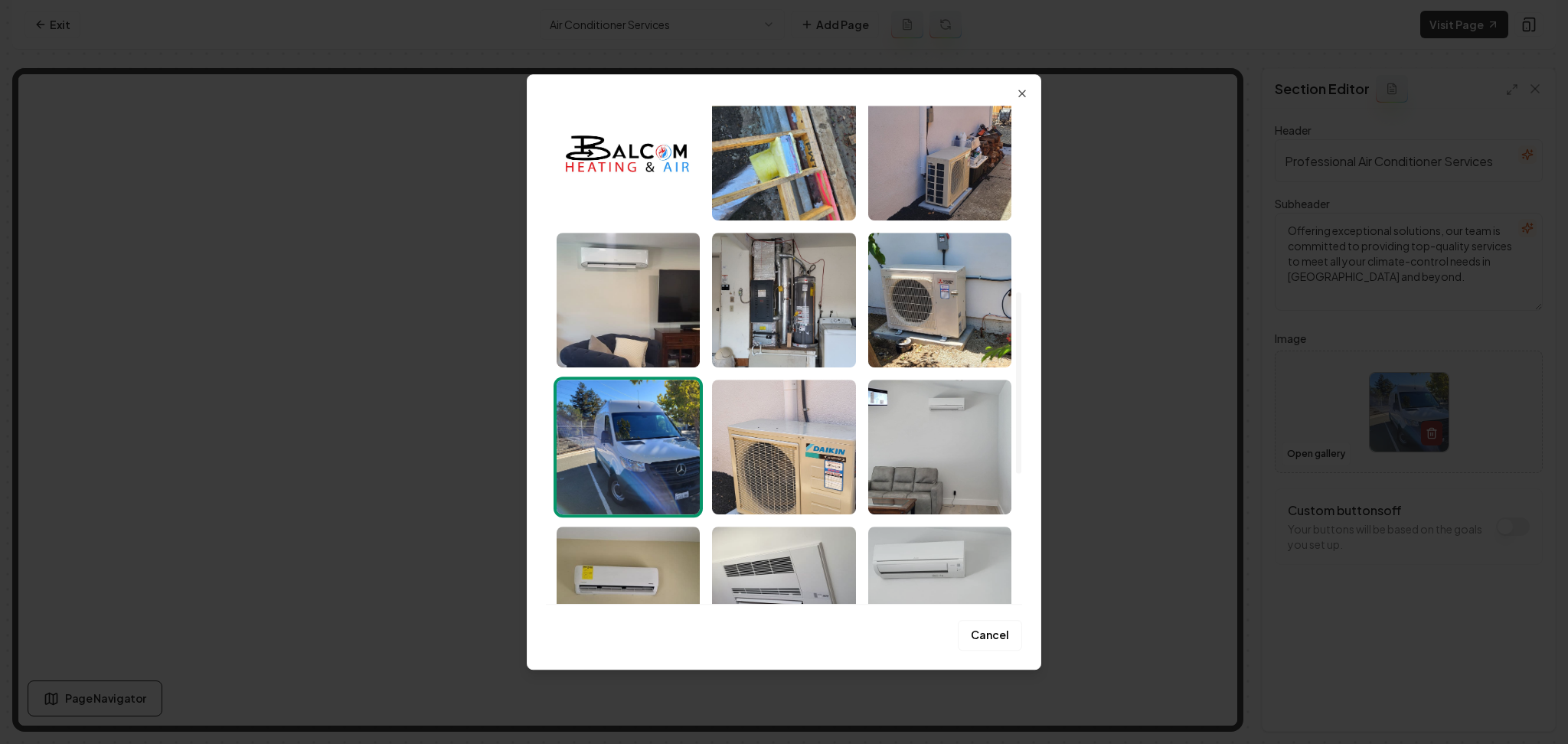
click at [921, 567] on img "Select image image_68af516e5c7cd75eb80b24b3.jpeg" at bounding box center [940, 594] width 143 height 135
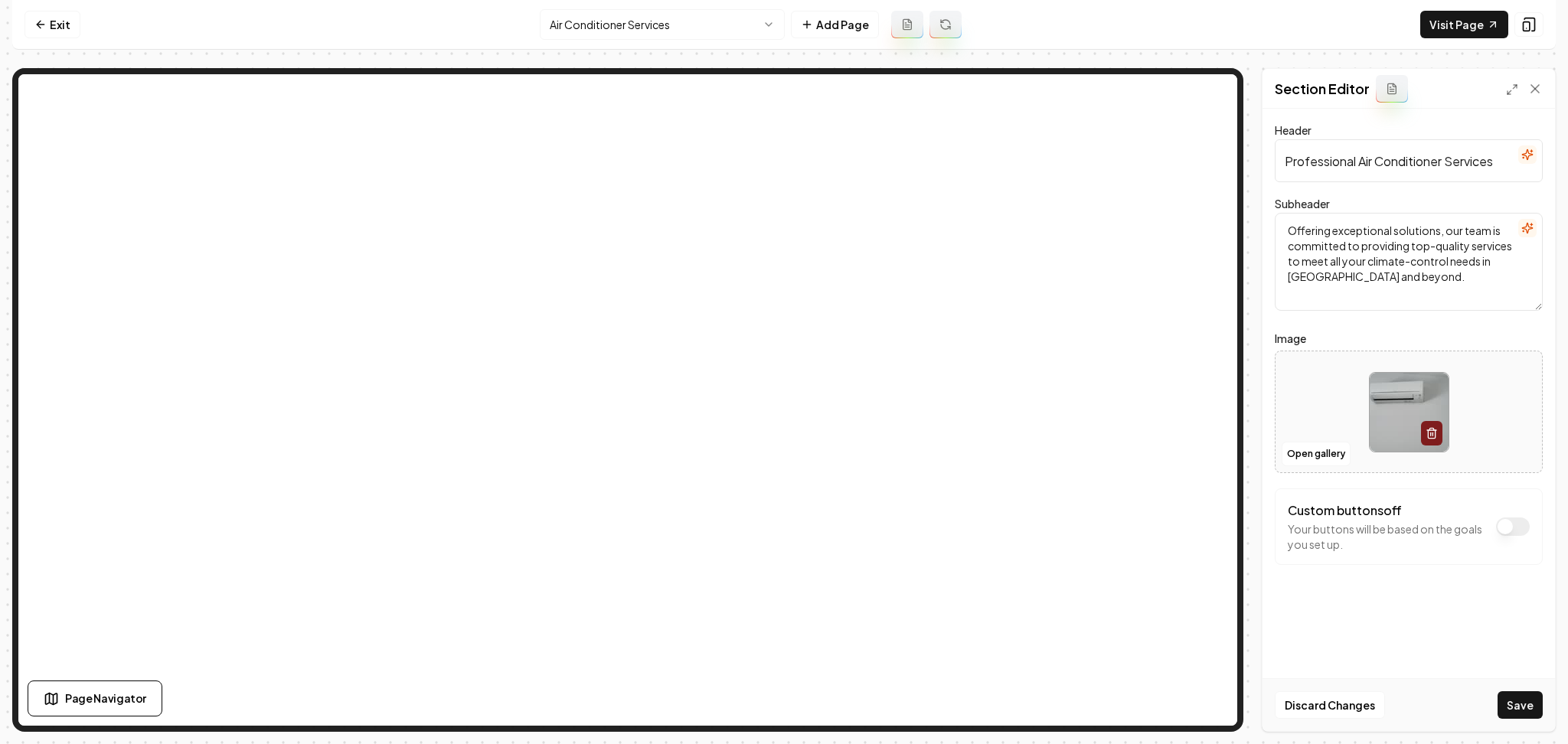
drag, startPoint x: 1521, startPoint y: 717, endPoint x: 1356, endPoint y: 590, distance: 208.2
click at [1521, 715] on button "Save" at bounding box center [1521, 705] width 45 height 28
click at [640, 25] on html "Computer Required This feature is only available on a computer. Please switch t…" at bounding box center [784, 372] width 1568 height 744
click at [1302, 452] on button "Open gallery" at bounding box center [1316, 454] width 69 height 25
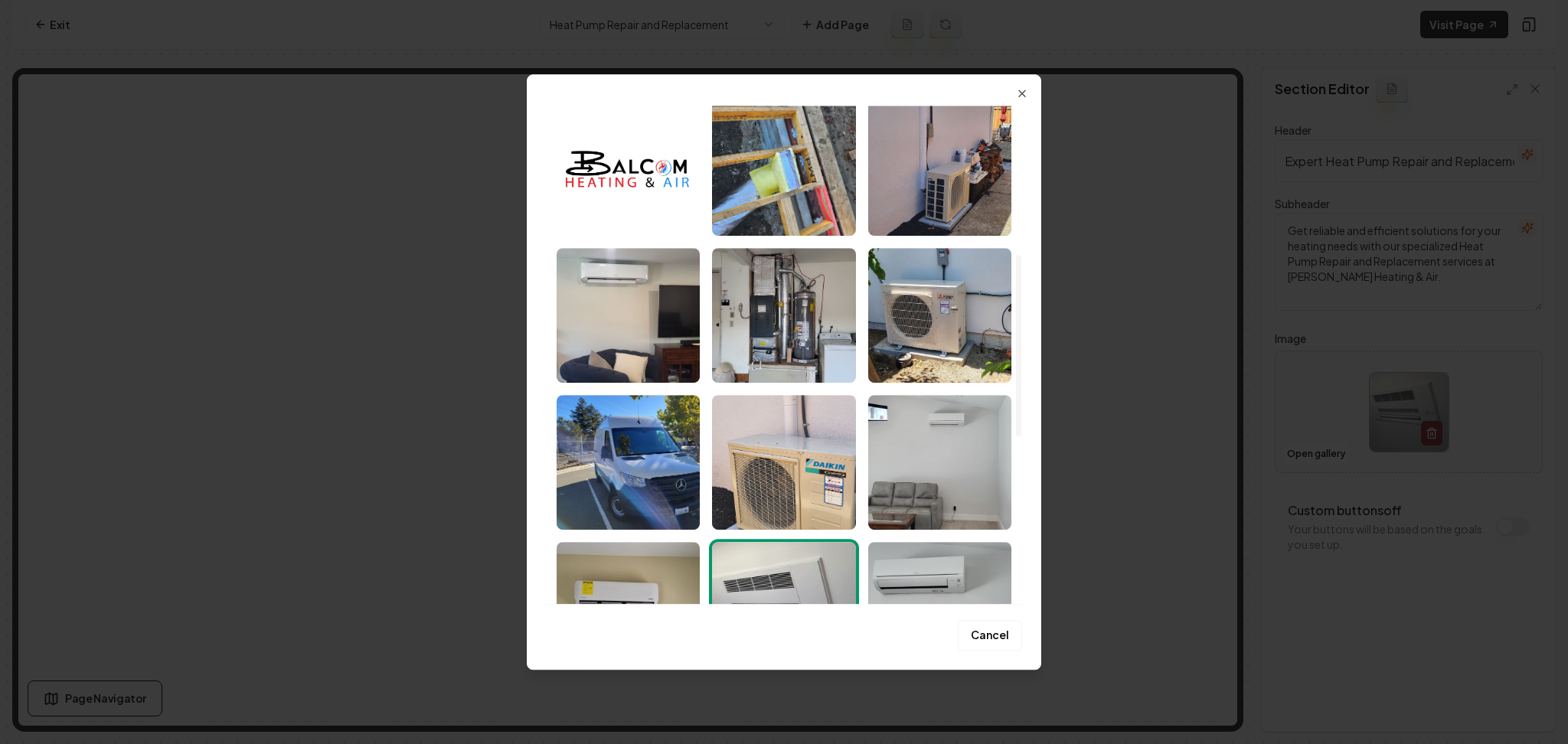
scroll to position [612, 0]
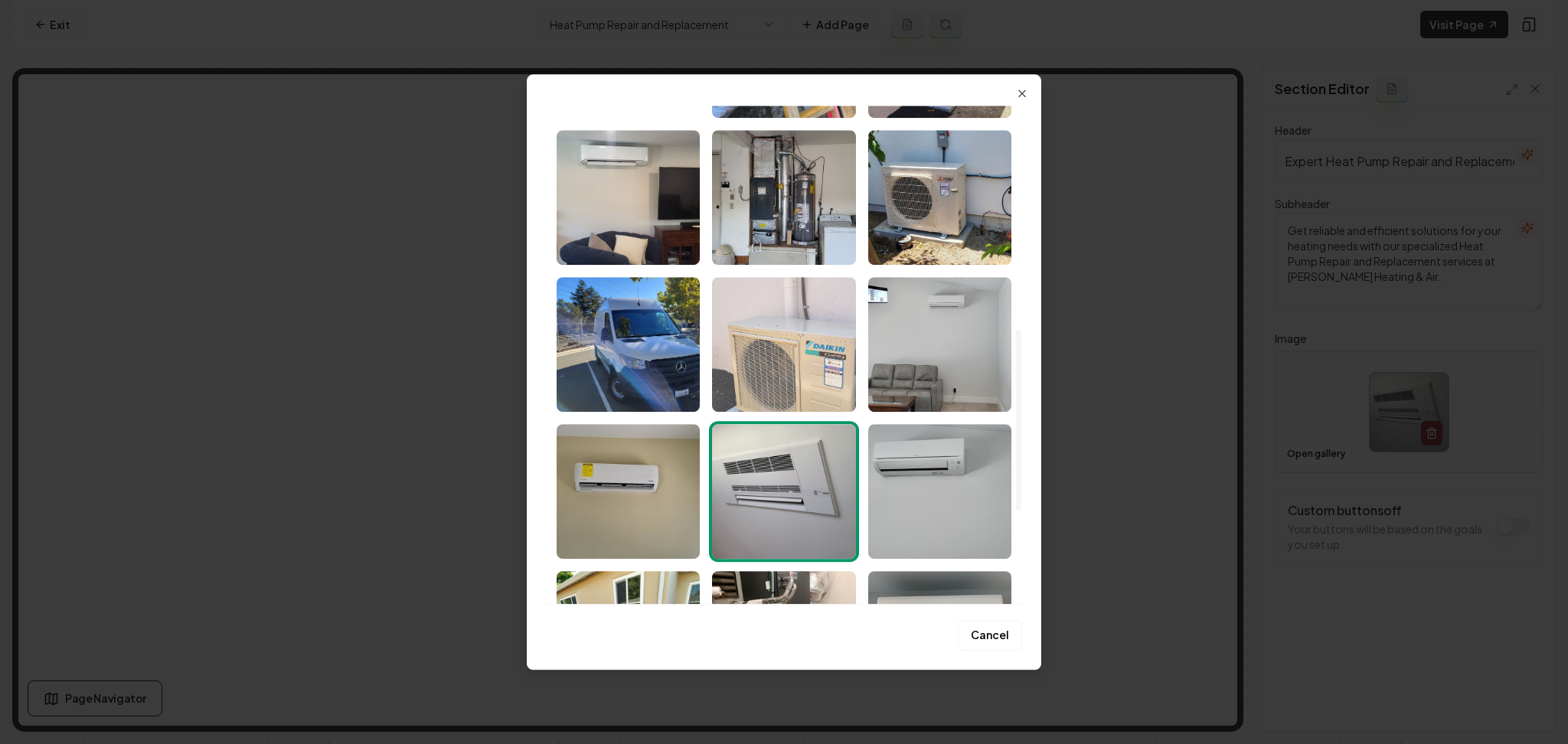
click at [806, 332] on img "Select image image_68af516f5c7cd75eb80b2b2d.jpeg" at bounding box center [783, 344] width 143 height 135
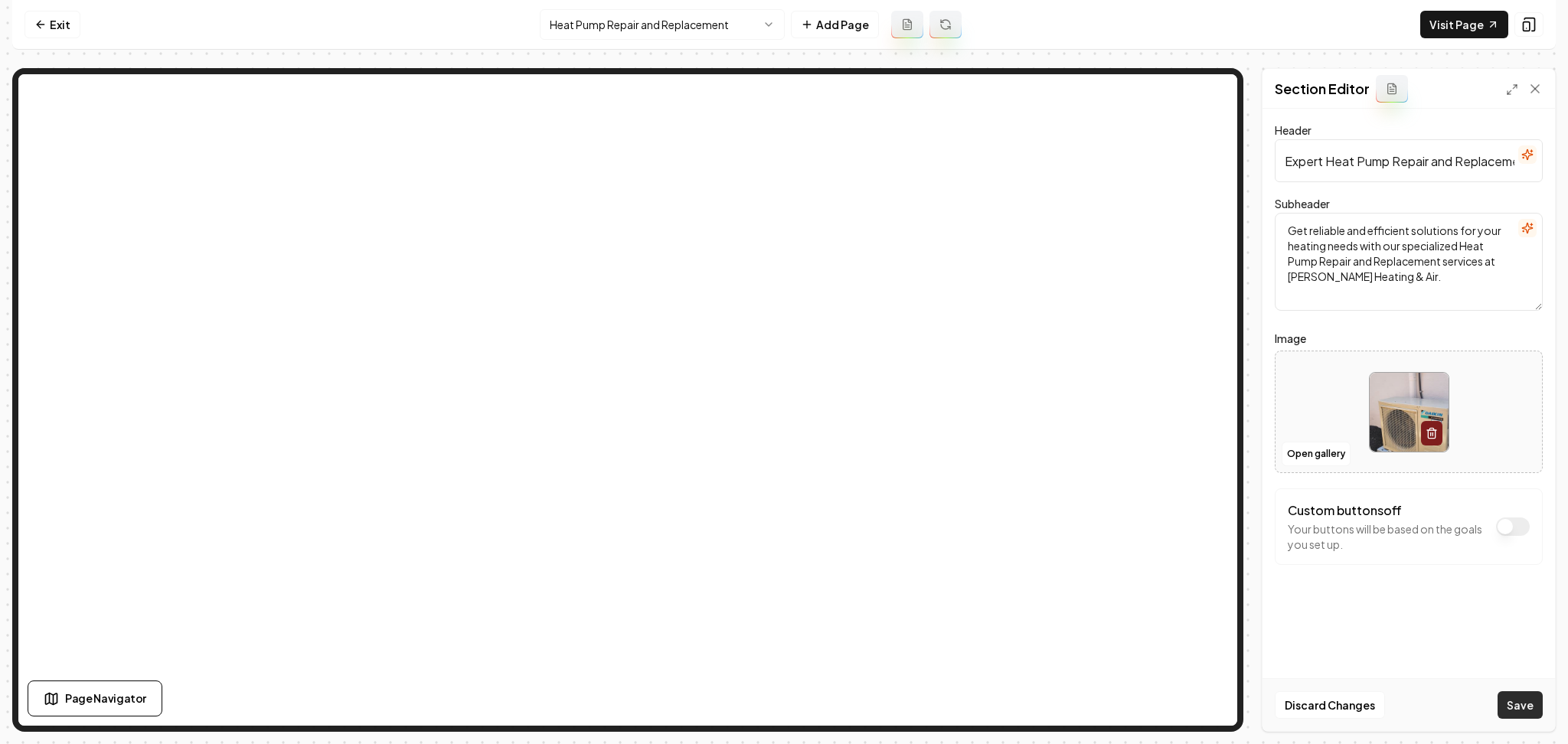
click at [1503, 698] on button "Save" at bounding box center [1521, 705] width 45 height 28
click at [629, 24] on html "Computer Required This feature is only available on a computer. Please switch t…" at bounding box center [784, 372] width 1568 height 744
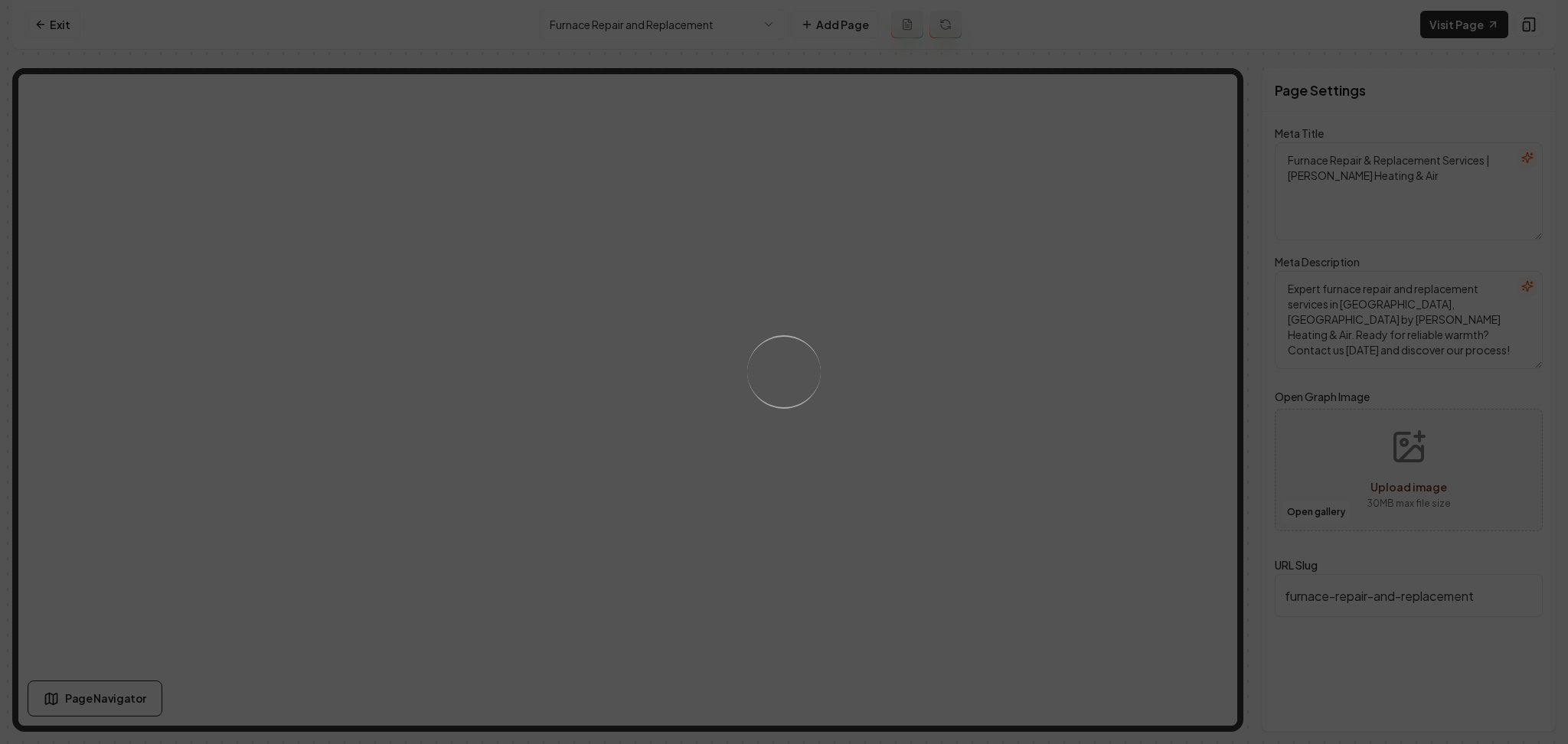
click at [830, 280] on div "Loading..." at bounding box center [784, 372] width 1568 height 744
click at [987, 306] on div "Loading..." at bounding box center [784, 372] width 1568 height 744
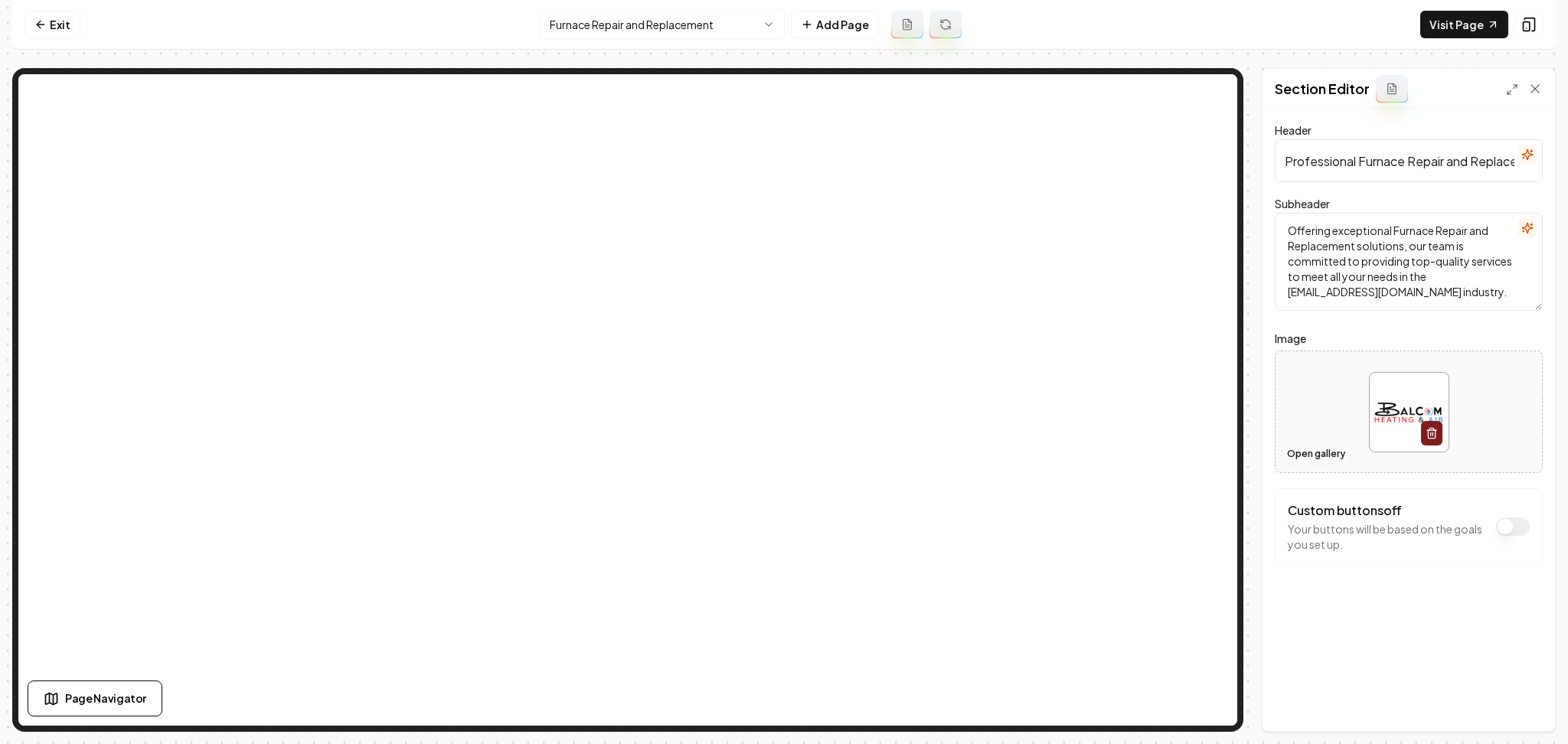
click at [1303, 454] on button "Open gallery" at bounding box center [1316, 454] width 69 height 25
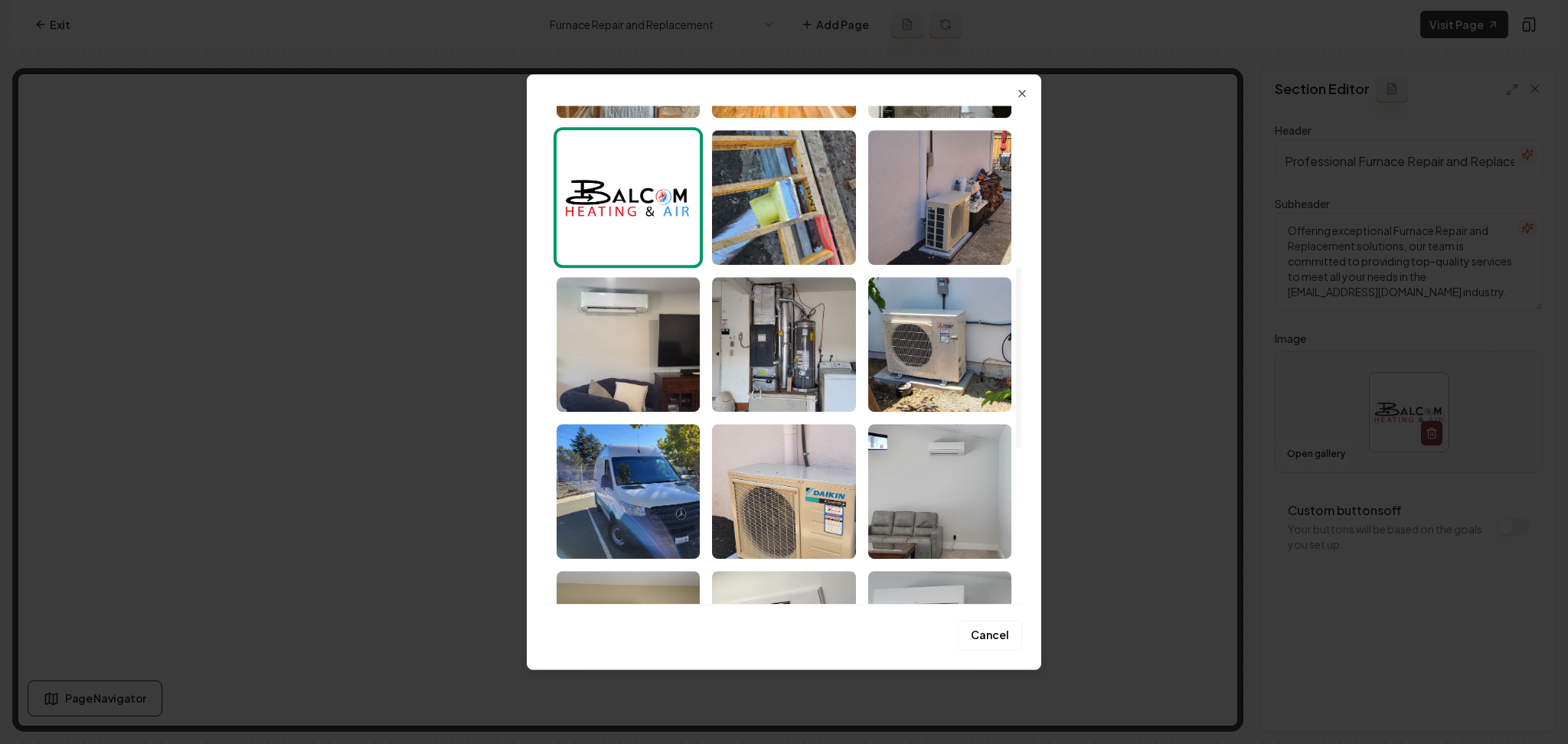
scroll to position [306, 0]
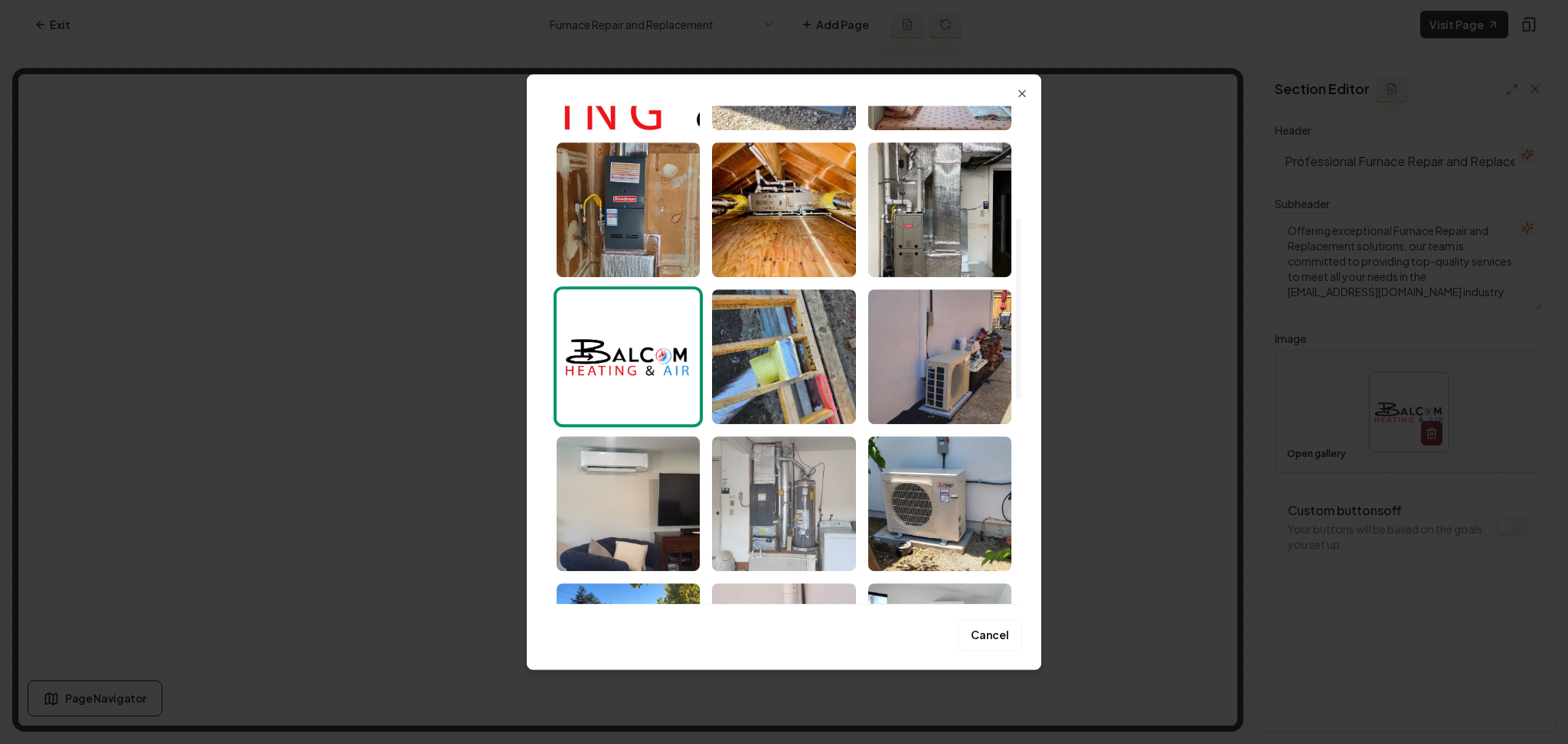
click at [758, 481] on img "Select image image_68af516f5c7cd75eb80b2c14.jpeg" at bounding box center [783, 503] width 143 height 135
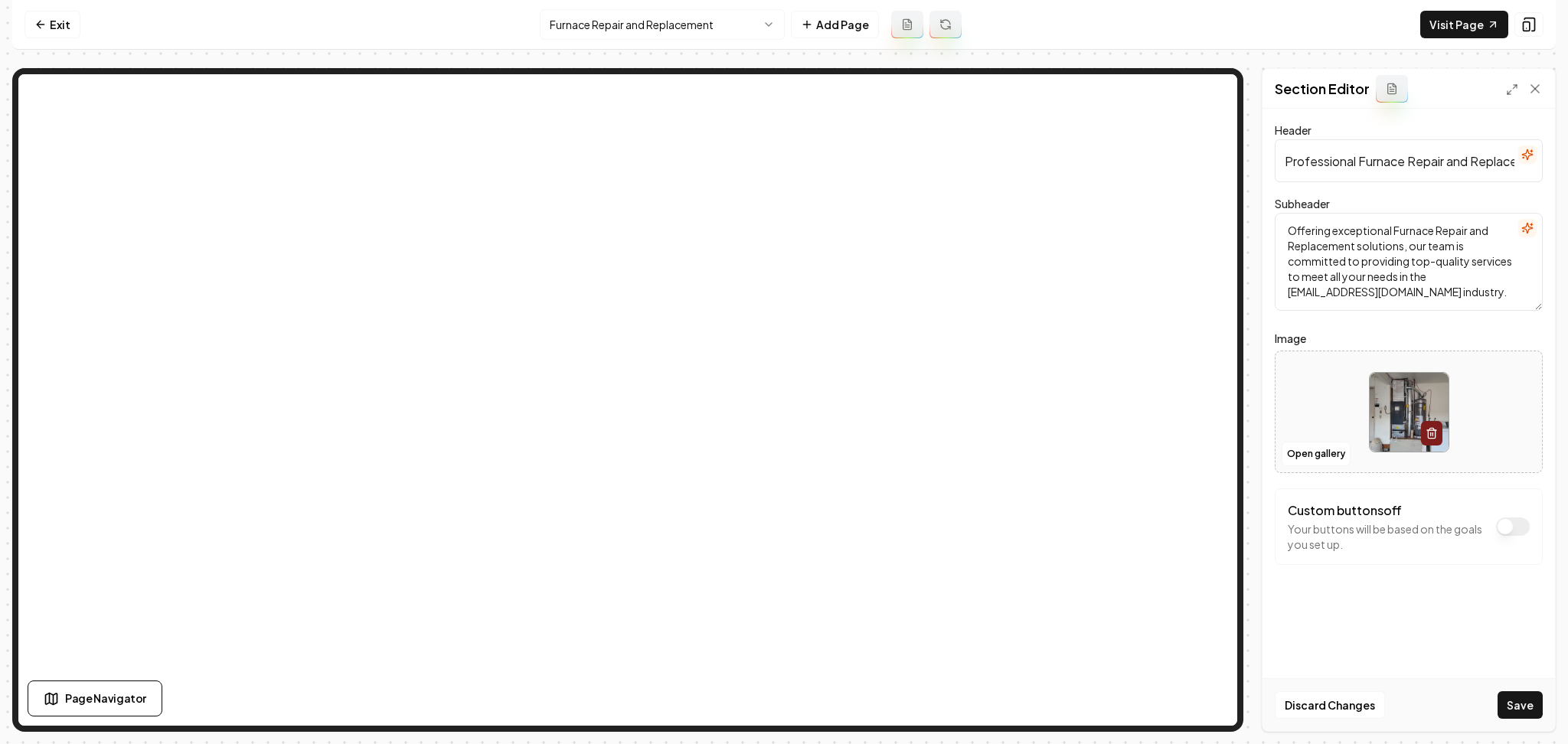
click at [1507, 711] on button "Save" at bounding box center [1521, 705] width 45 height 28
click at [598, 19] on html "Computer Required This feature is only available on a computer. Please switch t…" at bounding box center [784, 372] width 1568 height 744
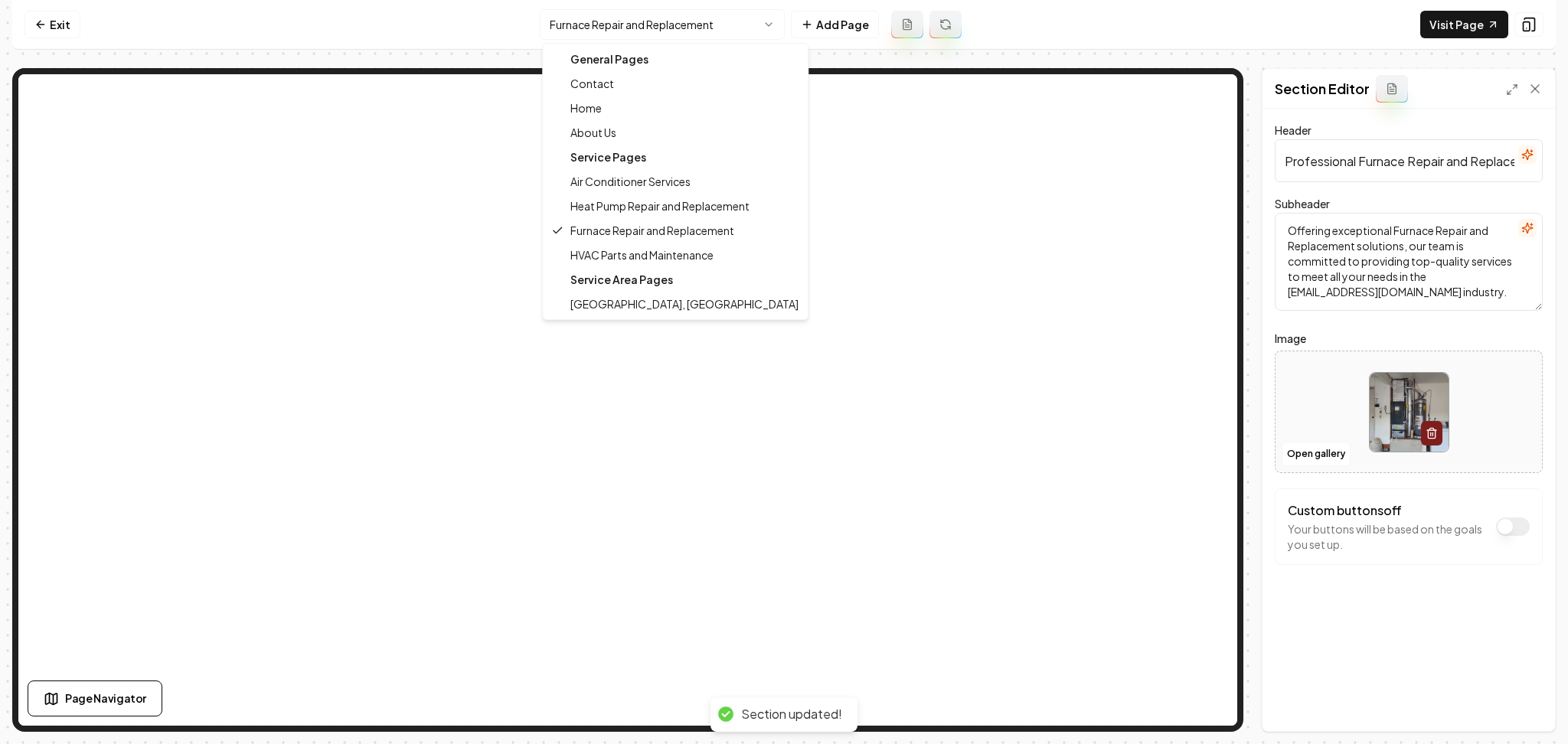
click at [609, 269] on div "Service Area Pages" at bounding box center [675, 279] width 258 height 25
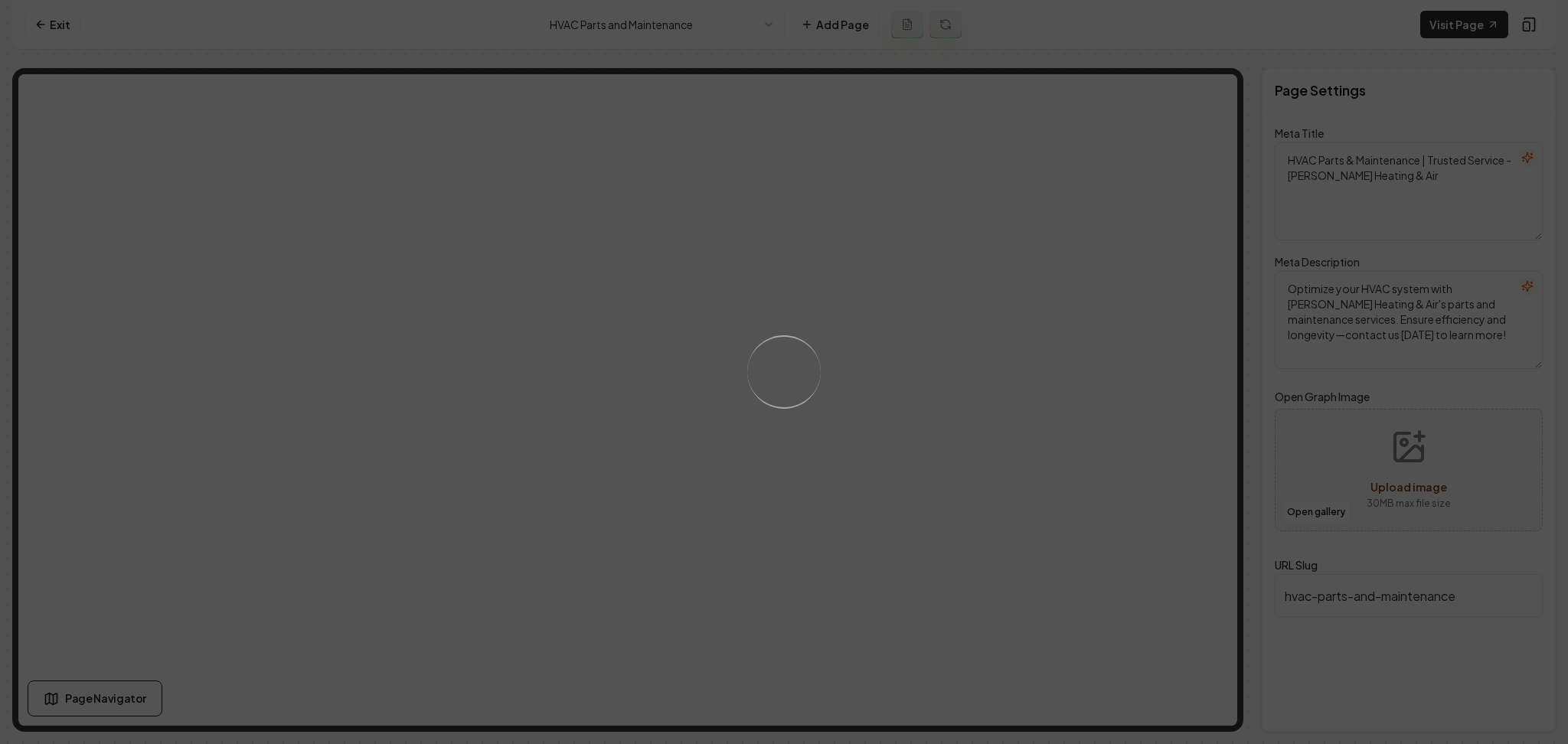
click at [856, 322] on div "Loading..." at bounding box center [784, 372] width 1568 height 744
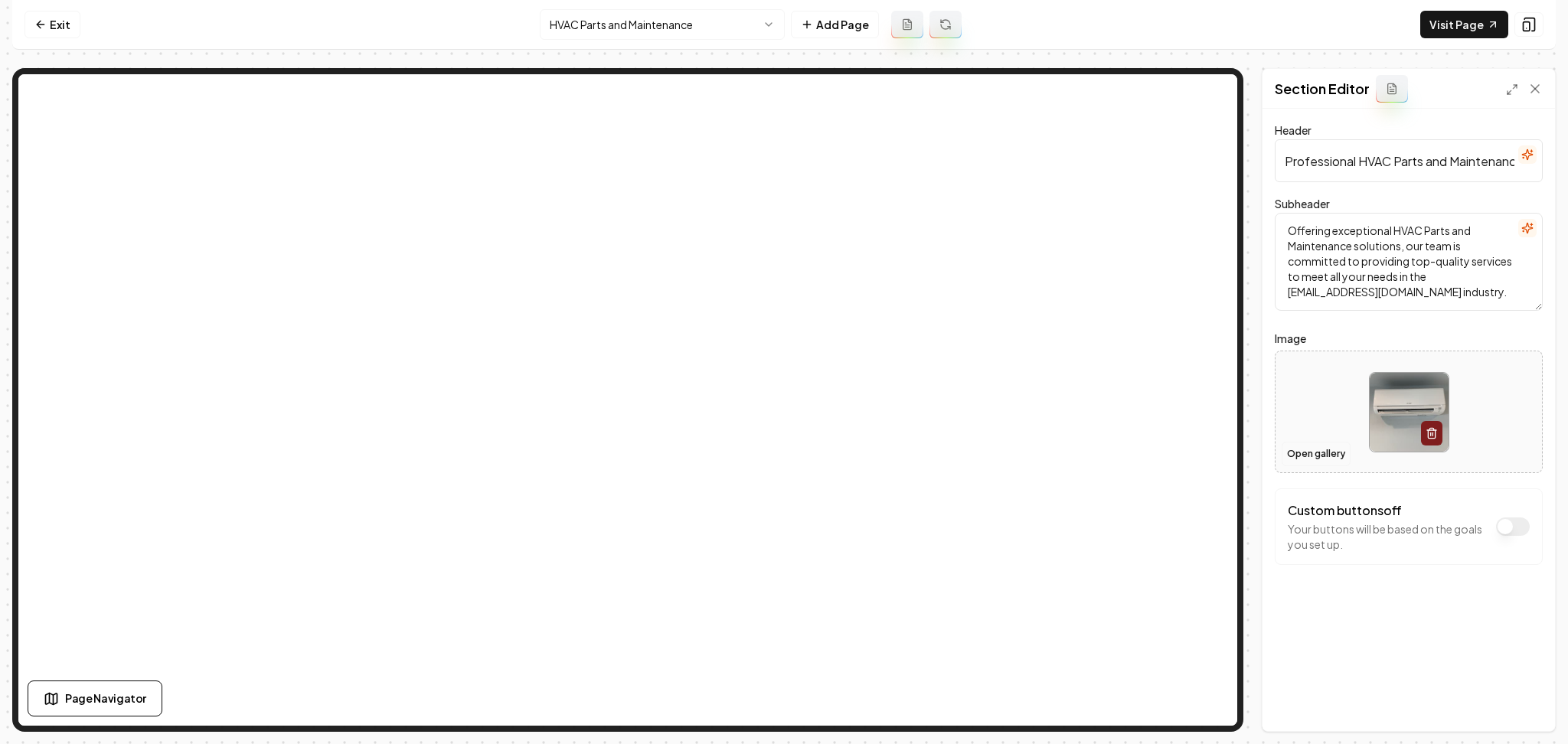
click at [1296, 459] on button "Open gallery" at bounding box center [1316, 454] width 69 height 25
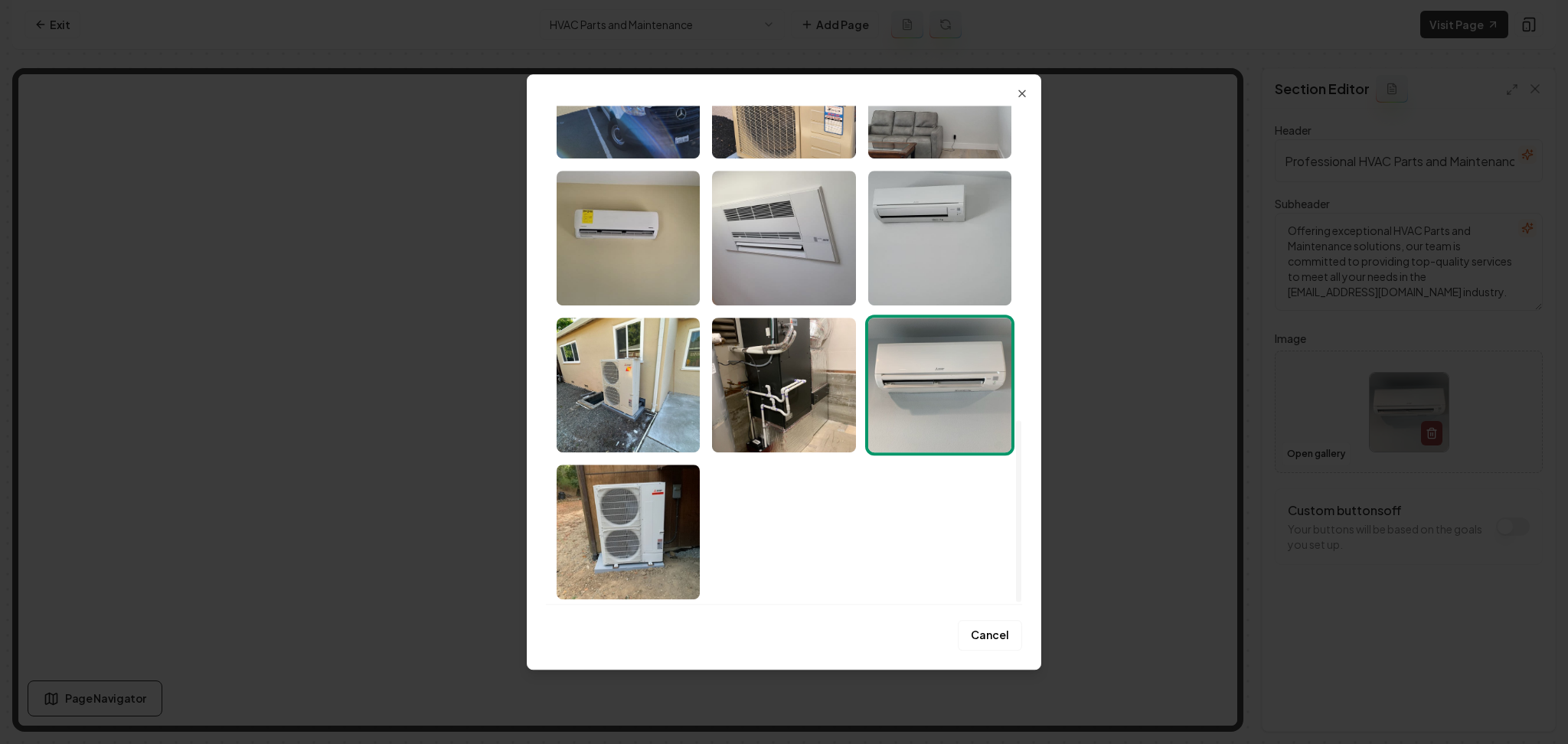
scroll to position [867, 0]
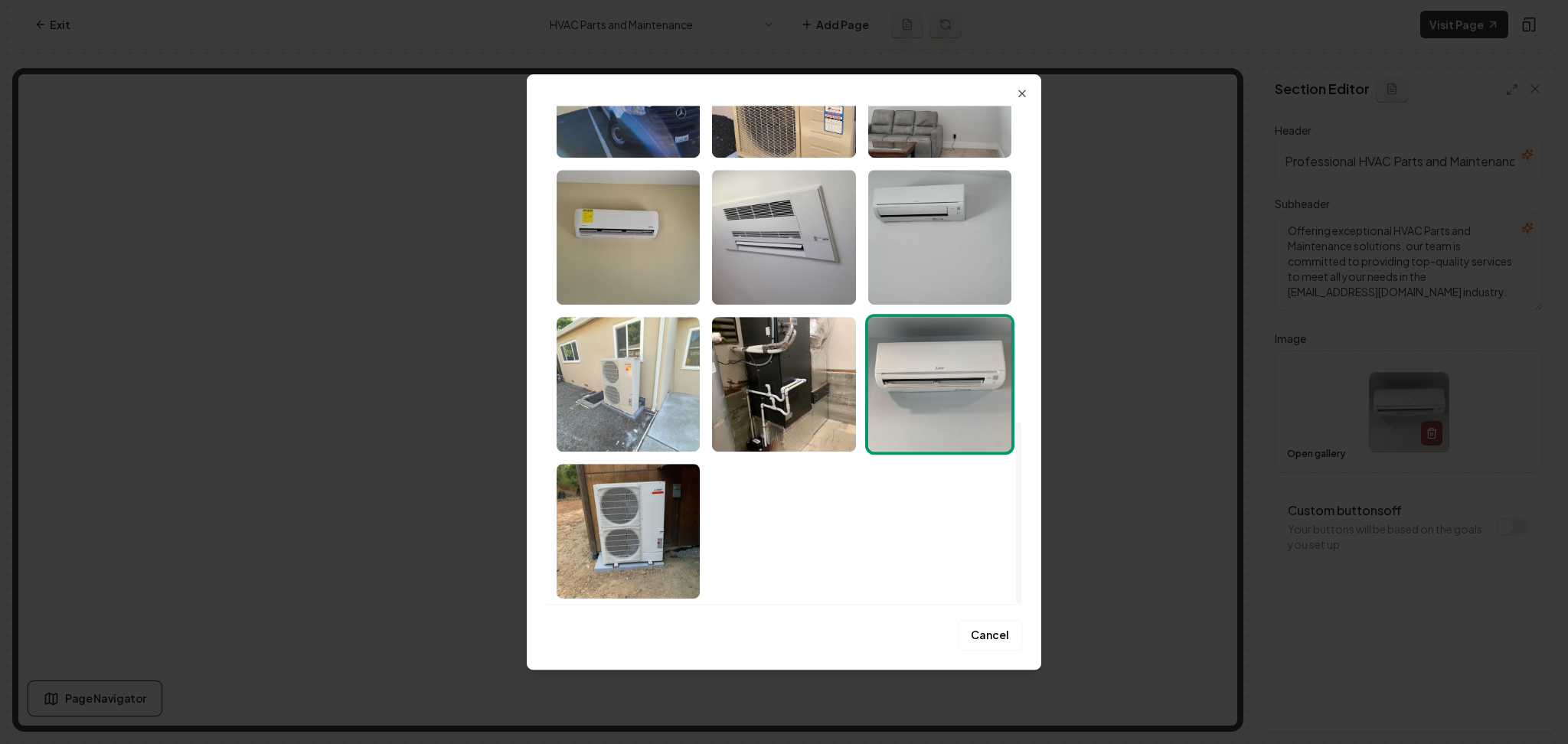
click at [634, 423] on img "Select image image_68af516e5c7cd75eb80b2105.jpeg" at bounding box center [628, 384] width 143 height 135
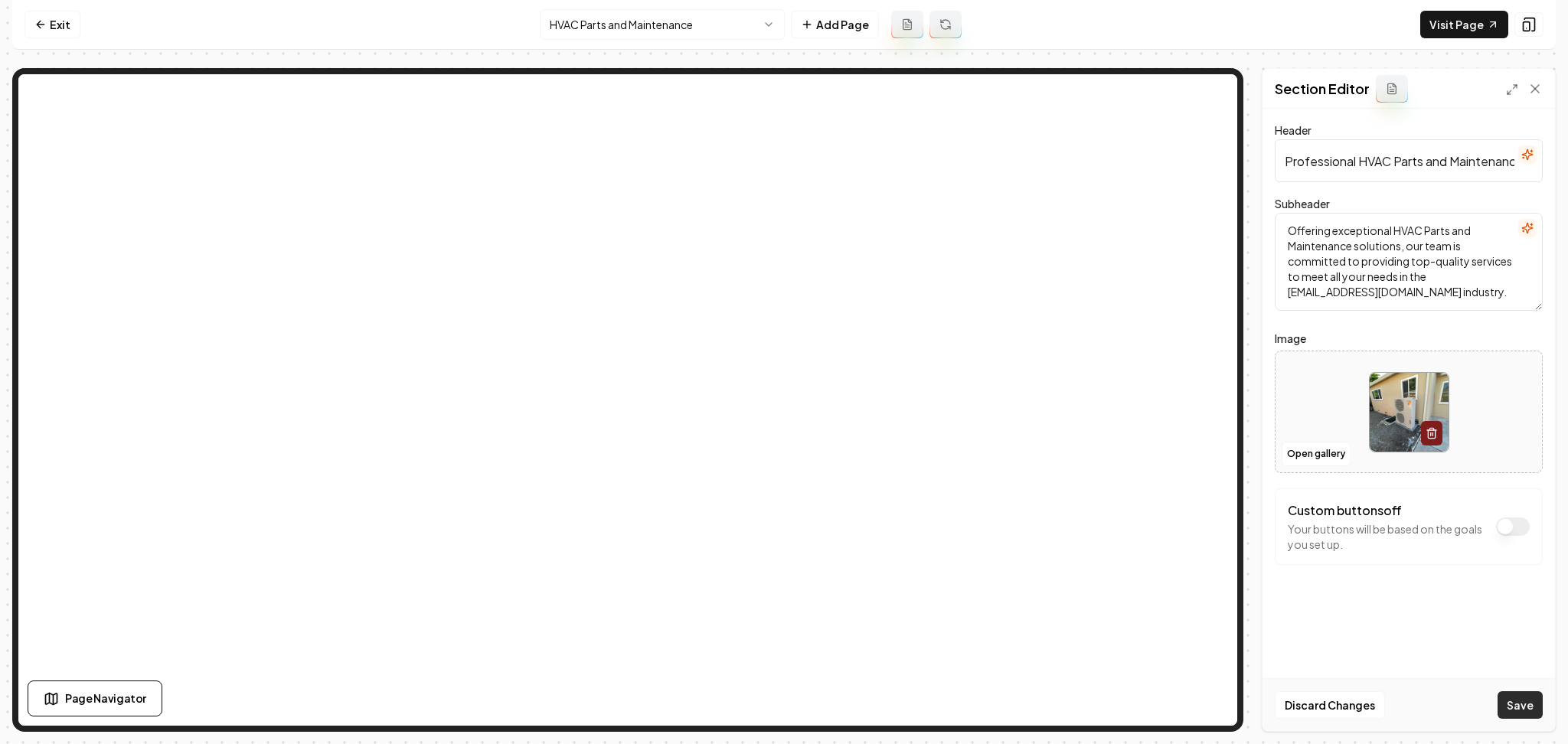
click at [1513, 705] on button "Save" at bounding box center [1521, 705] width 45 height 28
click at [1300, 455] on button "Open gallery" at bounding box center [1316, 454] width 69 height 25
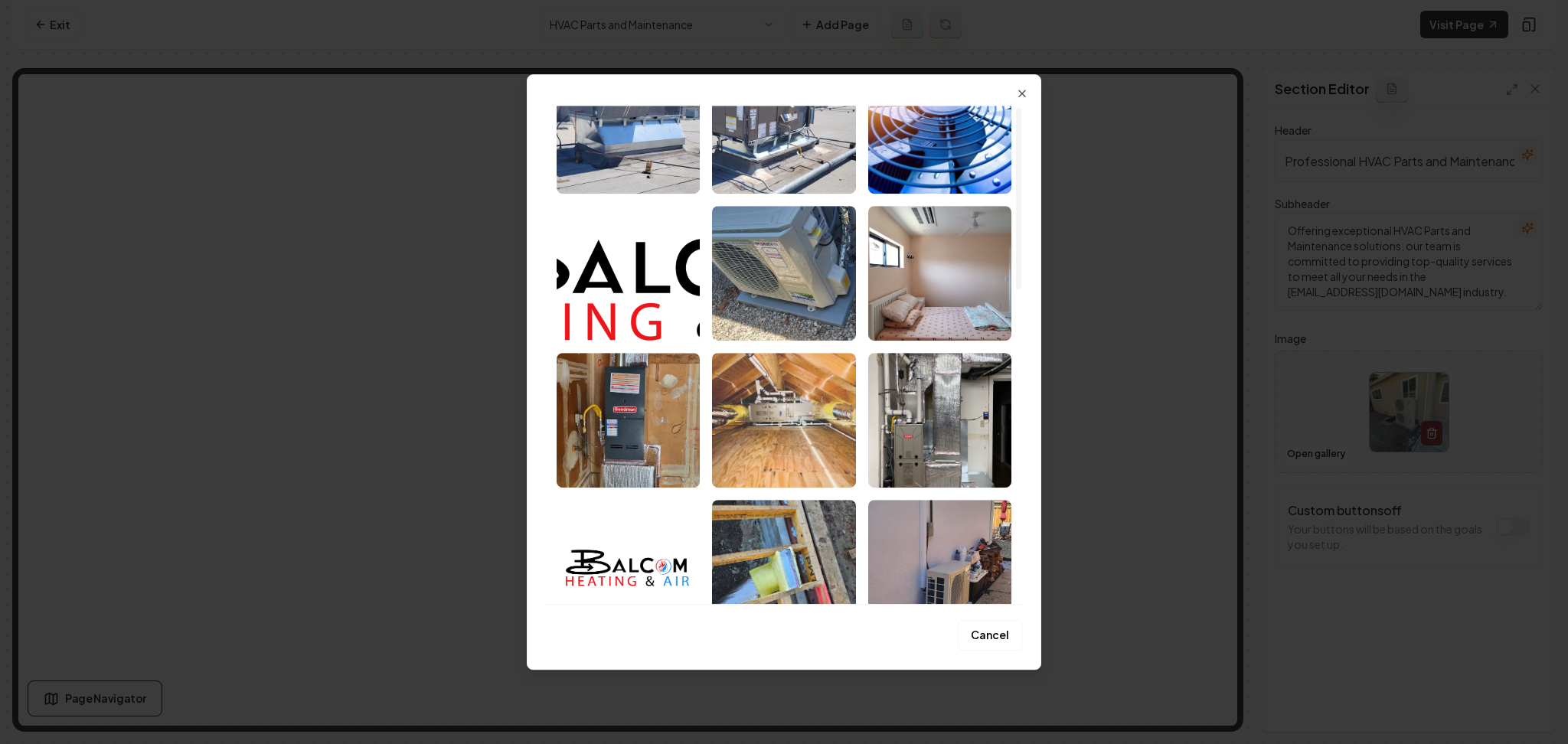
scroll to position [102, 0]
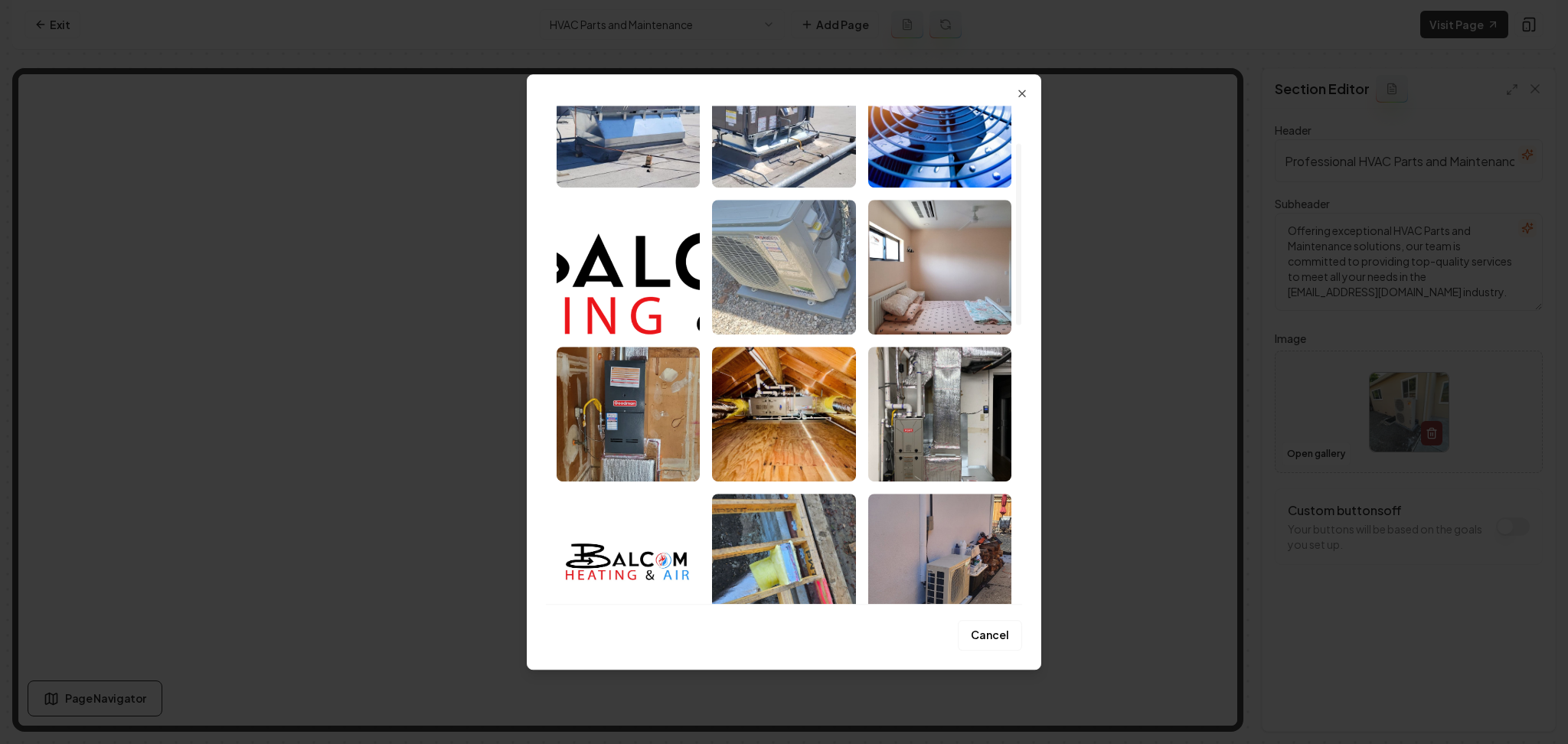
click at [779, 285] on img "Select image image_68af51715c7cd75eb80b4142.jpeg" at bounding box center [783, 267] width 143 height 135
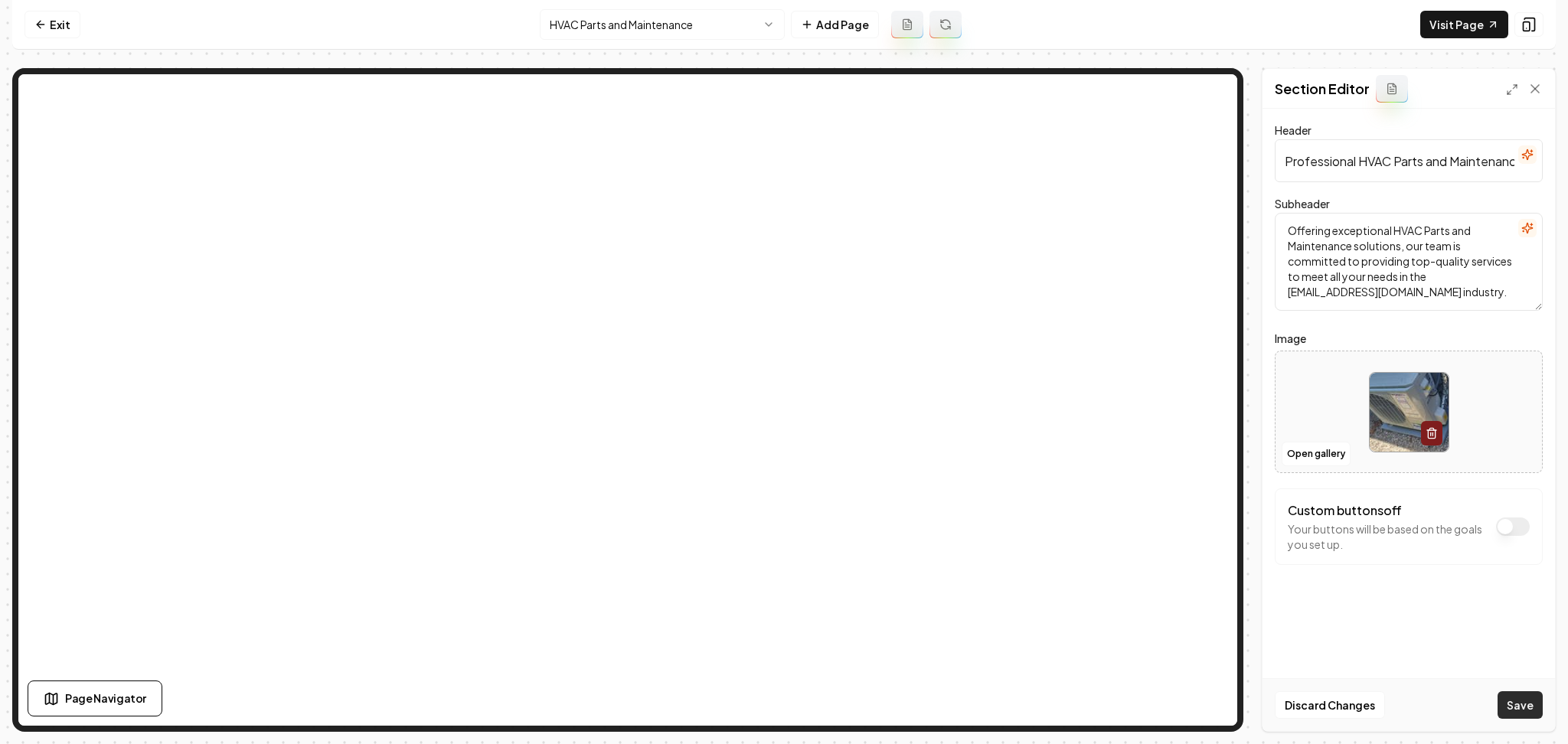
click at [1514, 716] on button "Save" at bounding box center [1521, 705] width 45 height 28
click at [544, 22] on html "Computer Required This feature is only available on a computer. Please switch t…" at bounding box center [784, 372] width 1568 height 744
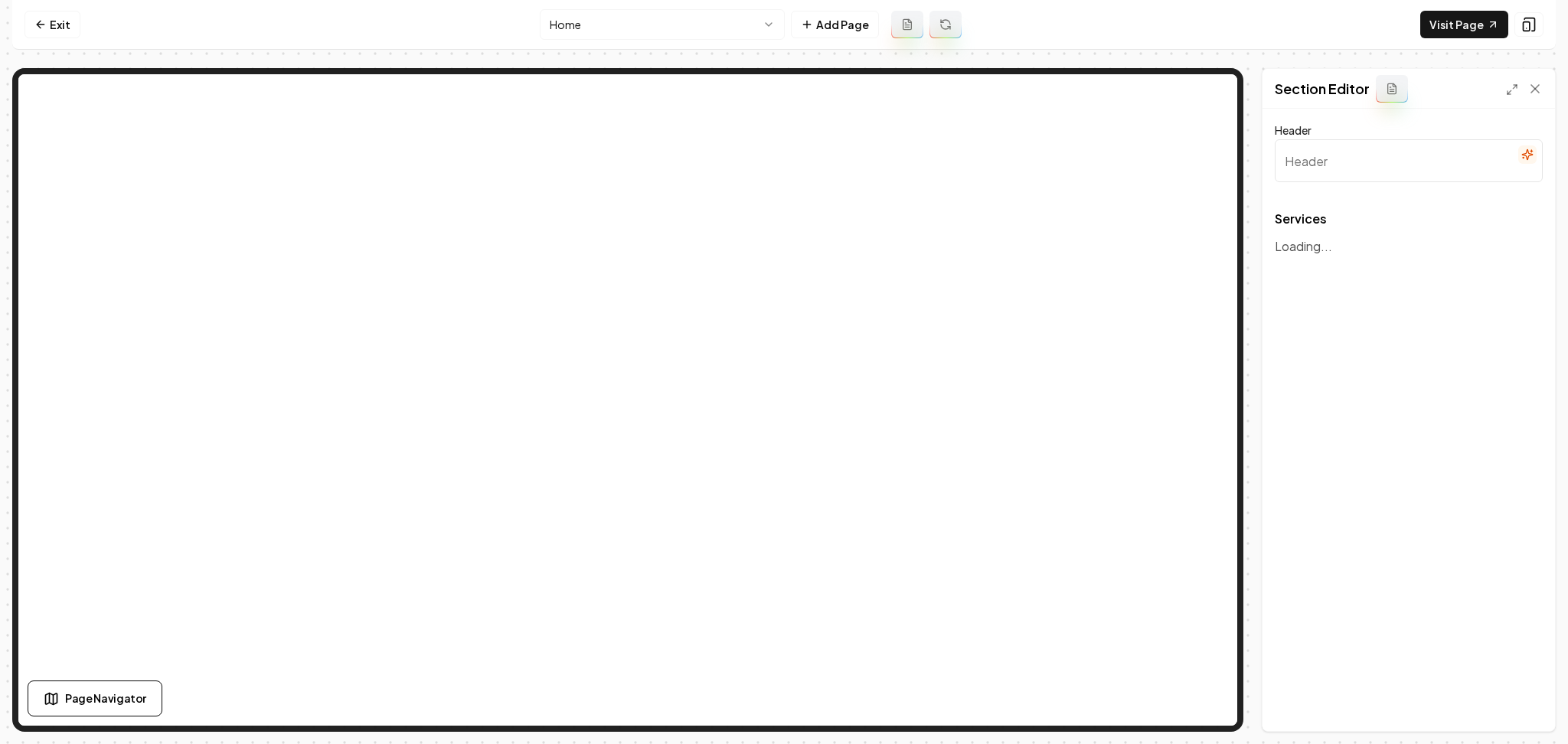
type input "Comprehensive HVAC Solutions"
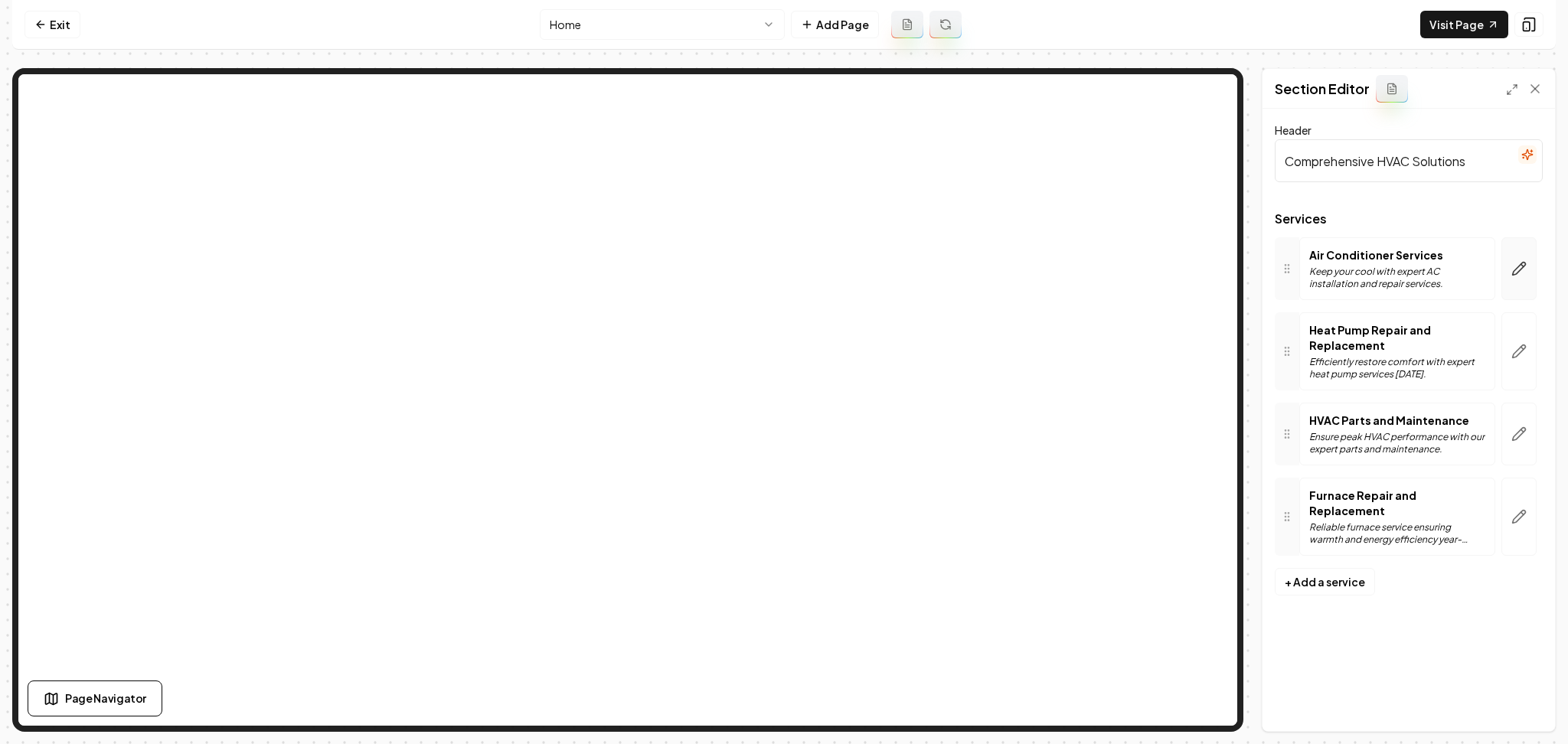
click at [1508, 280] on button "button" at bounding box center [1519, 268] width 35 height 63
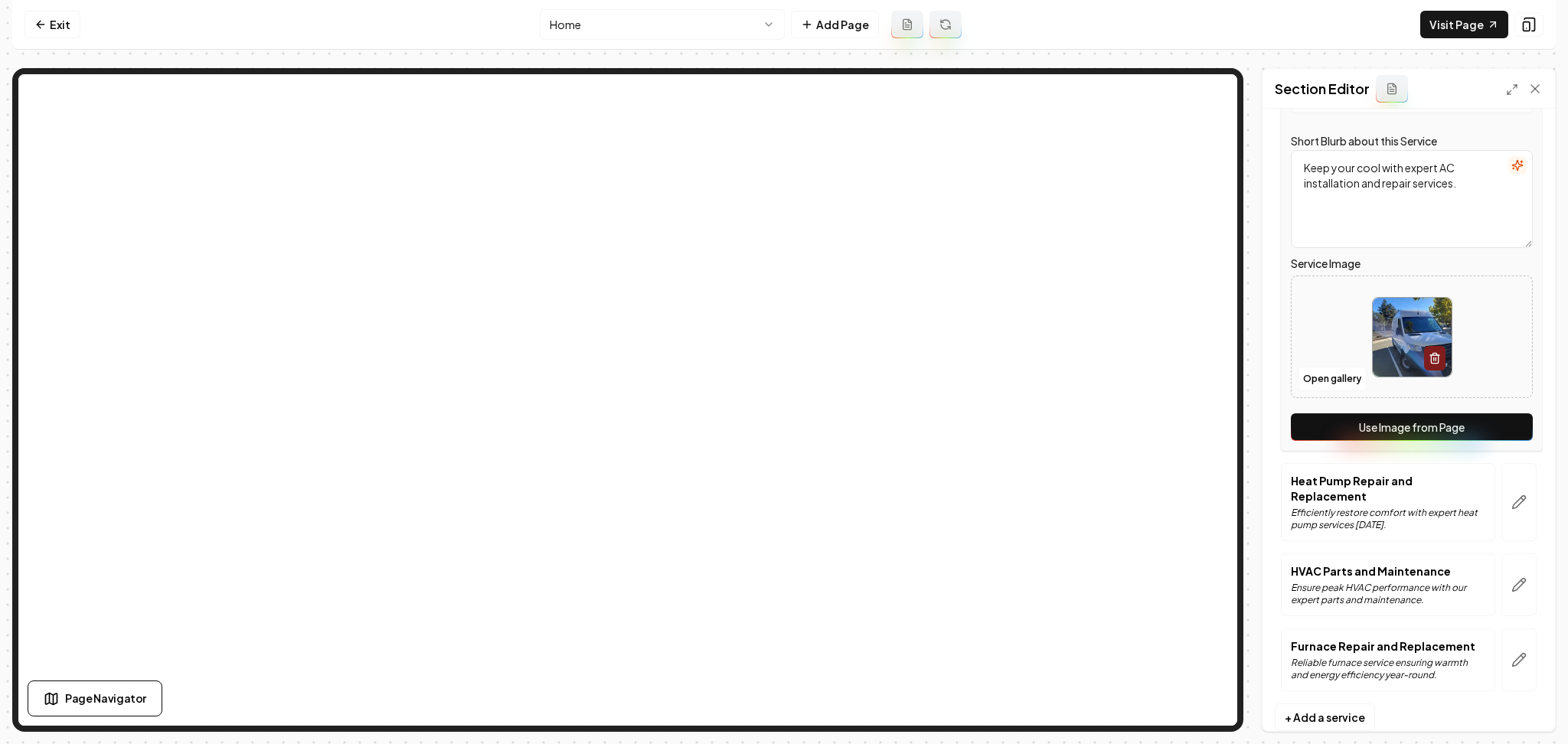
scroll to position [219, 0]
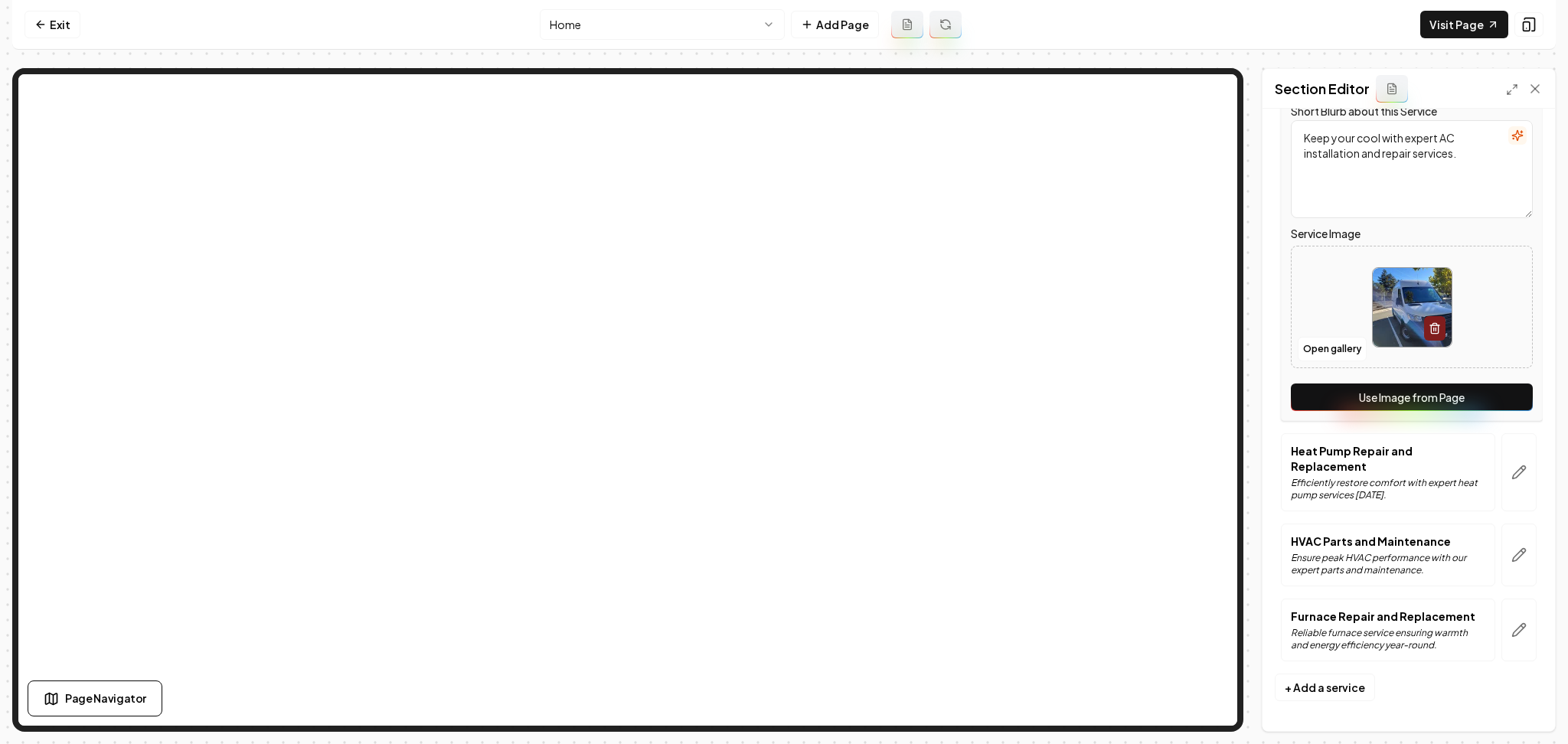
click at [1466, 418] on div "Service Name Air Conditioner Services Short Blurb about this Service Keep your …" at bounding box center [1411, 220] width 262 height 403
click at [1472, 407] on button "Use Image from Page" at bounding box center [1412, 397] width 242 height 28
click at [1502, 486] on button "button" at bounding box center [1519, 472] width 35 height 78
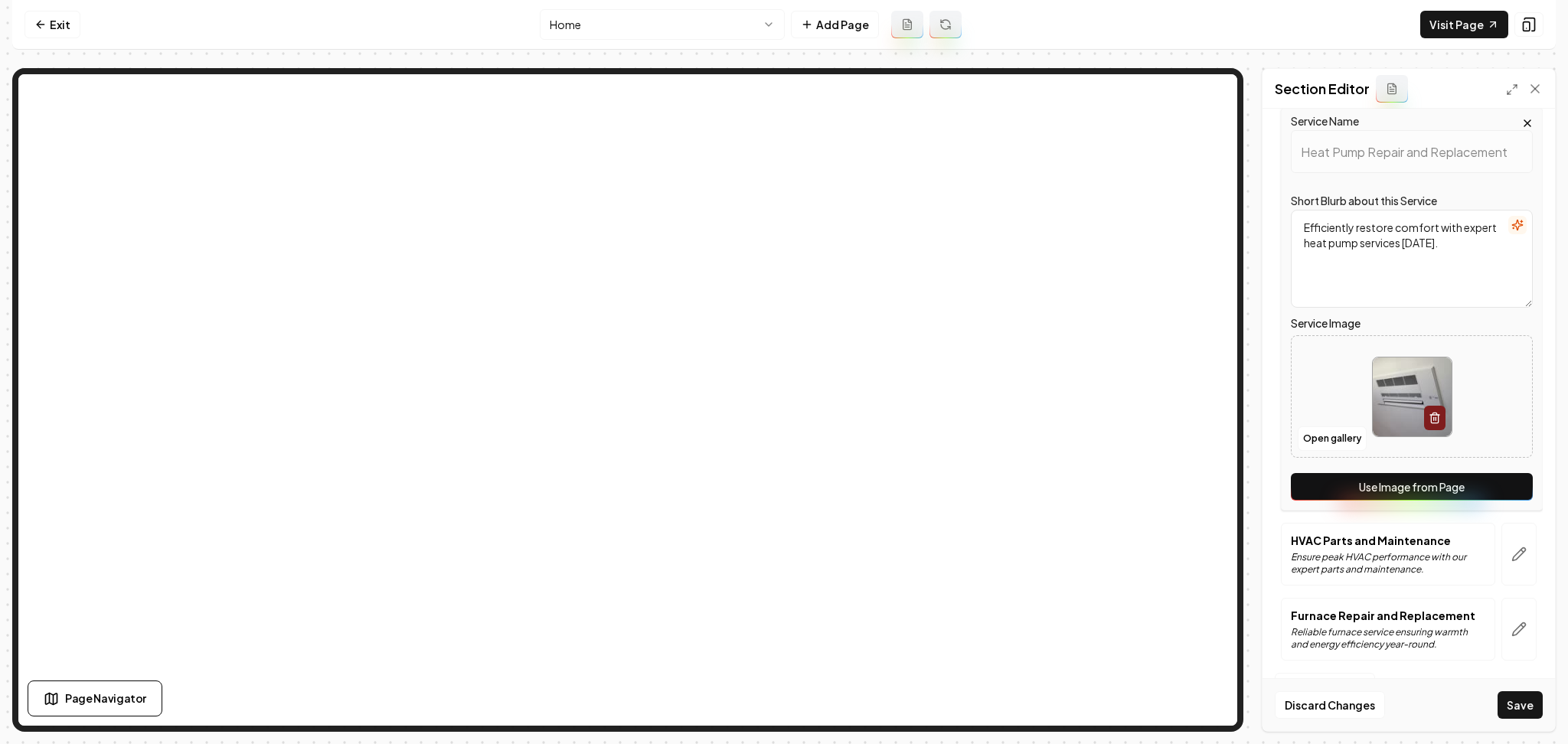
scroll to position [204, 0]
drag, startPoint x: 1489, startPoint y: 483, endPoint x: 1490, endPoint y: 510, distance: 27.0
click at [1488, 482] on button "Use Image from Page" at bounding box center [1412, 487] width 242 height 28
click at [1496, 544] on div at bounding box center [1519, 554] width 47 height 63
click at [1502, 552] on button "button" at bounding box center [1519, 554] width 35 height 63
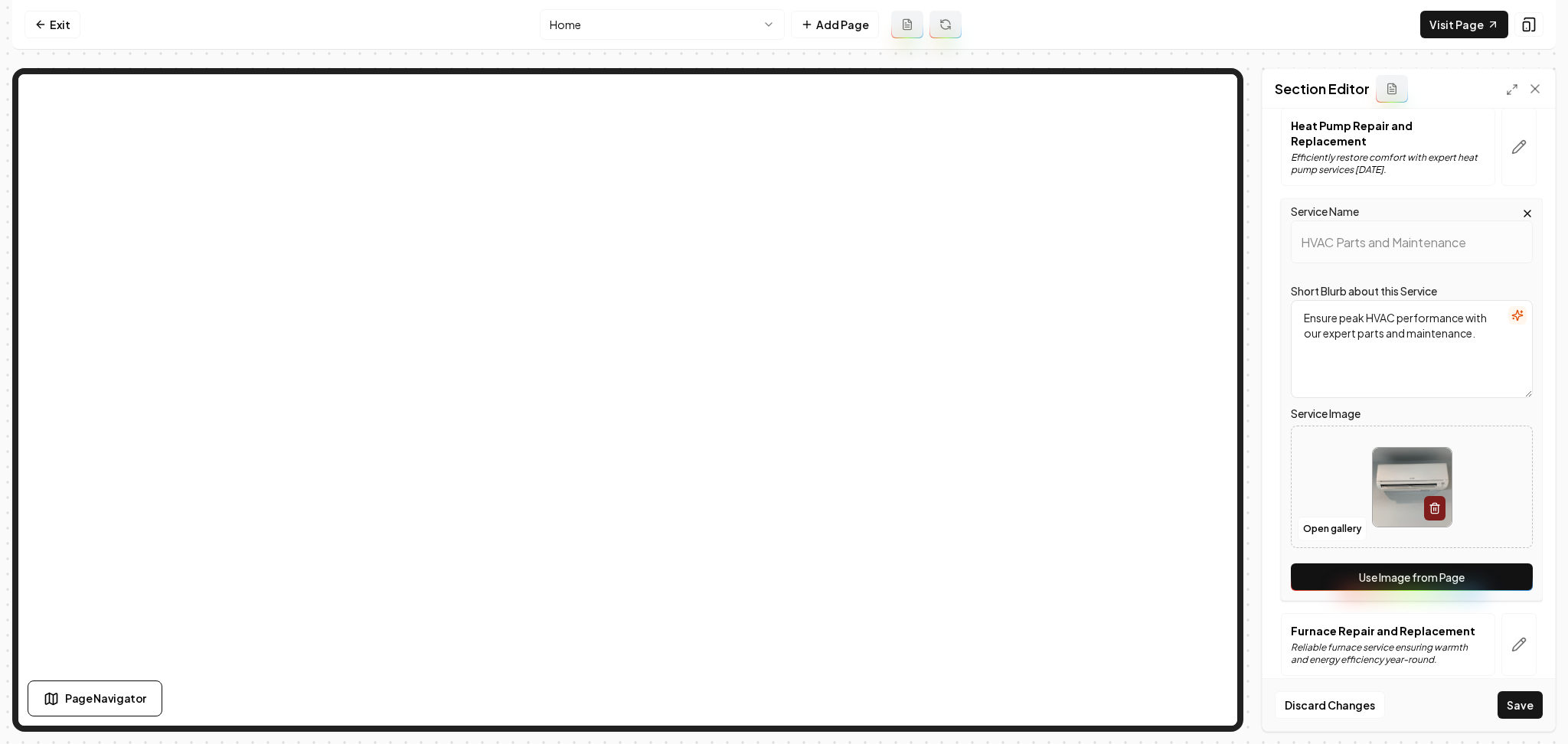
click at [1483, 581] on button "Use Image from Page" at bounding box center [1412, 577] width 242 height 28
click at [1502, 638] on button "button" at bounding box center [1519, 644] width 35 height 63
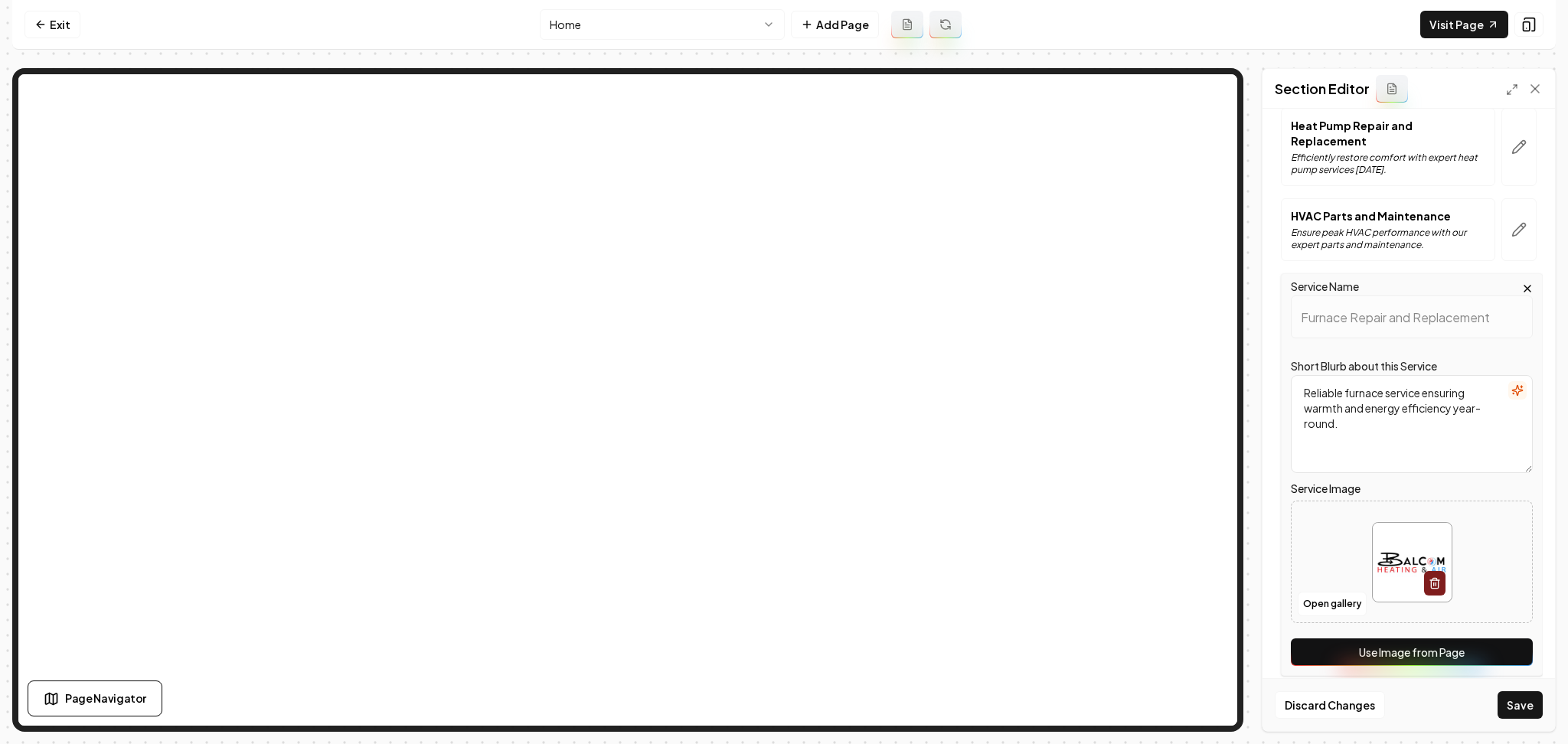
click at [1489, 652] on button "Use Image from Page" at bounding box center [1412, 652] width 242 height 28
click at [1514, 696] on button "Save" at bounding box center [1521, 705] width 45 height 28
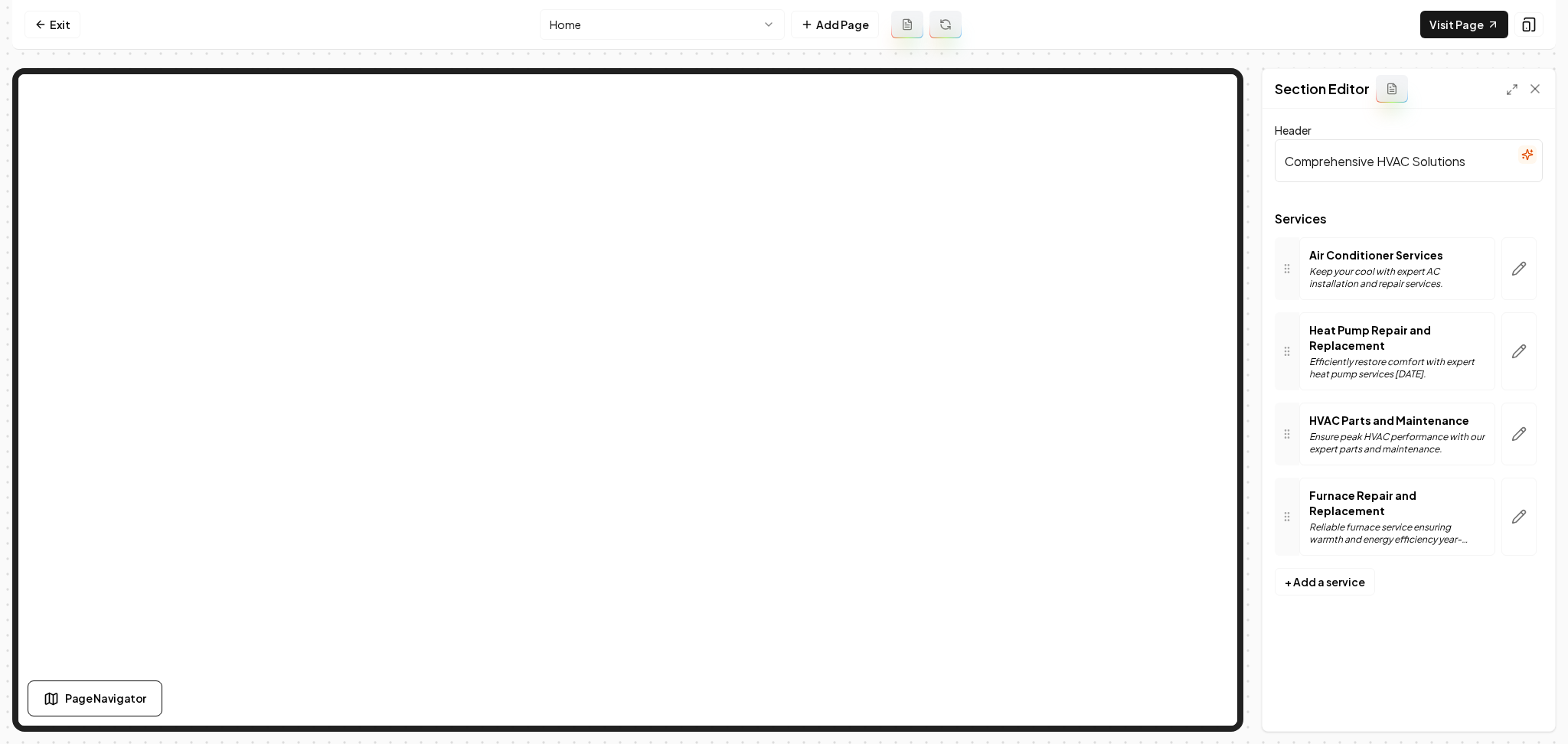
scroll to position [0, 0]
click at [664, 18] on html "Computer Required This feature is only available on a computer. Please switch t…" at bounding box center [784, 372] width 1568 height 744
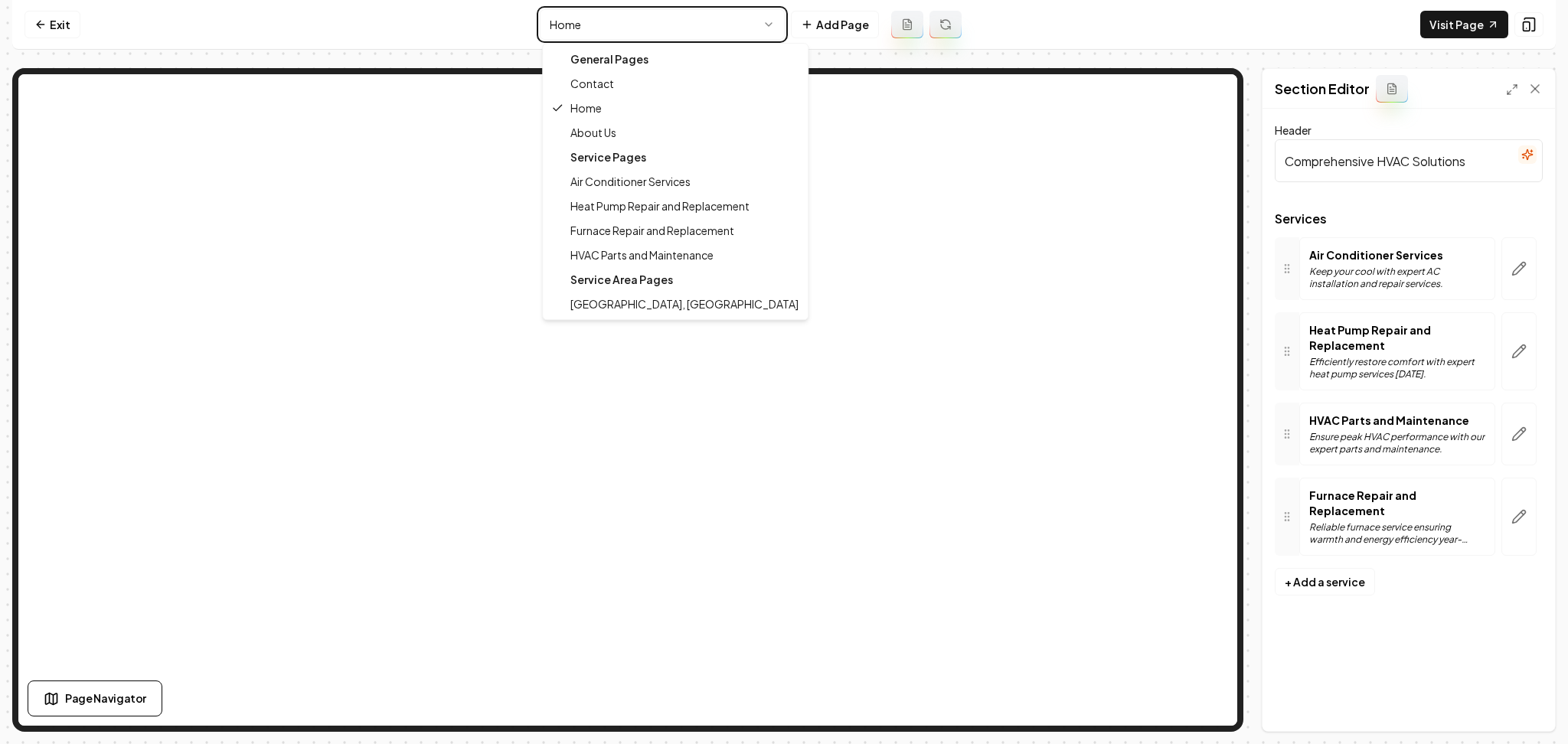
click at [843, 17] on html "Computer Required This feature is only available on a computer. Please switch t…" at bounding box center [784, 372] width 1568 height 744
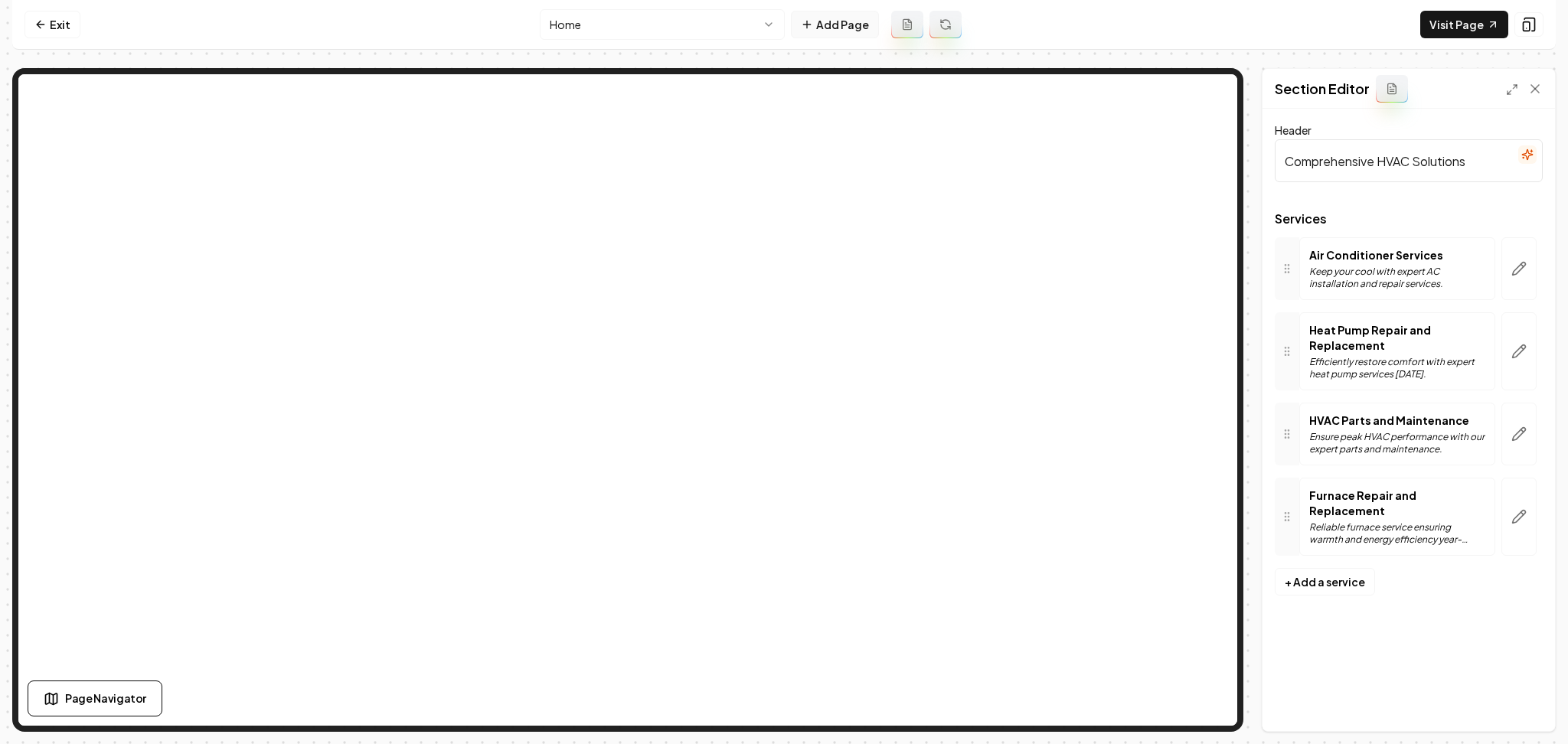
click at [848, 22] on button "Add Page" at bounding box center [834, 25] width 88 height 28
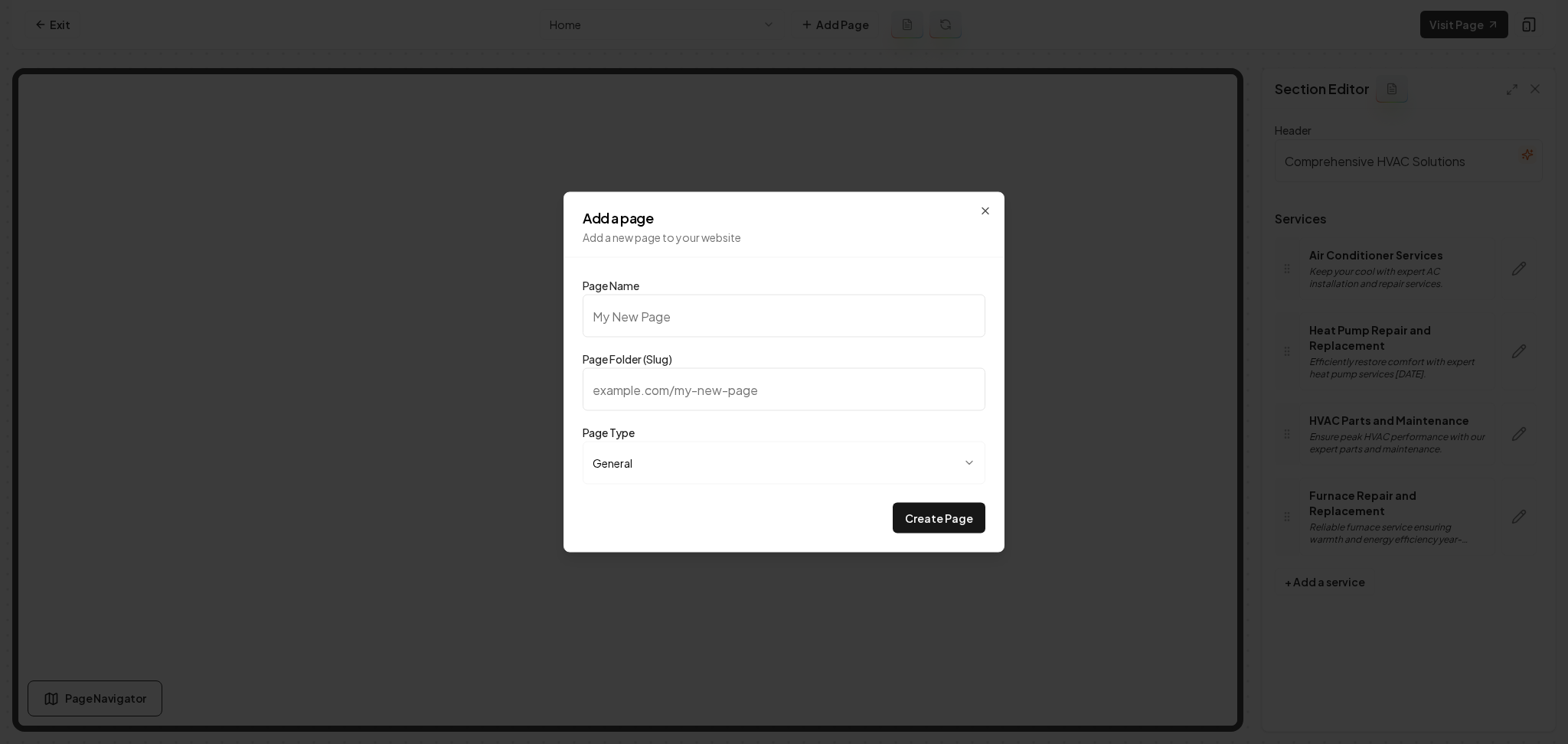
type input "G"
type input "g"
type input "Ga"
type input "ga"
type input "Gal"
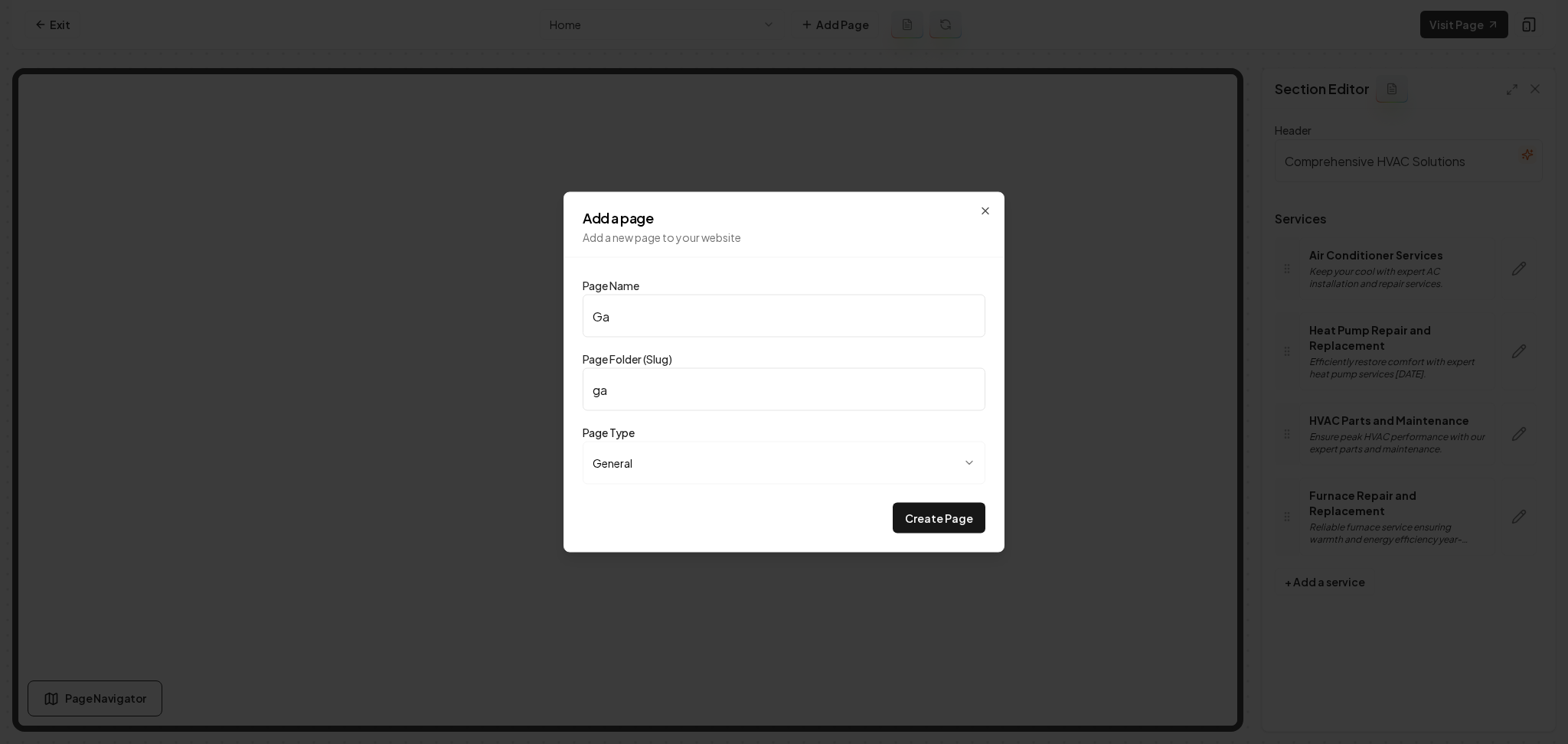
type input "gal"
type input "Gall"
type input "gall"
type input "Galle"
type input "galle"
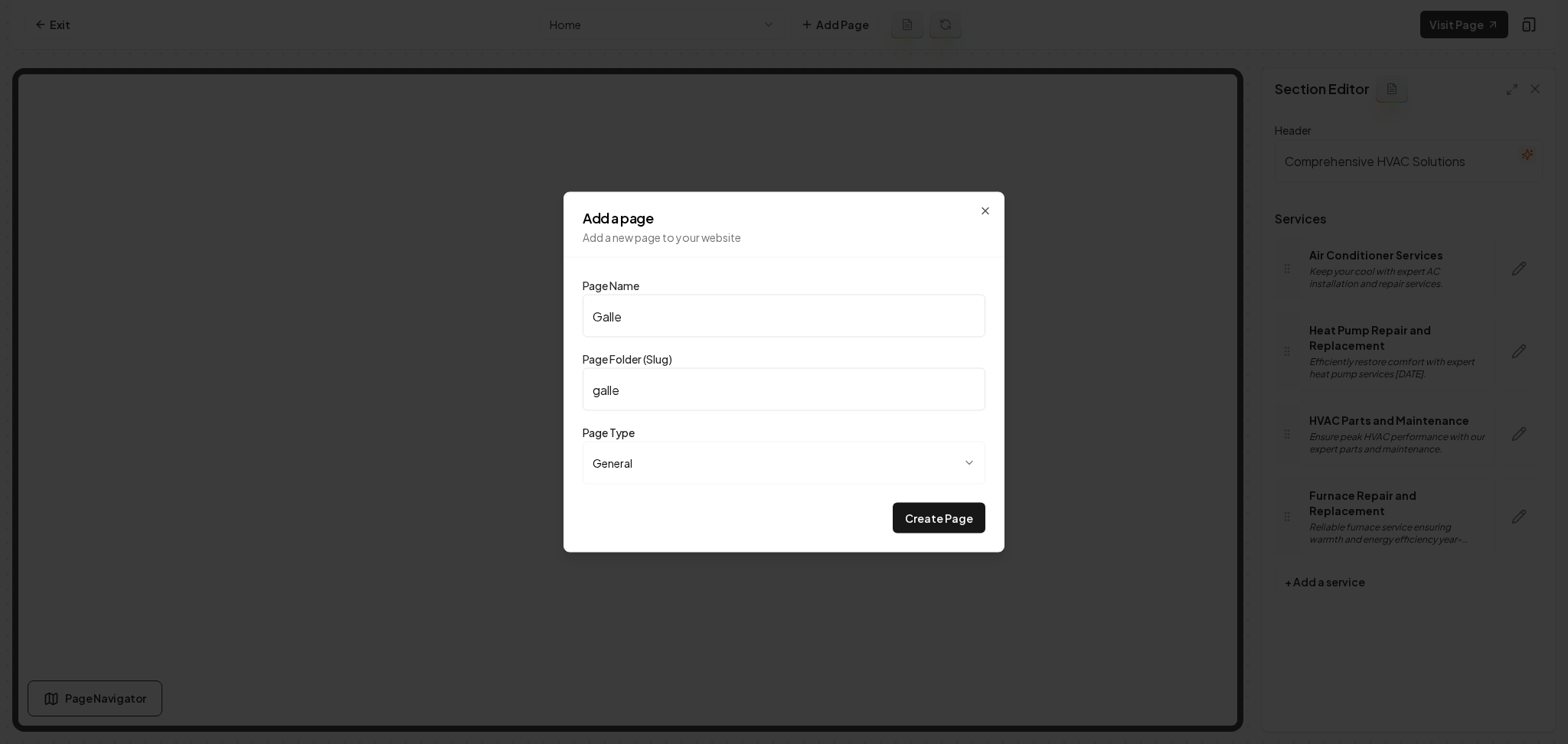
type input "Galler"
type input "galler"
type input "Gallery"
type input "gallery"
type input "Gallery"
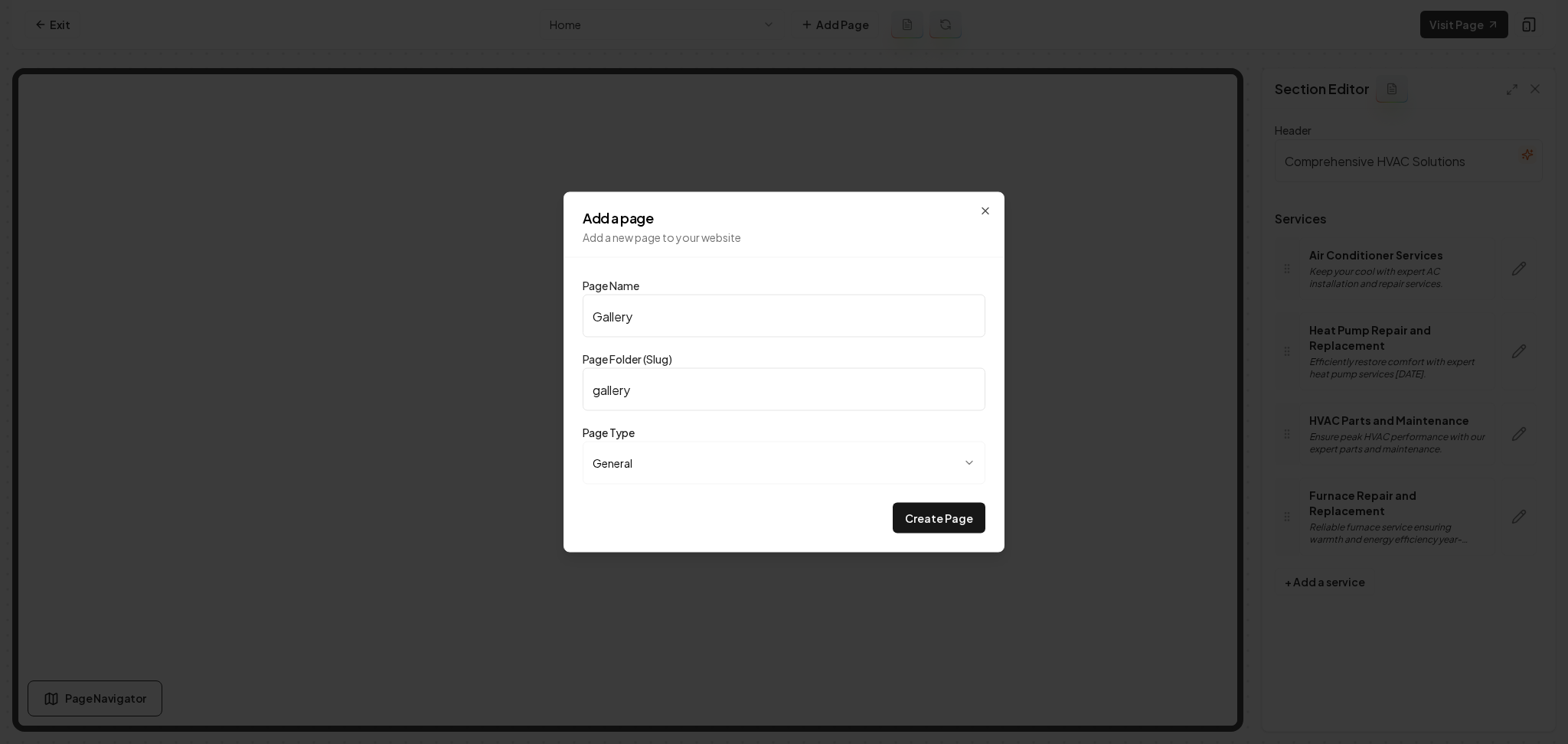
click at [893, 503] on button "Create Page" at bounding box center [938, 517] width 92 height 30
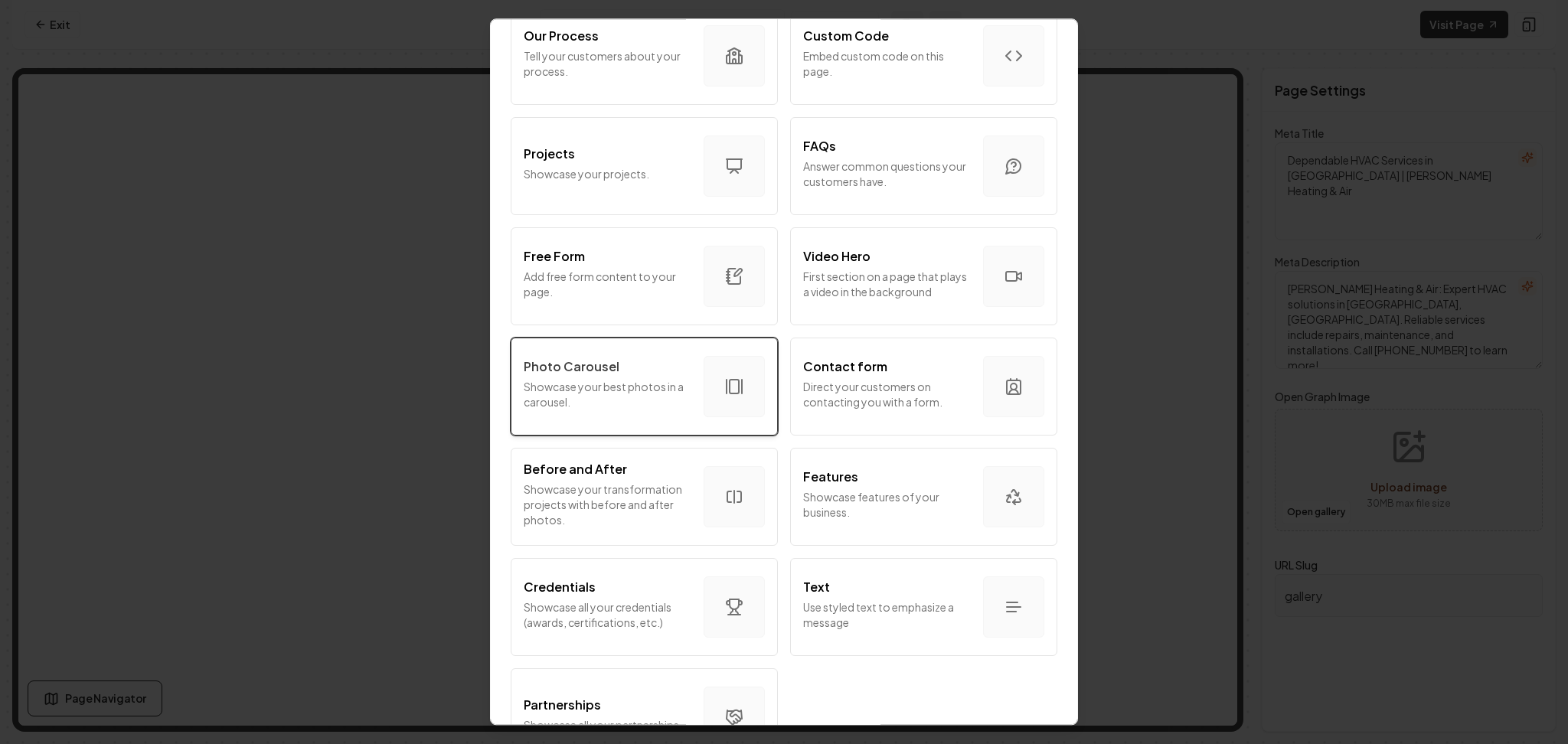
scroll to position [714, 0]
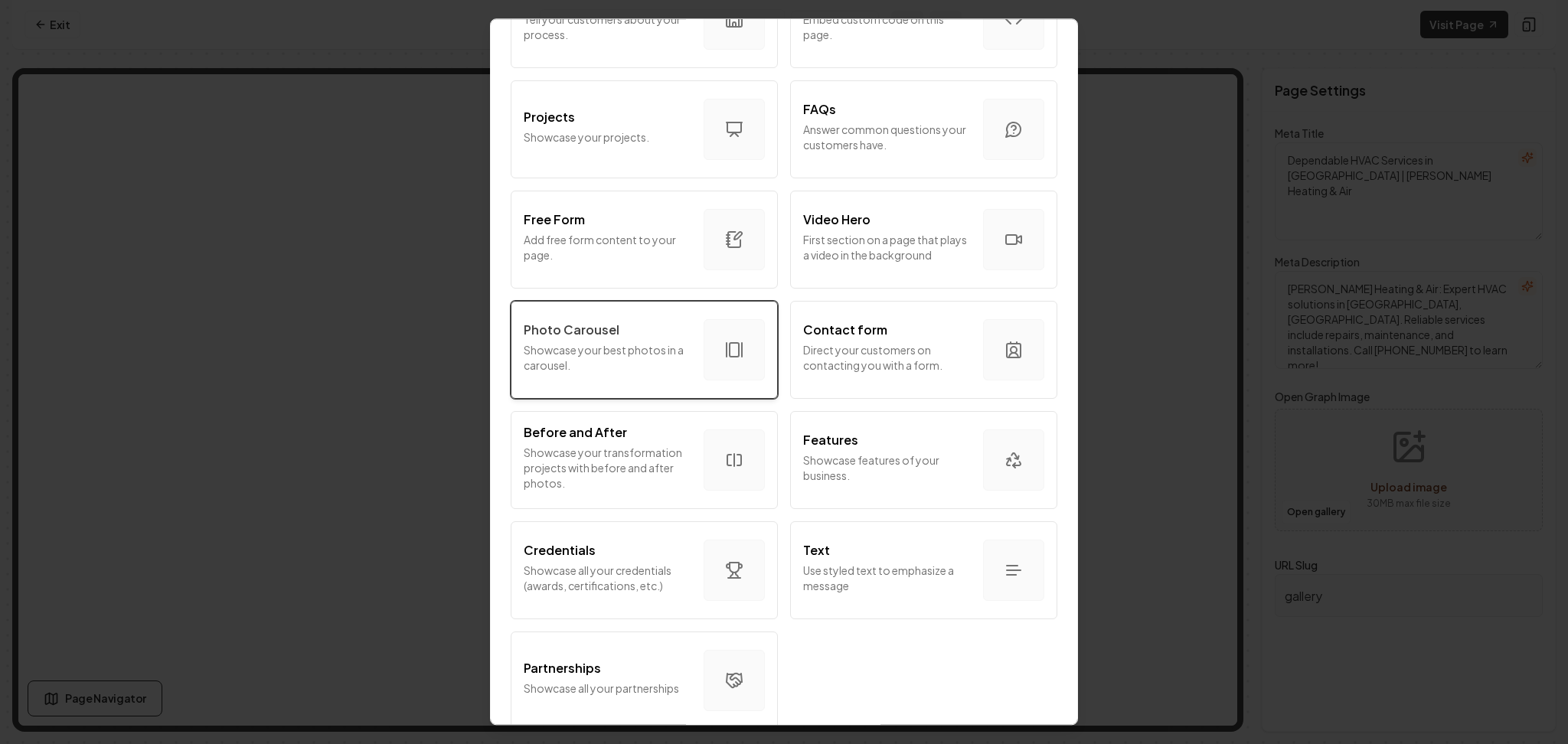
click at [654, 328] on div "Photo Carousel" at bounding box center [608, 330] width 168 height 19
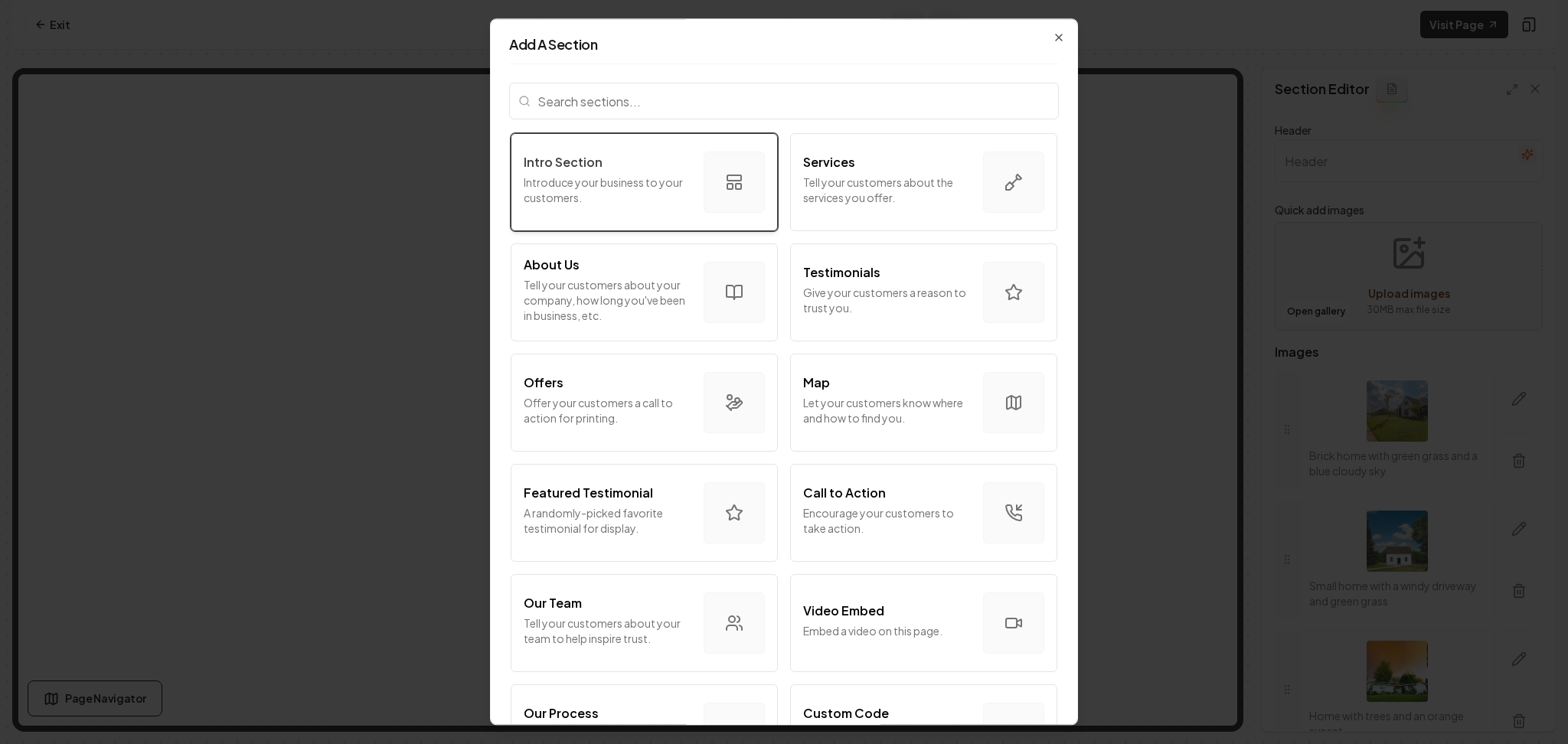
click at [584, 175] on p "Introduce your business to your customers." at bounding box center [608, 189] width 168 height 30
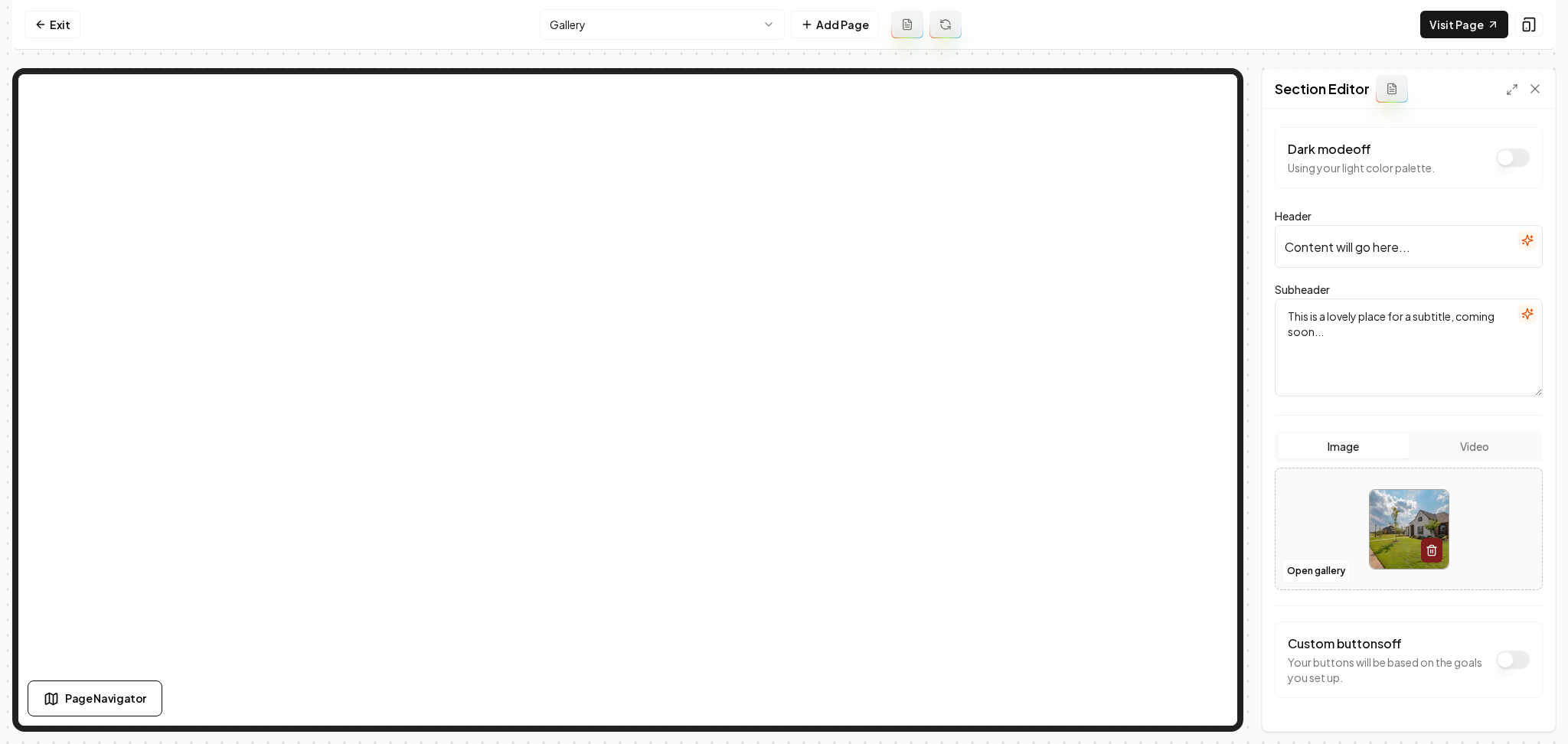
click at [1521, 241] on icon "button" at bounding box center [1528, 241] width 12 height 12
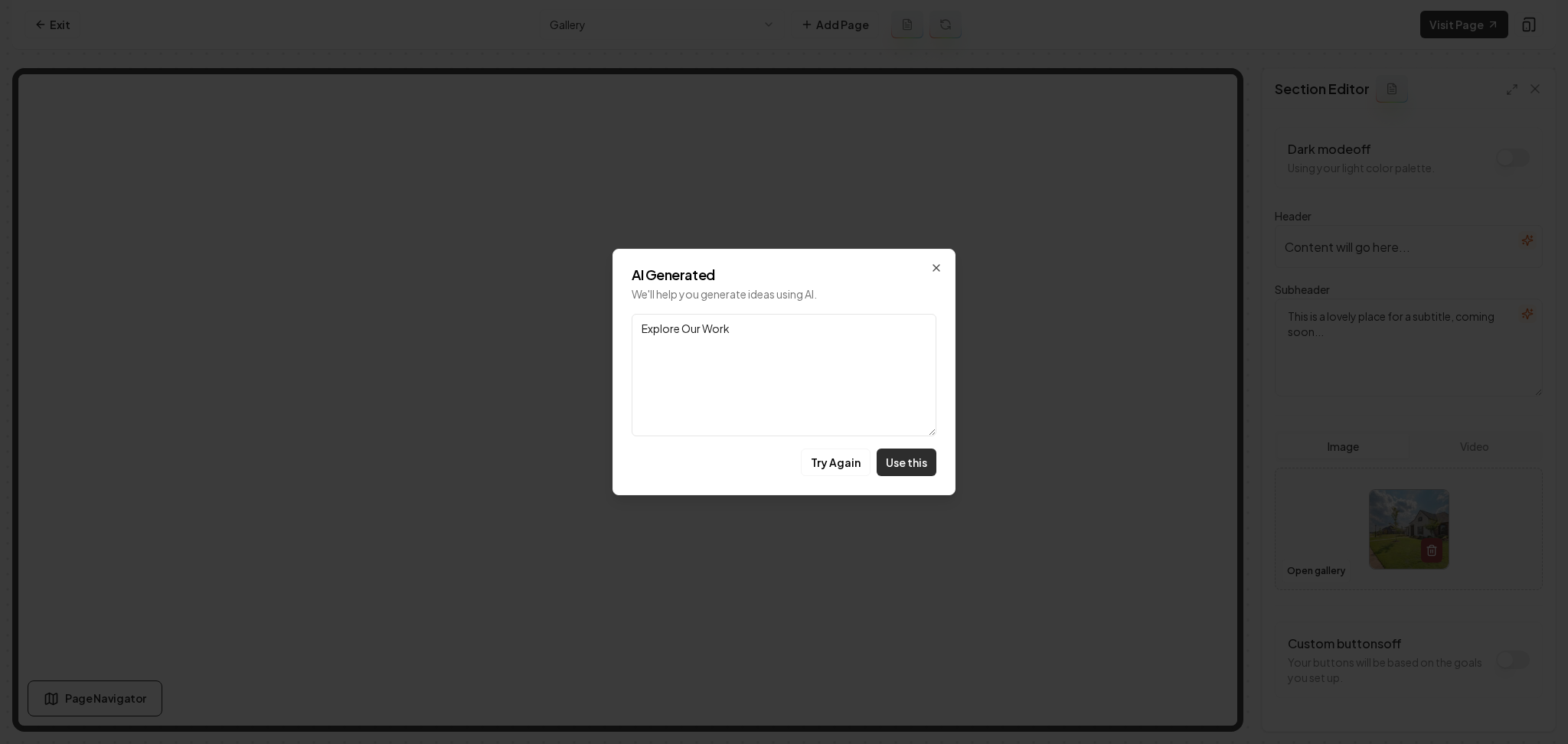
click at [923, 458] on button "Use this" at bounding box center [907, 462] width 60 height 28
type input "Explore Our Work"
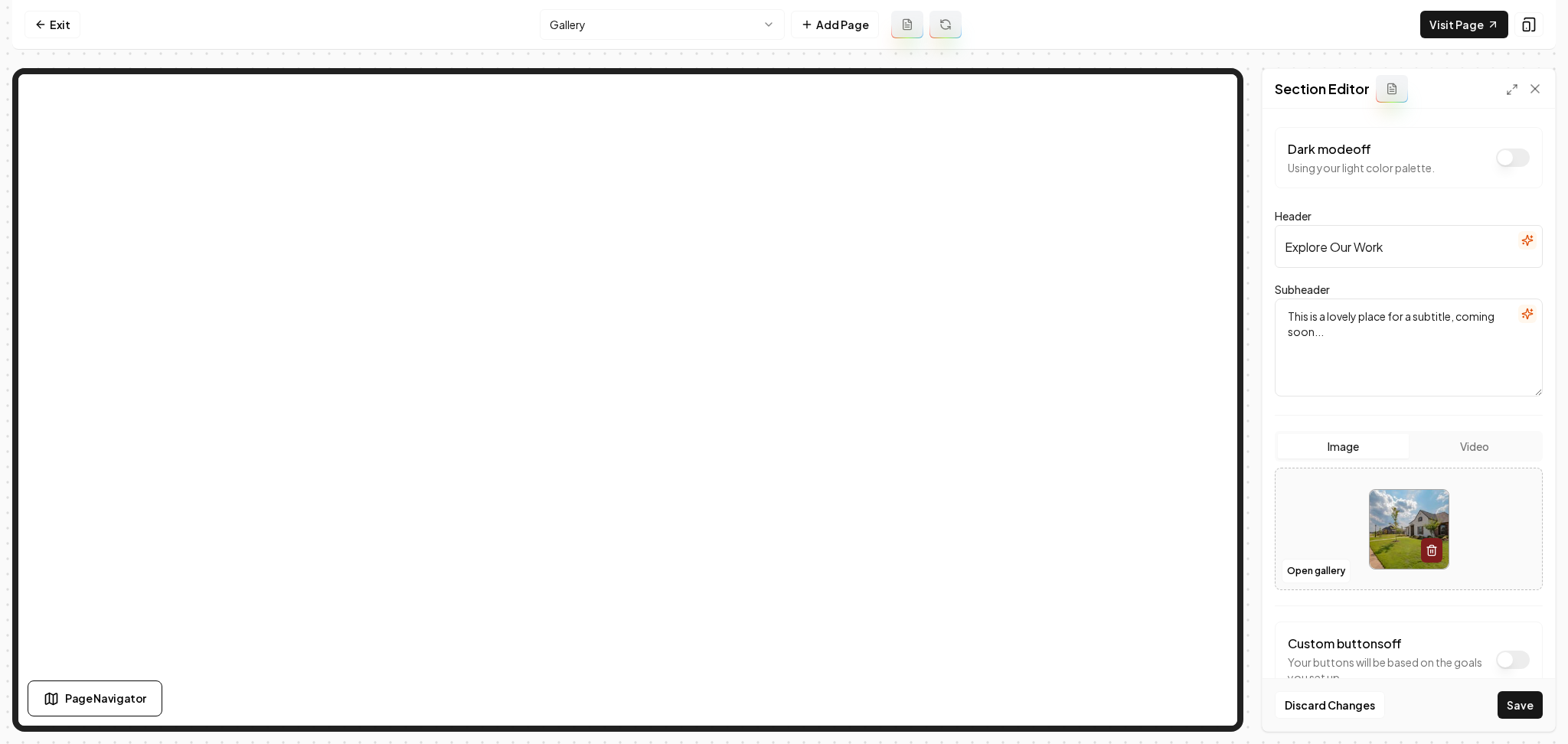
click at [1521, 316] on icon "button" at bounding box center [1528, 314] width 12 height 12
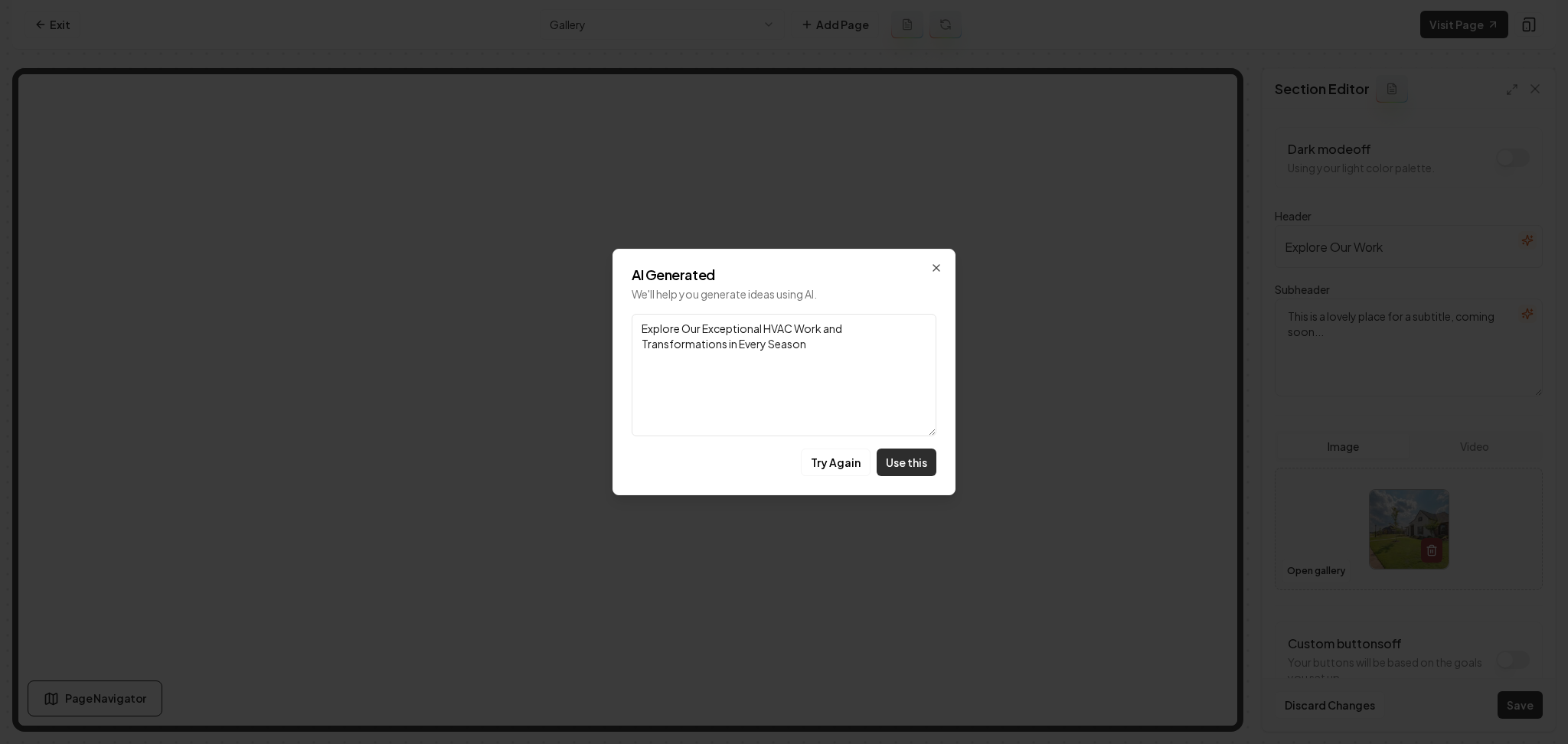
click at [905, 455] on button "Use this" at bounding box center [907, 462] width 60 height 28
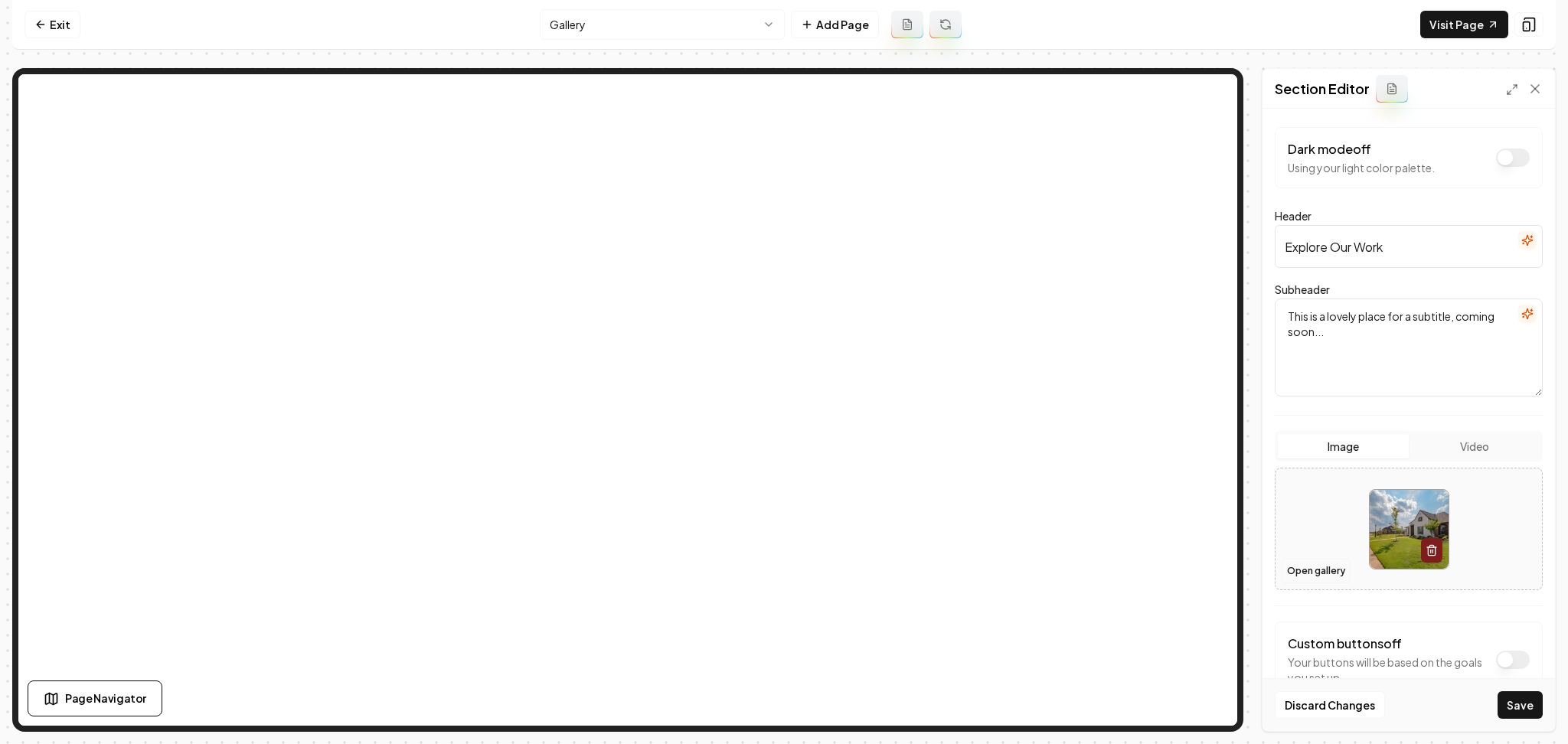
click at [1314, 568] on button "Open gallery" at bounding box center [1316, 571] width 69 height 25
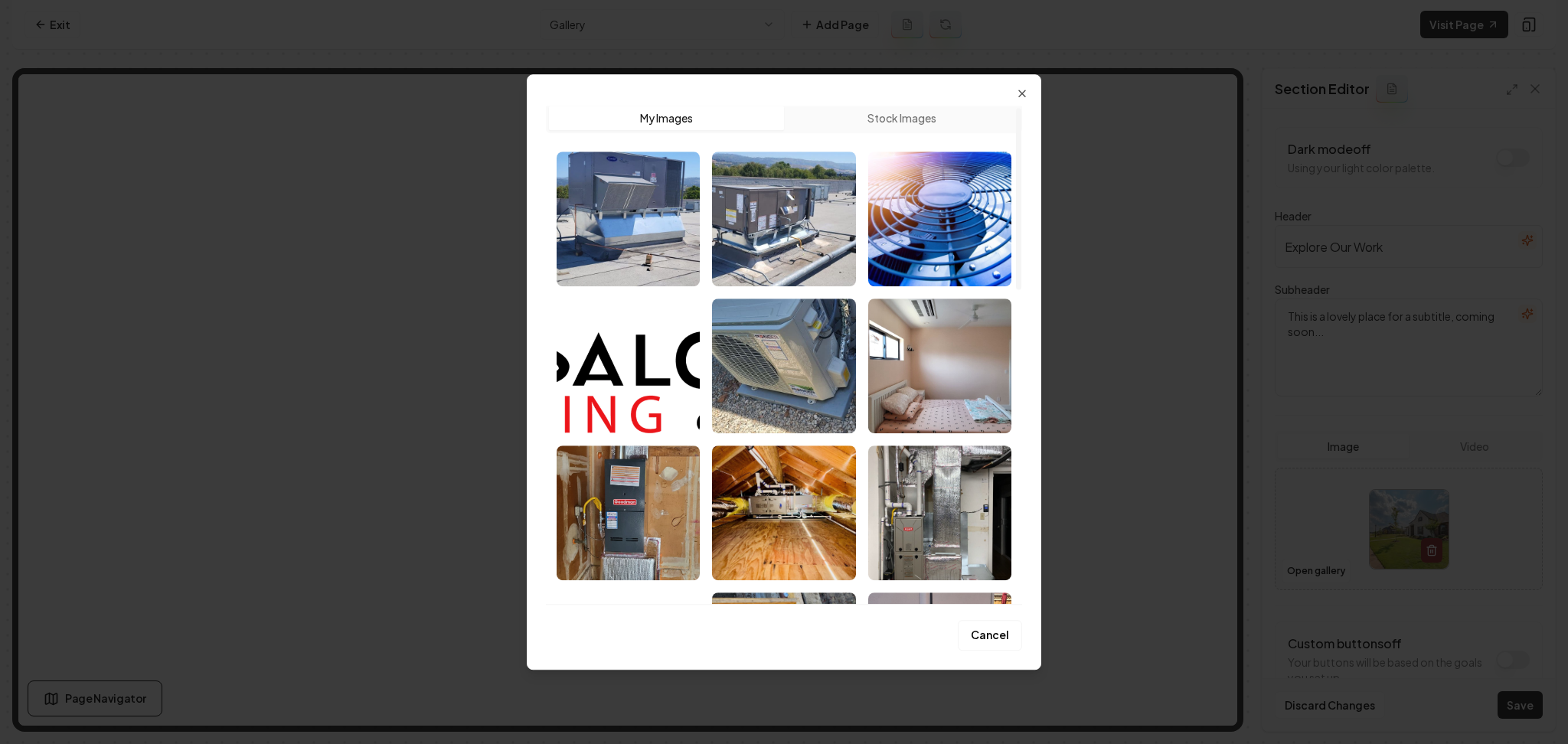
scroll to position [0, 0]
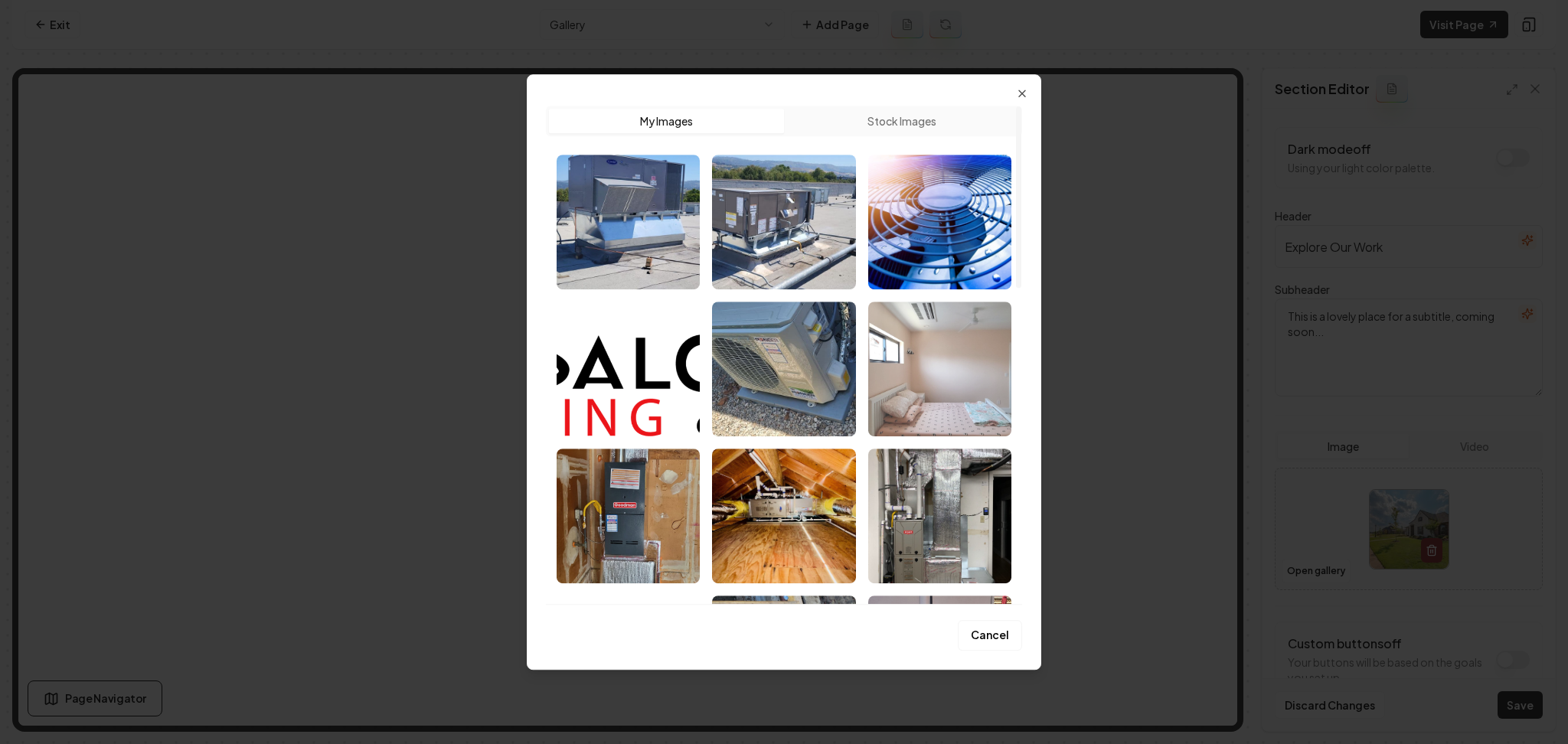
click at [942, 358] on img "Select image image_68af51705c7cd75eb80b3899.jpeg" at bounding box center [940, 369] width 143 height 135
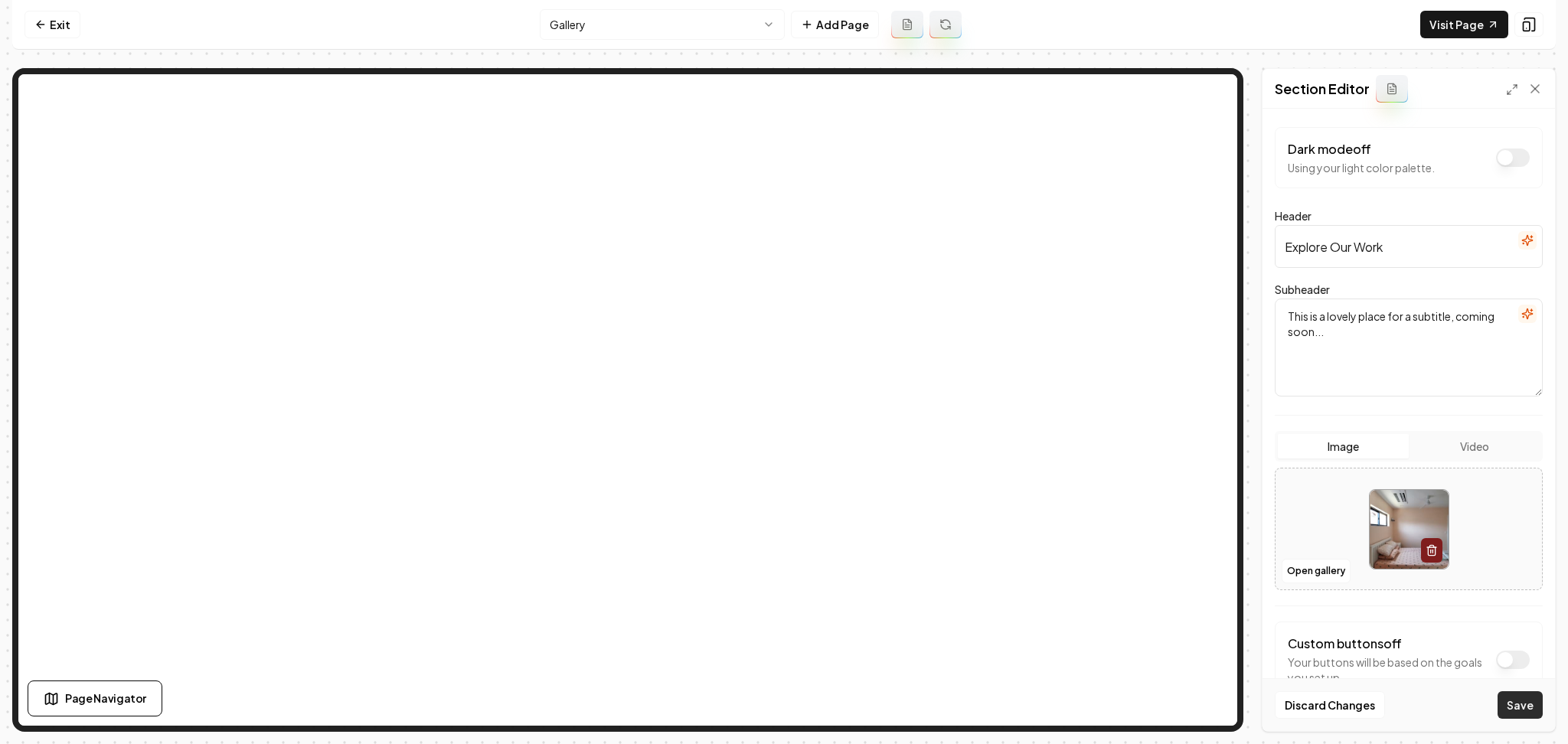
click at [1507, 702] on button "Save" at bounding box center [1521, 705] width 45 height 28
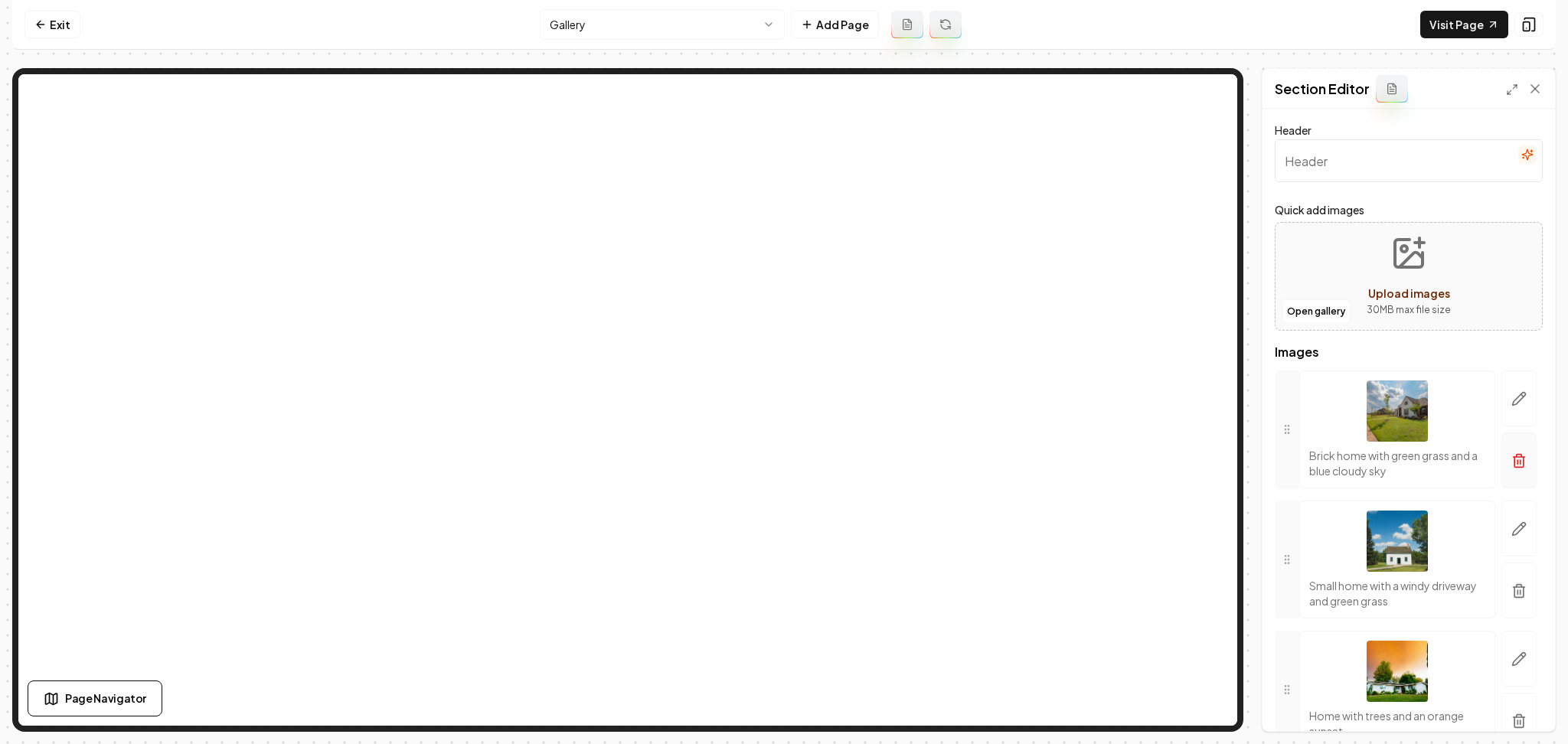
click at [1514, 458] on icon "button" at bounding box center [1519, 462] width 9 height 10
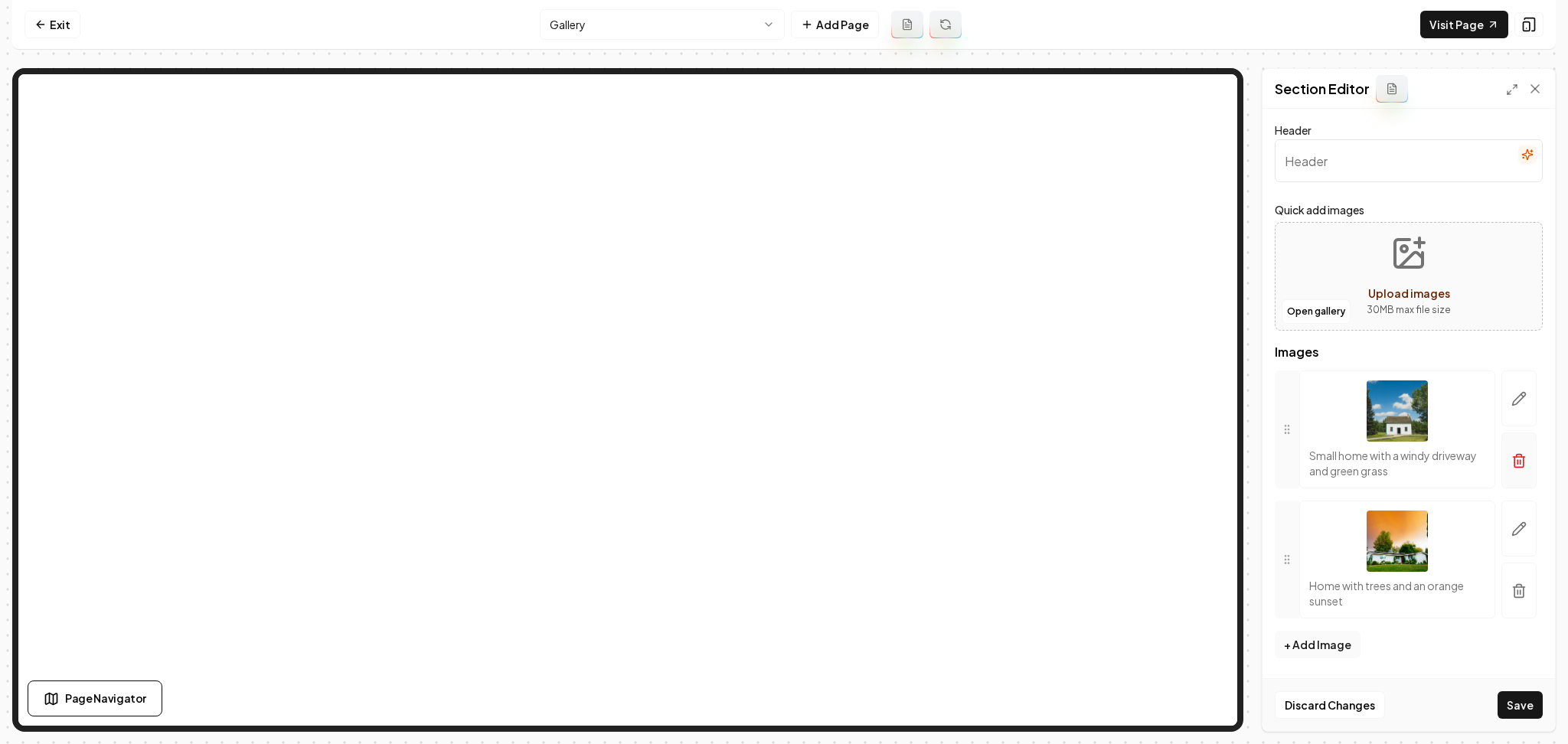
click at [1502, 459] on button "button" at bounding box center [1519, 460] width 35 height 56
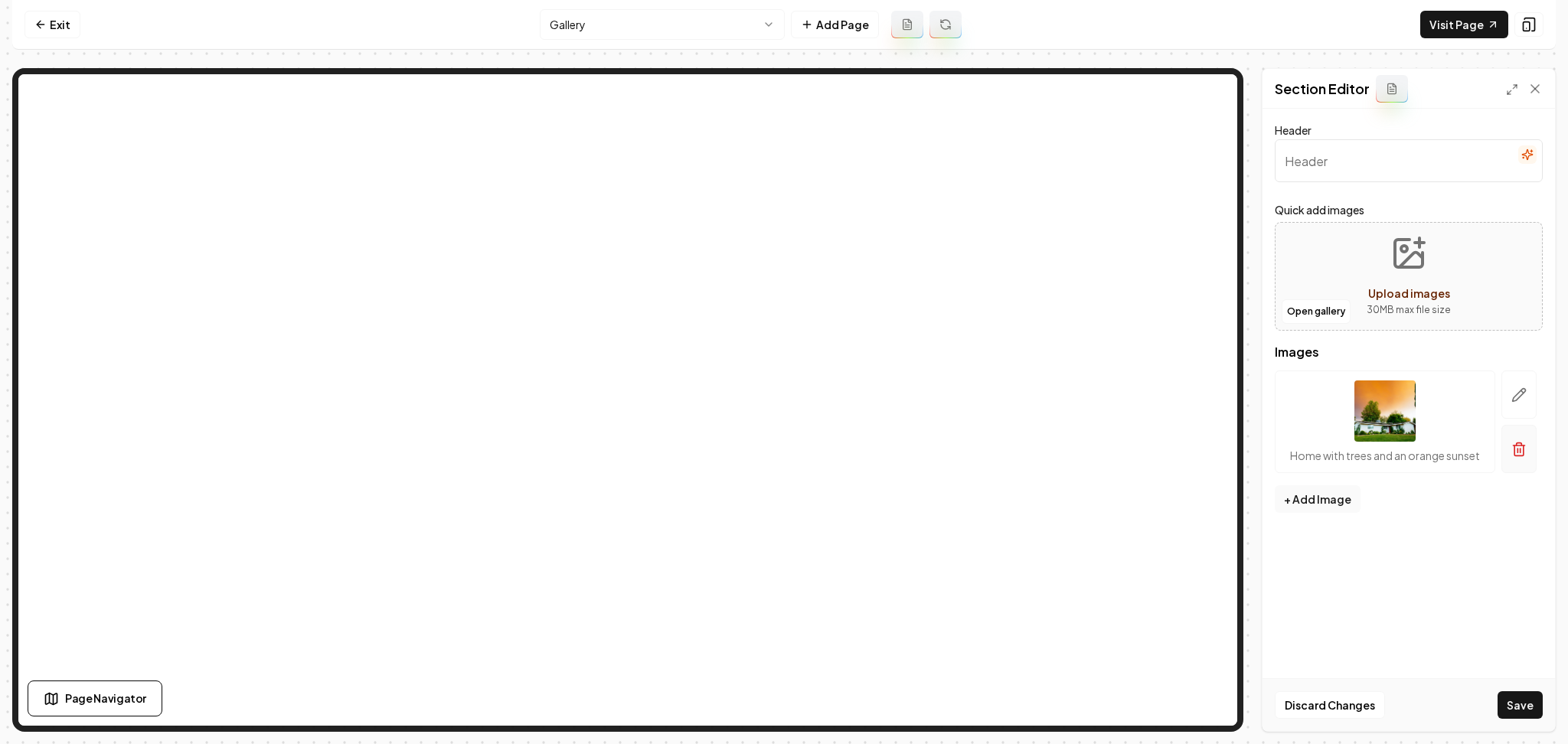
click at [1504, 459] on button "button" at bounding box center [1519, 449] width 35 height 48
click at [1308, 310] on button "Open gallery" at bounding box center [1316, 312] width 69 height 25
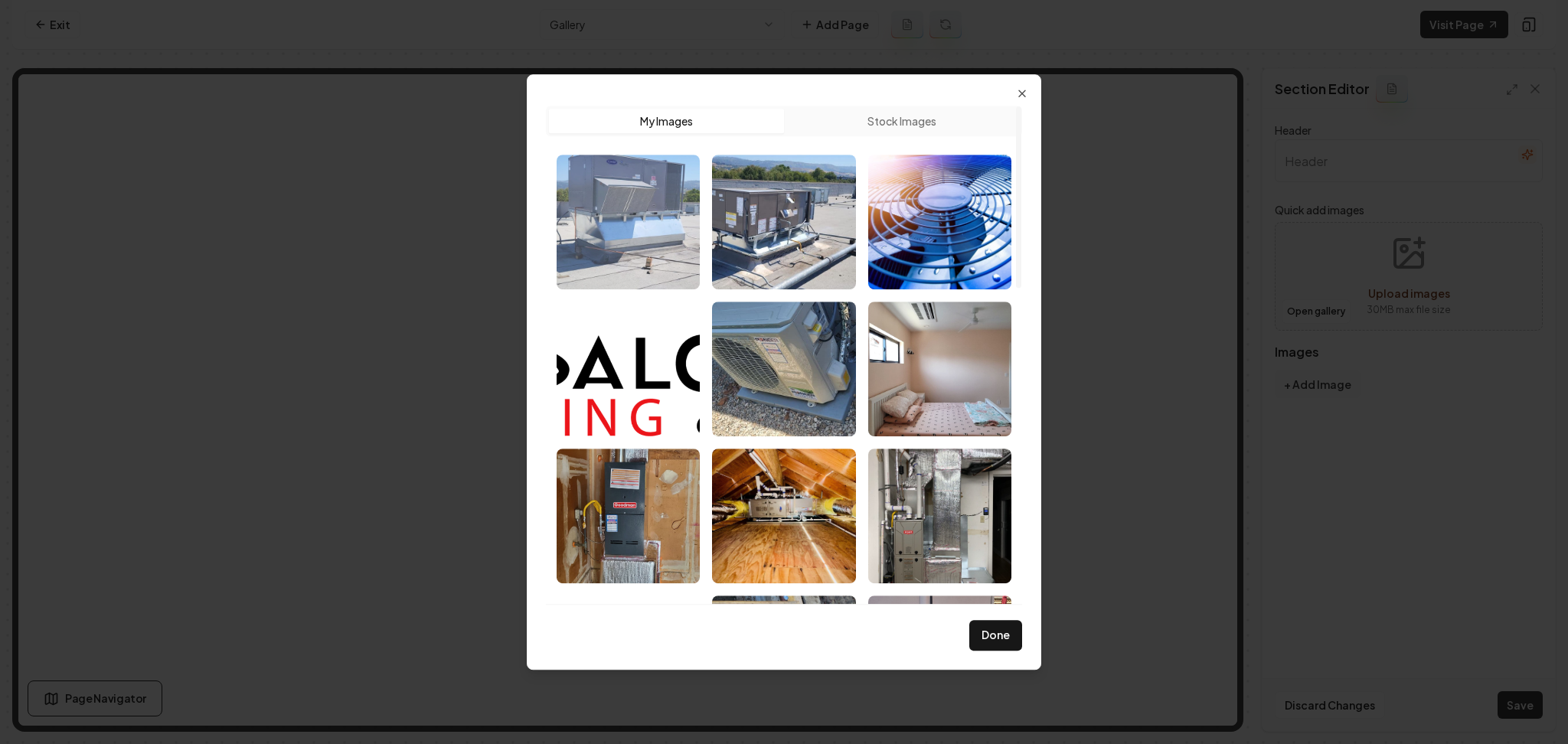
click at [627, 235] on img "Select image image_68af56885c7cd75eb835d875.jpg" at bounding box center [628, 222] width 143 height 135
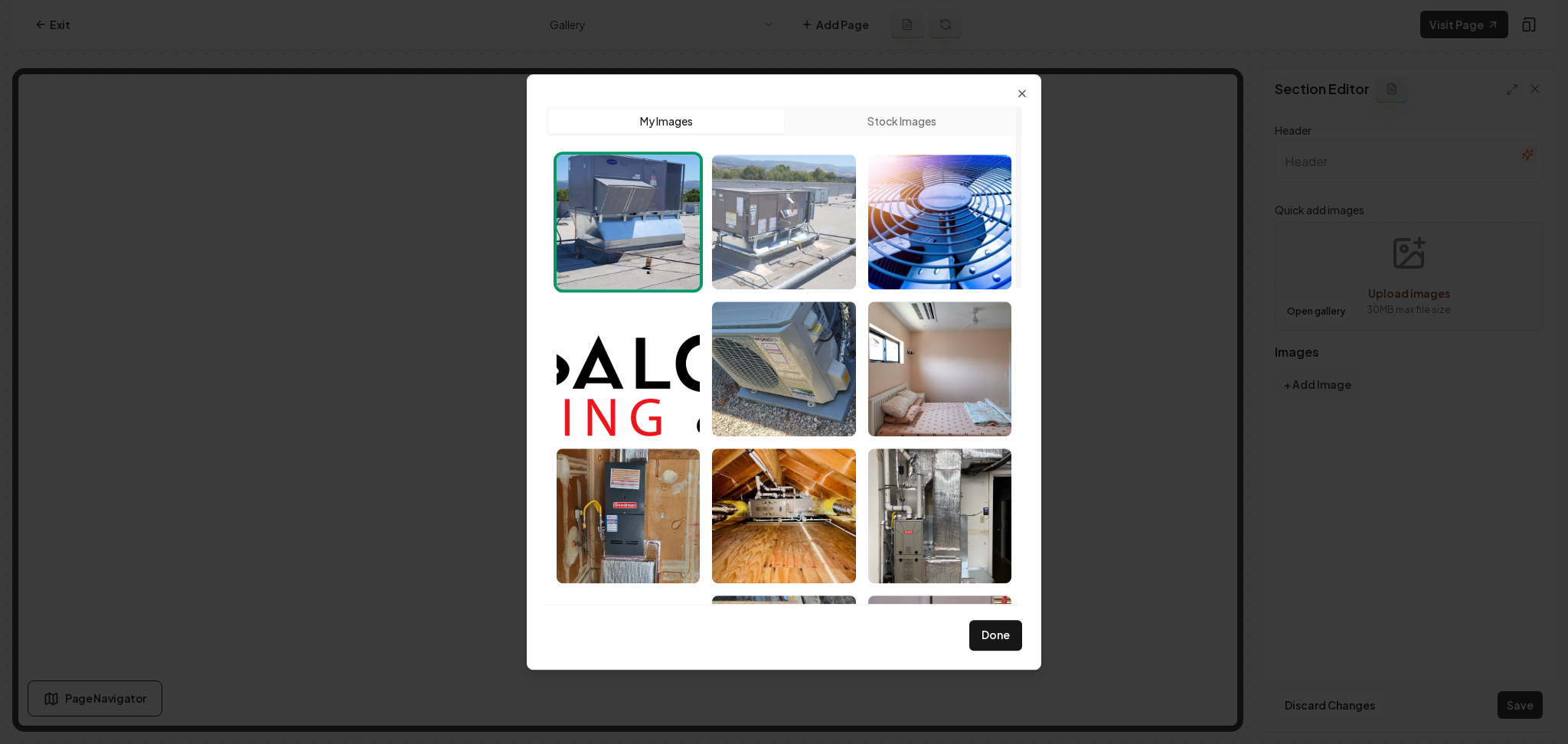
click at [770, 233] on img "Select image image_68af55c45c7cd75eb82e83ca.jpg" at bounding box center [783, 222] width 143 height 135
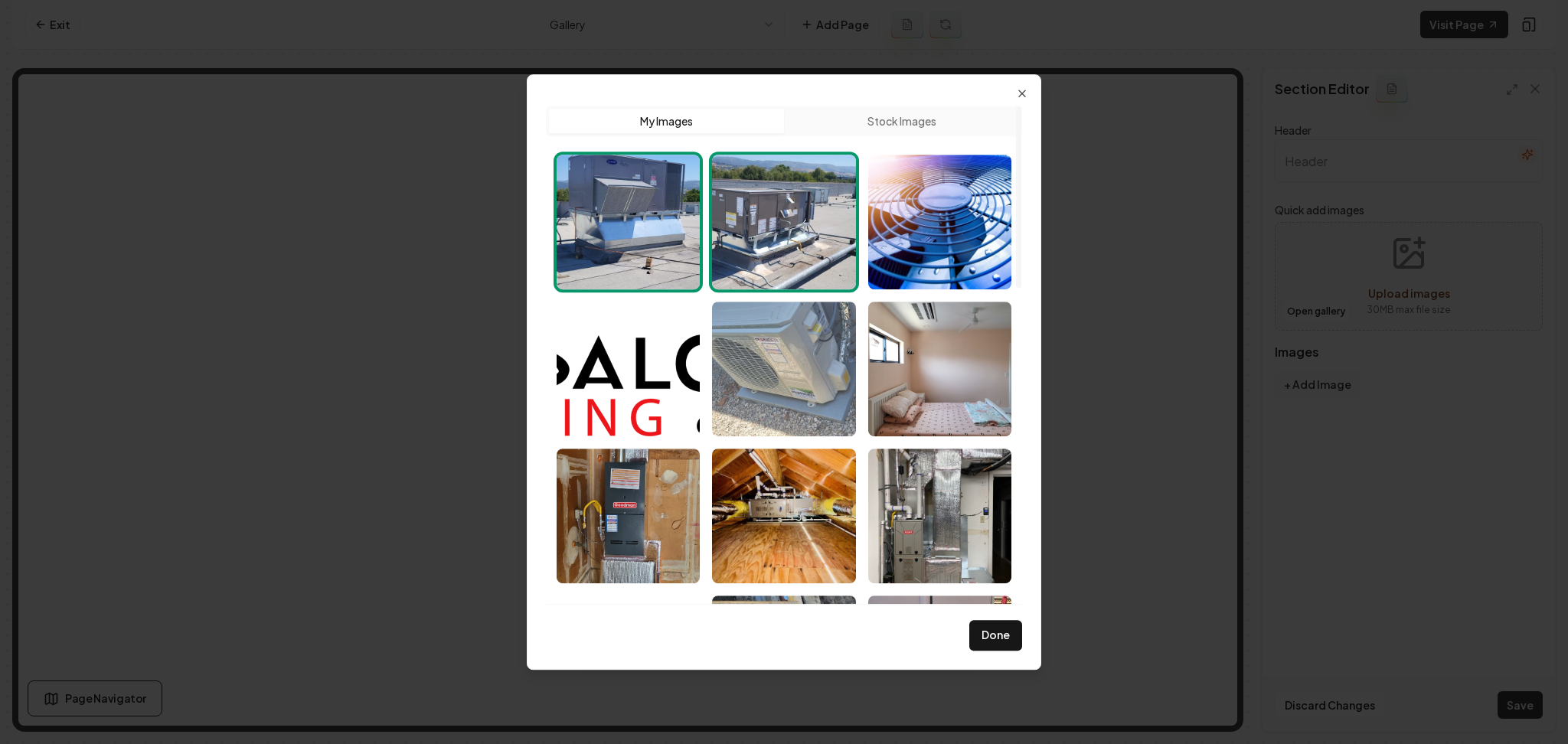
click at [804, 397] on img "Select image image_68af51715c7cd75eb80b4142.jpeg" at bounding box center [783, 369] width 143 height 135
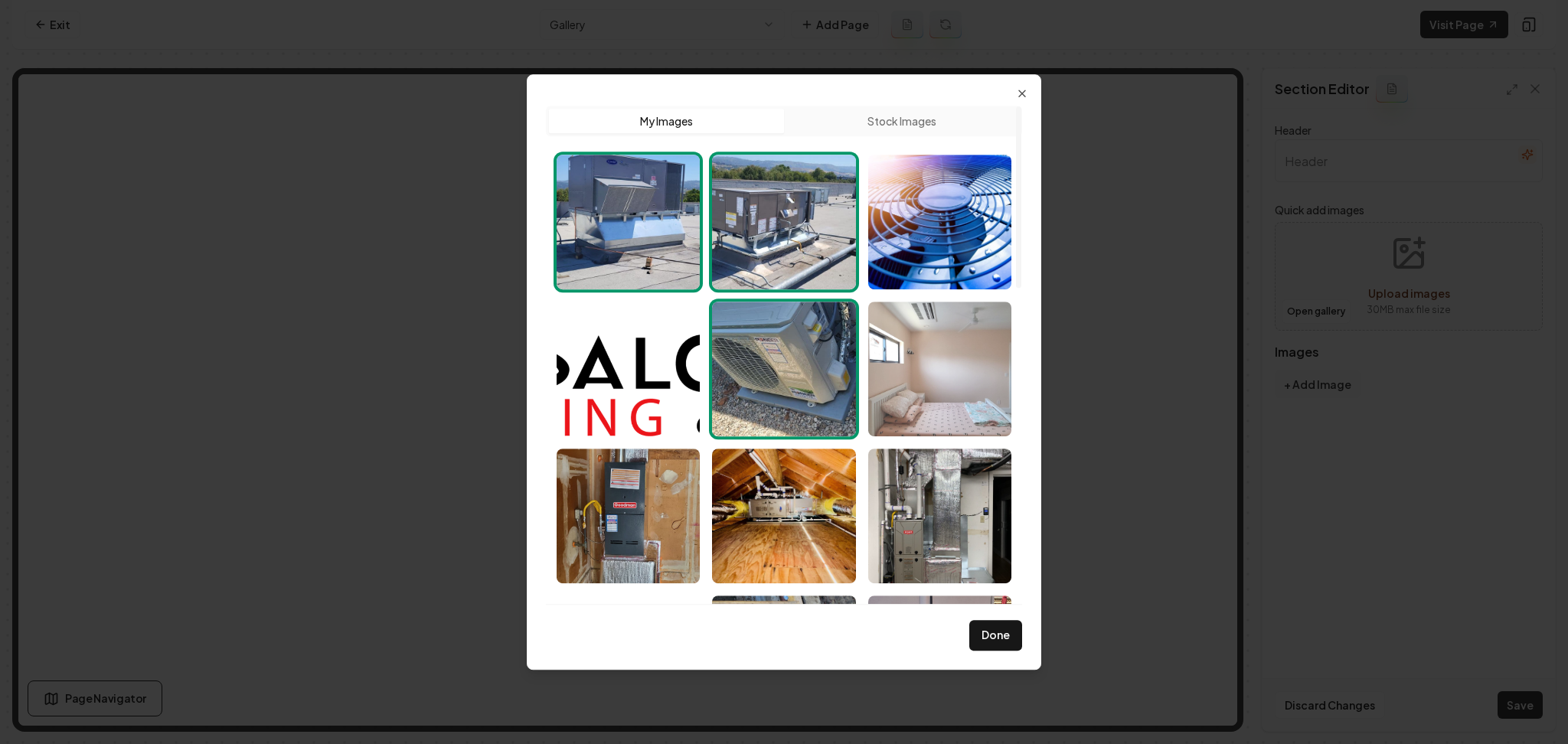
click at [943, 414] on img "Select image image_68af51705c7cd75eb80b3899.jpeg" at bounding box center [940, 369] width 143 height 135
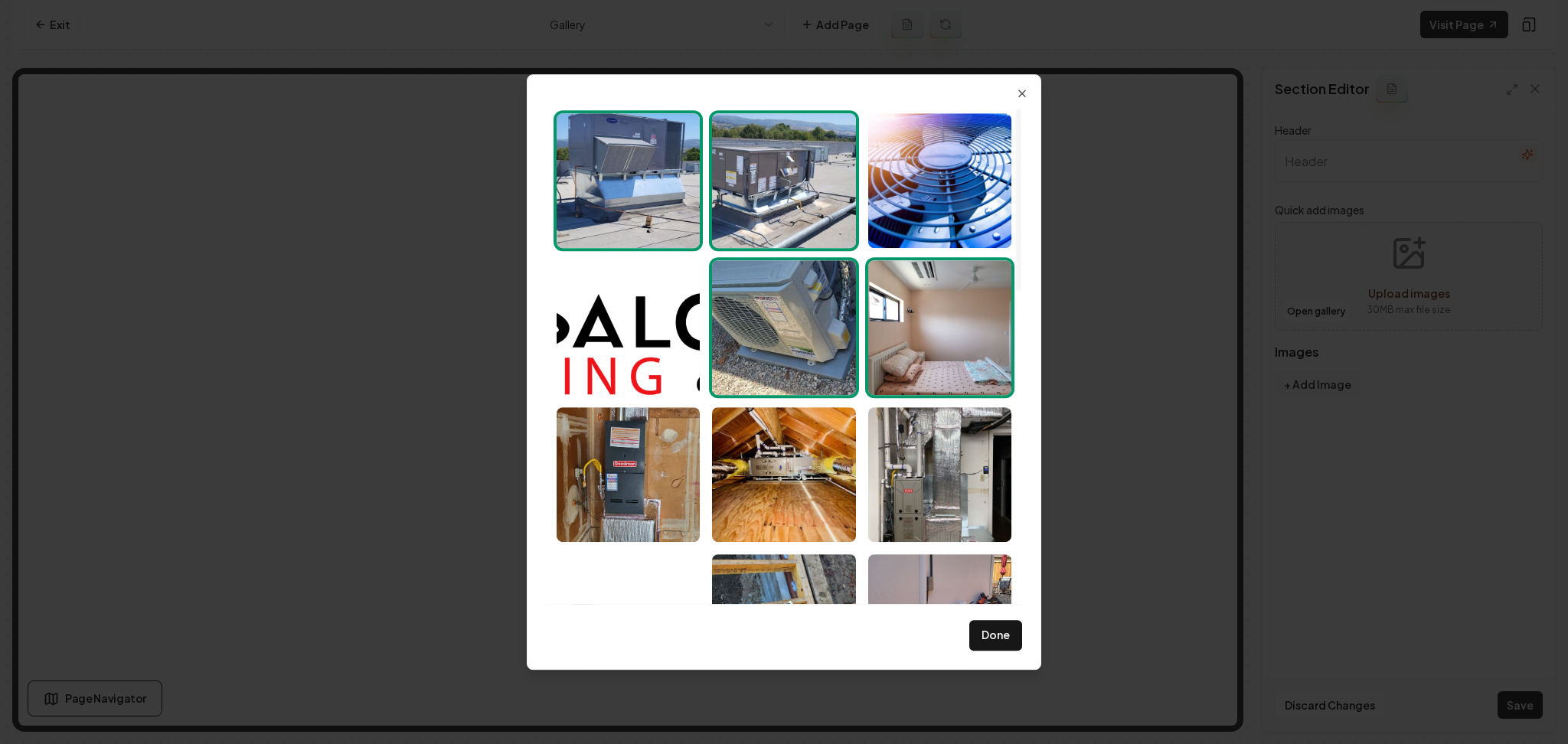
scroll to position [203, 0]
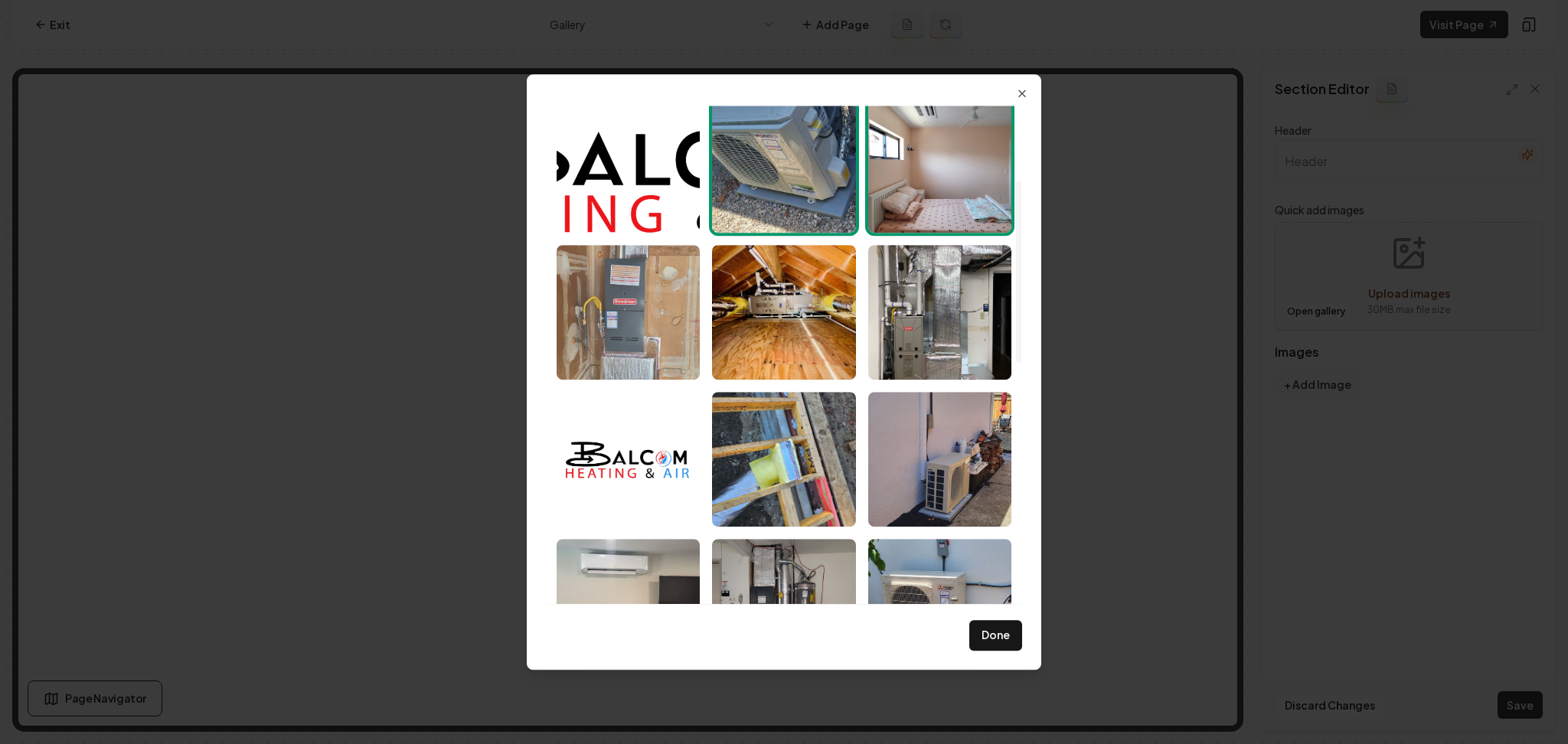
click at [631, 324] on img "Select image image_68af51705c7cd75eb80b38a1.jpeg" at bounding box center [628, 313] width 143 height 135
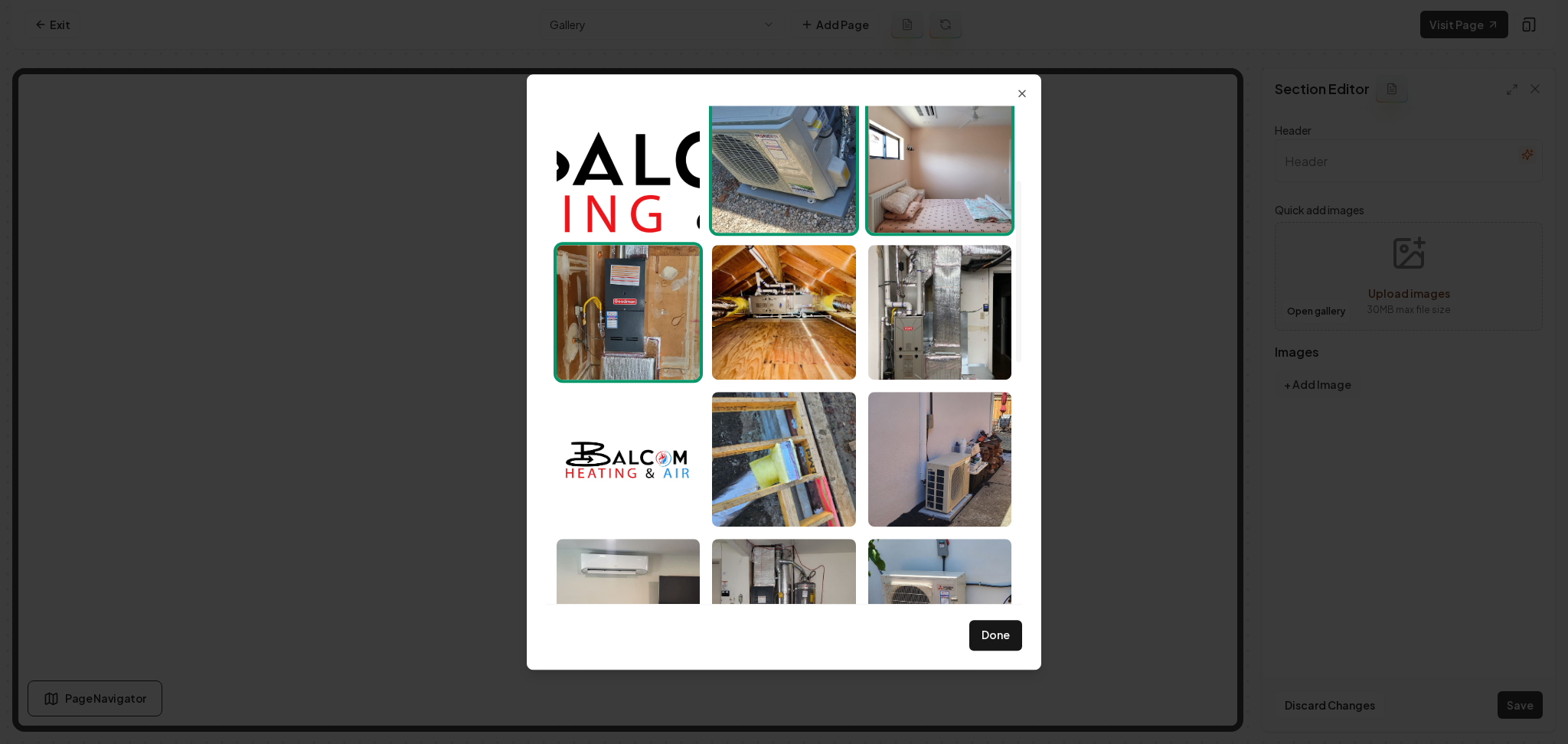
drag, startPoint x: 706, startPoint y: 319, endPoint x: 776, endPoint y: 312, distance: 70.3
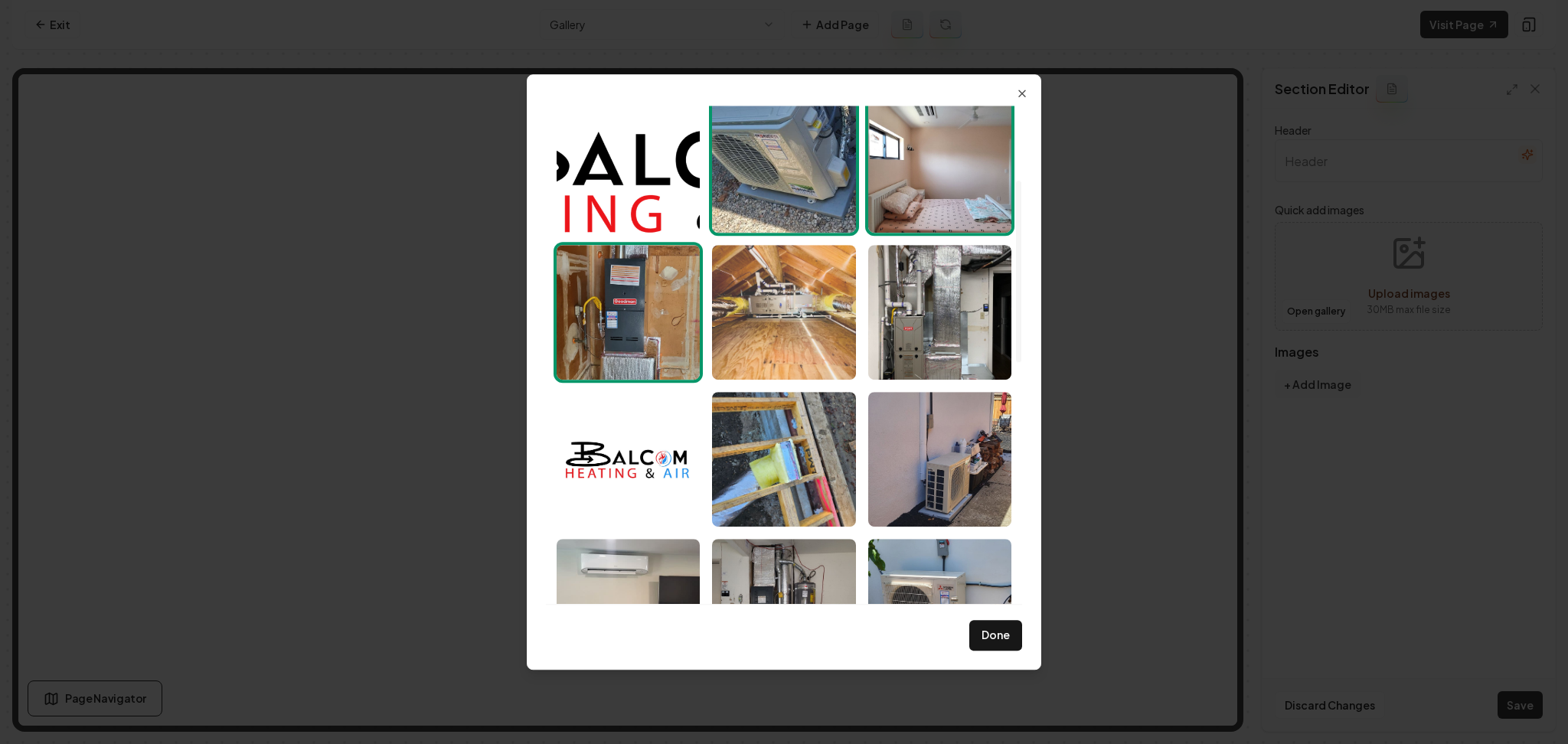
click at [707, 319] on div at bounding box center [784, 606] width 467 height 1323
click at [776, 312] on img "Select image image_68af516f5c7cd75eb80b2fcc.jpeg" at bounding box center [783, 313] width 143 height 135
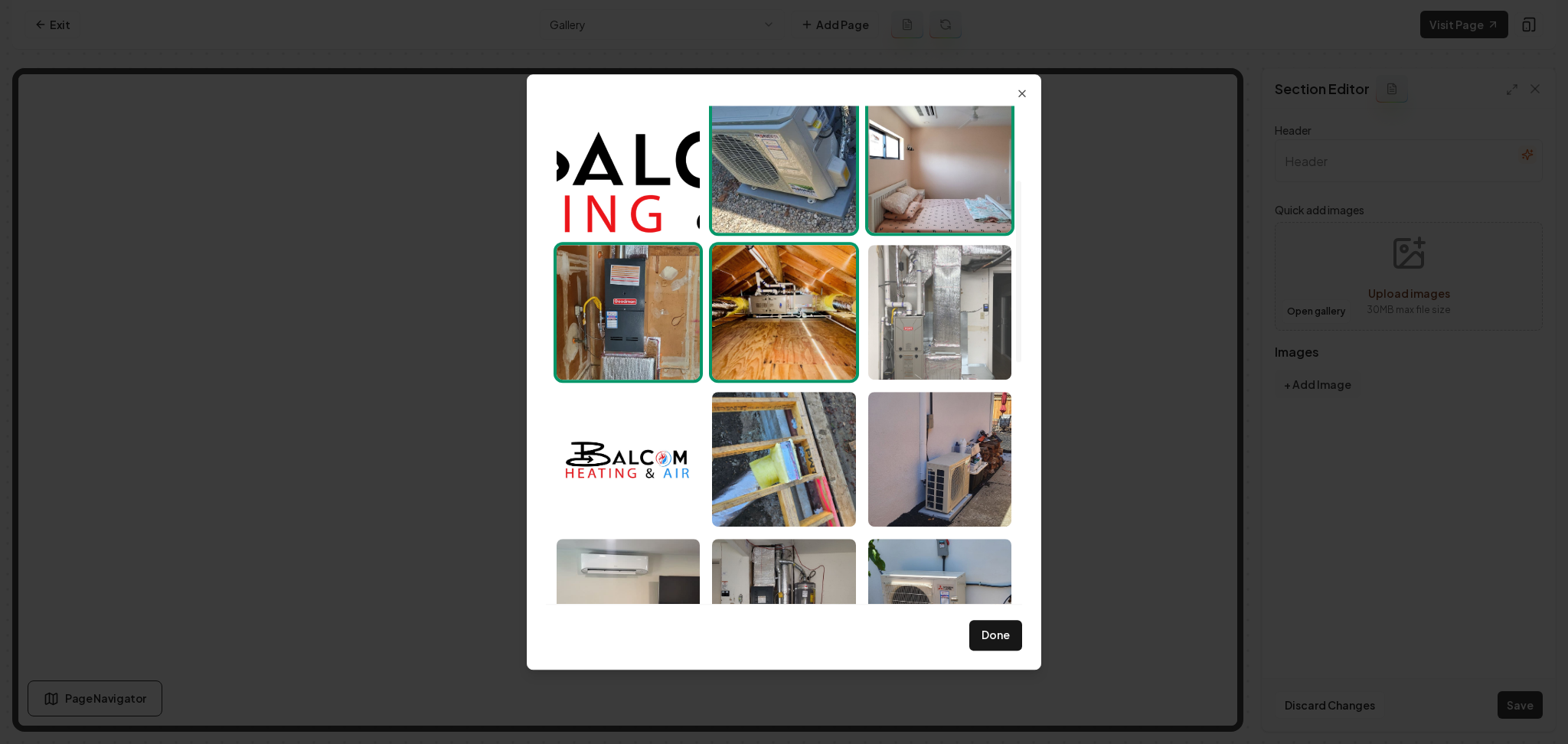
click at [910, 312] on img "Select image image_68af516f5c7cd75eb80b2f00.jpeg" at bounding box center [940, 313] width 143 height 135
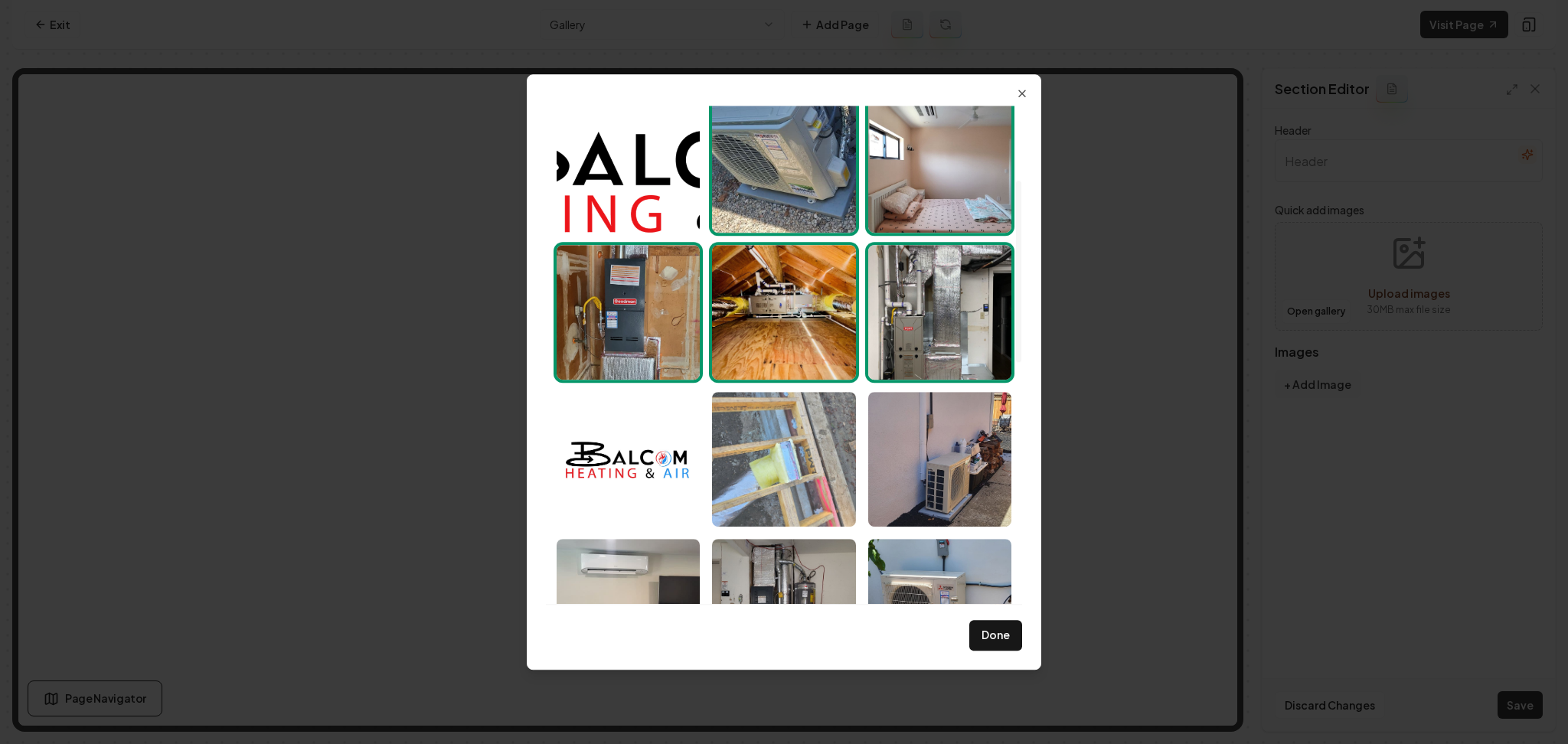
drag, startPoint x: 911, startPoint y: 469, endPoint x: 838, endPoint y: 467, distance: 73.0
click at [911, 469] on img "Select image image_68af516f5c7cd75eb80b2c23.jpeg" at bounding box center [940, 459] width 143 height 135
click at [820, 467] on img "Select image image_68af516f5c7cd75eb80b3209.jpeg" at bounding box center [783, 459] width 143 height 135
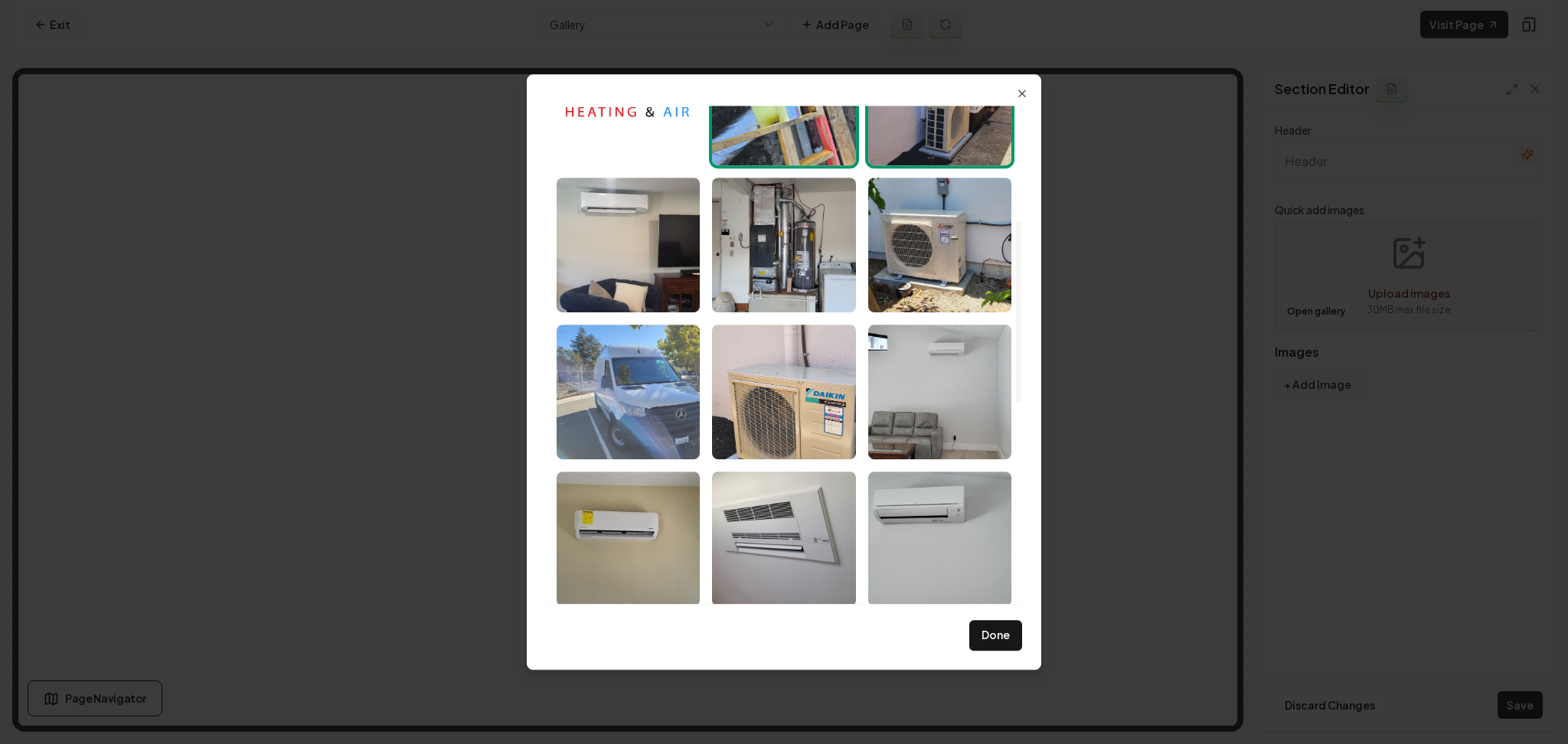
scroll to position [612, 0]
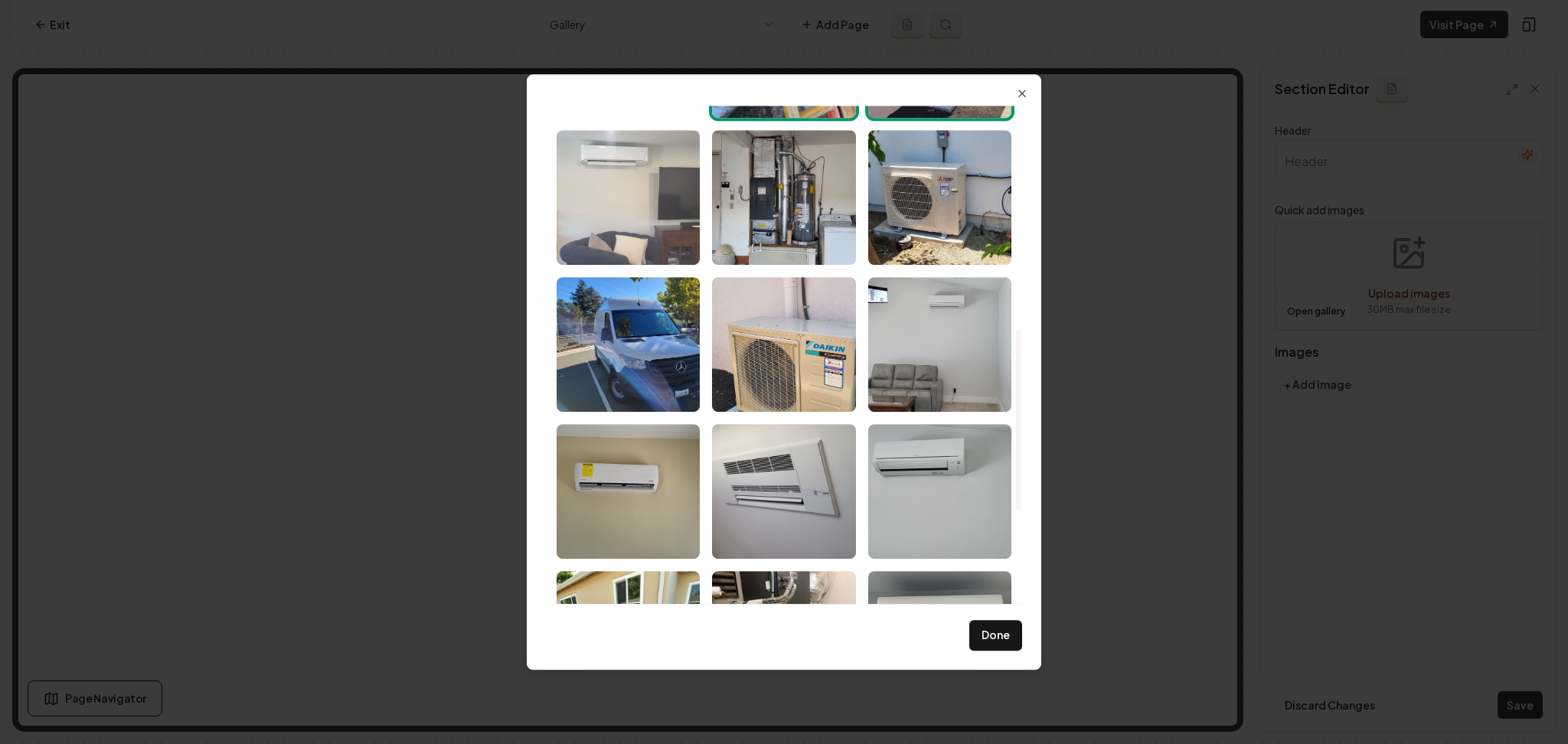
click at [594, 195] on img "Select image image_68af516e5c7cd75eb80b2543.jpeg" at bounding box center [628, 198] width 143 height 135
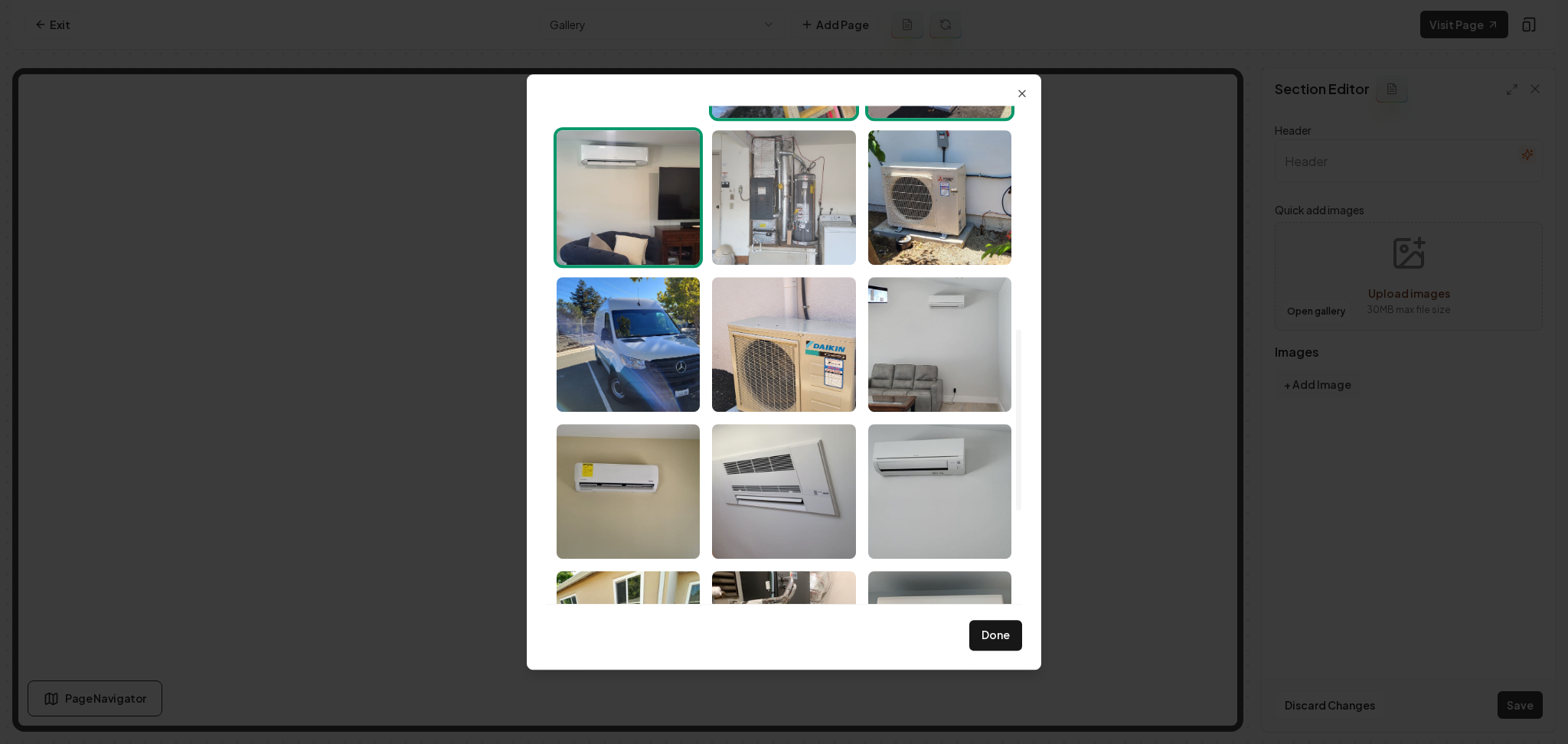
click at [737, 202] on img "Select image image_68af516f5c7cd75eb80b2c14.jpeg" at bounding box center [783, 198] width 143 height 135
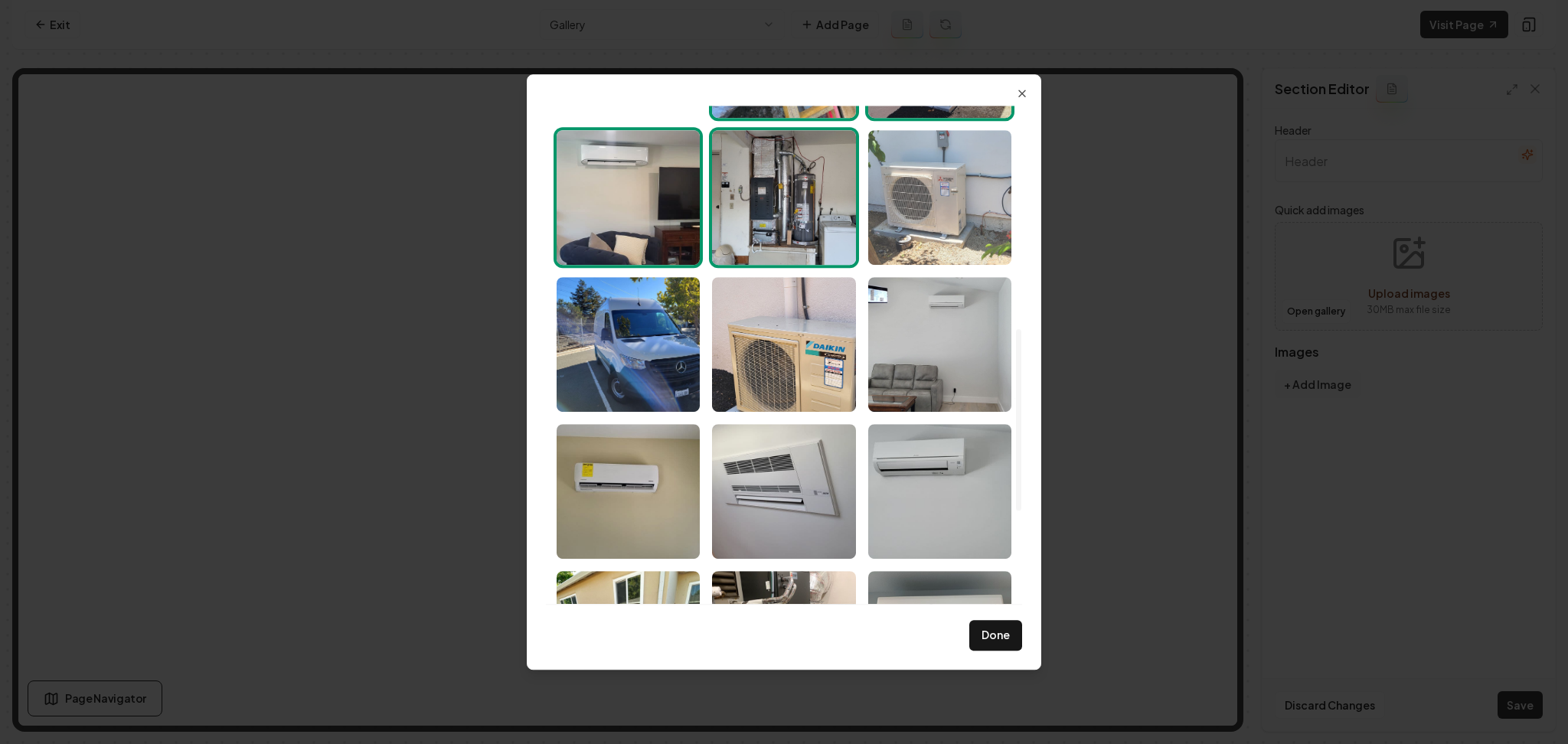
click at [897, 202] on img "Select image image_68af516f5c7cd75eb80b2a83.jpeg" at bounding box center [940, 198] width 143 height 135
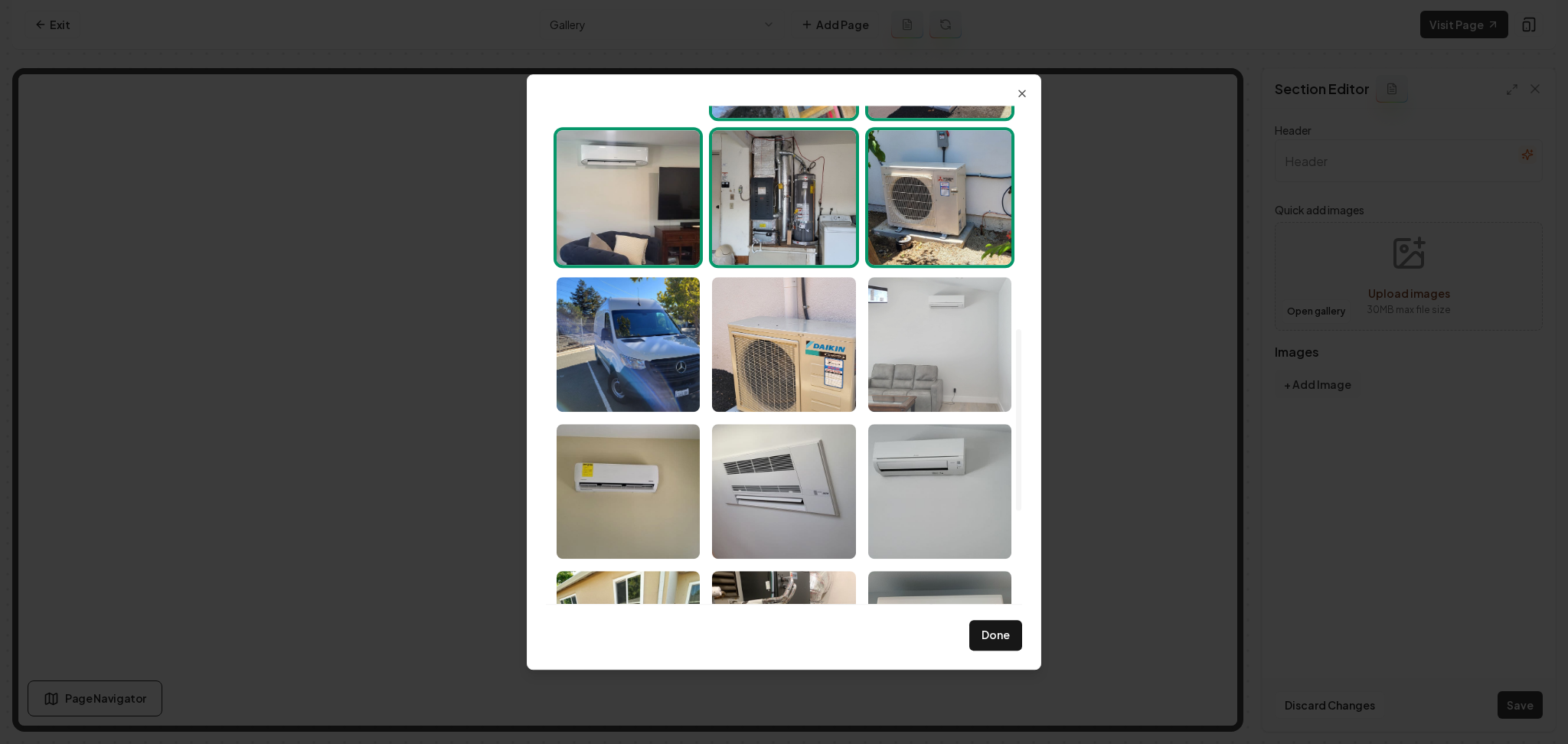
click at [927, 337] on img "Select image image_68af516e5c7cd75eb80b2575.jpeg" at bounding box center [940, 344] width 143 height 135
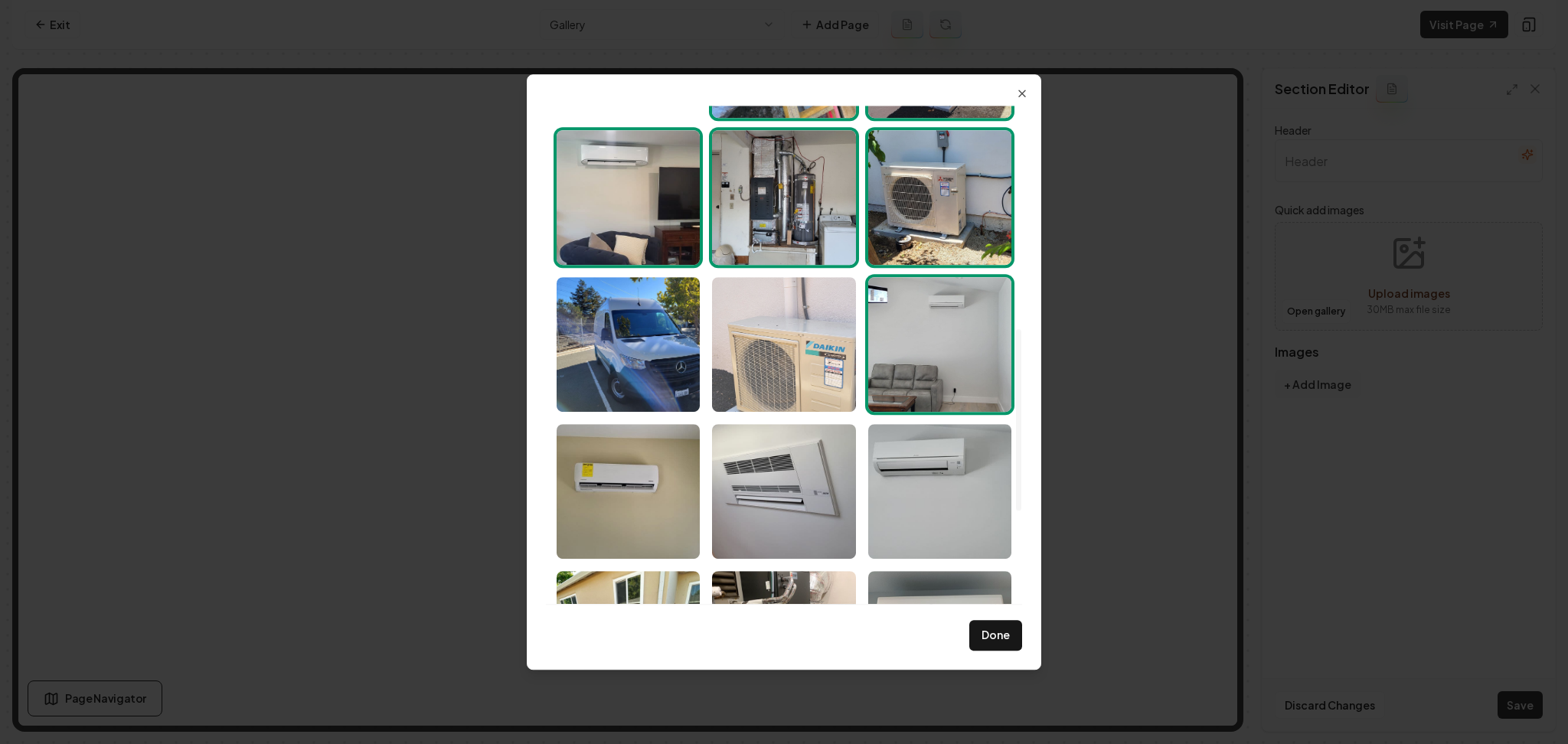
click at [787, 369] on img "Select image image_68af516f5c7cd75eb80b2b2d.jpeg" at bounding box center [783, 344] width 143 height 135
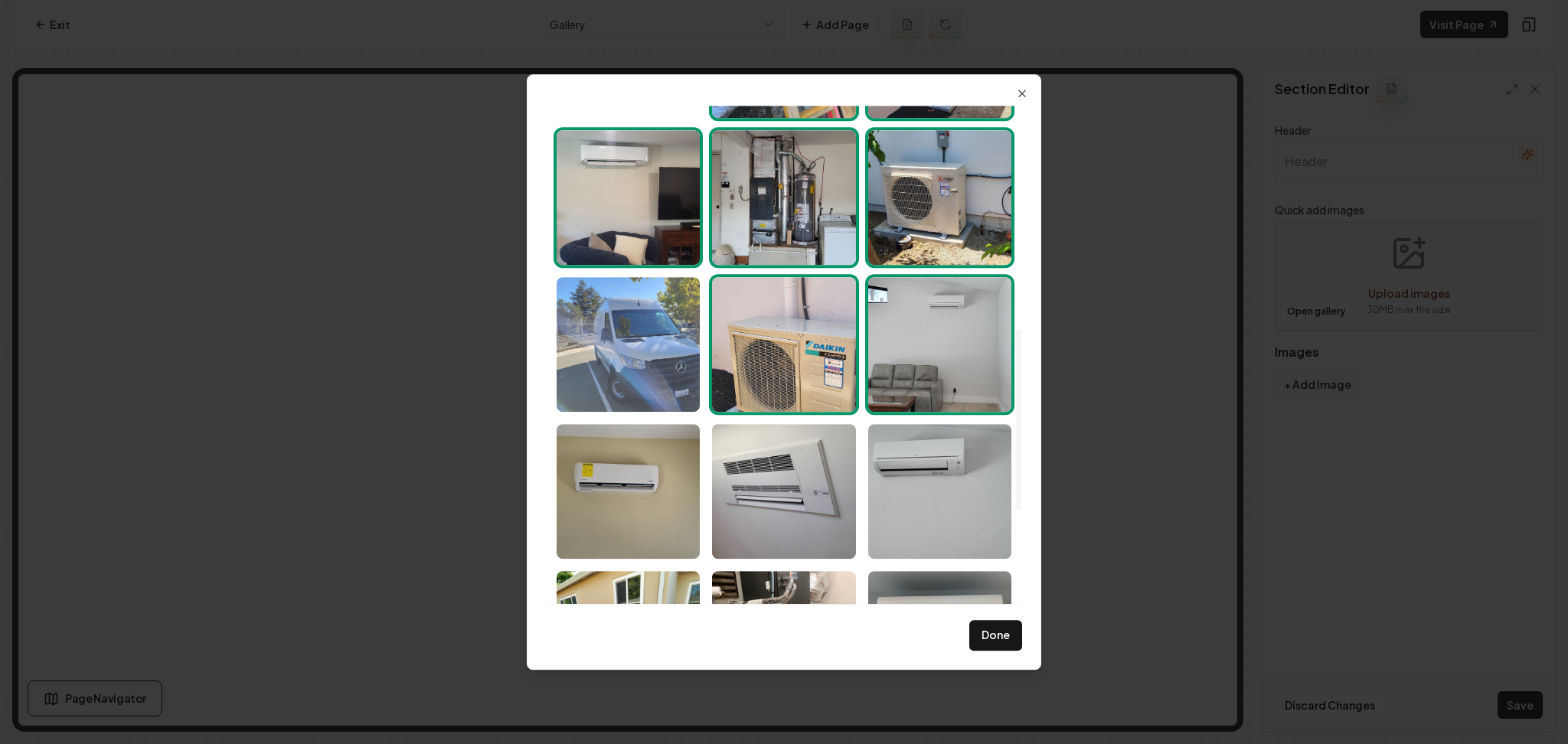
click at [666, 365] on img "Select image image_68af516f5c7cd75eb80b2907.jpeg" at bounding box center [628, 344] width 143 height 135
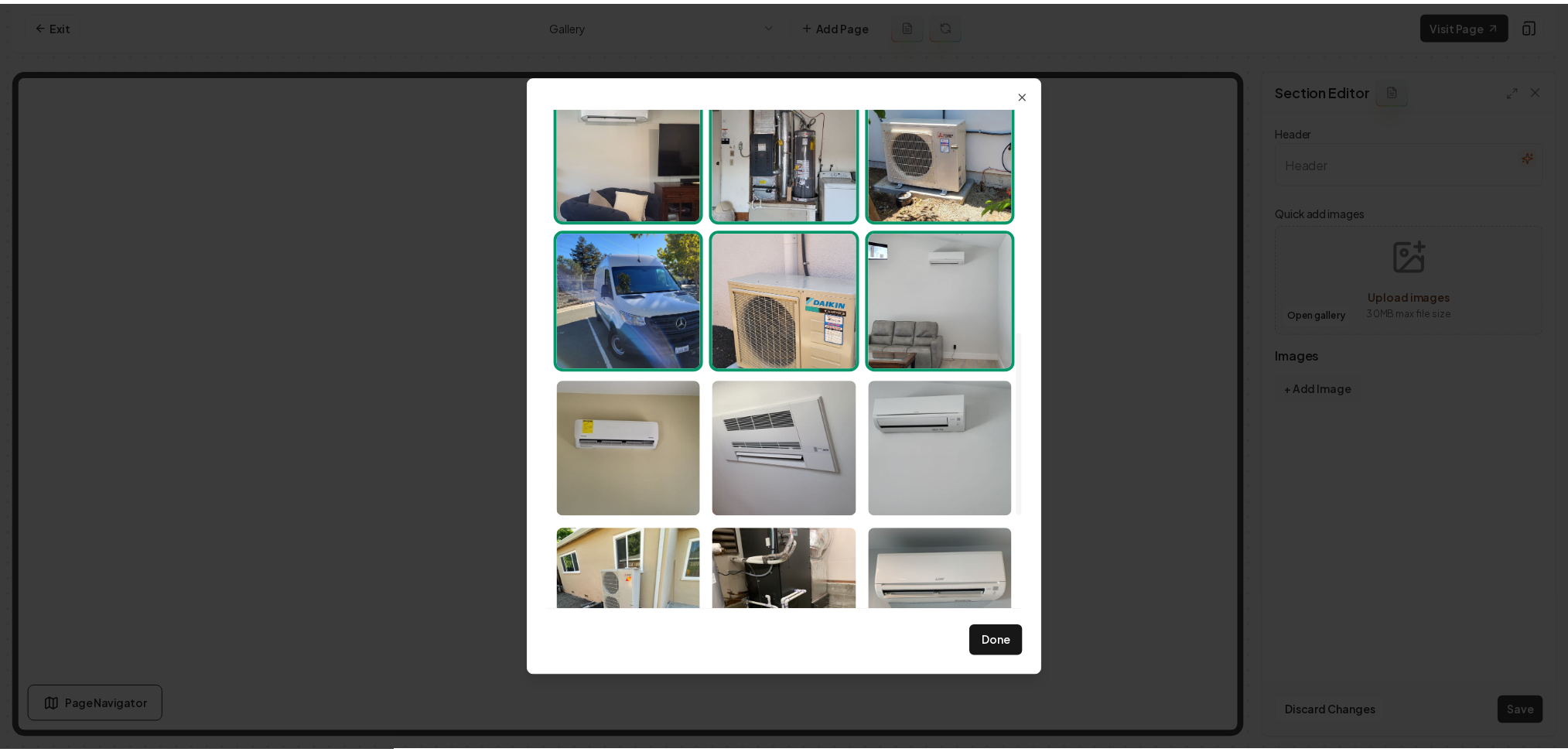
scroll to position [721, 0]
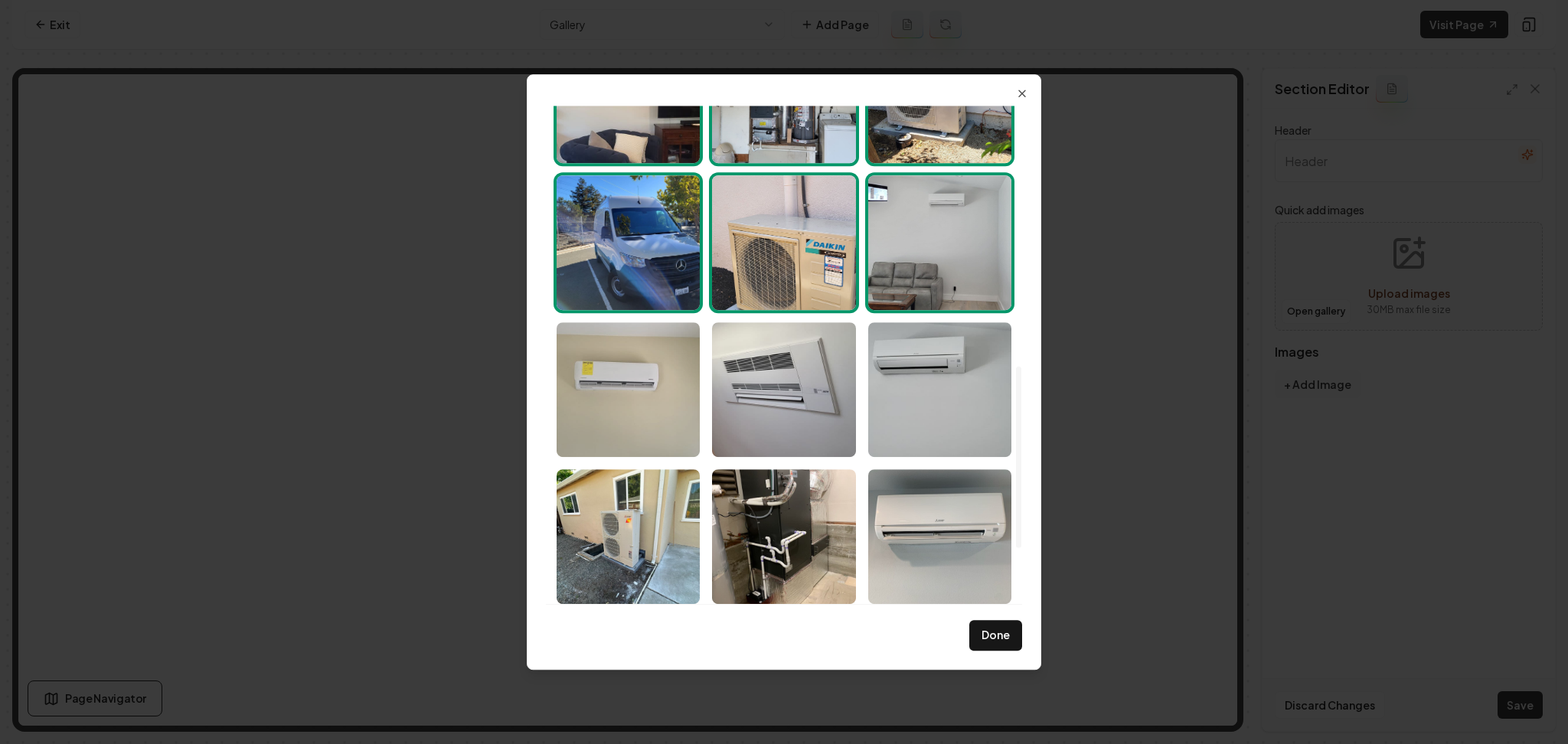
click at [661, 399] on img "Select image image_68af516e5c7cd75eb80b26e8.jpeg" at bounding box center [628, 389] width 143 height 135
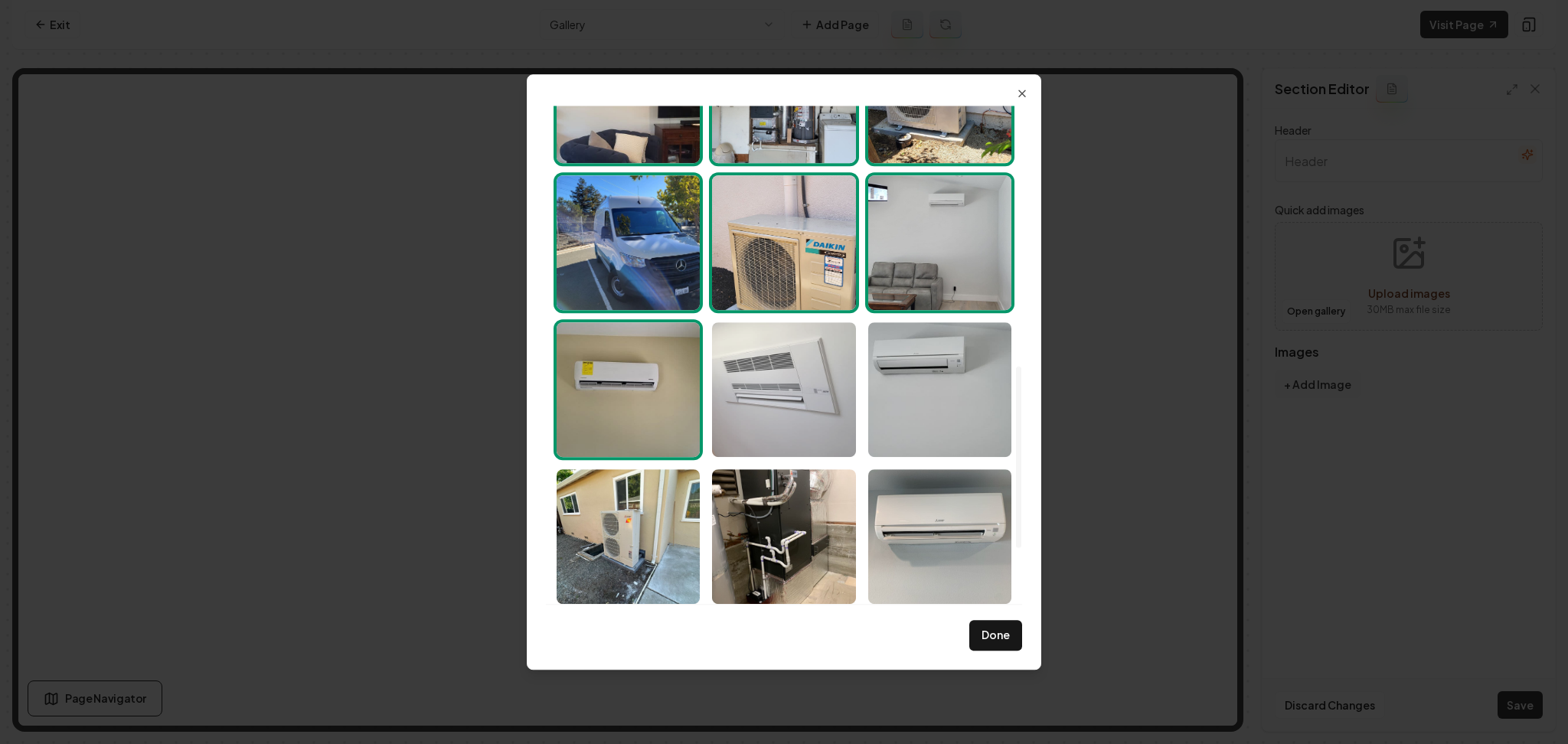
click at [815, 403] on img "Select image image_68af516e5c7cd75eb80b2653.jpeg" at bounding box center [783, 389] width 143 height 135
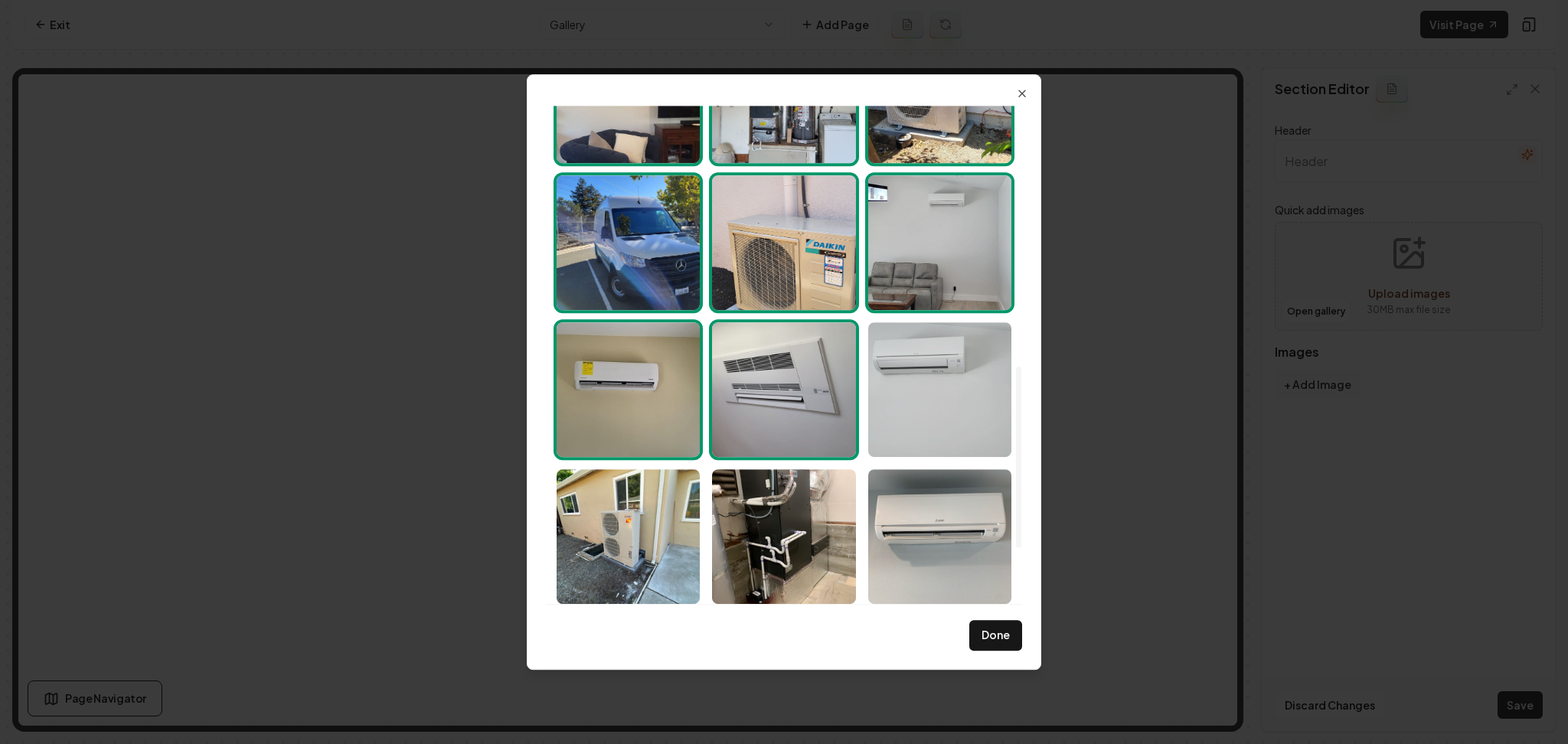
click at [934, 402] on img "Select image image_68af516e5c7cd75eb80b24b3.jpeg" at bounding box center [940, 389] width 143 height 135
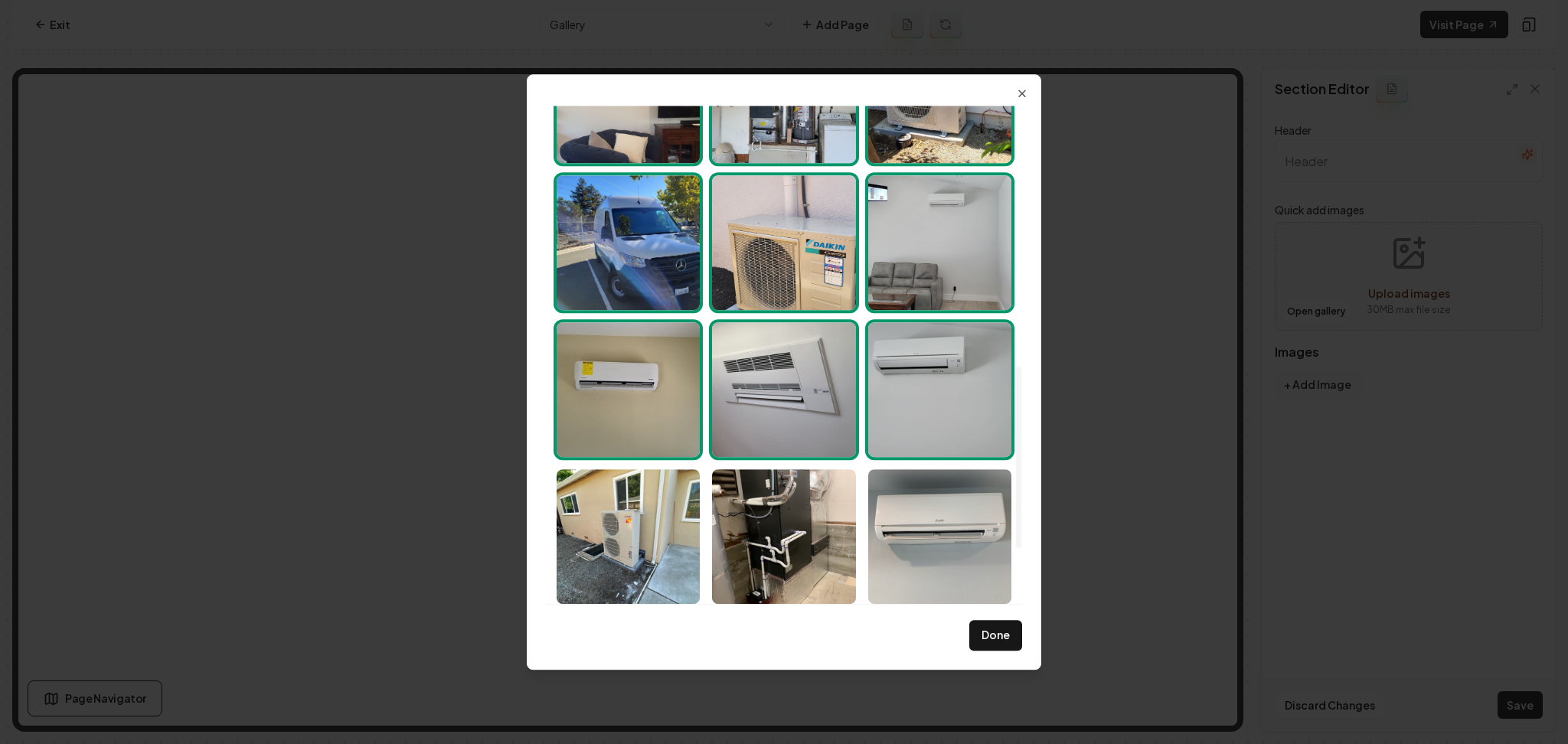
click at [602, 227] on img "Select image image_68af516f5c7cd75eb80b2907.jpeg" at bounding box center [628, 243] width 143 height 135
click at [608, 458] on div at bounding box center [784, 95] width 467 height 1323
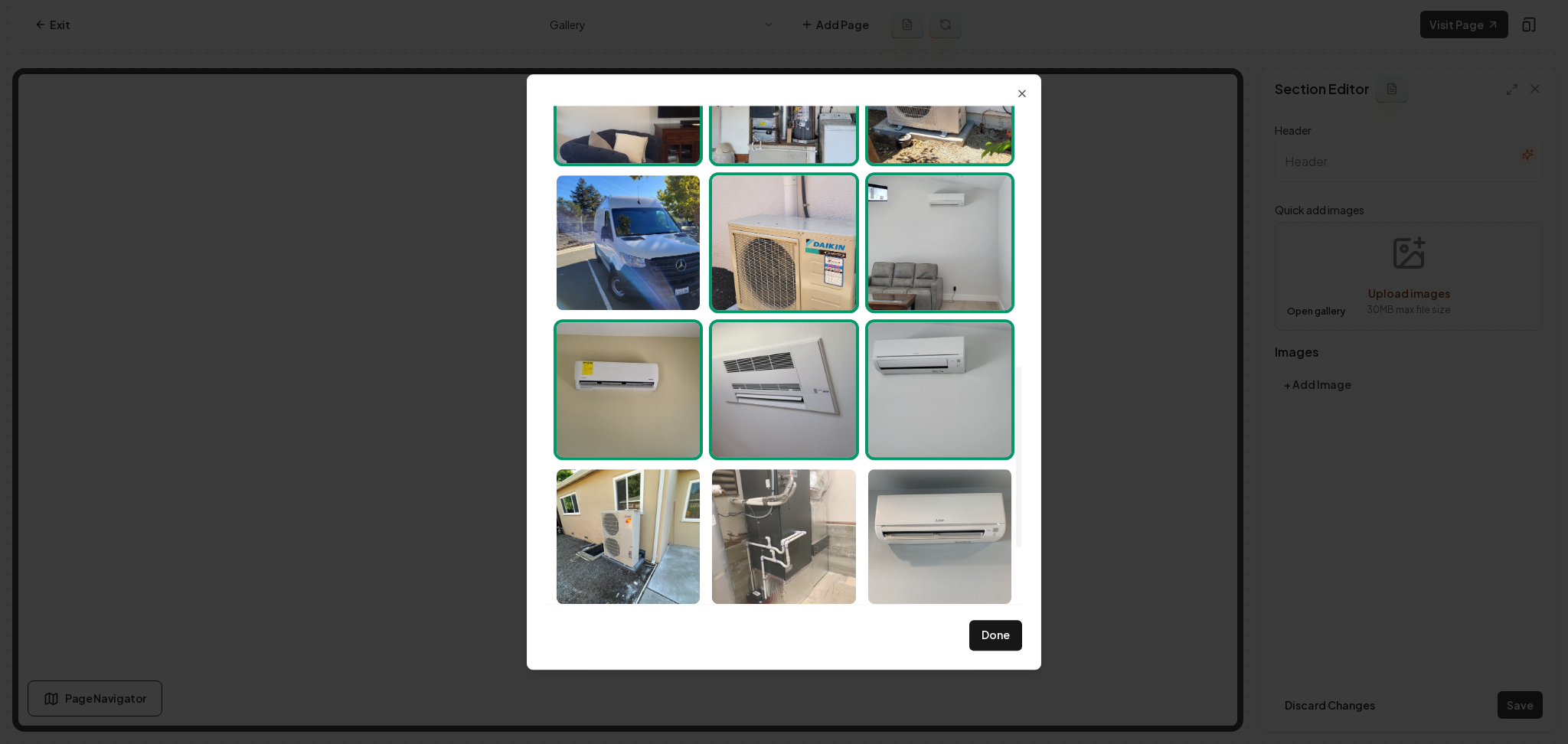
drag, startPoint x: 784, startPoint y: 518, endPoint x: 706, endPoint y: 531, distance: 79.1
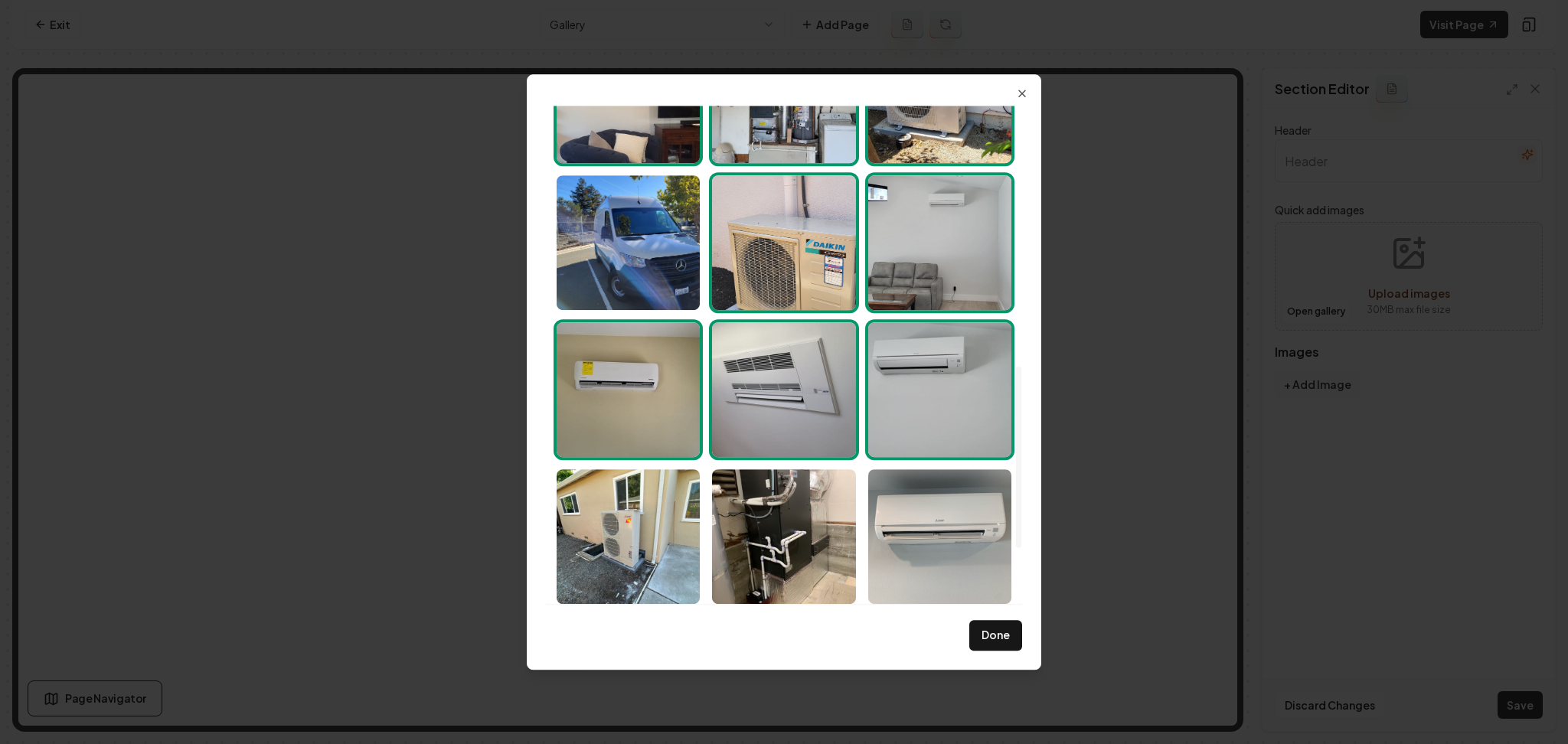
click at [784, 519] on img "Select image image_68af516e5c7cd75eb80b1fa8.jpeg" at bounding box center [783, 537] width 143 height 135
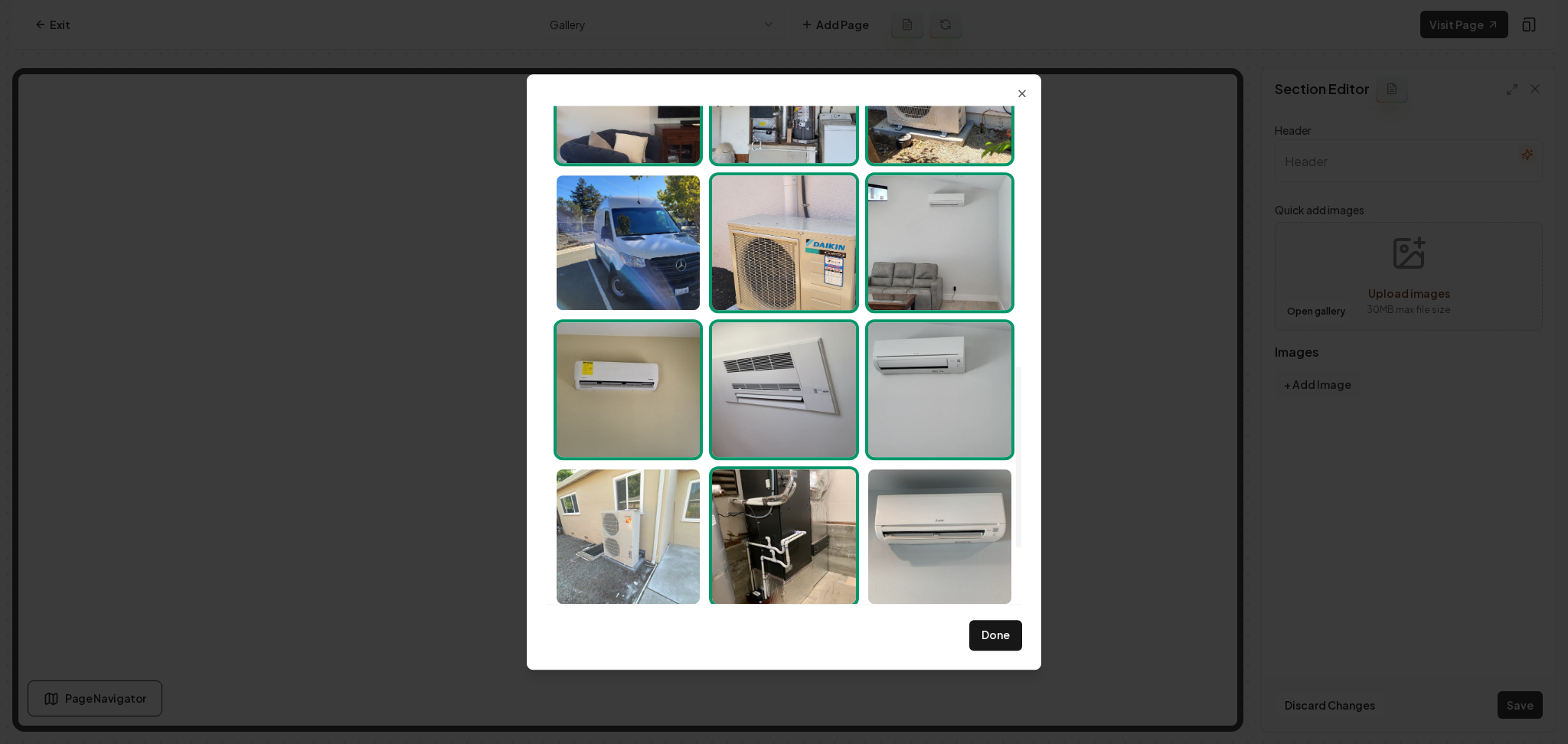
click at [642, 548] on img "Select image image_68af516e5c7cd75eb80b2105.jpeg" at bounding box center [628, 537] width 143 height 135
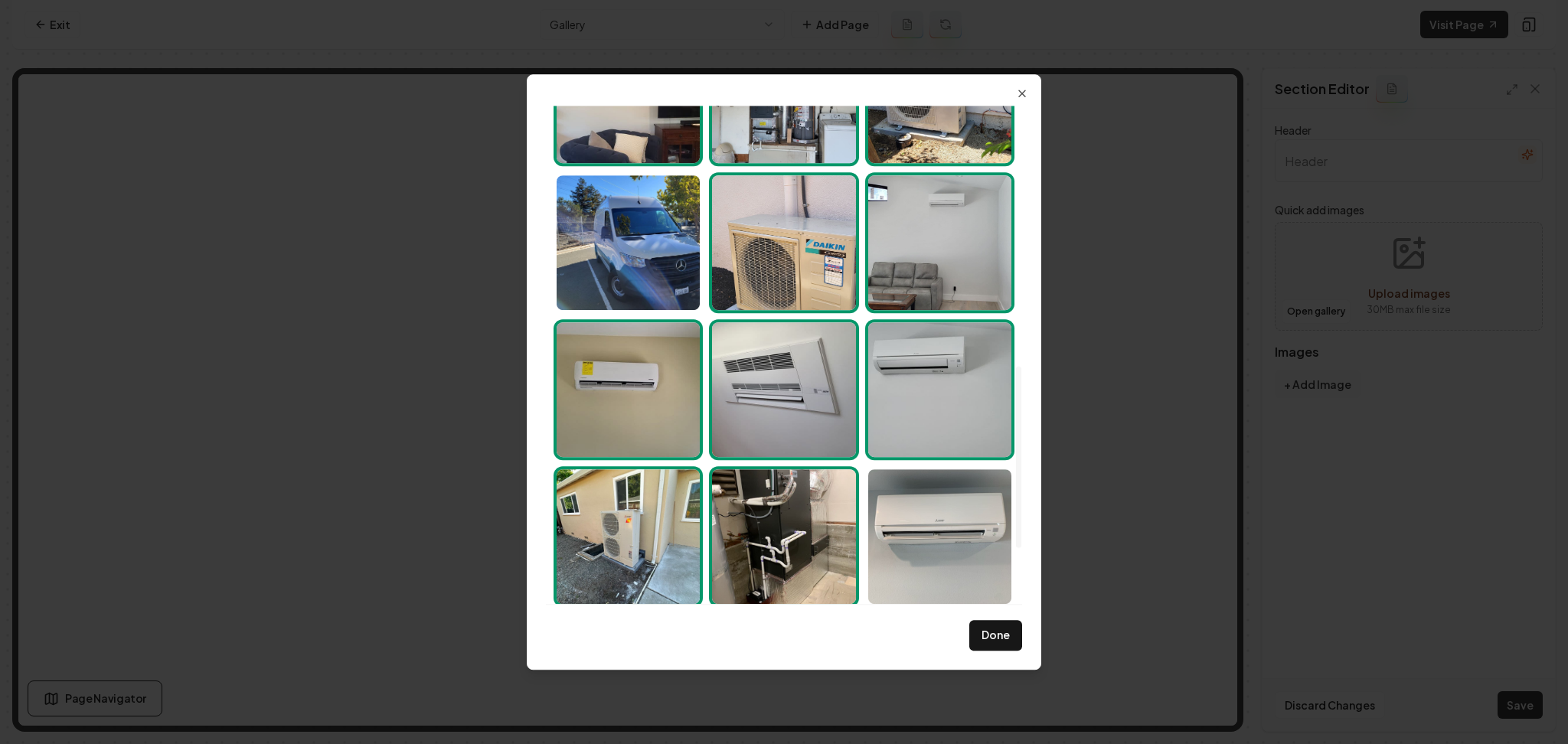
drag, startPoint x: 951, startPoint y: 531, endPoint x: 1005, endPoint y: 611, distance: 96.5
click at [951, 530] on img "Select image image_68af516e5c7cd75eb80b1f88.jpeg" at bounding box center [940, 537] width 143 height 135
click at [1008, 630] on button "Done" at bounding box center [996, 635] width 53 height 30
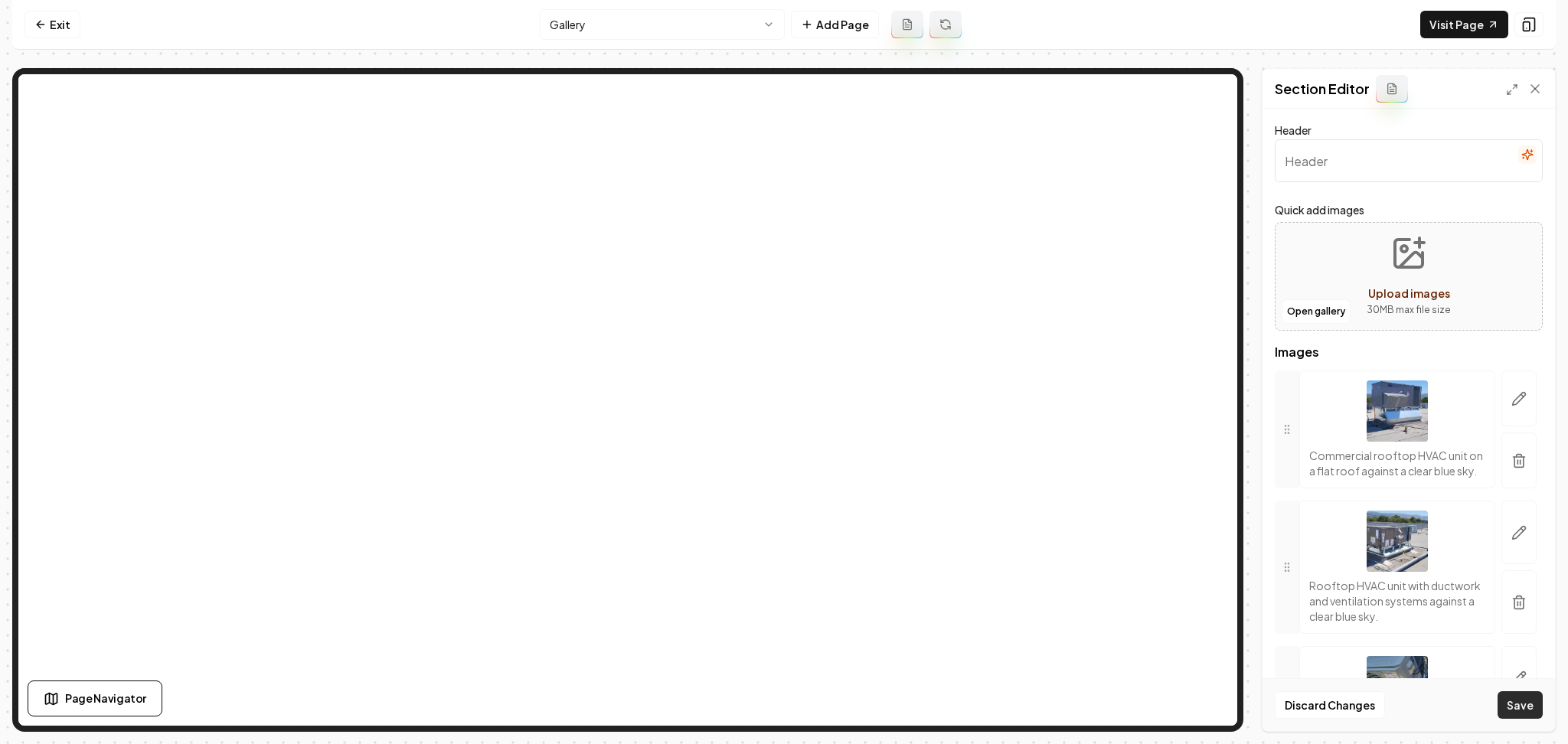
click at [1516, 701] on button "Save" at bounding box center [1521, 705] width 45 height 28
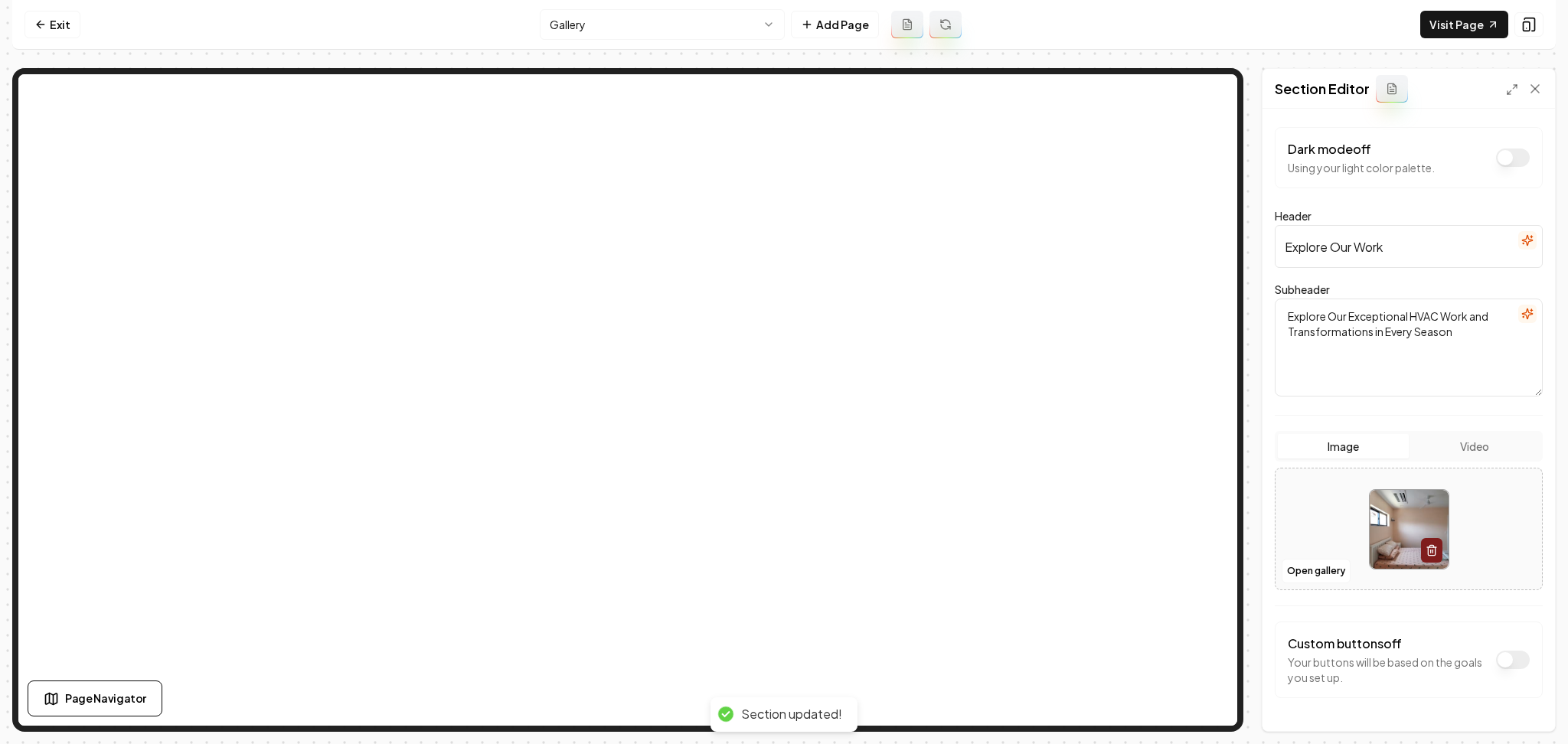
click at [1308, 535] on div at bounding box center [1408, 529] width 266 height 105
type input "**********"
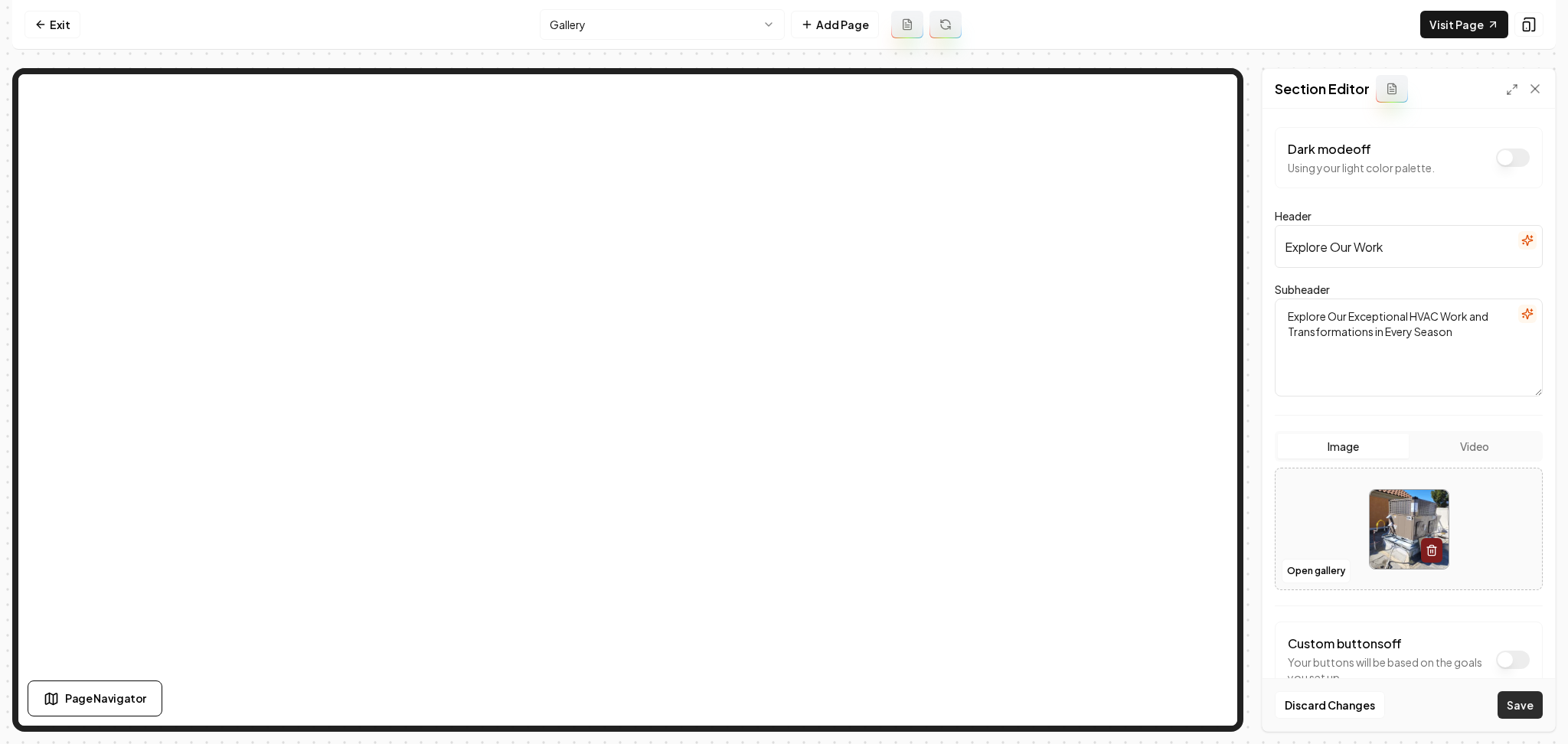
click at [1515, 705] on button "Save" at bounding box center [1521, 705] width 45 height 28
click at [572, 29] on html "Computer Required This feature is only available on a computer. Please switch t…" at bounding box center [784, 372] width 1568 height 744
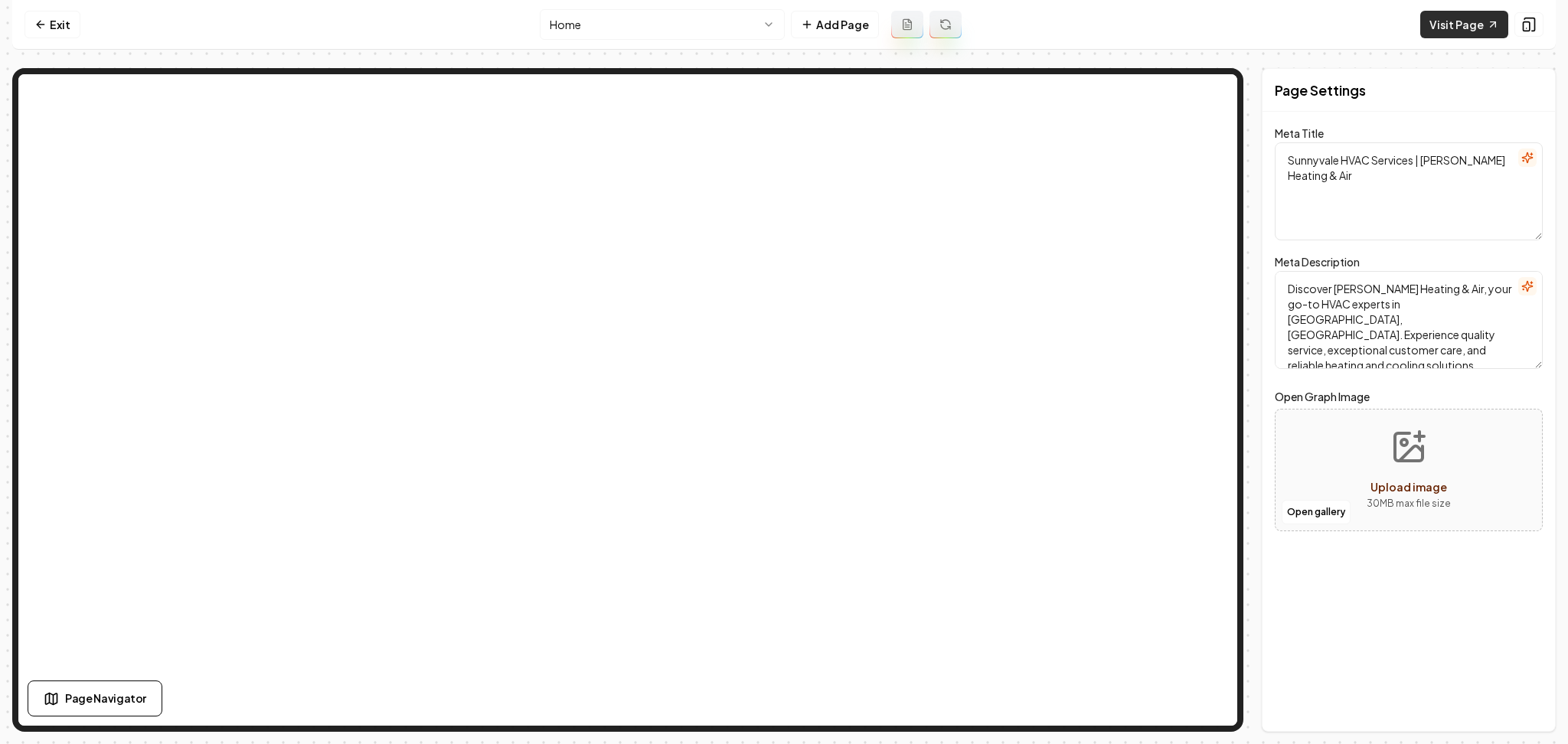
click at [1480, 33] on link "Visit Page" at bounding box center [1464, 25] width 88 height 28
click at [50, 32] on link "Exit" at bounding box center [53, 25] width 56 height 28
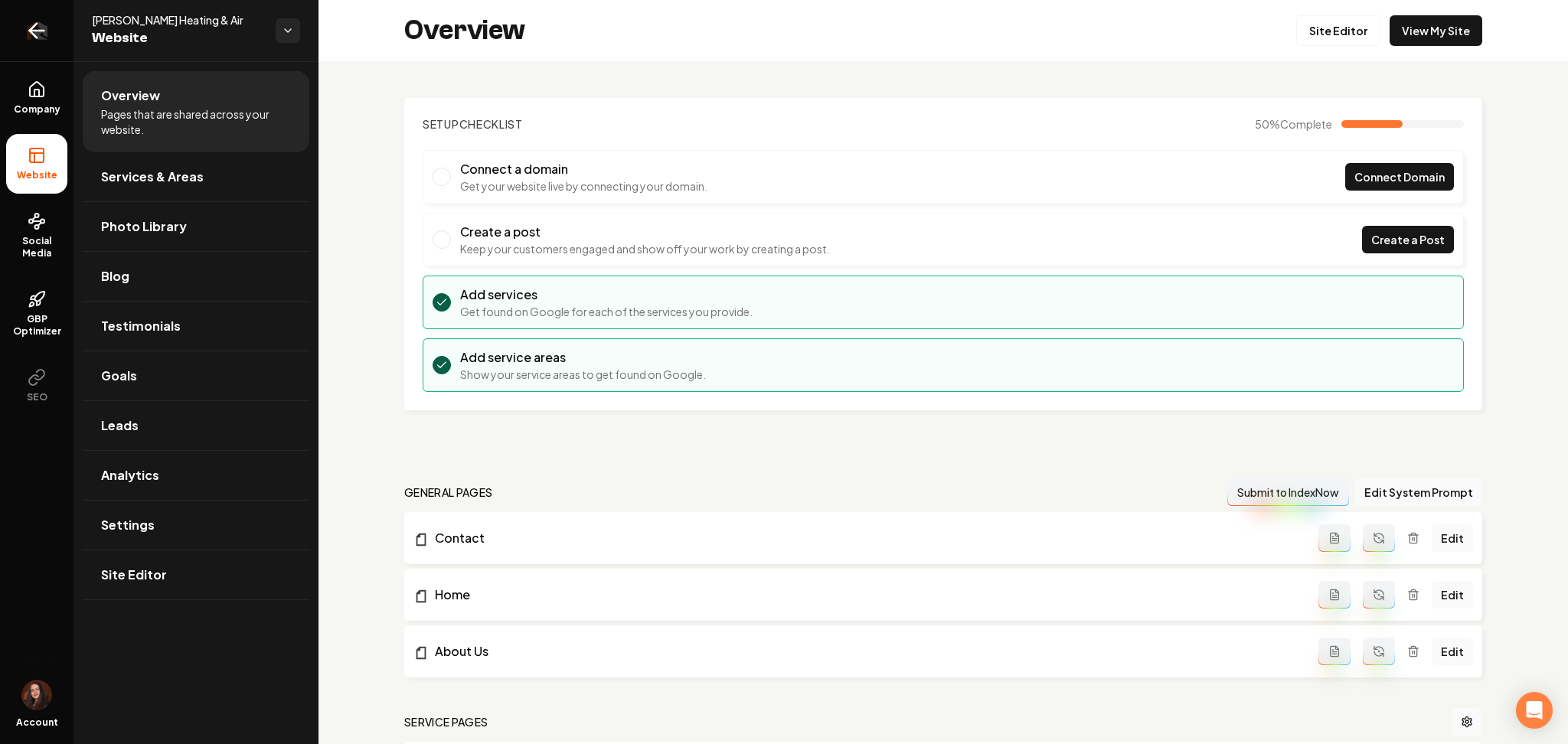
click at [49, 32] on link "Return to dashboard" at bounding box center [36, 30] width 74 height 61
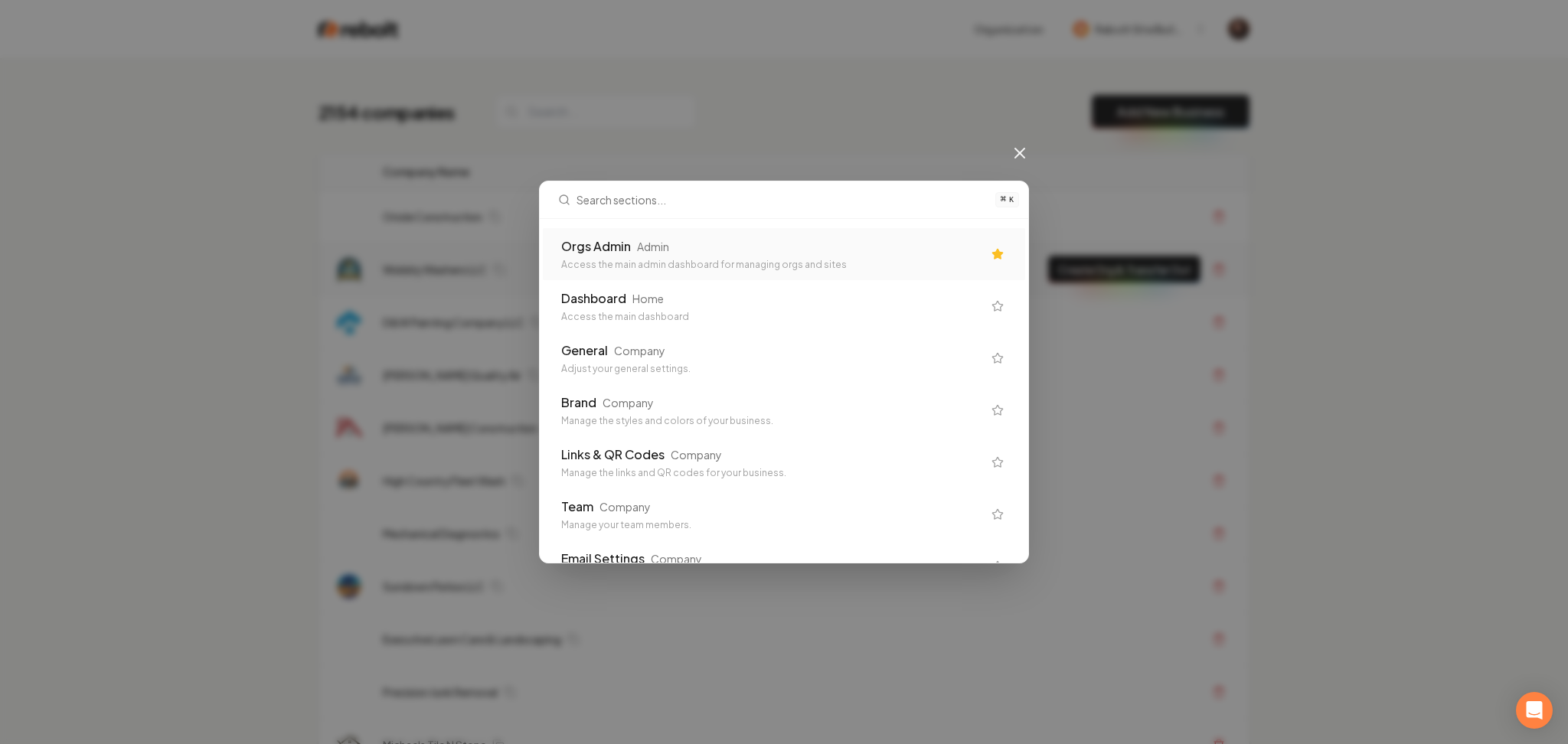
click at [652, 250] on div "Admin" at bounding box center [653, 247] width 32 height 16
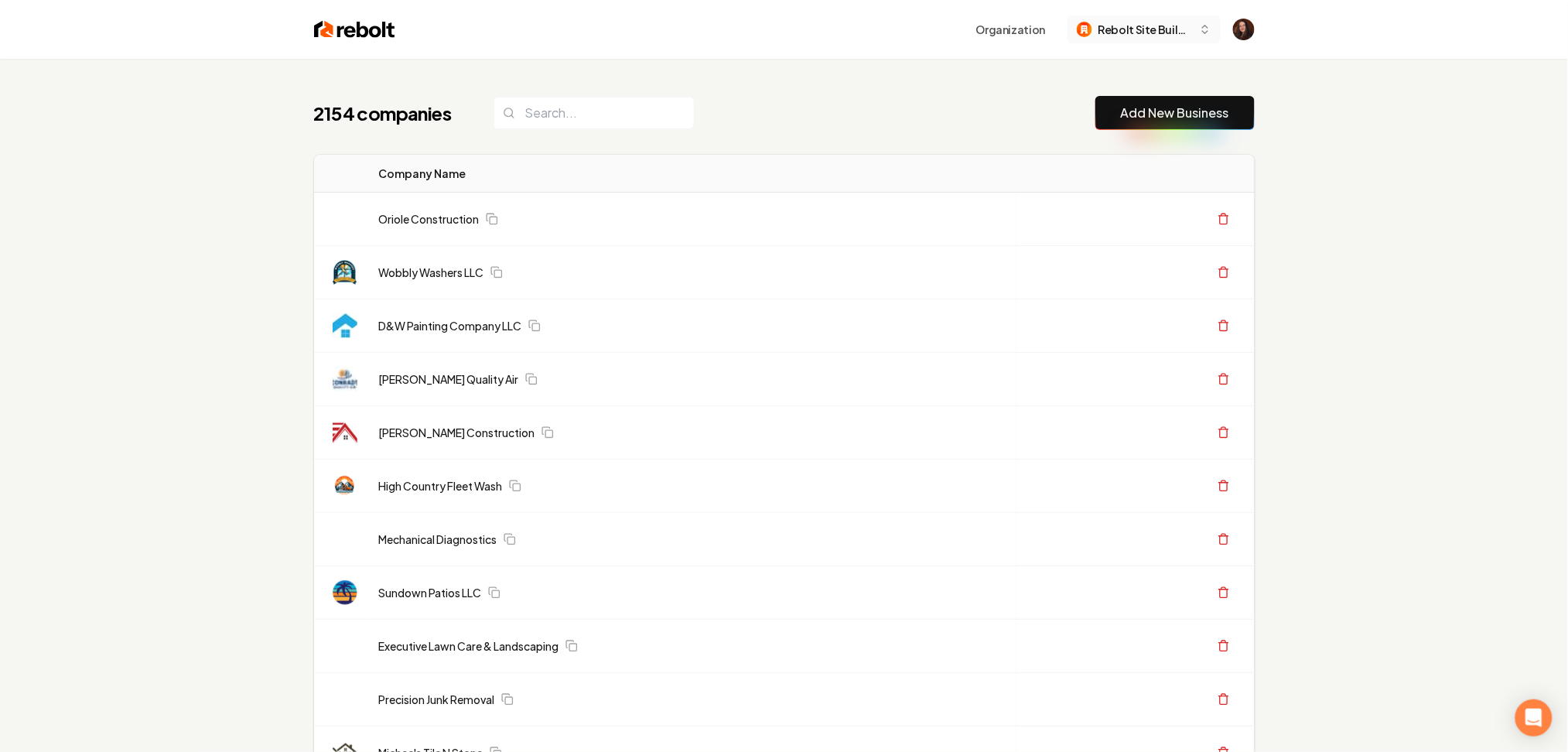
drag, startPoint x: 1193, startPoint y: 114, endPoint x: 1171, endPoint y: 23, distance: 93.6
click at [1193, 114] on link "Add New Business" at bounding box center [1174, 113] width 108 height 19
click at [1193, 116] on link "Add New Business" at bounding box center [1174, 113] width 108 height 19
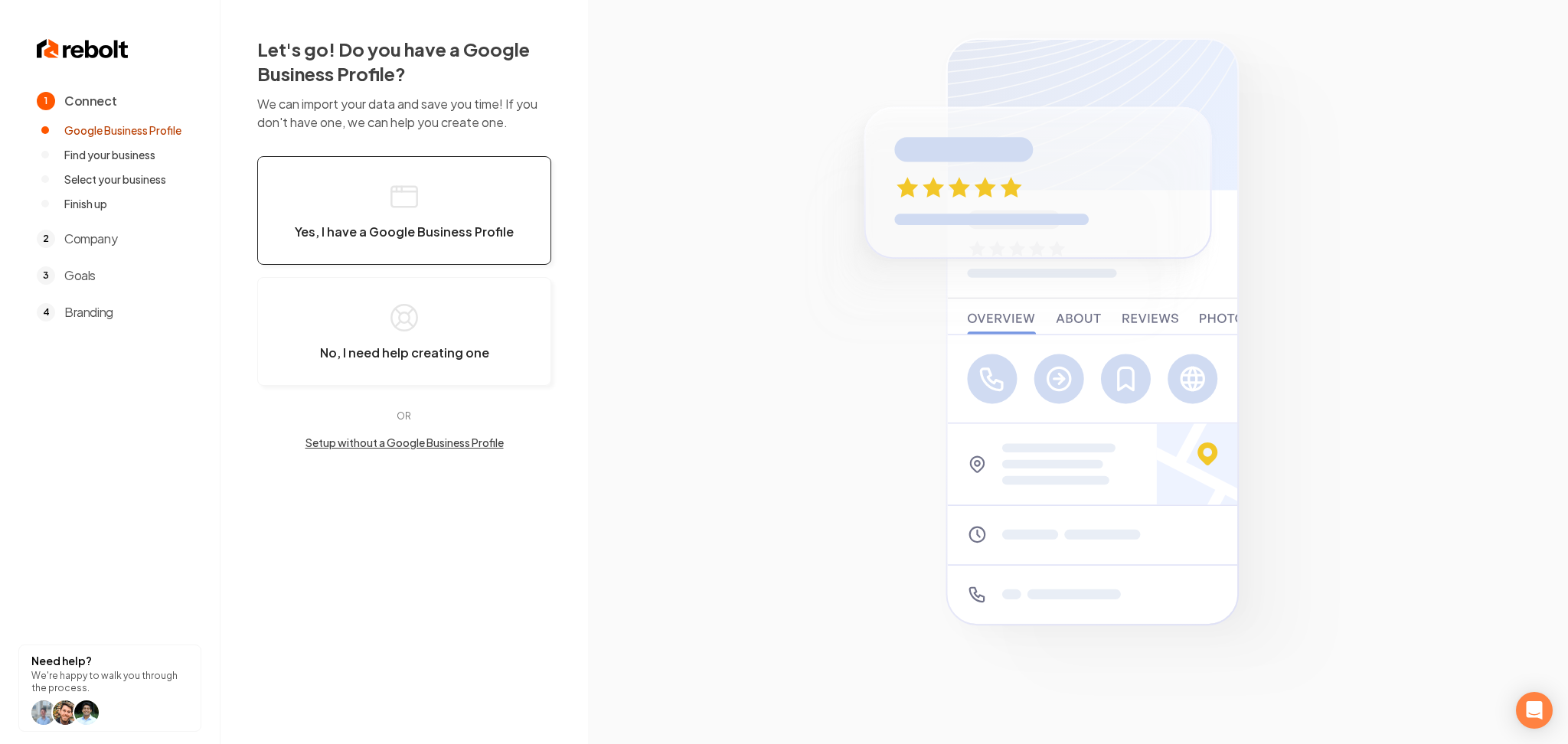
click at [463, 215] on button "Yes, I have a Google Business Profile" at bounding box center [404, 210] width 294 height 109
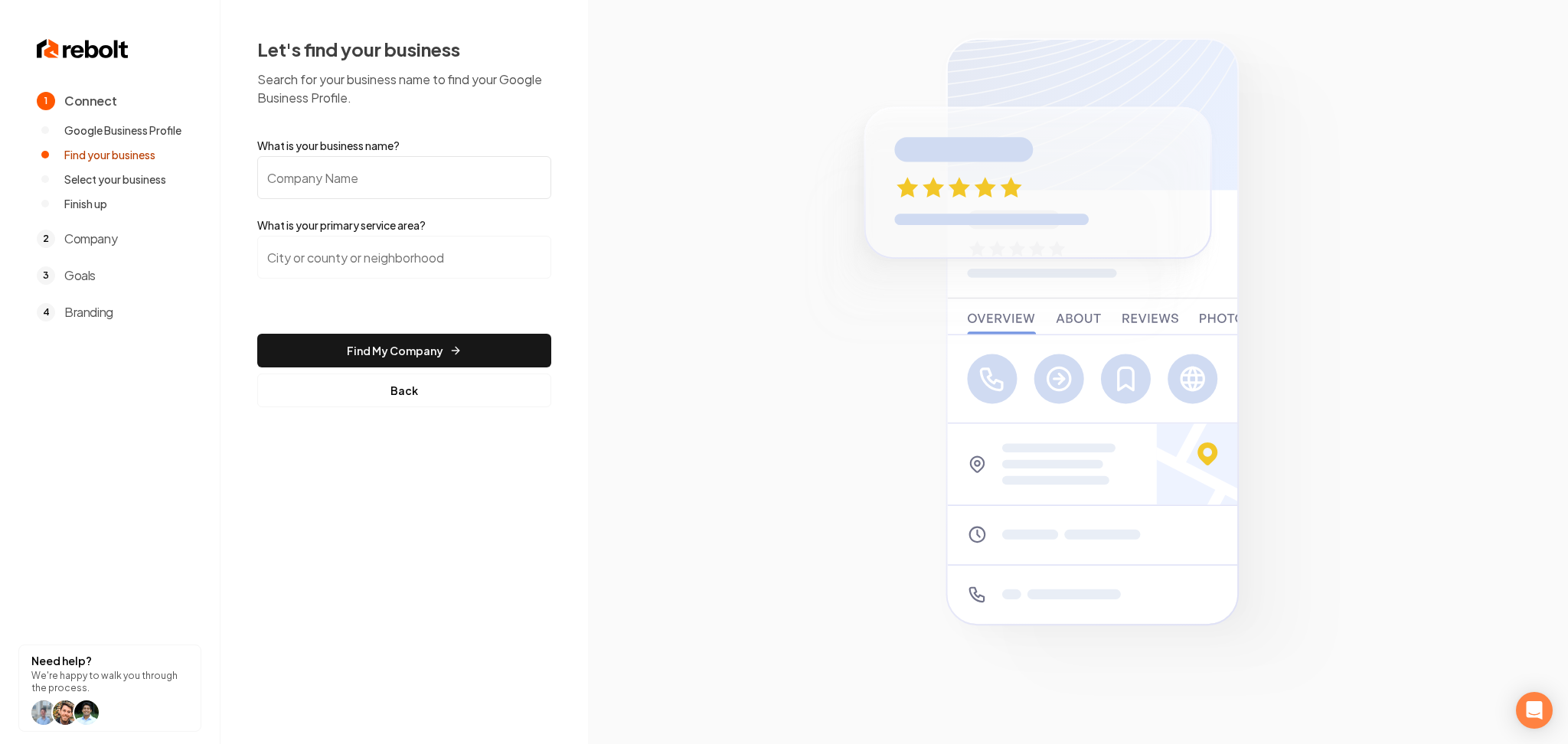
click at [423, 185] on input "What is your business name?" at bounding box center [404, 177] width 294 height 43
paste input "Mr. Garage Door"
type input "Mr. Garage Door"
click at [358, 261] on input "search" at bounding box center [404, 257] width 294 height 43
paste input "t Charles County"
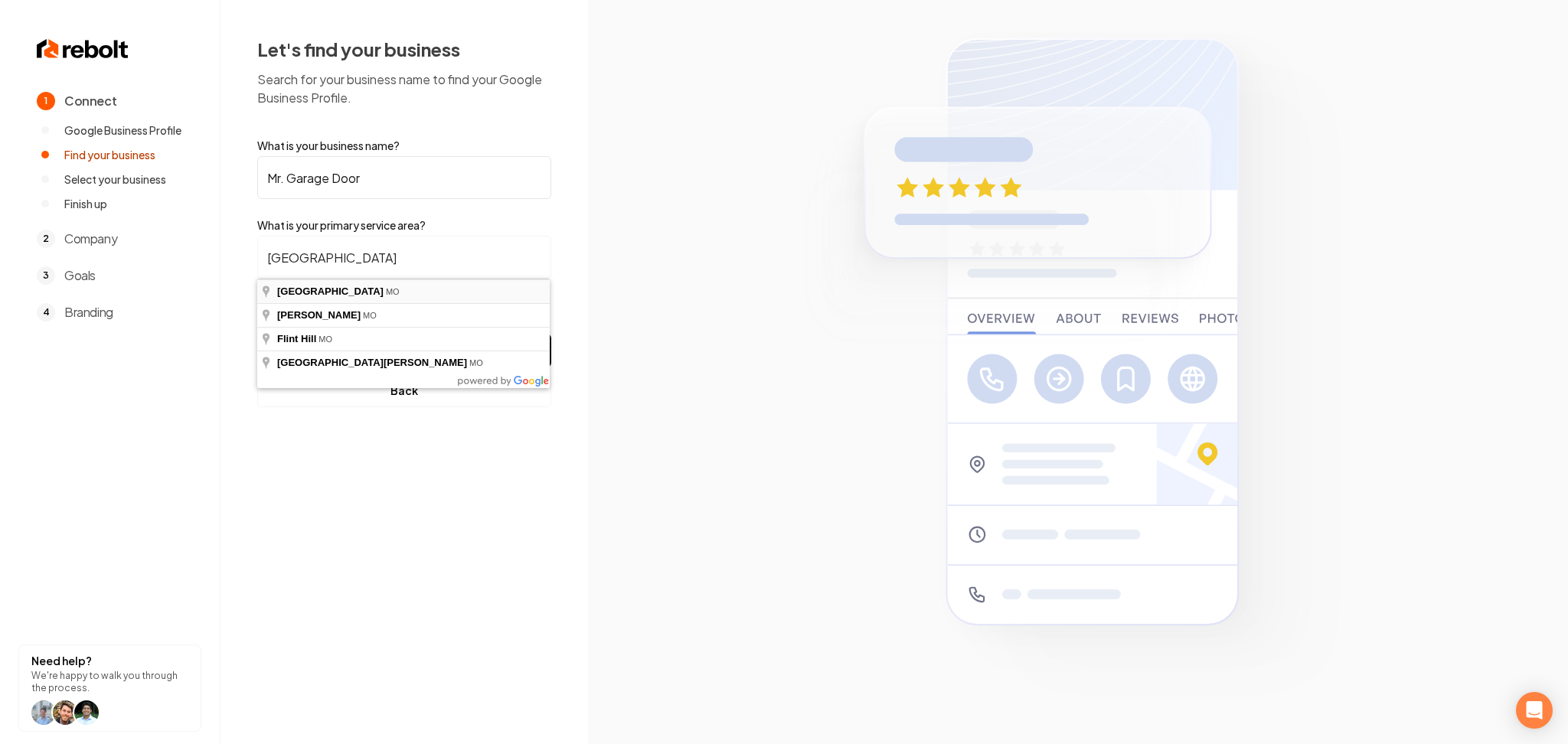
type input "St. Charles County, MO"
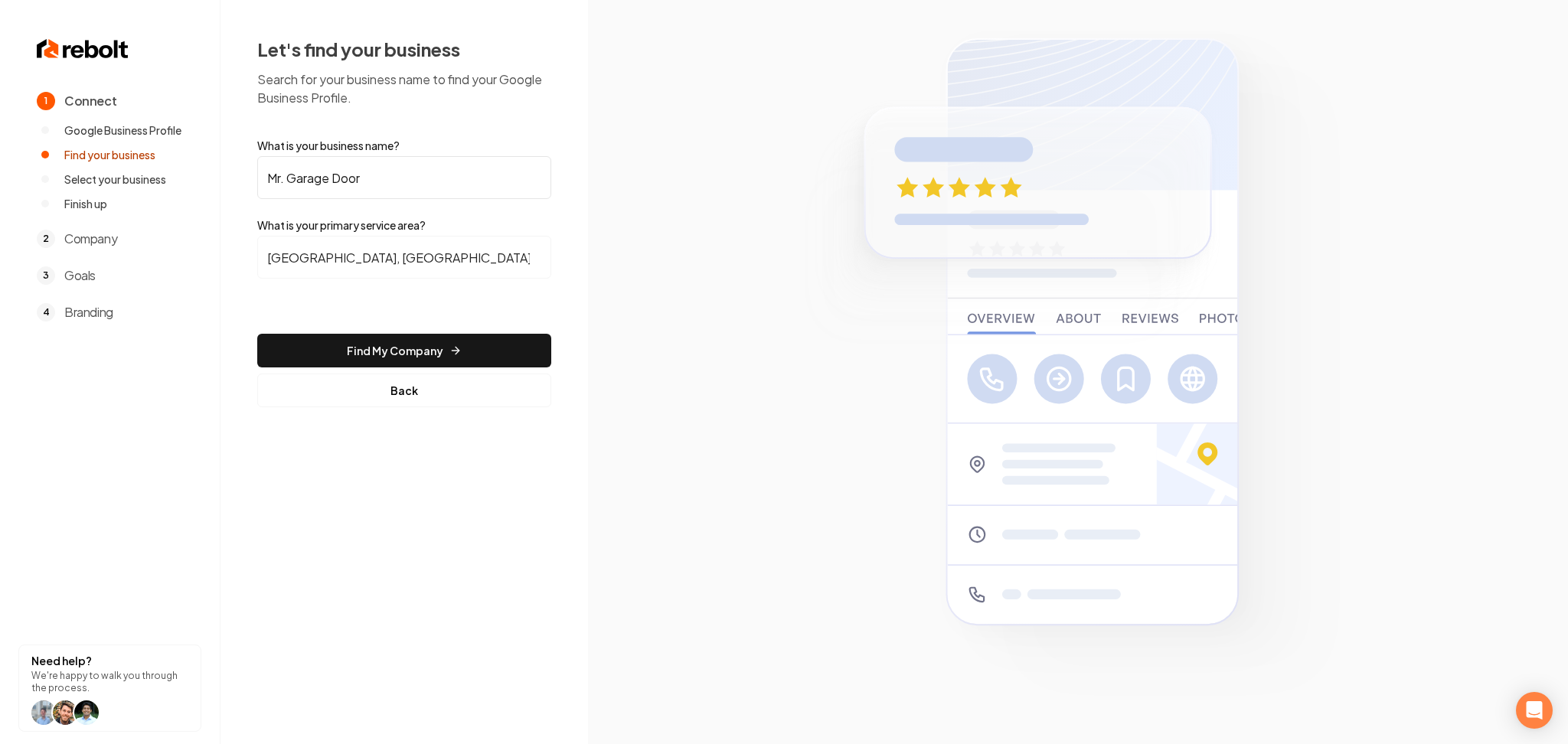
click at [418, 338] on button "Find My Company" at bounding box center [404, 350] width 294 height 33
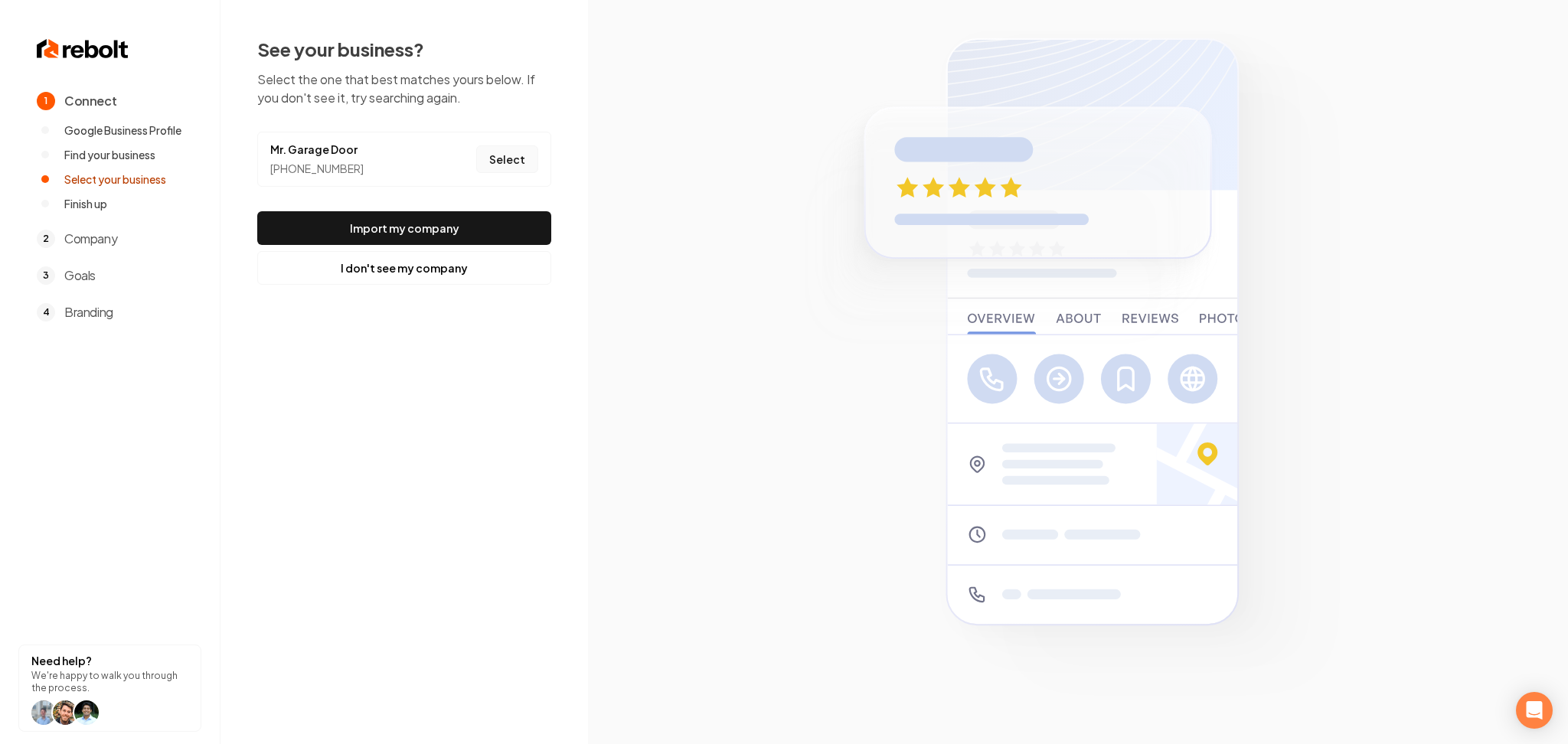
click at [532, 151] on button "Select" at bounding box center [508, 159] width 62 height 28
click at [478, 215] on button "Import my company" at bounding box center [404, 227] width 294 height 33
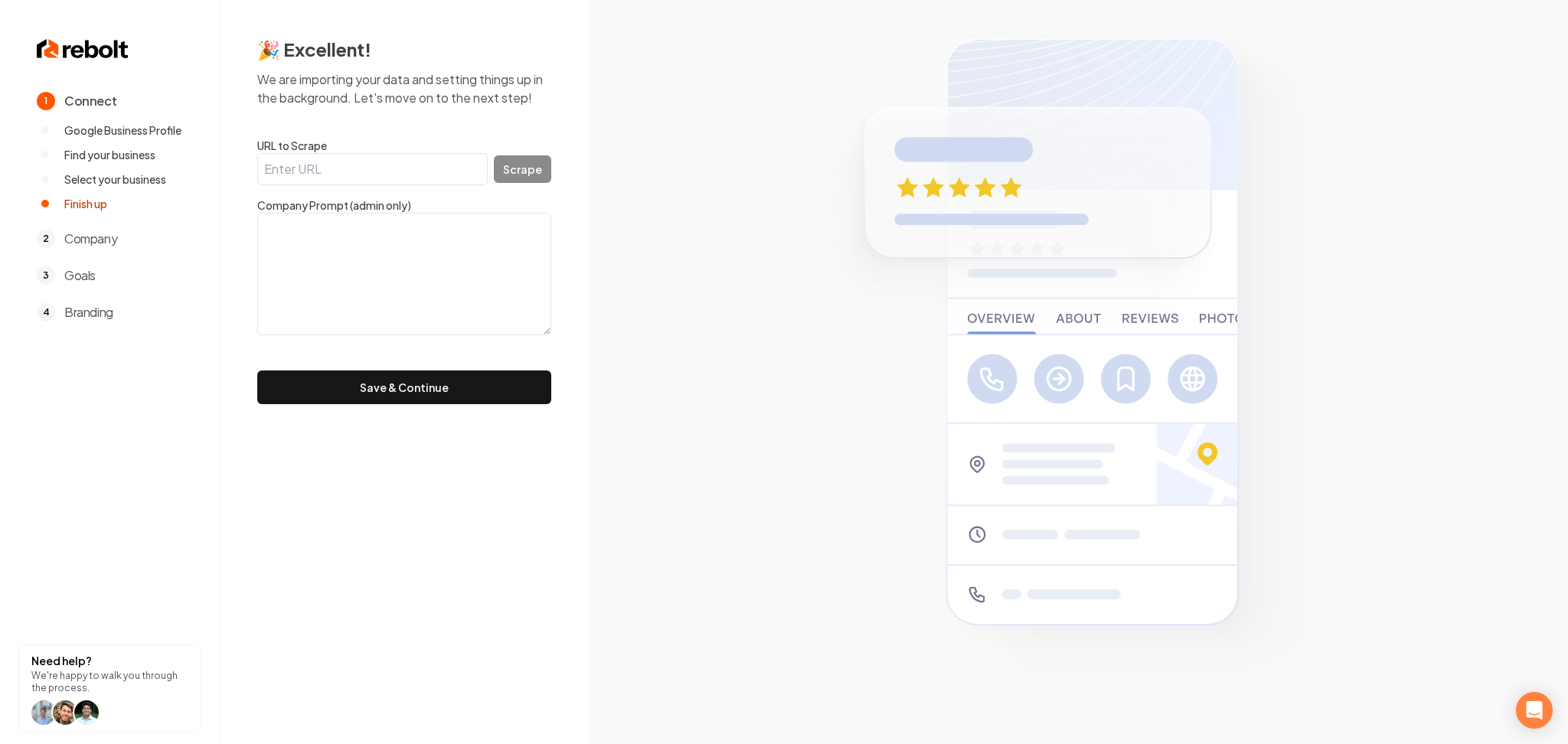
drag, startPoint x: 351, startPoint y: 168, endPoint x: 455, endPoint y: 162, distance: 104.2
click at [351, 167] on input "URL to Scrape" at bounding box center [372, 168] width 231 height 32
paste input "https://mrgaragedoorstl.com/"
type input "https://mrgaragedoorstl.com/"
click at [526, 151] on label "URL to Scrape" at bounding box center [404, 146] width 294 height 16
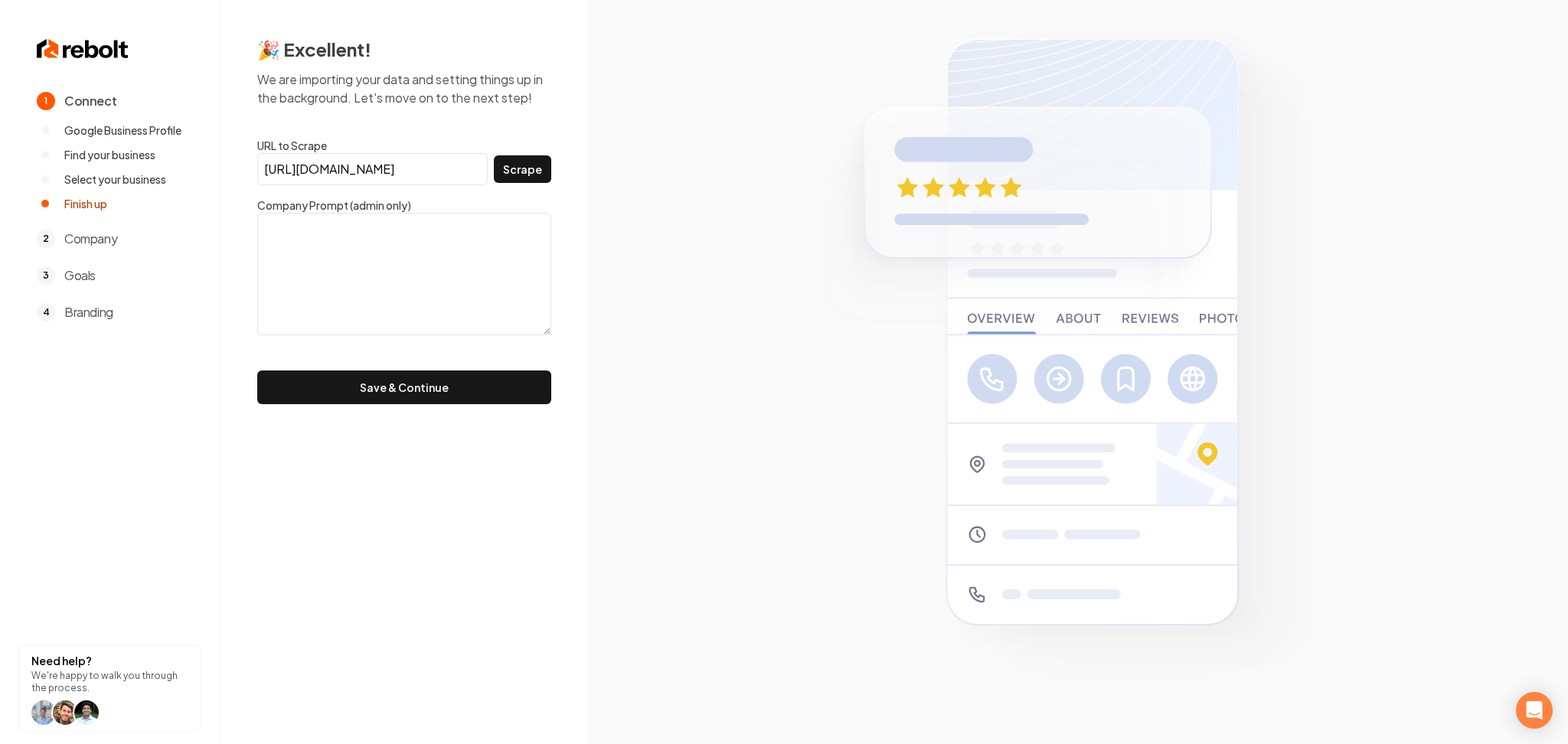
click at [487, 153] on input "https://mrgaragedoorstl.com/" at bounding box center [372, 168] width 231 height 32
click at [528, 161] on button "Scrape" at bounding box center [522, 169] width 57 height 28
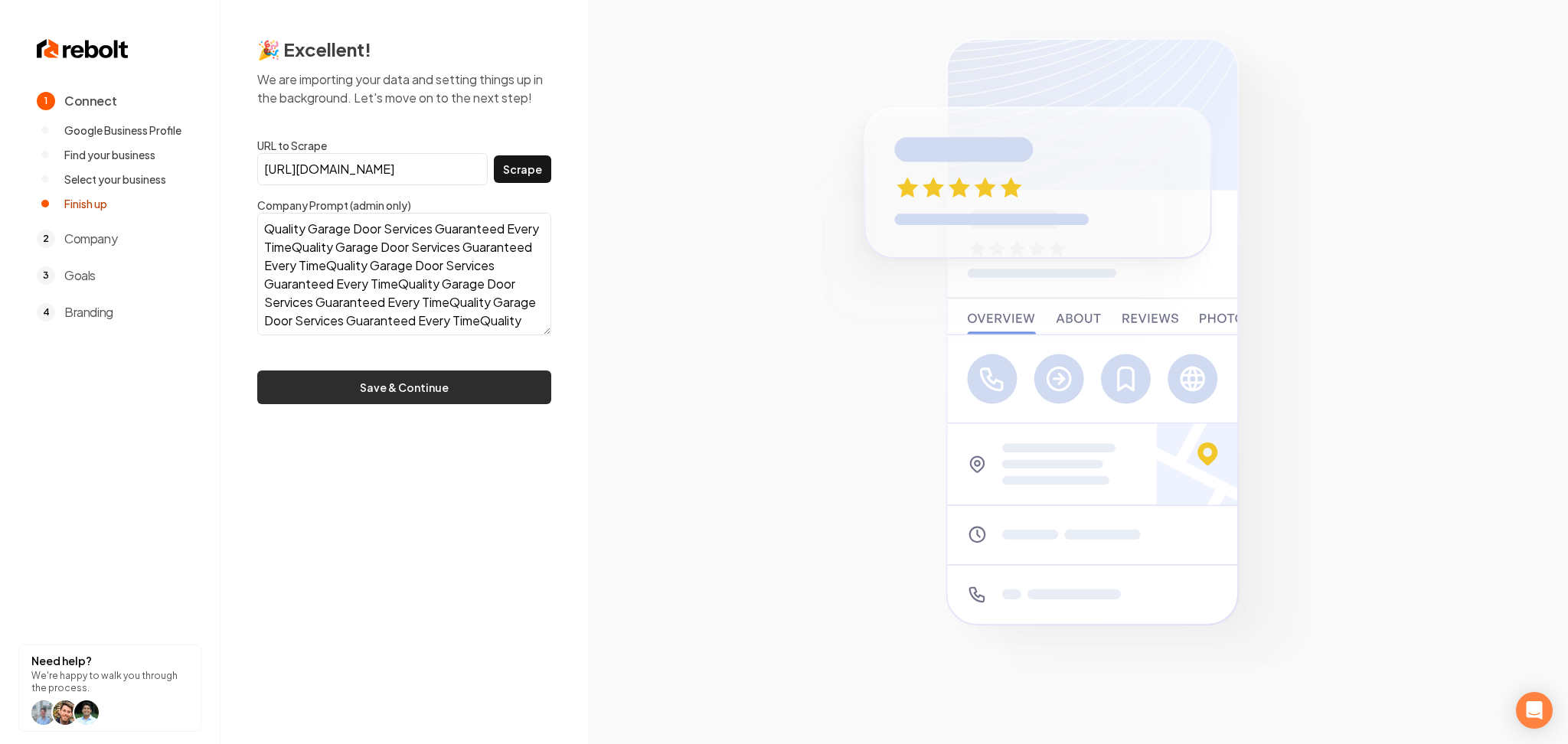
click at [447, 394] on button "Save & Continue" at bounding box center [404, 386] width 294 height 33
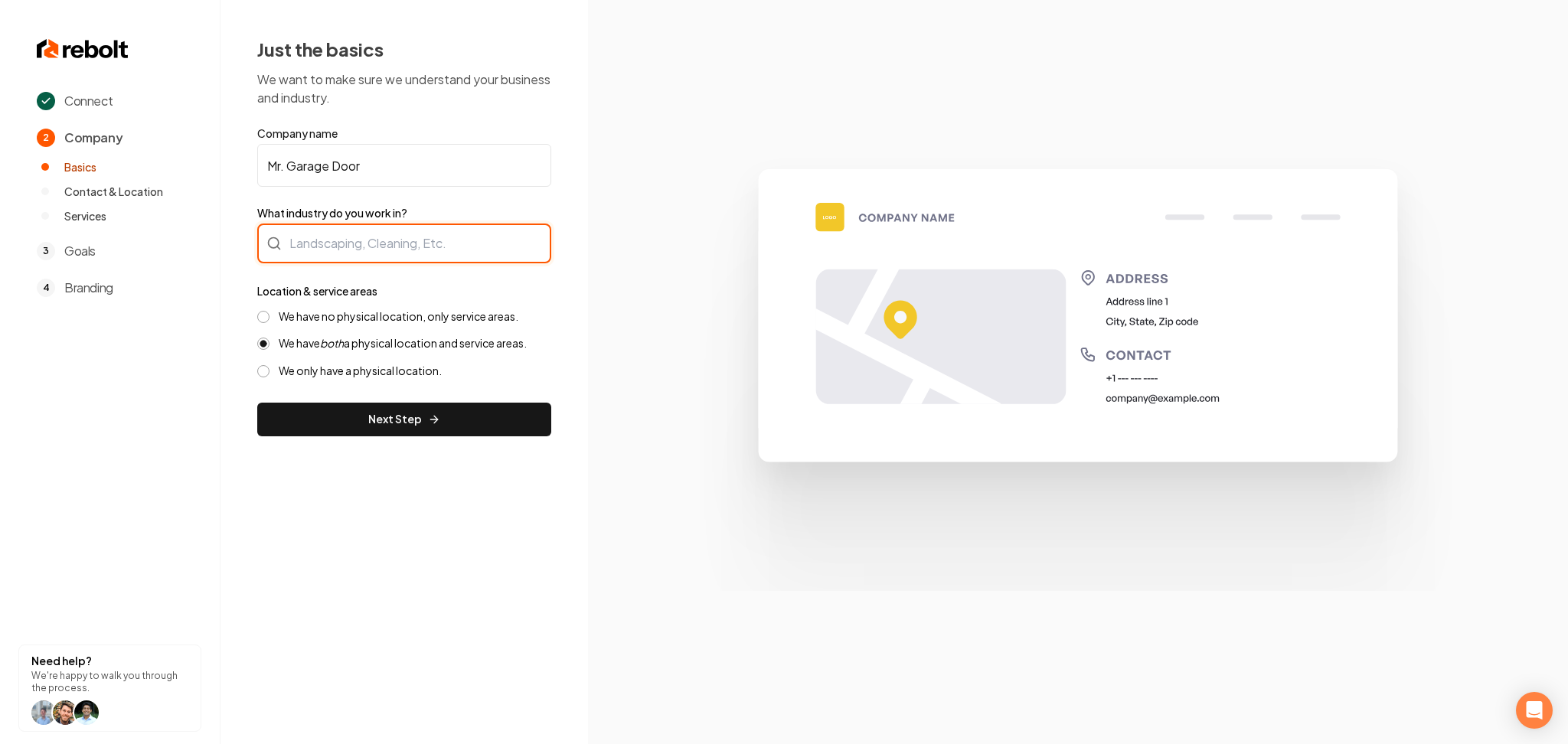
click at [363, 227] on div at bounding box center [404, 243] width 294 height 40
type input "Garage Doors"
click at [302, 313] on label "We have no physical location, only service areas." at bounding box center [398, 317] width 240 height 15
click at [269, 313] on button "We have no physical location, only service areas." at bounding box center [263, 317] width 12 height 12
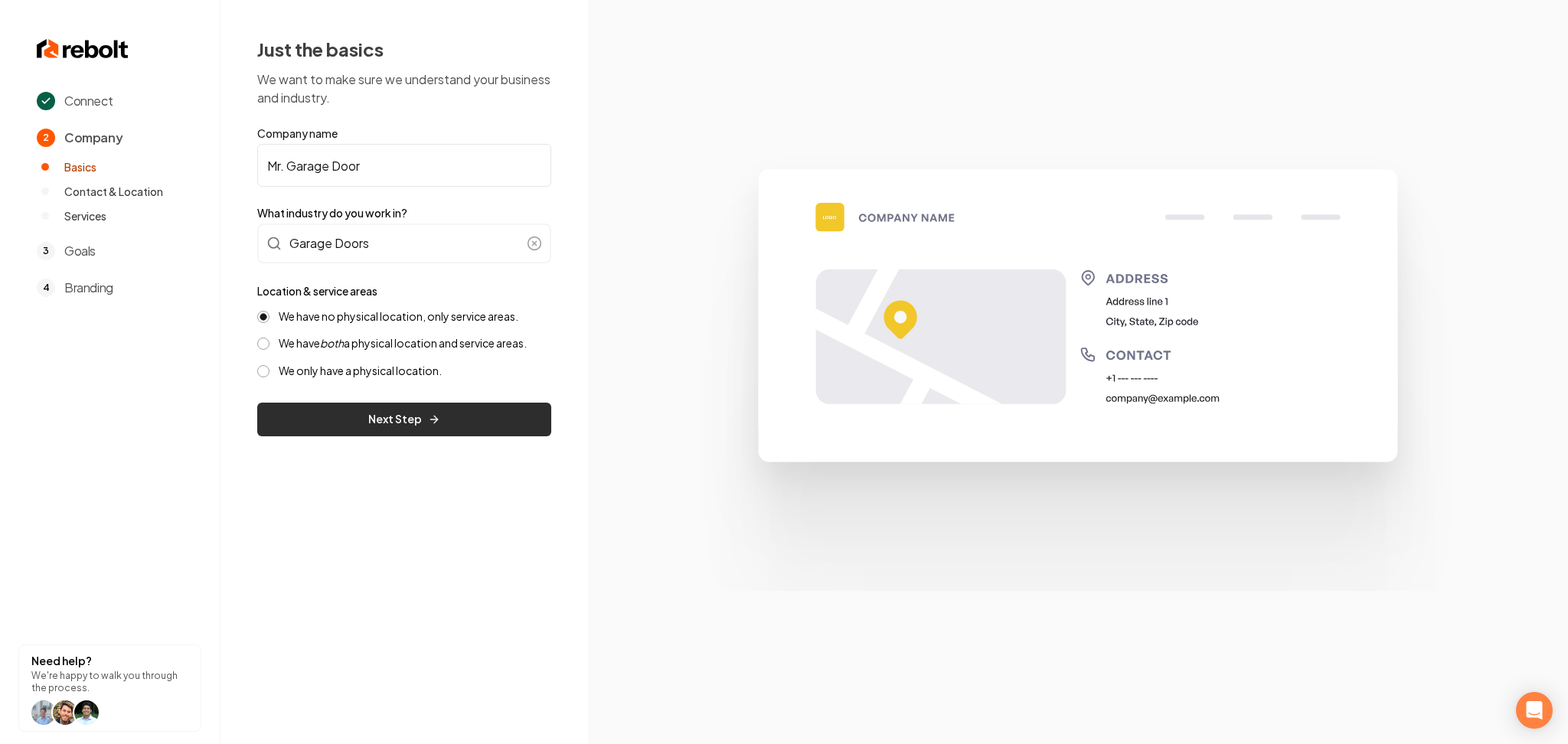
click at [347, 423] on button "Next Step" at bounding box center [404, 419] width 294 height 33
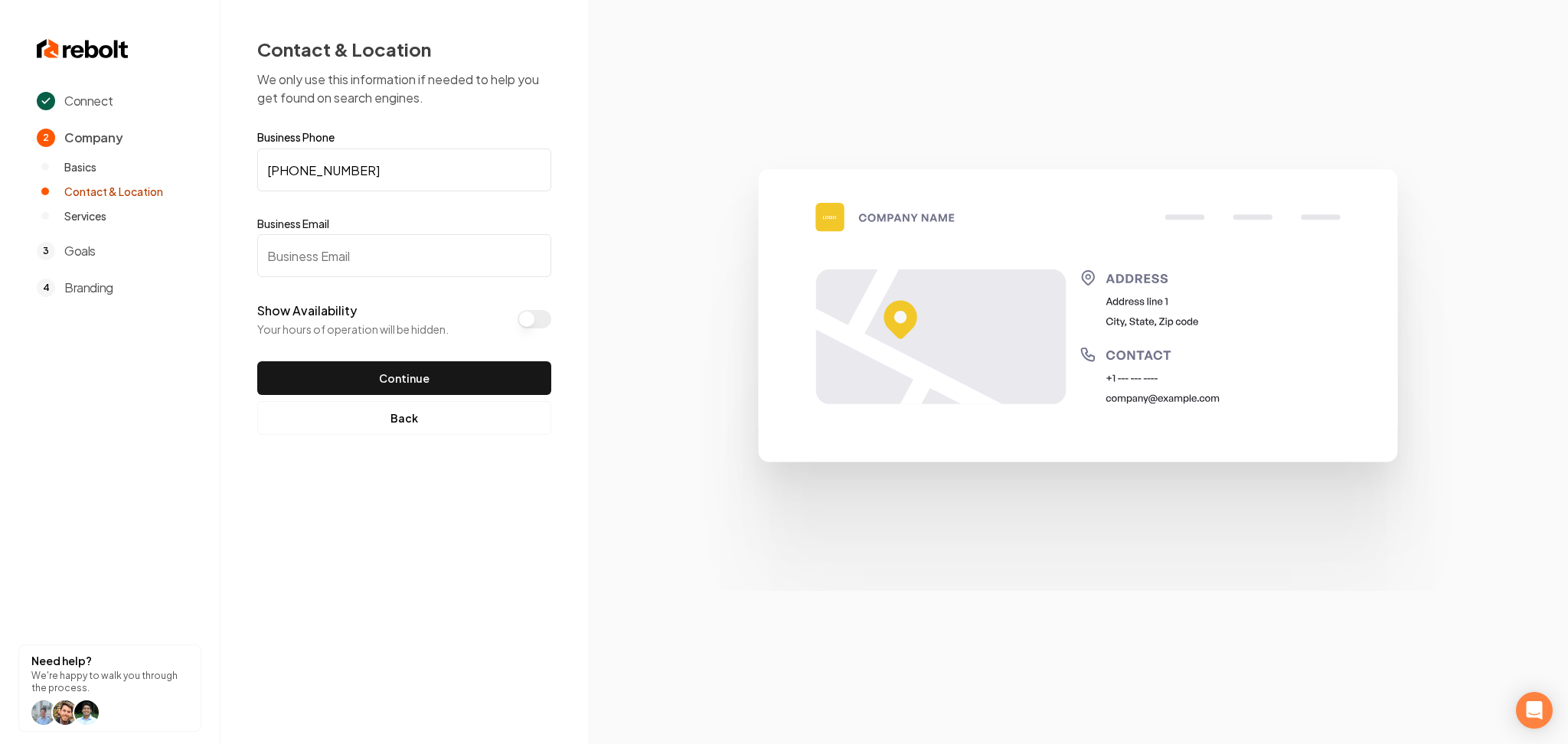
click at [352, 258] on input "Business Email" at bounding box center [404, 255] width 294 height 43
paste input "ryan@mrgaragedoorstl.com"
click at [535, 317] on button "Show Availability" at bounding box center [534, 320] width 33 height 19
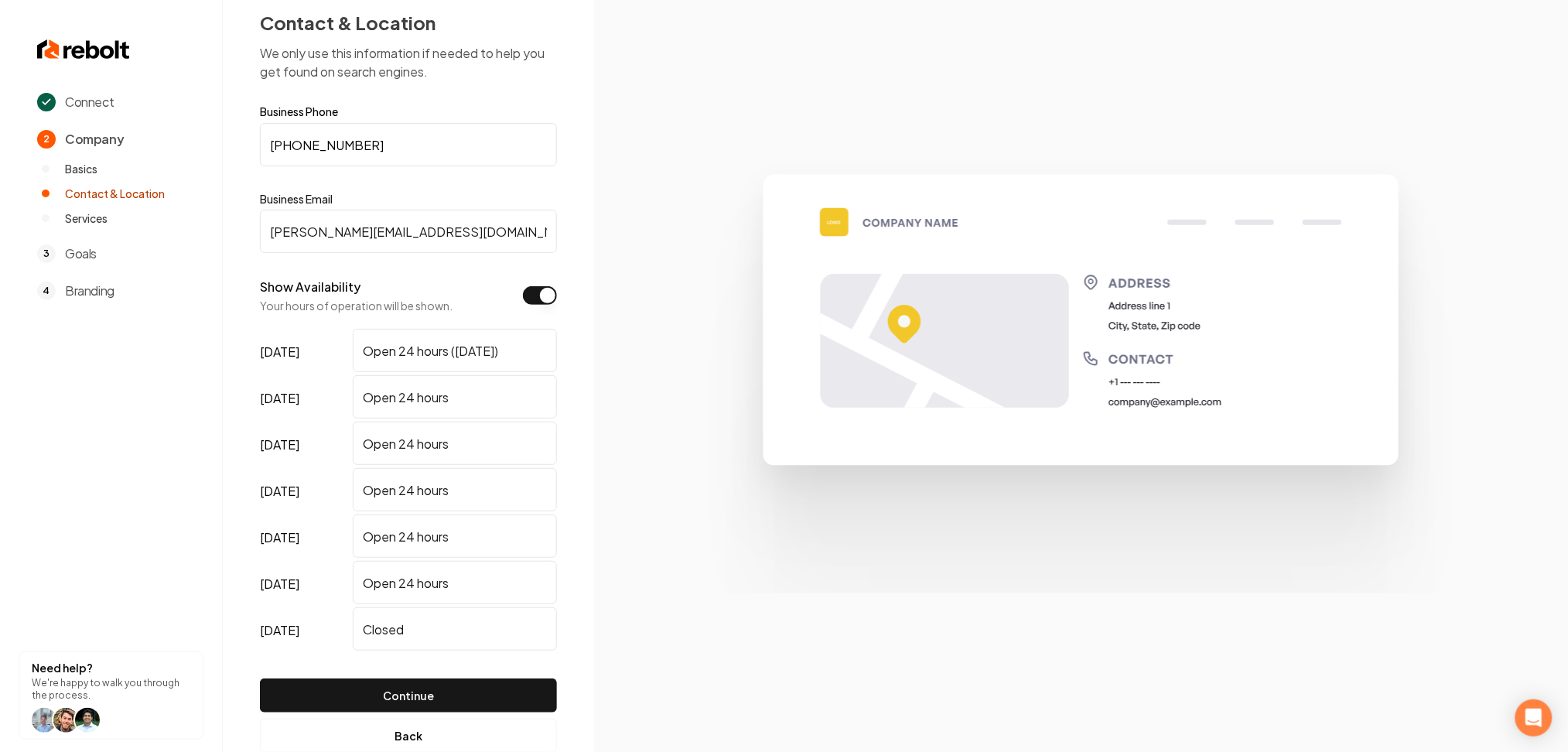
scroll to position [64, 0]
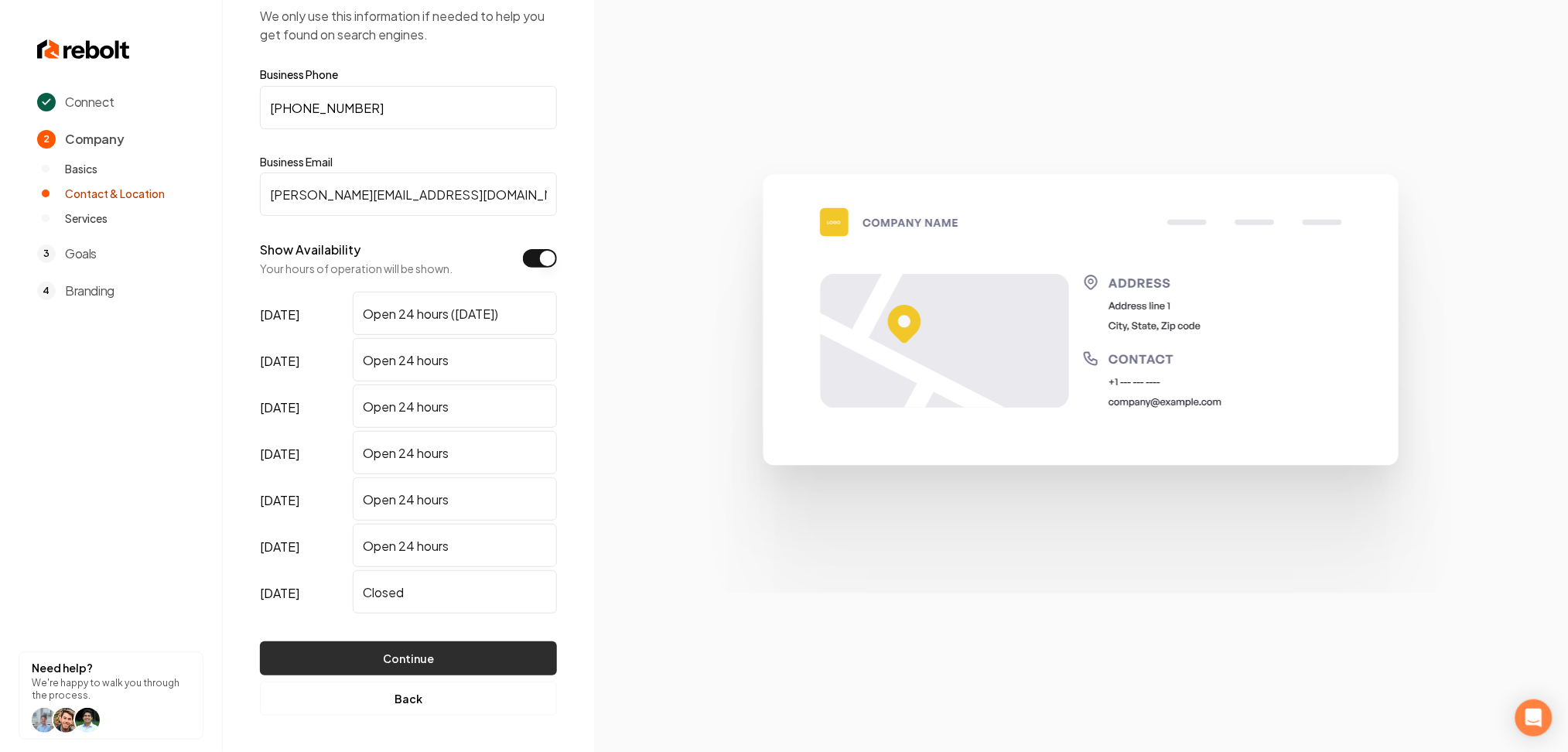
click at [439, 656] on button "Continue" at bounding box center [408, 658] width 297 height 34
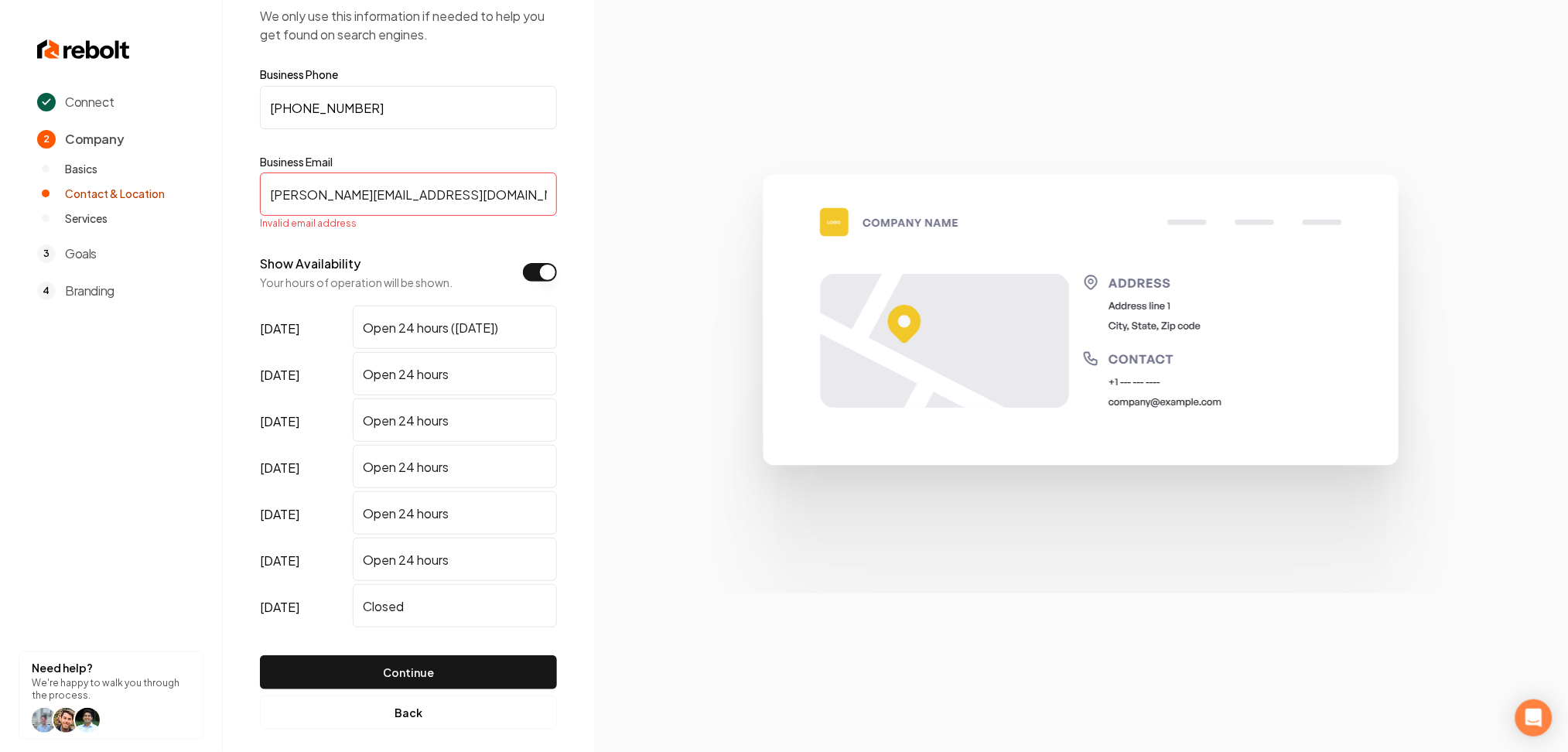
click at [274, 191] on input "ryan@mrgaragedoorstl.com" at bounding box center [408, 194] width 297 height 43
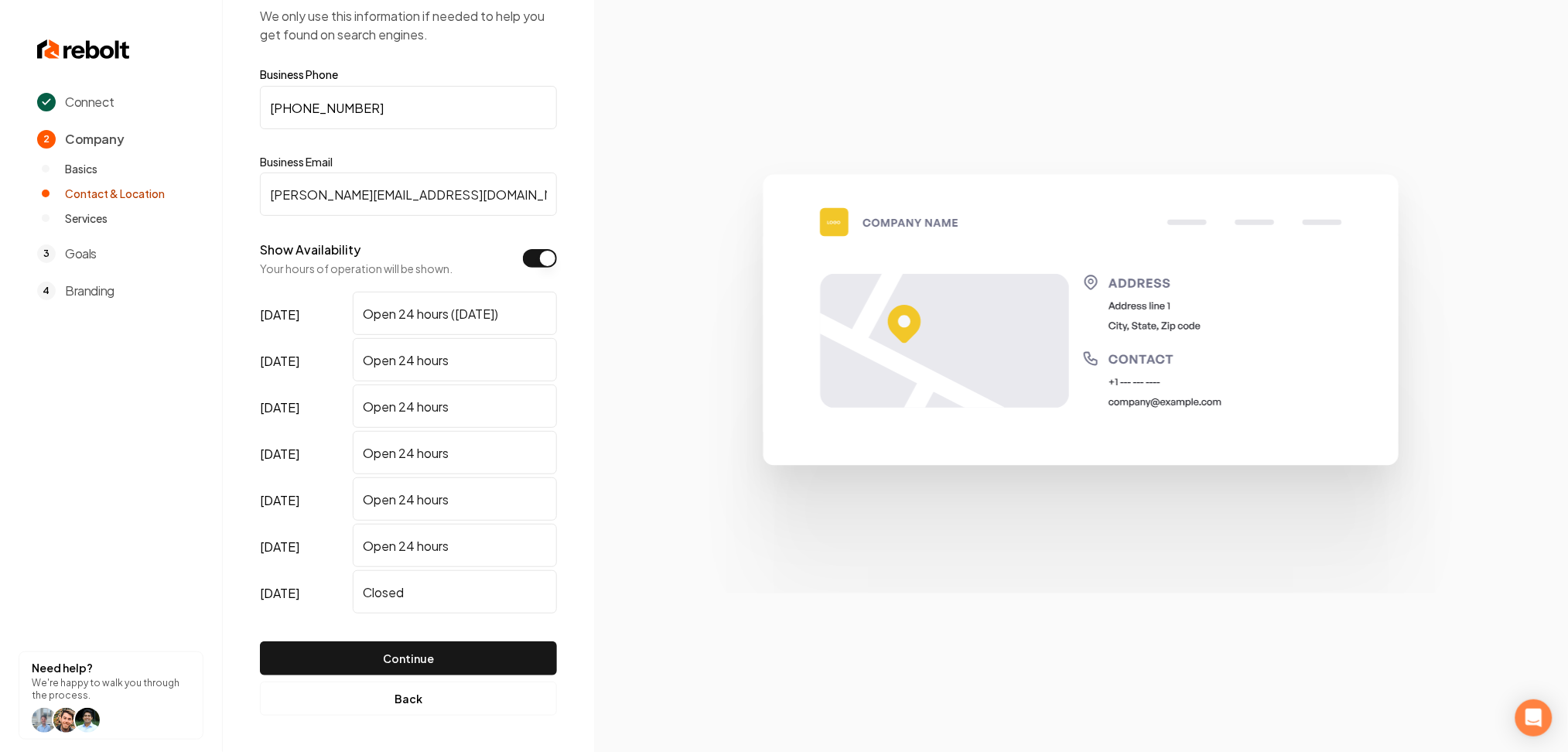
type input "ryan@mrgaragedoorstl.com"
click at [260, 641] on button "Continue" at bounding box center [408, 658] width 297 height 34
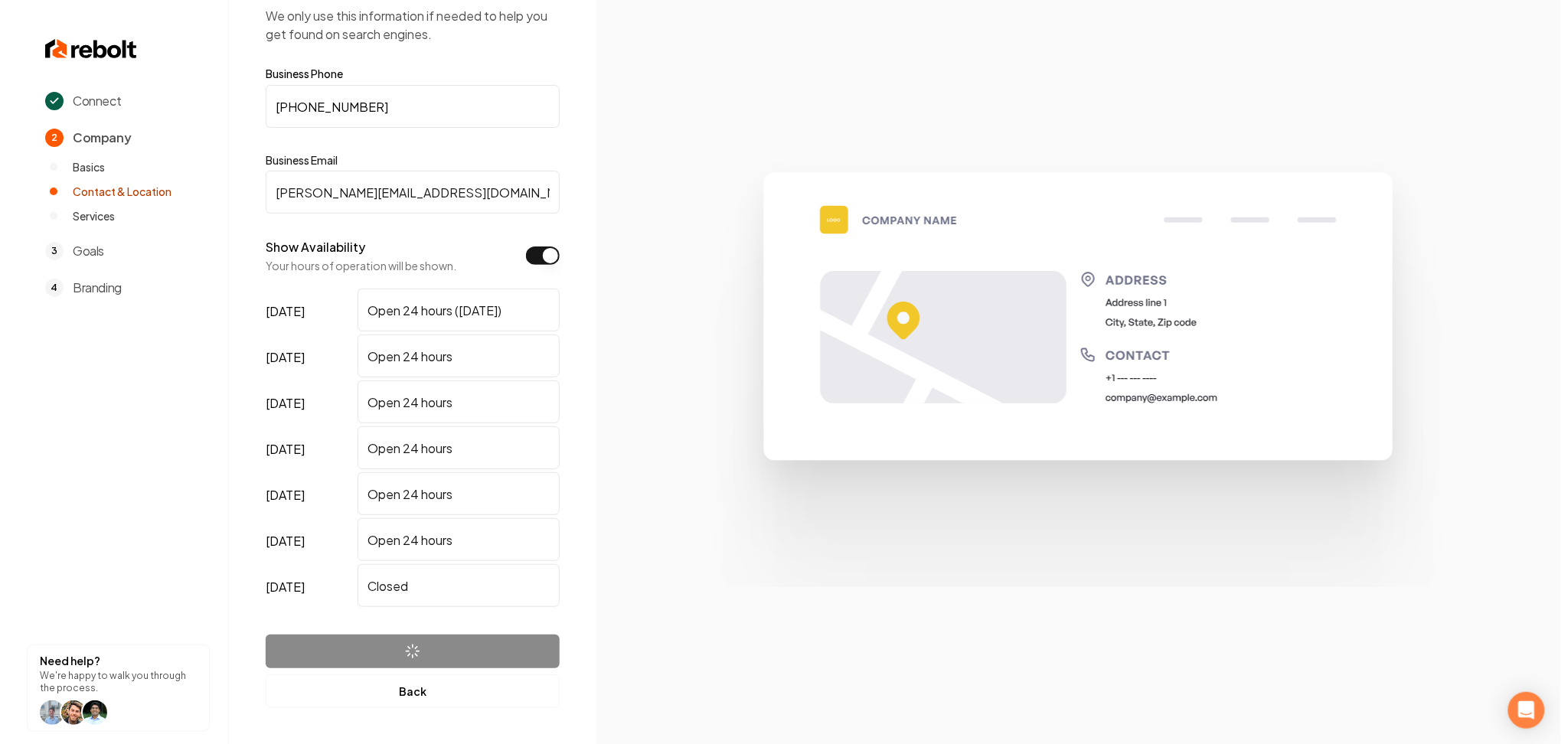
scroll to position [0, 0]
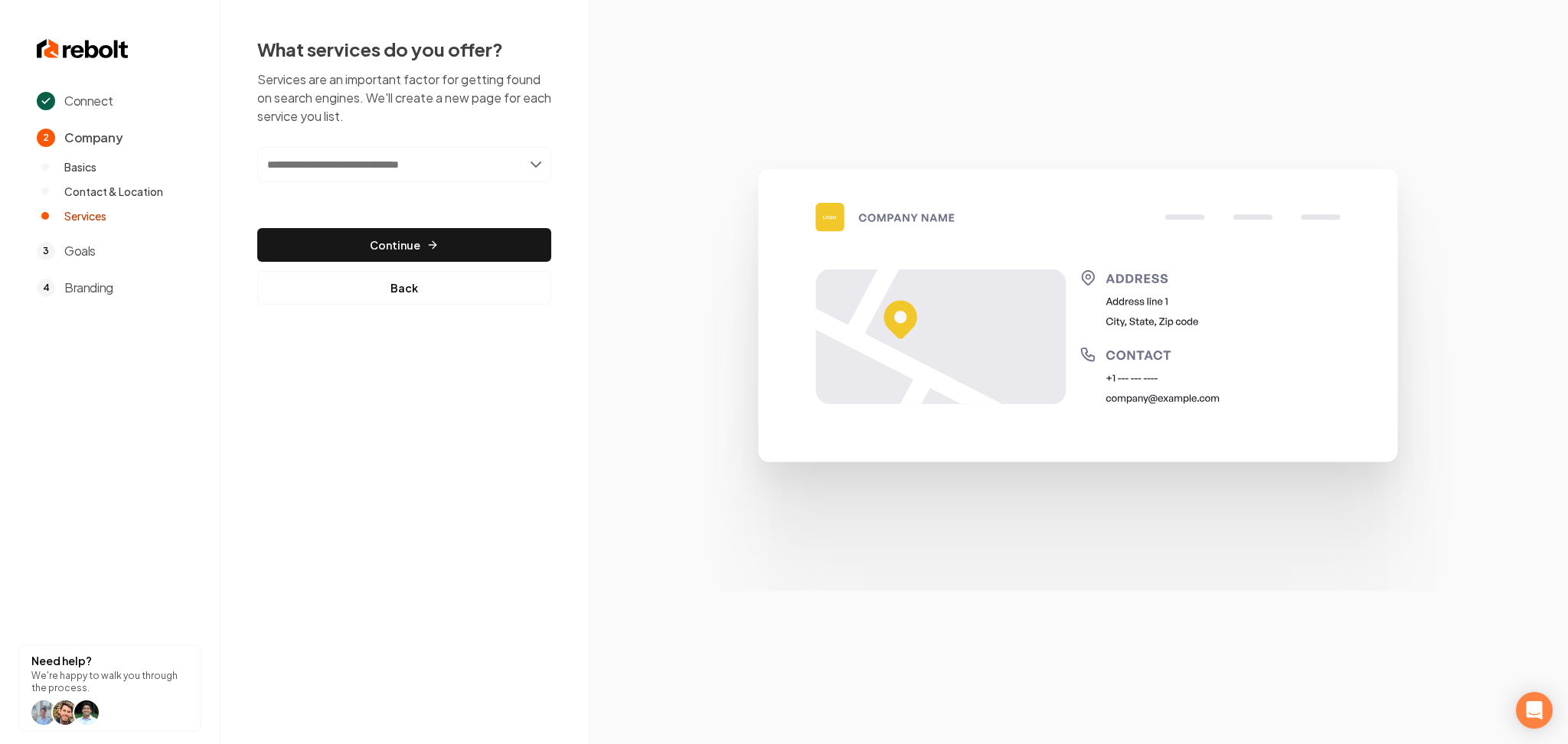
click at [397, 179] on input "text" at bounding box center [404, 164] width 294 height 35
paste input "**********"
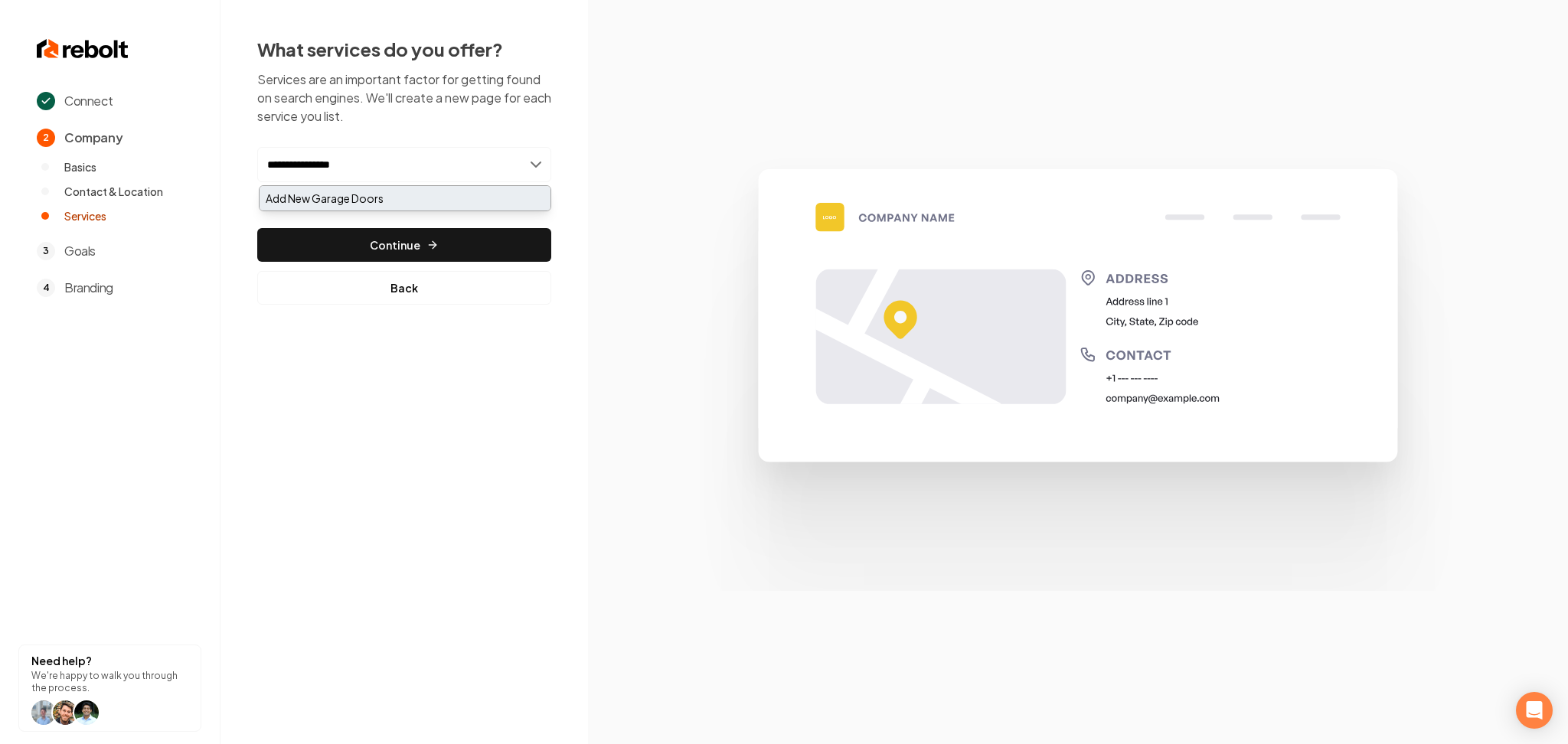
type input "**********"
click at [393, 190] on div "Add New Garage Doors" at bounding box center [404, 199] width 291 height 25
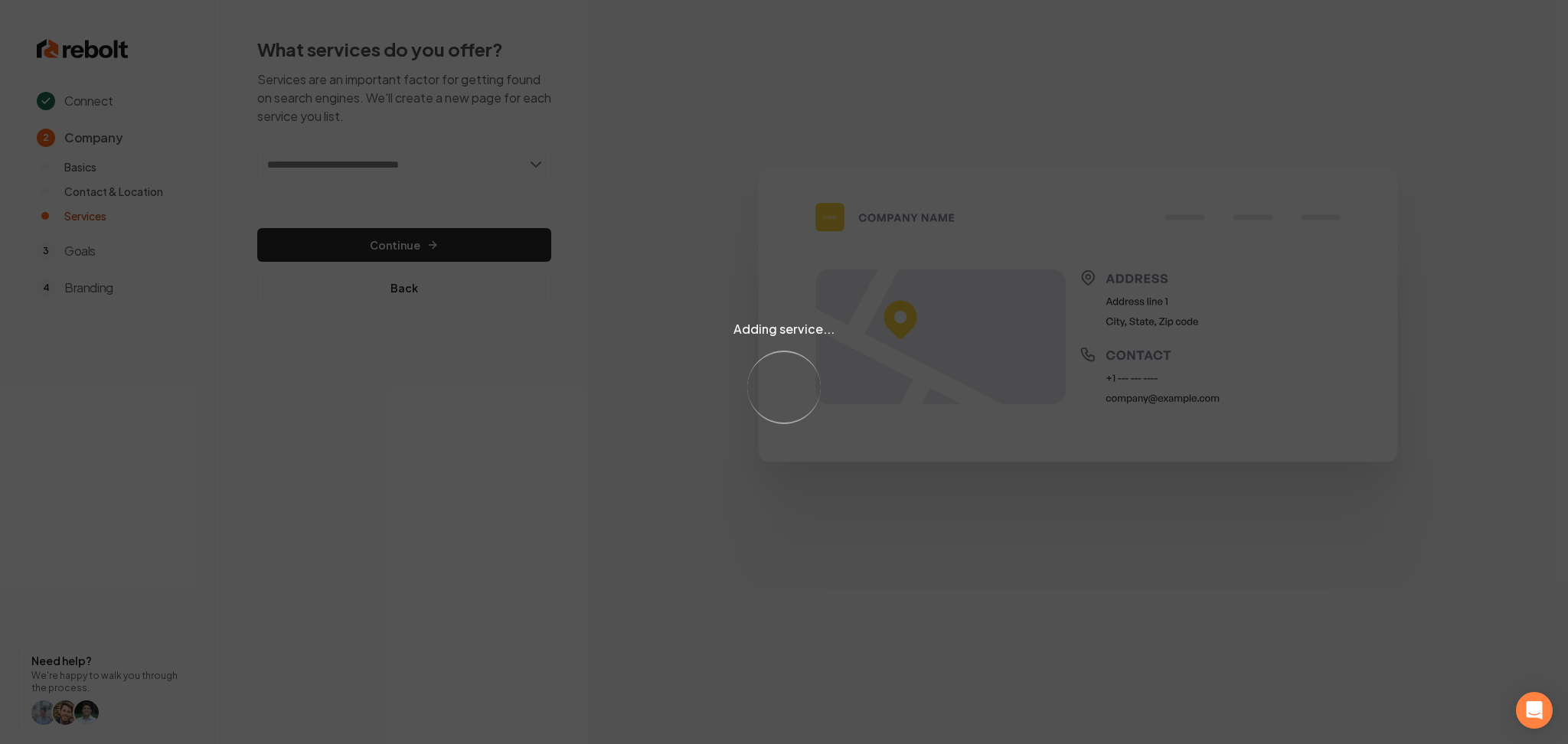
paste input "**********"
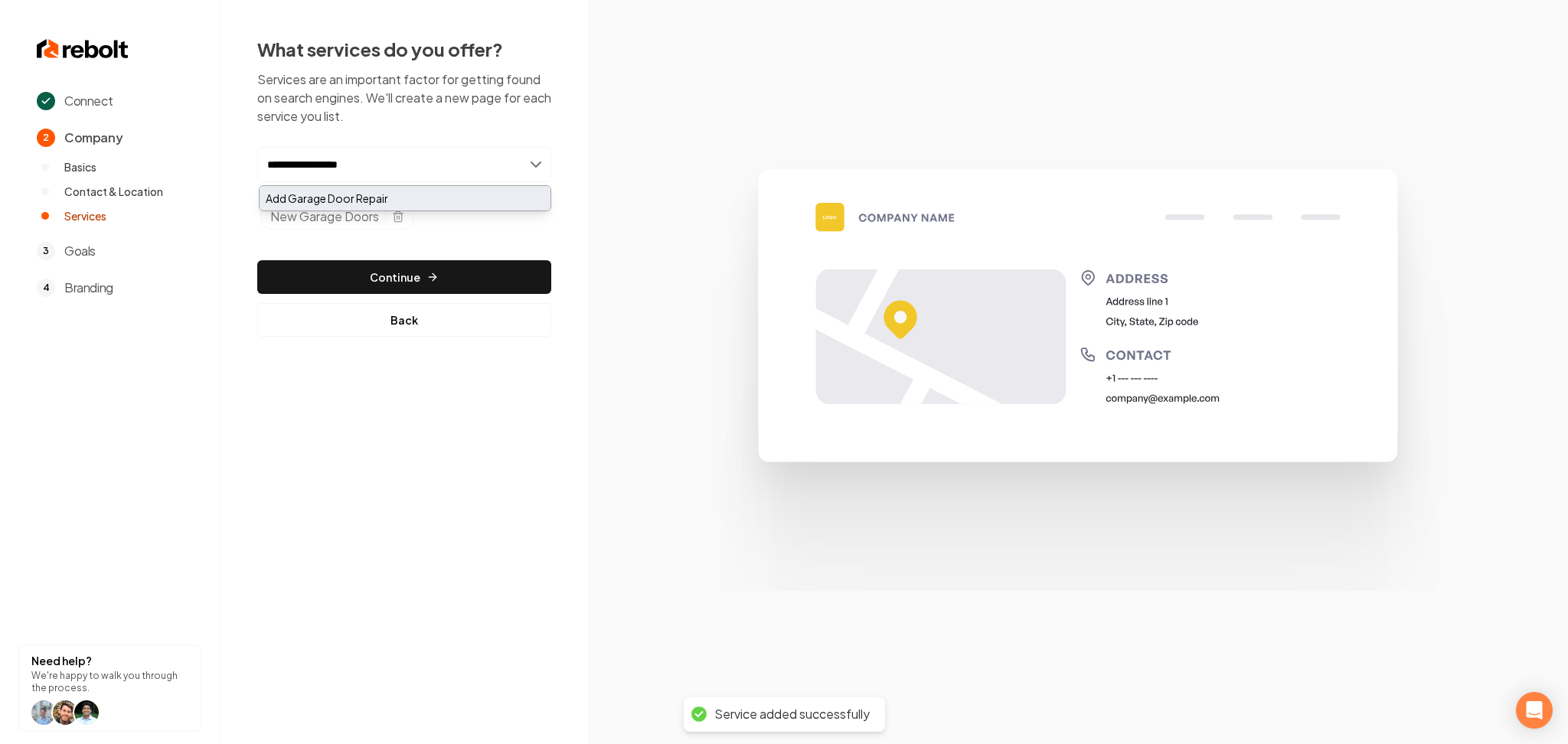
type input "**********"
click at [392, 197] on div "Add Garage Door Repair" at bounding box center [404, 199] width 291 height 25
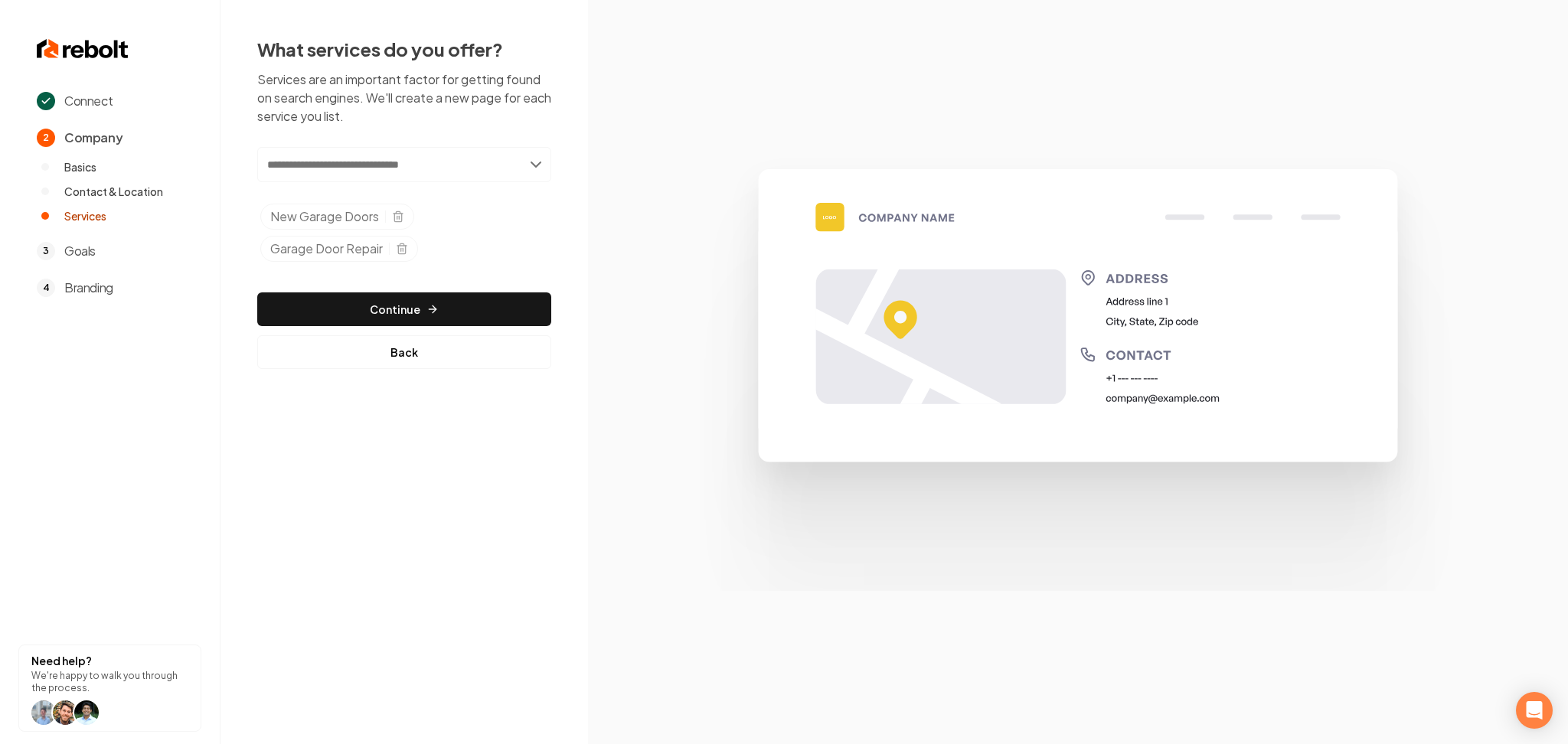
paste input "**********"
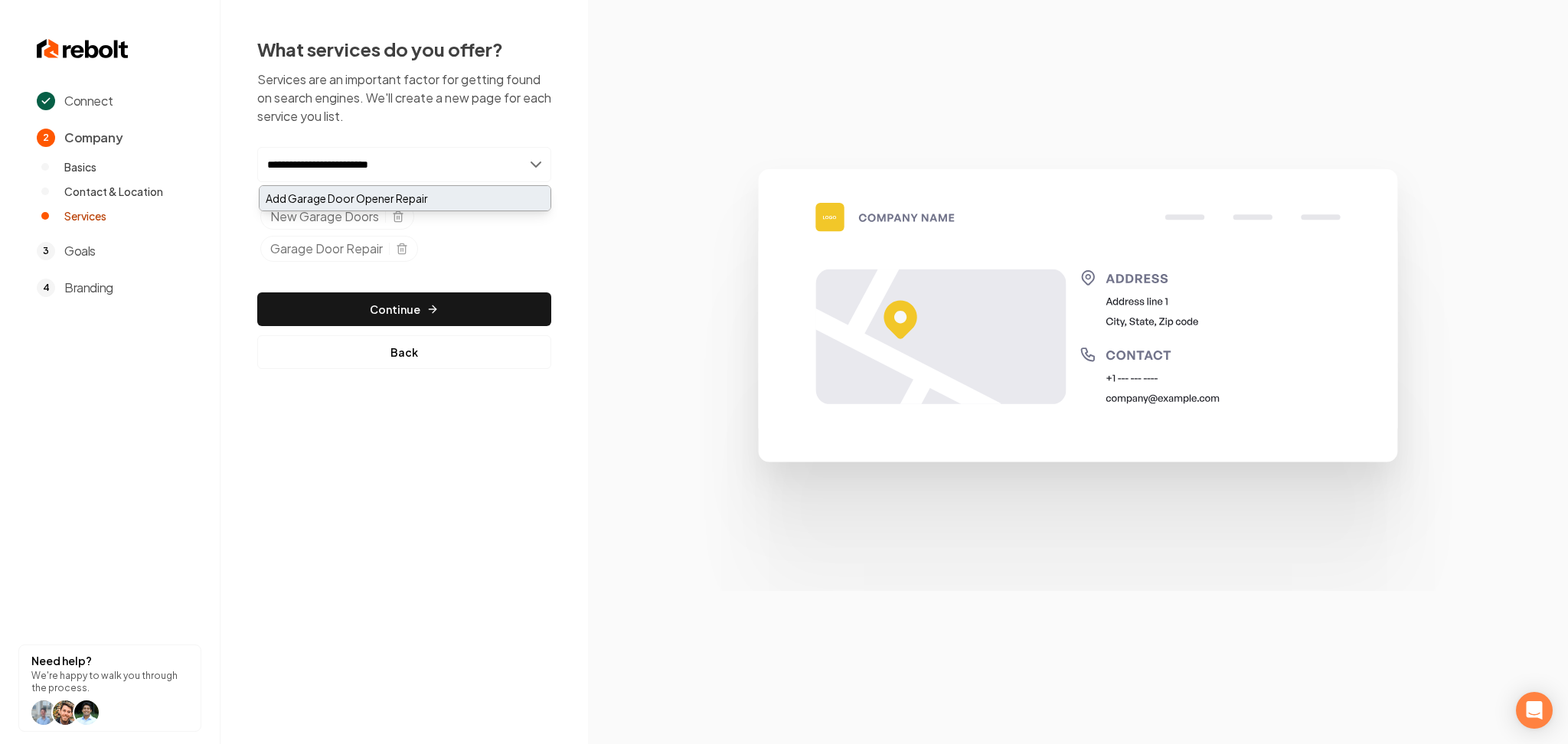
type input "**********"
click at [395, 200] on div "Add Garage Door Opener Repair" at bounding box center [404, 199] width 291 height 25
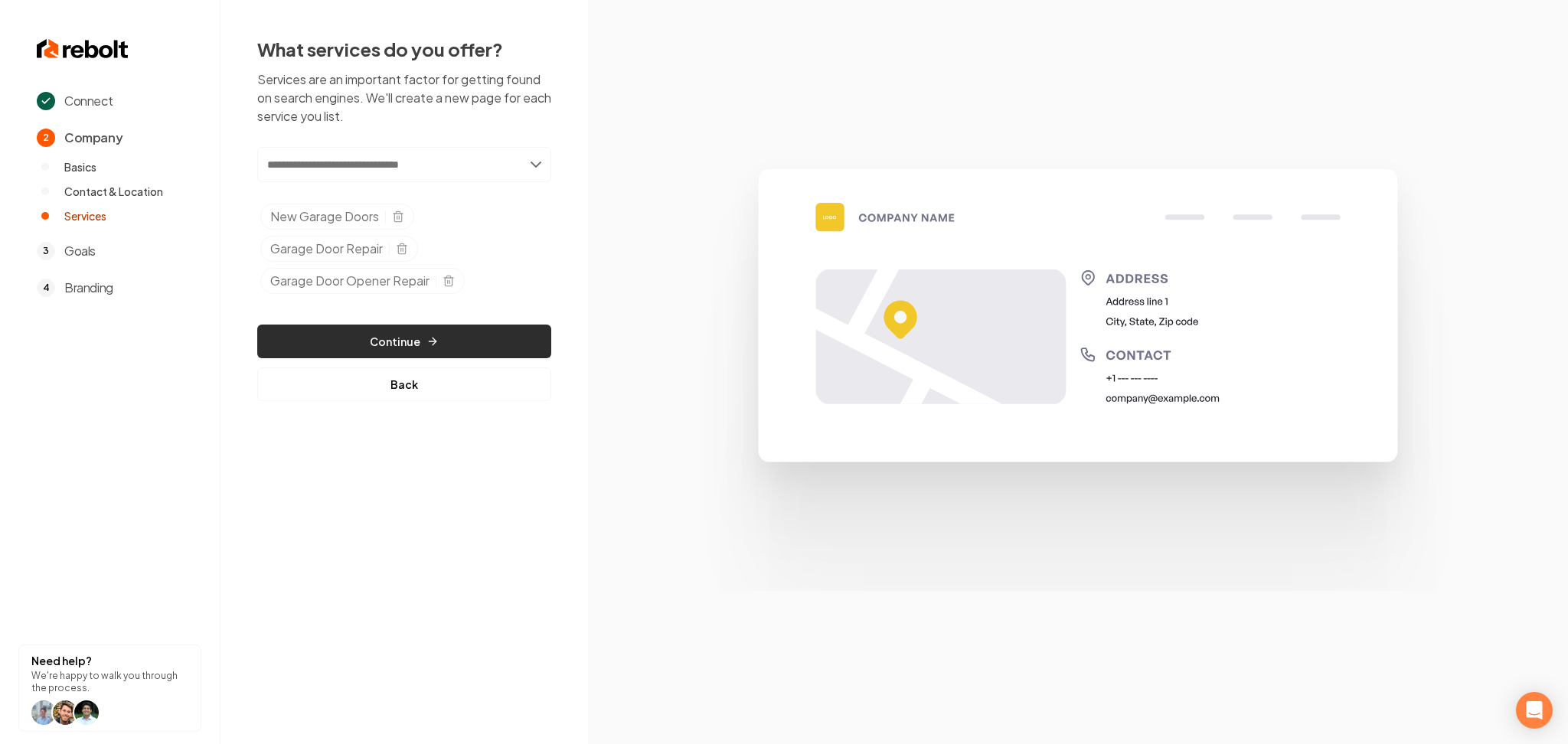
click at [390, 347] on button "Continue" at bounding box center [404, 341] width 294 height 33
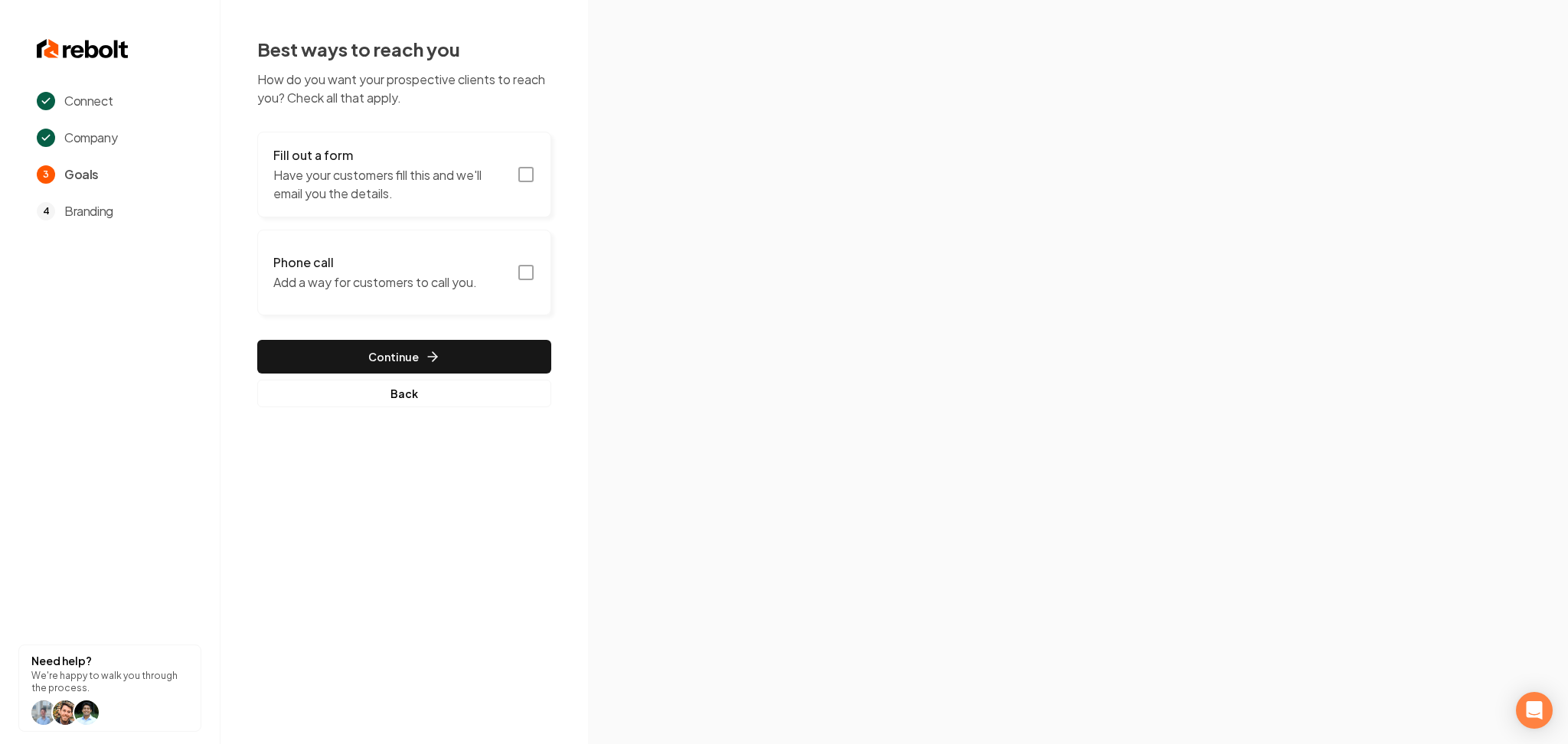
click at [418, 189] on p "Have your customers fill this and we'll email you the details." at bounding box center [390, 184] width 234 height 36
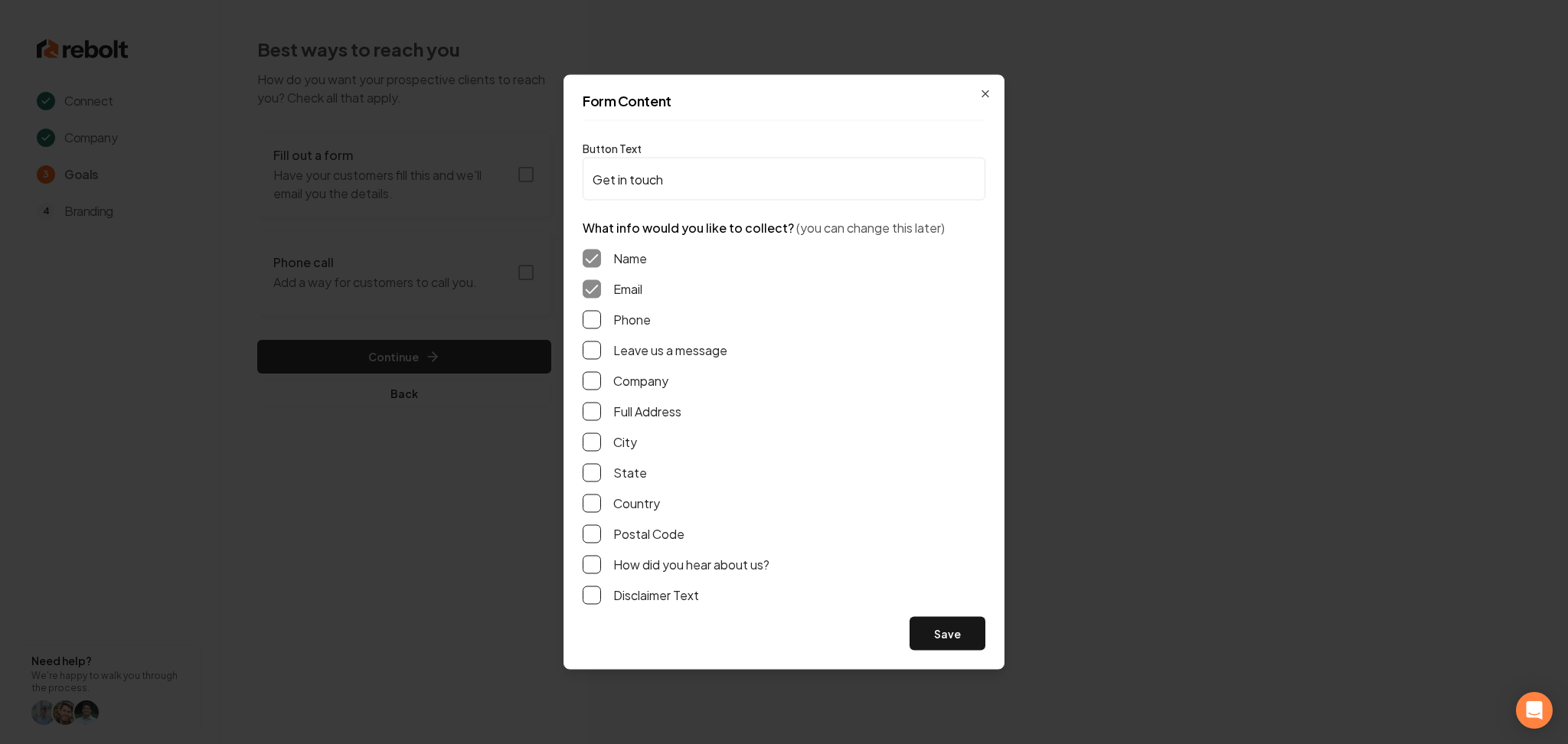
drag, startPoint x: 588, startPoint y: 324, endPoint x: 595, endPoint y: 330, distance: 9.2
click at [590, 323] on button "Phone" at bounding box center [592, 320] width 19 height 19
click at [596, 348] on button "Leave us a message" at bounding box center [592, 351] width 19 height 19
click at [951, 634] on button "Save" at bounding box center [948, 633] width 76 height 33
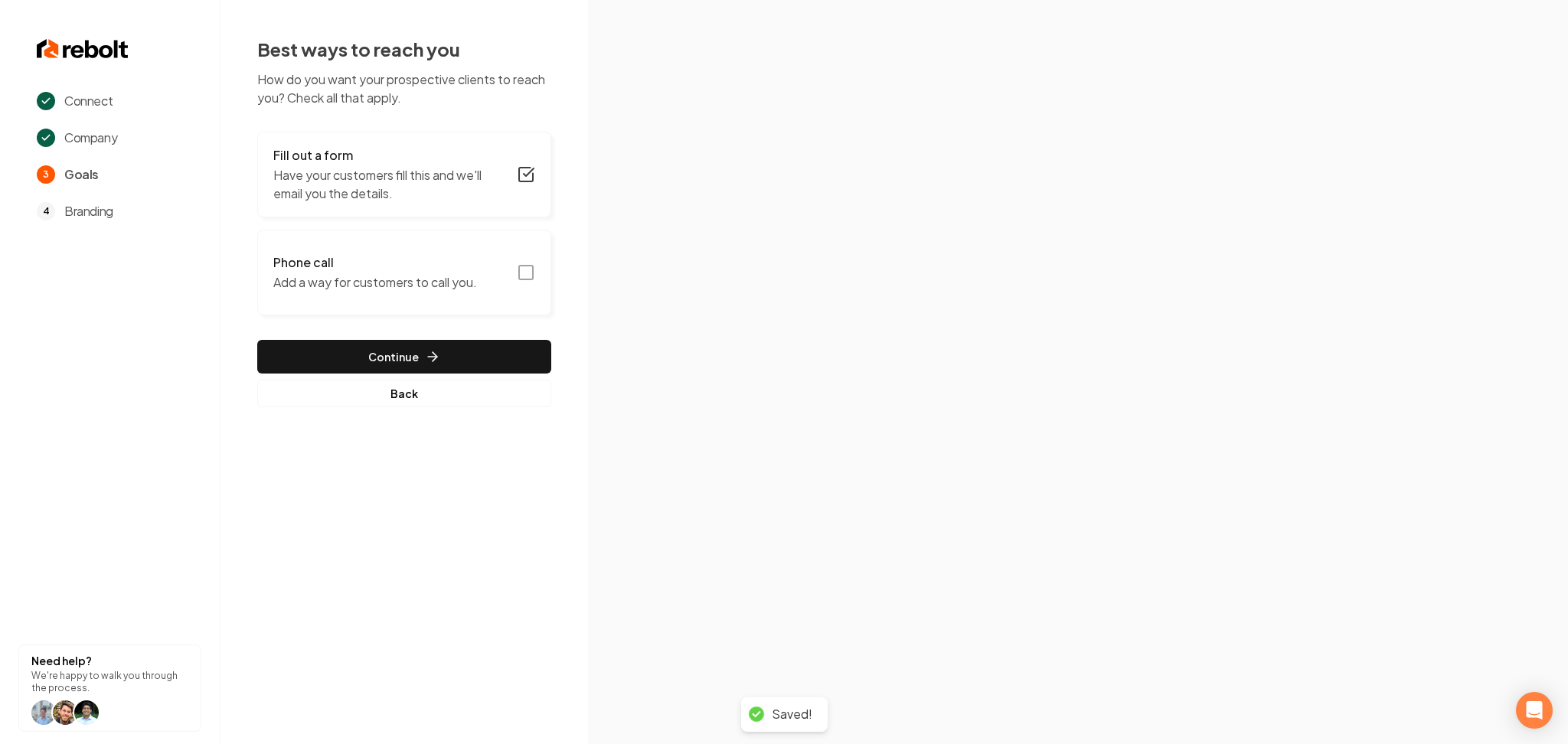
click at [462, 279] on p "Add a way for customers to call you." at bounding box center [375, 282] width 203 height 19
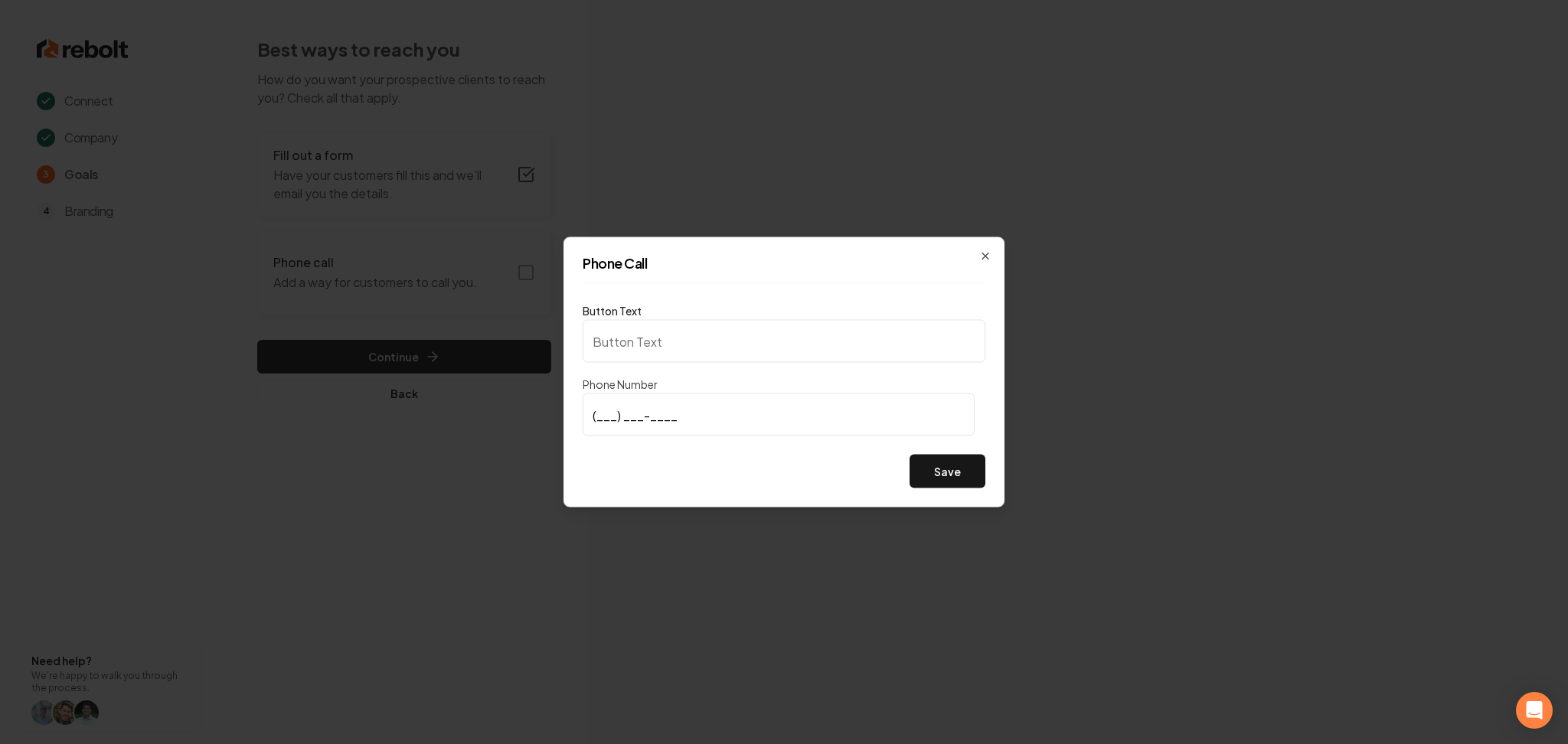
type input "Call us"
type input "(636) 795-8952"
click at [937, 469] on button "Save" at bounding box center [948, 471] width 76 height 33
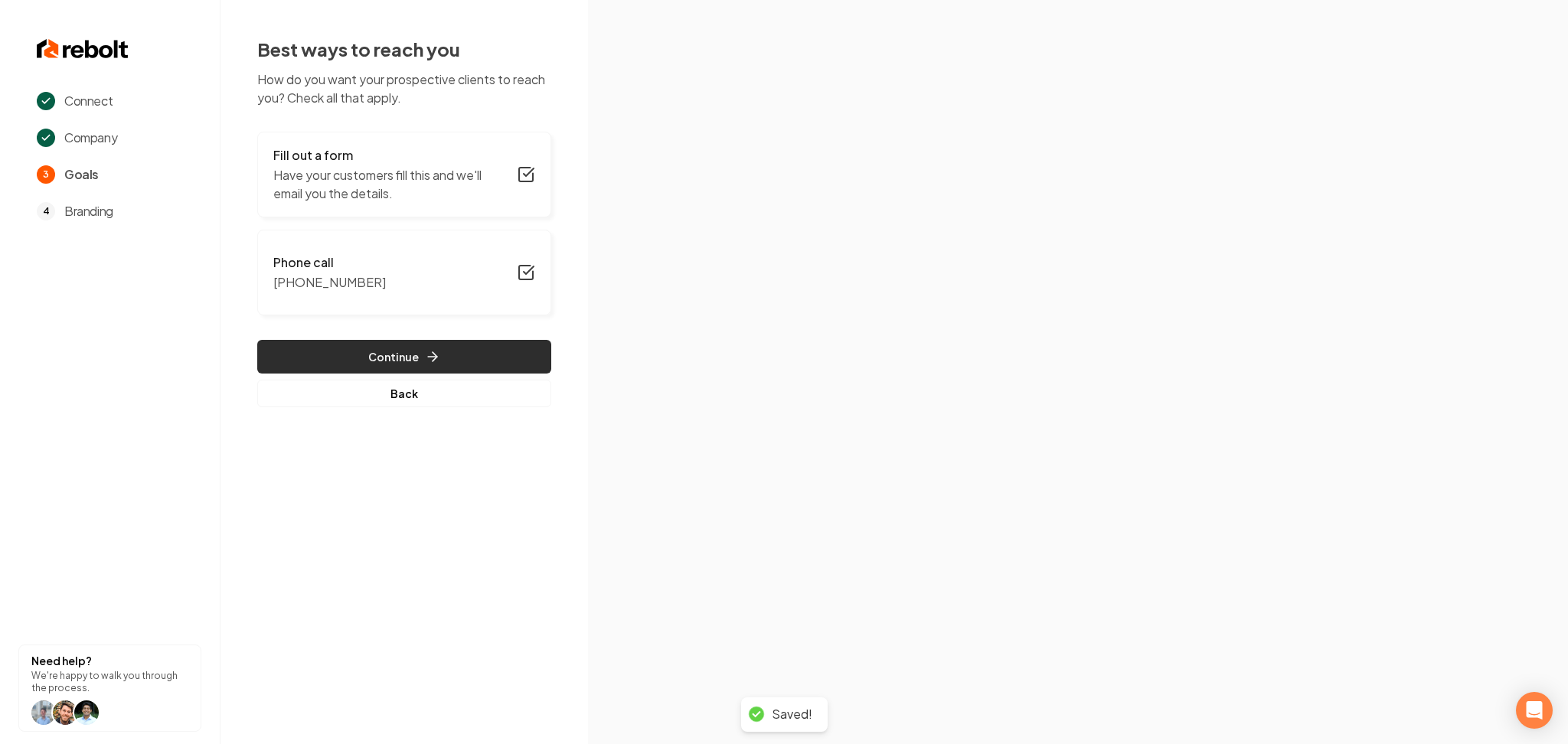
click at [435, 348] on button "Continue" at bounding box center [404, 356] width 294 height 33
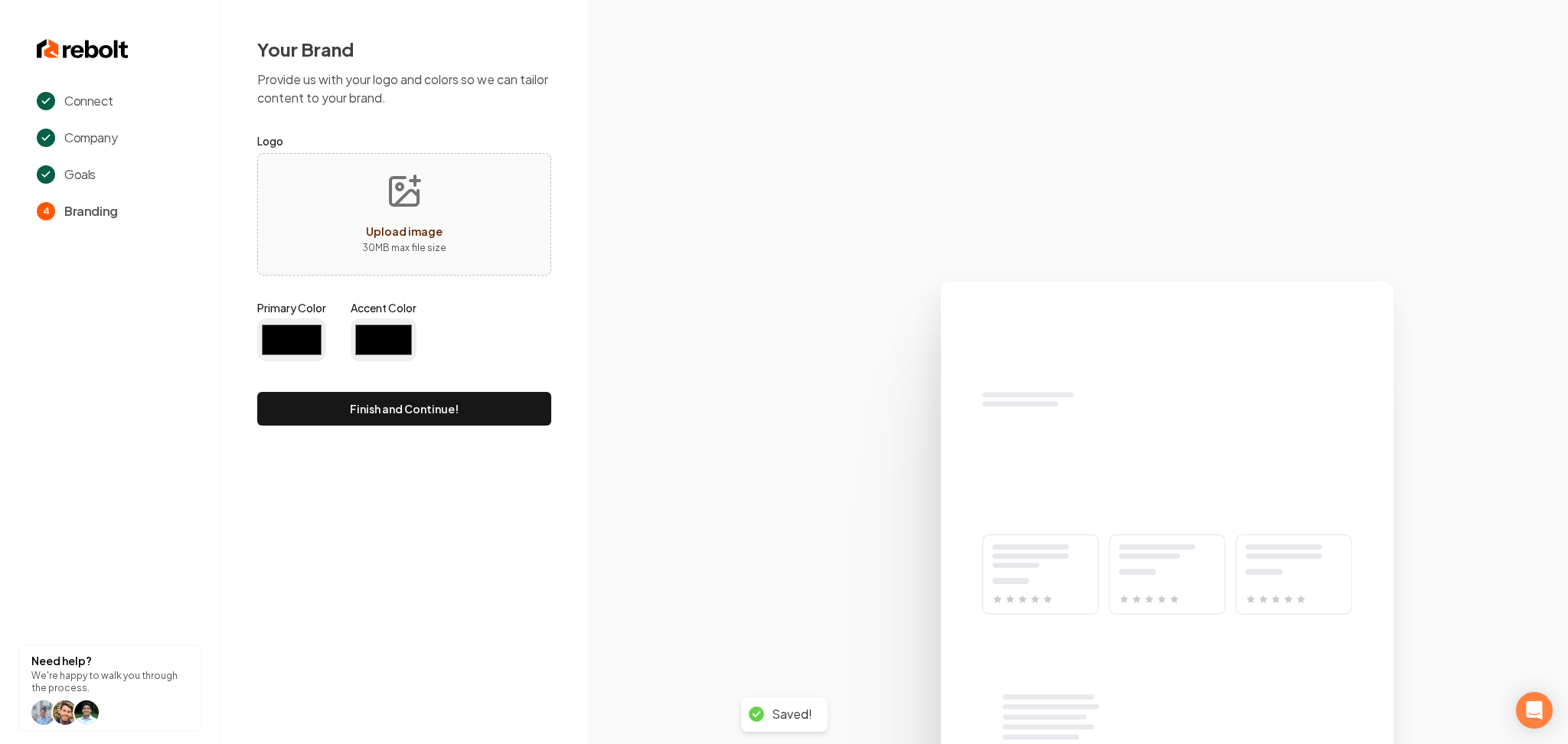
type input "#194d33"
type input "#70be00"
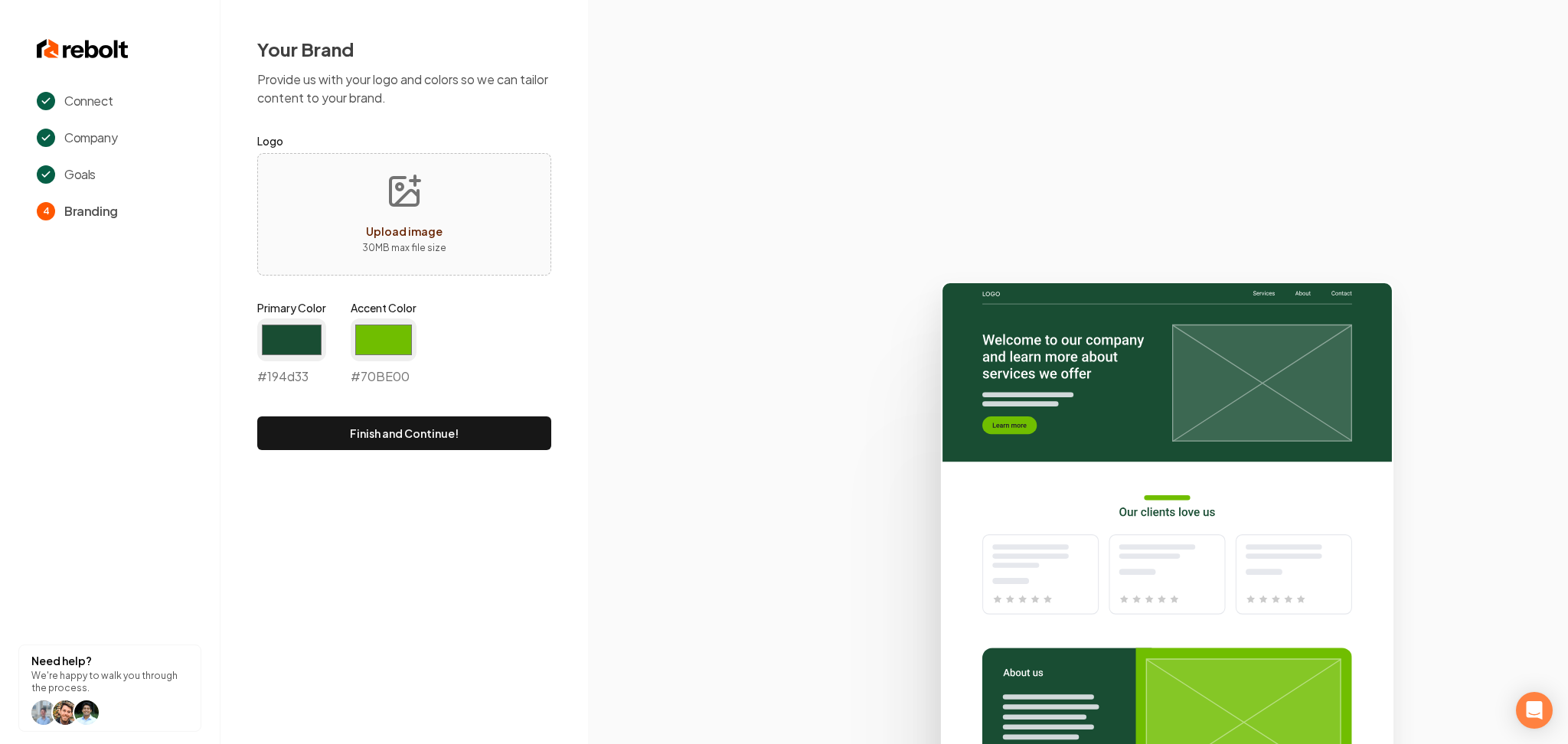
click at [468, 205] on div "Upload image 30 MB max file size" at bounding box center [404, 214] width 294 height 123
type input "**********"
click at [298, 332] on input "#194d33" at bounding box center [291, 339] width 69 height 43
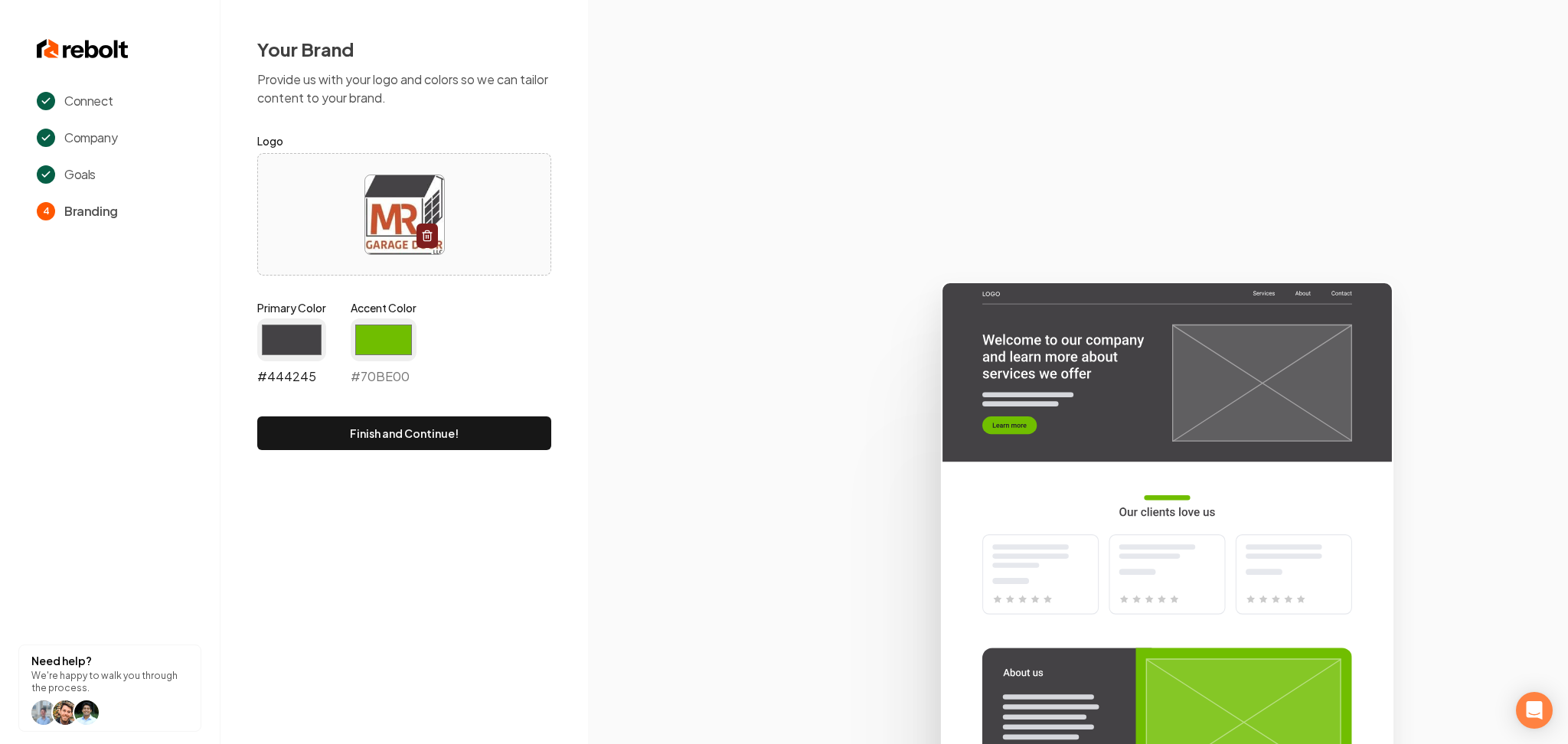
type input "#444245"
click at [376, 334] on input "#70be00" at bounding box center [383, 339] width 66 height 43
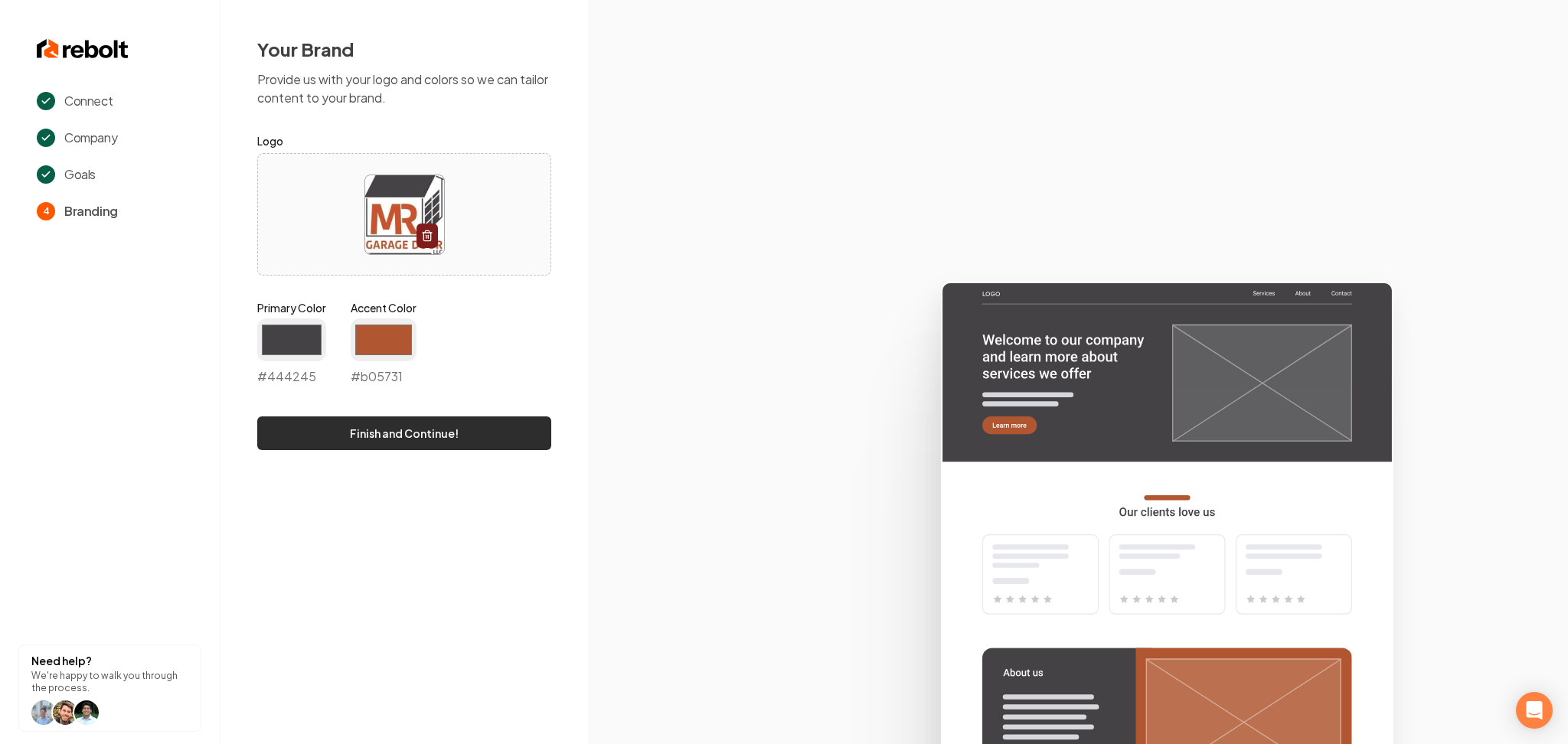
type input "#b05731"
click at [310, 439] on button "Finish and Continue!" at bounding box center [404, 433] width 294 height 33
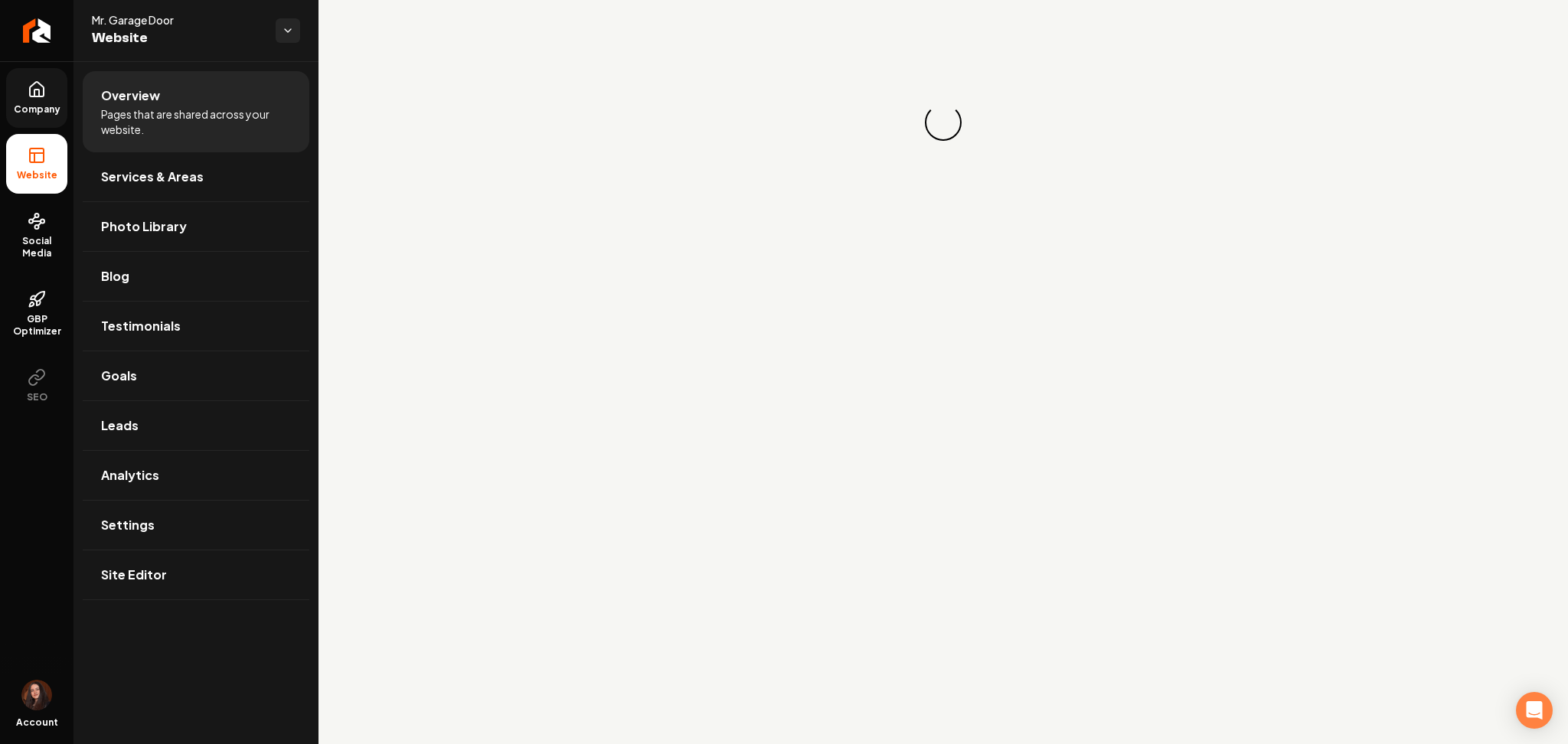
click at [26, 105] on span "Company" at bounding box center [37, 109] width 59 height 12
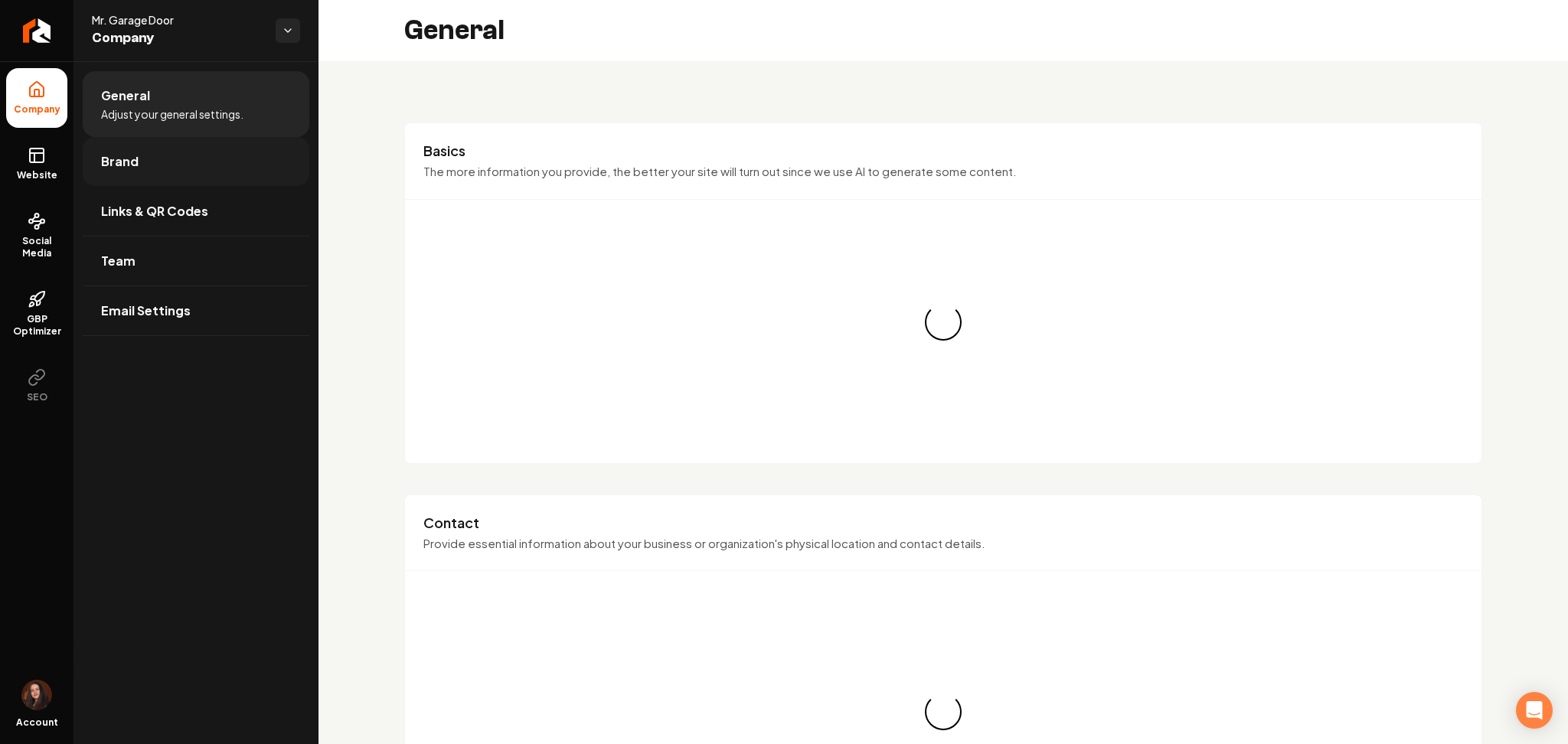
click at [95, 154] on link "Brand" at bounding box center [196, 161] width 227 height 49
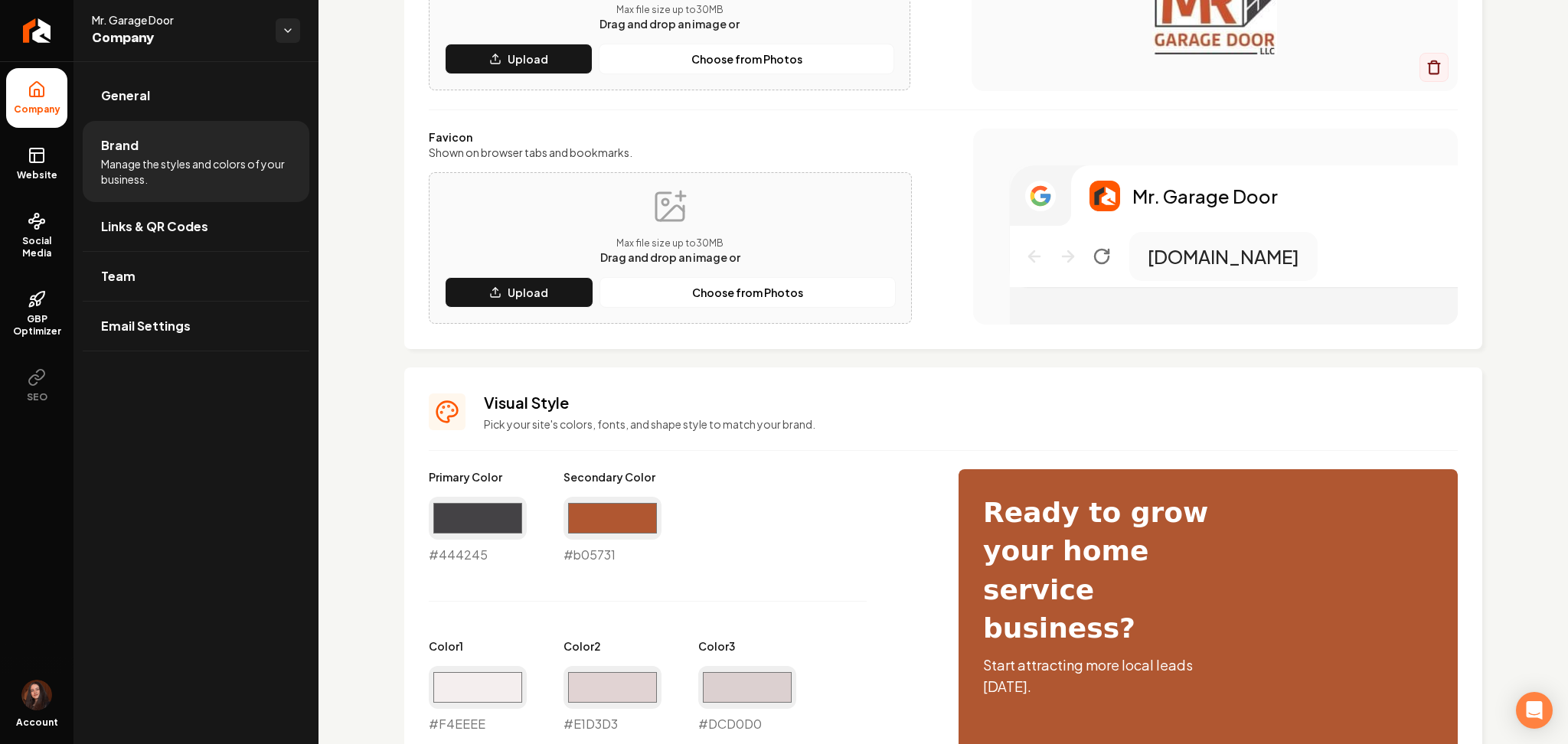
scroll to position [203, 0]
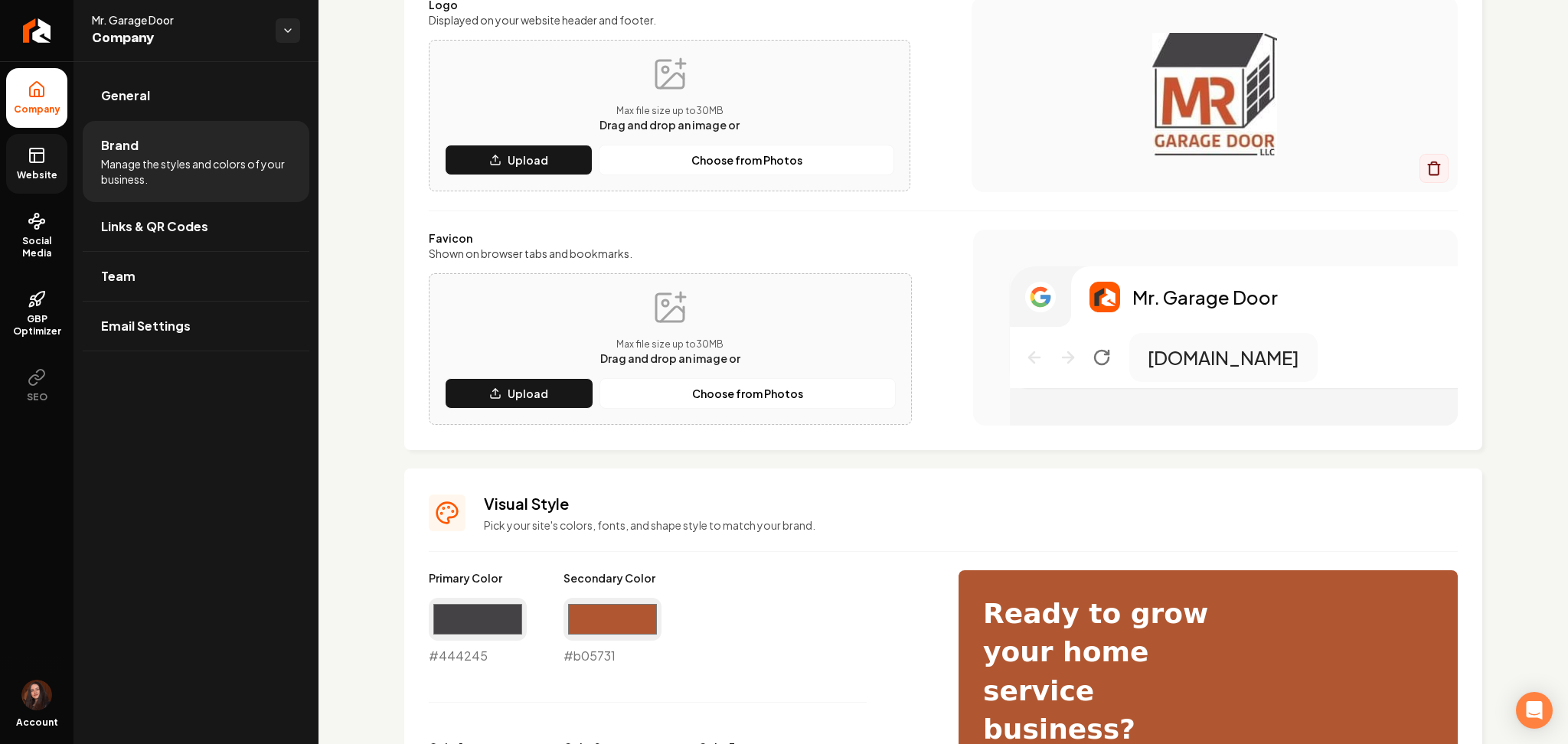
click at [50, 168] on link "Website" at bounding box center [36, 164] width 61 height 60
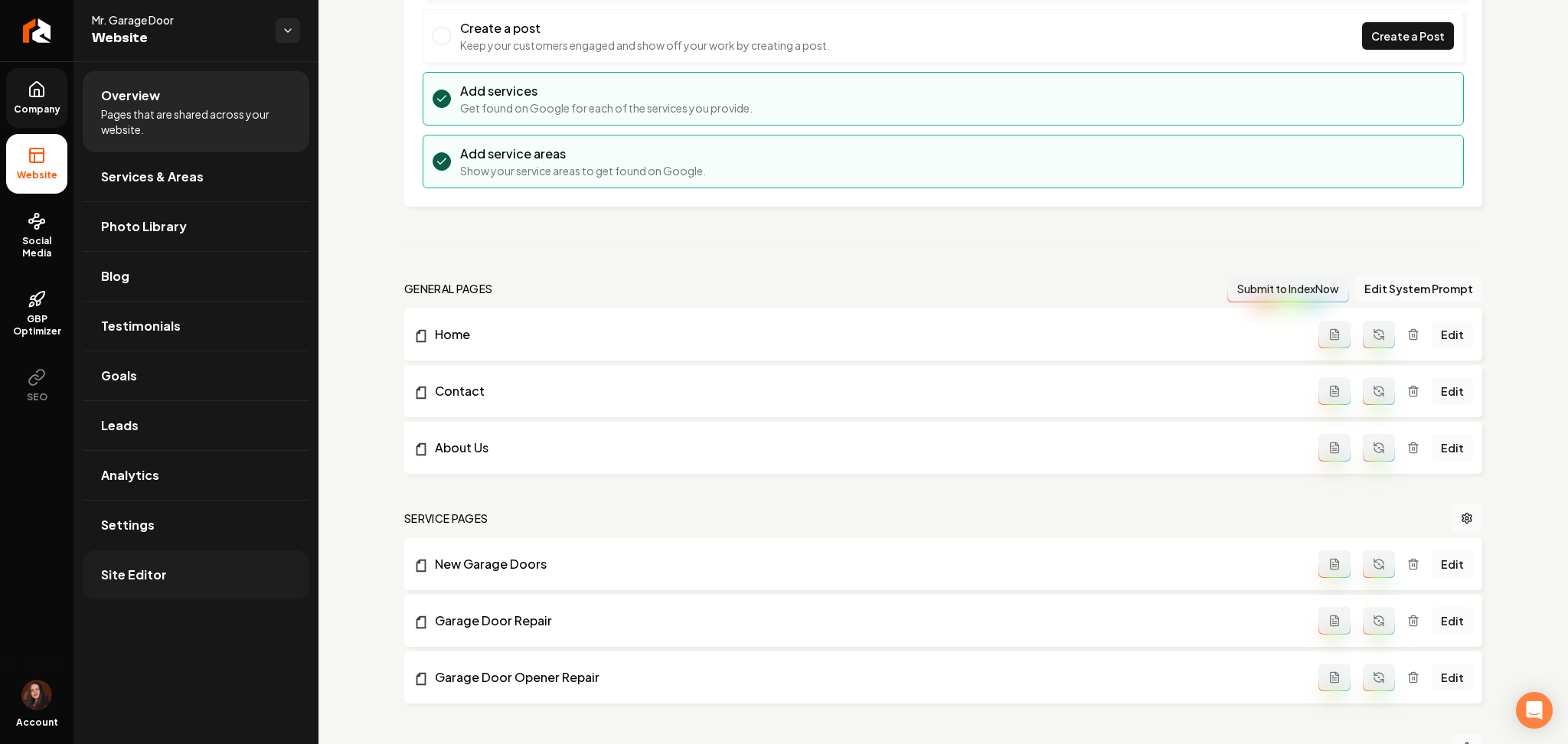
click at [239, 585] on link "Site Editor" at bounding box center [196, 574] width 227 height 49
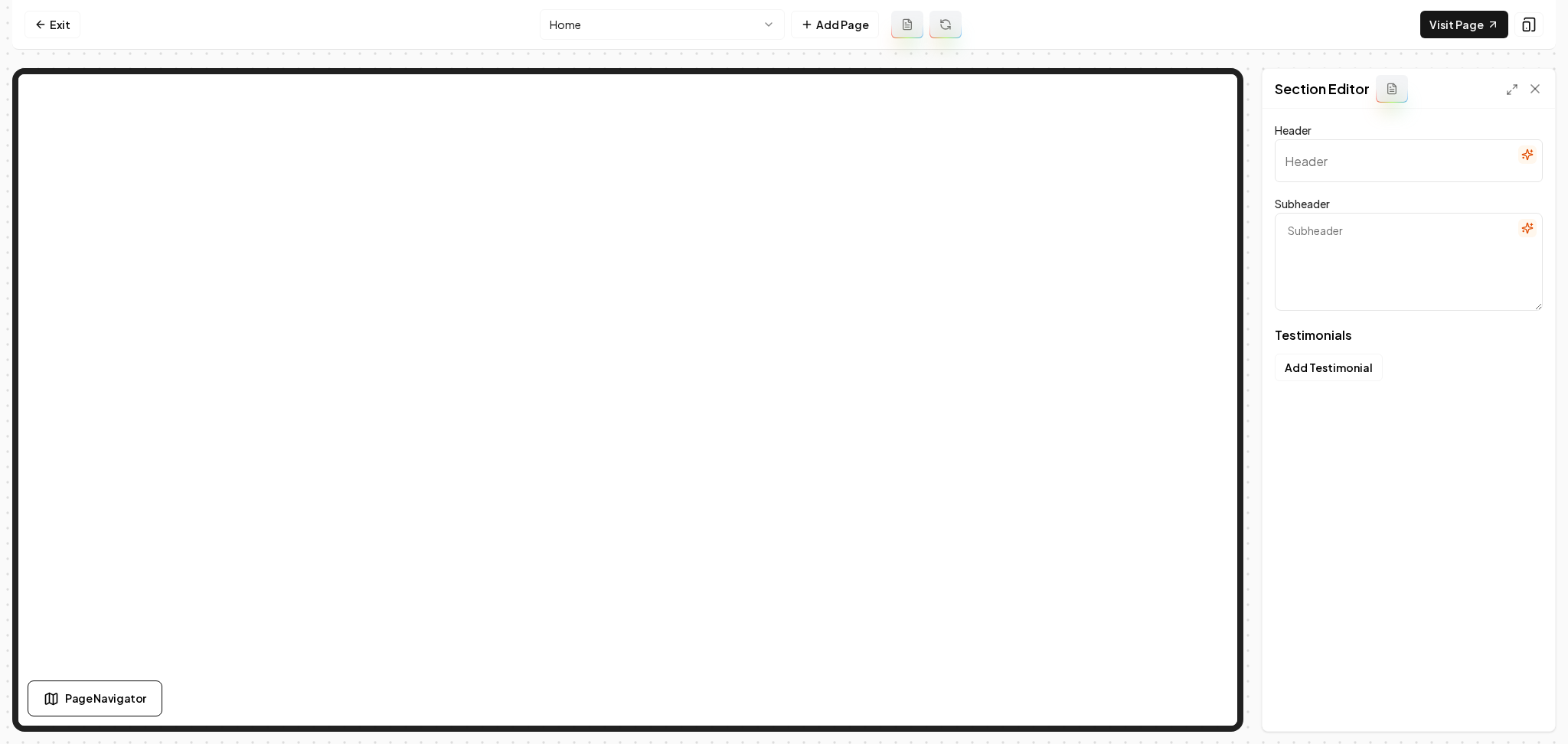
type input "Our clients love us"
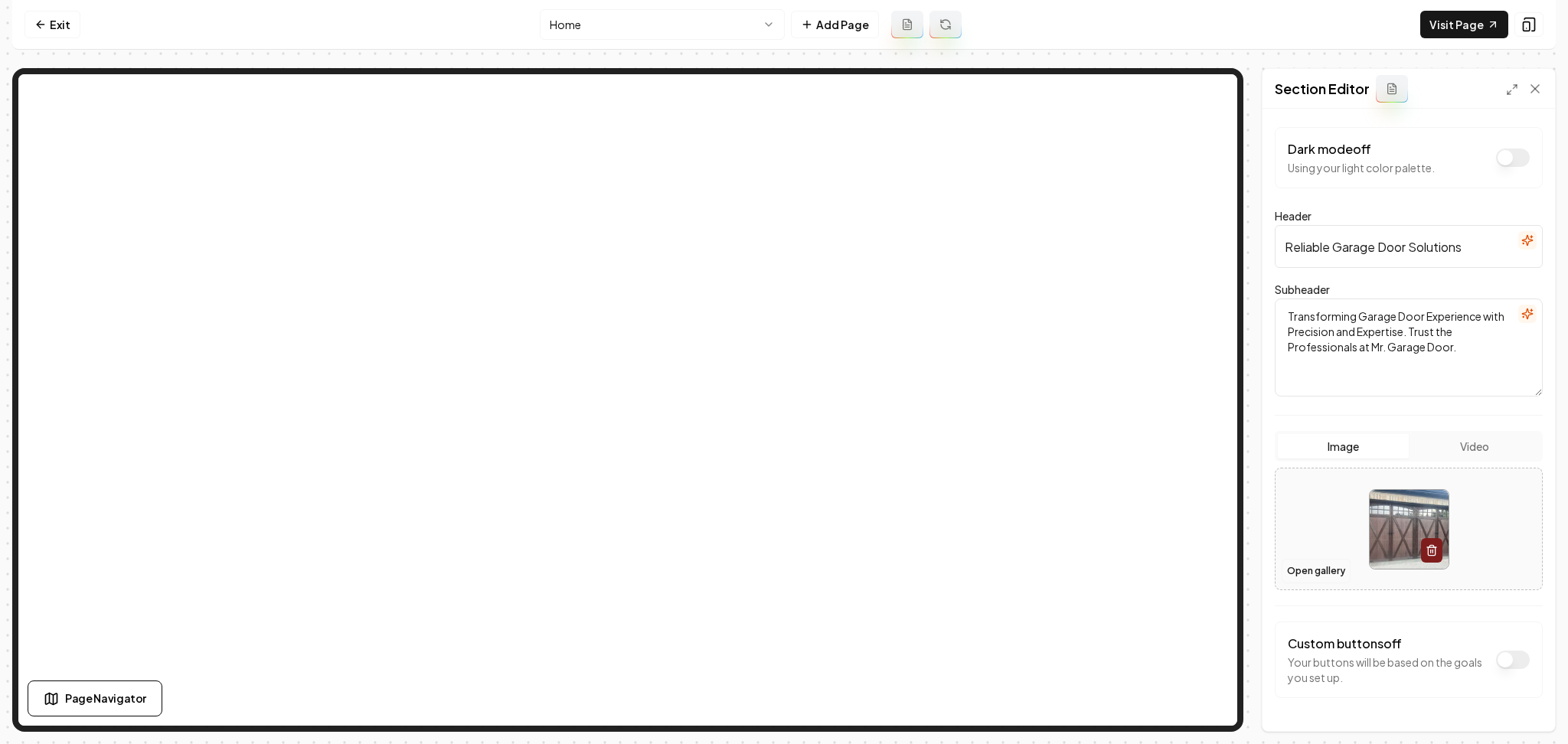
click at [1320, 577] on button "Open gallery" at bounding box center [1316, 571] width 69 height 25
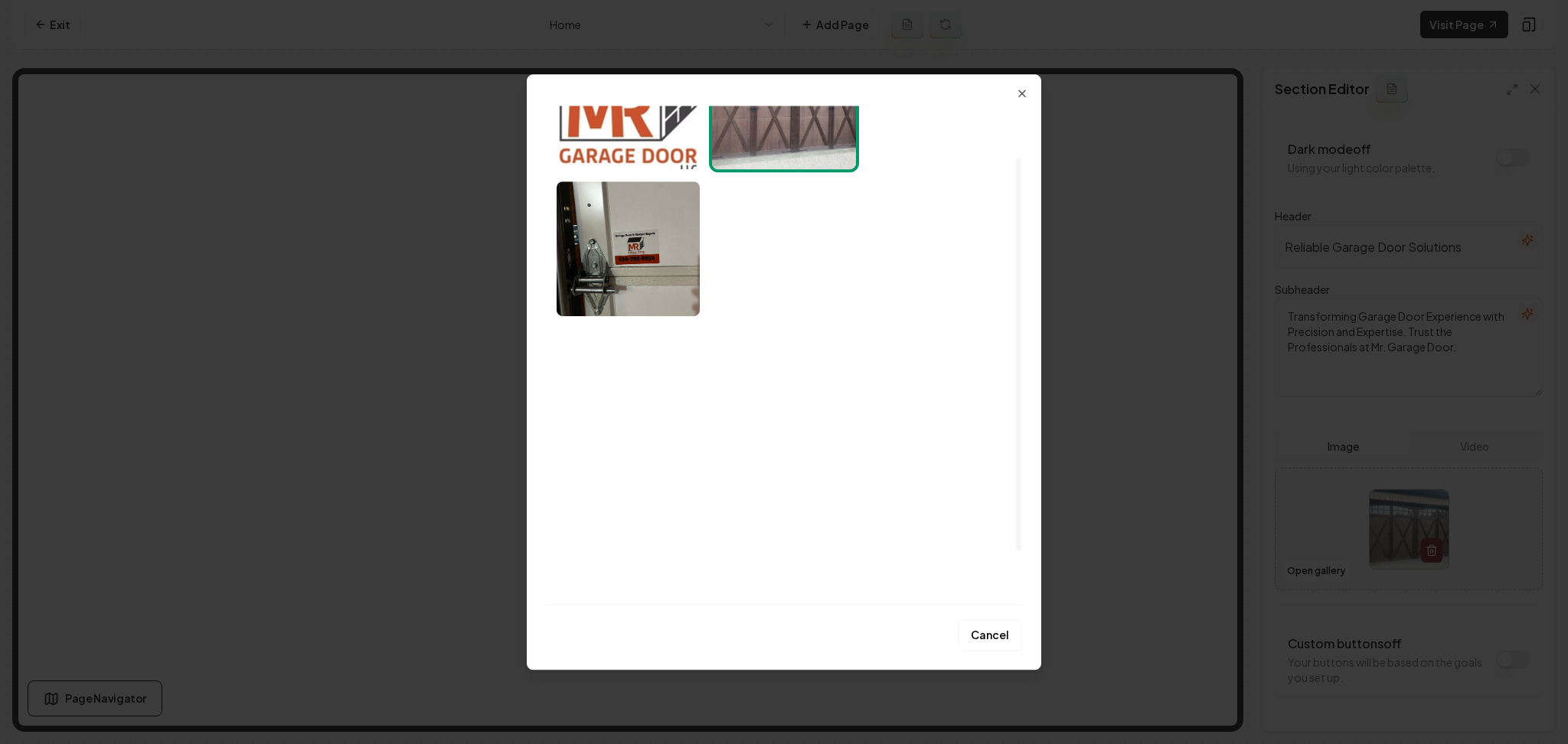
scroll to position [132, 0]
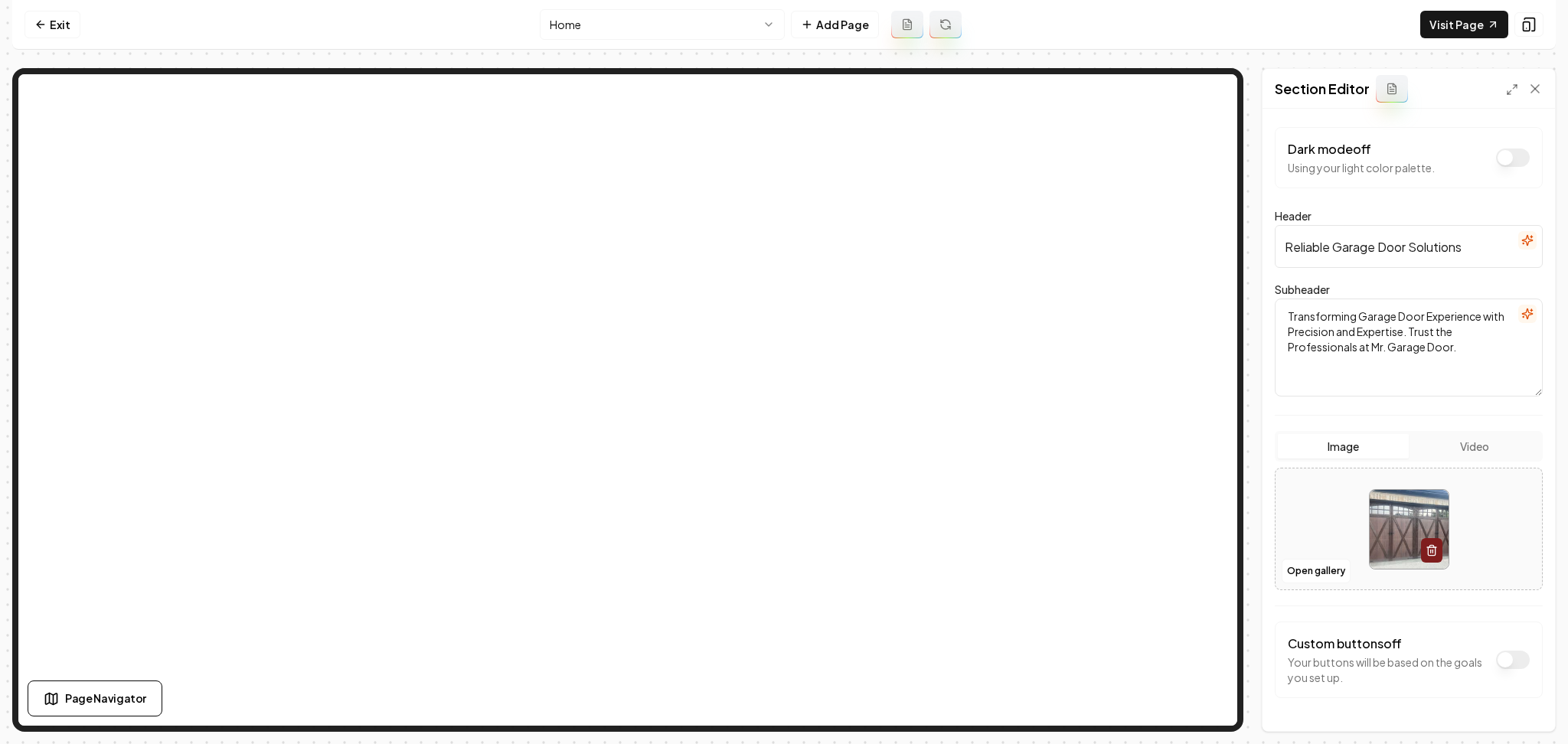
click at [1278, 521] on div at bounding box center [1408, 529] width 266 height 105
type input "**********"
click at [1532, 714] on button "Save" at bounding box center [1521, 705] width 45 height 28
click at [1305, 505] on div at bounding box center [1408, 529] width 266 height 105
click at [1322, 529] on div at bounding box center [1408, 529] width 266 height 105
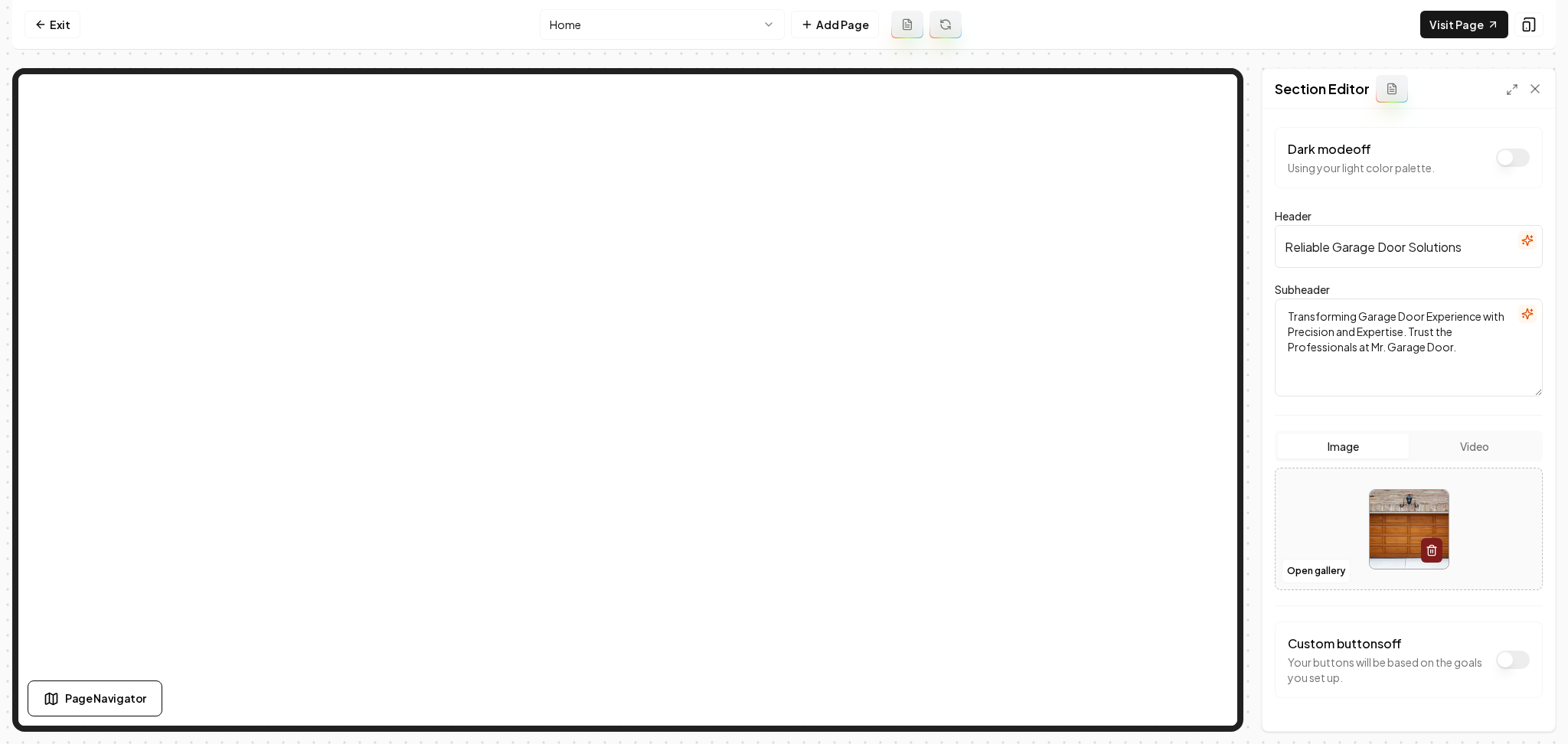
type input "**********"
click at [1526, 711] on button "Save" at bounding box center [1521, 705] width 45 height 28
click at [1285, 531] on div at bounding box center [1408, 529] width 266 height 105
type input "**********"
click at [1524, 705] on button "Save" at bounding box center [1521, 705] width 45 height 28
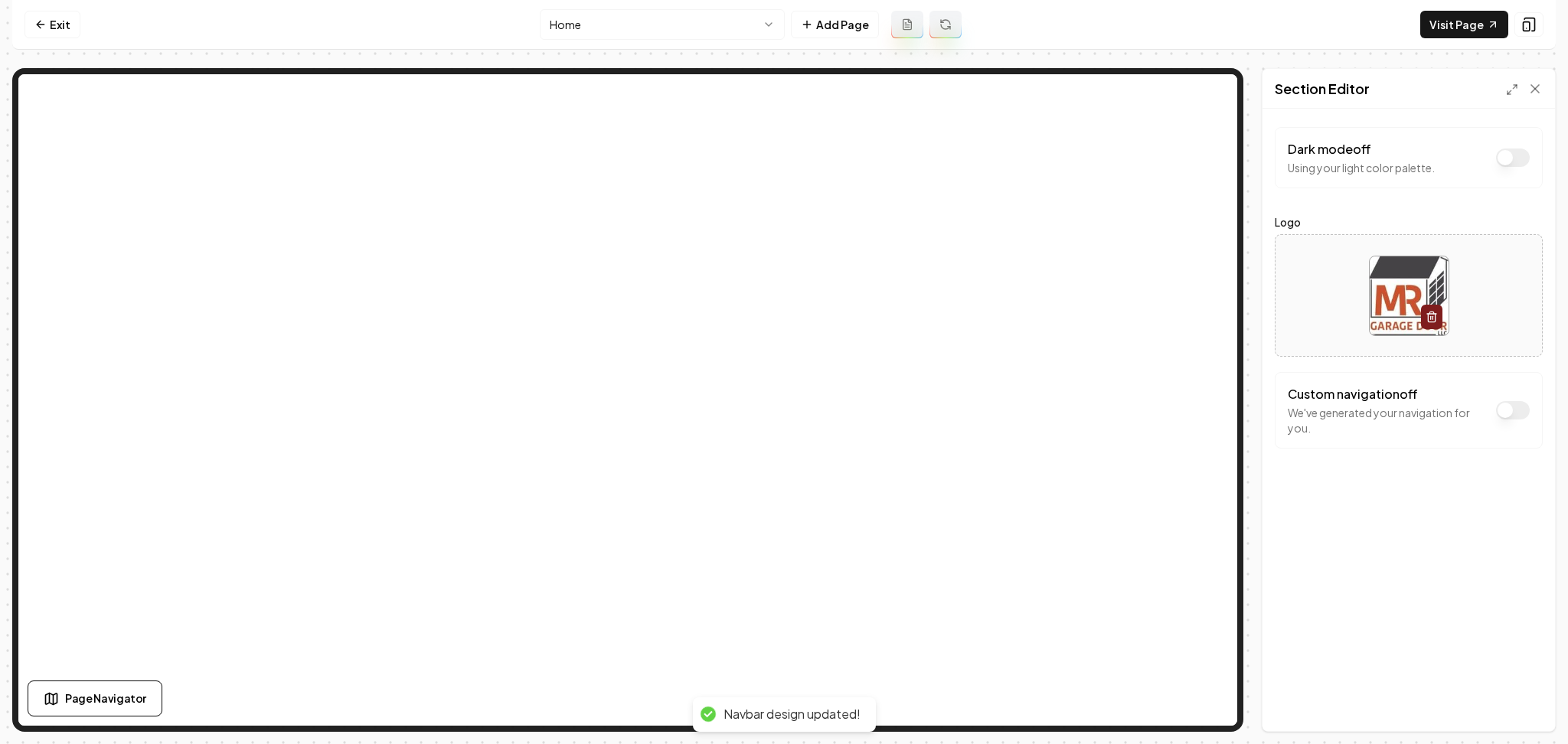
click at [1513, 157] on button "Dark mode off" at bounding box center [1513, 157] width 33 height 19
click at [1538, 702] on button "Save" at bounding box center [1521, 705] width 45 height 28
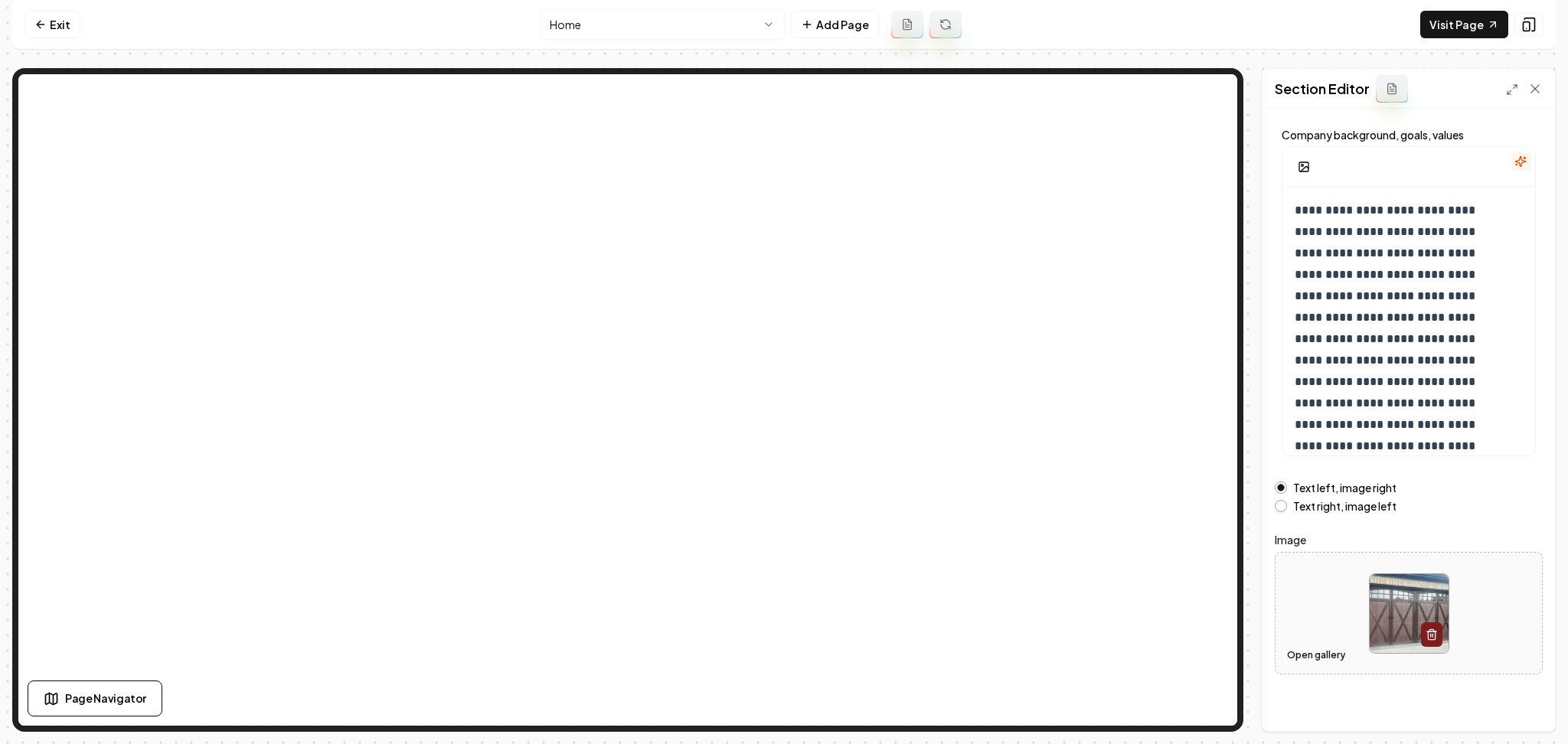
scroll to position [82, 0]
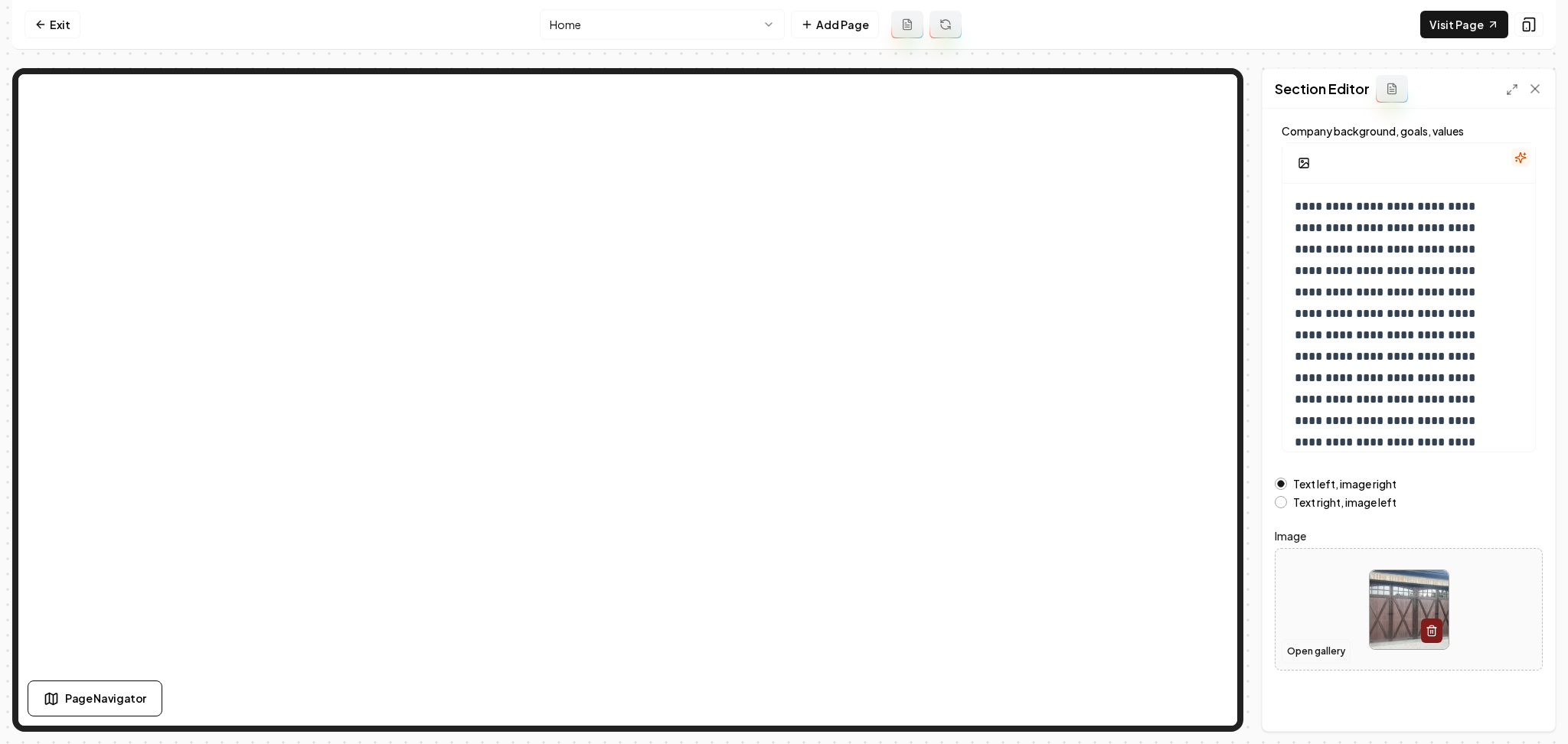
click at [1329, 639] on button "Open gallery" at bounding box center [1316, 652] width 69 height 25
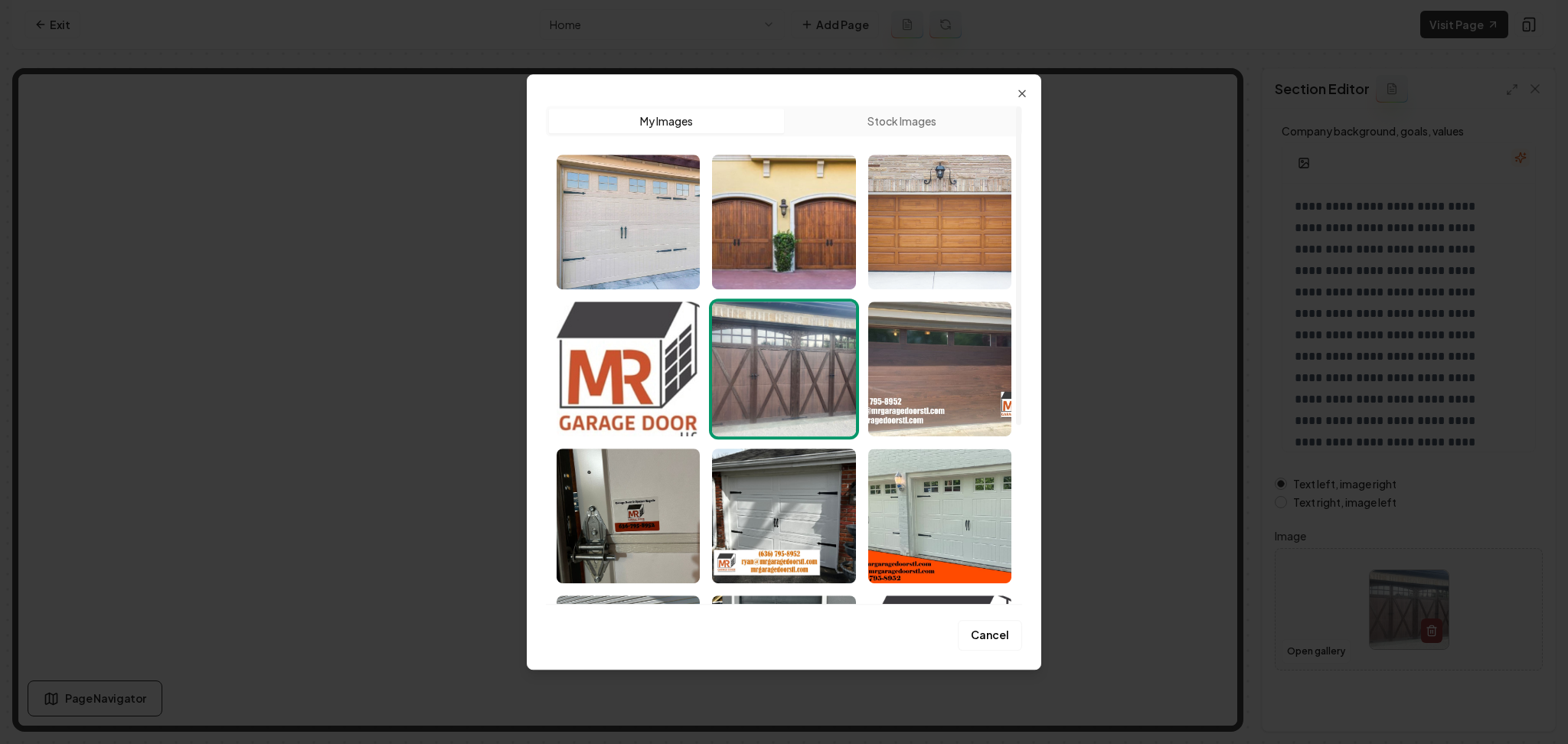
click at [916, 246] on img "Select image image_68af592a5c7cd75eb852c974.jfif" at bounding box center [940, 222] width 143 height 135
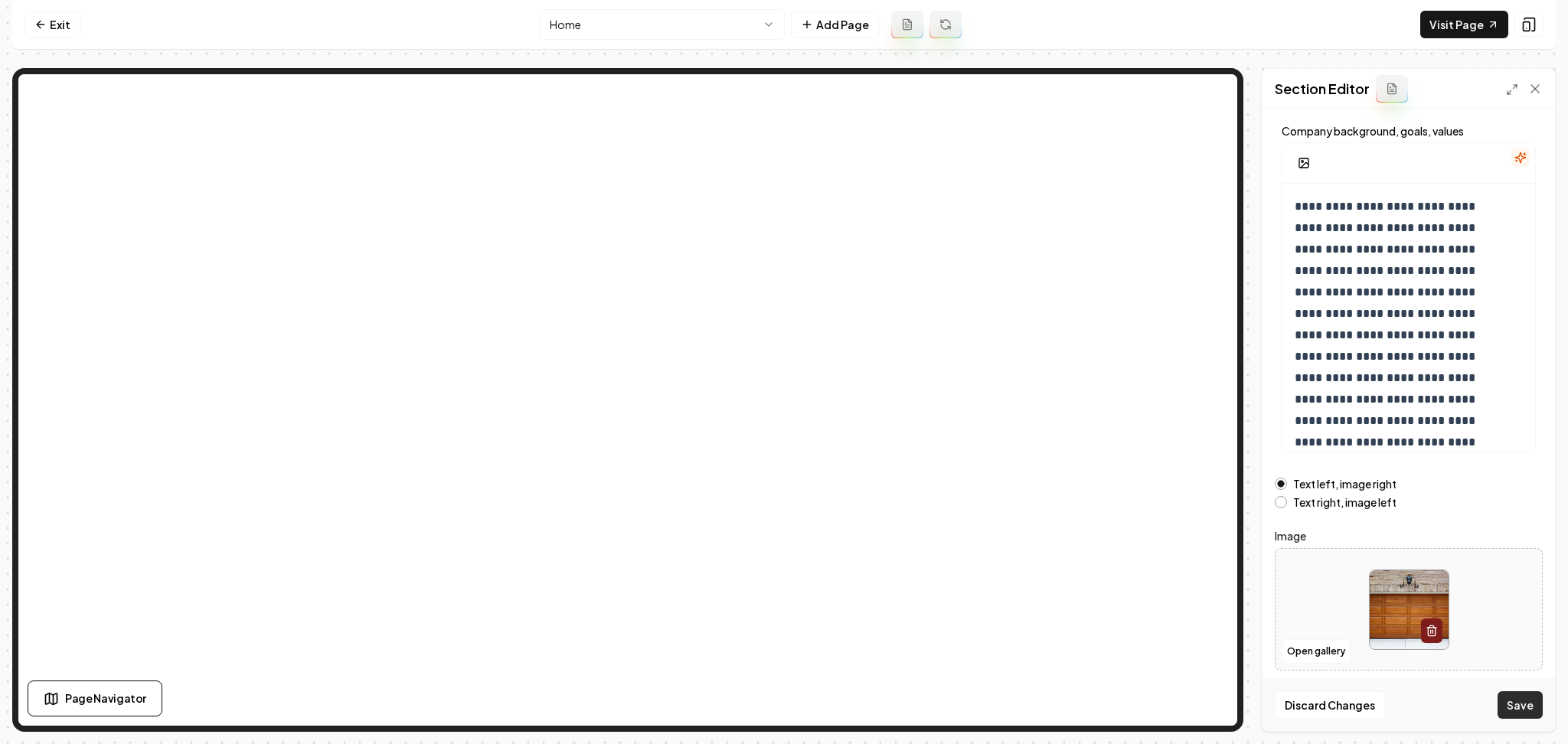
click at [1509, 708] on button "Save" at bounding box center [1521, 705] width 45 height 28
click at [665, 17] on html "**********" at bounding box center [784, 372] width 1568 height 744
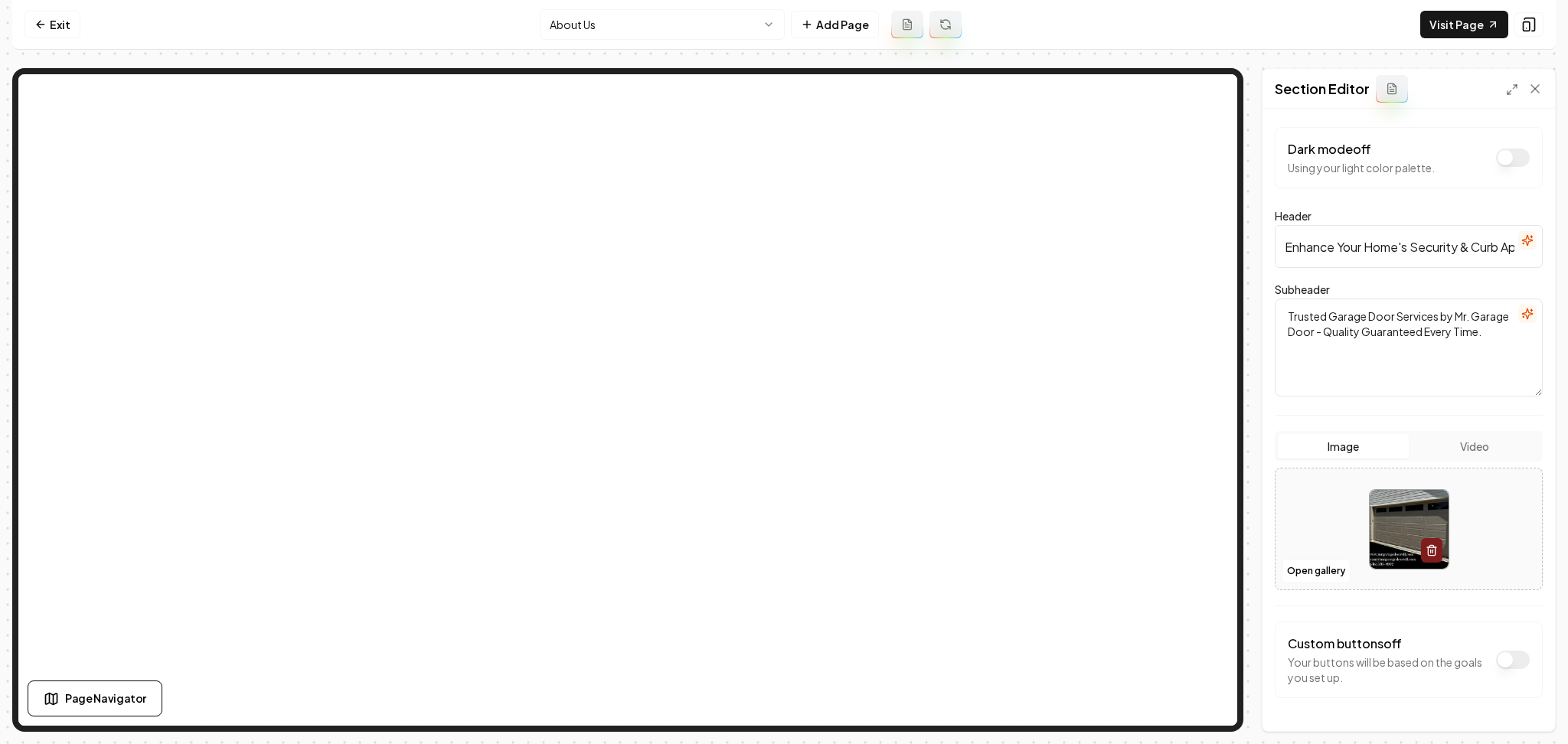
click at [1297, 521] on div at bounding box center [1408, 529] width 266 height 105
type input "**********"
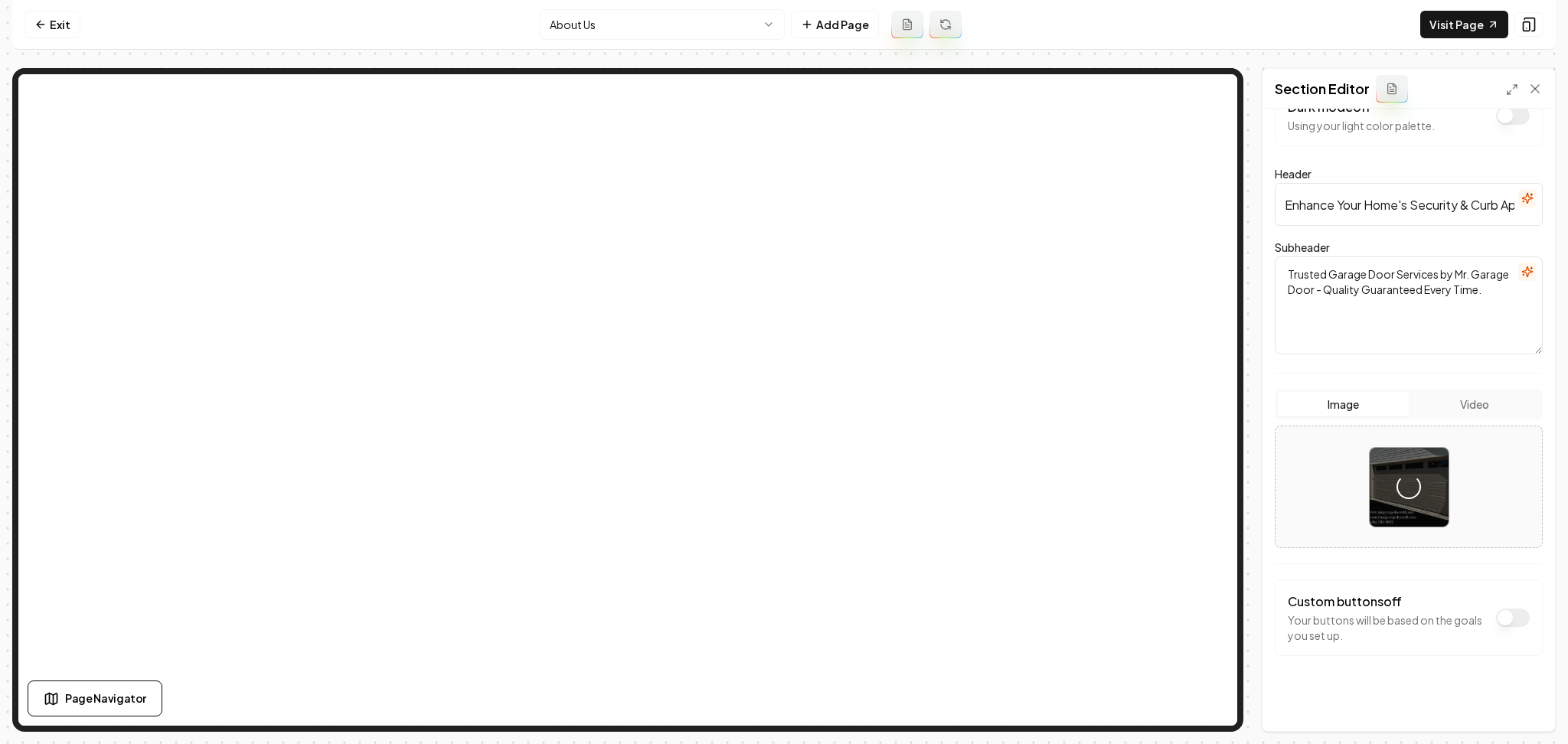
scroll to position [46, 0]
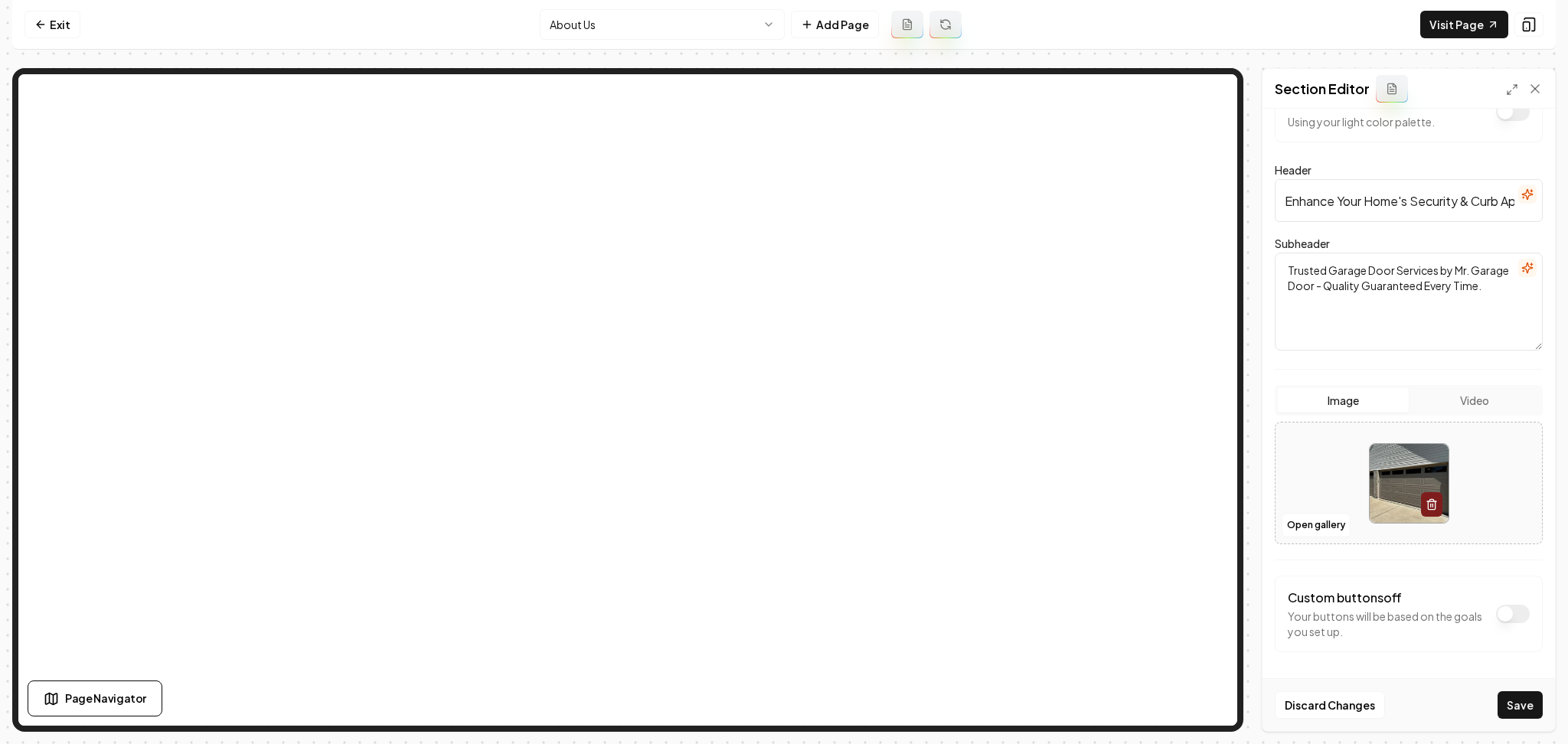
click at [1516, 709] on button "Save" at bounding box center [1521, 705] width 45 height 28
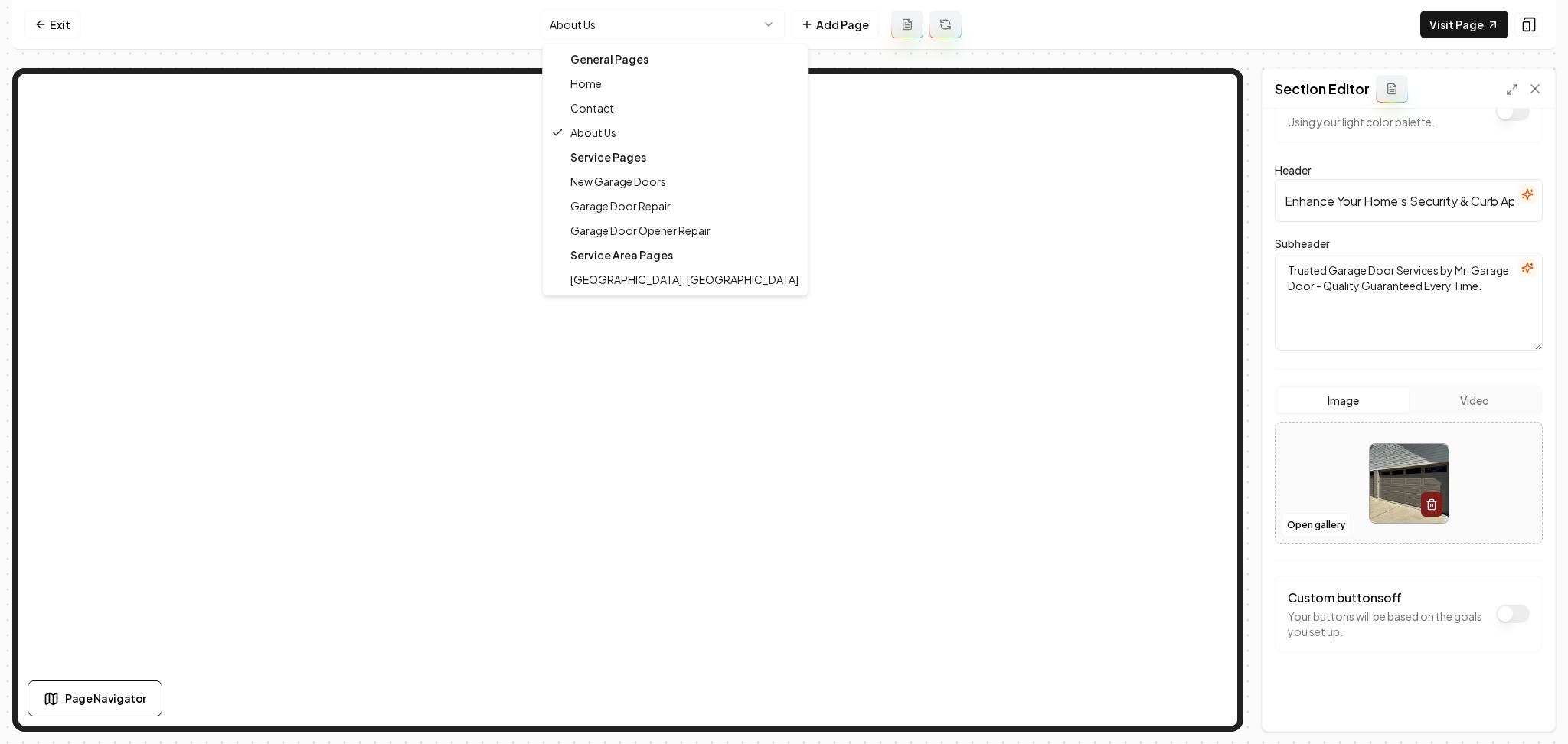
click at [565, 27] on html "Computer Required This feature is only available on a computer. Please switch t…" at bounding box center [784, 372] width 1568 height 744
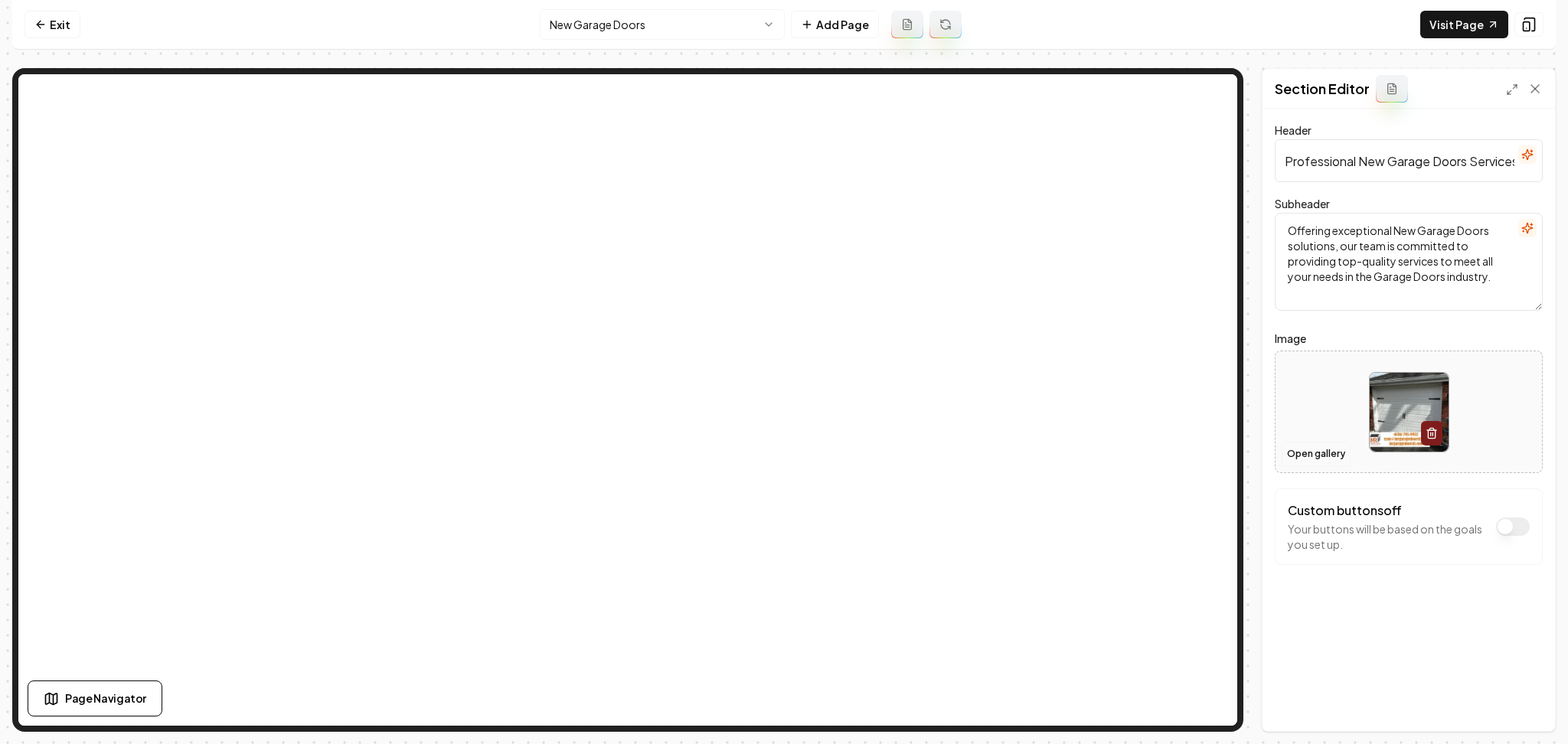
click at [1330, 460] on button "Open gallery" at bounding box center [1316, 454] width 69 height 25
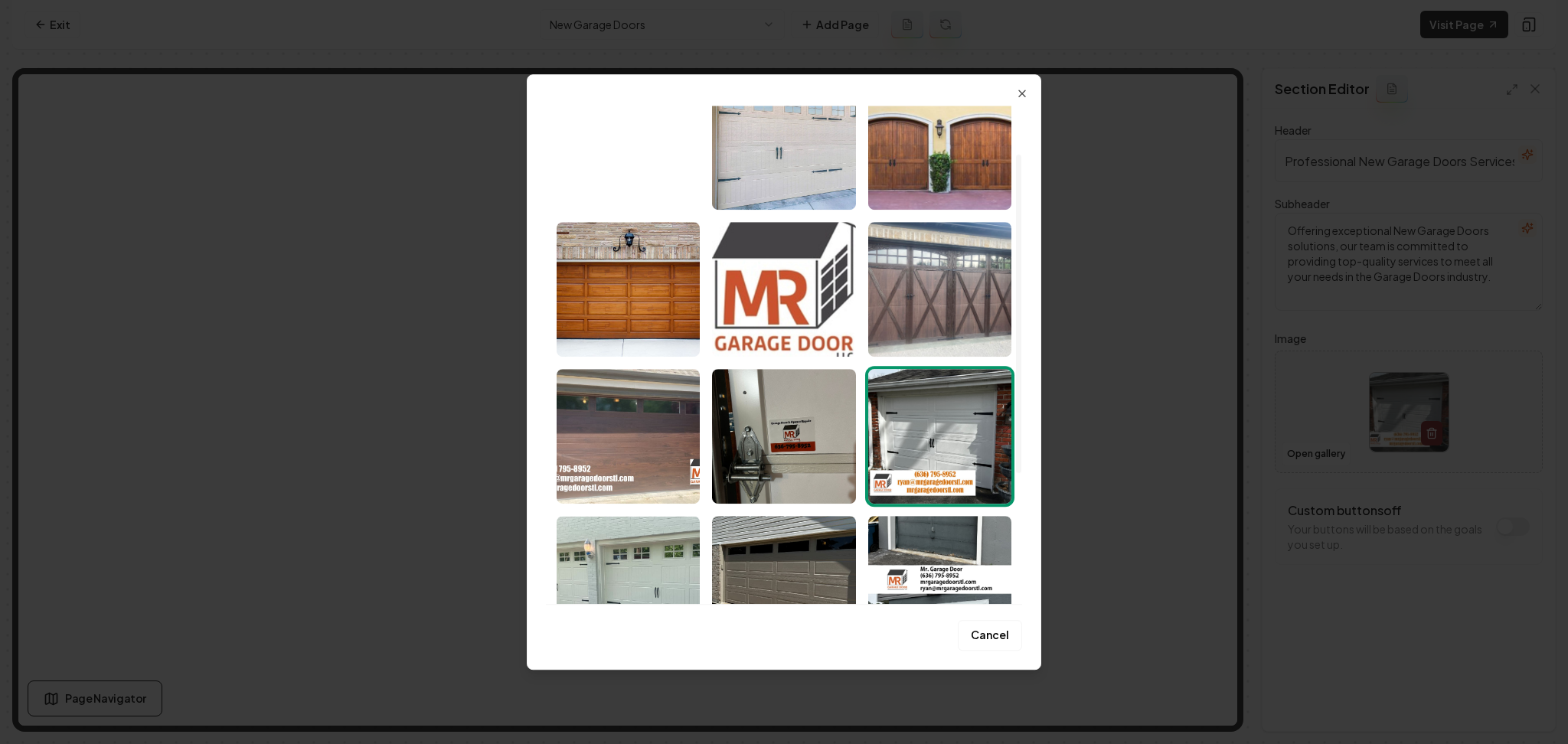
scroll to position [75, 0]
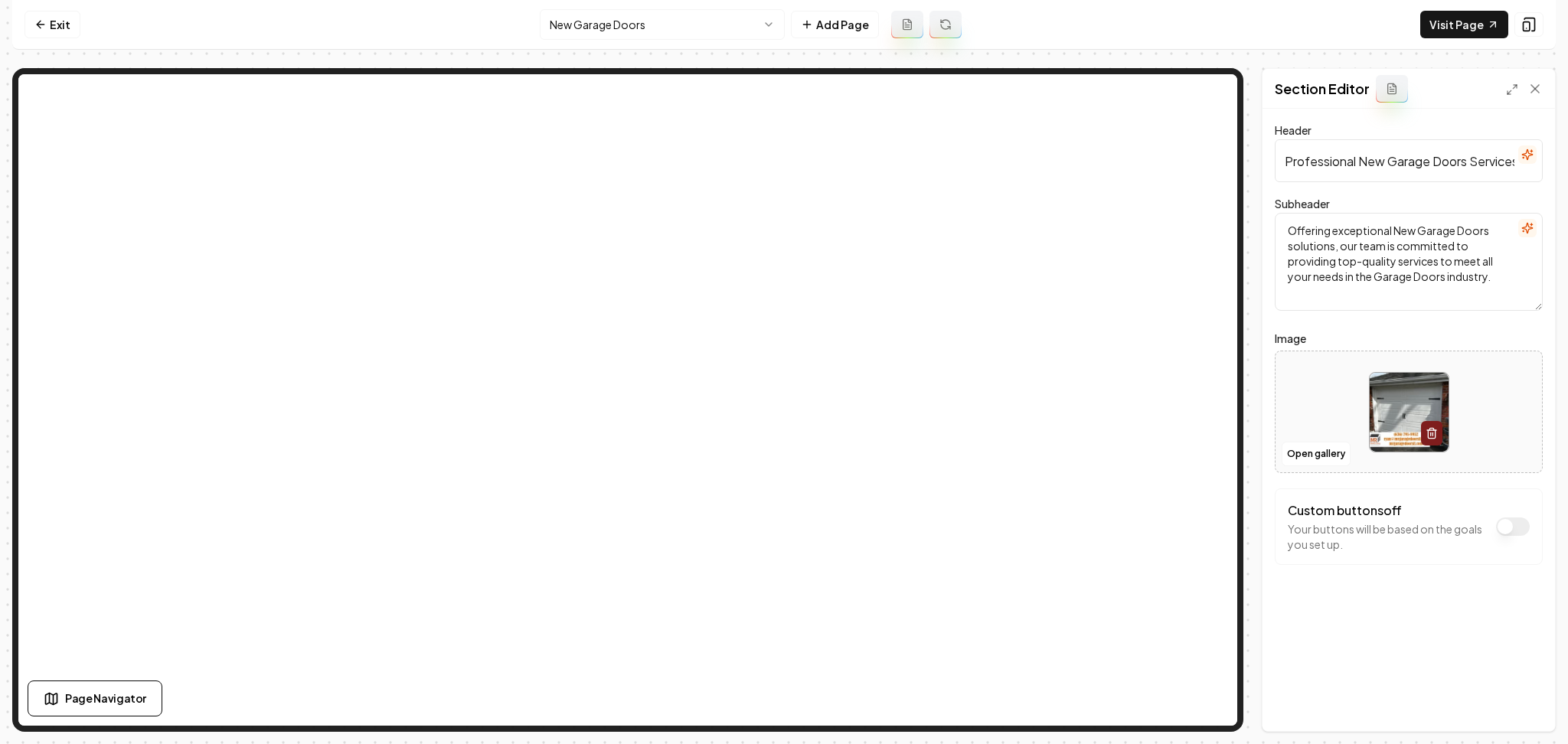
click at [1357, 389] on div at bounding box center [1408, 412] width 266 height 105
type input "**********"
click at [1503, 708] on button "Save" at bounding box center [1521, 705] width 45 height 28
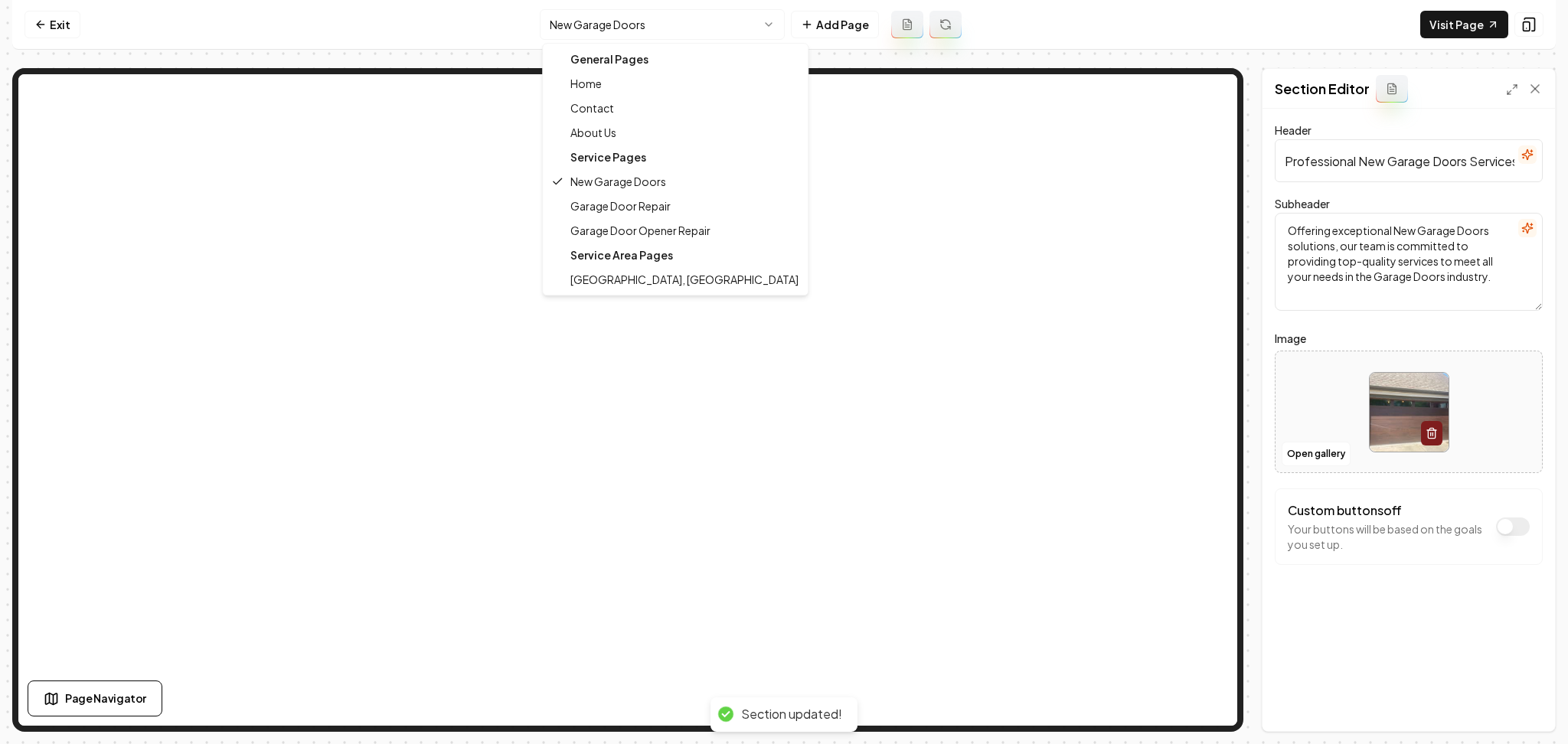
click at [711, 12] on html "Computer Required This feature is only available on a computer. Please switch t…" at bounding box center [784, 372] width 1568 height 744
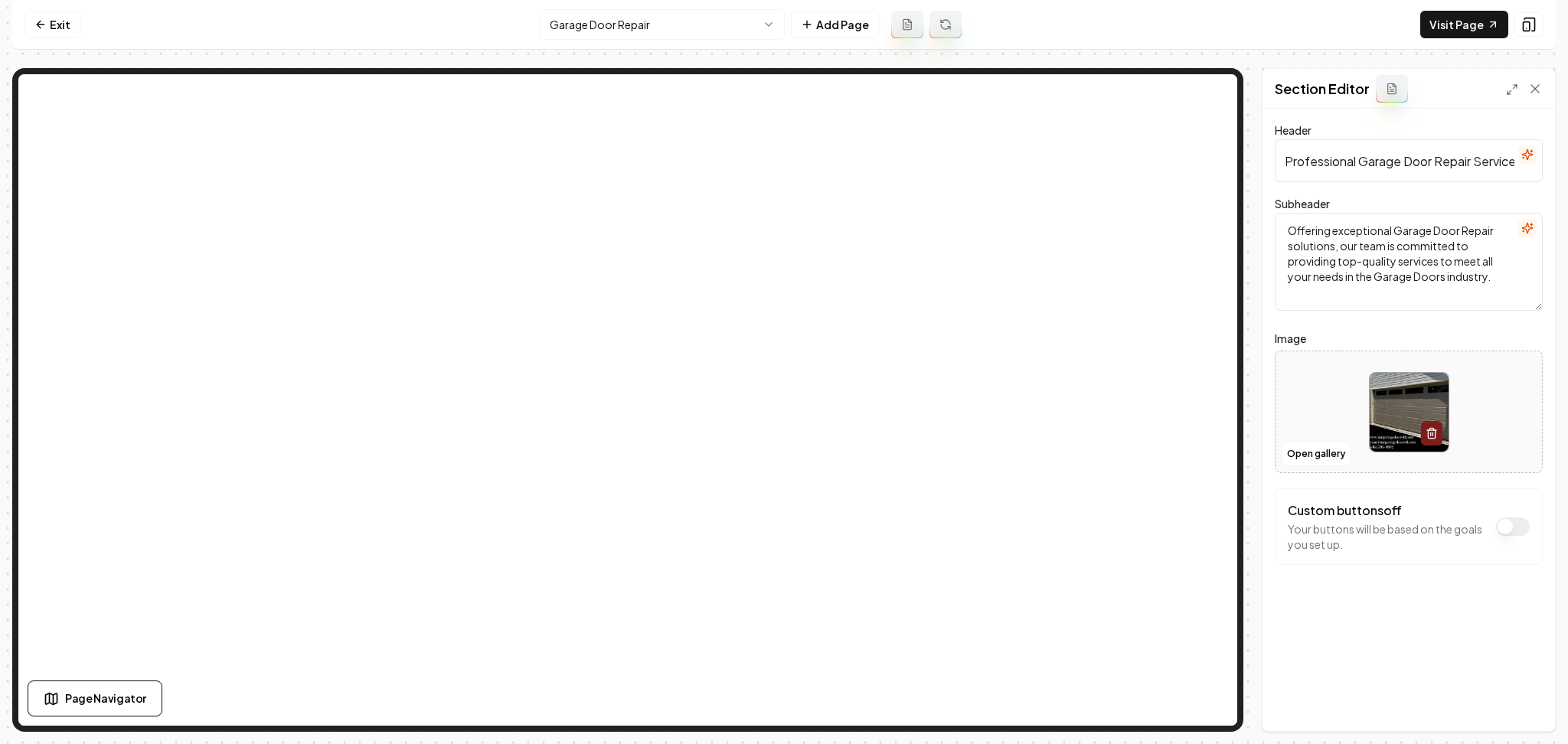
click at [1321, 401] on div at bounding box center [1408, 412] width 266 height 105
type input "**********"
click at [1519, 690] on div "Discard Changes Save" at bounding box center [1409, 704] width 293 height 53
click at [1519, 700] on button "Save" at bounding box center [1521, 705] width 45 height 28
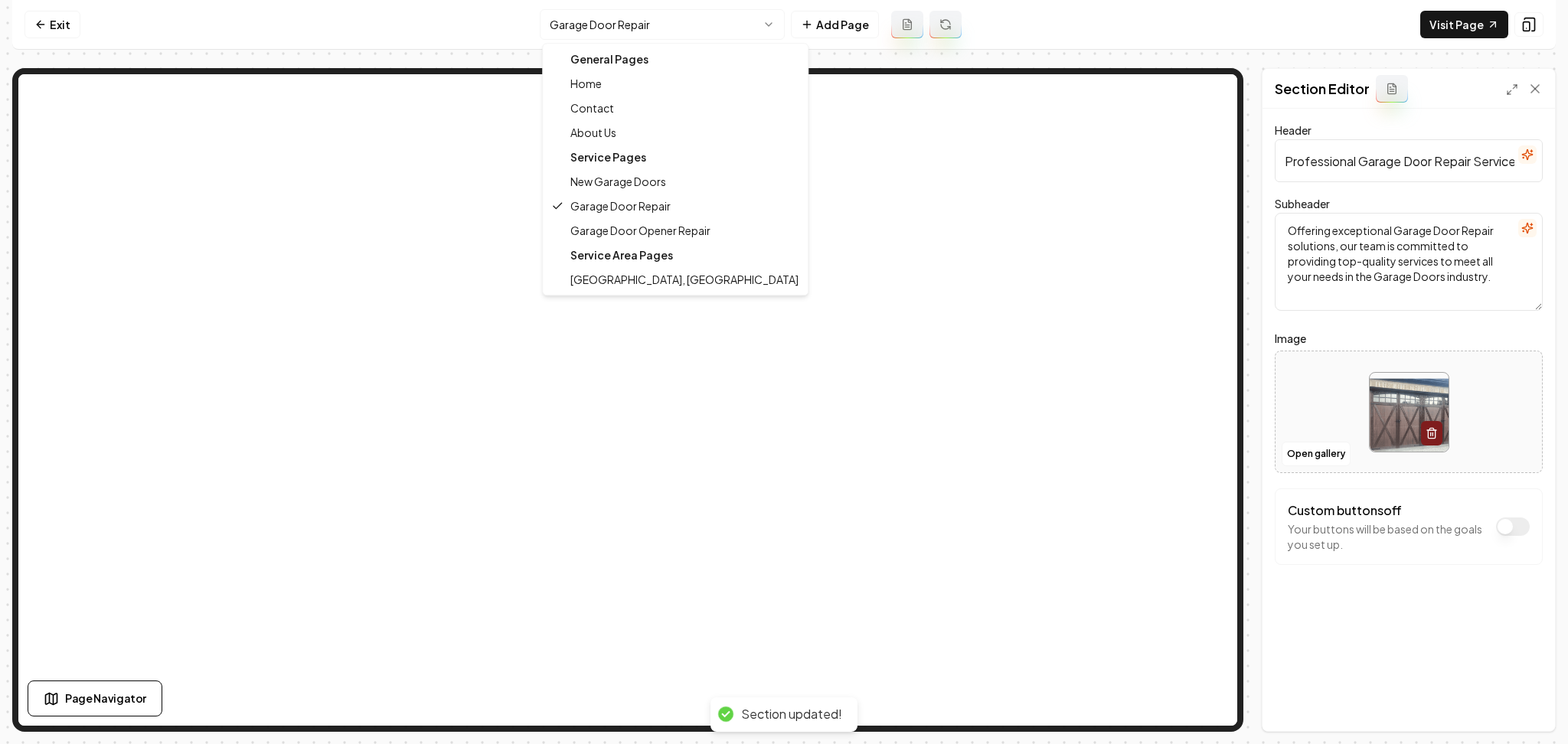
click at [706, 27] on html "Computer Required This feature is only available on a computer. Please switch t…" at bounding box center [784, 372] width 1568 height 744
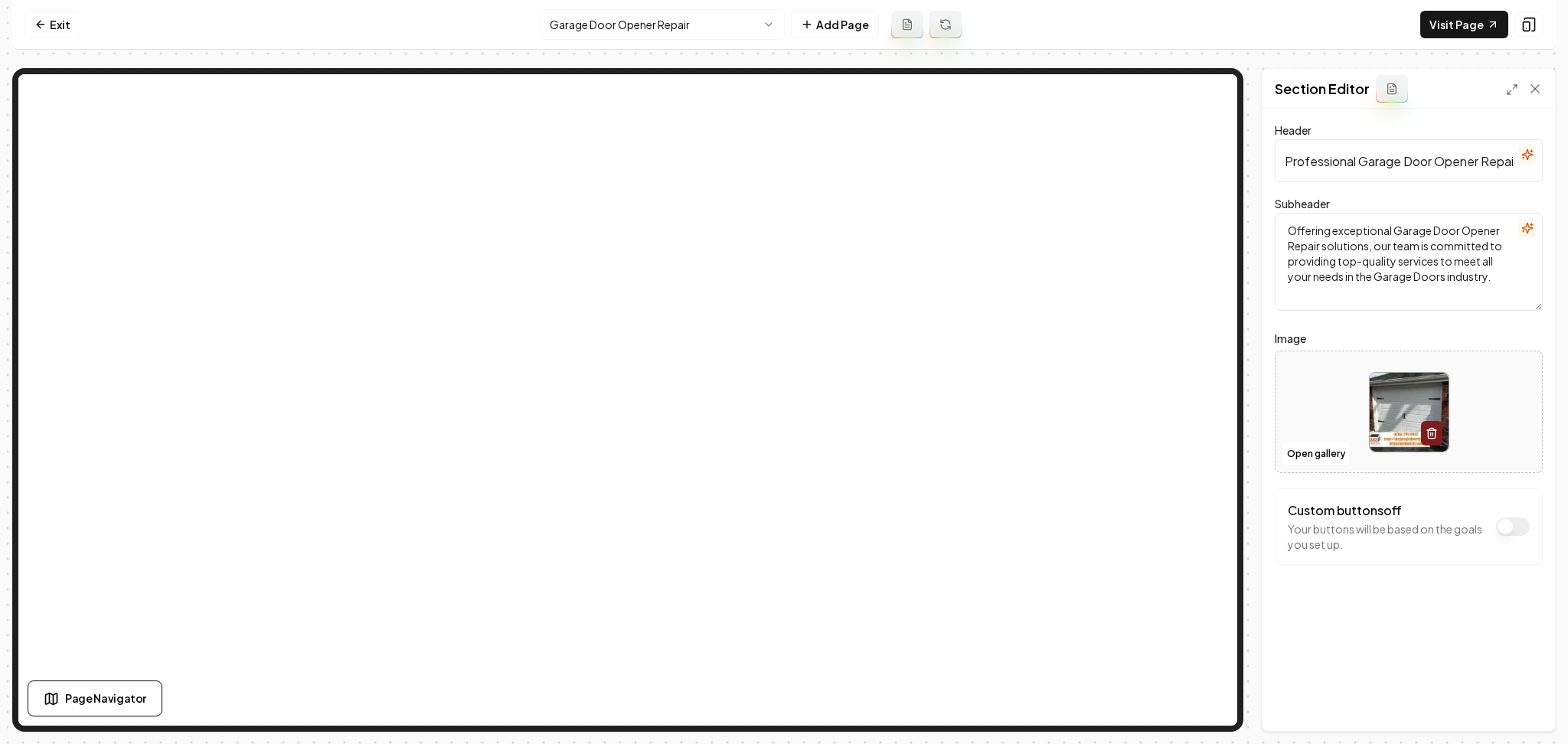
click at [1344, 407] on div at bounding box center [1408, 412] width 266 height 105
type input "**********"
click at [1521, 704] on button "Save" at bounding box center [1521, 705] width 45 height 28
click at [717, 32] on html "Computer Required This feature is only available on a computer. Please switch t…" at bounding box center [784, 372] width 1568 height 744
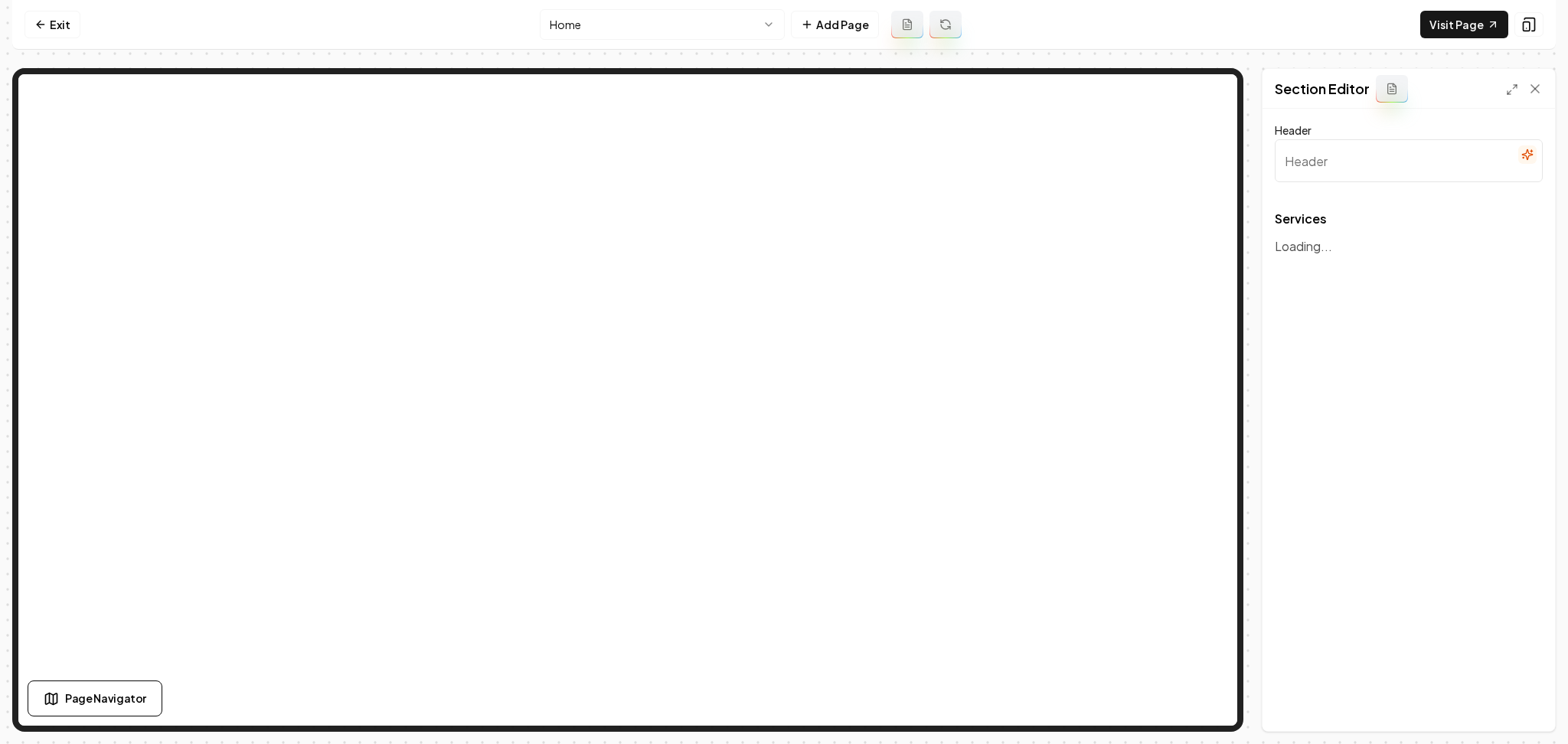
type input "Our Garage Door Services"
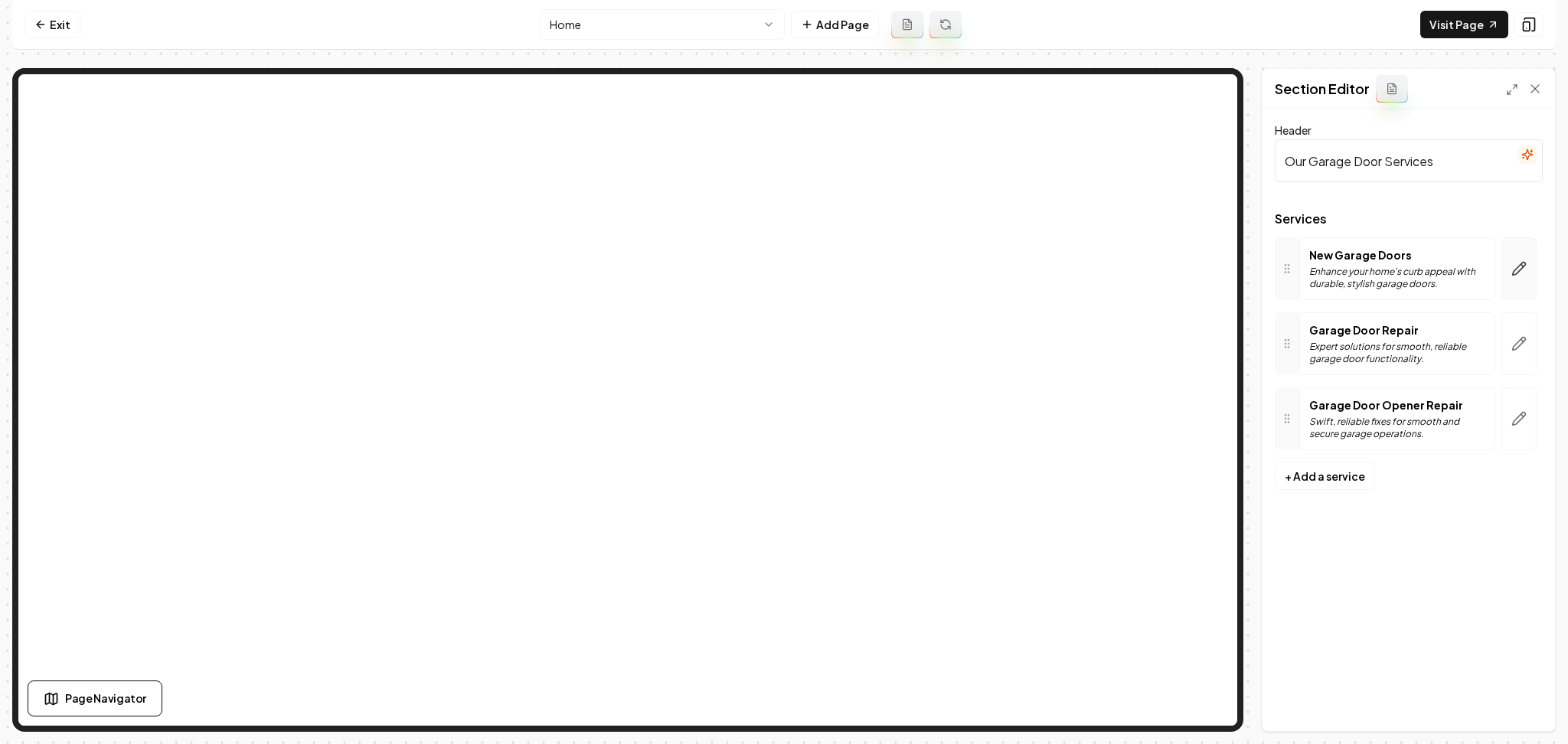
click at [1514, 272] on icon "button" at bounding box center [1519, 268] width 13 height 13
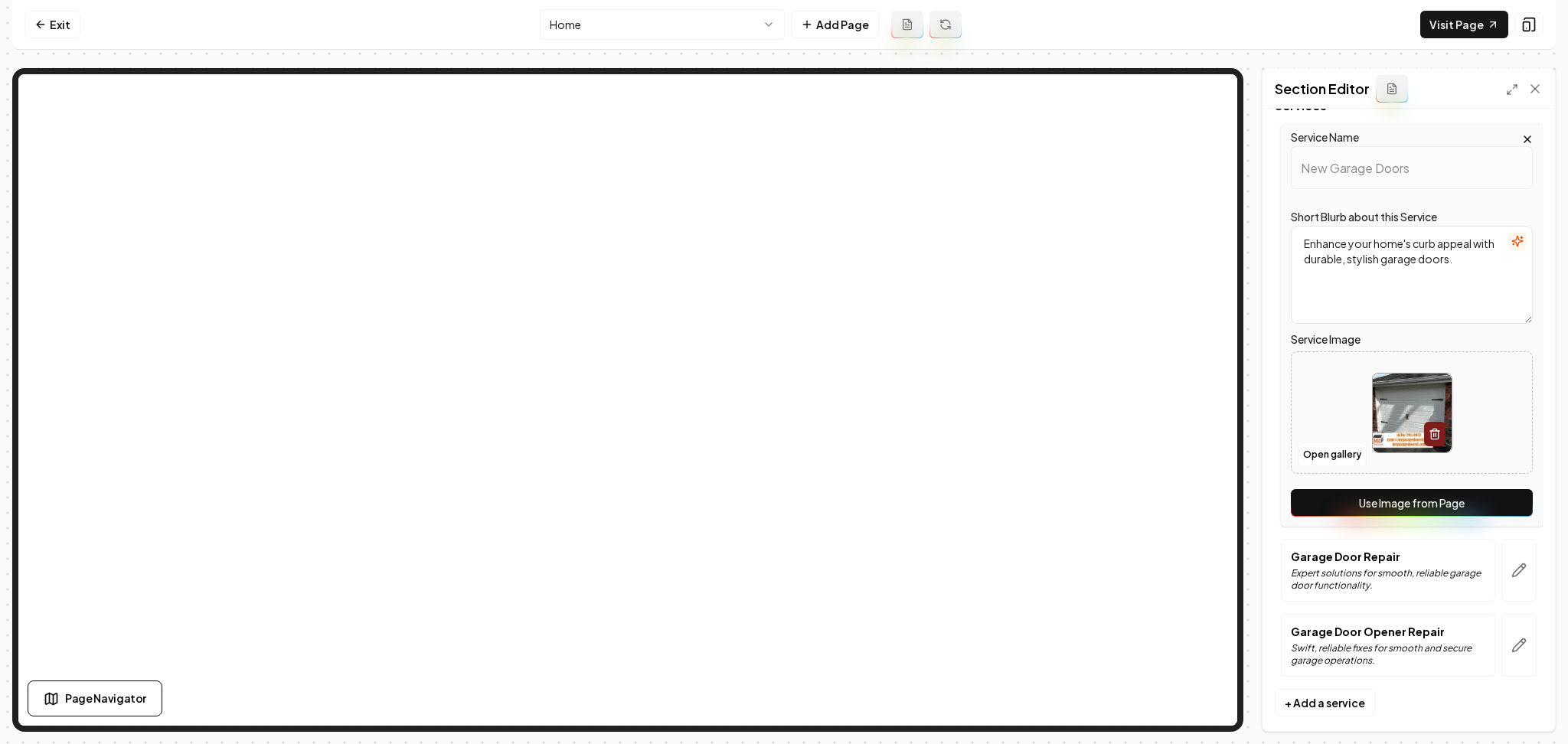
scroll to position [130, 0]
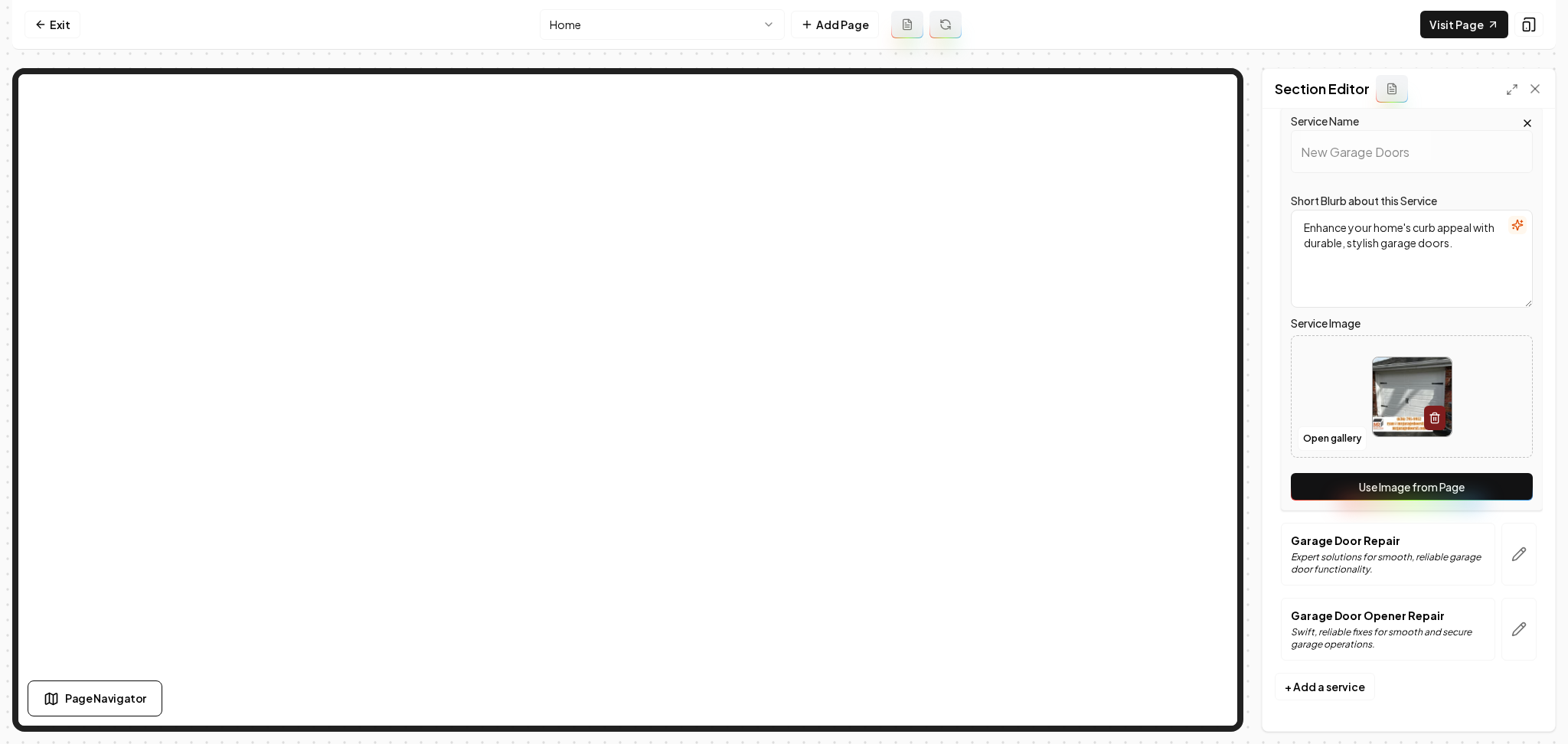
click at [1432, 479] on button "Use Image from Page" at bounding box center [1412, 487] width 242 height 28
click at [1511, 554] on icon "button" at bounding box center [1519, 554] width 16 height 16
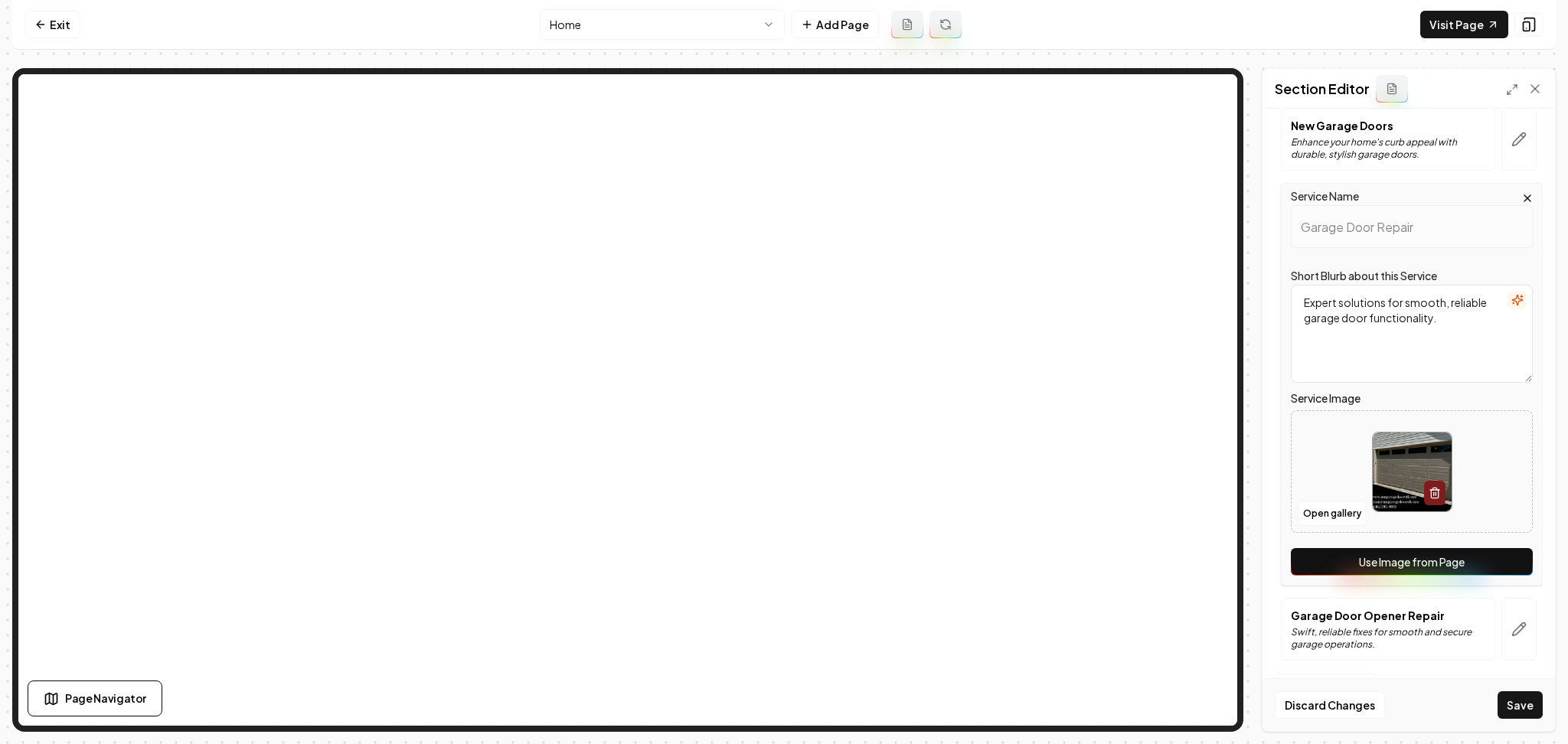
click at [1478, 560] on button "Use Image from Page" at bounding box center [1412, 562] width 242 height 28
click at [1516, 636] on button "button" at bounding box center [1519, 628] width 35 height 63
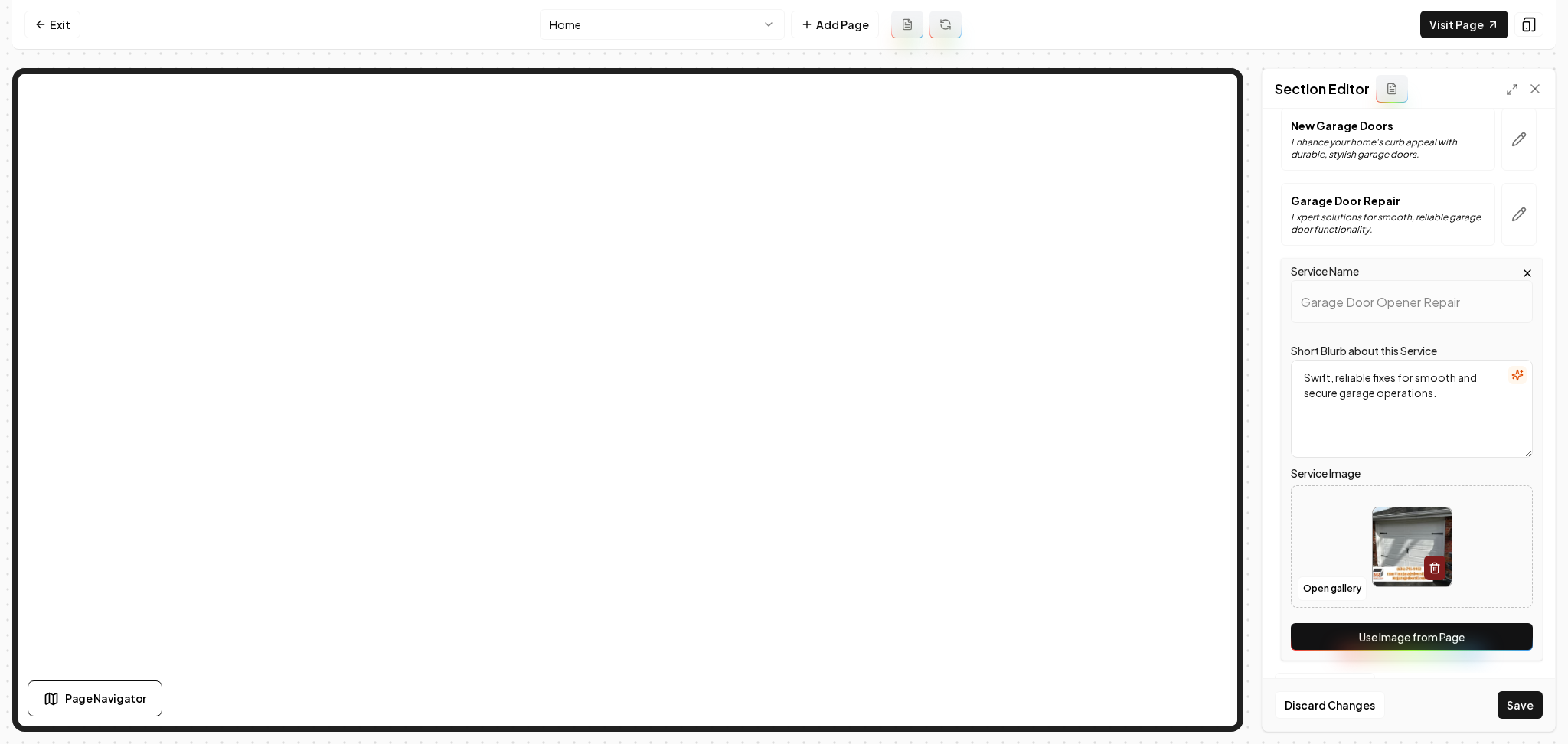
drag, startPoint x: 1497, startPoint y: 630, endPoint x: 1519, endPoint y: 673, distance: 48.3
click at [1497, 631] on button "Use Image from Page" at bounding box center [1412, 637] width 242 height 28
click at [1518, 712] on button "Save" at bounding box center [1521, 705] width 45 height 28
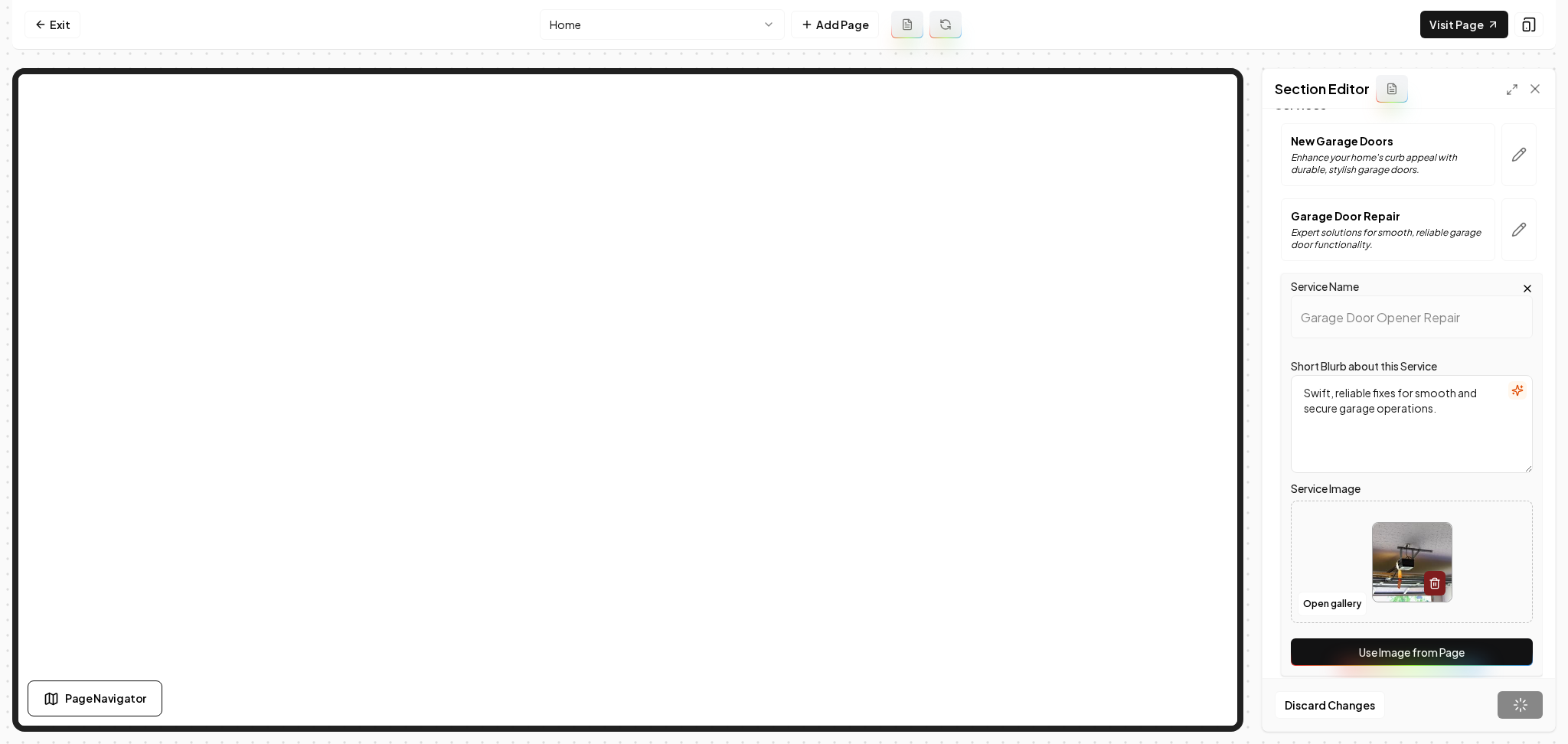
scroll to position [114, 0]
click at [1452, 22] on link "Visit Page" at bounding box center [1464, 25] width 88 height 28
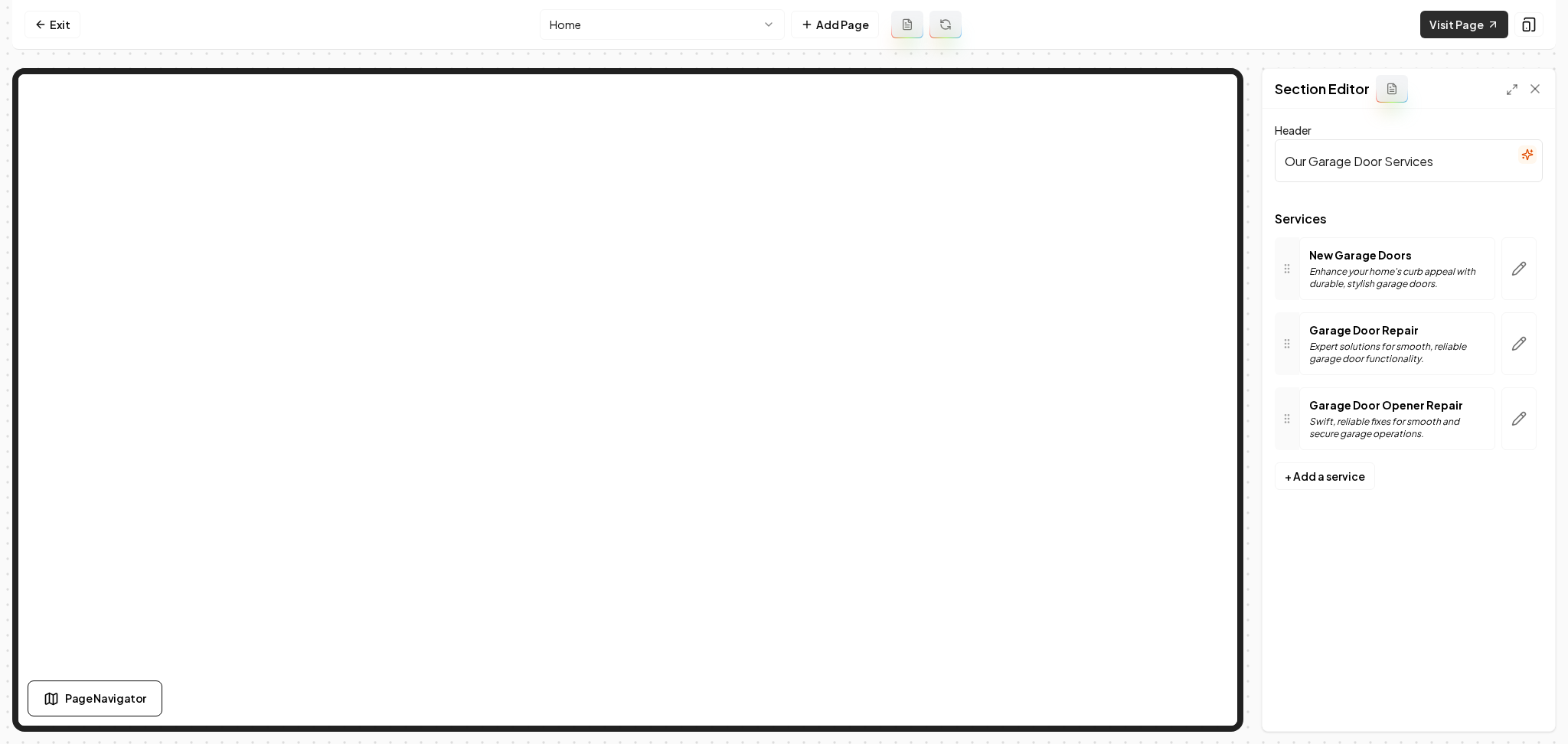
scroll to position [0, 0]
click at [33, 32] on link "Exit" at bounding box center [53, 25] width 56 height 28
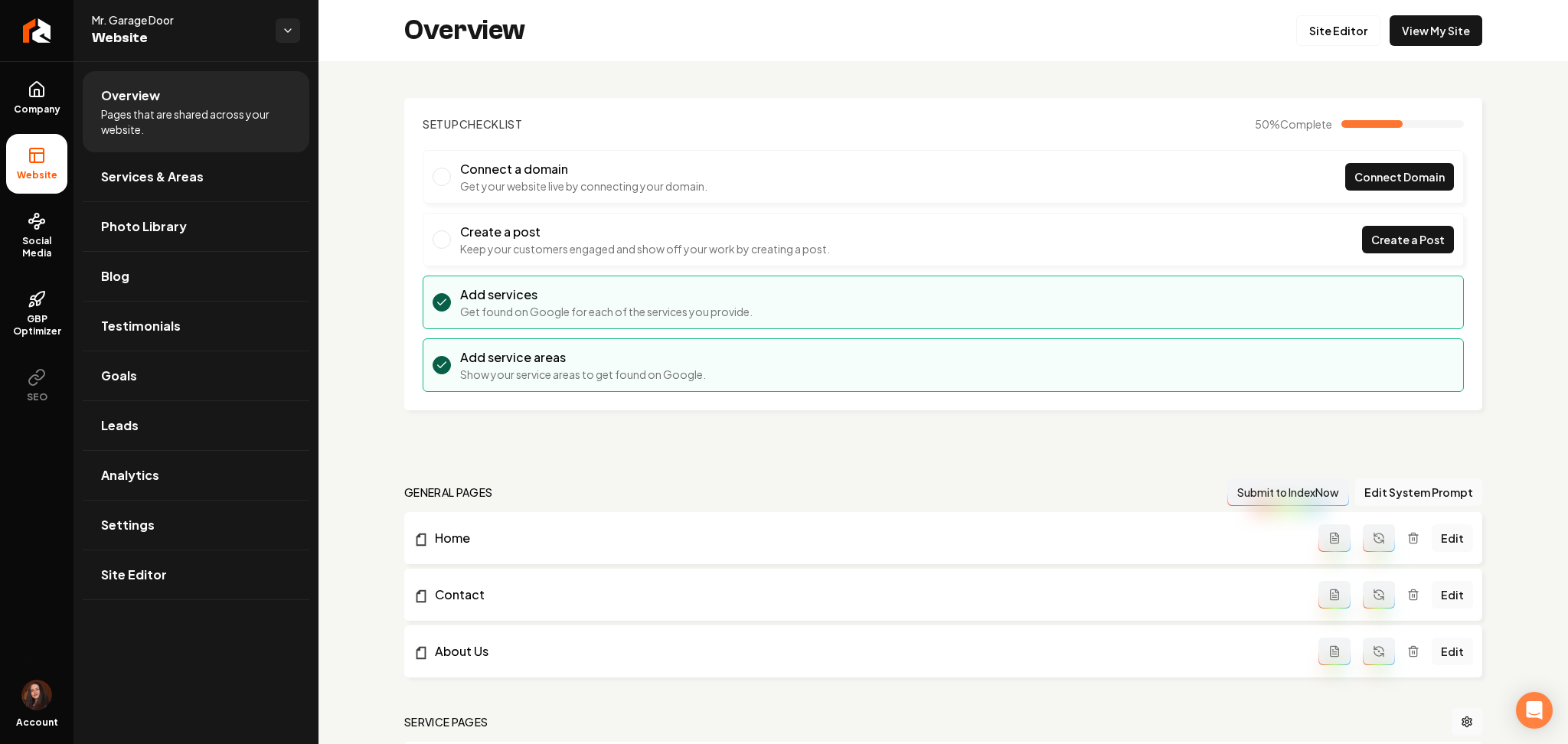
click at [34, 33] on icon "Return to dashboard" at bounding box center [36, 31] width 12 height 12
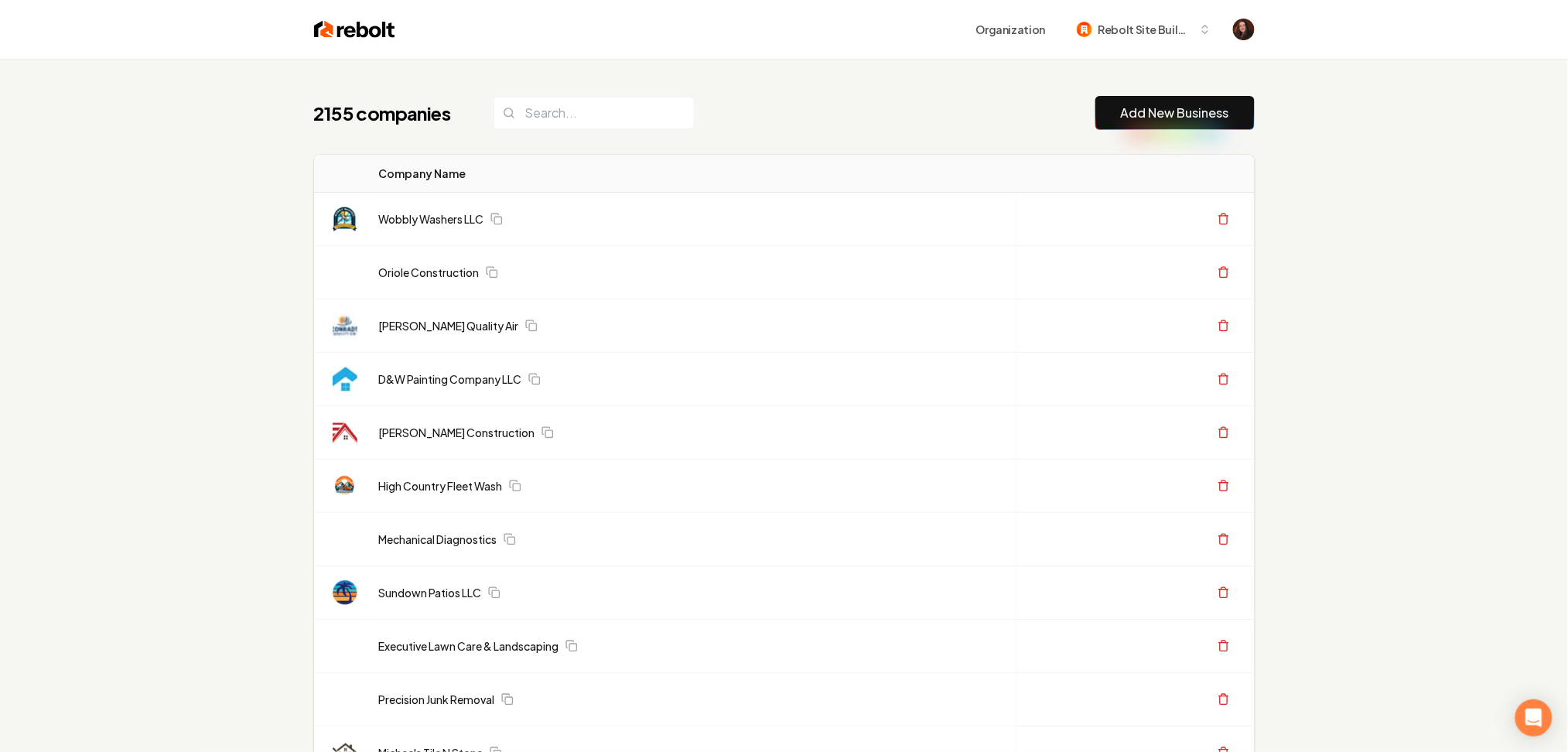
click at [1131, 108] on link "Add New Business" at bounding box center [1174, 113] width 108 height 19
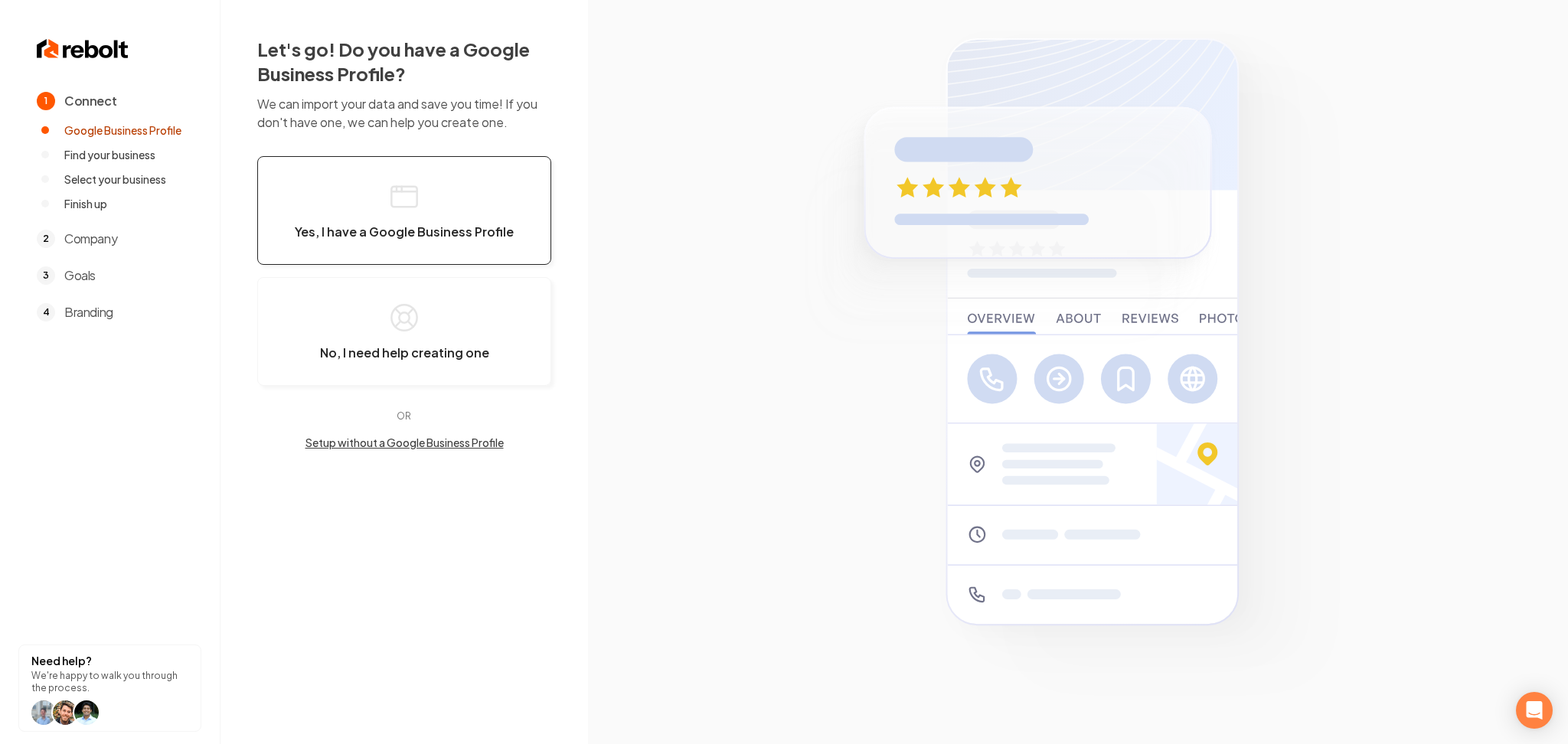
click at [463, 221] on button "Yes, I have a Google Business Profile" at bounding box center [404, 210] width 294 height 109
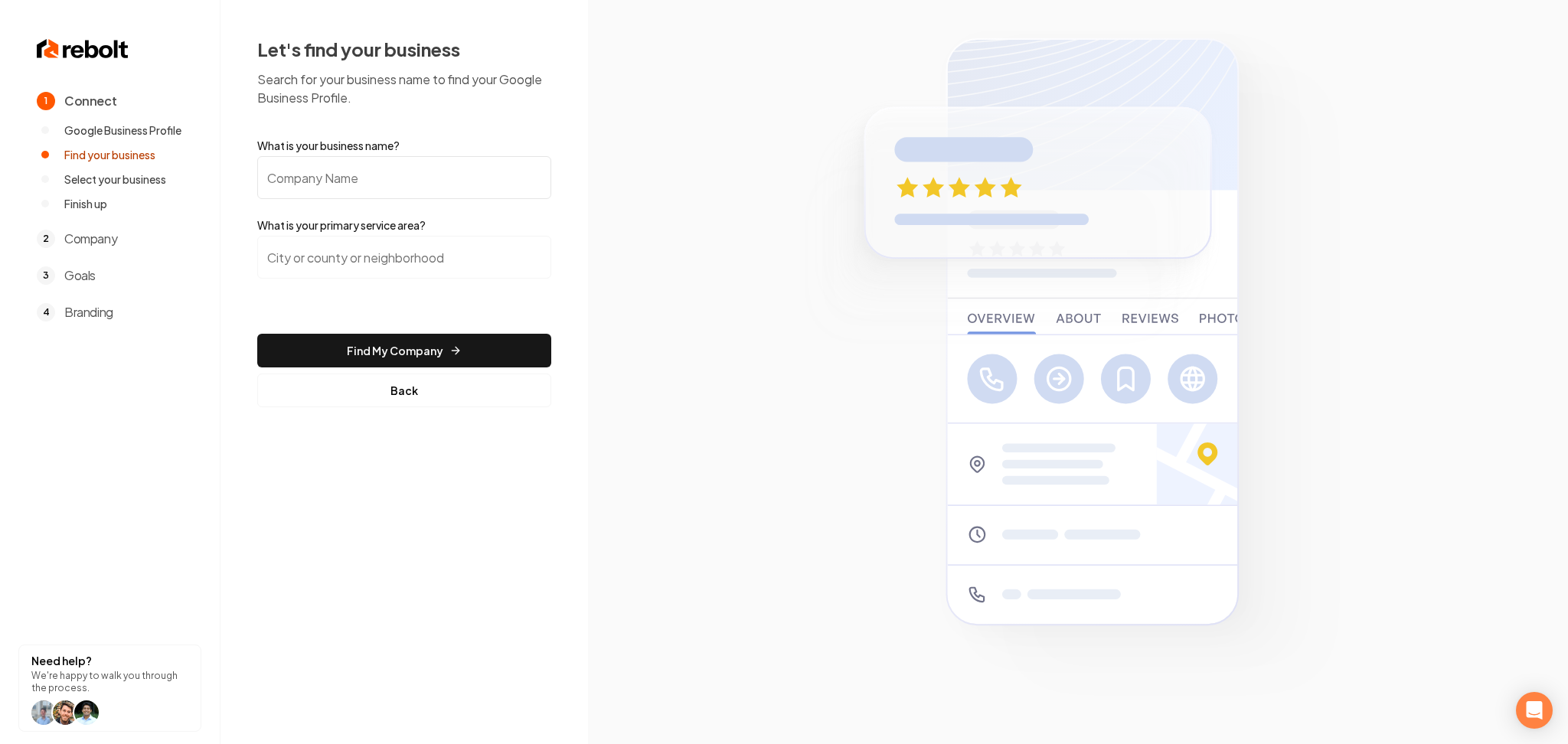
click at [423, 182] on input "What is your business name?" at bounding box center [404, 177] width 294 height 43
paste input "A&C Garcia Plumbing"
type input "A&C Garcia Plumbing"
click at [426, 270] on input "search" at bounding box center [404, 257] width 294 height 43
paste input "Pasadena"
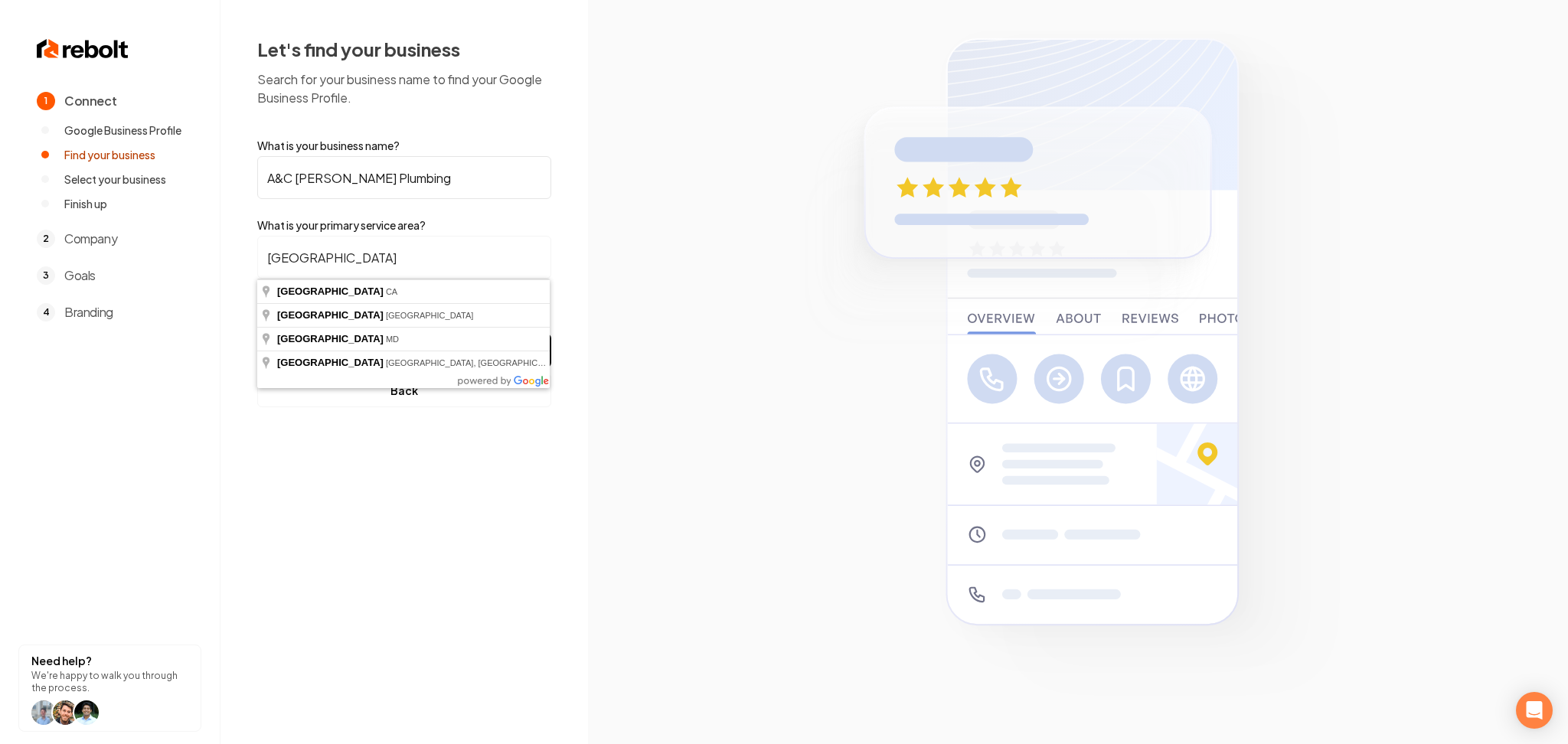
type input "Pasadena, CA"
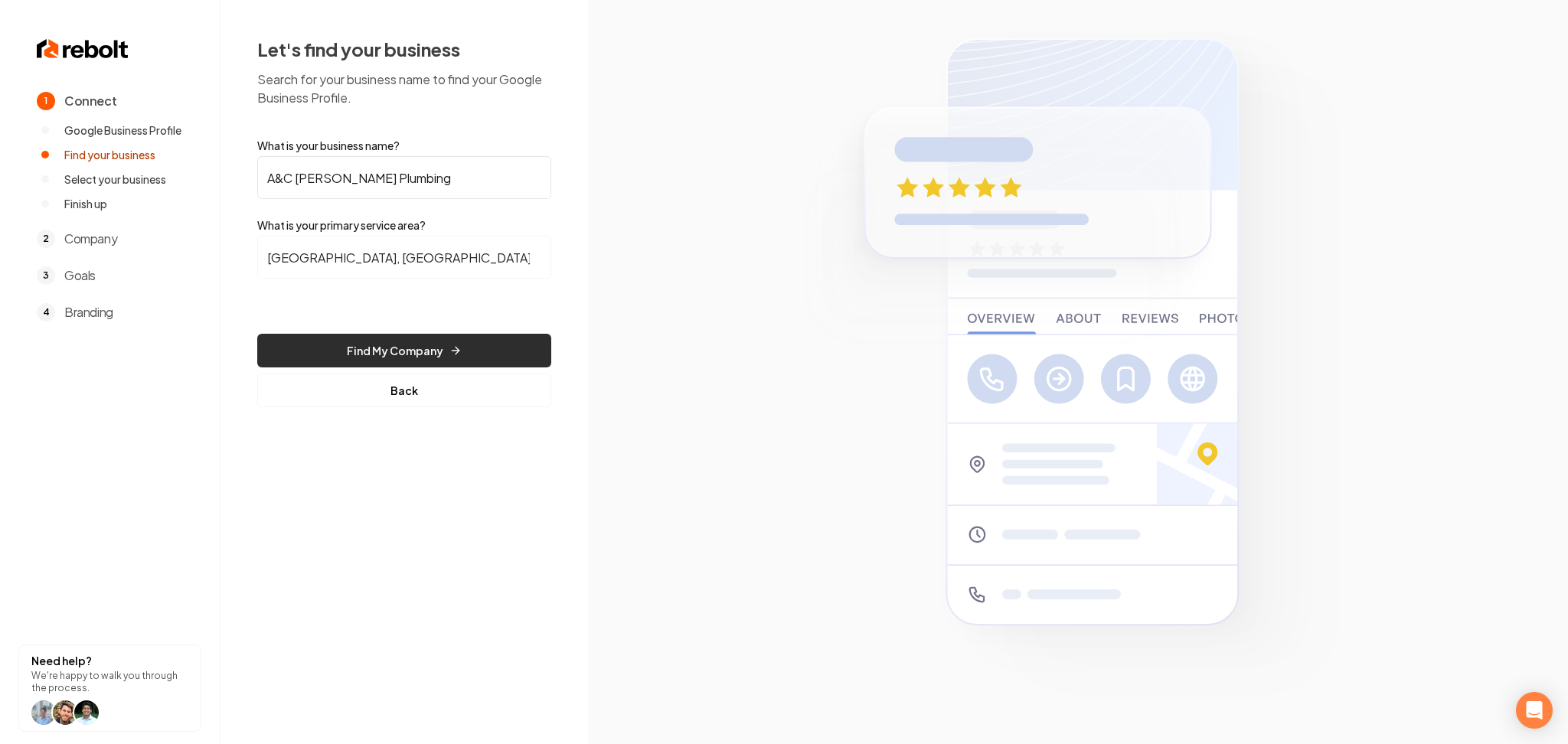
click at [403, 345] on button "Find My Company" at bounding box center [404, 350] width 294 height 33
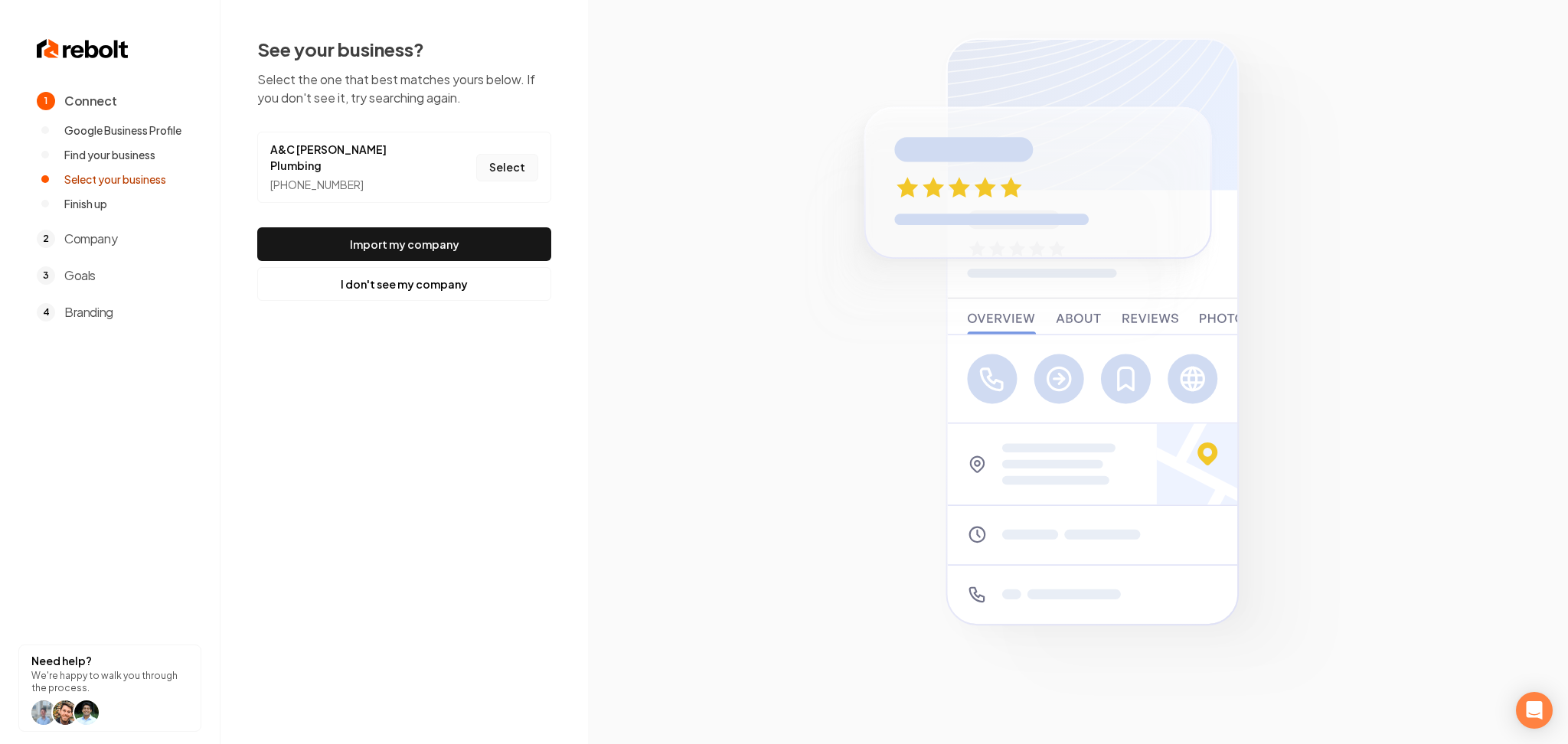
click at [511, 168] on button "Select" at bounding box center [508, 168] width 62 height 28
click at [487, 227] on button "Import my company" at bounding box center [404, 244] width 294 height 33
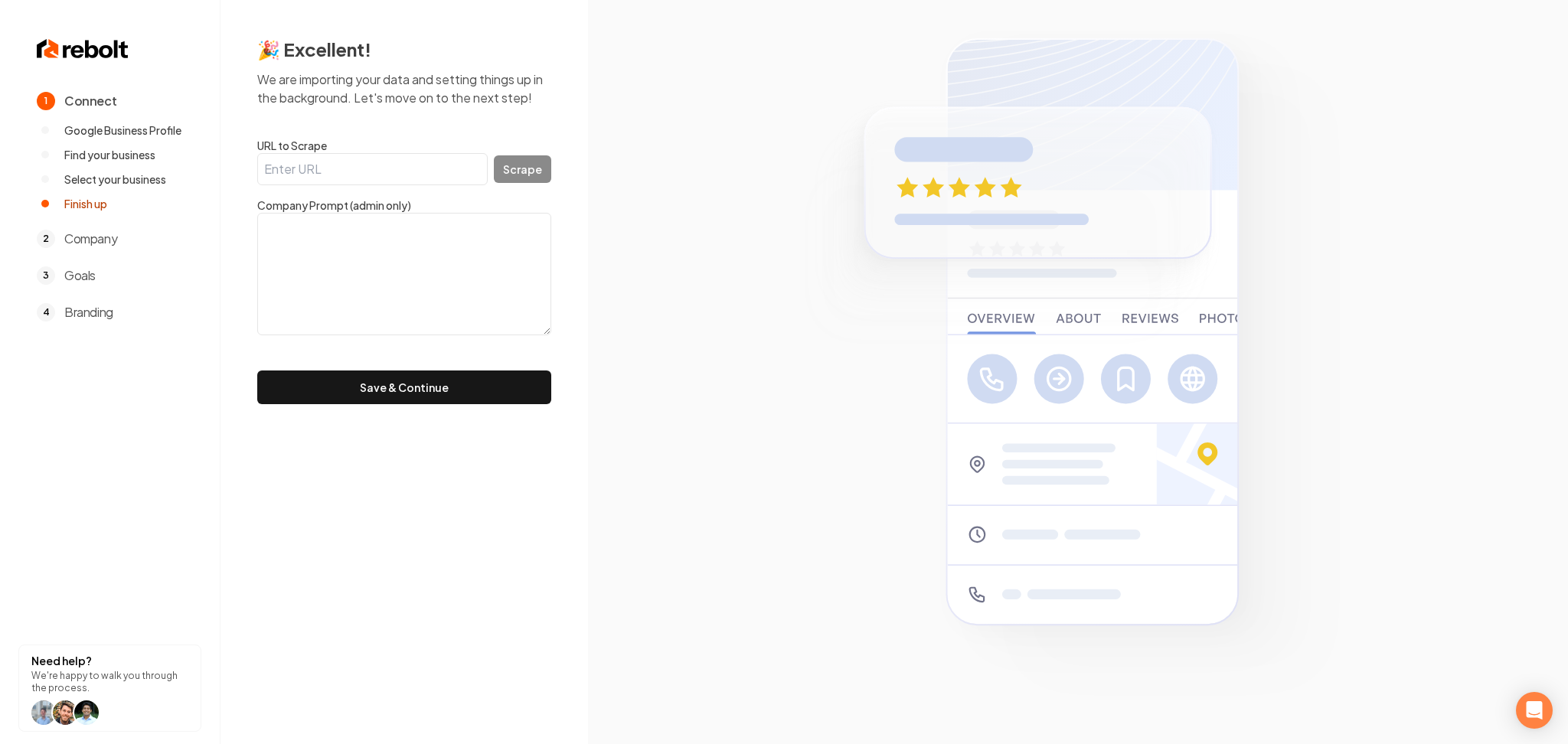
drag, startPoint x: 411, startPoint y: 171, endPoint x: 457, endPoint y: 175, distance: 46.2
click at [411, 170] on input "URL to Scrape" at bounding box center [372, 168] width 231 height 32
paste input "https://www.plumbingacg.com/"
type input "https://www.plumbingacg.com/"
click at [520, 172] on button "Scrape" at bounding box center [522, 169] width 57 height 28
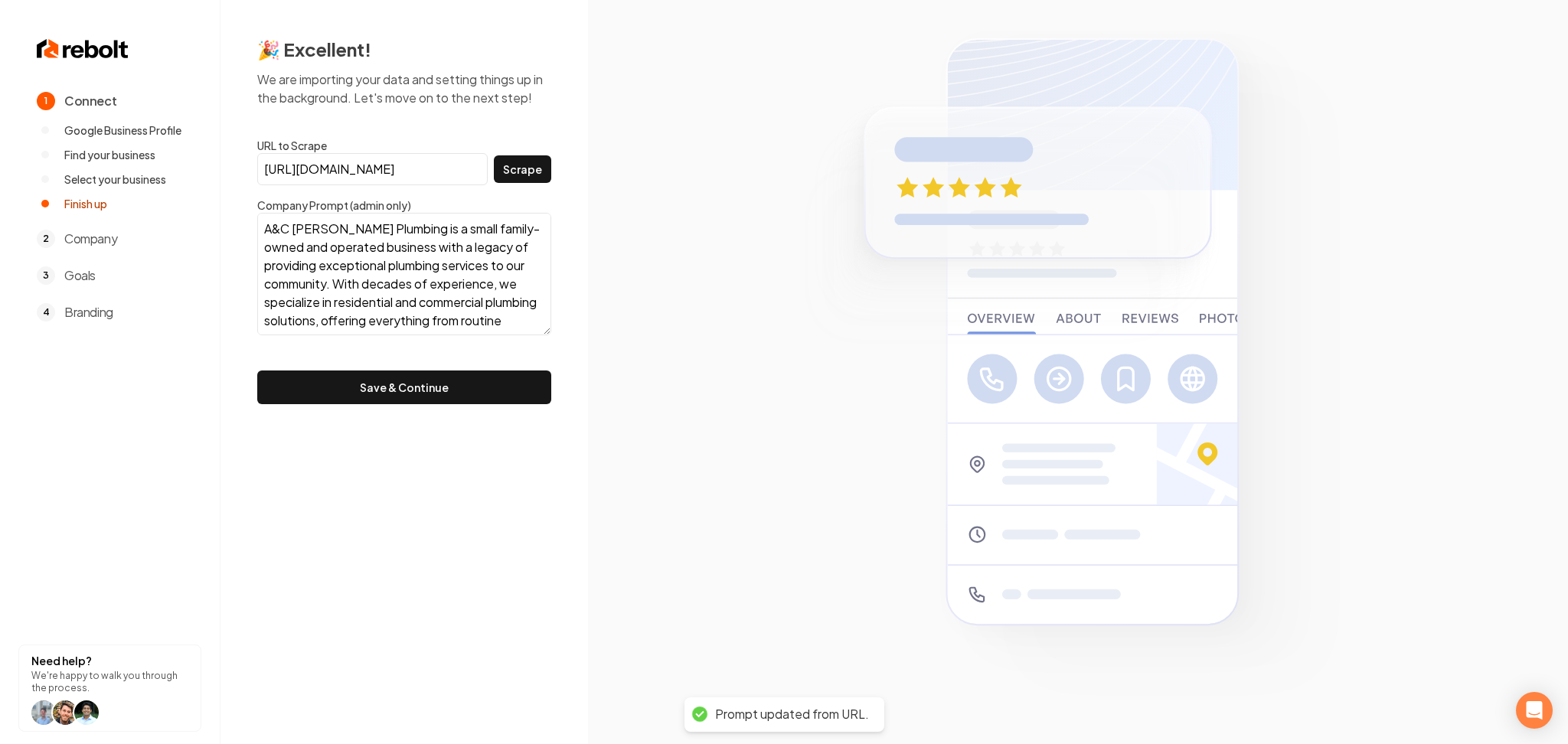
click at [382, 391] on button "Save & Continue" at bounding box center [404, 386] width 294 height 33
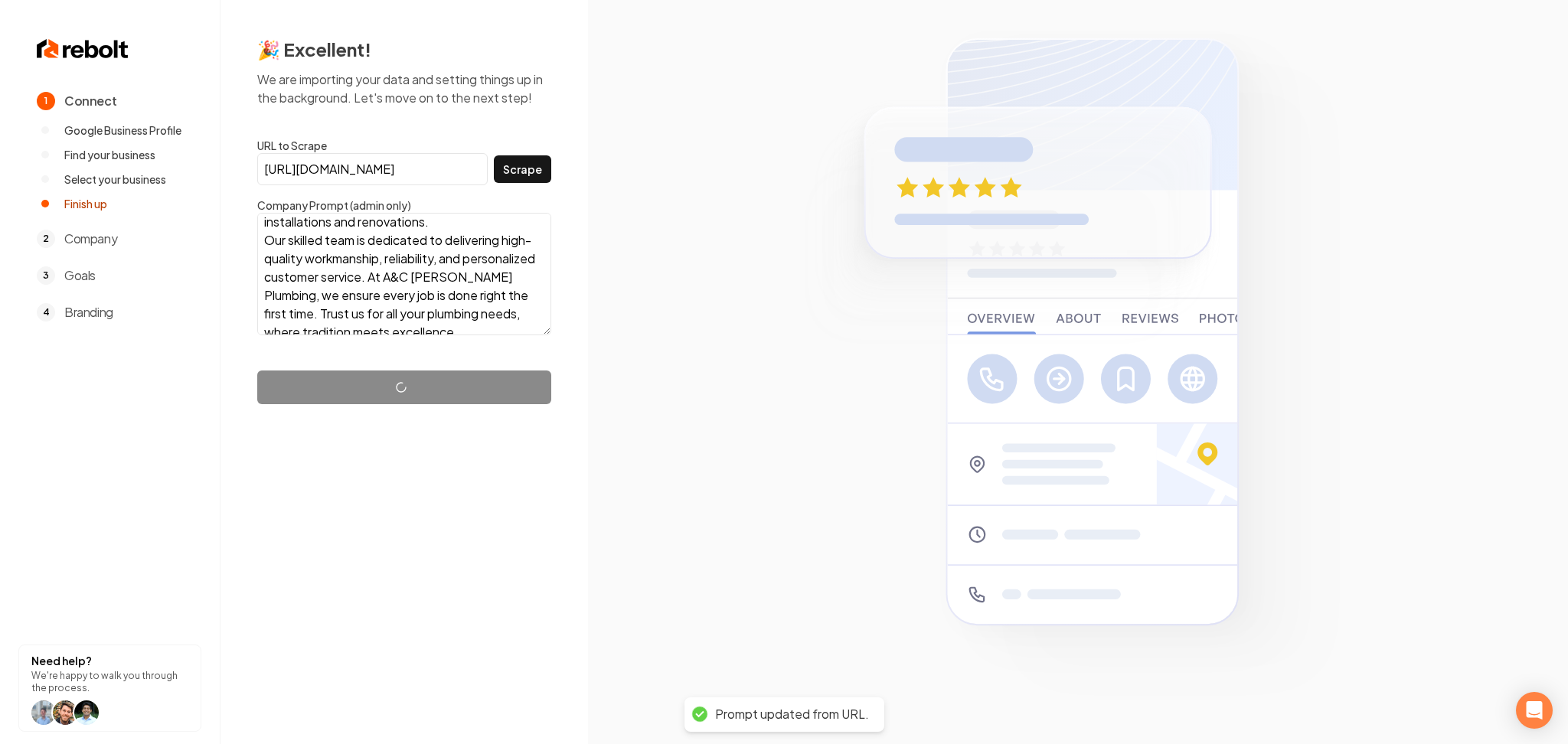
scroll to position [148, 0]
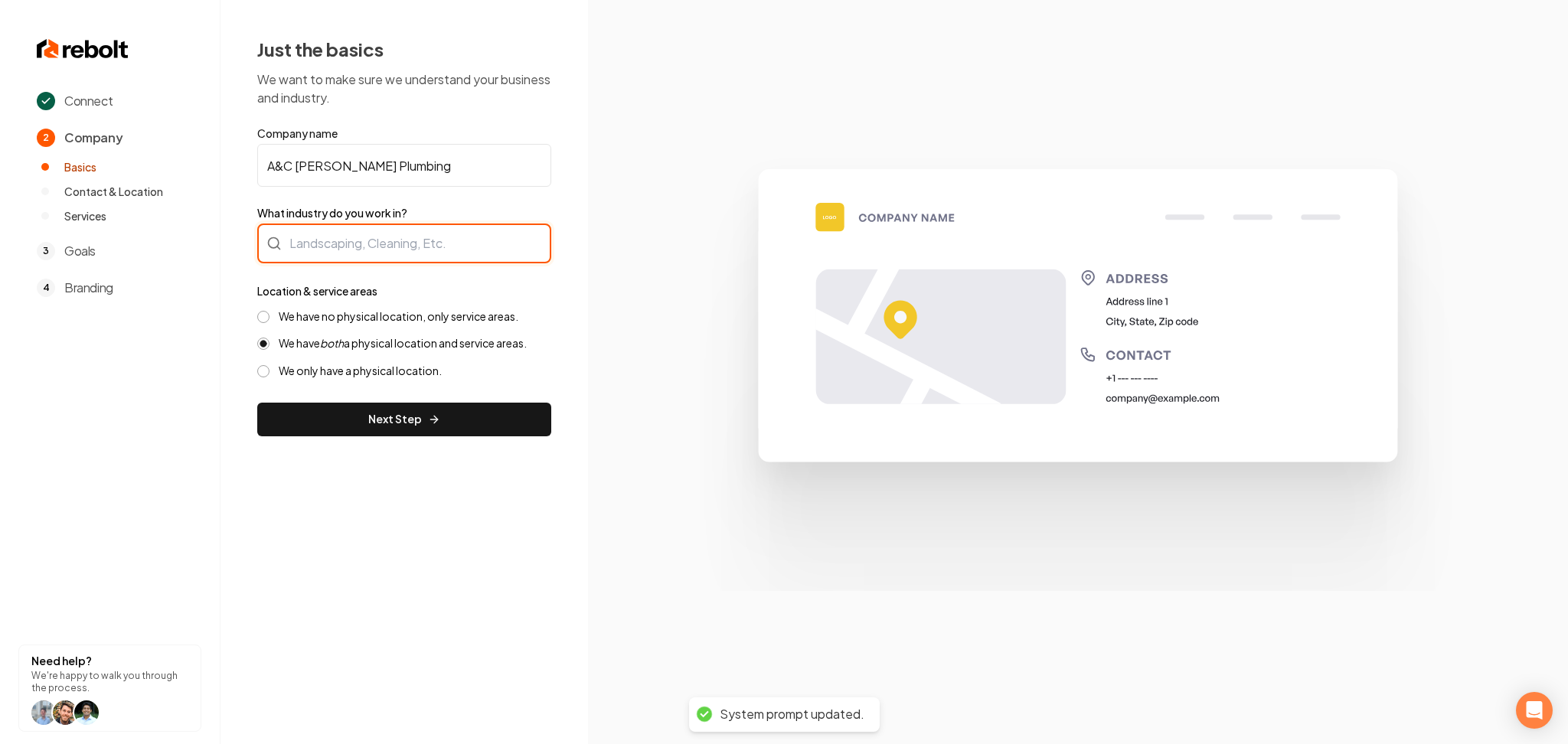
click at [408, 243] on div at bounding box center [404, 243] width 294 height 40
type input "Plumbing"
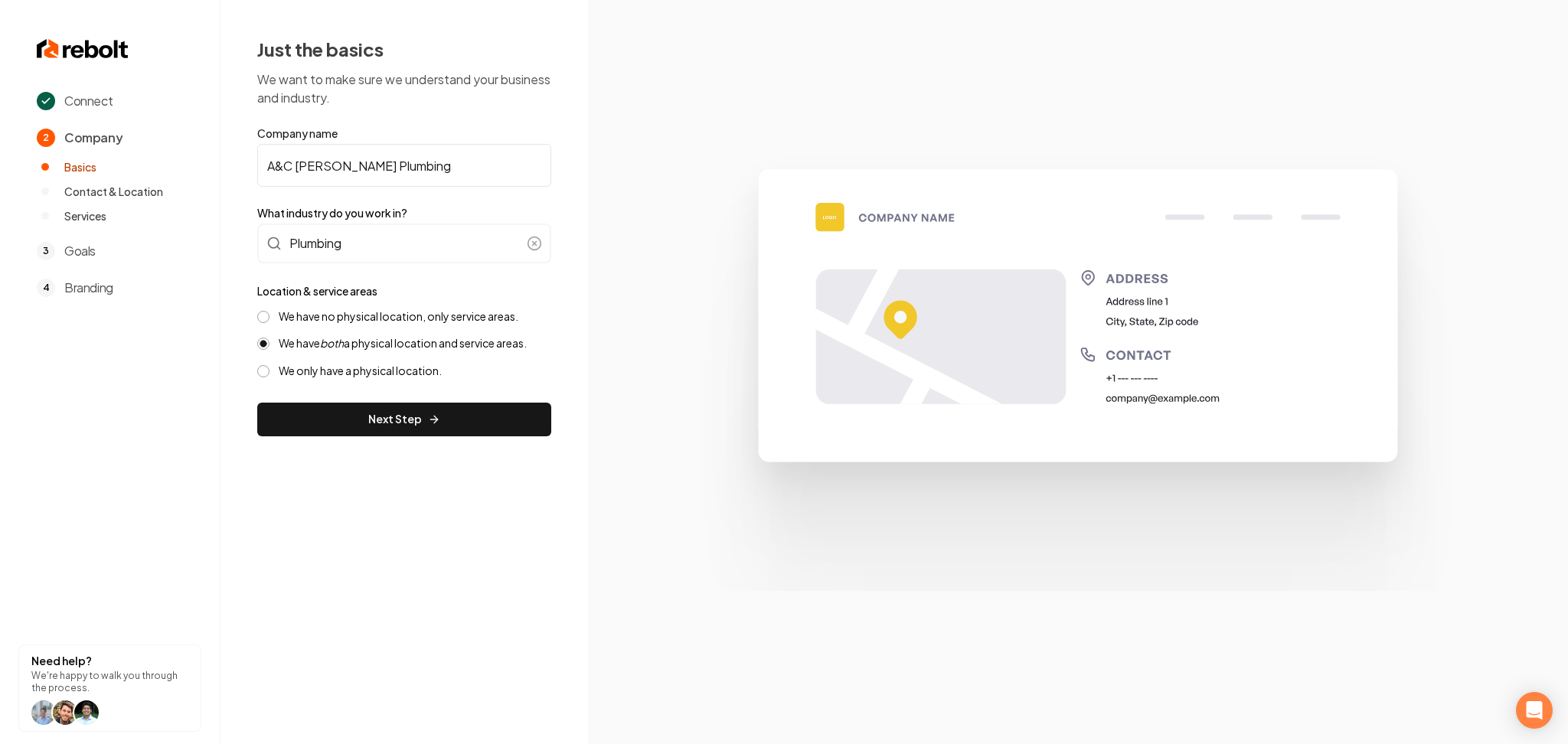
click at [486, 317] on label "We have no physical location, only service areas." at bounding box center [398, 317] width 240 height 15
click at [269, 317] on button "We have no physical location, only service areas." at bounding box center [263, 317] width 12 height 12
click at [449, 403] on button "Next Step" at bounding box center [404, 419] width 294 height 33
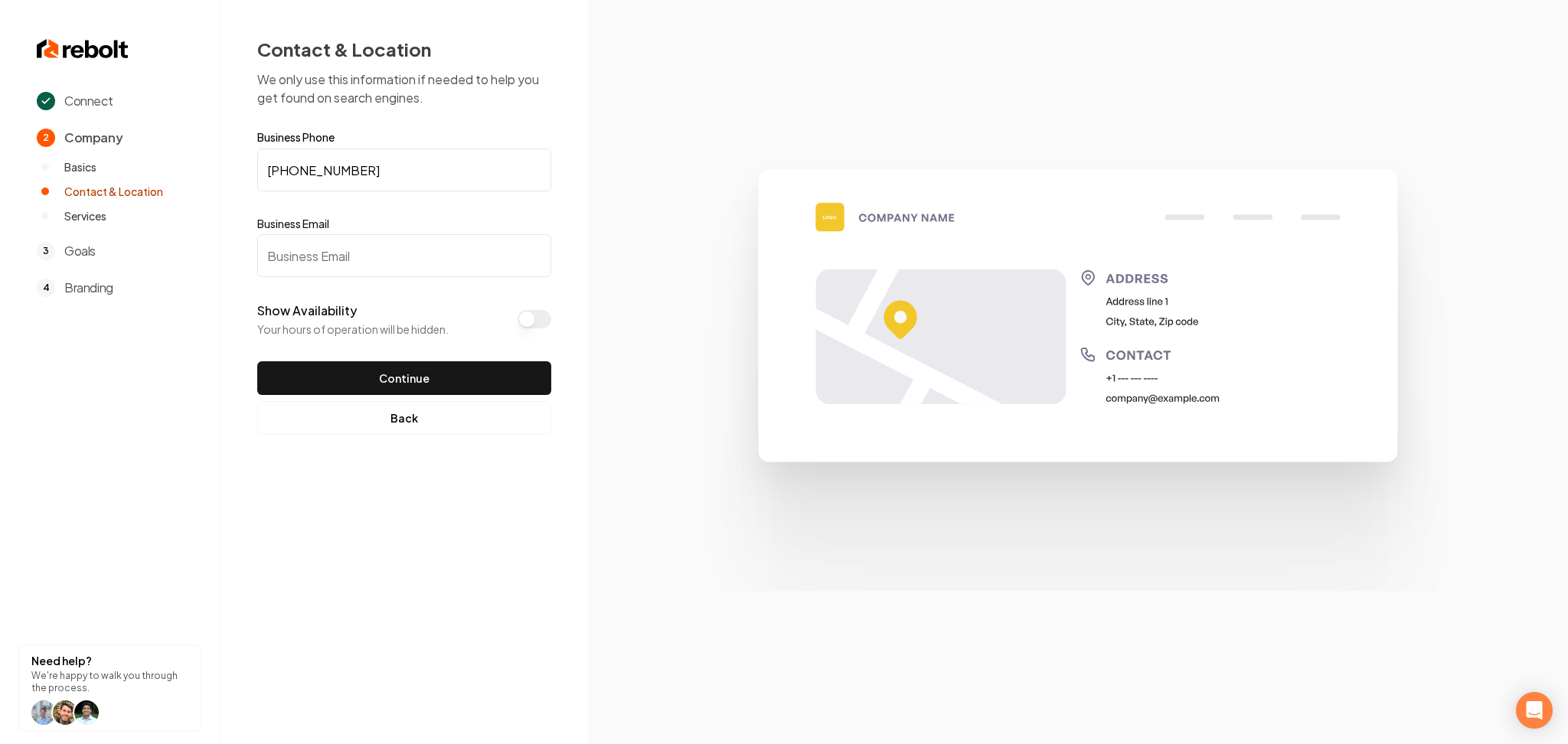
click at [443, 253] on input "Business Email" at bounding box center [404, 255] width 294 height 43
click at [296, 258] on input "test"test.com" at bounding box center [404, 255] width 294 height 43
type input "test@test.com"
click at [521, 313] on button "Show Availability" at bounding box center [534, 320] width 33 height 19
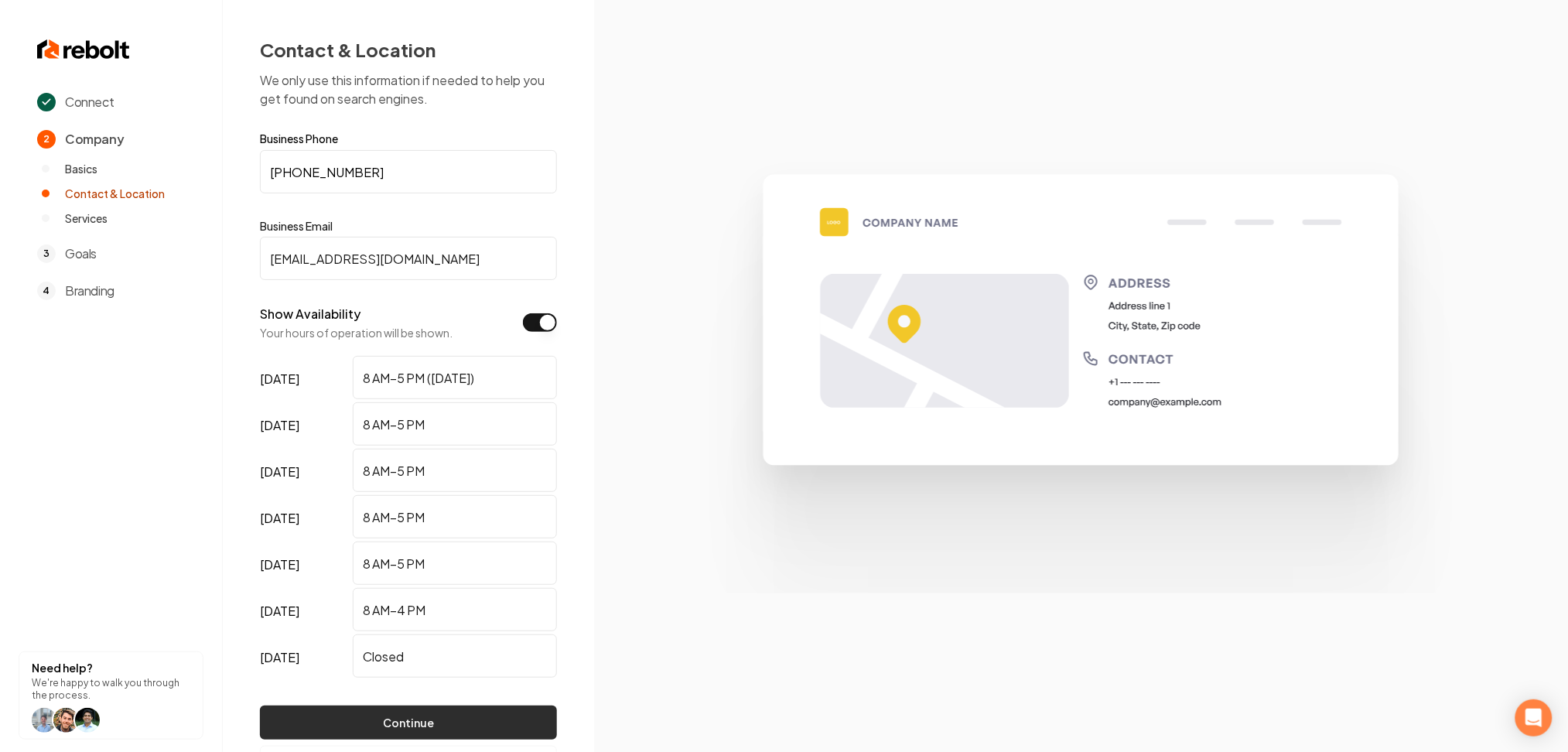
click at [354, 724] on button "Continue" at bounding box center [408, 722] width 297 height 34
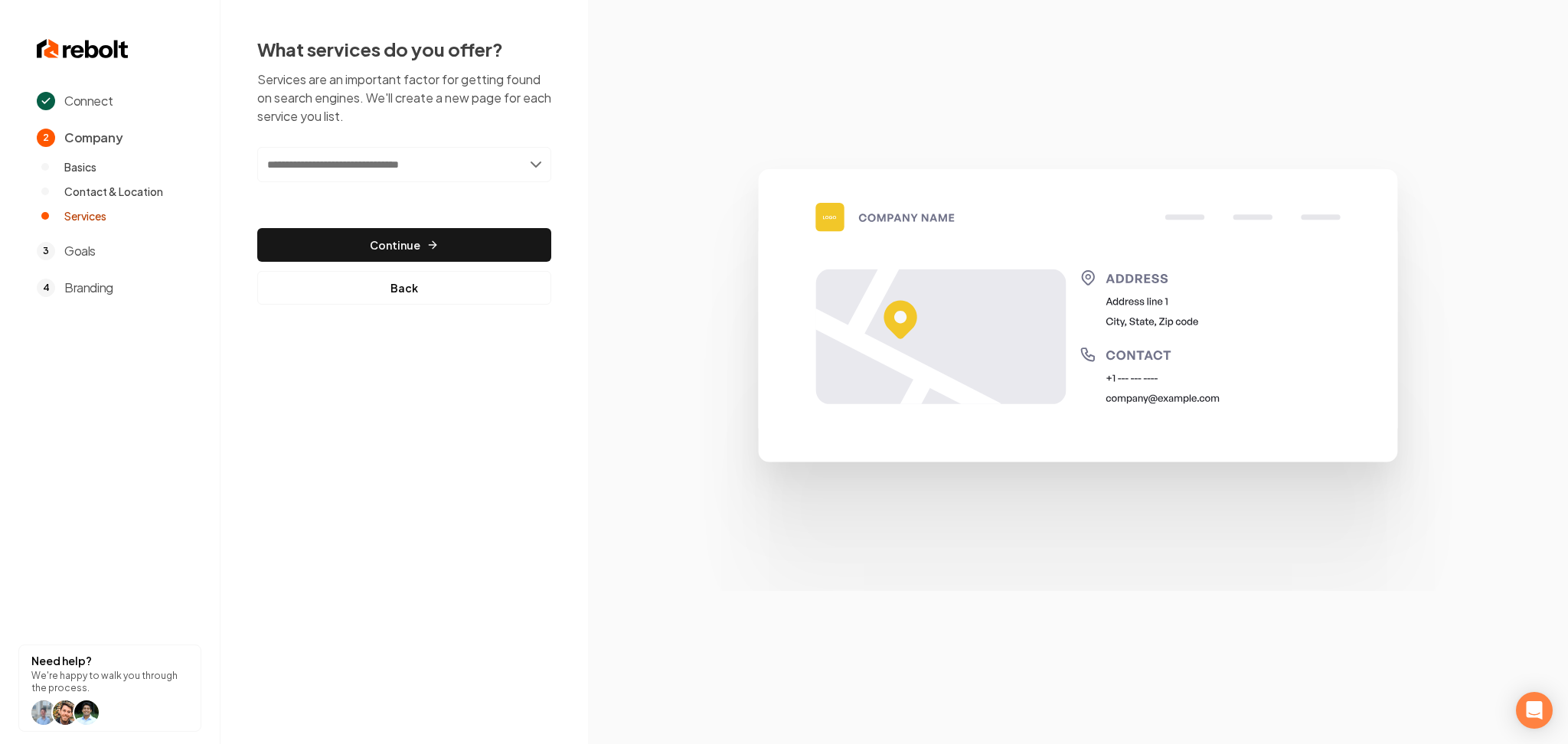
click at [382, 166] on input "text" at bounding box center [404, 164] width 294 height 35
paste input "**********"
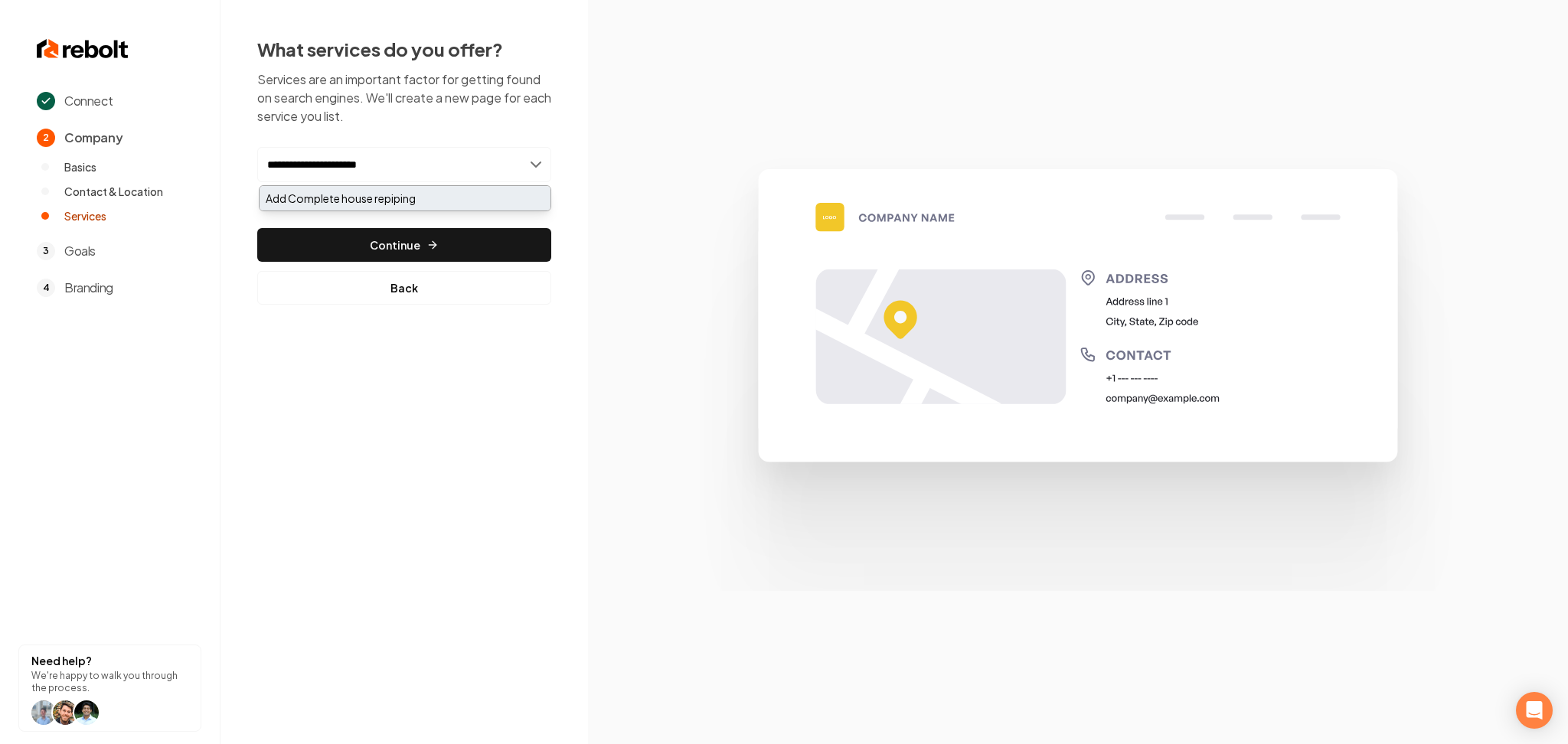
type input "**********"
click at [373, 201] on div "Add Complete house repiping" at bounding box center [404, 199] width 291 height 25
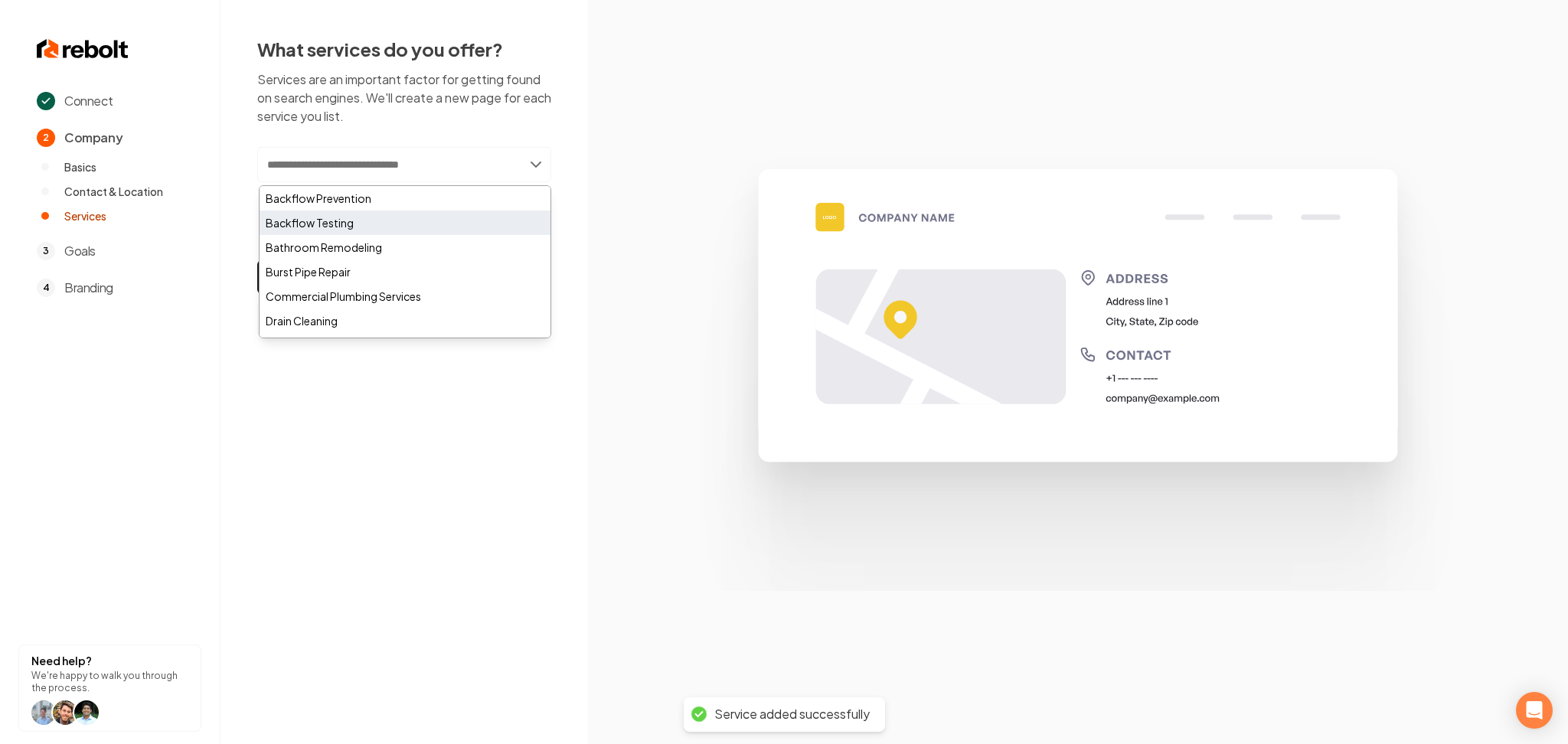
paste input "**********"
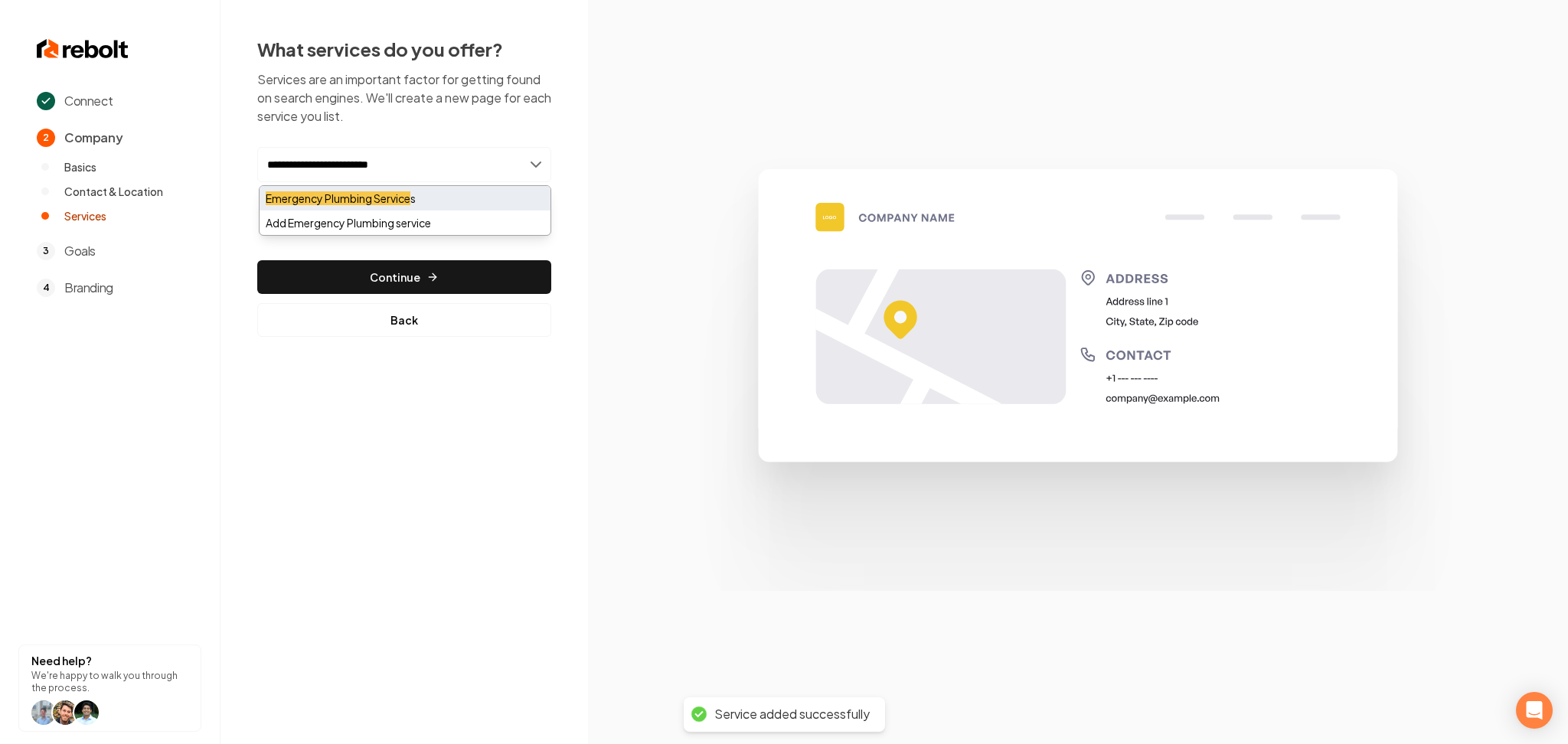
type input "**********"
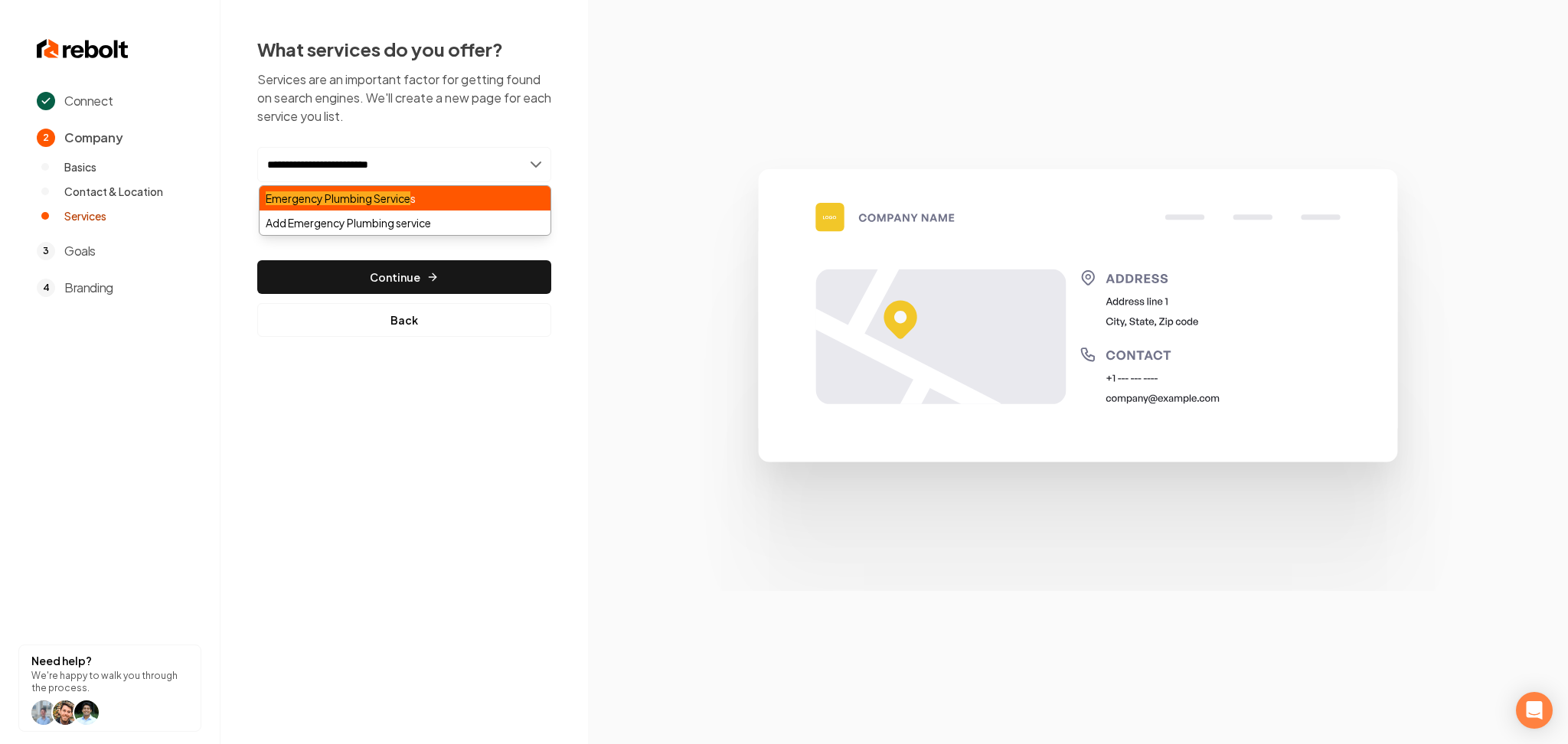
click at [434, 202] on div "Emergency Plumbing Service s" at bounding box center [404, 199] width 291 height 25
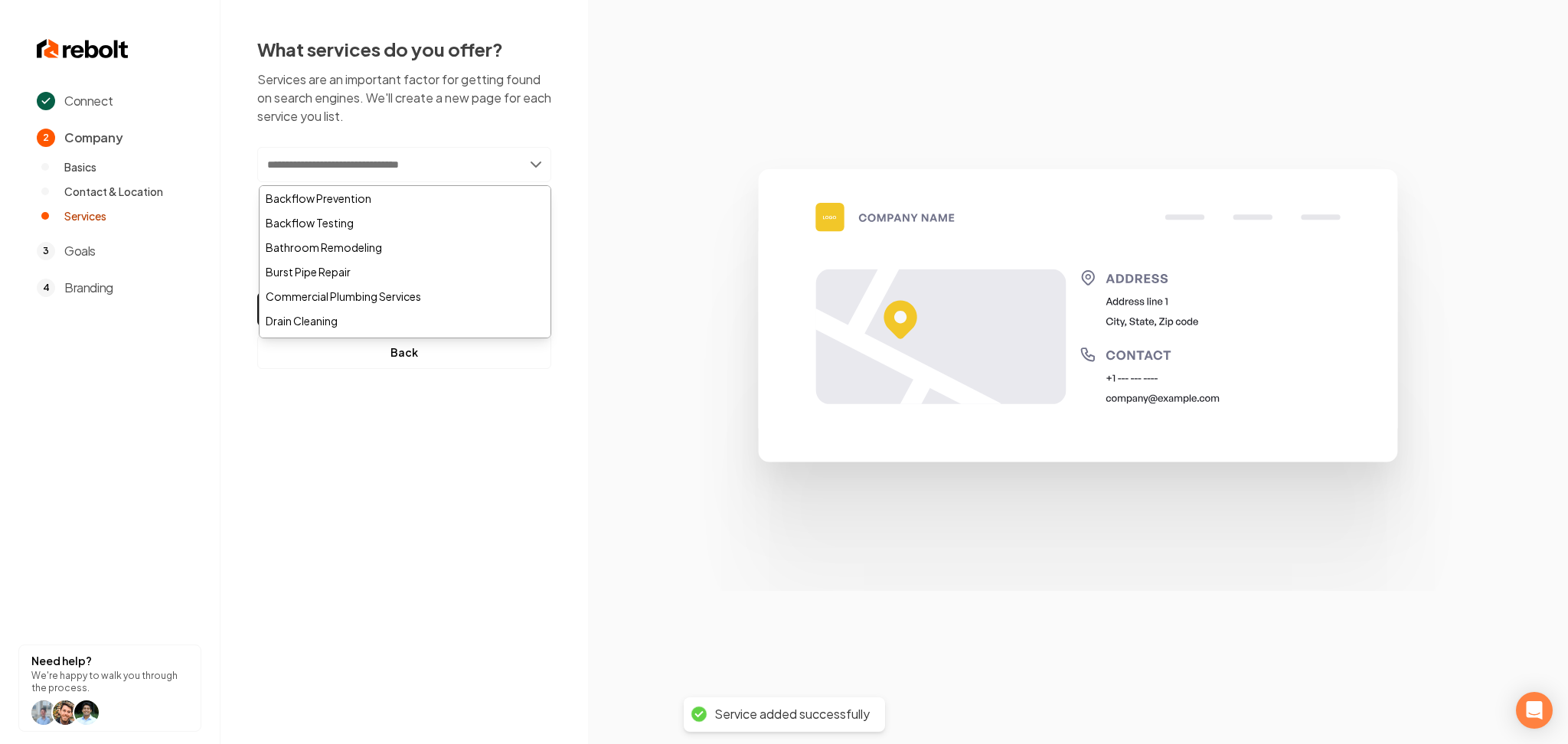
paste input "**********"
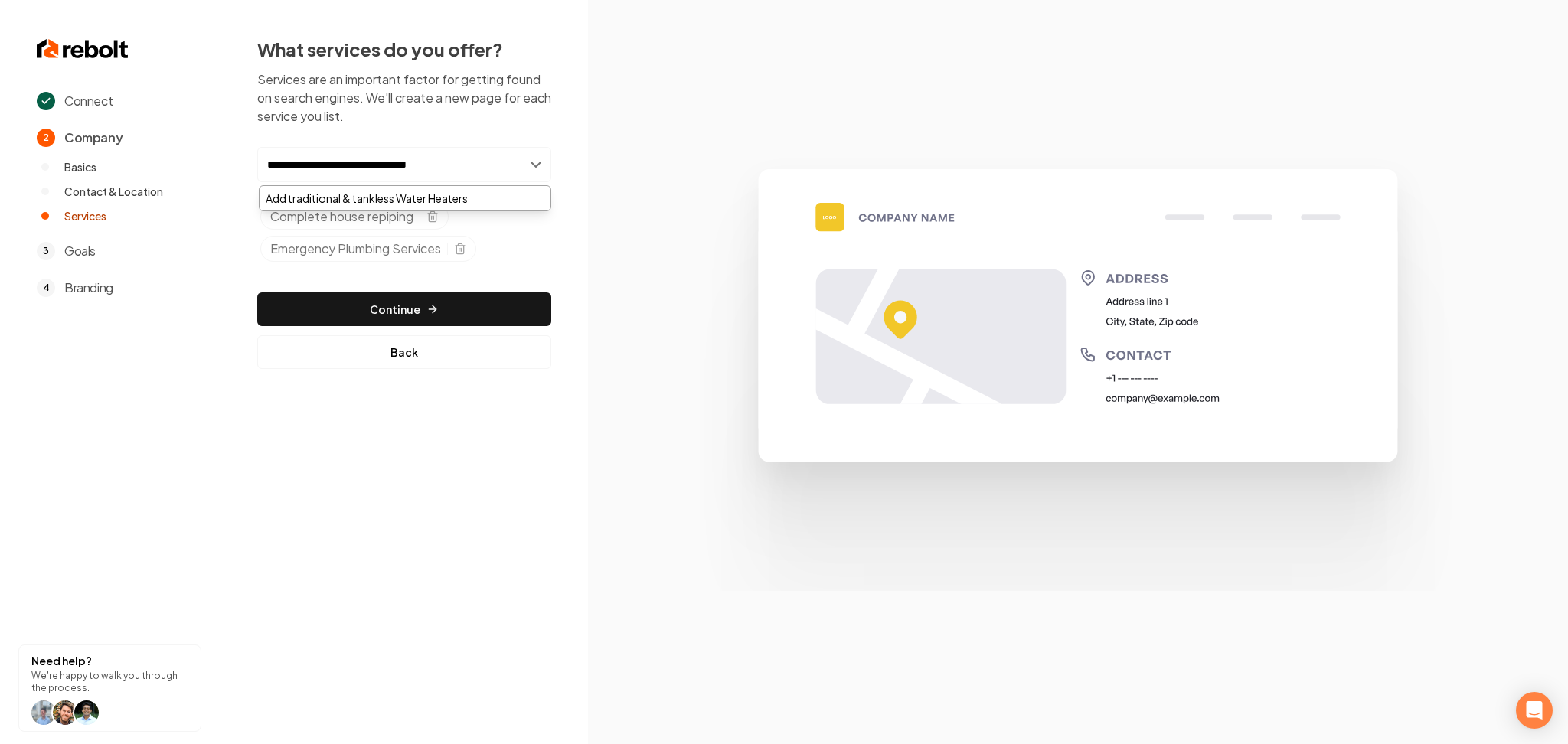
click at [334, 164] on input "**********" at bounding box center [404, 164] width 294 height 35
type input "**********"
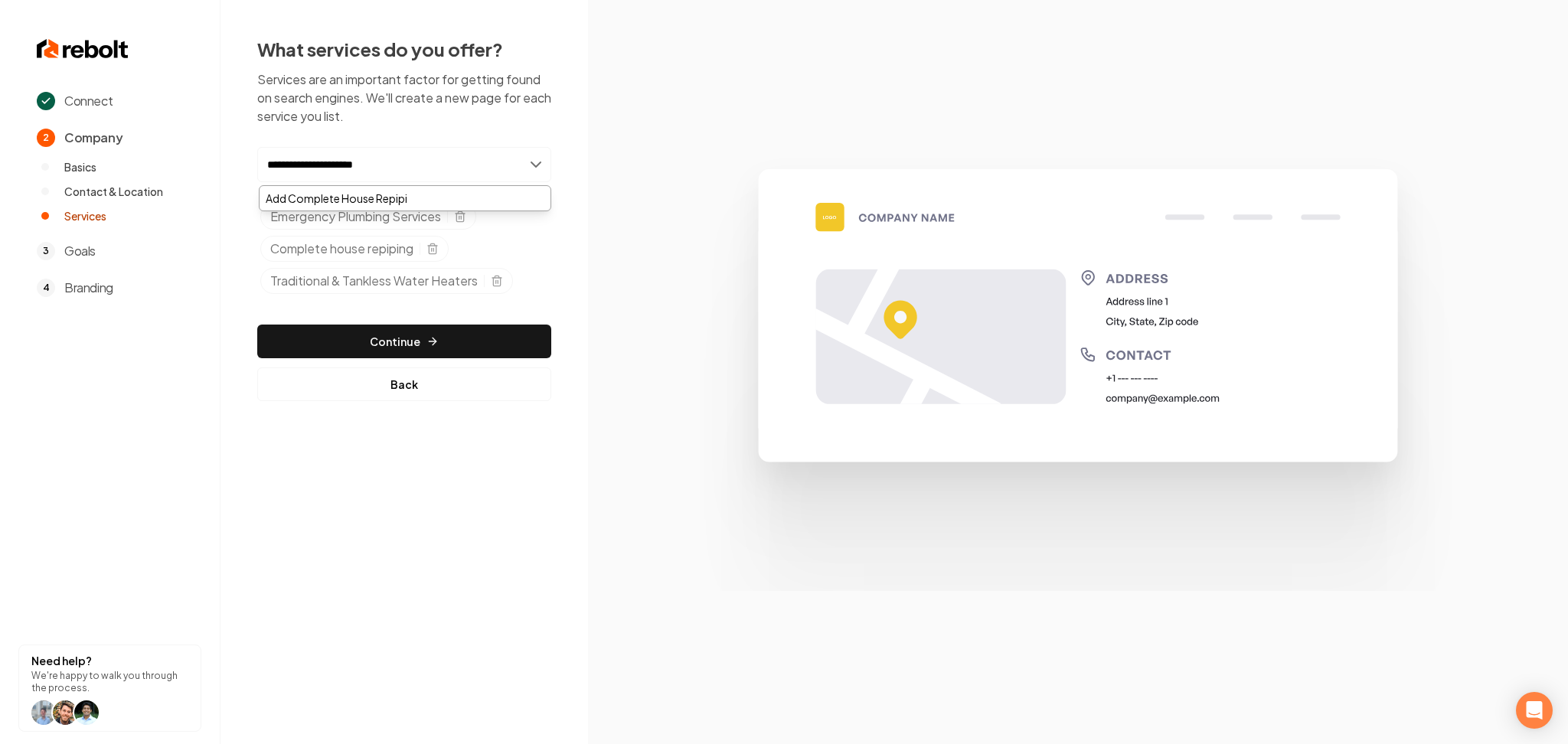
type input "**********"
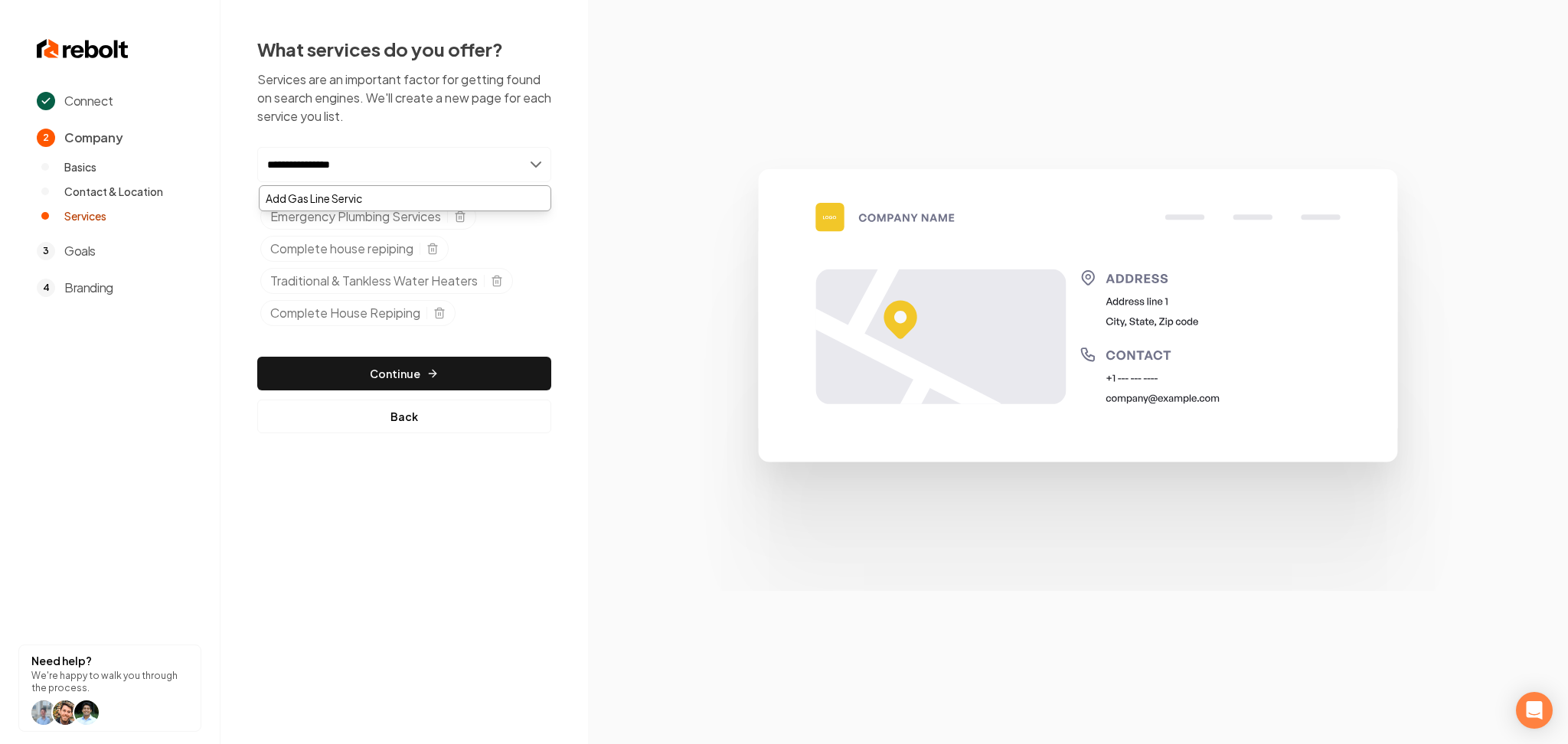
type input "**********"
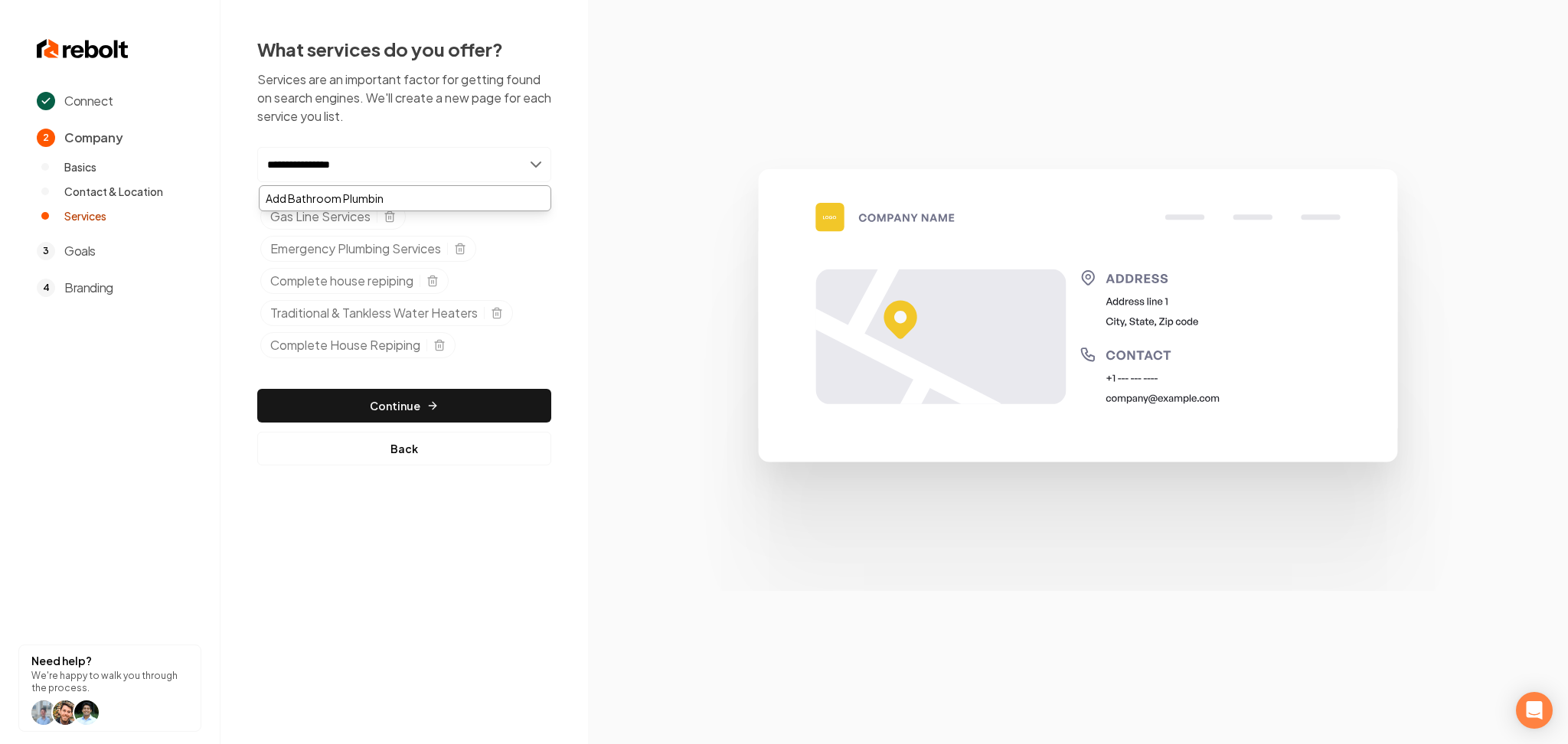
type input "**********"
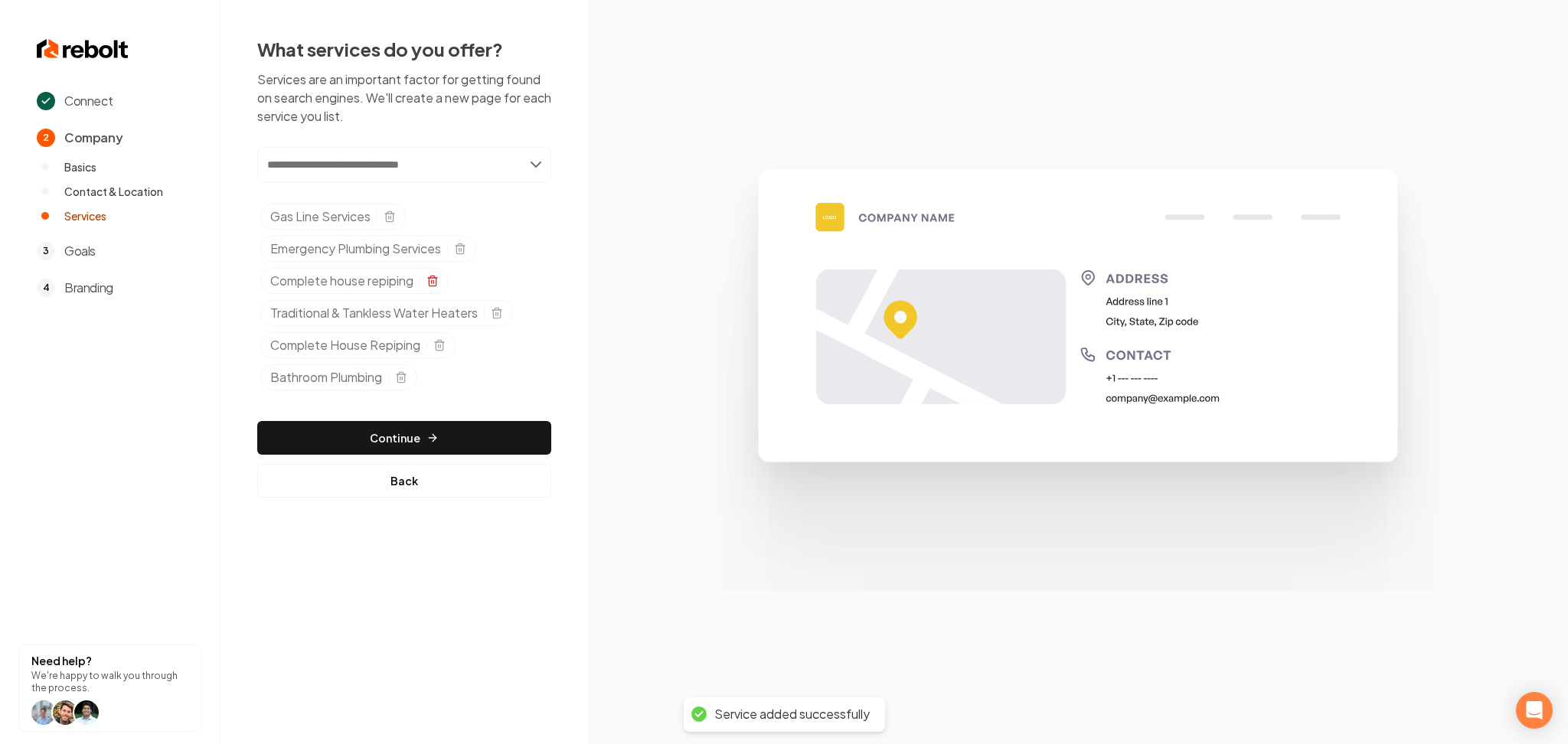
click at [435, 284] on icon "Selected tags" at bounding box center [432, 281] width 12 height 12
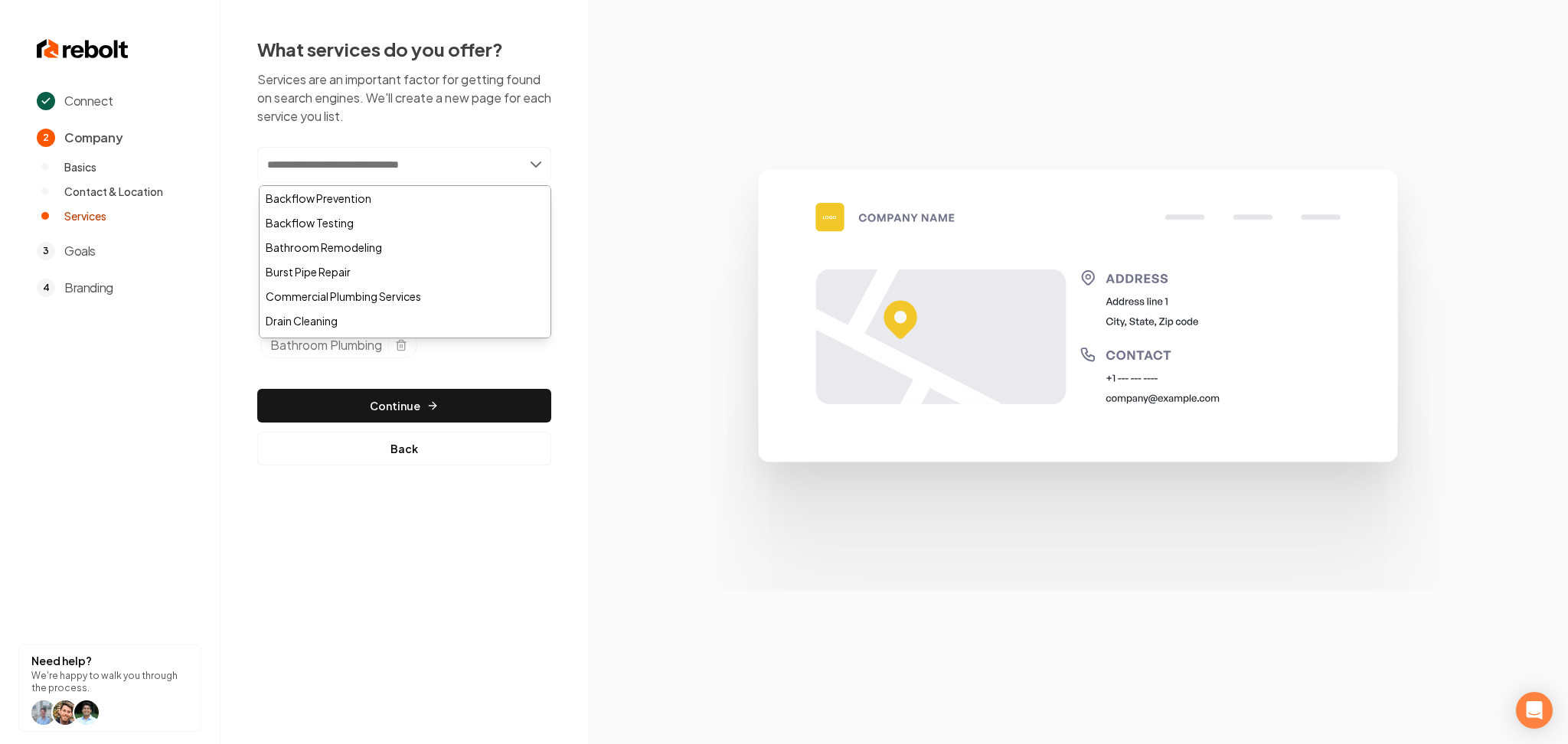
click at [296, 167] on input "text" at bounding box center [404, 164] width 294 height 35
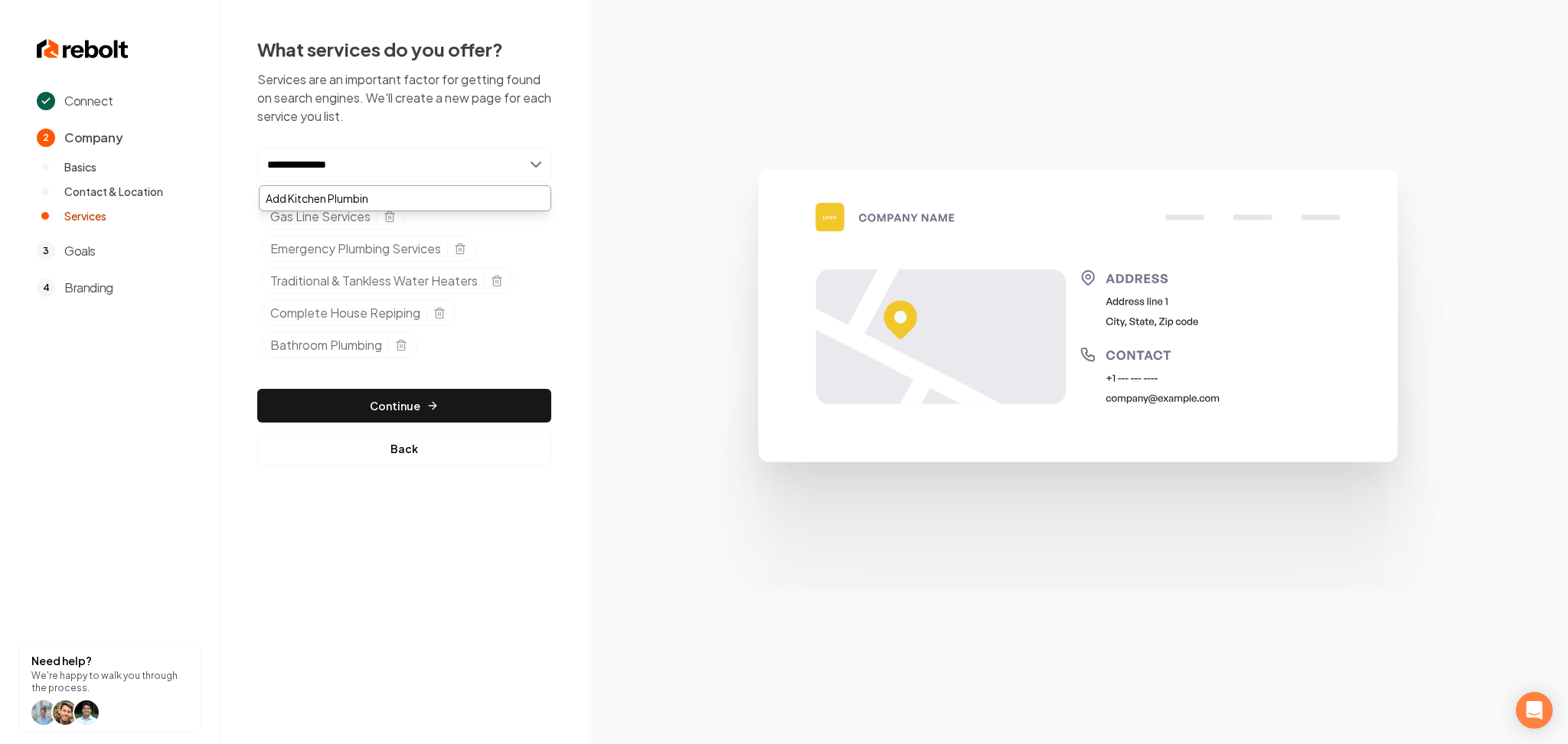
type input "**********"
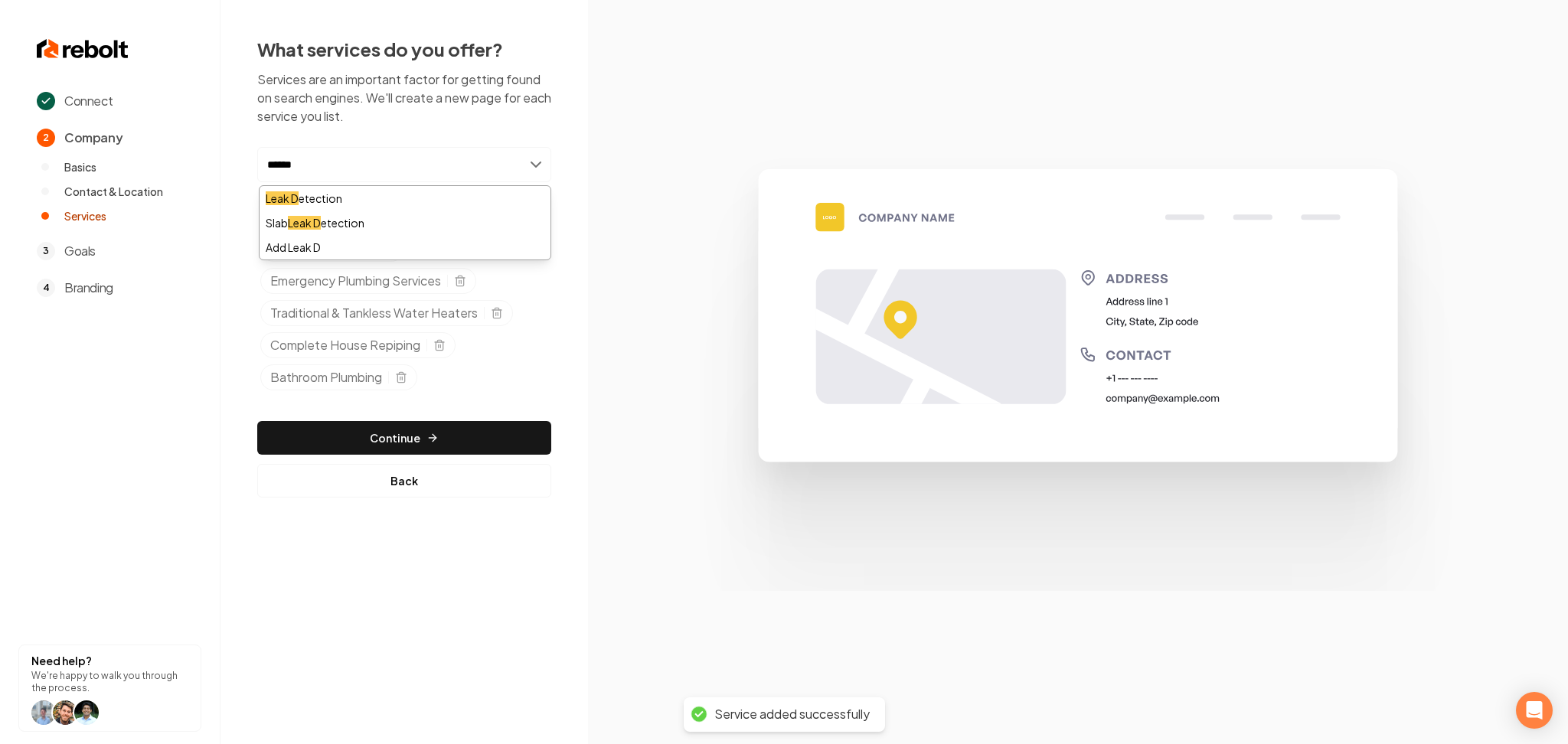
type input "*******"
type input "******"
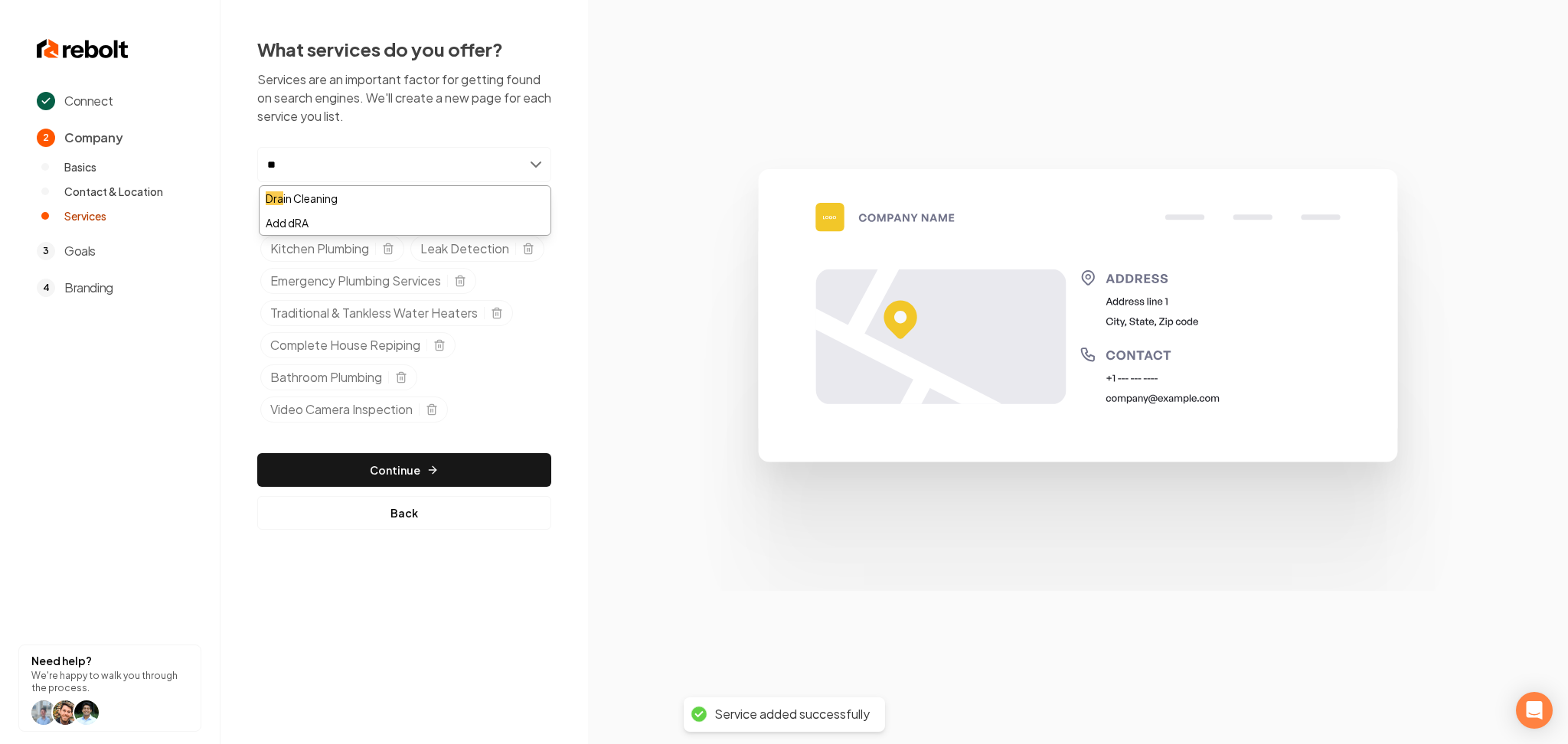
type input "*"
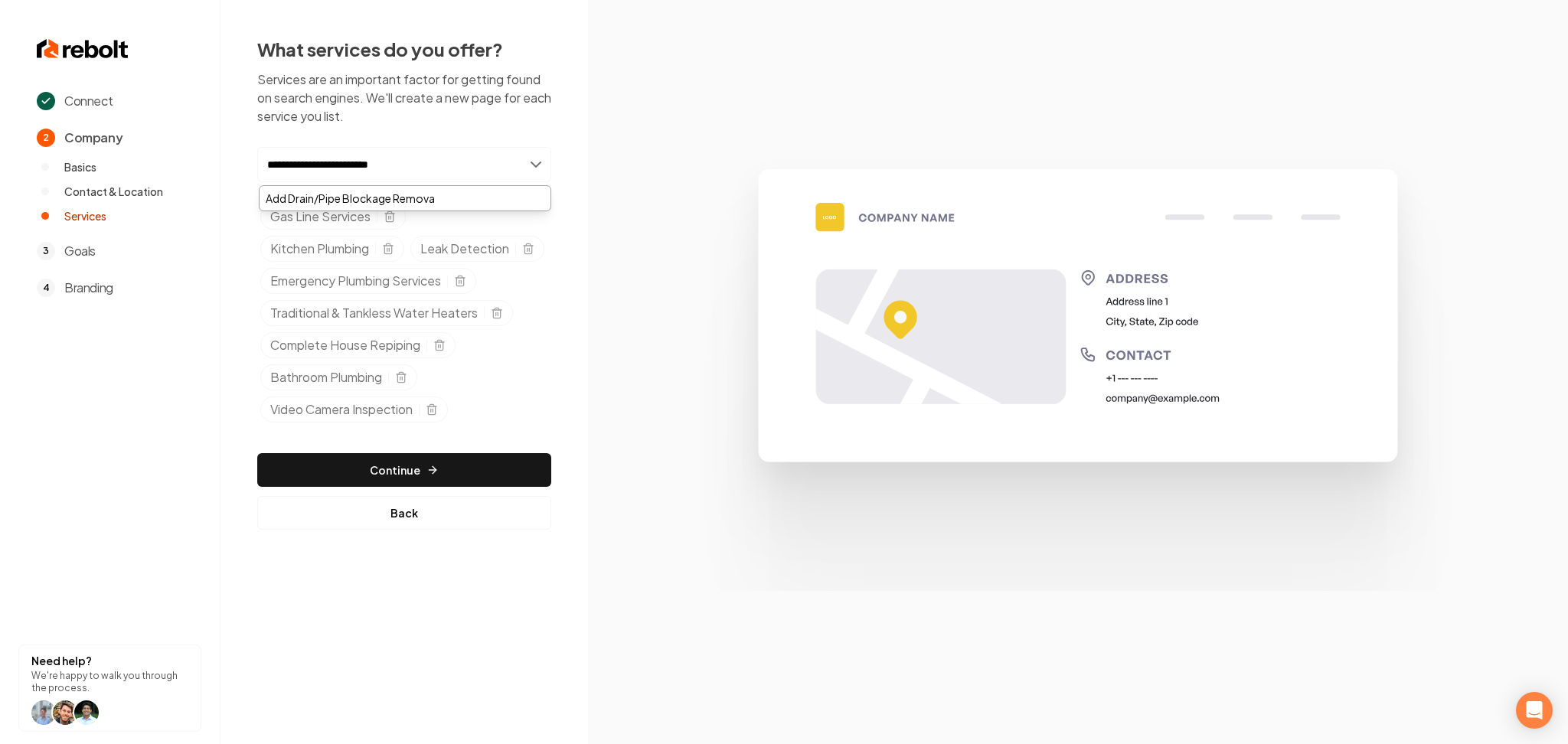
type input "**********"
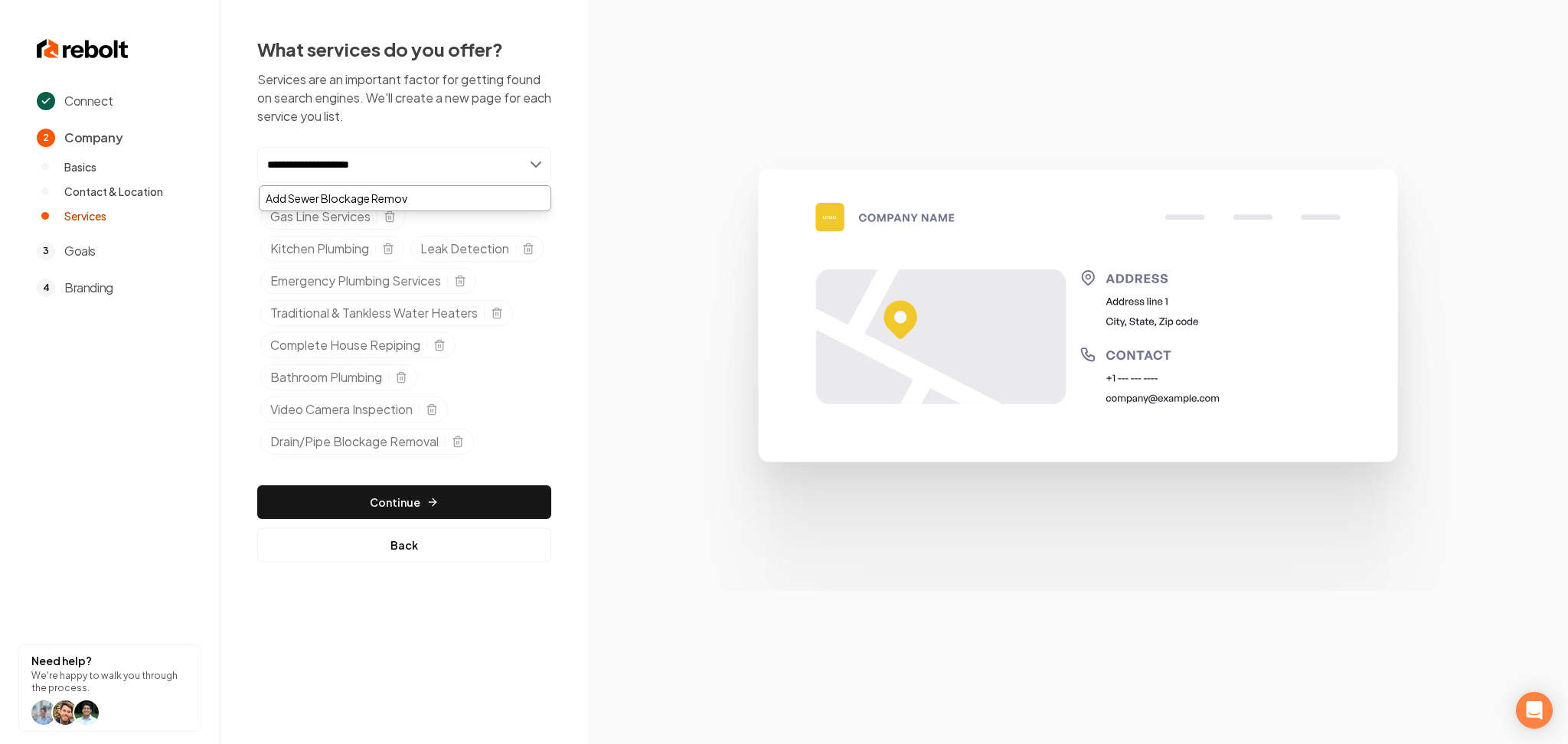
type input "**********"
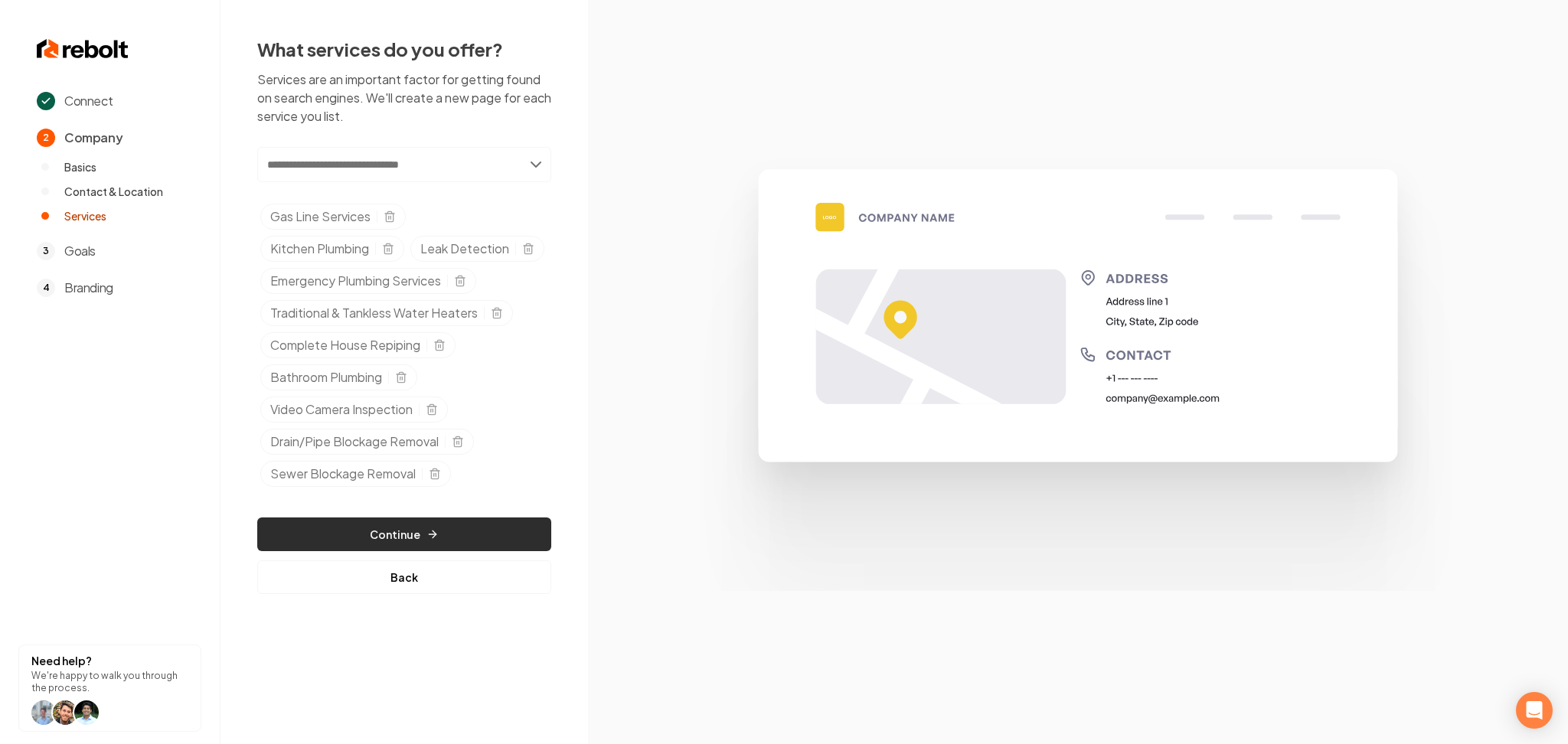
click at [394, 551] on button "Continue" at bounding box center [404, 534] width 294 height 33
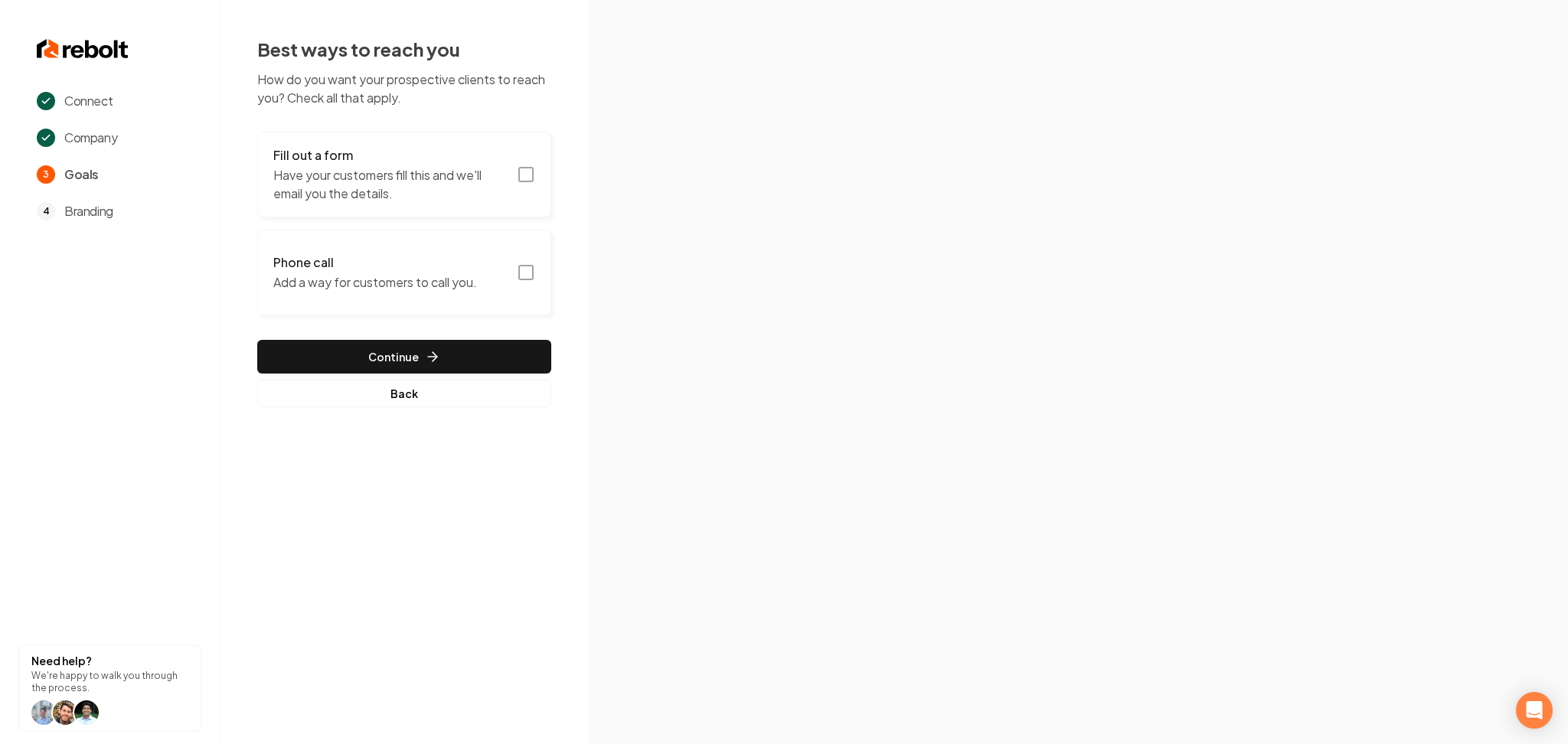
click at [426, 202] on button "Fill out a form Have your customers fill this and we'll email you the details." at bounding box center [404, 175] width 294 height 85
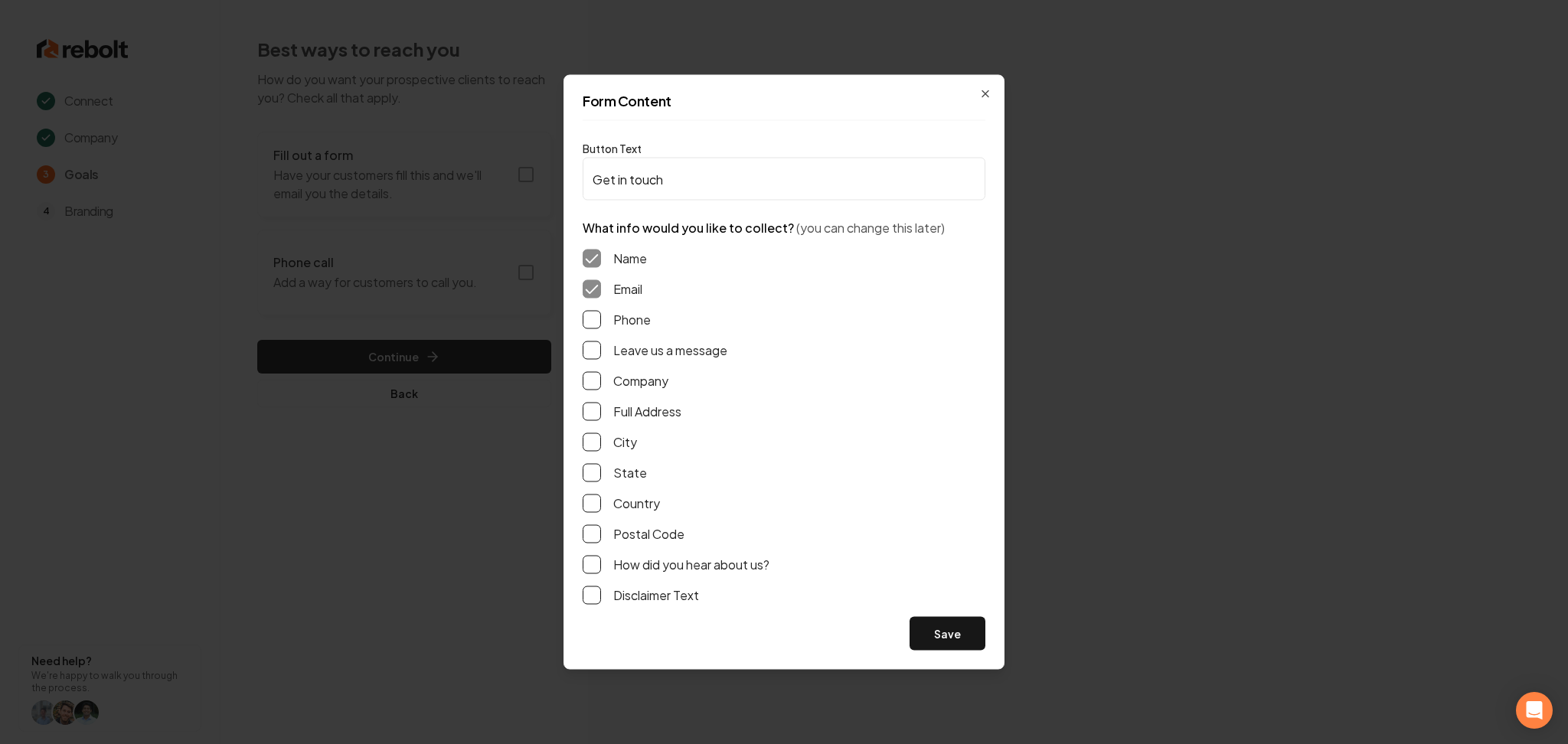
click at [585, 316] on button "Phone" at bounding box center [592, 320] width 19 height 19
click at [585, 347] on button "Leave us a message" at bounding box center [592, 351] width 19 height 19
click at [948, 607] on div "Name Email Phone Leave us a message Company Full Address City State Country Pos…" at bounding box center [784, 427] width 403 height 379
click at [951, 628] on button "Save" at bounding box center [948, 633] width 76 height 33
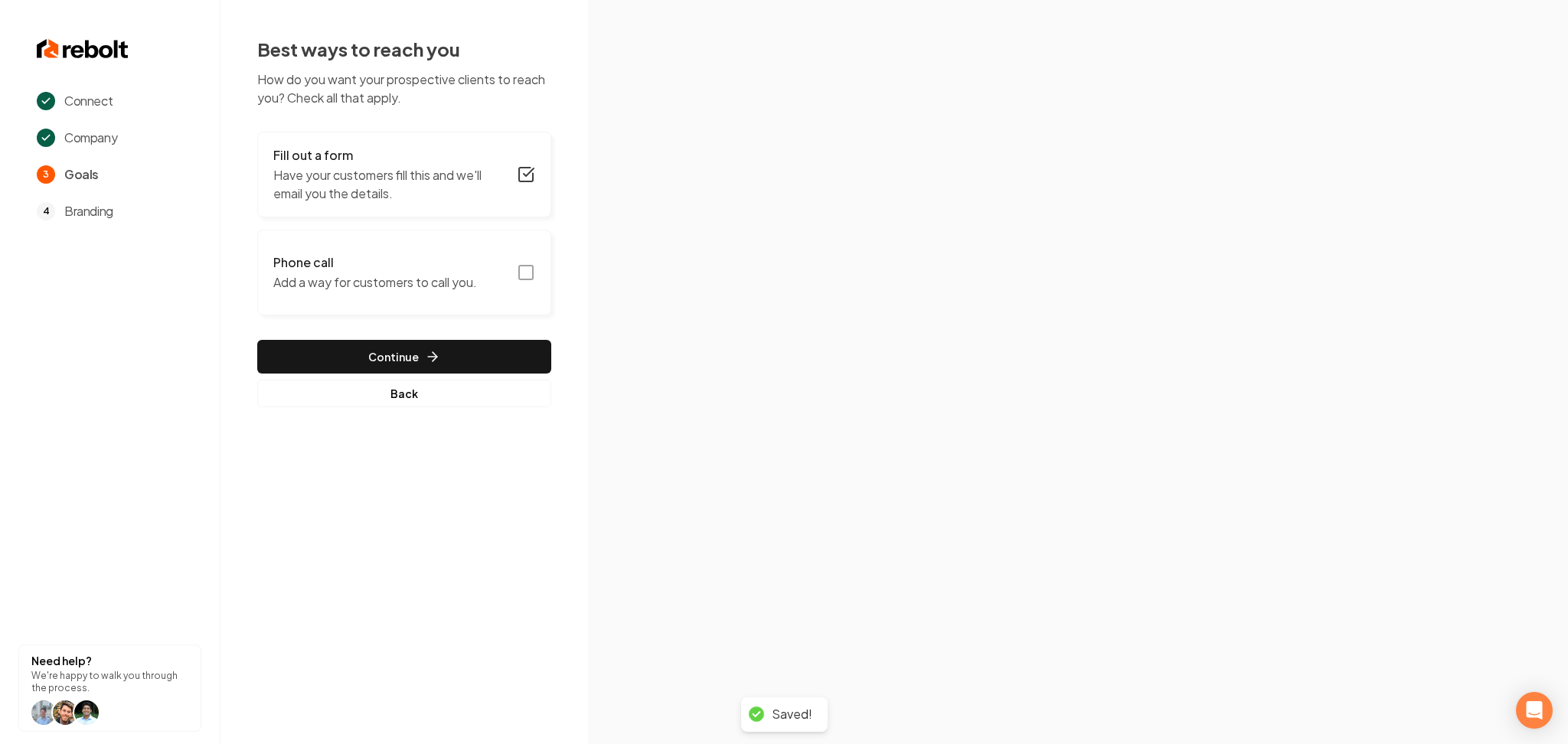
click at [412, 287] on p "Add a way for customers to call you." at bounding box center [375, 282] width 203 height 19
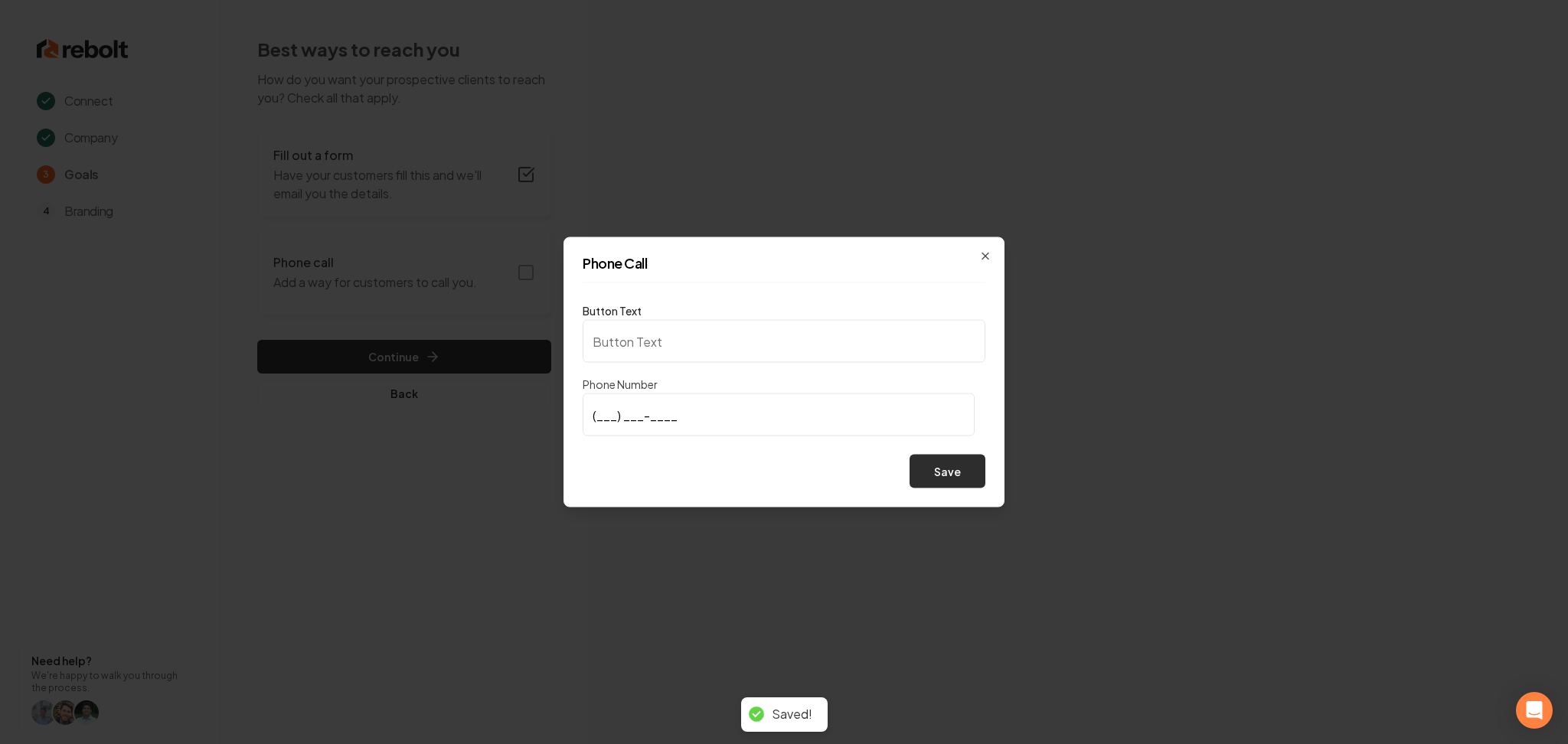
type input "Call us"
type input "(323) 707-4426"
click at [935, 472] on button "Save" at bounding box center [948, 471] width 76 height 33
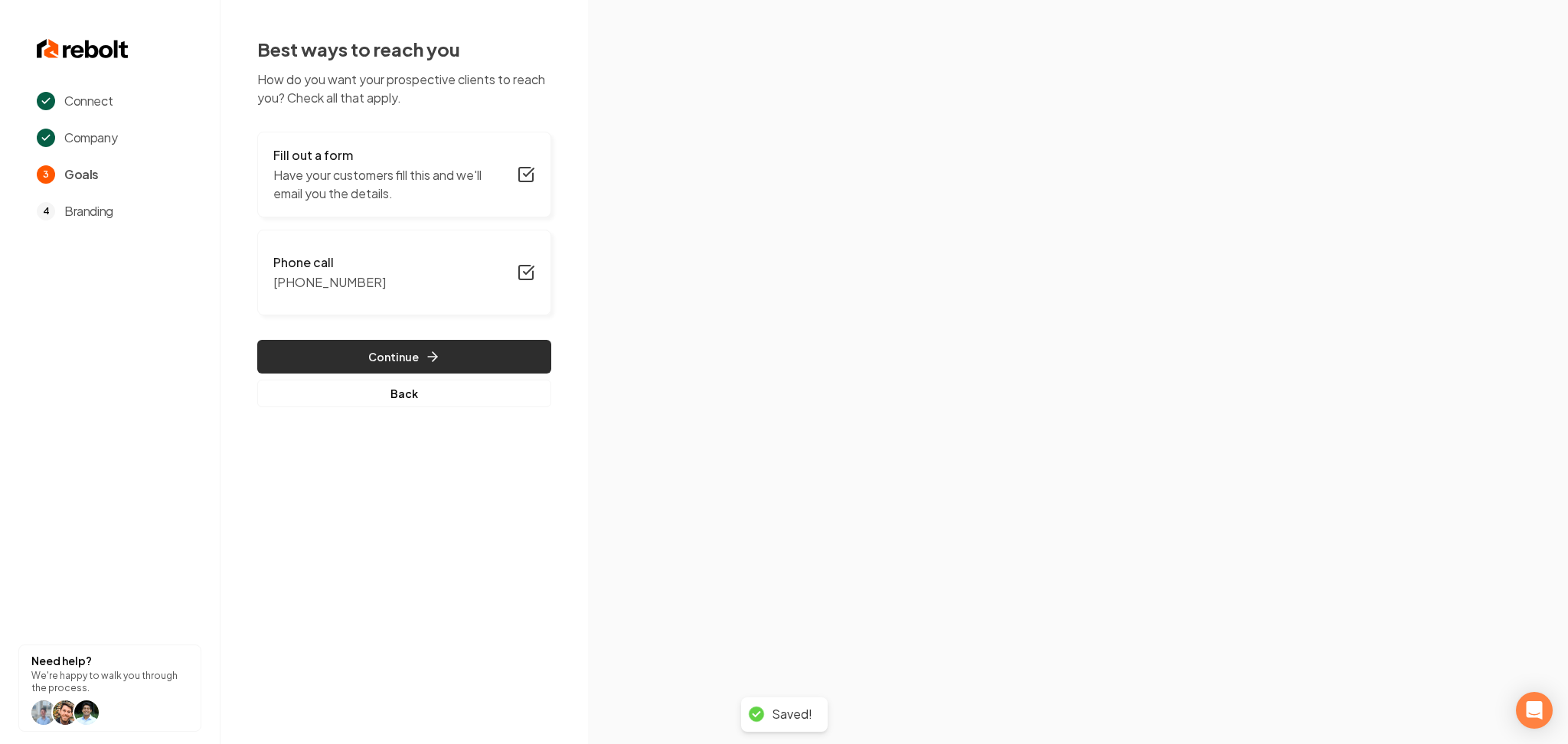
click at [451, 355] on button "Continue" at bounding box center [404, 356] width 294 height 33
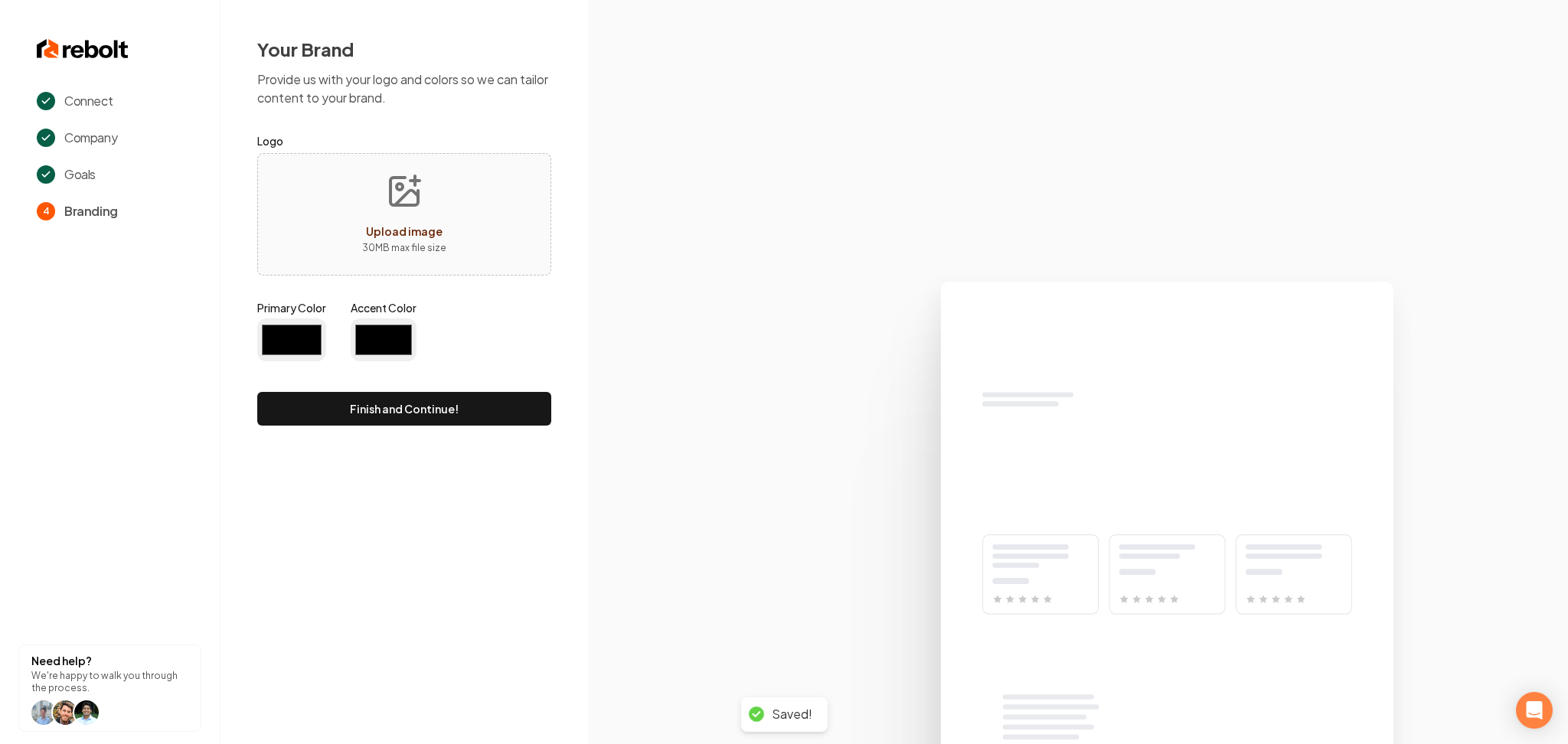
type input "#194d33"
type input "#70be00"
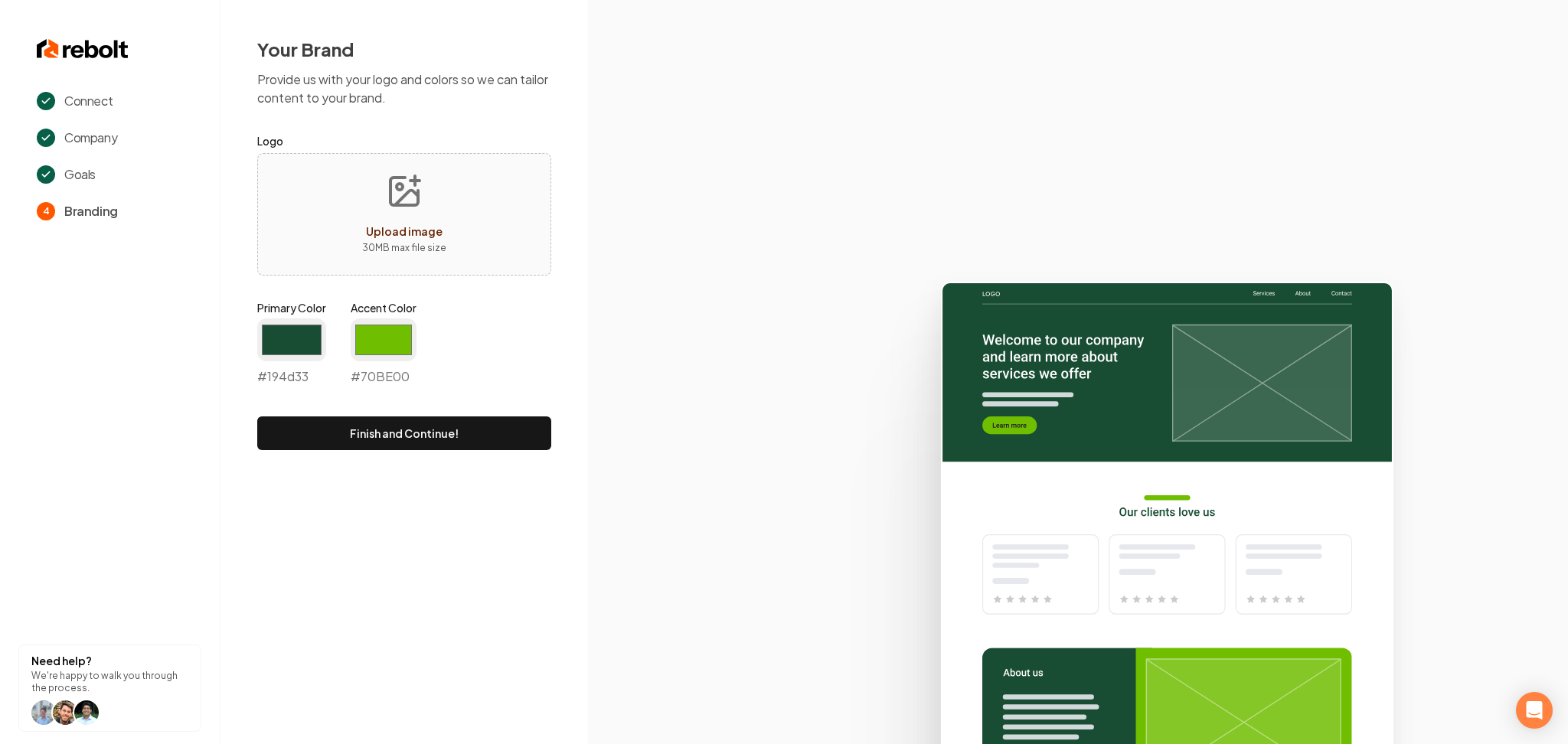
click at [392, 208] on icon "Upload image" at bounding box center [404, 191] width 36 height 36
type input "**********"
click at [262, 342] on input "#194d33" at bounding box center [291, 339] width 69 height 43
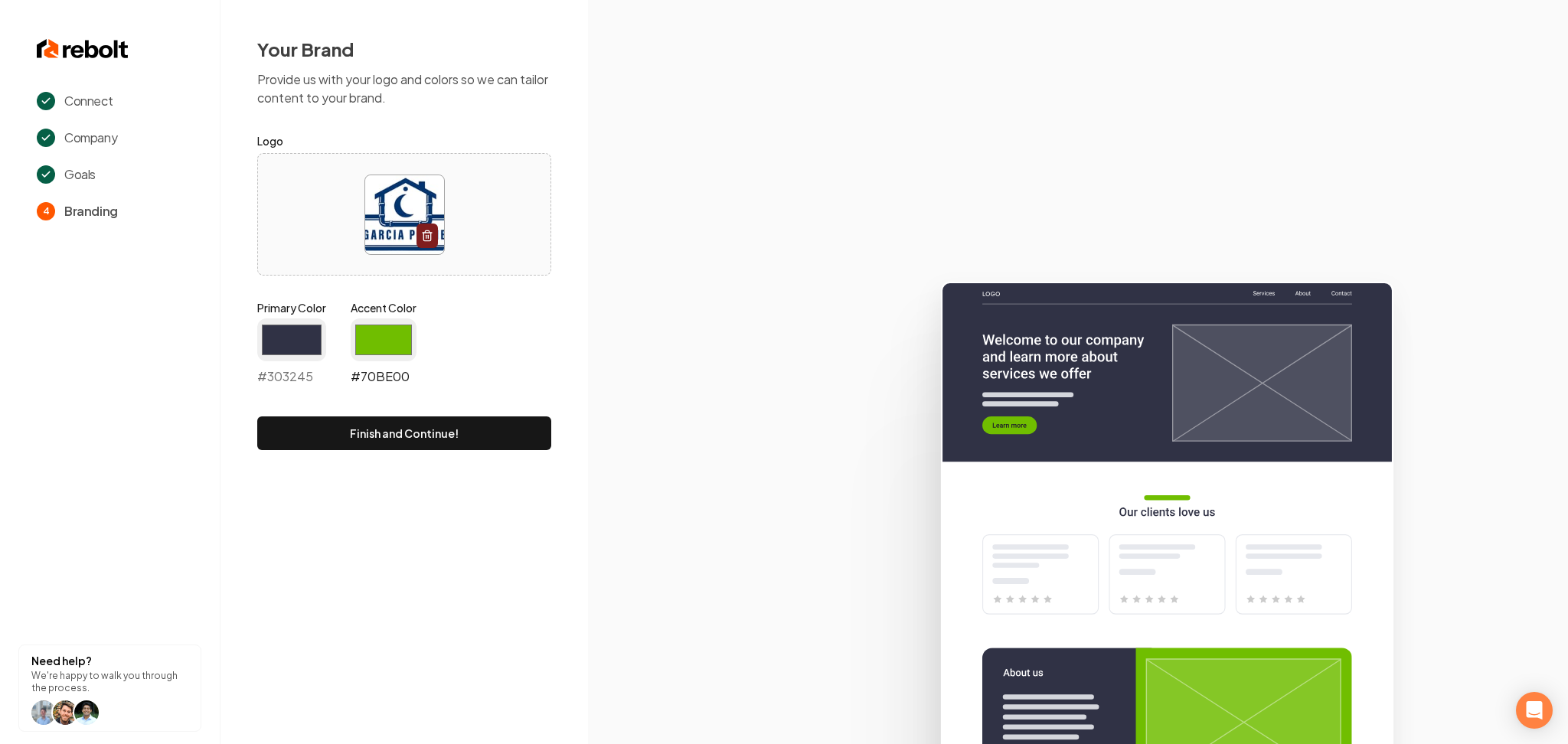
type input "#303245"
click at [387, 342] on input "#70be00" at bounding box center [383, 339] width 66 height 43
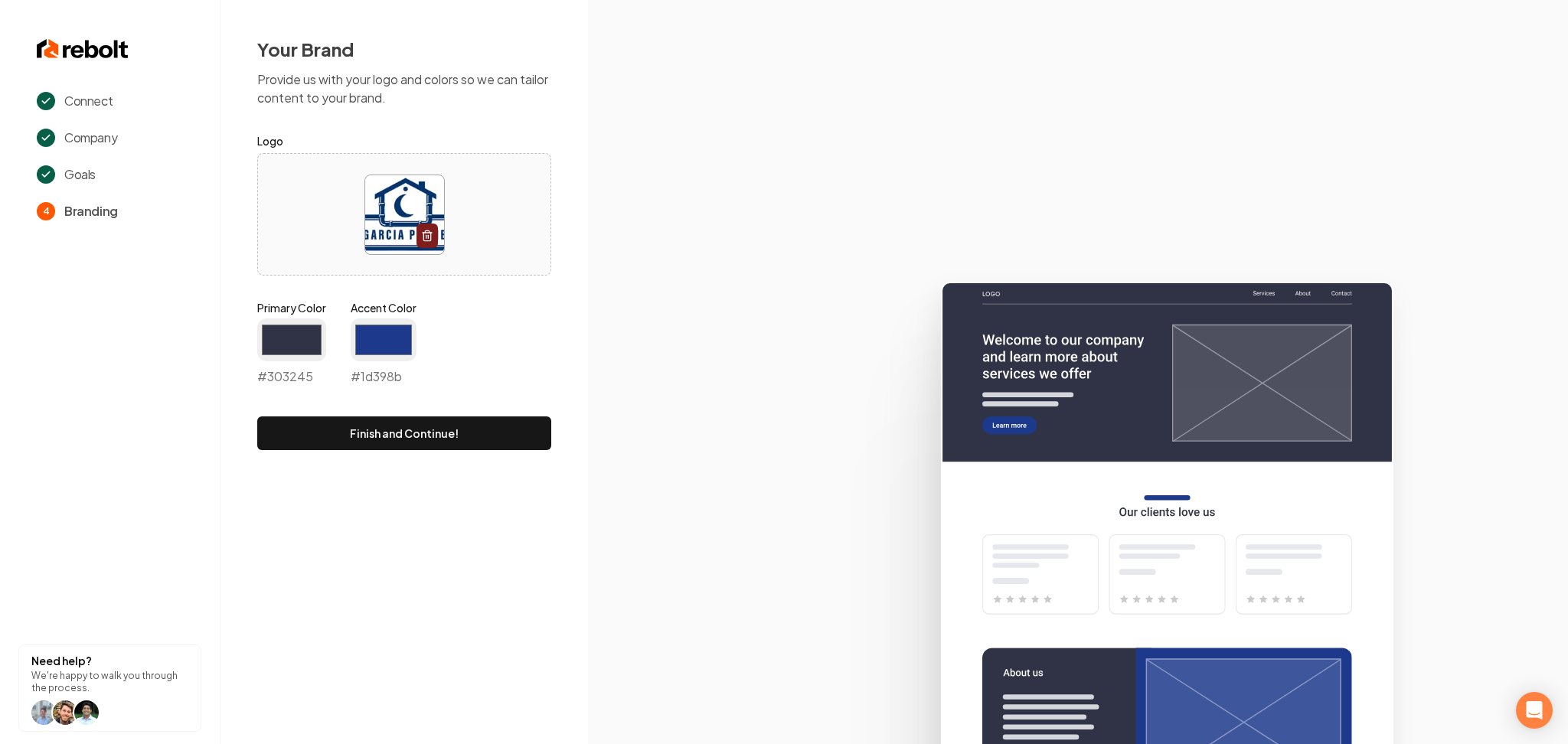
type input "#1d398b"
click at [648, 620] on icon at bounding box center [1078, 506] width 980 height 476
click at [483, 434] on button "Finish and Continue!" at bounding box center [404, 433] width 294 height 33
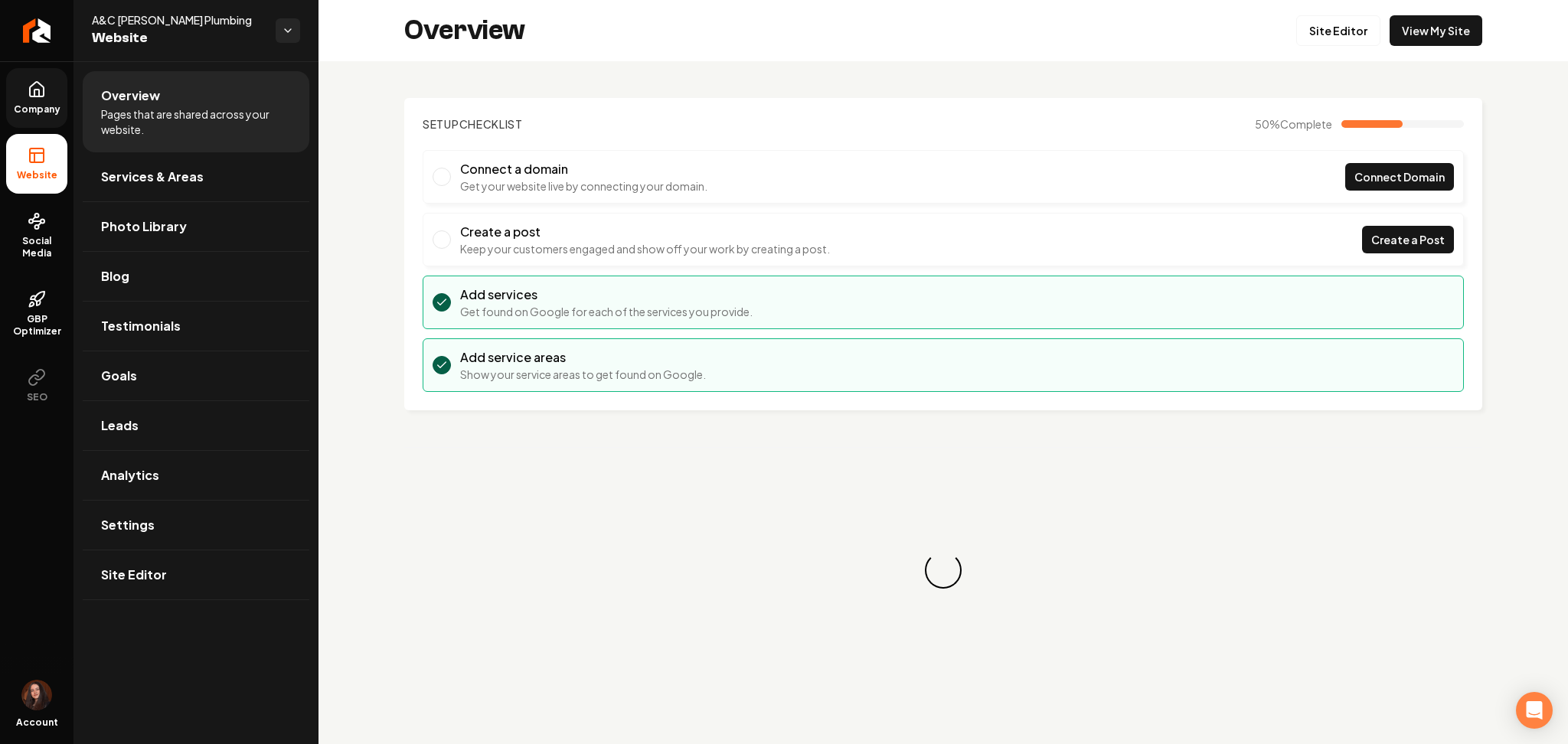
click at [15, 109] on span "Company" at bounding box center [37, 109] width 59 height 12
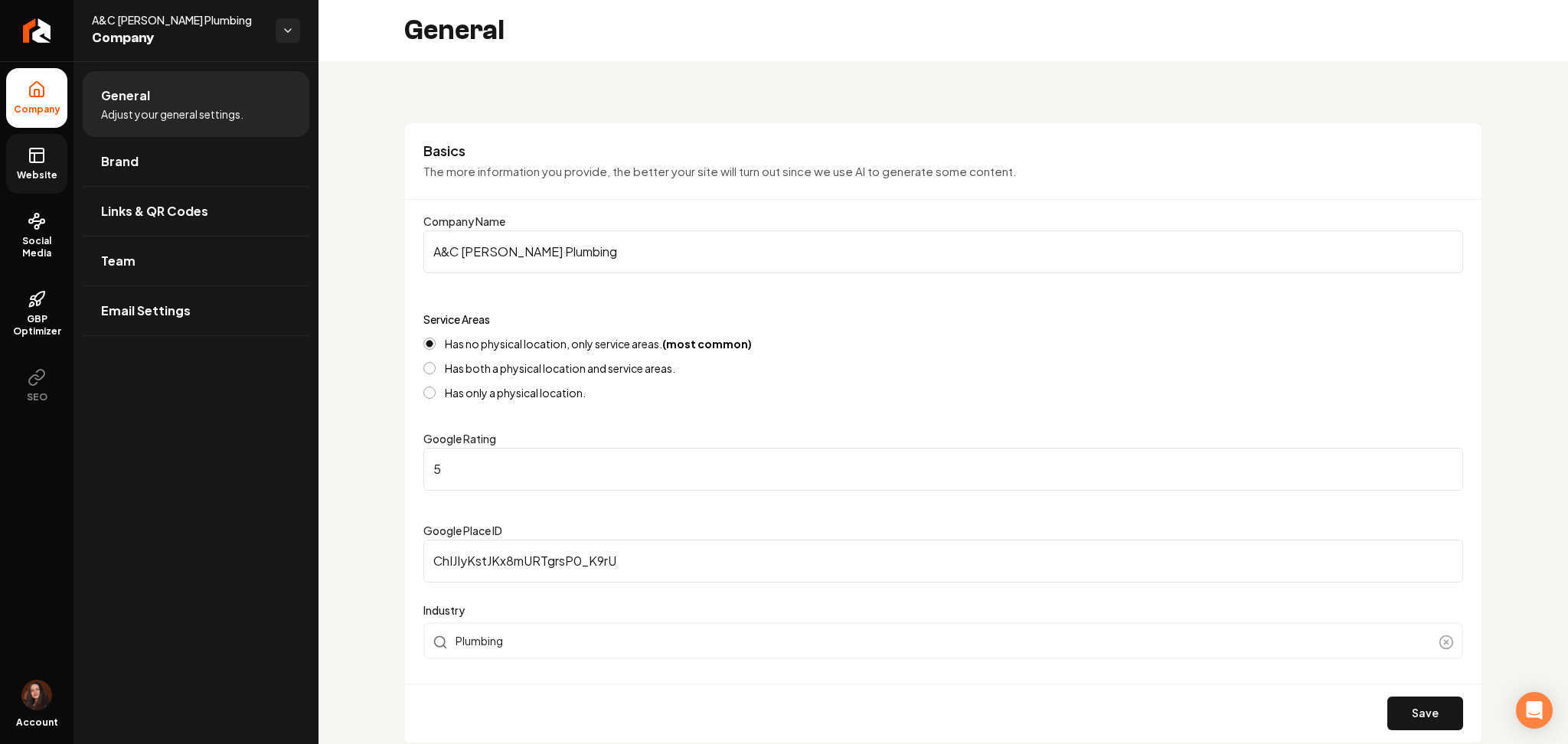
click at [45, 167] on link "Website" at bounding box center [36, 164] width 61 height 60
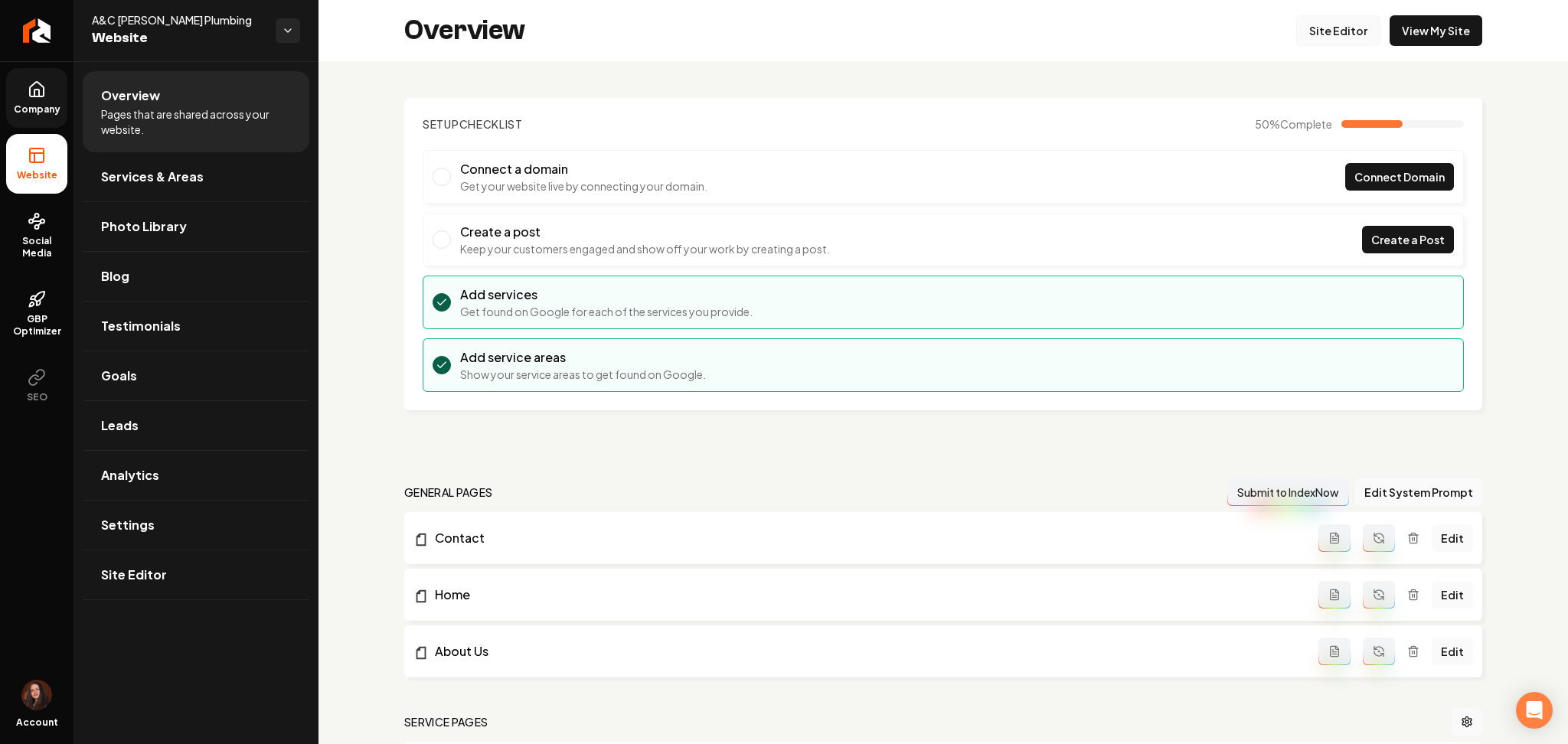
click at [1304, 29] on link "Site Editor" at bounding box center [1338, 30] width 85 height 30
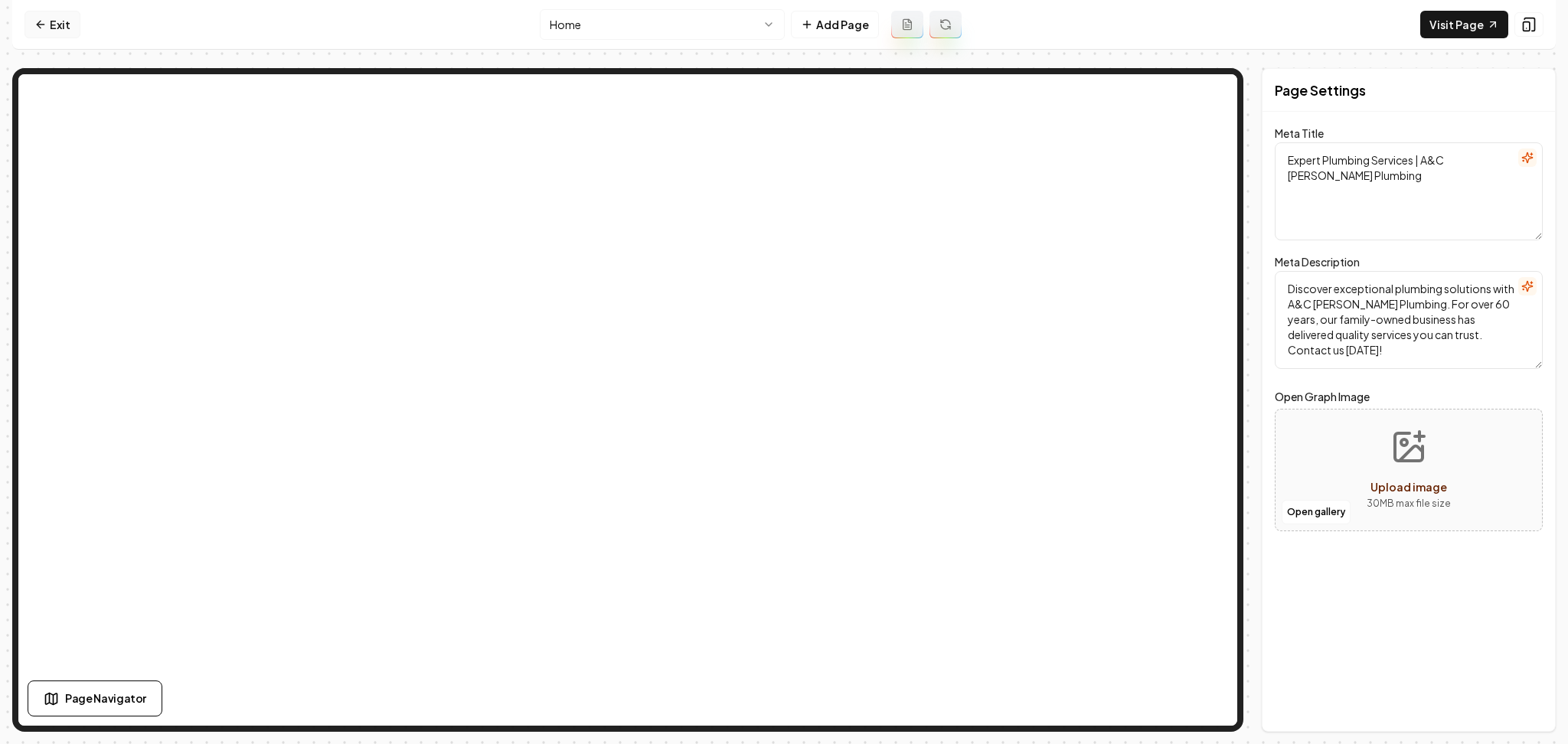
click at [63, 26] on link "Exit" at bounding box center [53, 25] width 56 height 28
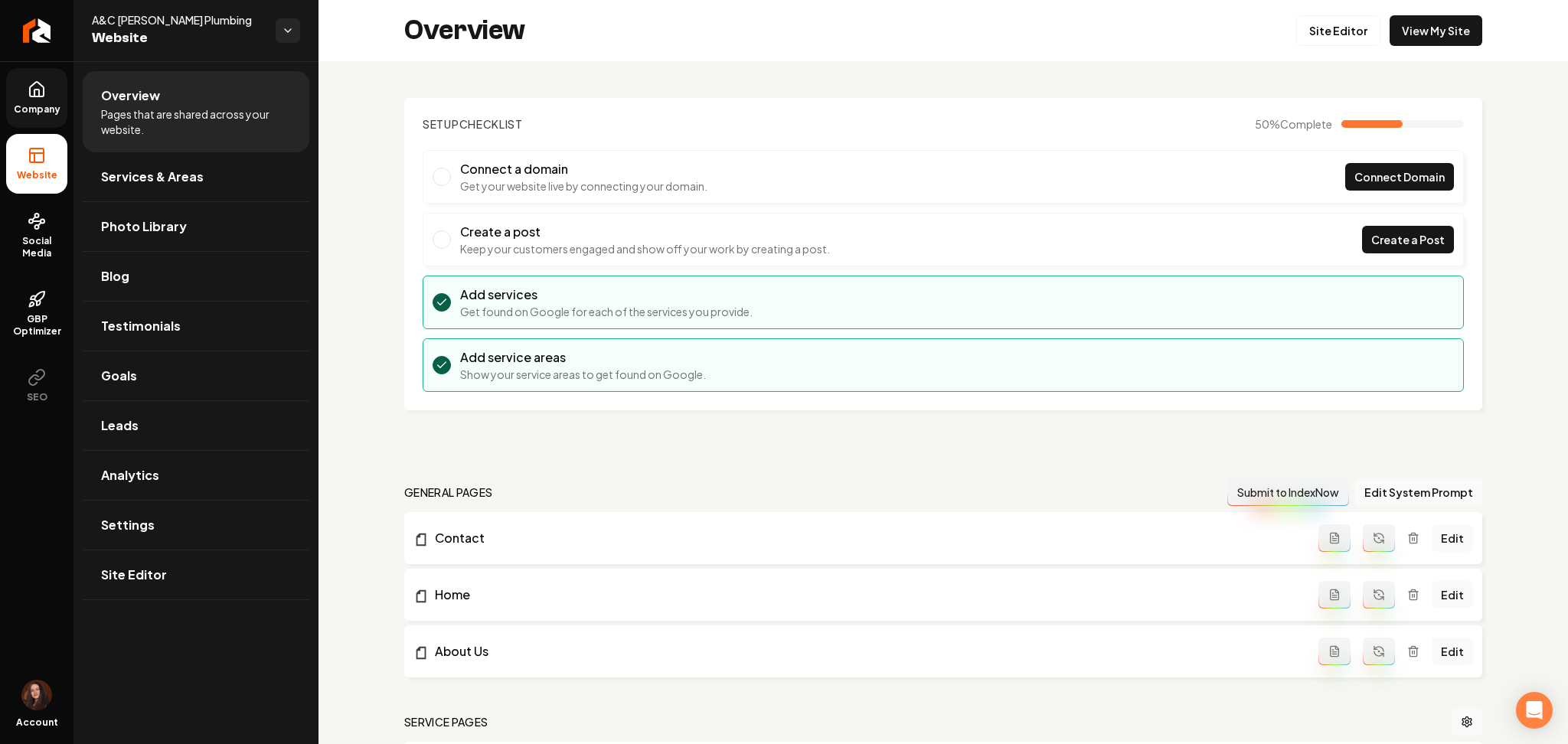
click at [29, 112] on span "Company" at bounding box center [37, 109] width 59 height 12
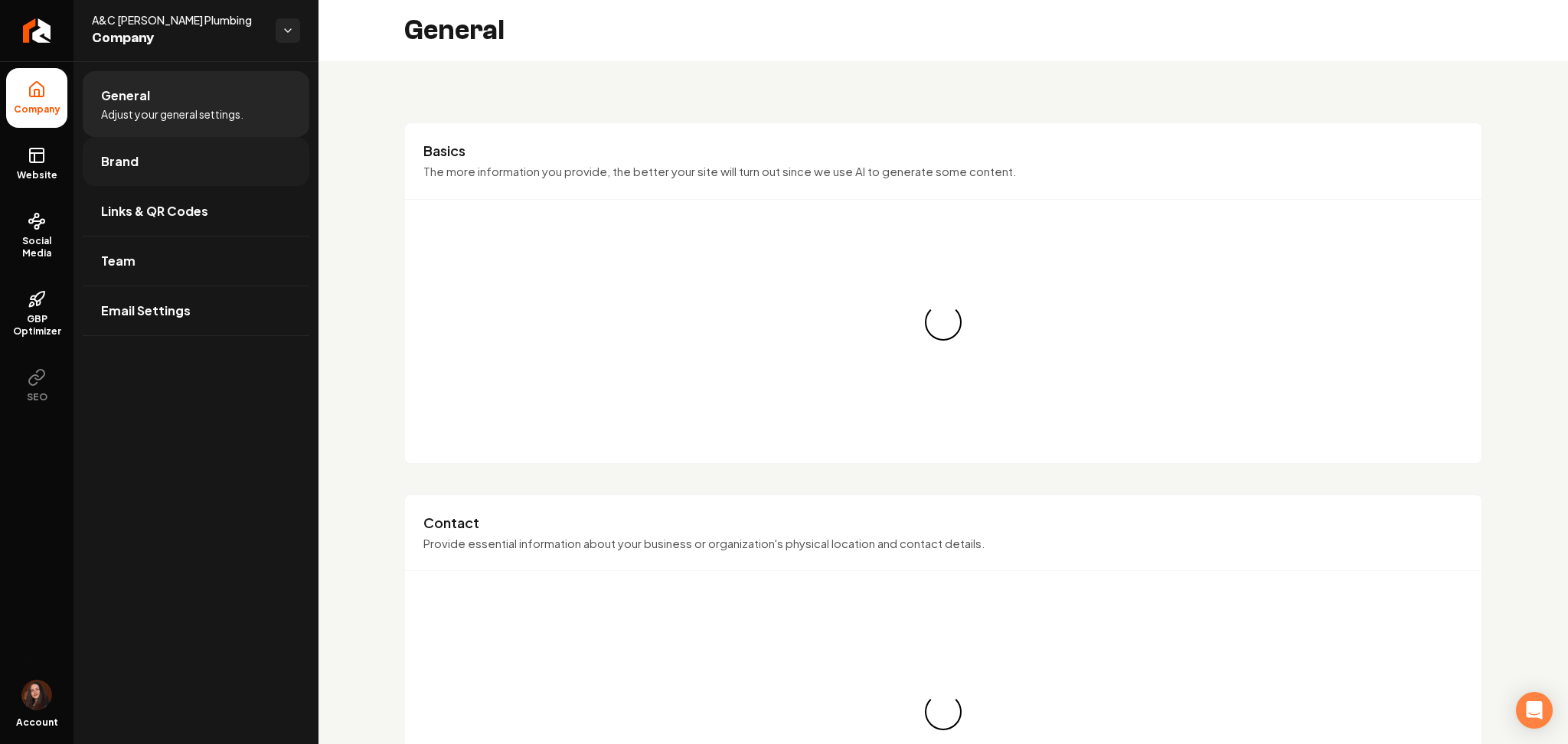
click at [159, 164] on link "Brand" at bounding box center [196, 161] width 227 height 49
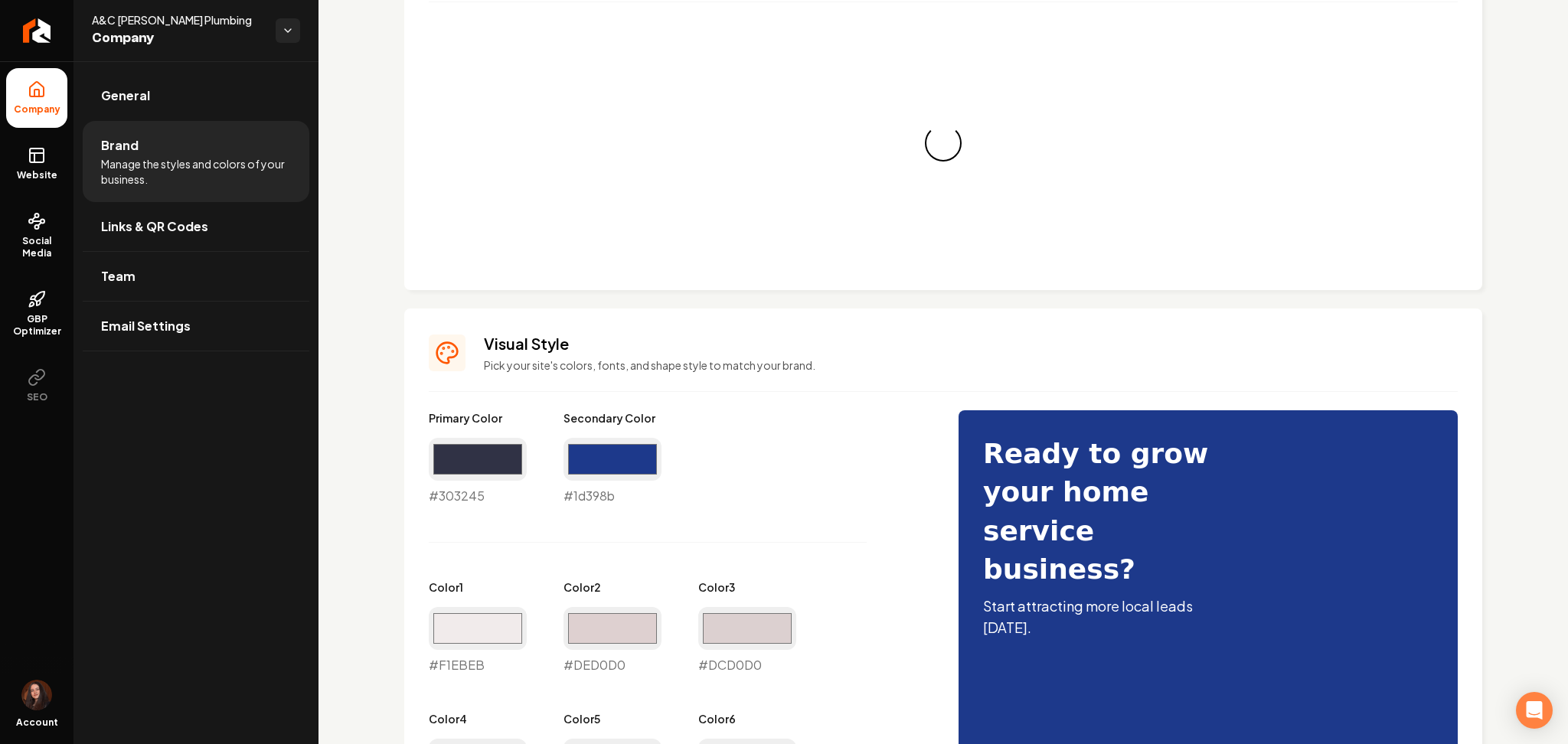
scroll to position [306, 0]
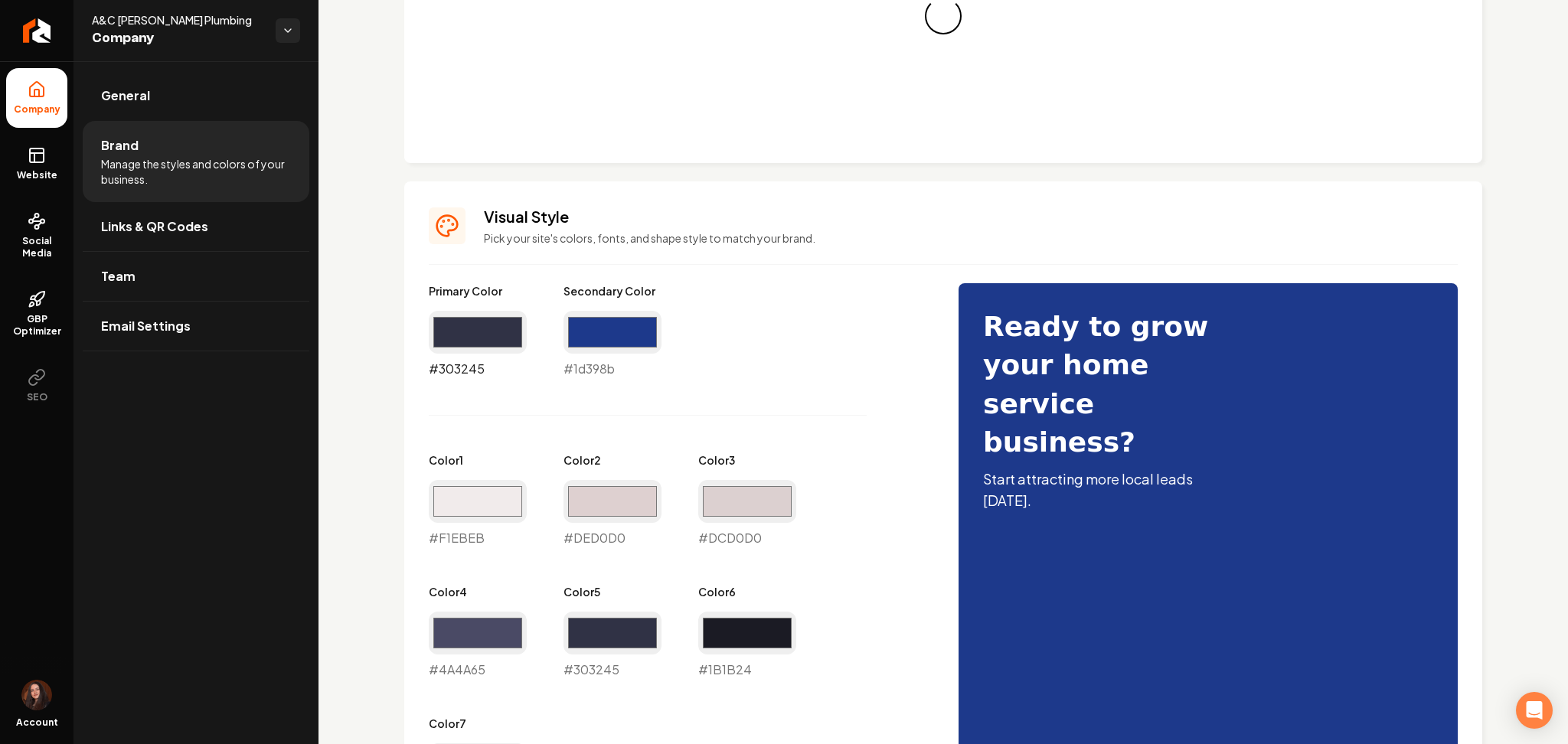
click at [467, 341] on input "#303245" at bounding box center [477, 332] width 98 height 43
type input "#2a3889"
click at [598, 343] on input "#1d398b" at bounding box center [612, 332] width 98 height 43
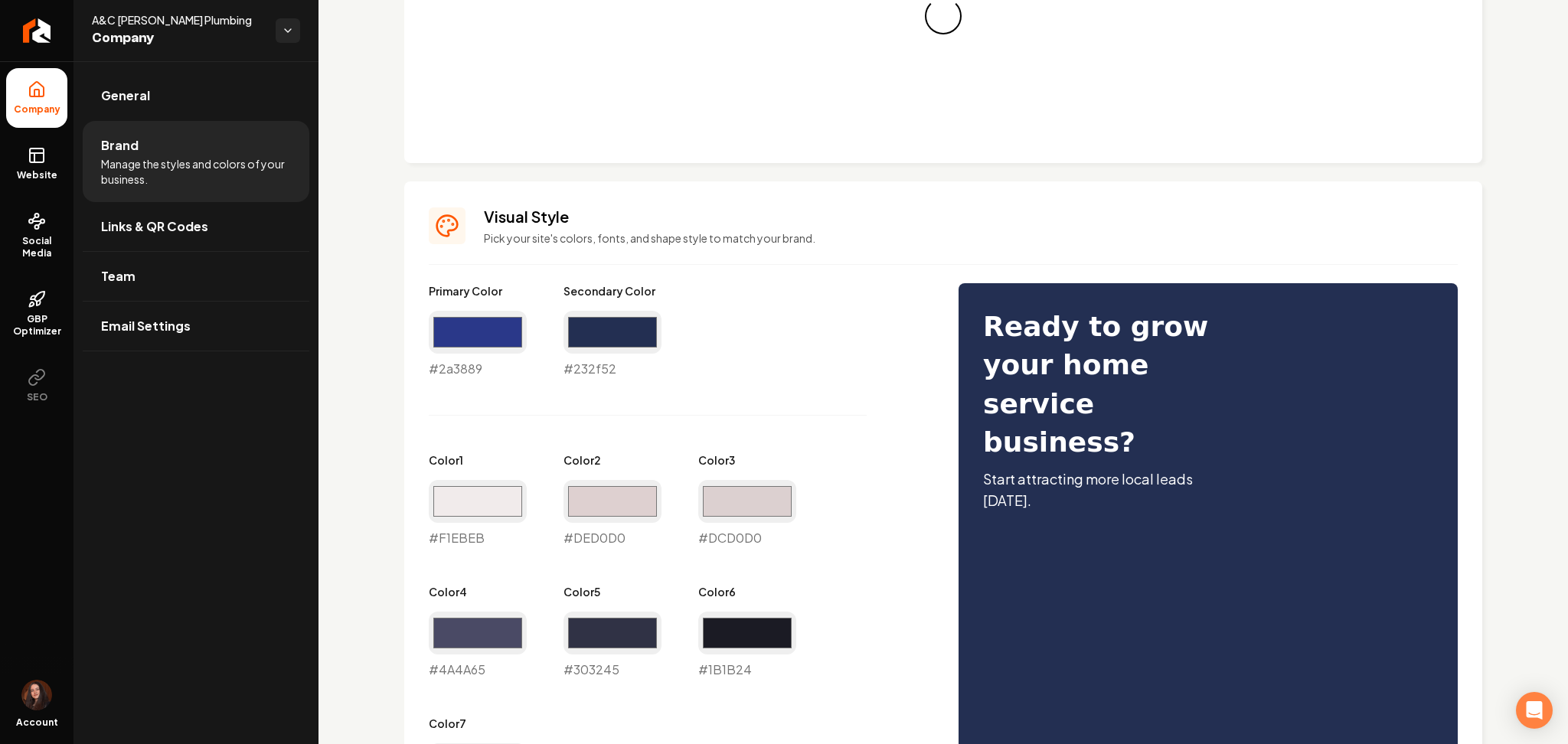
type input "#232f52"
click at [838, 384] on div "Primary Color #2a3889 #2a3889 Secondary Color #232f52 #232f52 Color 1 #f1ebeb #…" at bounding box center [678, 547] width 499 height 528
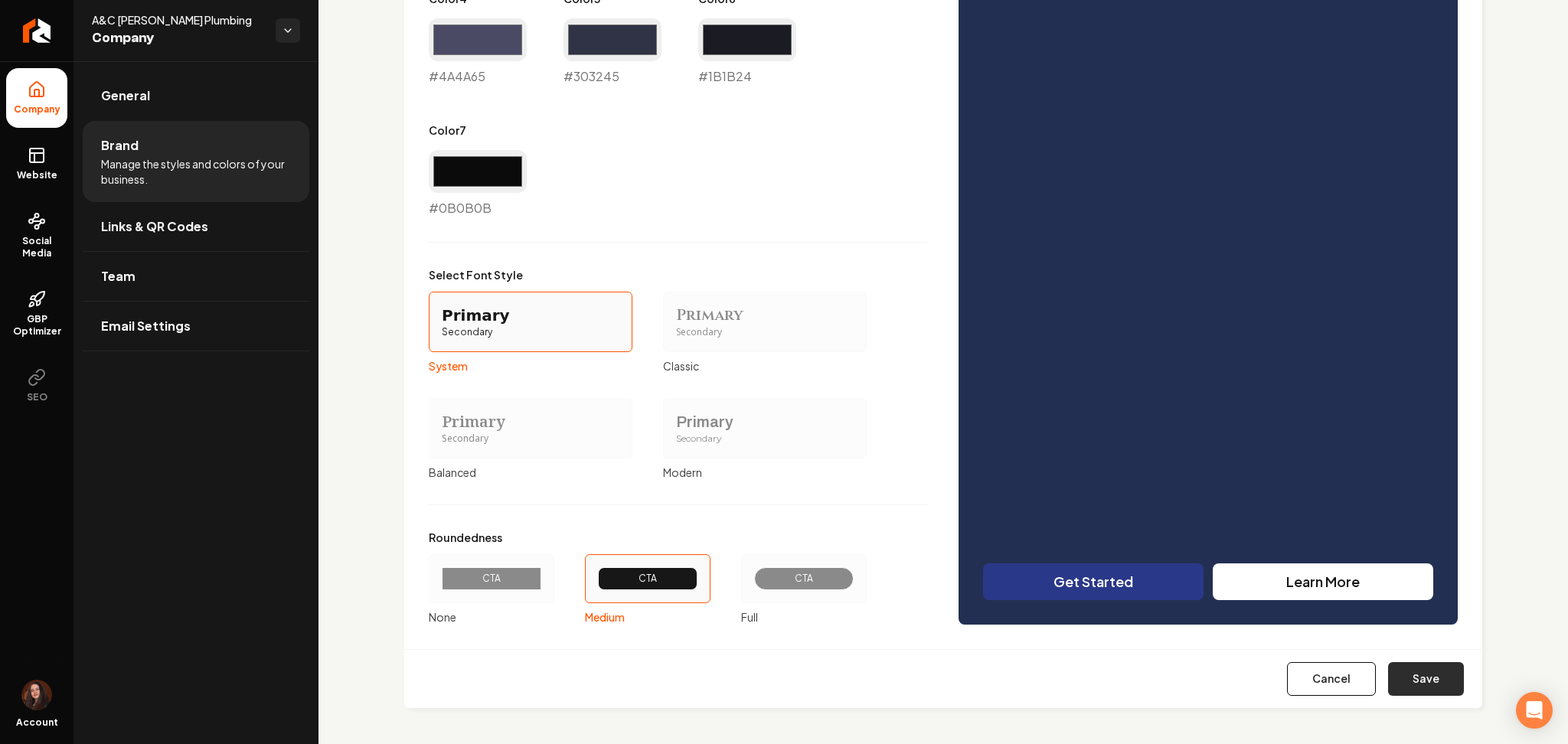
click at [1425, 674] on button "Save" at bounding box center [1427, 678] width 76 height 33
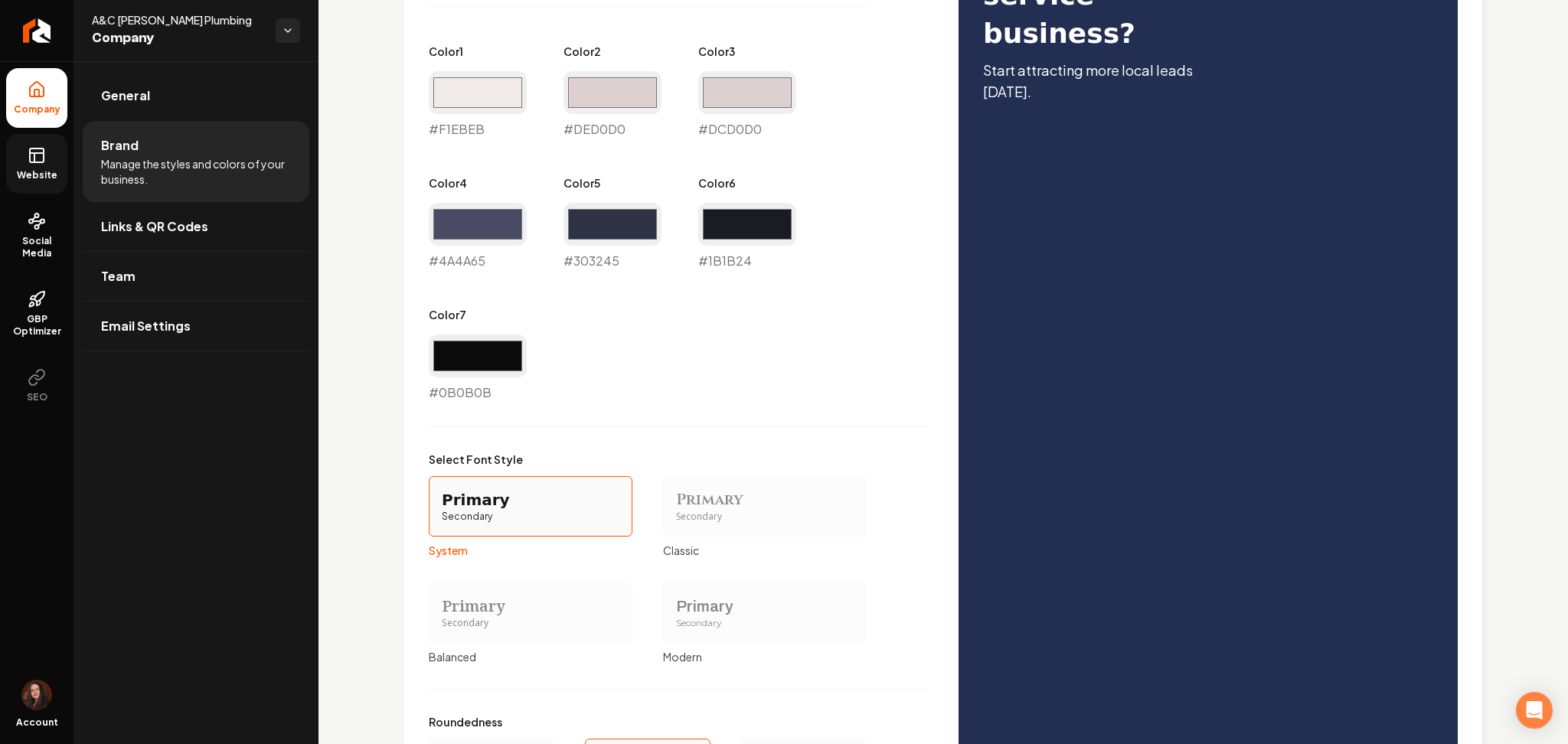
scroll to position [1084, 0]
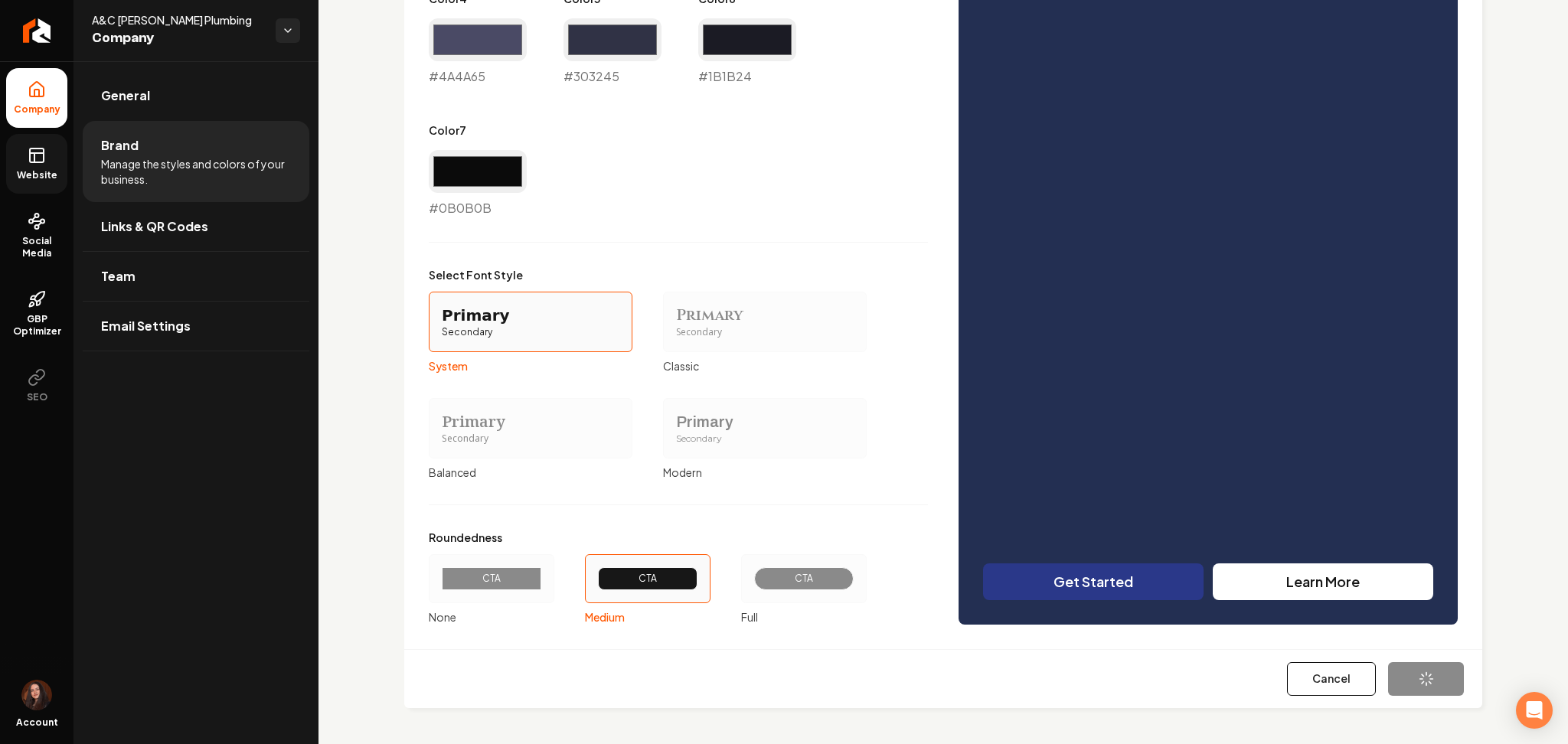
click at [58, 175] on span "Website" at bounding box center [37, 175] width 53 height 12
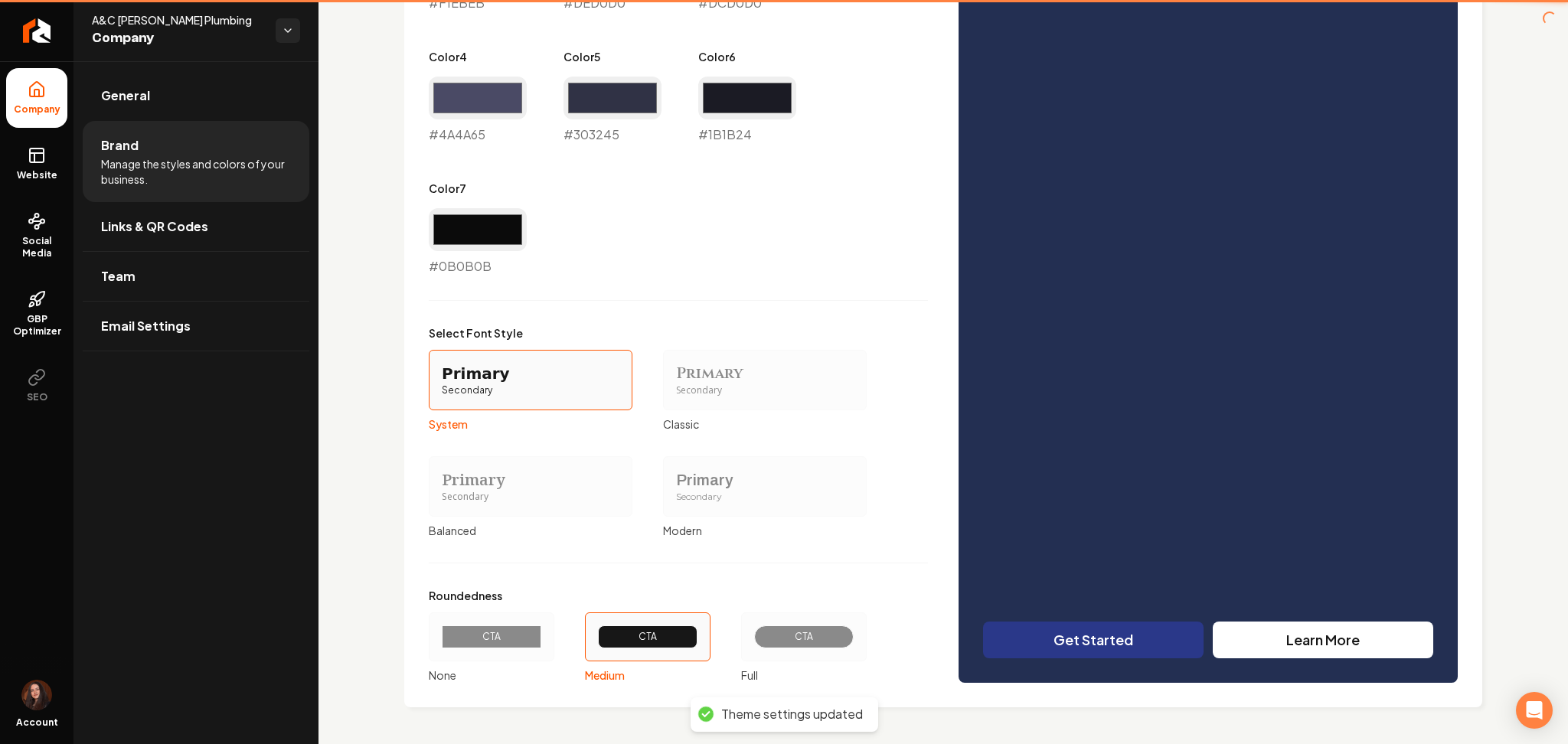
type input "#f1ebeb"
type input "#ded0d0"
type input "#dcd0d0"
type input "#4a4a65"
type input "#1b1b24"
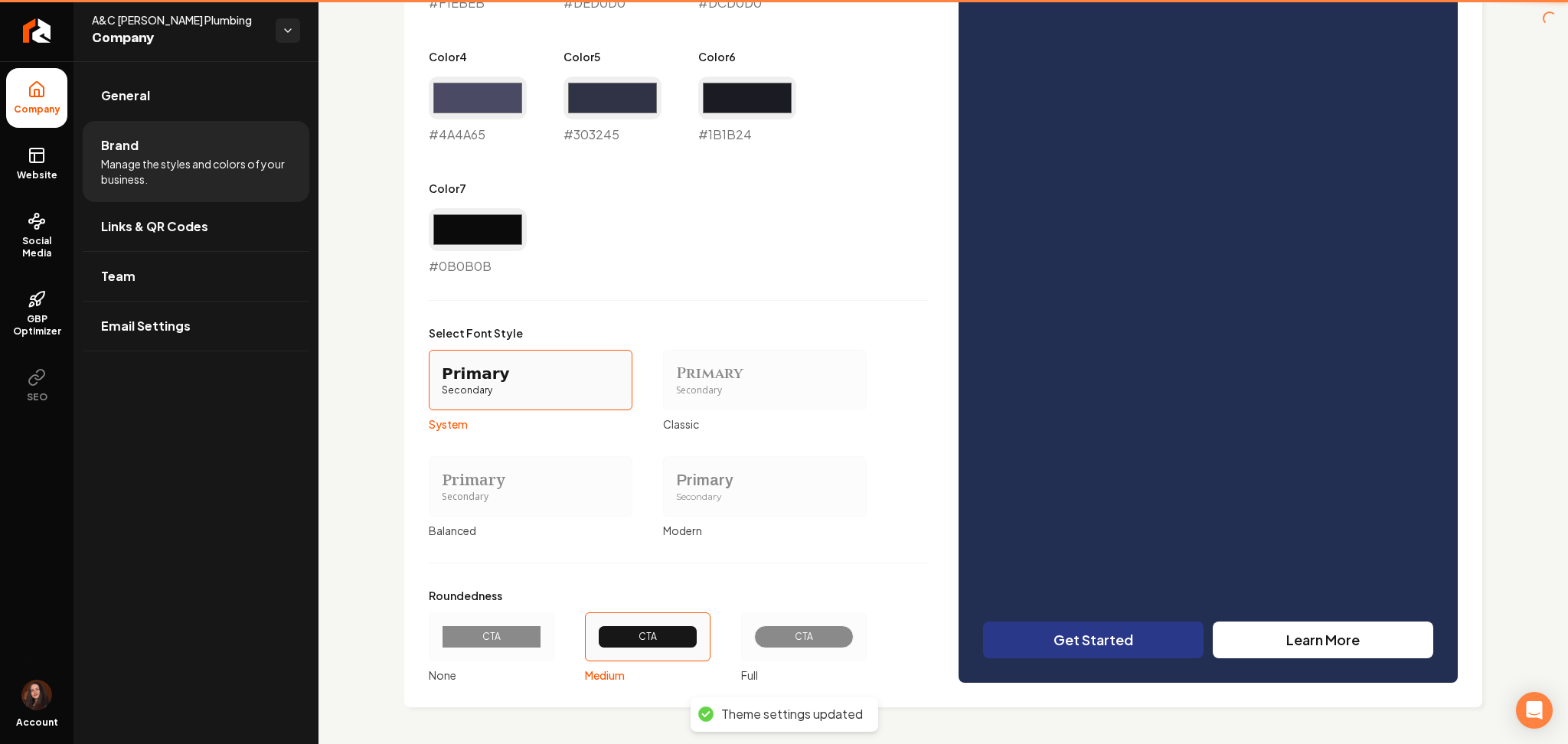
type input "#0b0b0b"
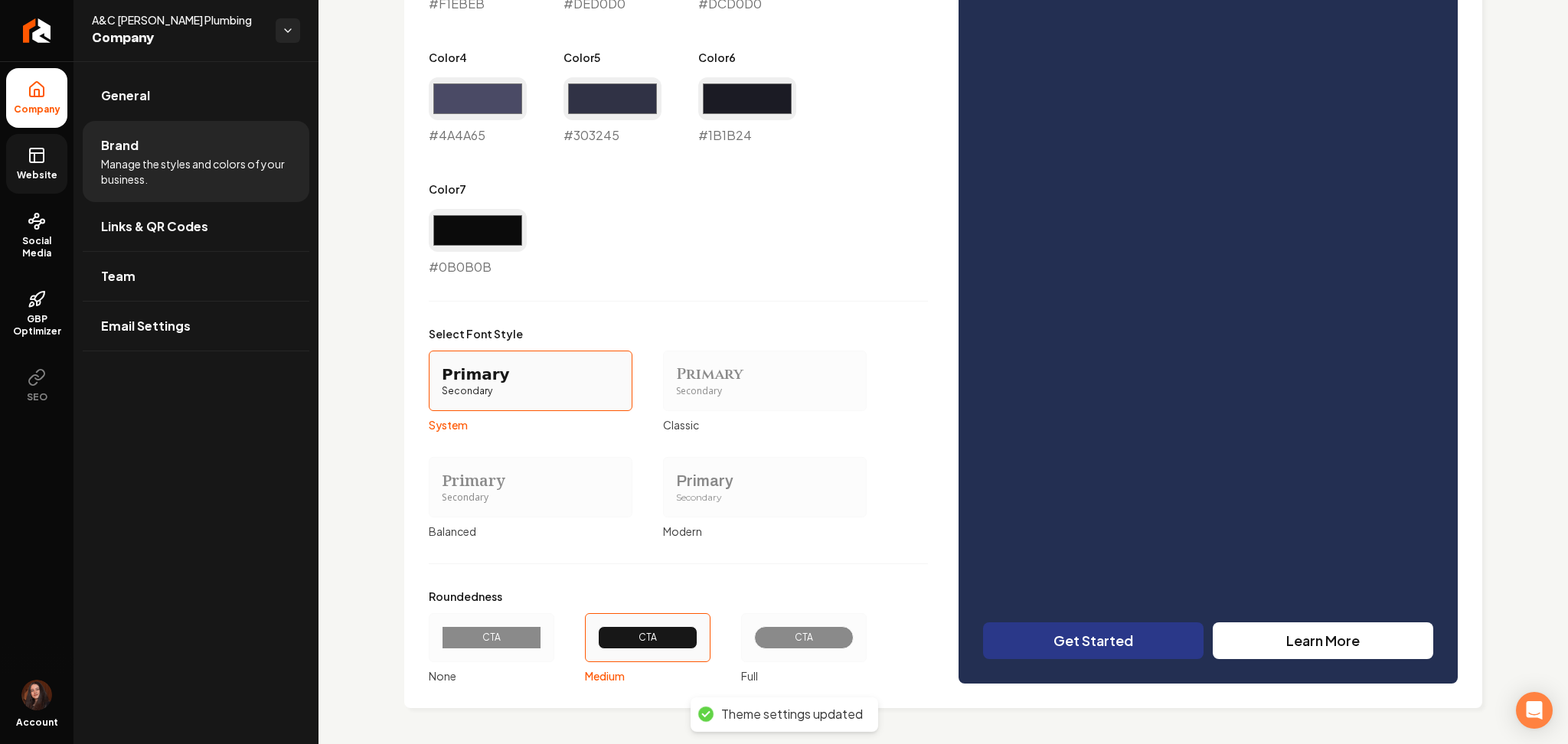
click at [30, 166] on link "Website" at bounding box center [36, 164] width 61 height 60
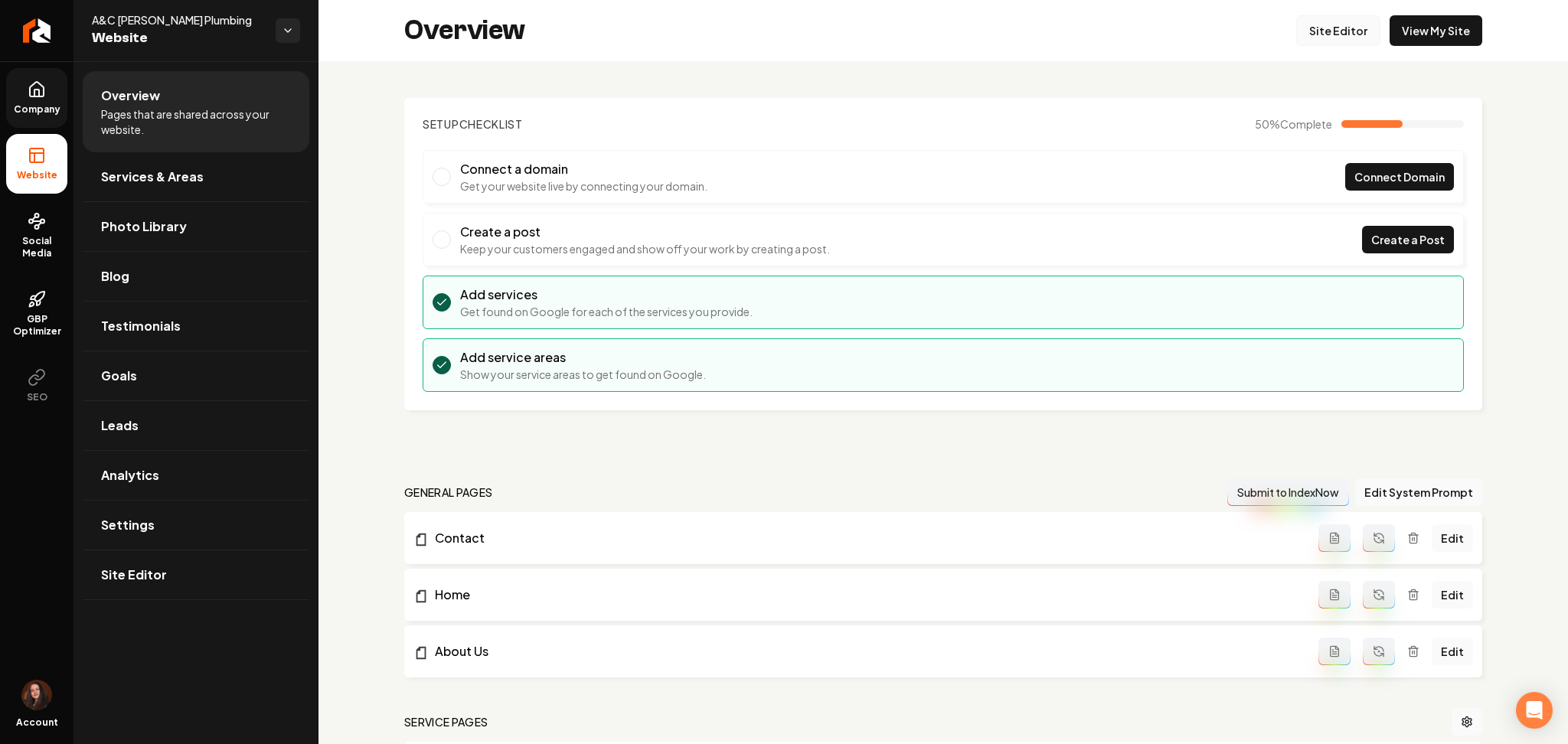
click at [1305, 35] on link "Site Editor" at bounding box center [1338, 30] width 85 height 30
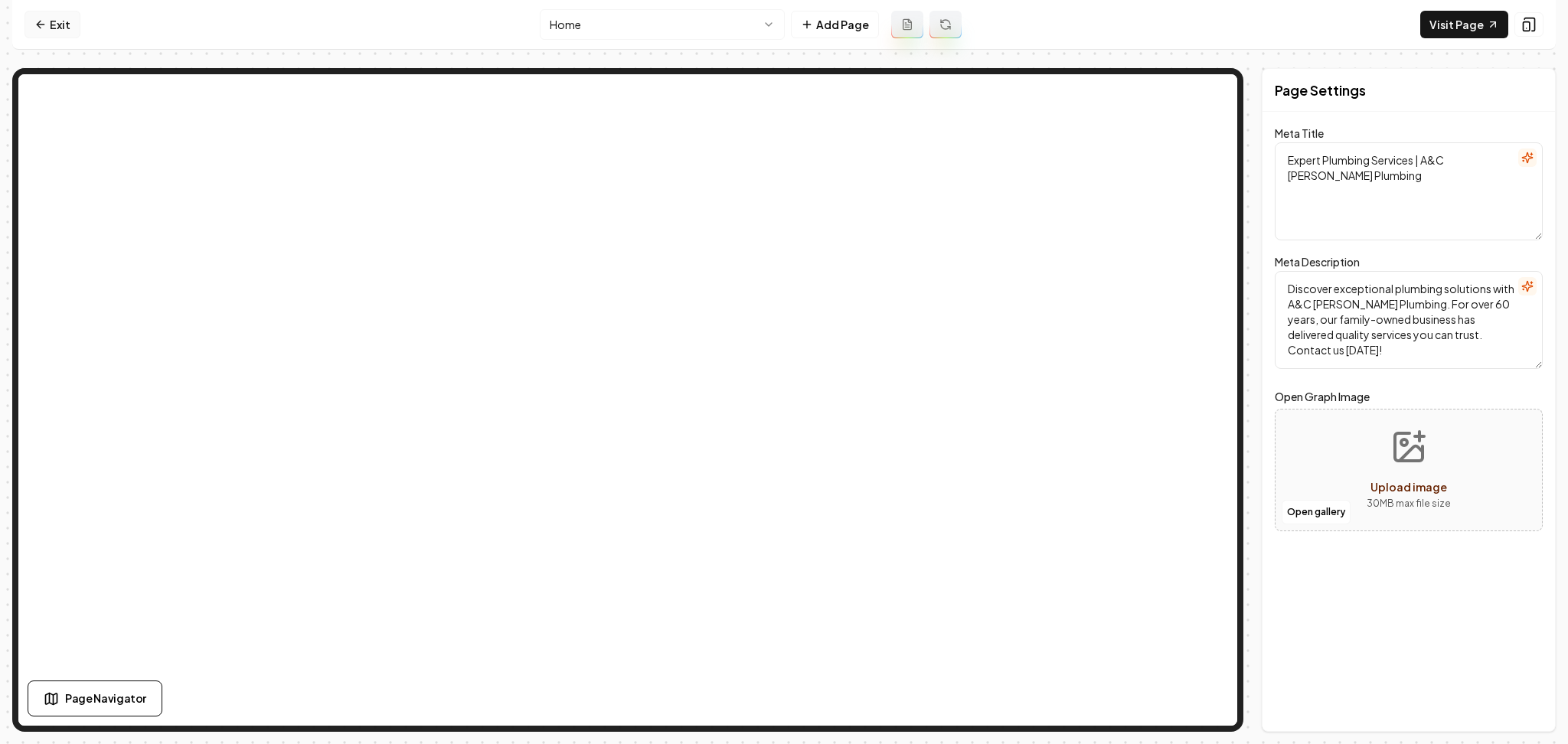
click at [51, 22] on link "Exit" at bounding box center [53, 25] width 56 height 28
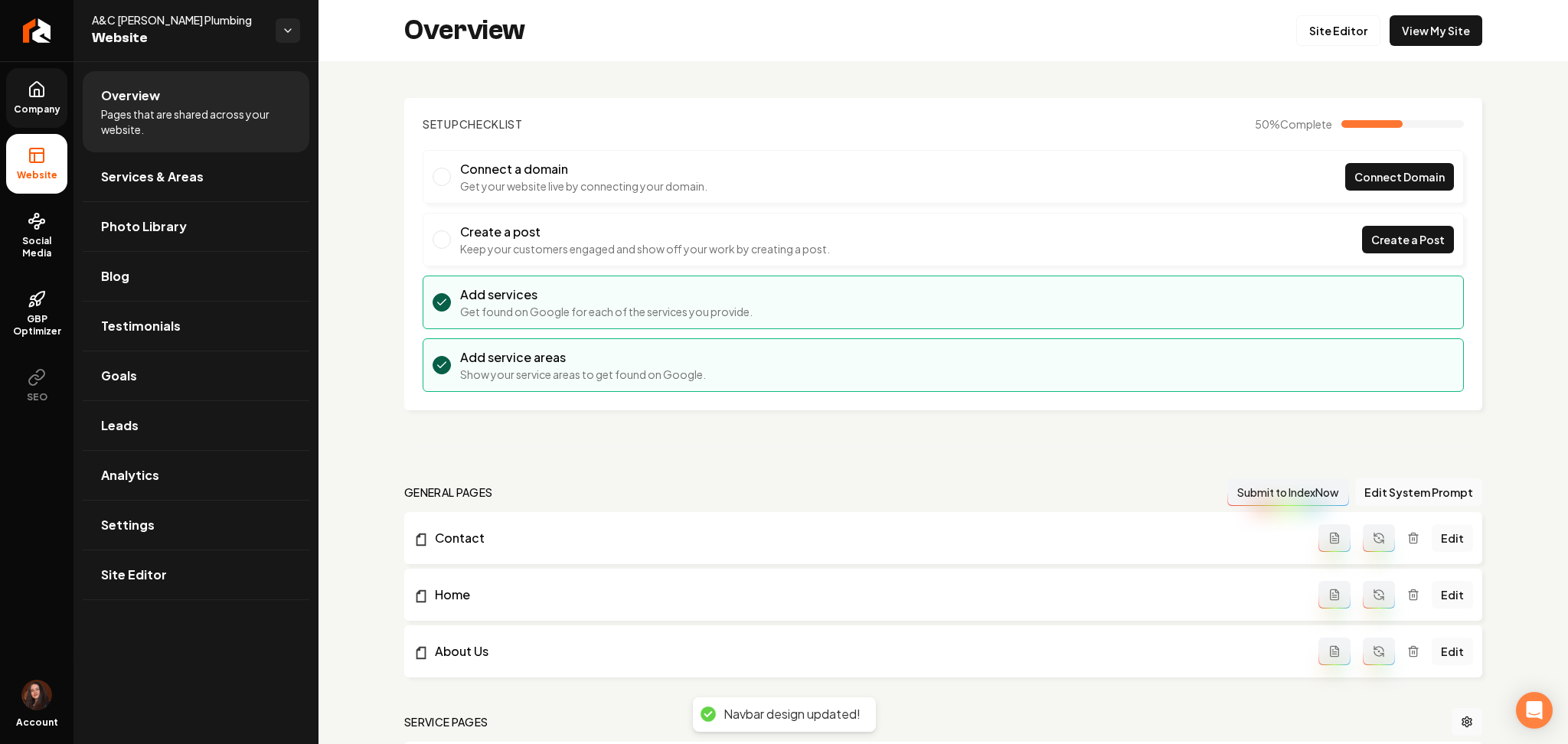
click at [25, 115] on link "Company" at bounding box center [36, 98] width 61 height 60
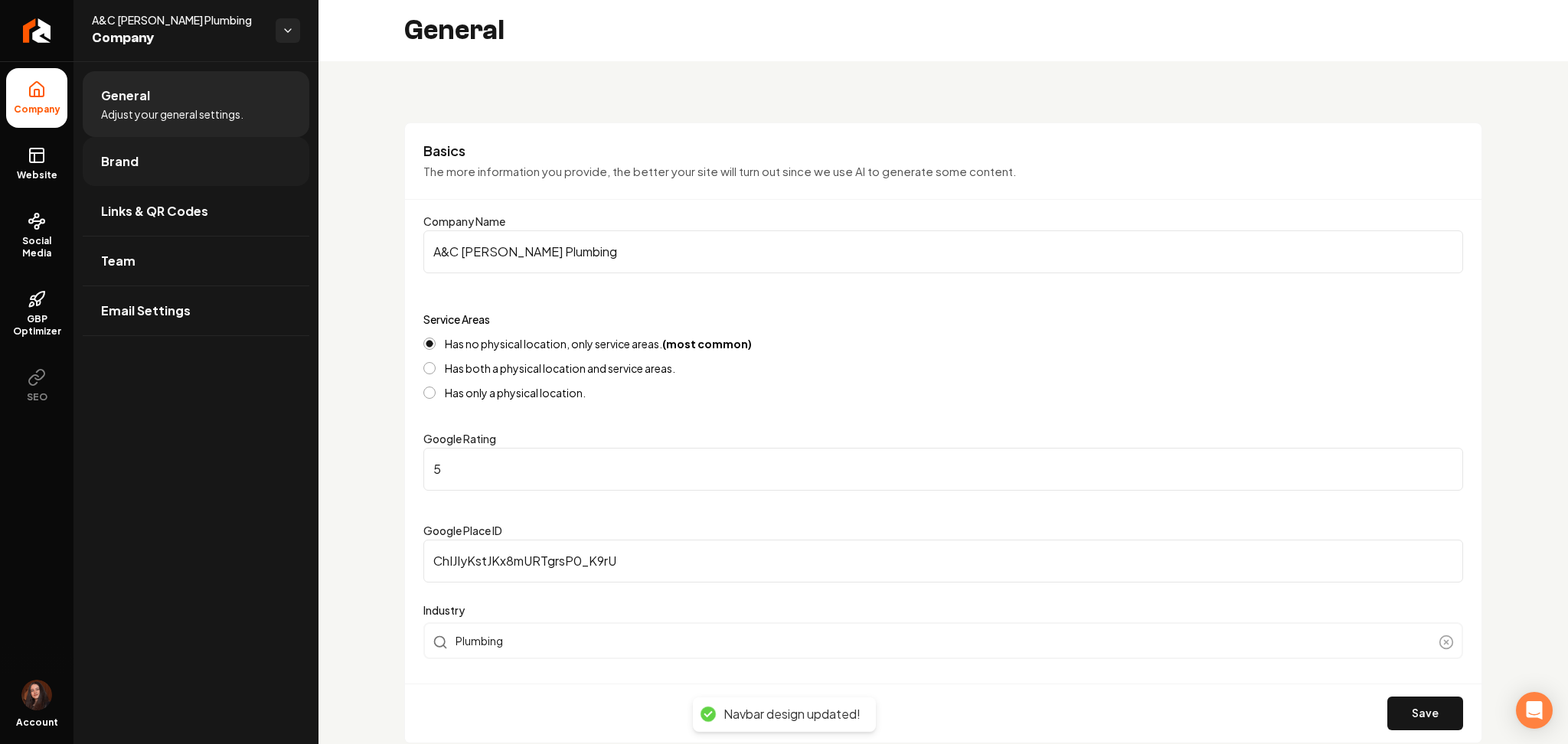
click at [189, 162] on link "Brand" at bounding box center [196, 161] width 227 height 49
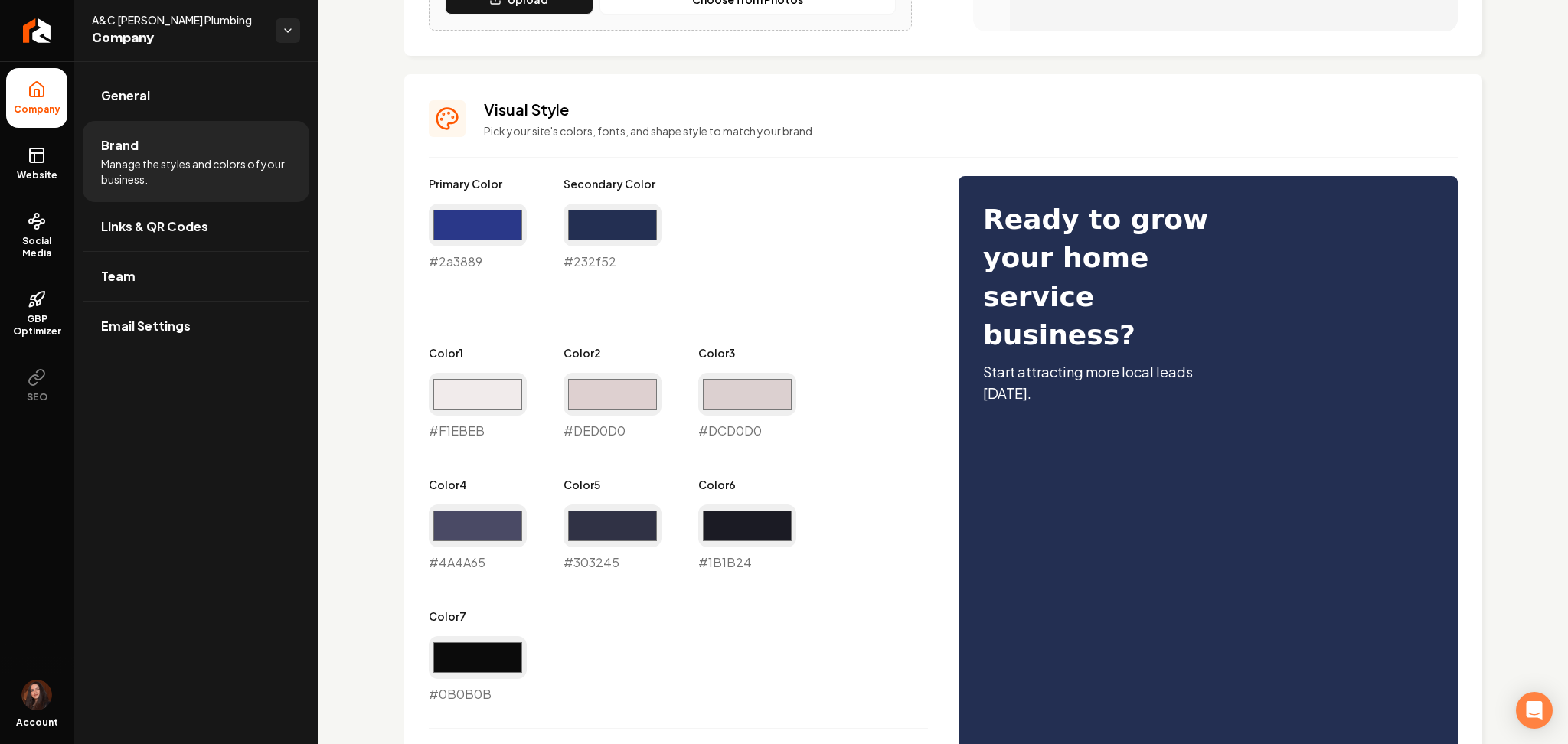
scroll to position [612, 0]
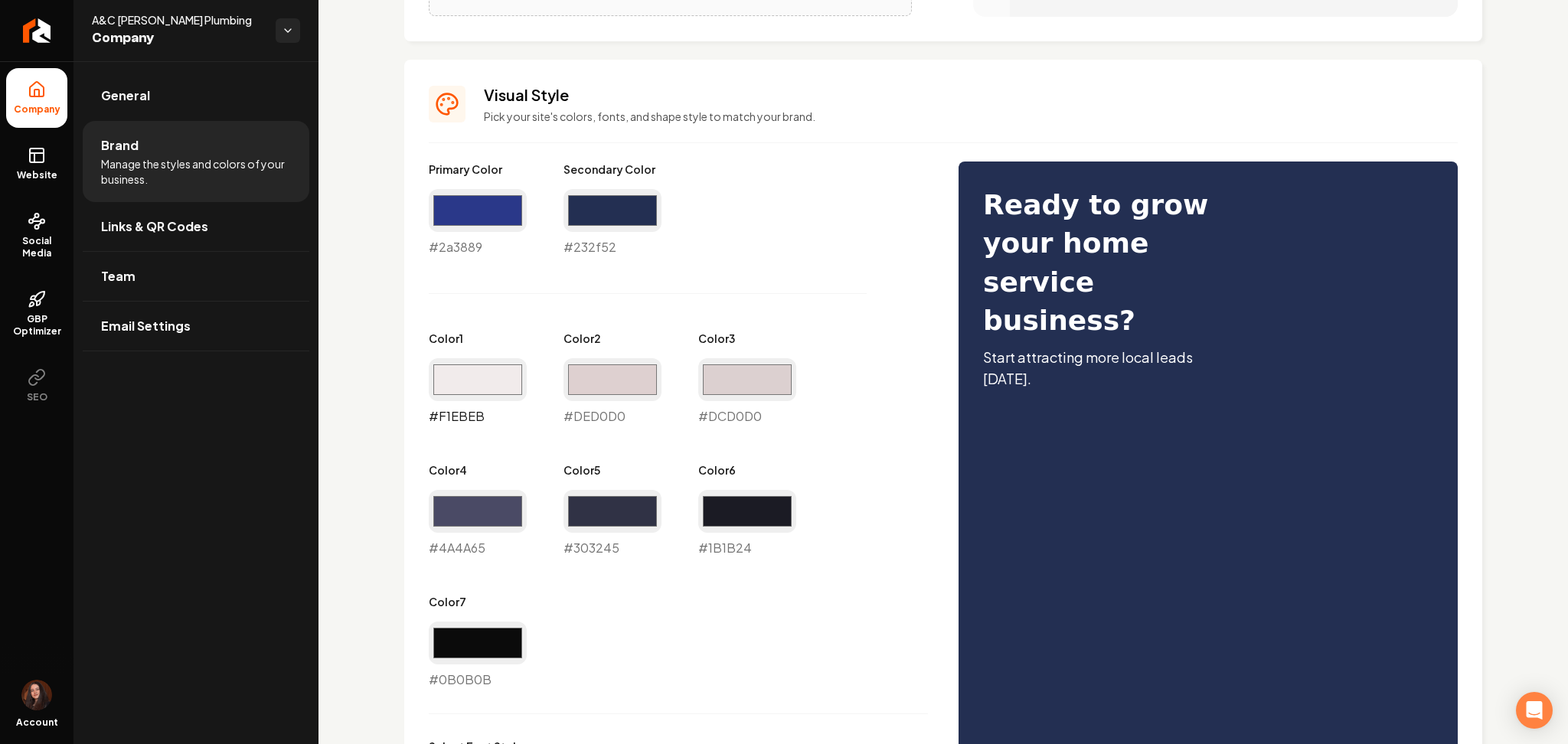
click at [505, 370] on input "#f1ebeb" at bounding box center [477, 379] width 98 height 43
type input "#fafafa"
click at [573, 375] on input "#ded0d0" at bounding box center [612, 379] width 98 height 43
type input "#dedede"
click at [729, 371] on input "#dcd0d0" at bounding box center [748, 379] width 98 height 43
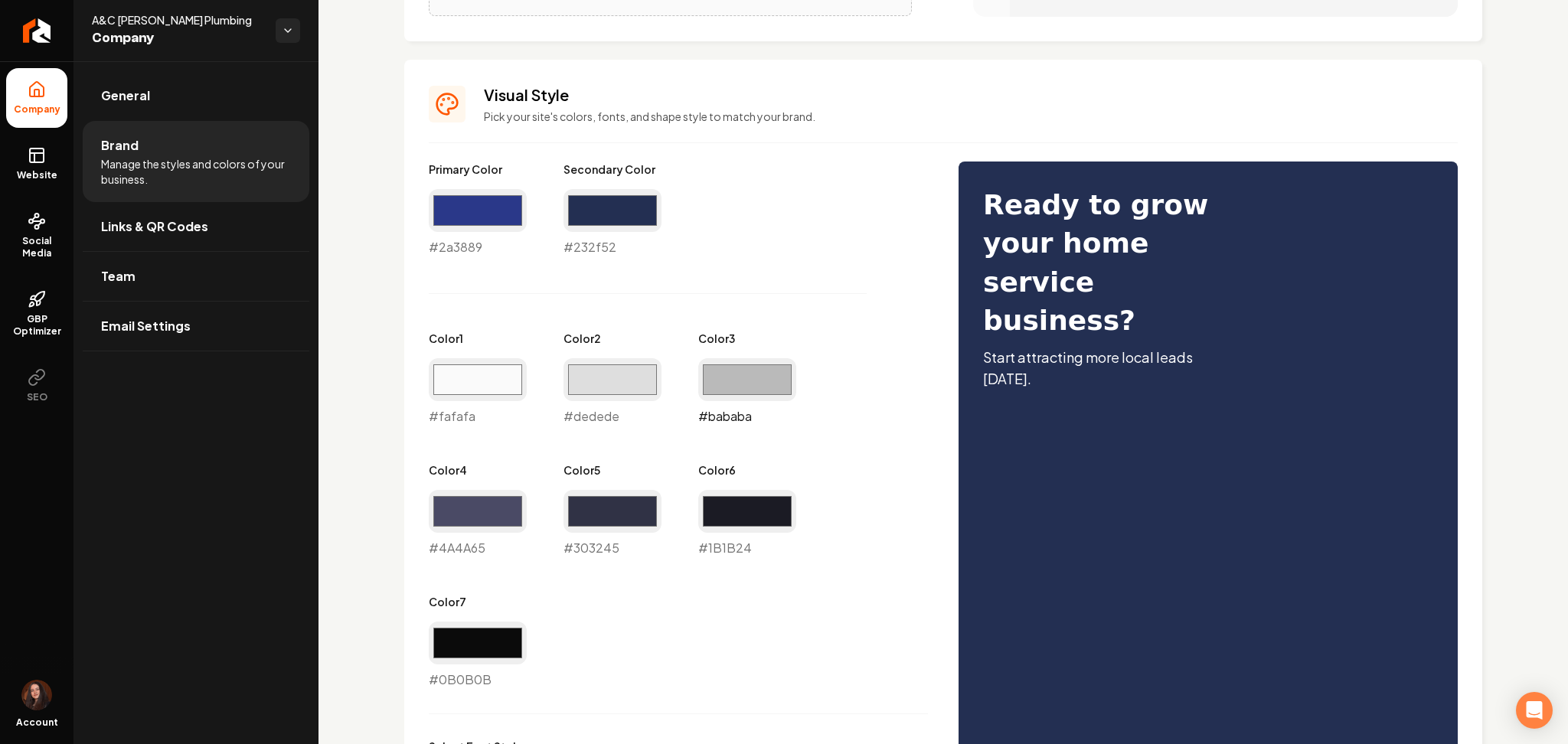
type input "#bababa"
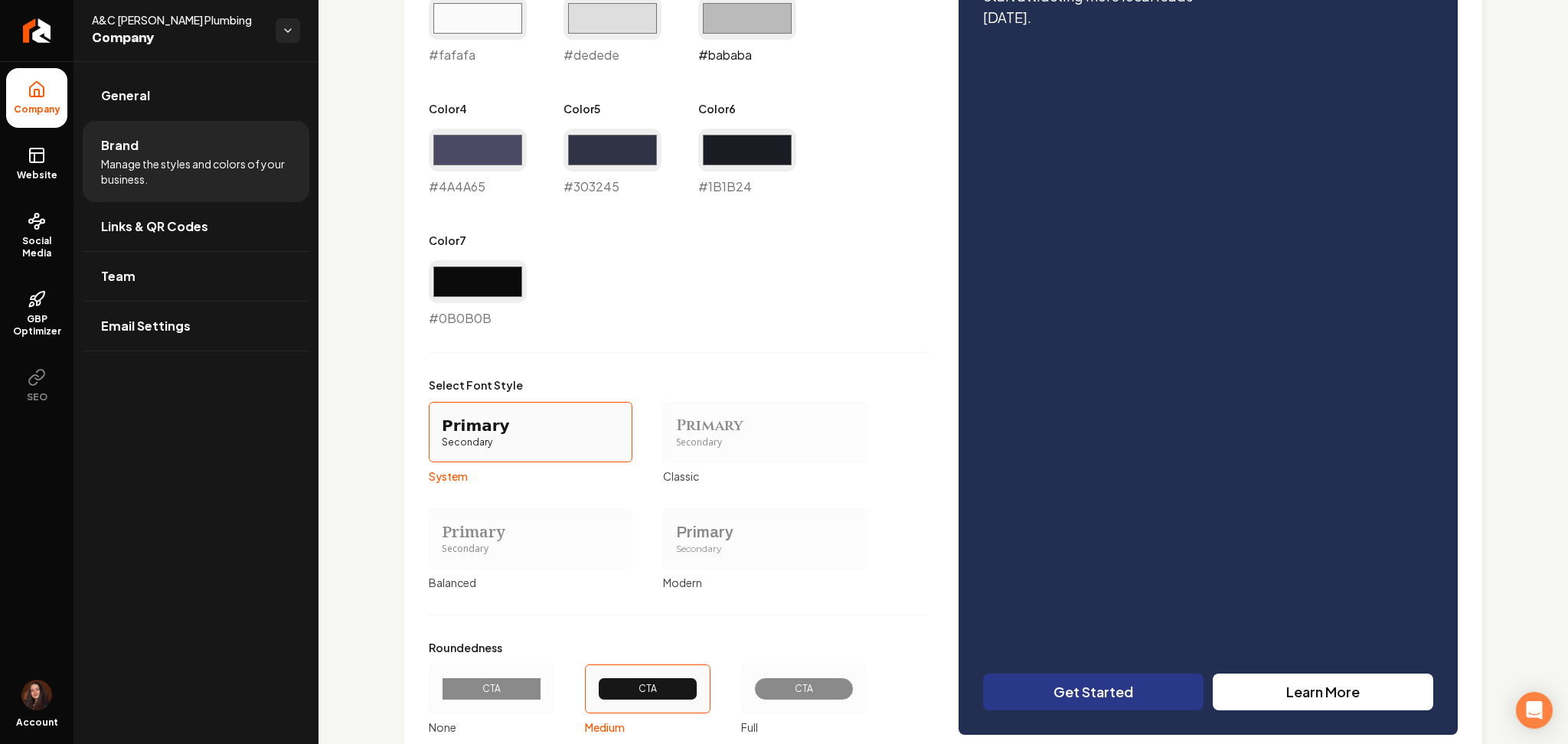
scroll to position [1020, 0]
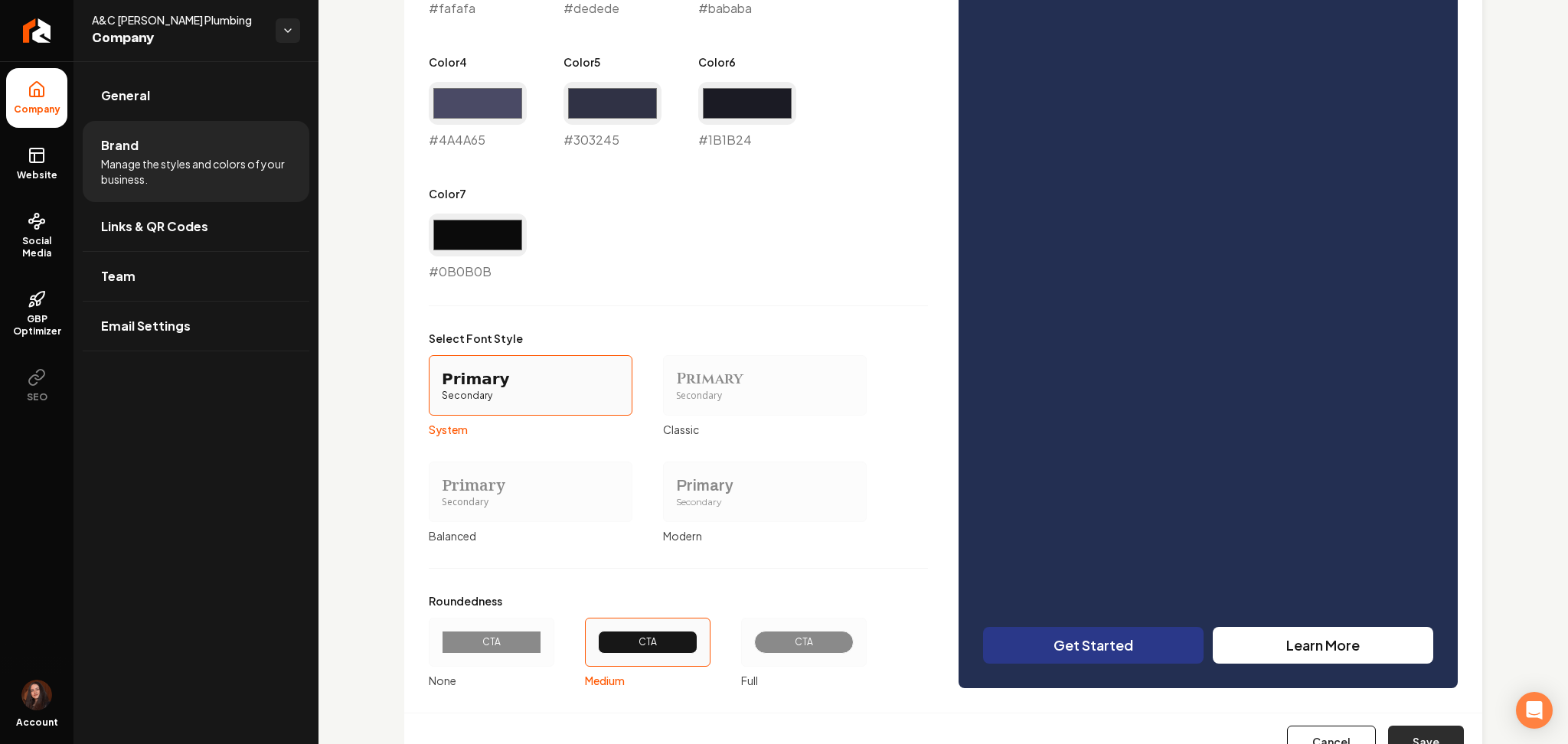
click at [1412, 729] on button "Save" at bounding box center [1427, 742] width 76 height 33
type input "#4a4a65"
type input "#1b1b24"
type input "#0b0b0b"
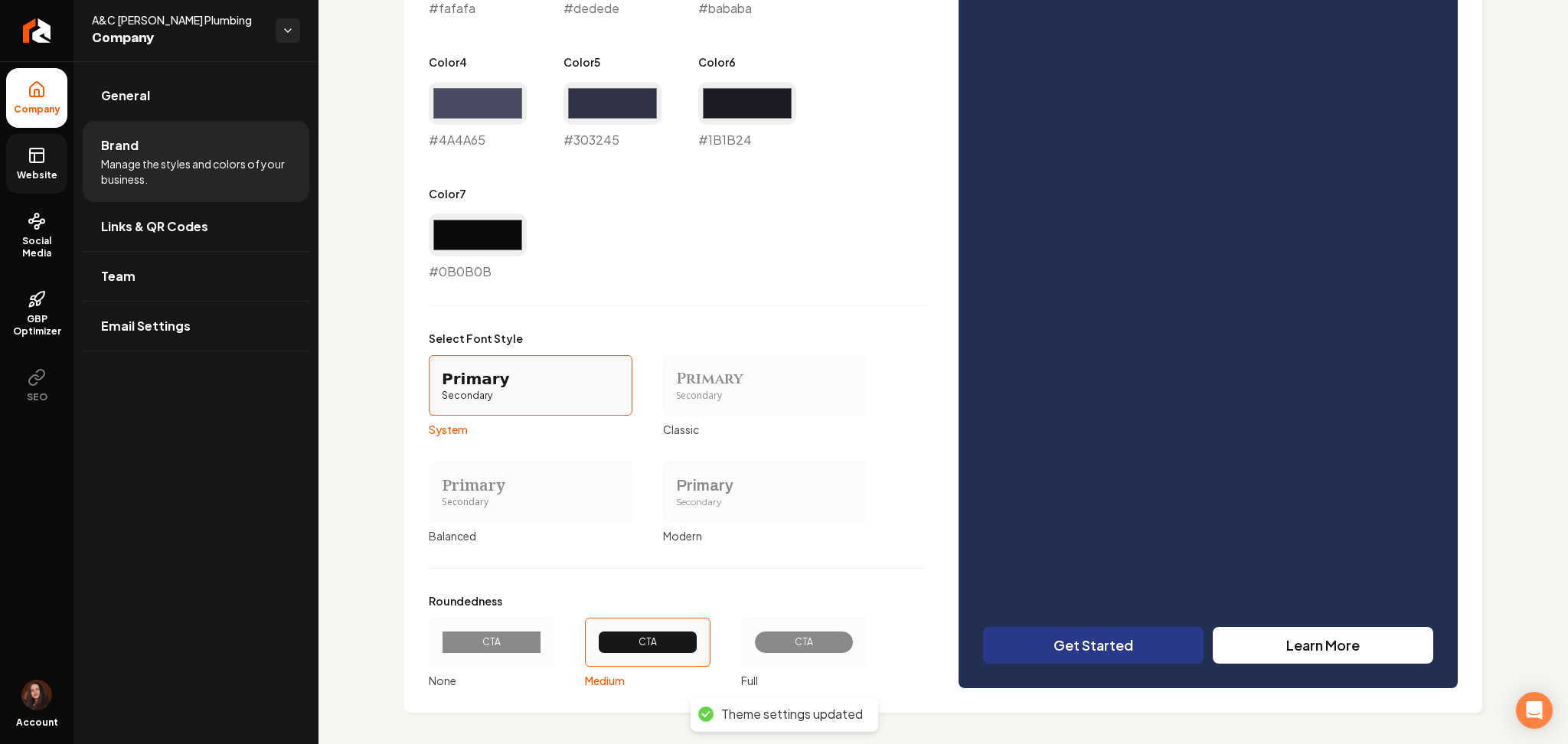
click at [20, 171] on span "Website" at bounding box center [37, 175] width 53 height 12
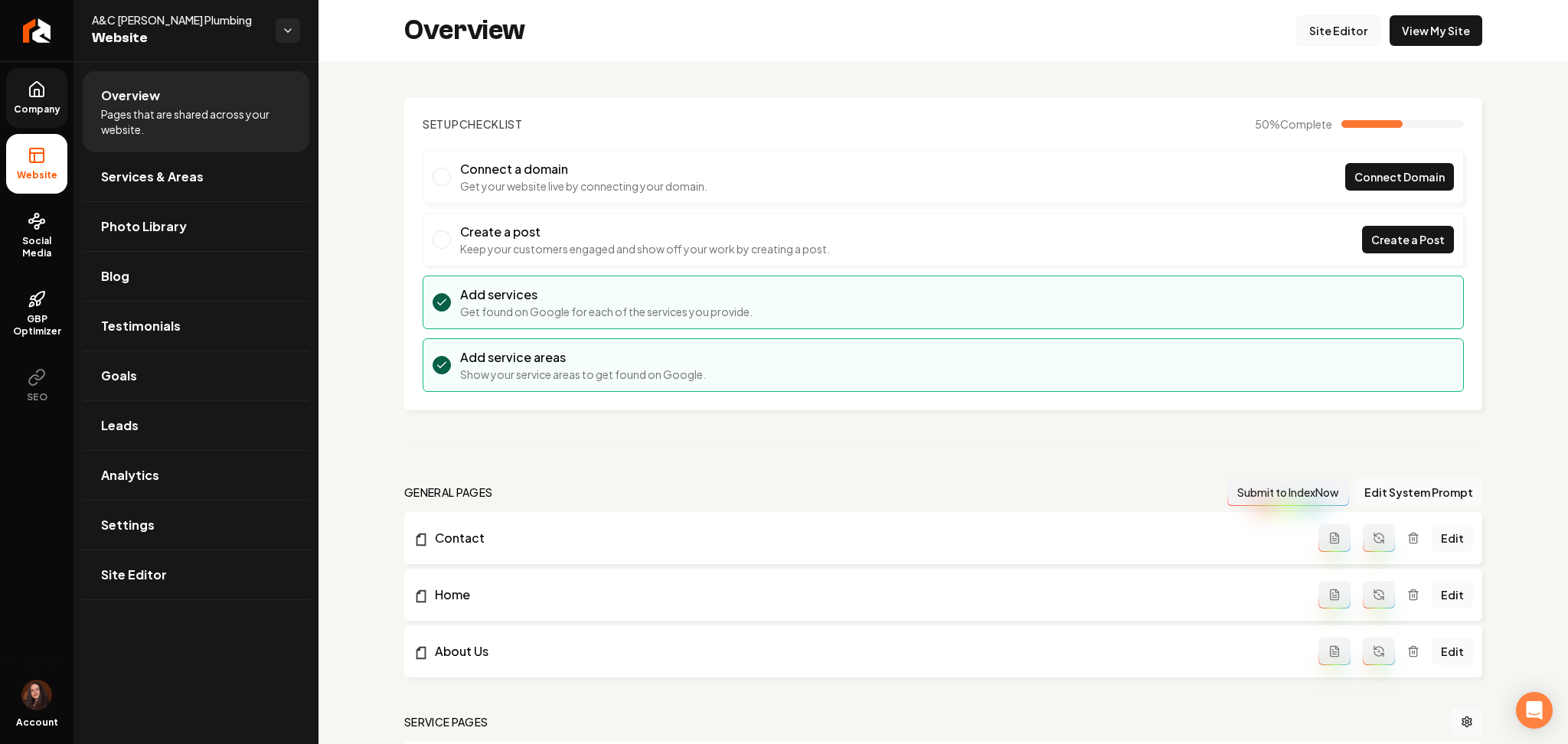
click at [1322, 40] on link "Site Editor" at bounding box center [1338, 30] width 85 height 30
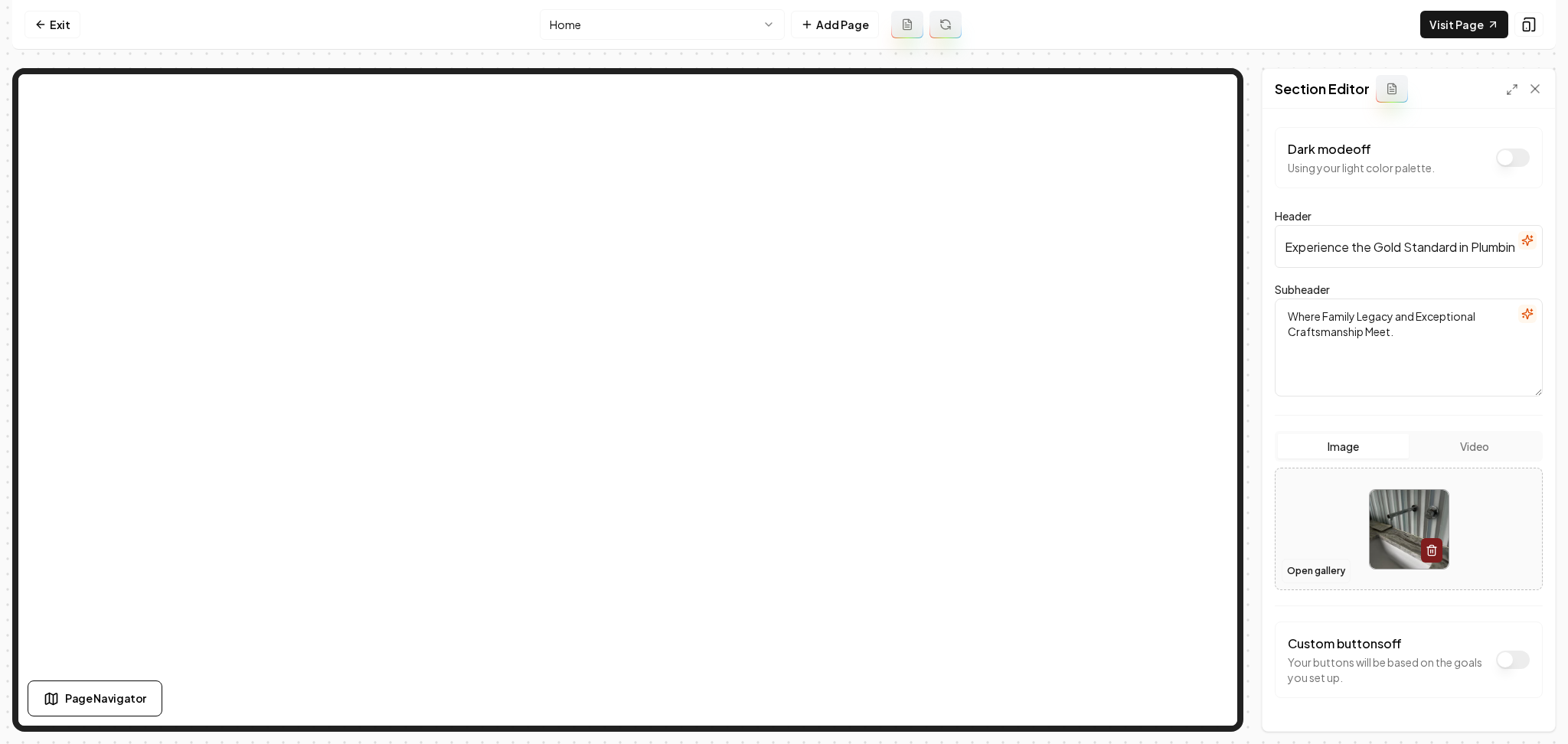
click at [1311, 573] on button "Open gallery" at bounding box center [1316, 571] width 69 height 25
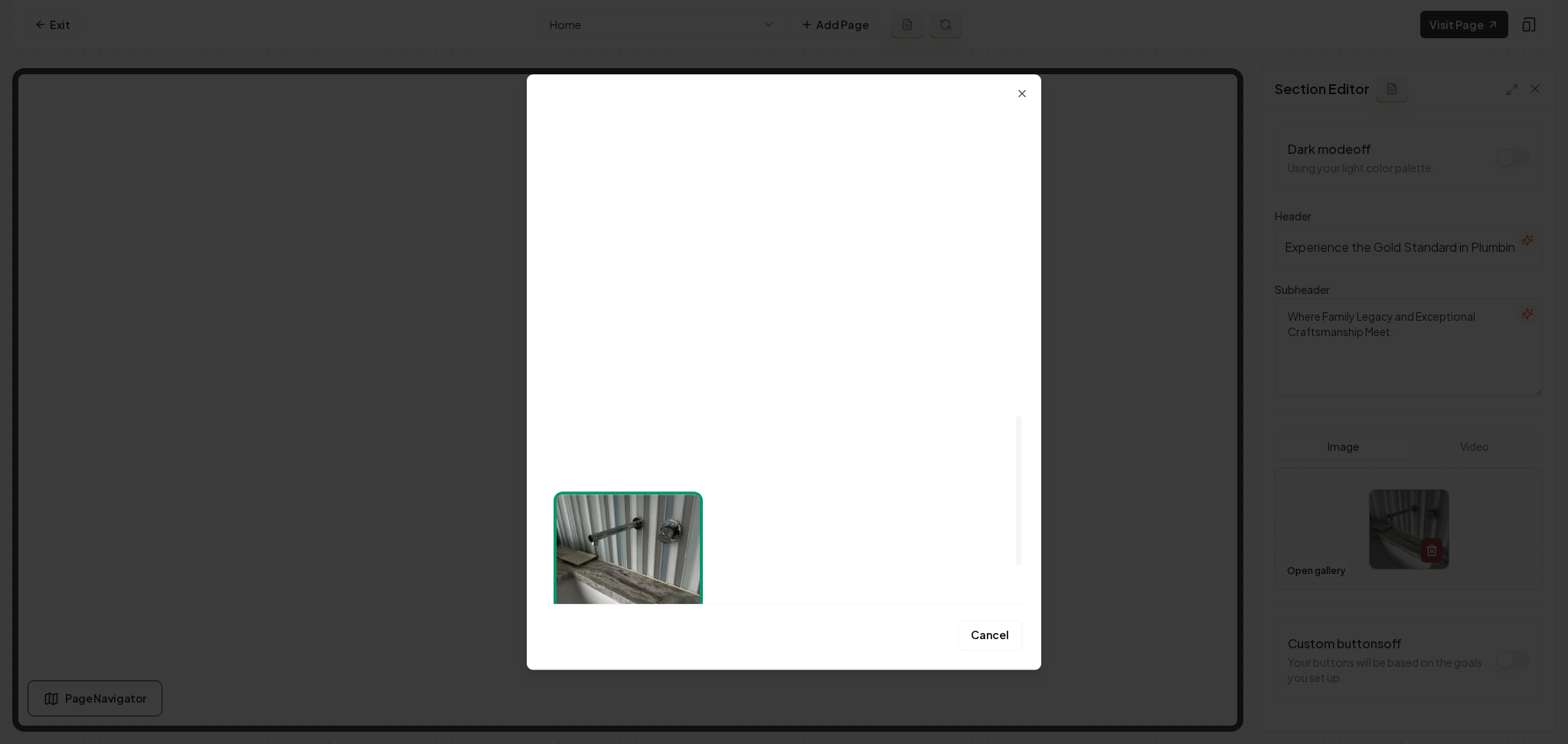
scroll to position [1161, 0]
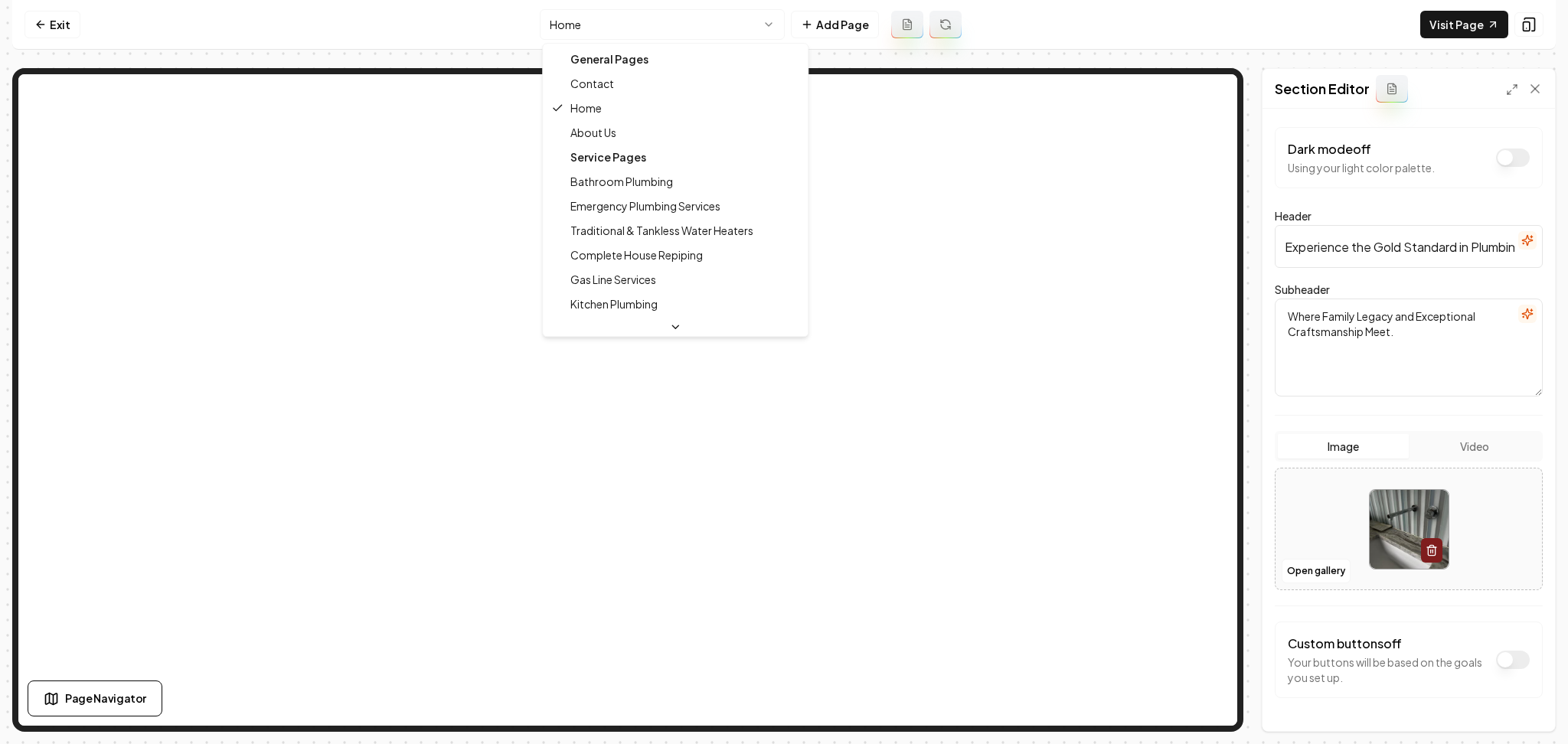
click at [591, 19] on html "Computer Required This feature is only available on a computer. Please switch t…" at bounding box center [784, 372] width 1568 height 744
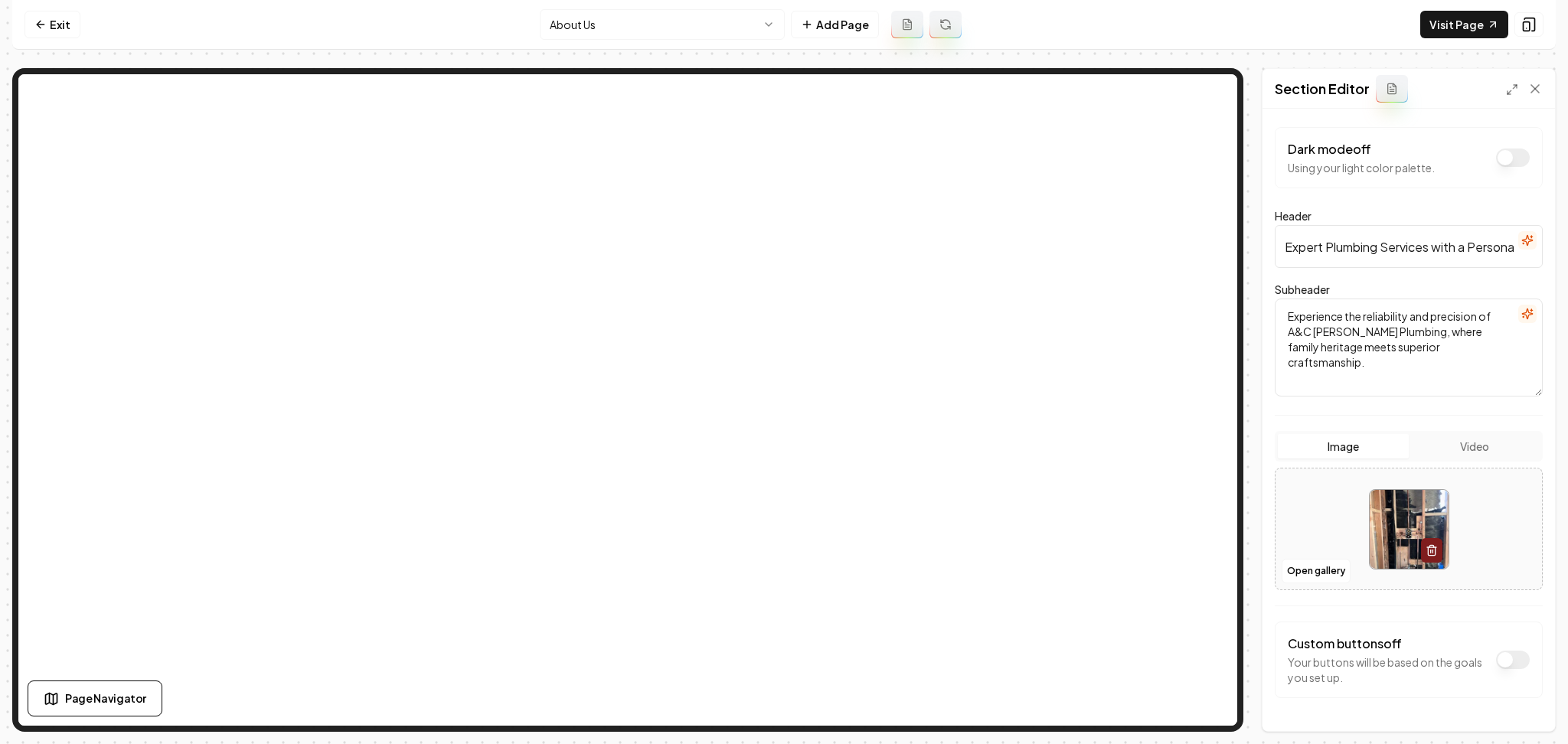
click at [1323, 494] on div at bounding box center [1408, 529] width 266 height 105
click at [694, 29] on html "Computer Required This feature is only available on a computer. Please switch t…" at bounding box center [784, 372] width 1568 height 744
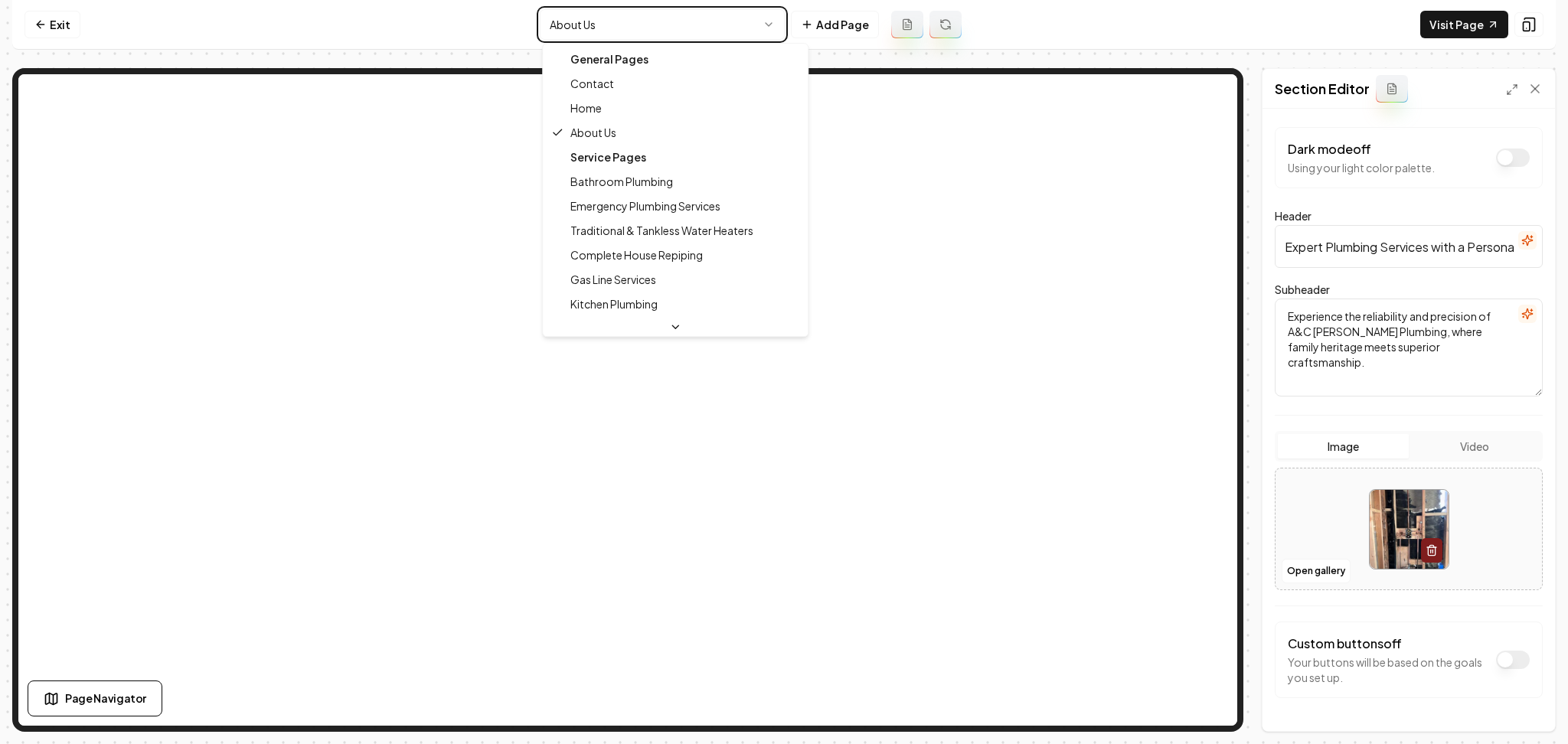
click at [1316, 500] on html "Computer Required This feature is only available on a computer. Please switch t…" at bounding box center [784, 372] width 1568 height 744
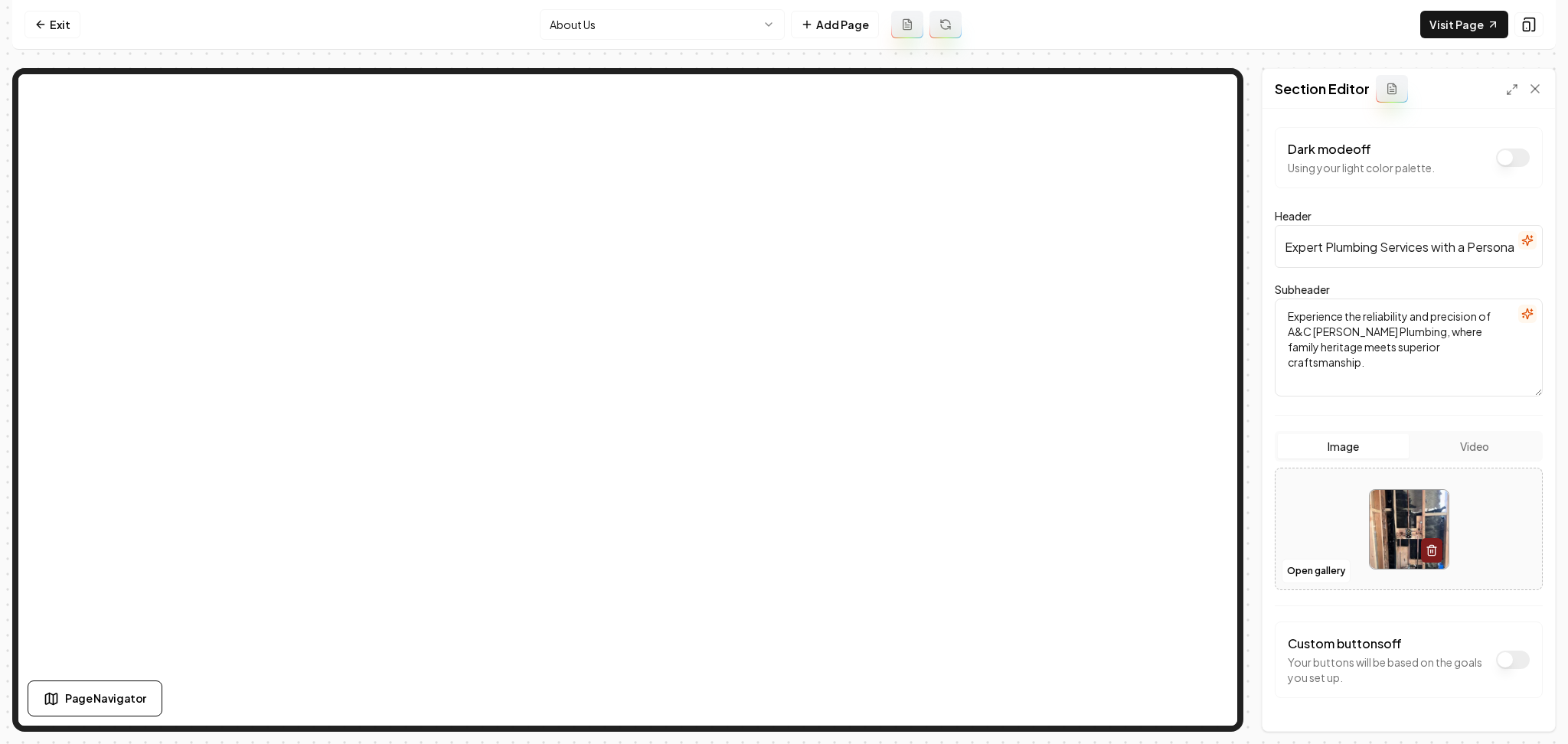
click at [1317, 506] on div at bounding box center [1408, 529] width 266 height 105
type input "**********"
click at [1527, 721] on div "Discard Changes Save" at bounding box center [1409, 704] width 293 height 53
click at [1527, 711] on button "Save" at bounding box center [1521, 705] width 45 height 28
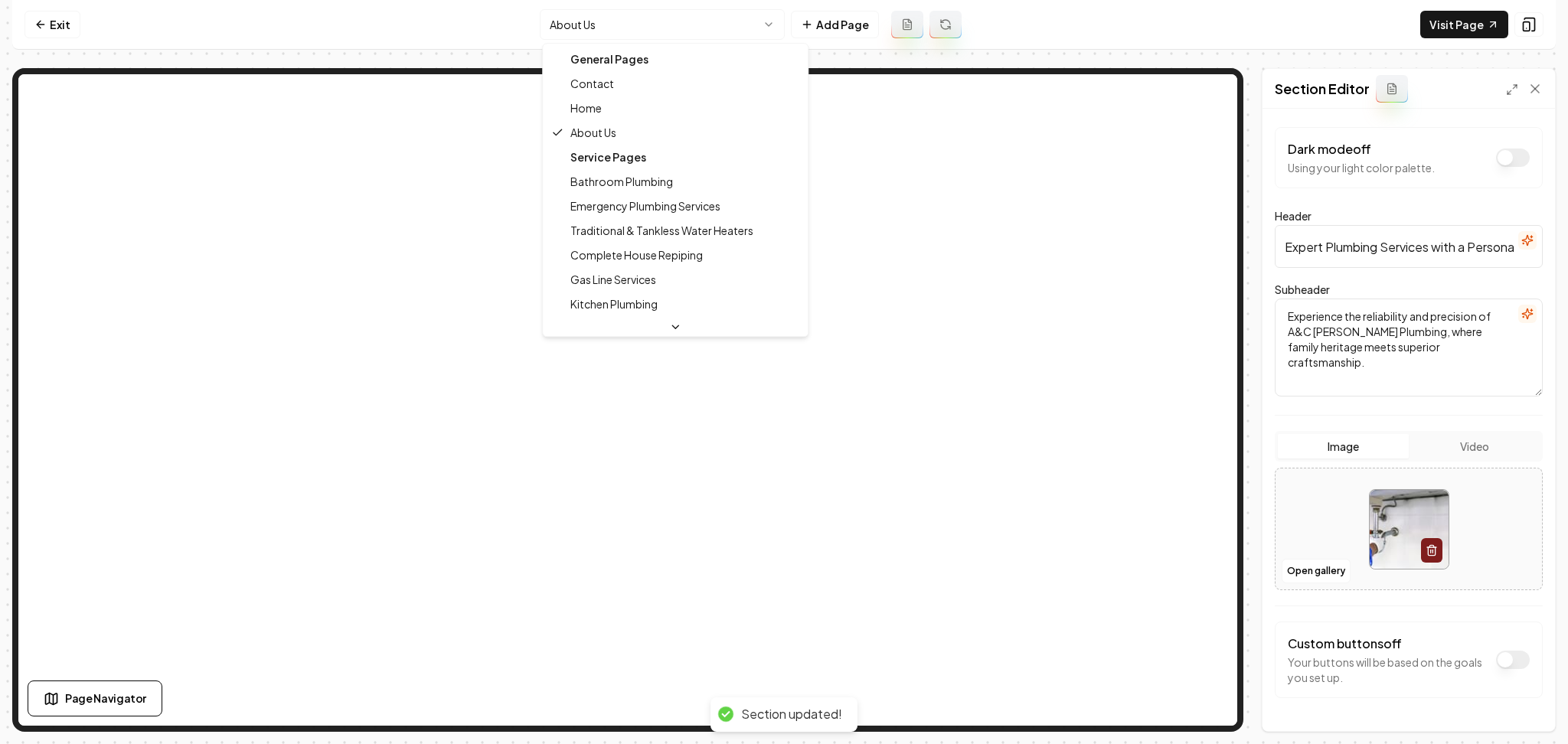
click at [660, 25] on html "Computer Required This feature is only available on a computer. Please switch t…" at bounding box center [784, 372] width 1568 height 744
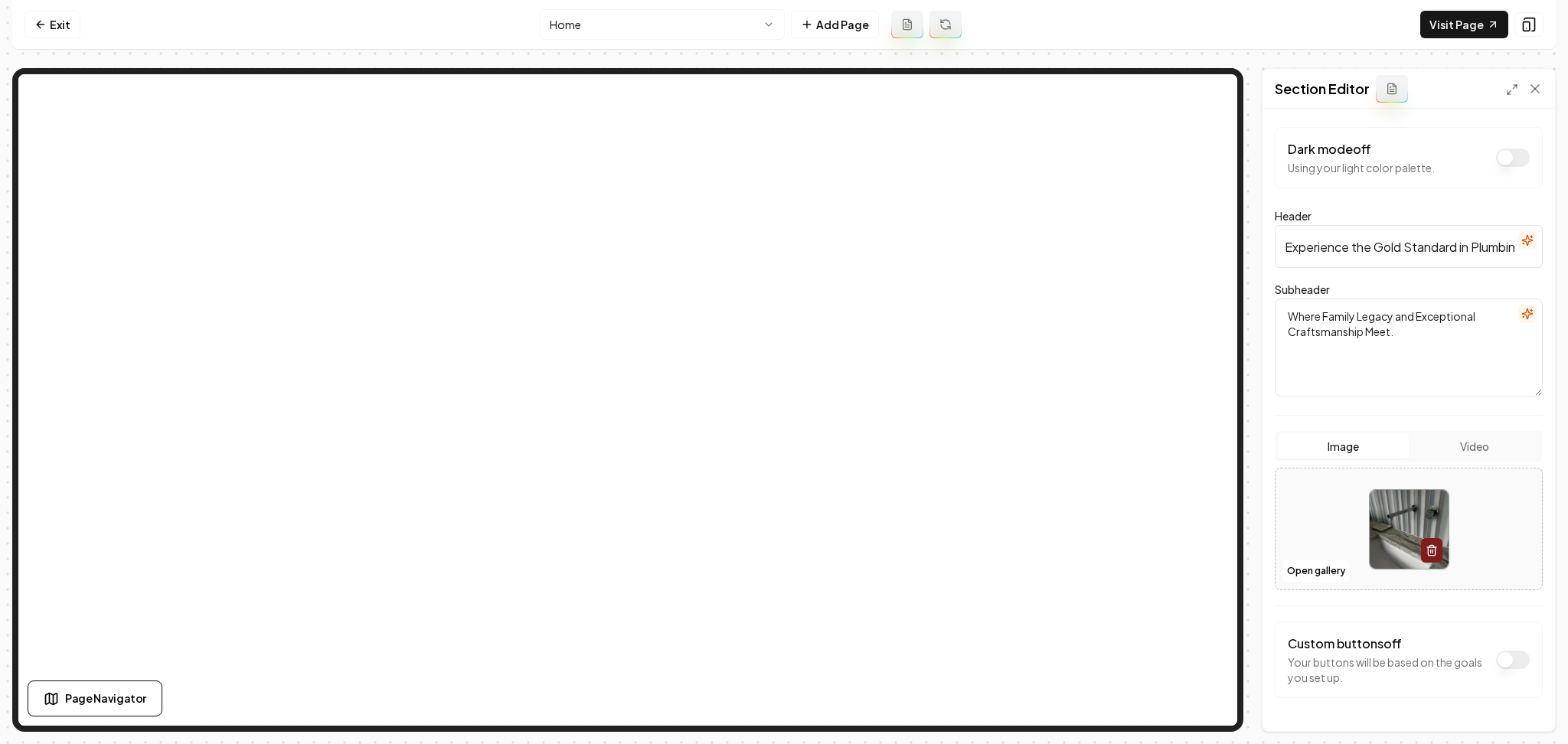
click at [1329, 503] on div at bounding box center [1408, 529] width 266 height 105
type input "**********"
click at [1507, 708] on button "Save" at bounding box center [1521, 705] width 45 height 28
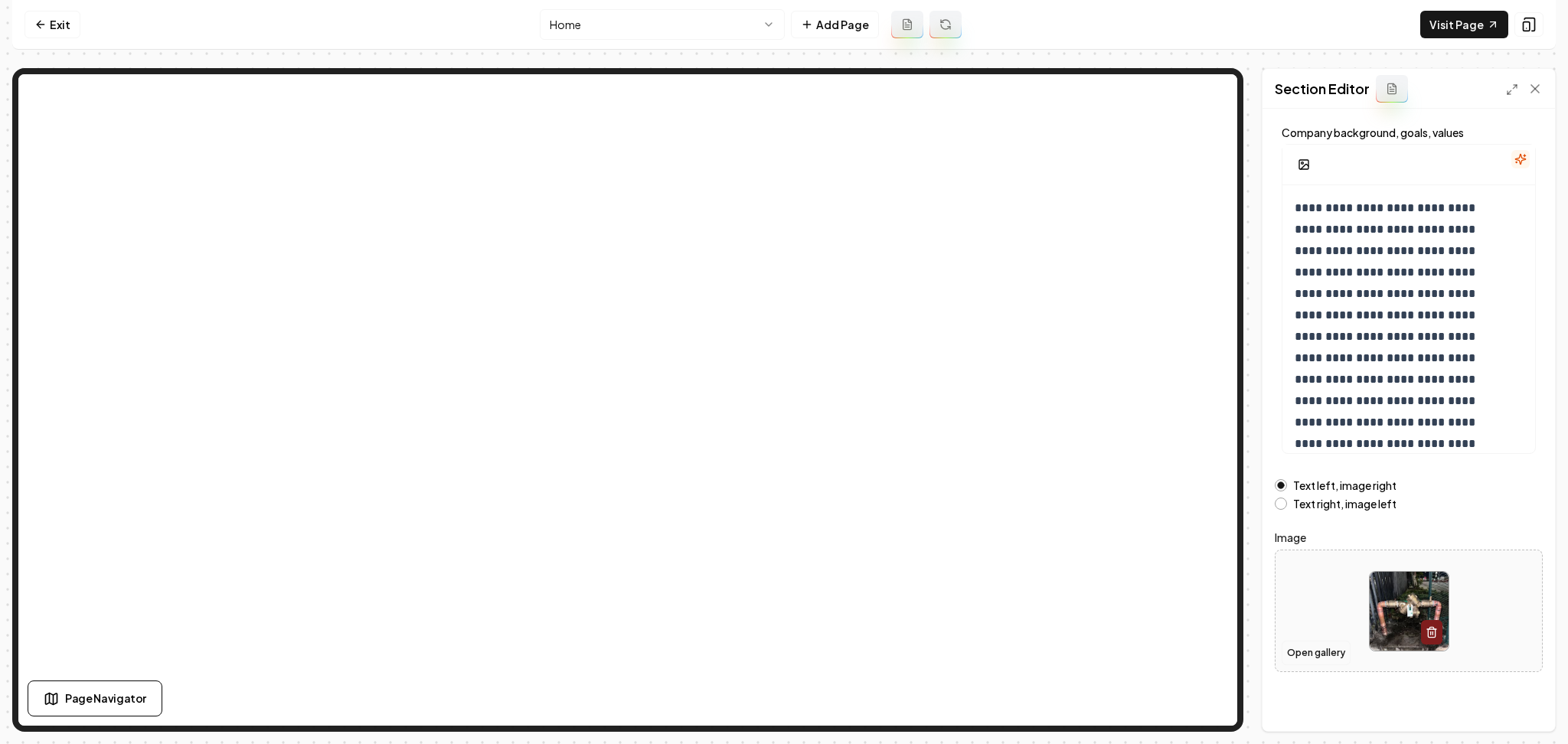
scroll to position [82, 0]
click at [1330, 642] on button "Open gallery" at bounding box center [1316, 652] width 69 height 25
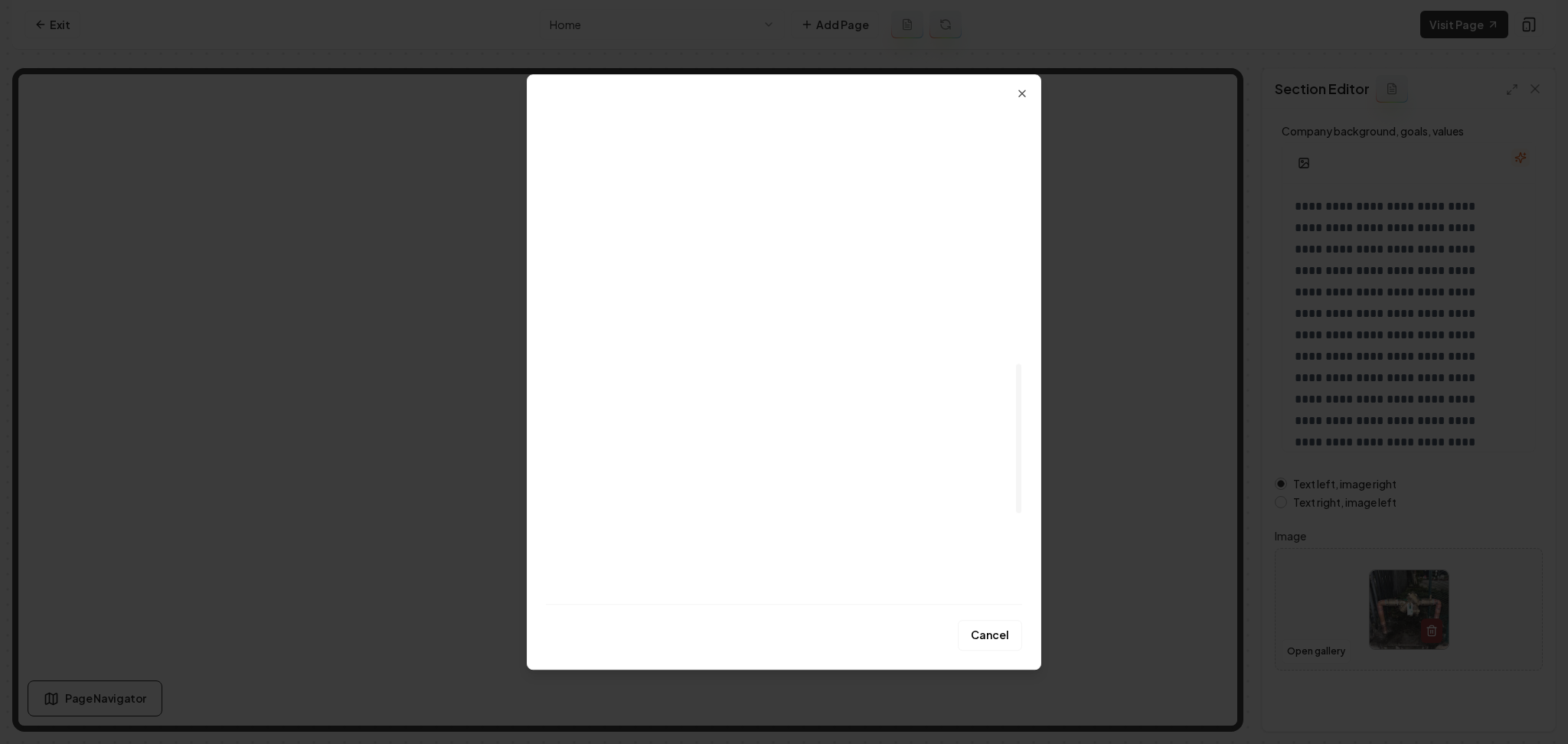
scroll to position [1161, 0]
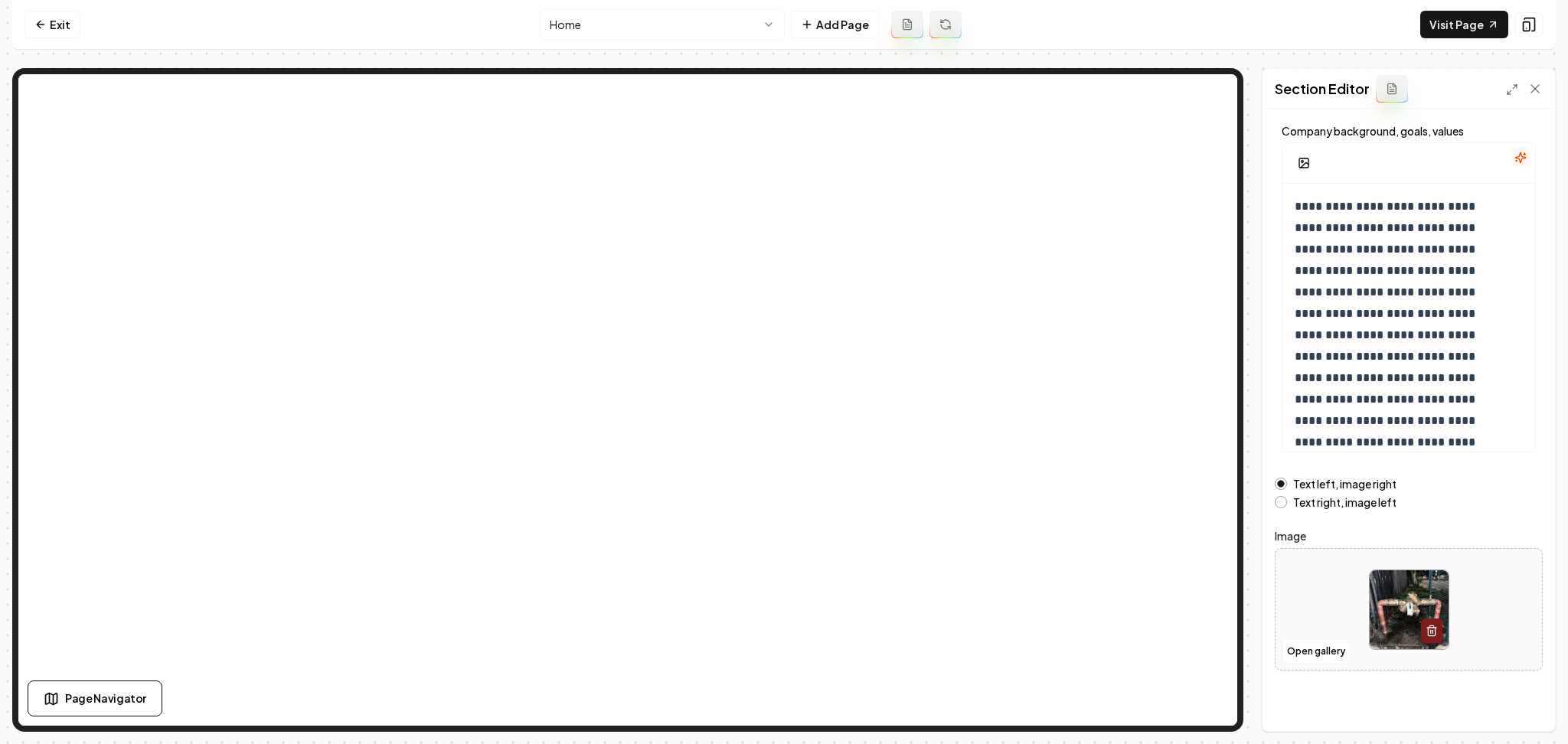
click at [1320, 602] on div at bounding box center [1408, 609] width 266 height 105
type input "**********"
click at [1521, 713] on button "Save" at bounding box center [1521, 705] width 45 height 28
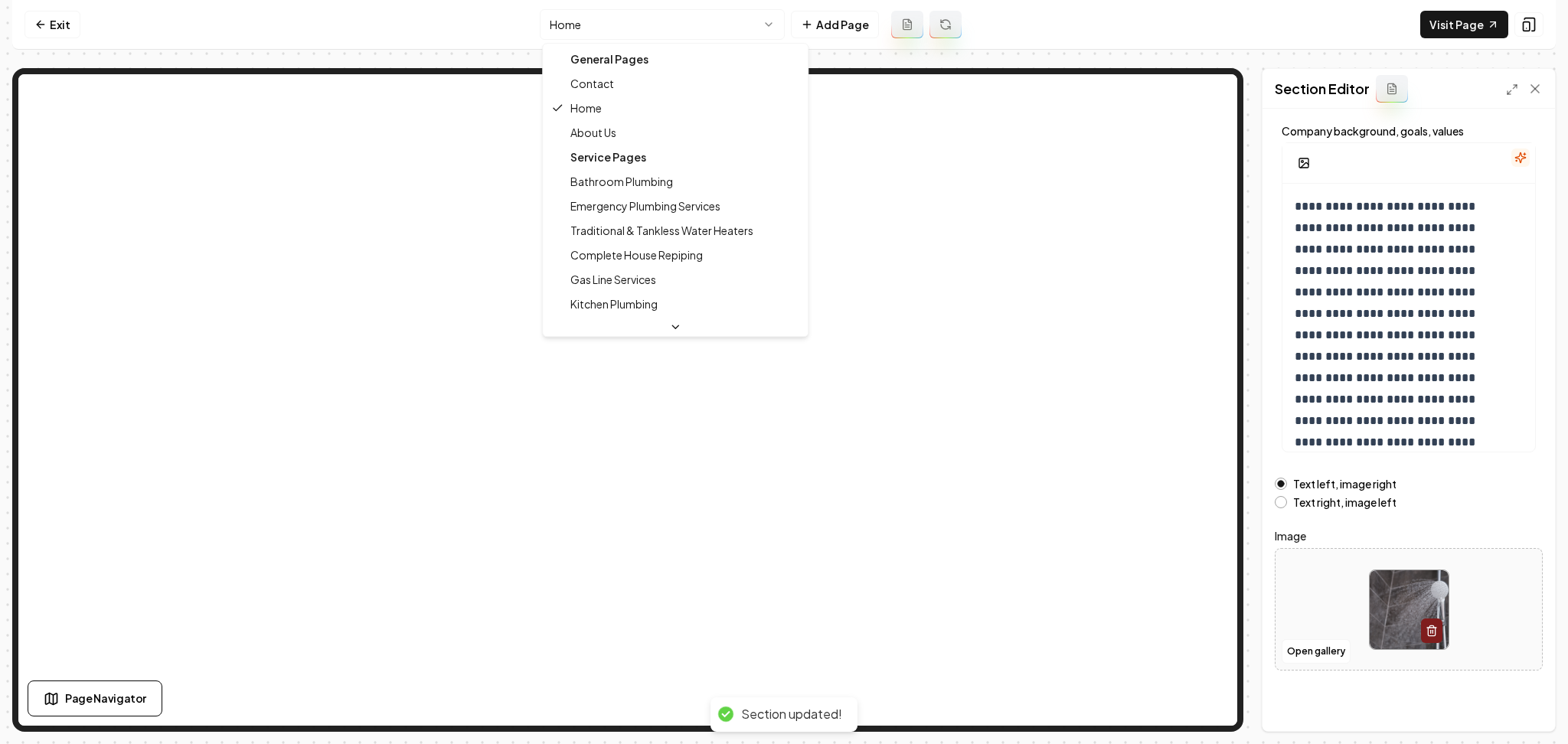
click at [610, 18] on html "**********" at bounding box center [784, 372] width 1568 height 744
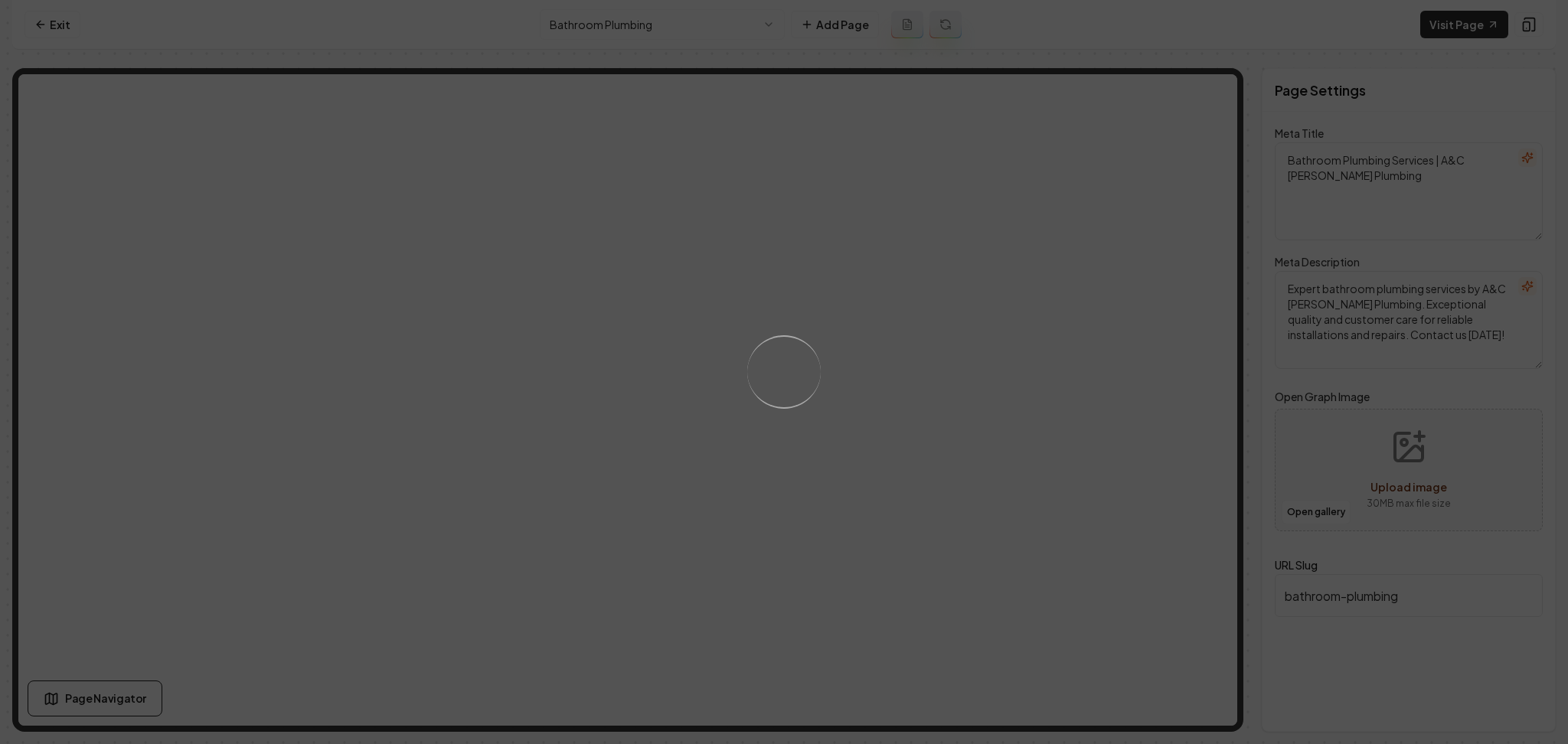
click at [948, 353] on div "Loading..." at bounding box center [784, 372] width 1568 height 744
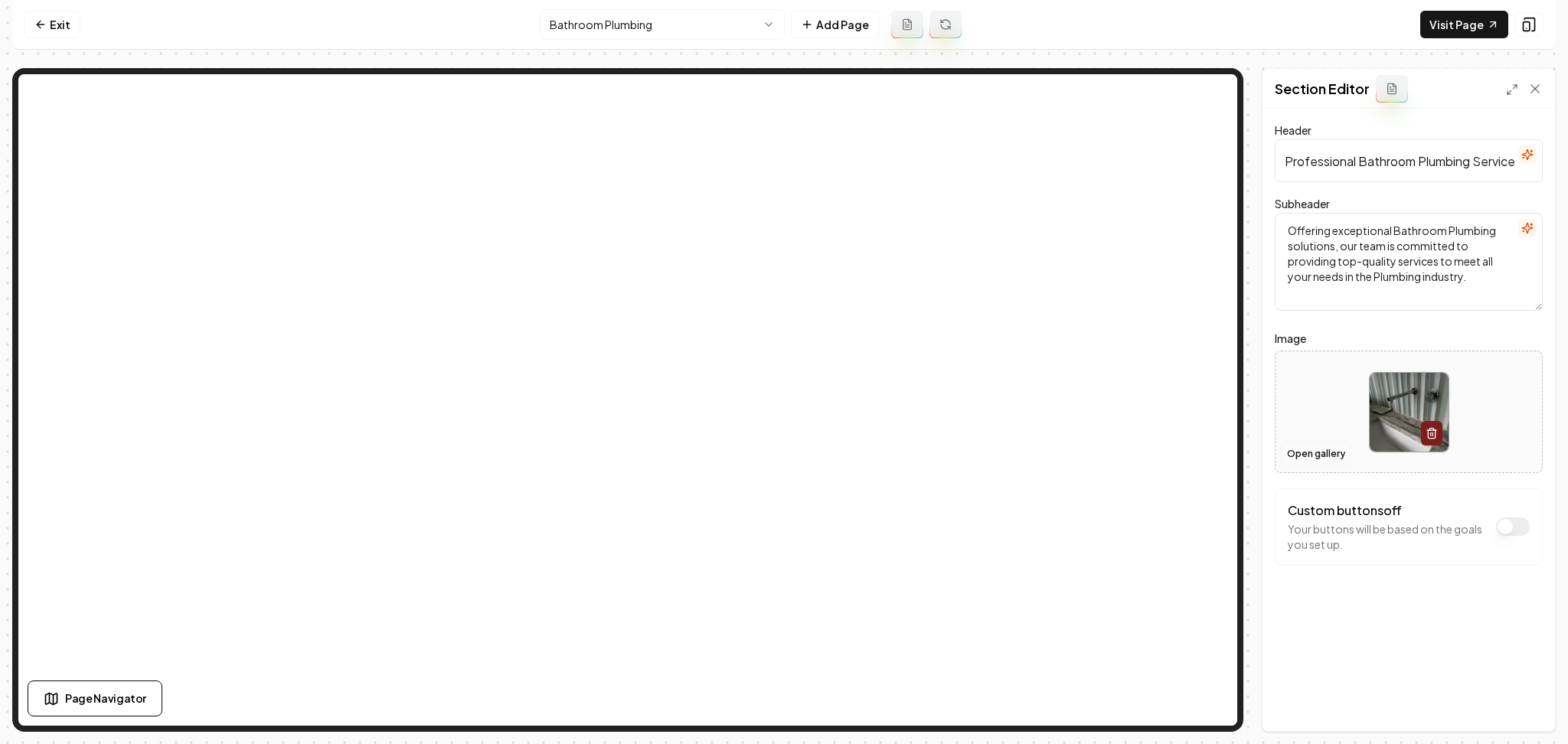
click at [1308, 452] on button "Open gallery" at bounding box center [1316, 454] width 69 height 25
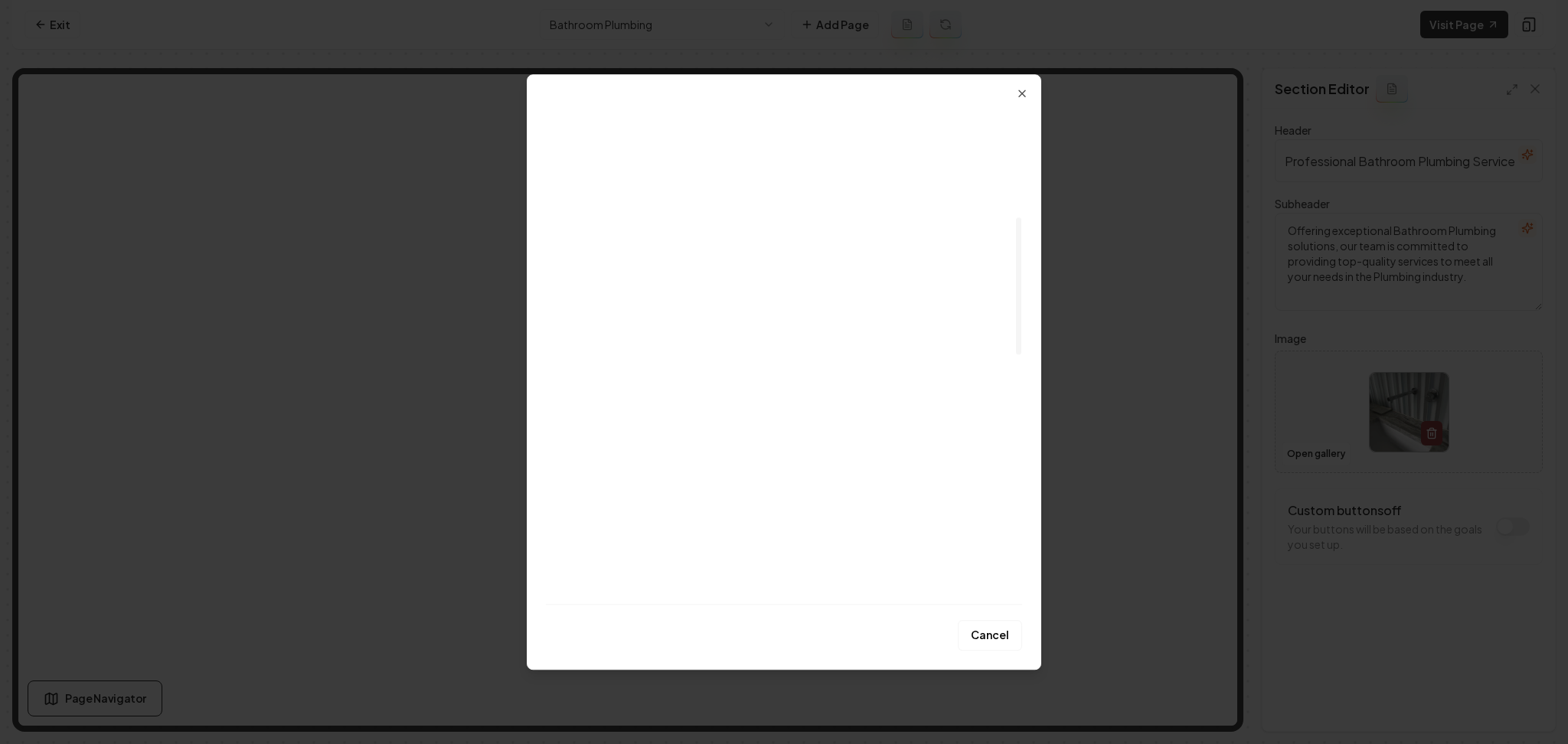
scroll to position [408, 0]
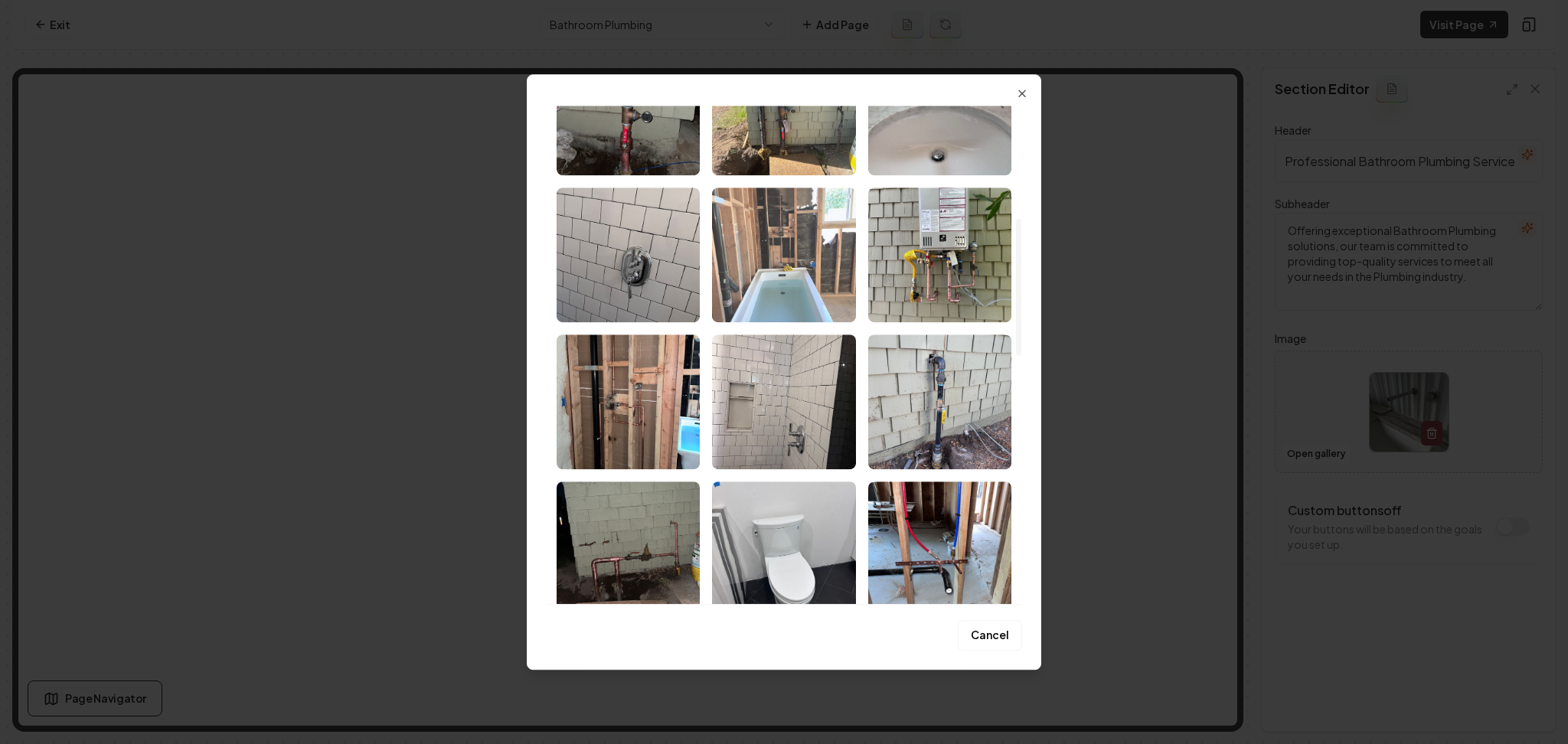
click at [782, 282] on img "Select image image_68af5aba5c7cd75eb85eadc7.jpeg" at bounding box center [783, 255] width 143 height 135
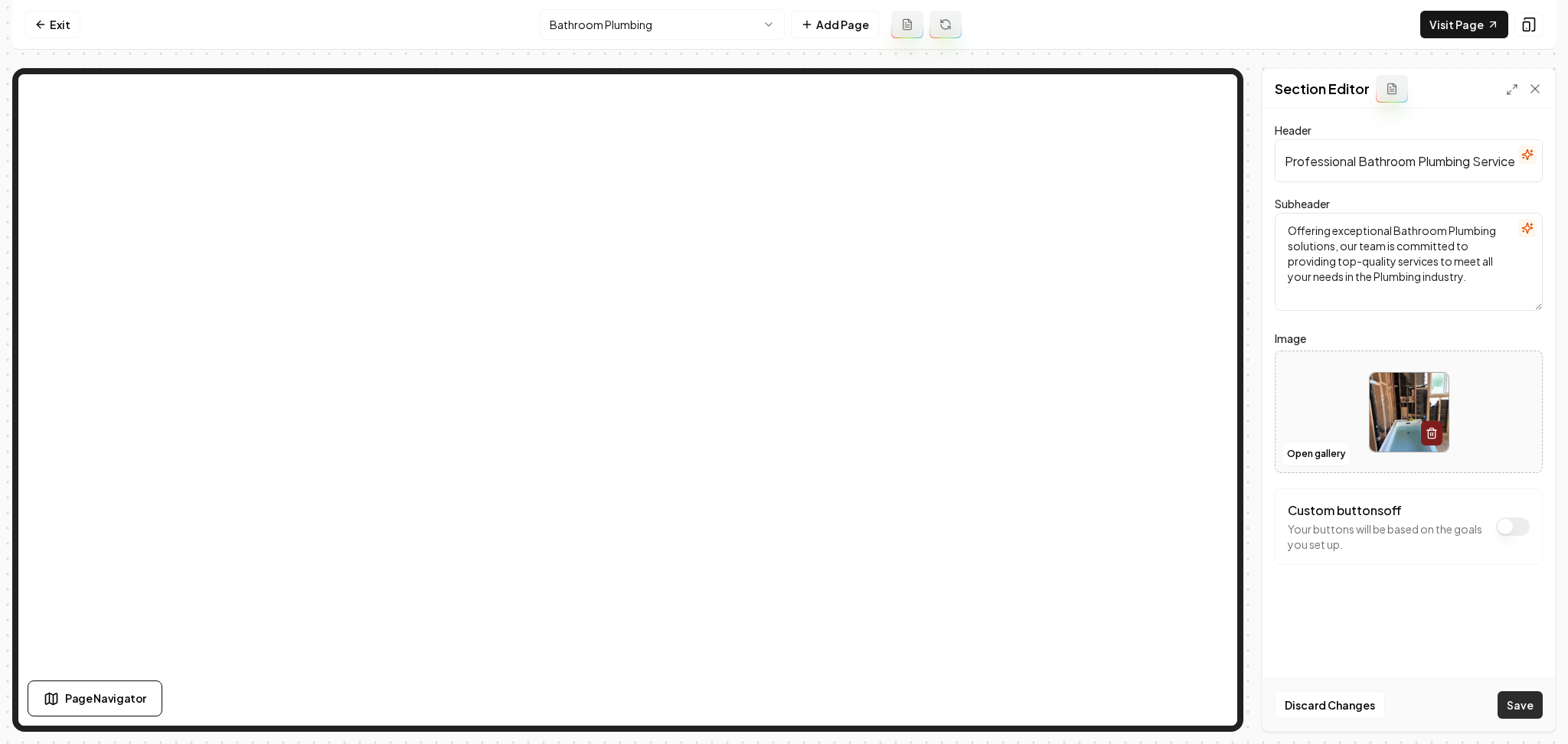
click at [1513, 712] on button "Save" at bounding box center [1521, 705] width 45 height 28
click at [604, 31] on html "Computer Required This feature is only available on a computer. Please switch t…" at bounding box center [784, 372] width 1568 height 744
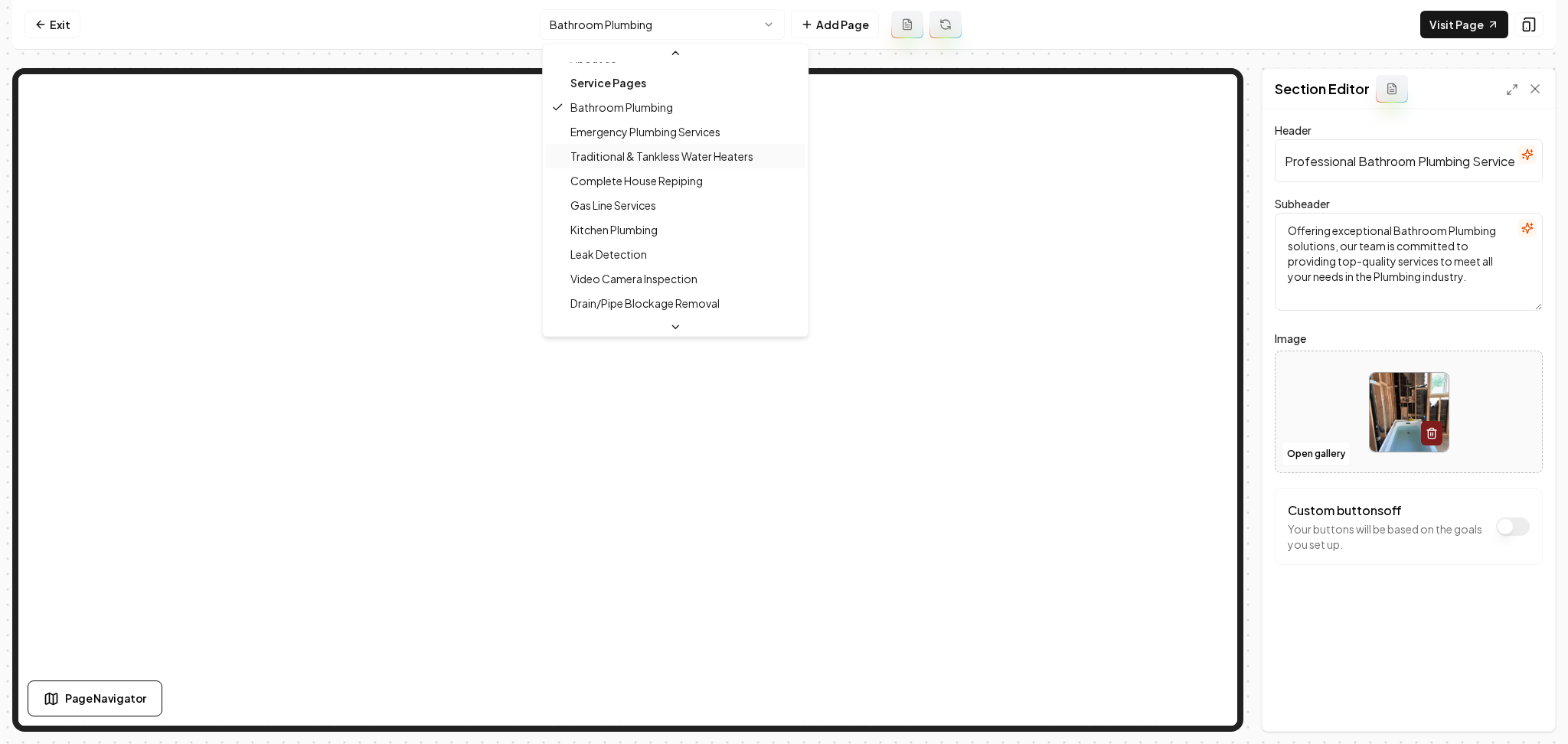
scroll to position [102, 0]
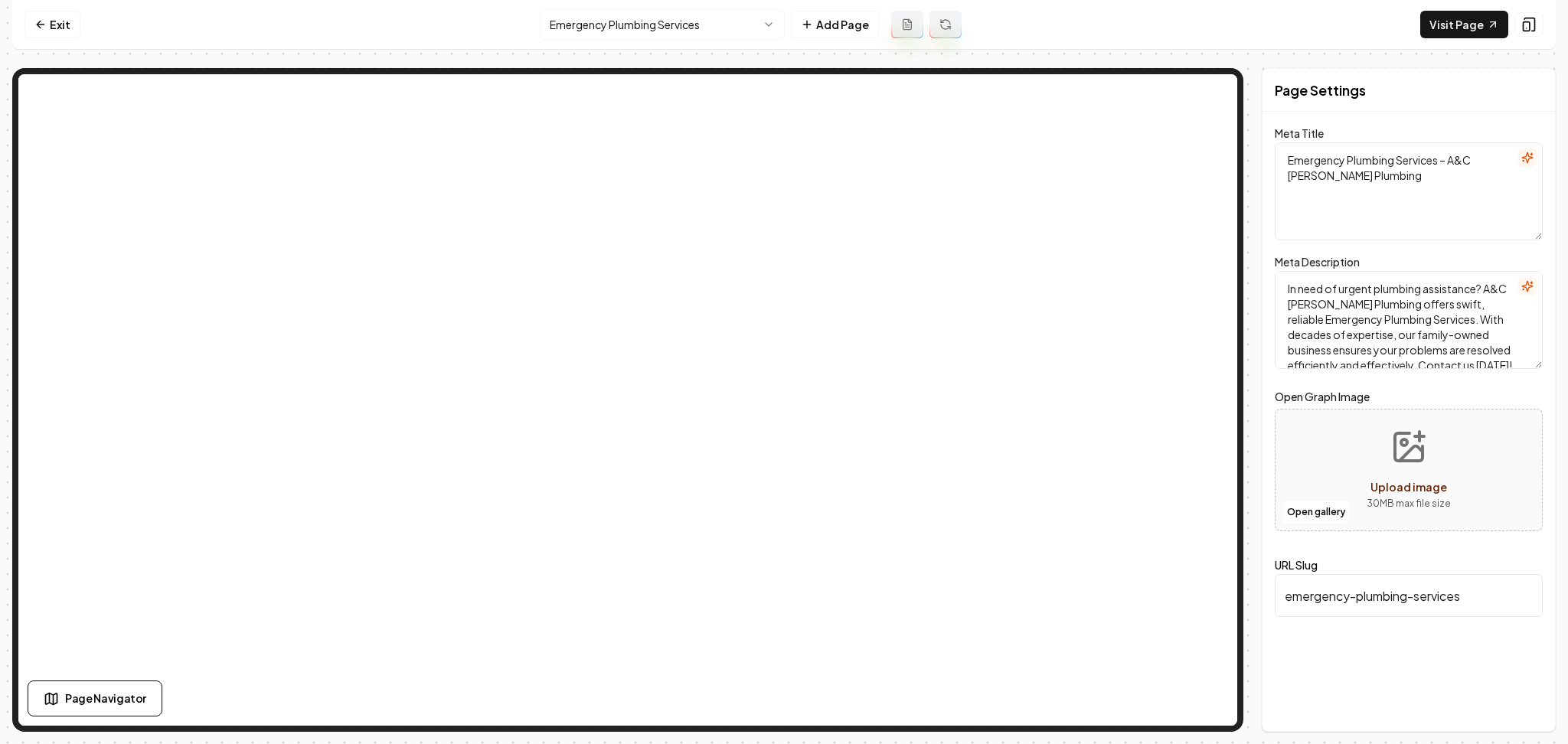
click at [576, 22] on html "Computer Required This feature is only available on a computer. Please switch t…" at bounding box center [784, 372] width 1568 height 744
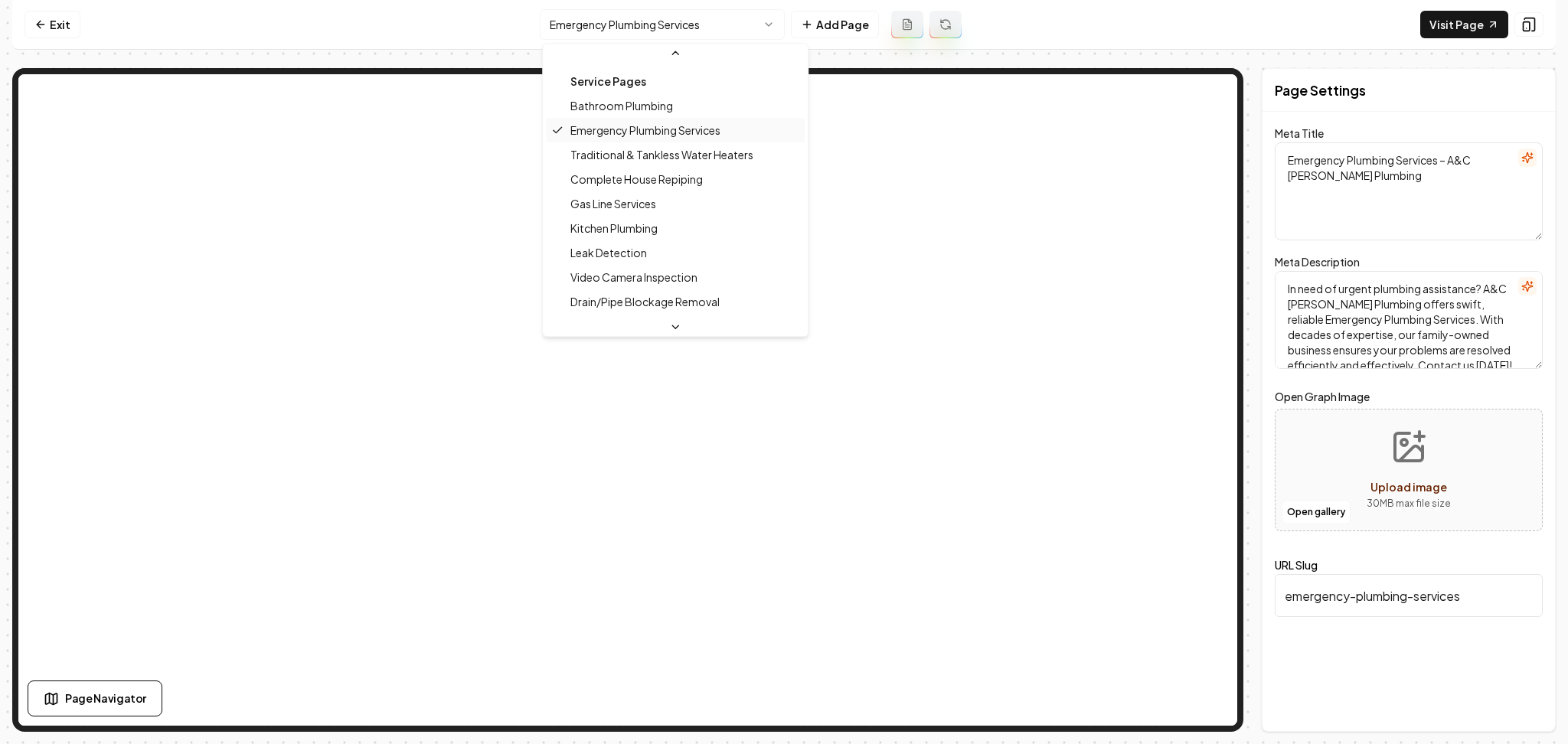
scroll to position [102, 0]
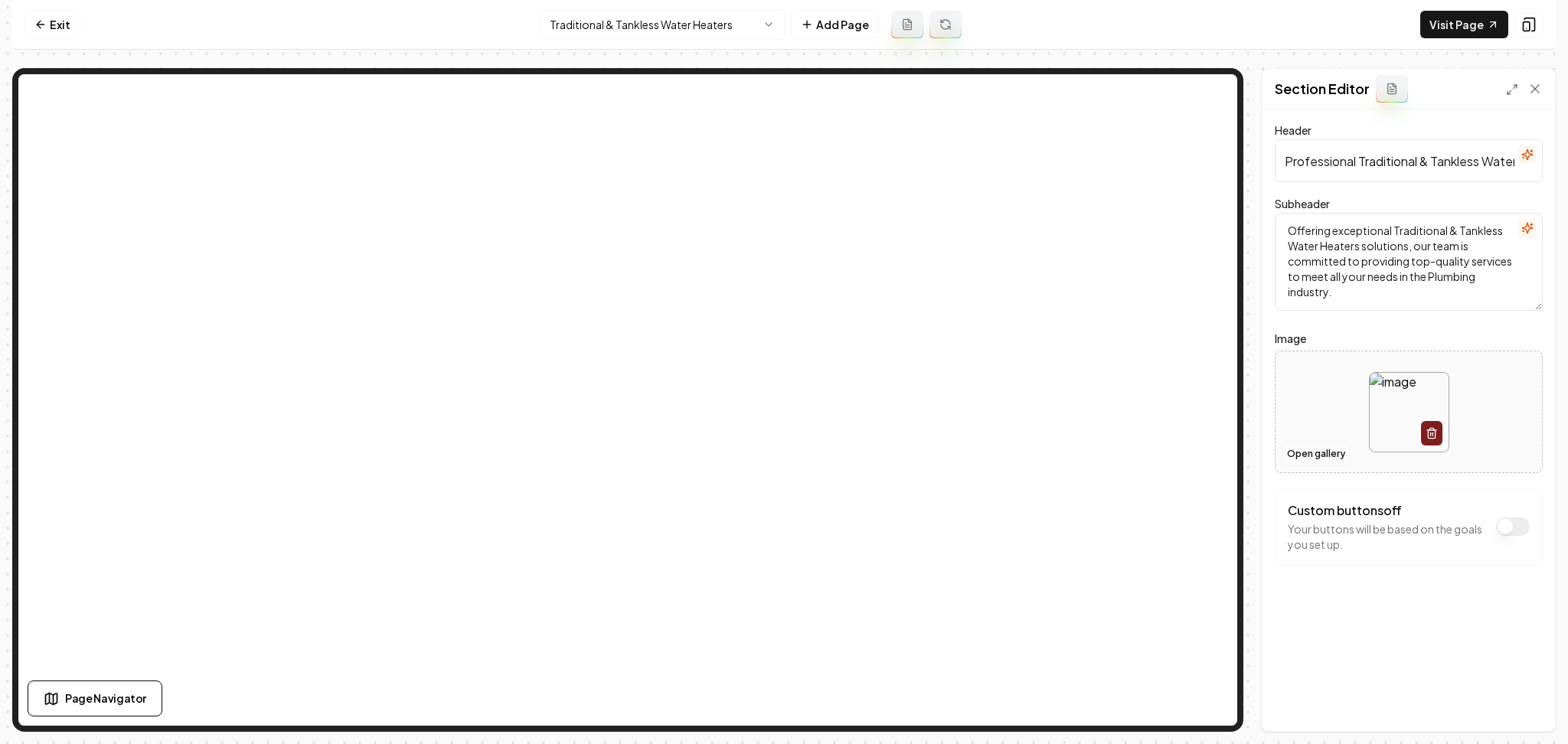
click at [1320, 456] on button "Open gallery" at bounding box center [1316, 454] width 69 height 25
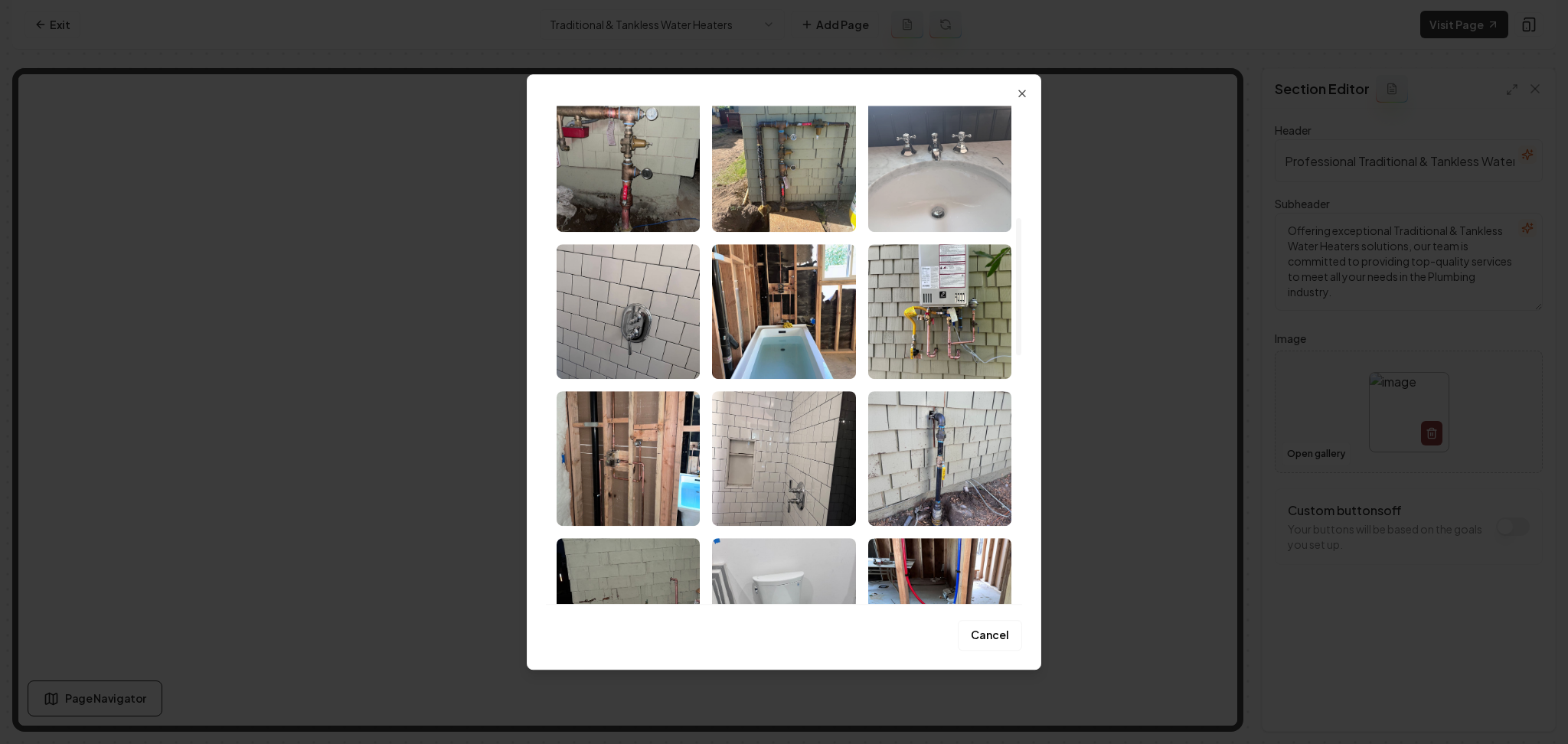
scroll to position [408, 0]
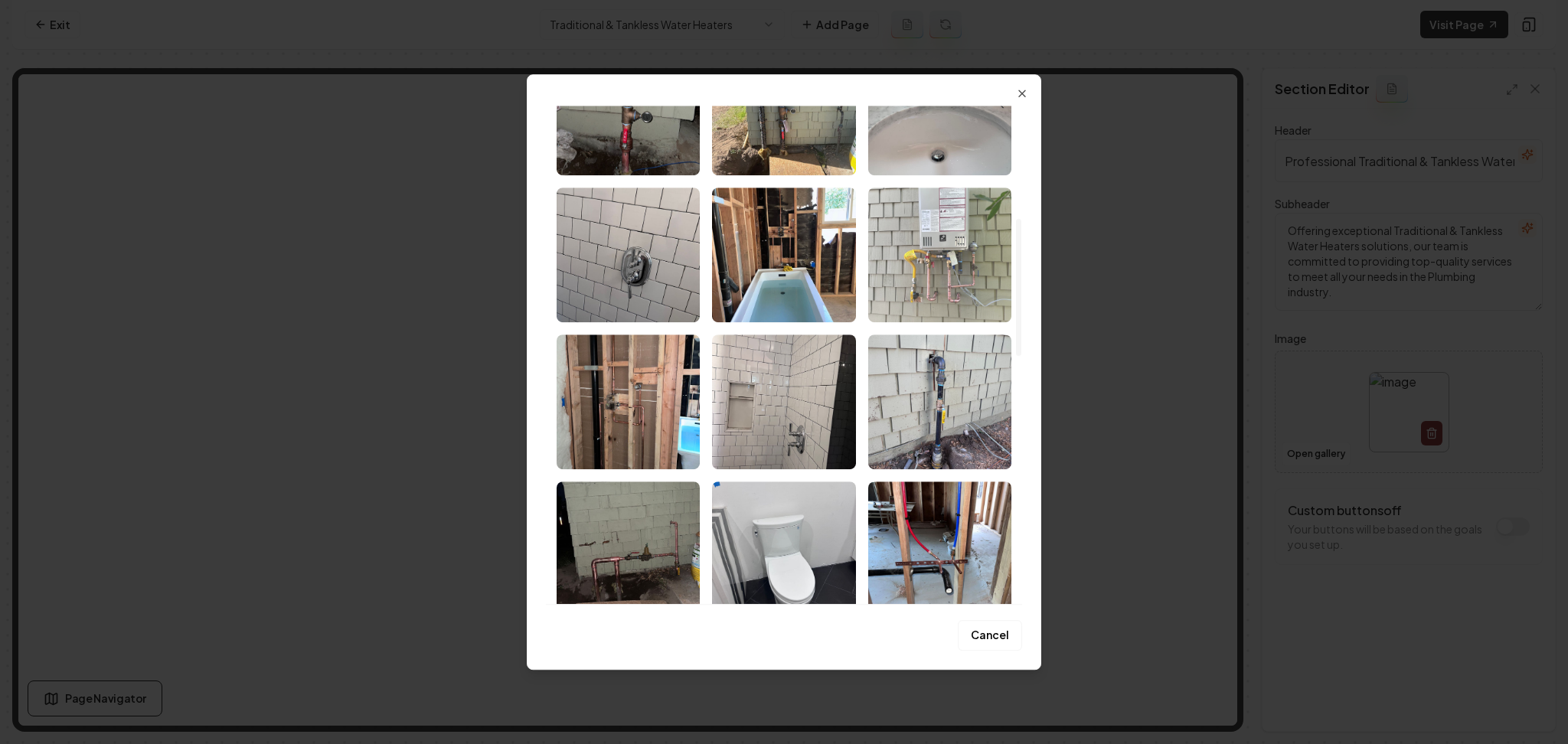
click at [930, 261] on img "Select image image_68af5aba5c7cd75eb85eb0ed.jpeg" at bounding box center [940, 255] width 143 height 135
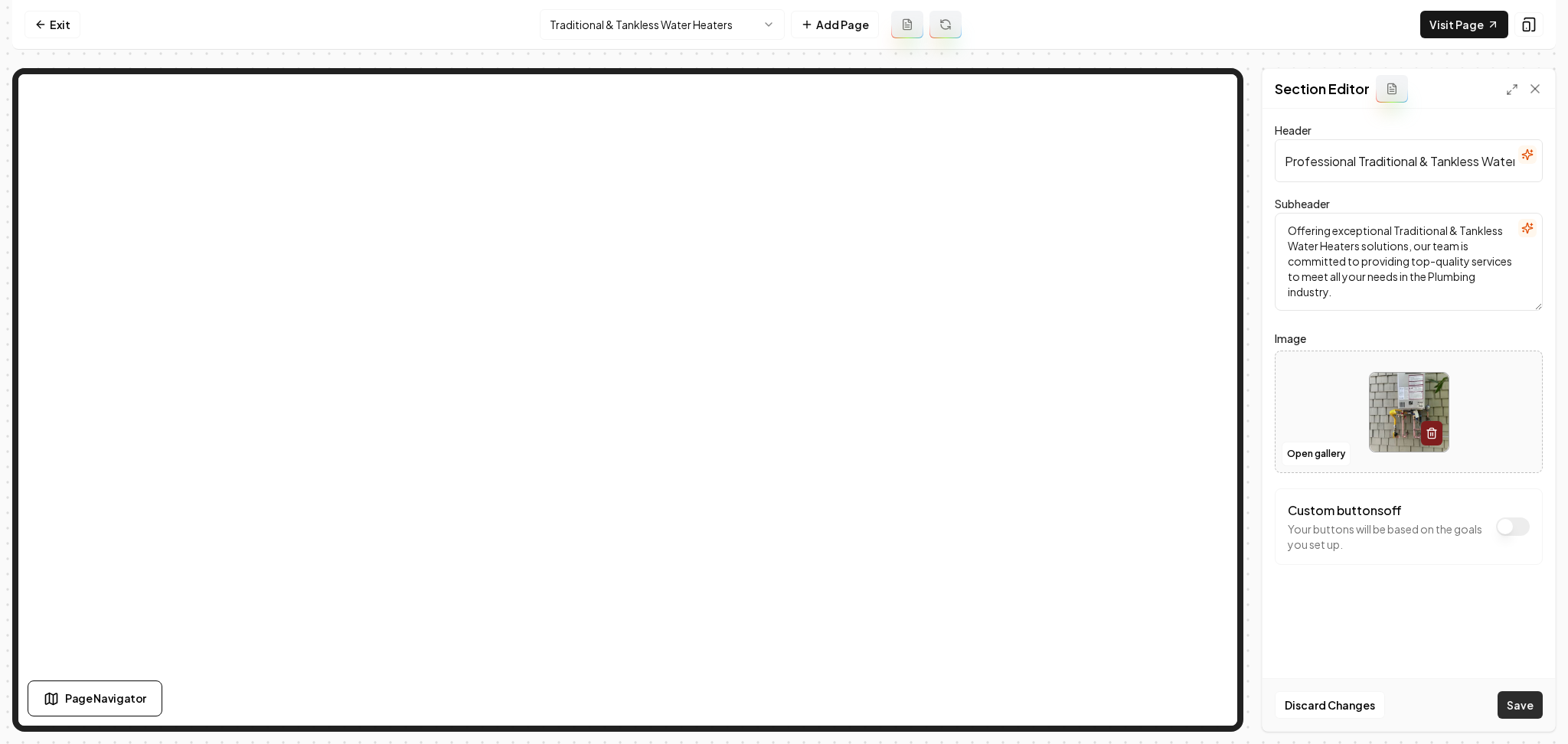
click at [1508, 709] on button "Save" at bounding box center [1521, 705] width 45 height 28
click at [653, 33] on html "Computer Required This feature is only available on a computer. Please switch t…" at bounding box center [784, 372] width 1568 height 744
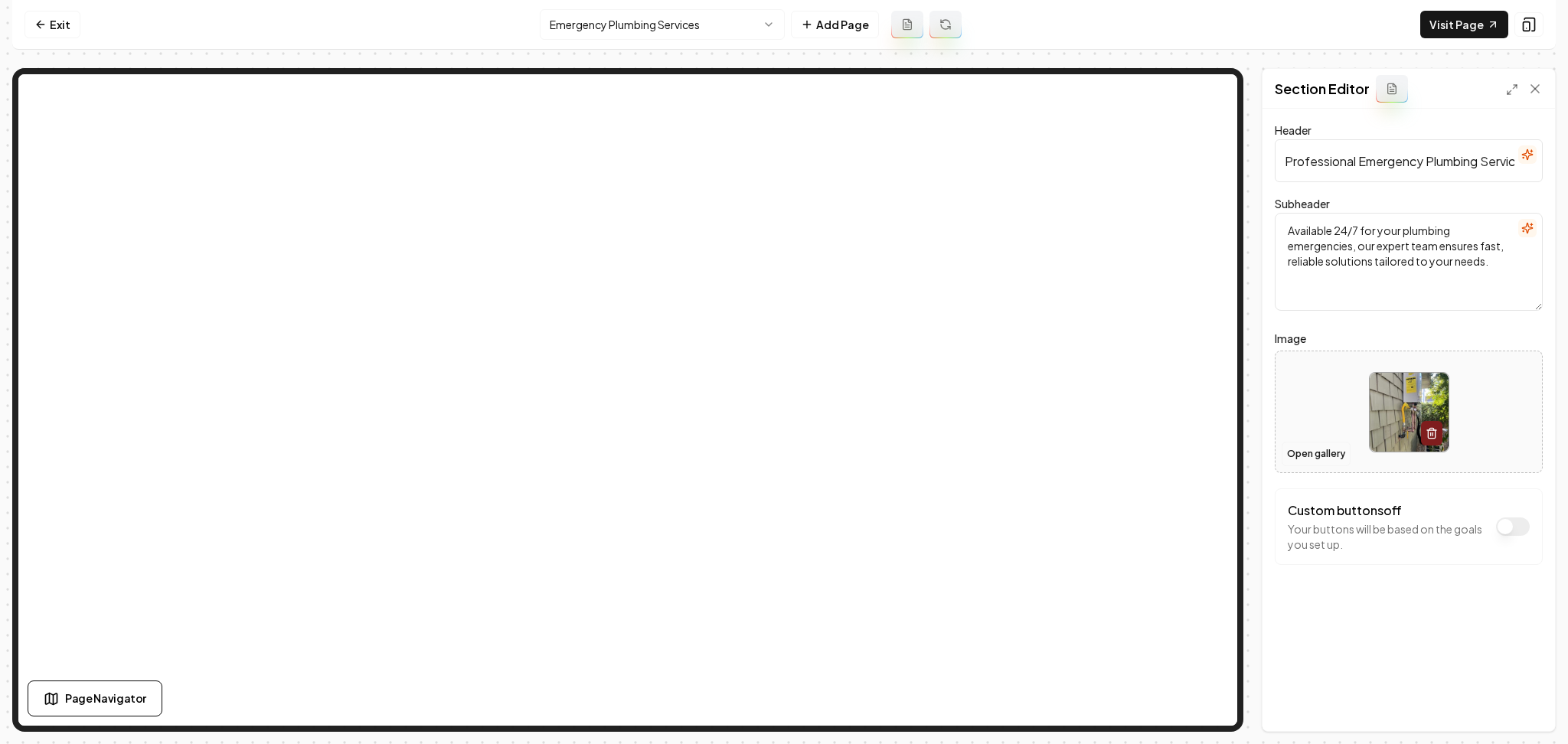
click at [1321, 455] on button "Open gallery" at bounding box center [1316, 454] width 69 height 25
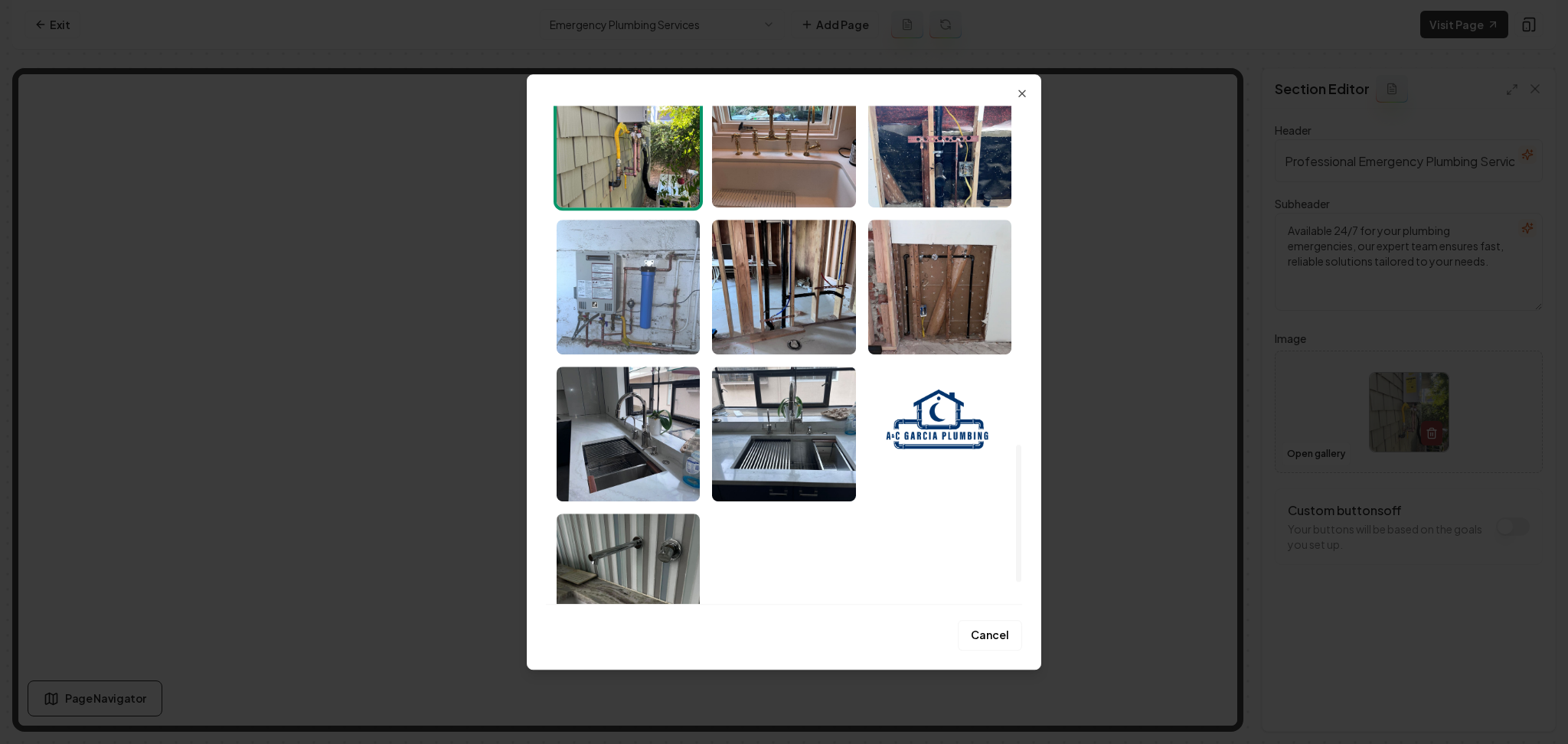
scroll to position [1307, 0]
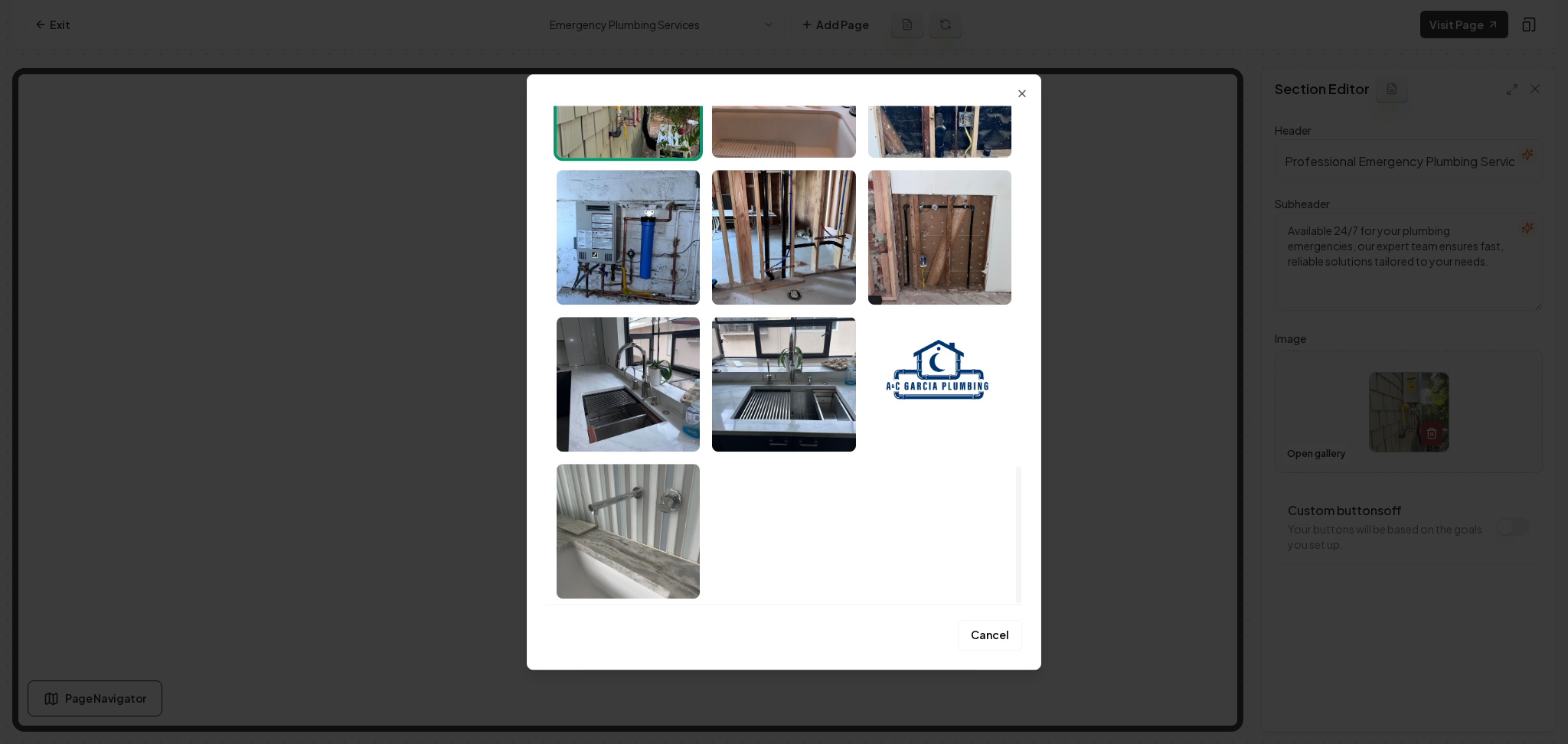
click at [612, 518] on img "Select image image_68af5aba5c7cd75eb85ea9cc.jpeg" at bounding box center [628, 531] width 143 height 135
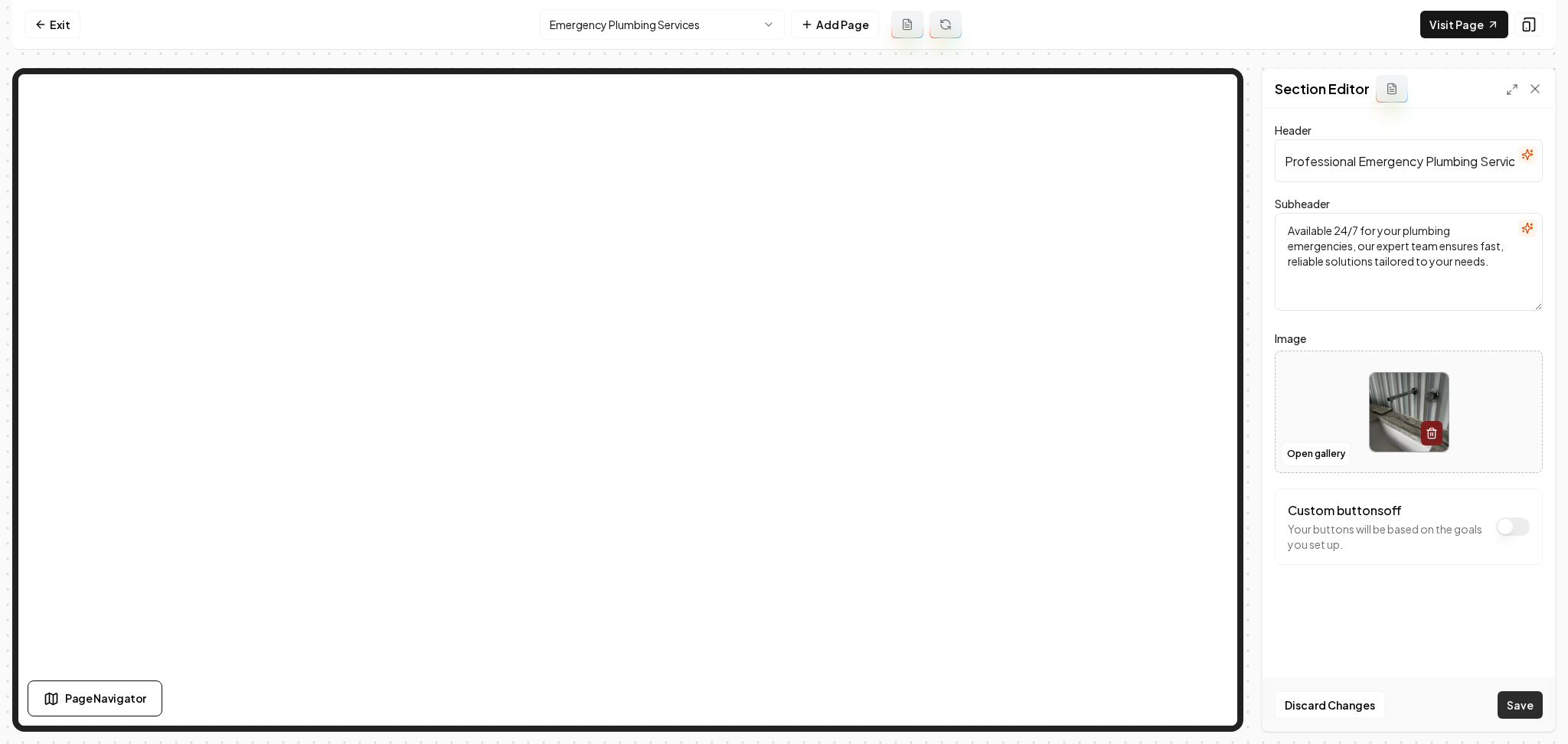
click at [1515, 705] on button "Save" at bounding box center [1521, 705] width 45 height 28
click at [661, 16] on html "Computer Required This feature is only available on a computer. Please switch t…" at bounding box center [784, 372] width 1568 height 744
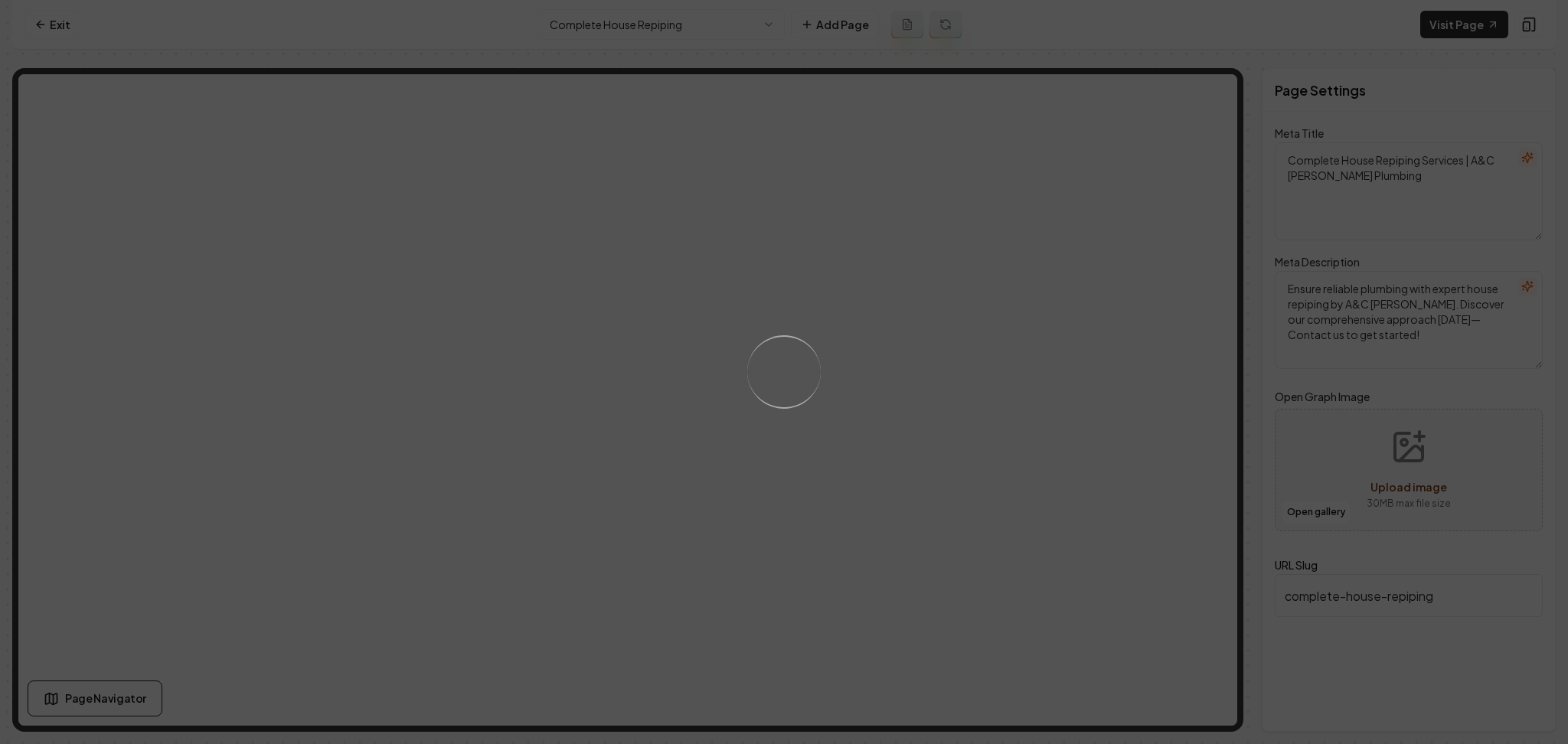
click at [973, 403] on div "Loading..." at bounding box center [784, 372] width 1568 height 744
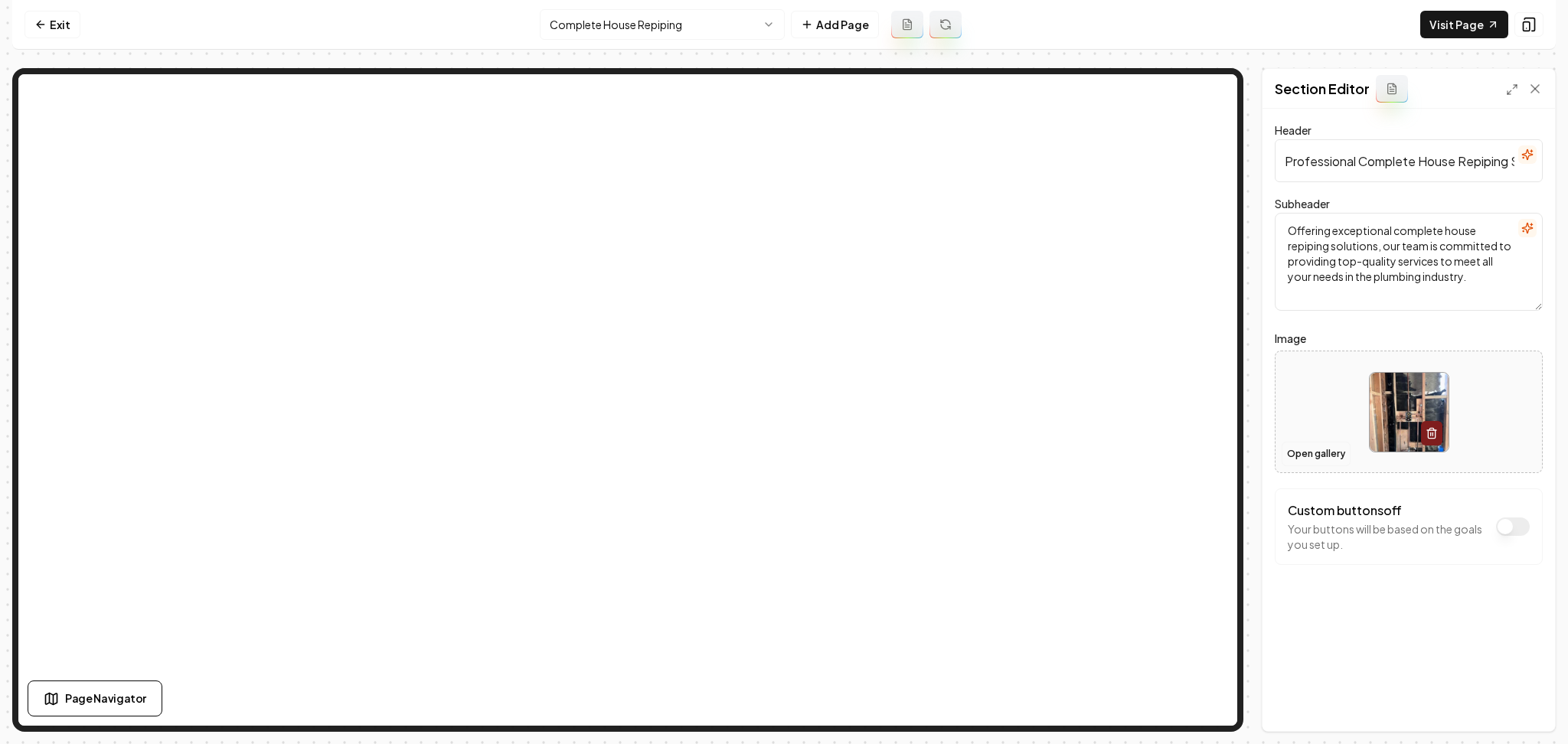
click at [1294, 459] on button "Open gallery" at bounding box center [1316, 454] width 69 height 25
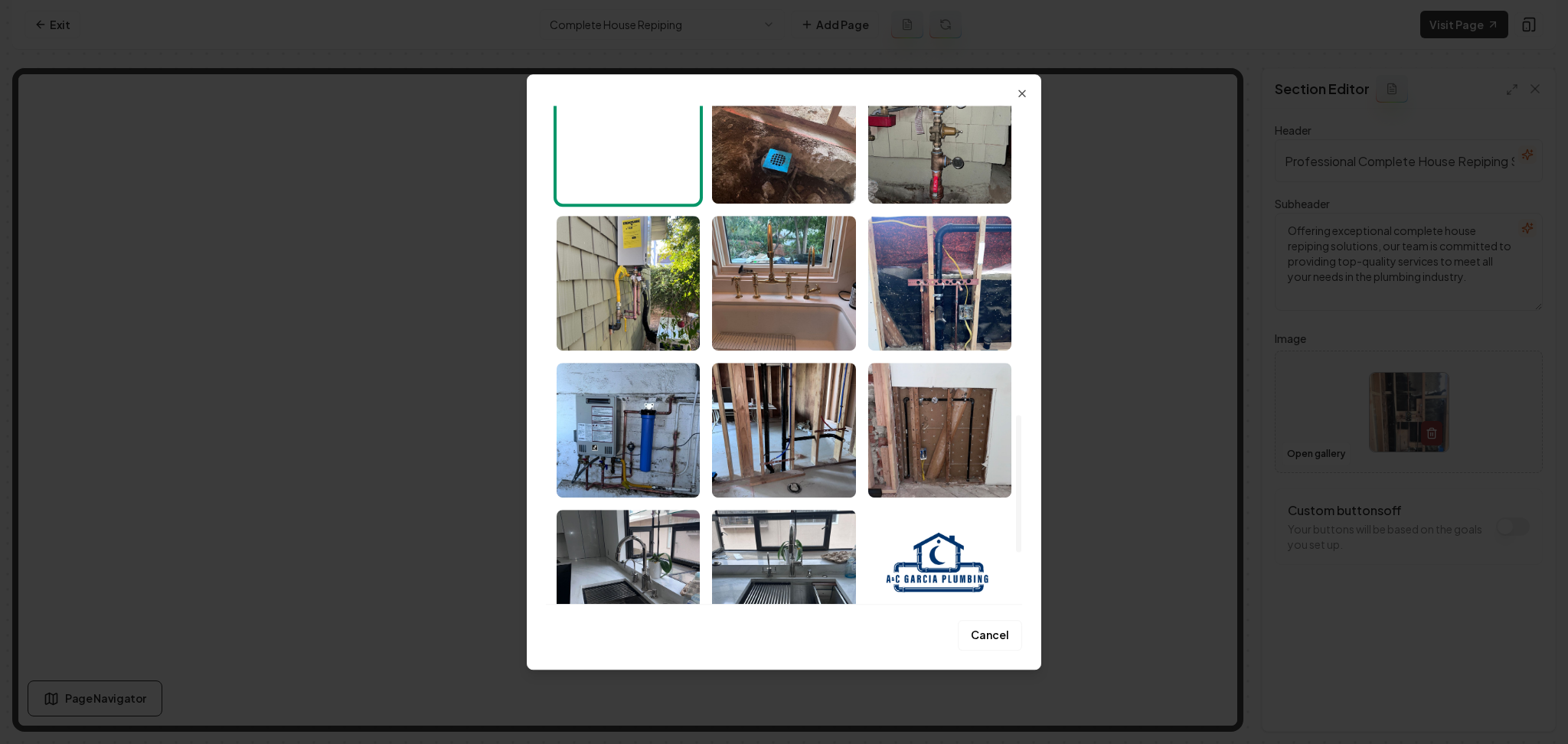
scroll to position [1122, 0]
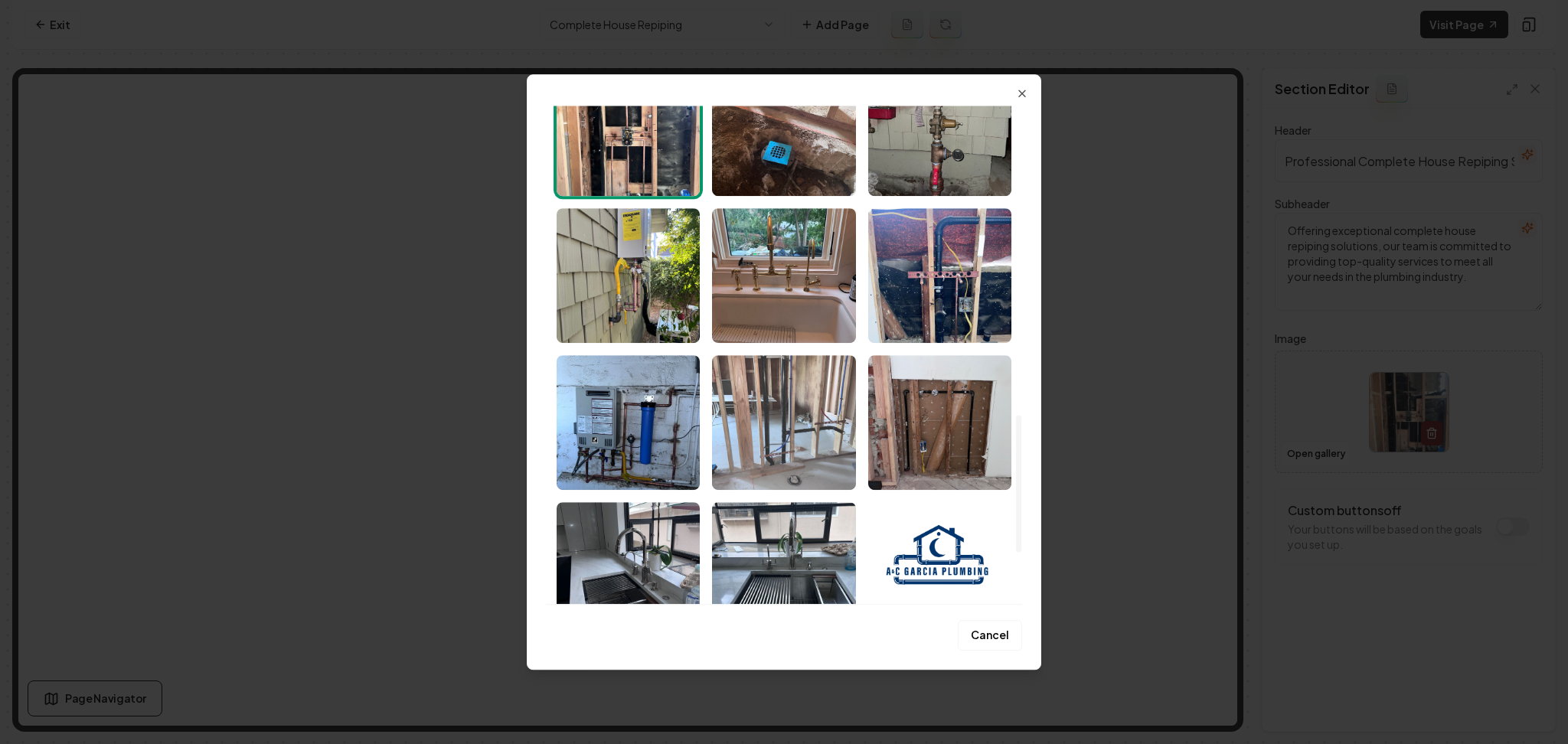
click at [716, 446] on img "Select image image_68af5aba5c7cd75eb85ead63.jpeg" at bounding box center [783, 423] width 143 height 135
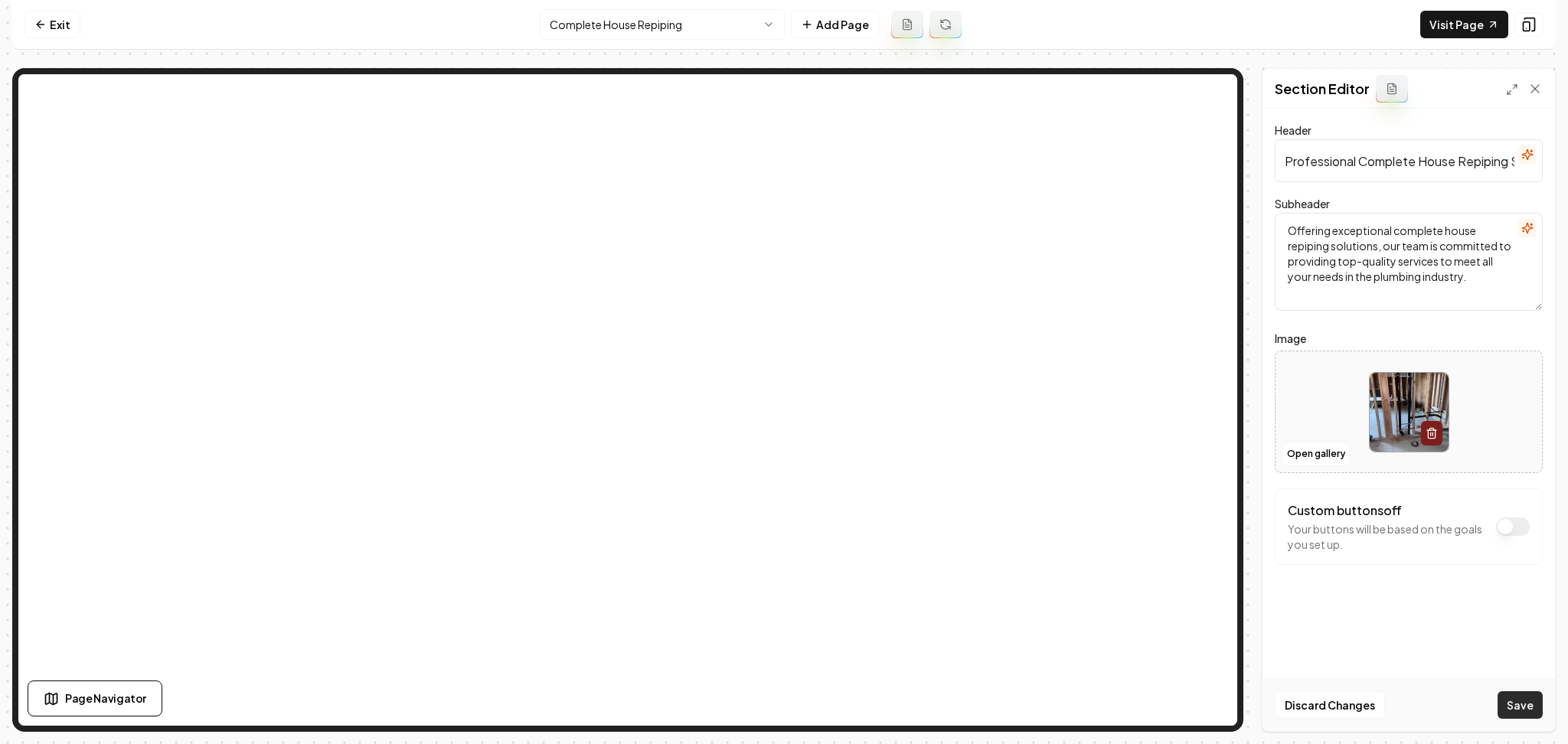
click at [1525, 708] on button "Save" at bounding box center [1521, 705] width 45 height 28
click at [647, 19] on html "Computer Required This feature is only available on a computer. Please switch t…" at bounding box center [784, 372] width 1568 height 744
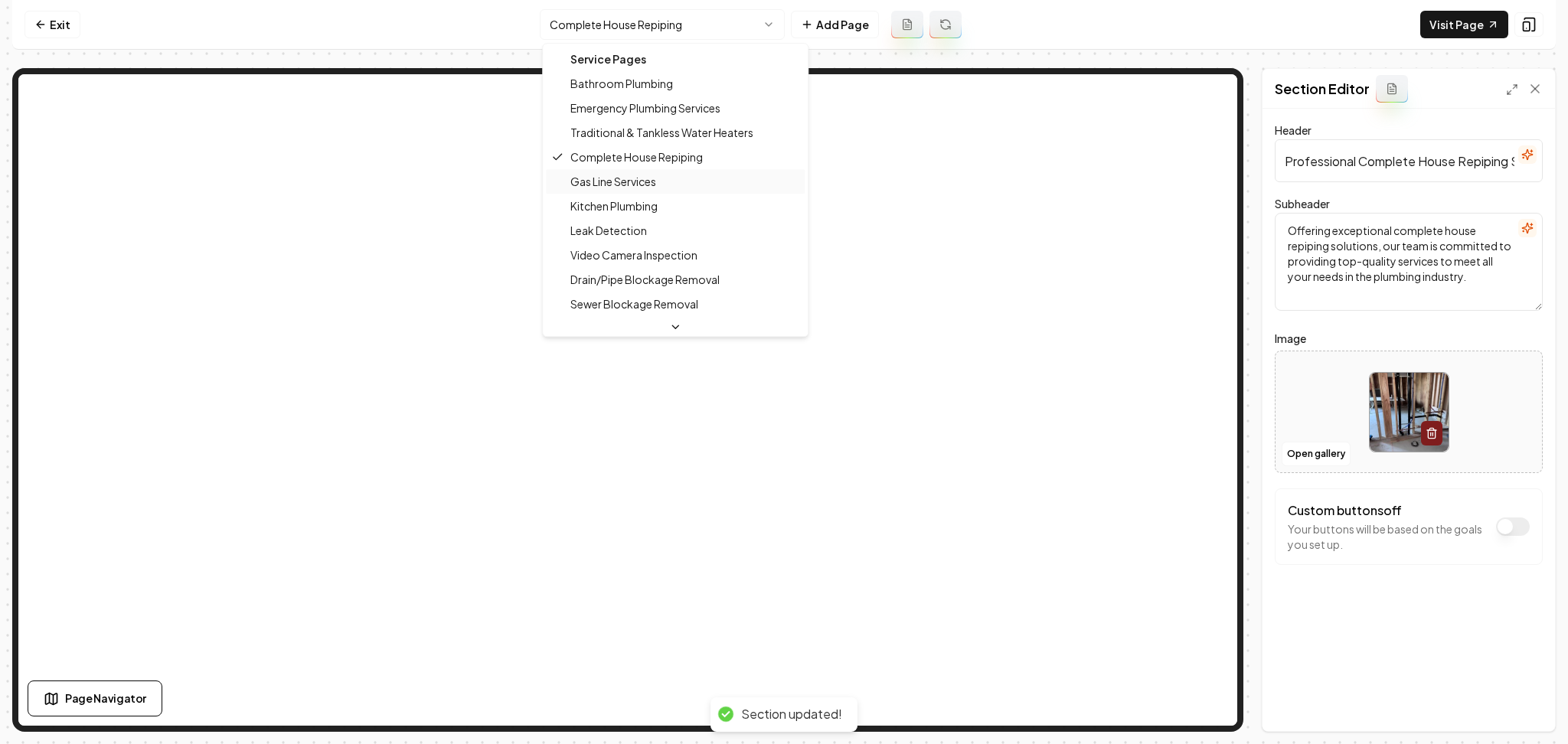
scroll to position [102, 0]
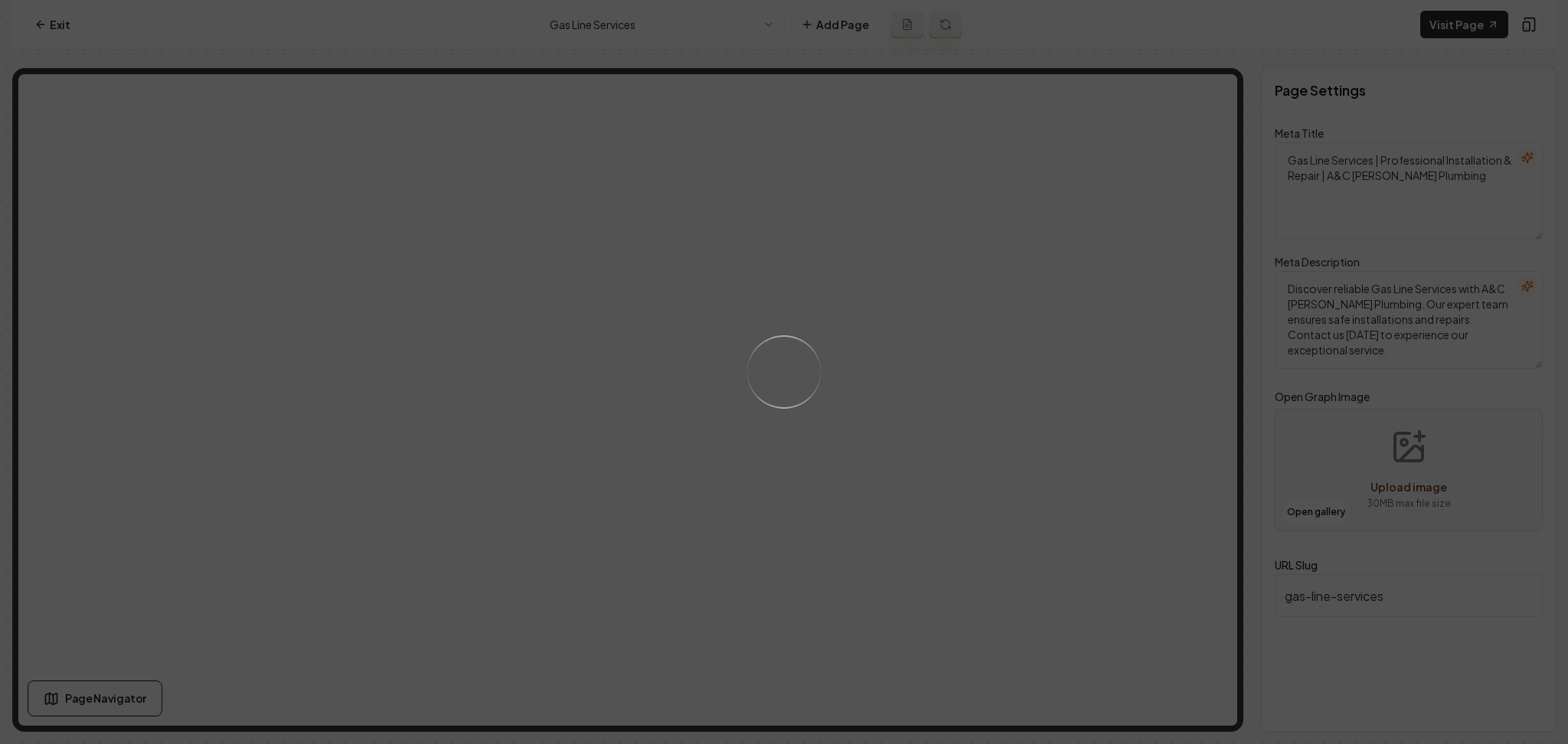
click at [865, 467] on div "Loading..." at bounding box center [784, 372] width 1568 height 744
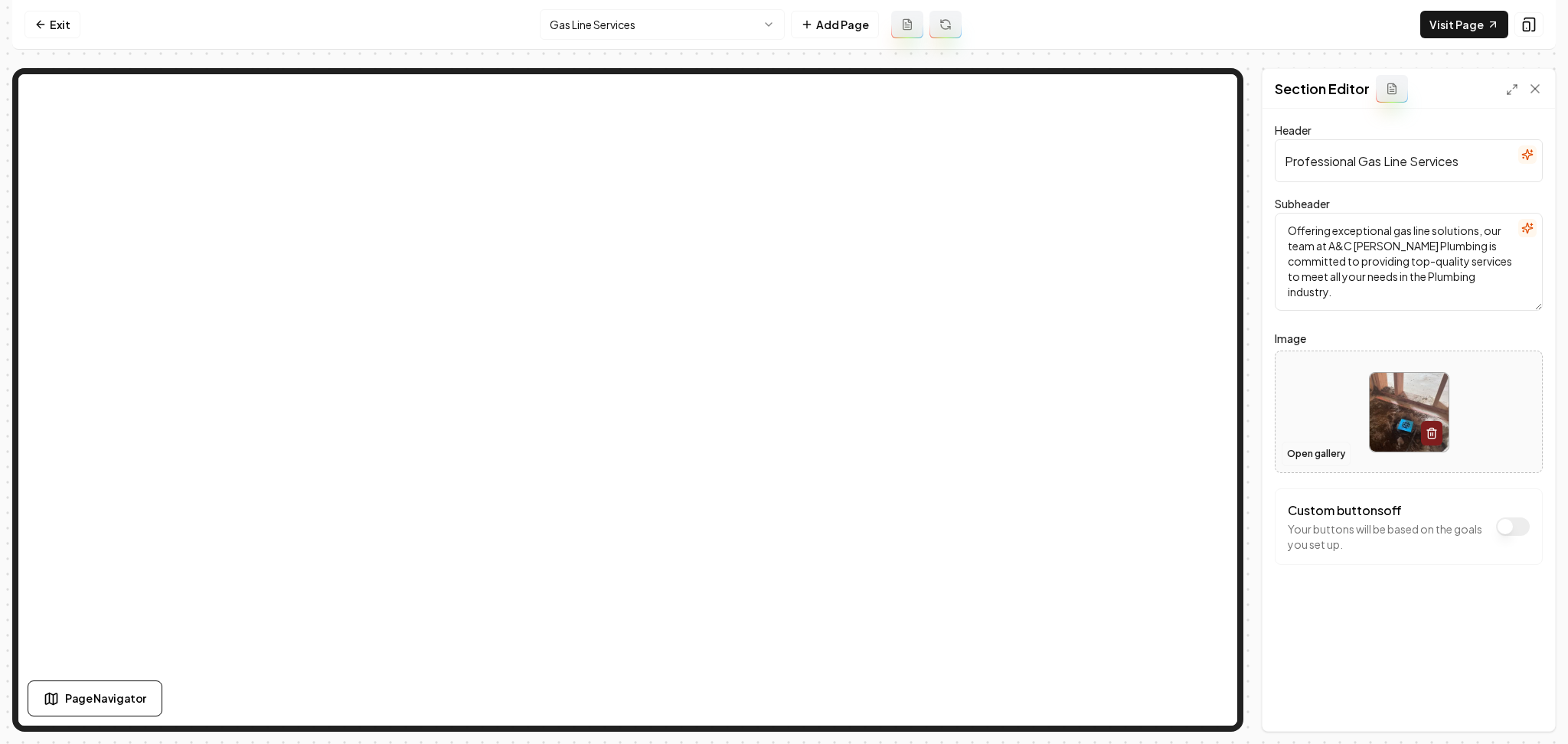
click at [1295, 448] on button "Open gallery" at bounding box center [1316, 454] width 69 height 25
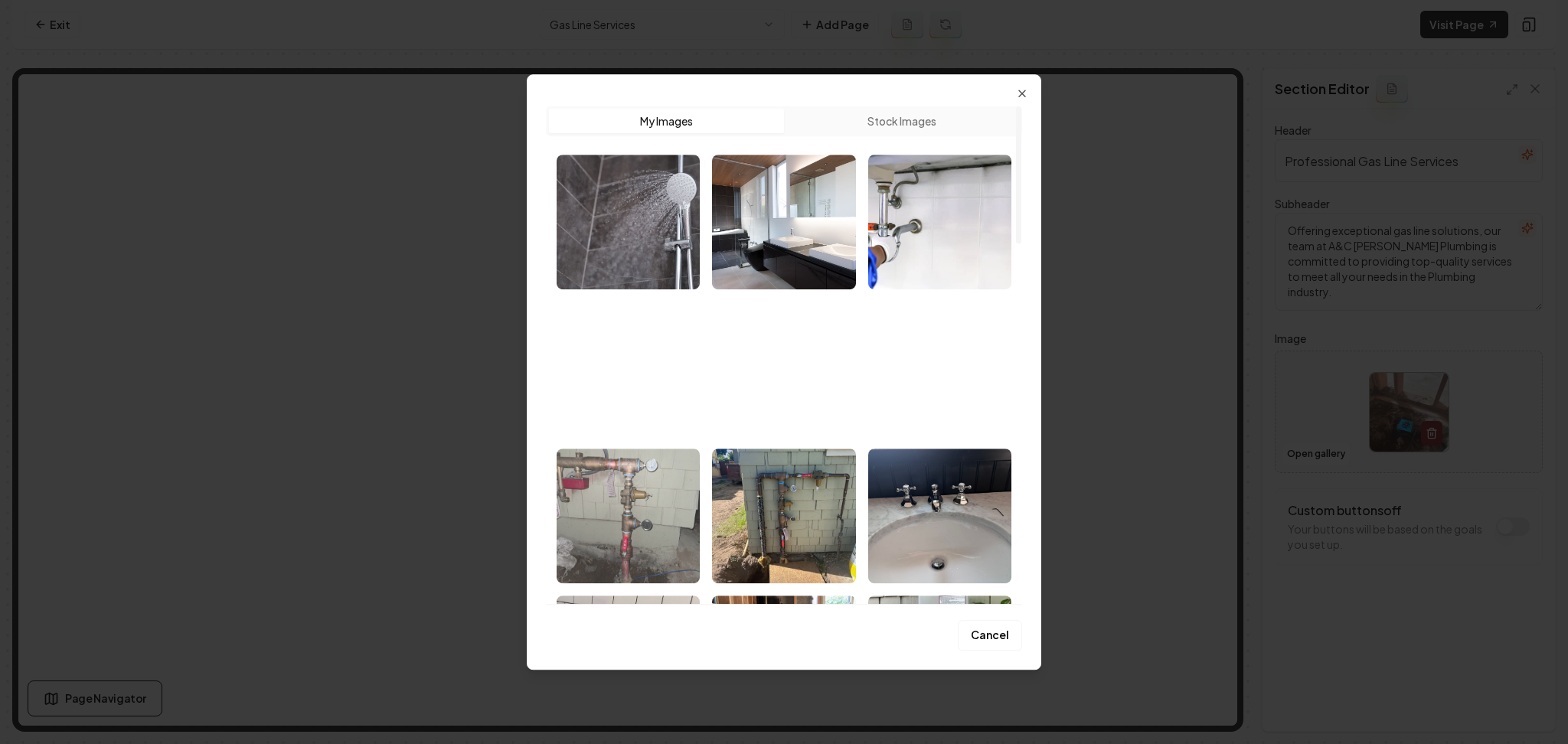
click at [676, 511] on img "Select image image_68af5aba5c7cd75eb85eb0a7.jpeg" at bounding box center [628, 516] width 143 height 135
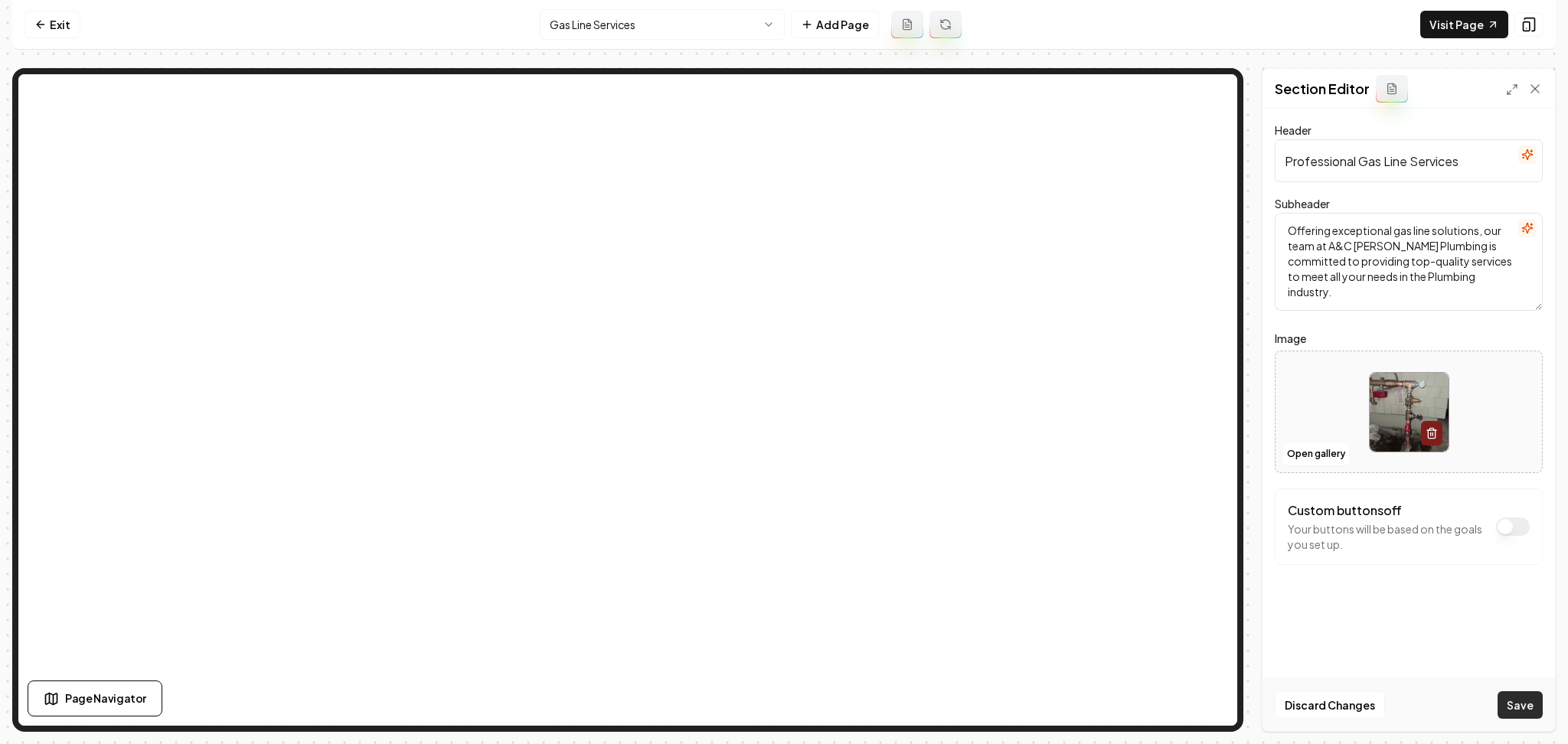
click at [1521, 708] on button "Save" at bounding box center [1521, 705] width 45 height 28
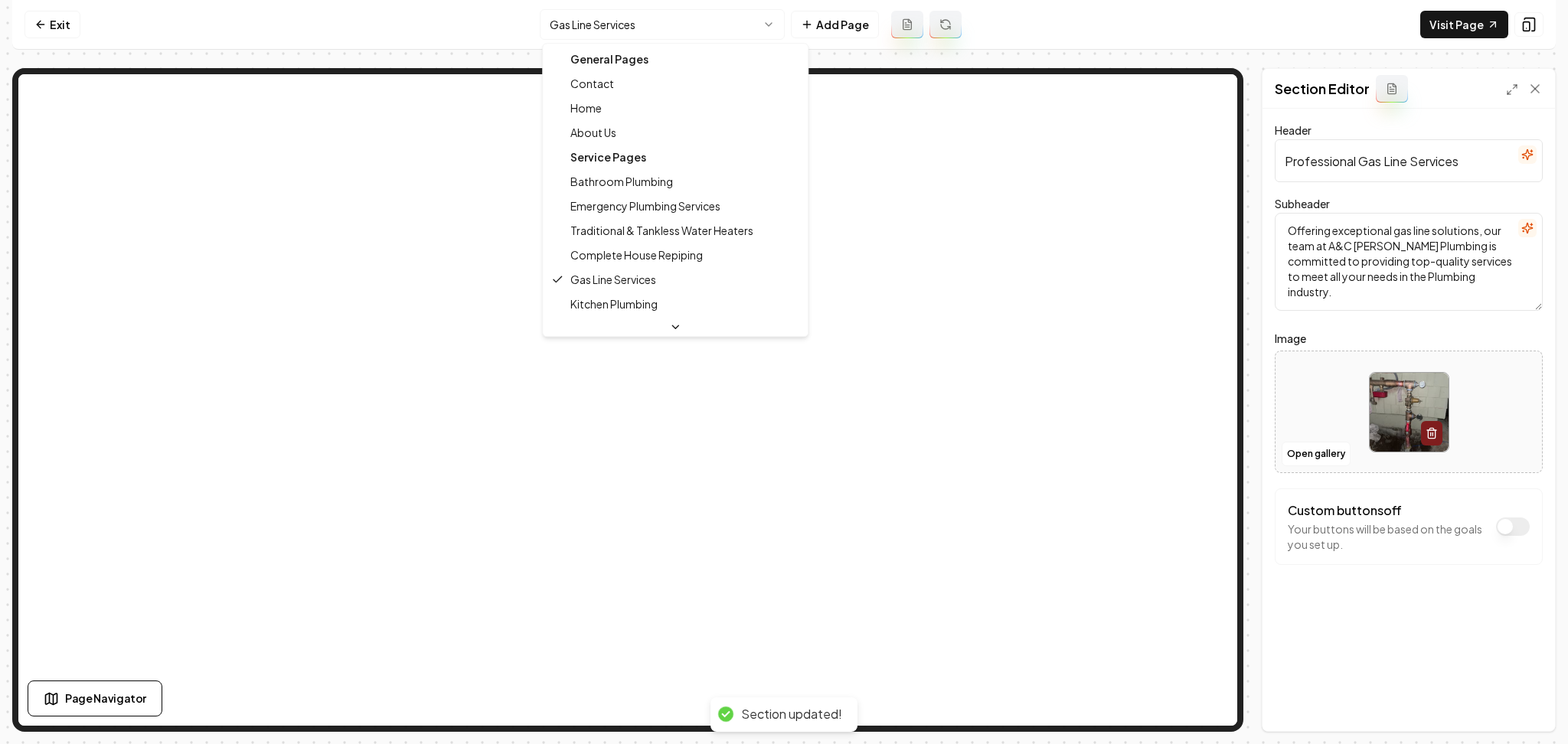
click at [721, 19] on html "Computer Required This feature is only available on a computer. Please switch t…" at bounding box center [784, 372] width 1568 height 744
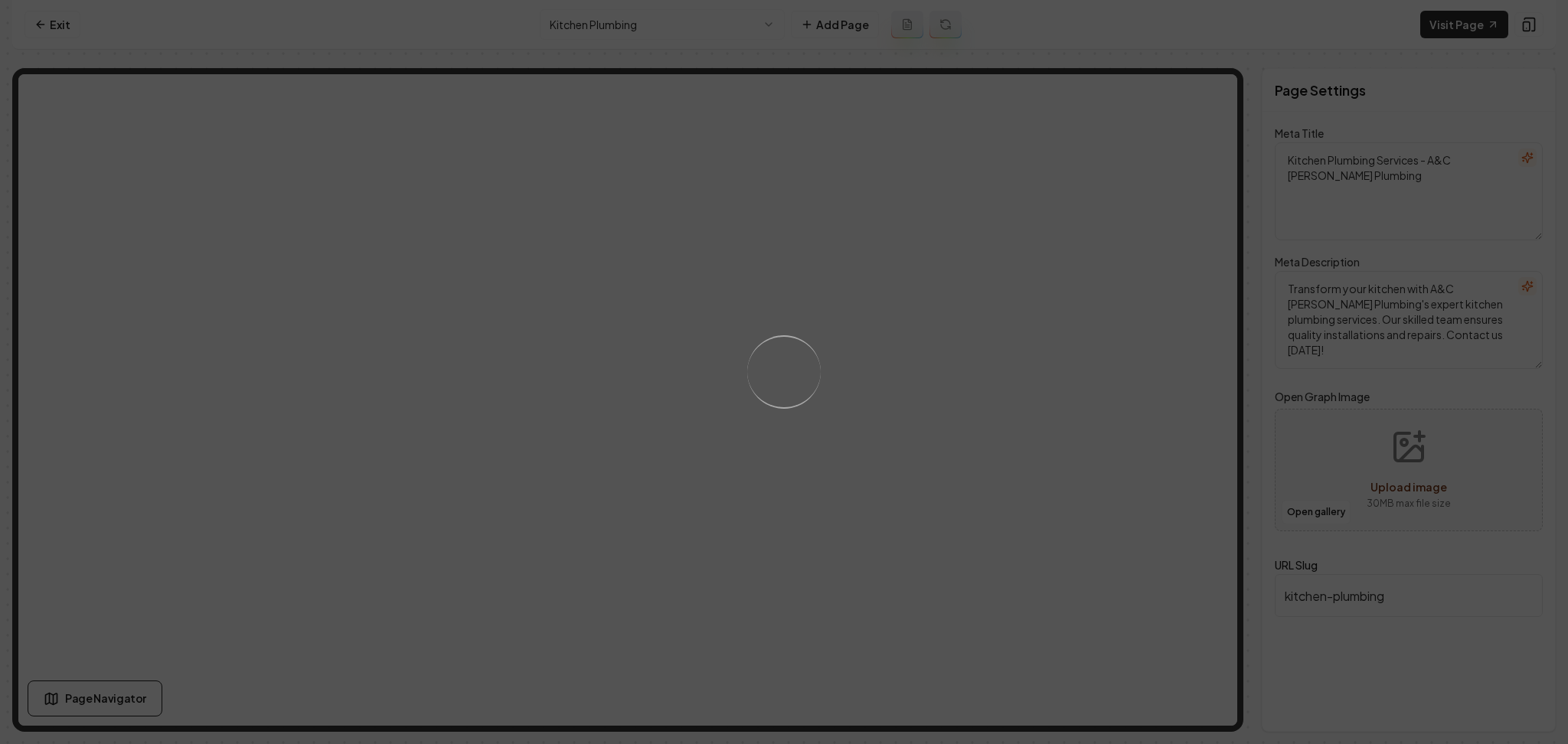
click at [807, 369] on div "Loading..." at bounding box center [783, 371] width 100 height 100
click at [999, 378] on div "Loading..." at bounding box center [784, 372] width 1568 height 744
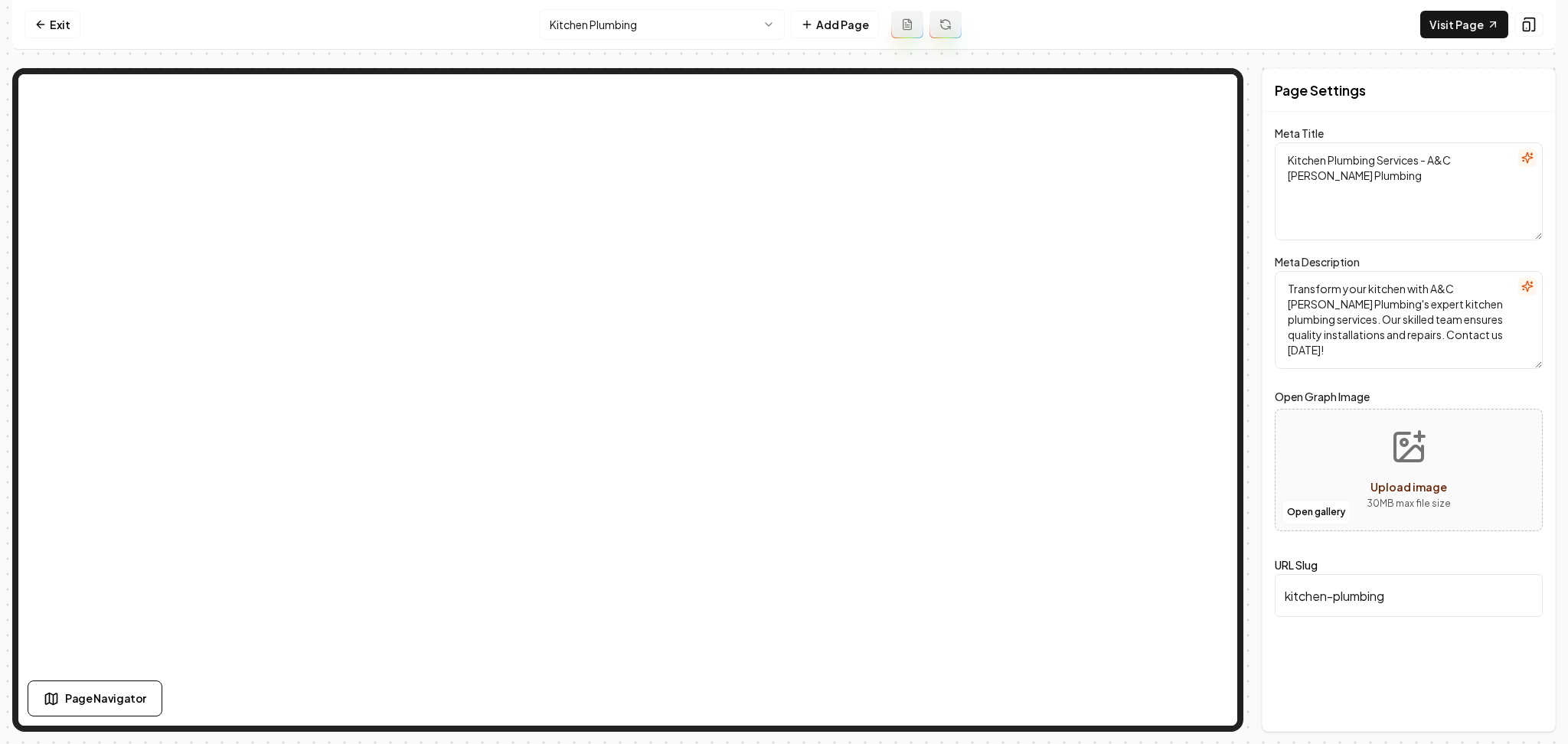
click at [616, 20] on html "Computer Required This feature is only available on a computer. Please switch t…" at bounding box center [784, 372] width 1568 height 744
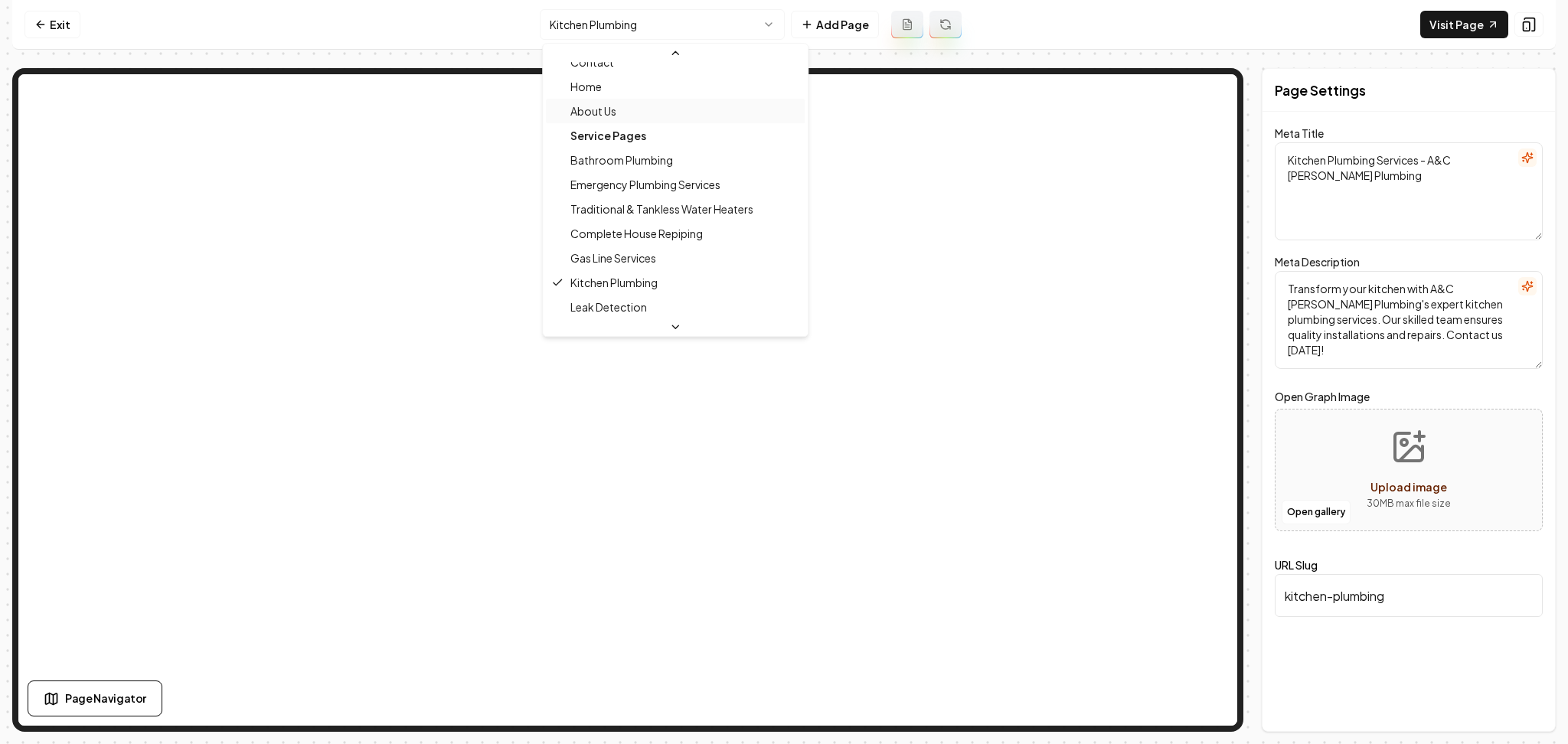
scroll to position [102, 0]
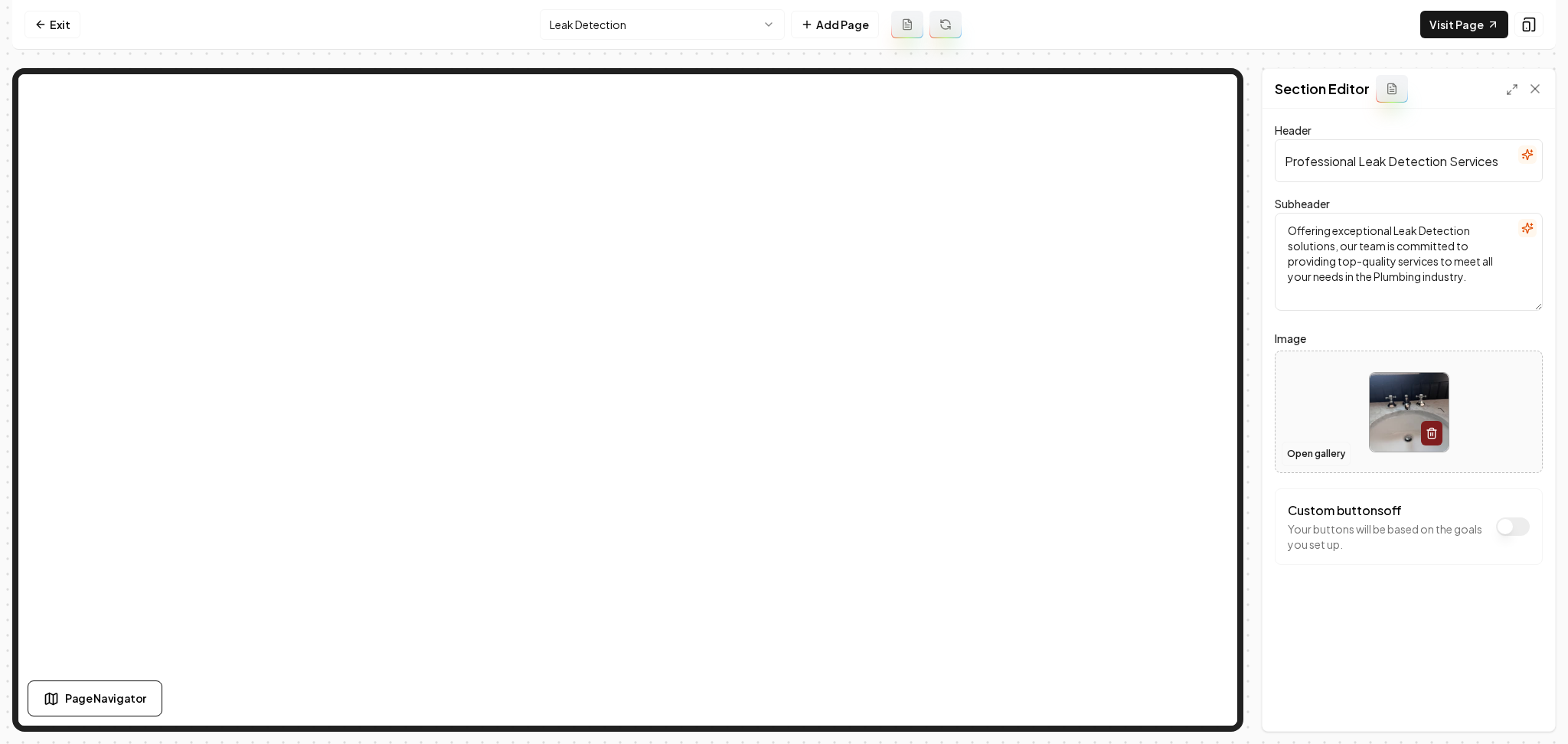
click at [1307, 448] on button "Open gallery" at bounding box center [1316, 454] width 69 height 25
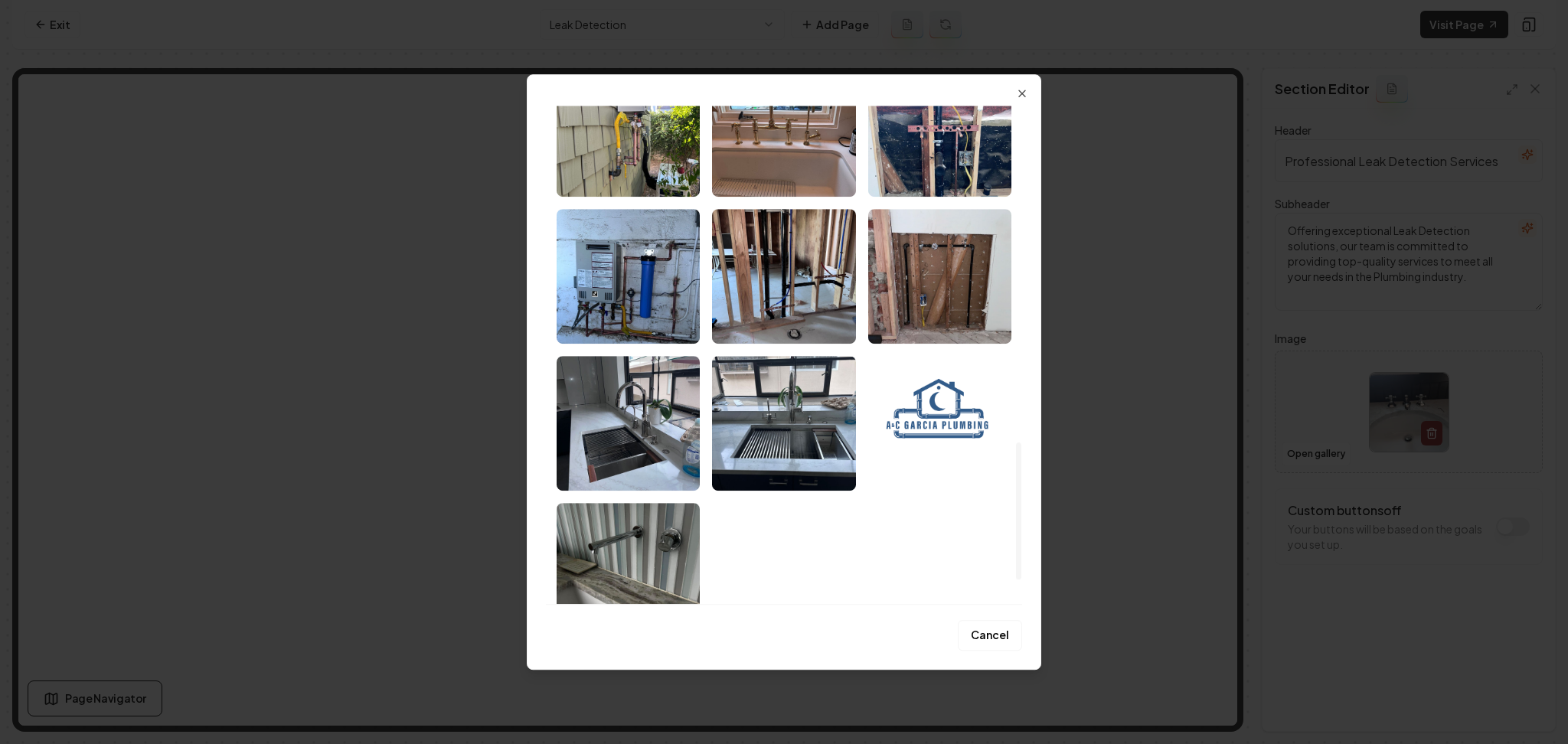
scroll to position [1206, 0]
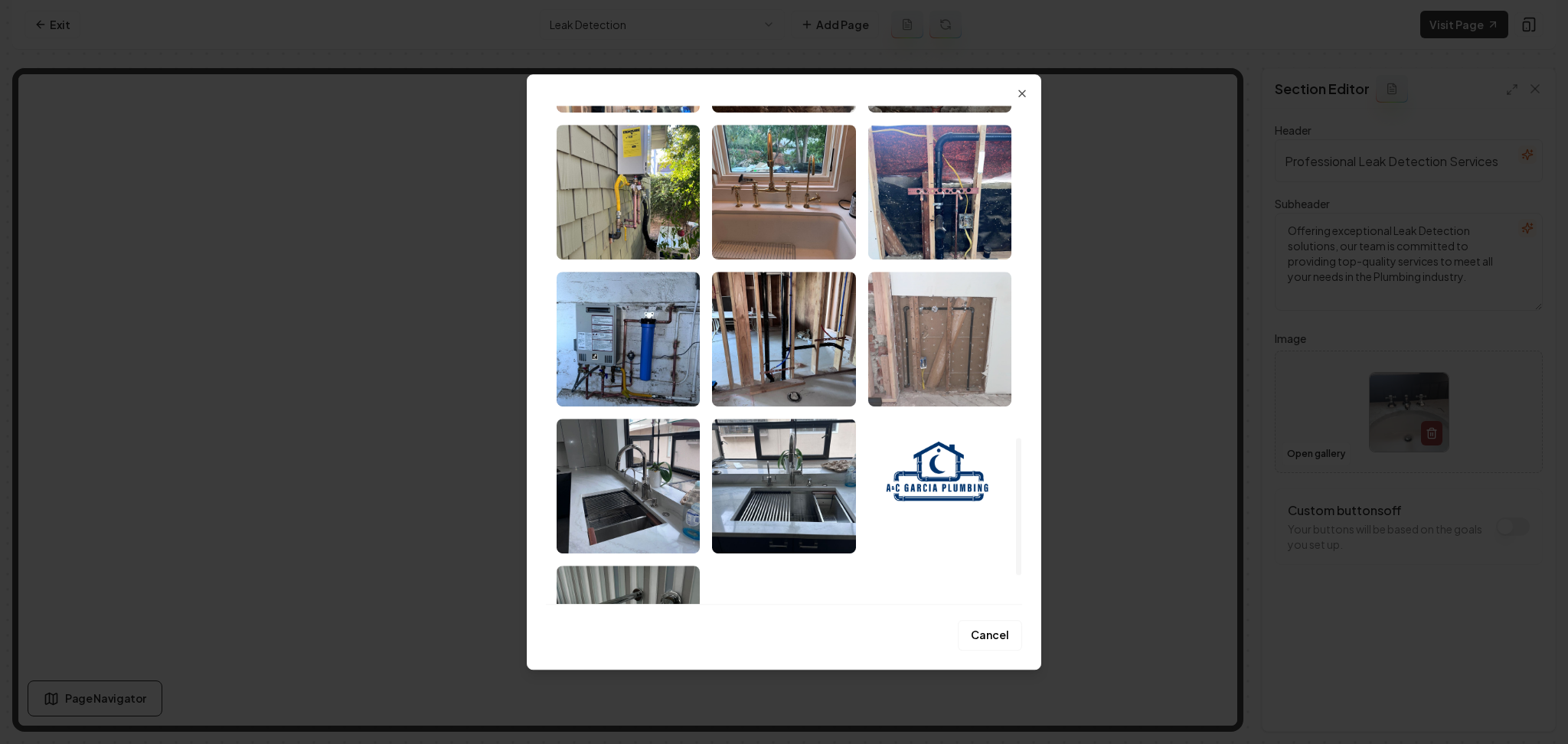
click at [938, 350] on img "Select image image_68af5aba5c7cd75eb85eae50.jpeg" at bounding box center [940, 339] width 143 height 135
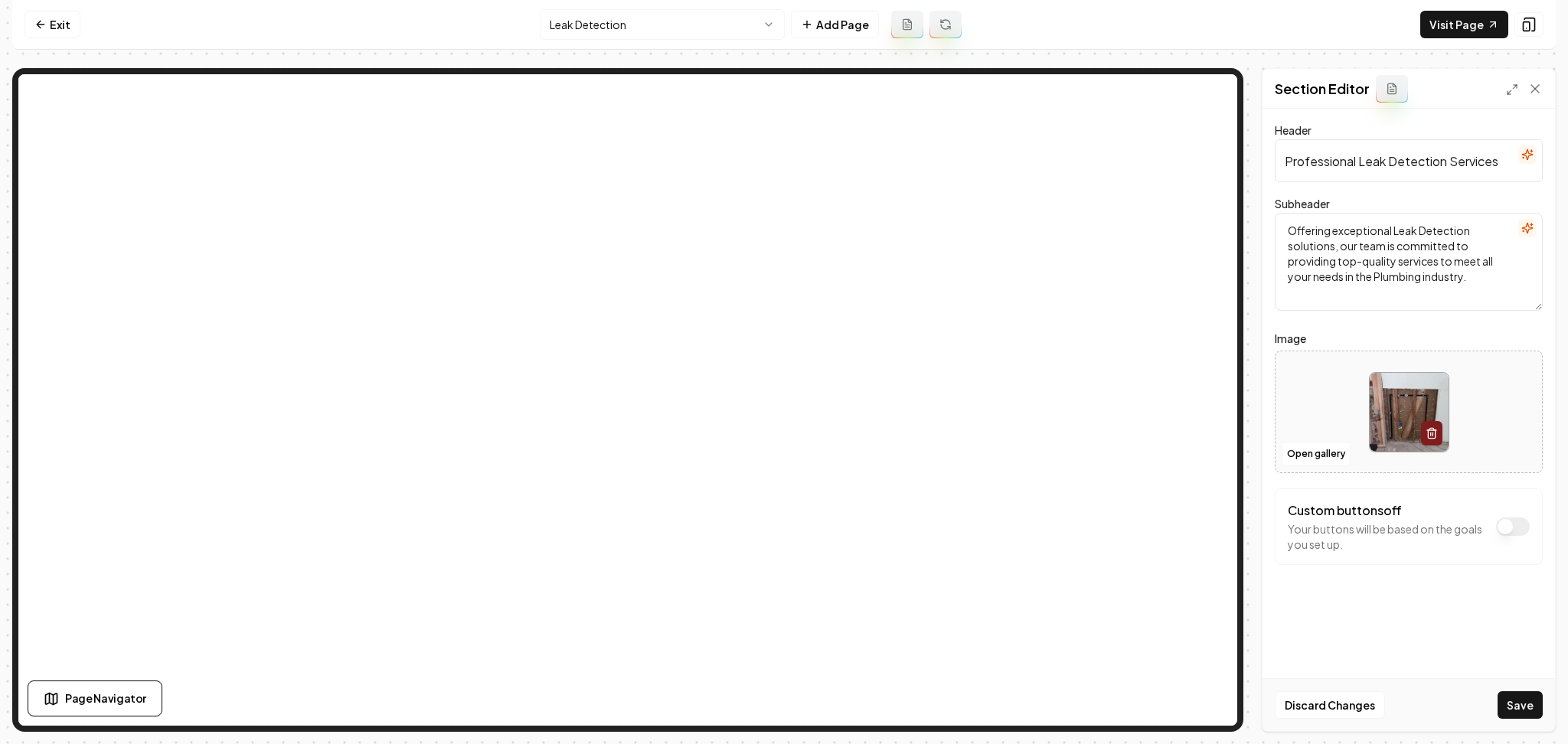
click at [1500, 697] on button "Save" at bounding box center [1521, 705] width 45 height 28
click at [574, 36] on html "Computer Required This feature is only available on a computer. Please switch t…" at bounding box center [784, 372] width 1568 height 744
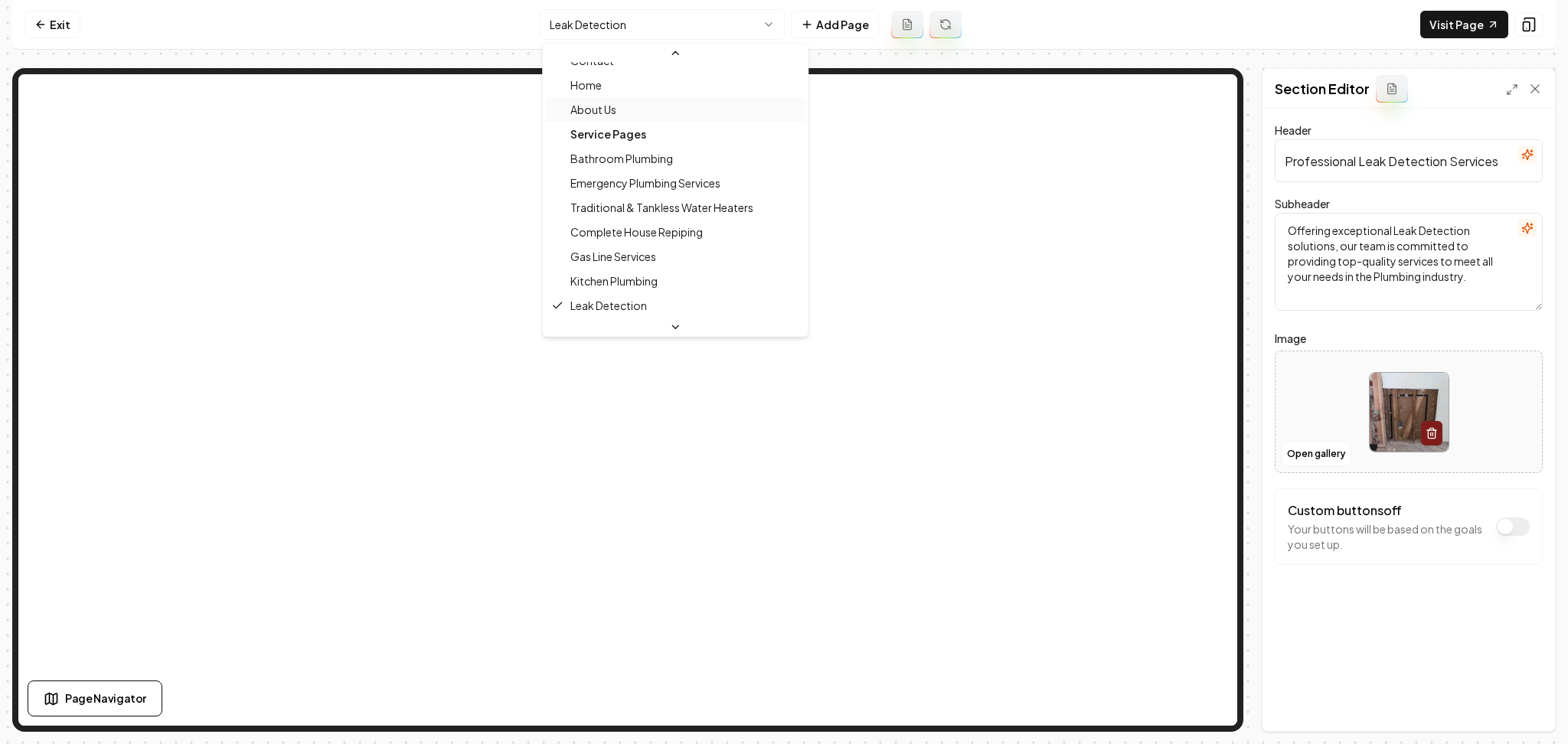
scroll to position [17, 0]
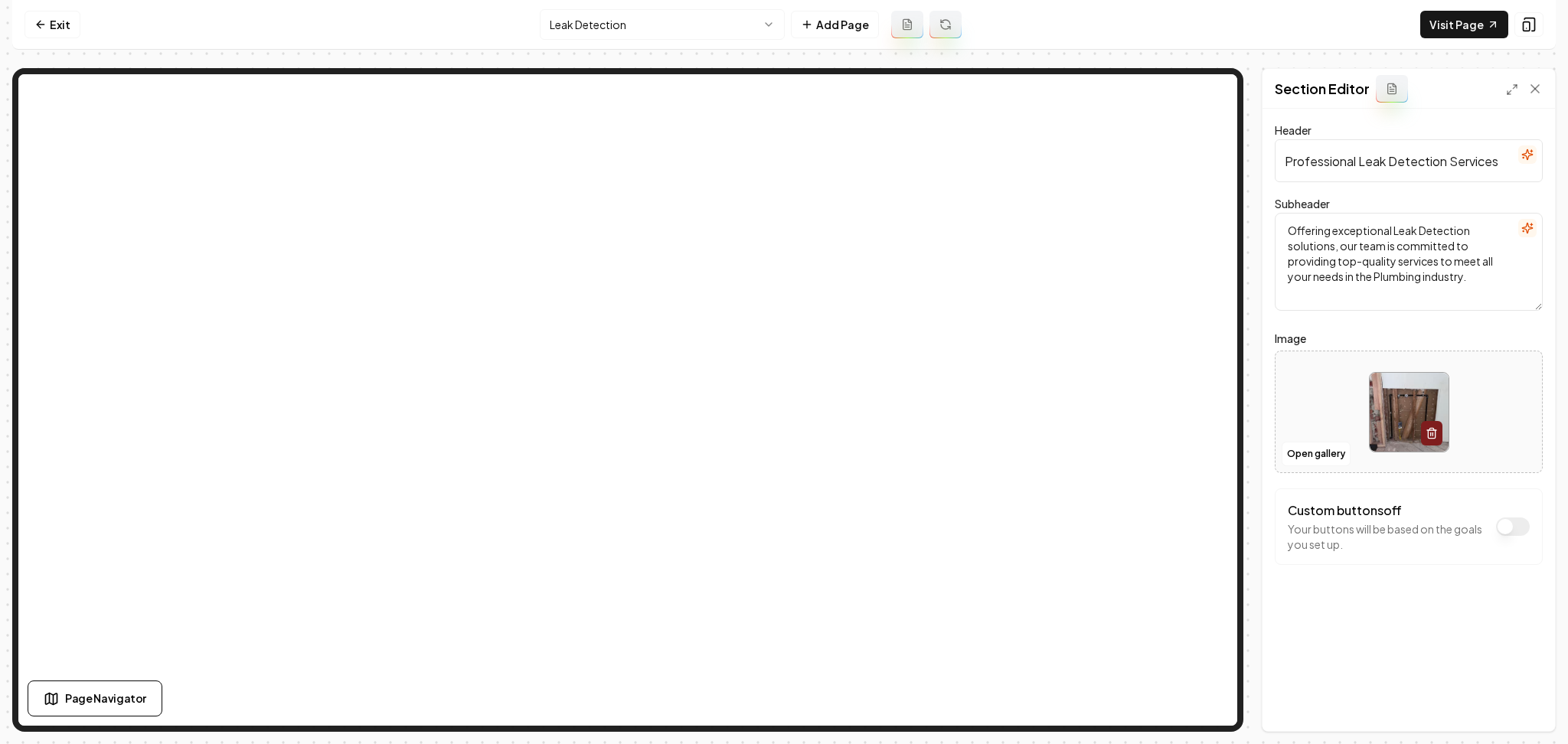
click at [1314, 398] on div at bounding box center [1408, 412] width 266 height 105
type input "**********"
click at [1526, 700] on button "Save" at bounding box center [1521, 705] width 45 height 28
click at [578, 14] on html "Computer Required This feature is only available on a computer. Please switch t…" at bounding box center [784, 372] width 1568 height 744
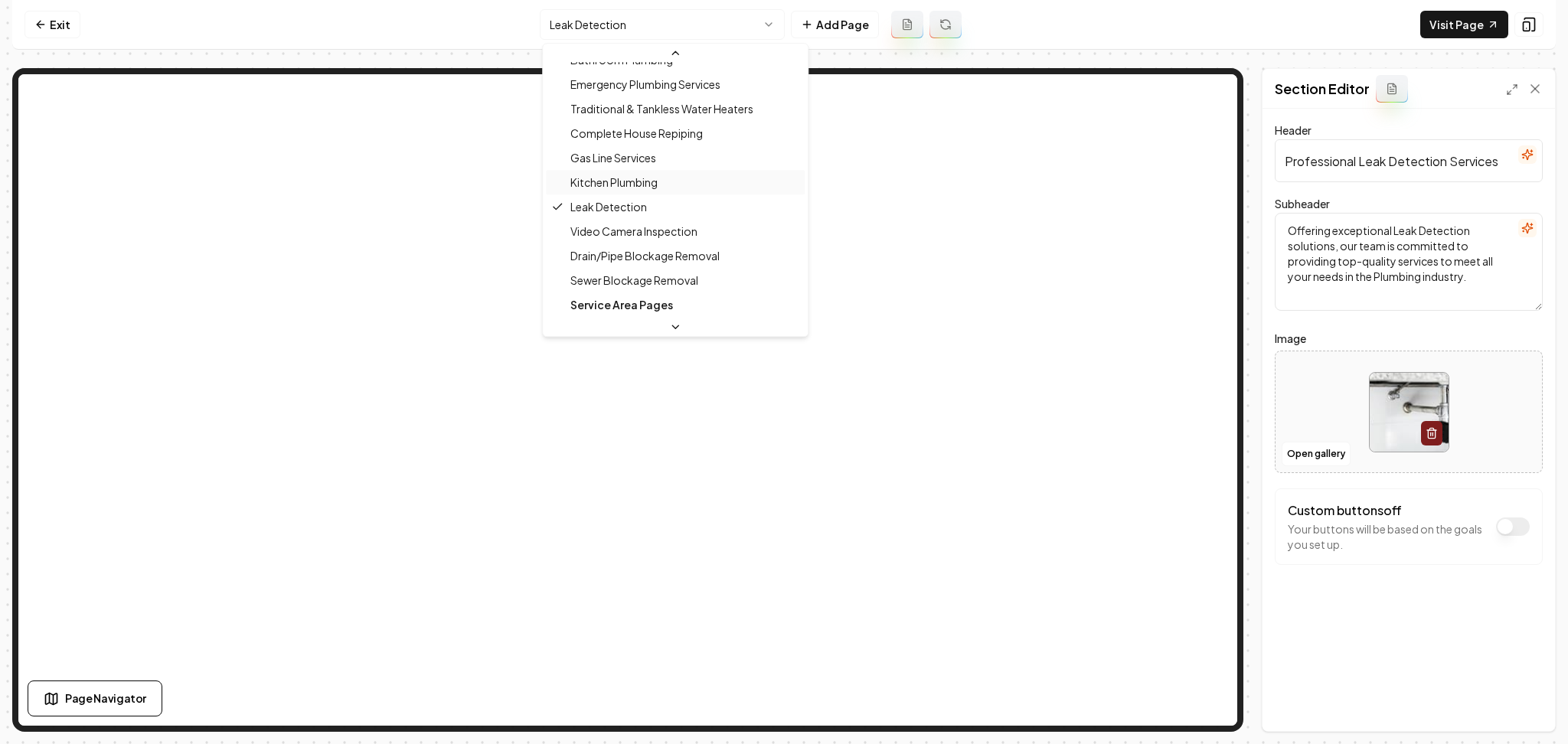
scroll to position [143, 0]
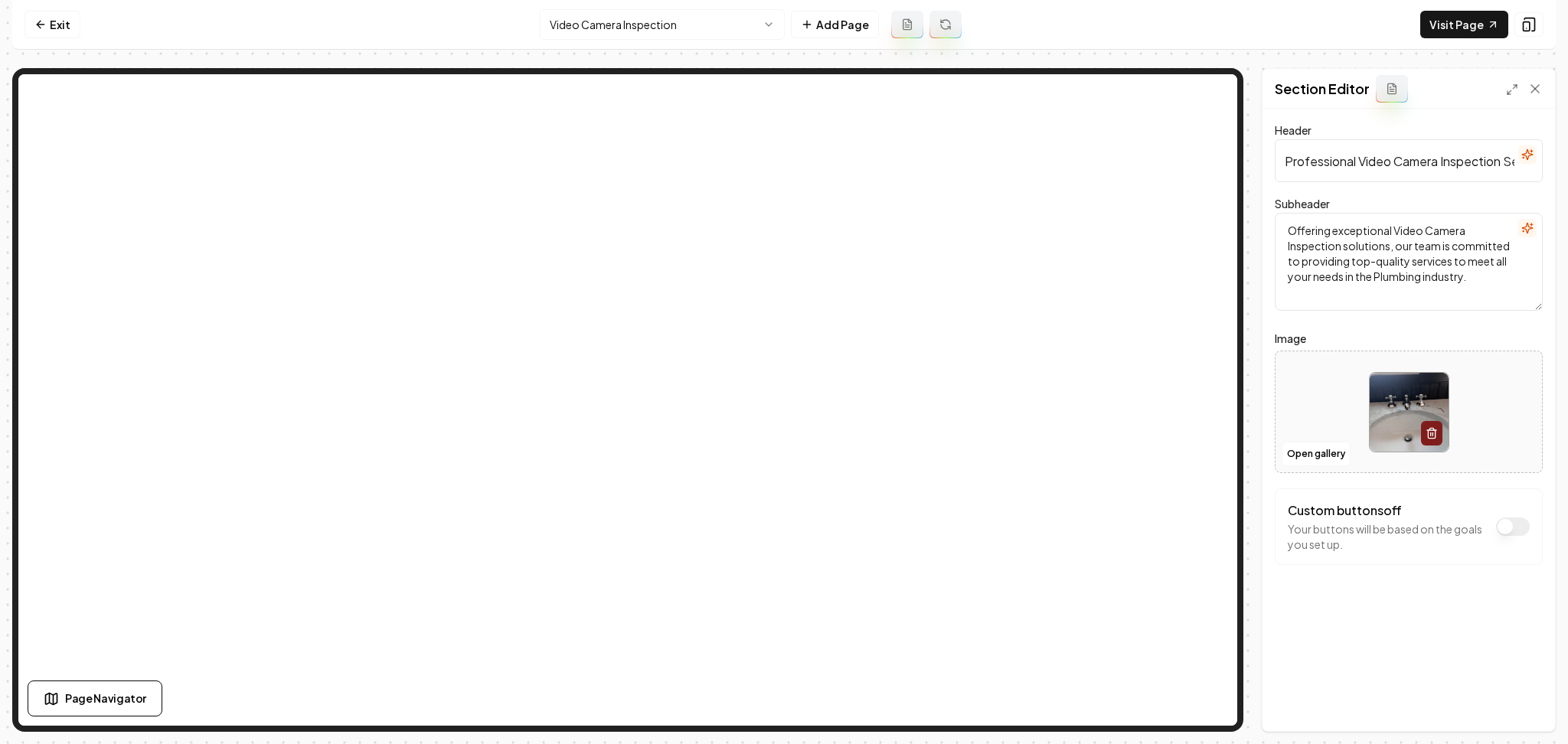
click at [1303, 404] on div at bounding box center [1408, 412] width 266 height 105
type input "**********"
click at [1508, 717] on button "Save" at bounding box center [1521, 705] width 45 height 28
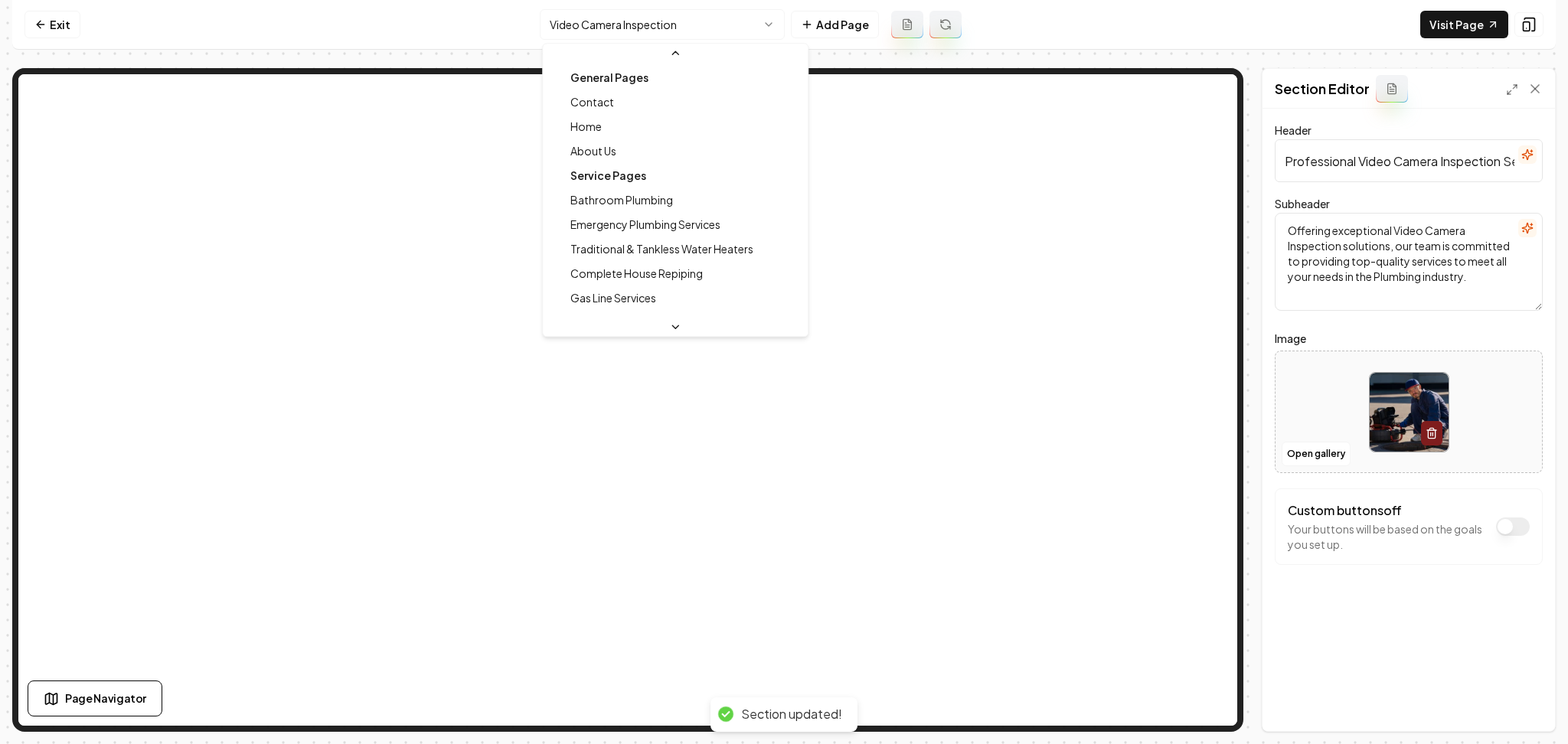
click at [581, 17] on html "Computer Required This feature is only available on a computer. Please switch t…" at bounding box center [784, 372] width 1568 height 744
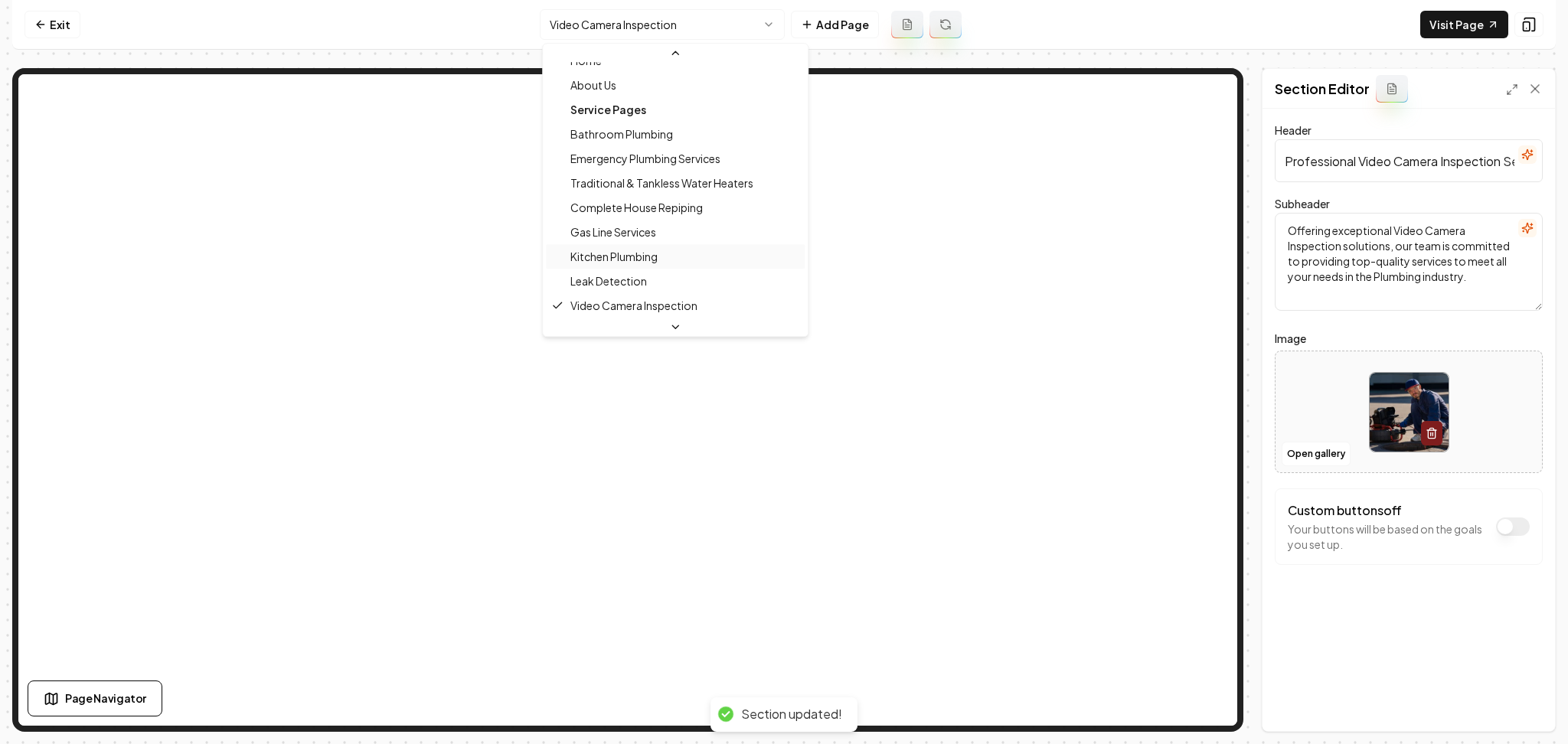
scroll to position [148, 0]
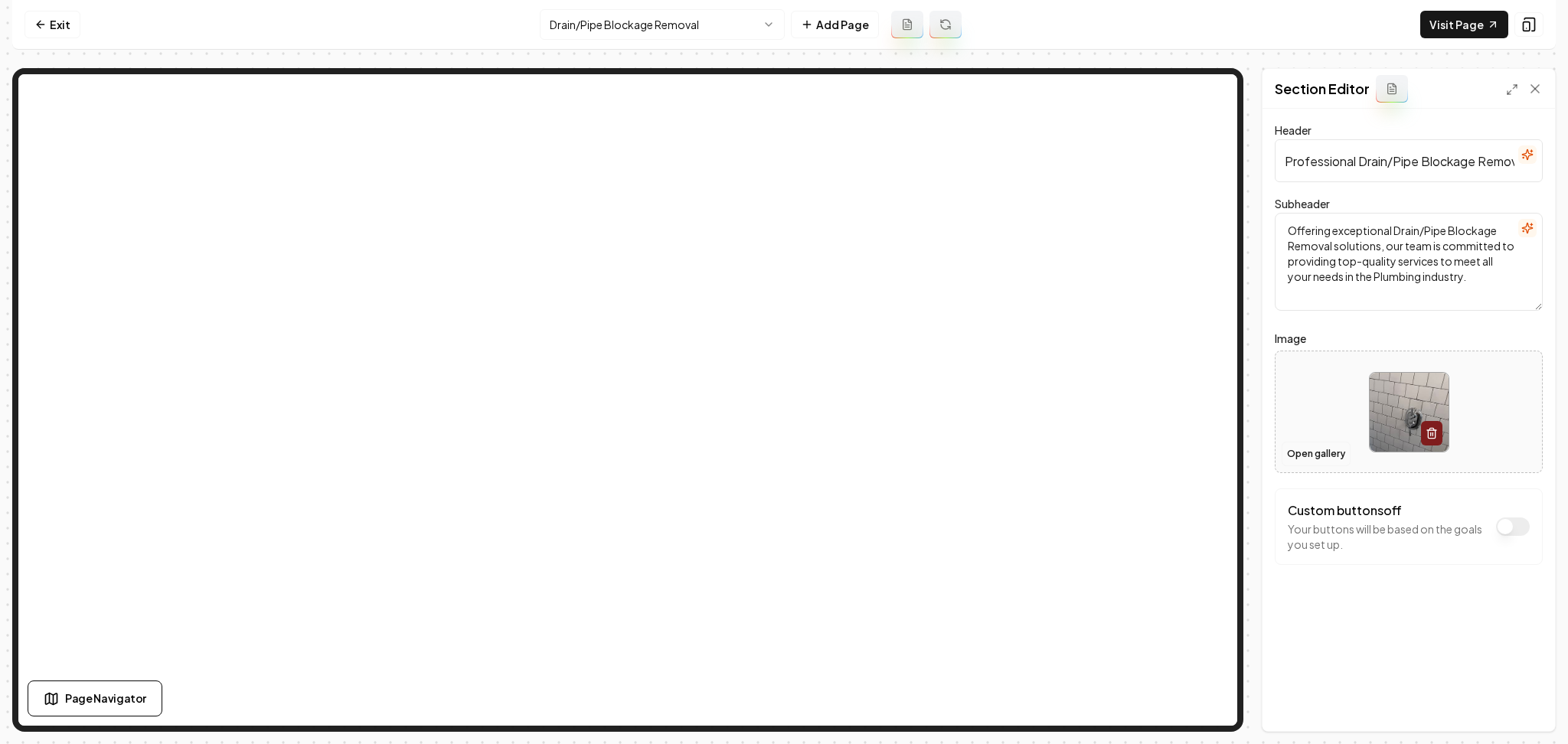
click at [1299, 455] on button "Open gallery" at bounding box center [1316, 454] width 69 height 25
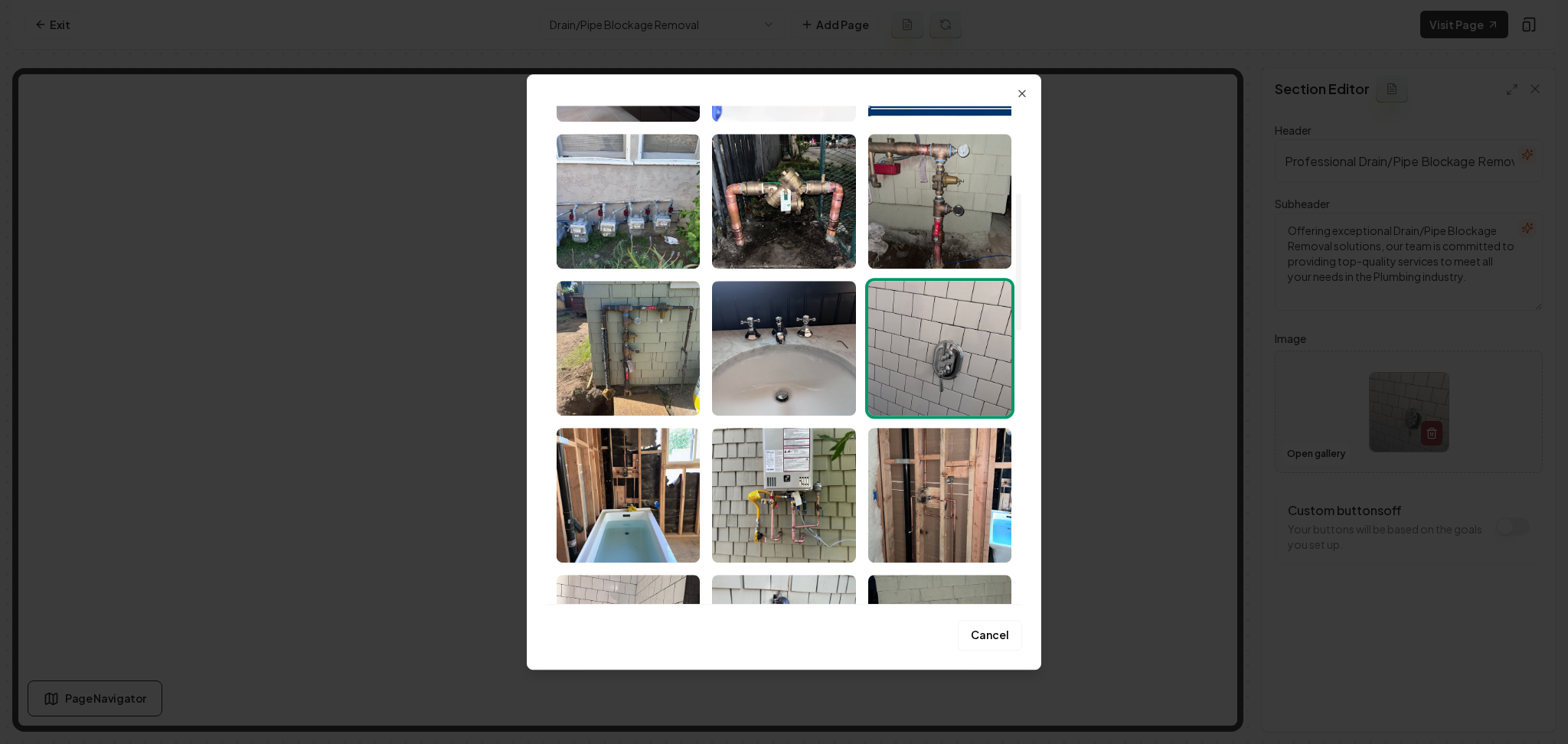
scroll to position [316, 0]
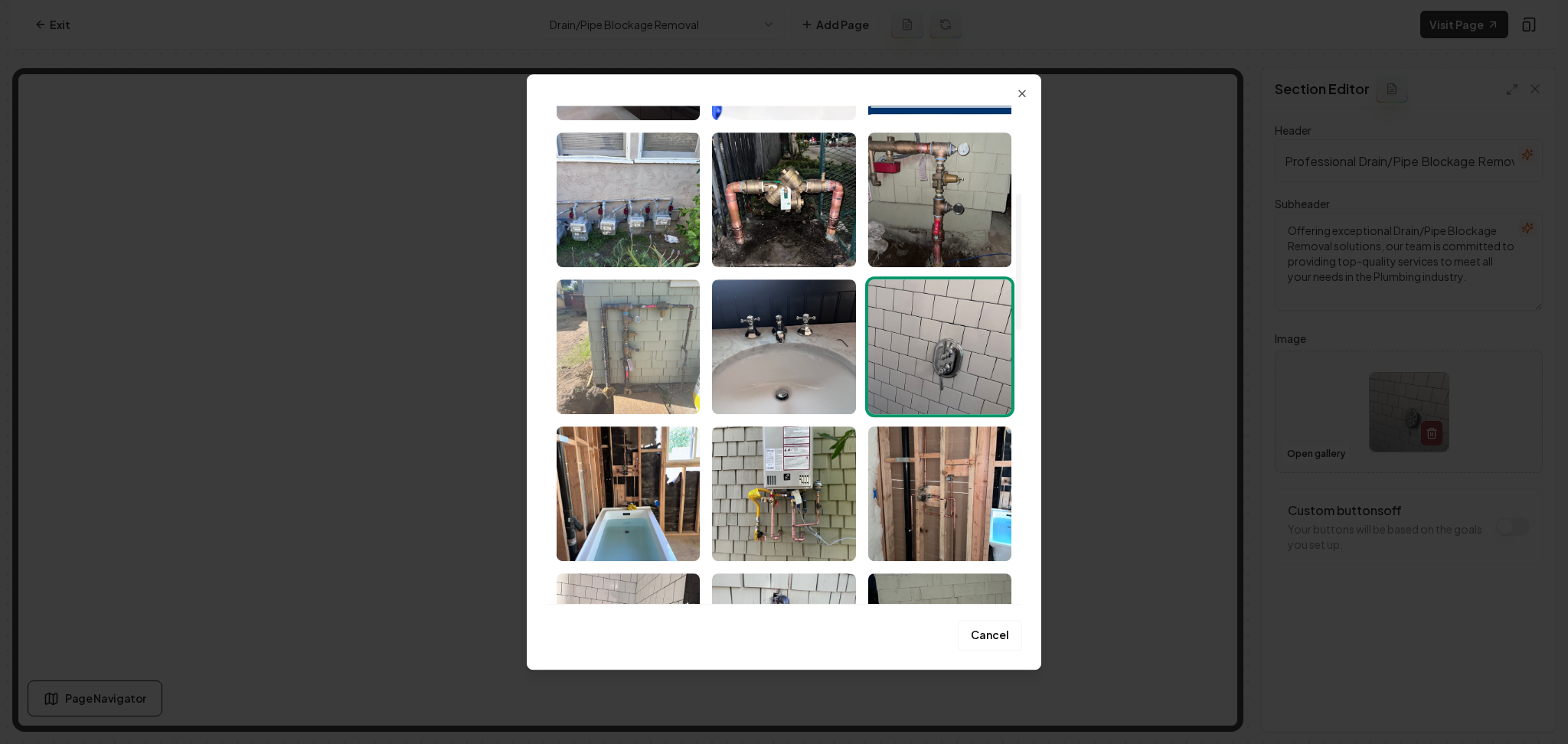
click at [591, 304] on img "Select image image_68af5abb5c7cd75eb85eb199.jpeg" at bounding box center [628, 347] width 143 height 135
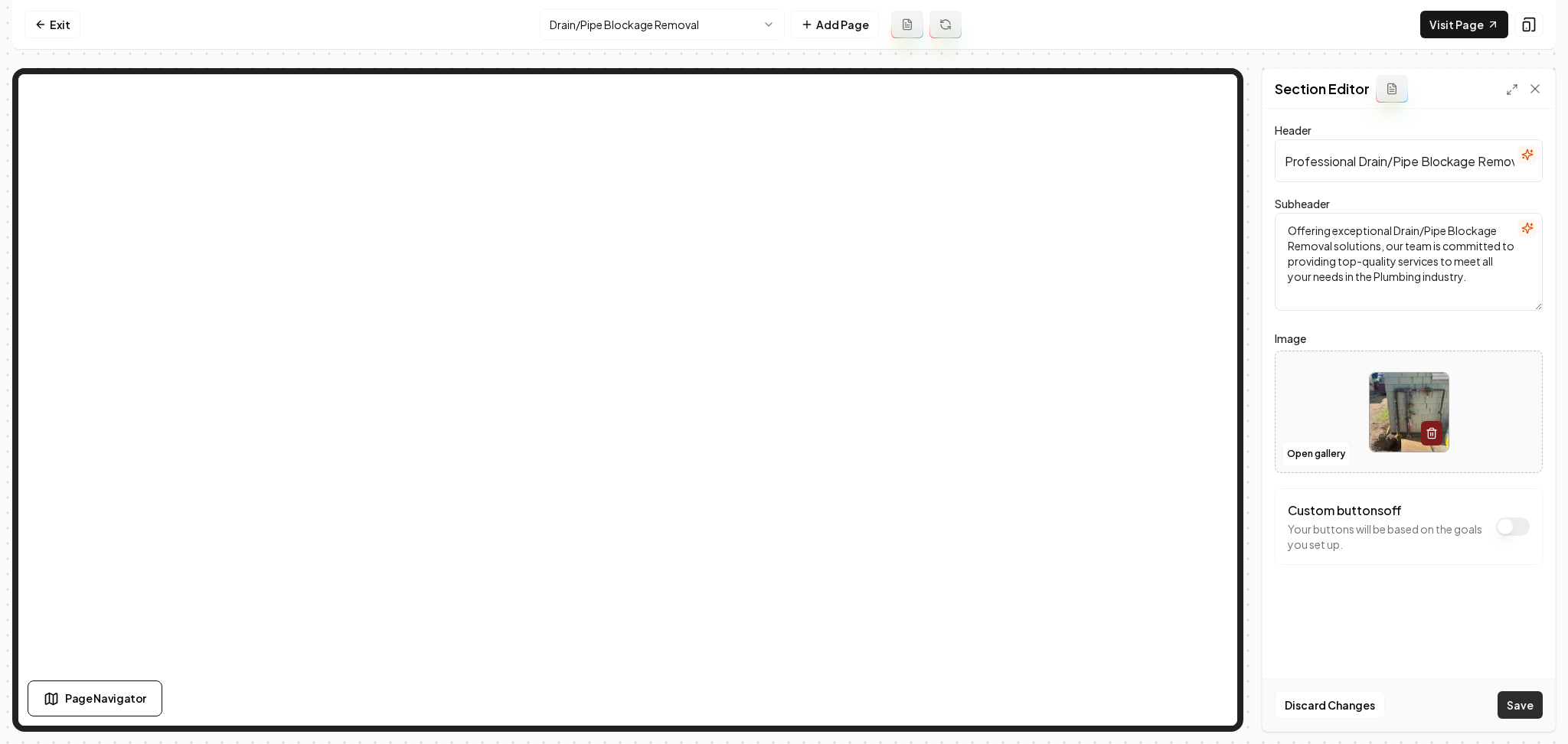
click at [1520, 704] on button "Save" at bounding box center [1521, 705] width 45 height 28
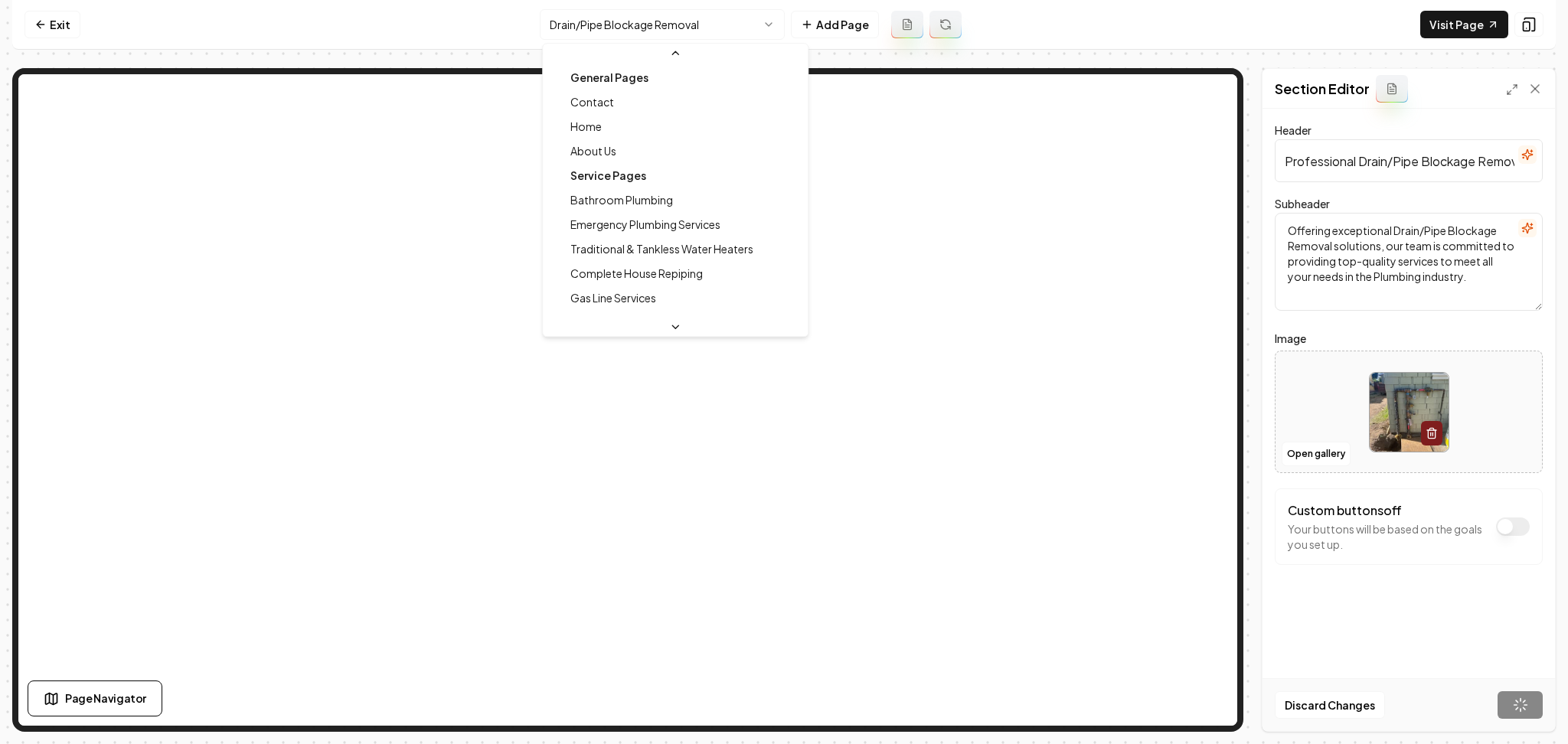
click at [703, 16] on html "Computer Required This feature is only available on a computer. Please switch t…" at bounding box center [784, 372] width 1568 height 744
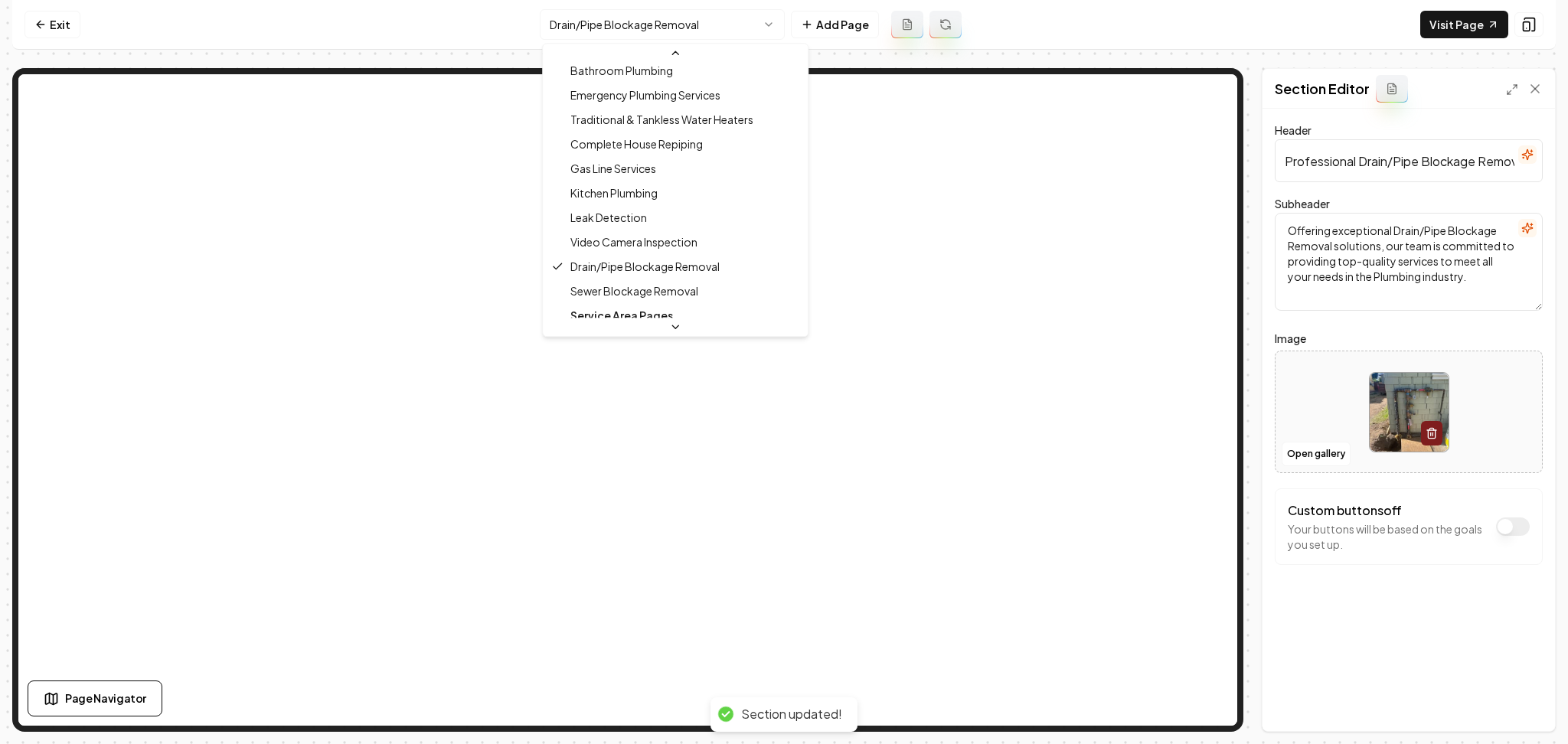
scroll to position [130, 0]
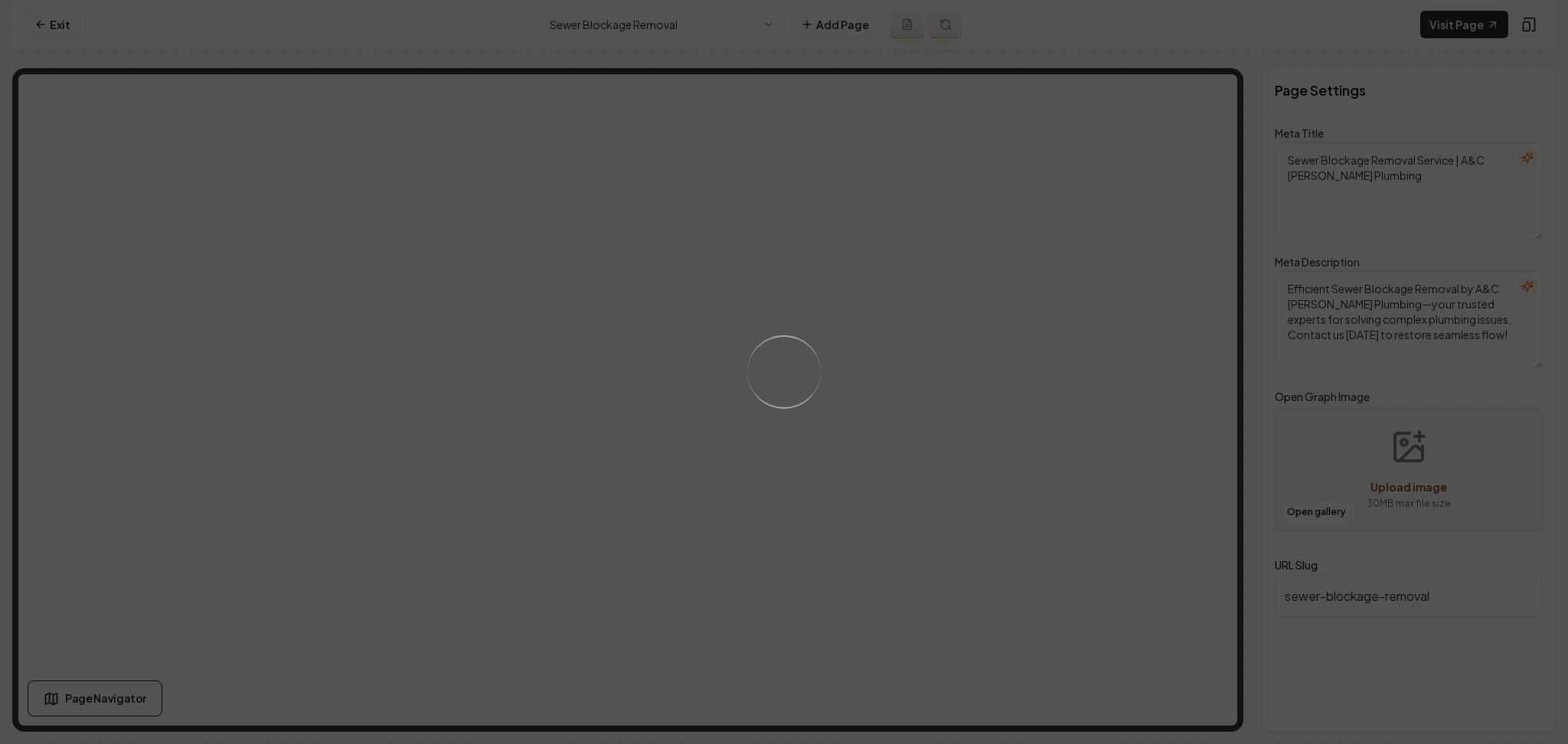
click at [972, 393] on div "Loading..." at bounding box center [784, 372] width 1568 height 744
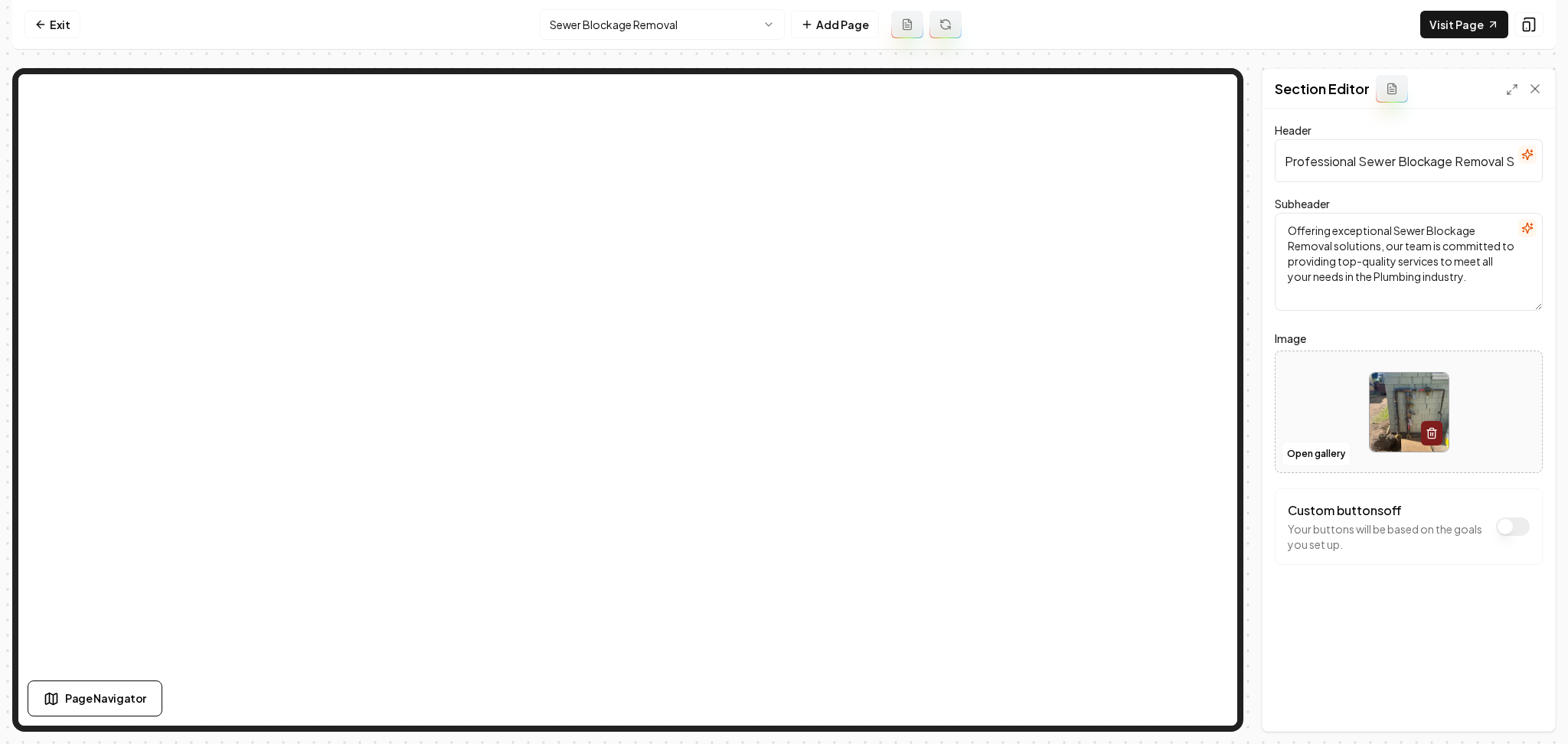
click at [1286, 418] on div at bounding box center [1408, 412] width 266 height 105
click at [1339, 418] on div at bounding box center [1408, 412] width 266 height 105
type input "**********"
click at [1528, 708] on button "Save" at bounding box center [1521, 705] width 45 height 28
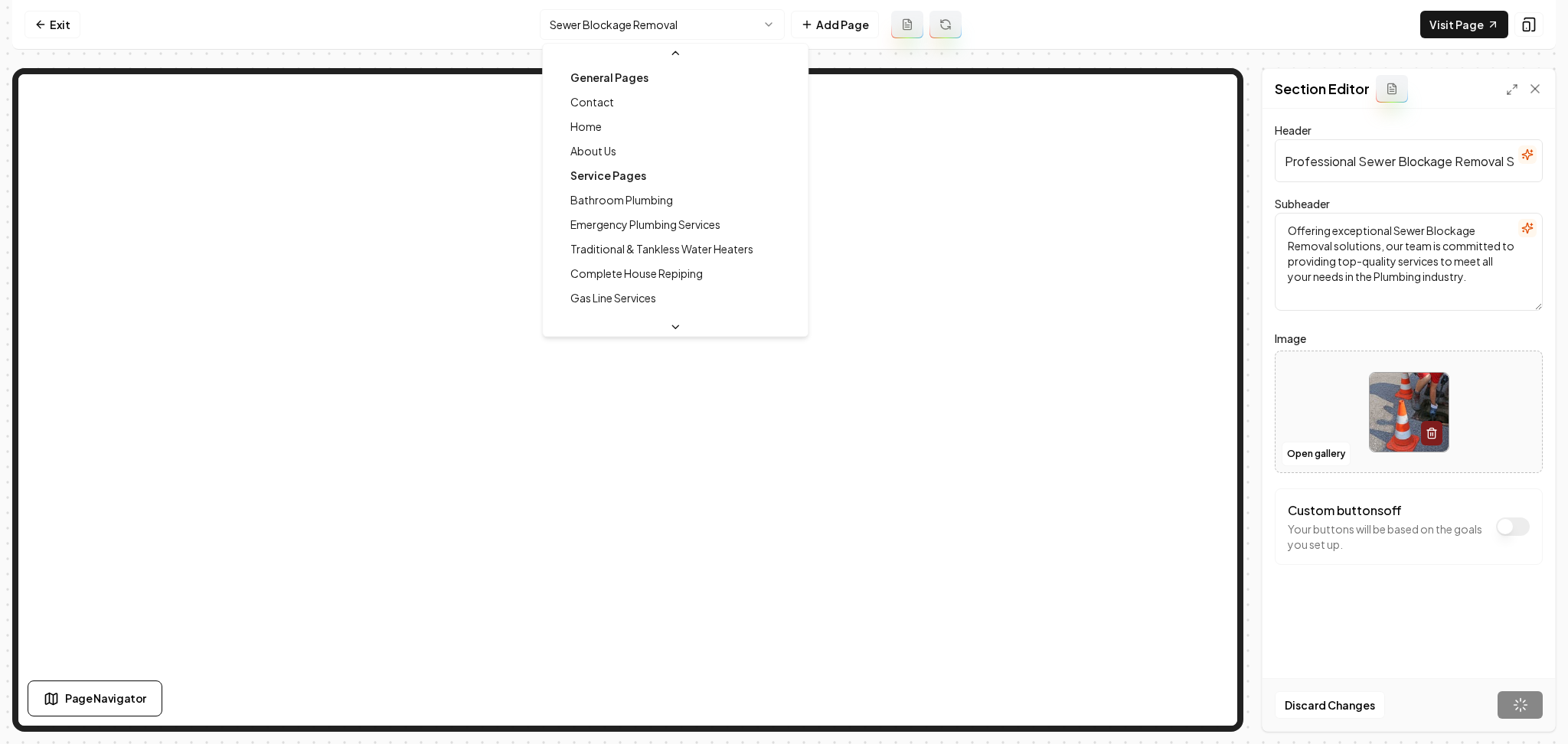
click at [660, 35] on html "Computer Required This feature is only available on a computer. Please switch t…" at bounding box center [784, 372] width 1568 height 744
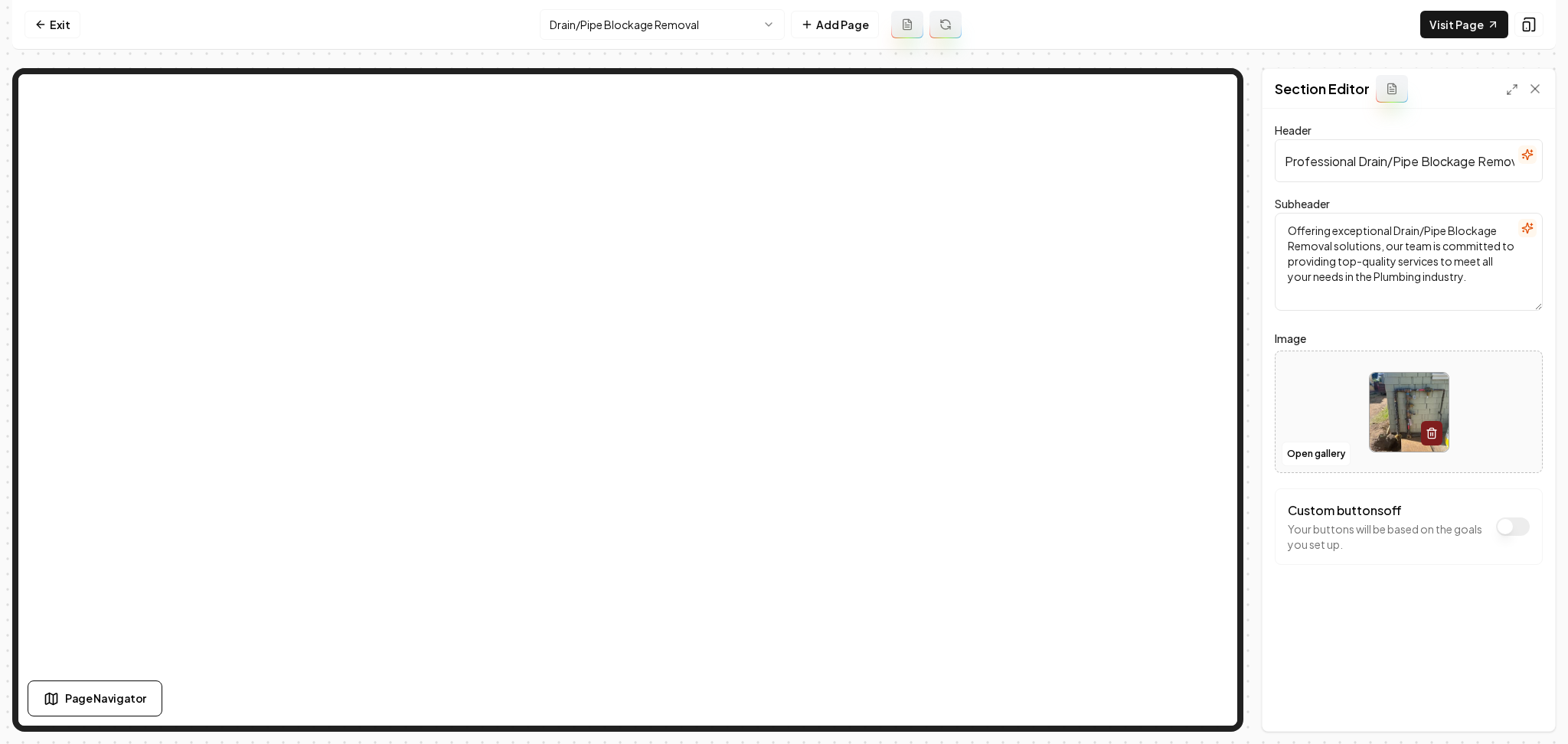
click at [1335, 404] on div at bounding box center [1408, 412] width 266 height 105
type input "**********"
click at [1505, 701] on button "Save" at bounding box center [1521, 705] width 45 height 28
click at [742, 30] on html "Computer Required This feature is only available on a computer. Please switch t…" at bounding box center [784, 372] width 1568 height 744
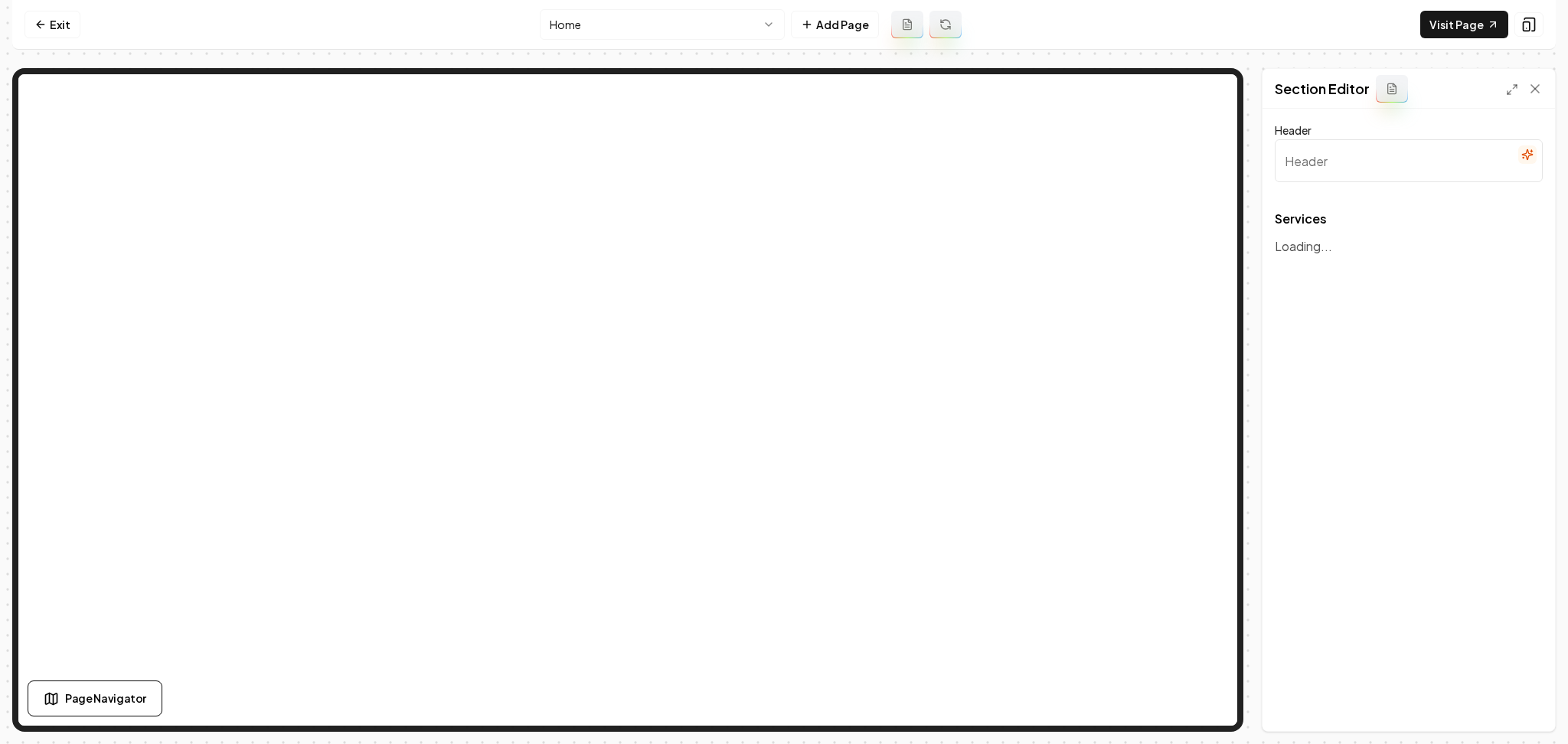
type input "Our Plumbing Expertise"
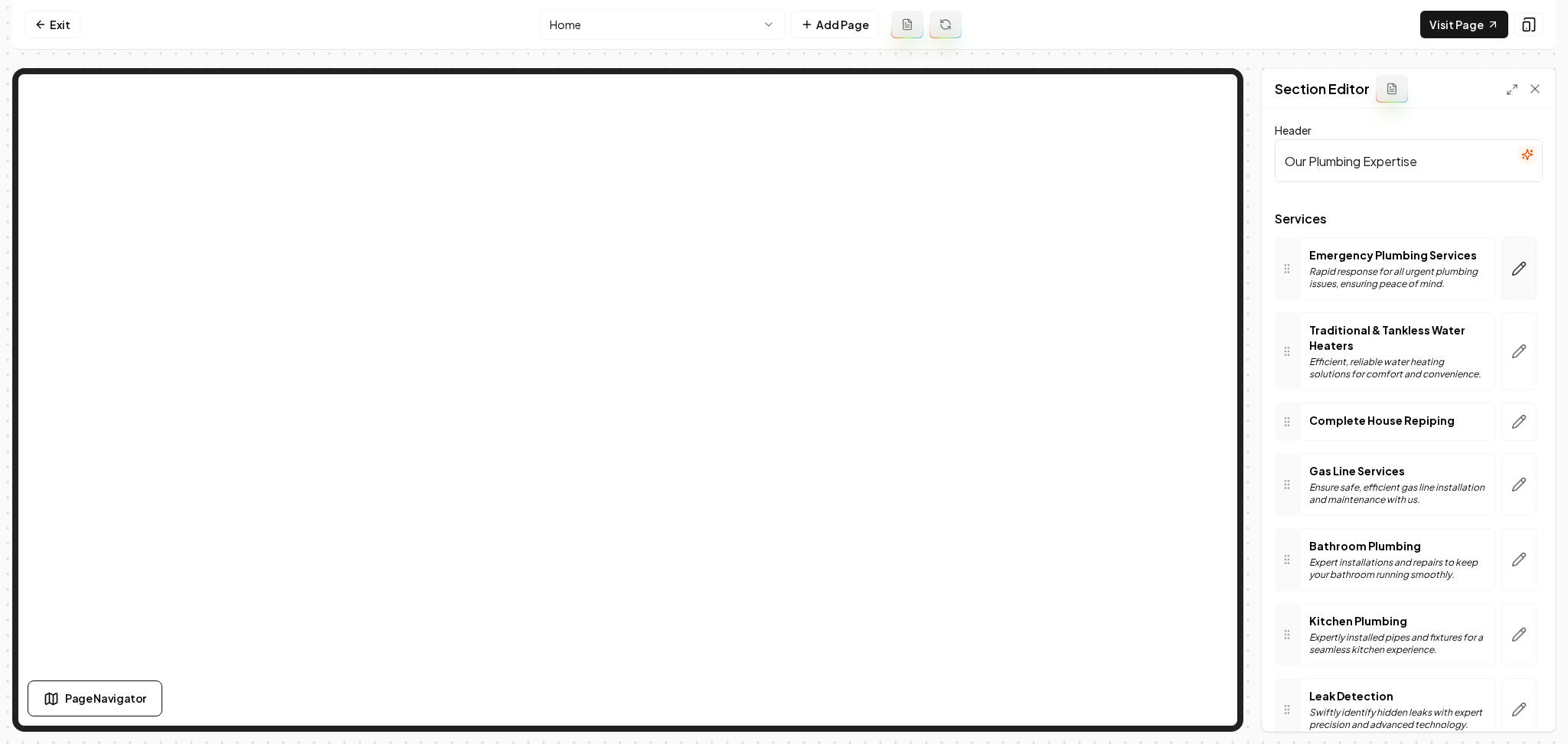
click at [1502, 279] on button "button" at bounding box center [1519, 268] width 35 height 63
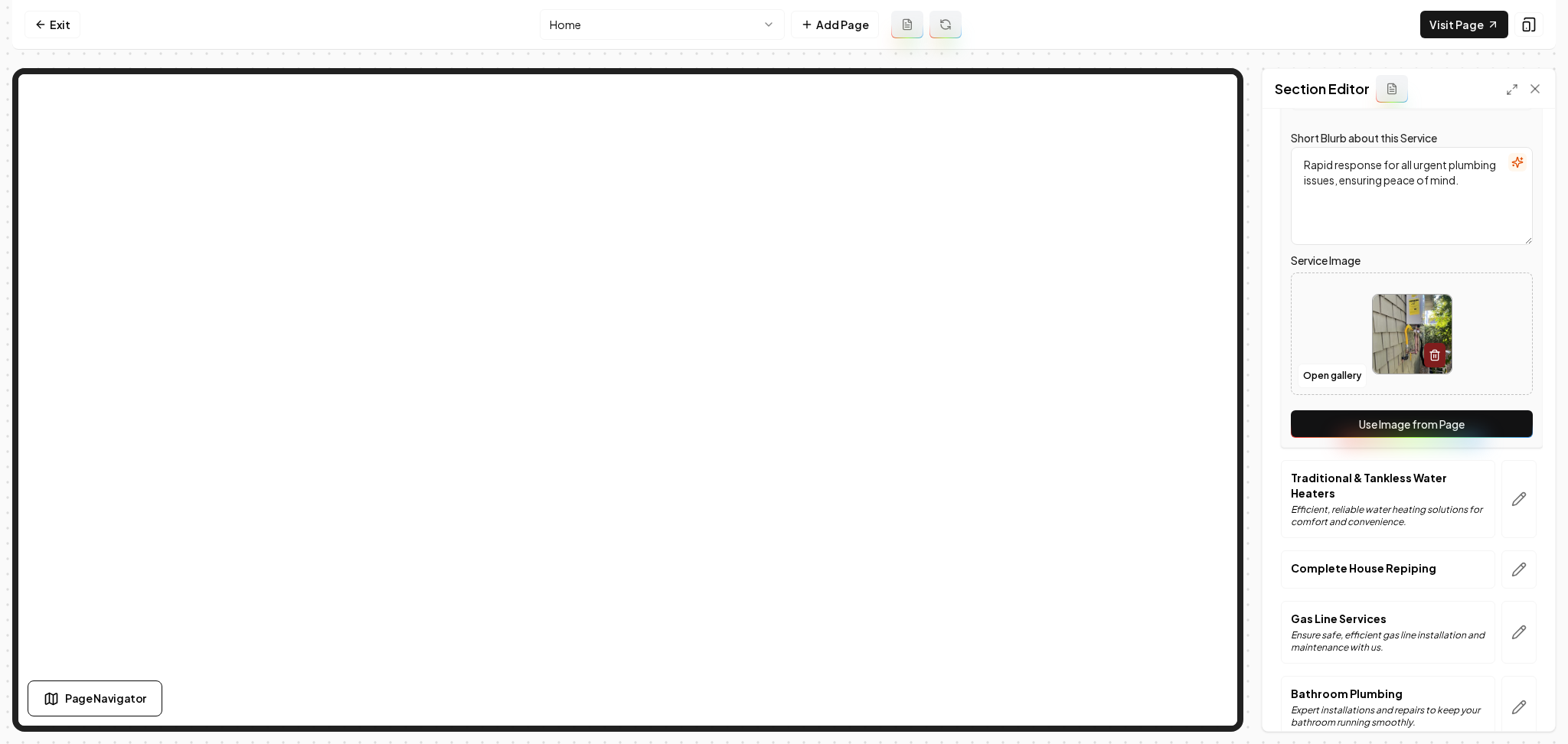
scroll to position [203, 0]
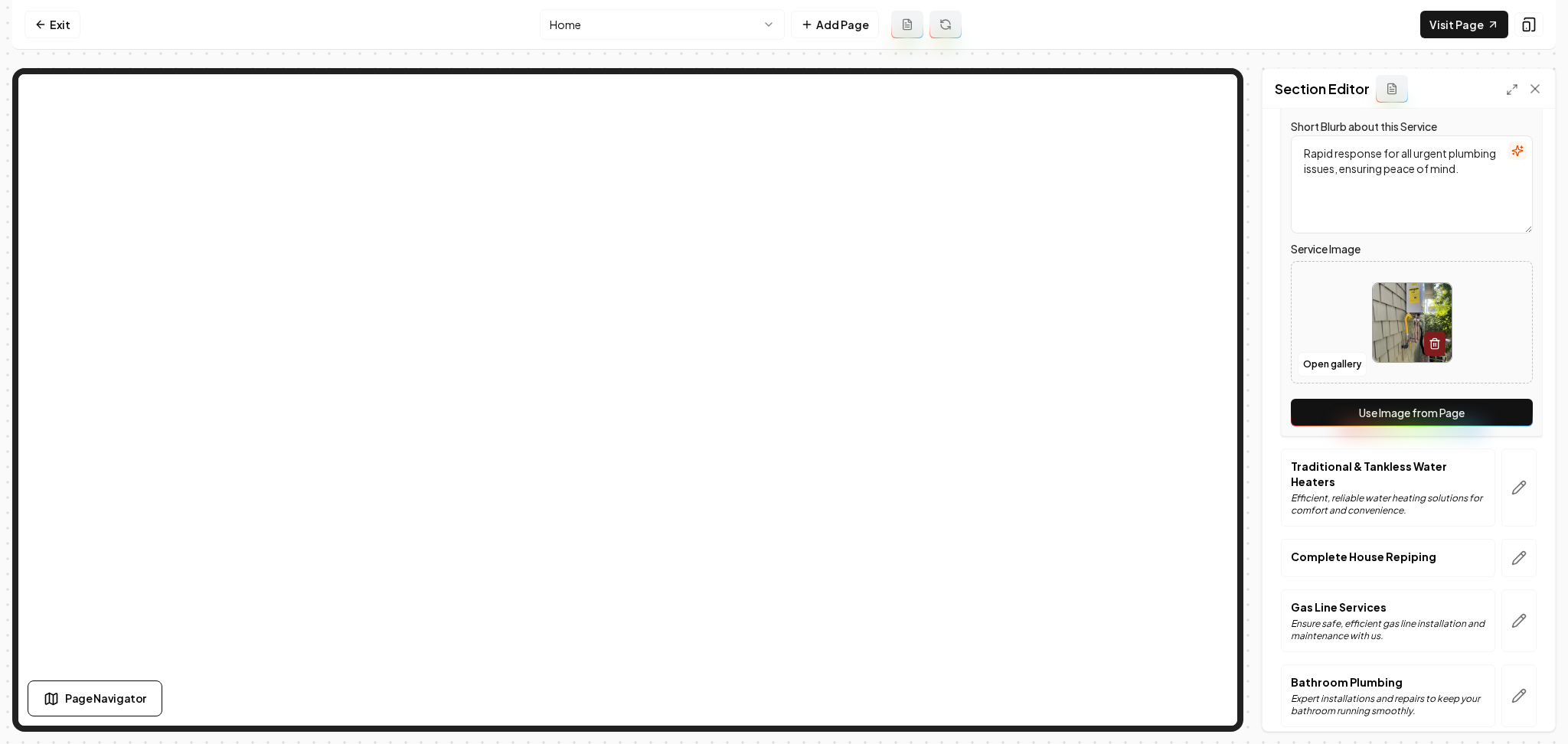
click at [1454, 417] on button "Use Image from Page" at bounding box center [1412, 413] width 242 height 28
click at [1511, 488] on icon "button" at bounding box center [1519, 488] width 16 height 16
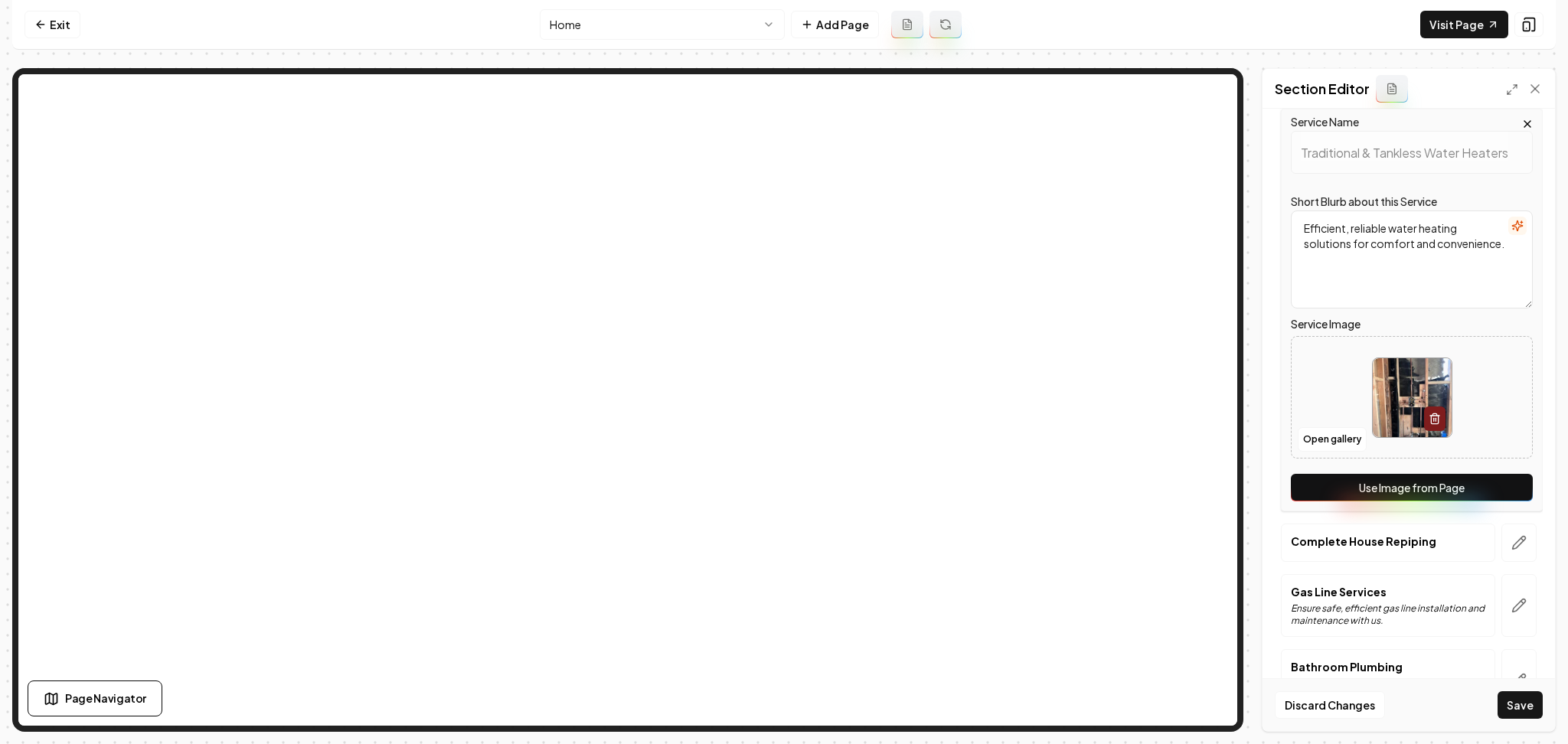
click at [1493, 496] on button "Use Image from Page" at bounding box center [1412, 488] width 242 height 28
click at [1511, 537] on icon "button" at bounding box center [1519, 543] width 16 height 16
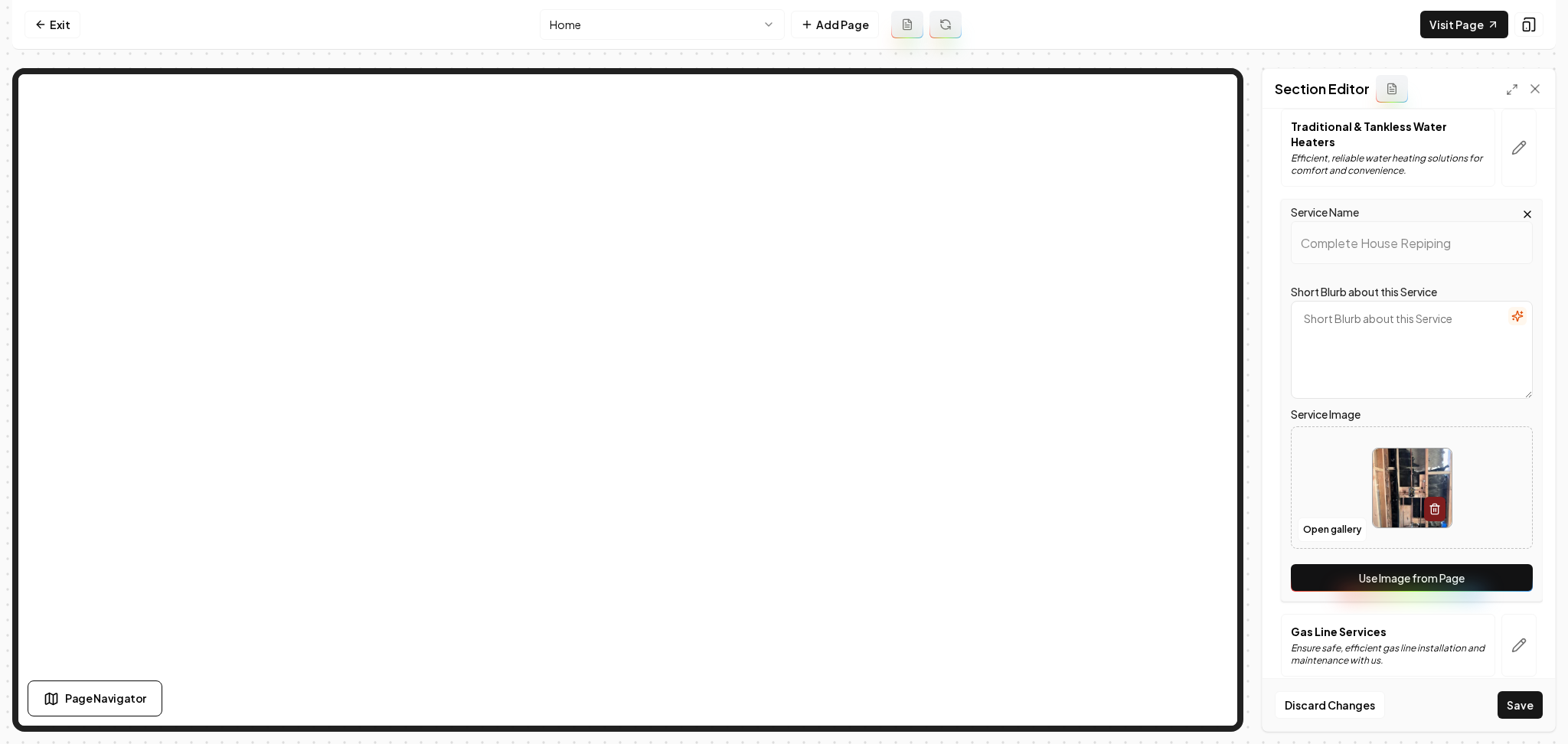
click at [1490, 539] on div at bounding box center [1412, 487] width 241 height 105
click at [1389, 582] on button "Use Image from Page" at bounding box center [1412, 578] width 242 height 28
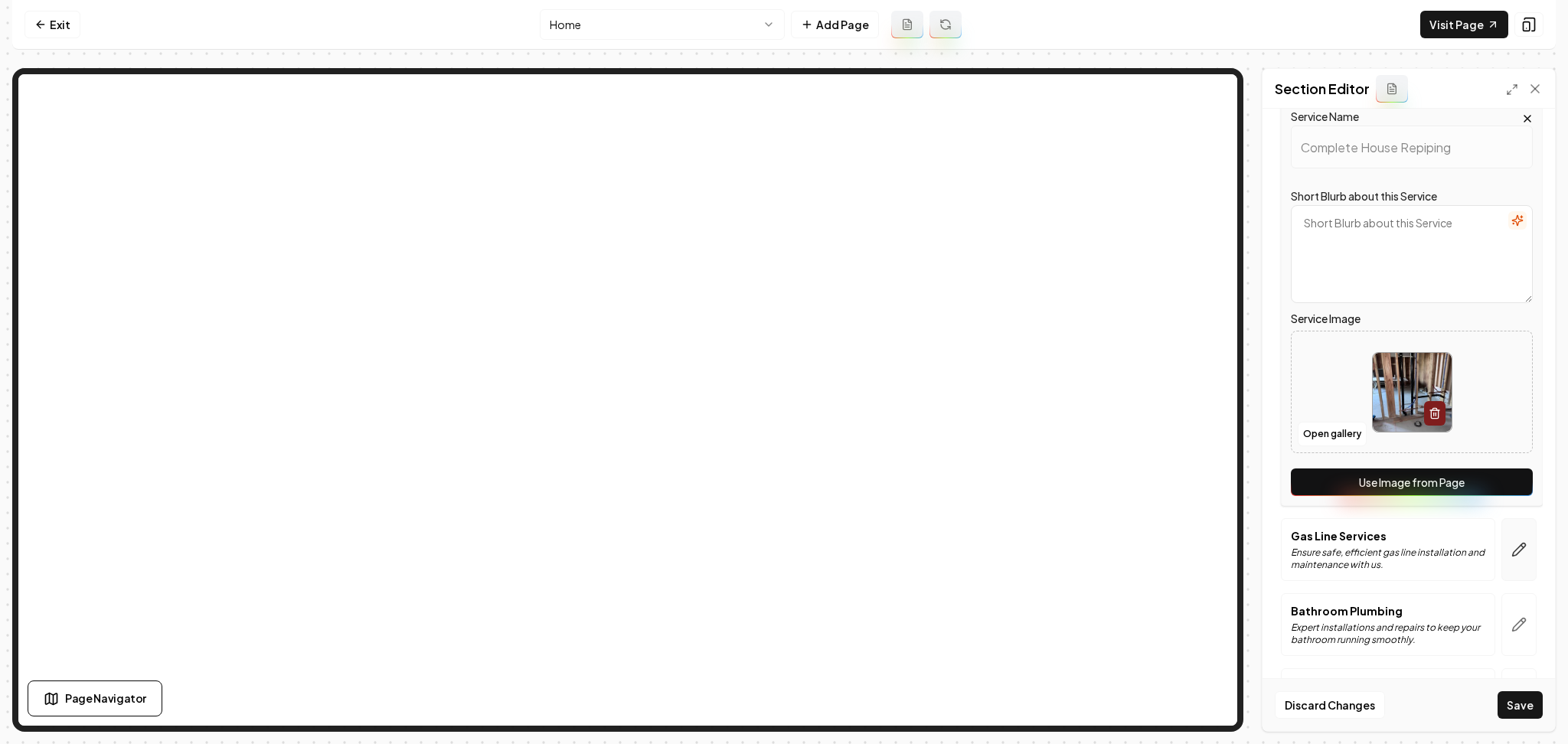
scroll to position [306, 0]
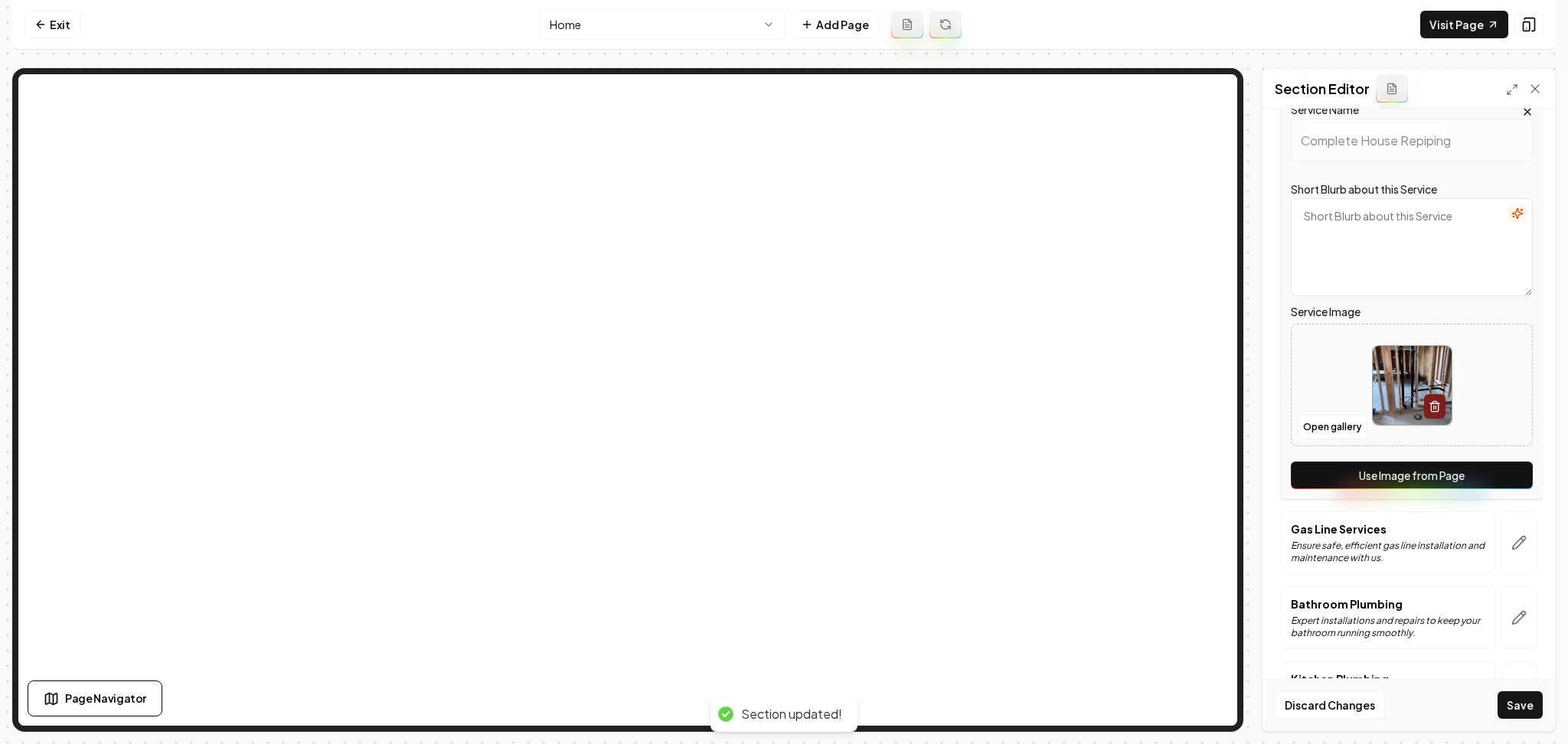
drag, startPoint x: 1503, startPoint y: 543, endPoint x: 1499, endPoint y: 552, distance: 9.8
click at [1511, 545] on icon "button" at bounding box center [1519, 543] width 16 height 16
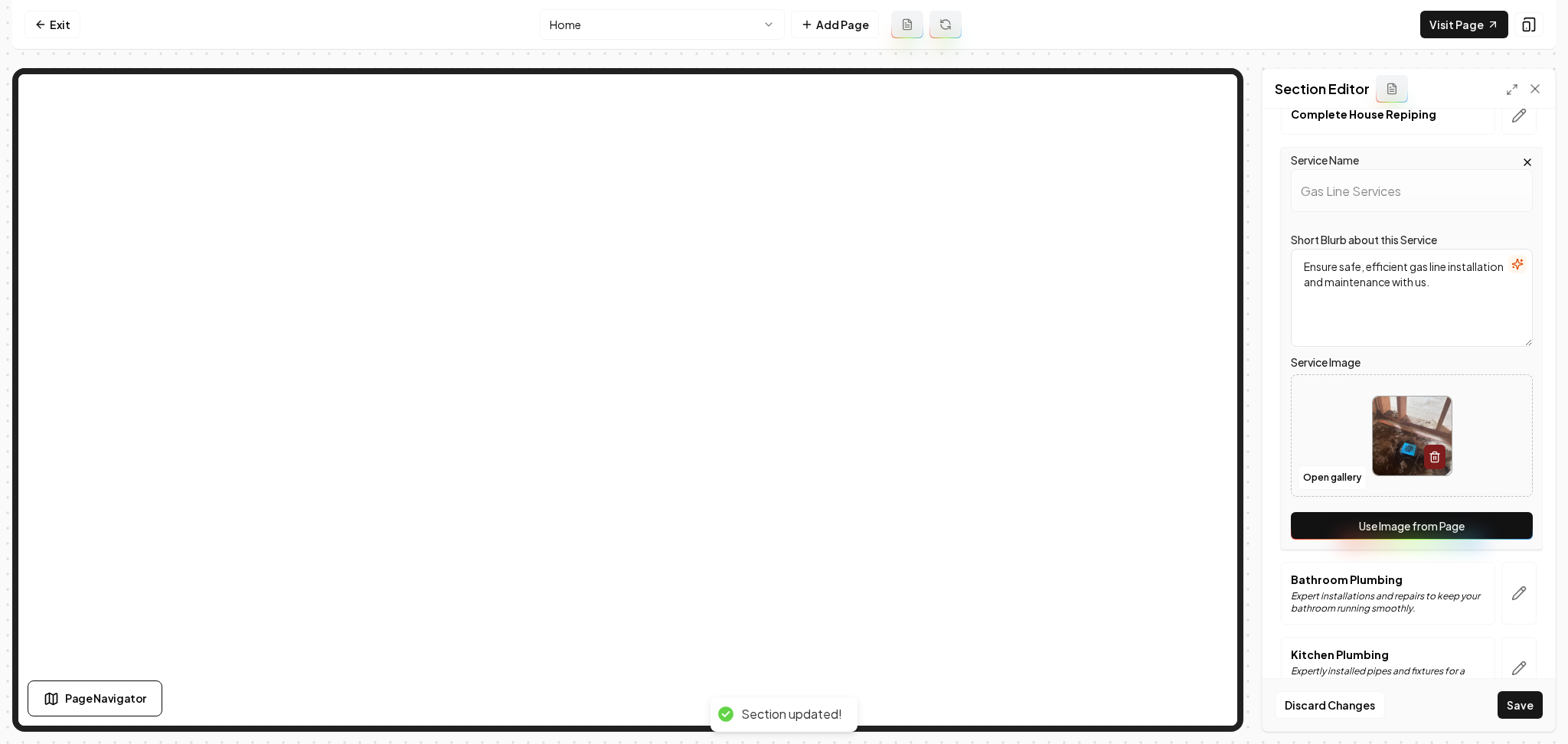
drag, startPoint x: 1480, startPoint y: 540, endPoint x: 1484, endPoint y: 557, distance: 17.5
click at [1480, 538] on div "Service Name Gas Line Services Short Blurb about this Service Ensure safe, effi…" at bounding box center [1411, 348] width 262 height 403
click at [1502, 604] on button "button" at bounding box center [1519, 593] width 35 height 63
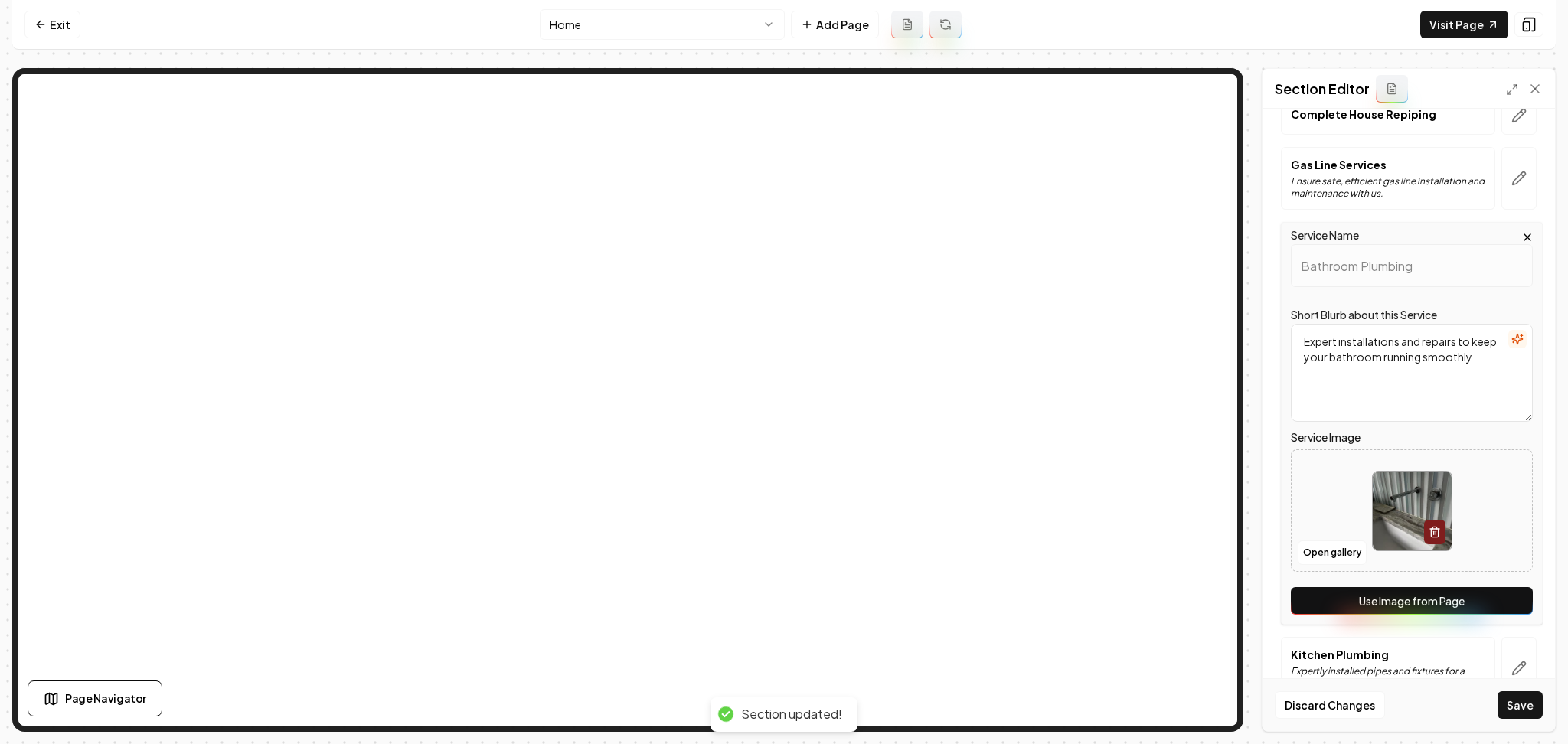
click at [1489, 604] on button "Use Image from Page" at bounding box center [1412, 601] width 242 height 28
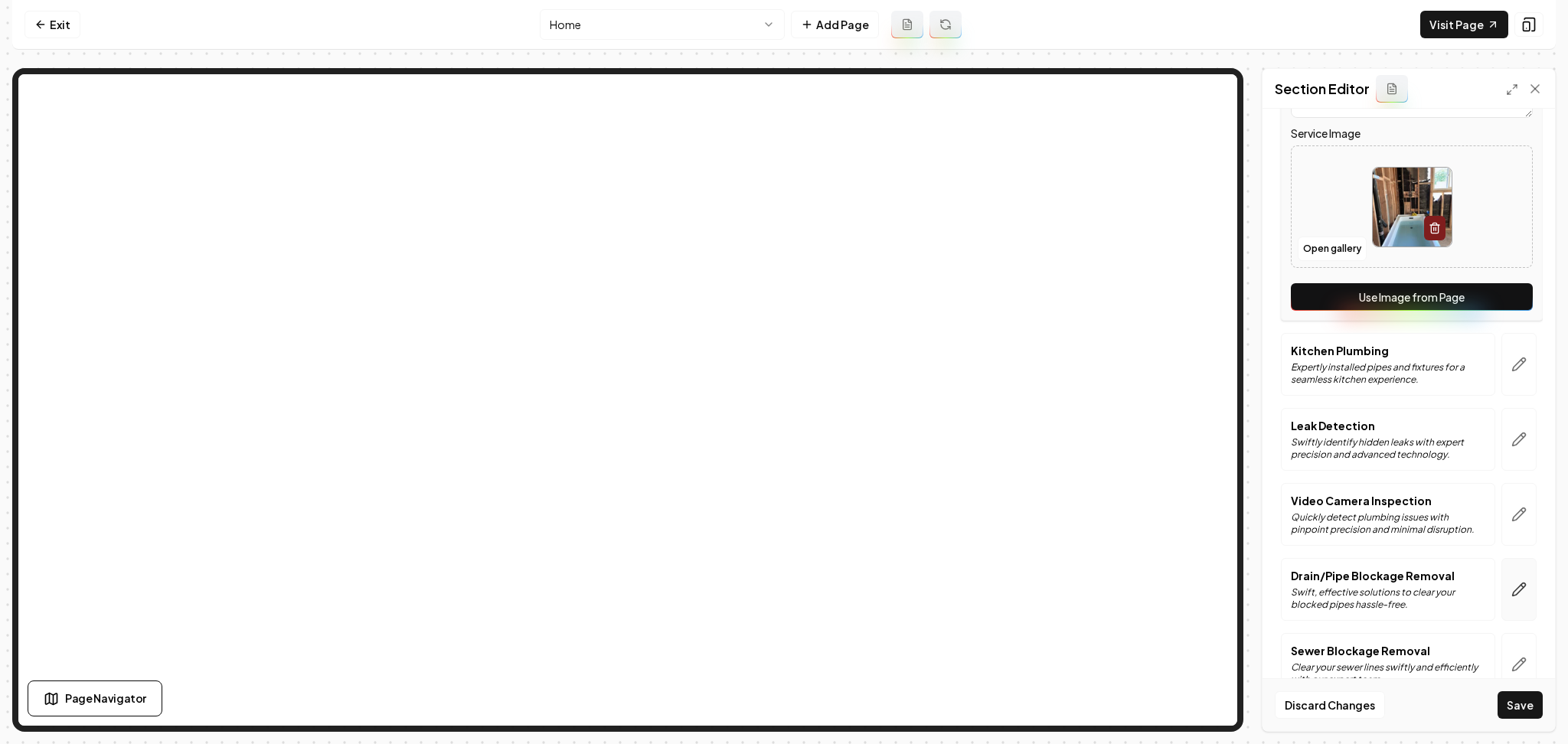
scroll to position [645, 0]
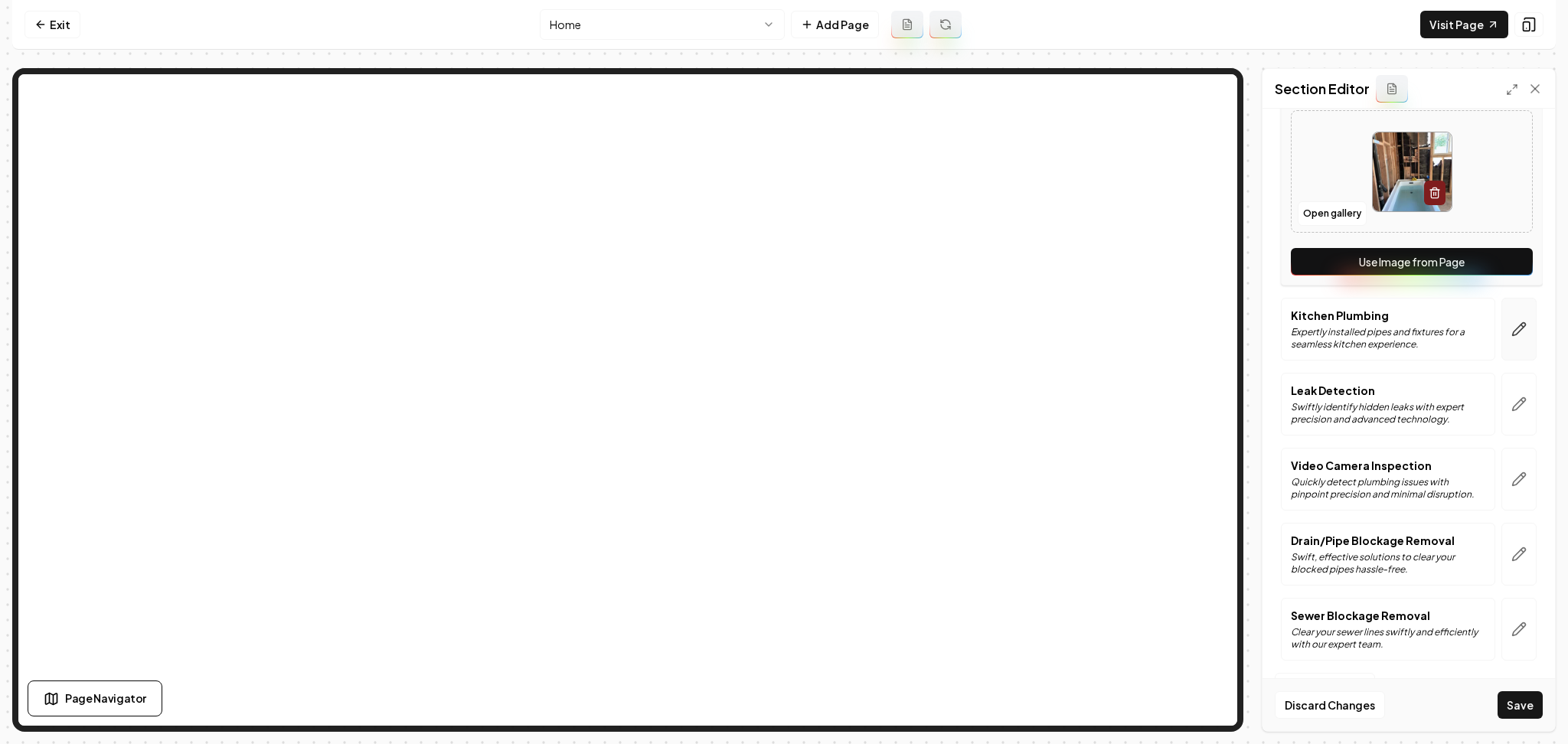
click at [1504, 341] on button "button" at bounding box center [1519, 329] width 35 height 63
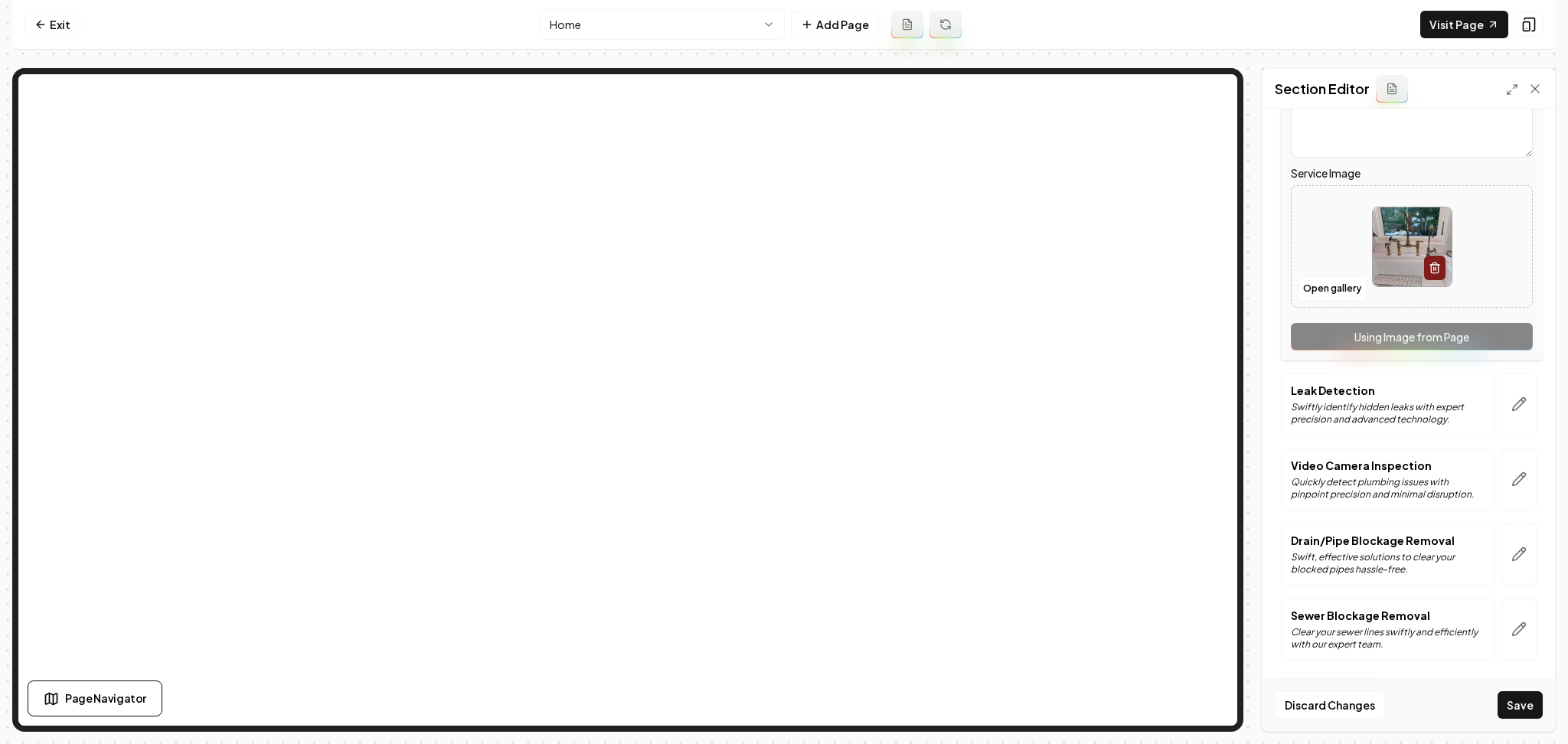
click at [1478, 342] on div "Service Name Kitchen Plumbing Short Blurb about this Service Expertly installed…" at bounding box center [1411, 159] width 262 height 403
click at [1507, 396] on button "button" at bounding box center [1519, 403] width 35 height 63
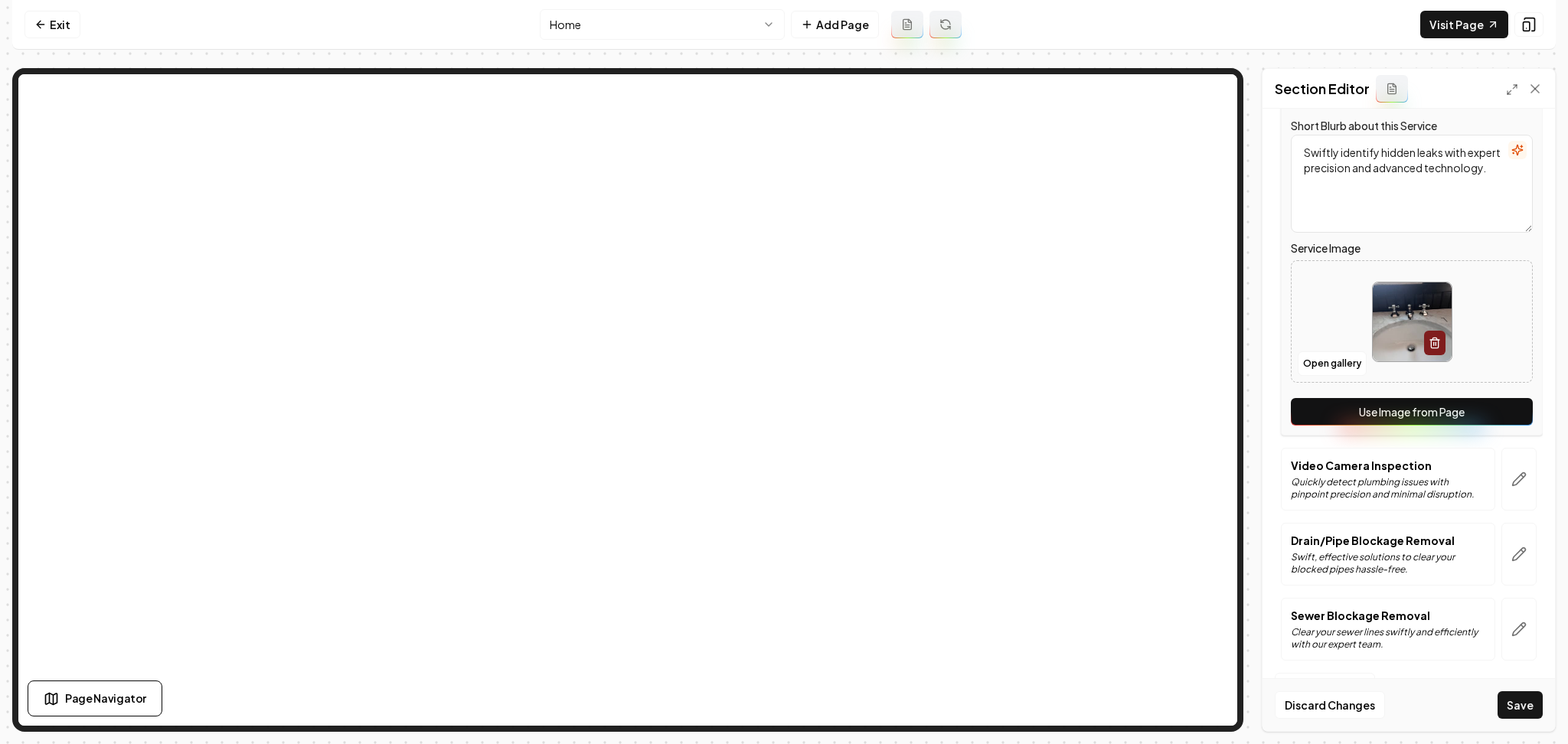
click at [1496, 406] on button "Use Image from Page" at bounding box center [1412, 412] width 242 height 28
click at [1511, 472] on icon "button" at bounding box center [1519, 479] width 16 height 16
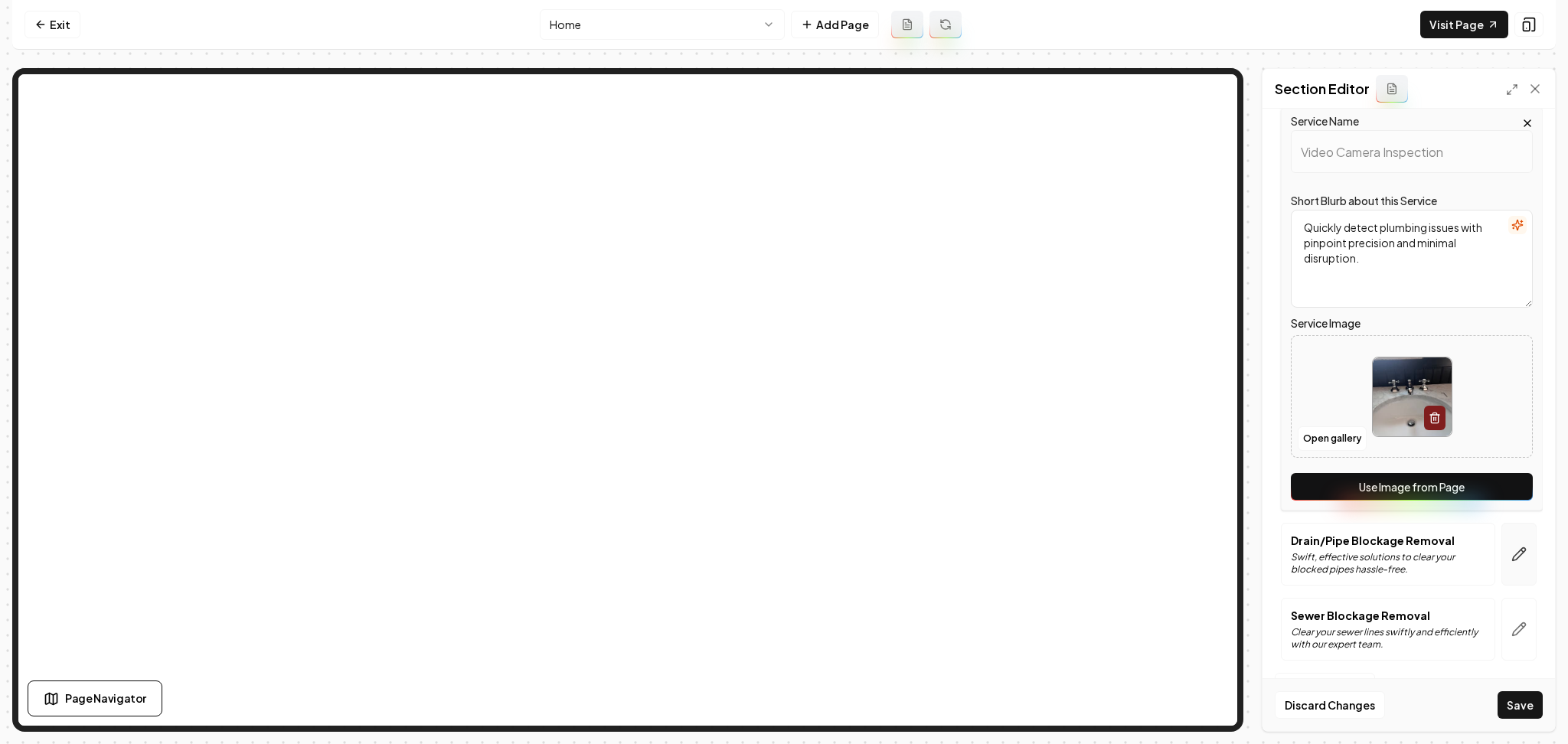
click at [1496, 479] on button "Use Image from Page" at bounding box center [1412, 487] width 242 height 28
click at [1511, 555] on icon "button" at bounding box center [1519, 554] width 16 height 16
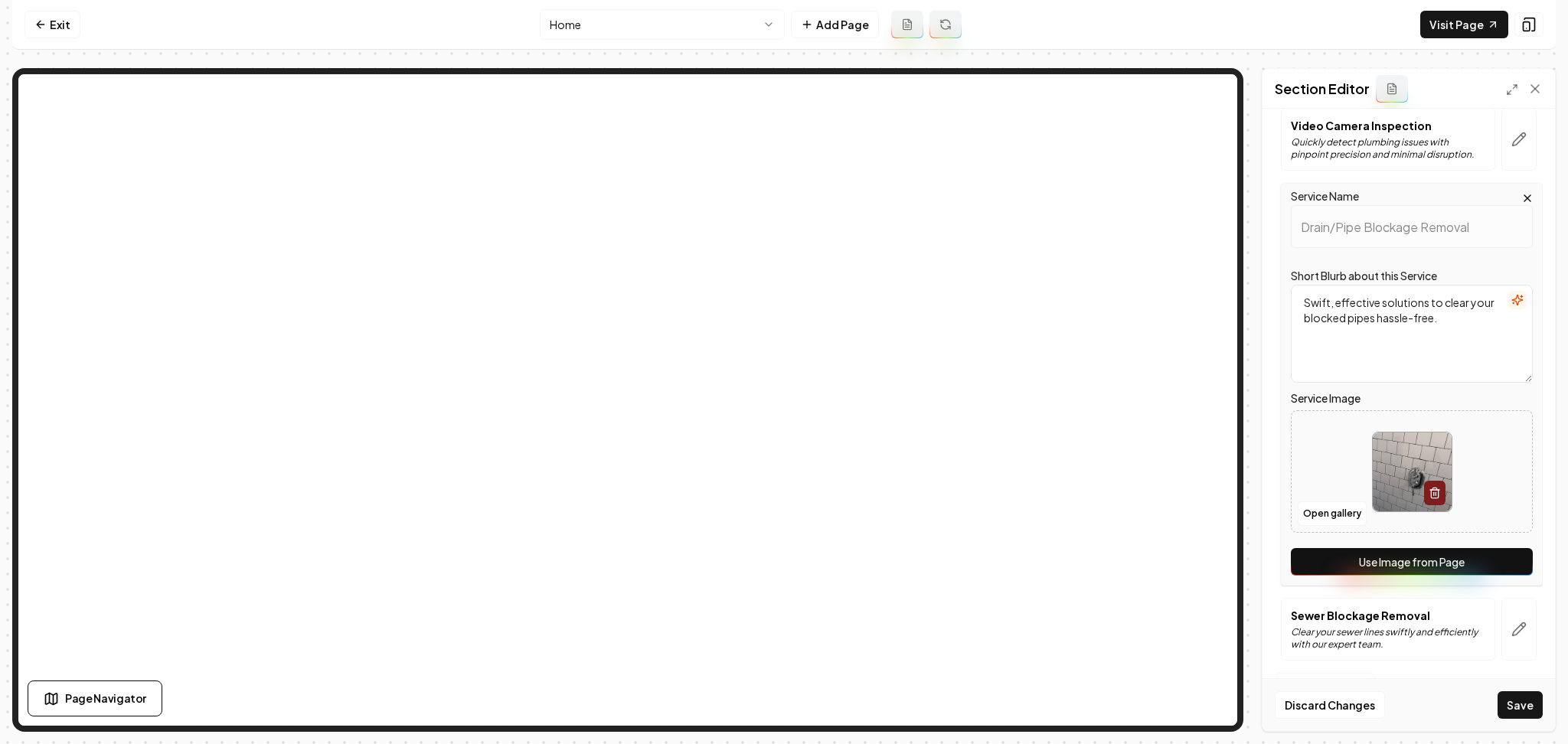
click at [1484, 557] on button "Use Image from Page" at bounding box center [1412, 562] width 242 height 28
click at [1502, 641] on button "button" at bounding box center [1519, 628] width 35 height 63
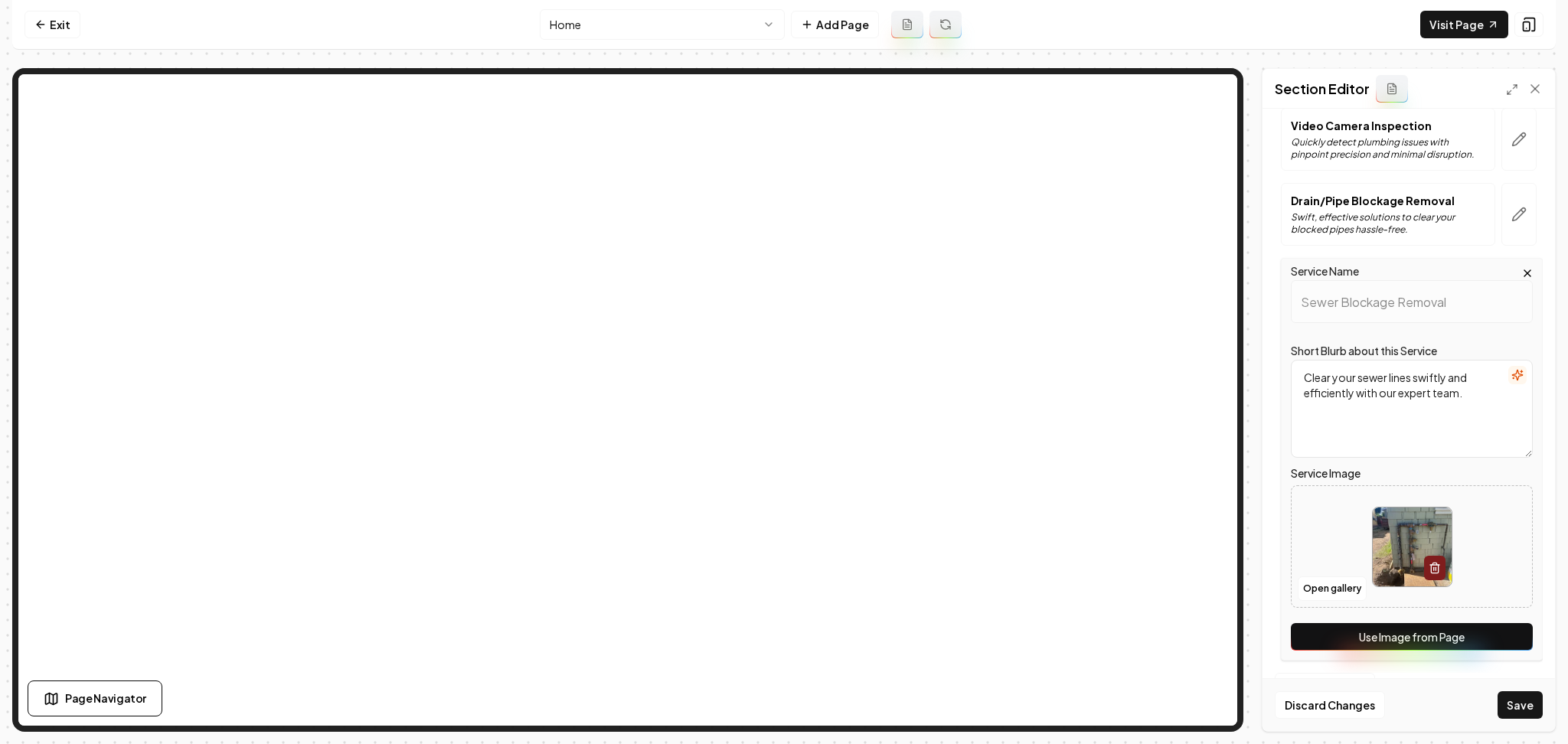
click at [1485, 638] on button "Use Image from Page" at bounding box center [1412, 637] width 242 height 28
click at [1520, 718] on button "Save" at bounding box center [1521, 705] width 45 height 28
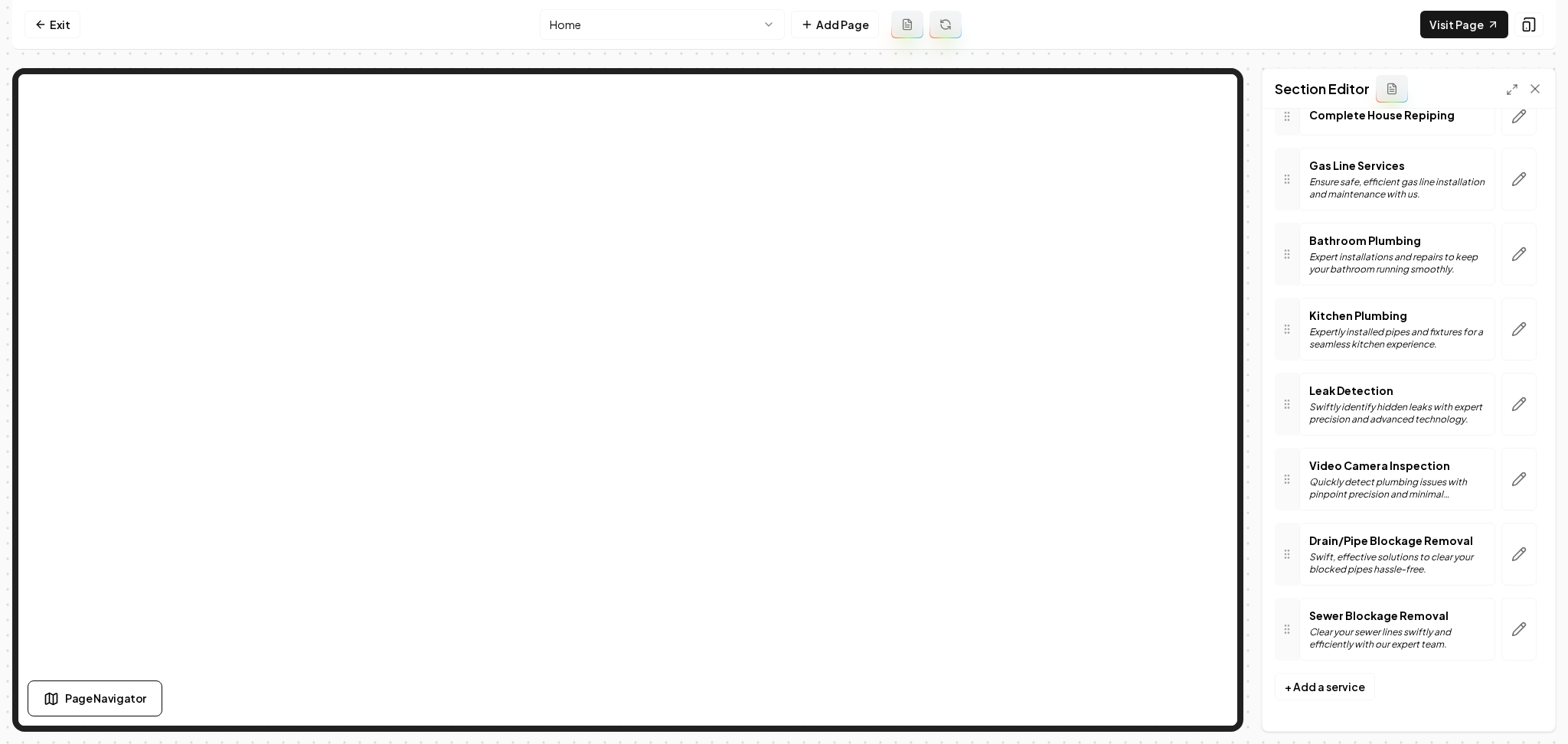
scroll to position [307, 0]
click at [1432, 32] on link "Visit Page" at bounding box center [1464, 25] width 88 height 28
click at [57, 18] on link "Exit" at bounding box center [53, 25] width 56 height 28
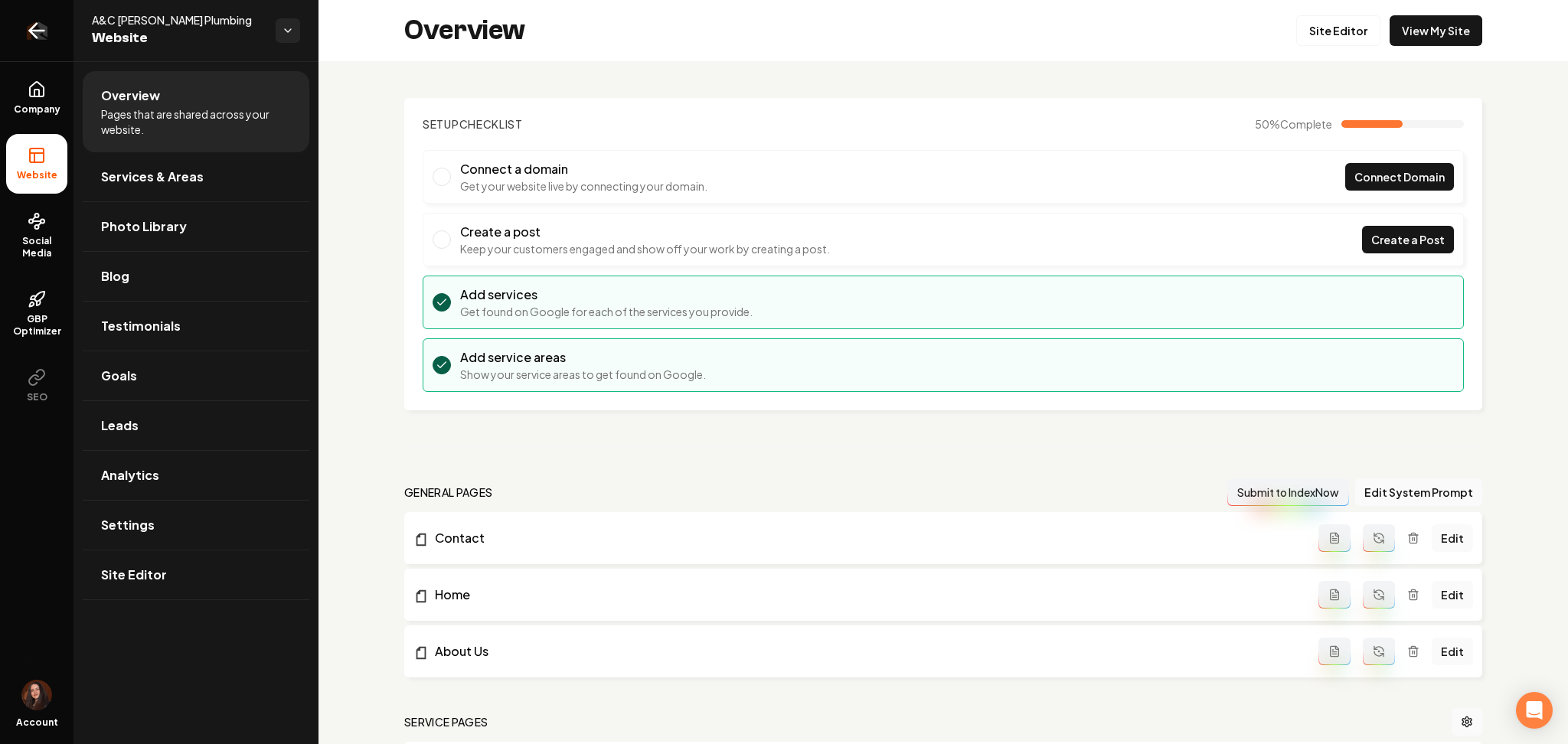
click at [54, 43] on link "Return to dashboard" at bounding box center [36, 30] width 74 height 61
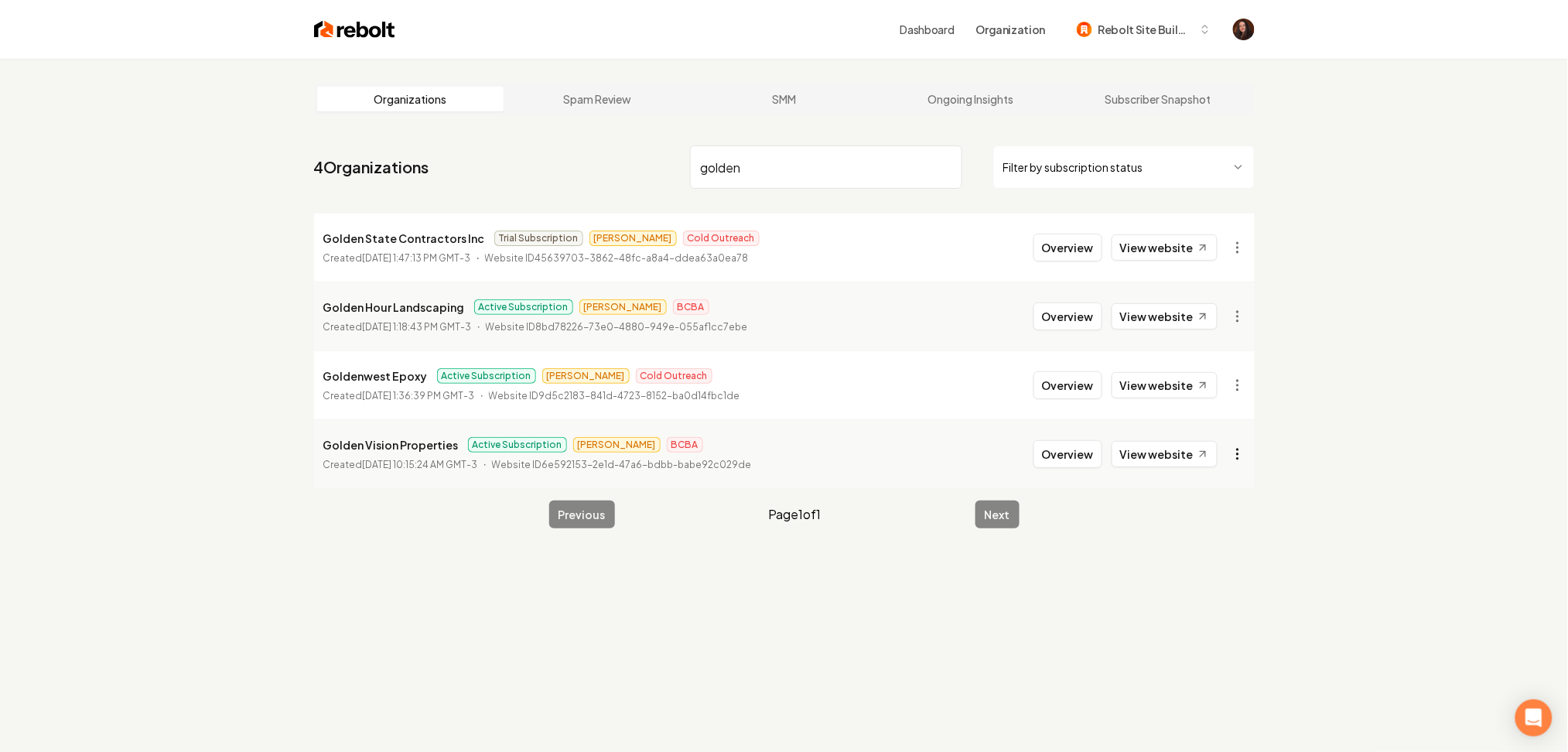
type input "golden"
click at [1229, 456] on html "Dashboard Organization Rebolt Site Builder Organizations Spam Review SMM Ongoin…" at bounding box center [784, 376] width 1568 height 752
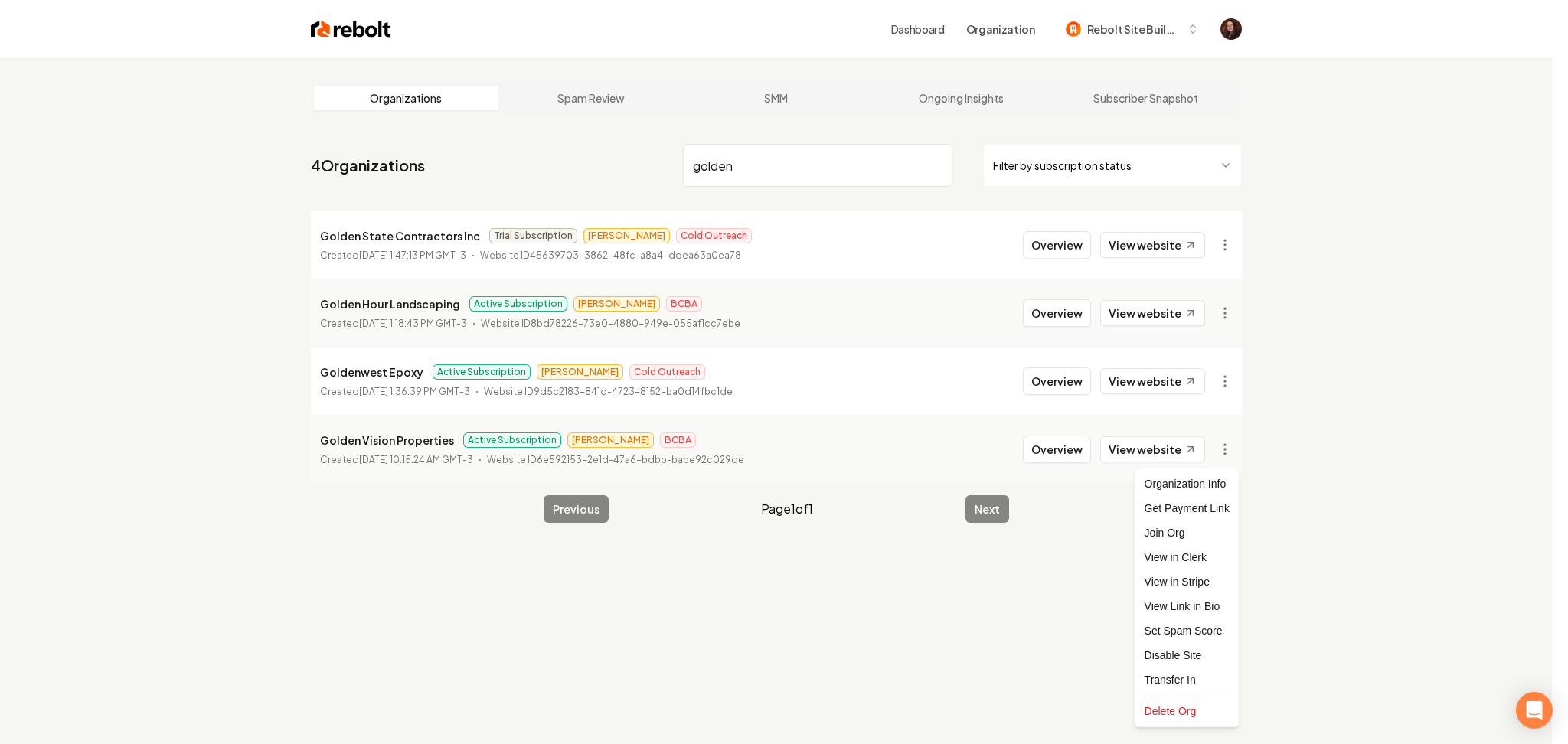
click at [1046, 445] on html "Dashboard Organization Rebolt Site Builder Organizations Spam Review SMM Ongoin…" at bounding box center [784, 372] width 1568 height 744
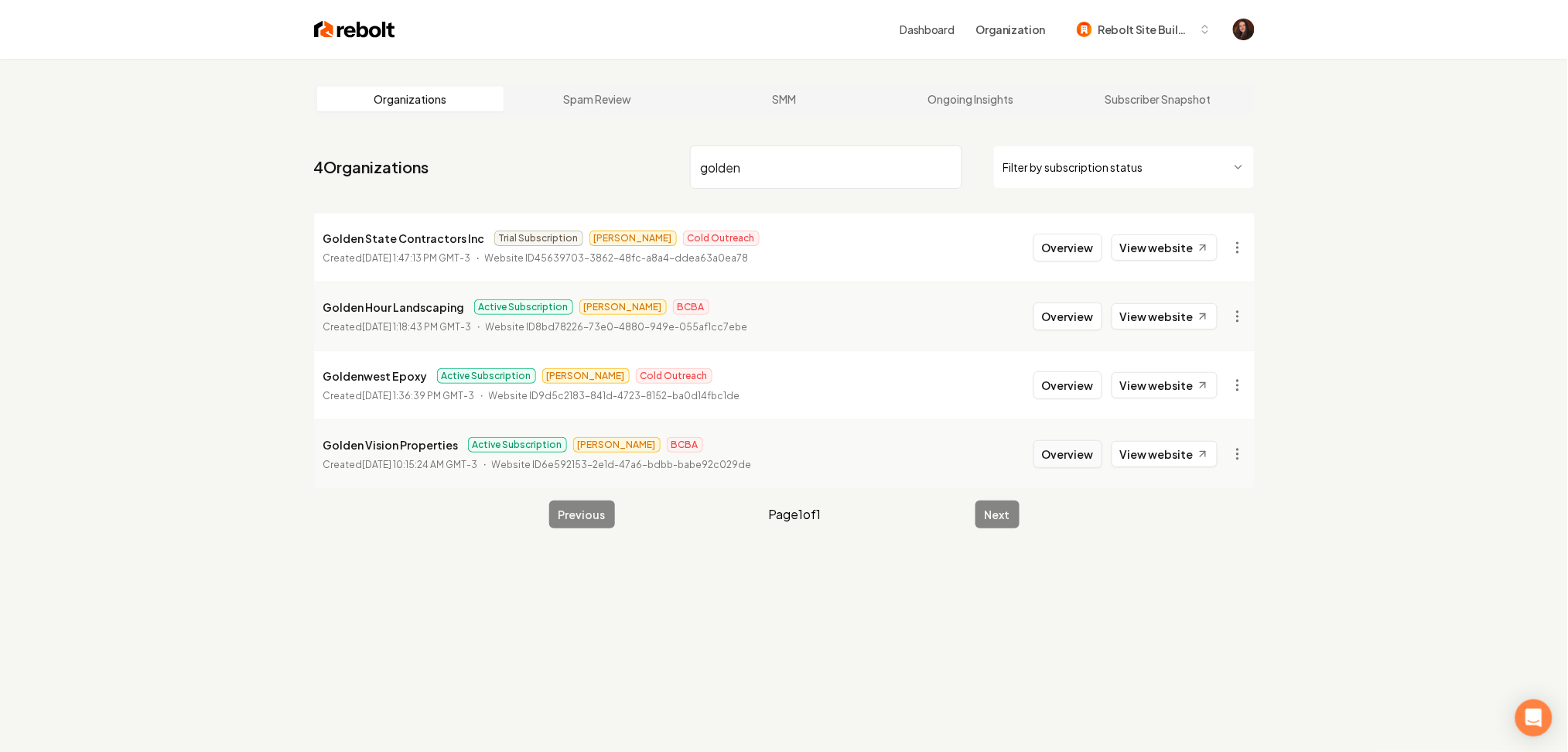
click at [1057, 449] on button "Overview" at bounding box center [1068, 454] width 69 height 28
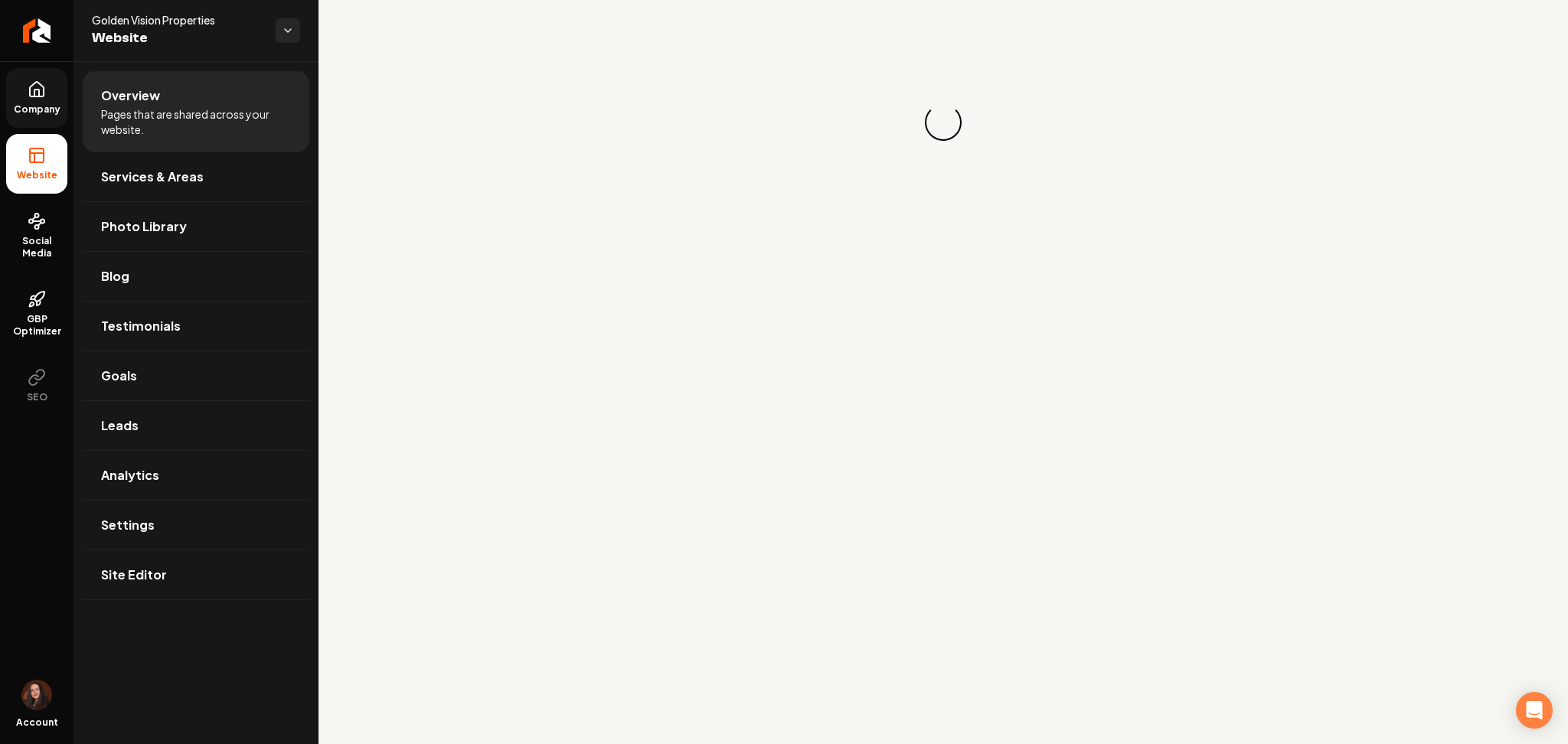
click at [31, 112] on span "Company" at bounding box center [37, 109] width 59 height 12
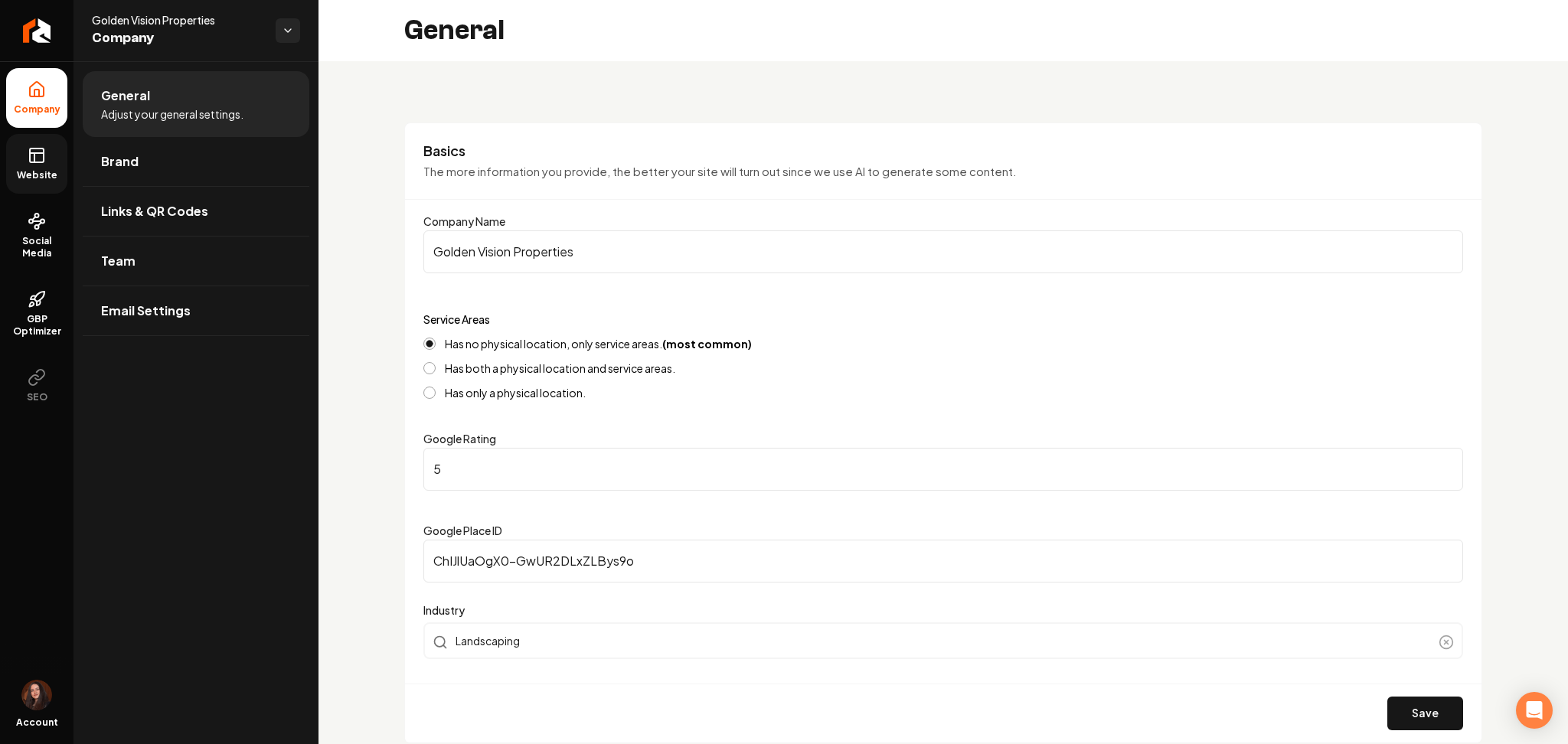
click at [38, 175] on span "Website" at bounding box center [37, 175] width 53 height 12
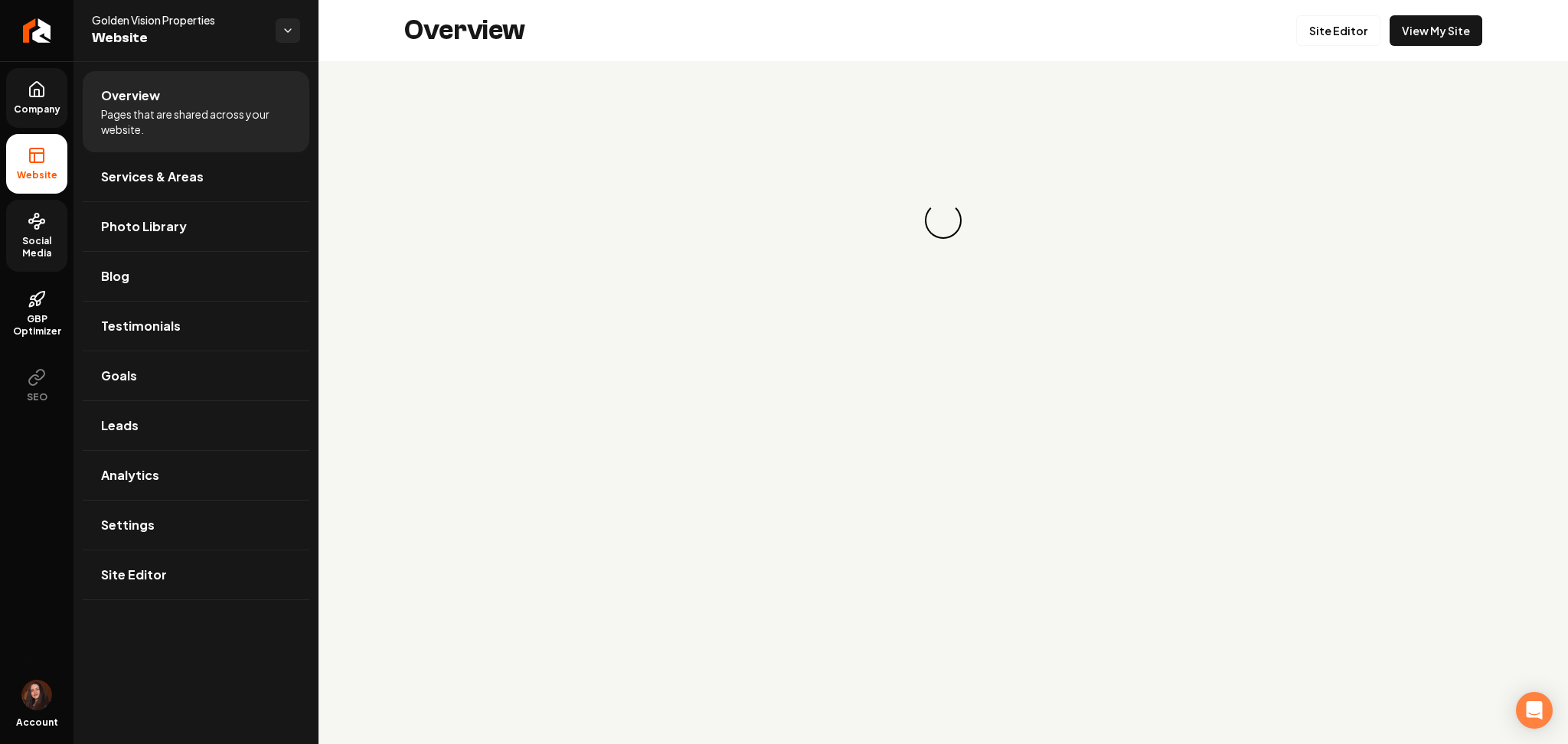
click at [38, 235] on span "Social Media" at bounding box center [36, 247] width 61 height 25
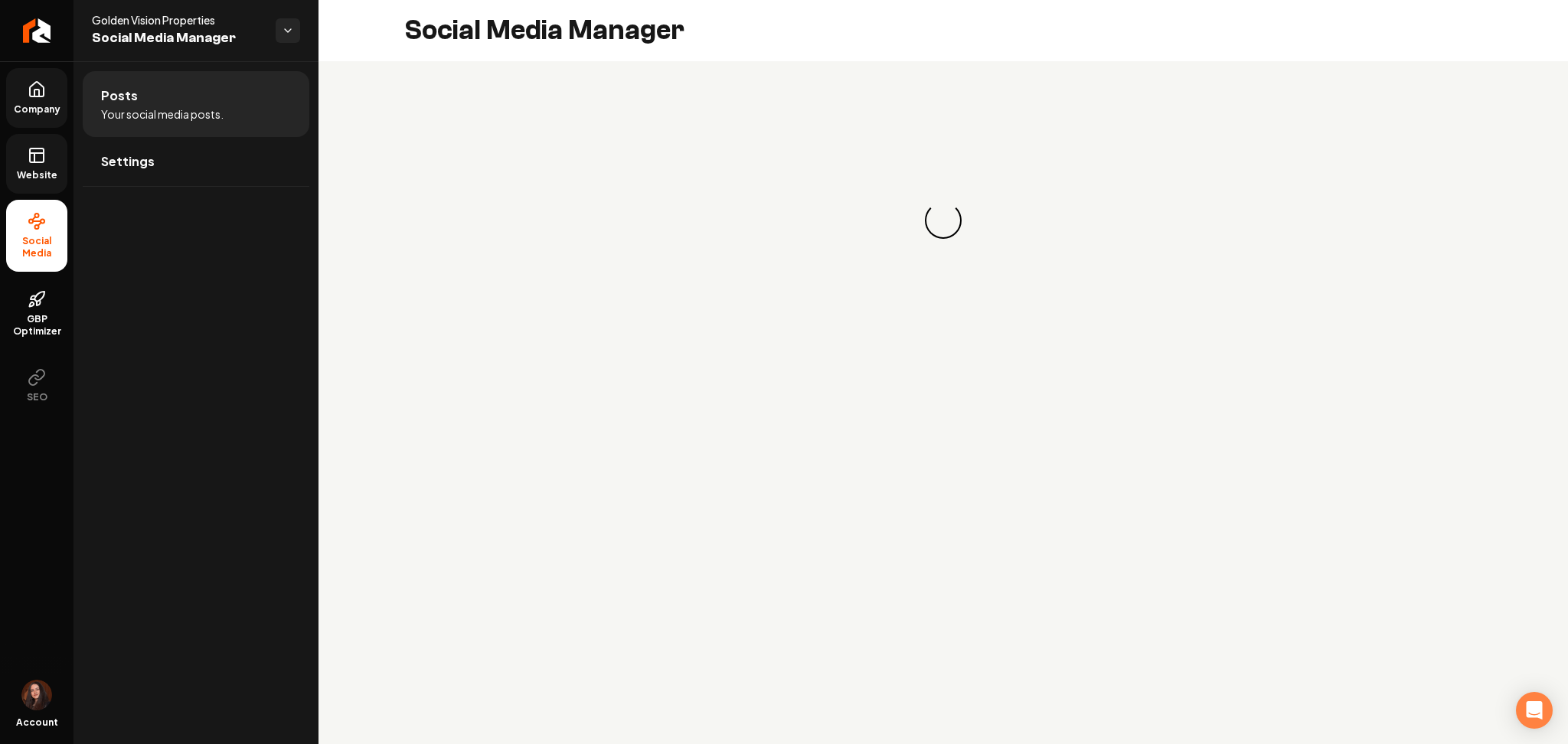
click at [54, 167] on link "Website" at bounding box center [36, 164] width 61 height 60
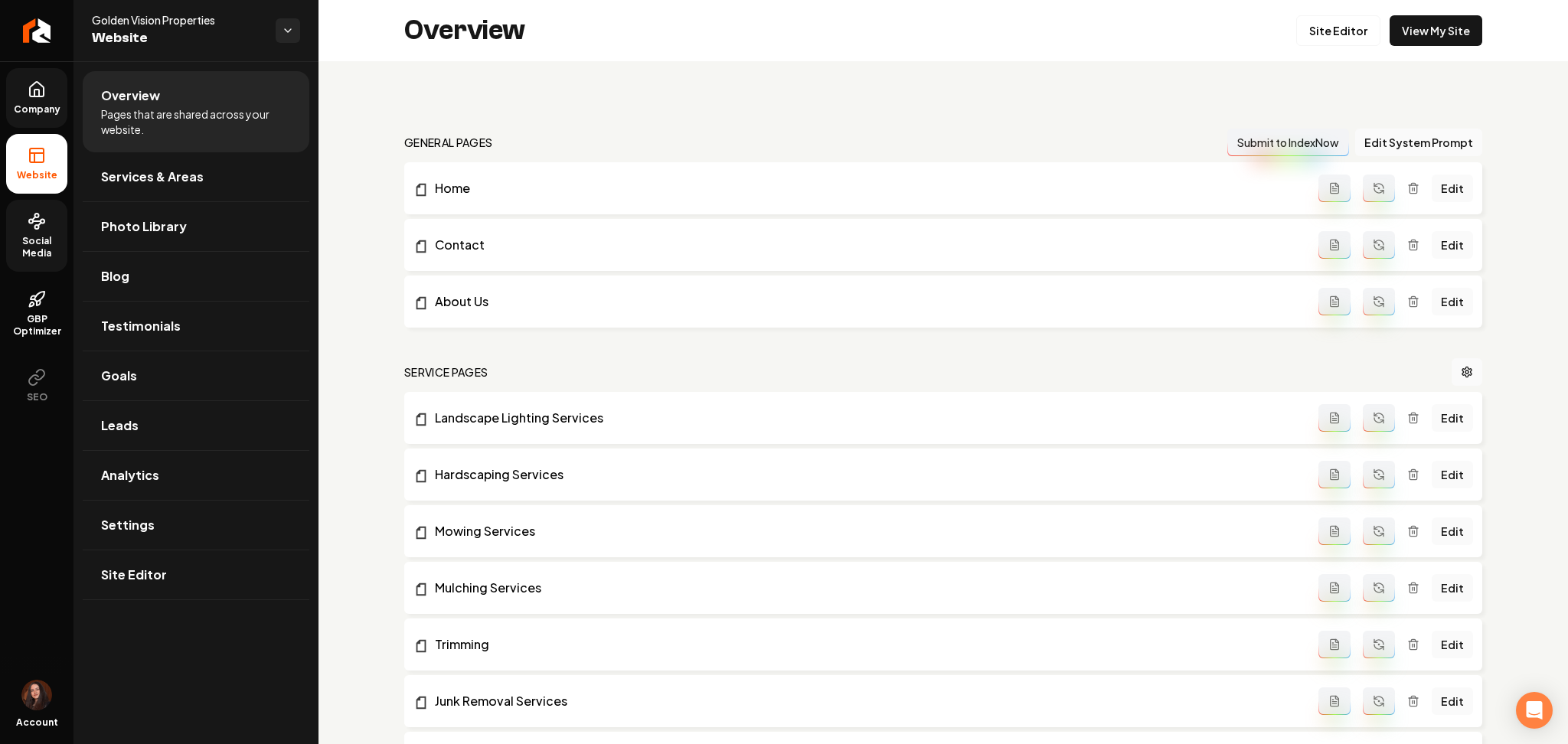
click at [40, 247] on span "Social Media" at bounding box center [36, 247] width 61 height 25
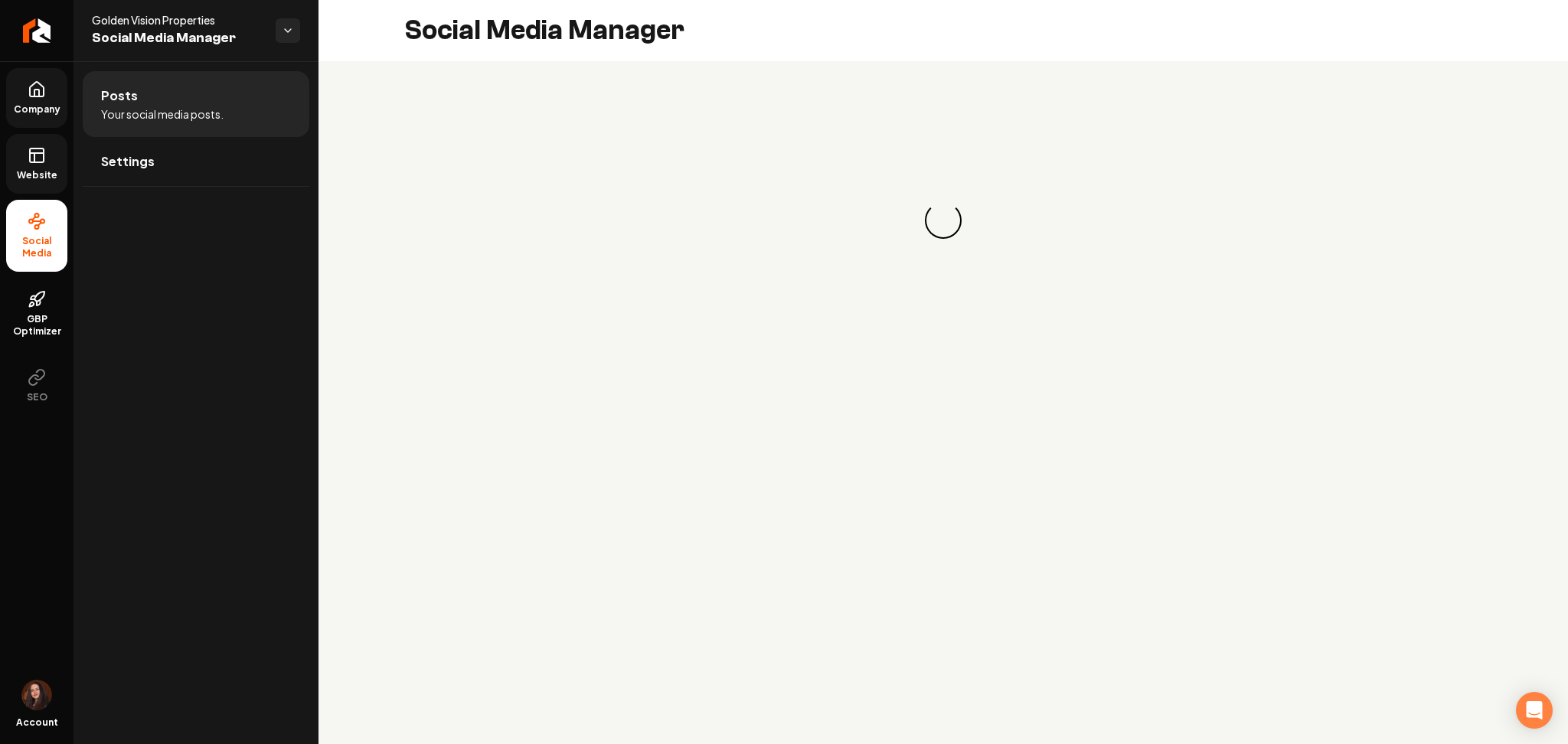
click at [37, 188] on link "Website" at bounding box center [36, 164] width 61 height 60
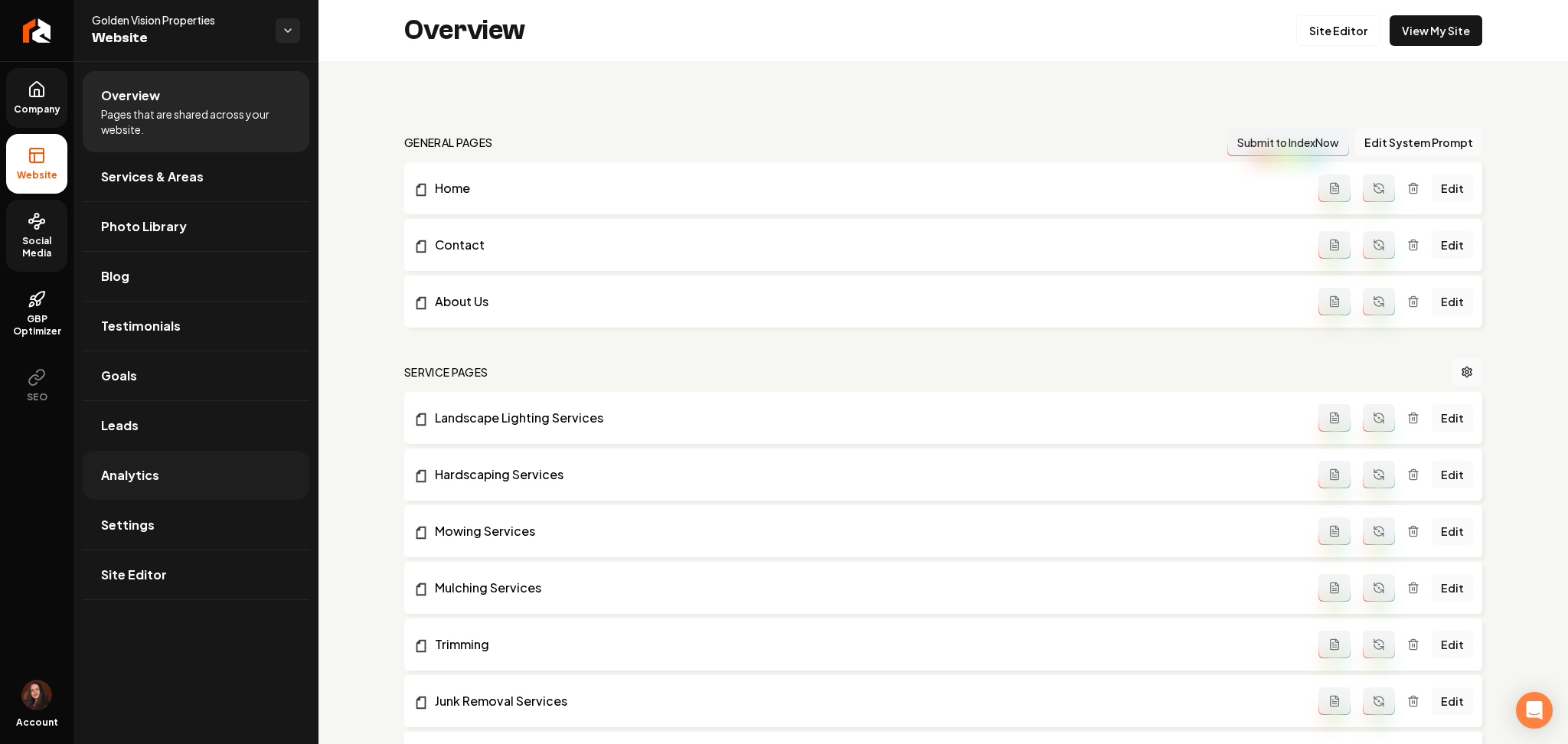
click at [147, 482] on span "Analytics" at bounding box center [130, 476] width 58 height 19
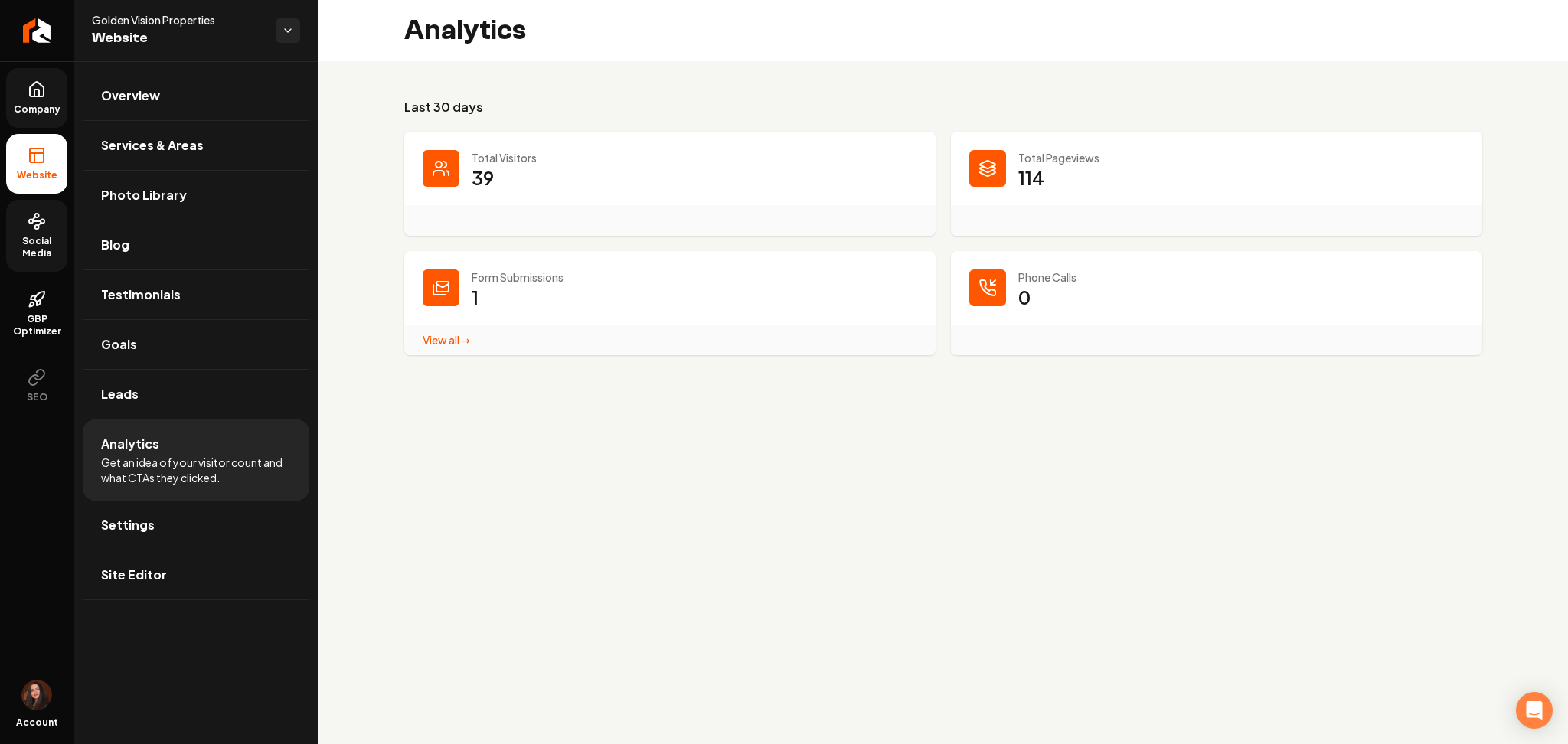
click at [461, 344] on link "View all → Form Submissions stats" at bounding box center [446, 340] width 47 height 14
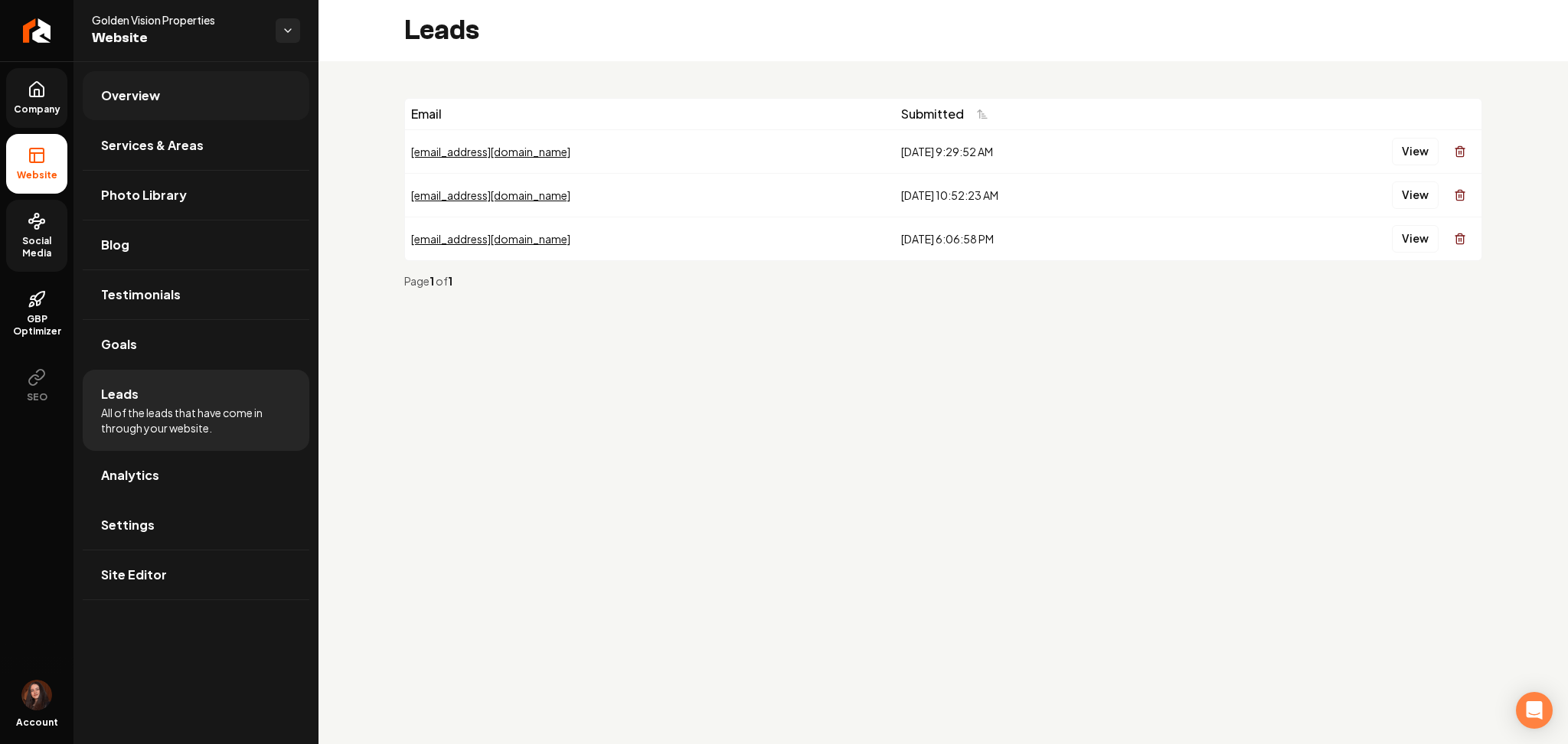
click at [115, 111] on link "Overview" at bounding box center [196, 95] width 227 height 49
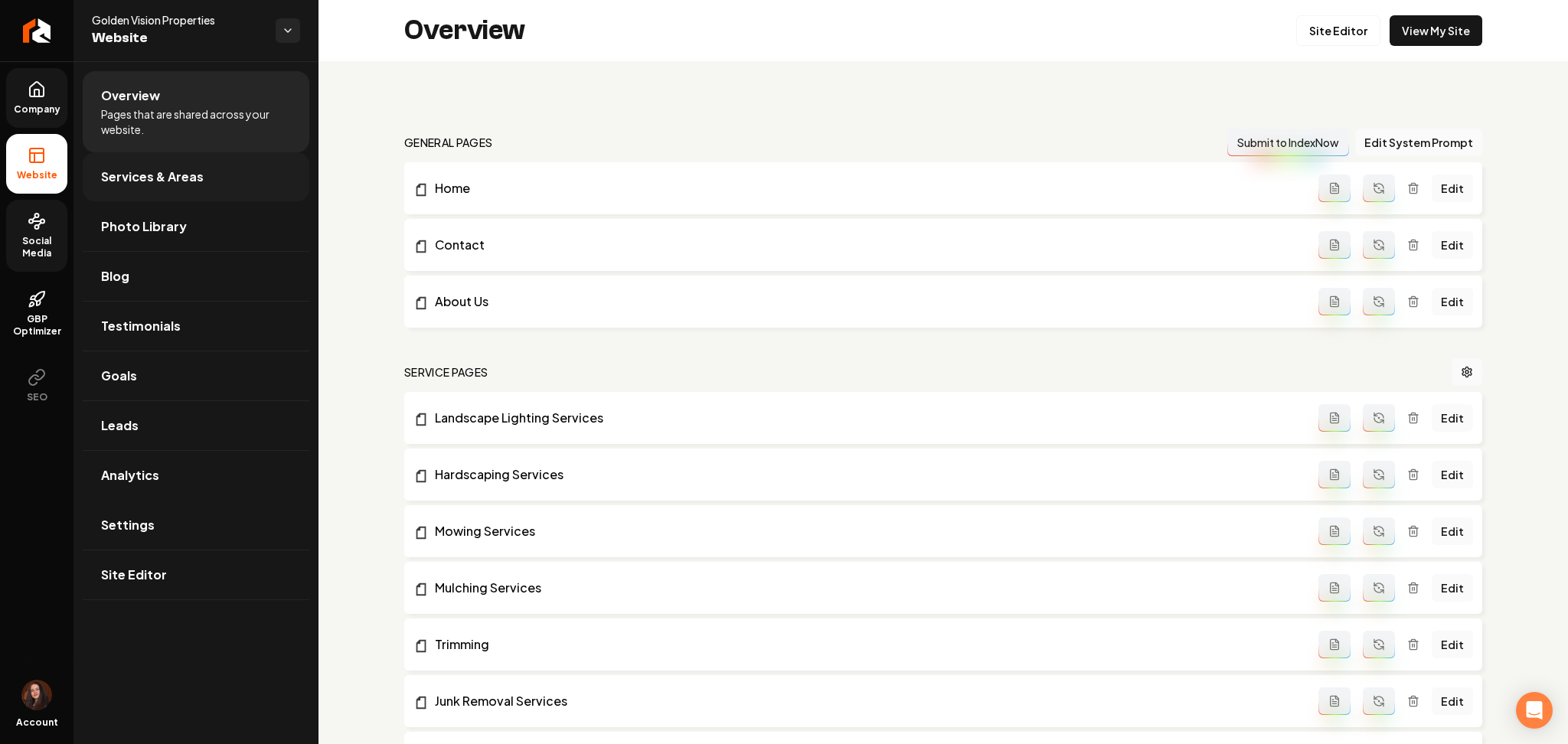
click at [127, 181] on span "Services & Areas" at bounding box center [152, 177] width 102 height 19
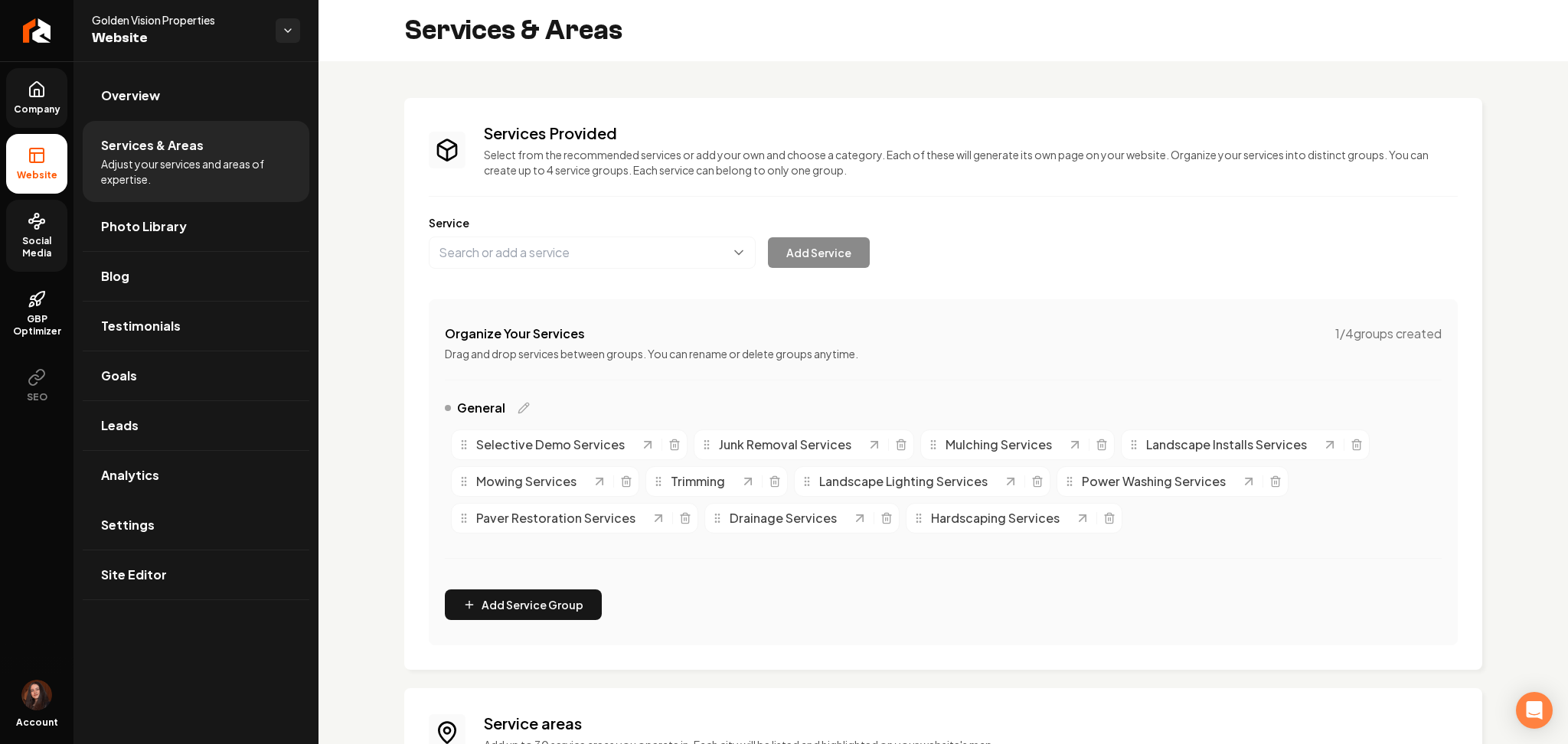
click at [43, 105] on span "Company" at bounding box center [37, 109] width 59 height 12
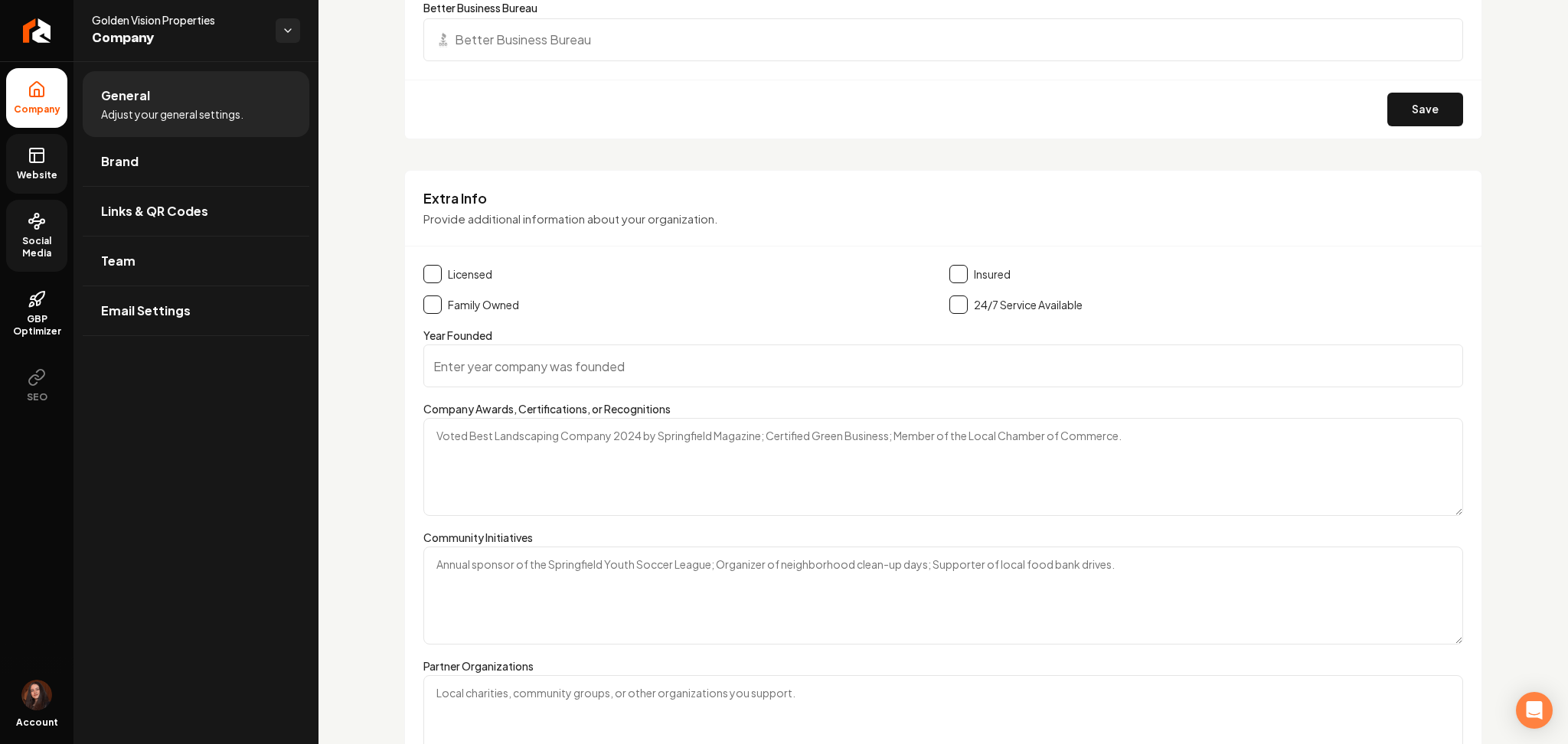
scroll to position [2100, 0]
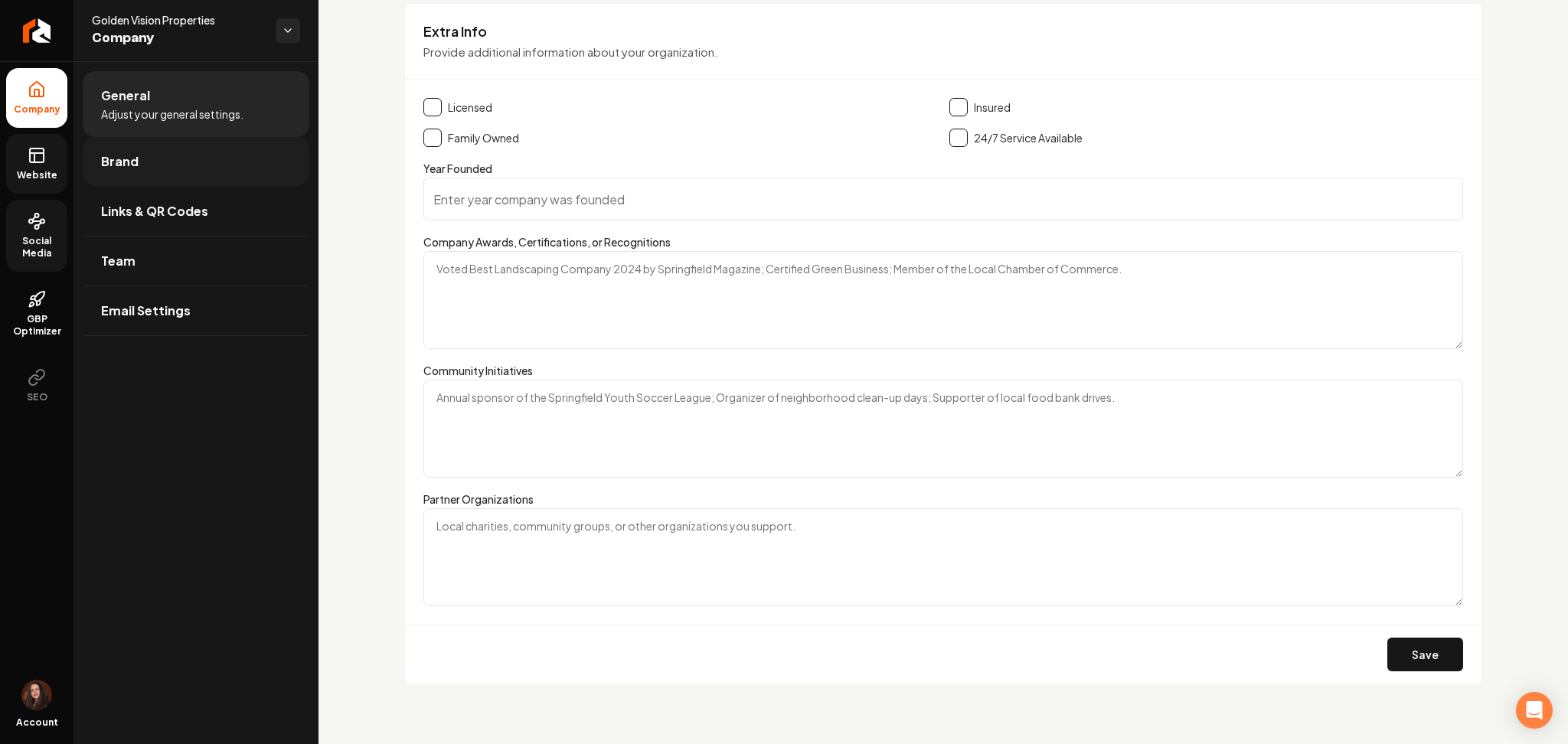
click at [217, 175] on link "Brand" at bounding box center [196, 161] width 227 height 49
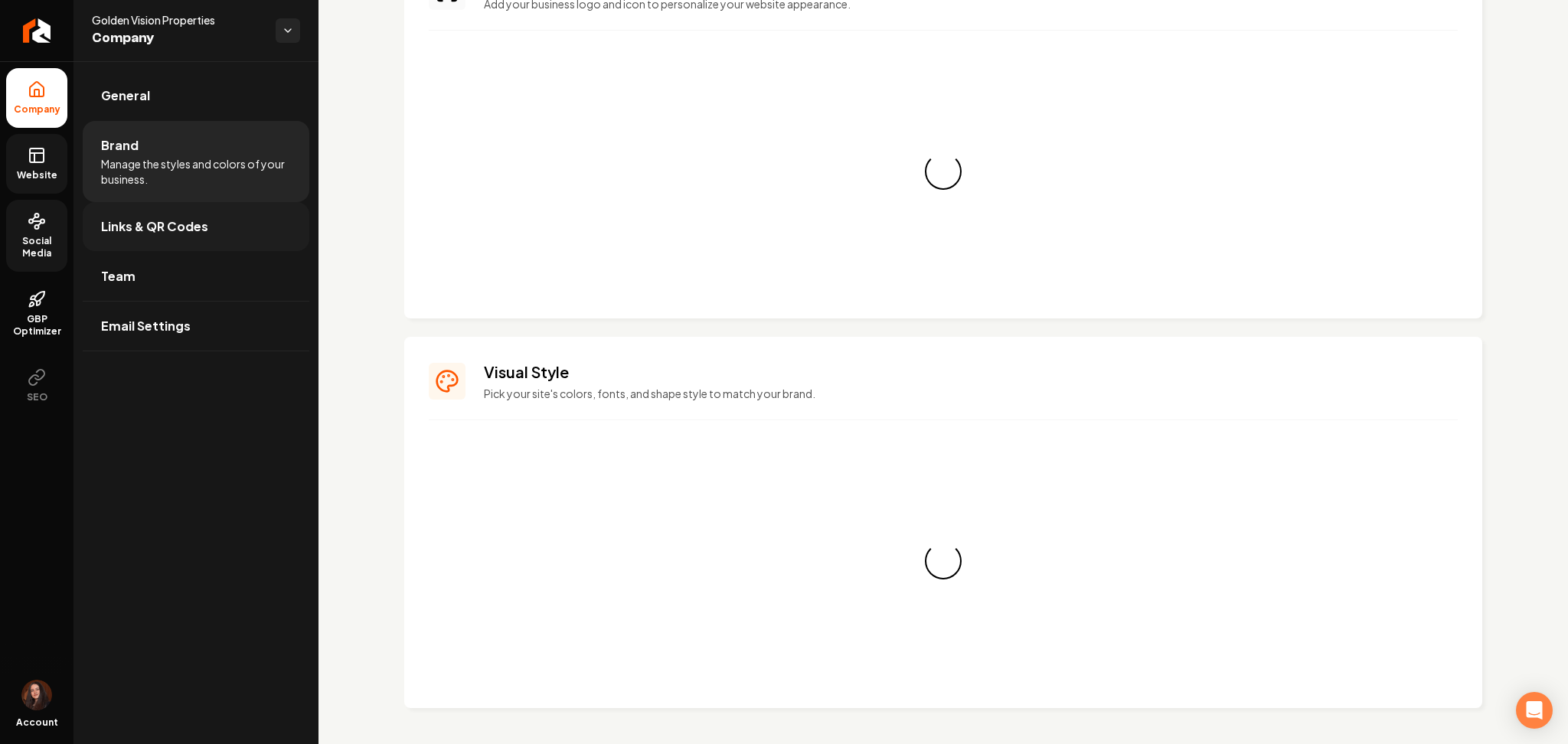
scroll to position [1025, 0]
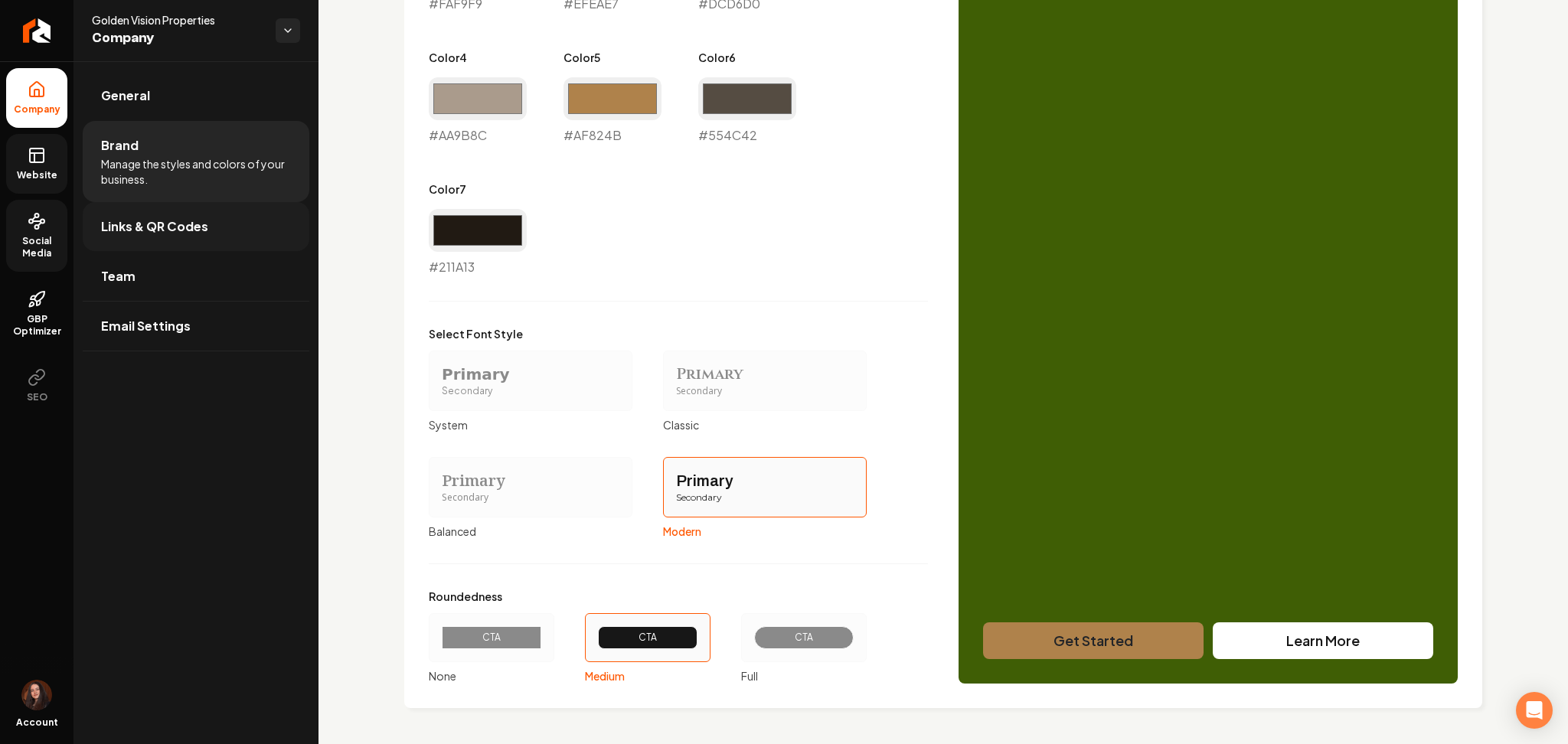
click at [213, 220] on link "Links & QR Codes" at bounding box center [196, 226] width 227 height 49
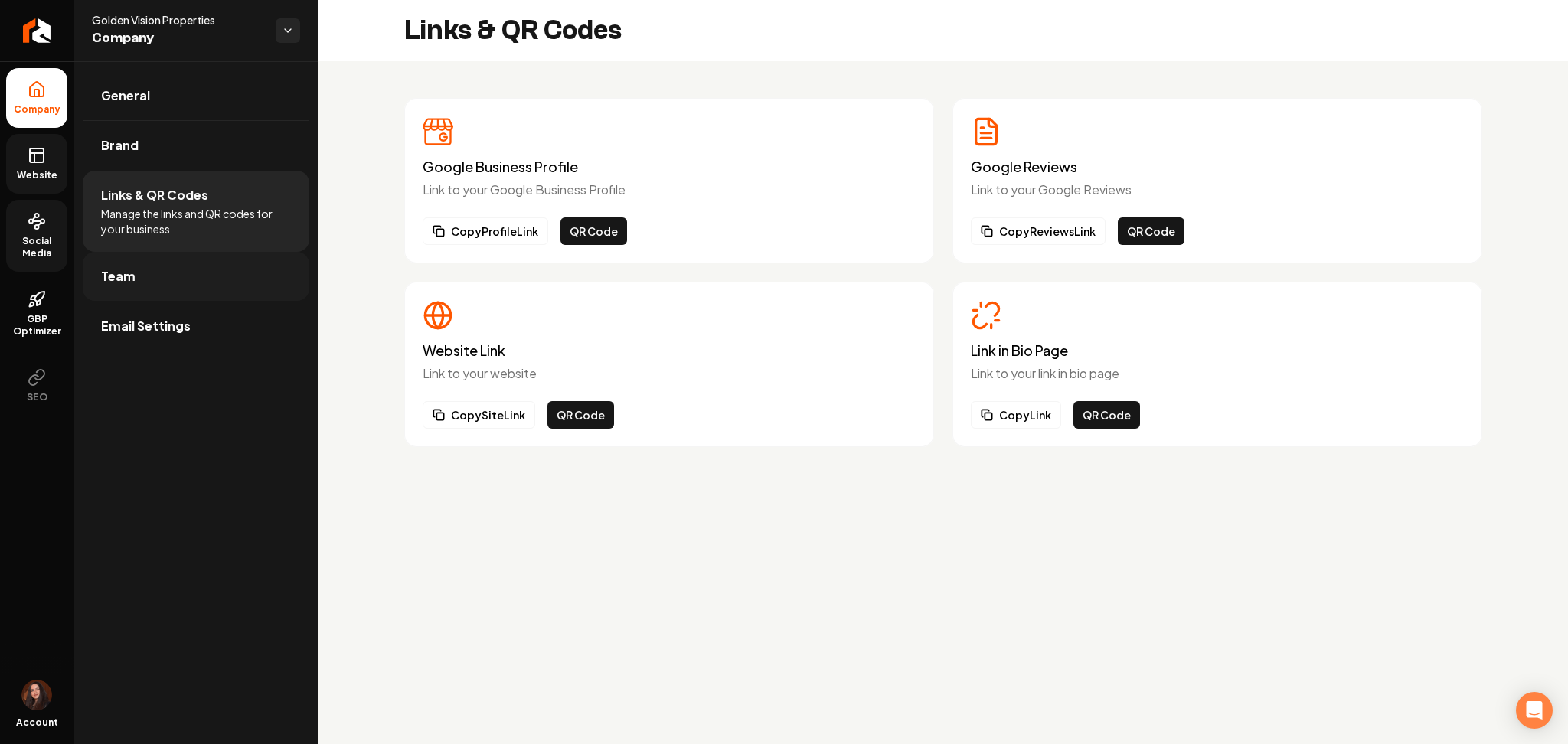
click at [206, 280] on link "Team" at bounding box center [196, 276] width 227 height 49
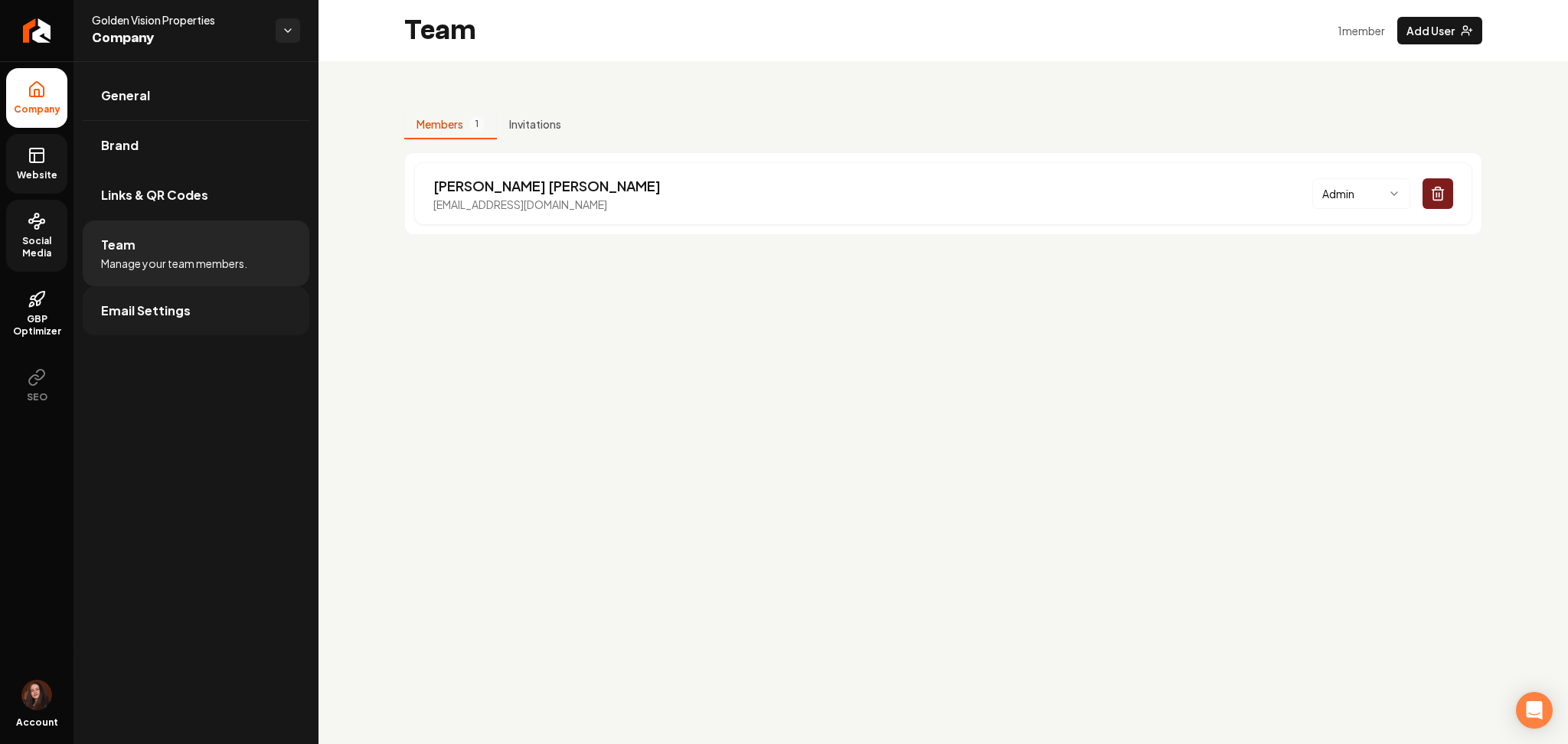
click at [190, 310] on link "Email Settings" at bounding box center [196, 310] width 227 height 49
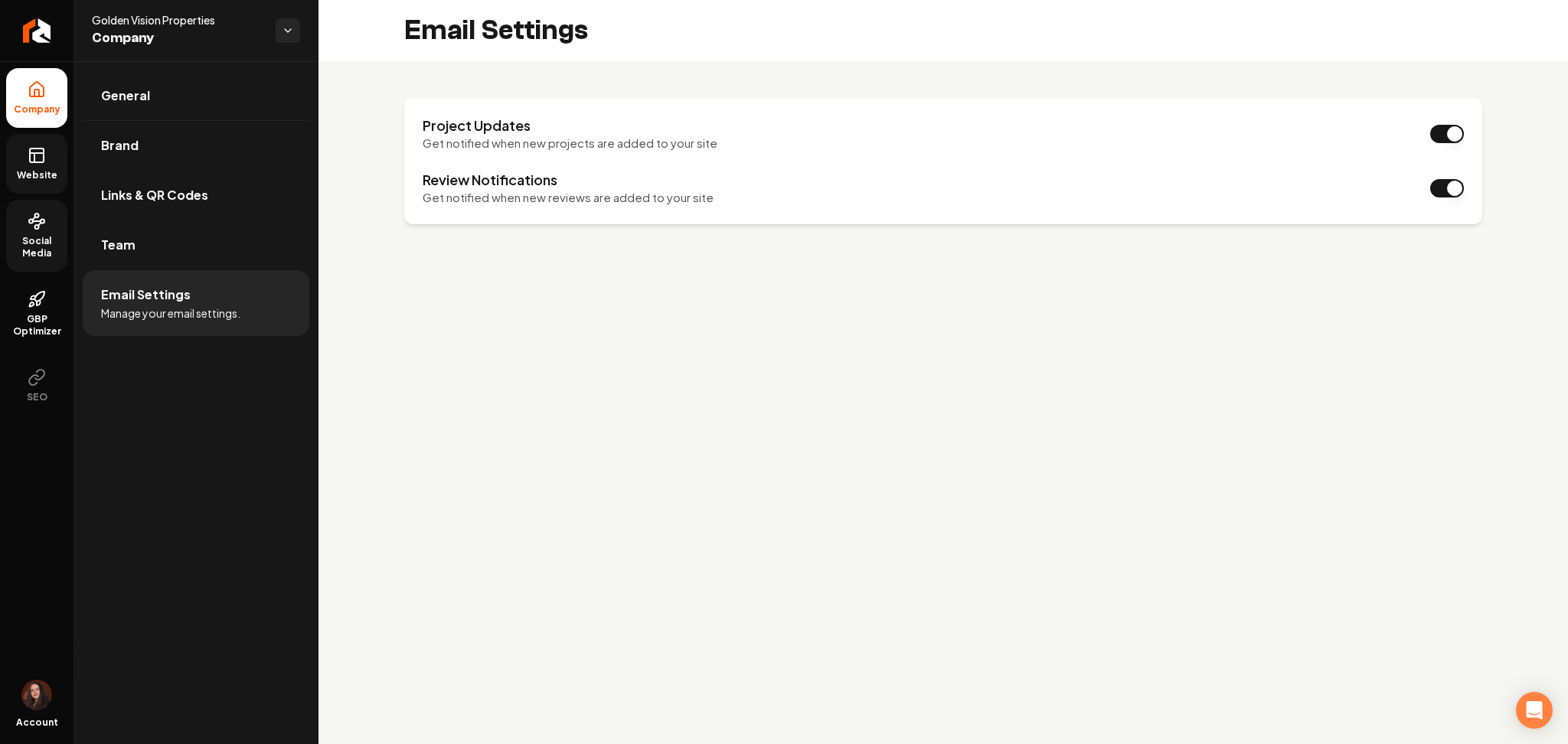
click at [41, 148] on rect at bounding box center [36, 155] width 14 height 14
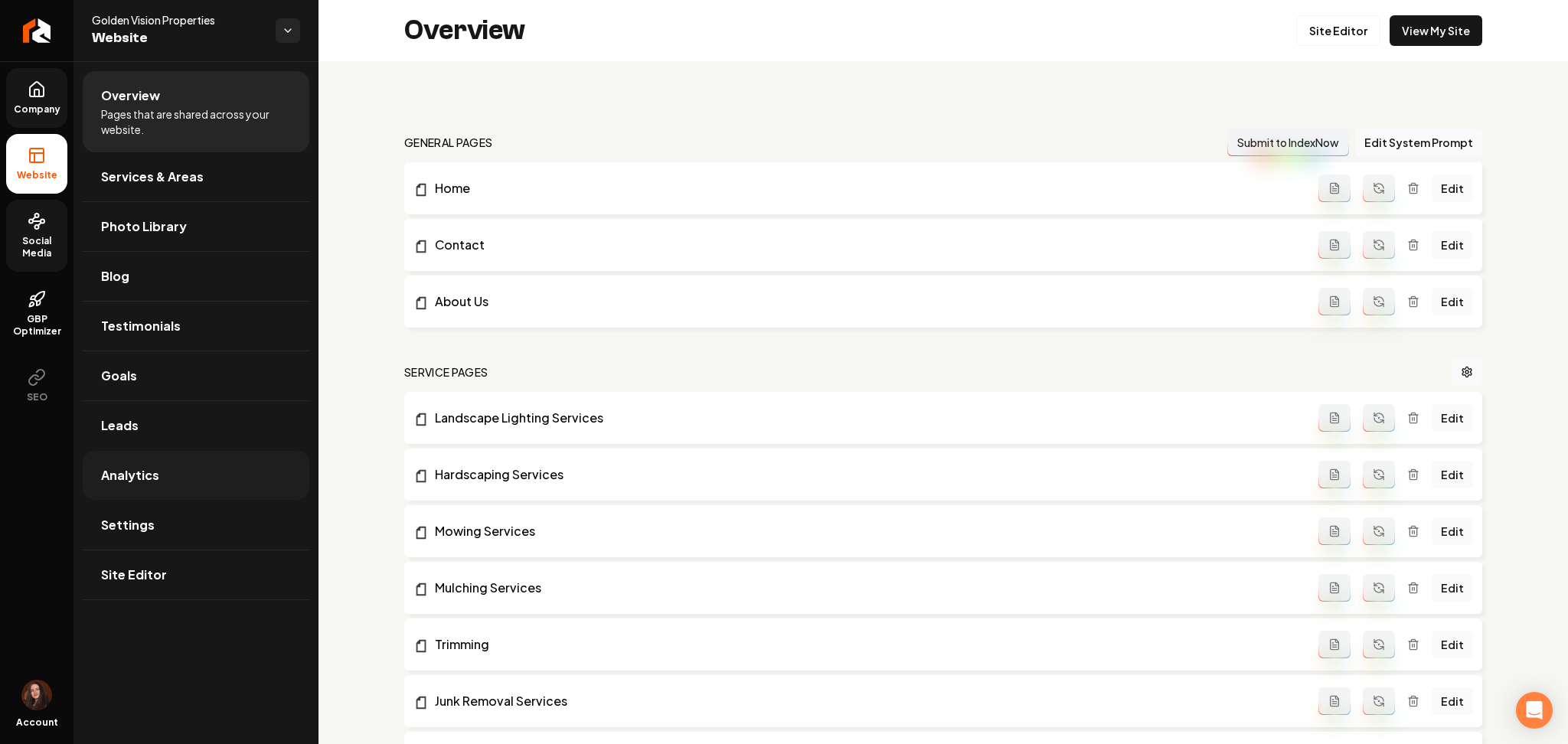
click at [185, 470] on link "Analytics" at bounding box center [196, 475] width 227 height 49
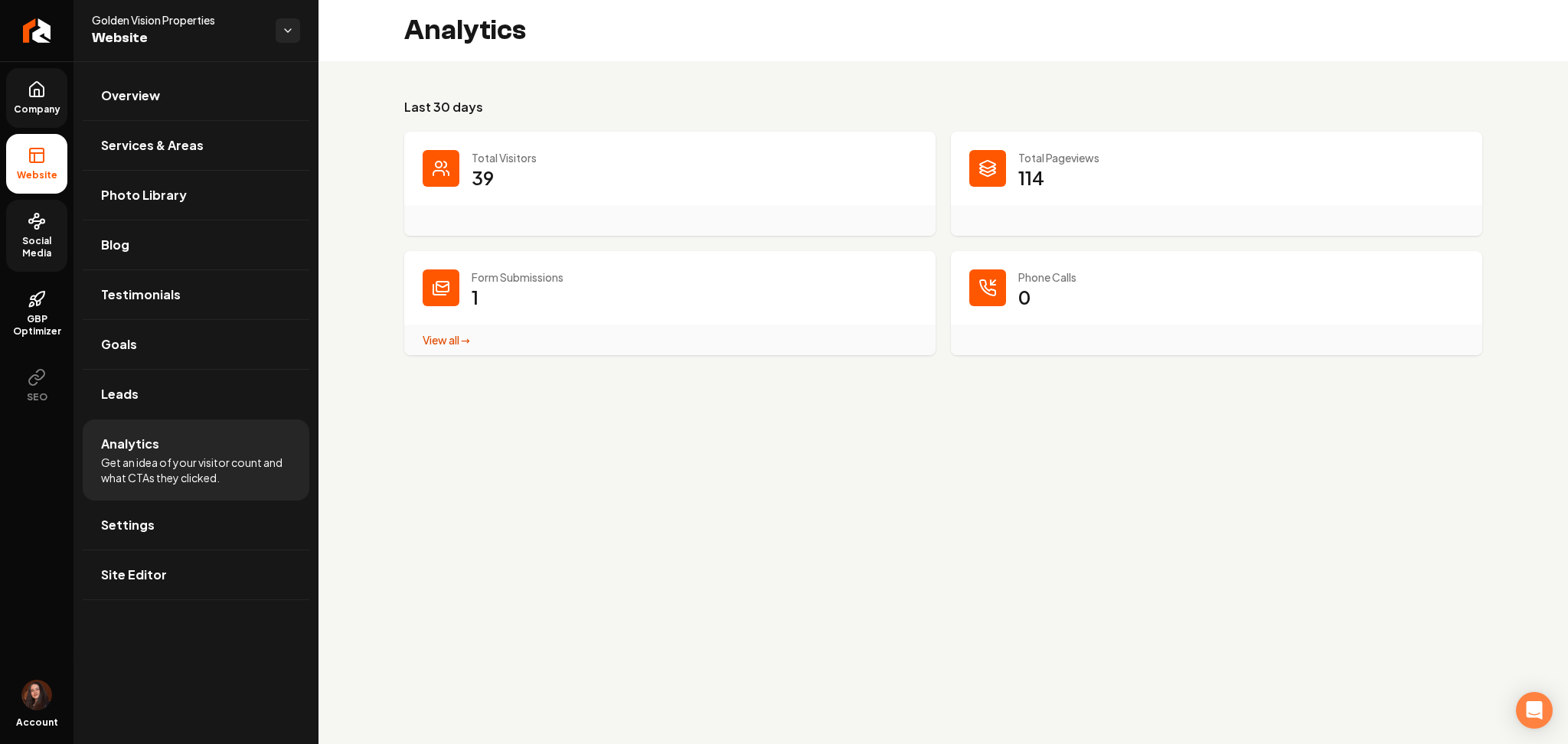
click at [37, 244] on span "Social Media" at bounding box center [36, 247] width 61 height 25
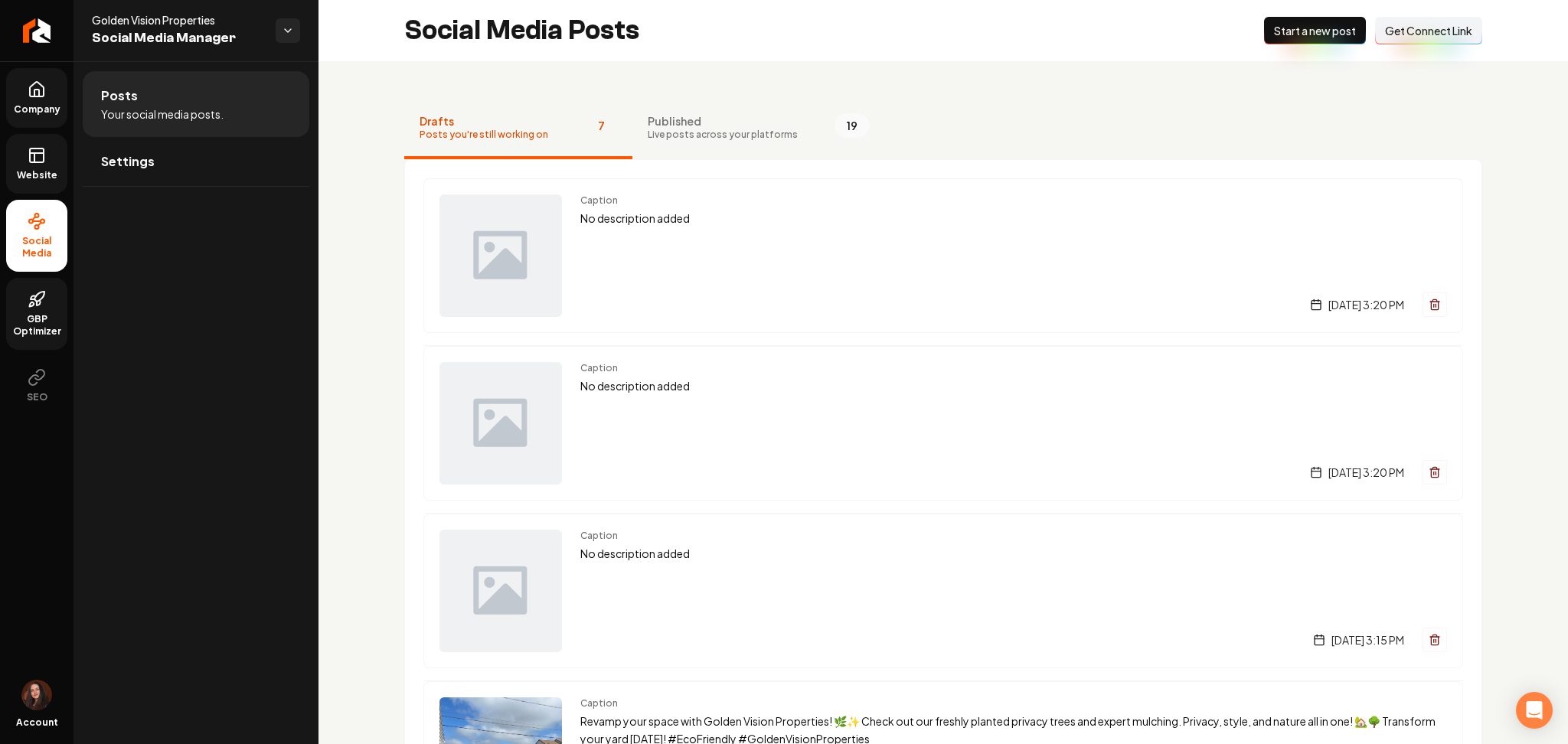
click at [39, 306] on icon at bounding box center [37, 299] width 19 height 19
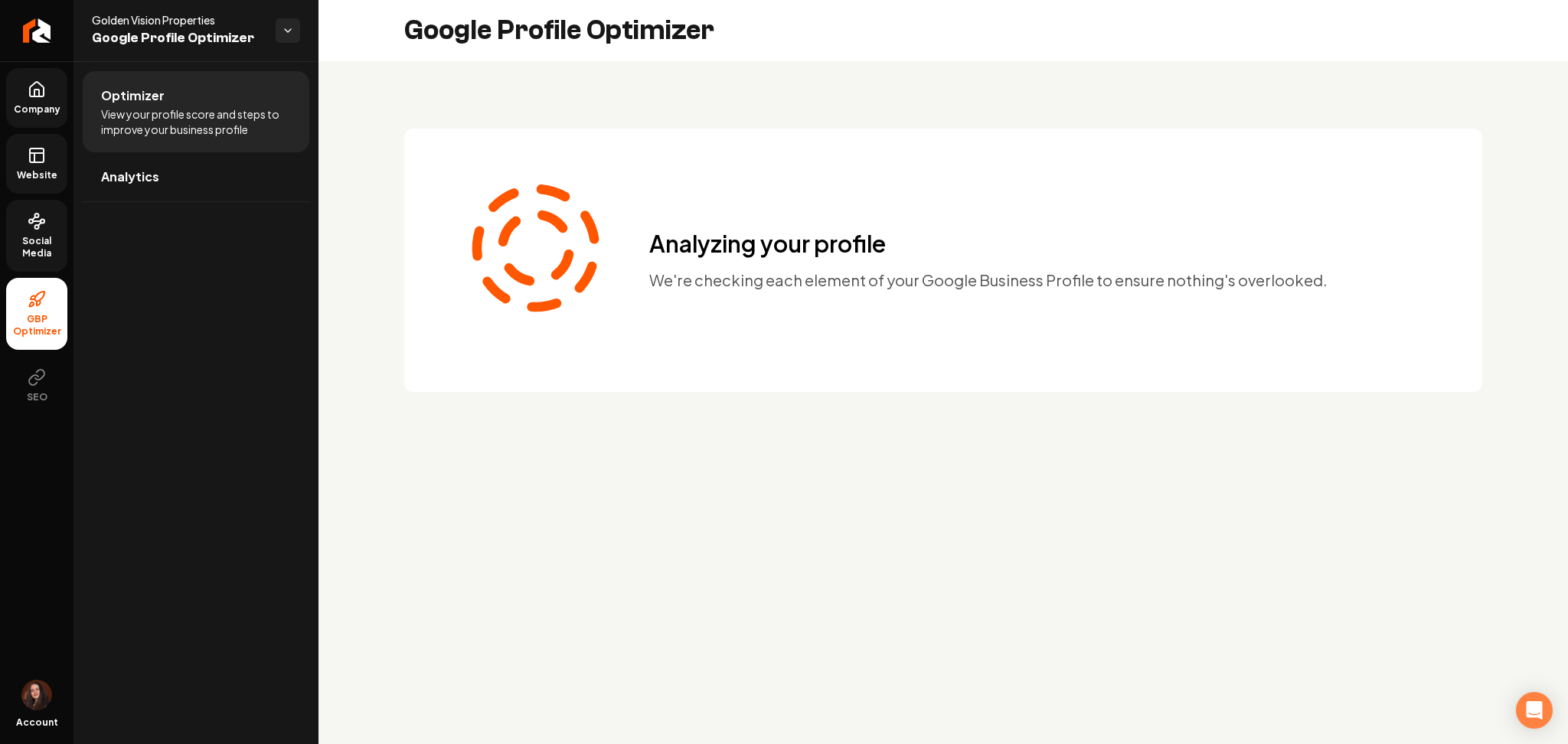
click at [34, 101] on link "Company" at bounding box center [36, 98] width 61 height 60
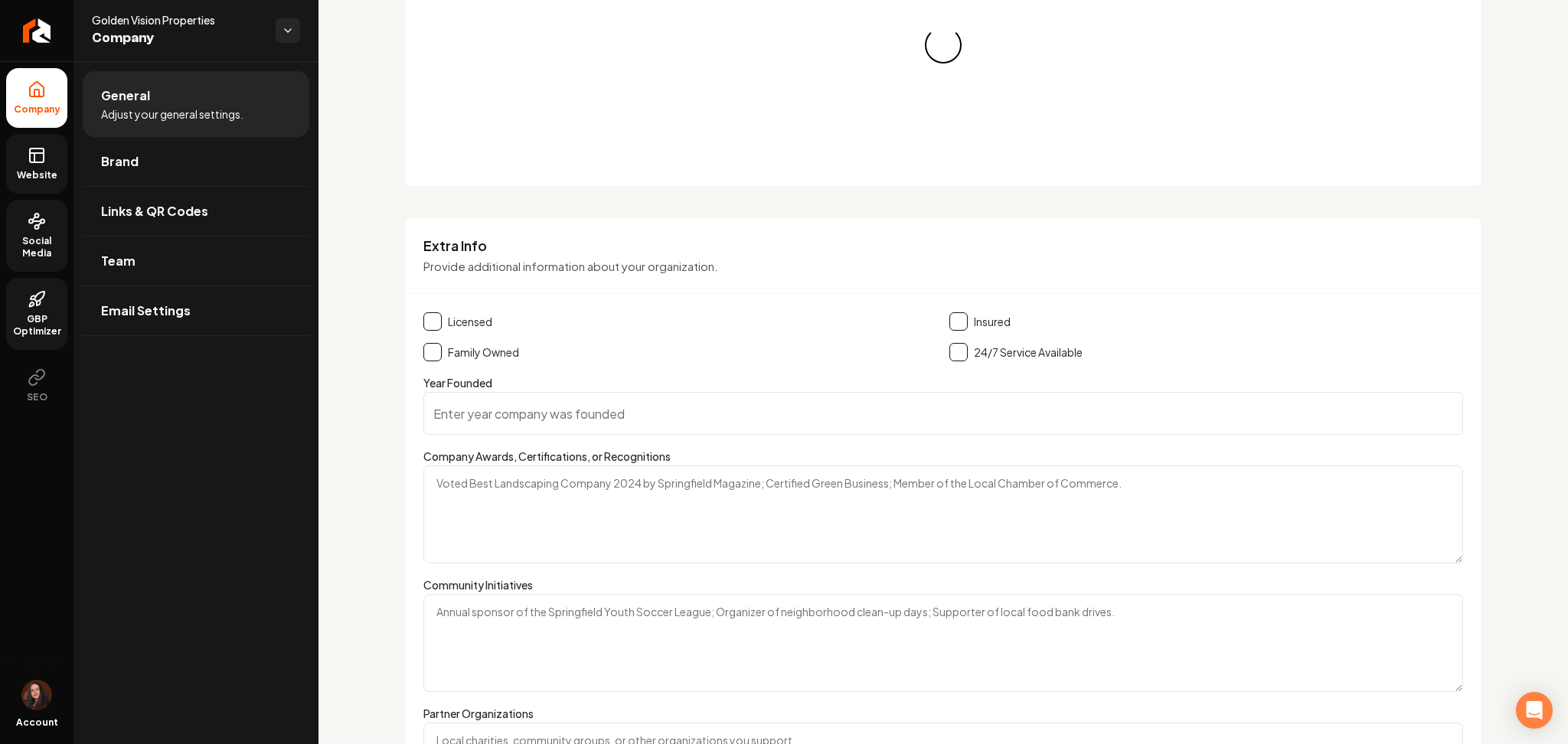
scroll to position [1533, 0]
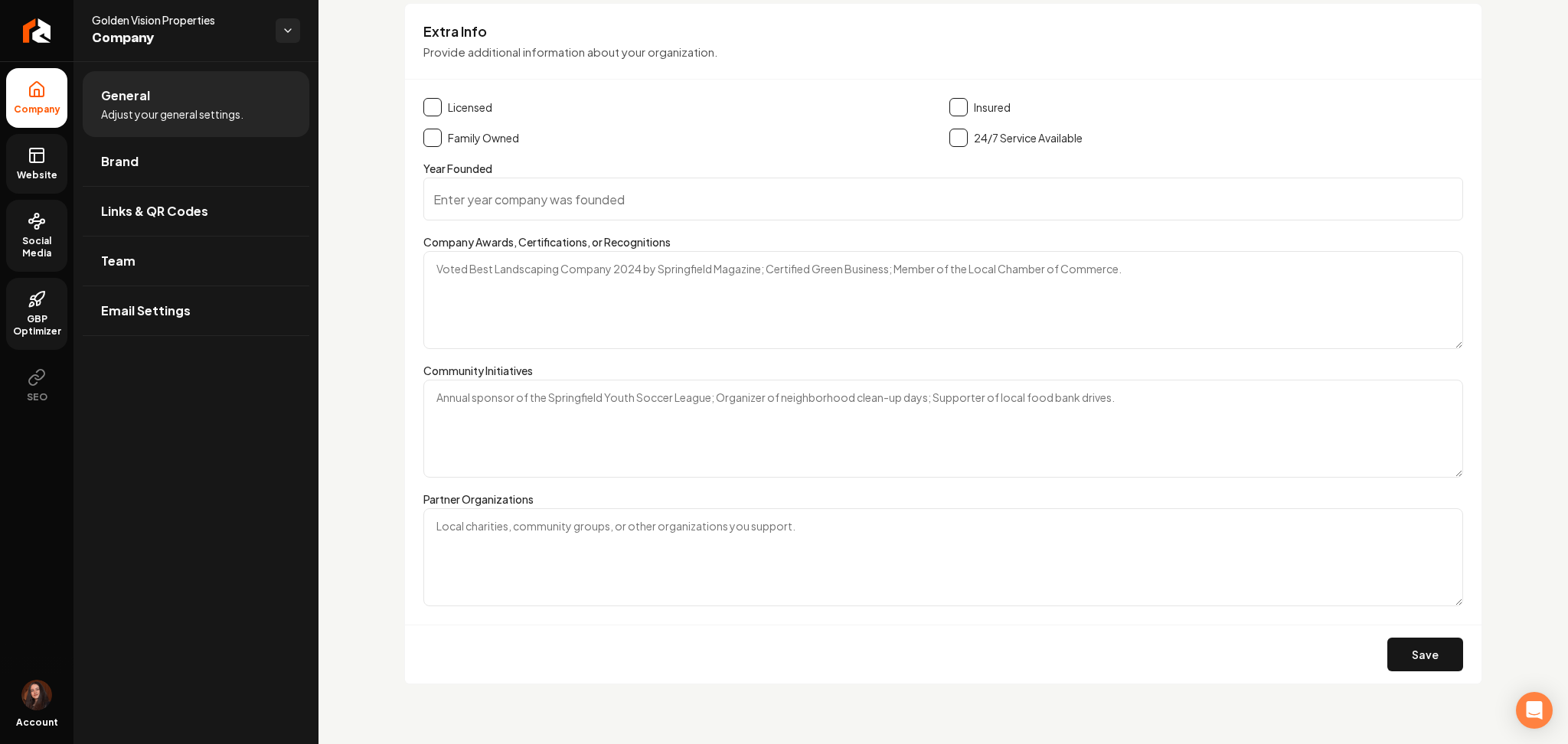
click at [37, 165] on link "Website" at bounding box center [36, 164] width 61 height 60
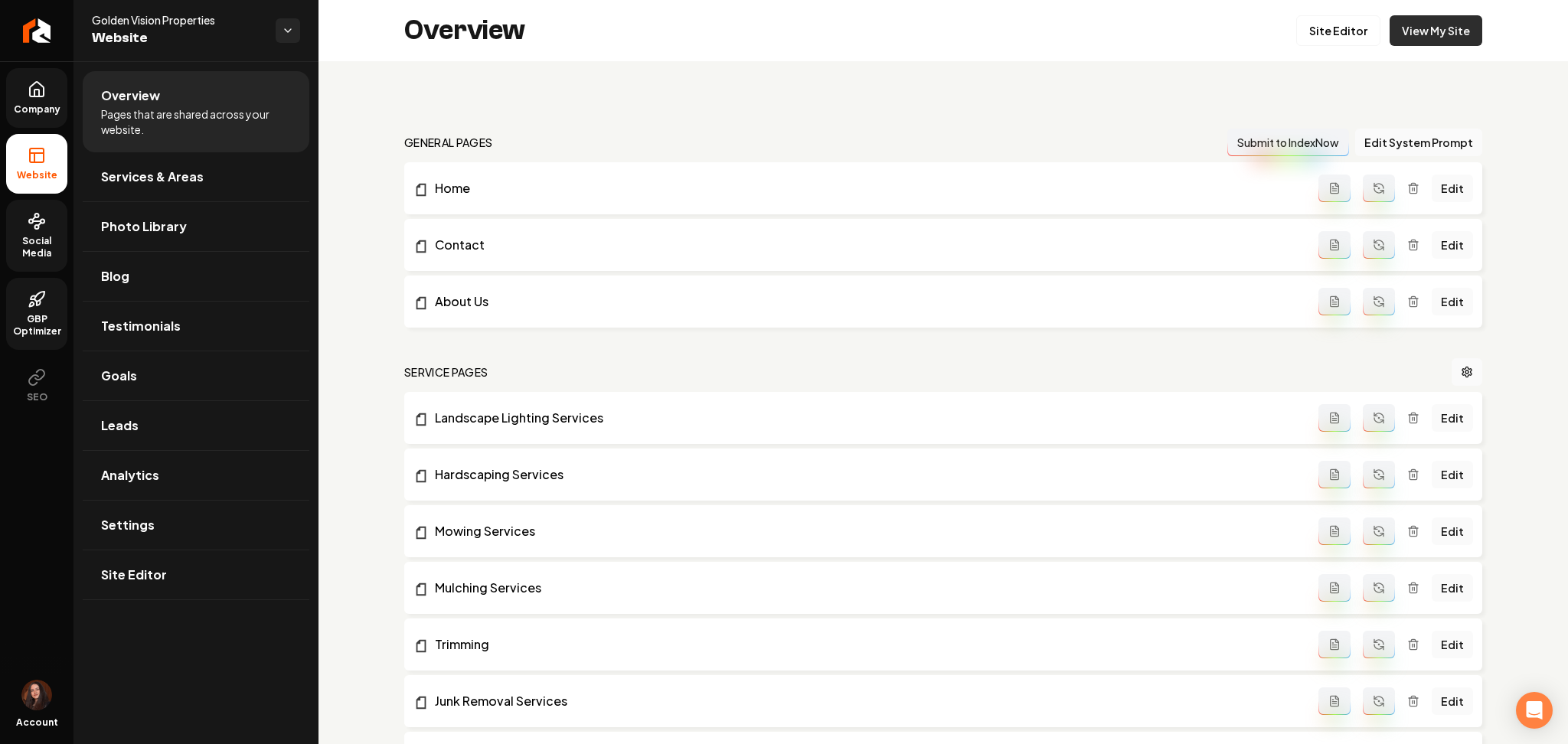
click at [1428, 26] on link "View My Site" at bounding box center [1435, 30] width 92 height 30
click at [37, 29] on icon "Return to dashboard" at bounding box center [37, 31] width 25 height 25
